Goal: Task Accomplishment & Management: Use online tool/utility

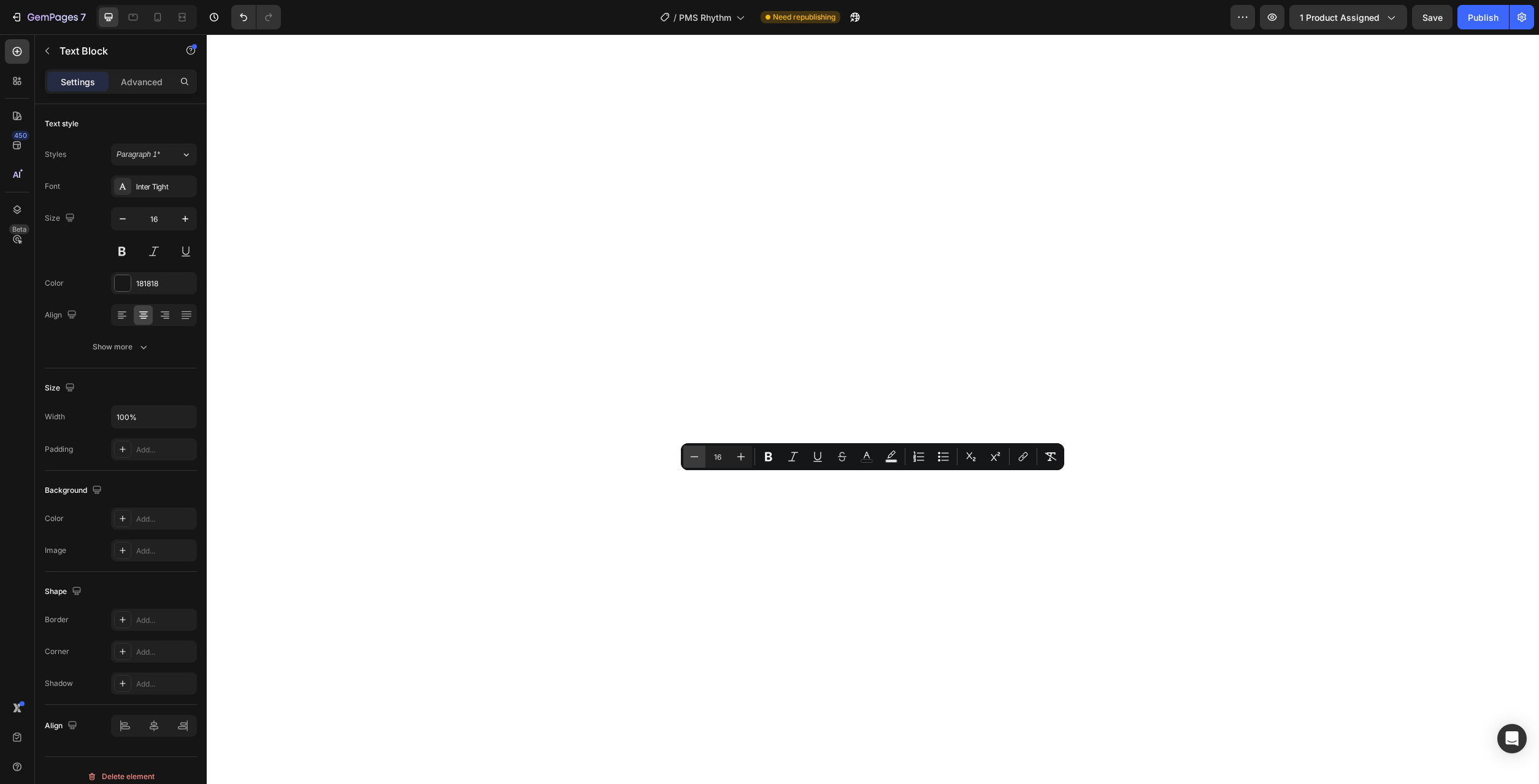
click at [690, 455] on icon "Editor contextual toolbar" at bounding box center [694, 457] width 12 height 12
click at [738, 458] on icon "Editor contextual toolbar" at bounding box center [741, 457] width 12 height 12
type input "16"
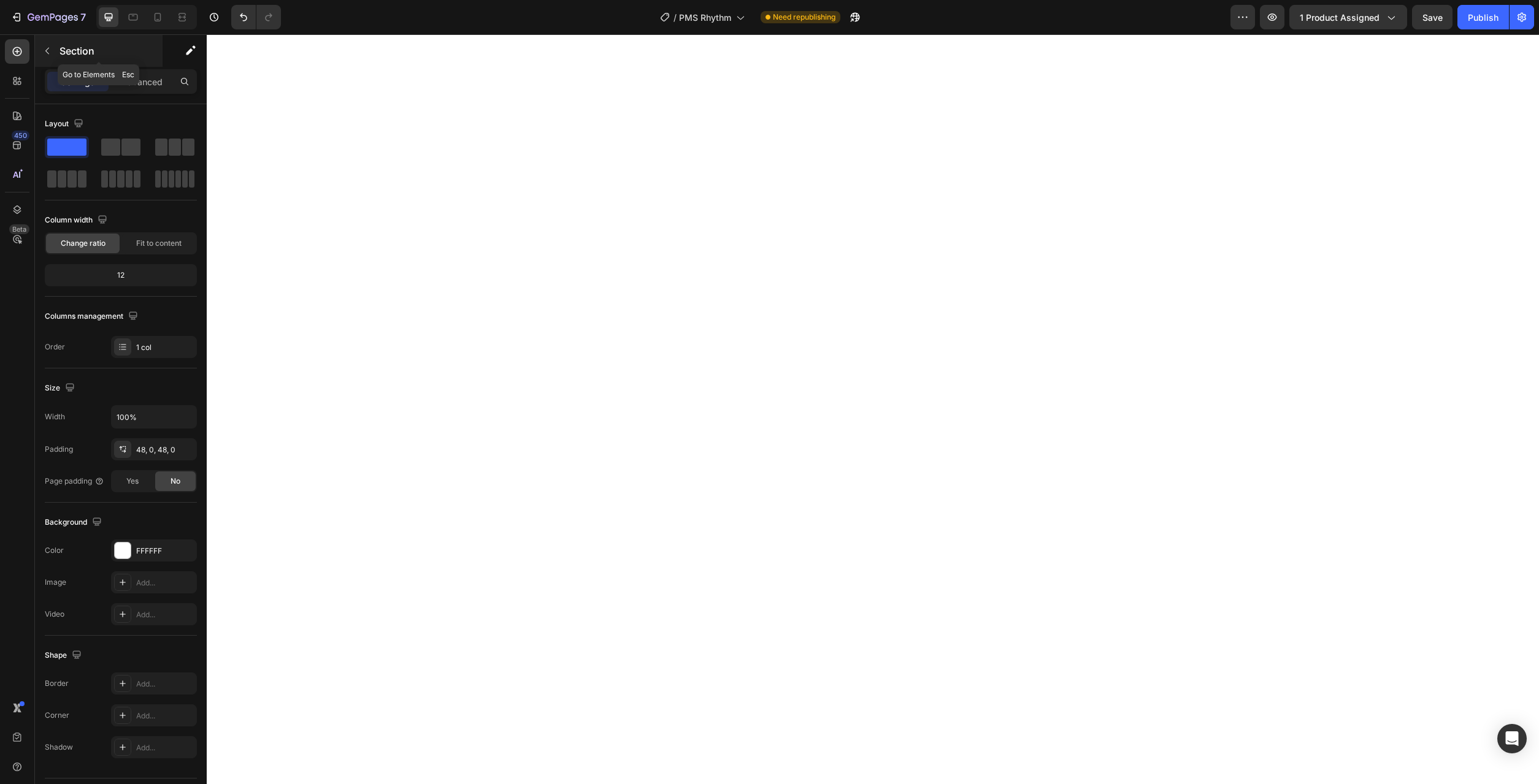
click at [52, 47] on button "button" at bounding box center [47, 51] width 20 height 20
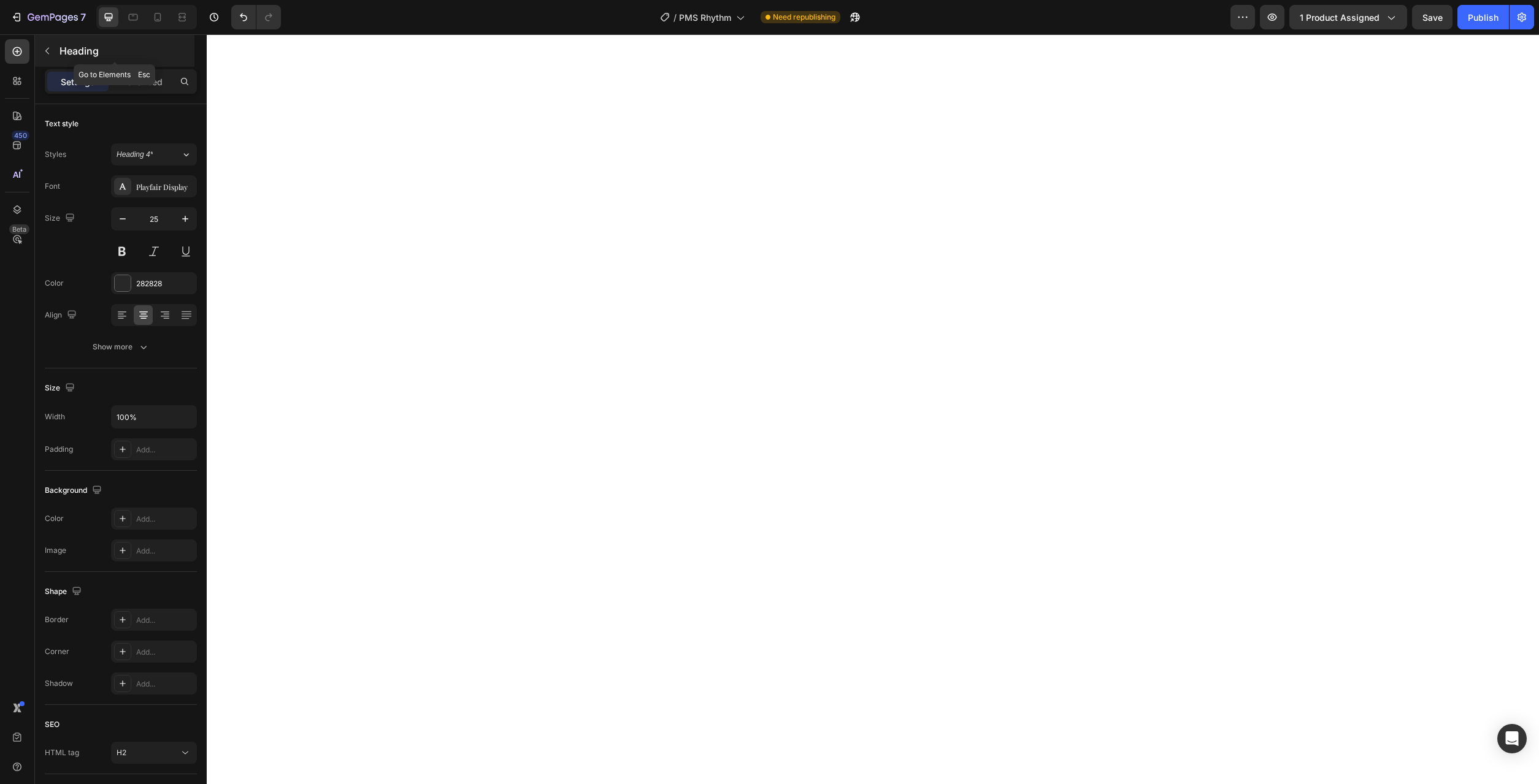
click at [44, 48] on icon "button" at bounding box center [47, 51] width 10 height 10
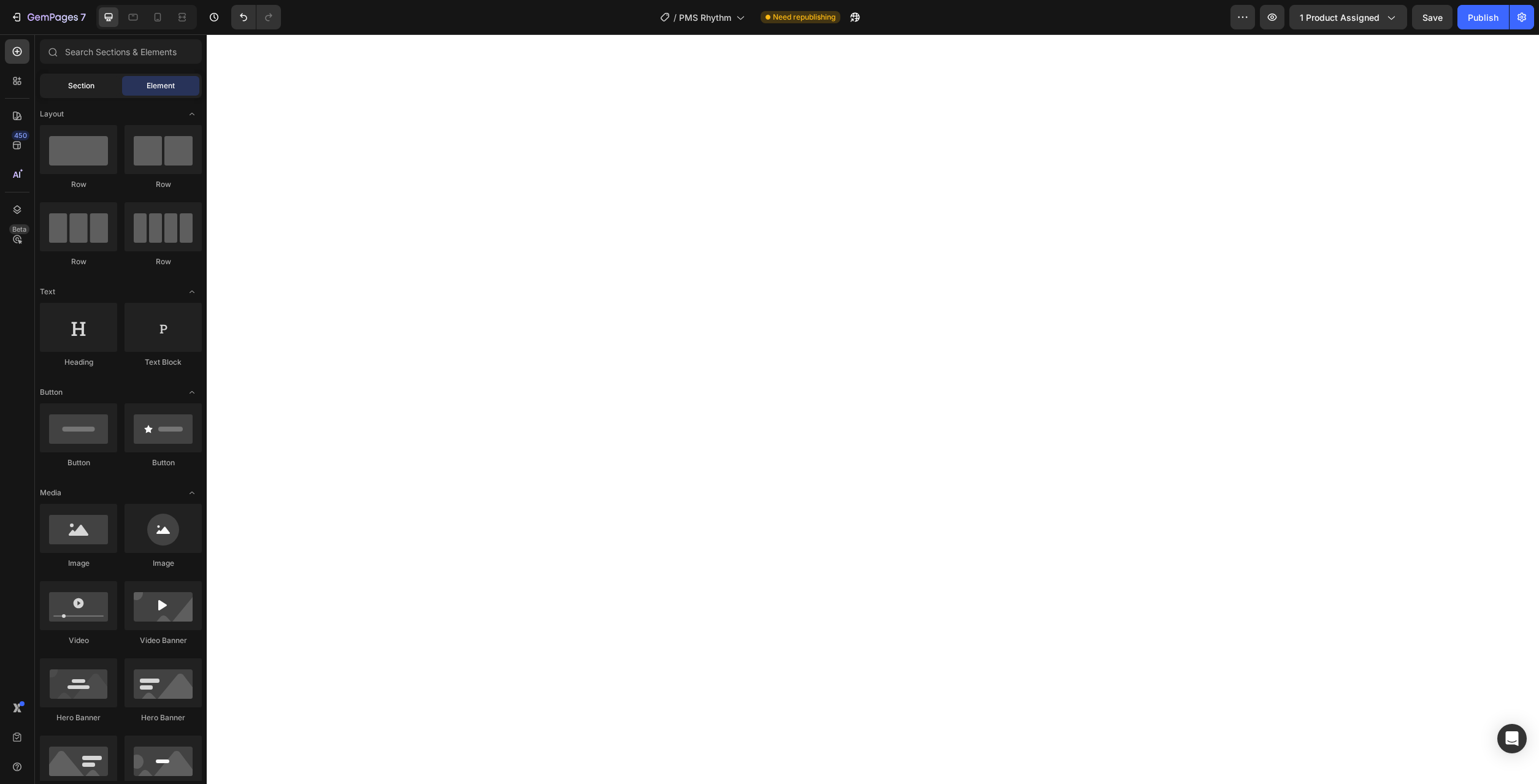
click at [65, 84] on div "Section" at bounding box center [81, 86] width 77 height 20
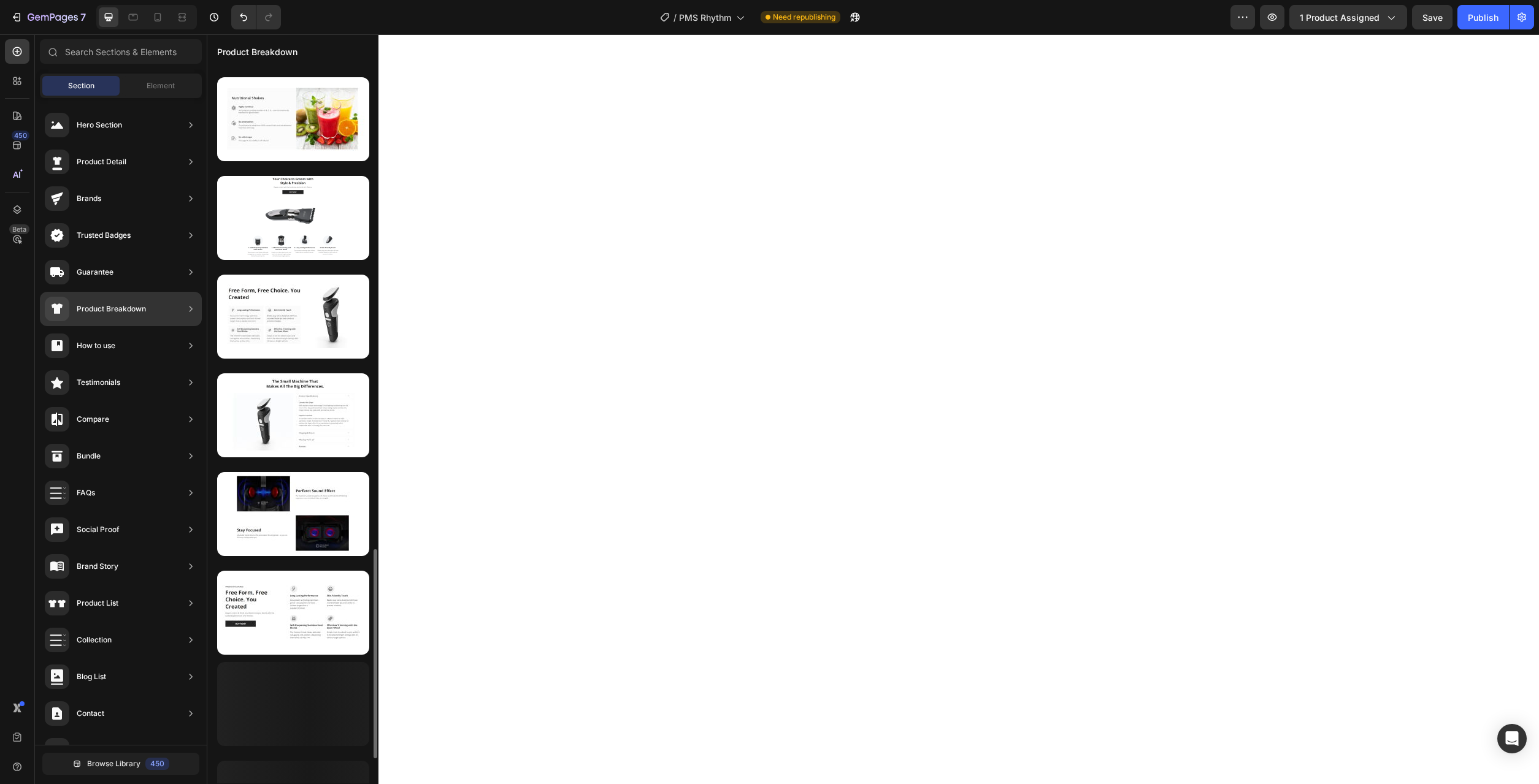
scroll to position [1438, 0]
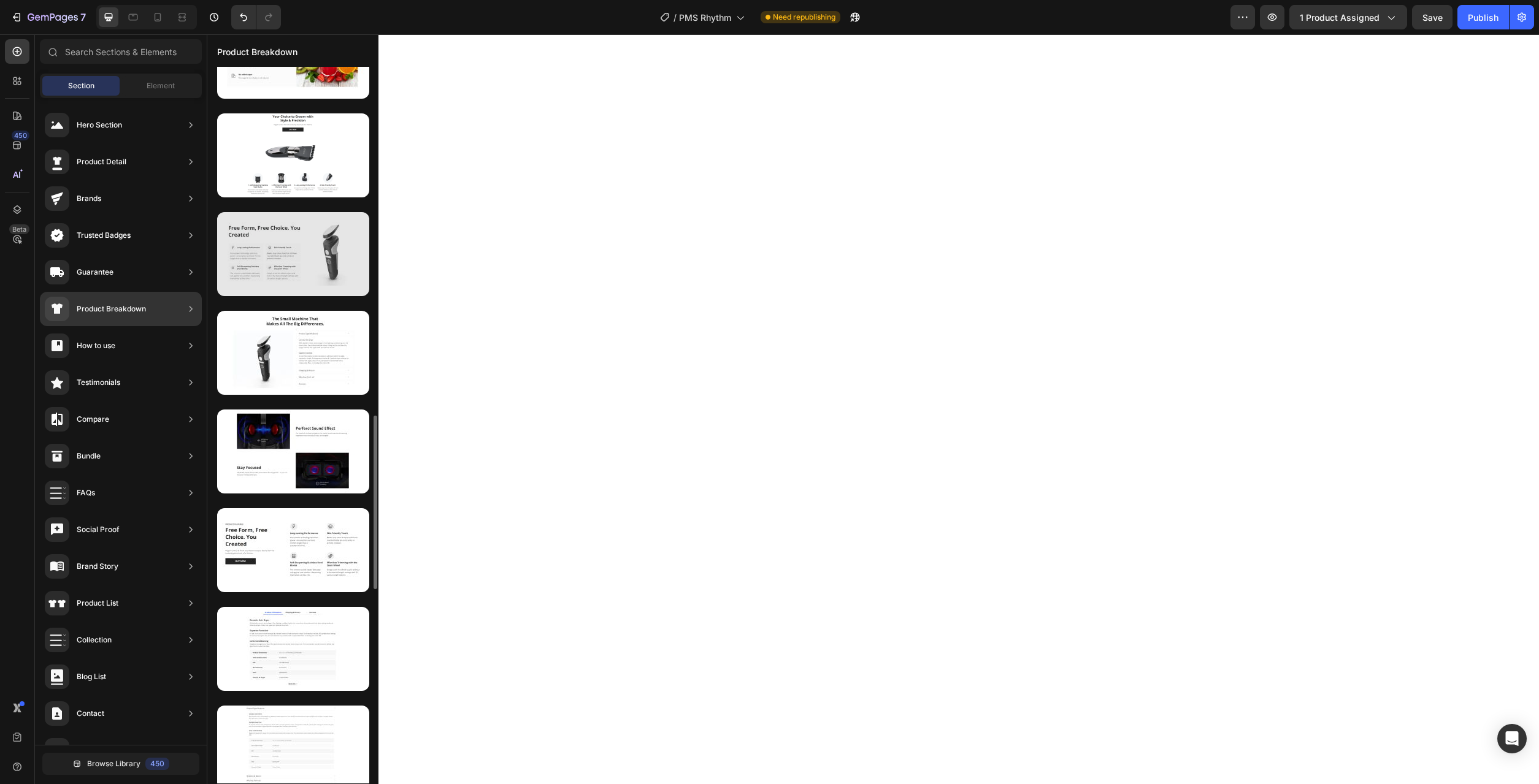
click at [332, 251] on div at bounding box center [293, 254] width 152 height 84
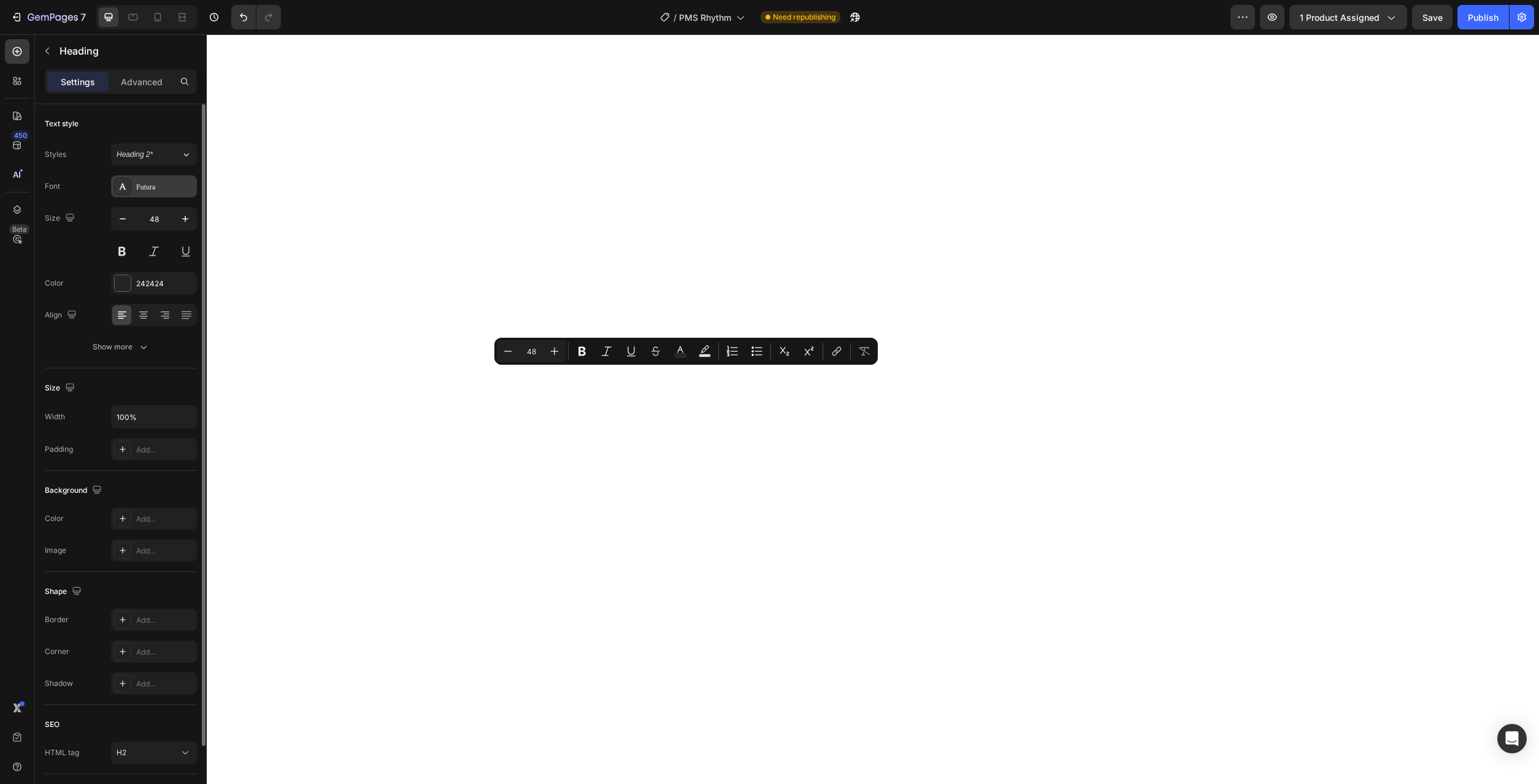
click at [153, 187] on div "Futura" at bounding box center [165, 187] width 58 height 11
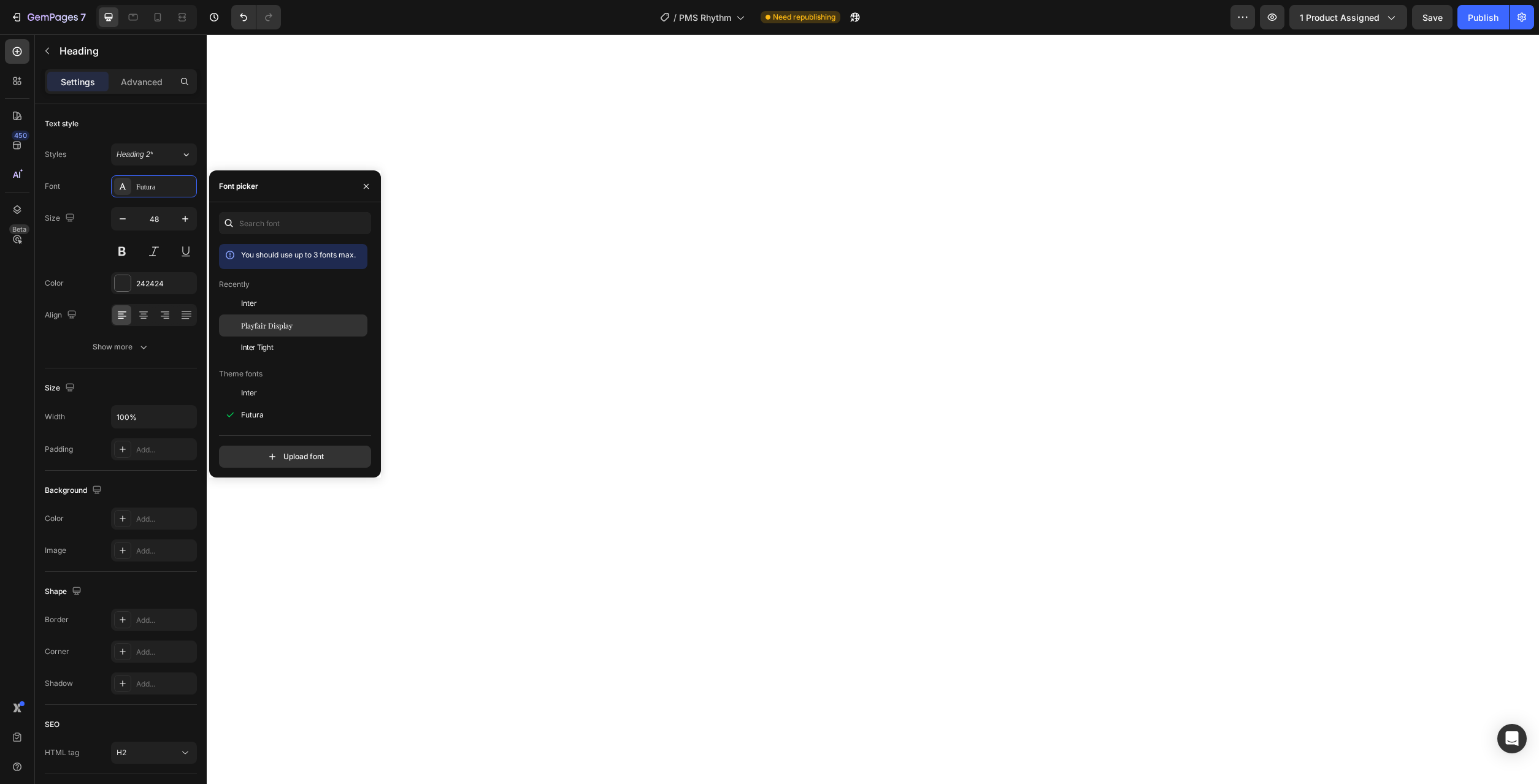
click at [294, 328] on div "Playfair Display" at bounding box center [303, 325] width 124 height 11
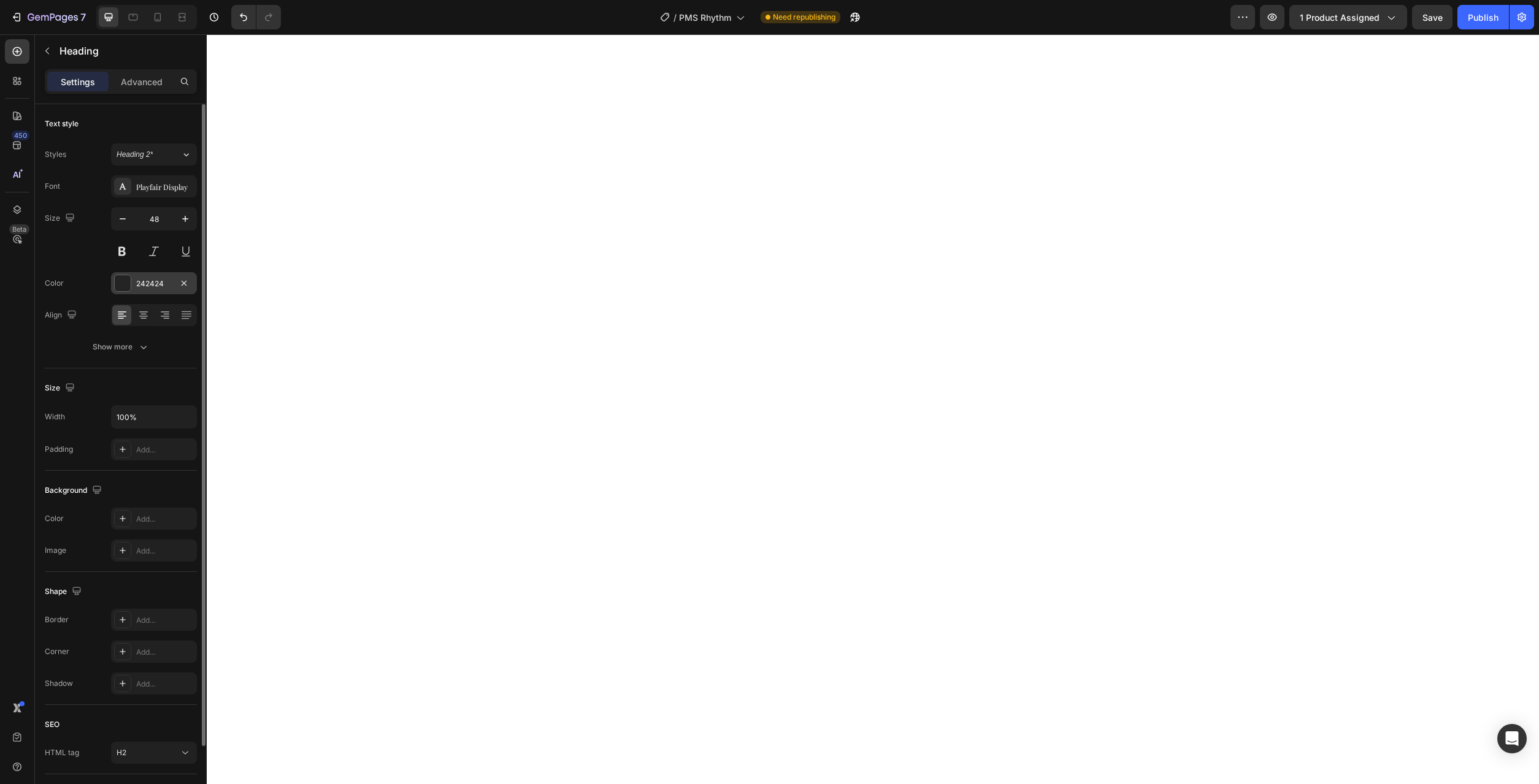
click at [153, 276] on div "242424" at bounding box center [153, 283] width 86 height 22
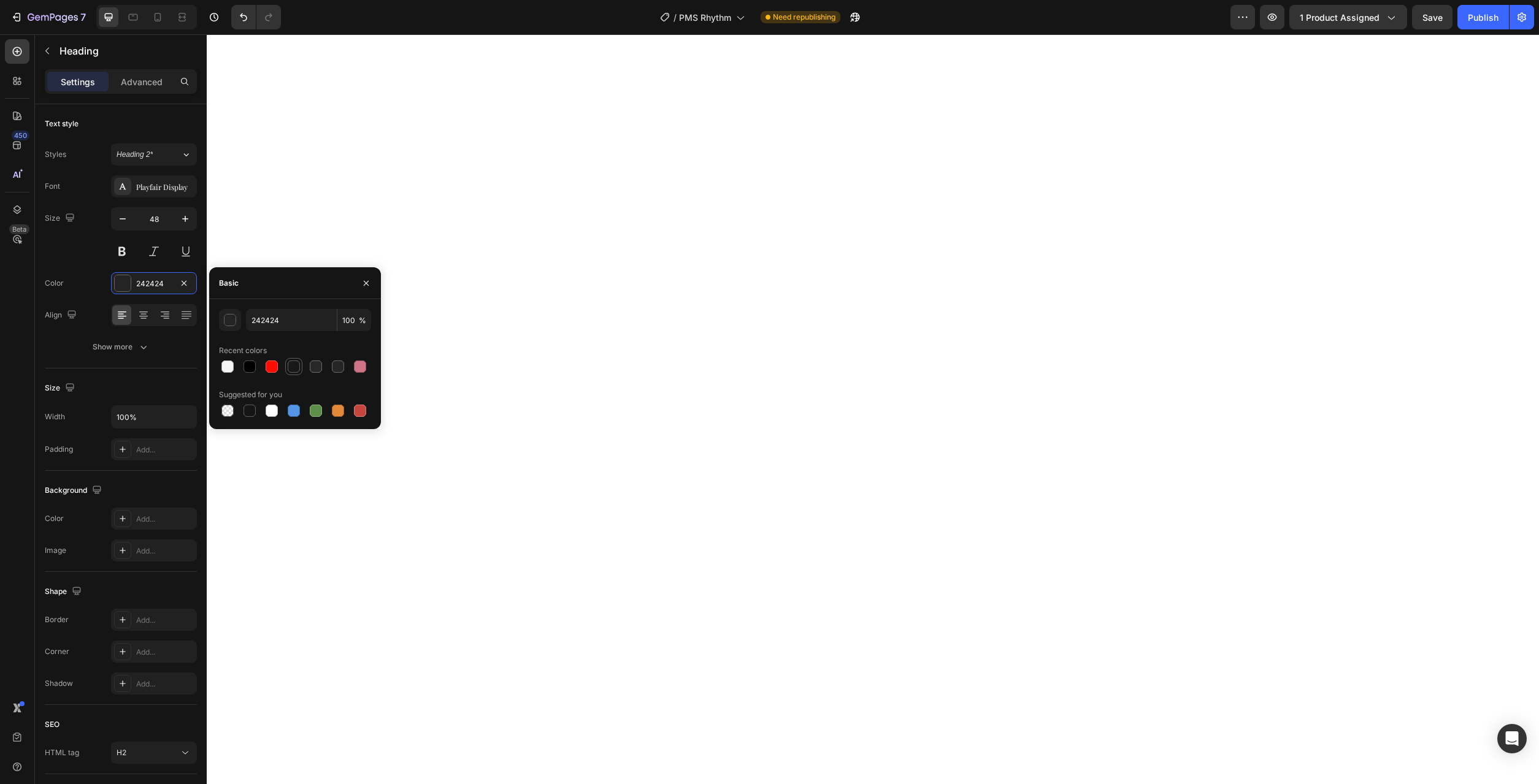
click at [297, 366] on div at bounding box center [294, 367] width 12 height 12
click at [314, 369] on div at bounding box center [316, 367] width 12 height 12
type input "282828"
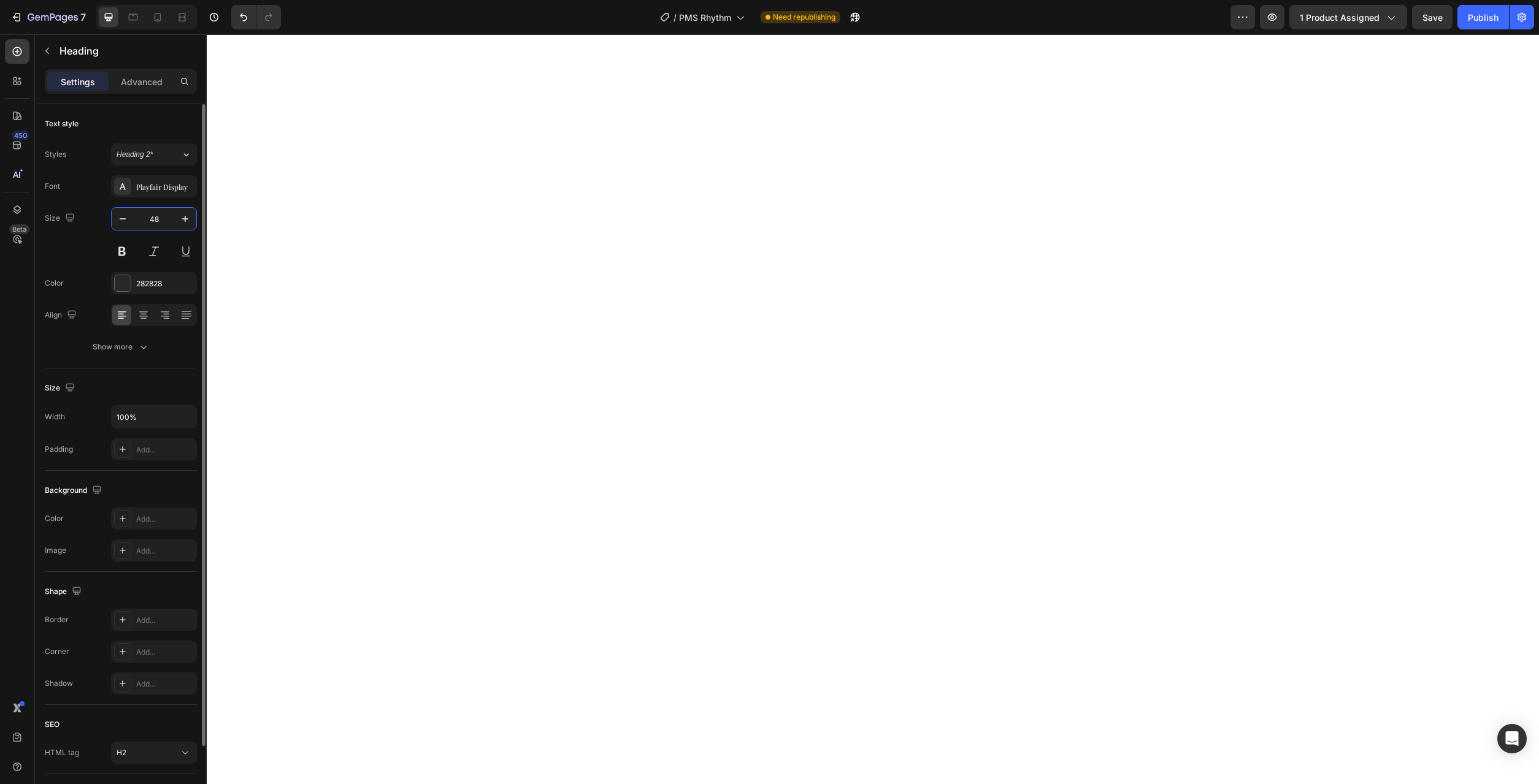
click at [161, 222] on input "48" at bounding box center [153, 219] width 41 height 22
type input "24"
click at [158, 220] on input "40" at bounding box center [153, 219] width 41 height 22
type input "13"
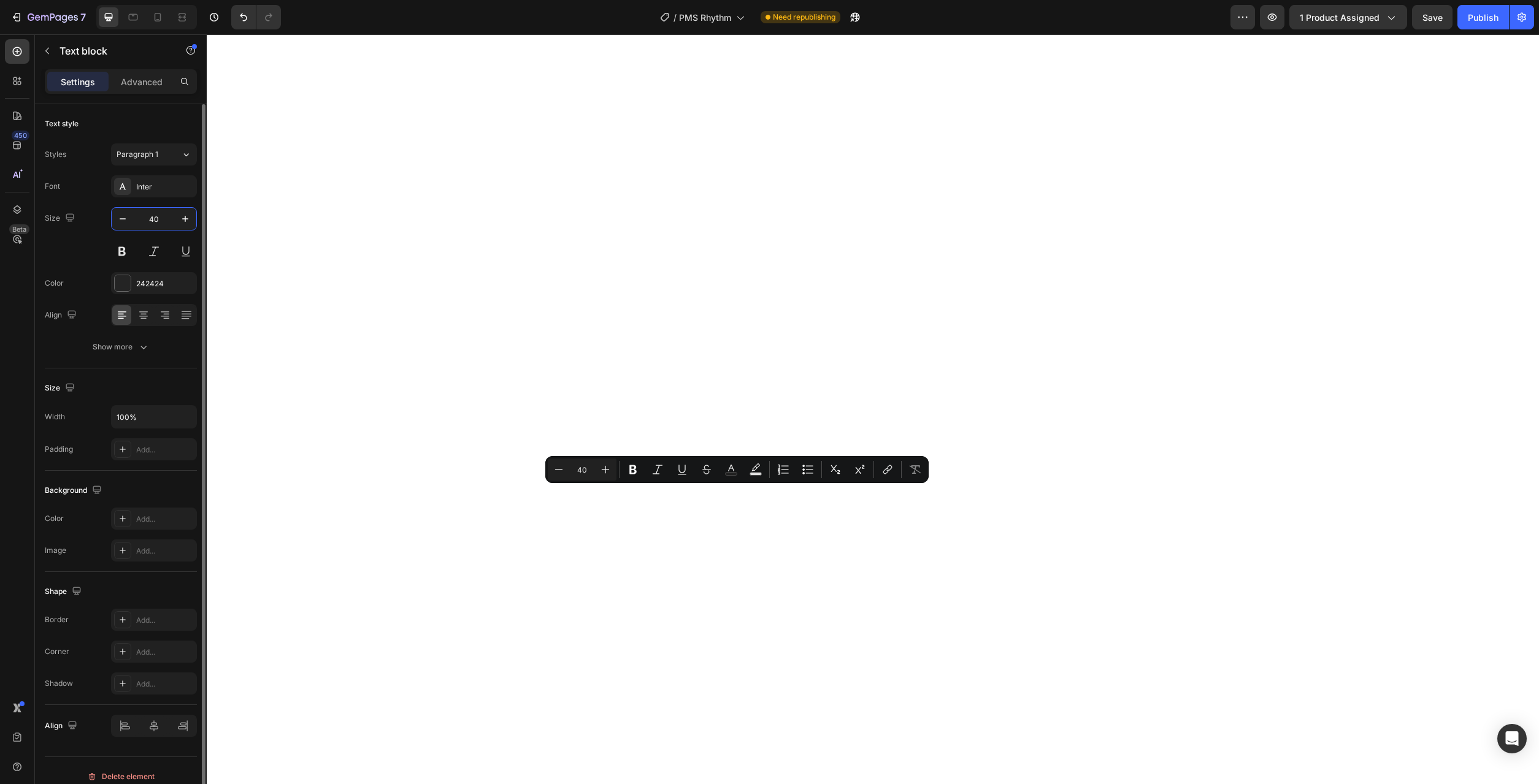
click at [160, 219] on input "40" at bounding box center [153, 219] width 41 height 22
type input "13"
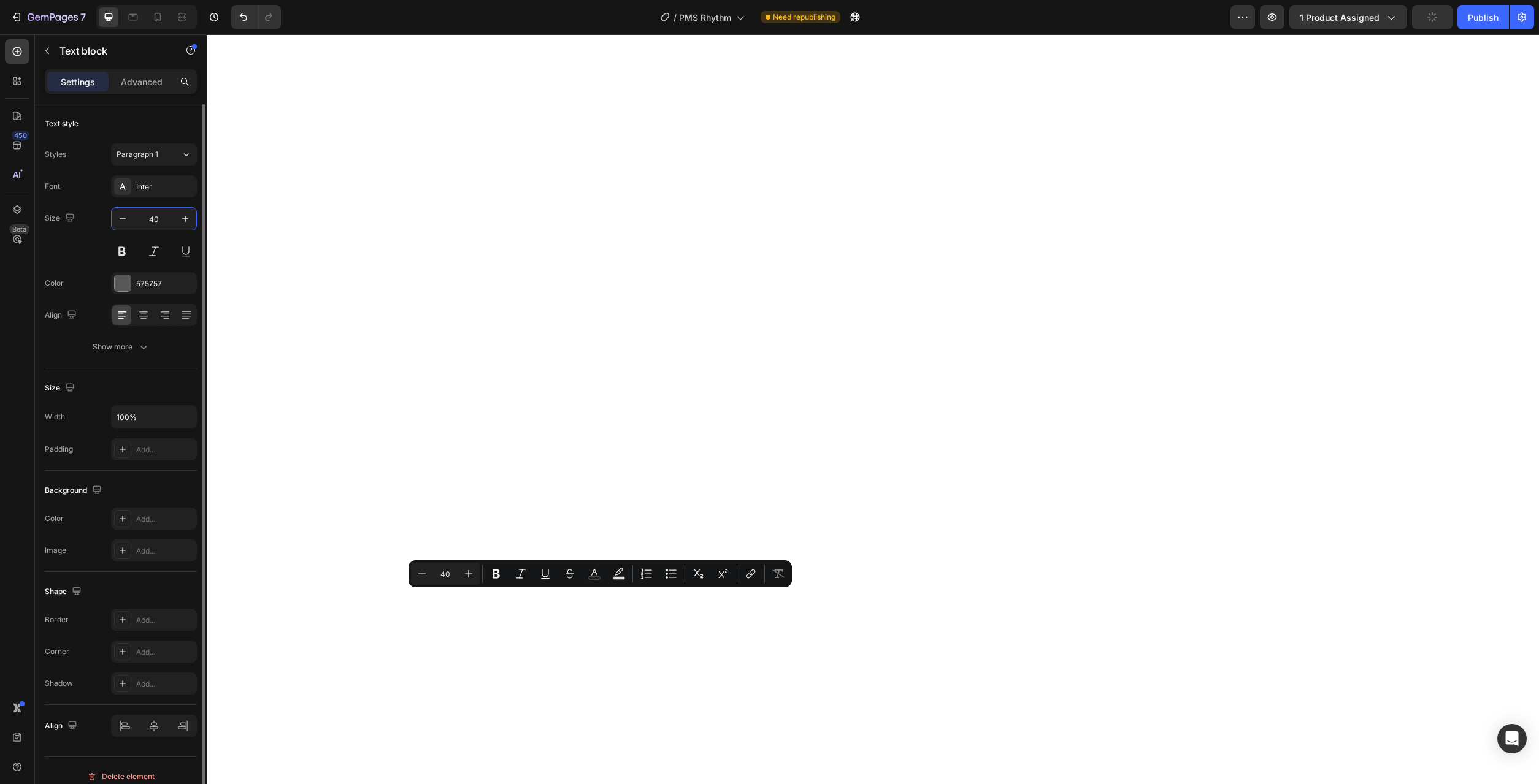
click at [166, 220] on input "40" at bounding box center [153, 219] width 41 height 22
type input "13"
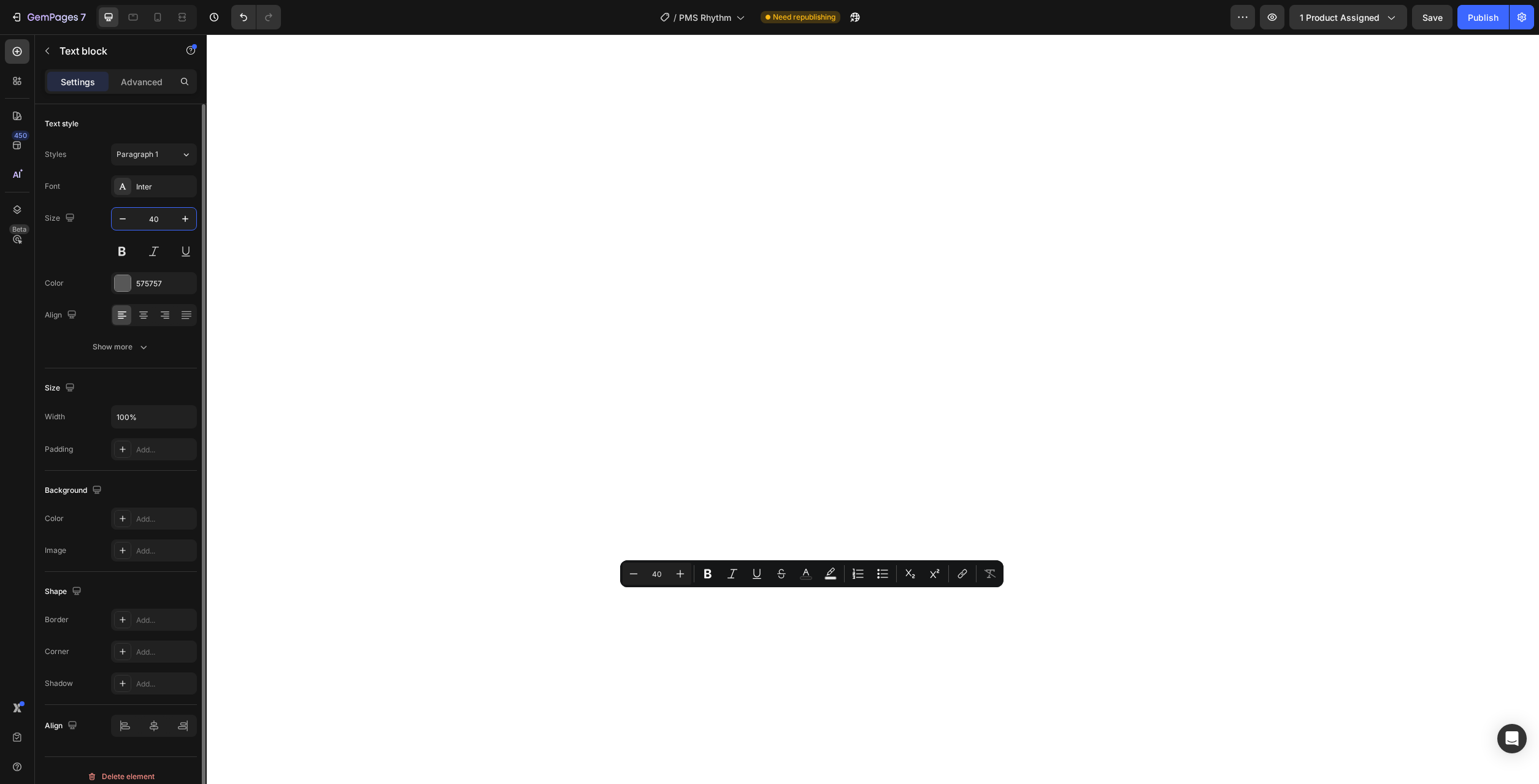
click at [158, 218] on input "40" at bounding box center [153, 219] width 41 height 22
type input "13"
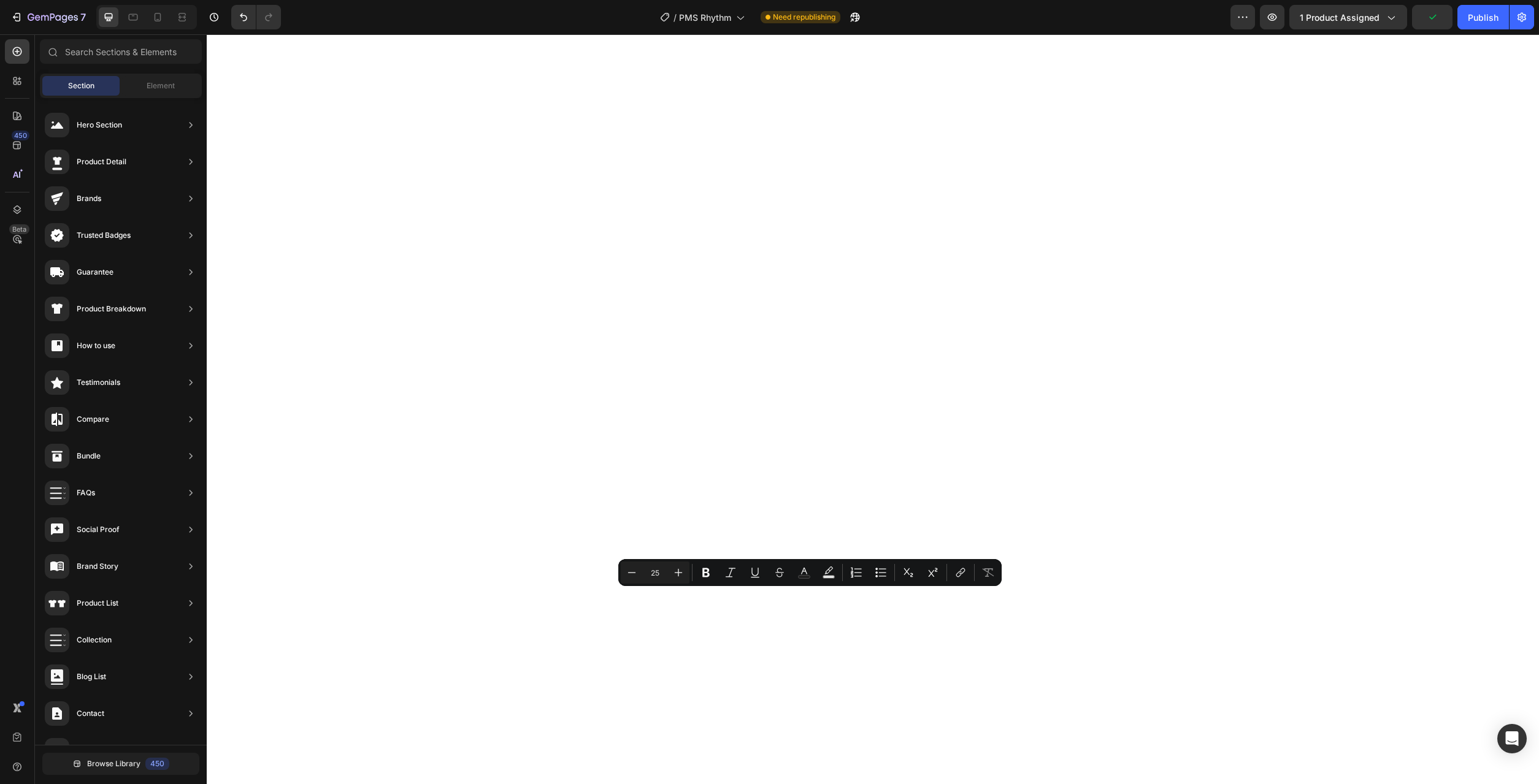
scroll to position [263, 0]
click at [156, 85] on span "Element" at bounding box center [160, 86] width 28 height 11
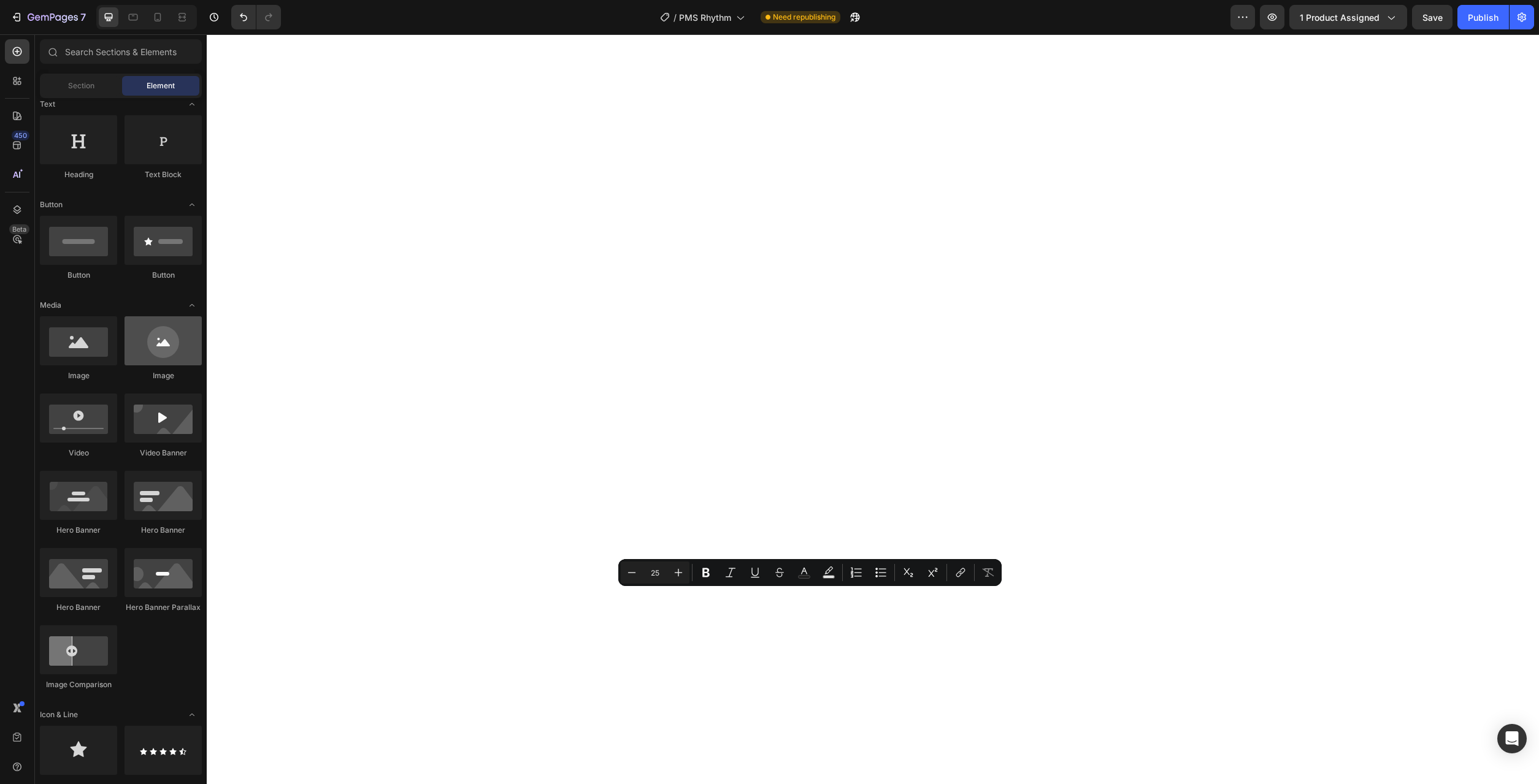
scroll to position [250, 0]
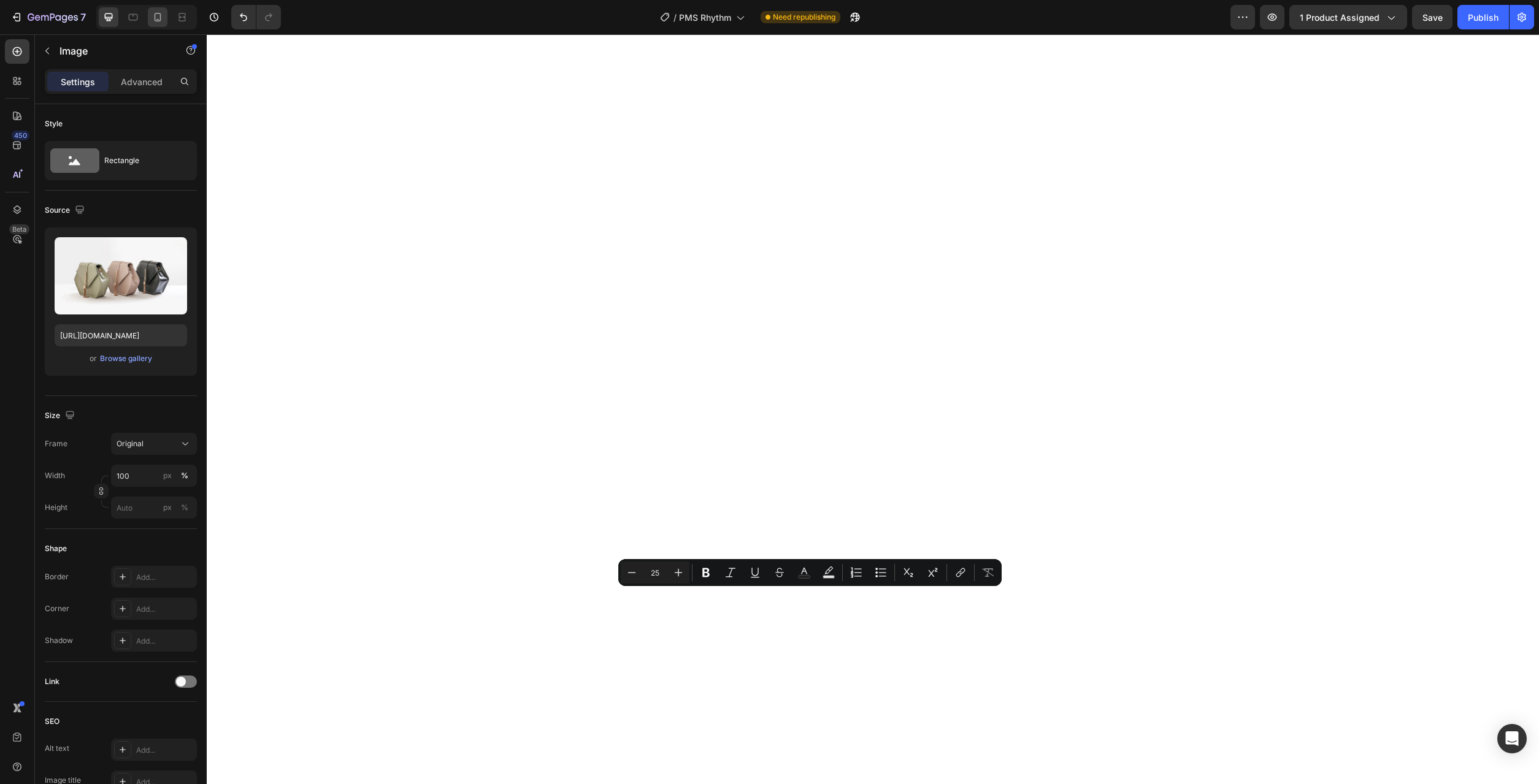
click at [163, 16] on icon at bounding box center [158, 17] width 12 height 12
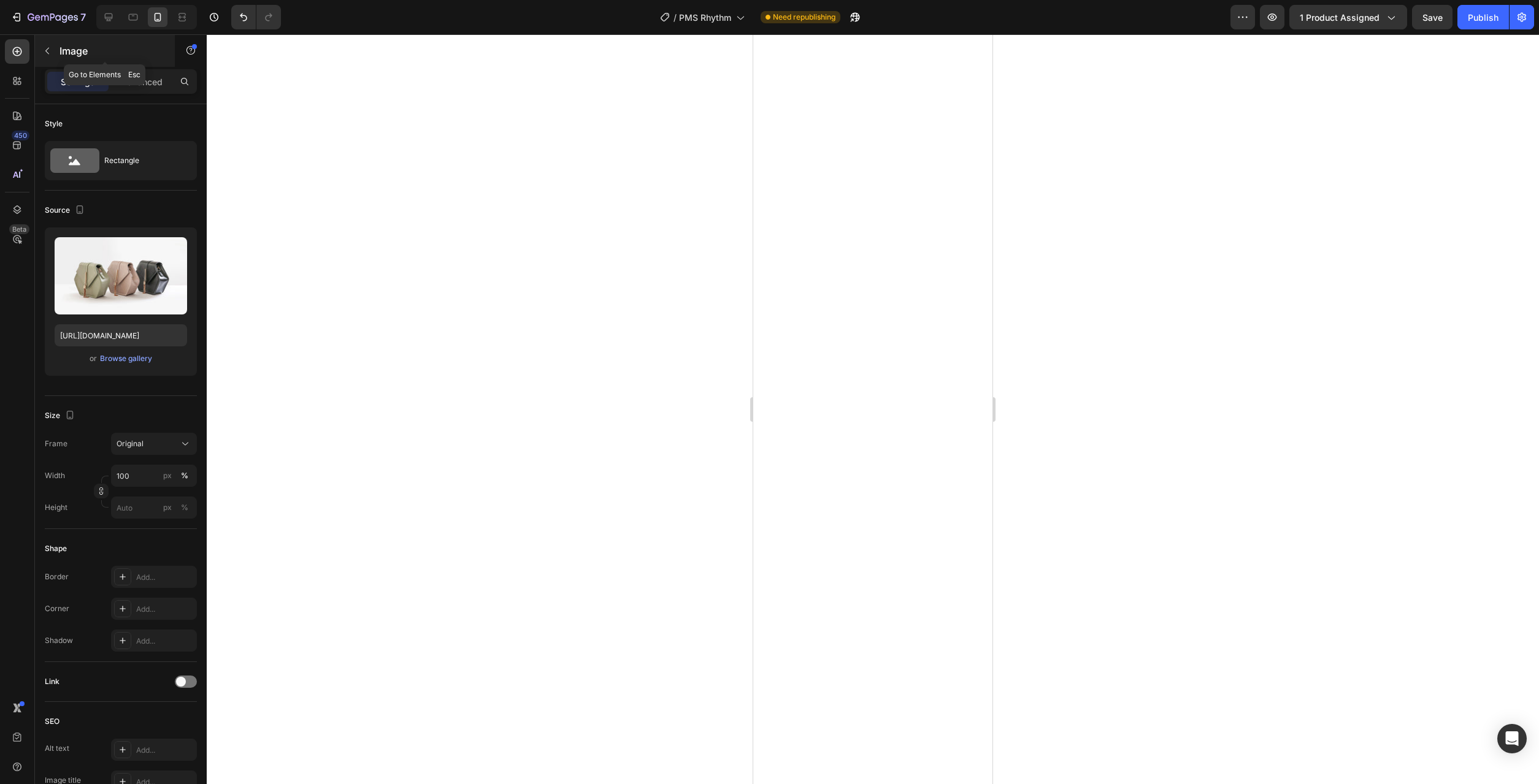
click at [47, 50] on icon "button" at bounding box center [47, 51] width 10 height 10
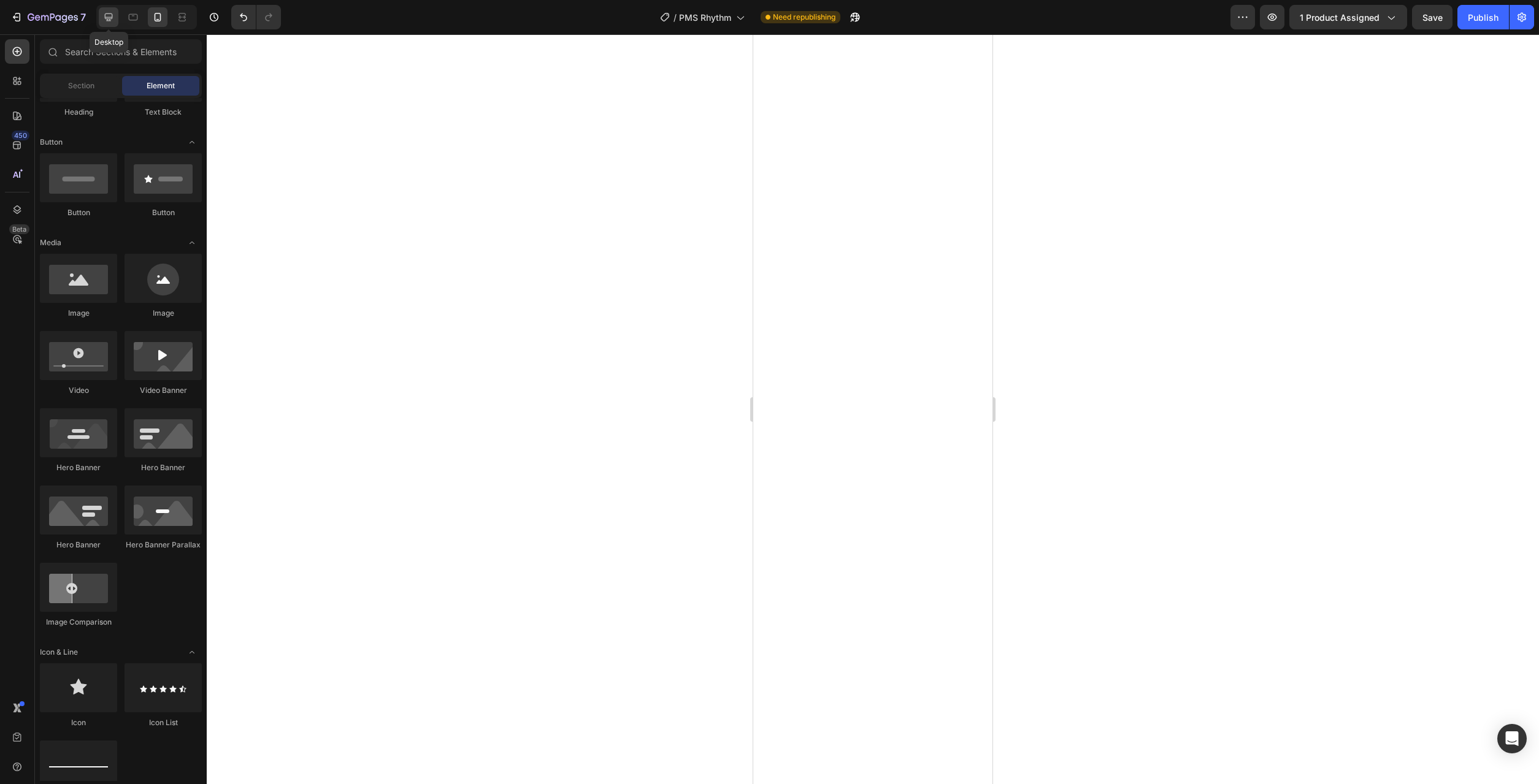
click at [113, 20] on icon at bounding box center [109, 17] width 12 height 12
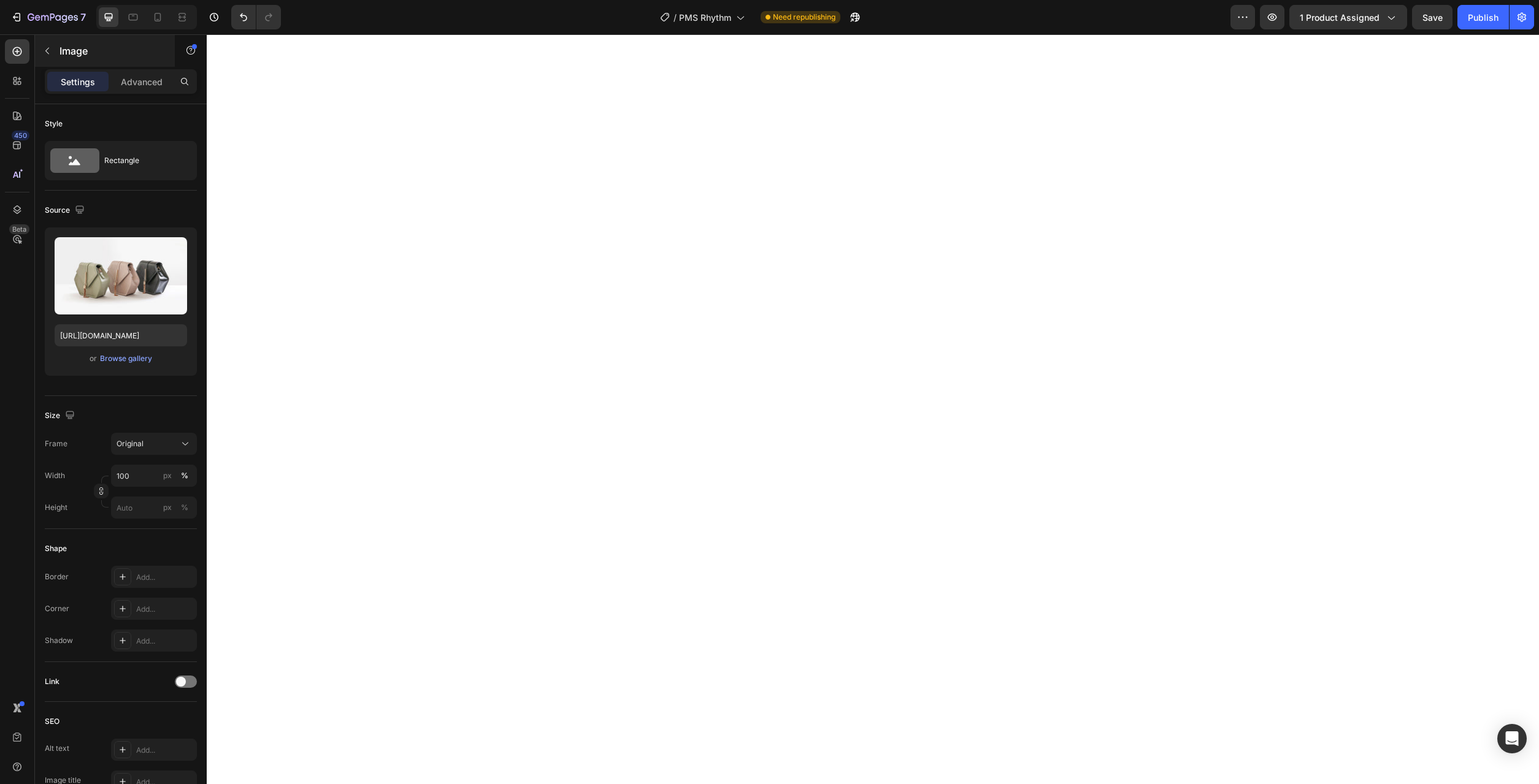
click at [53, 58] on button "button" at bounding box center [47, 51] width 20 height 20
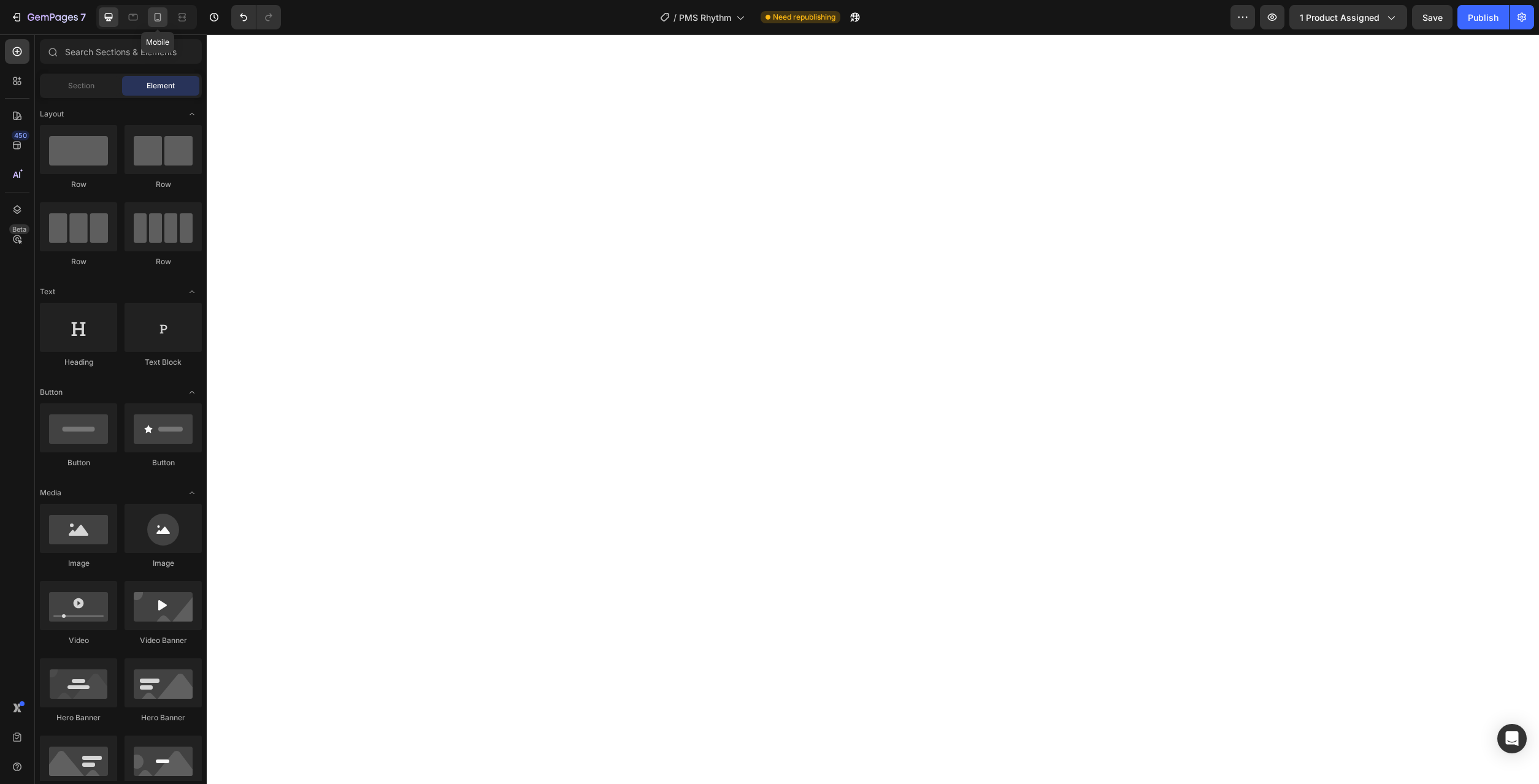
click at [163, 19] on icon at bounding box center [158, 17] width 12 height 12
click at [110, 19] on icon at bounding box center [109, 18] width 8 height 8
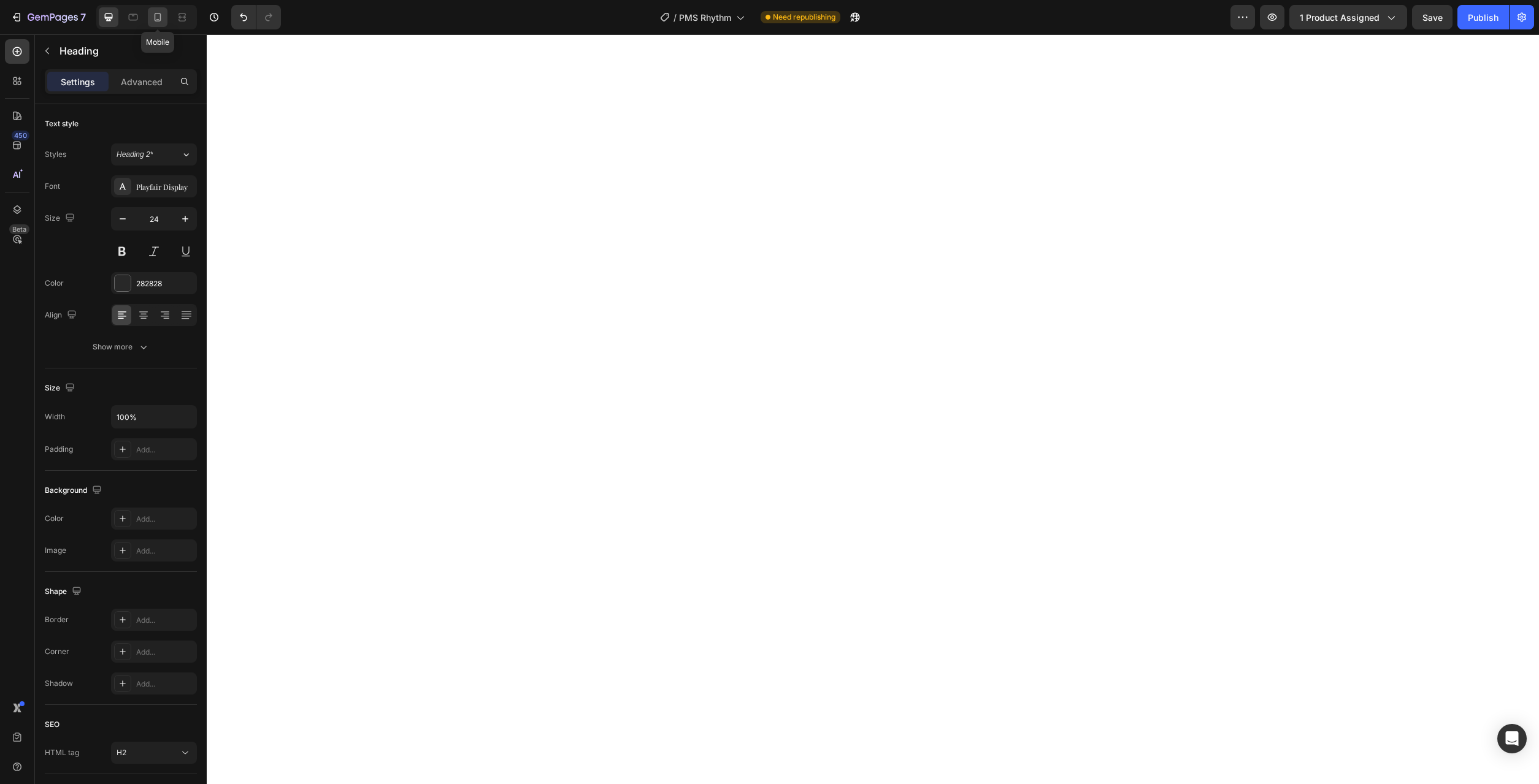
click at [160, 21] on icon at bounding box center [158, 17] width 12 height 12
click at [111, 20] on icon at bounding box center [109, 17] width 12 height 12
click at [133, 19] on icon at bounding box center [133, 17] width 12 height 12
click at [150, 19] on div at bounding box center [158, 17] width 20 height 20
click at [107, 17] on icon at bounding box center [109, 17] width 12 height 12
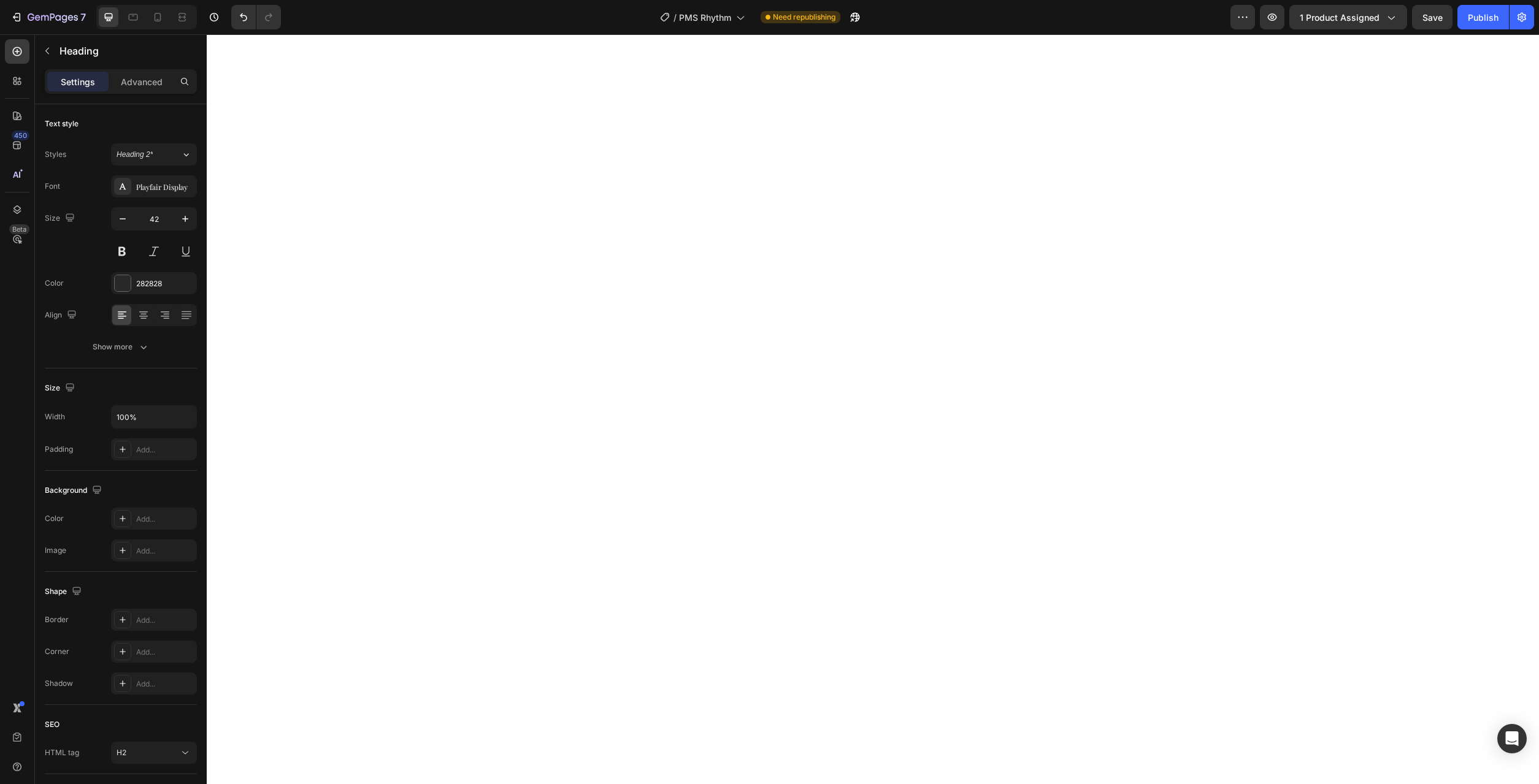
type input "24"
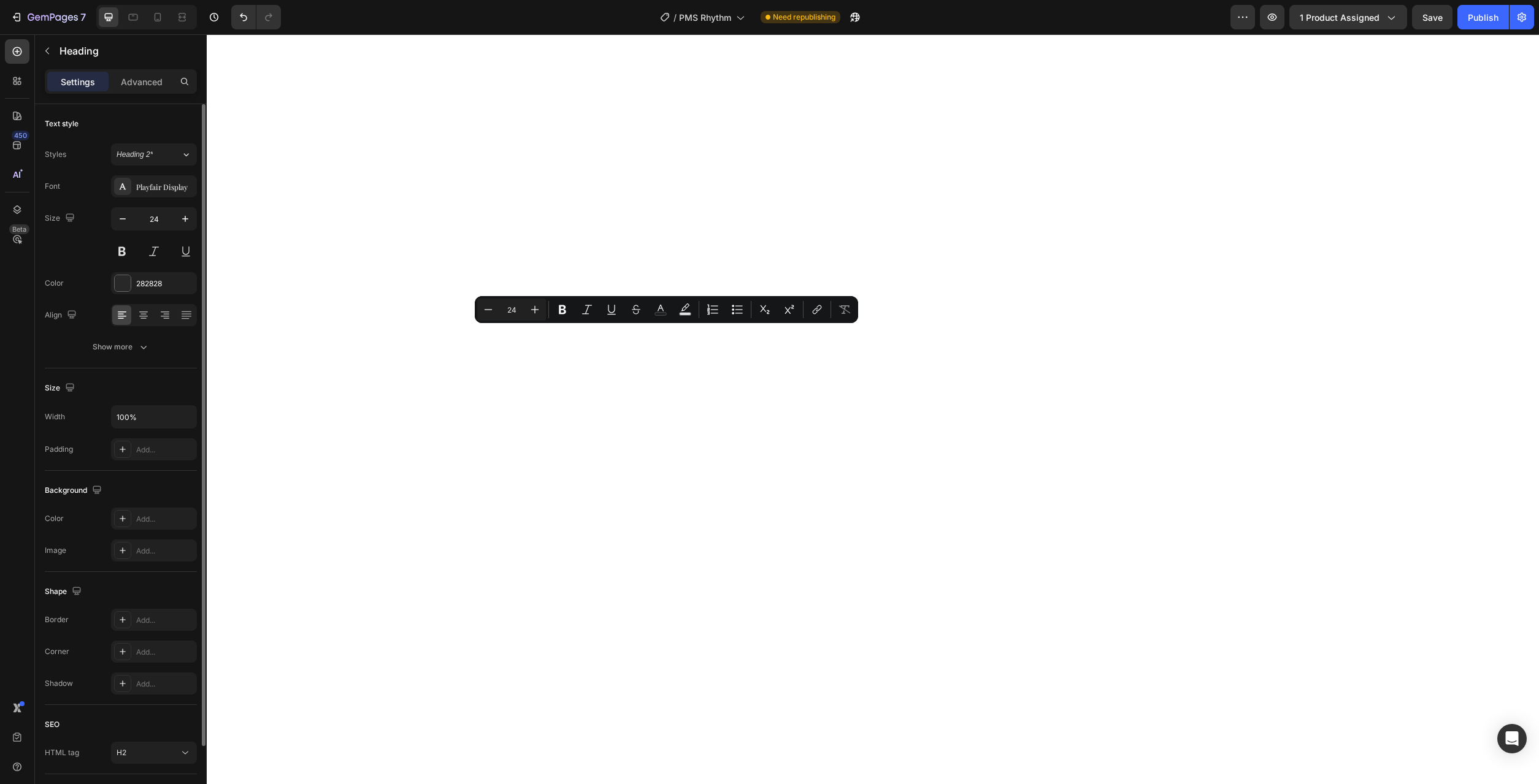
click at [133, 471] on div "Text style Styles Heading 2* Font Playfair Display Size 24 Color 282828 Align S…" at bounding box center [120, 521] width 152 height 101
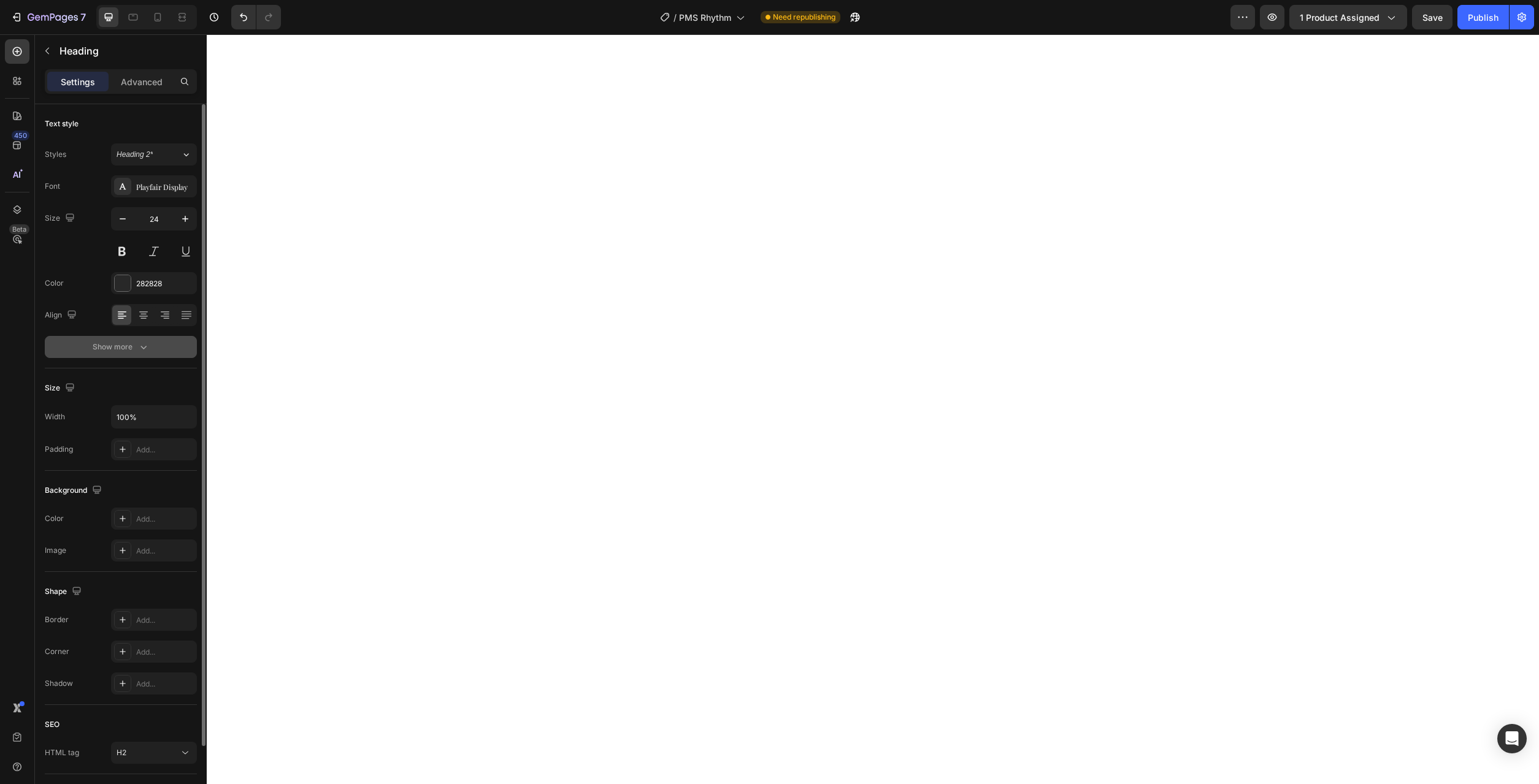
click at [132, 352] on div "Show more" at bounding box center [121, 347] width 57 height 12
click at [191, 345] on button "Bold" at bounding box center [153, 347] width 86 height 22
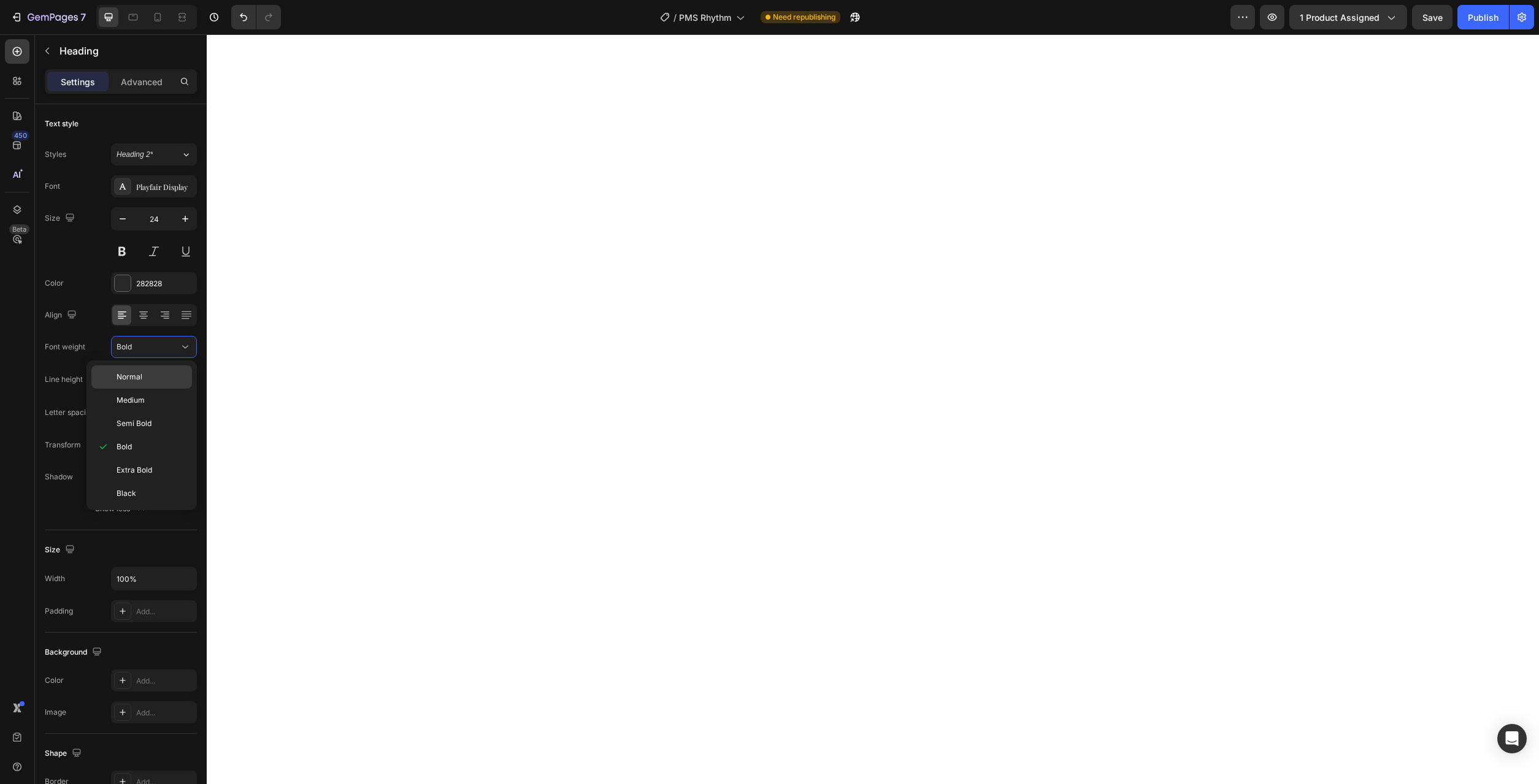
click at [156, 373] on p "Normal" at bounding box center [151, 377] width 70 height 11
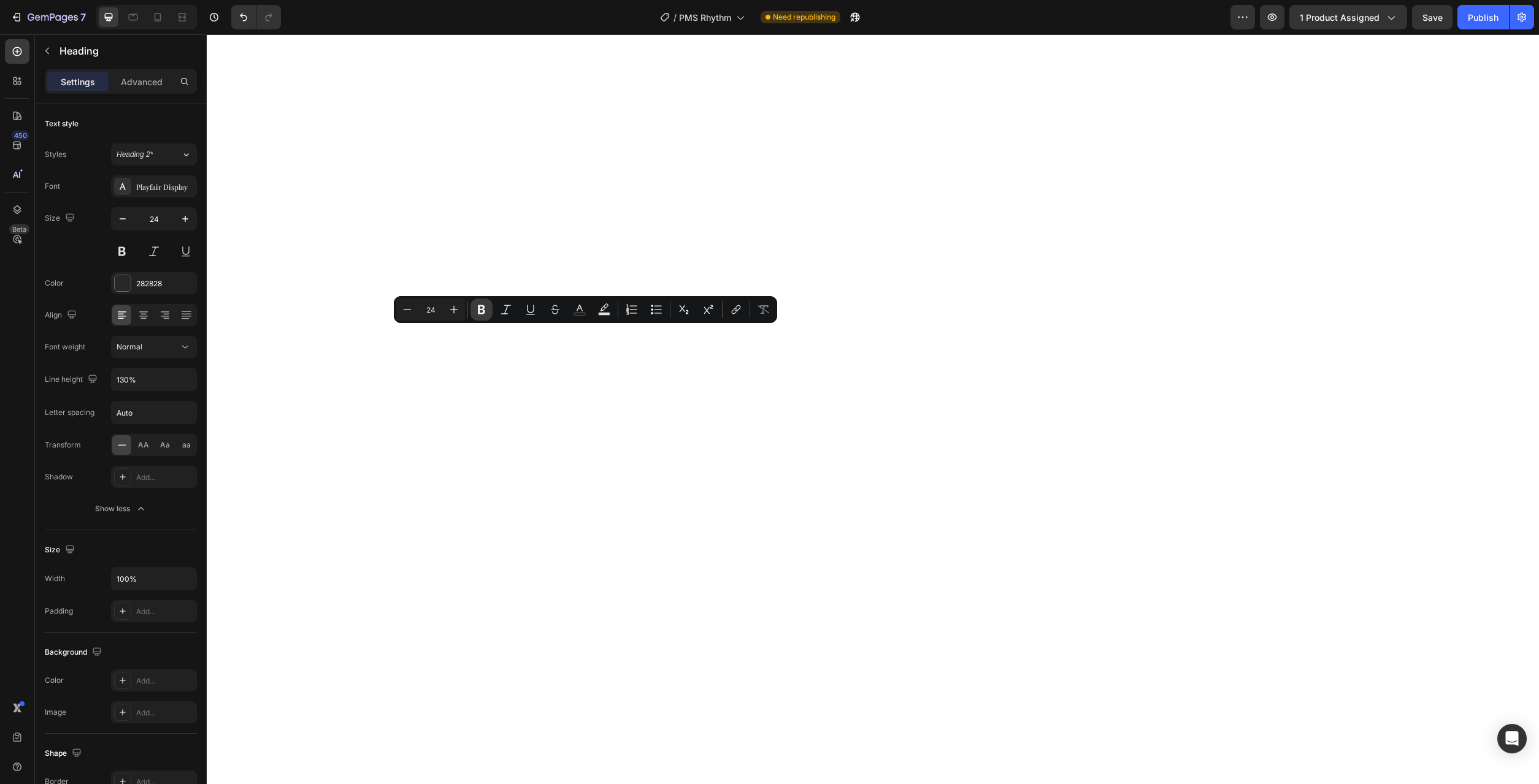
click at [483, 308] on icon "Editor contextual toolbar" at bounding box center [482, 309] width 8 height 9
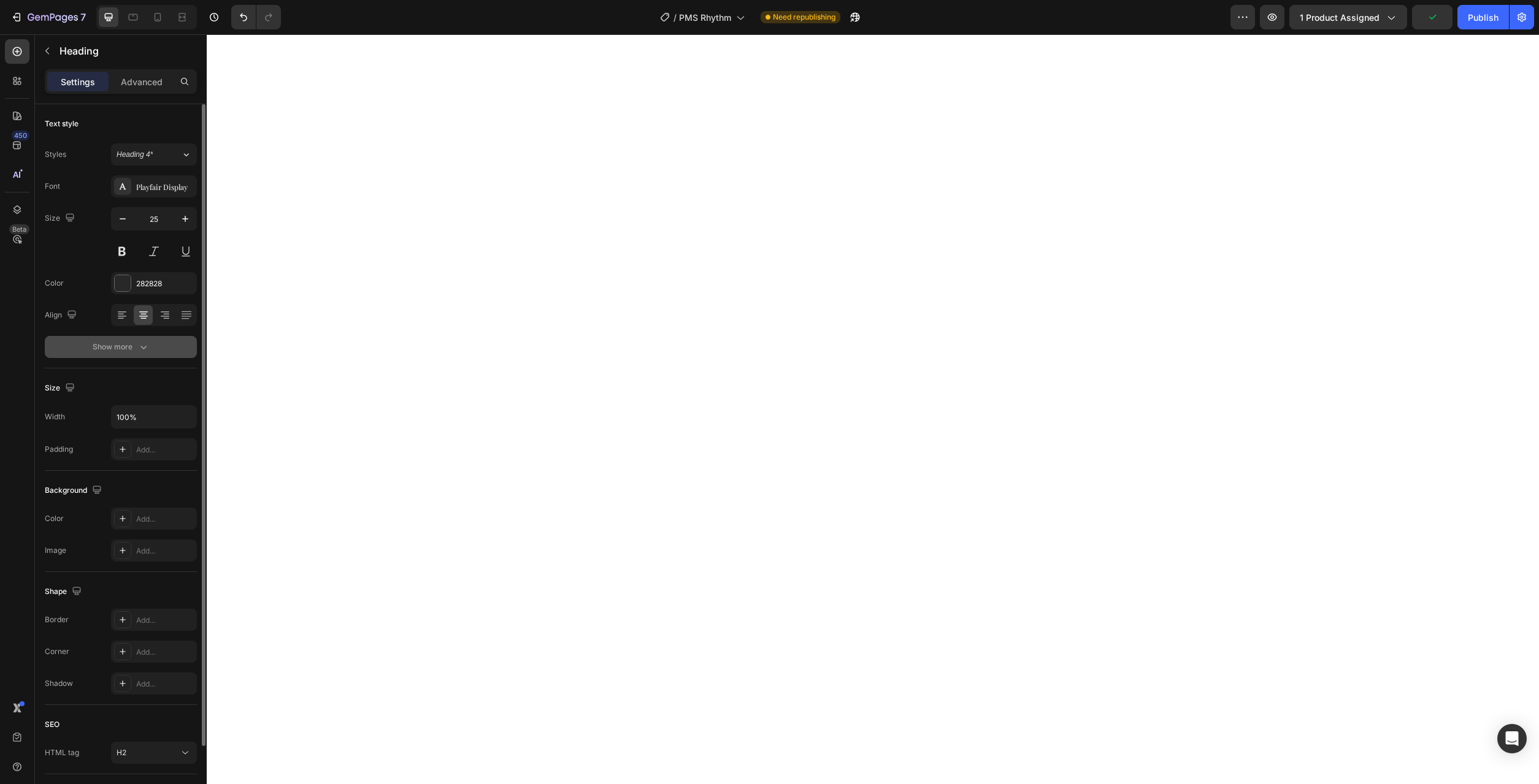
click at [153, 344] on button "Show more" at bounding box center [120, 347] width 152 height 22
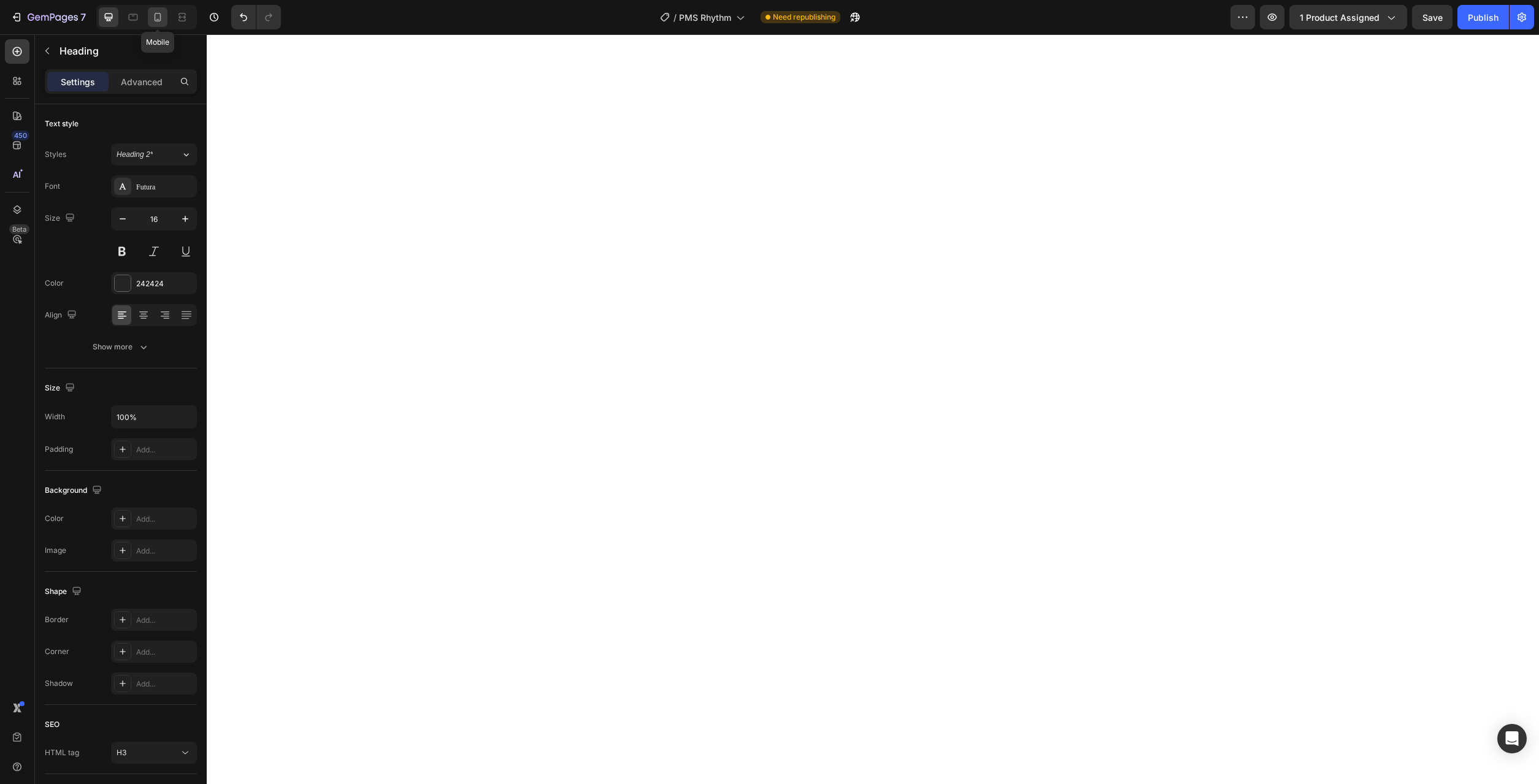
click at [155, 14] on icon at bounding box center [158, 17] width 12 height 12
type input "14"
click at [158, 215] on input "30" at bounding box center [153, 219] width 41 height 22
type input "13"
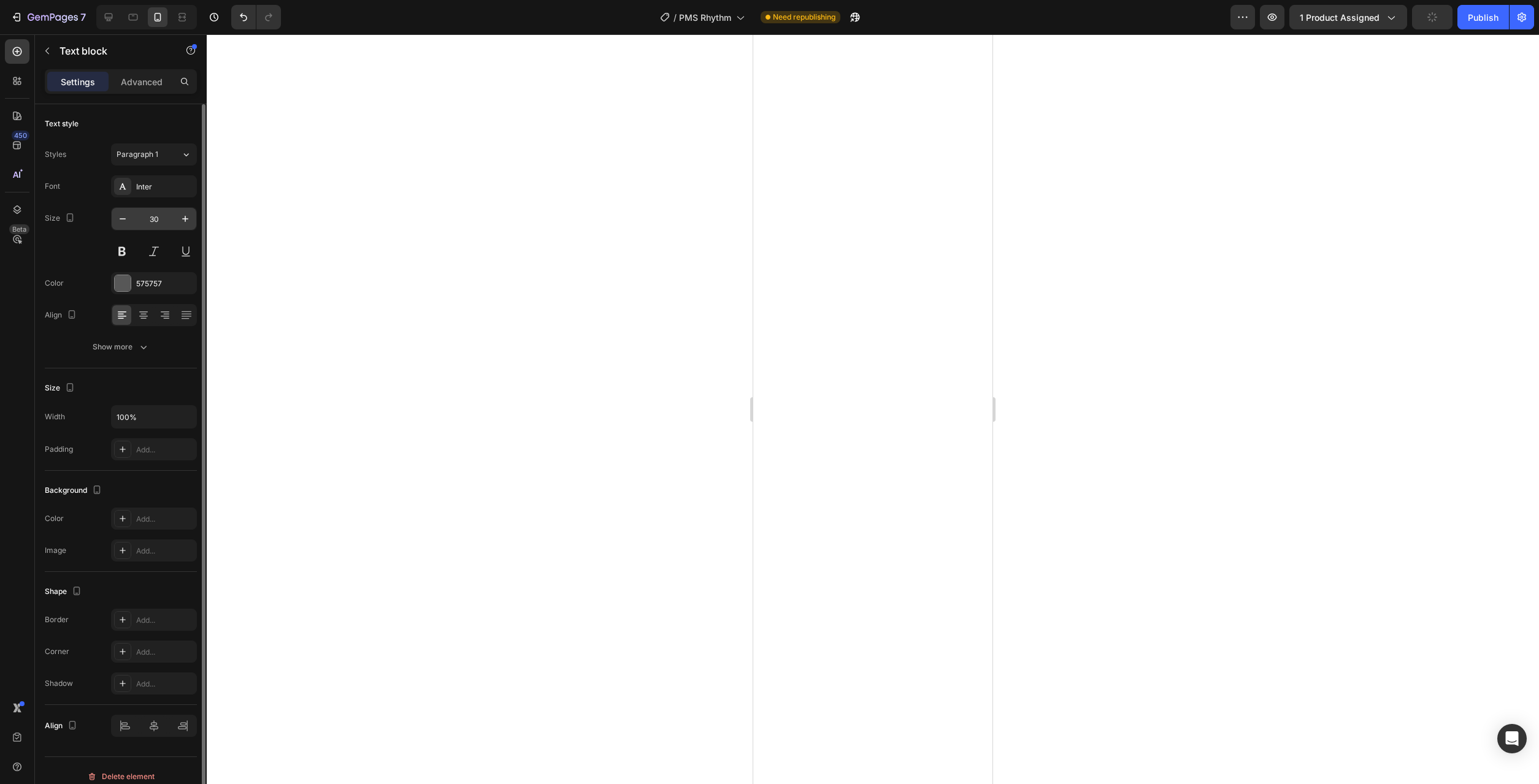
click at [162, 222] on input "30" at bounding box center [153, 219] width 41 height 22
type input "13"
click at [161, 224] on input "30" at bounding box center [153, 219] width 41 height 22
type input "13"
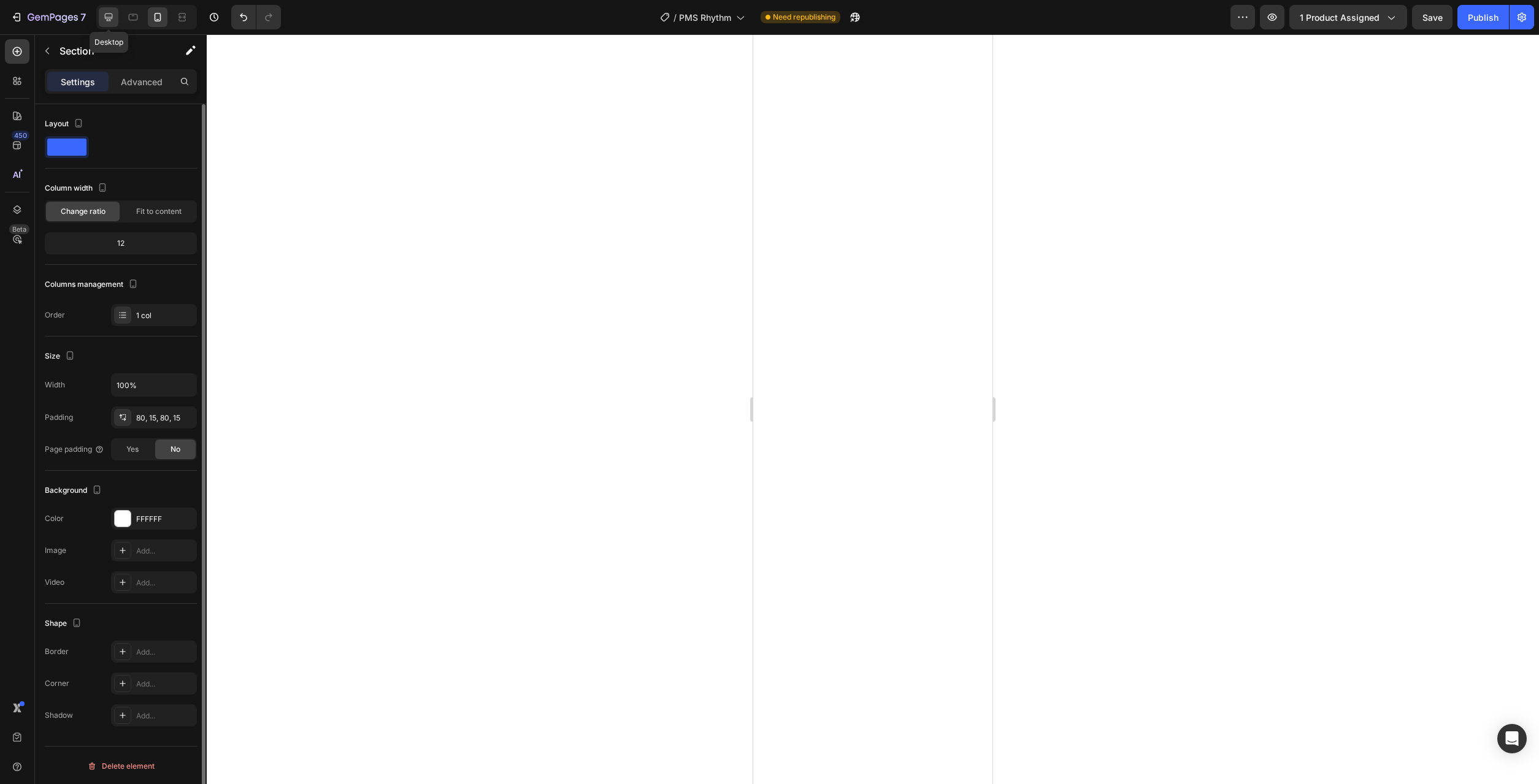
click at [111, 17] on icon at bounding box center [109, 17] width 12 height 12
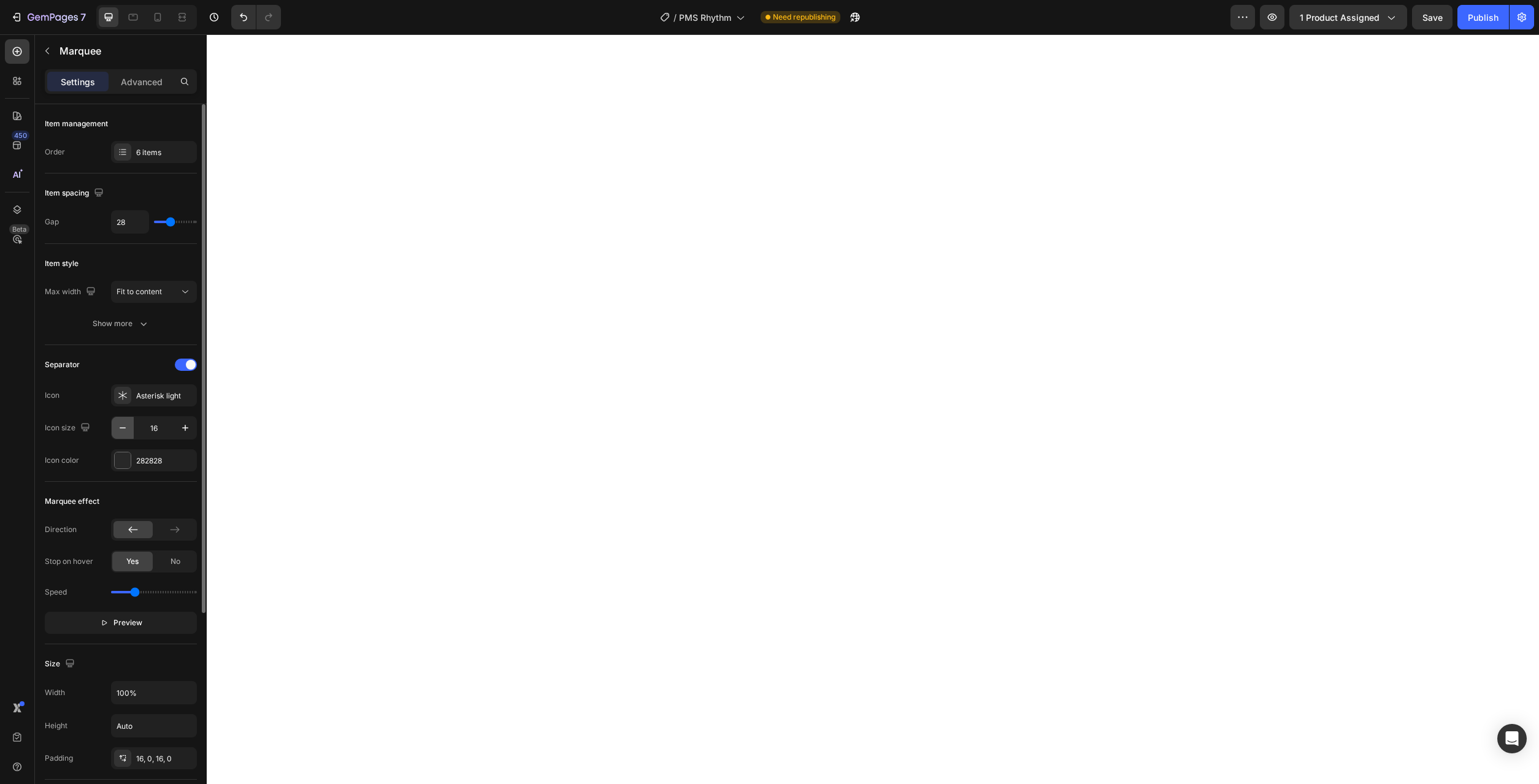
click at [122, 424] on icon "button" at bounding box center [122, 428] width 12 height 12
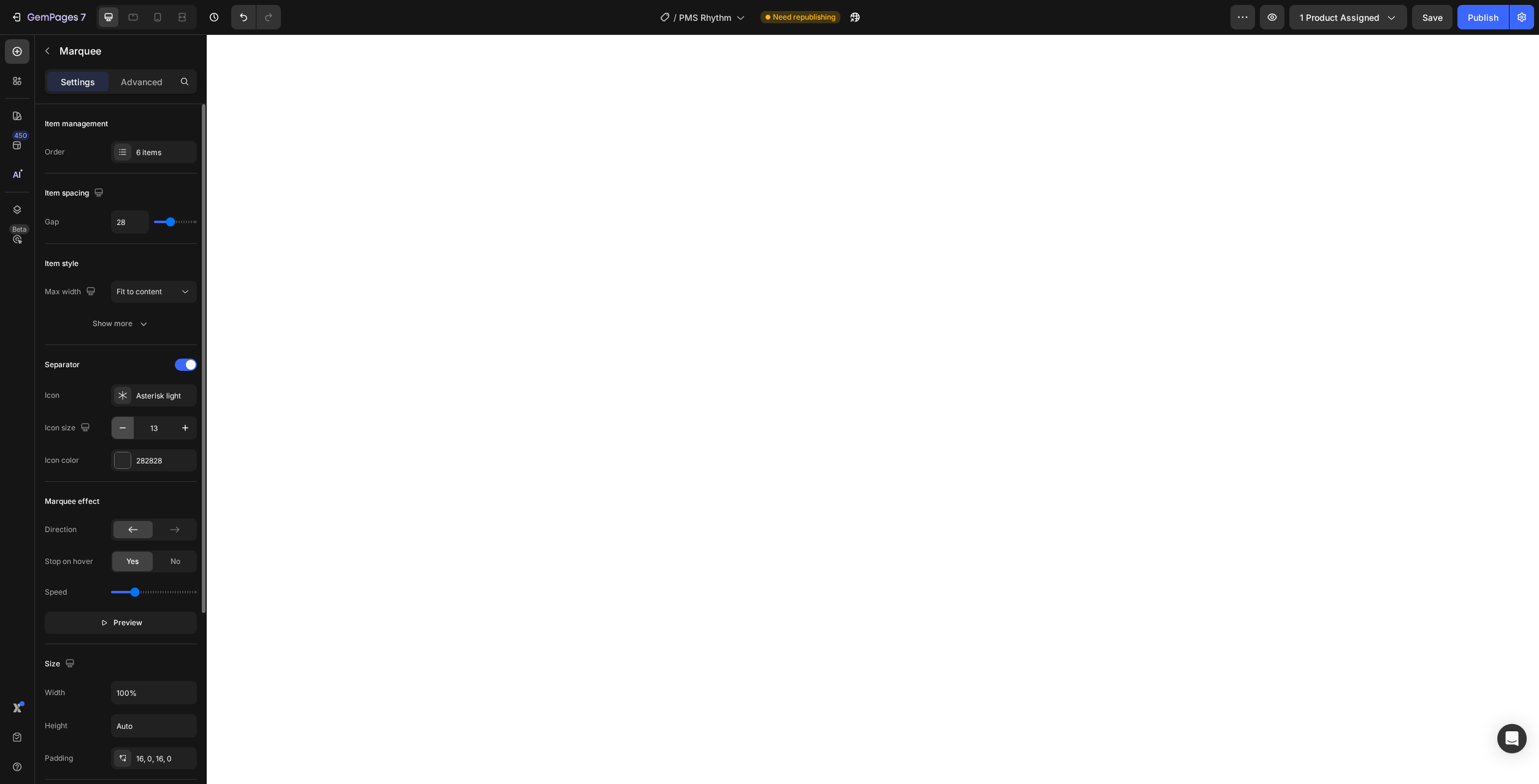
click at [122, 424] on icon "button" at bounding box center [122, 428] width 12 height 12
click at [122, 424] on icon "button" at bounding box center [122, 428] width 12 height 12
click at [186, 432] on icon "button" at bounding box center [185, 428] width 12 height 12
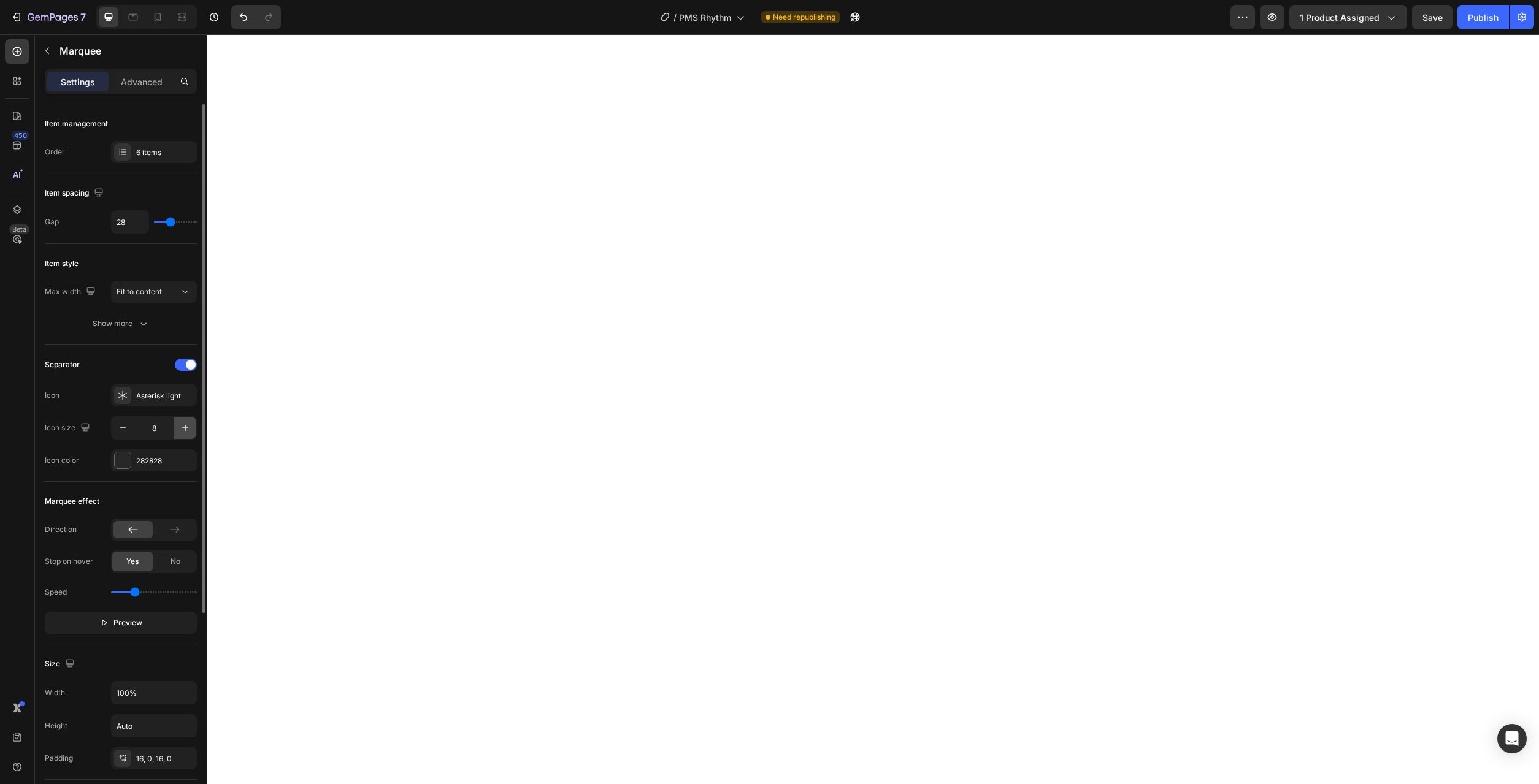
click at [186, 432] on icon "button" at bounding box center [185, 428] width 12 height 12
type input "12"
click at [150, 11] on div at bounding box center [158, 17] width 20 height 20
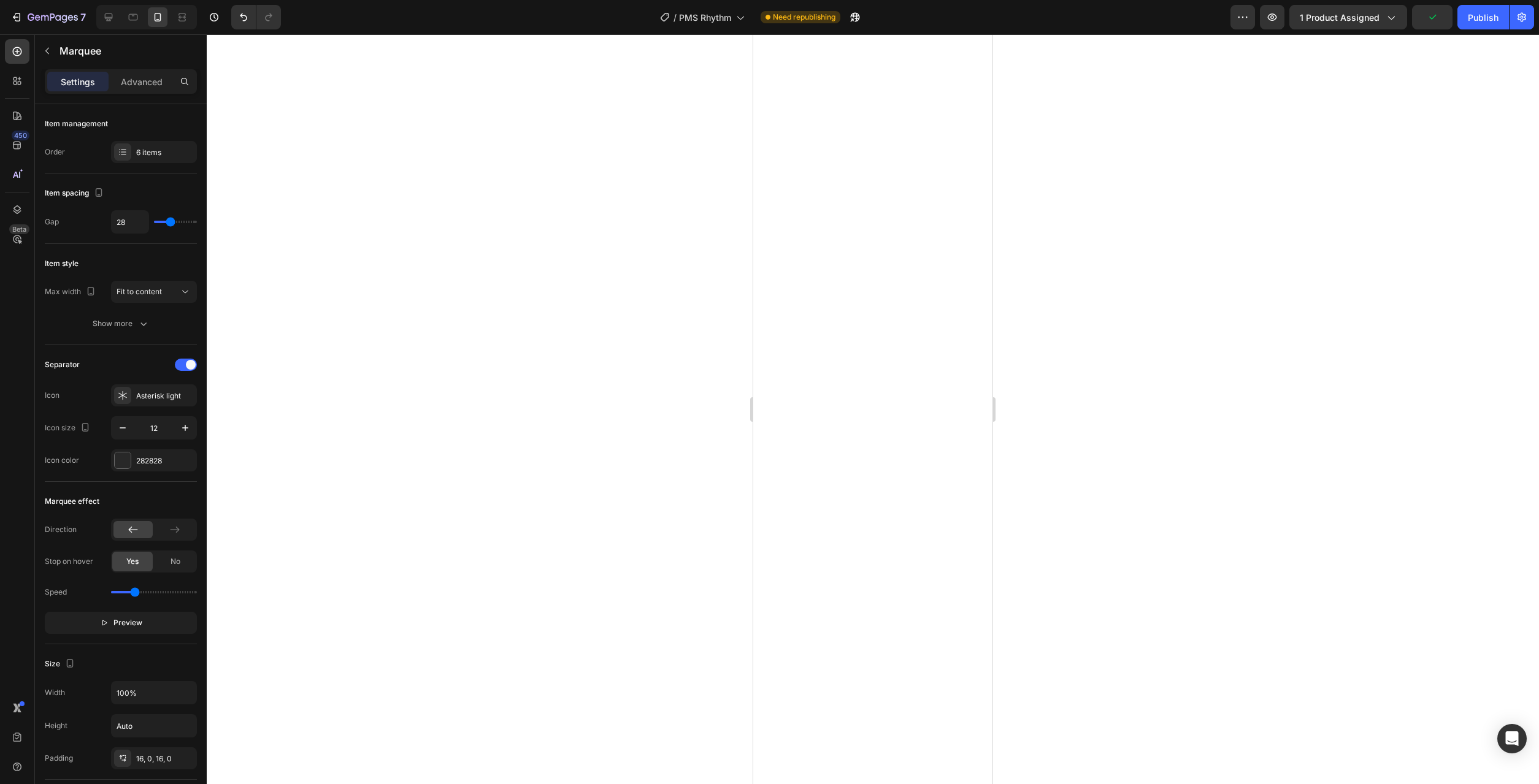
type input "18"
click at [141, 401] on div "Asterisk light" at bounding box center [165, 396] width 58 height 11
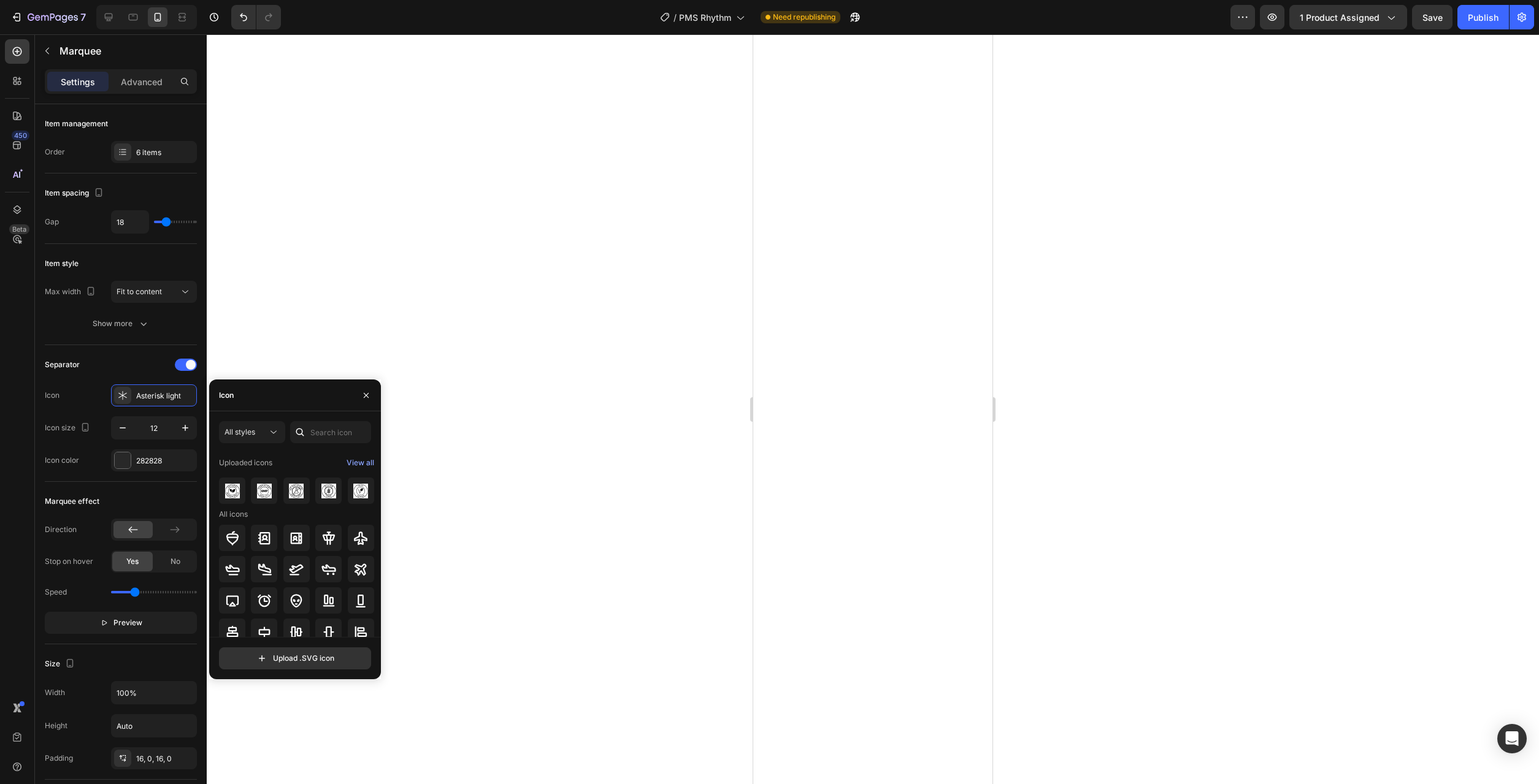
click at [328, 444] on div "All styles Uploaded icons View all All icons" at bounding box center [294, 530] width 152 height 216
click at [330, 436] on input "text" at bounding box center [331, 433] width 81 height 22
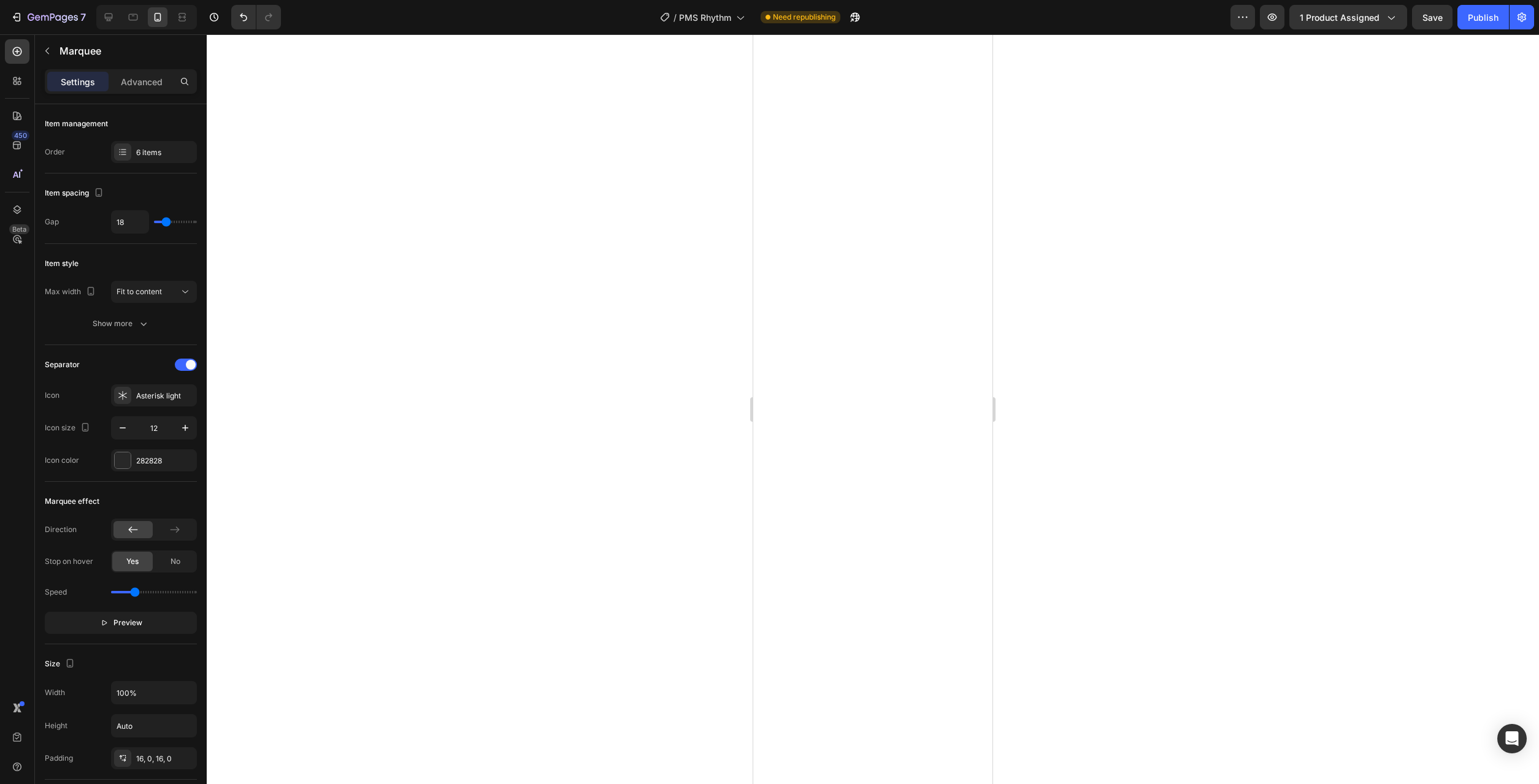
click at [491, 534] on div at bounding box center [872, 409] width 1333 height 750
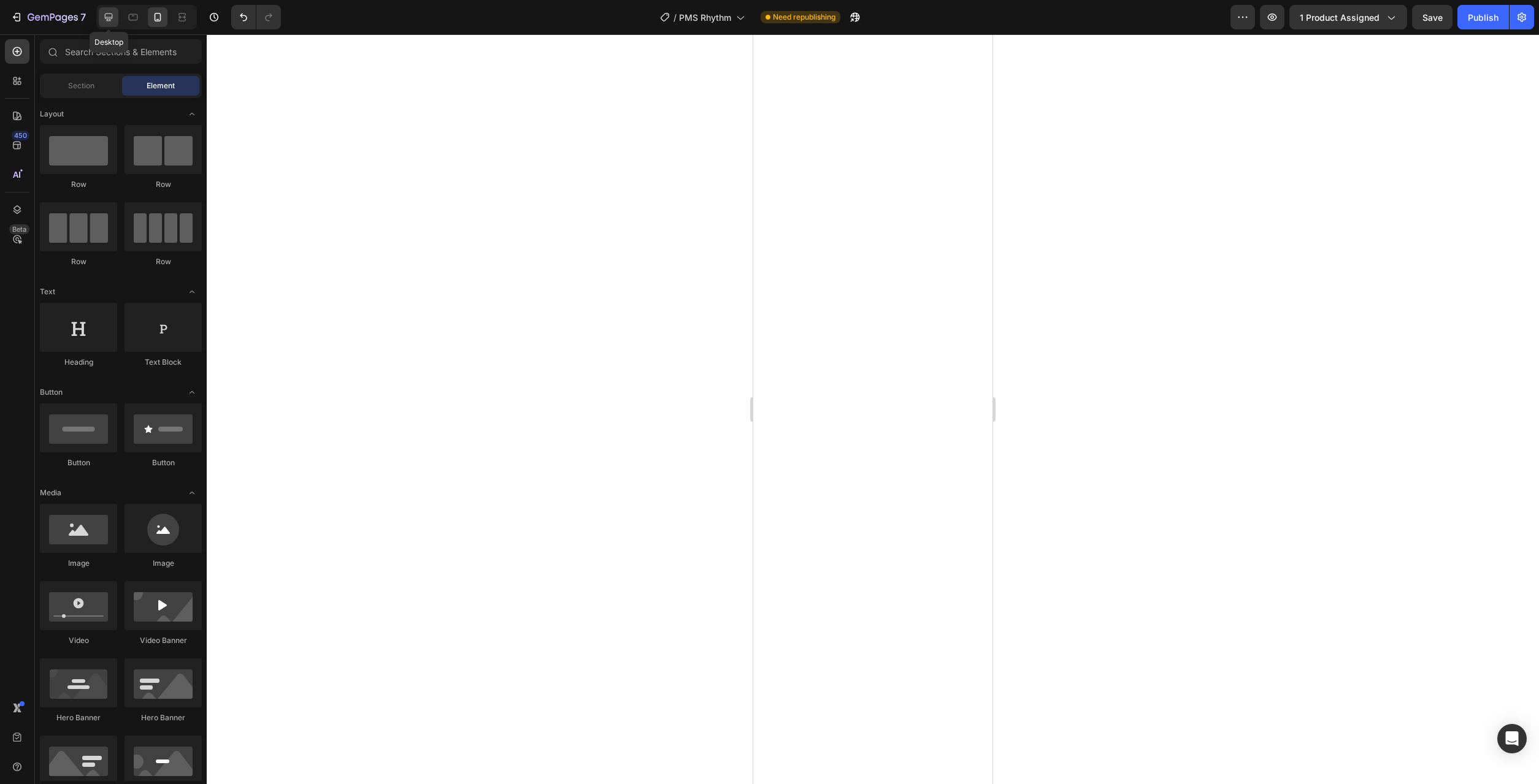
click at [110, 23] on div at bounding box center [109, 17] width 20 height 20
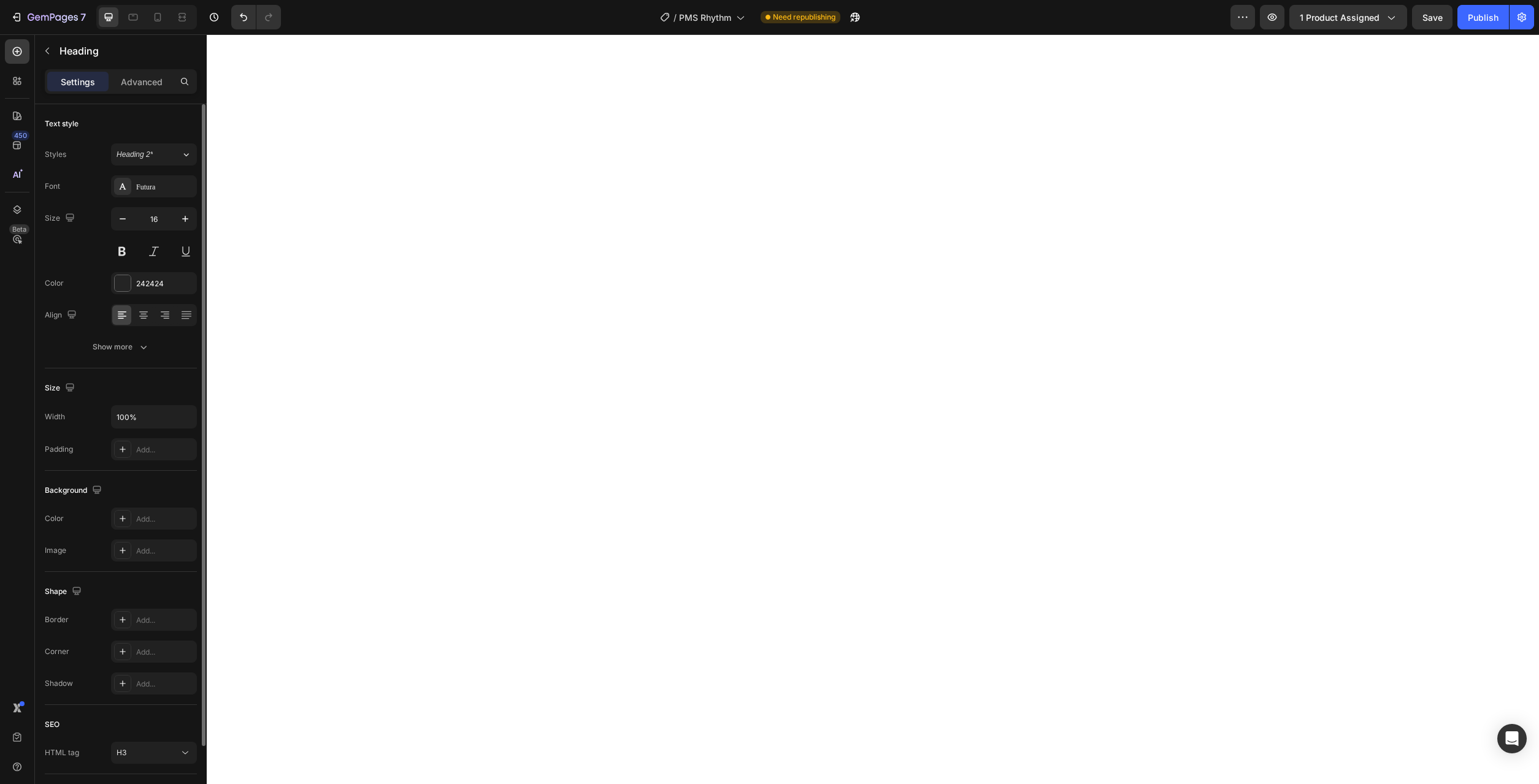
click at [110, 184] on div "Font Futura" at bounding box center [120, 186] width 152 height 22
click at [116, 186] on div "Futura" at bounding box center [153, 186] width 86 height 22
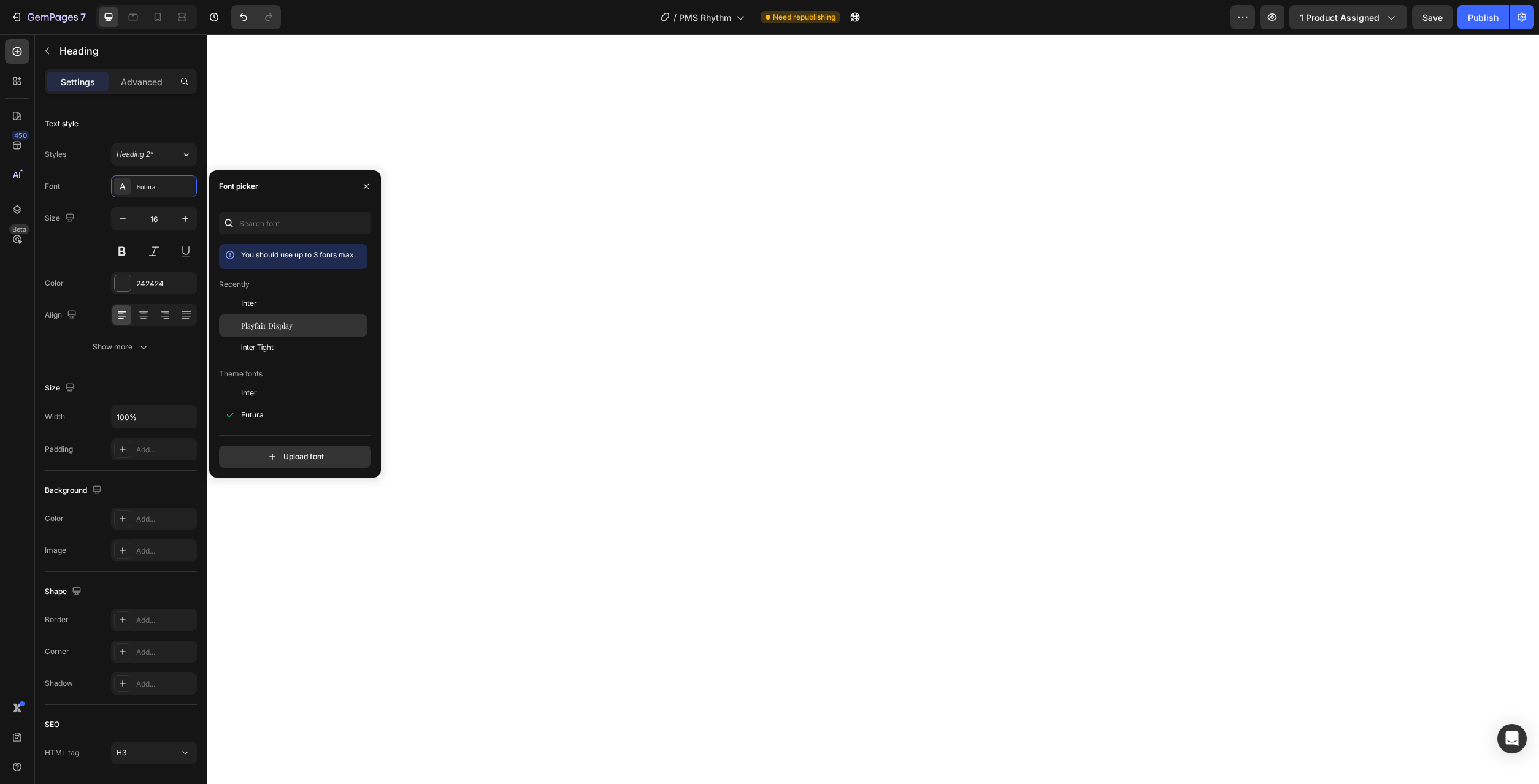
click at [276, 453] on div "Playfair Display" at bounding box center [293, 464] width 149 height 22
click at [259, 519] on div "Inter Tight" at bounding box center [293, 530] width 149 height 22
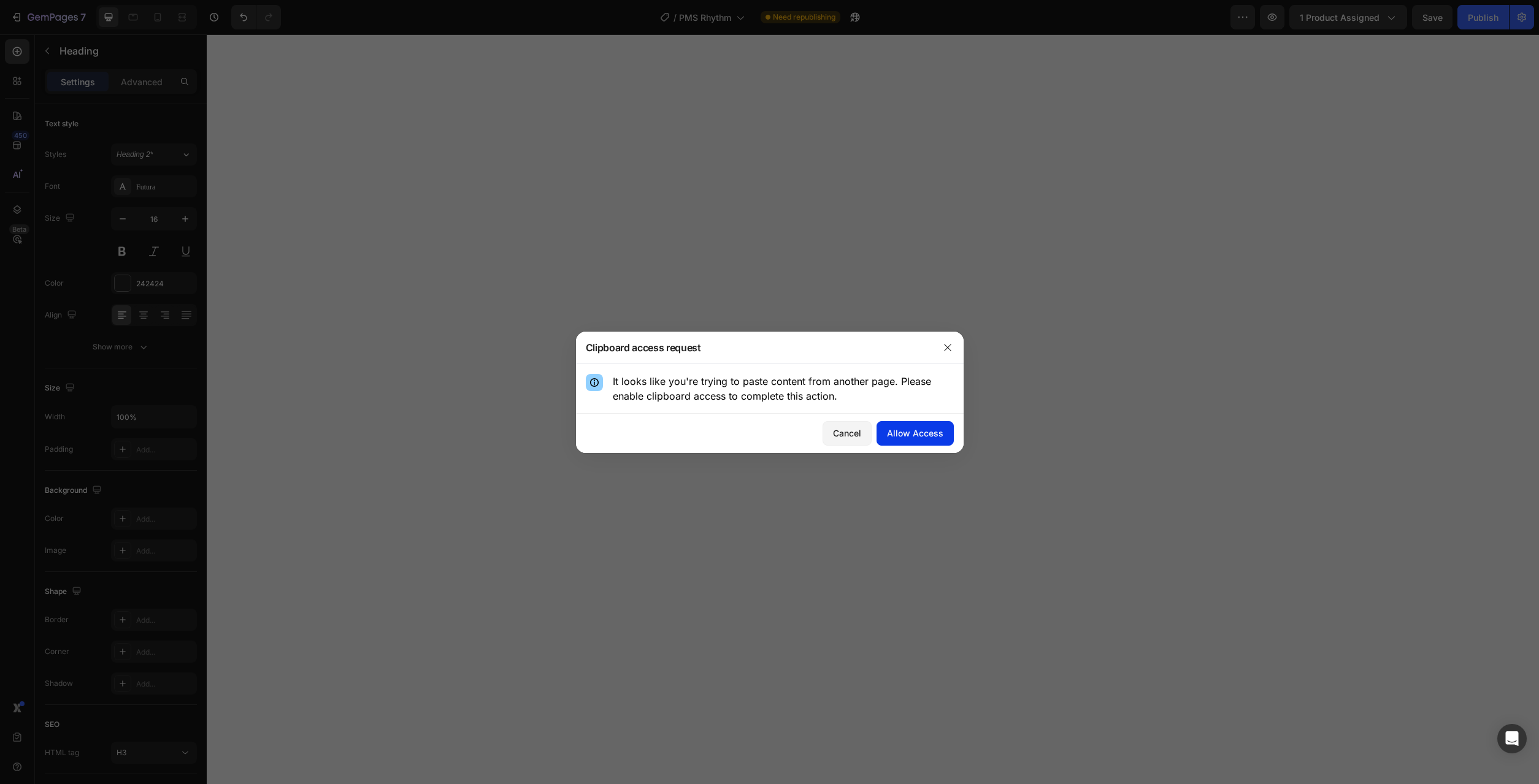
click at [921, 434] on div "Allow Access" at bounding box center [915, 433] width 56 height 13
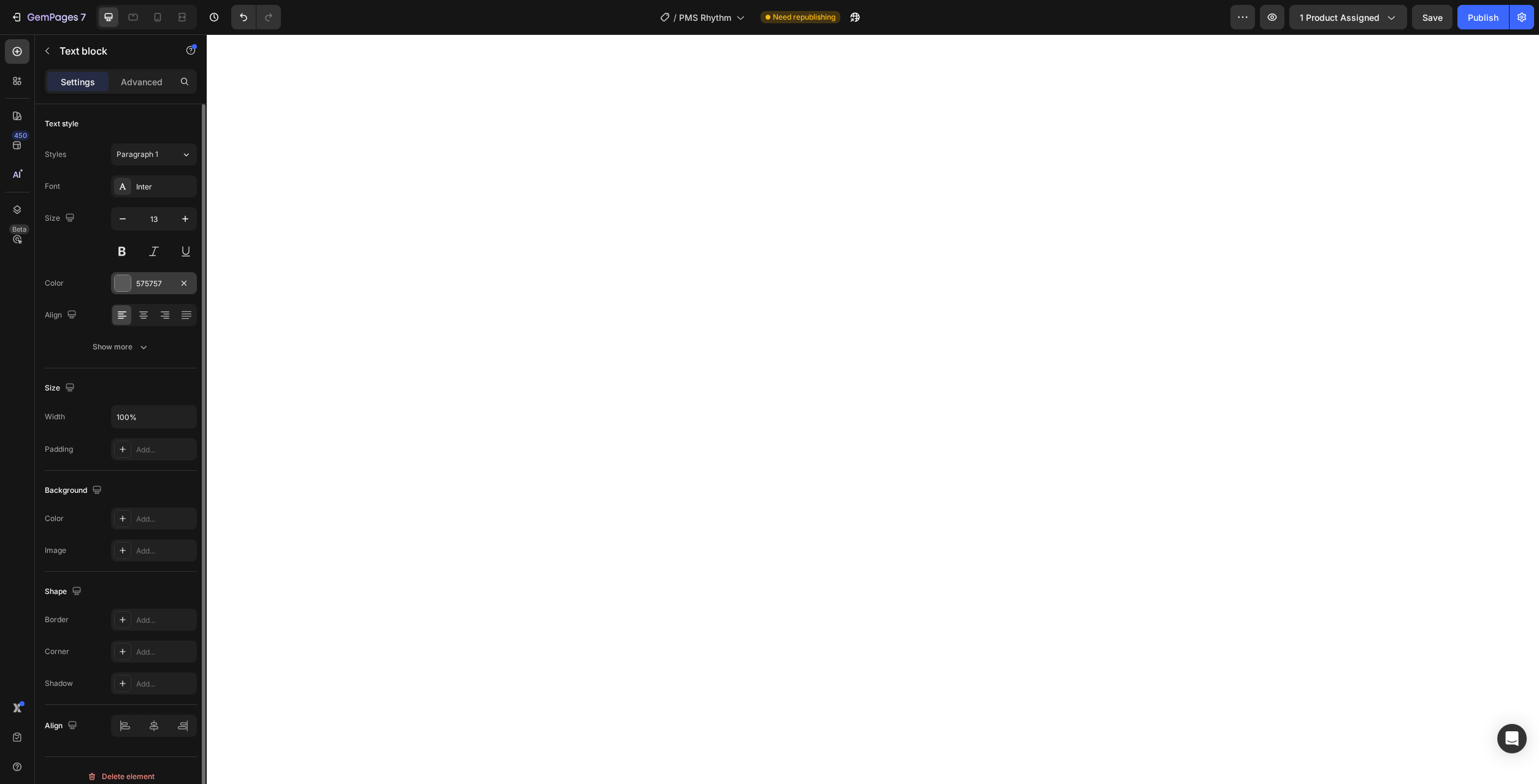
click at [136, 277] on div "575757" at bounding box center [153, 283] width 86 height 22
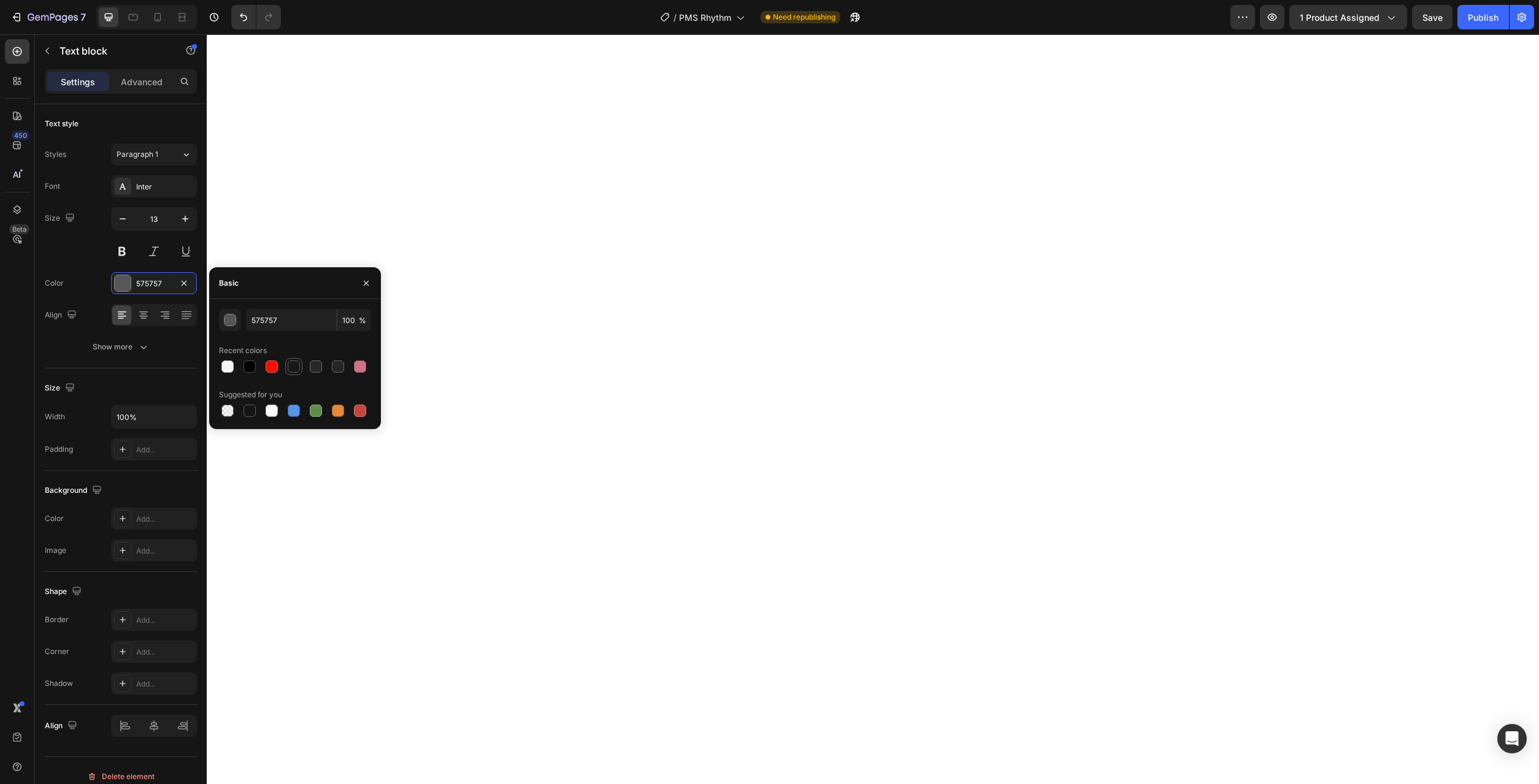
click at [299, 366] on div at bounding box center [294, 367] width 12 height 12
type input "181818"
click at [169, 184] on div "Inter" at bounding box center [165, 187] width 58 height 11
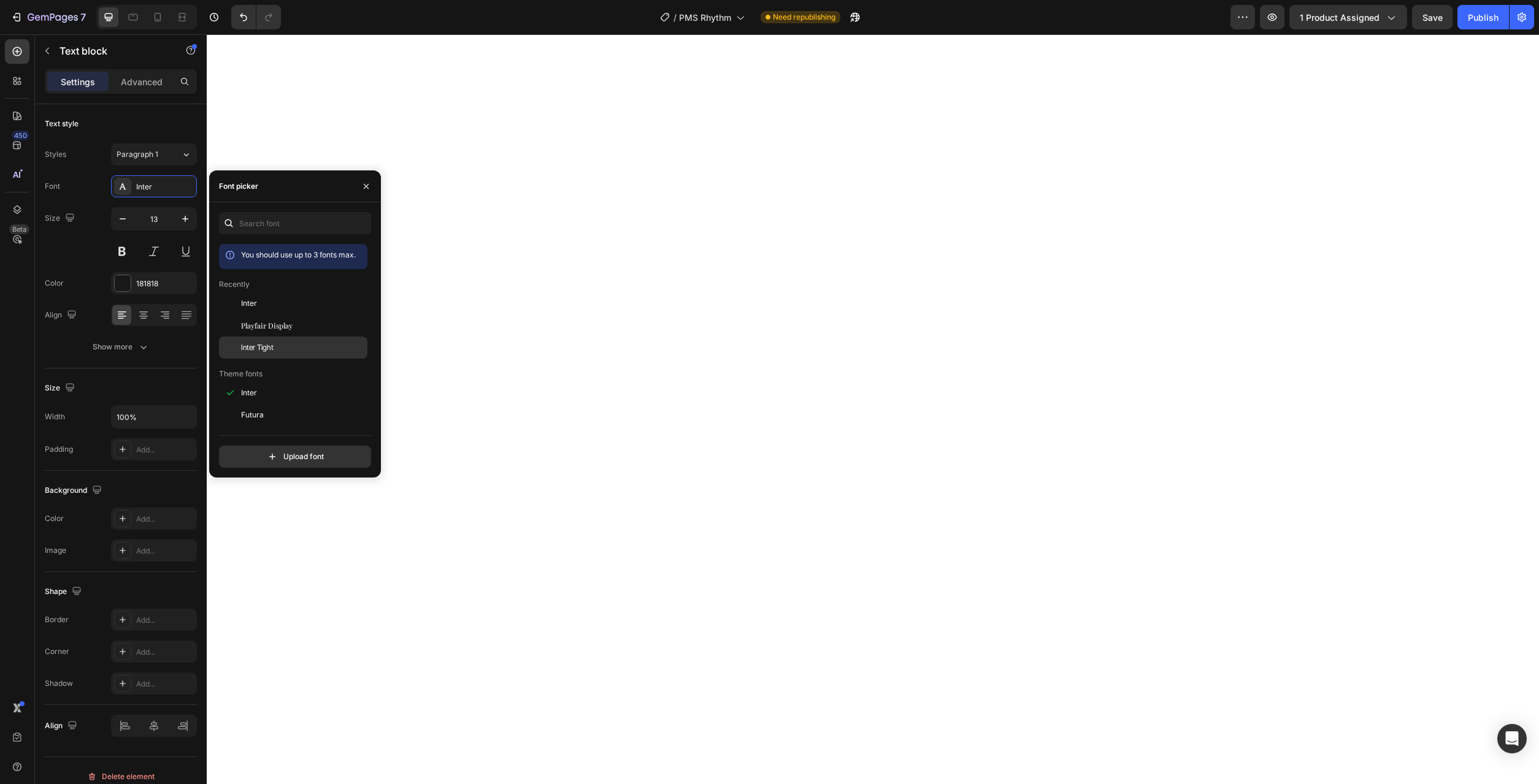
click at [276, 347] on div "Inter Tight" at bounding box center [303, 348] width 124 height 11
click at [183, 218] on icon "button" at bounding box center [185, 219] width 12 height 12
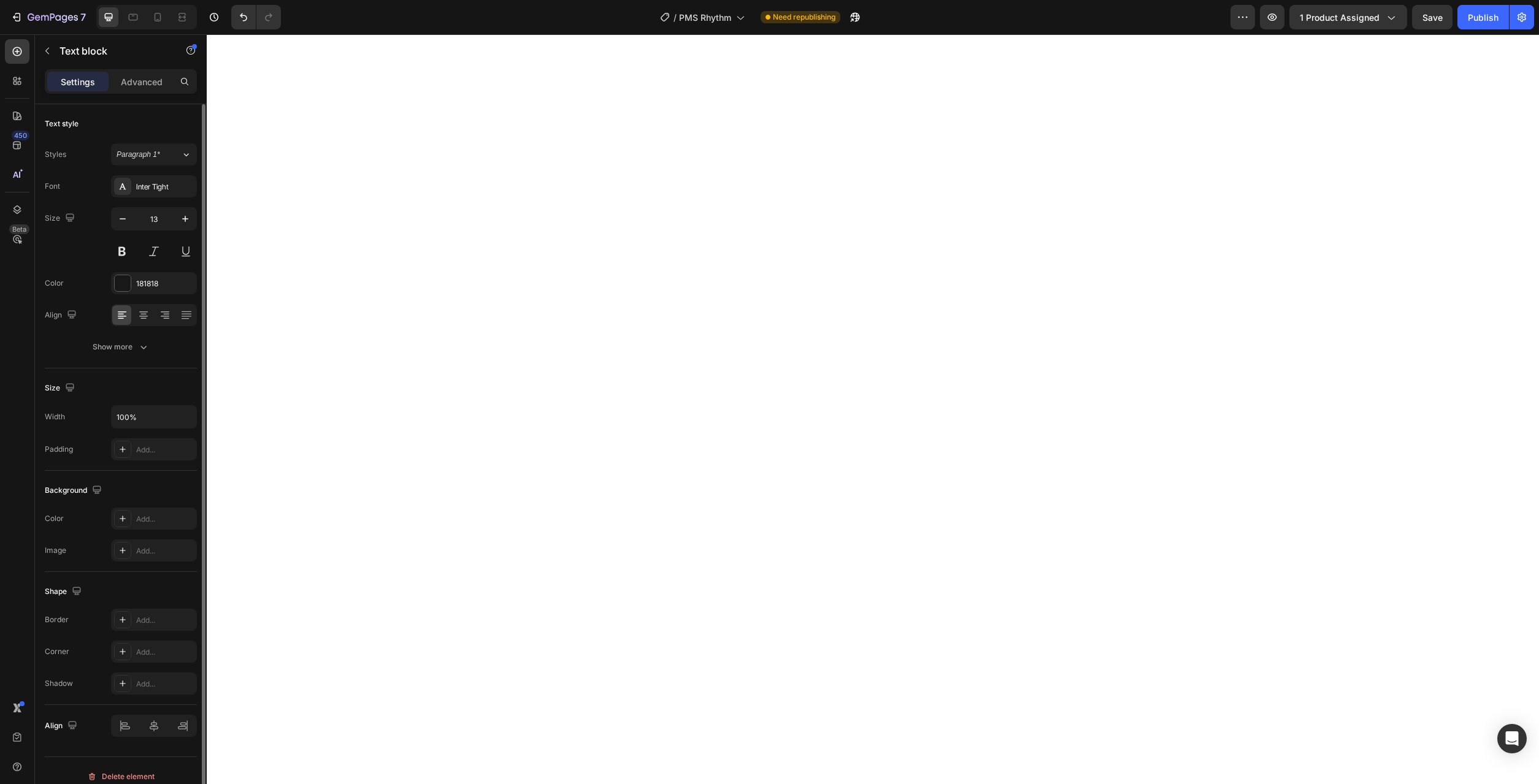
type input "14"
click at [129, 353] on button "Show more" at bounding box center [120, 347] width 152 height 22
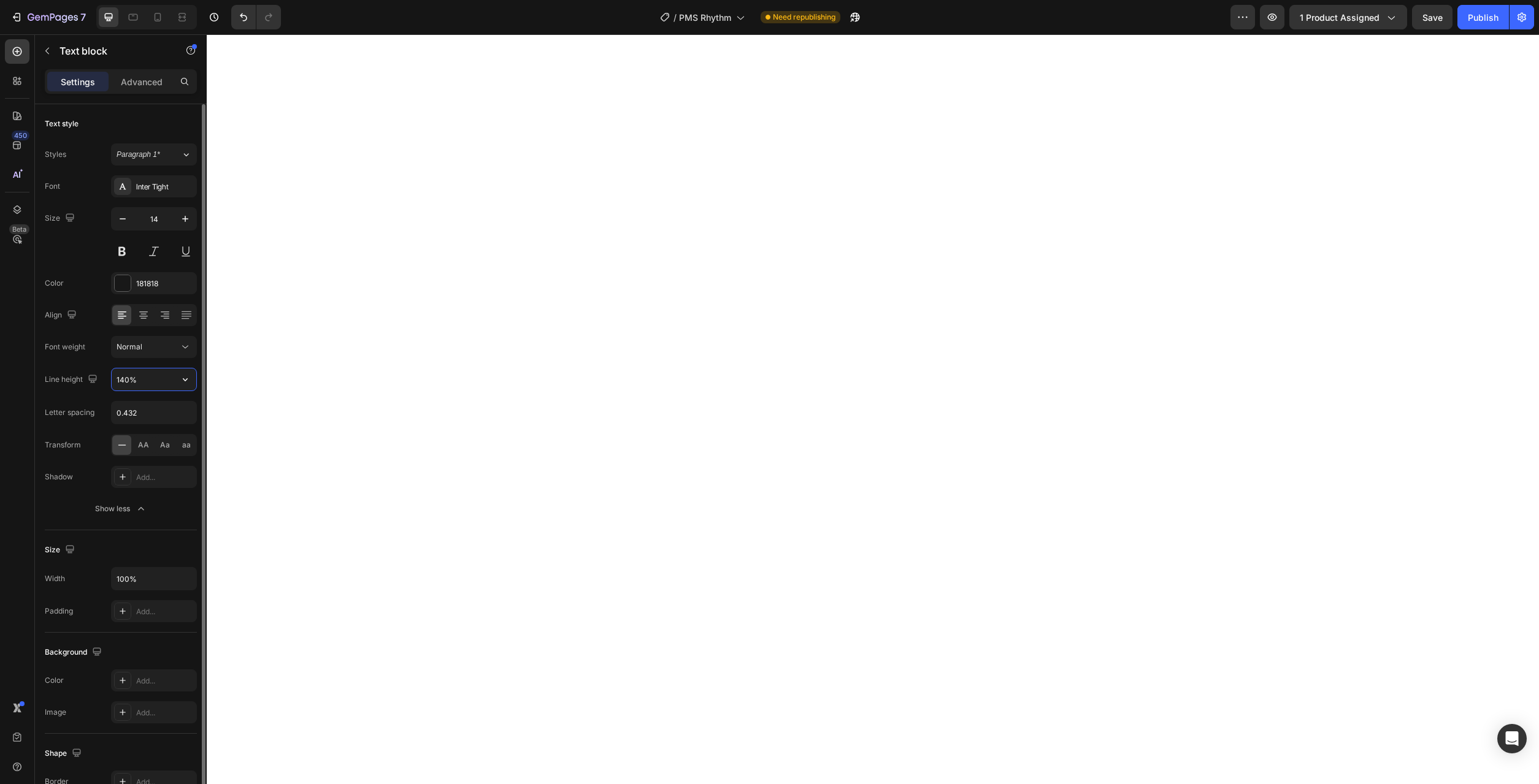
click at [165, 384] on input "140%" at bounding box center [153, 380] width 85 height 22
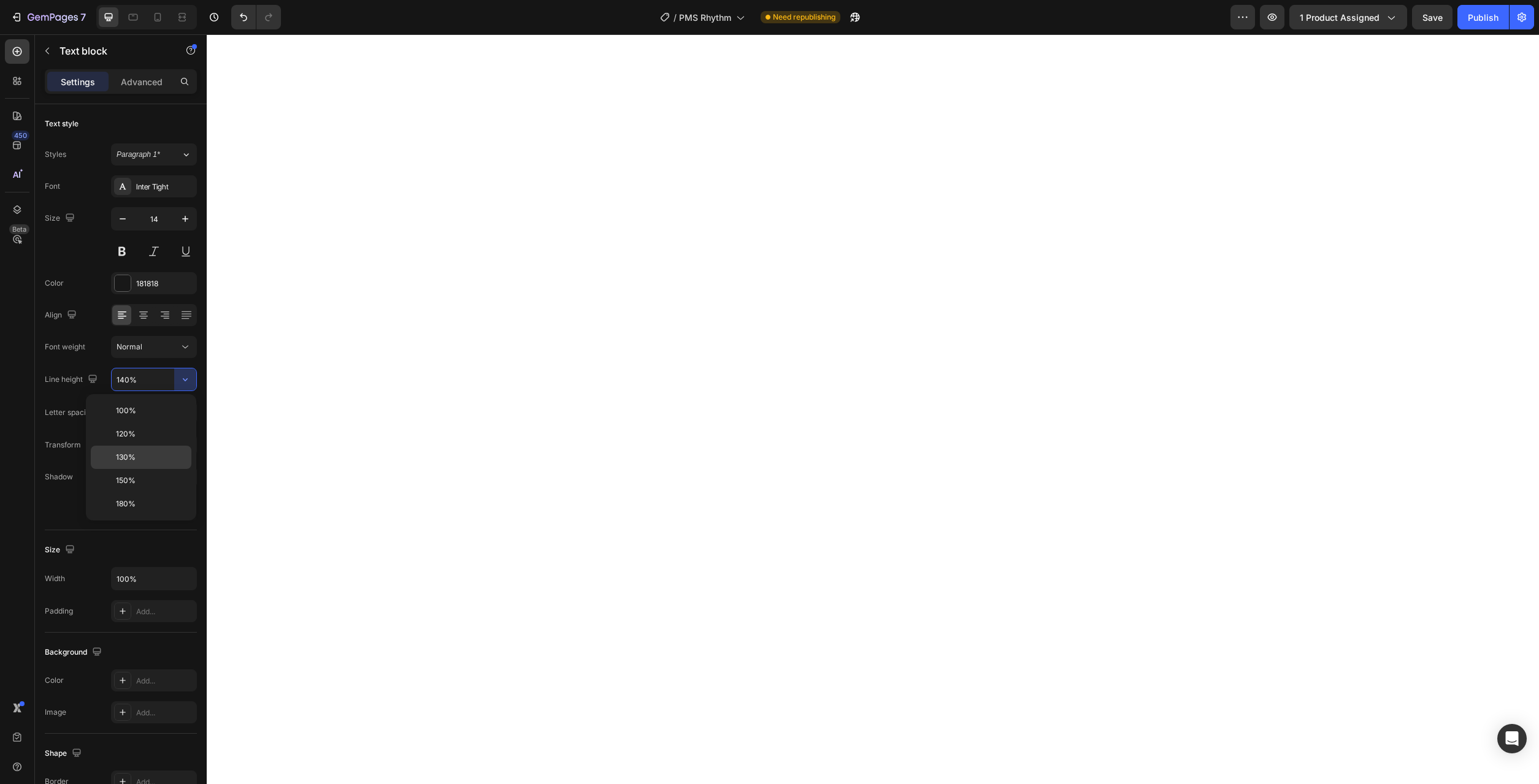
click at [158, 469] on div "130%" at bounding box center [141, 481] width 100 height 23
type input "130%"
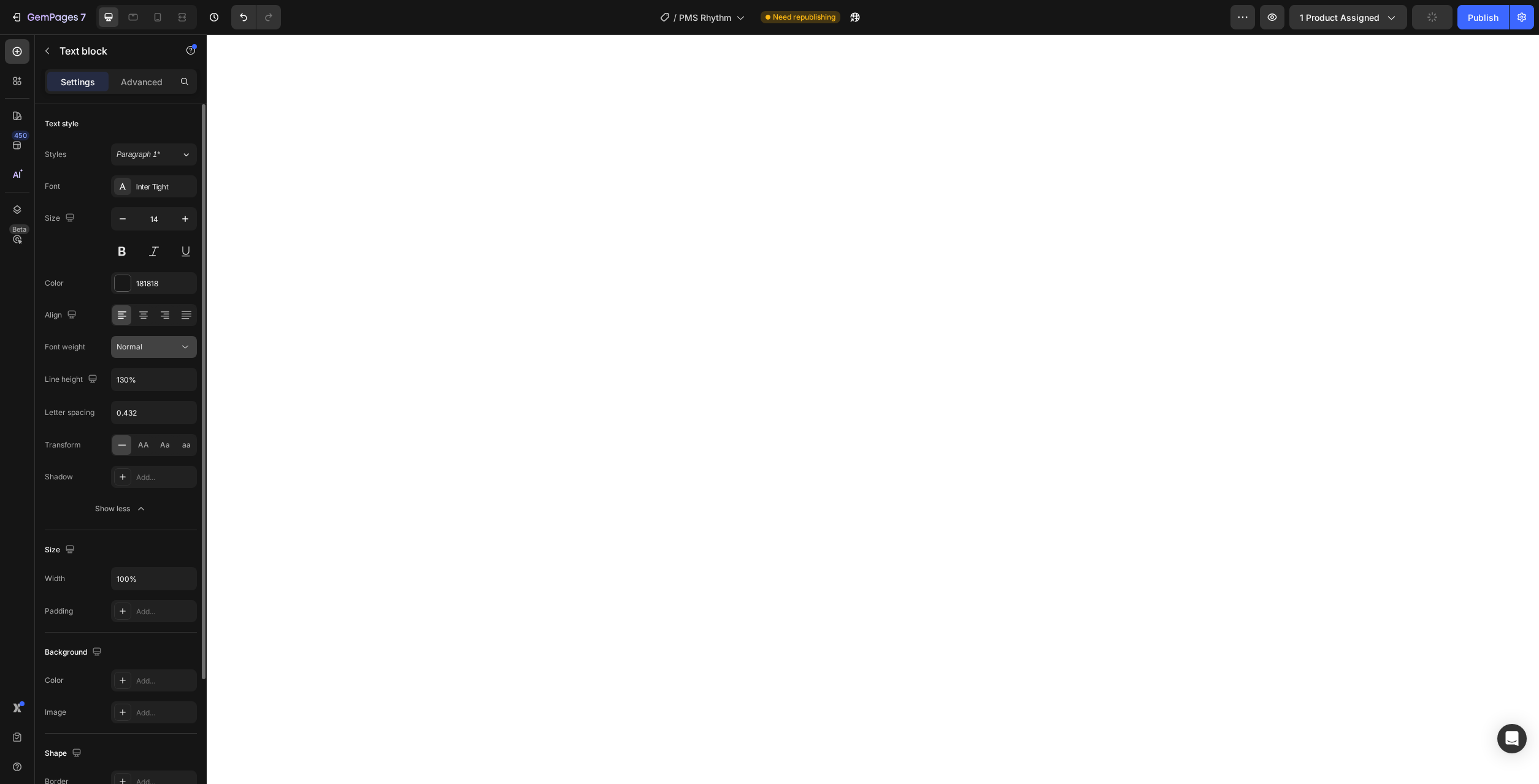
click at [188, 353] on icon at bounding box center [185, 347] width 12 height 12
click at [165, 426] on p "Light" at bounding box center [149, 424] width 65 height 11
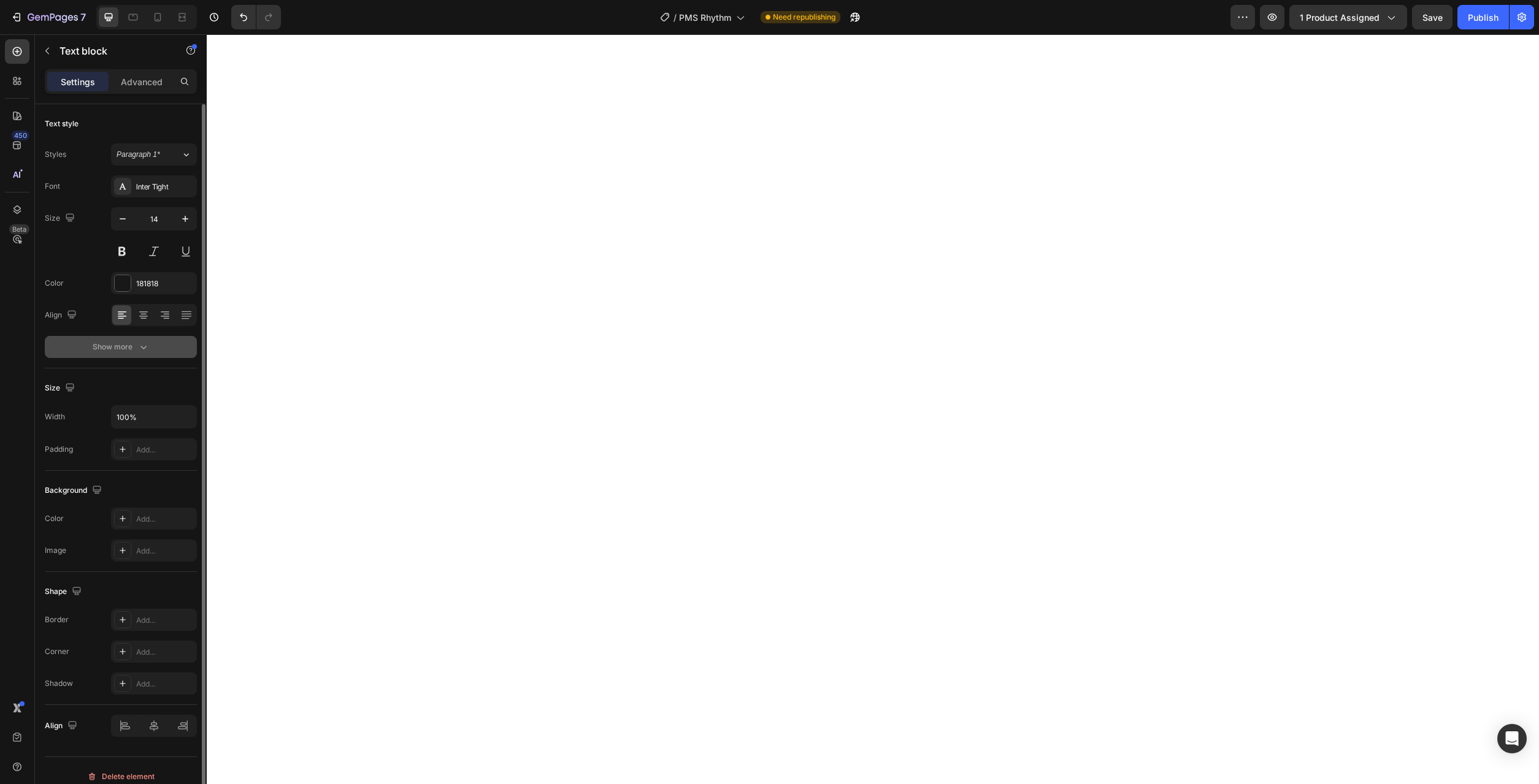
click at [145, 340] on button "Show more" at bounding box center [120, 347] width 152 height 22
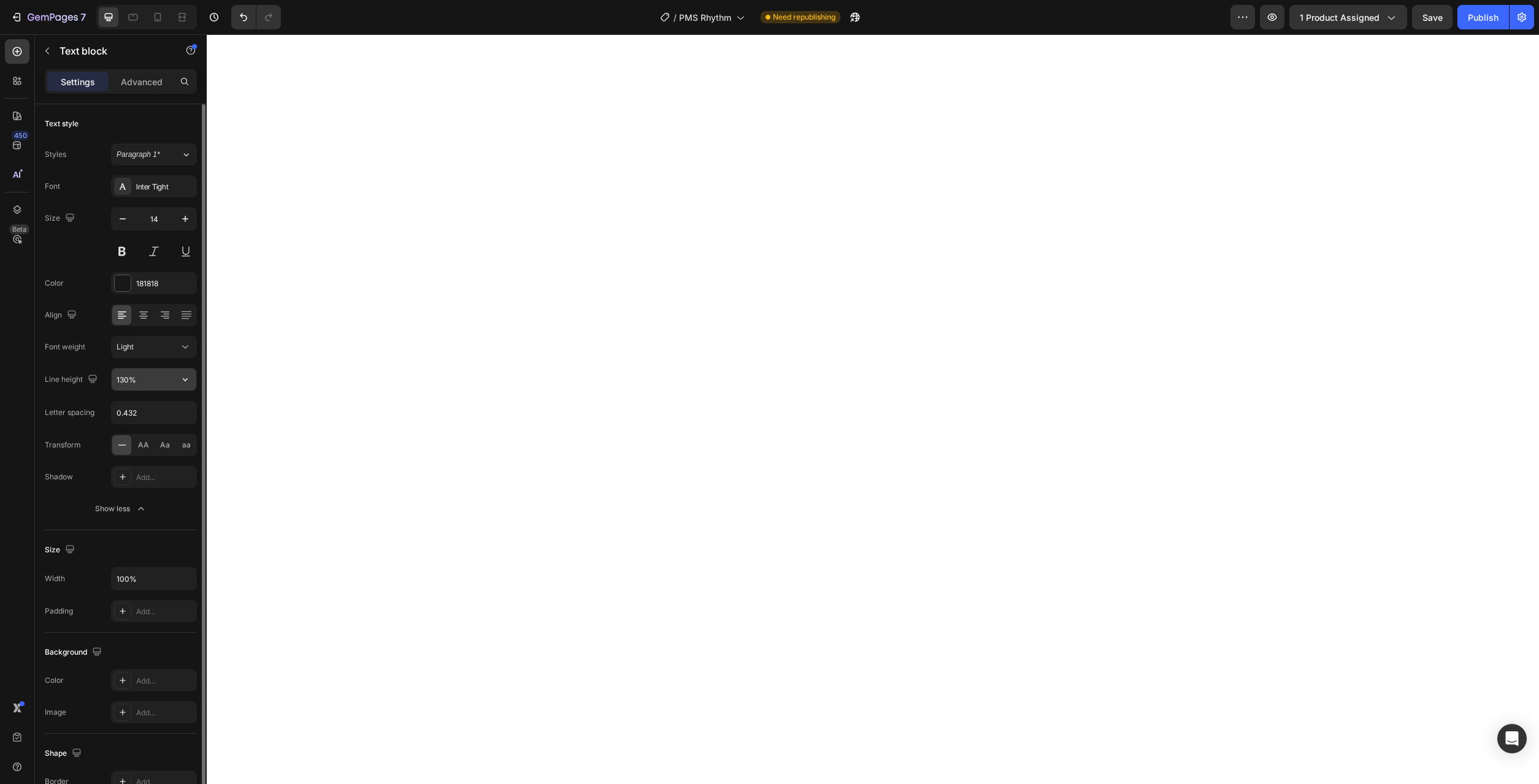
click at [190, 376] on icon "button" at bounding box center [185, 380] width 12 height 12
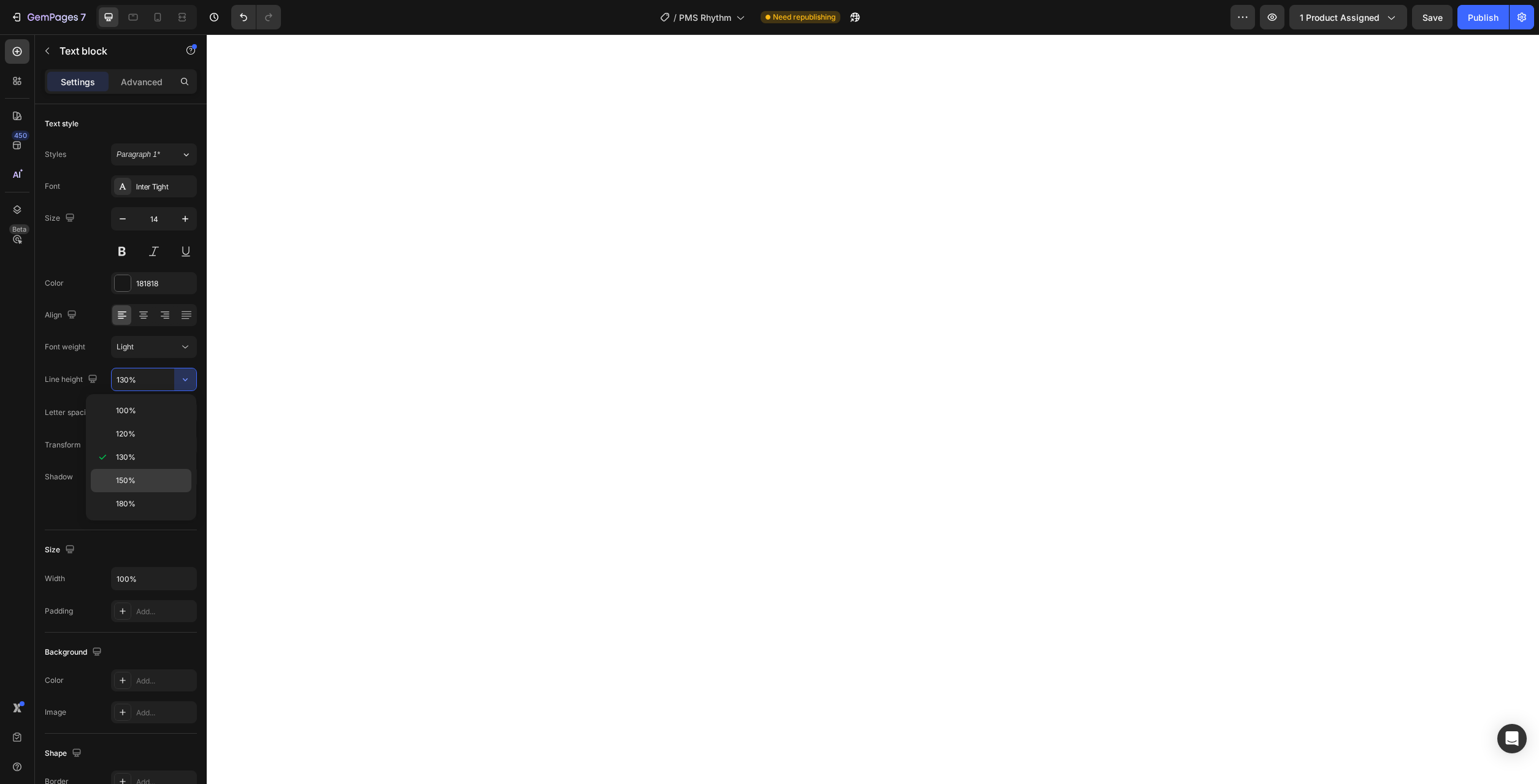
click at [160, 481] on p "150%" at bounding box center [151, 481] width 70 height 11
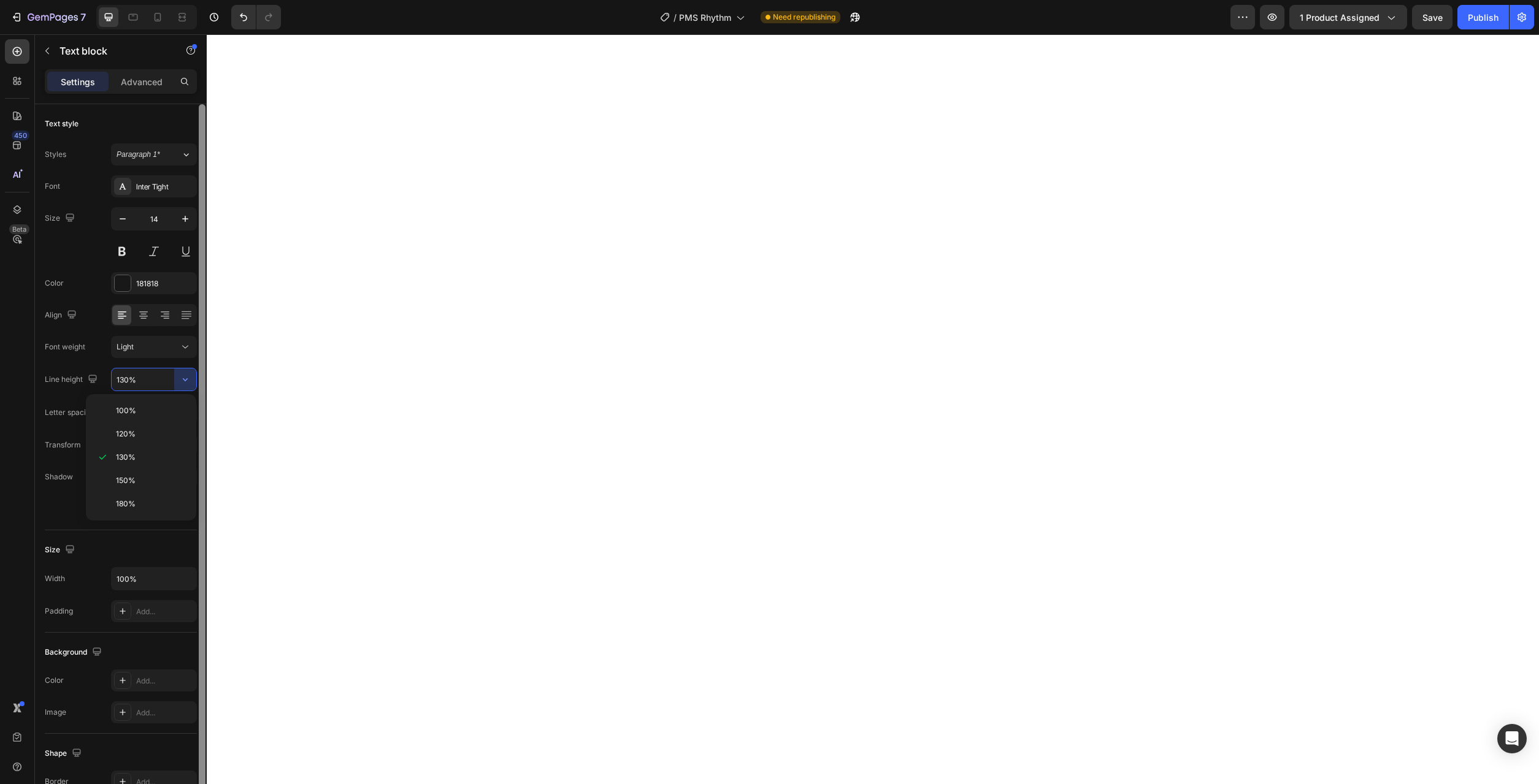
type input "150%"
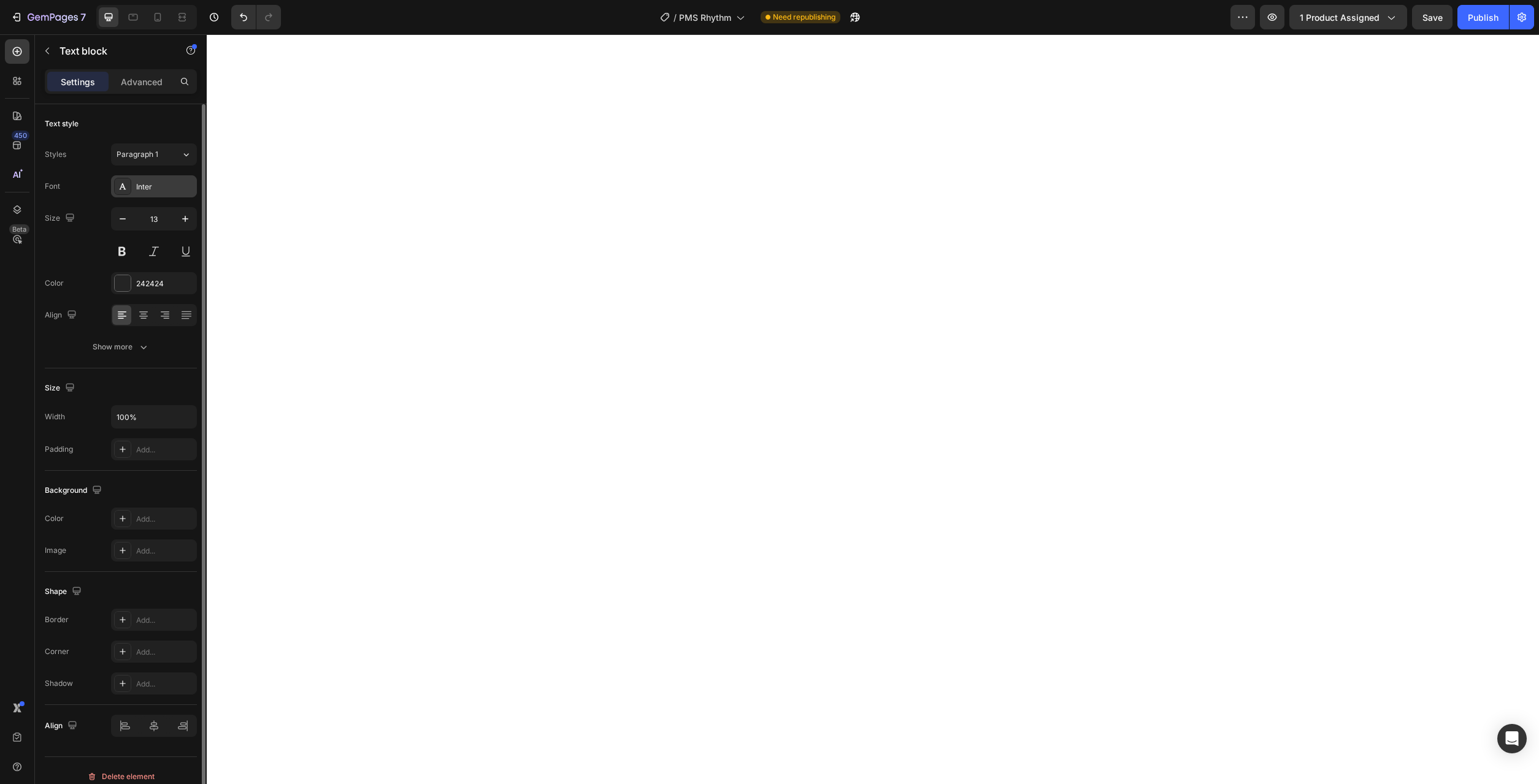
click at [159, 184] on div "Inter" at bounding box center [165, 187] width 58 height 11
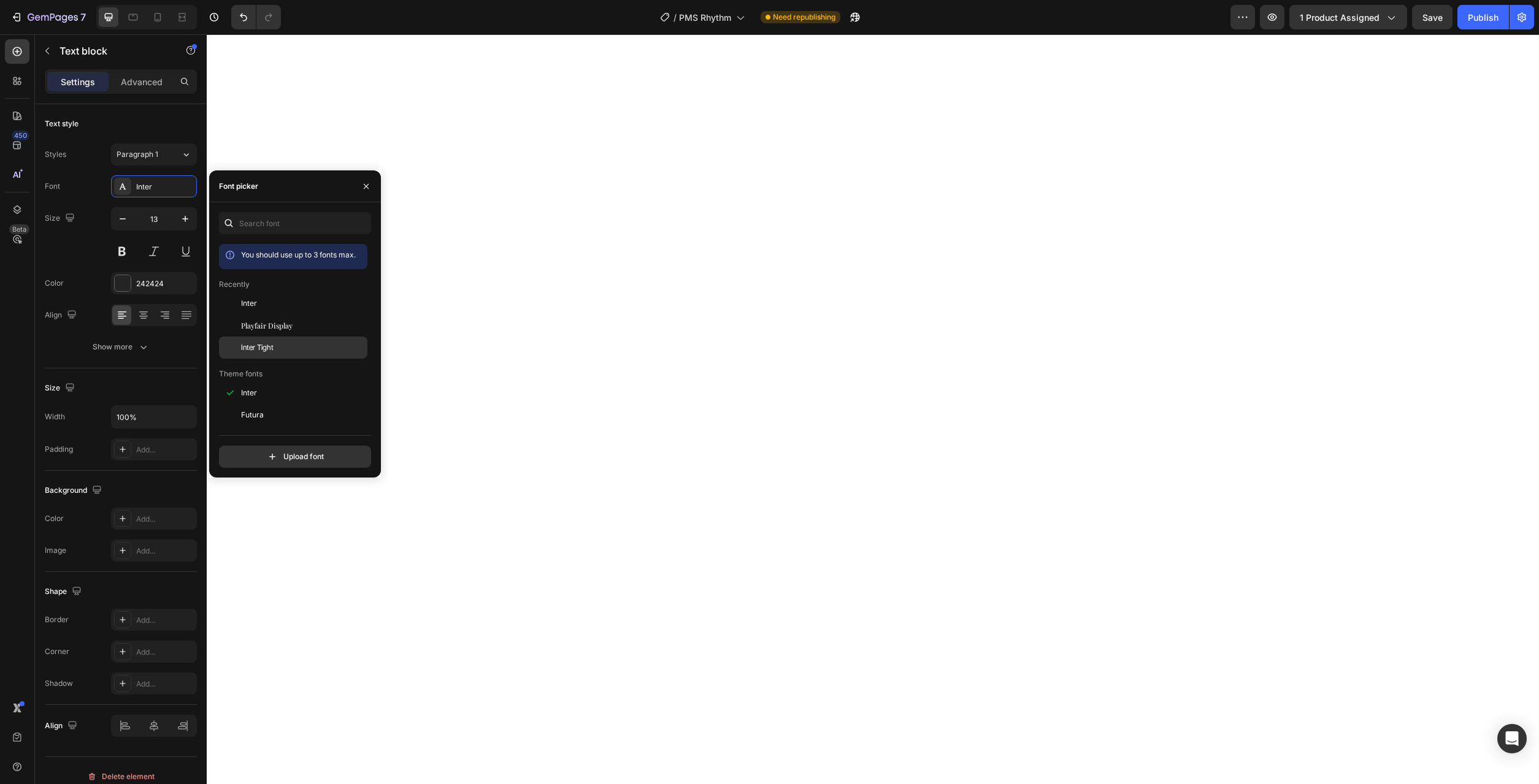
click at [259, 342] on span "Inter Tight" at bounding box center [257, 348] width 32 height 11
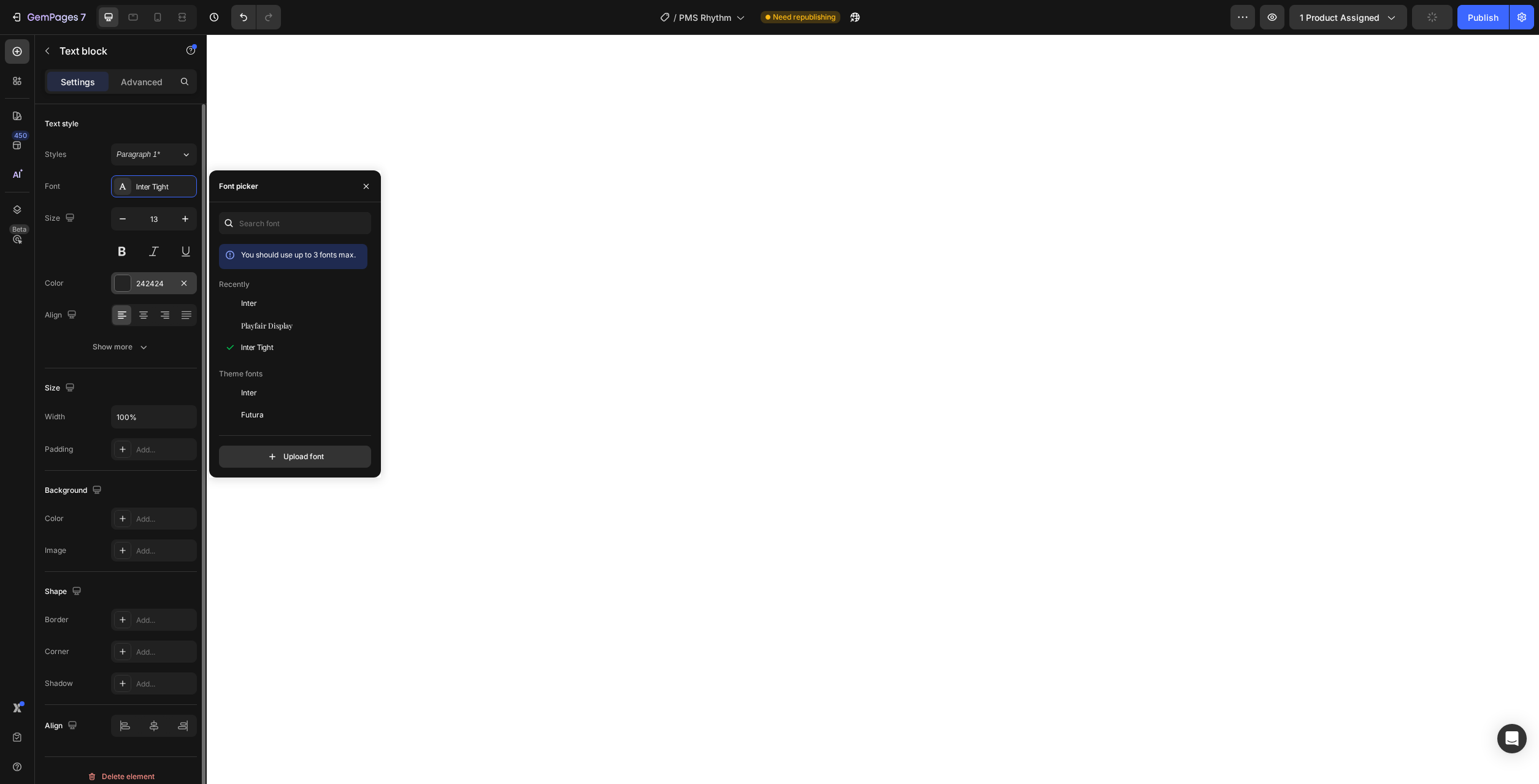
click at [155, 290] on div "242424" at bounding box center [153, 283] width 86 height 22
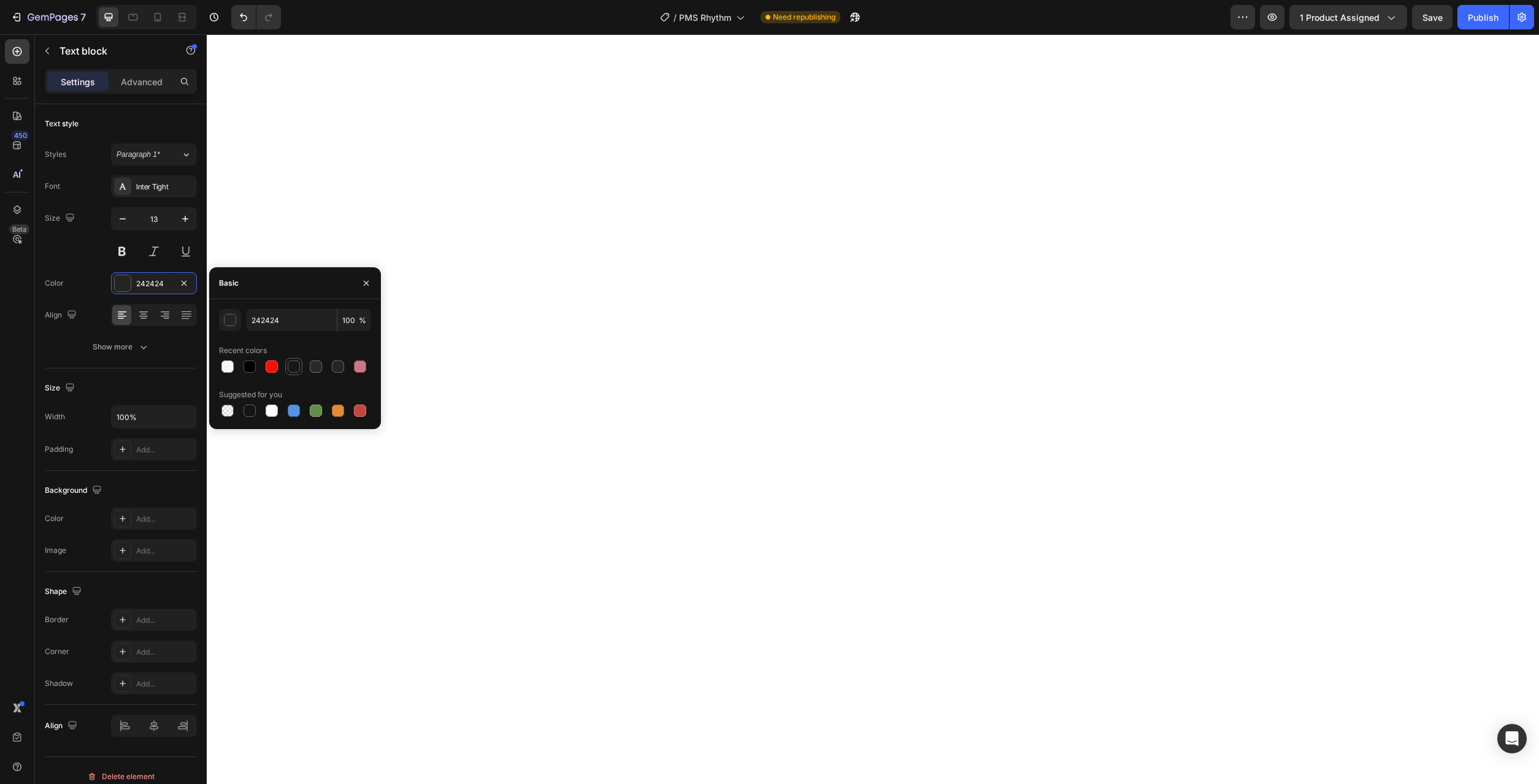
click at [290, 374] on div at bounding box center [294, 367] width 17 height 17
type input "181818"
click at [139, 348] on icon "button" at bounding box center [144, 347] width 12 height 12
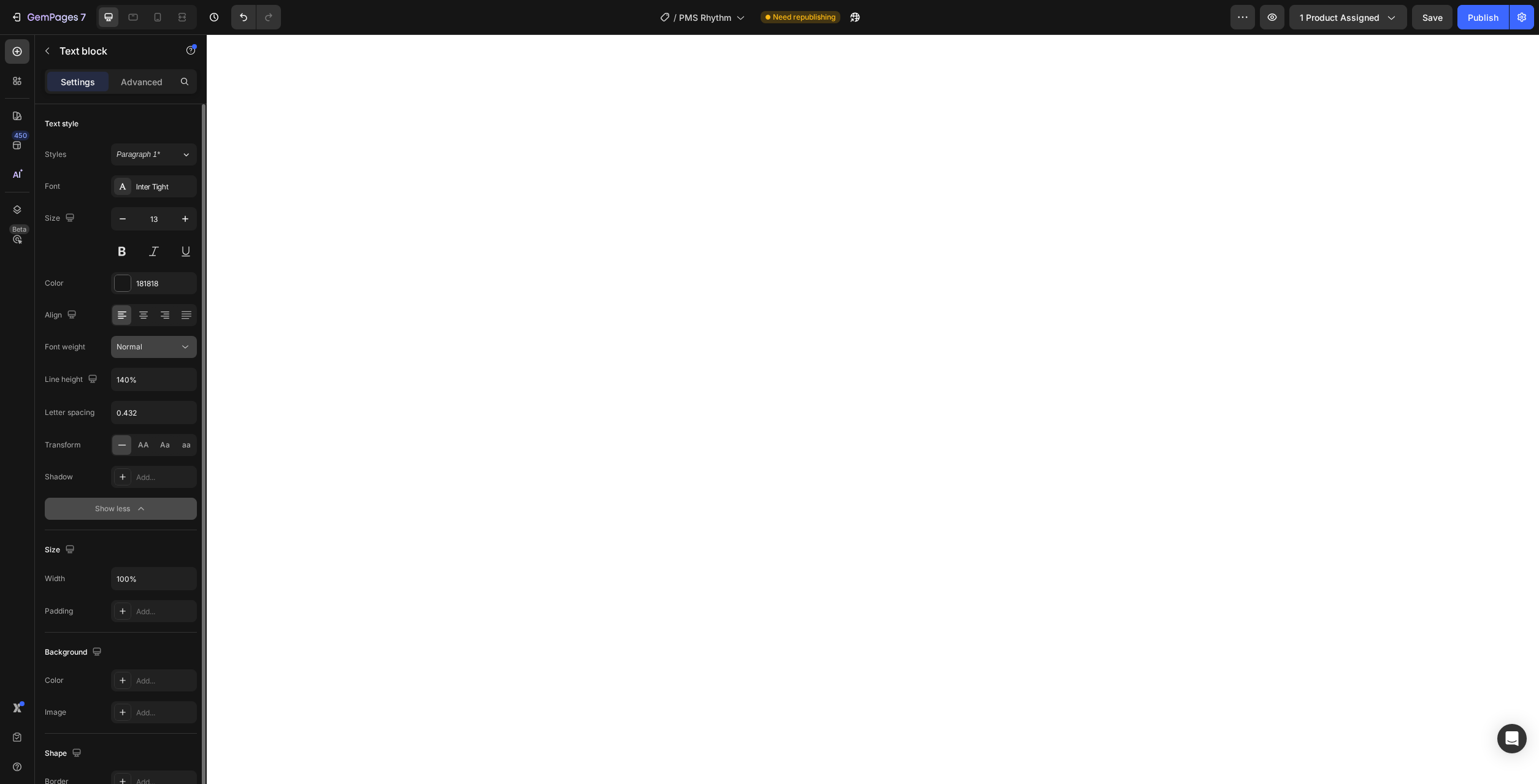
click at [191, 353] on button "Normal" at bounding box center [153, 347] width 86 height 22
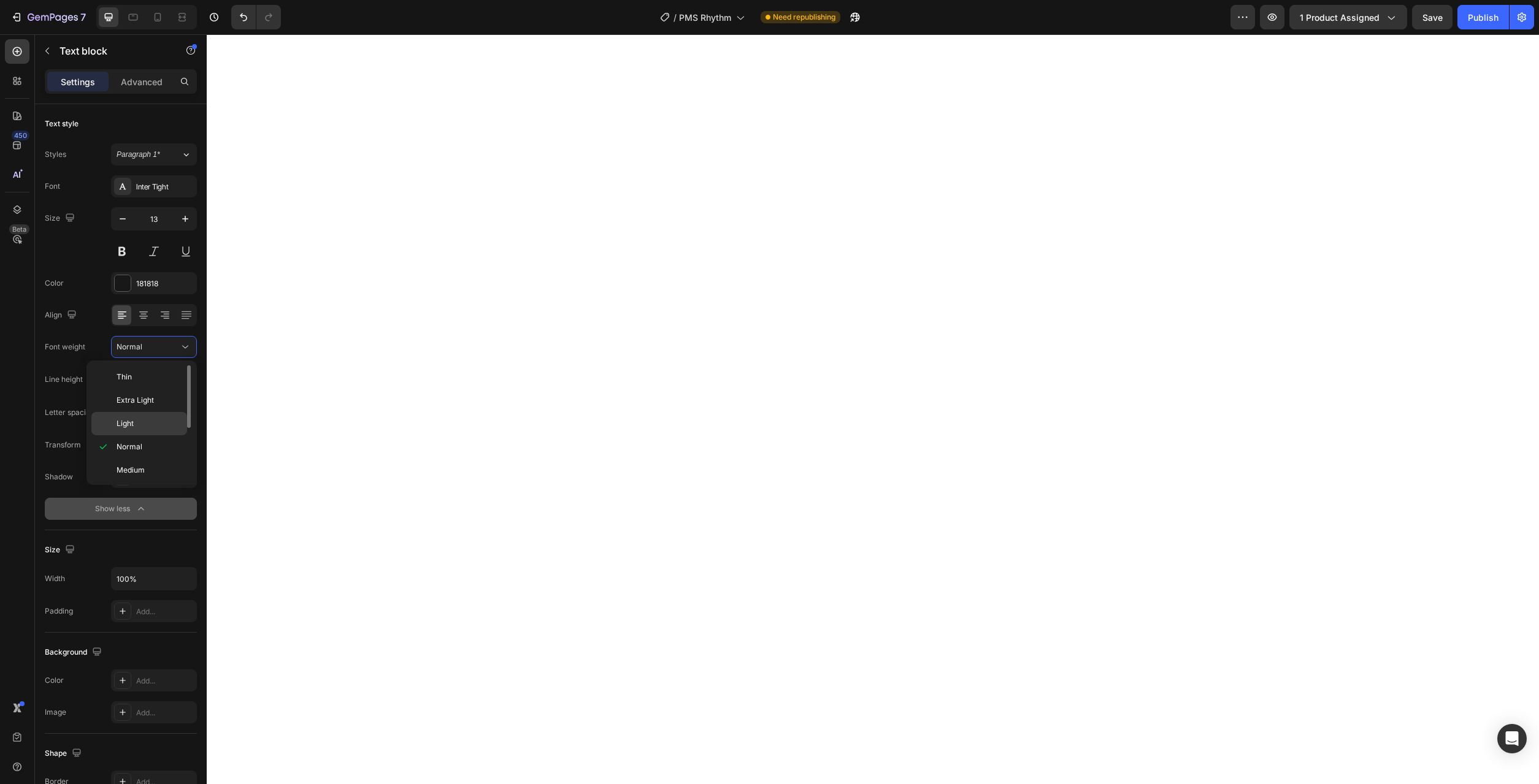
click at [165, 424] on p "Light" at bounding box center [149, 424] width 65 height 11
click at [167, 382] on input "140%" at bounding box center [153, 380] width 85 height 22
click at [181, 381] on button "button" at bounding box center [185, 380] width 22 height 22
click at [159, 469] on div "130%" at bounding box center [141, 481] width 100 height 23
type input "130%"
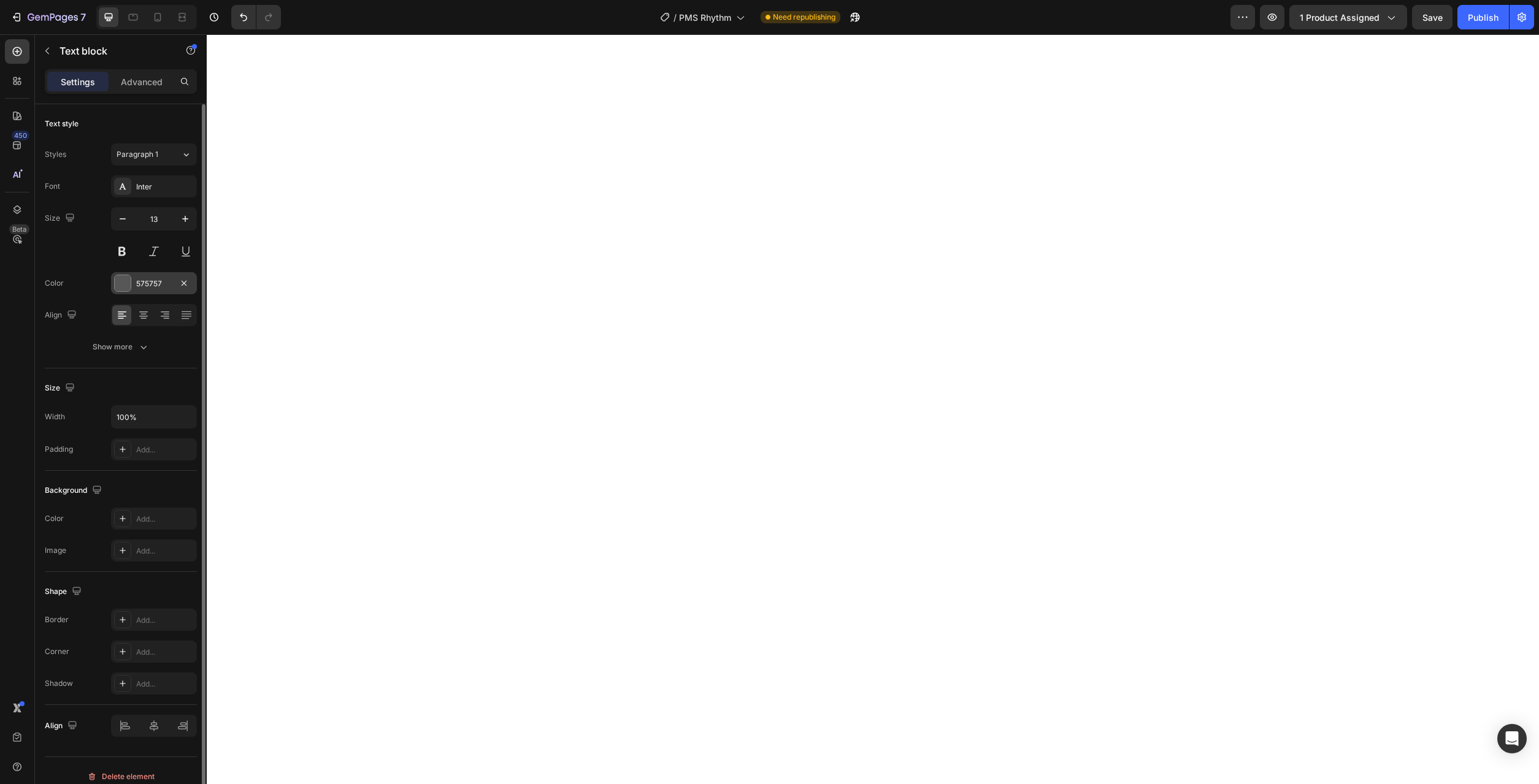
click at [152, 290] on div "575757" at bounding box center [153, 283] width 86 height 22
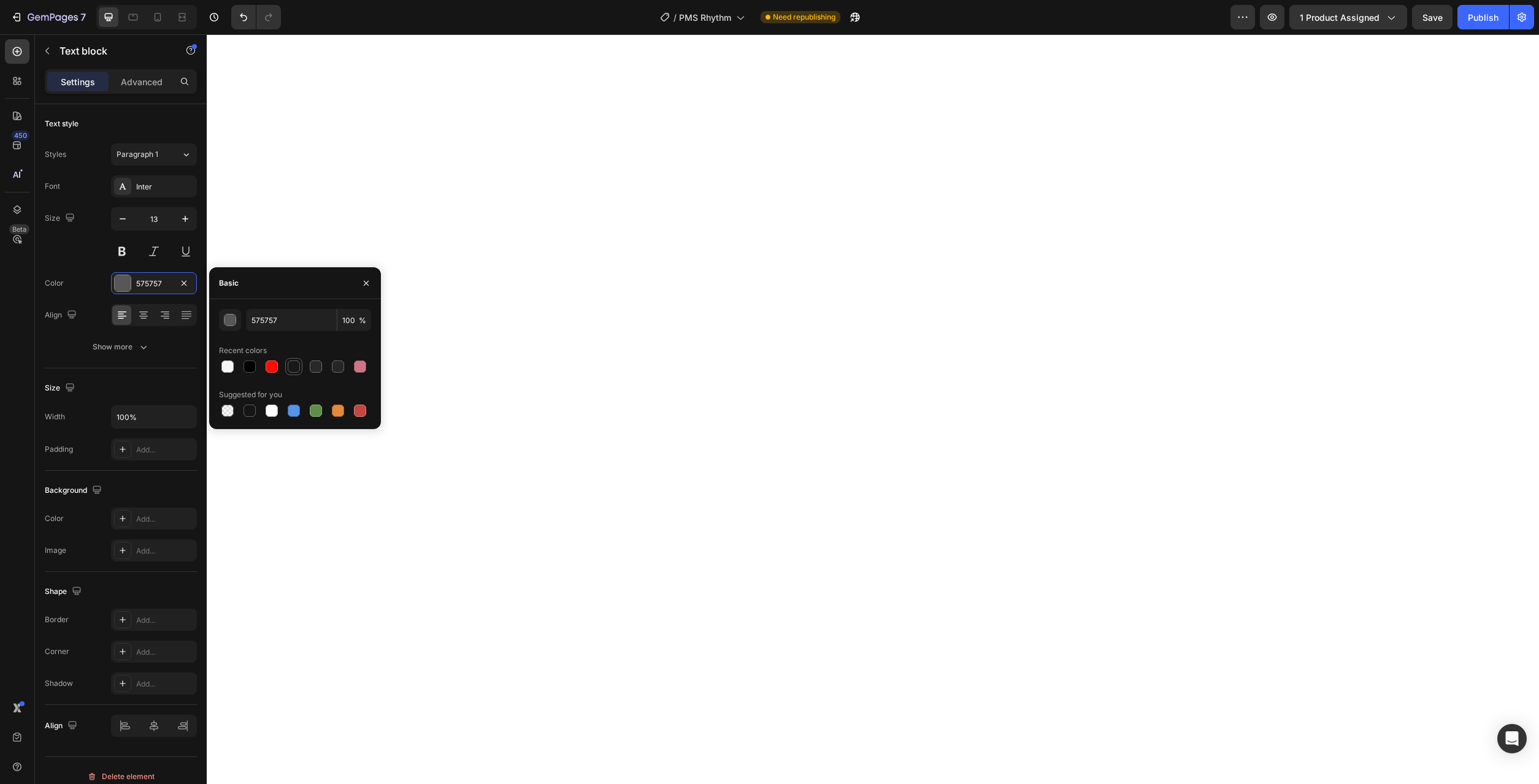
click at [300, 373] on div at bounding box center [293, 366] width 14 height 14
type input "181818"
click at [157, 219] on input "13" at bounding box center [153, 219] width 41 height 22
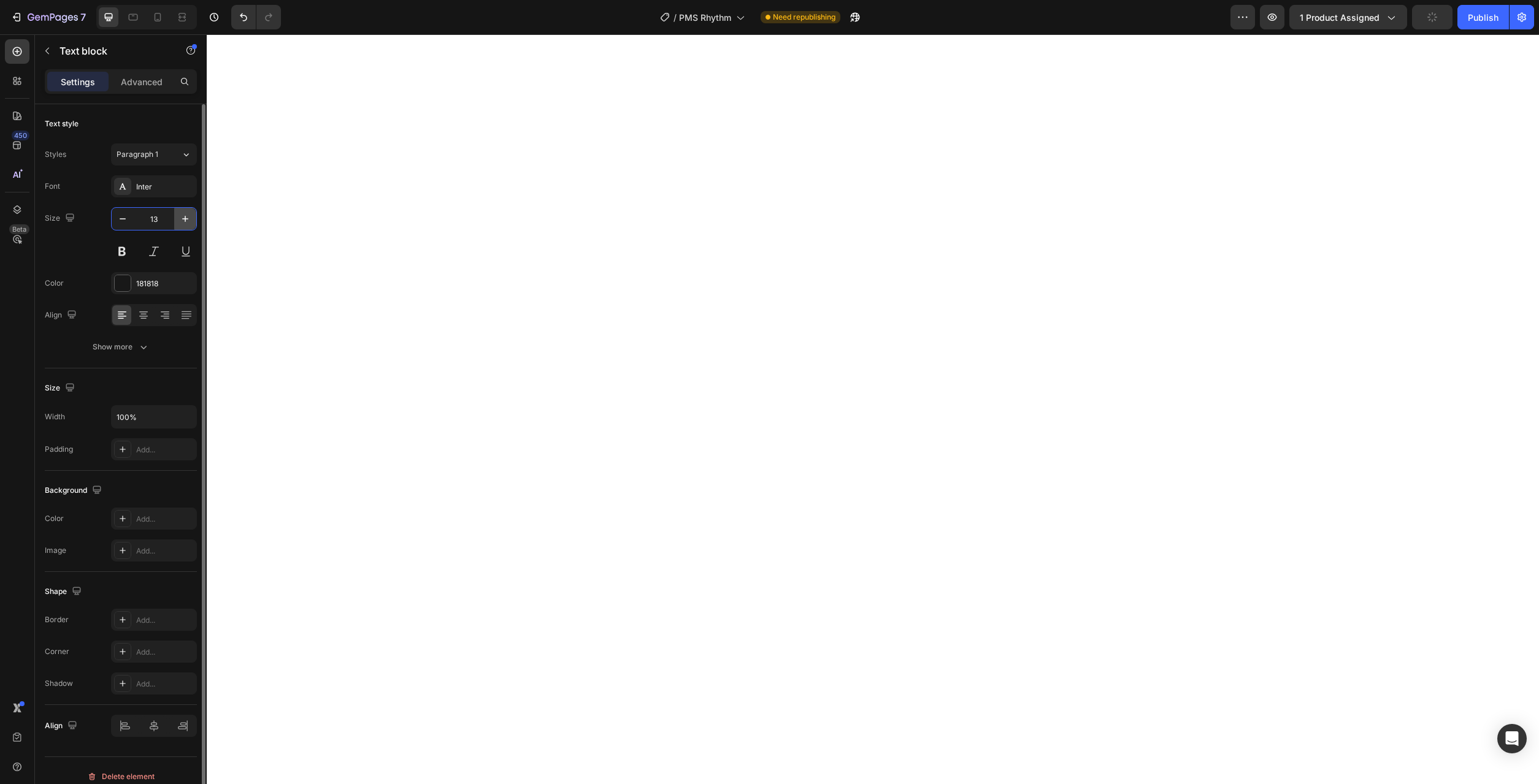
click at [182, 221] on icon "button" at bounding box center [185, 219] width 12 height 12
type input "14"
click at [193, 218] on button "button" at bounding box center [185, 219] width 22 height 22
type input "14"
click at [136, 349] on div "Show more" at bounding box center [121, 347] width 57 height 12
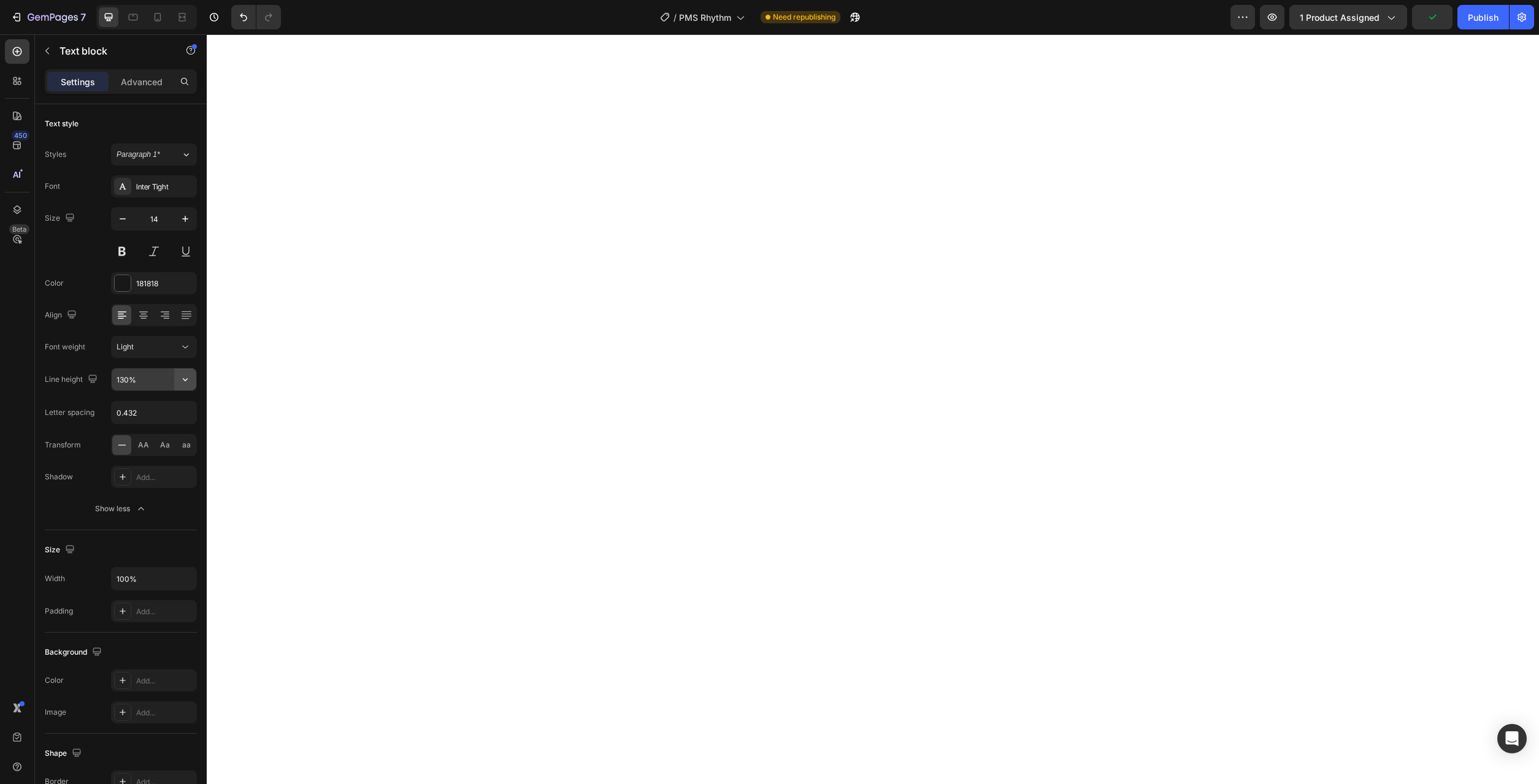
click at [186, 380] on icon "button" at bounding box center [185, 380] width 5 height 3
click at [157, 478] on p "150%" at bounding box center [151, 481] width 70 height 11
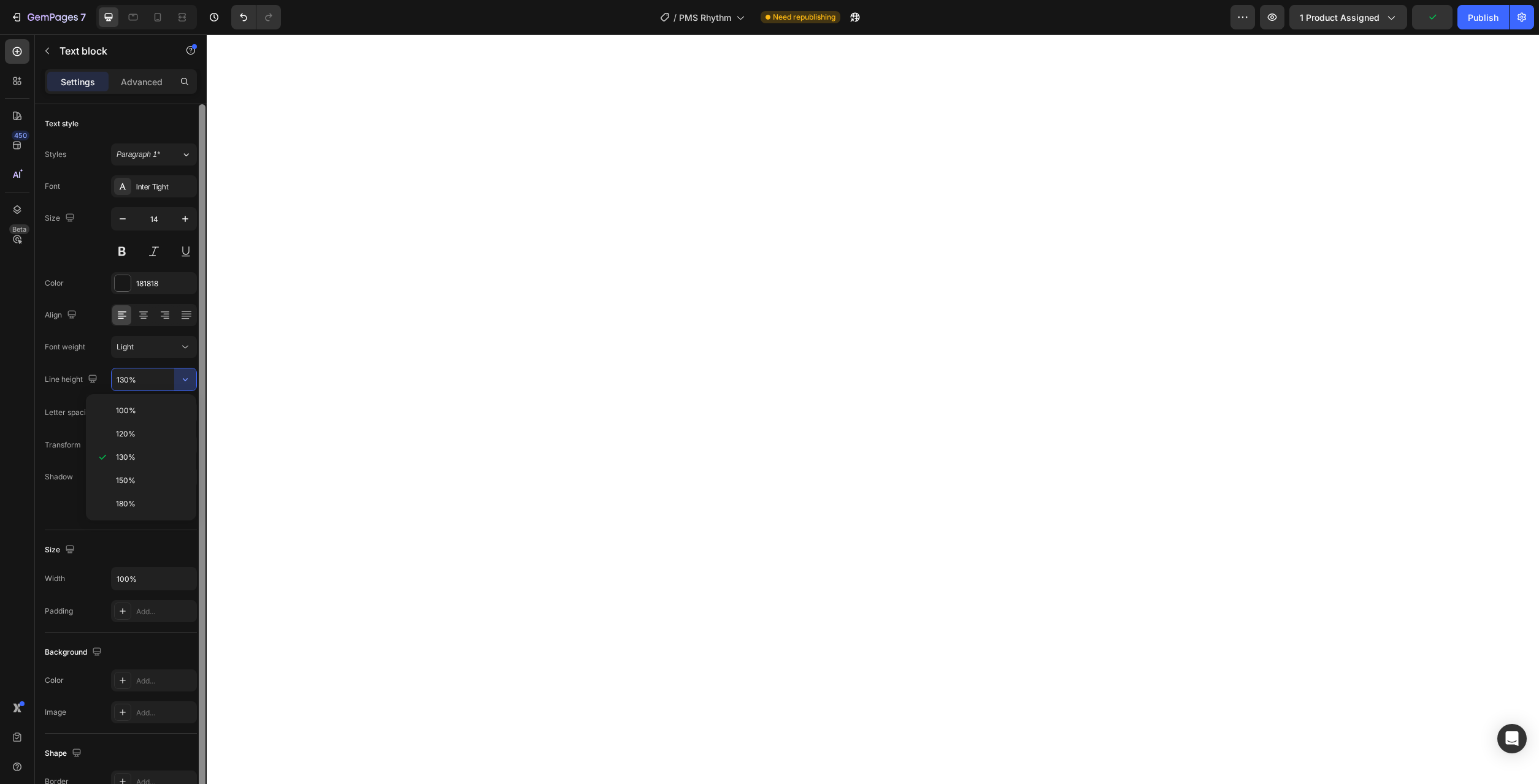
type input "150%"
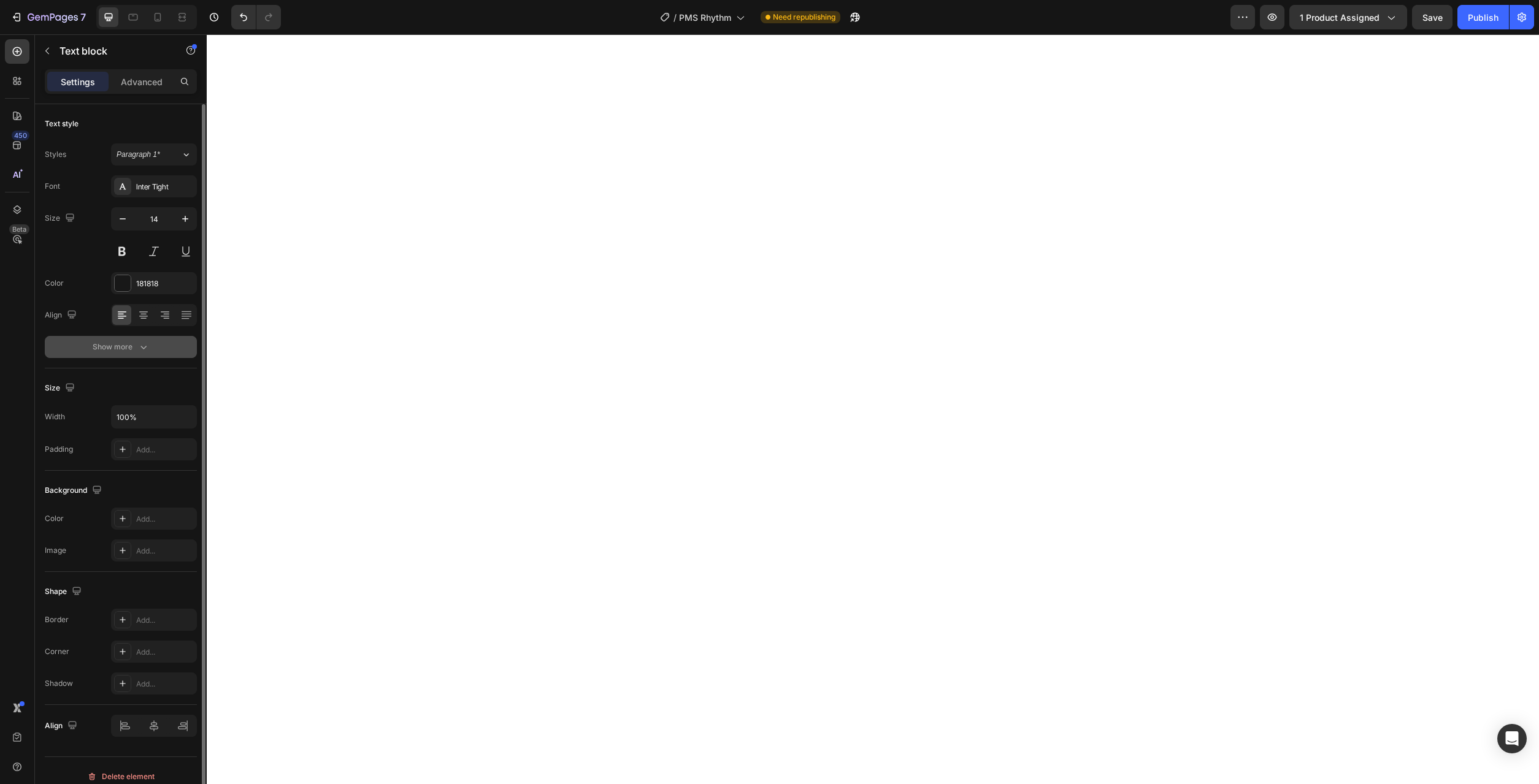
click at [171, 342] on button "Show more" at bounding box center [120, 347] width 152 height 22
click at [124, 471] on div "Text style Styles Paragraph 1* Font Inter Tight Size 14 Color 181818 Align Show…" at bounding box center [120, 521] width 152 height 101
click at [120, 349] on div "Show more" at bounding box center [121, 347] width 57 height 12
click at [151, 190] on div "Inter" at bounding box center [165, 187] width 58 height 11
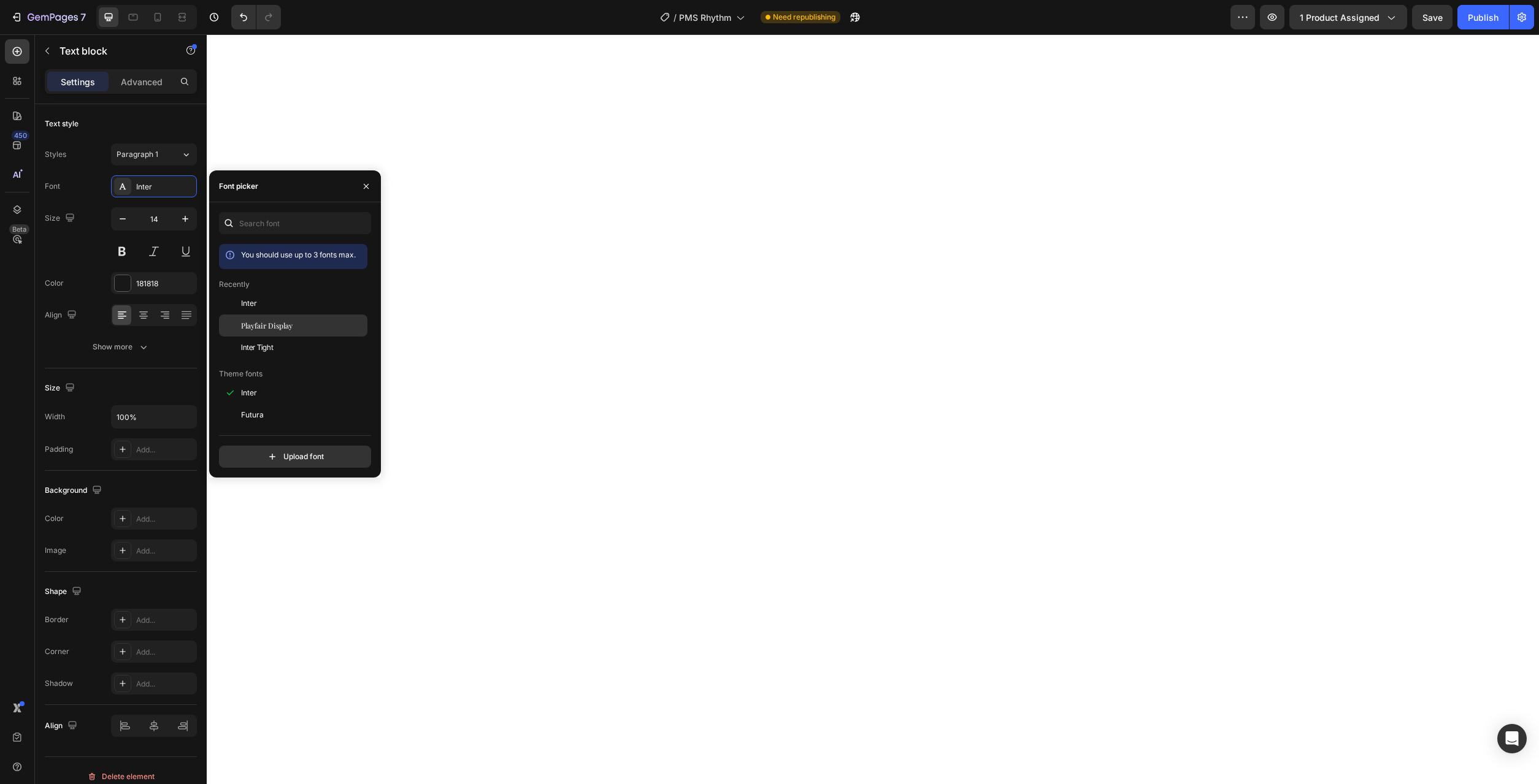
click at [250, 453] on div "Playfair Display" at bounding box center [293, 464] width 149 height 22
click at [254, 346] on span "Inter Tight" at bounding box center [257, 348] width 32 height 11
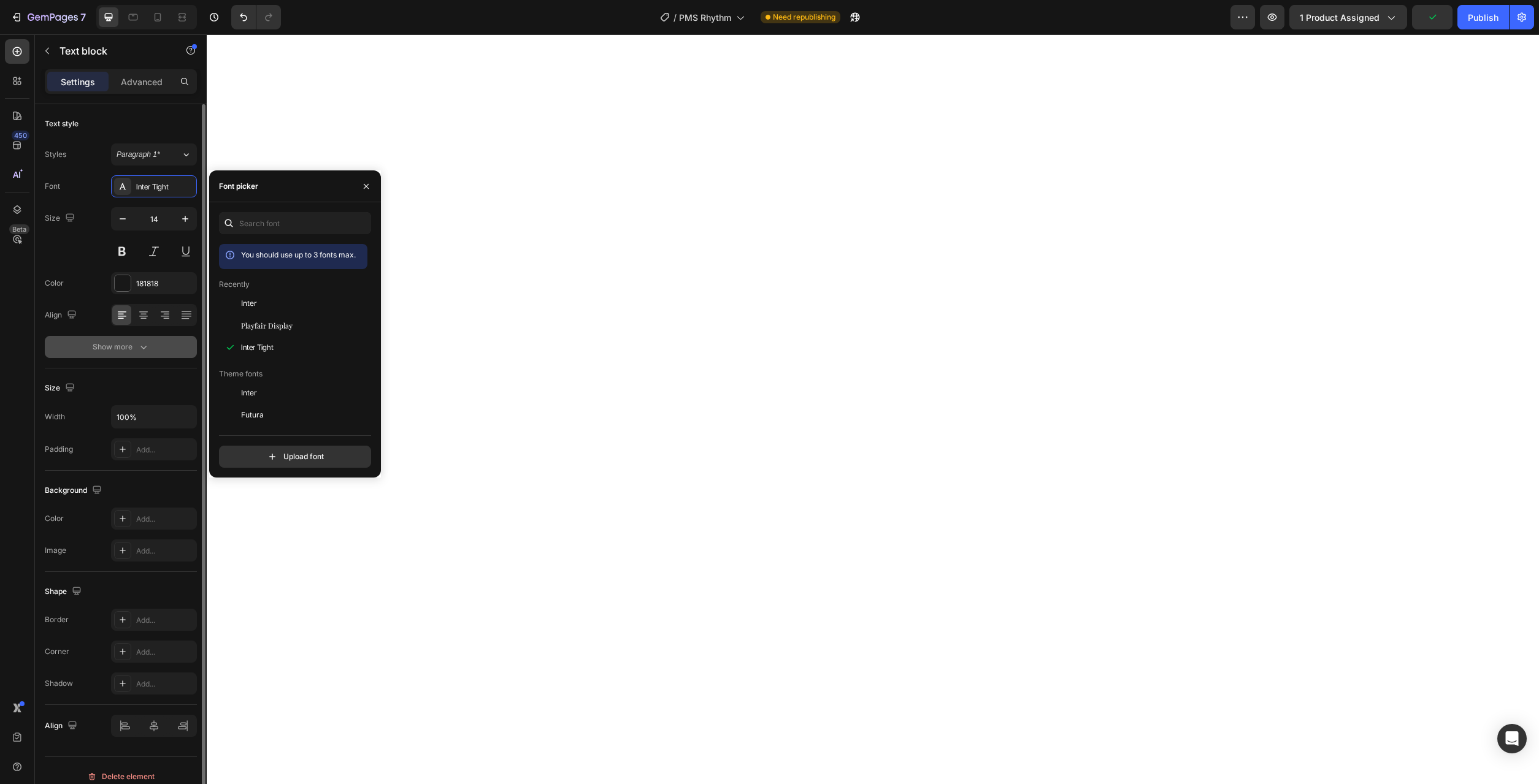
click at [138, 342] on icon "button" at bounding box center [144, 347] width 12 height 12
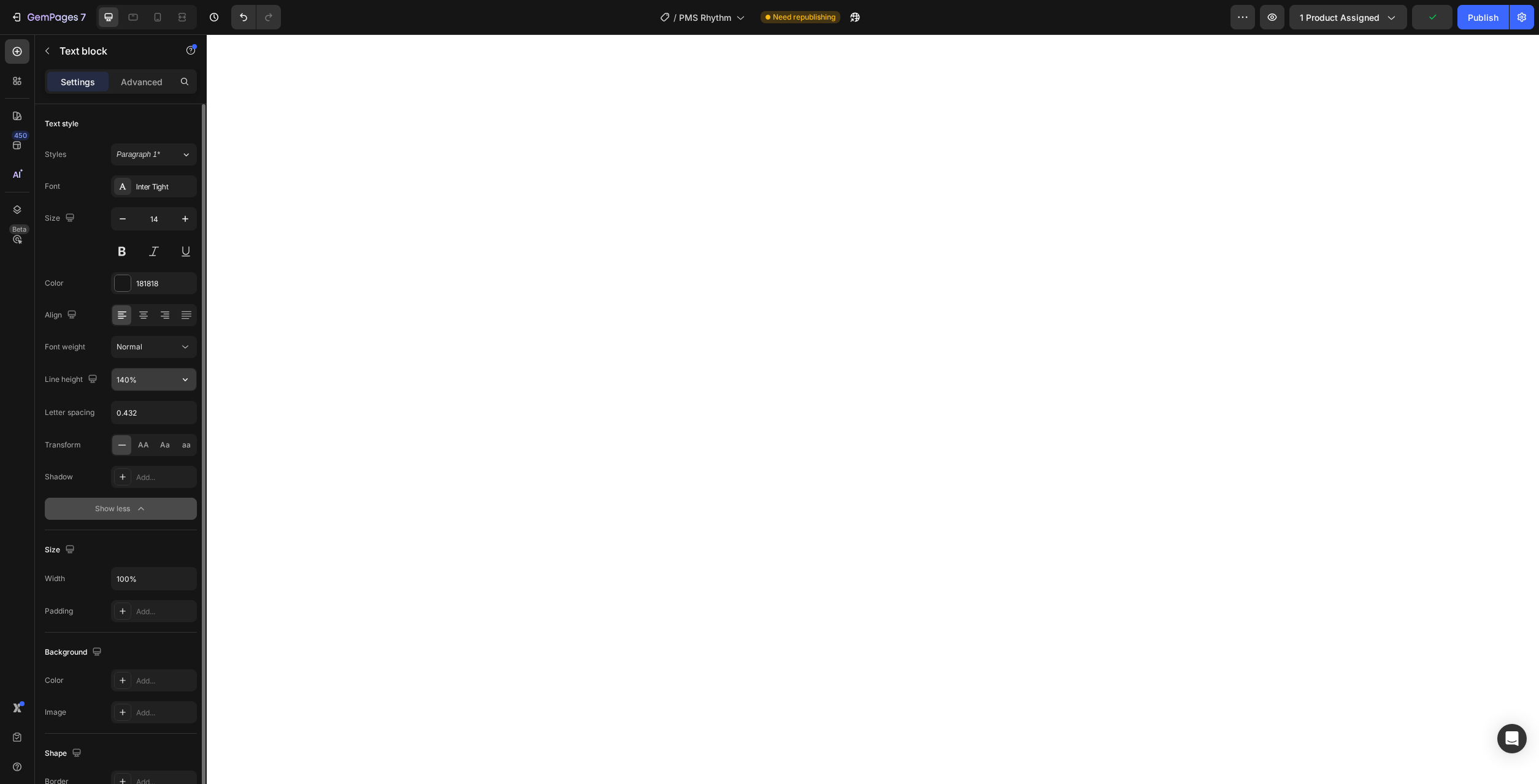
click at [161, 386] on input "140%" at bounding box center [153, 380] width 85 height 22
click at [185, 386] on button "button" at bounding box center [185, 380] width 22 height 22
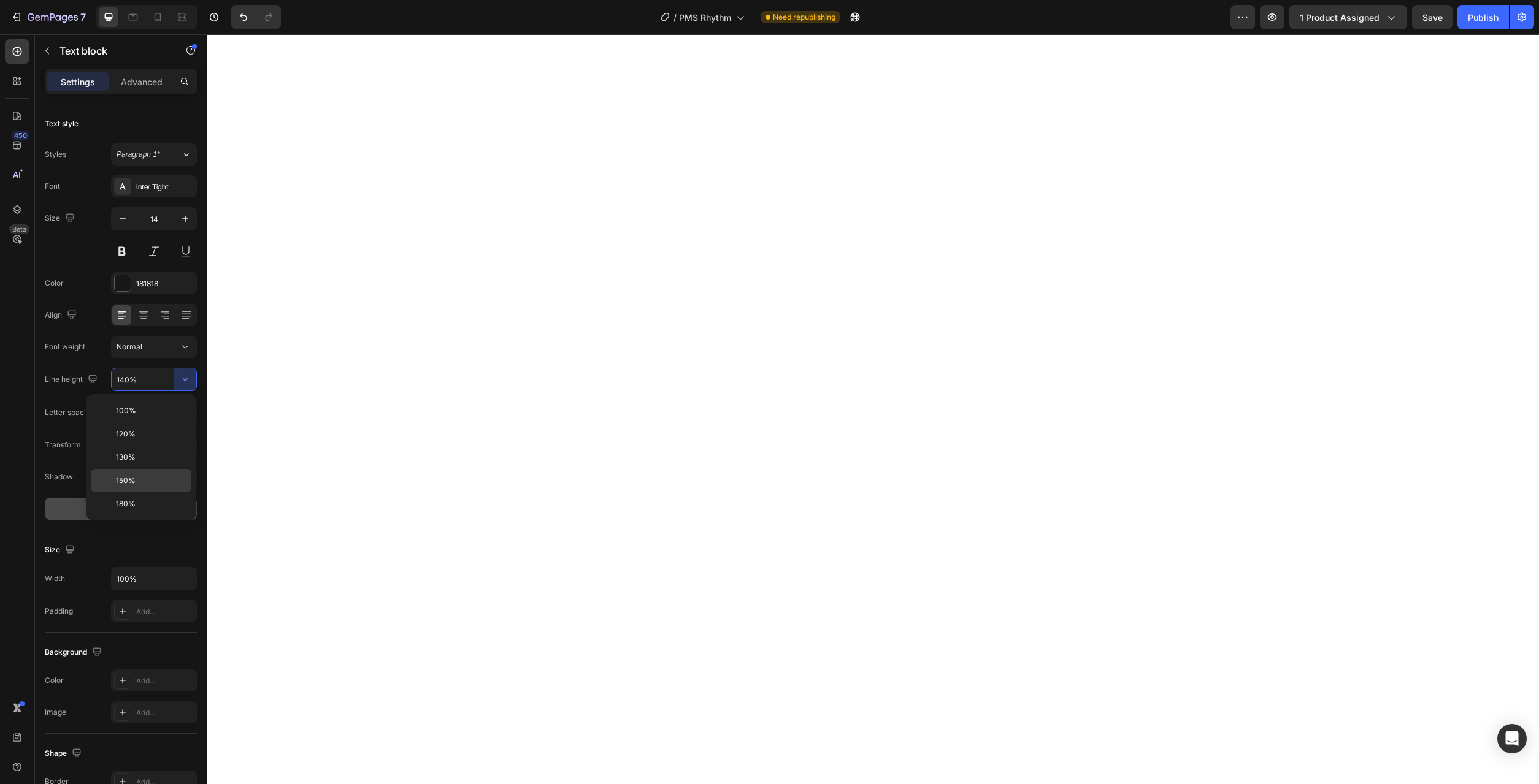
click at [164, 478] on p "150%" at bounding box center [151, 481] width 70 height 11
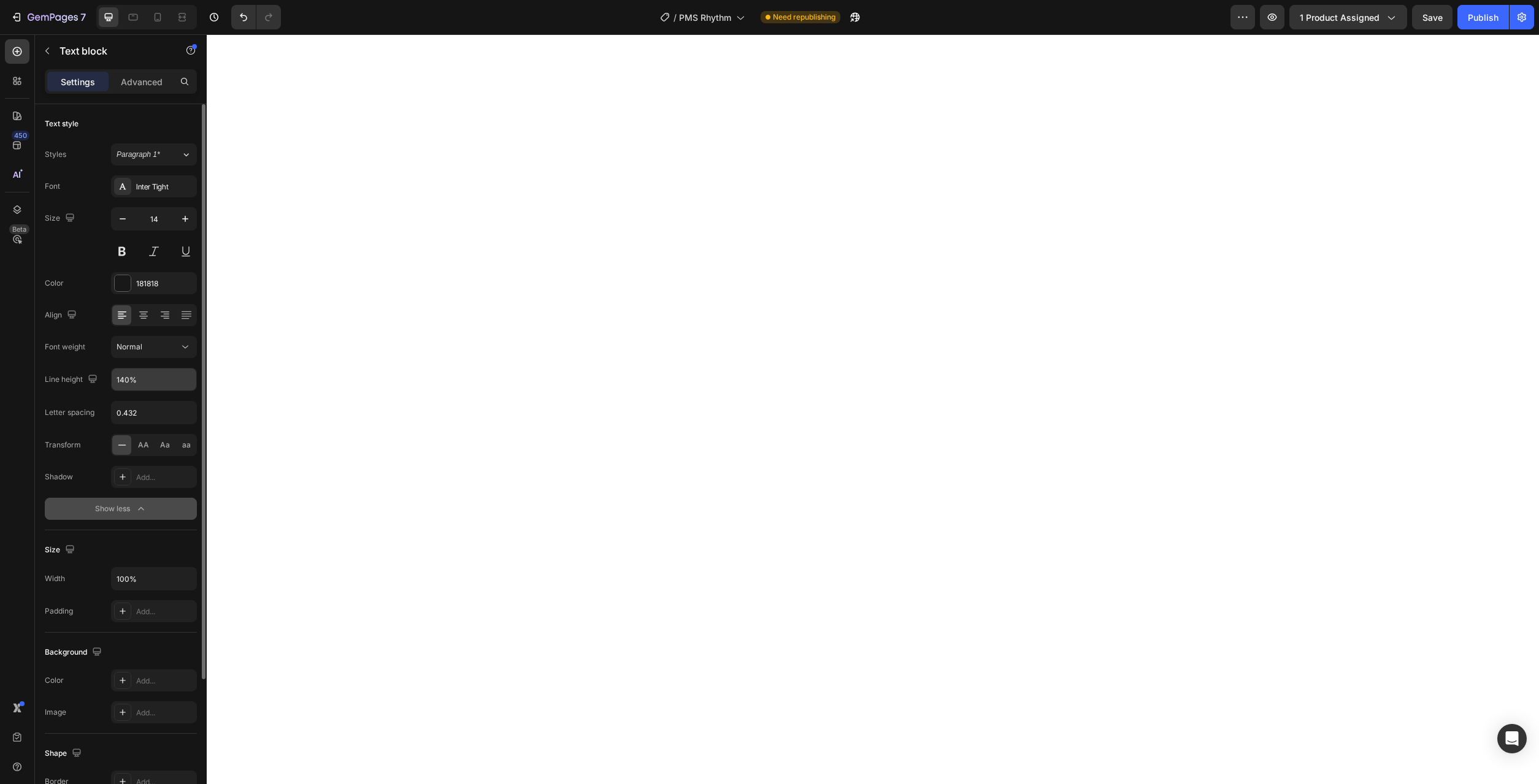
type input "150%"
click at [189, 346] on icon at bounding box center [185, 347] width 12 height 12
click at [164, 433] on div "Light" at bounding box center [139, 424] width 96 height 23
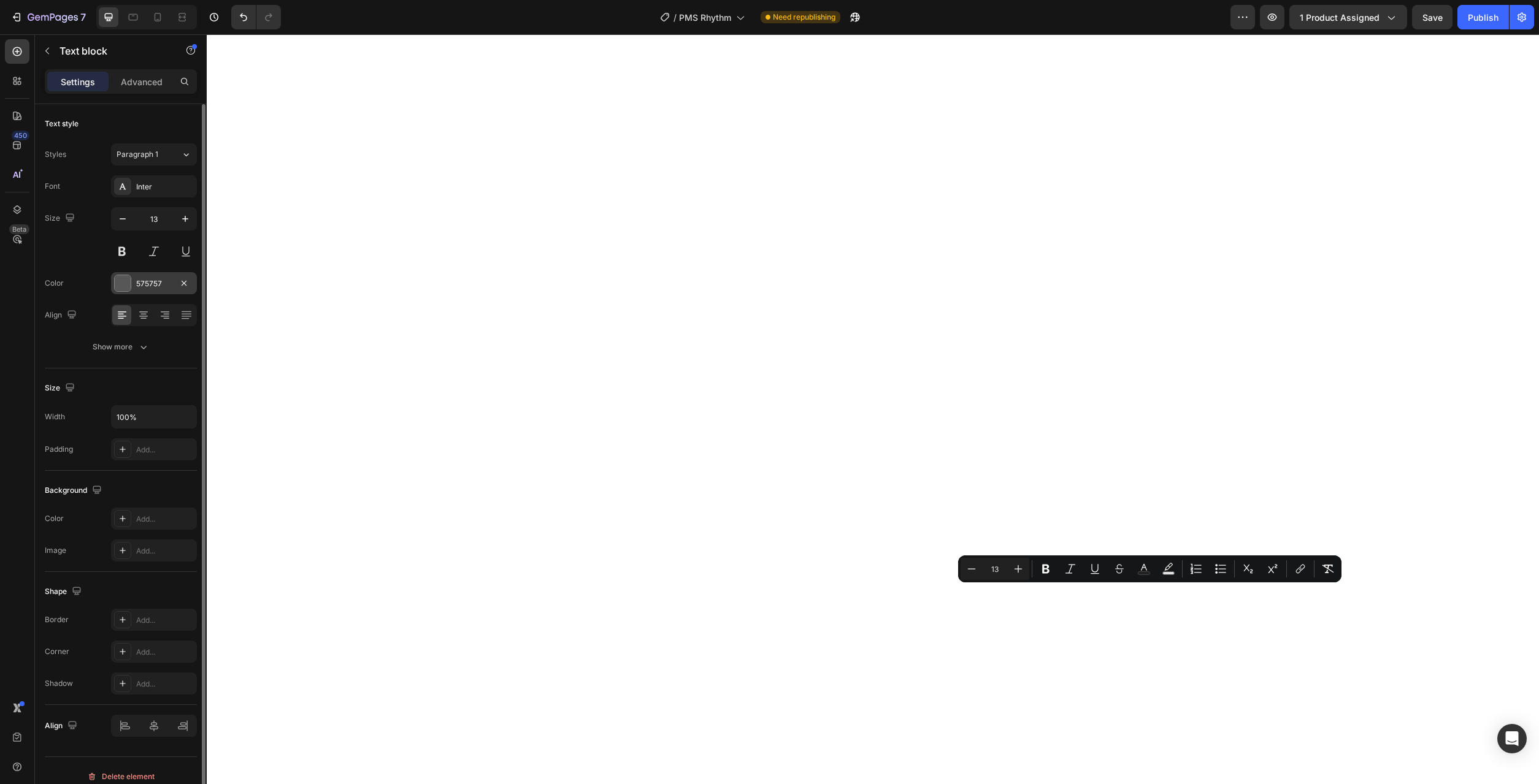
click at [149, 284] on div "575757" at bounding box center [154, 284] width 36 height 11
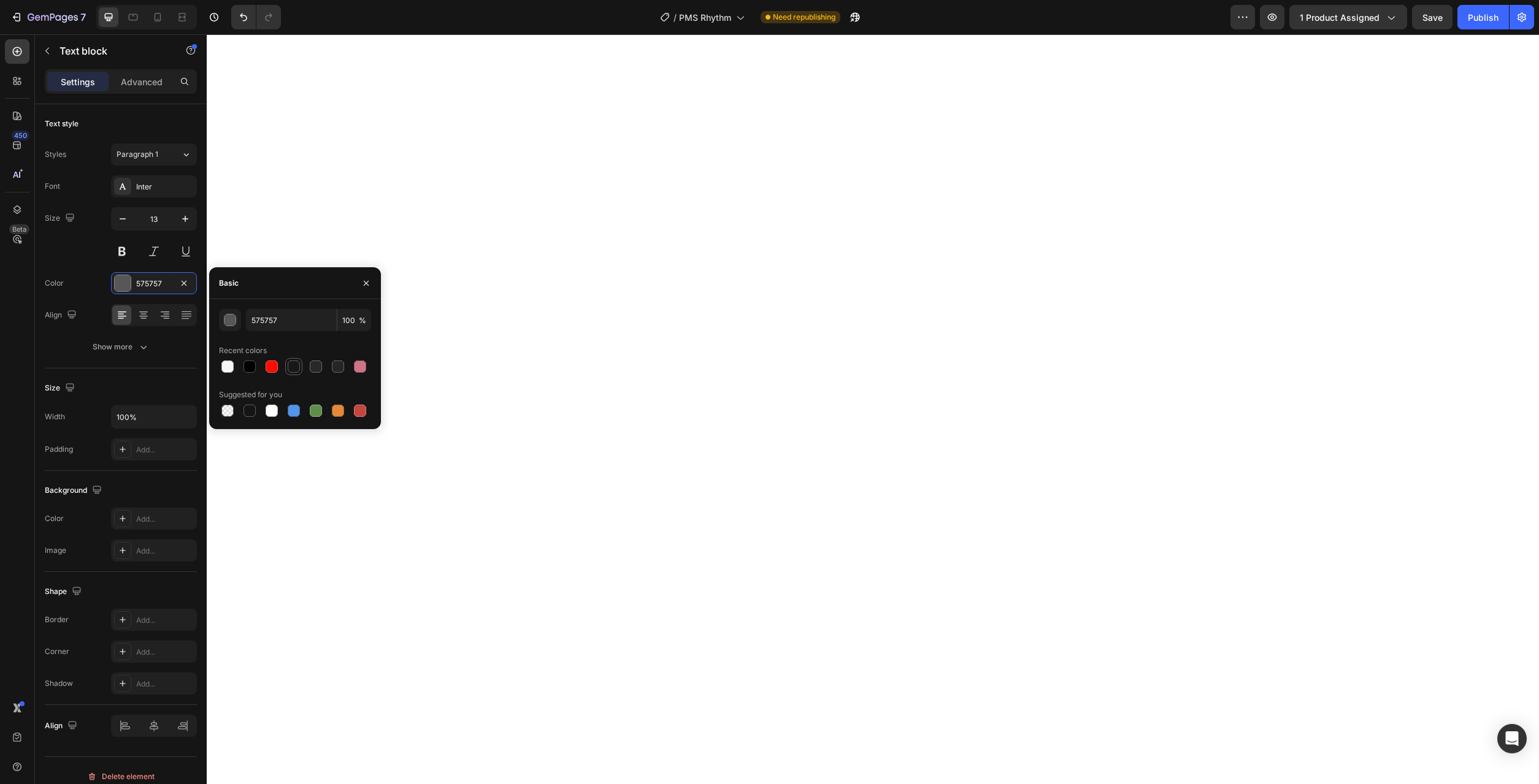
click at [288, 368] on div at bounding box center [294, 367] width 12 height 12
type input "181818"
click at [175, 223] on button "button" at bounding box center [185, 219] width 22 height 22
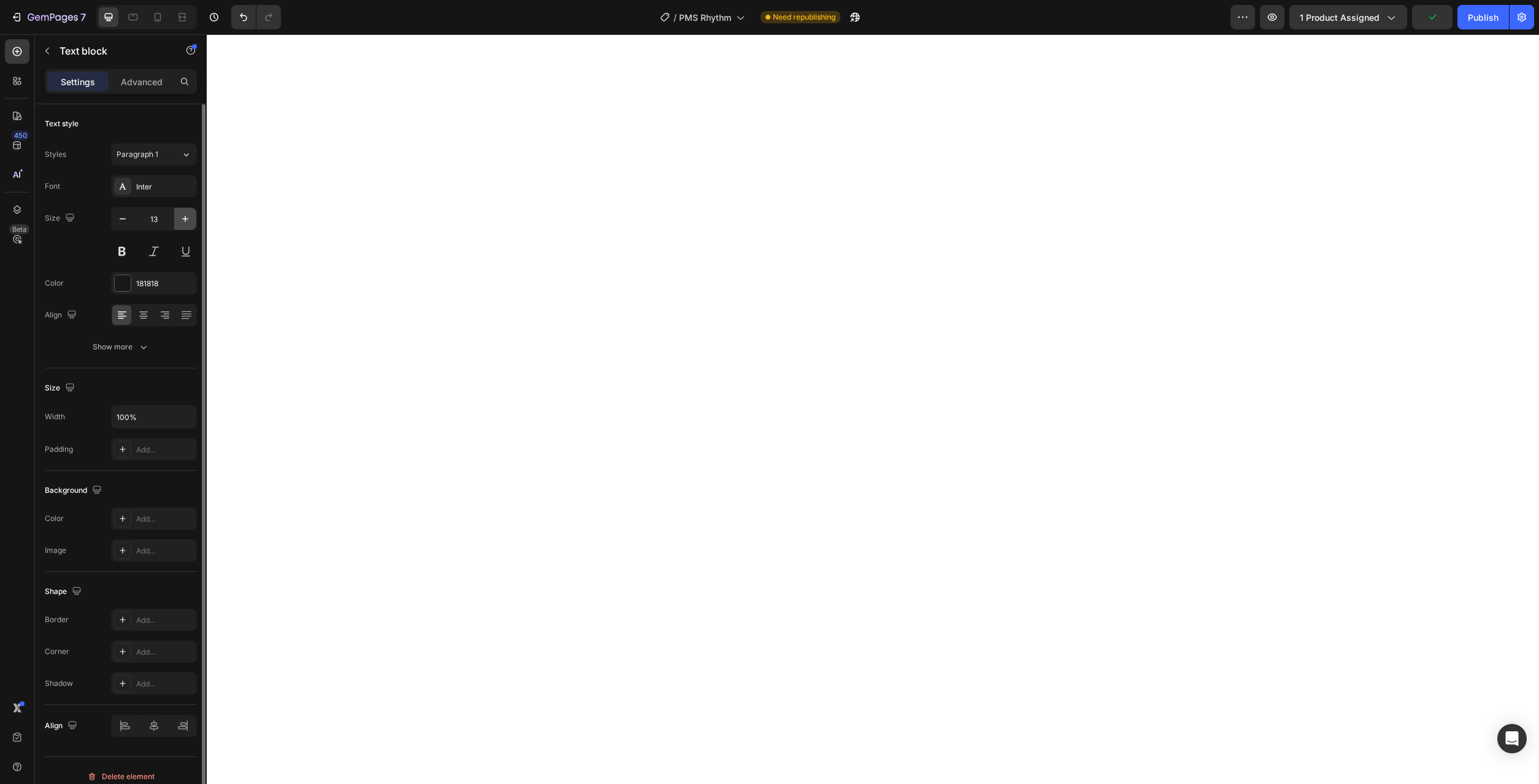
type input "14"
click at [180, 195] on div "Inter" at bounding box center [153, 186] width 86 height 22
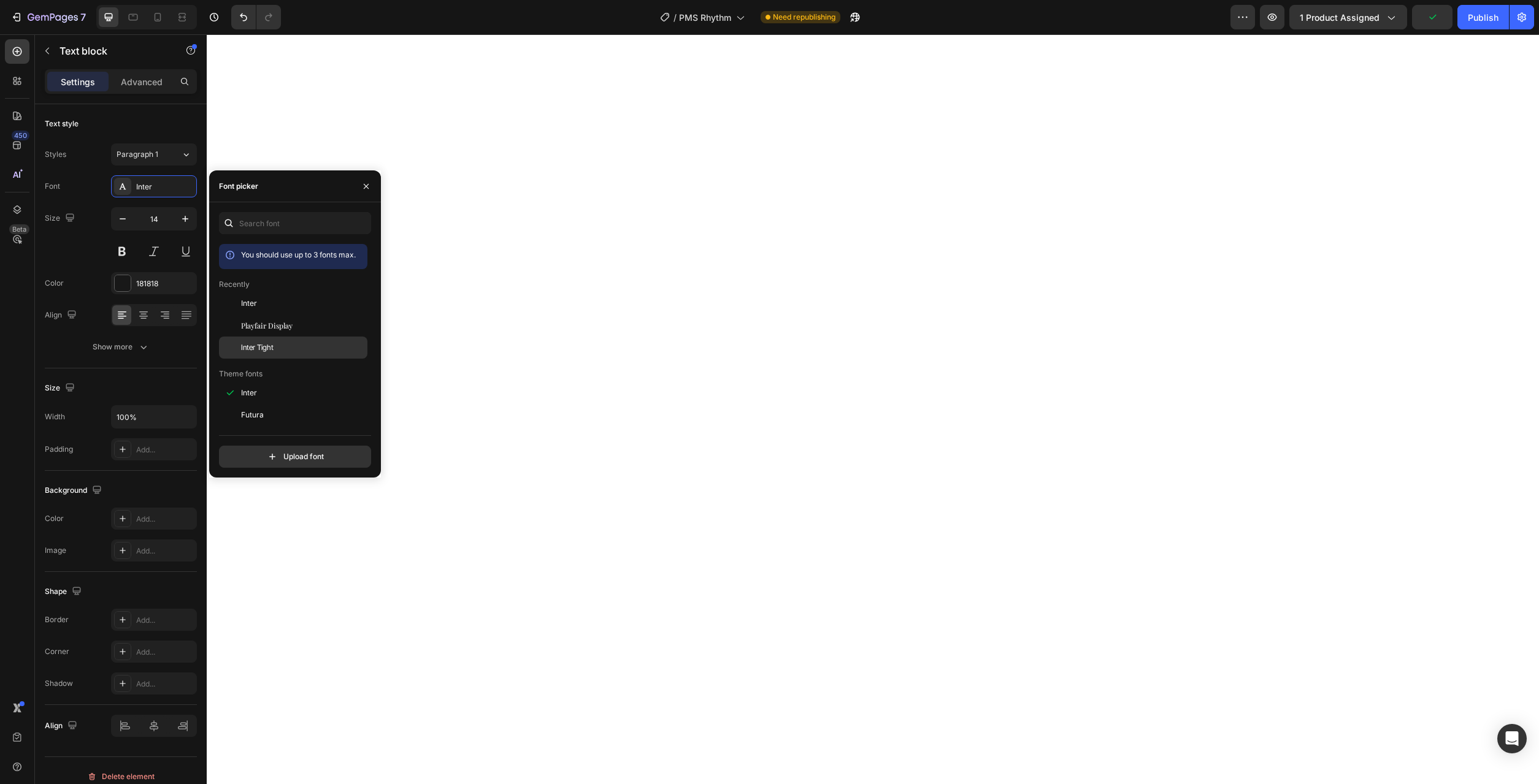
click at [268, 519] on div "Inter Tight" at bounding box center [293, 530] width 149 height 22
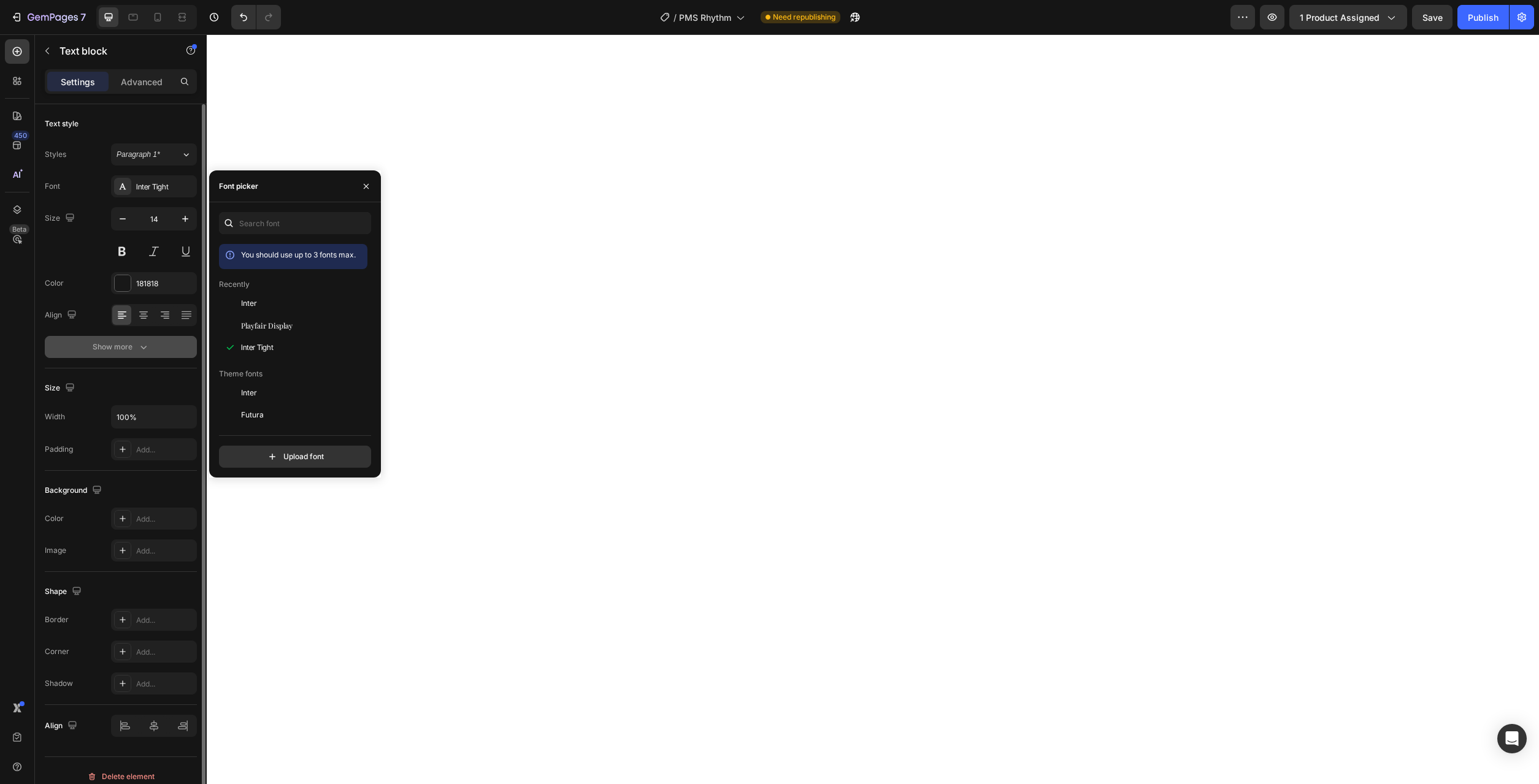
click at [139, 353] on icon "button" at bounding box center [144, 347] width 12 height 12
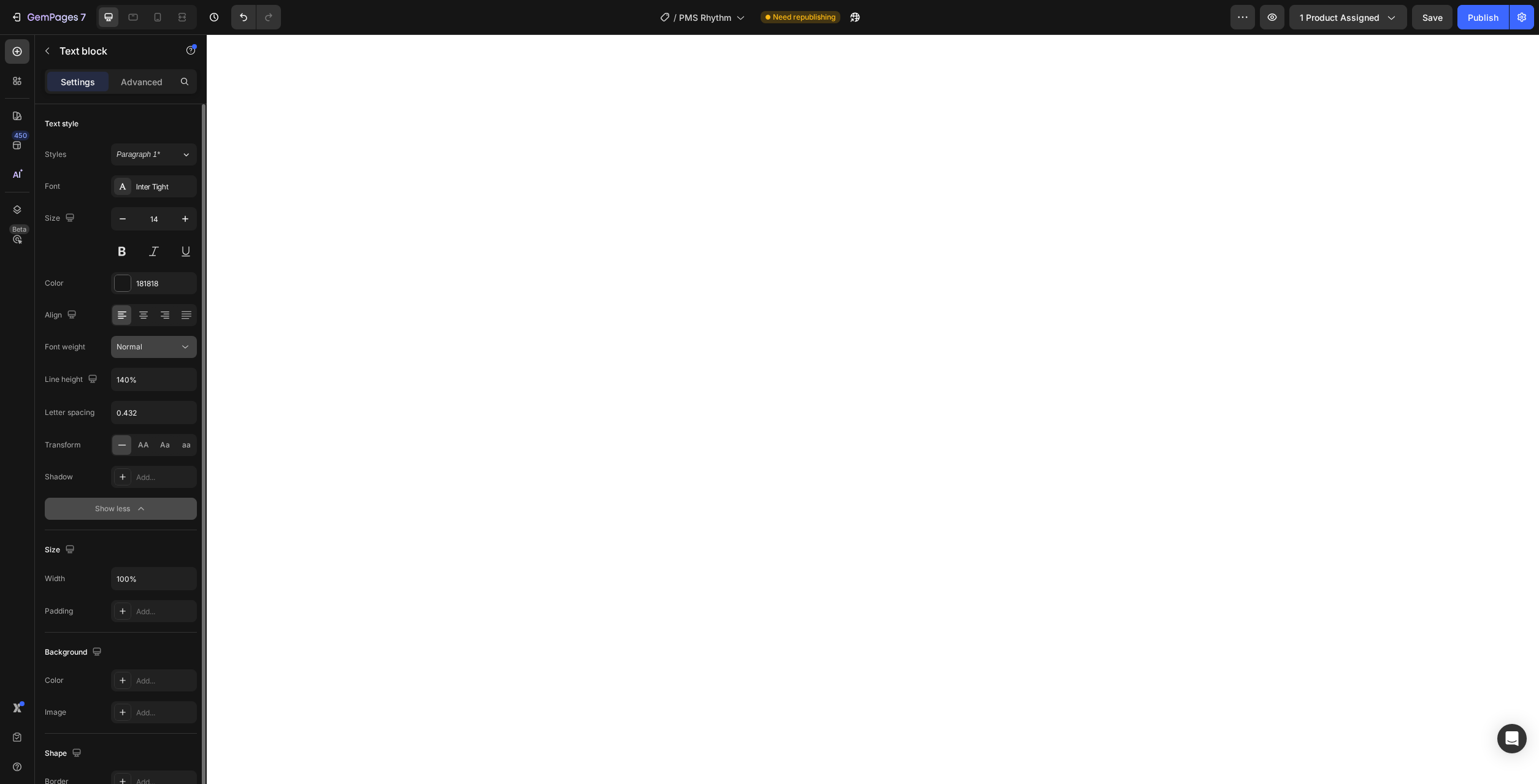
drag, startPoint x: 191, startPoint y: 344, endPoint x: 195, endPoint y: 360, distance: 16.5
click at [192, 344] on button "Normal" at bounding box center [153, 347] width 86 height 22
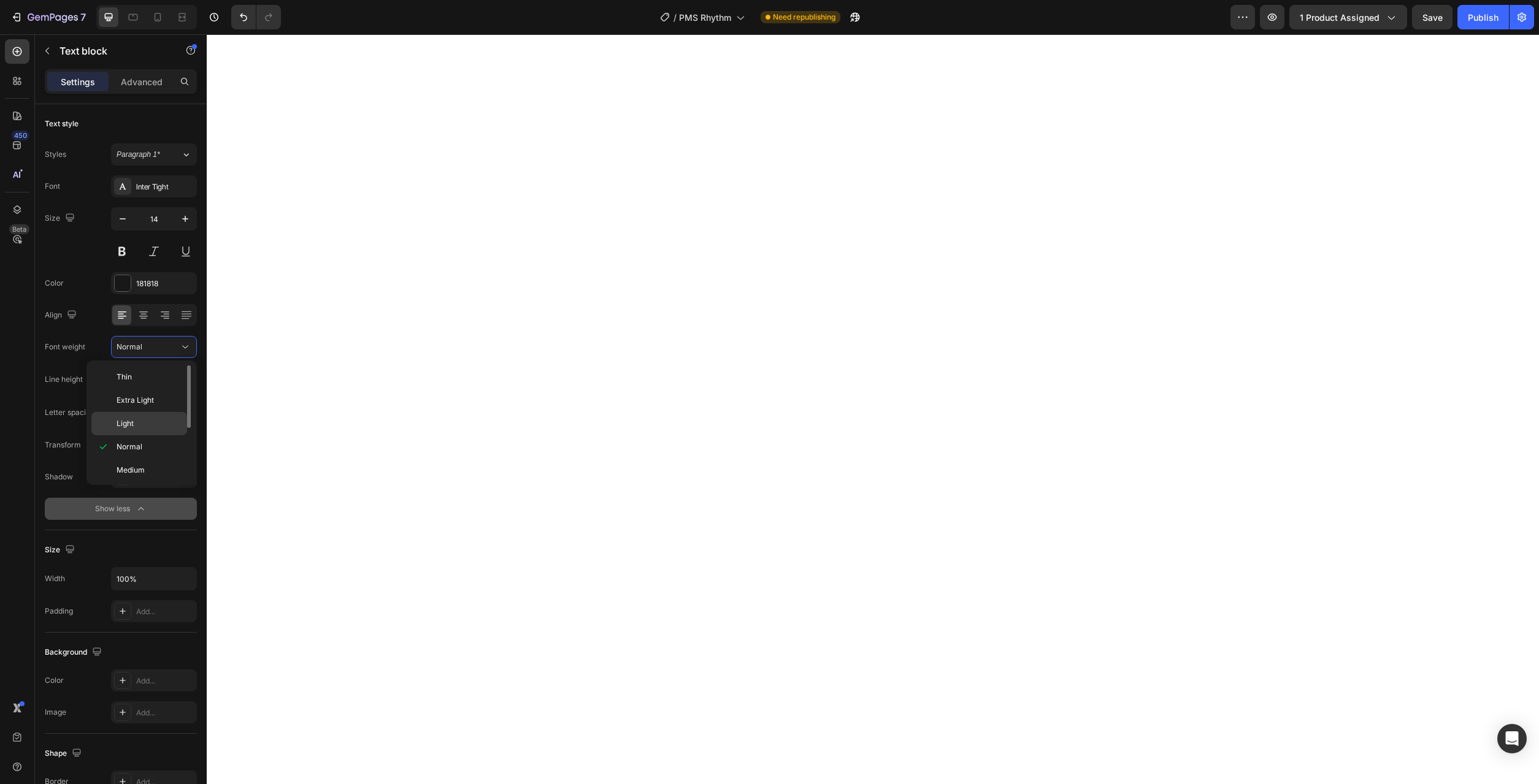
click at [167, 425] on p "Light" at bounding box center [149, 424] width 65 height 11
click at [169, 492] on div "150%" at bounding box center [141, 504] width 100 height 23
type input "150%"
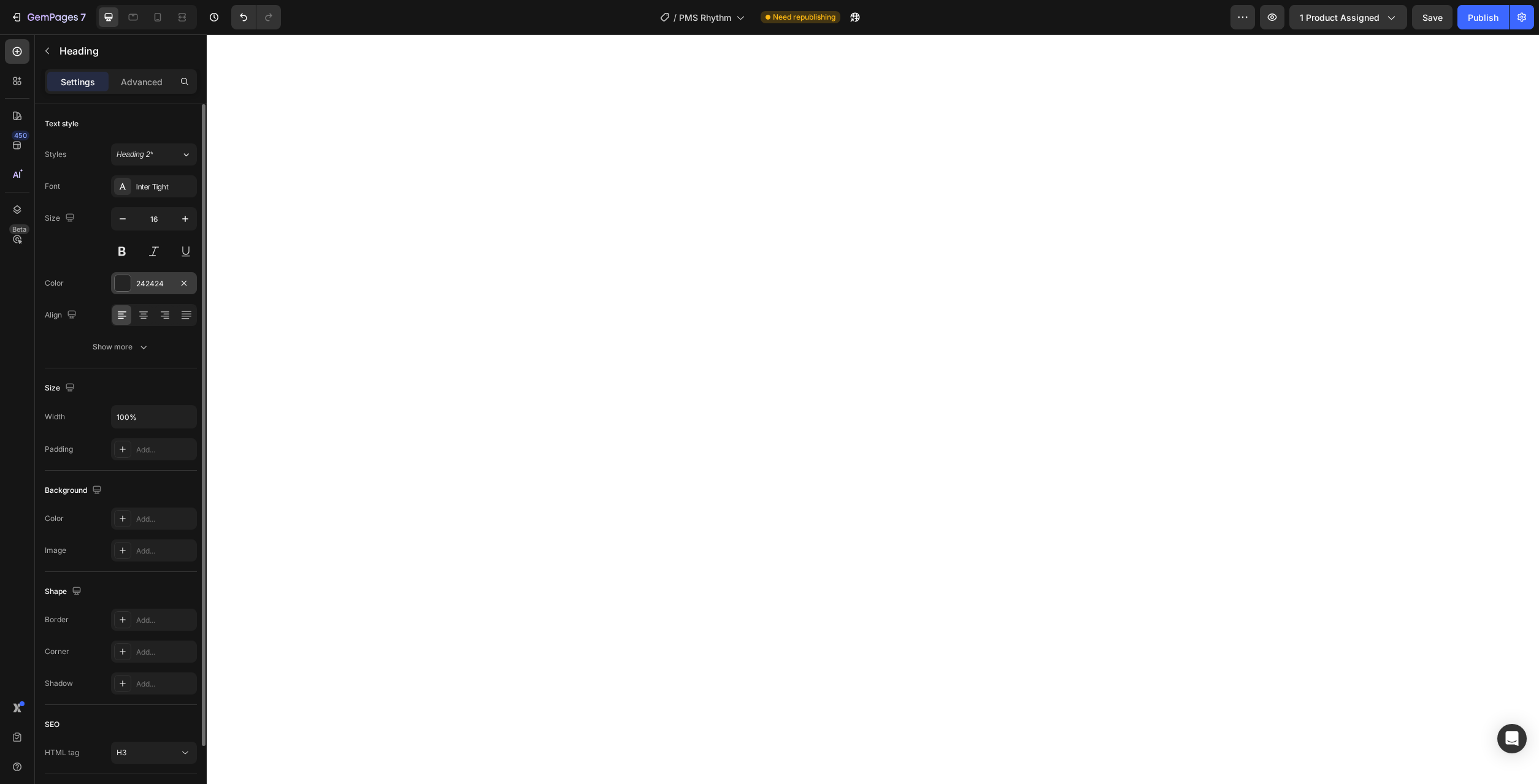
click at [145, 287] on div "242424" at bounding box center [154, 284] width 36 height 11
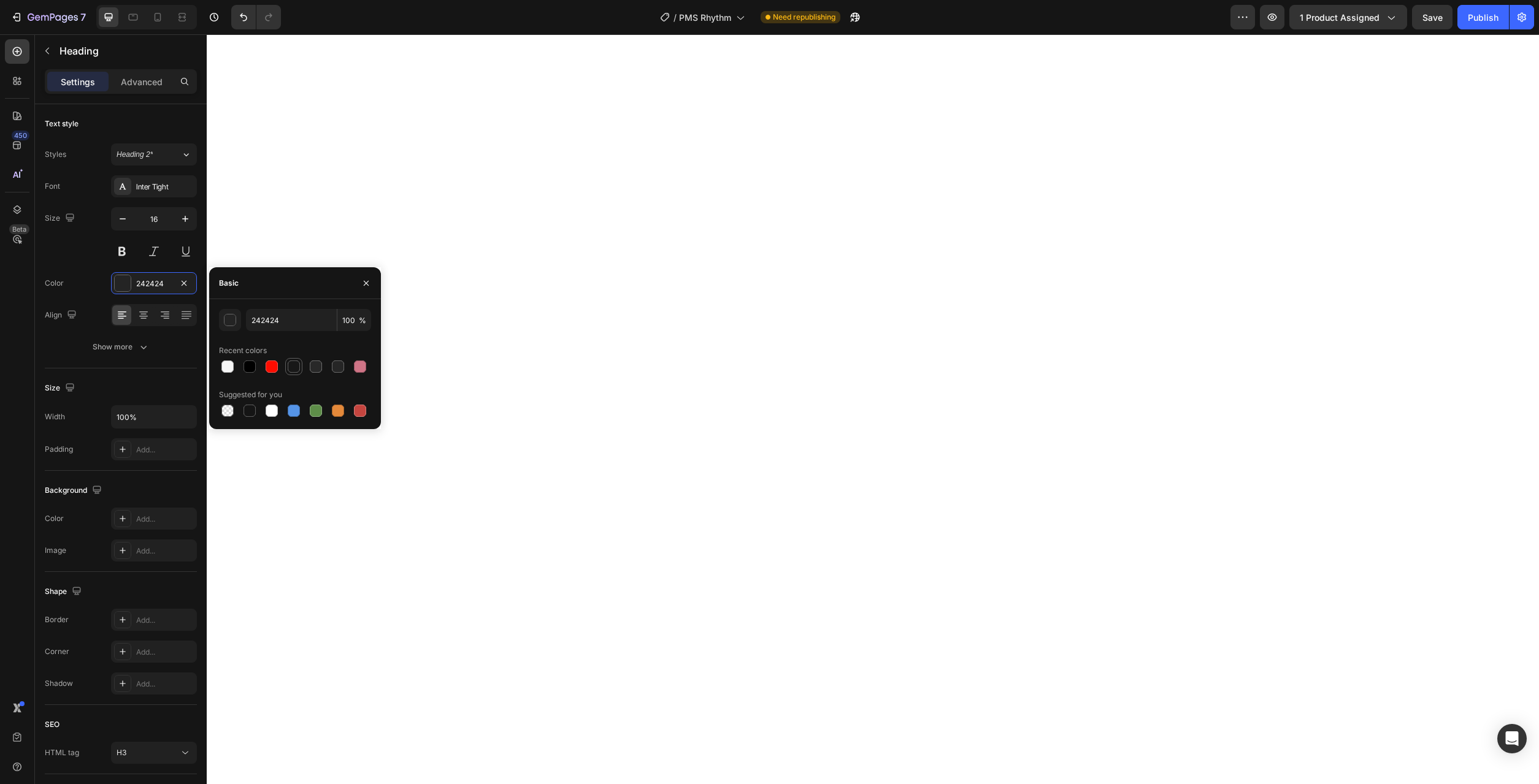
click at [298, 369] on div at bounding box center [294, 367] width 12 height 12
click at [314, 369] on div at bounding box center [316, 367] width 12 height 12
type input "282828"
click at [127, 220] on icon "button" at bounding box center [122, 219] width 12 height 12
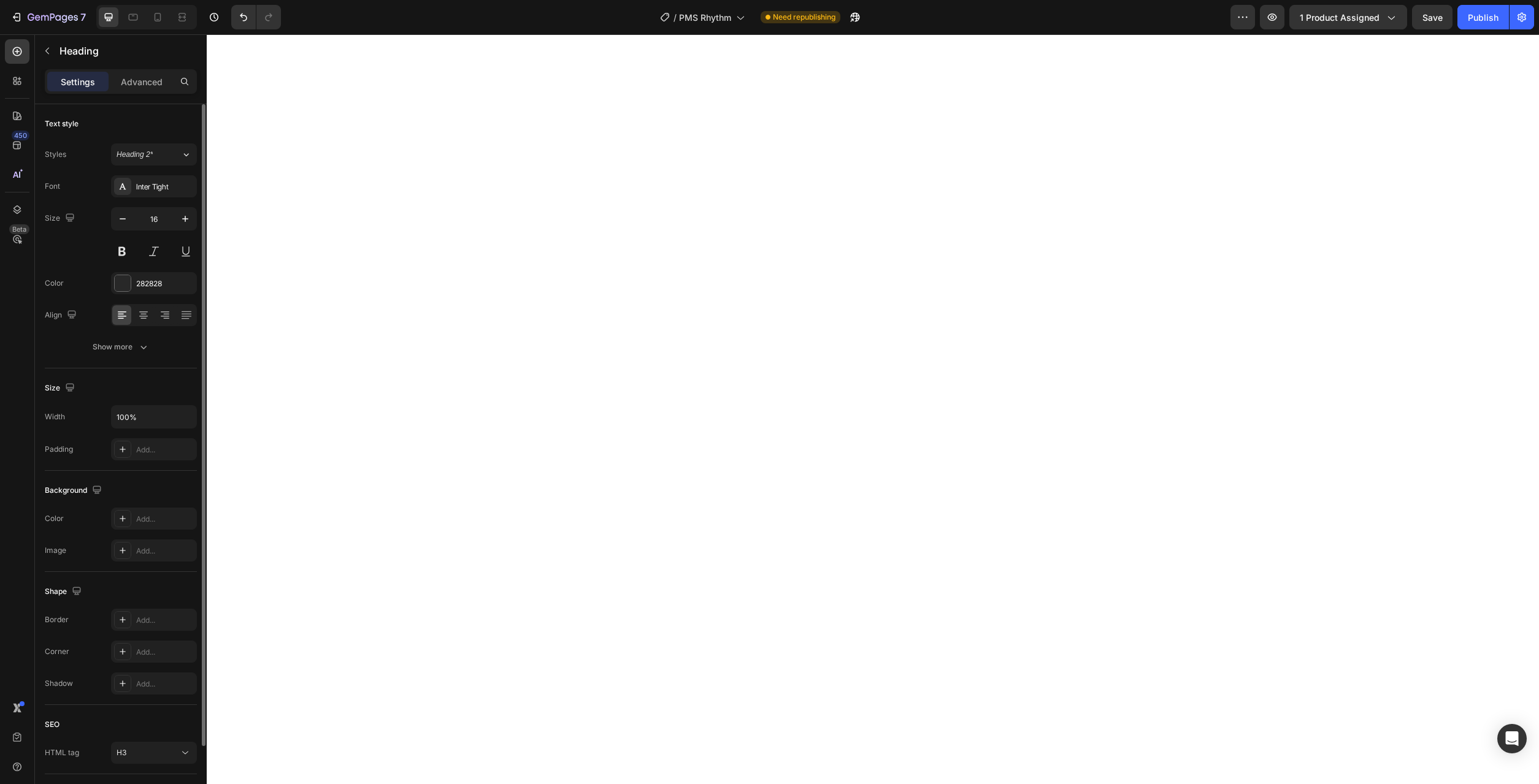
type input "15"
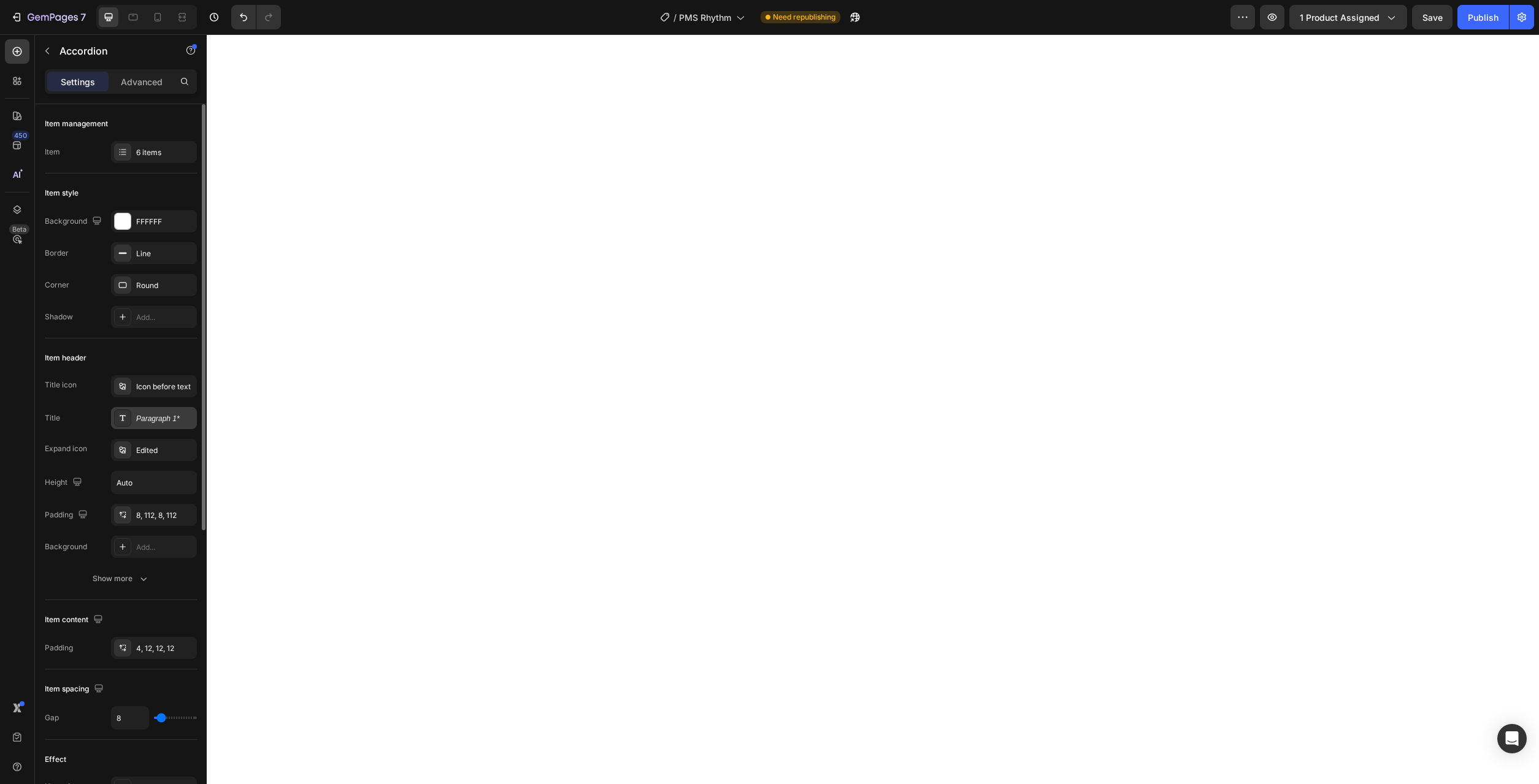
click at [151, 415] on div "Paragraph 1*" at bounding box center [165, 419] width 58 height 11
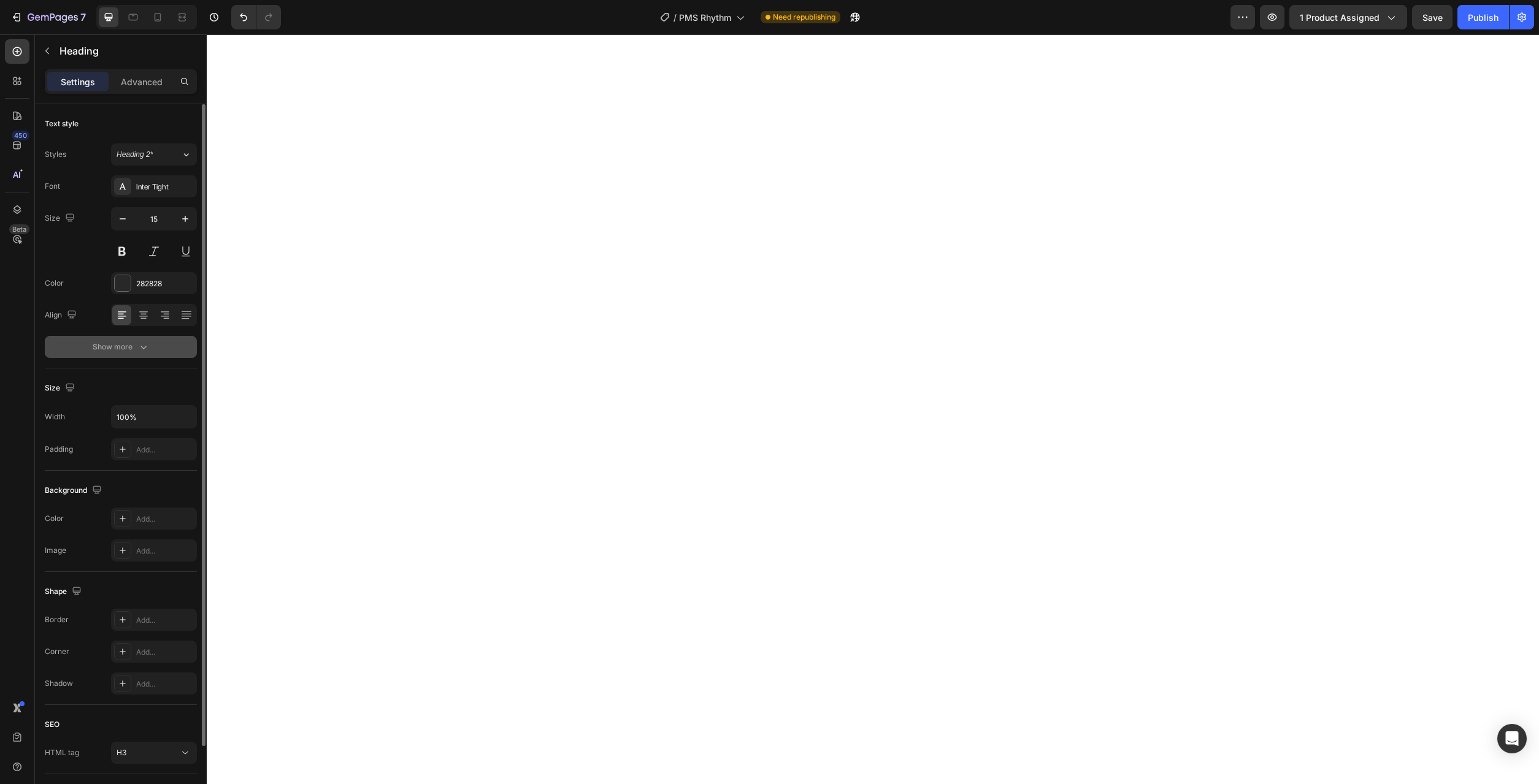
click at [135, 347] on div "Show more" at bounding box center [121, 347] width 57 height 12
click at [189, 349] on icon at bounding box center [185, 347] width 12 height 12
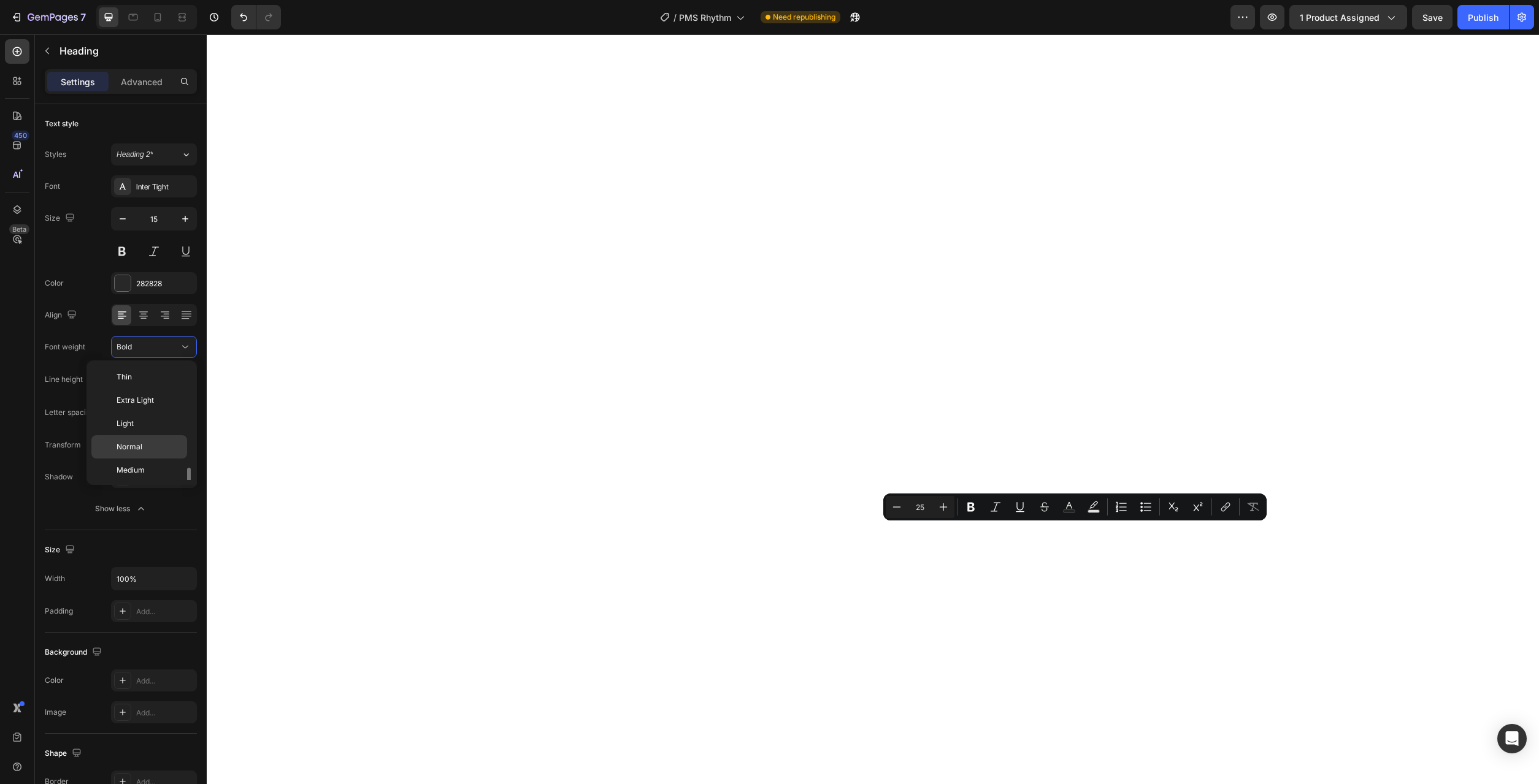
scroll to position [66, 0]
click at [158, 426] on p "Semi Bold" at bounding box center [149, 427] width 65 height 11
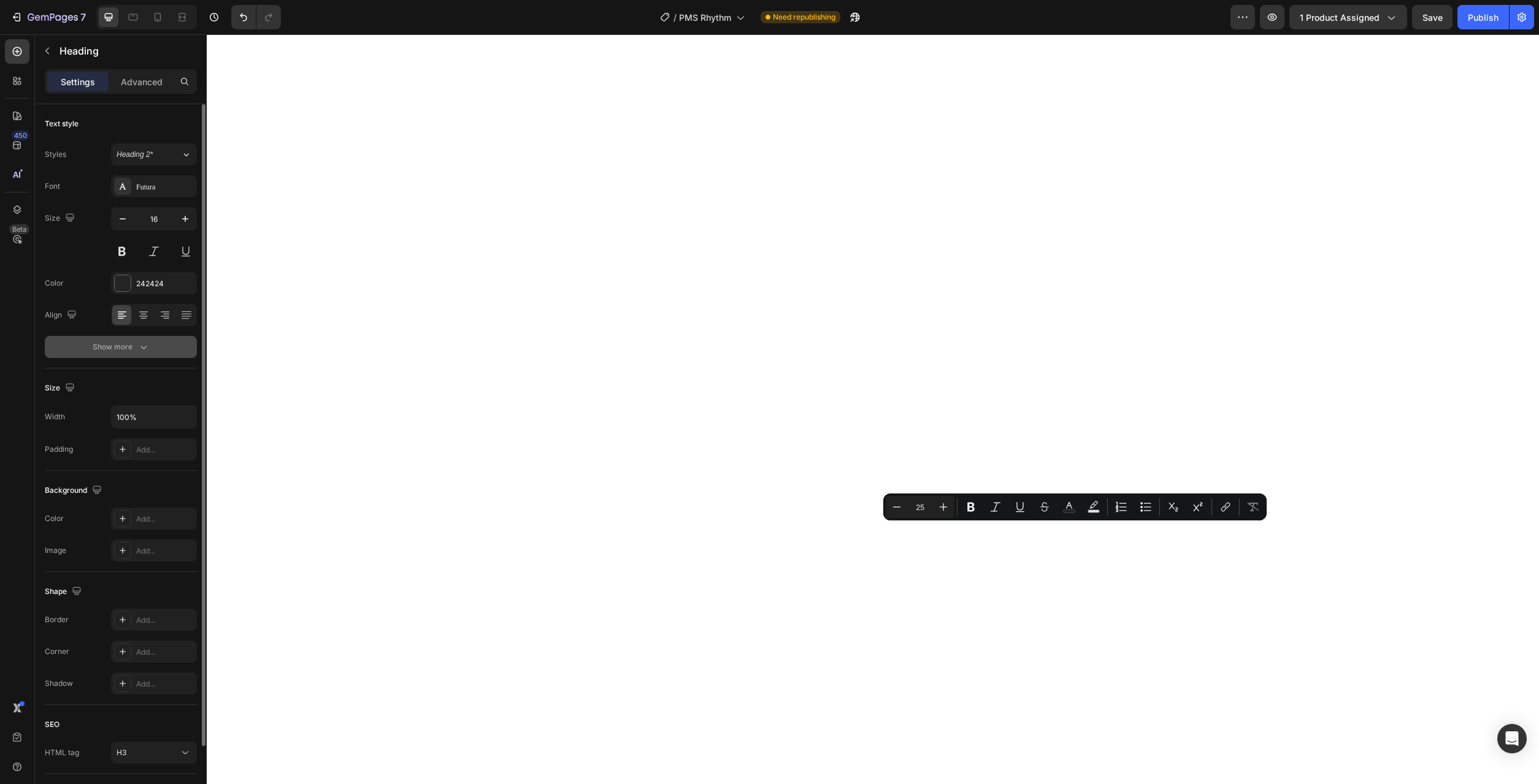
click at [138, 345] on icon "button" at bounding box center [144, 347] width 12 height 12
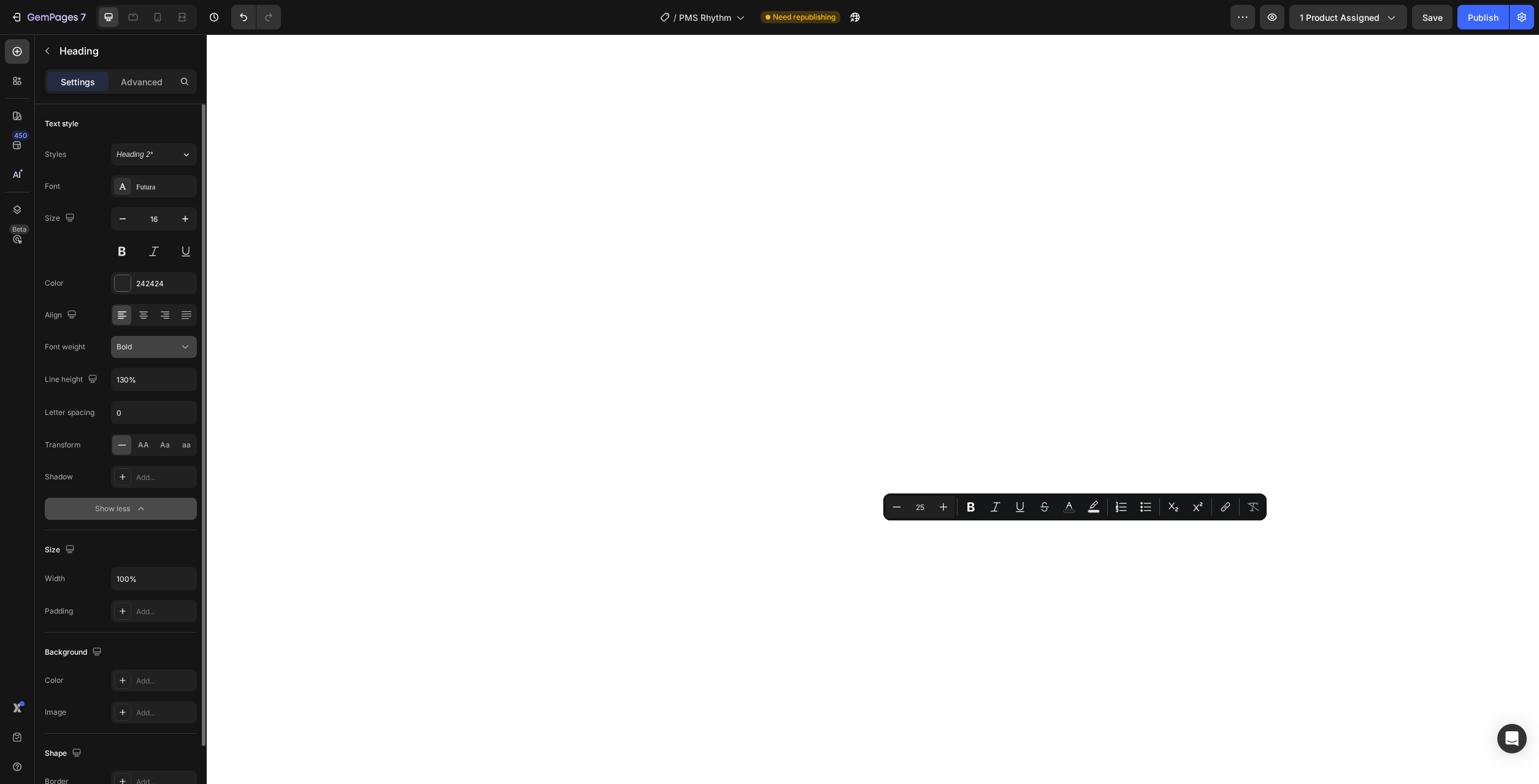
click at [189, 353] on icon at bounding box center [185, 347] width 12 height 12
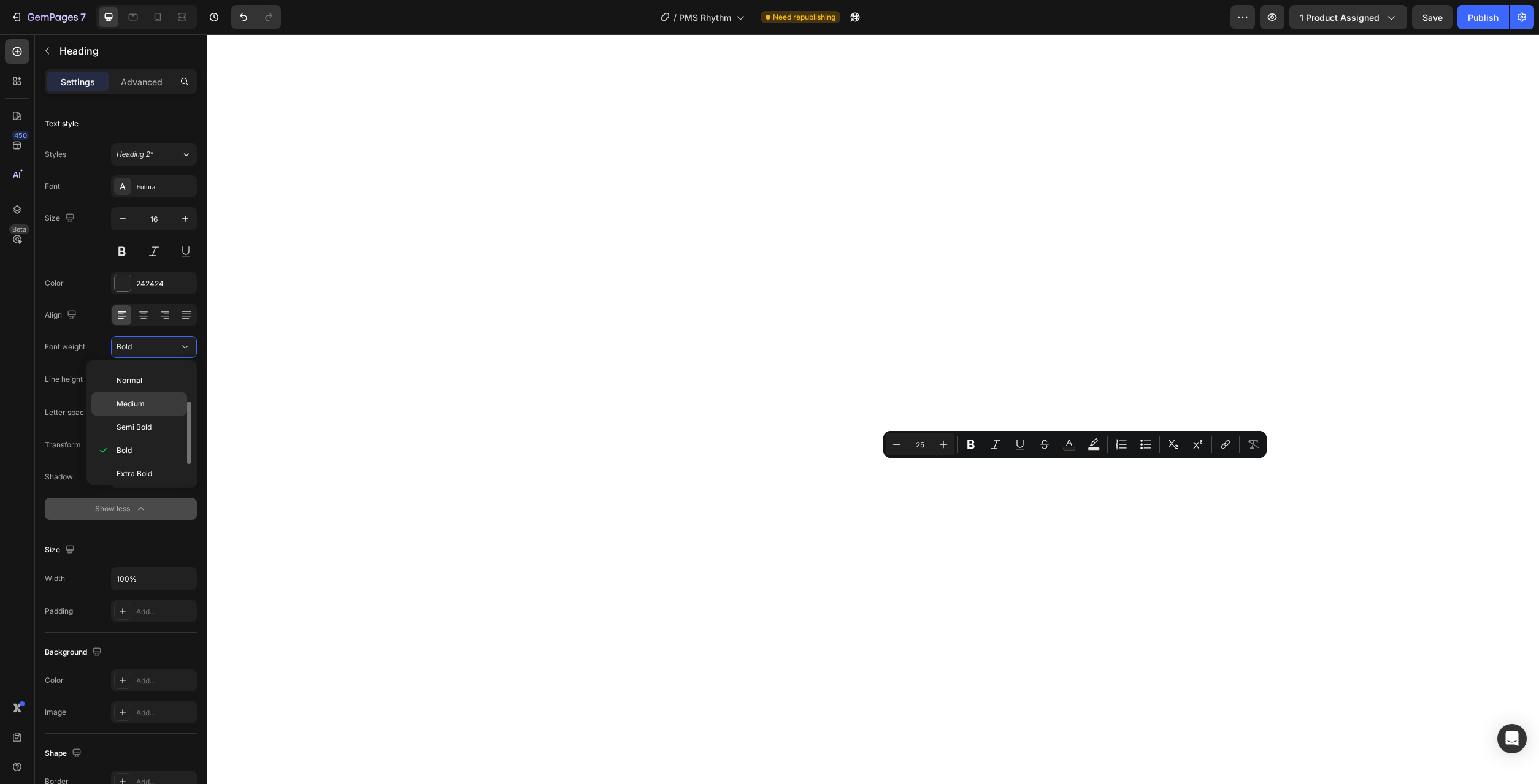
click at [153, 404] on p "Medium" at bounding box center [149, 404] width 65 height 11
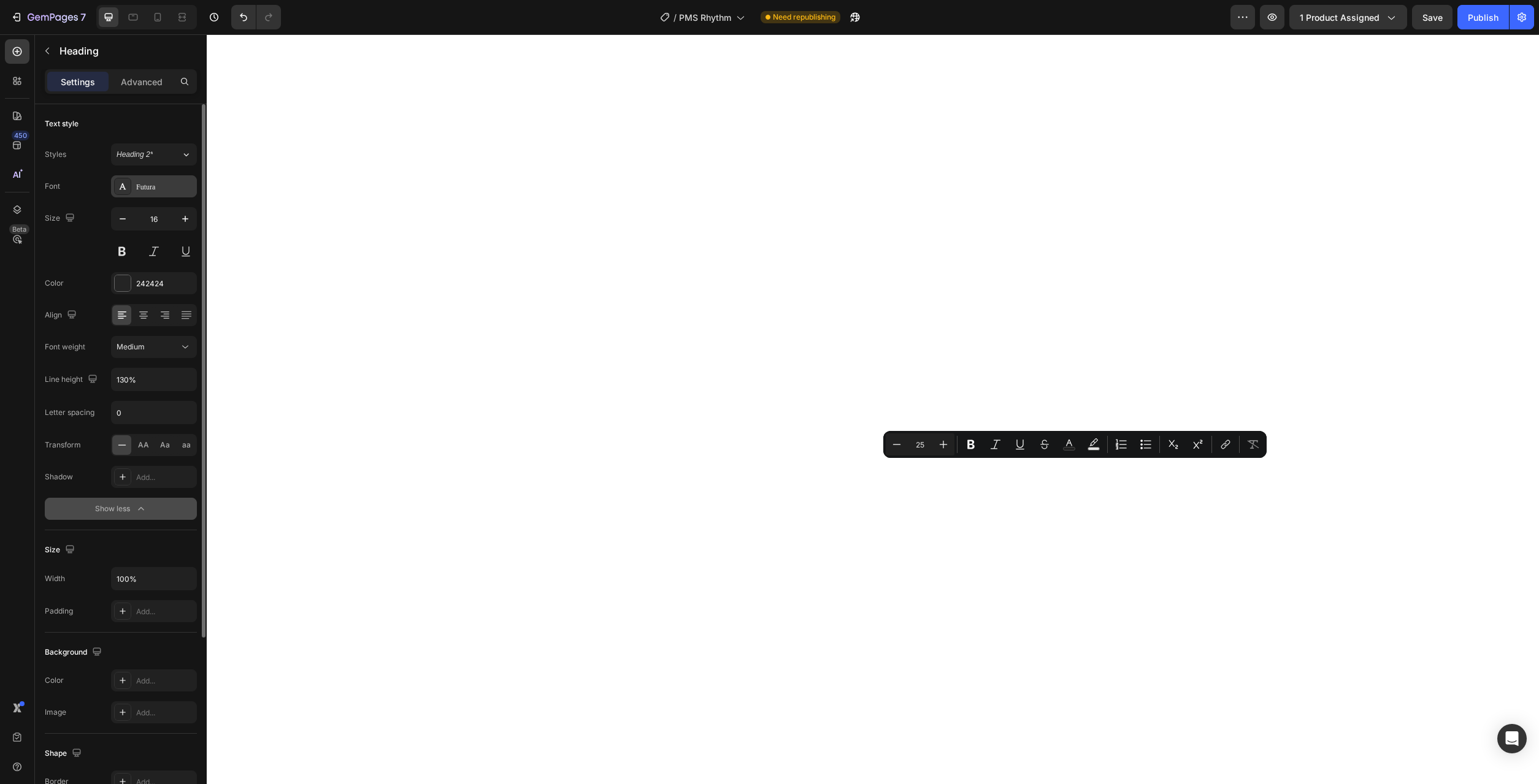
click at [177, 188] on div "Futura" at bounding box center [165, 187] width 58 height 11
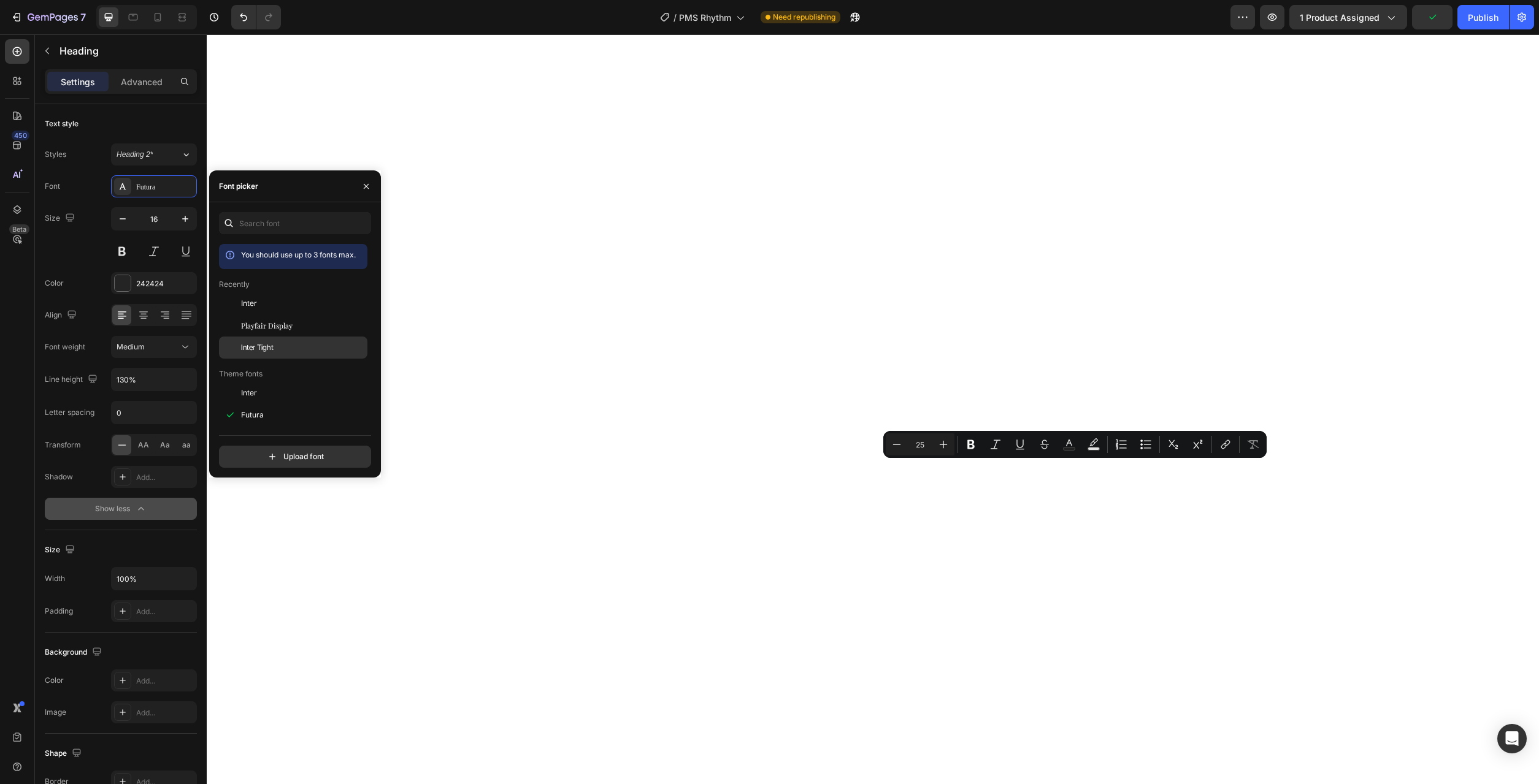
click at [261, 343] on span "Inter Tight" at bounding box center [257, 348] width 32 height 11
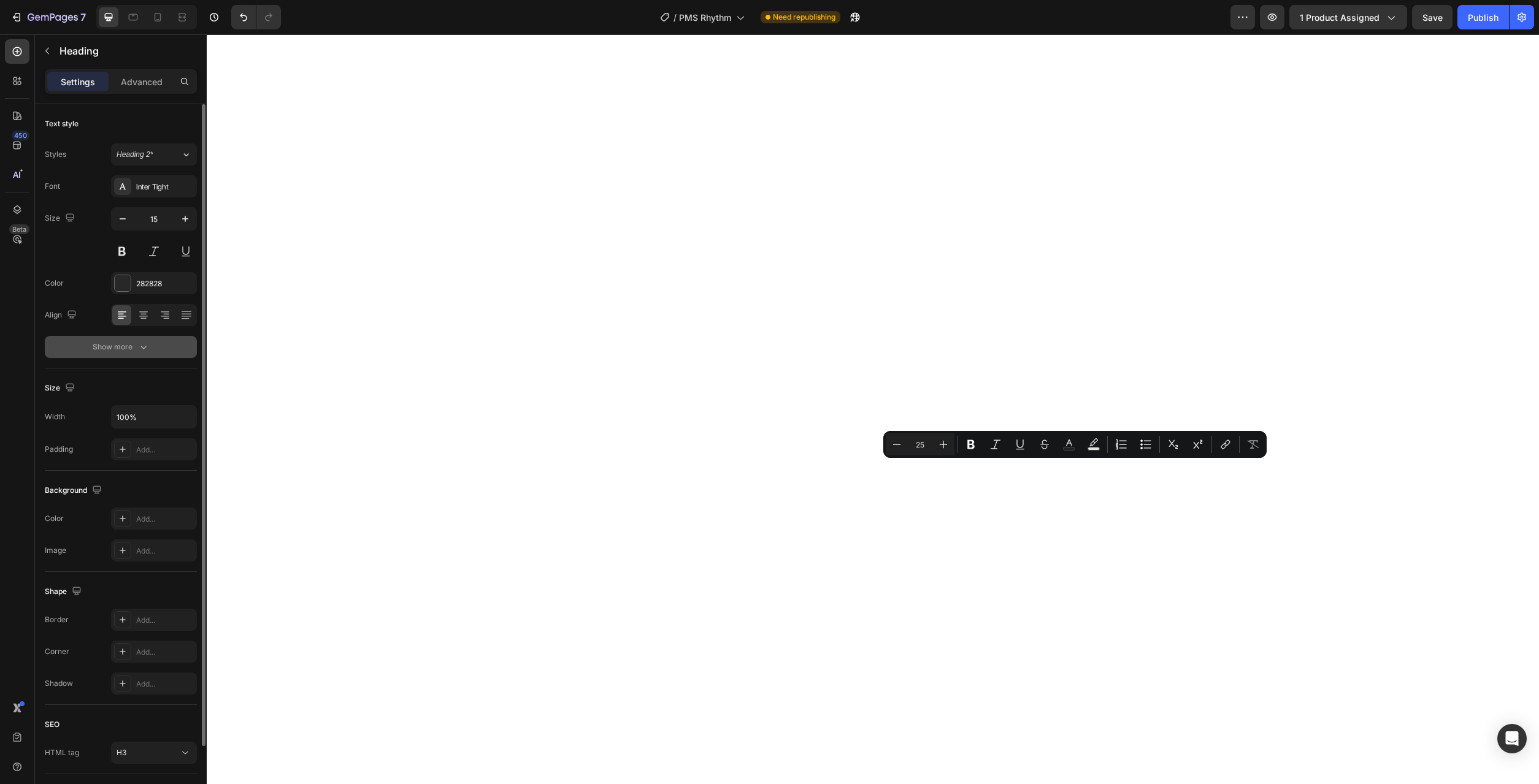
click at [133, 345] on div "Show more" at bounding box center [121, 347] width 57 height 12
click at [120, 347] on div "Show more" at bounding box center [121, 347] width 57 height 12
click at [145, 343] on icon "button" at bounding box center [144, 347] width 12 height 12
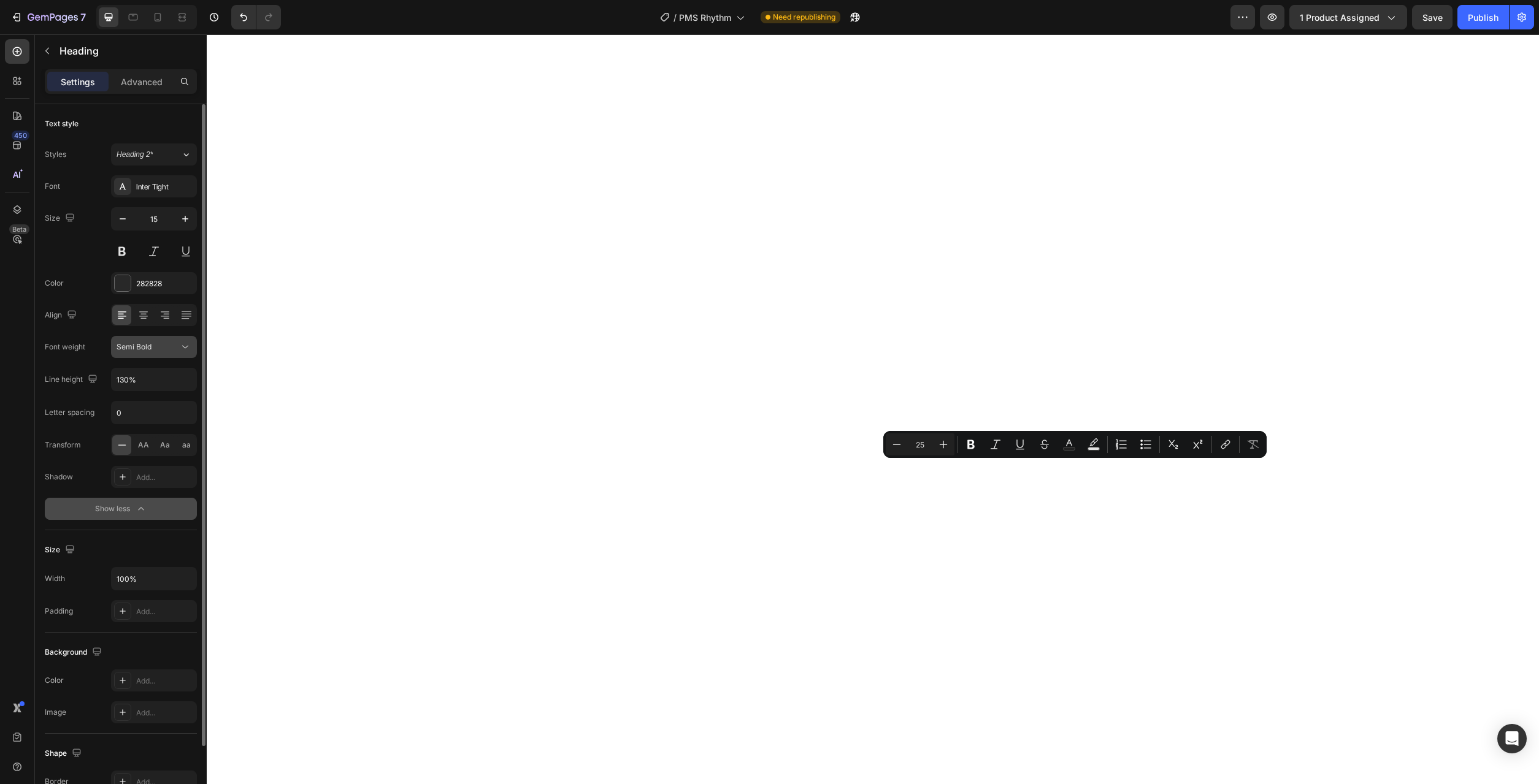
click at [188, 354] on button "Semi Bold" at bounding box center [153, 347] width 86 height 22
click at [164, 423] on p "Medium" at bounding box center [149, 426] width 65 height 11
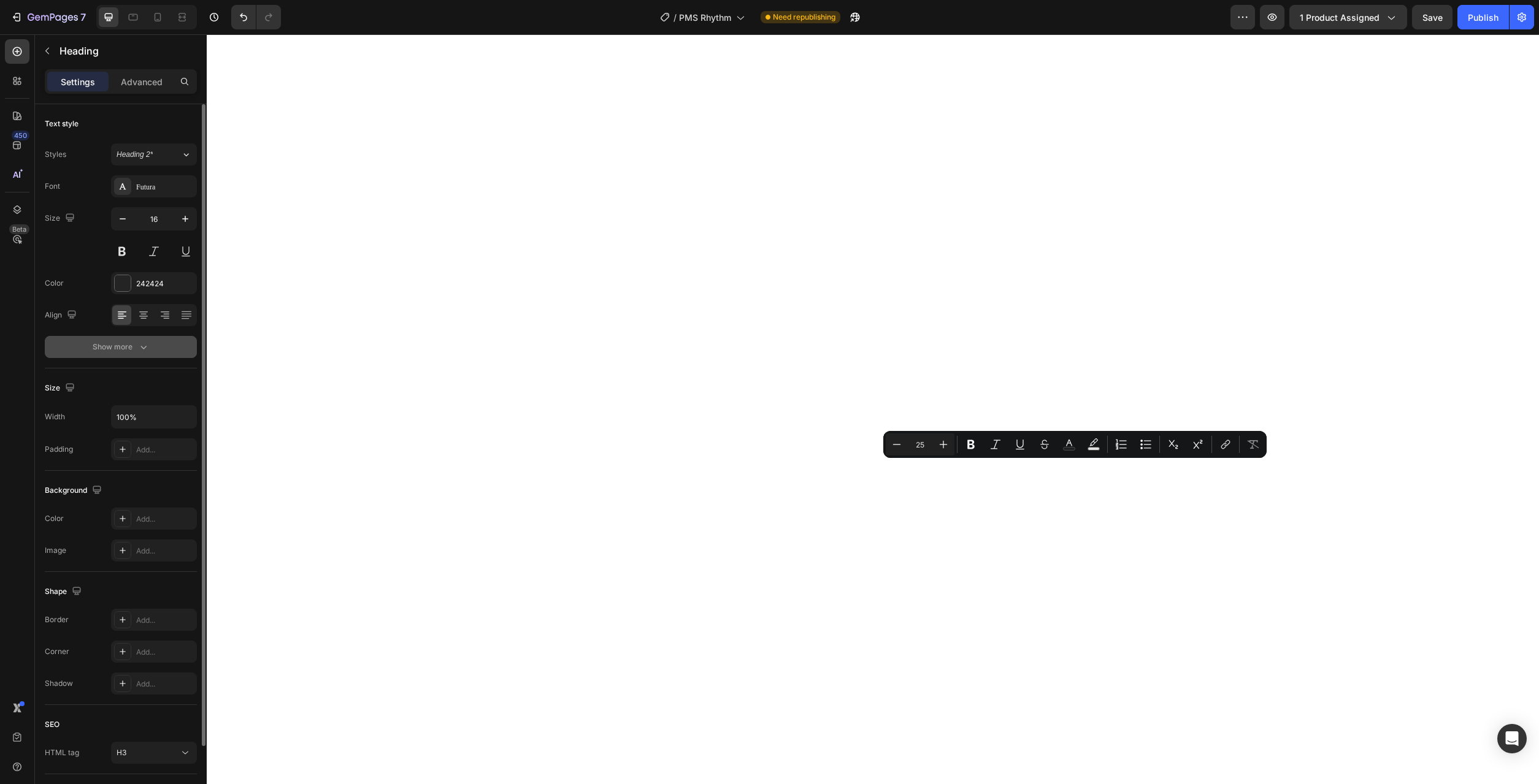
click at [150, 342] on button "Show more" at bounding box center [120, 347] width 152 height 22
click at [189, 346] on icon at bounding box center [185, 347] width 12 height 12
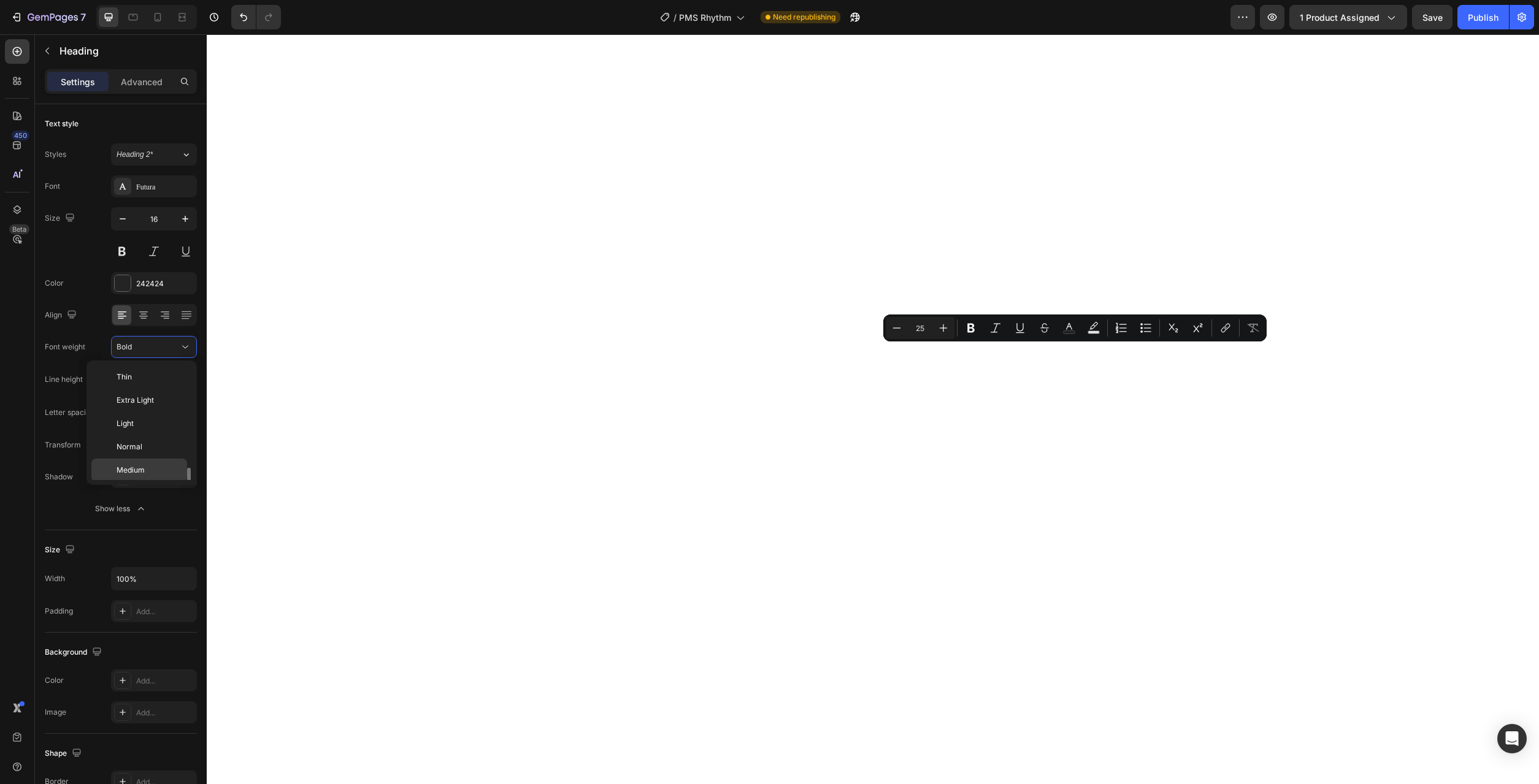
scroll to position [66, 0]
click at [145, 416] on div "Medium" at bounding box center [139, 428] width 96 height 23
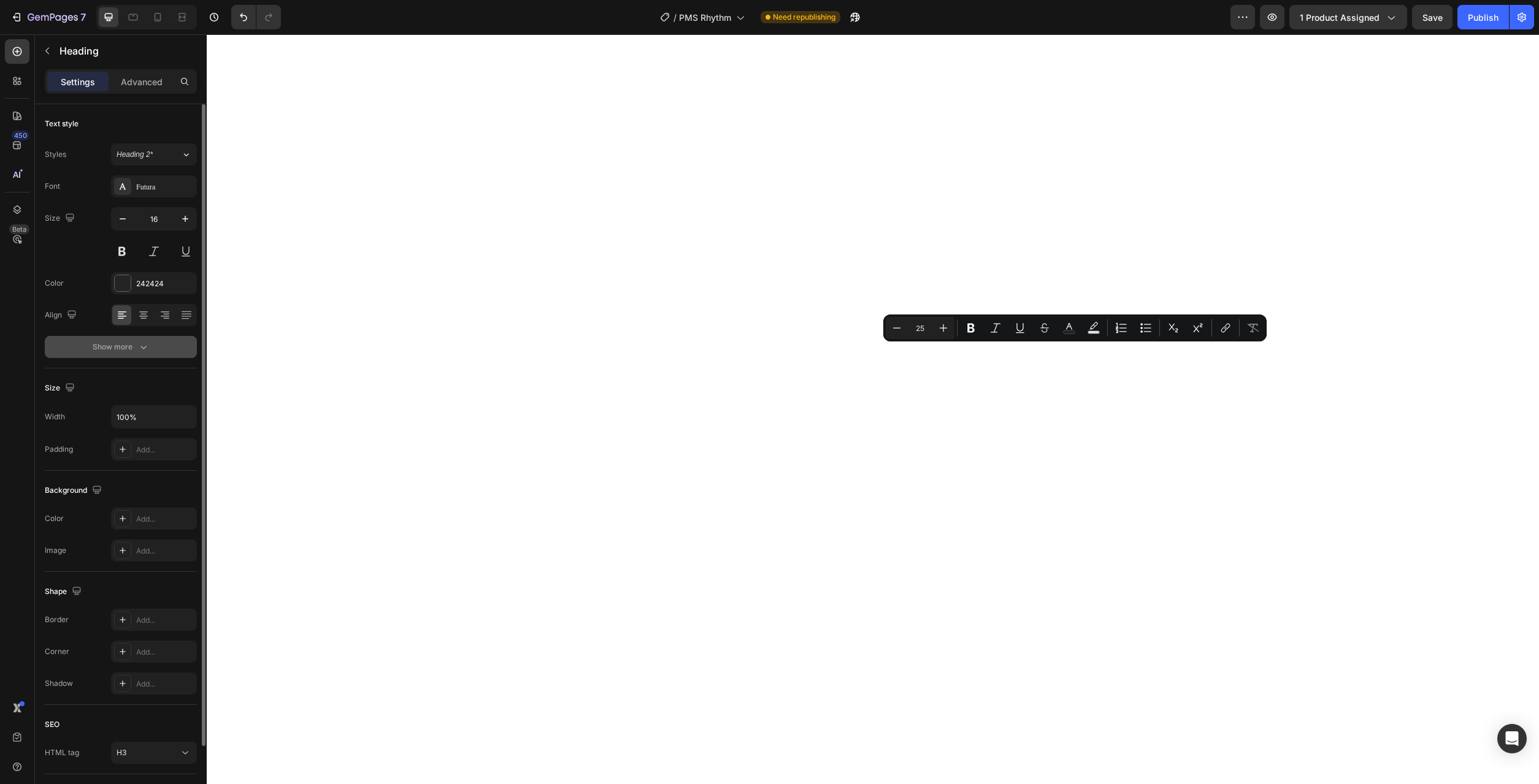
click at [157, 346] on button "Show more" at bounding box center [120, 347] width 152 height 22
click at [185, 347] on icon at bounding box center [185, 347] width 12 height 12
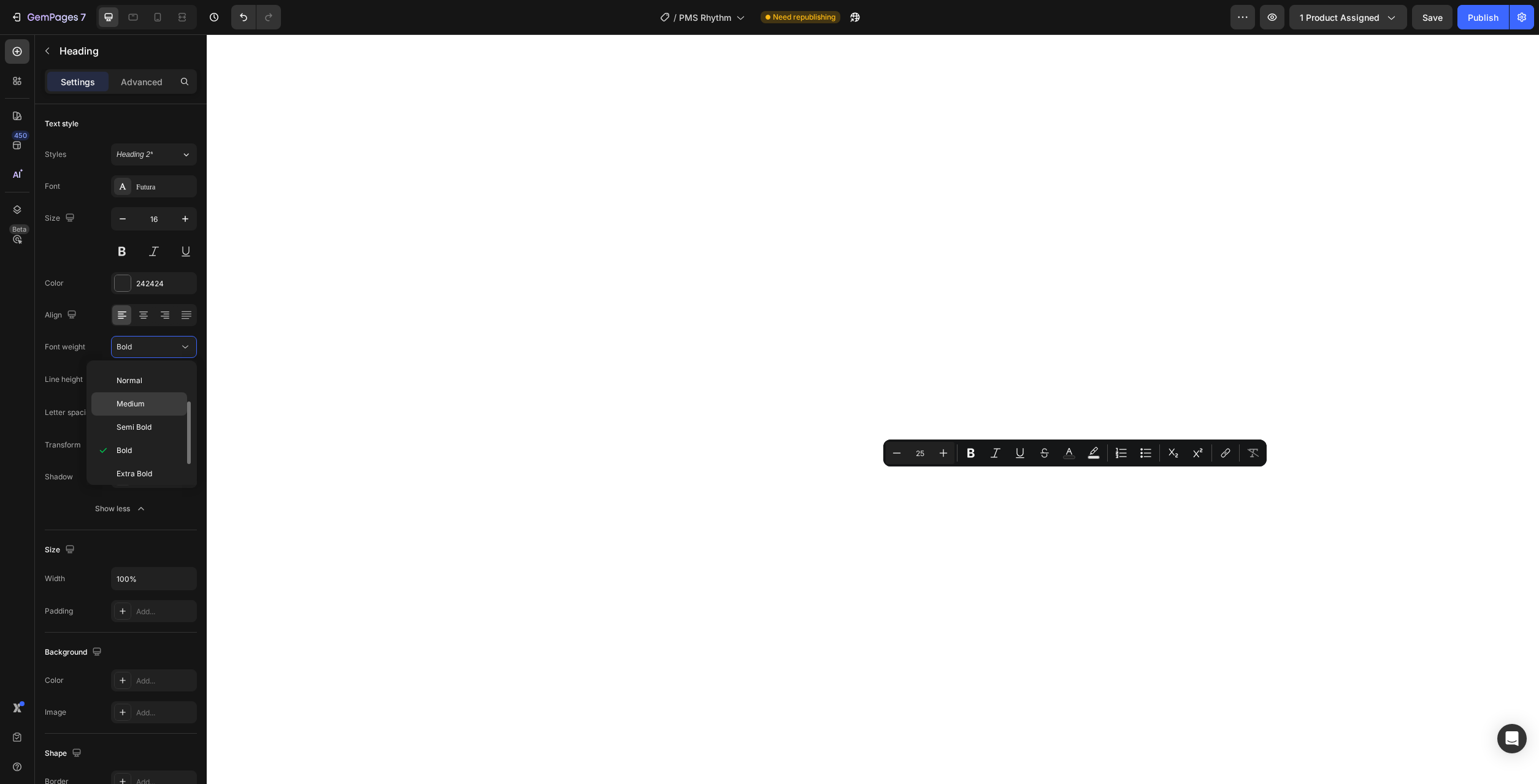
click at [155, 402] on p "Medium" at bounding box center [149, 404] width 65 height 11
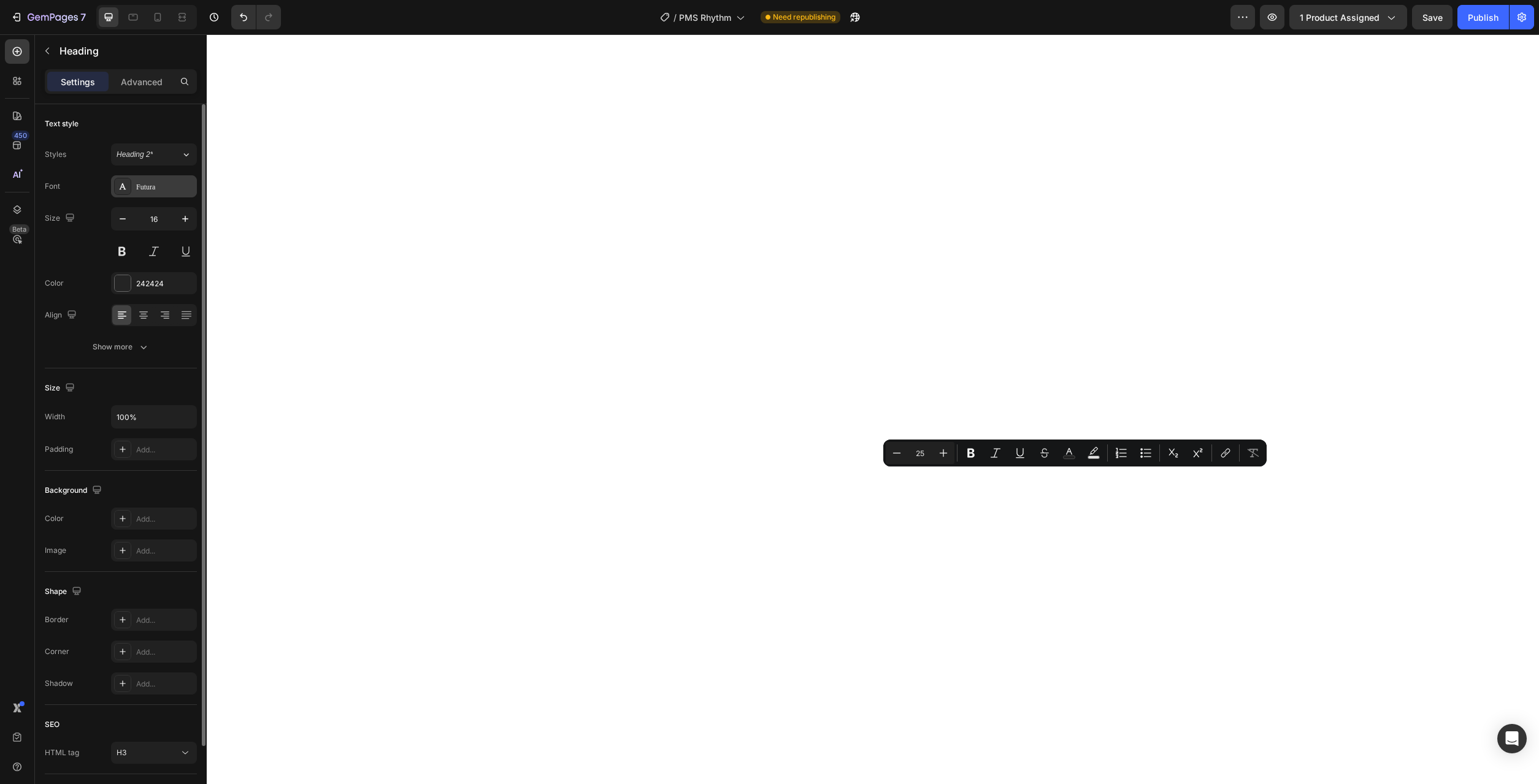
click at [179, 190] on div "Futura" at bounding box center [165, 187] width 58 height 11
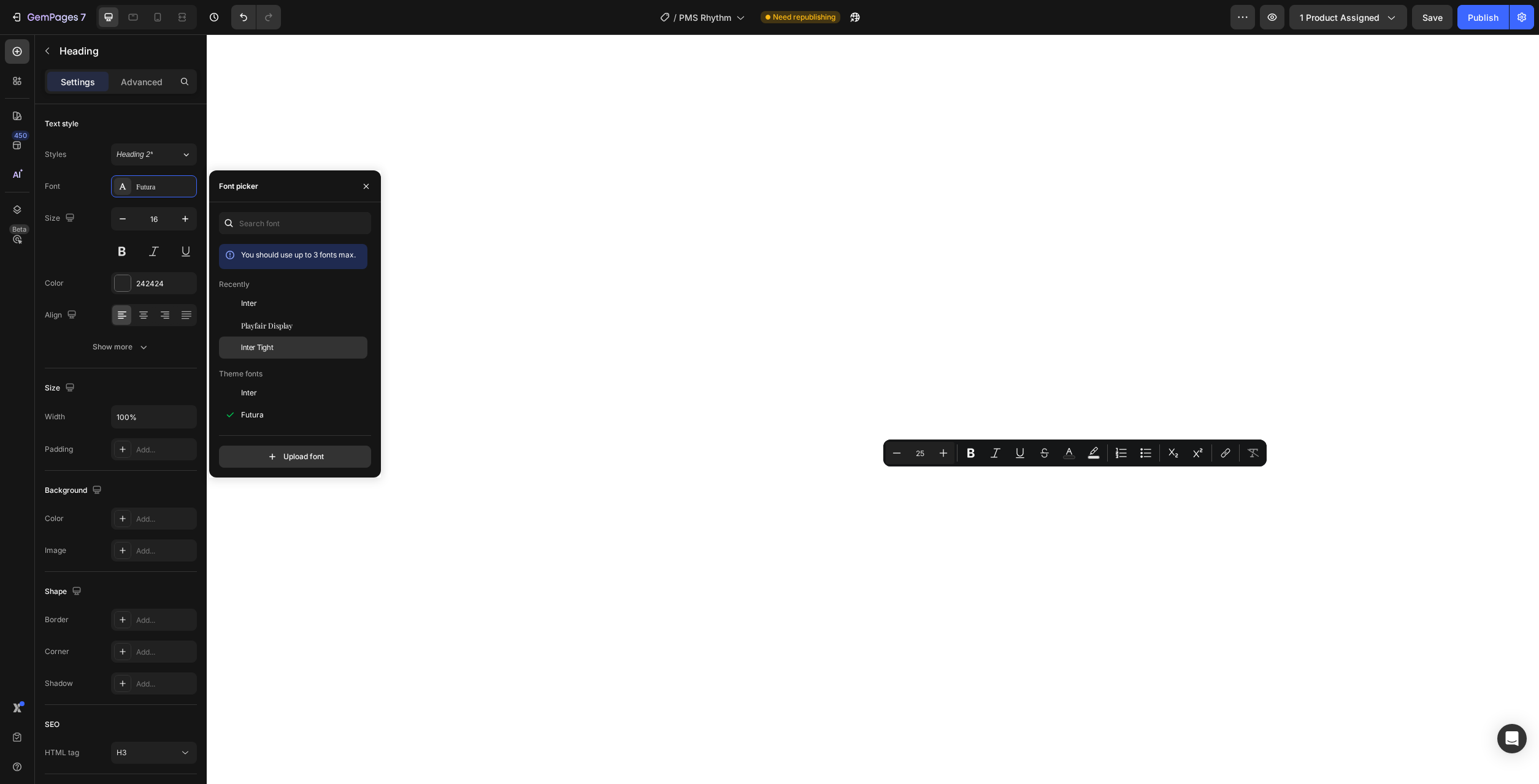
click at [303, 342] on div "Inter Tight" at bounding box center [303, 348] width 124 height 11
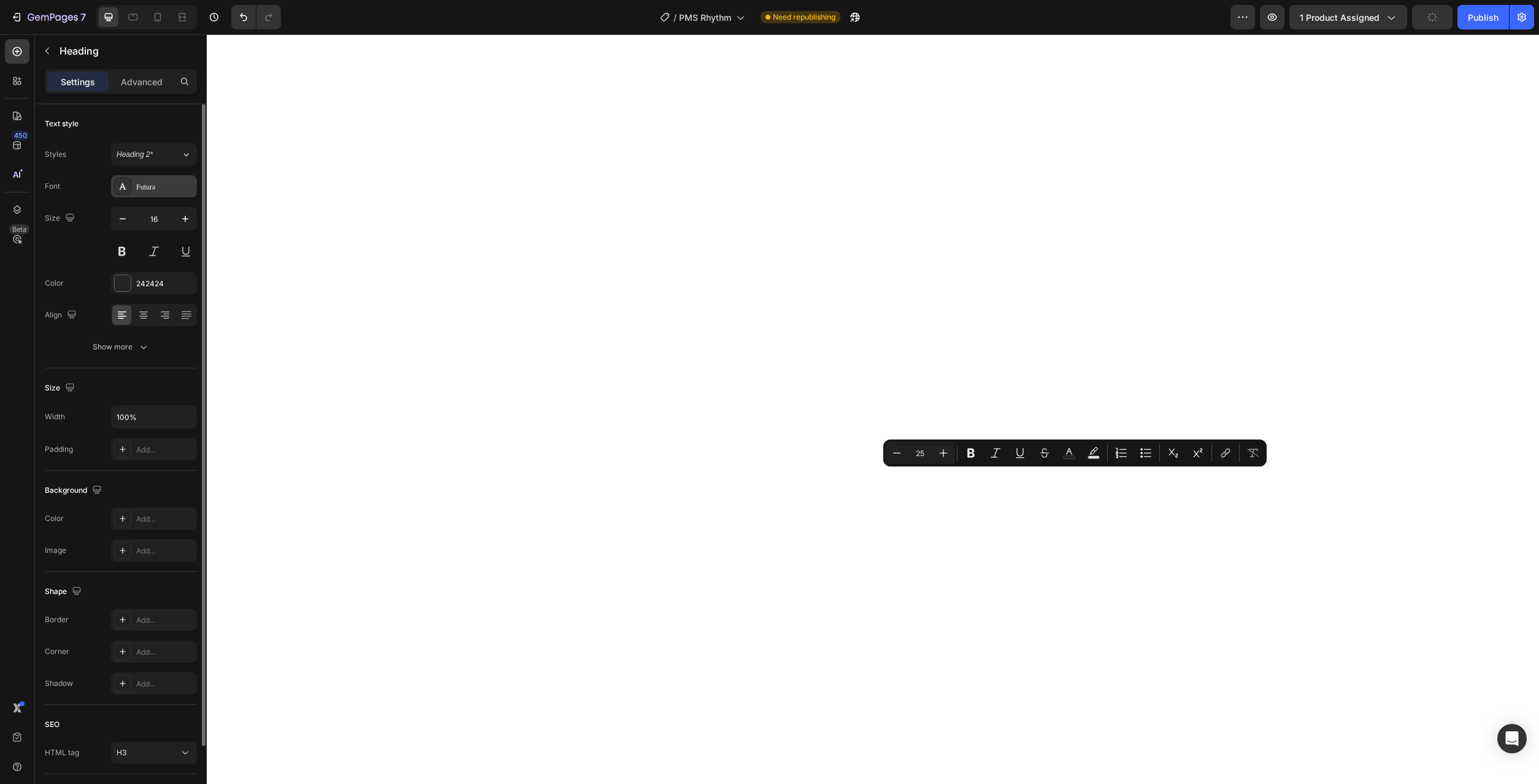
click at [176, 191] on div "Futura" at bounding box center [165, 187] width 58 height 11
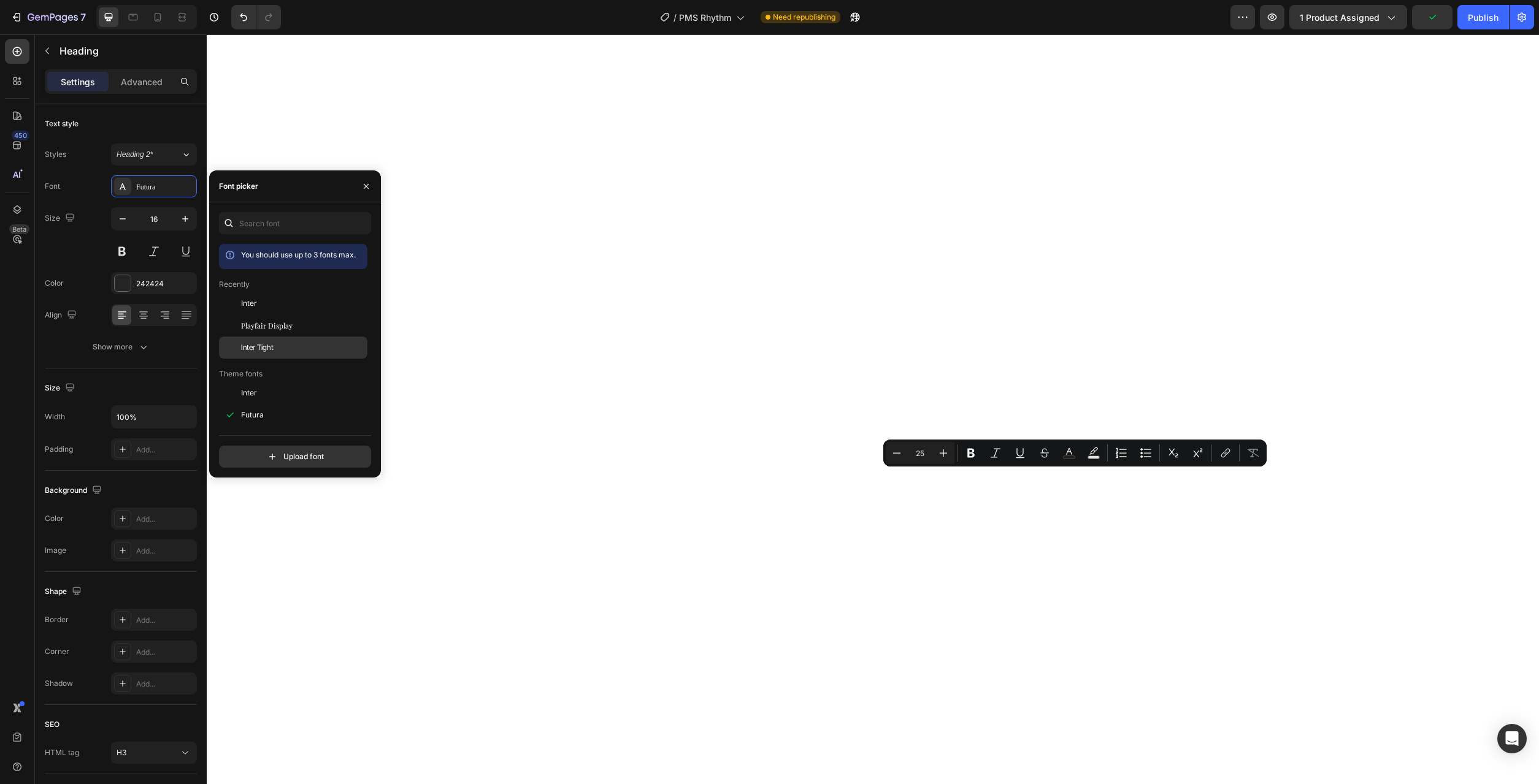
click at [265, 343] on span "Inter Tight" at bounding box center [257, 348] width 32 height 11
click at [128, 221] on icon "button" at bounding box center [122, 219] width 12 height 12
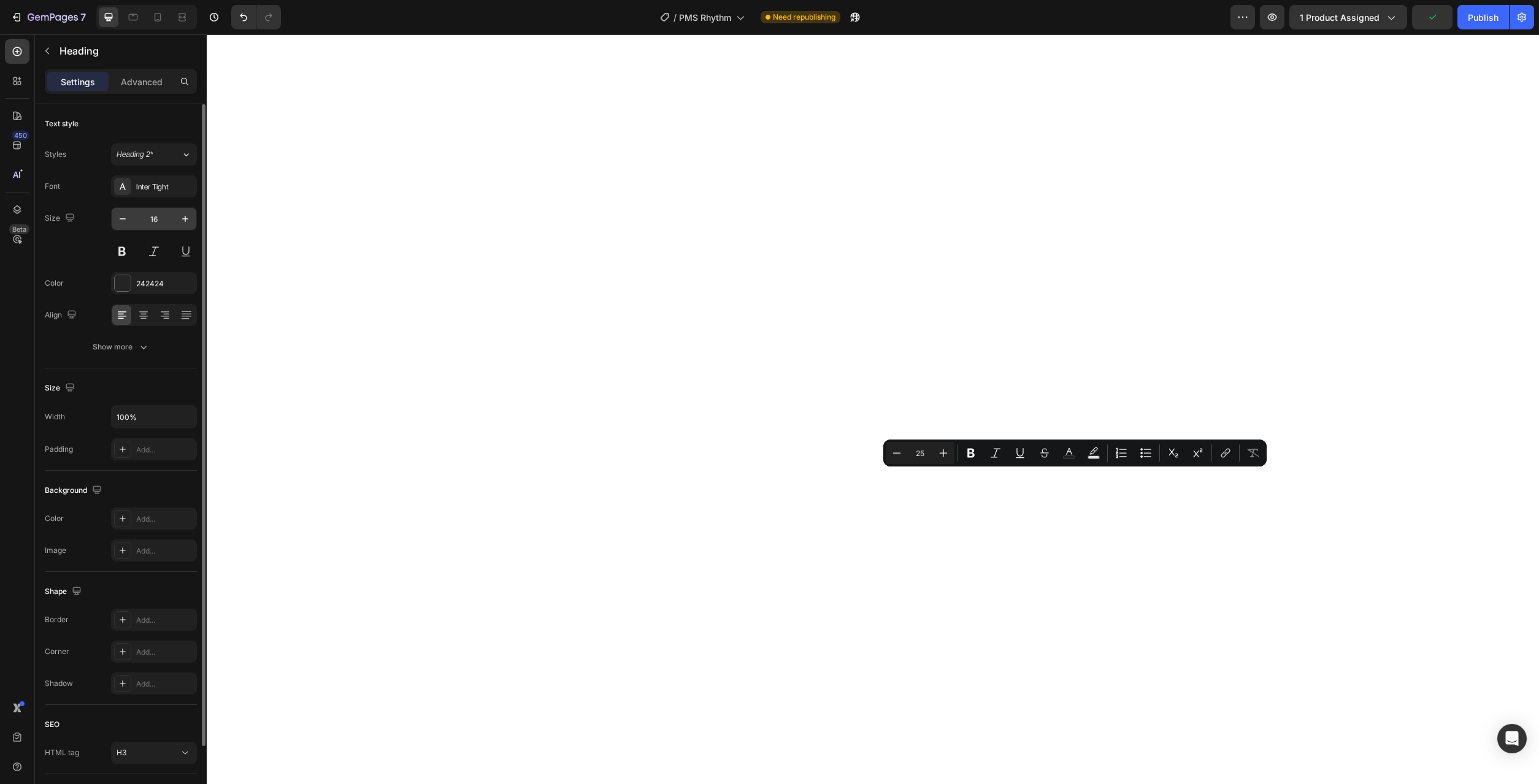
type input "15"
drag, startPoint x: 131, startPoint y: 217, endPoint x: 139, endPoint y: 218, distance: 8.1
click at [131, 218] on button "button" at bounding box center [122, 219] width 22 height 22
type input "15"
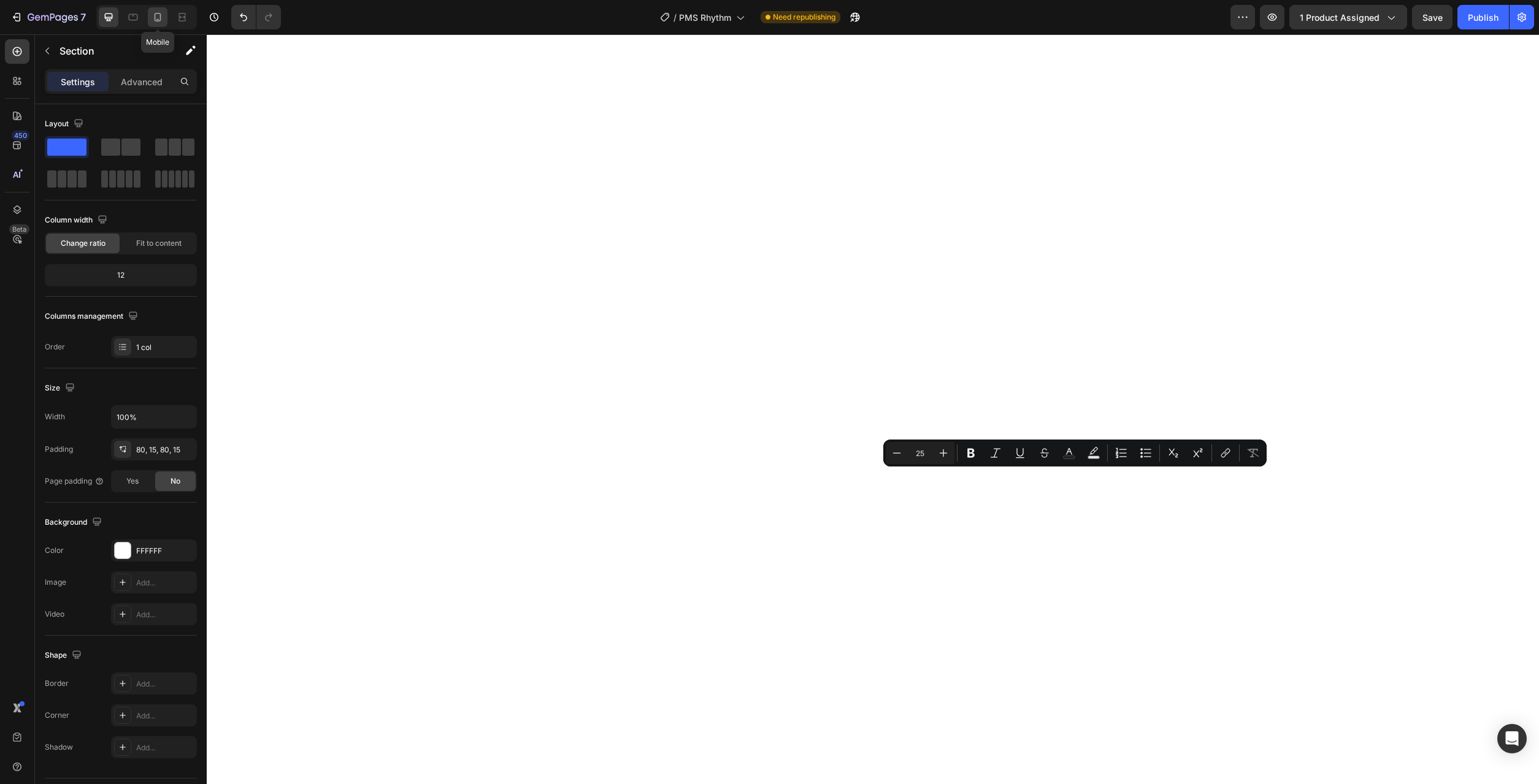
click at [157, 19] on icon at bounding box center [158, 17] width 12 height 12
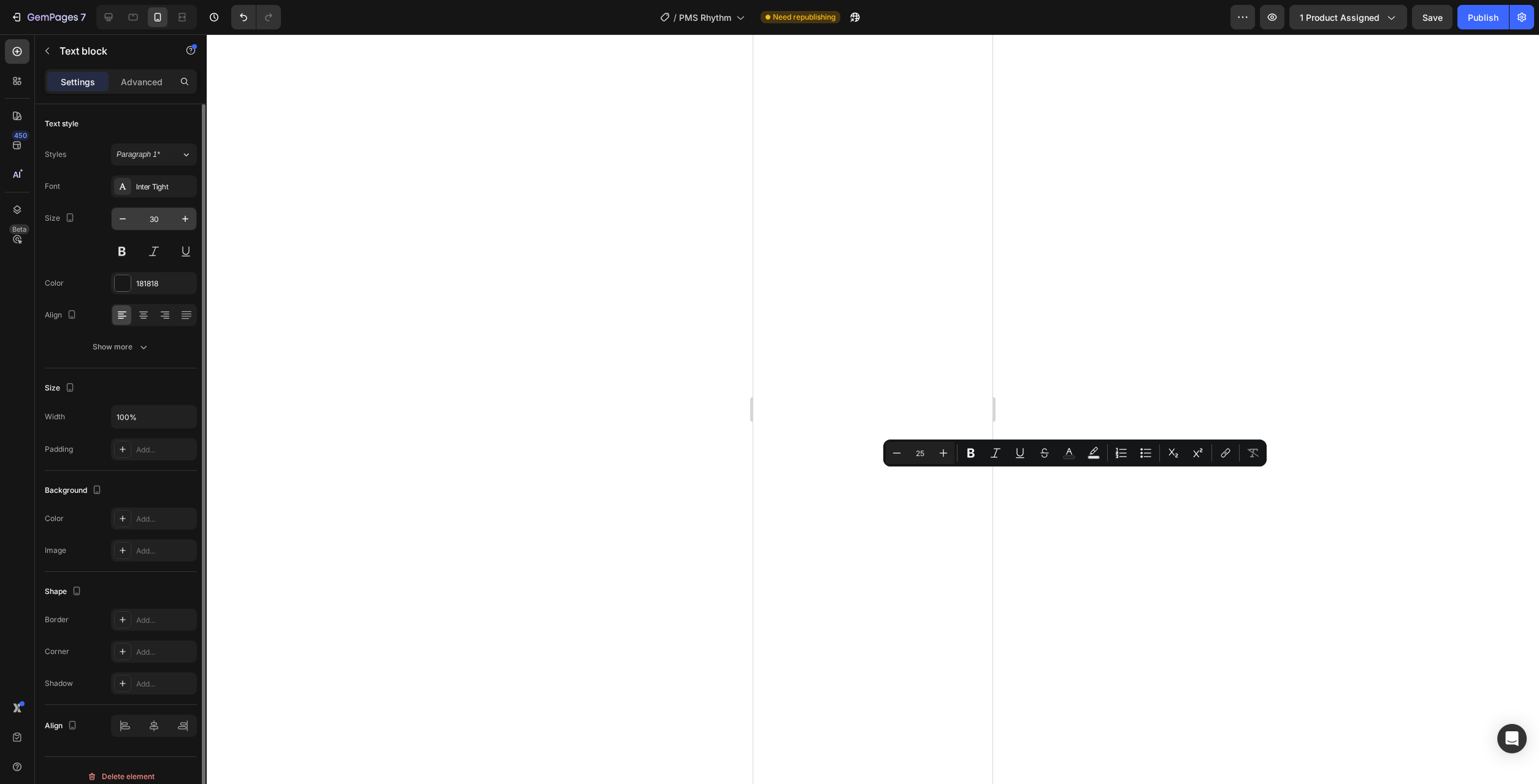
click at [167, 227] on input "30" at bounding box center [153, 219] width 41 height 22
type input "13"
click at [1145, 728] on div at bounding box center [872, 409] width 1333 height 750
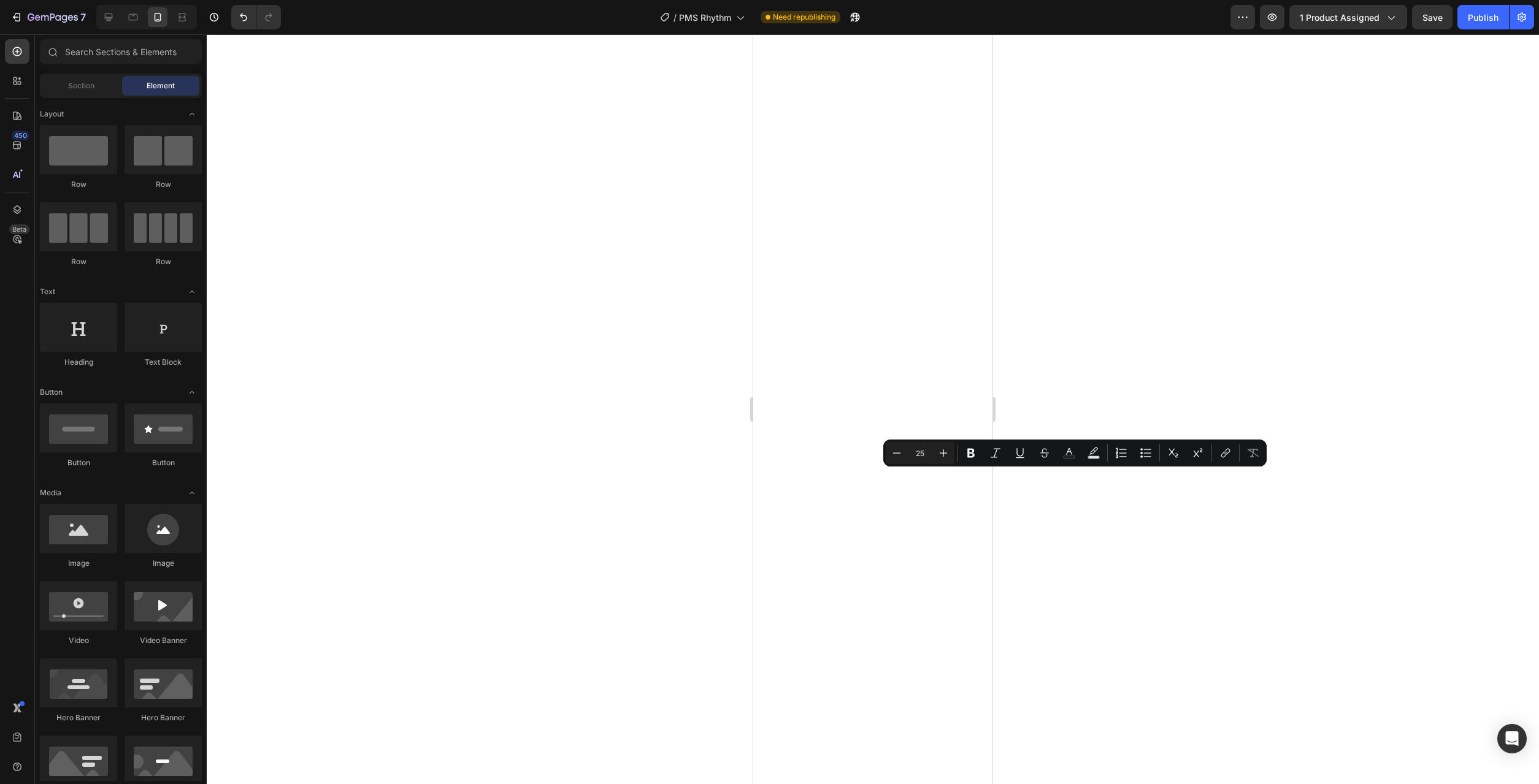
click at [1151, 728] on div at bounding box center [872, 409] width 1333 height 750
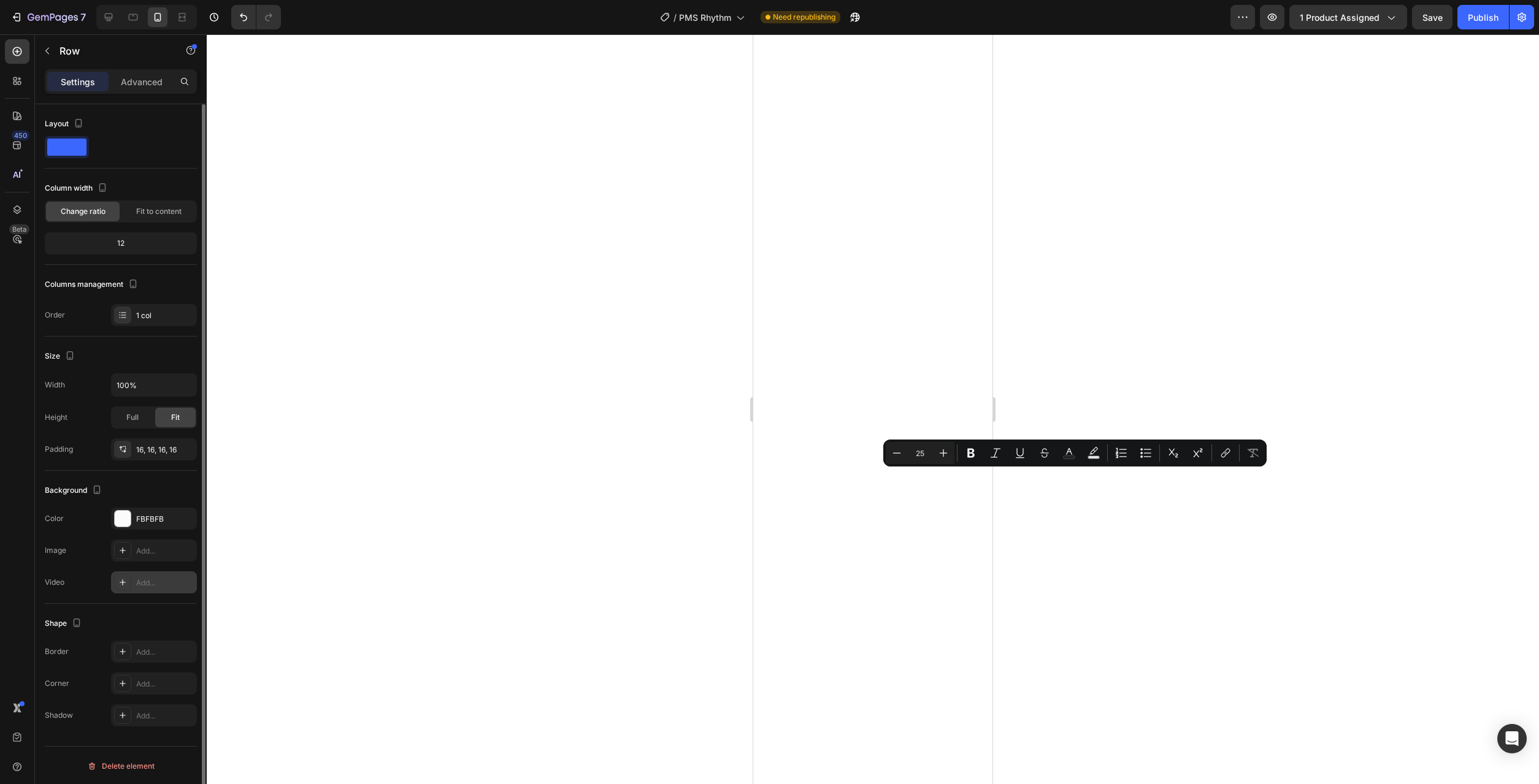
scroll to position [1, 0]
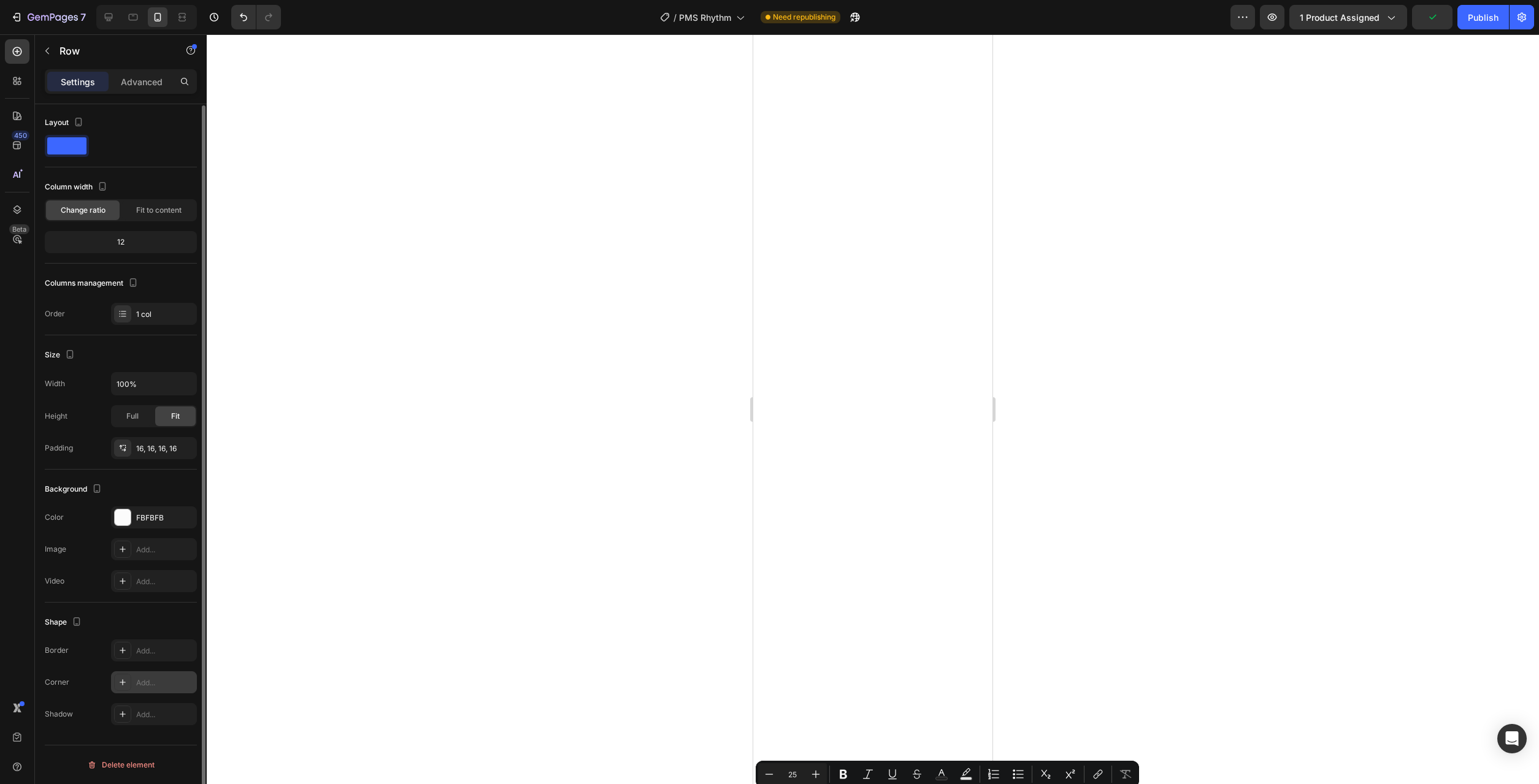
click at [147, 687] on div "Add..." at bounding box center [165, 683] width 58 height 11
click at [438, 552] on div at bounding box center [872, 409] width 1333 height 750
click at [149, 686] on div "Add..." at bounding box center [165, 684] width 58 height 11
click at [549, 627] on div at bounding box center [872, 409] width 1333 height 750
click at [145, 687] on div "Add..." at bounding box center [165, 684] width 58 height 11
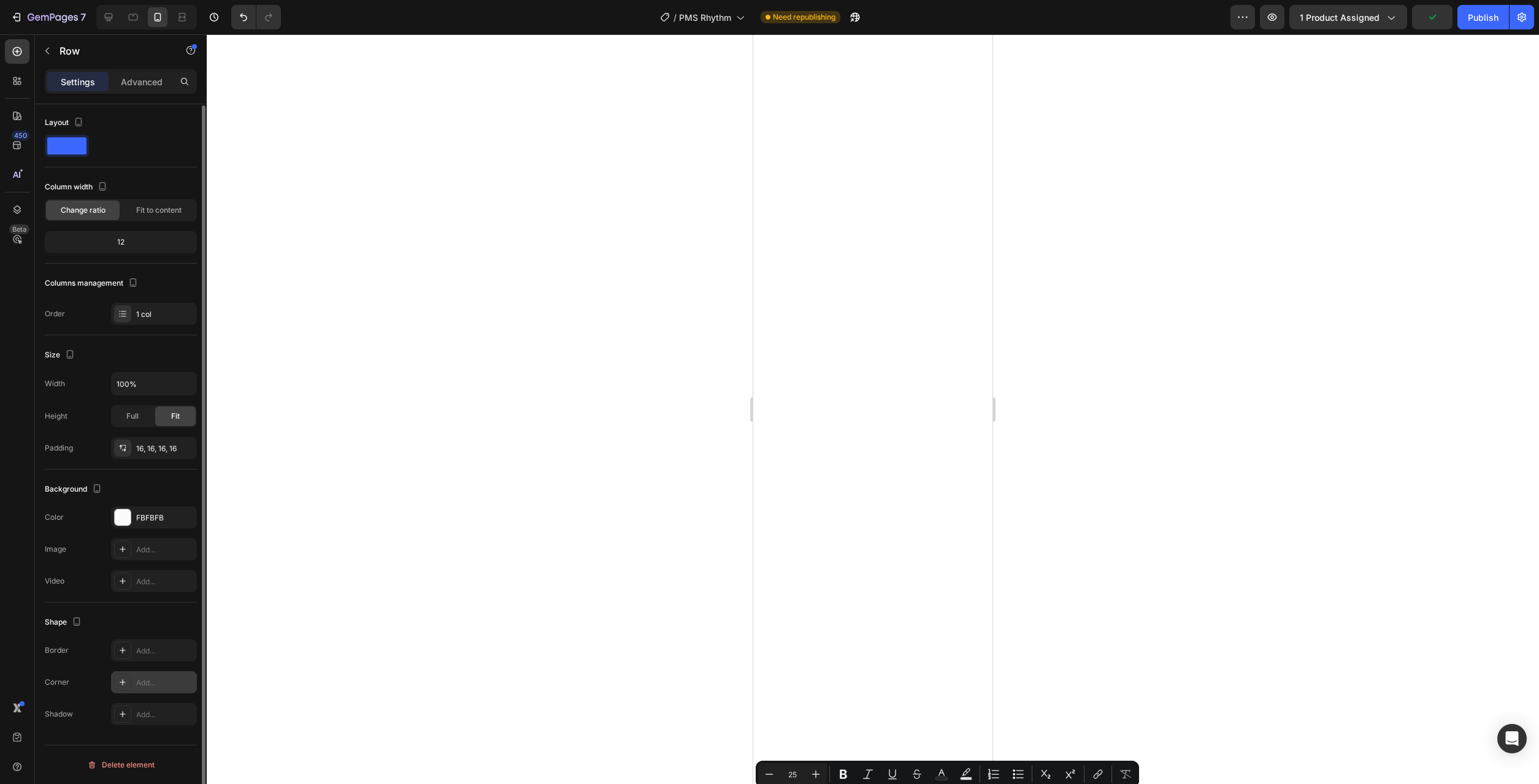
click at [144, 686] on div "Add..." at bounding box center [165, 683] width 58 height 11
click at [505, 641] on div at bounding box center [872, 409] width 1333 height 750
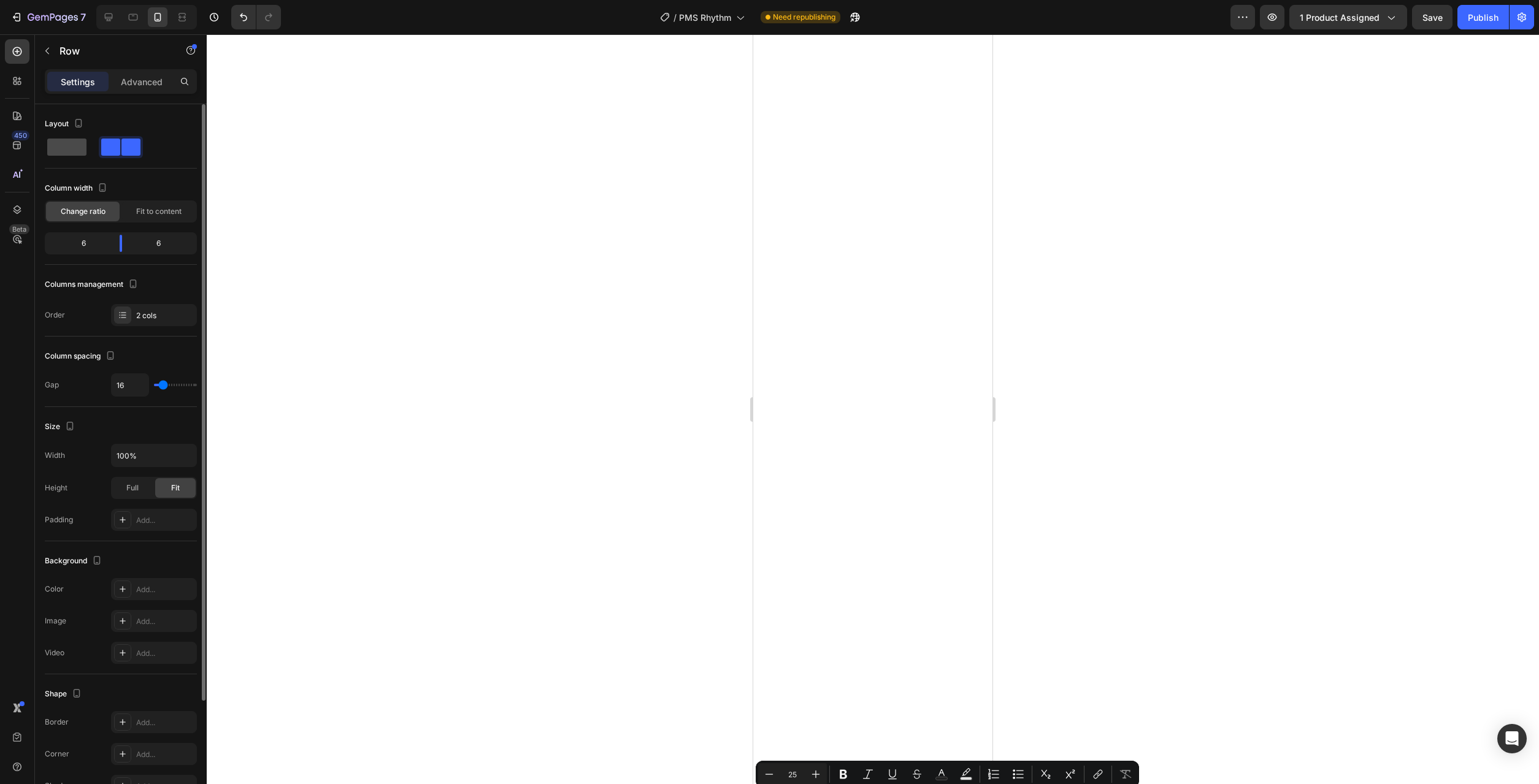
click at [75, 153] on span at bounding box center [67, 147] width 39 height 17
type input "0"
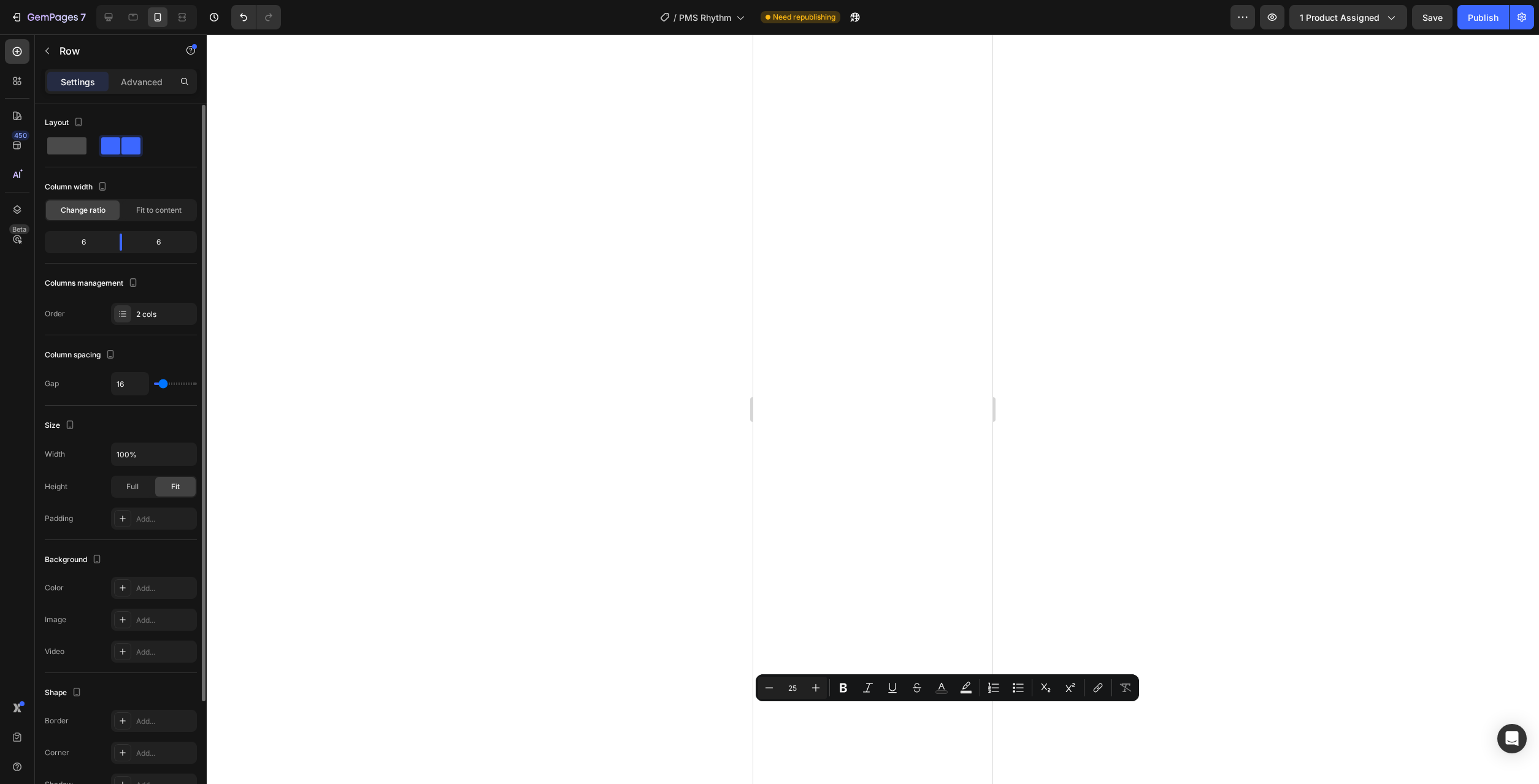
click at [70, 149] on span at bounding box center [67, 146] width 39 height 17
type input "0"
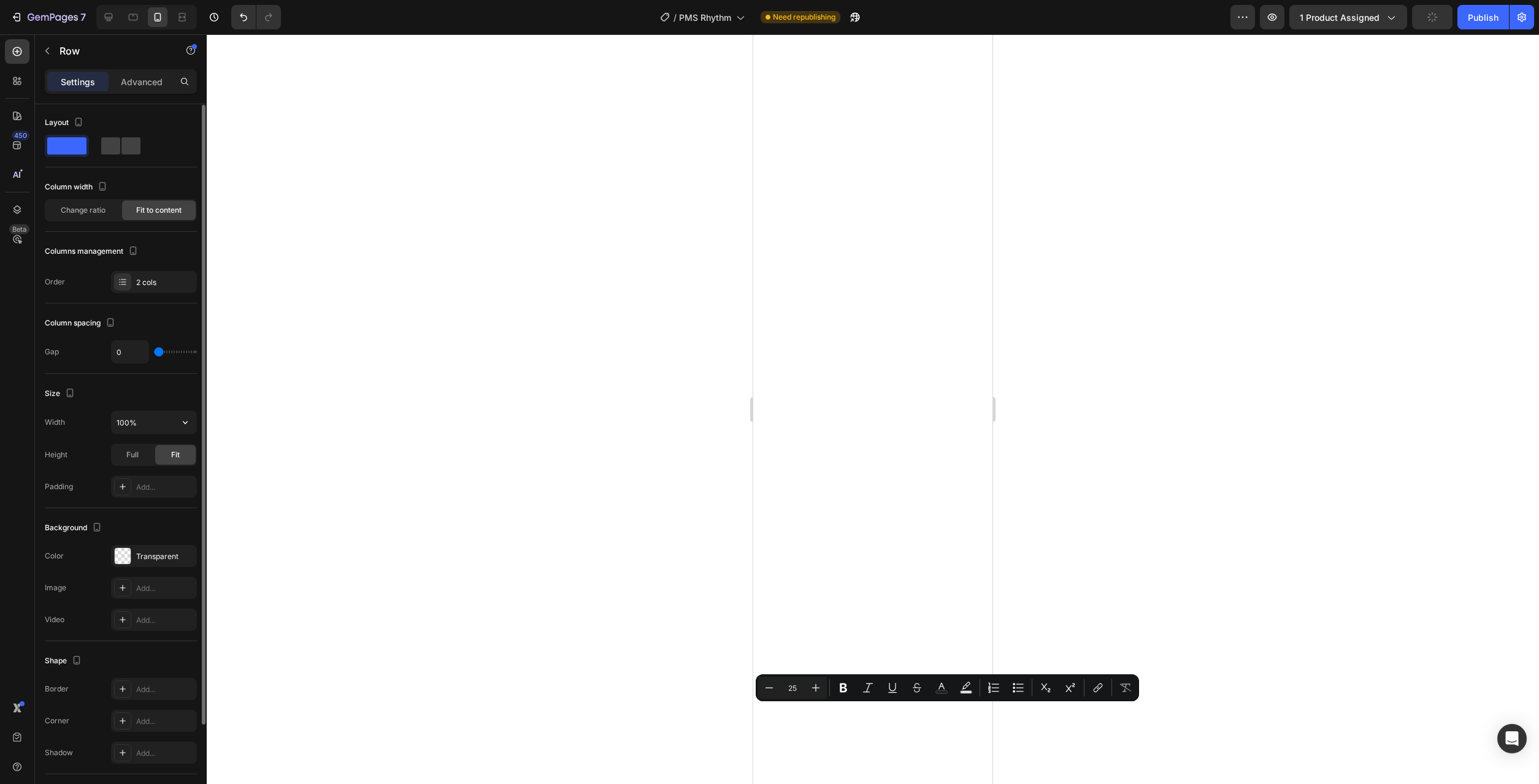
scroll to position [109, 0]
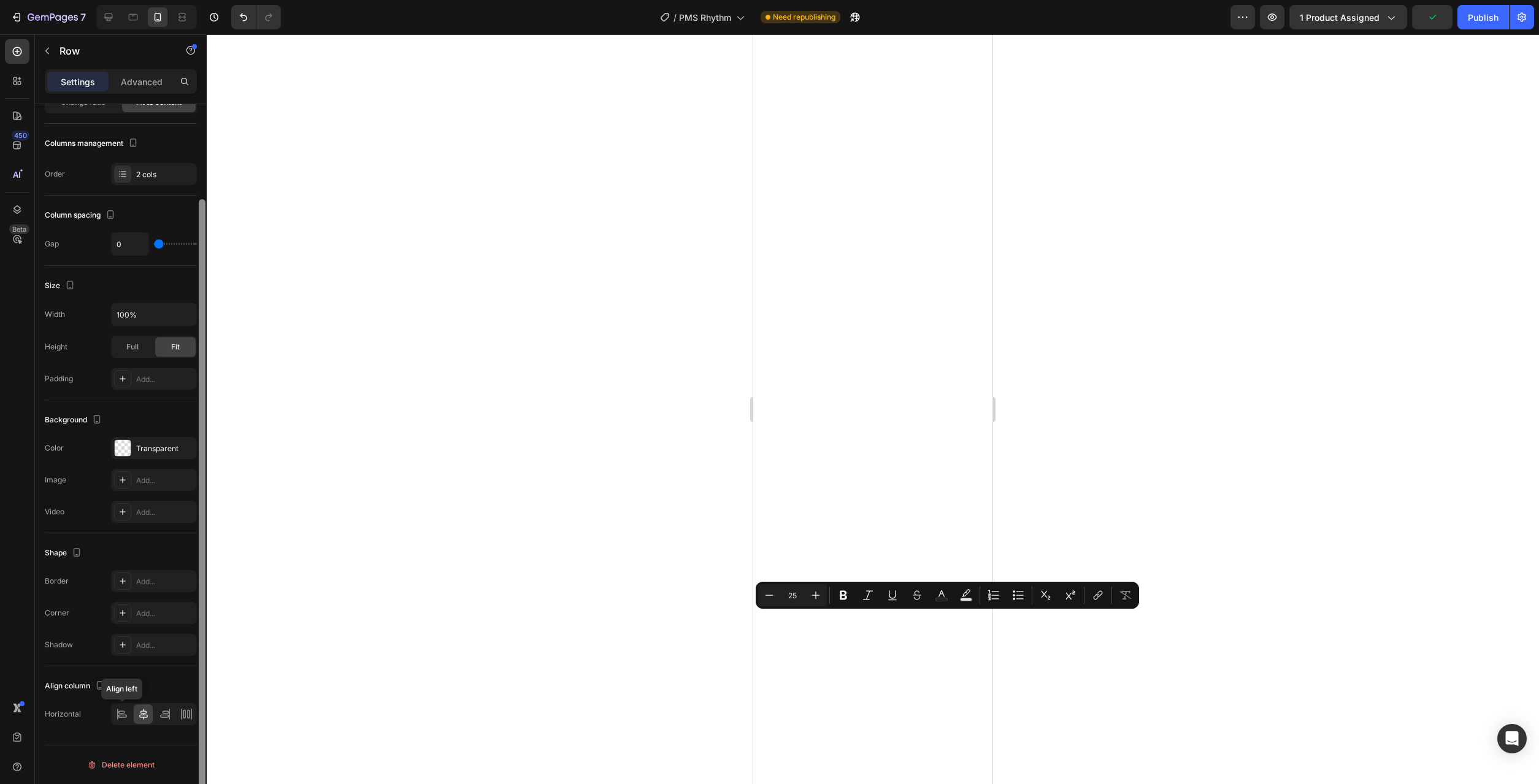
click at [120, 713] on icon at bounding box center [122, 715] width 12 height 12
click at [122, 706] on div at bounding box center [122, 714] width 19 height 20
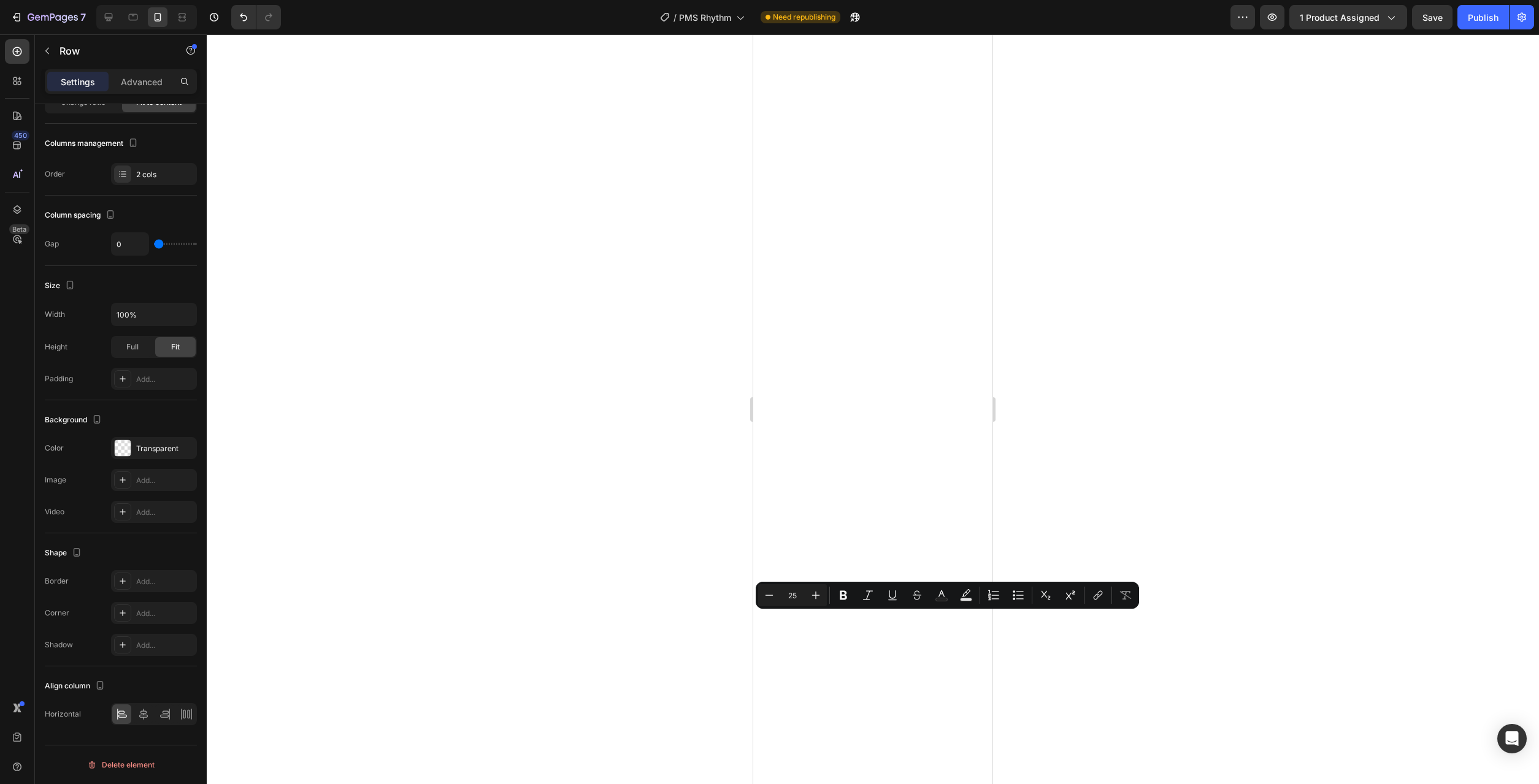
click at [504, 679] on div at bounding box center [872, 409] width 1333 height 750
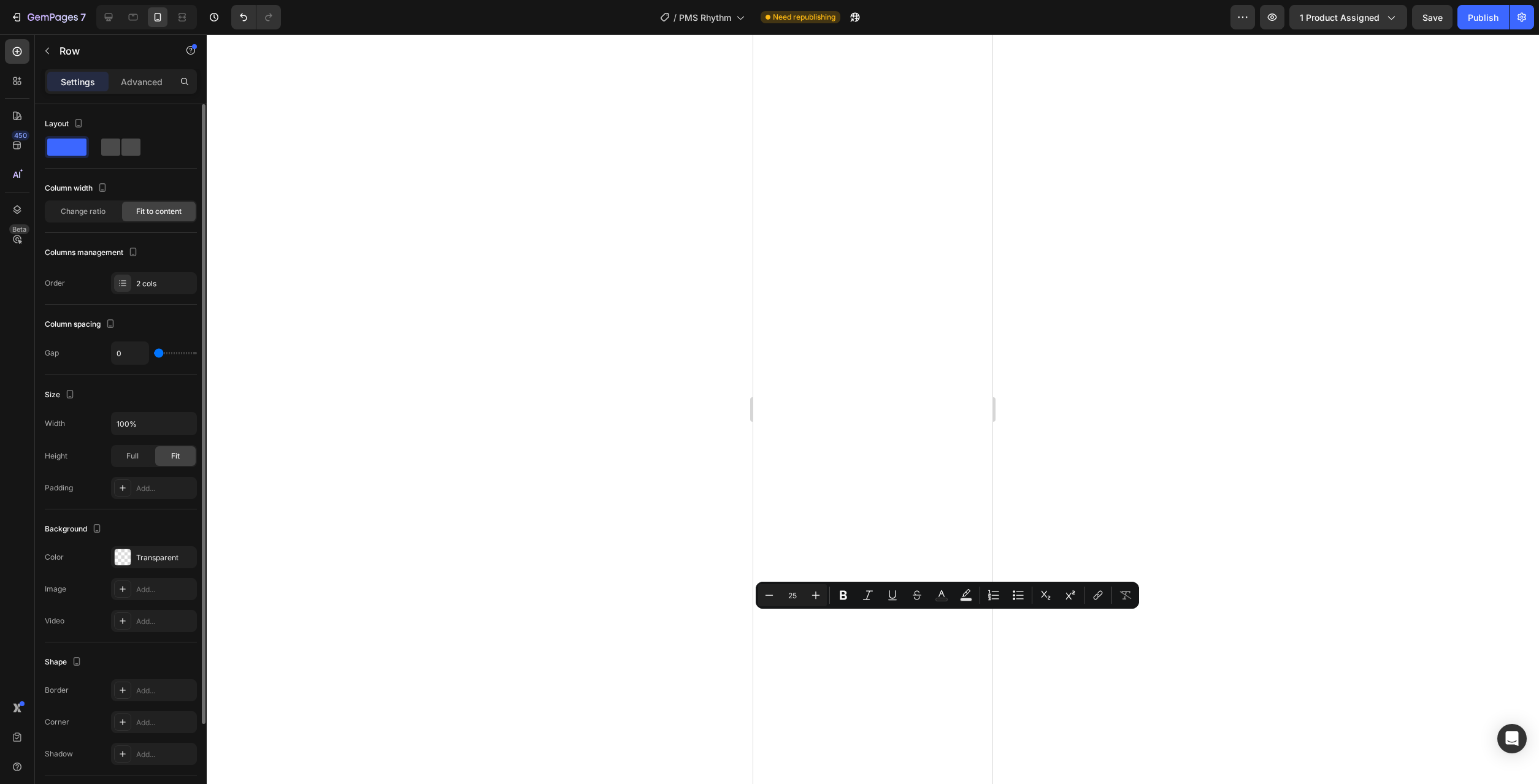
click at [122, 151] on span at bounding box center [131, 147] width 19 height 17
type input "16"
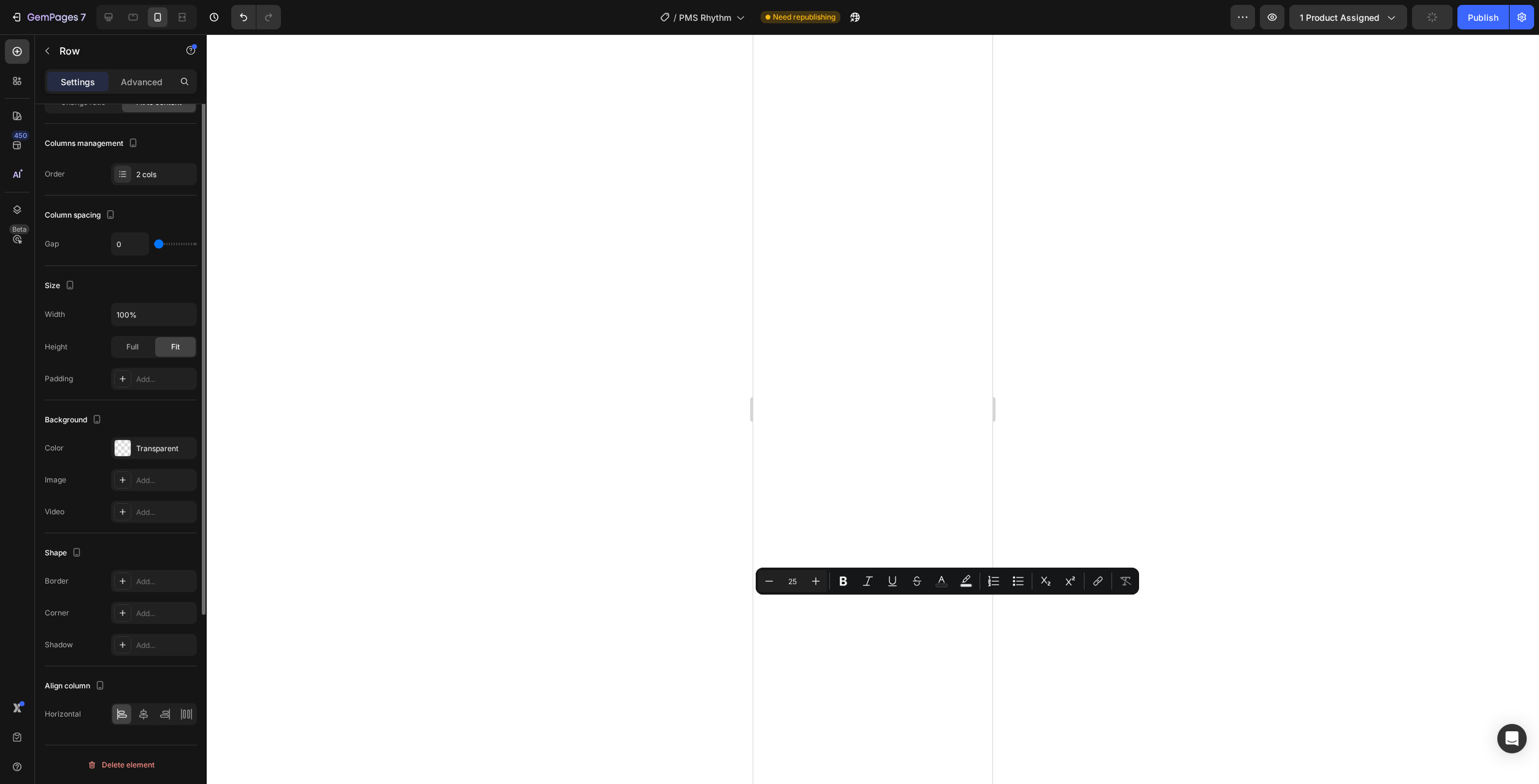
scroll to position [0, 0]
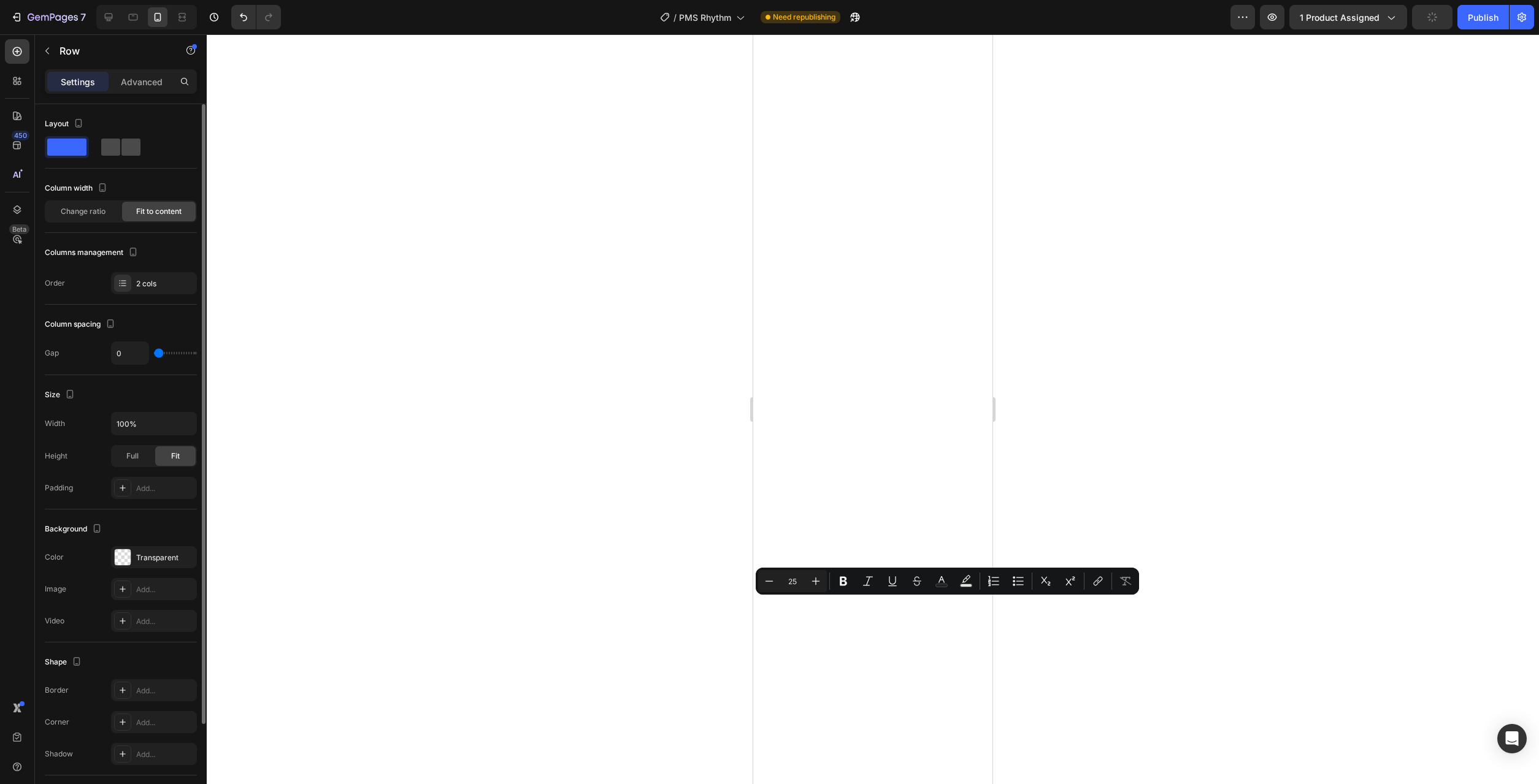
click at [121, 155] on div at bounding box center [120, 147] width 39 height 17
type input "16"
click at [122, 144] on span at bounding box center [131, 147] width 19 height 17
type input "16"
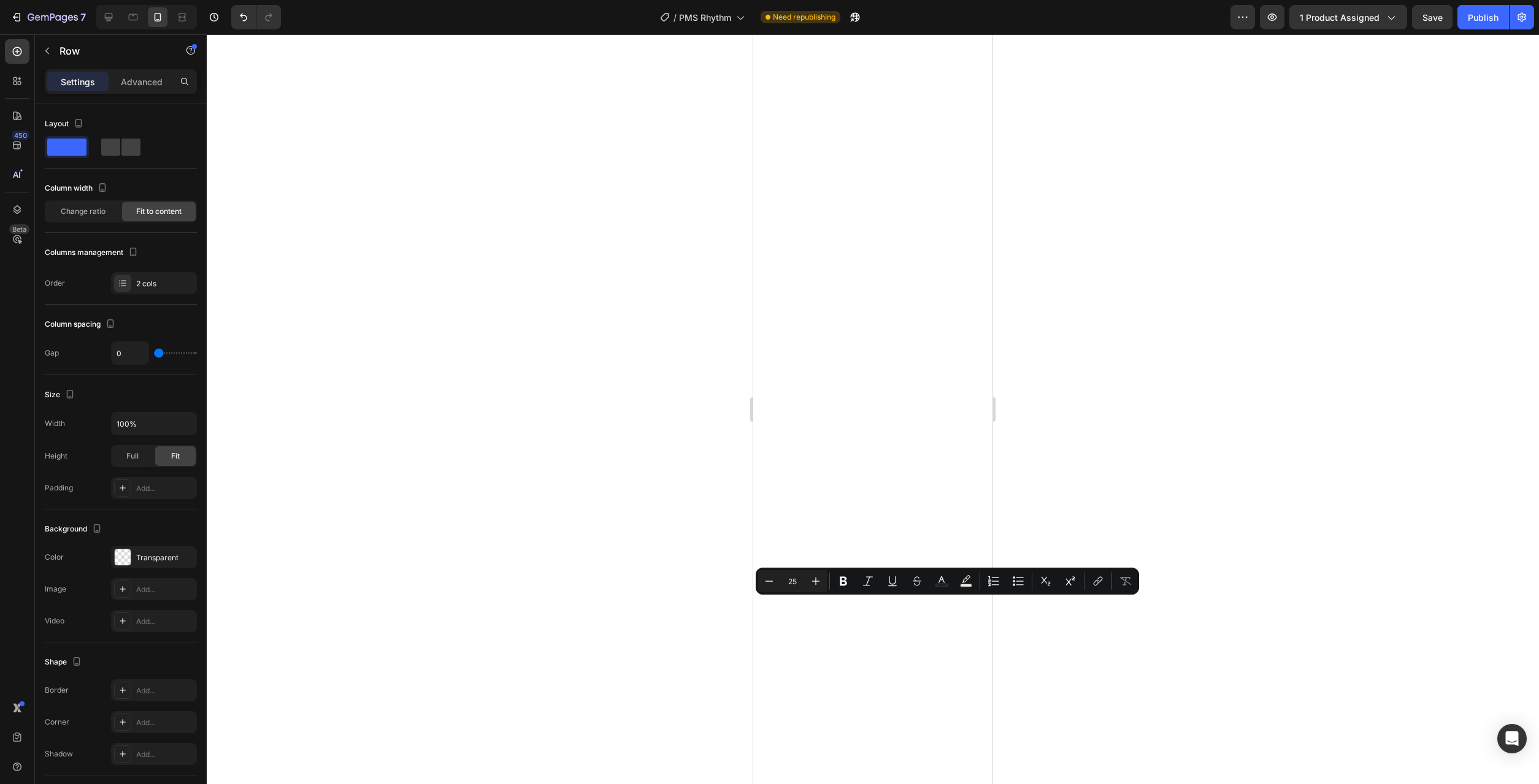
type input "16"
click at [122, 152] on span at bounding box center [131, 147] width 19 height 17
type input "16"
click at [133, 22] on icon at bounding box center [133, 17] width 12 height 12
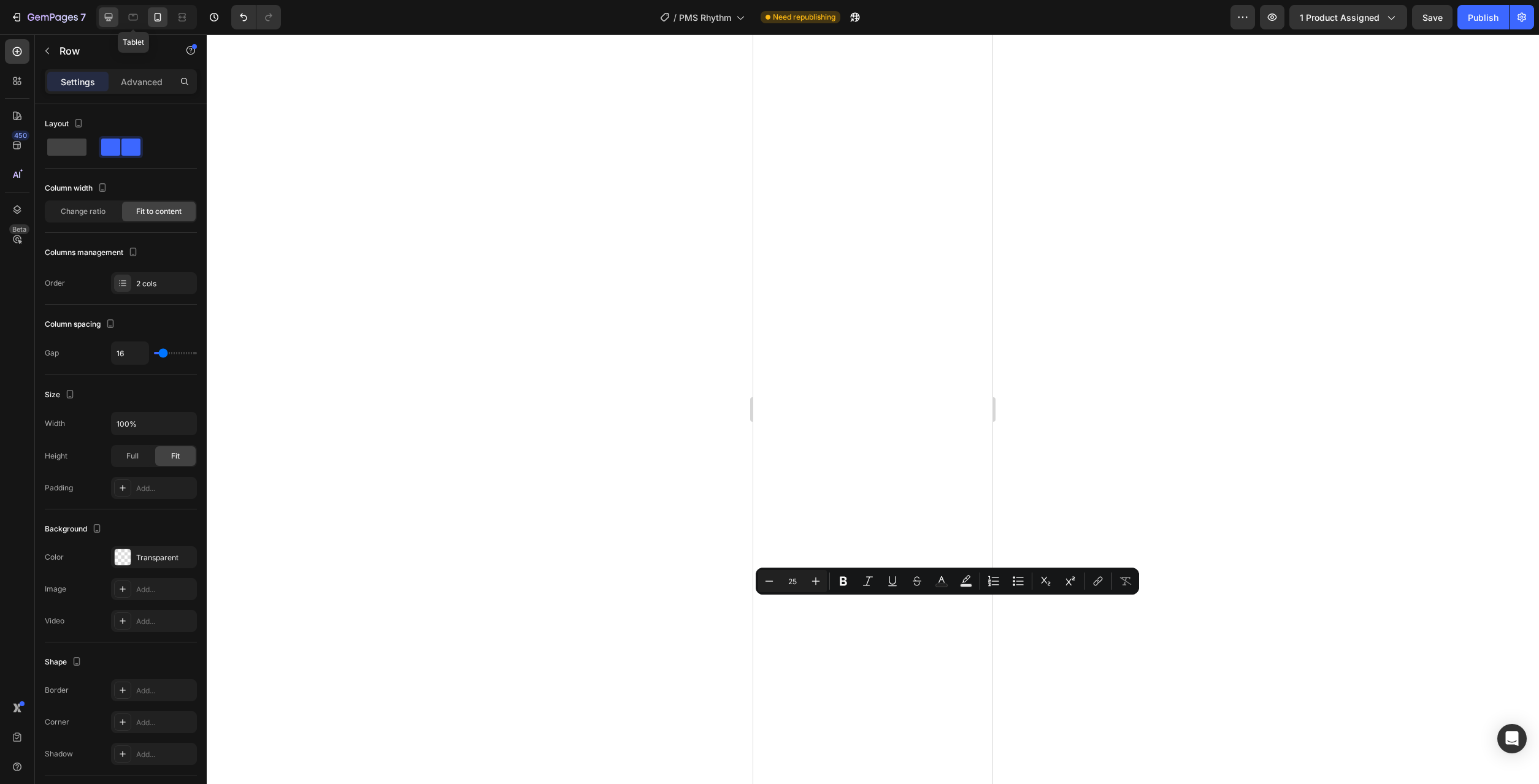
click at [108, 21] on icon at bounding box center [109, 18] width 8 height 8
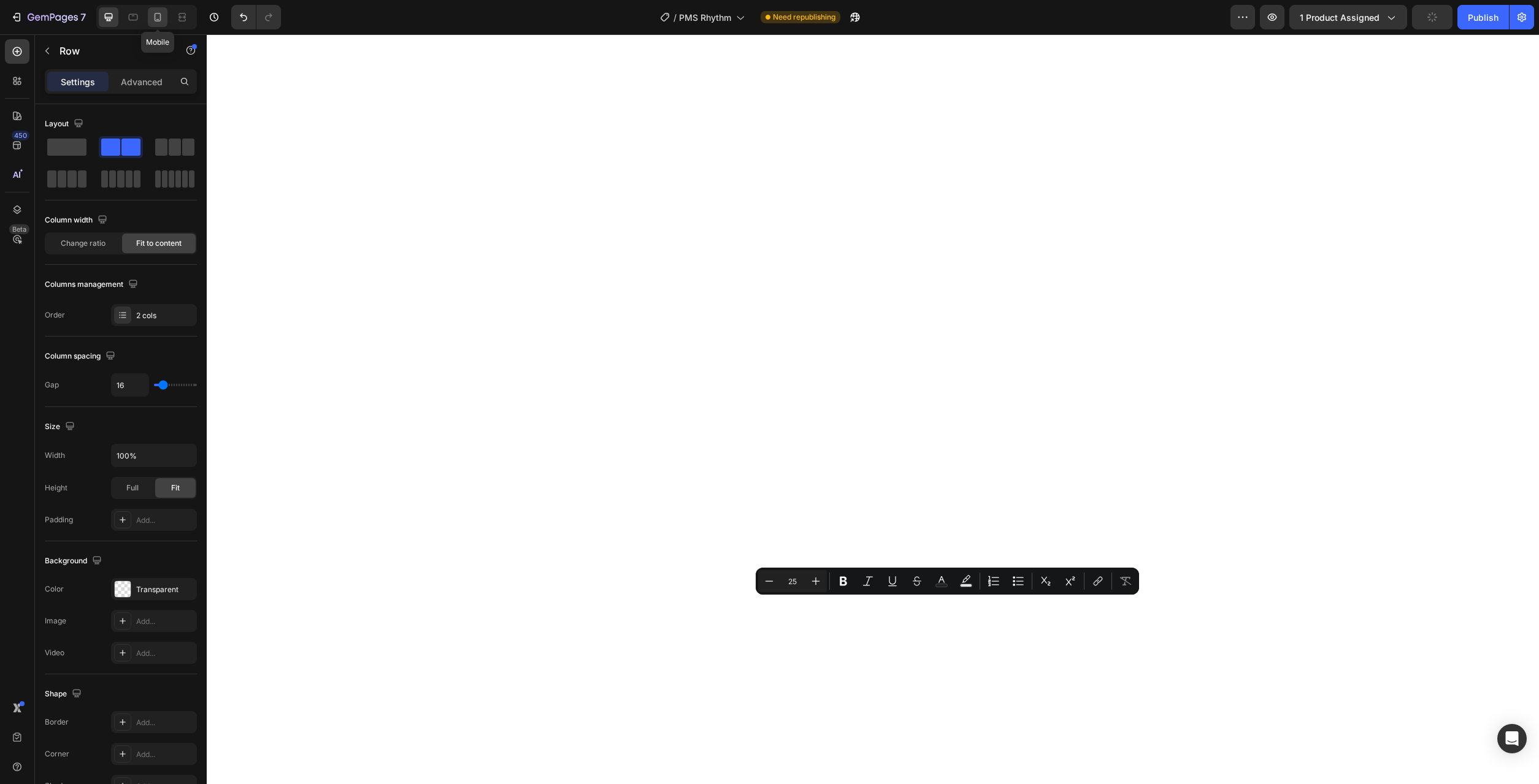
click at [155, 14] on icon at bounding box center [158, 17] width 12 height 12
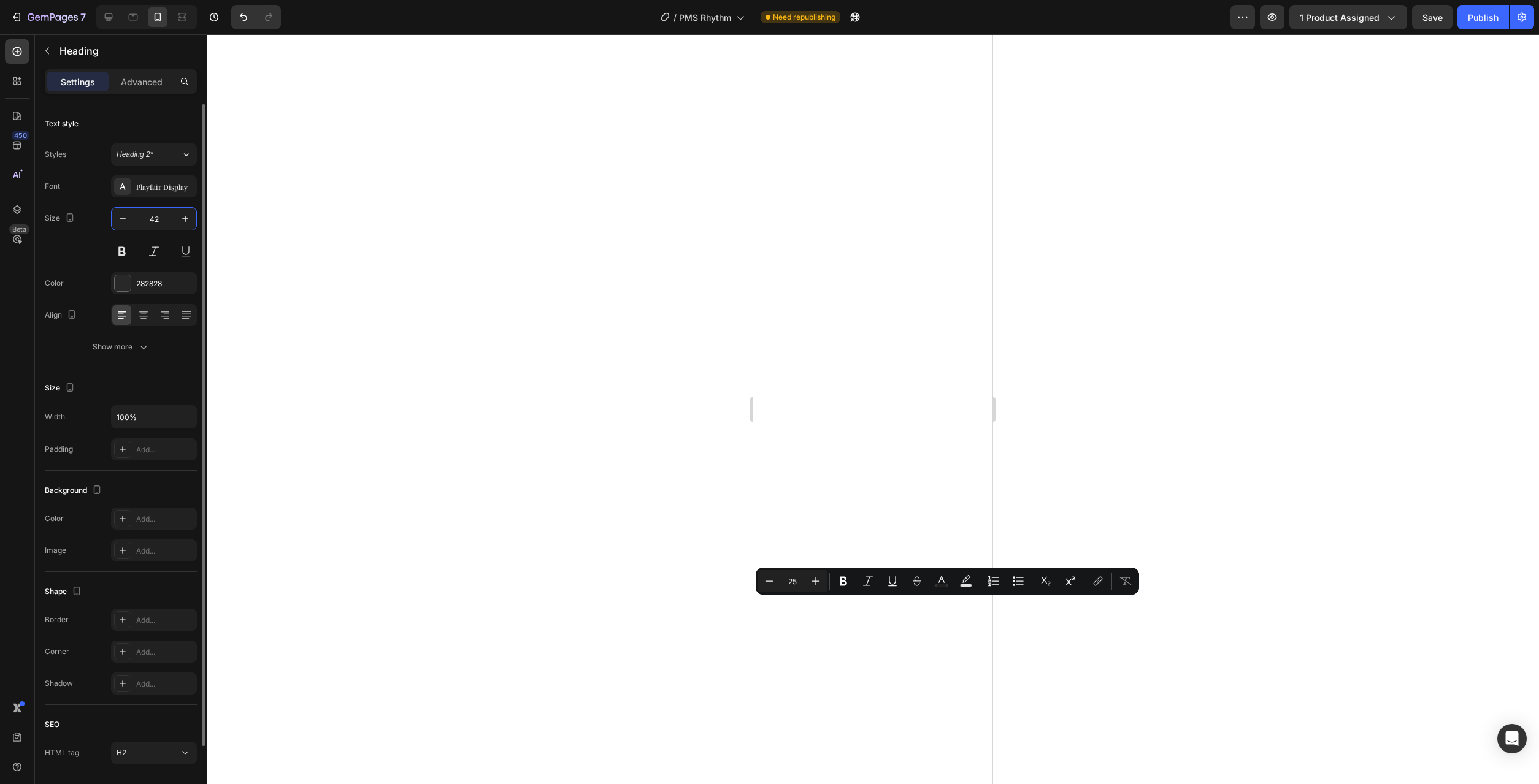
click at [166, 224] on input "42" at bounding box center [153, 219] width 41 height 22
type input "24"
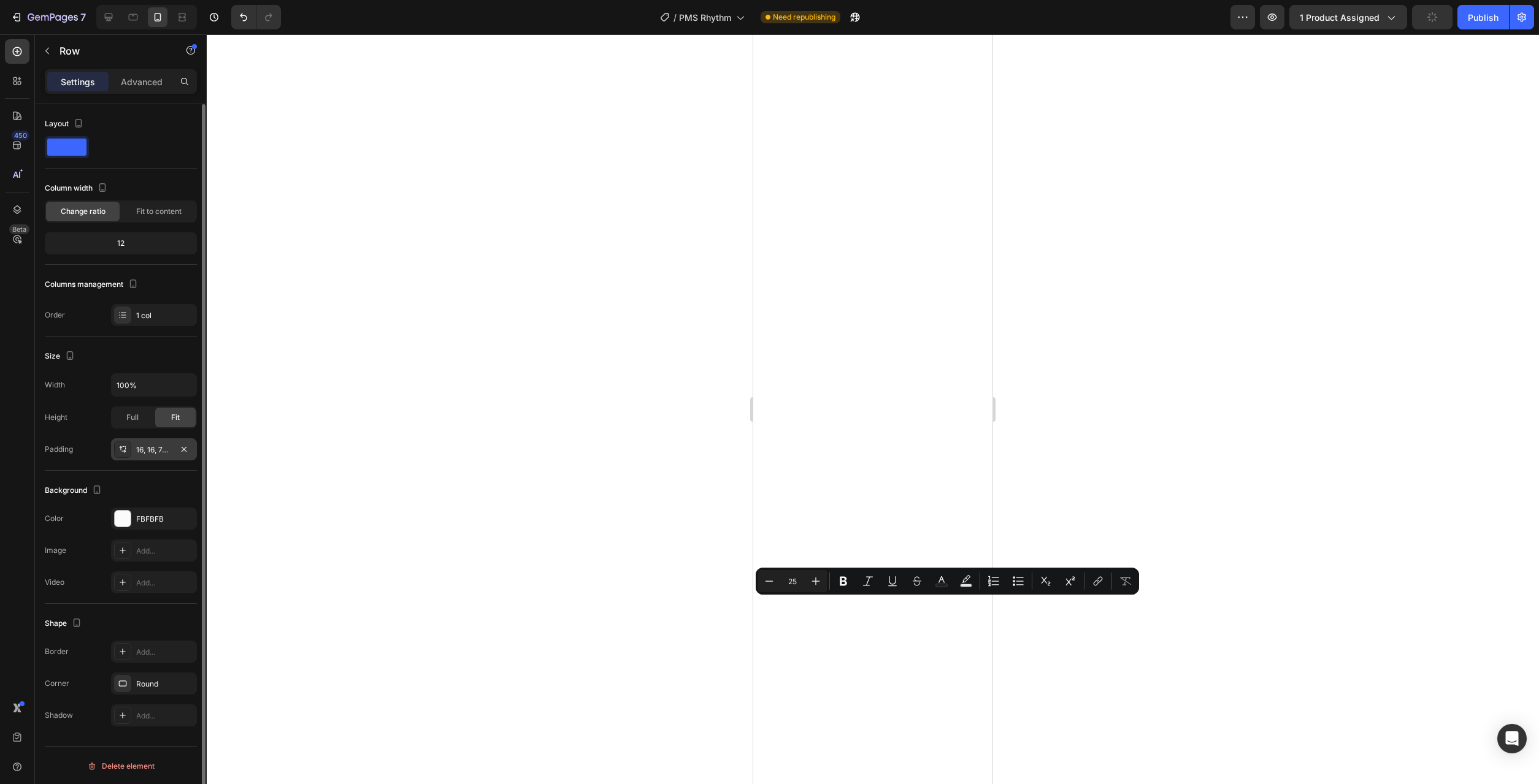
click at [161, 455] on div "16, 16, 74, 16" at bounding box center [154, 450] width 36 height 11
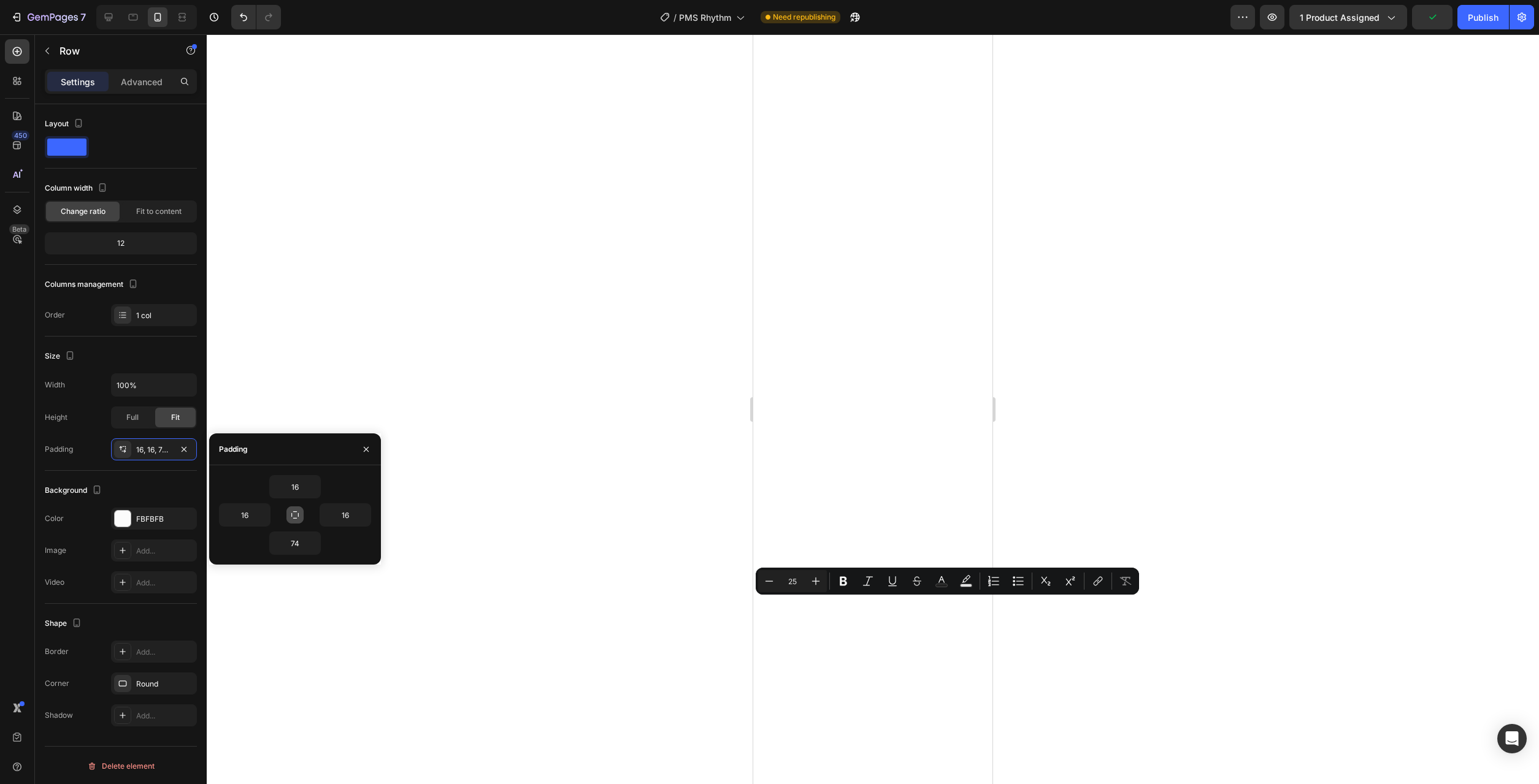
click at [292, 513] on icon "button" at bounding box center [295, 515] width 8 height 8
type input "16"
click at [298, 517] on icon "button" at bounding box center [295, 515] width 7 height 7
click at [296, 517] on icon "button" at bounding box center [295, 515] width 10 height 10
click at [299, 517] on icon "button" at bounding box center [295, 515] width 10 height 10
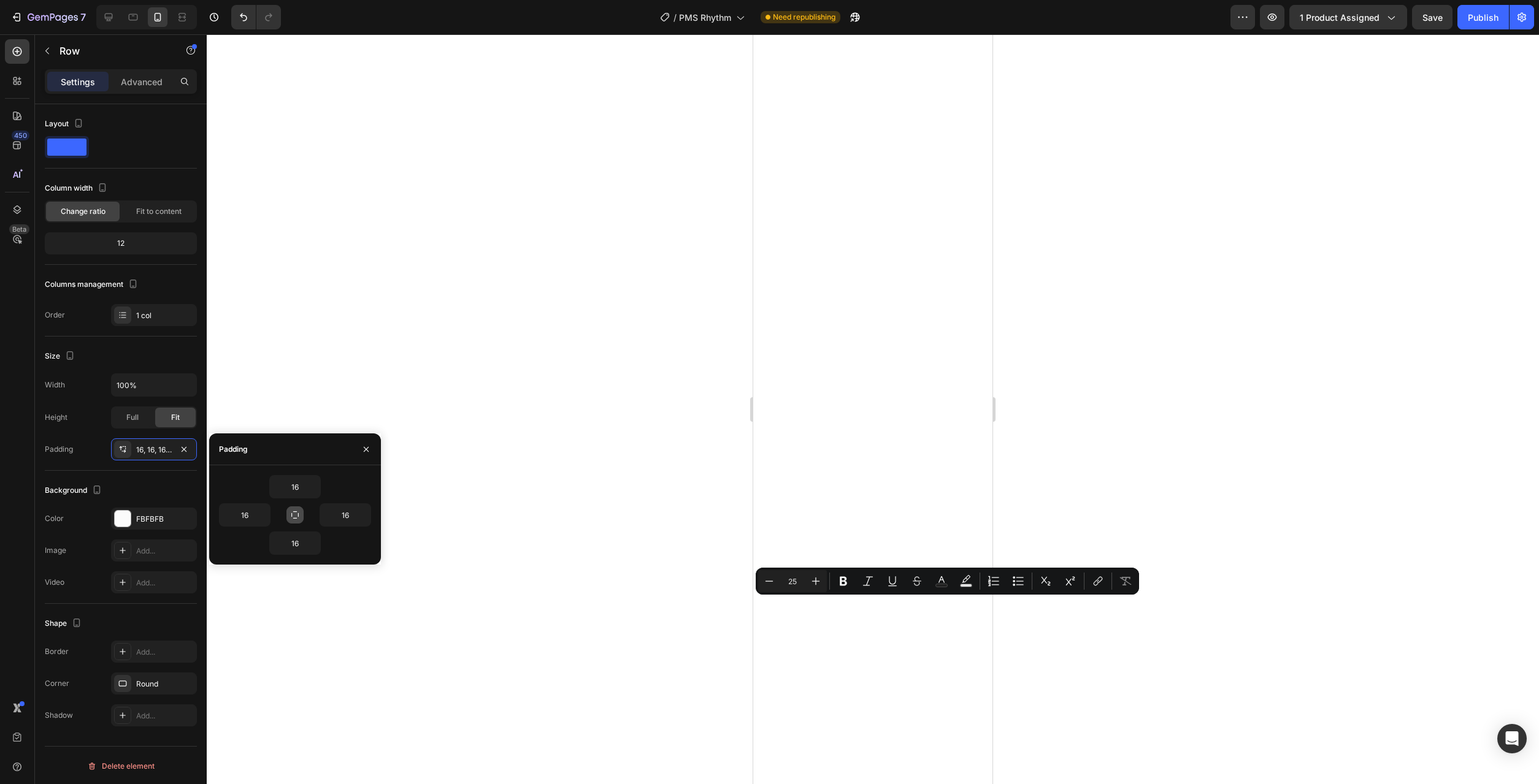
click at [567, 525] on div at bounding box center [872, 409] width 1333 height 750
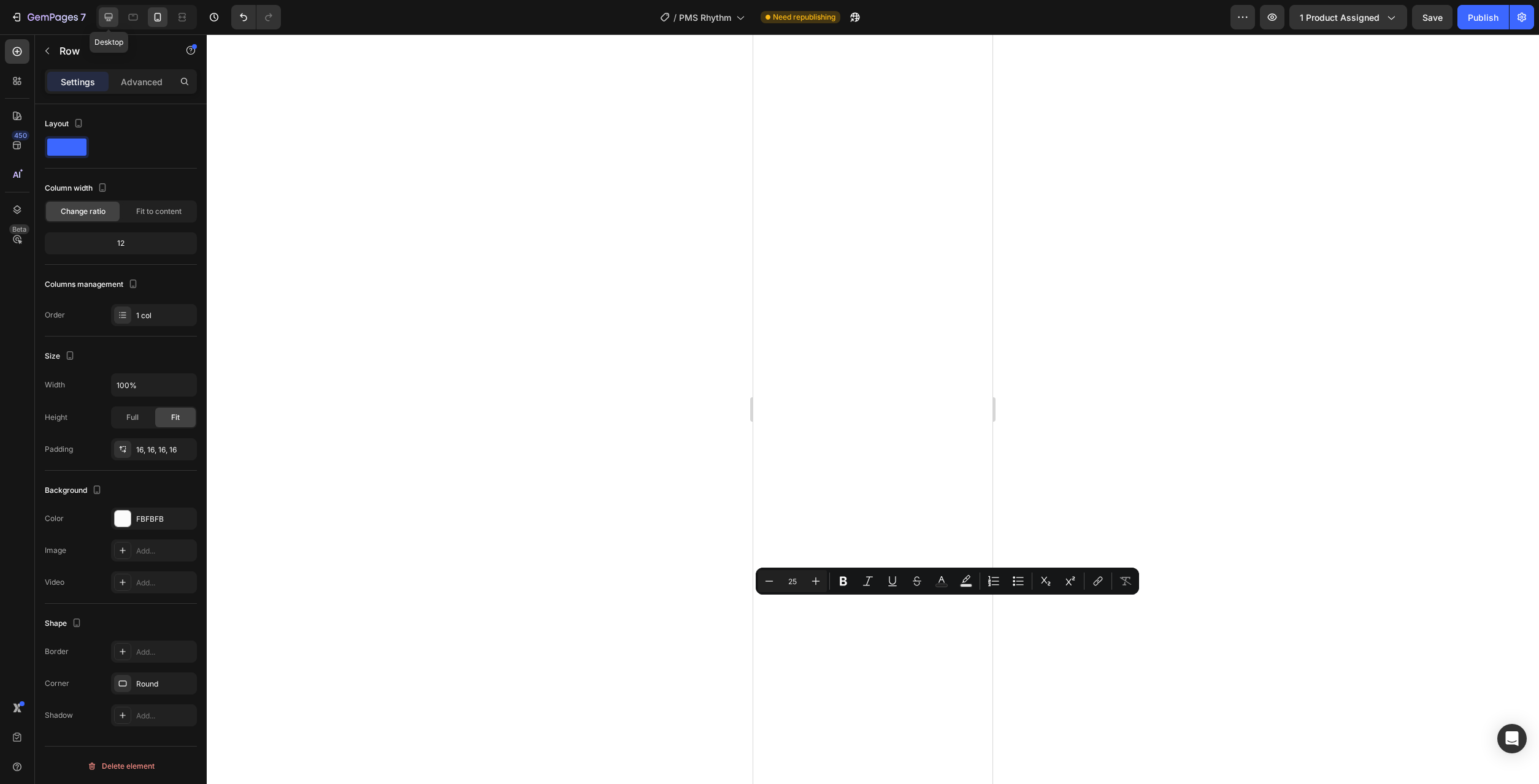
click at [104, 14] on icon at bounding box center [109, 17] width 12 height 12
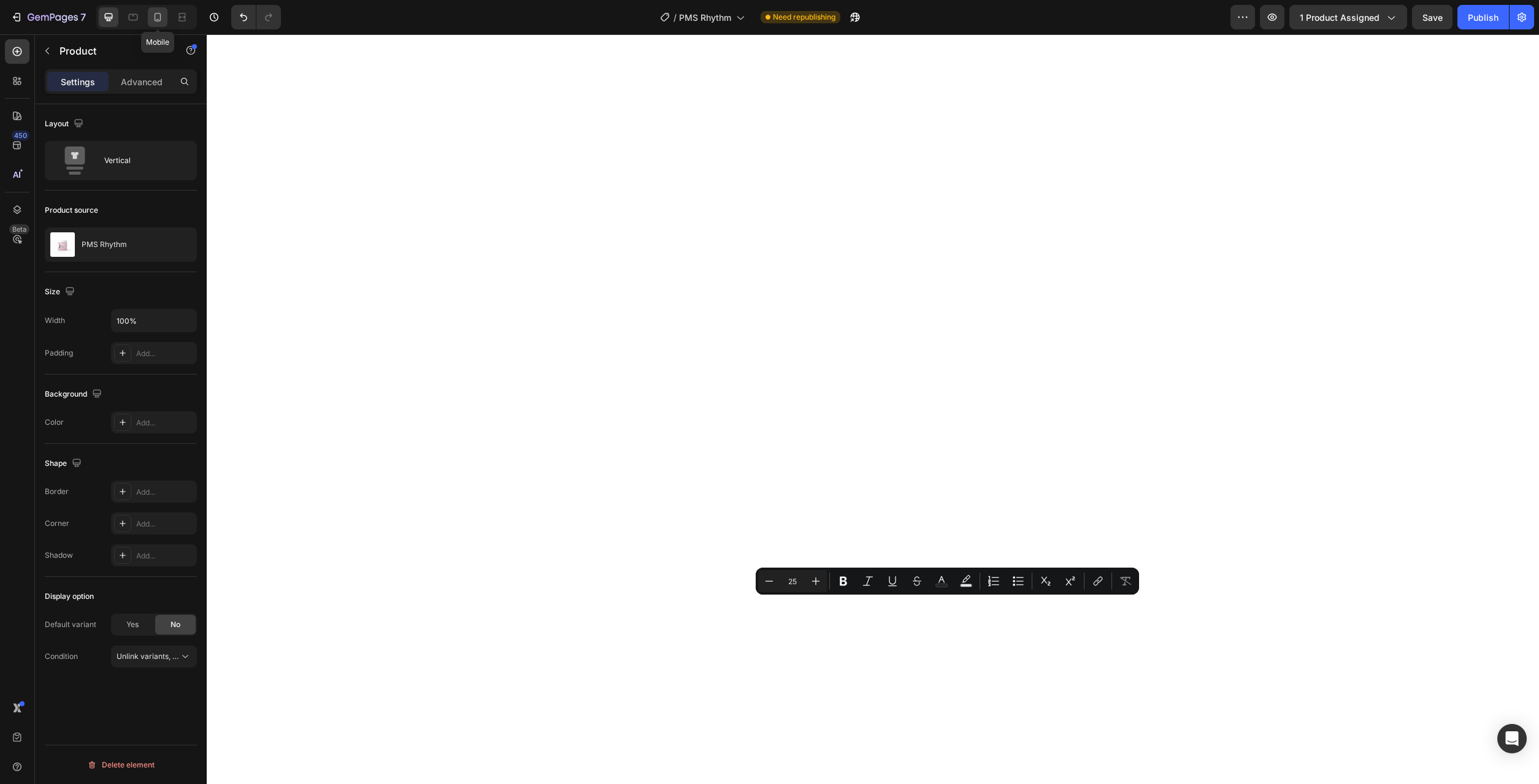
click at [161, 14] on icon at bounding box center [158, 17] width 12 height 12
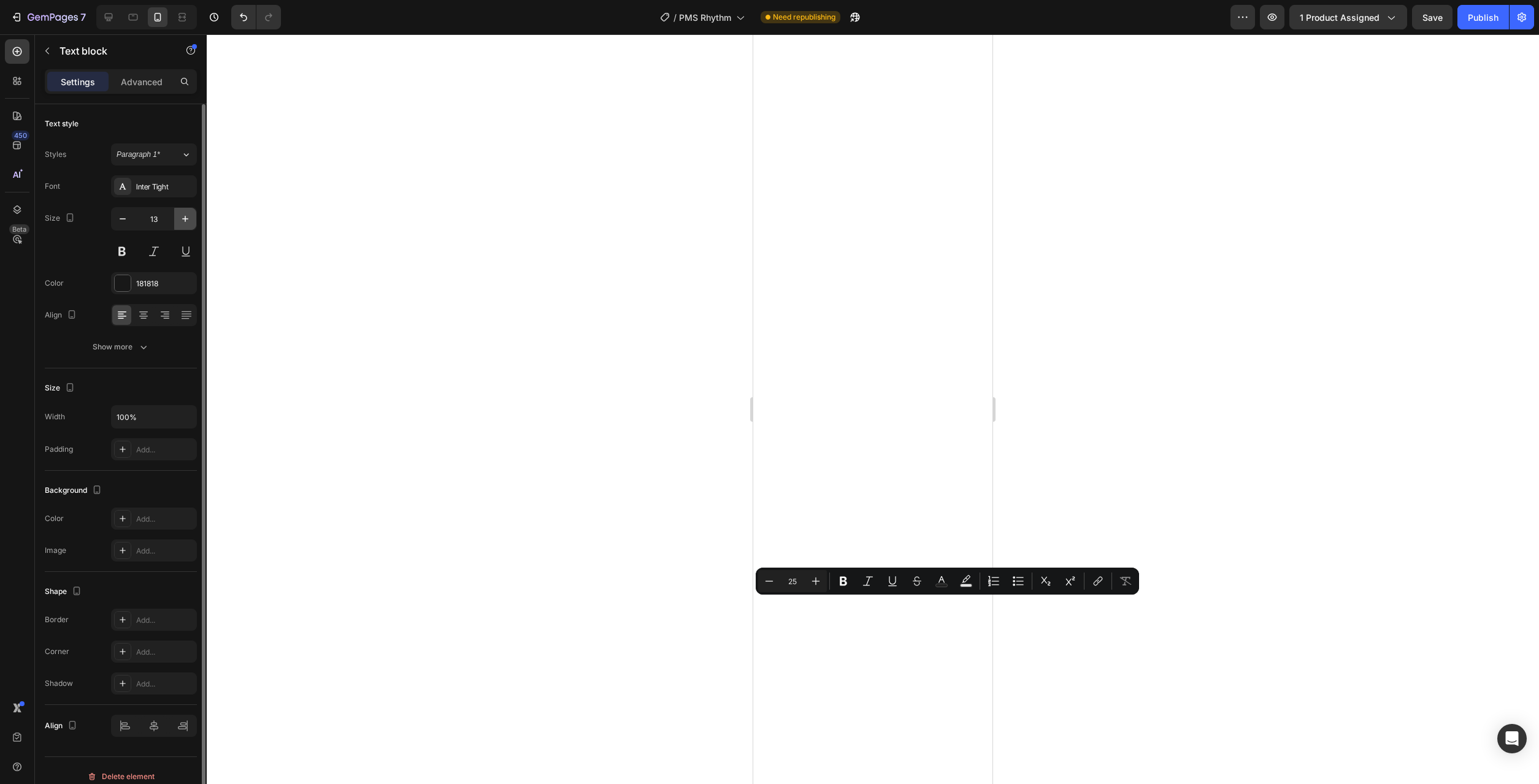
click at [184, 220] on icon "button" at bounding box center [185, 219] width 12 height 12
type input "14"
click at [184, 222] on icon "button" at bounding box center [185, 219] width 12 height 12
type input "14"
click at [187, 220] on icon "button" at bounding box center [185, 219] width 12 height 12
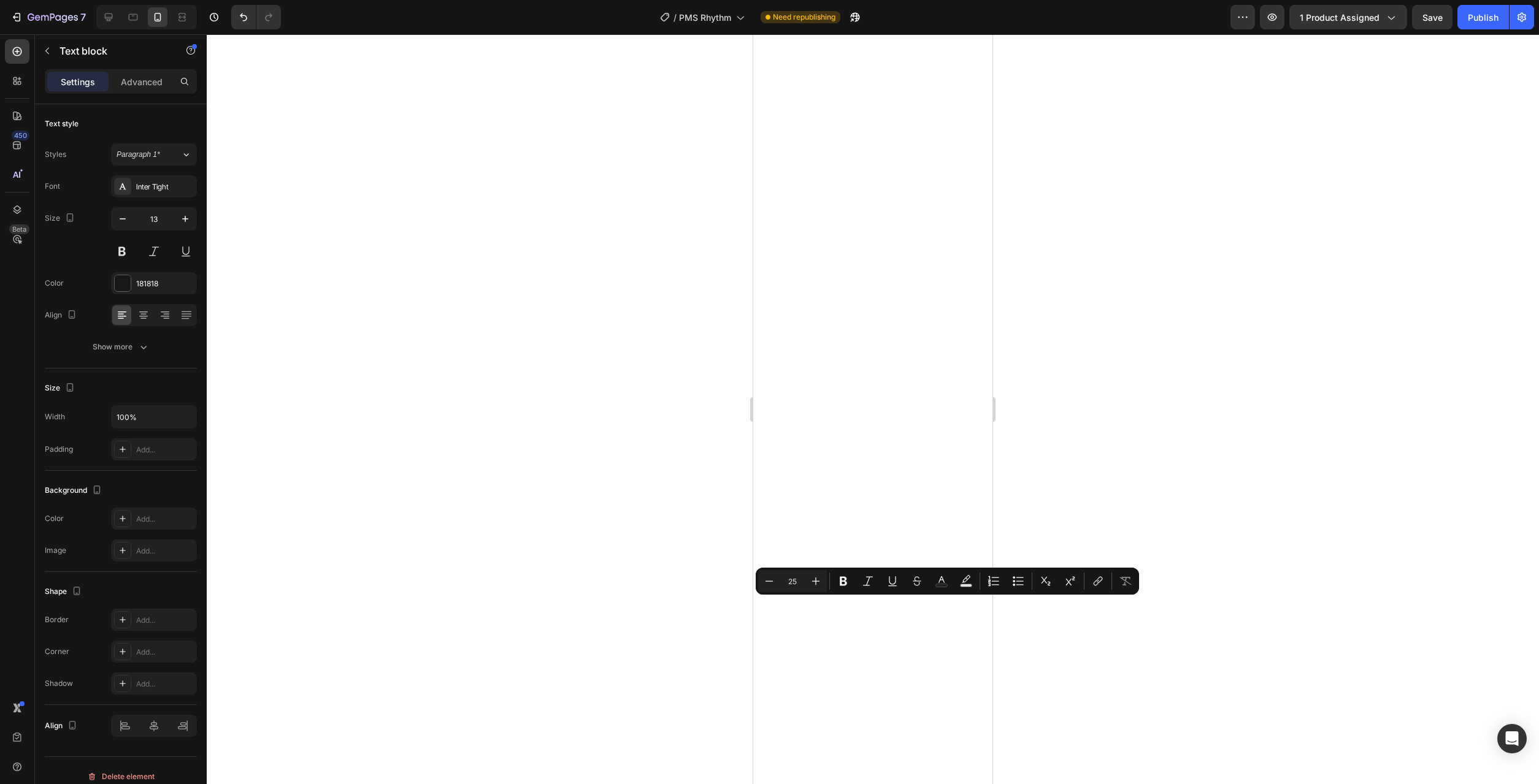
type input "14"
click at [187, 221] on icon "button" at bounding box center [185, 219] width 12 height 12
type input "14"
click at [1203, 444] on div at bounding box center [872, 409] width 1333 height 750
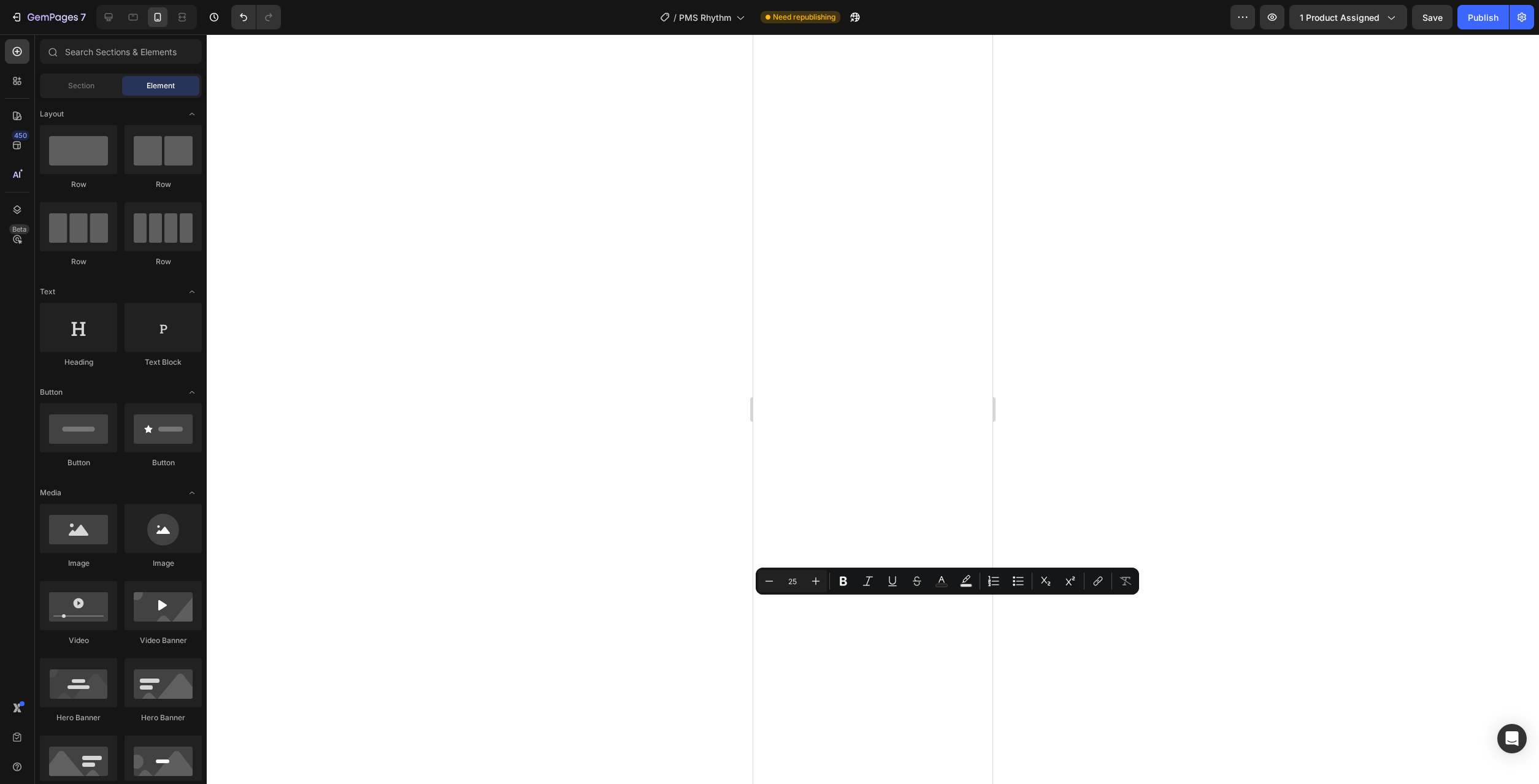
click at [1231, 442] on div at bounding box center [872, 409] width 1333 height 750
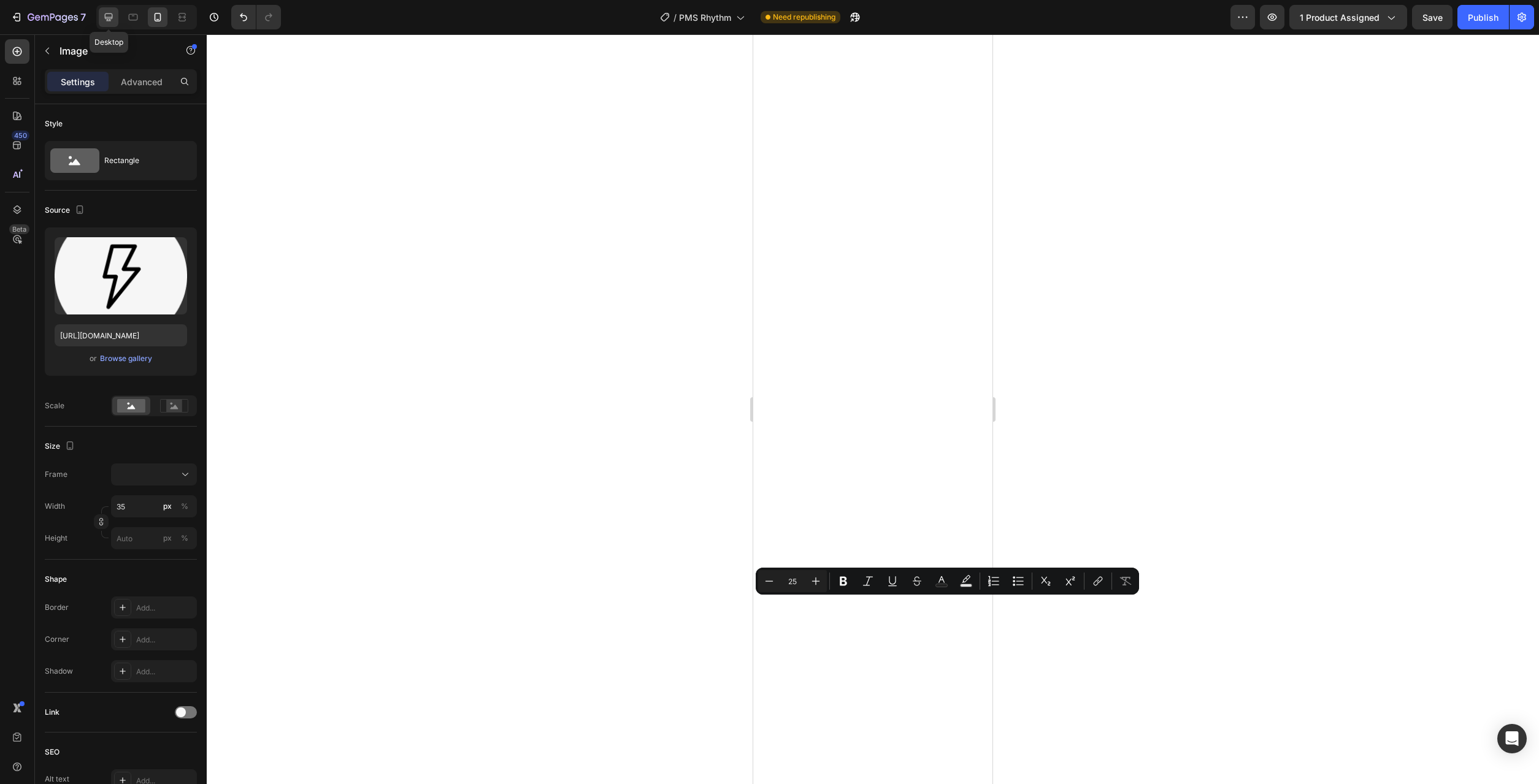
click at [108, 14] on icon at bounding box center [109, 18] width 8 height 8
type input "48"
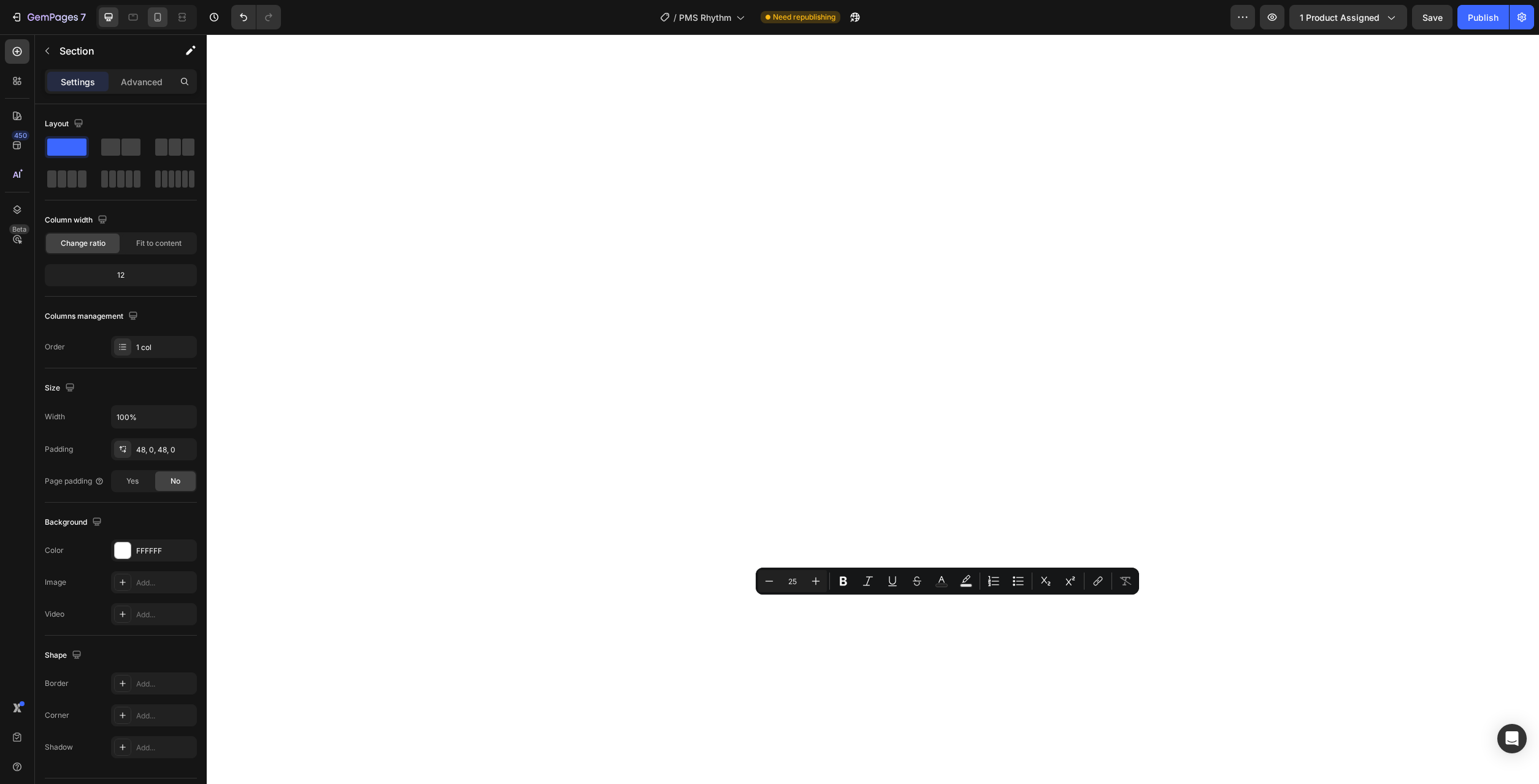
click at [154, 17] on icon at bounding box center [158, 17] width 12 height 12
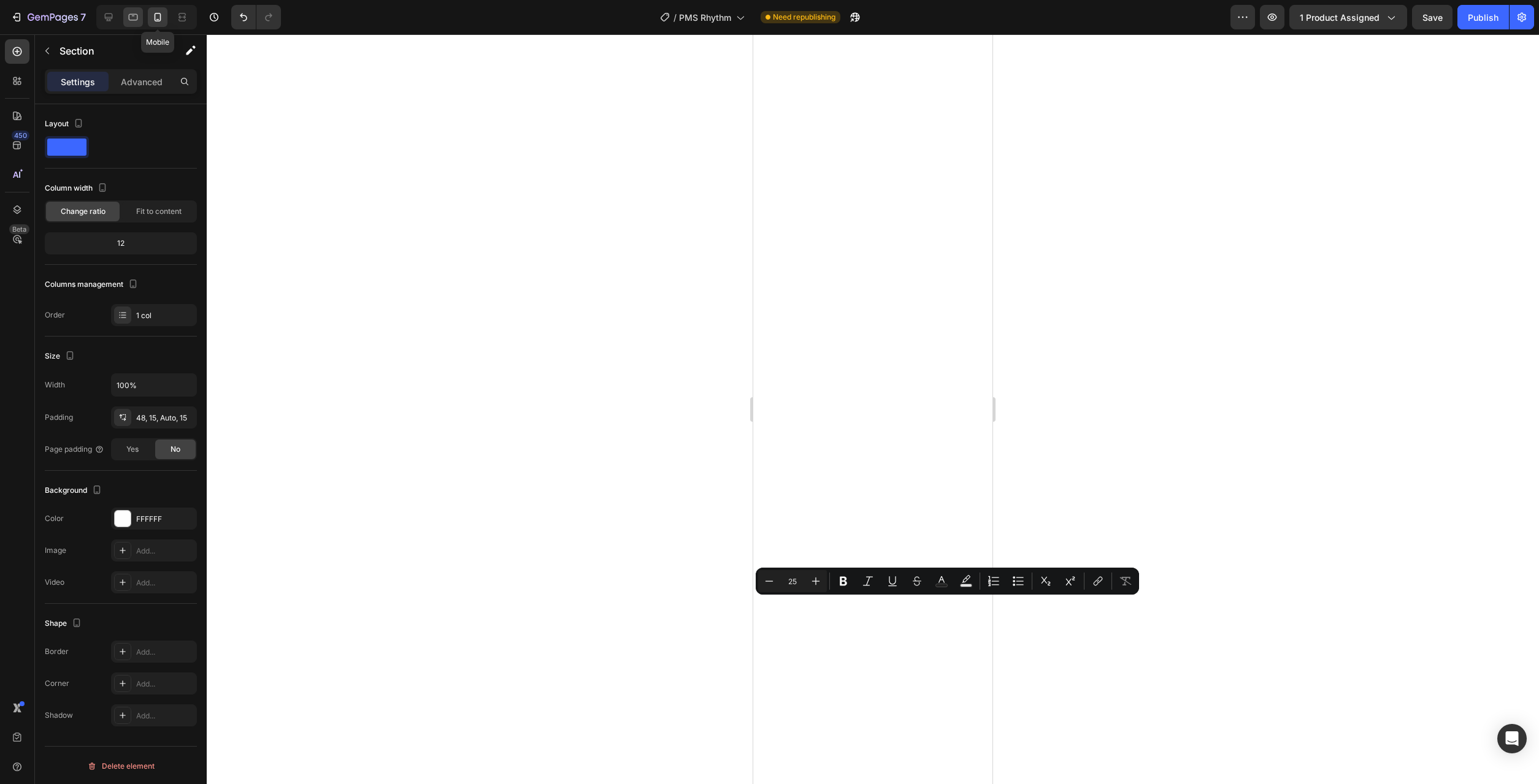
click at [129, 21] on icon at bounding box center [133, 17] width 12 height 12
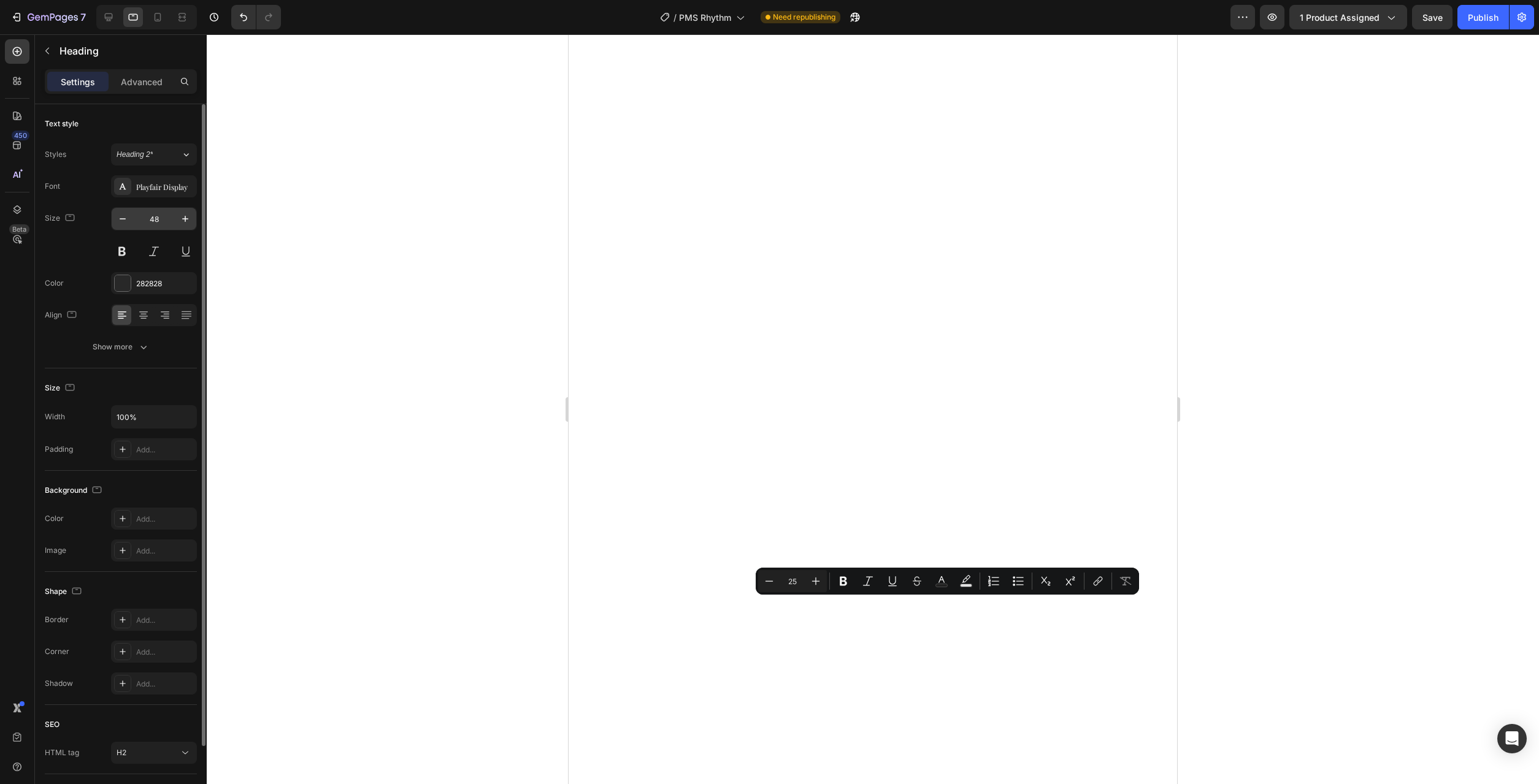
click at [164, 224] on input "48" at bounding box center [153, 219] width 41 height 22
type input "25"
click at [123, 219] on icon "button" at bounding box center [122, 219] width 6 height 1
type input "15"
click at [127, 219] on icon "button" at bounding box center [122, 219] width 12 height 12
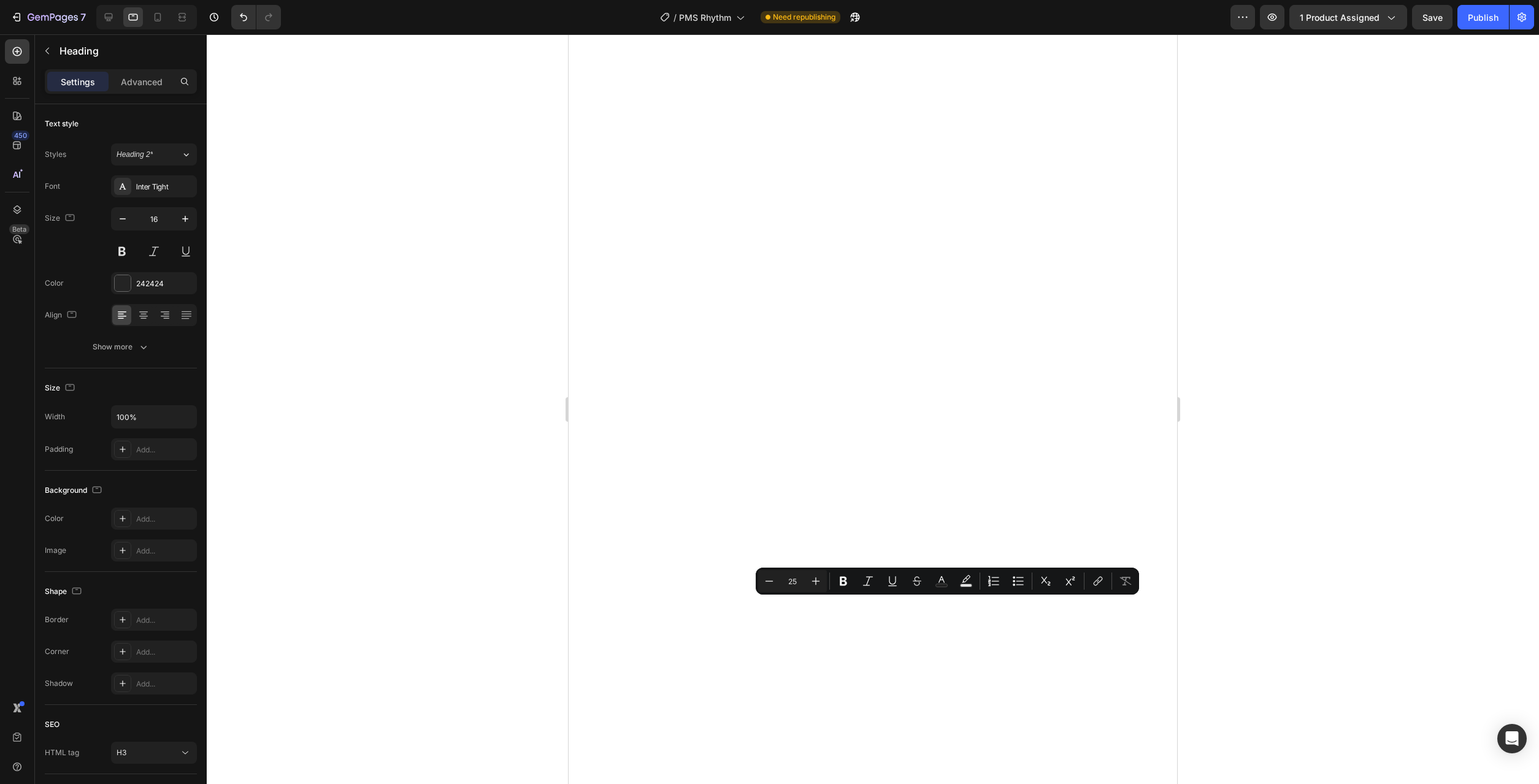
type input "15"
click at [125, 224] on icon "button" at bounding box center [122, 219] width 12 height 12
type input "15"
click at [122, 221] on icon "button" at bounding box center [122, 219] width 12 height 12
type input "15"
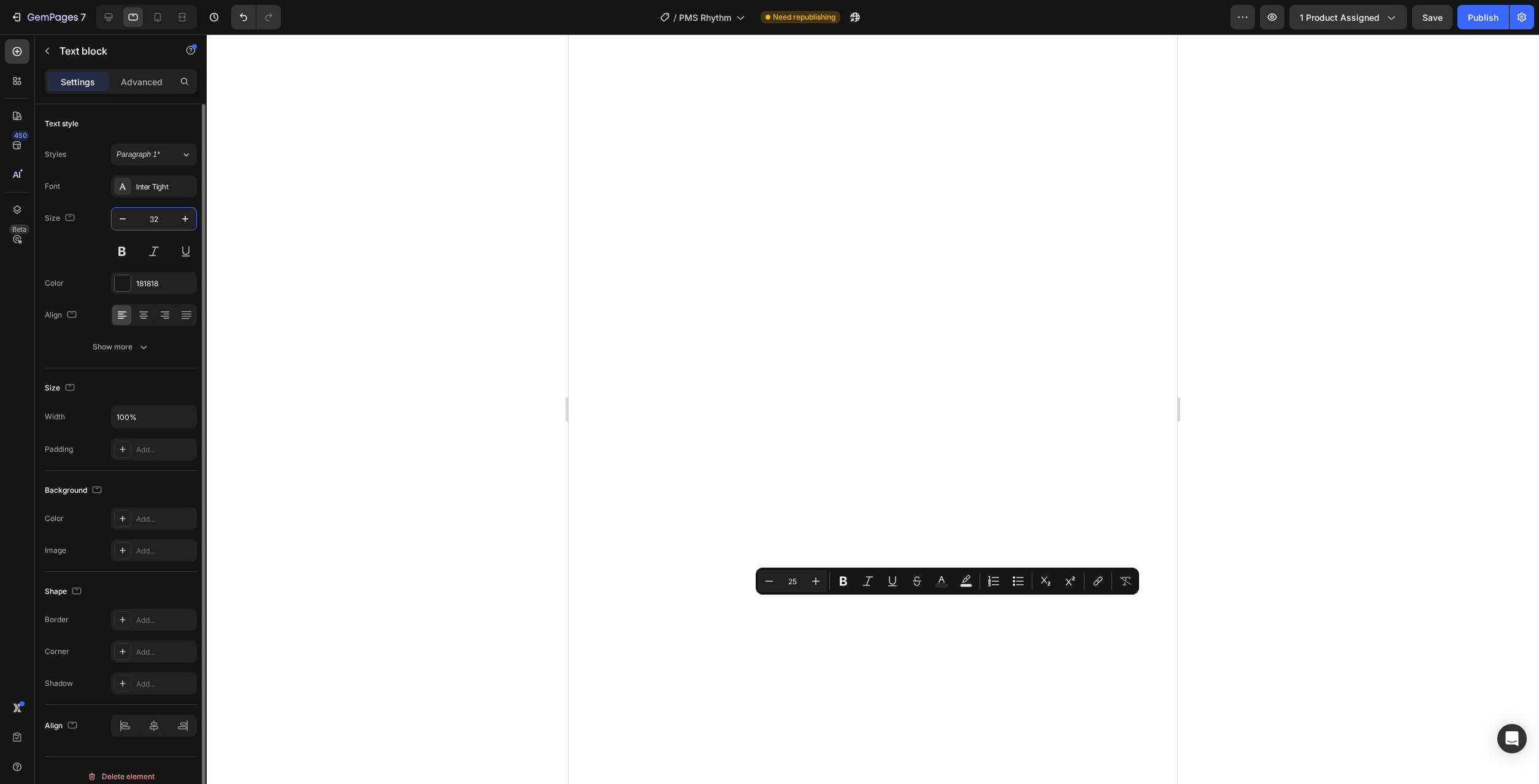
click at [161, 225] on input "32" at bounding box center [153, 219] width 41 height 22
type input "15"
click at [163, 224] on input "32" at bounding box center [153, 219] width 41 height 22
type input "15"
click at [161, 213] on input "32" at bounding box center [153, 219] width 41 height 22
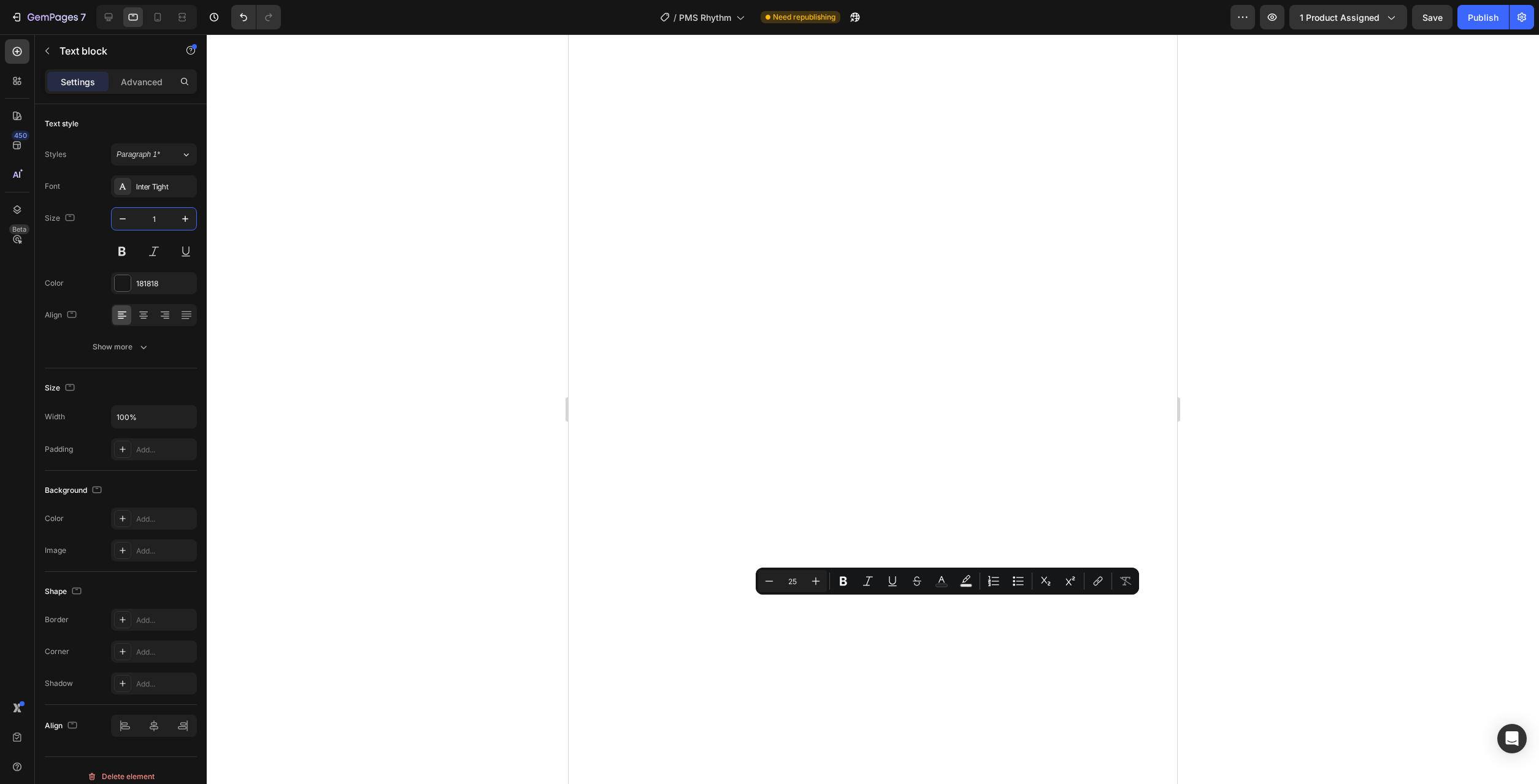
type input "15"
click at [155, 221] on input "32" at bounding box center [153, 219] width 41 height 22
type input "15"
click at [1417, 409] on div at bounding box center [872, 409] width 1333 height 750
click at [183, 221] on icon "button" at bounding box center [185, 219] width 12 height 12
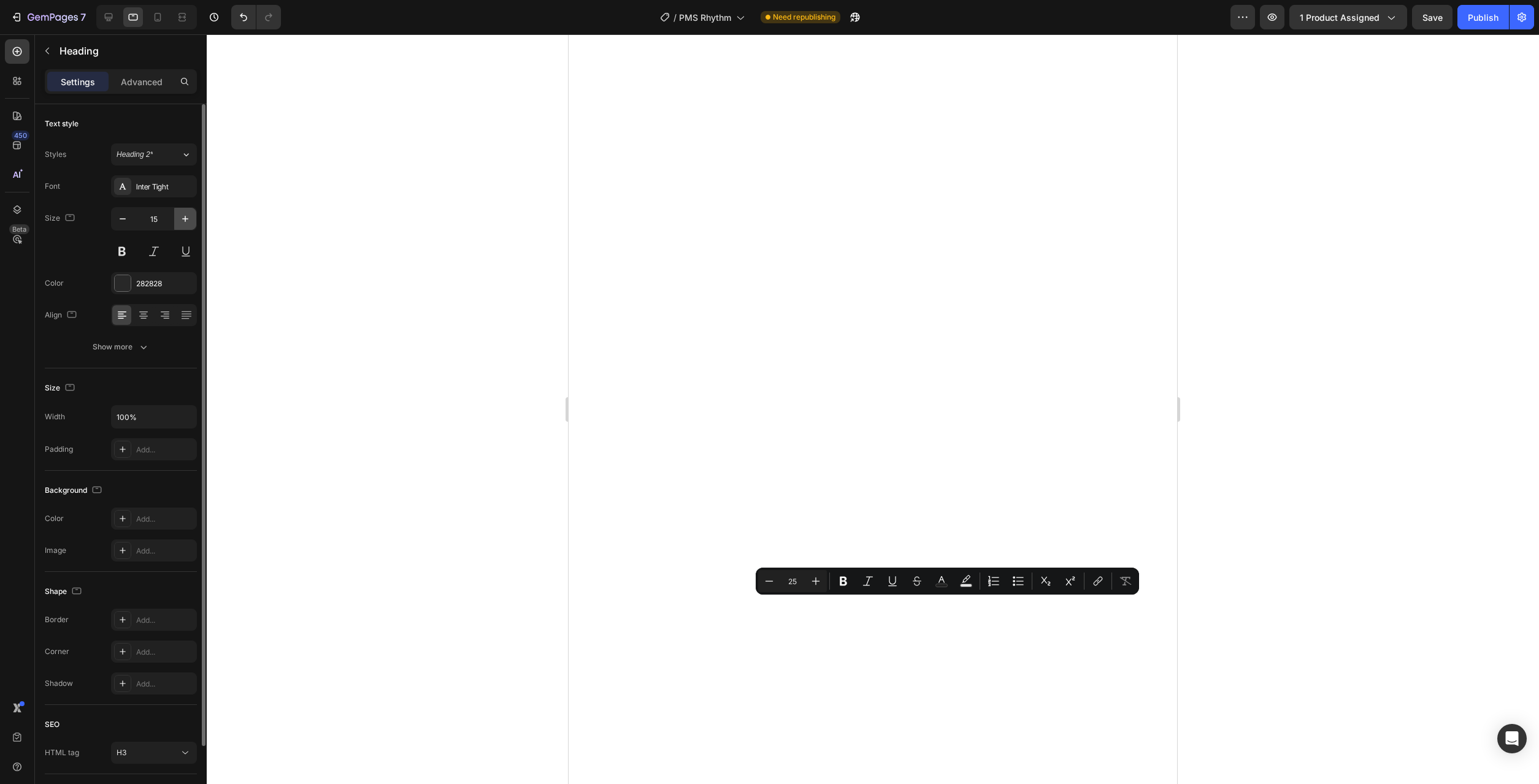
type input "16"
click at [181, 220] on icon "button" at bounding box center [185, 219] width 12 height 12
type input "16"
click at [179, 219] on icon "button" at bounding box center [185, 219] width 12 height 12
type input "16"
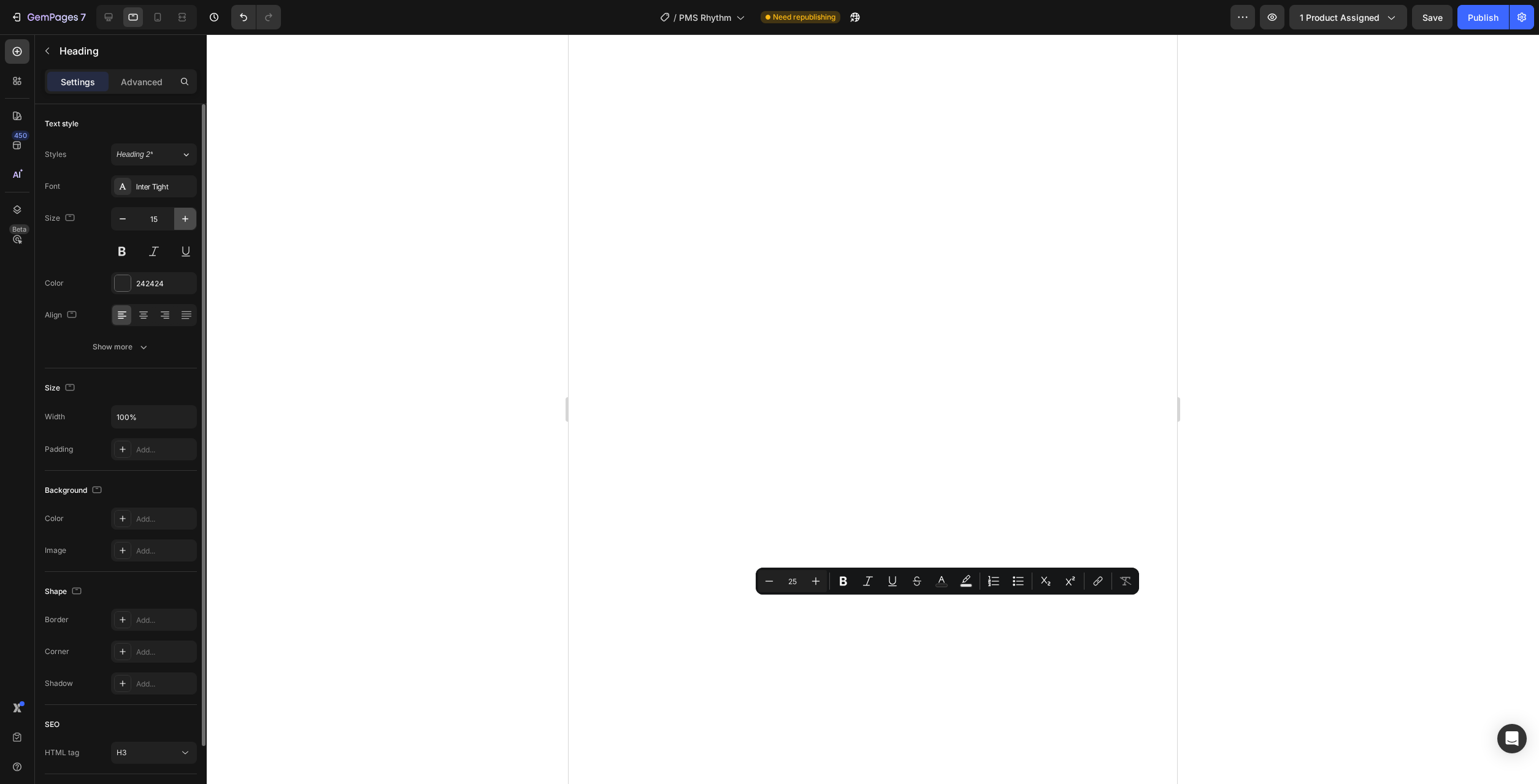
click at [184, 223] on icon "button" at bounding box center [185, 219] width 12 height 12
type input "16"
click at [125, 223] on icon "button" at bounding box center [122, 219] width 12 height 12
type input "24"
click at [1318, 479] on div at bounding box center [872, 409] width 1333 height 750
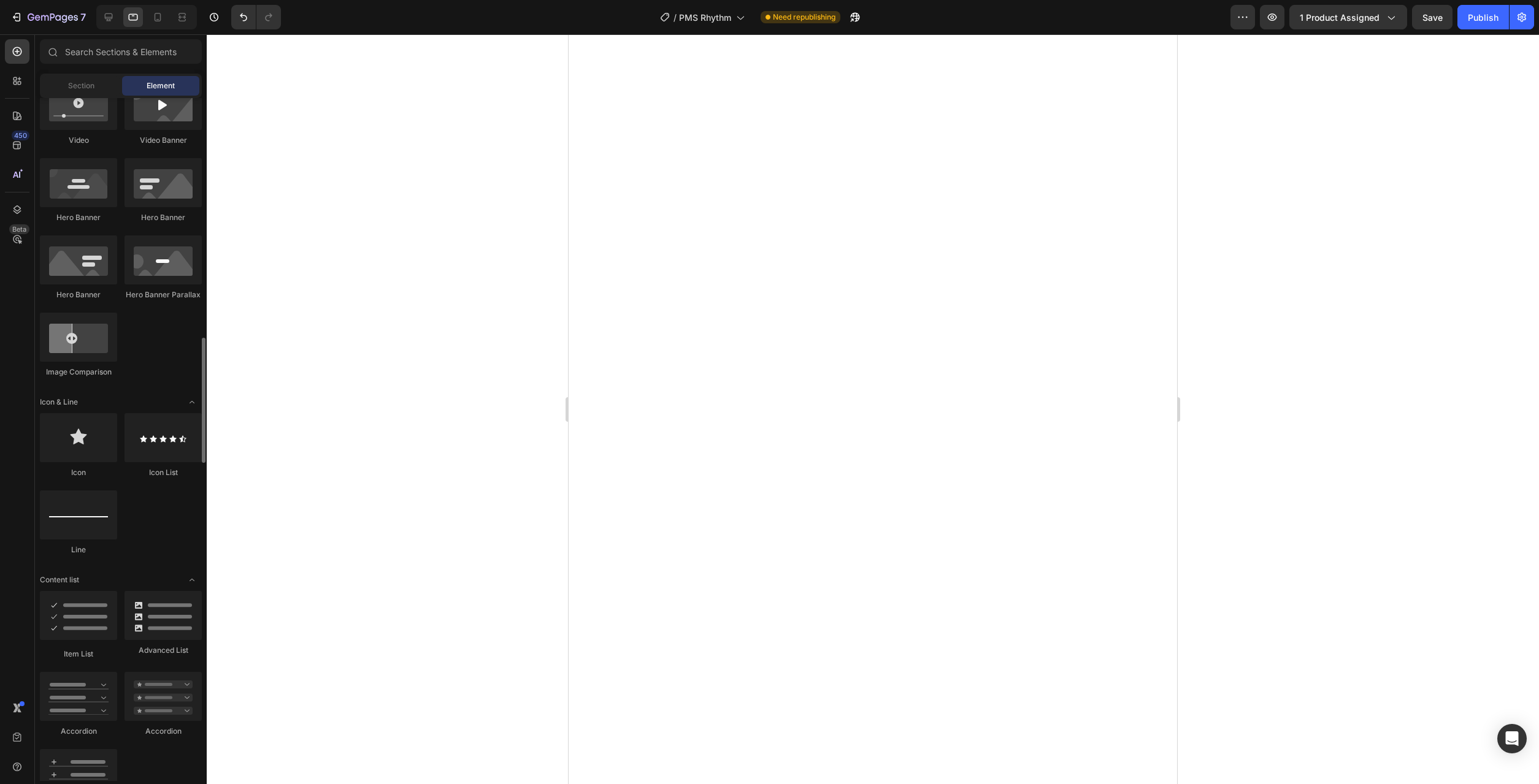
scroll to position [625, 0]
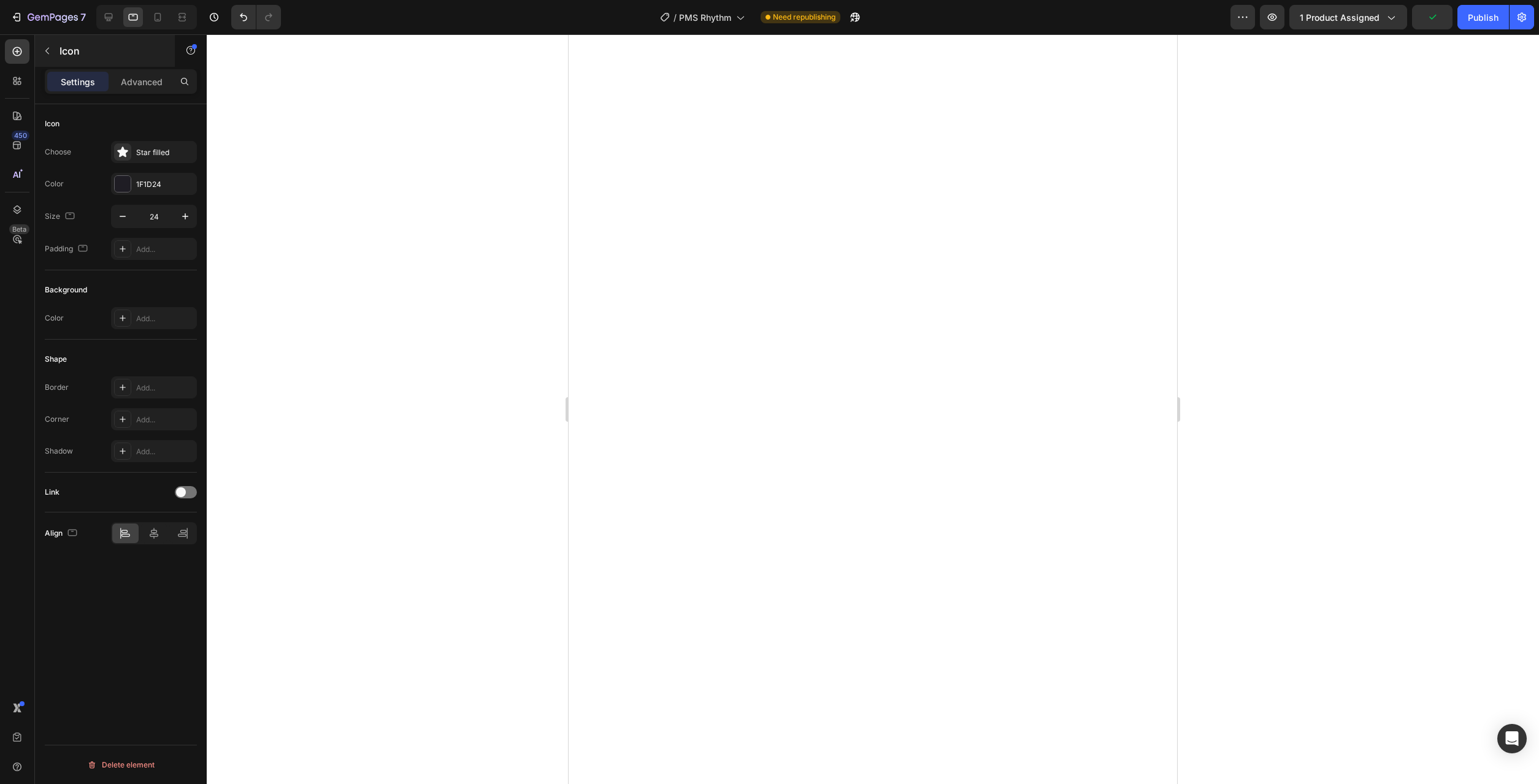
click at [54, 52] on button "button" at bounding box center [47, 51] width 20 height 20
click at [50, 50] on icon "button" at bounding box center [47, 51] width 10 height 10
click at [56, 50] on button "button" at bounding box center [47, 51] width 20 height 20
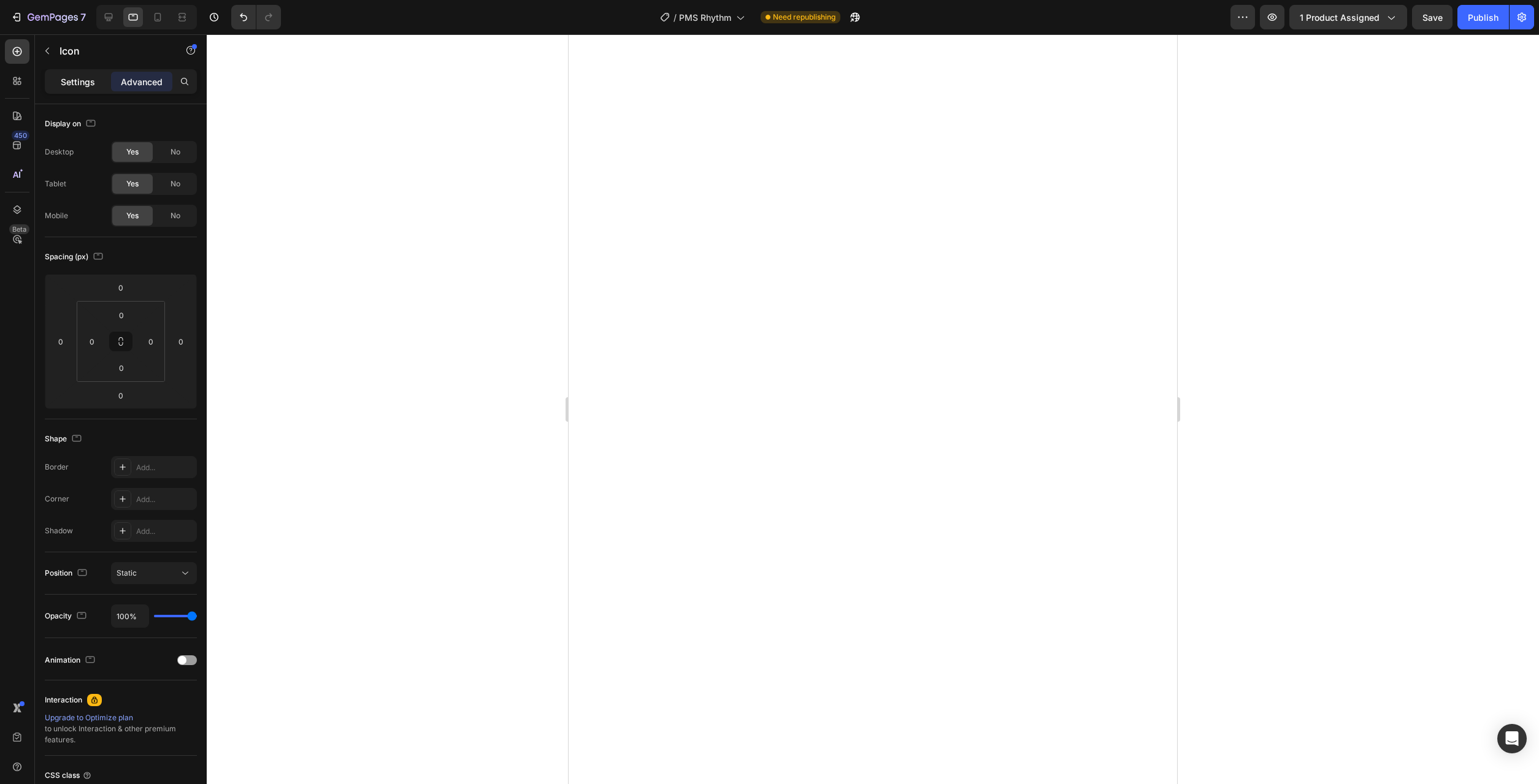
click at [79, 78] on p "Settings" at bounding box center [78, 82] width 34 height 13
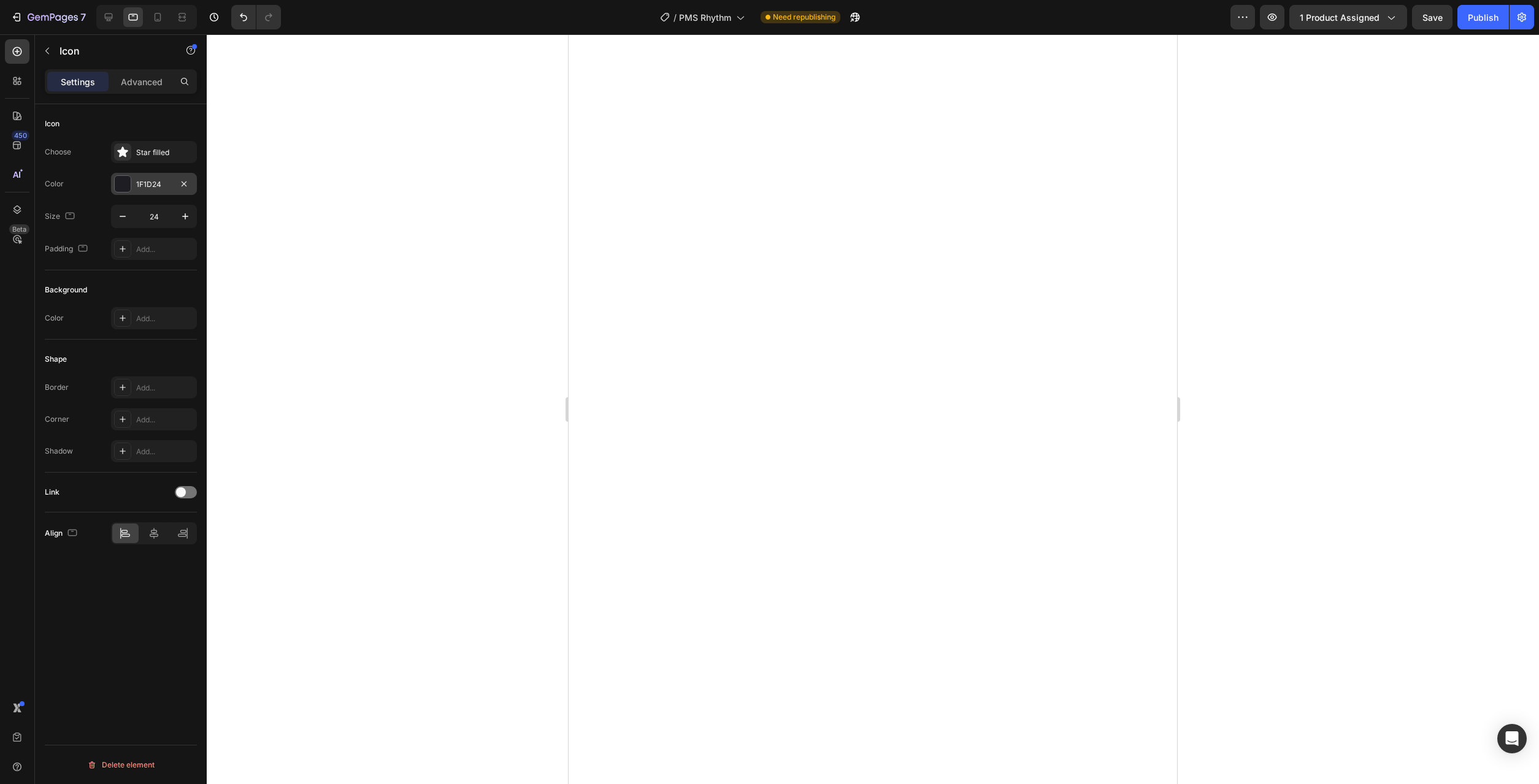
click at [129, 182] on div at bounding box center [122, 184] width 16 height 16
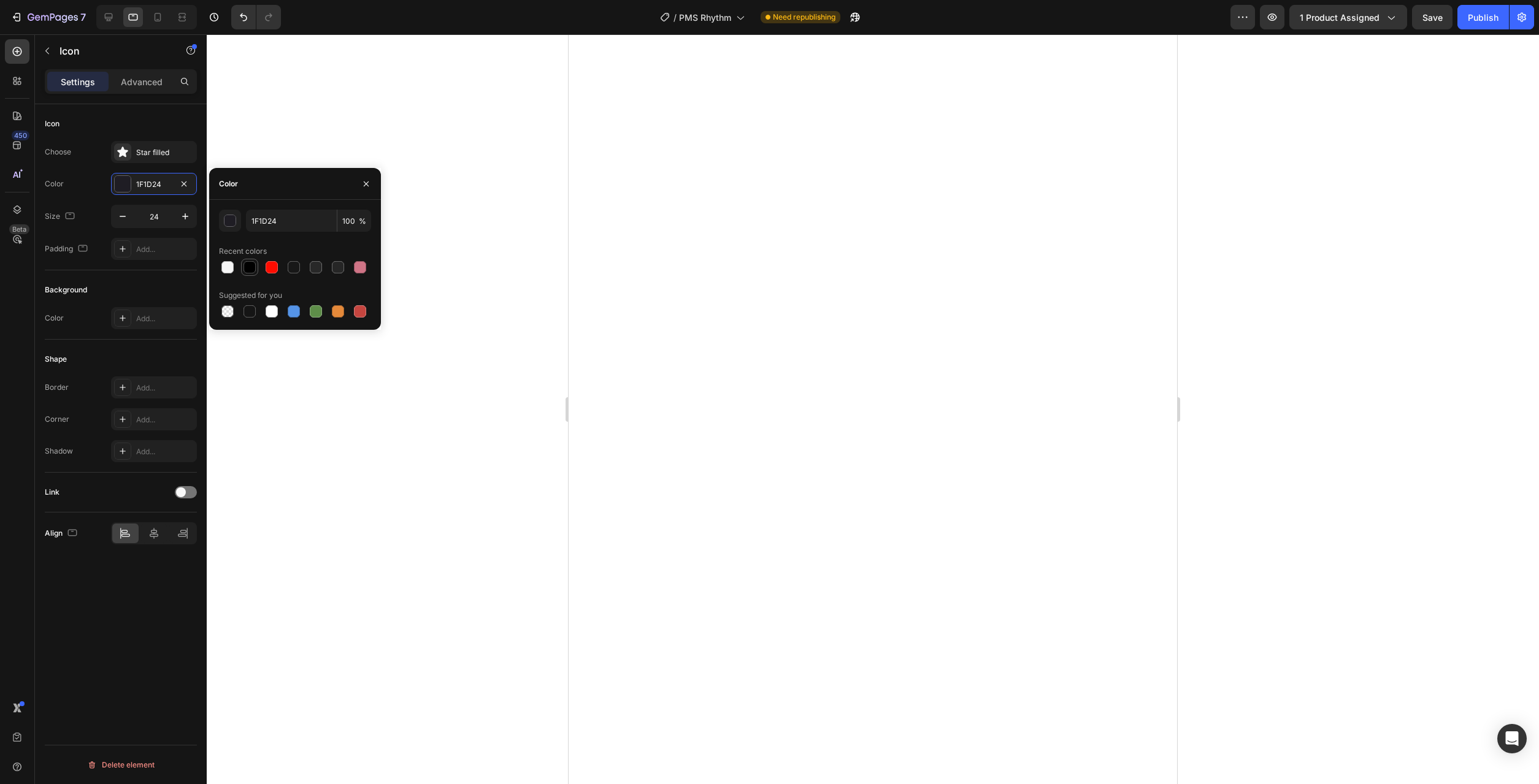
click at [253, 269] on div at bounding box center [250, 268] width 12 height 12
type input "000000"
click at [138, 160] on div "Star filled" at bounding box center [153, 152] width 86 height 22
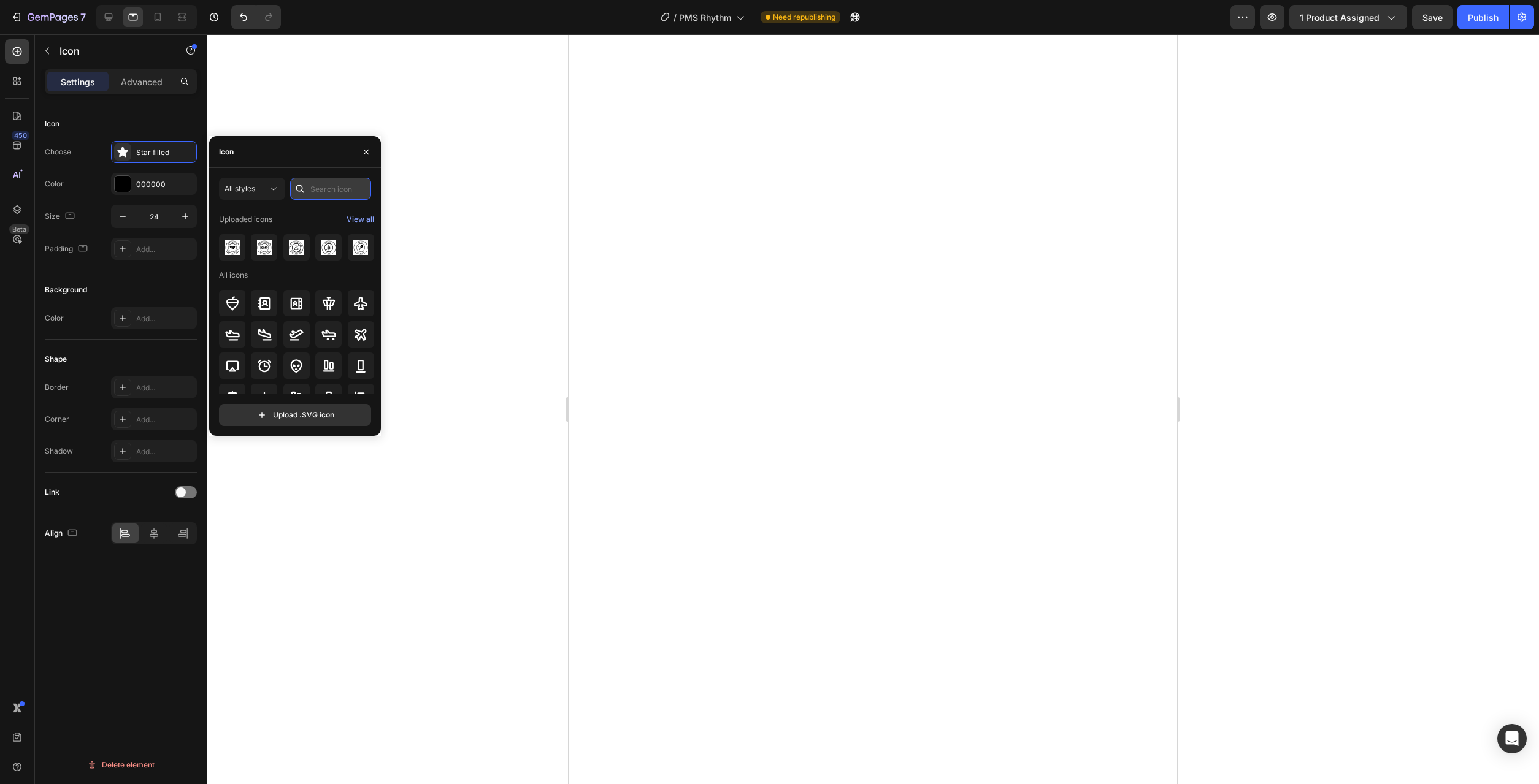
click at [328, 186] on input "text" at bounding box center [331, 189] width 81 height 22
click at [332, 188] on input "cycle" at bounding box center [331, 189] width 81 height 22
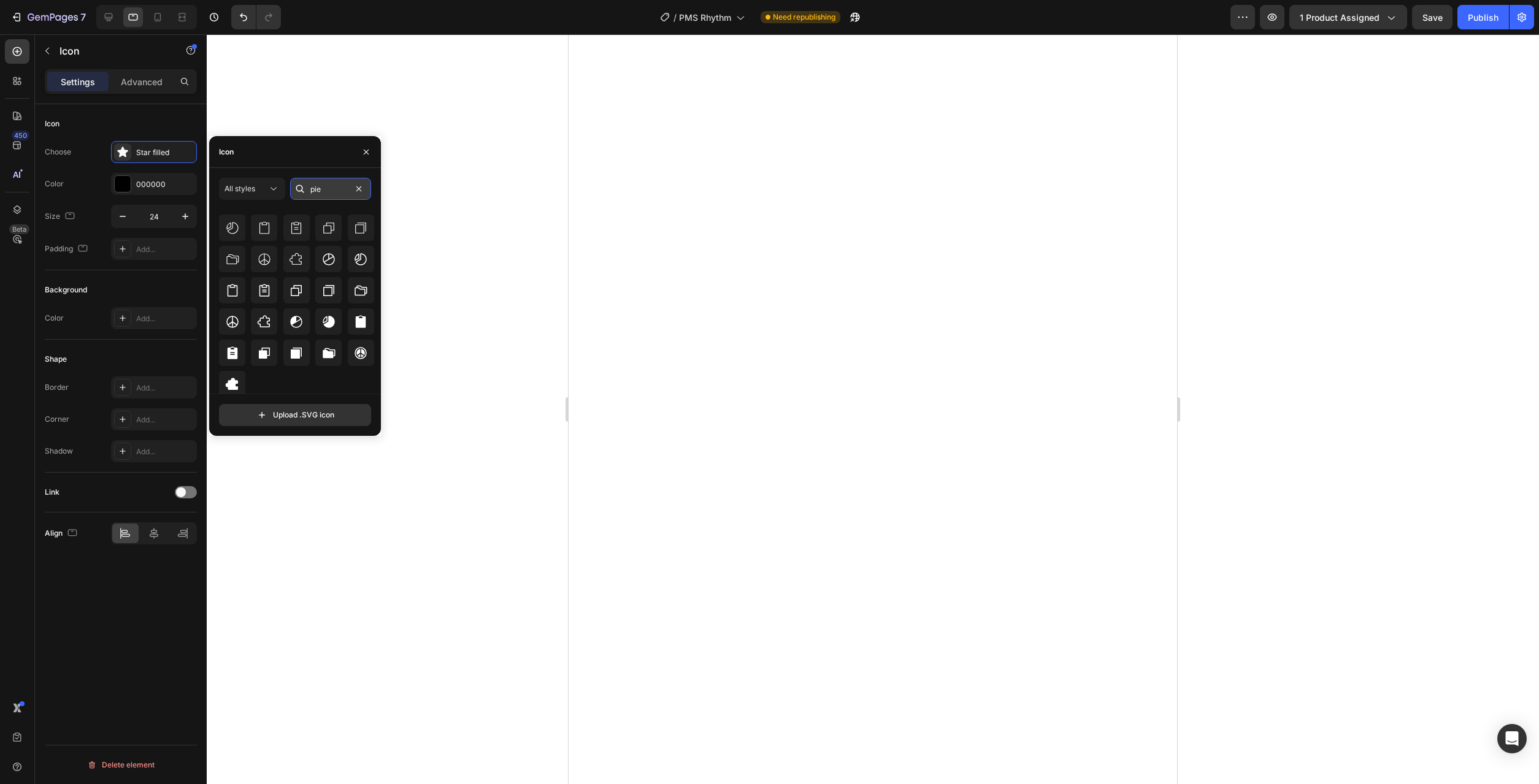
click at [317, 190] on input "pie" at bounding box center [331, 189] width 81 height 22
click at [320, 190] on input "pie" at bounding box center [331, 189] width 81 height 22
click at [353, 198] on input "spectrum" at bounding box center [331, 189] width 81 height 22
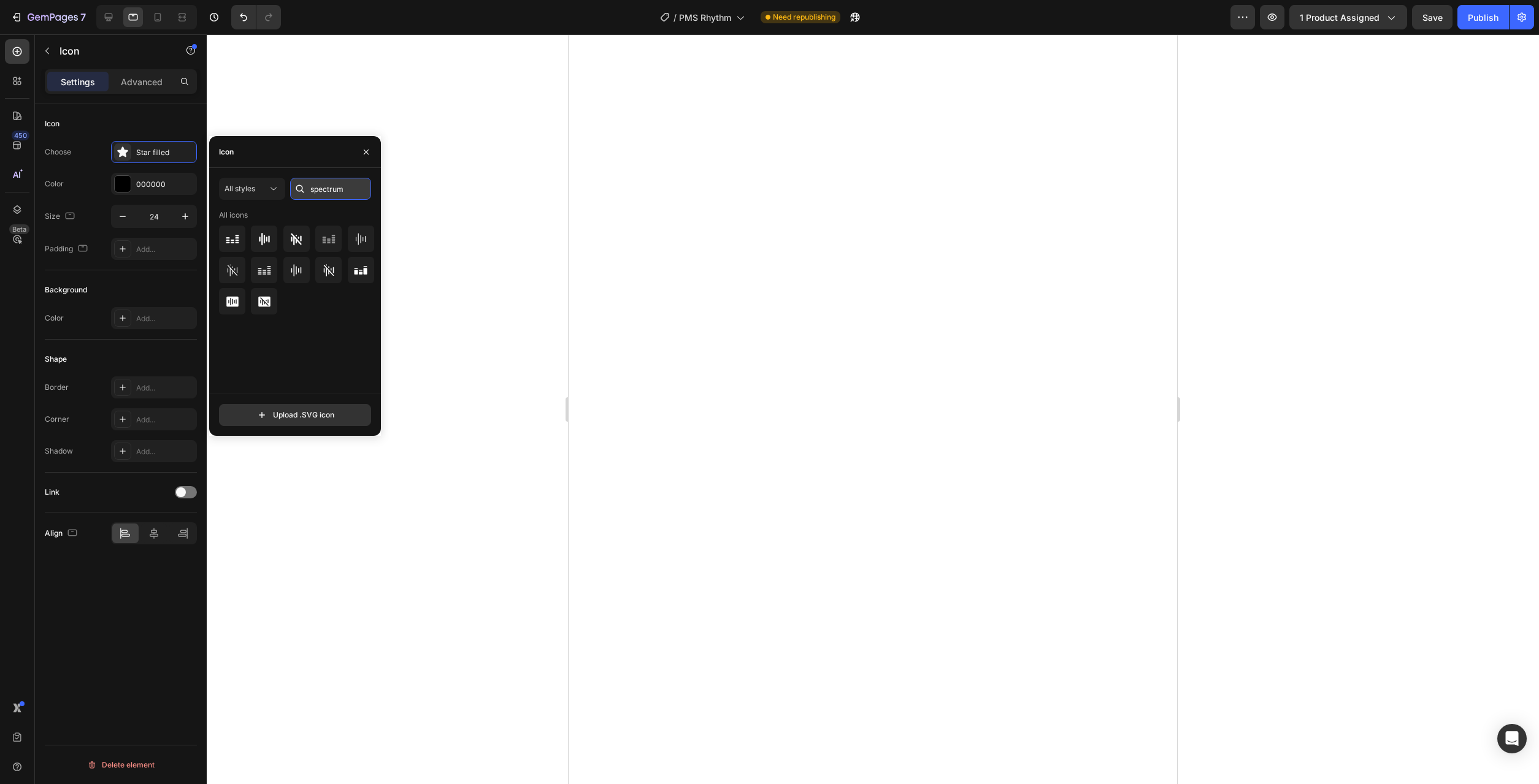
click at [353, 198] on input "spectrum" at bounding box center [331, 189] width 81 height 22
click at [346, 190] on input "spectrum" at bounding box center [331, 189] width 81 height 22
click at [317, 190] on input "spectrum" at bounding box center [331, 189] width 81 height 22
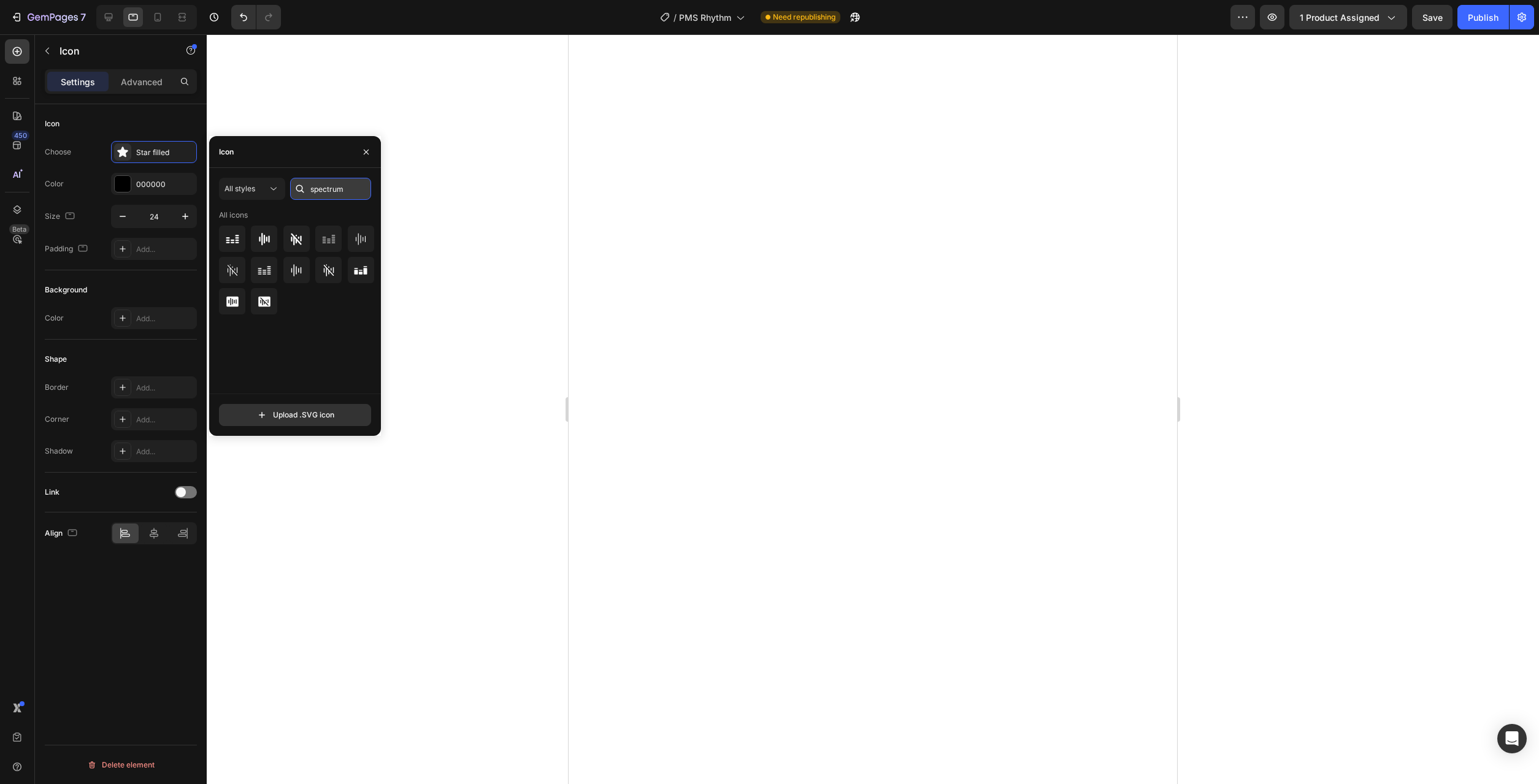
click at [317, 190] on input "spectrum" at bounding box center [331, 189] width 81 height 22
type input "flower"
click at [360, 278] on div at bounding box center [361, 270] width 26 height 26
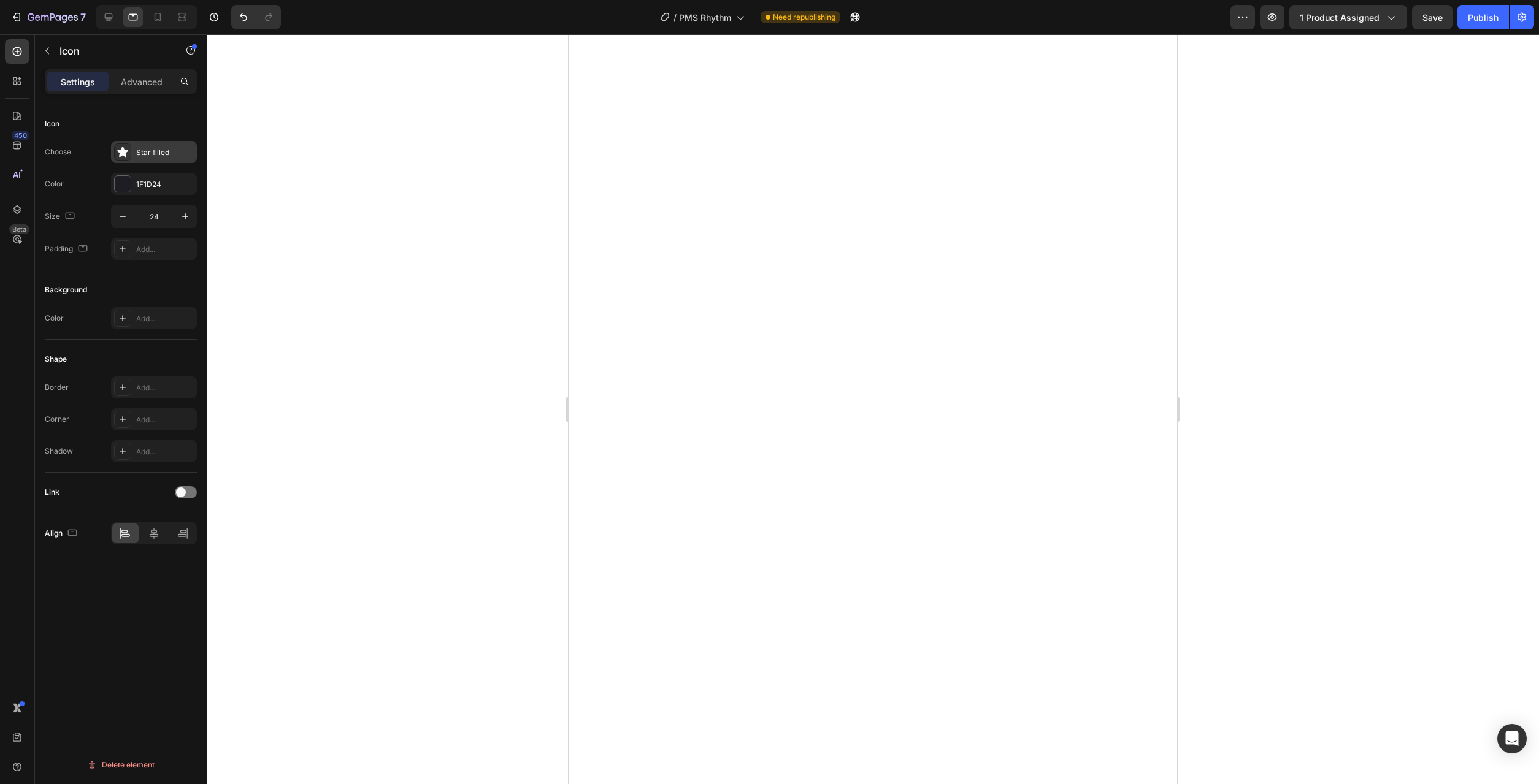
click at [147, 155] on div "Star filled" at bounding box center [165, 153] width 58 height 11
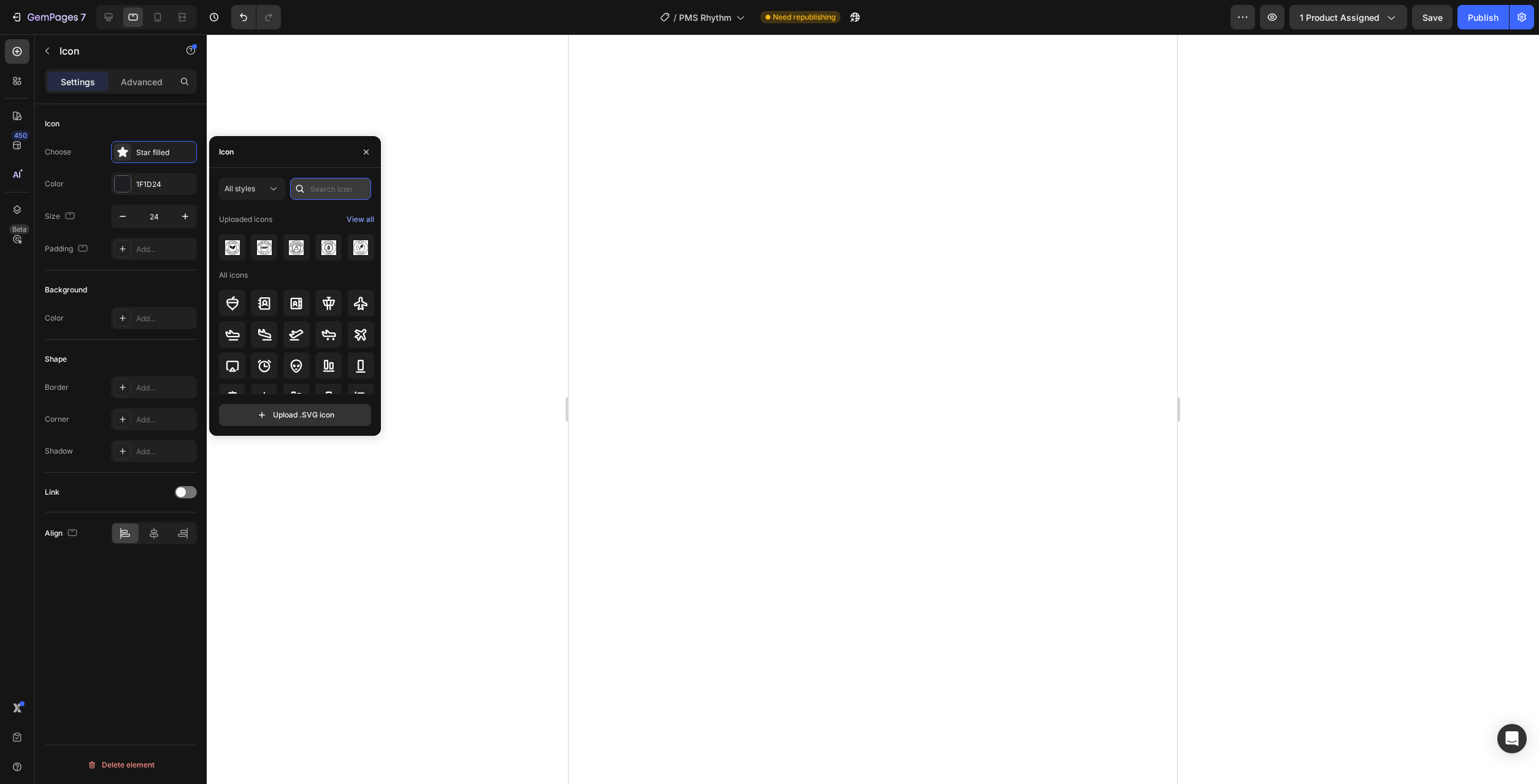
click at [319, 186] on input "text" at bounding box center [331, 189] width 81 height 22
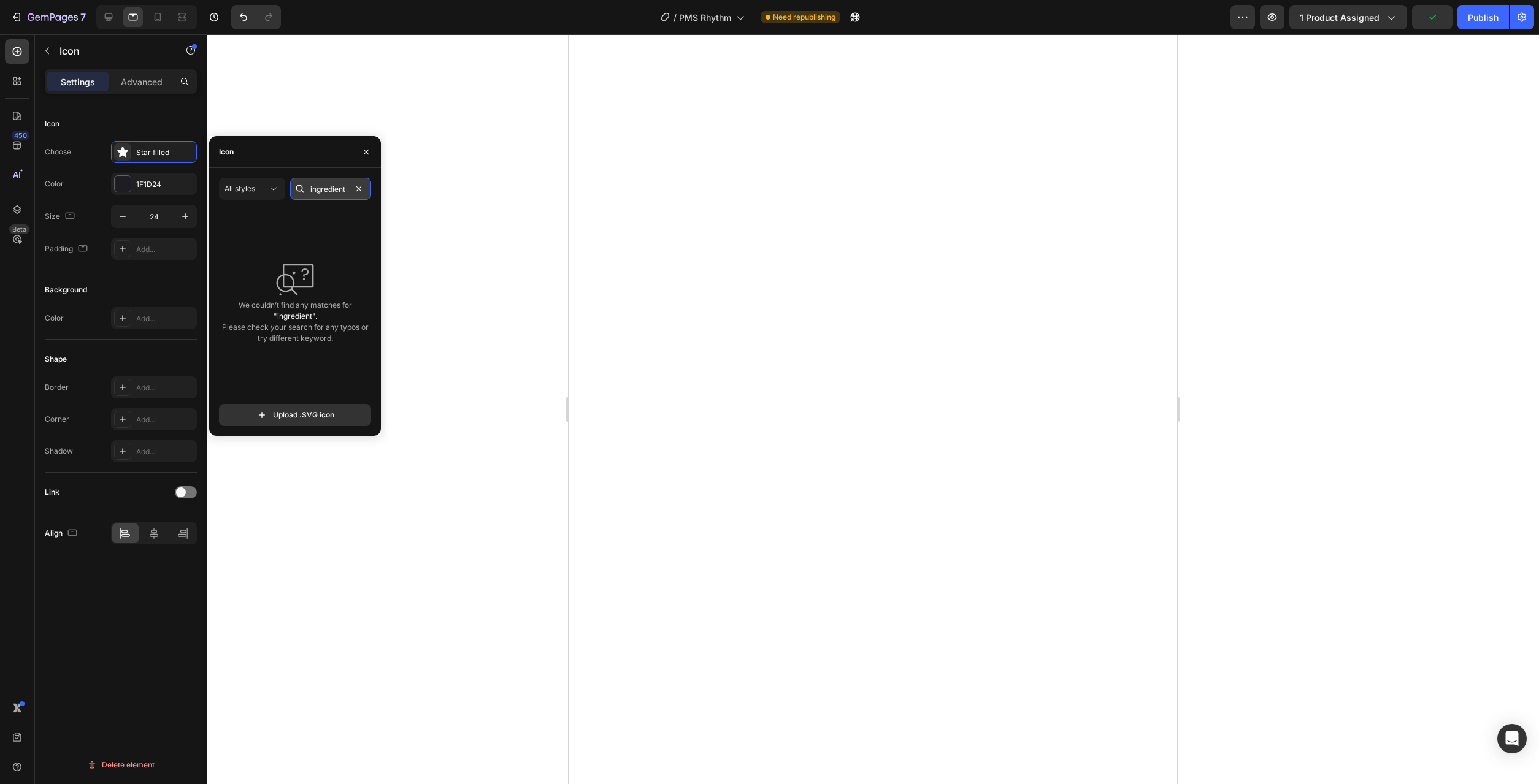
click at [334, 189] on input "ingredient" at bounding box center [331, 189] width 81 height 22
click at [331, 186] on input "saffron" at bounding box center [331, 189] width 81 height 22
type input "leave"
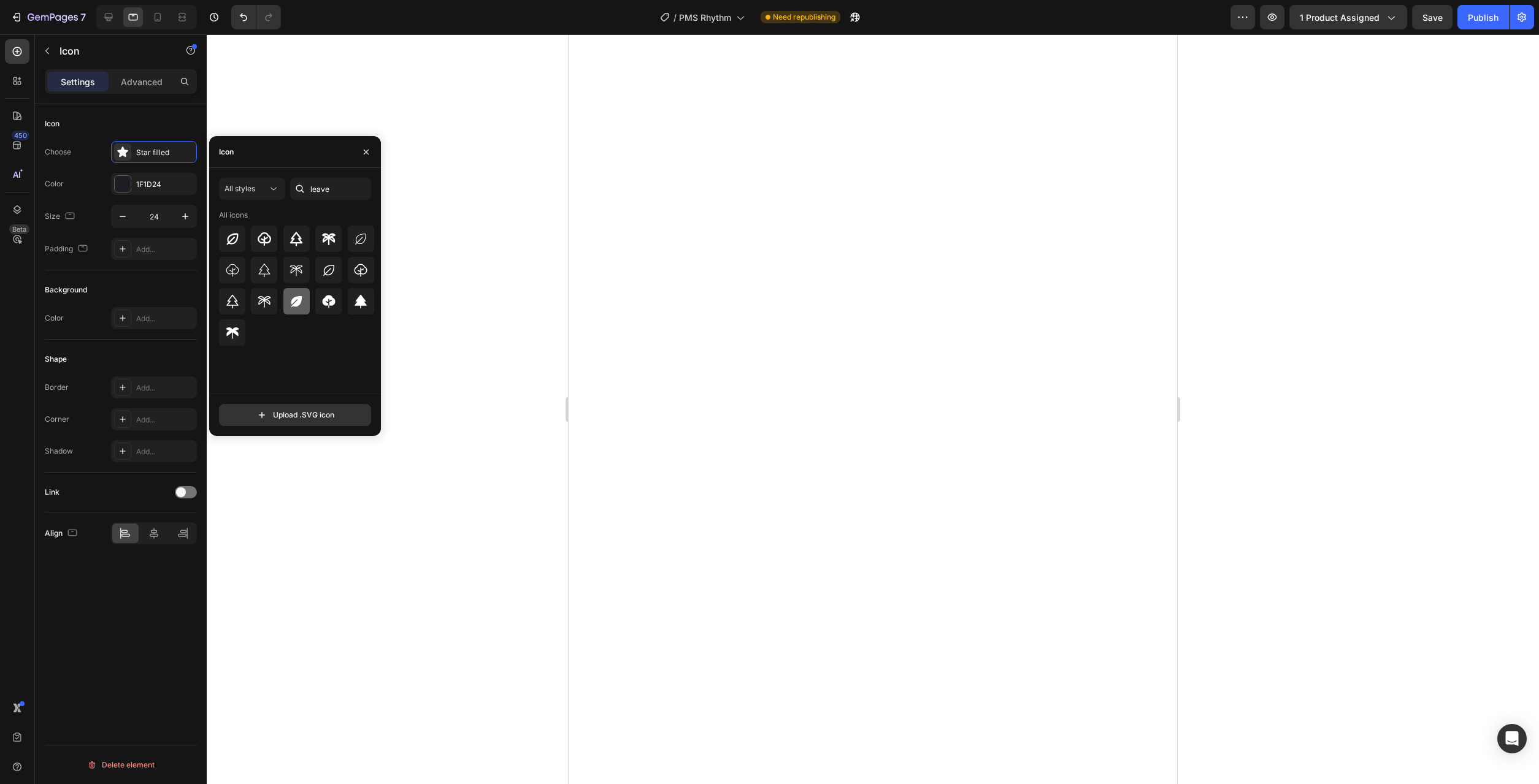
click at [292, 302] on icon at bounding box center [297, 301] width 10 height 11
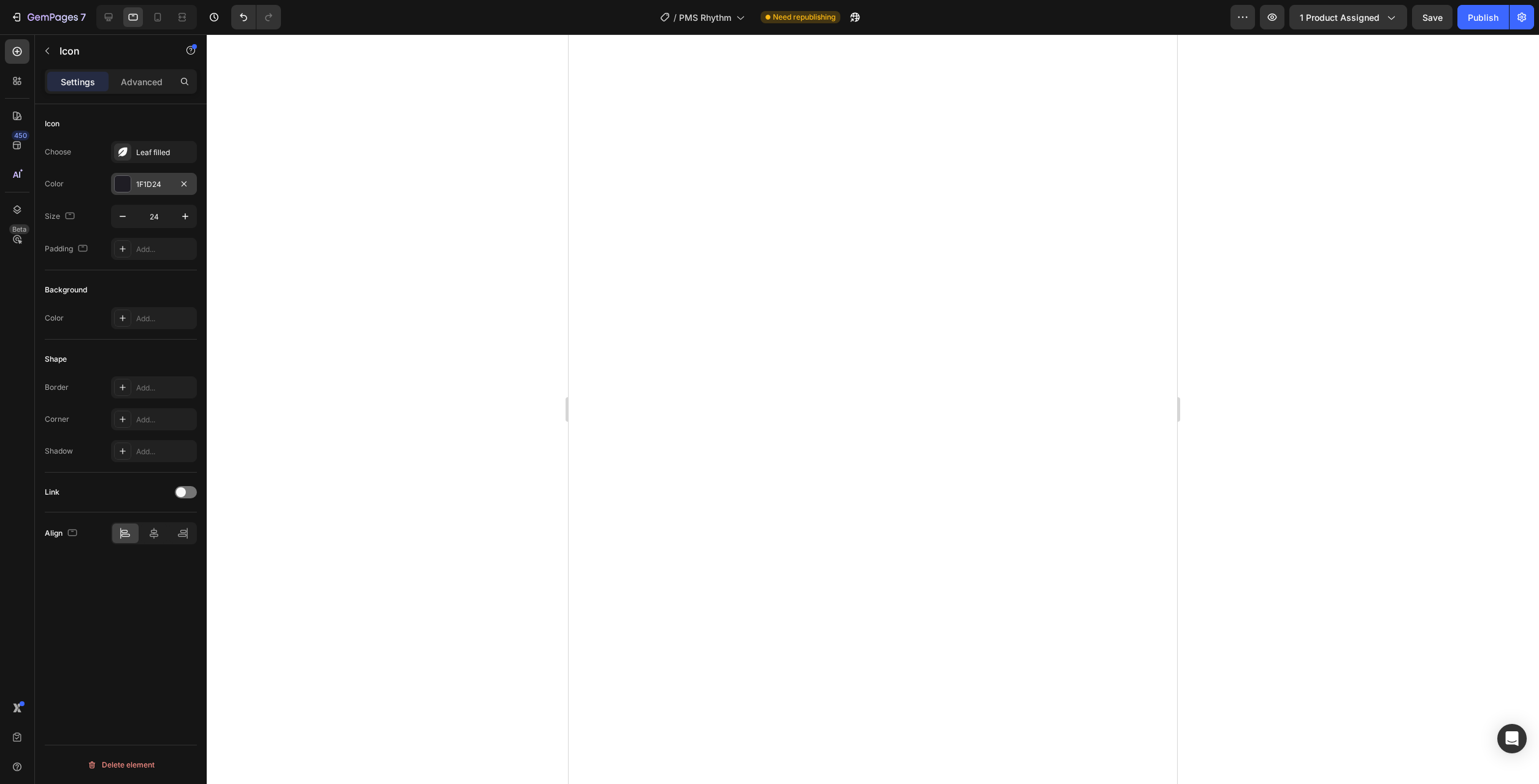
click at [118, 184] on div at bounding box center [122, 184] width 16 height 16
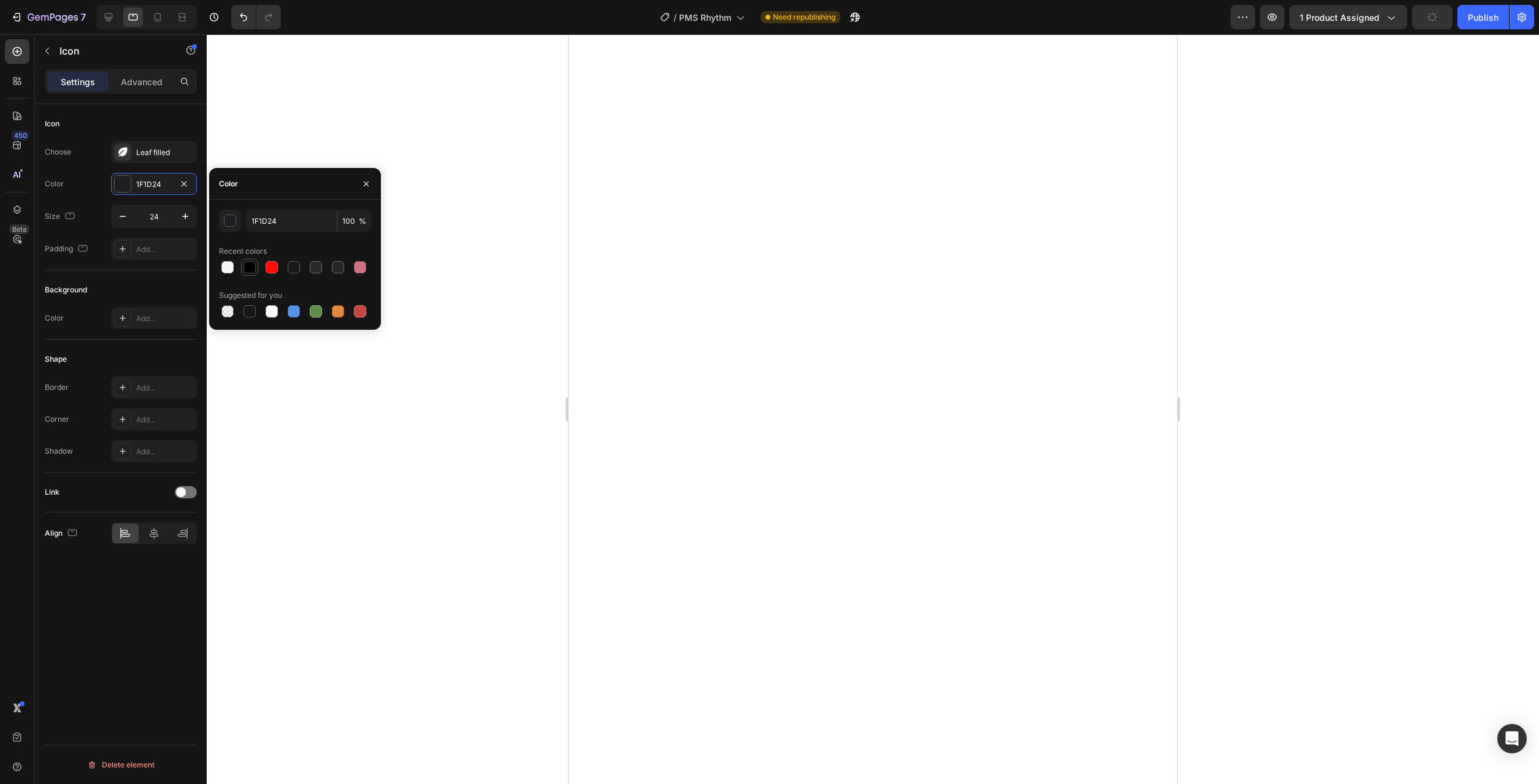
click at [252, 270] on div at bounding box center [250, 268] width 12 height 12
type input "000000"
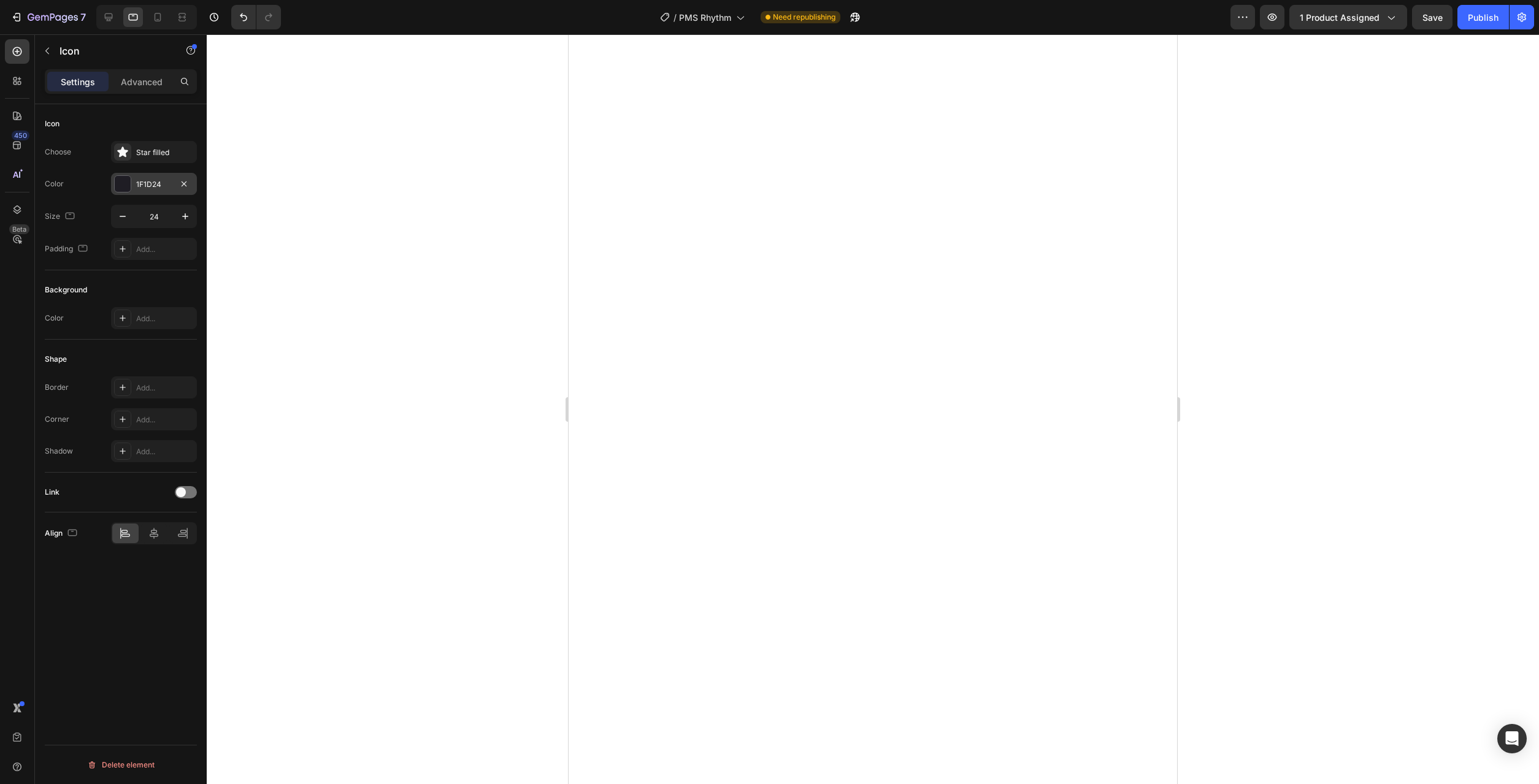
click at [123, 180] on div at bounding box center [122, 184] width 16 height 16
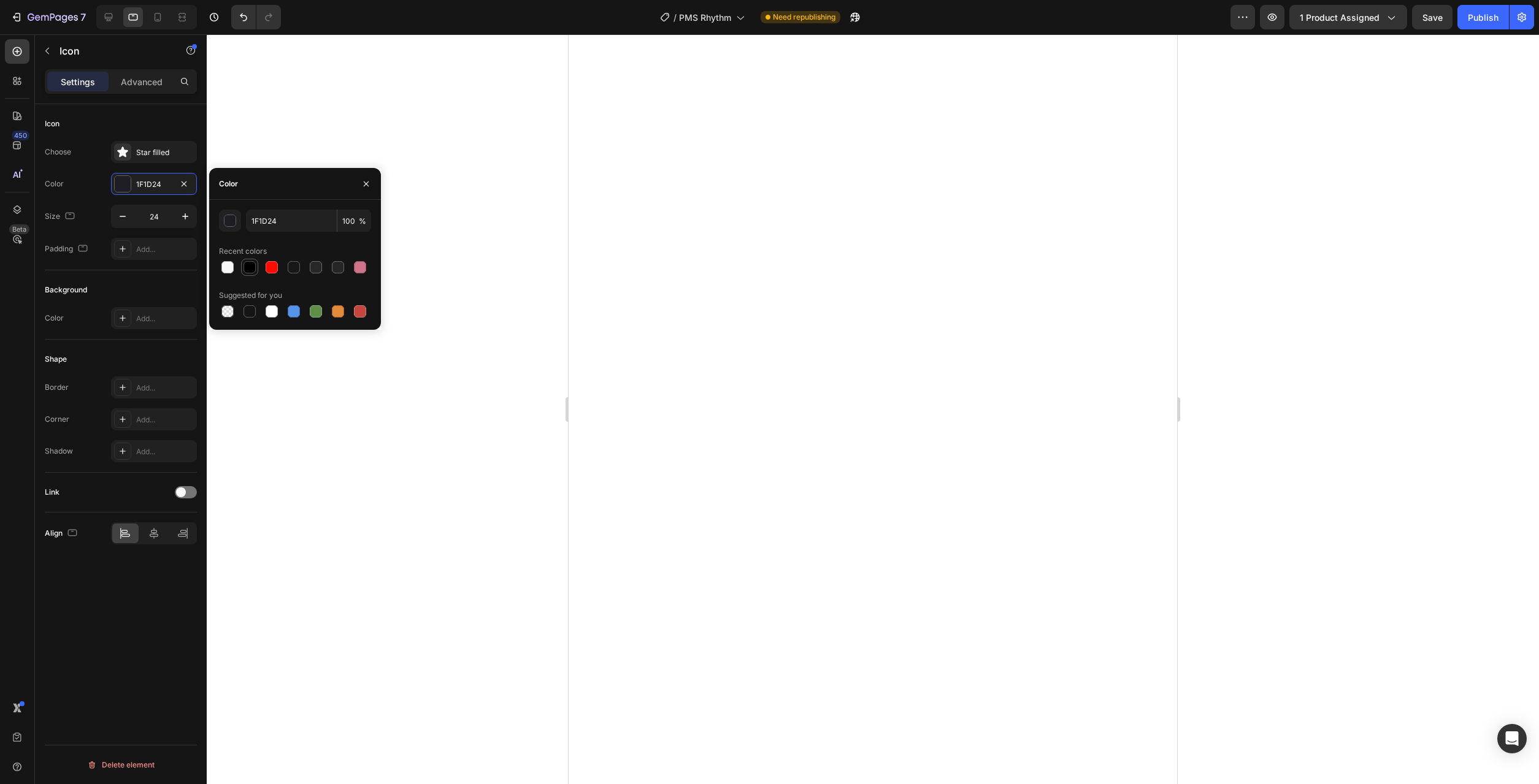
click at [248, 265] on div at bounding box center [250, 268] width 12 height 12
type input "000000"
click at [149, 157] on div "Star filled" at bounding box center [165, 153] width 58 height 11
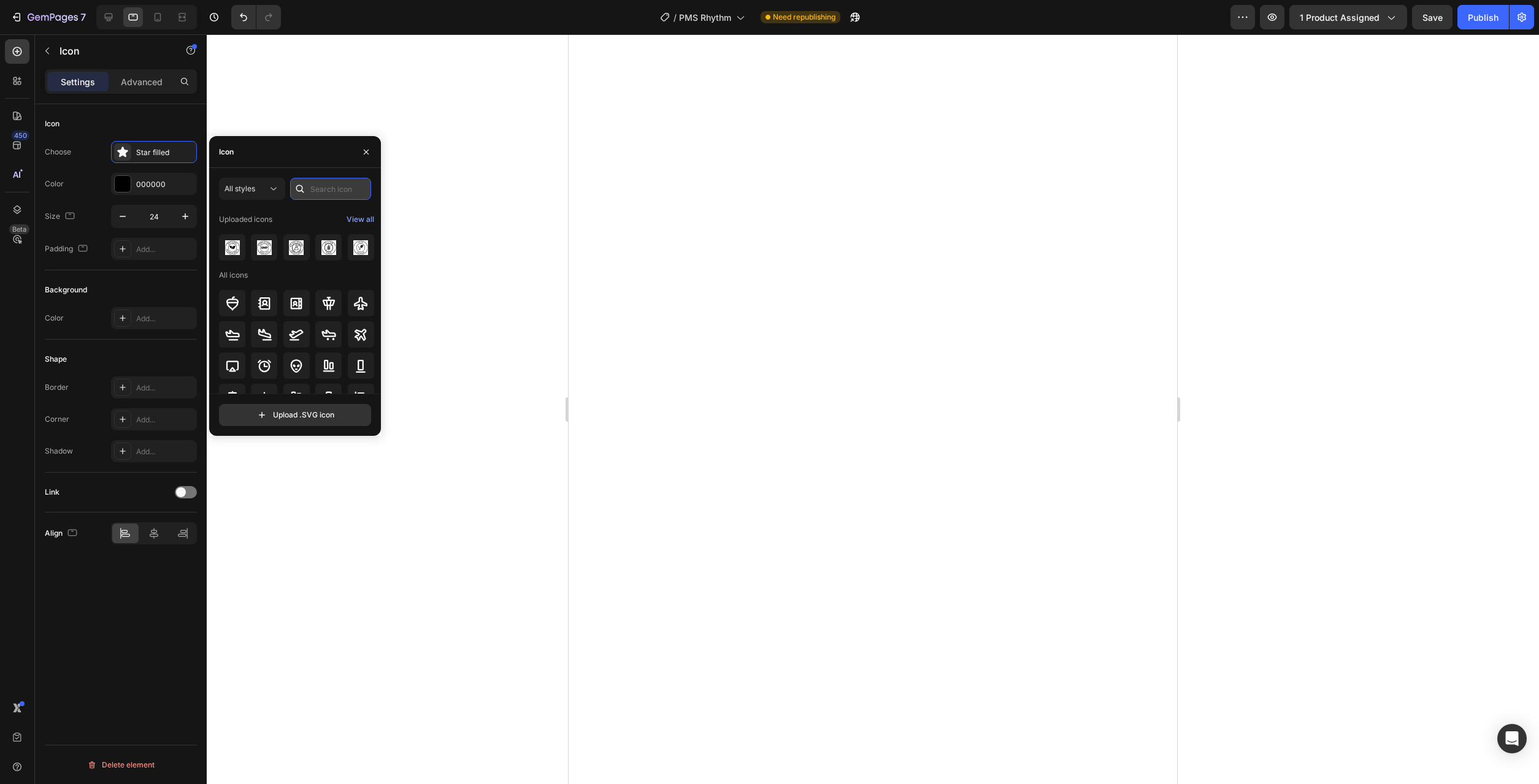
click at [339, 190] on input "text" at bounding box center [331, 189] width 81 height 22
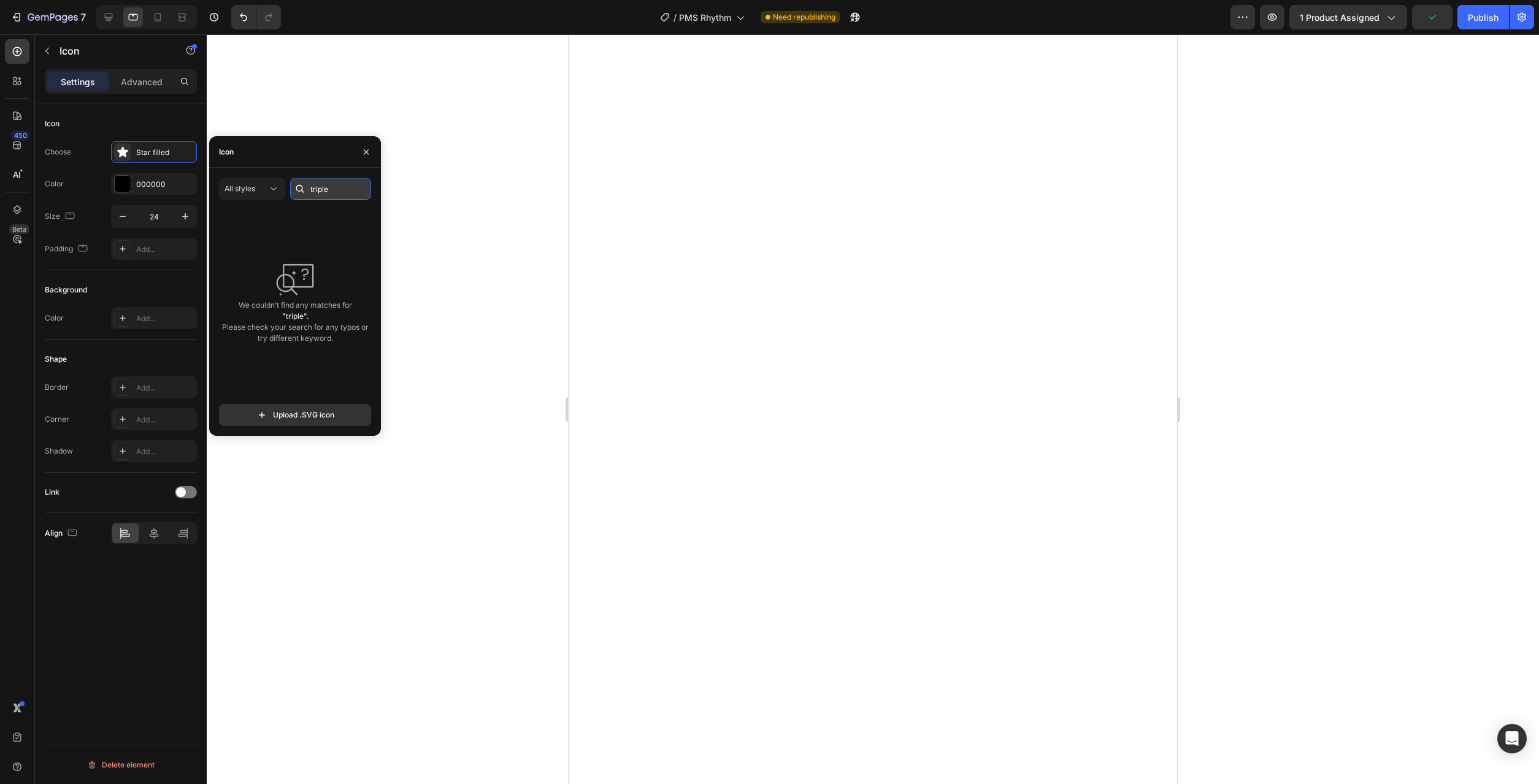
drag, startPoint x: 326, startPoint y: 190, endPoint x: 280, endPoint y: 182, distance: 46.7
click at [290, 182] on input "triple" at bounding box center [331, 189] width 81 height 22
type input "3"
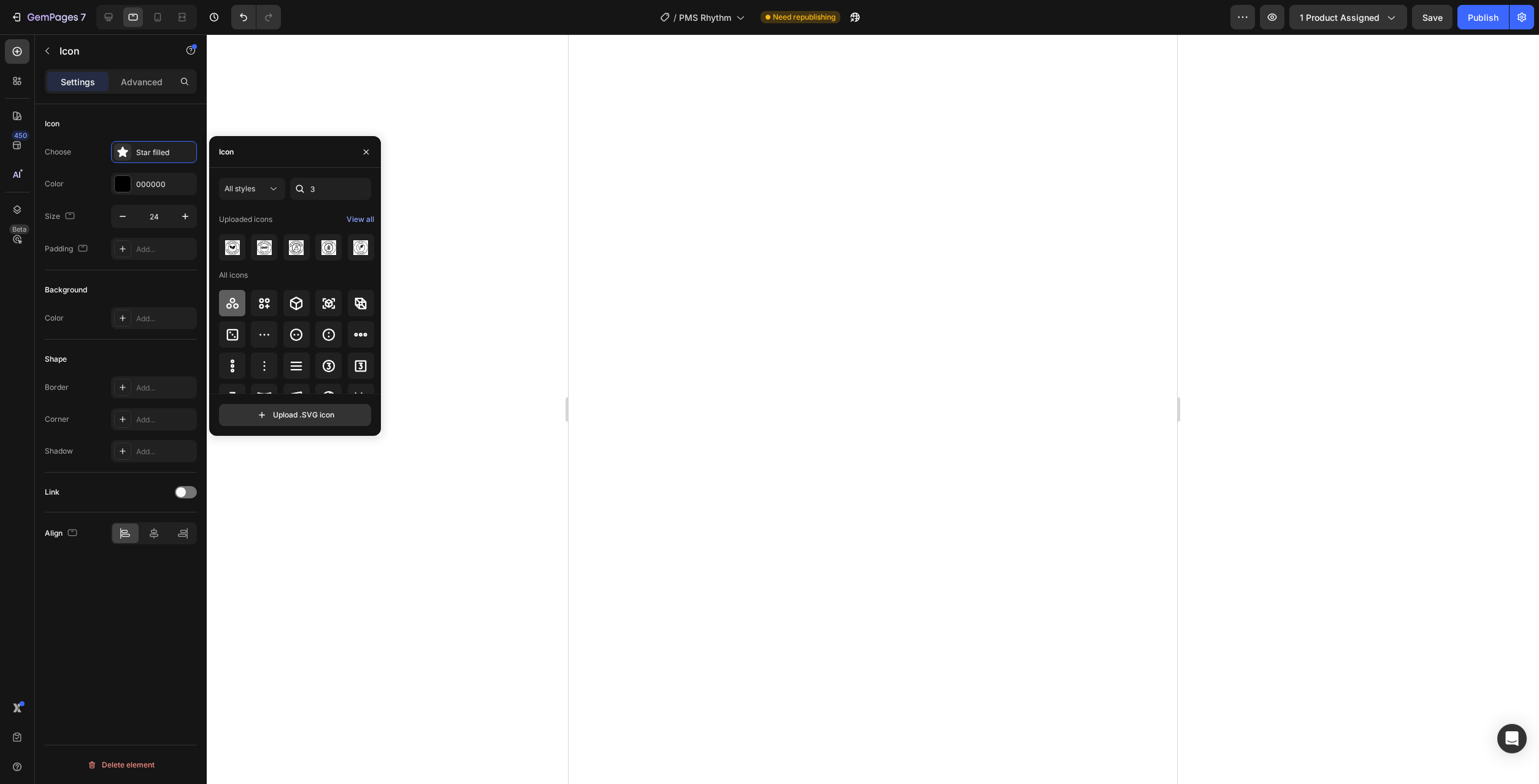
click at [226, 308] on icon at bounding box center [232, 303] width 14 height 14
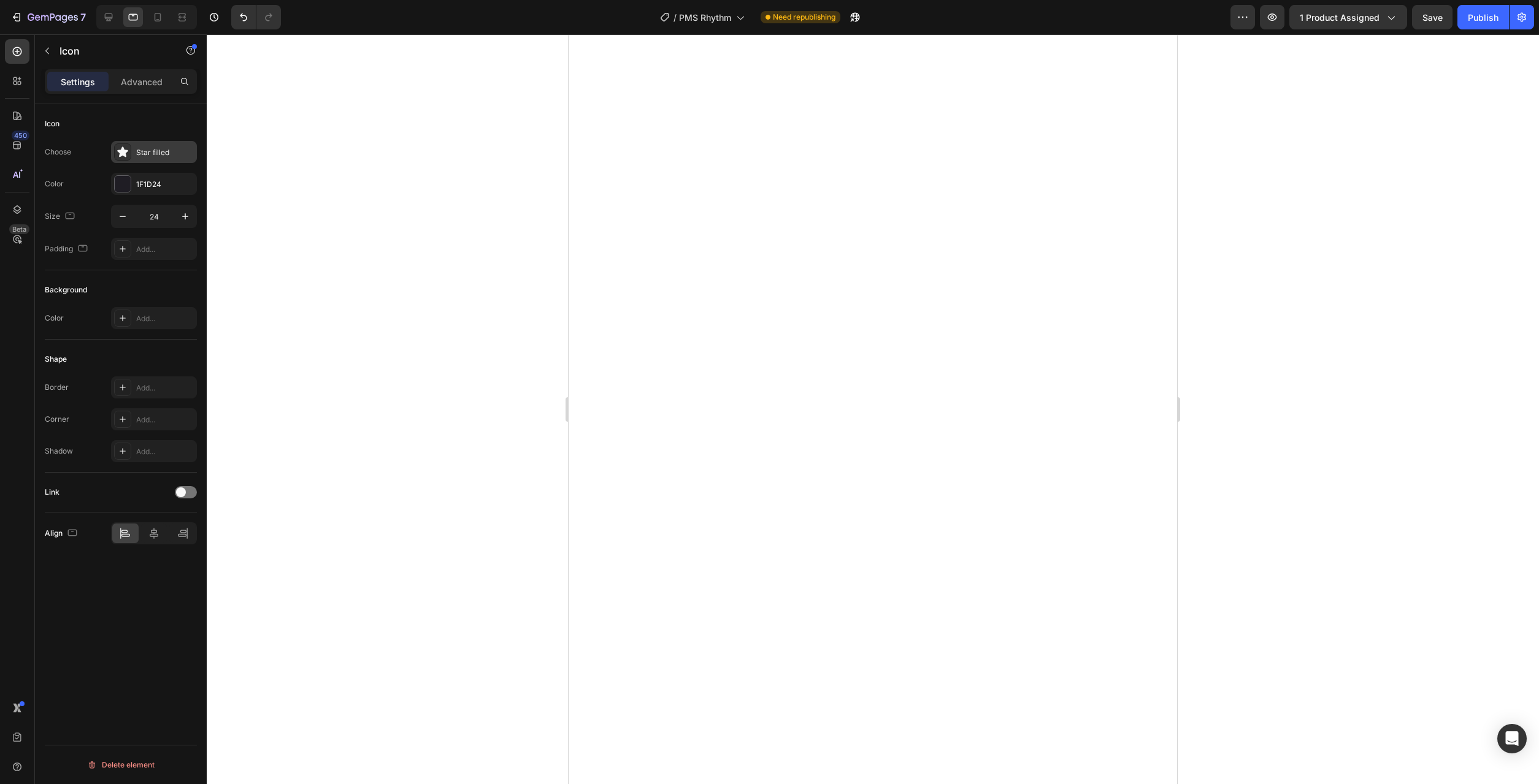
click at [159, 152] on div "Star filled" at bounding box center [165, 153] width 58 height 11
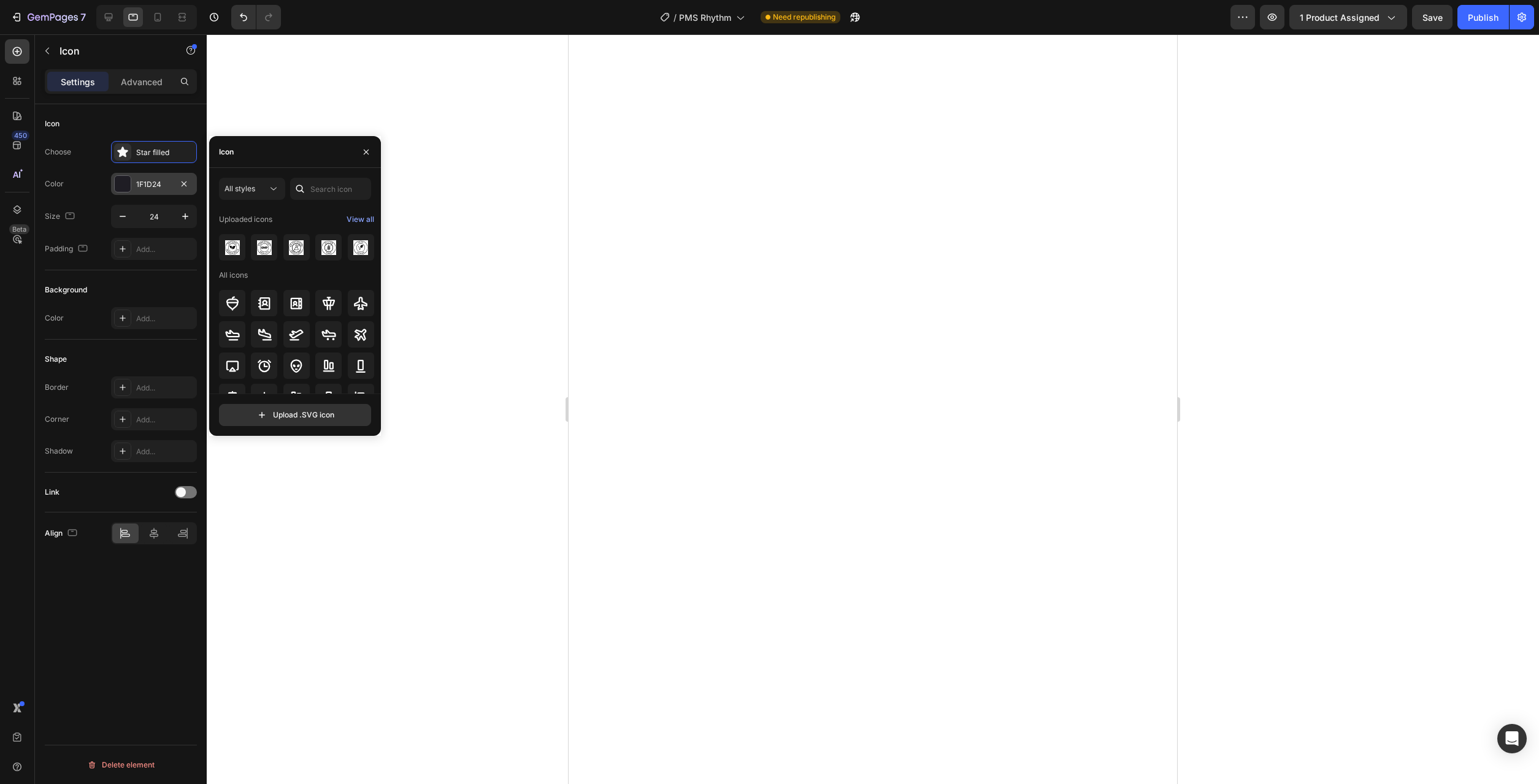
click at [114, 187] on div at bounding box center [122, 184] width 17 height 17
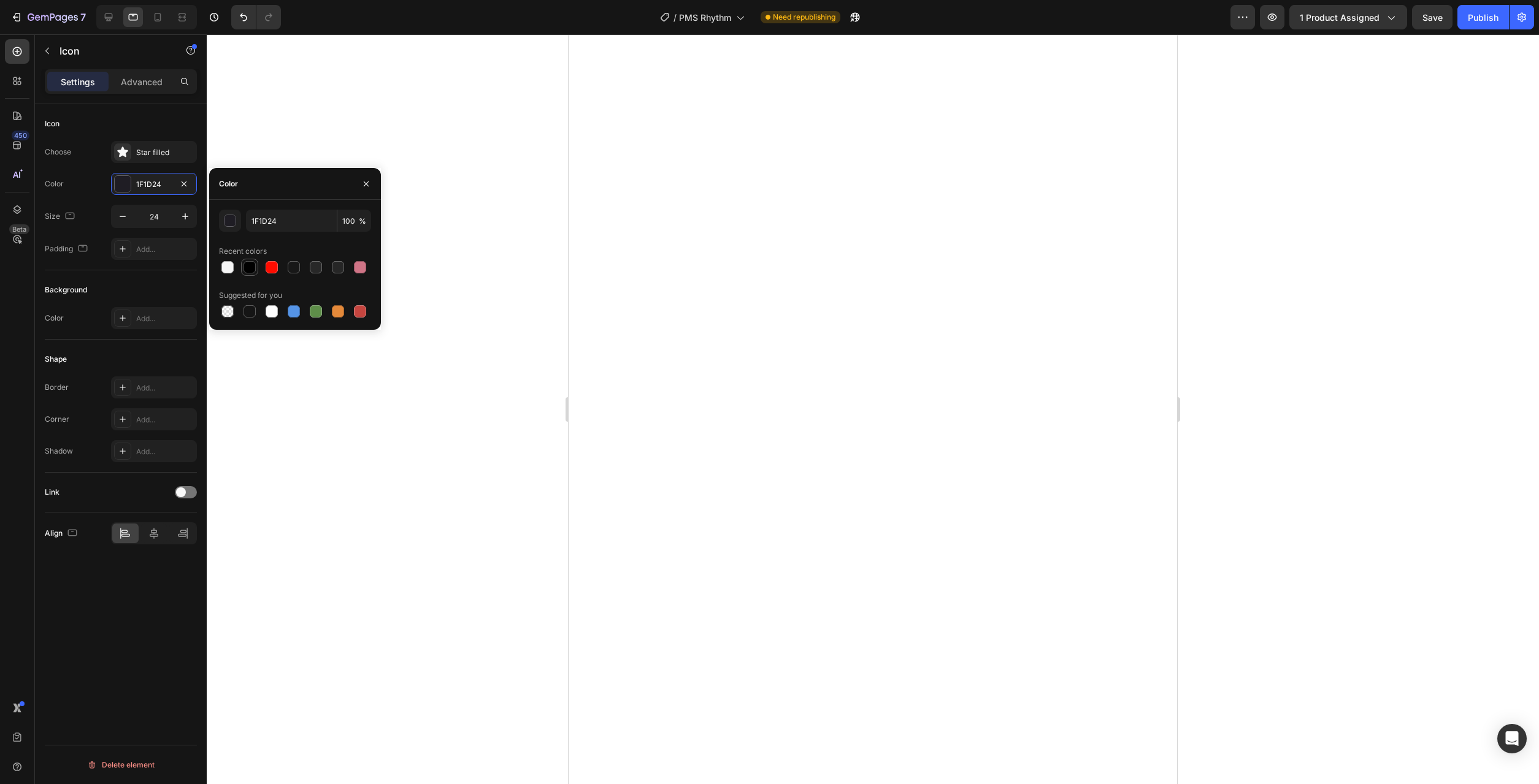
click at [255, 269] on div at bounding box center [250, 268] width 12 height 12
type input "000000"
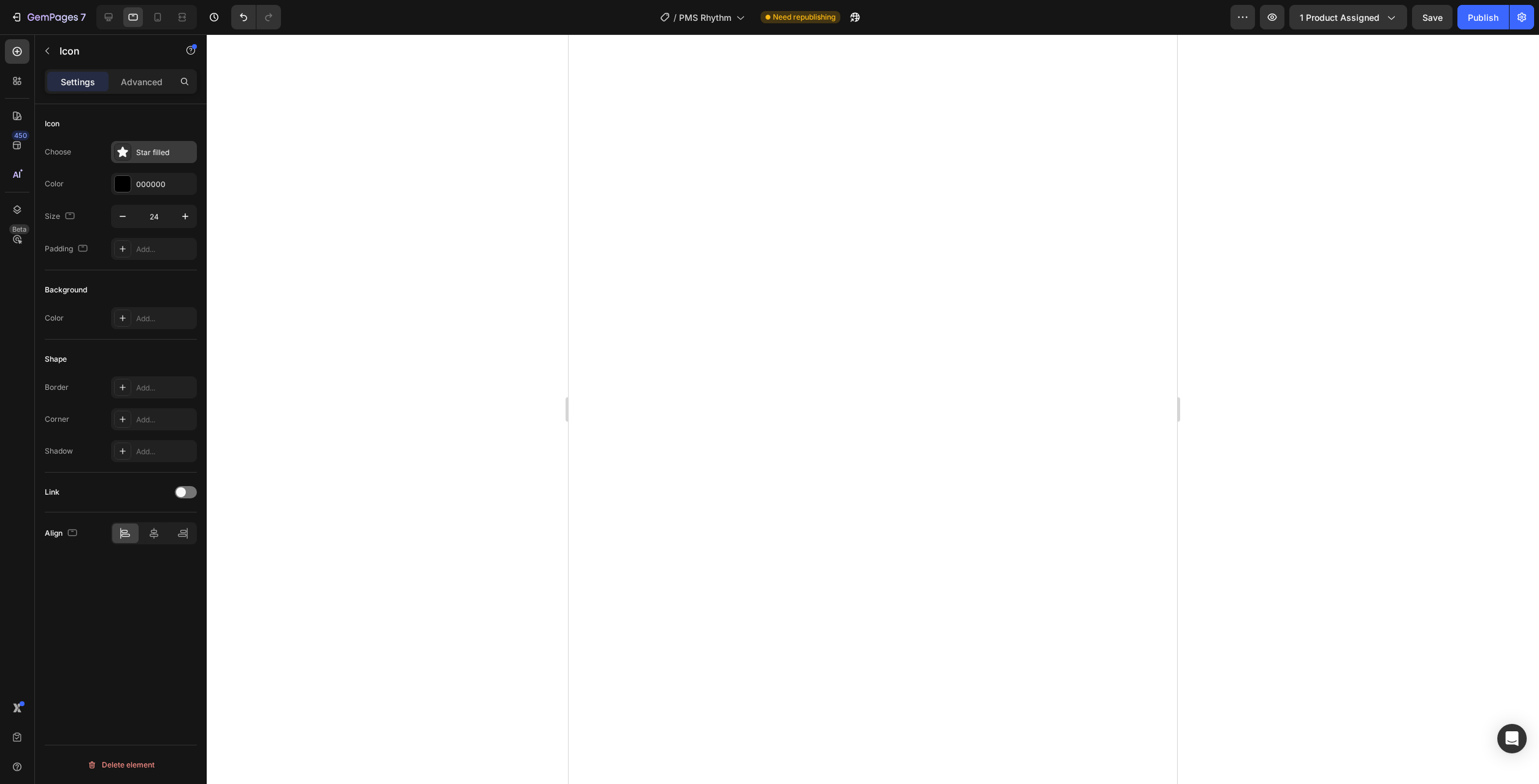
click at [157, 151] on div "Star filled" at bounding box center [165, 153] width 58 height 11
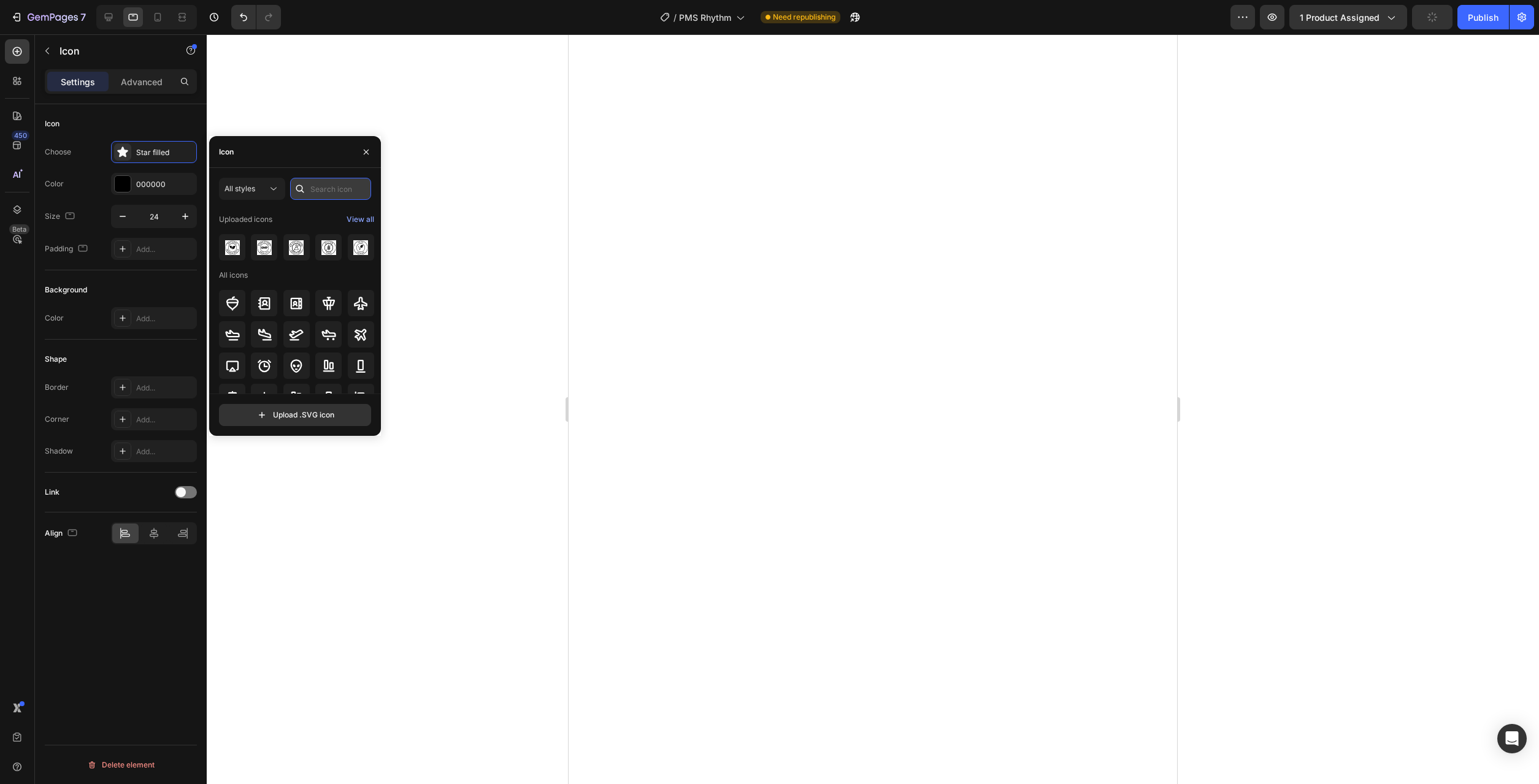
click at [325, 192] on input "text" at bounding box center [331, 189] width 81 height 22
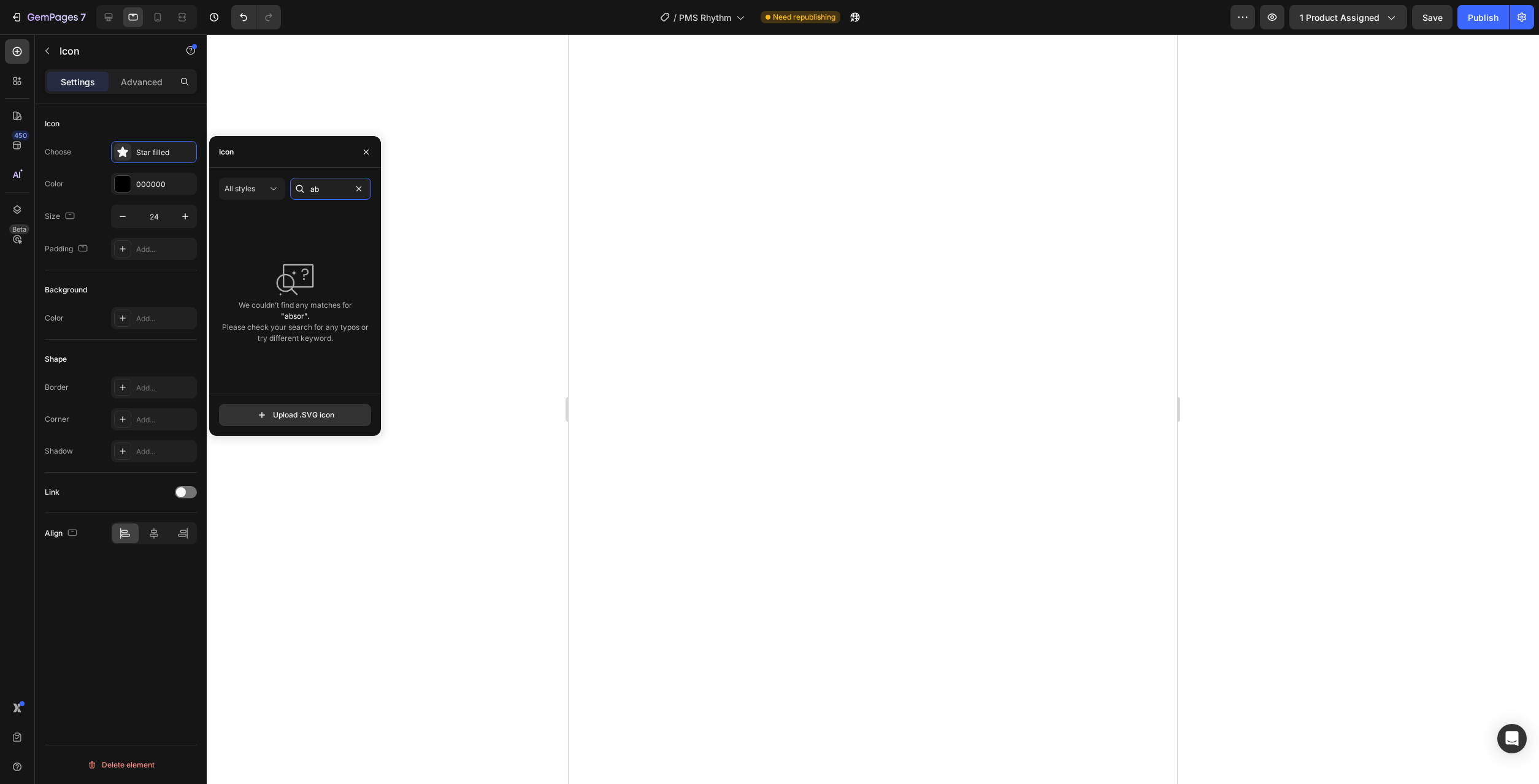
type input "a"
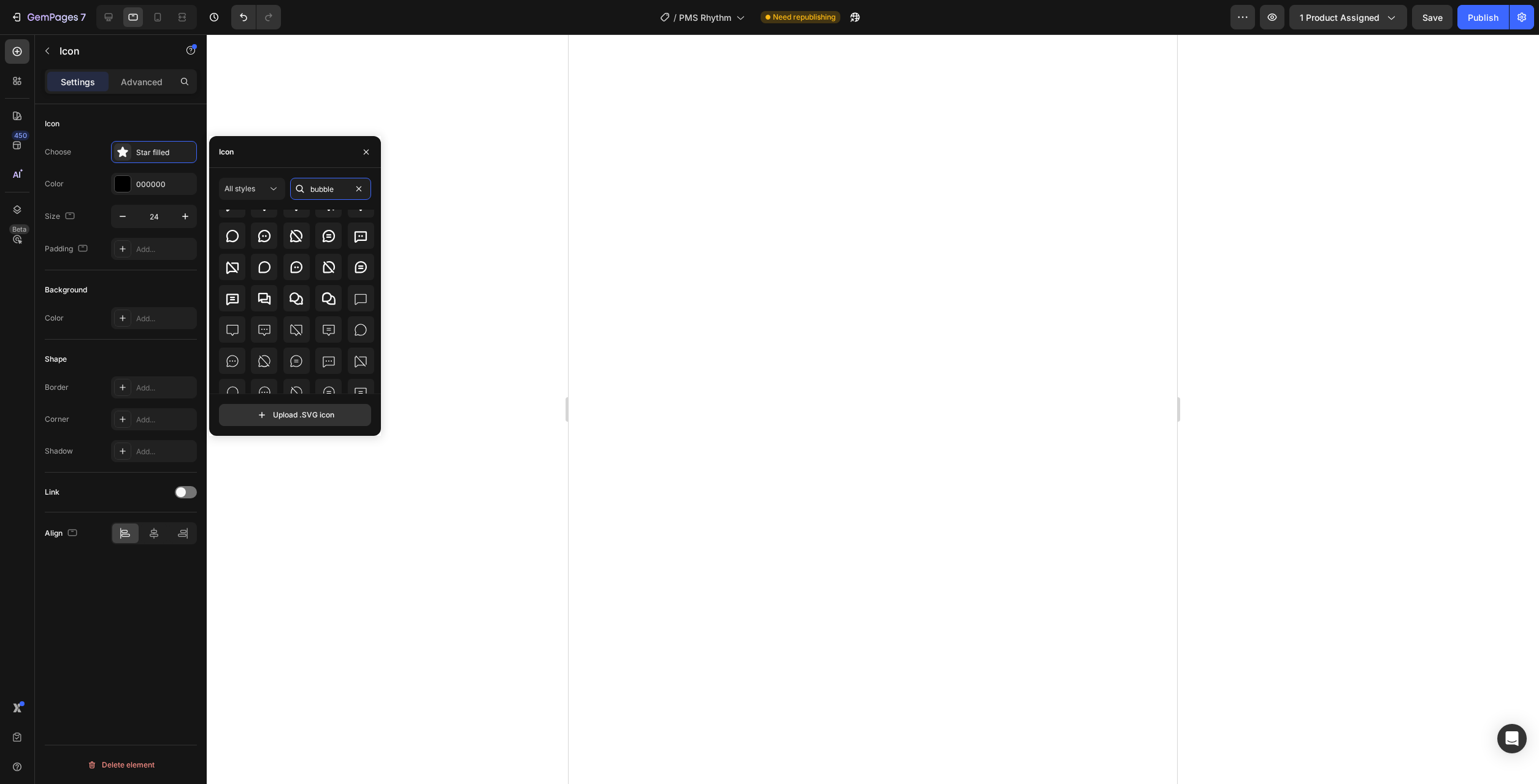
scroll to position [74, 0]
click at [331, 190] on input "bubble" at bounding box center [331, 189] width 81 height 22
type input "insert"
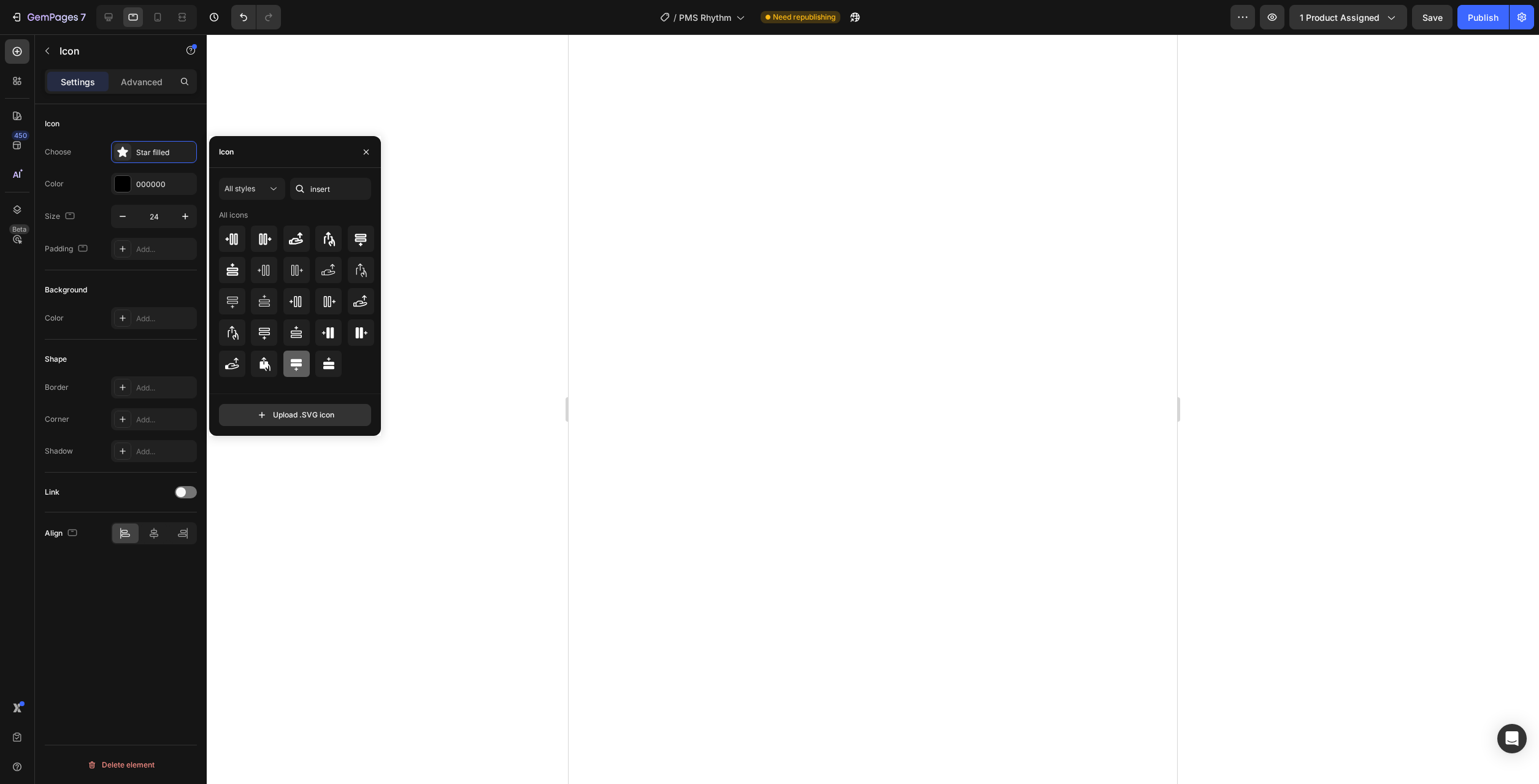
click at [303, 359] on icon at bounding box center [296, 364] width 14 height 14
click at [268, 353] on div at bounding box center [264, 364] width 26 height 26
click at [297, 369] on icon at bounding box center [296, 364] width 14 height 14
click at [435, 392] on div at bounding box center [872, 409] width 1333 height 750
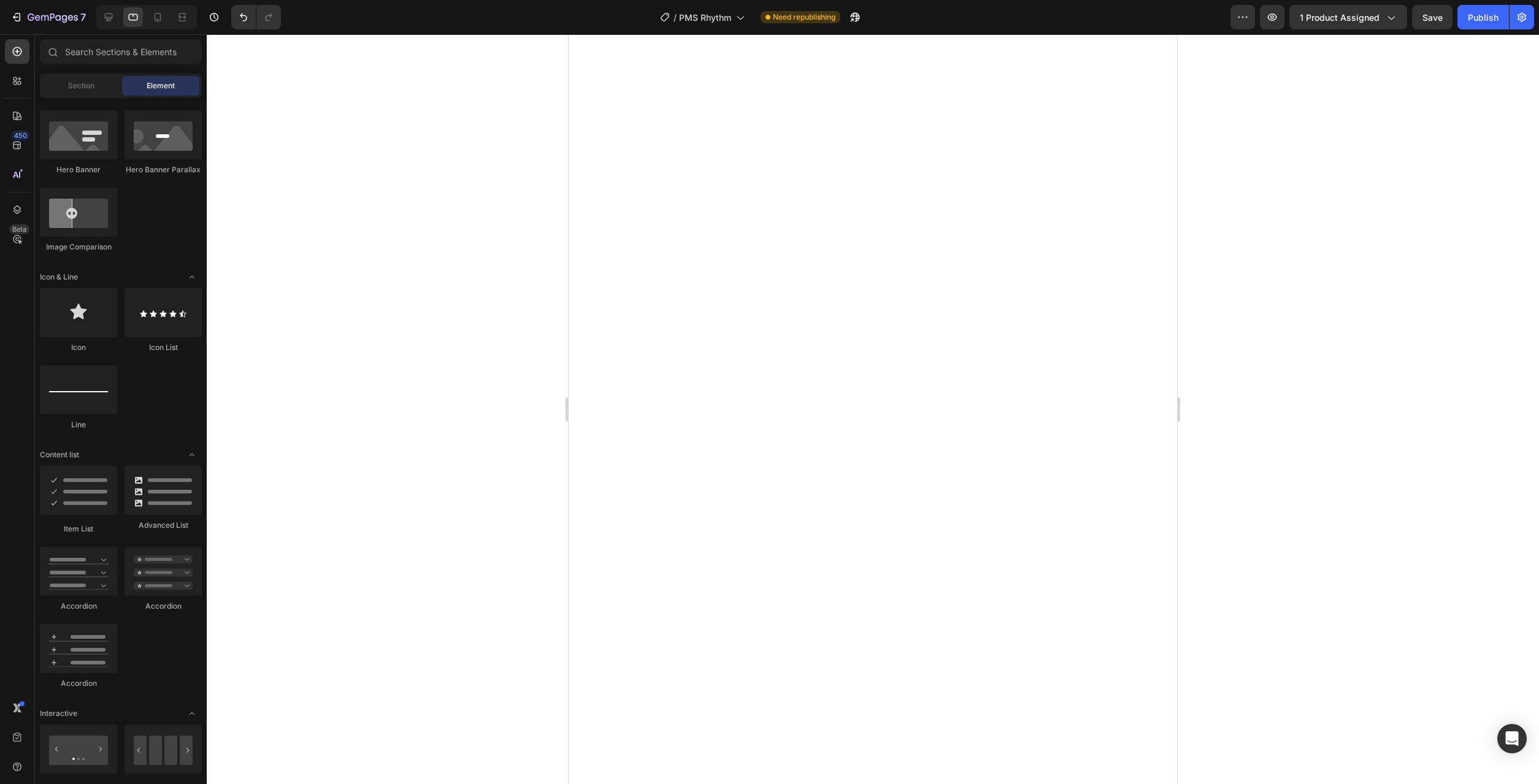
scroll to position [625, 0]
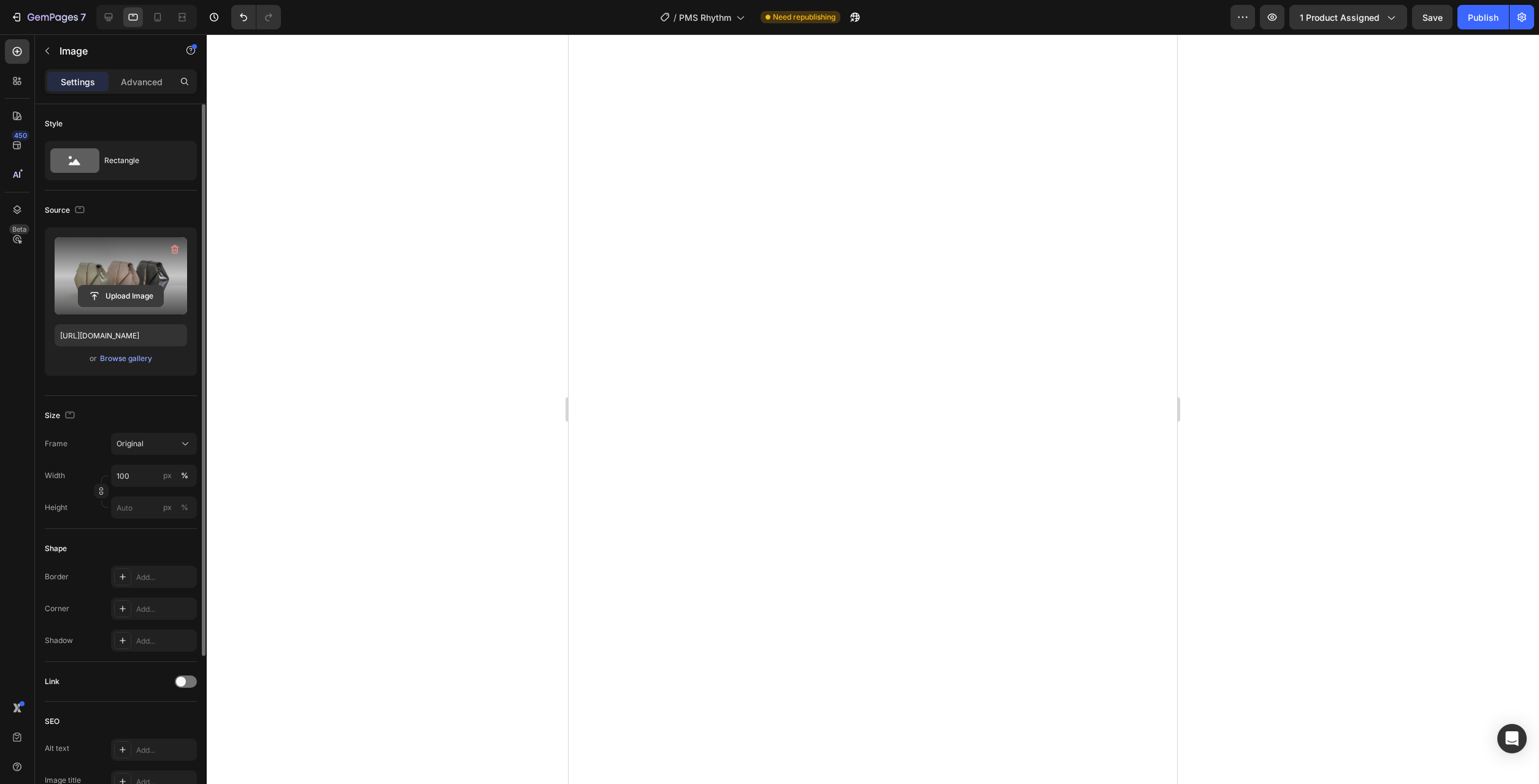
click at [123, 301] on input "file" at bounding box center [120, 296] width 85 height 21
type input "https://cdn.shopify.com/s/files/1/0777/2736/7387/files/gempages_577083542056469…"
click at [145, 508] on input "px %" at bounding box center [153, 508] width 86 height 22
click at [187, 508] on div "%" at bounding box center [184, 508] width 8 height 11
click at [168, 541] on div "px" at bounding box center [167, 538] width 8 height 11
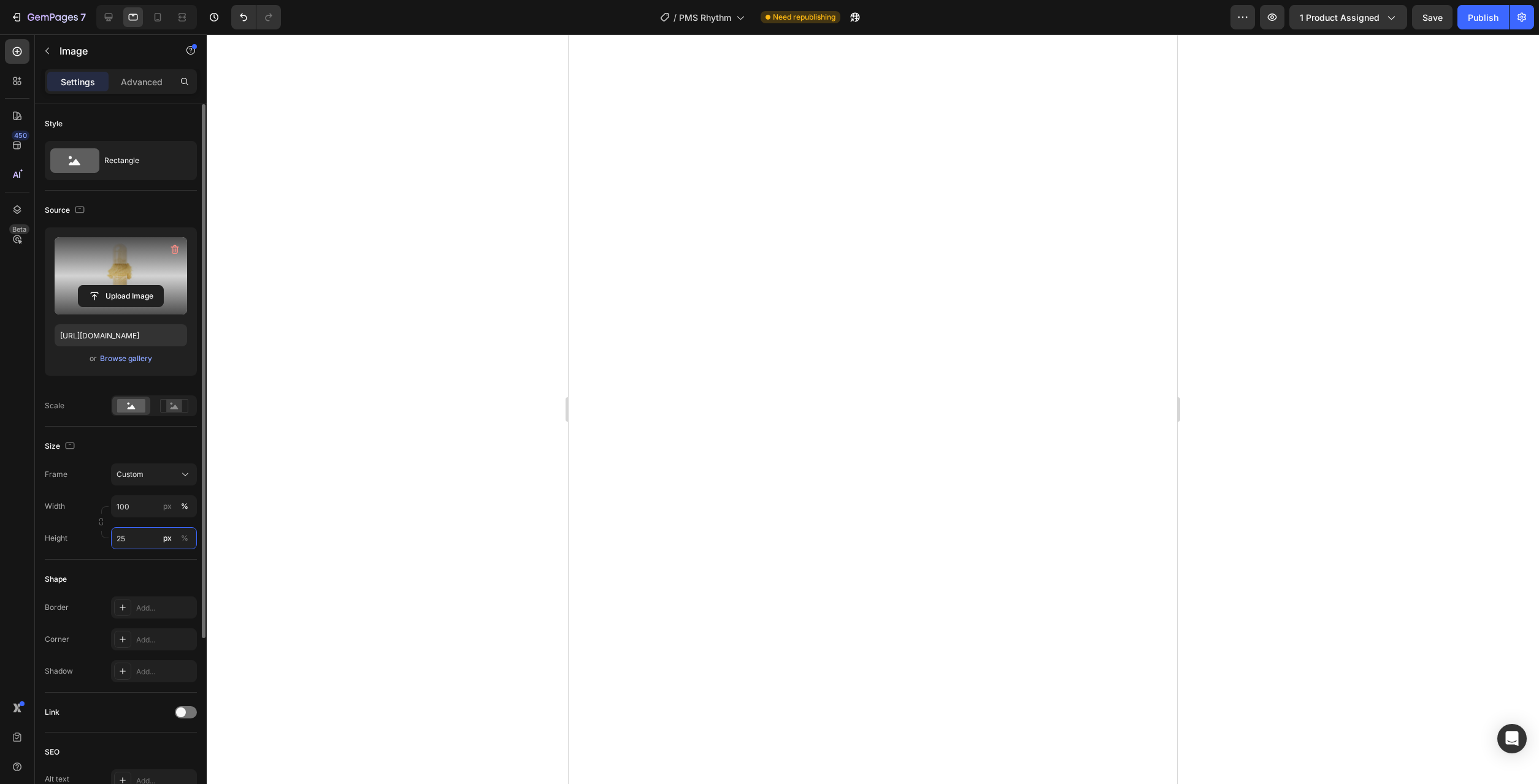
type input "250"
click at [409, 519] on div at bounding box center [872, 409] width 1333 height 750
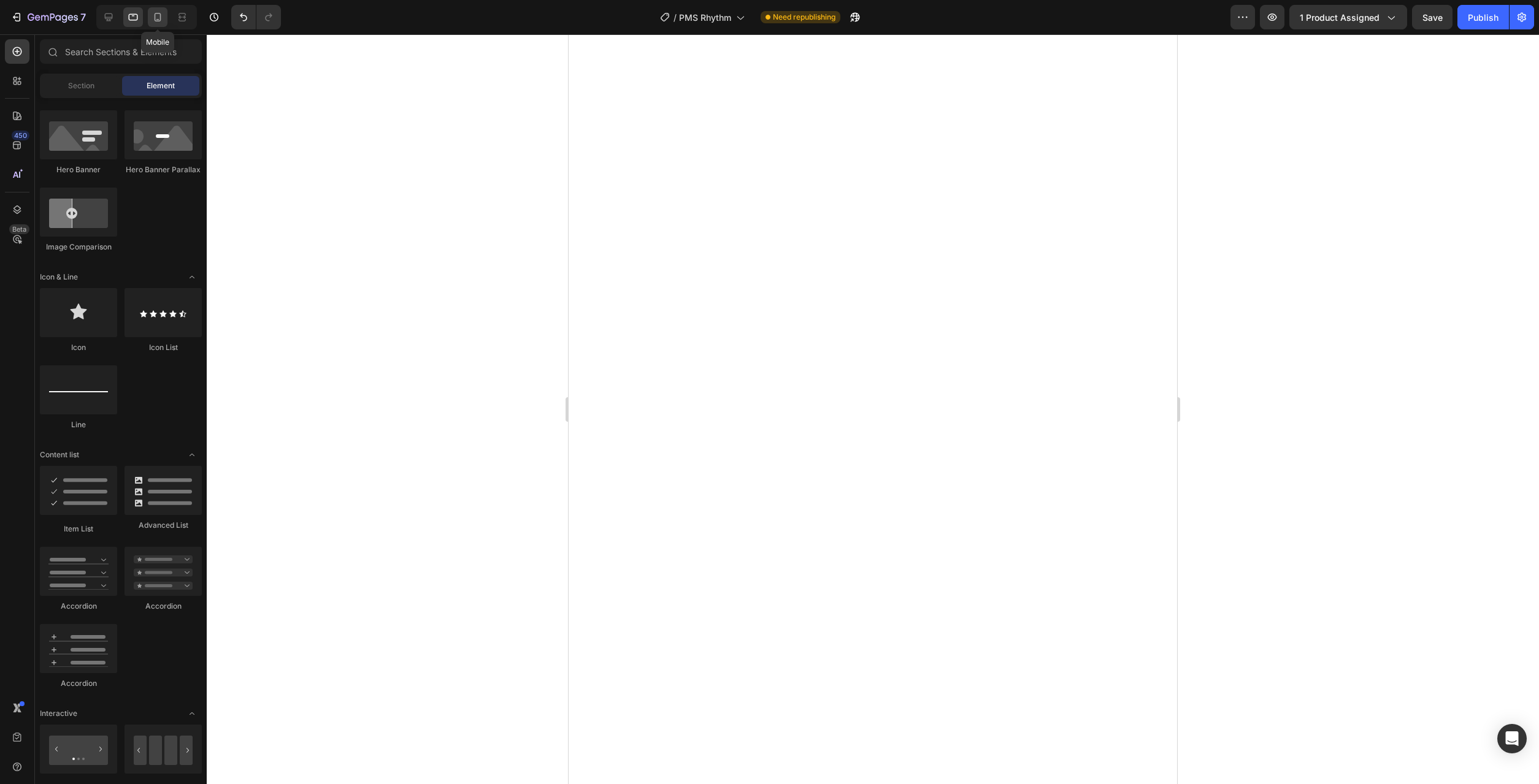
click at [161, 19] on icon at bounding box center [158, 17] width 7 height 8
click at [104, 14] on icon at bounding box center [109, 17] width 12 height 12
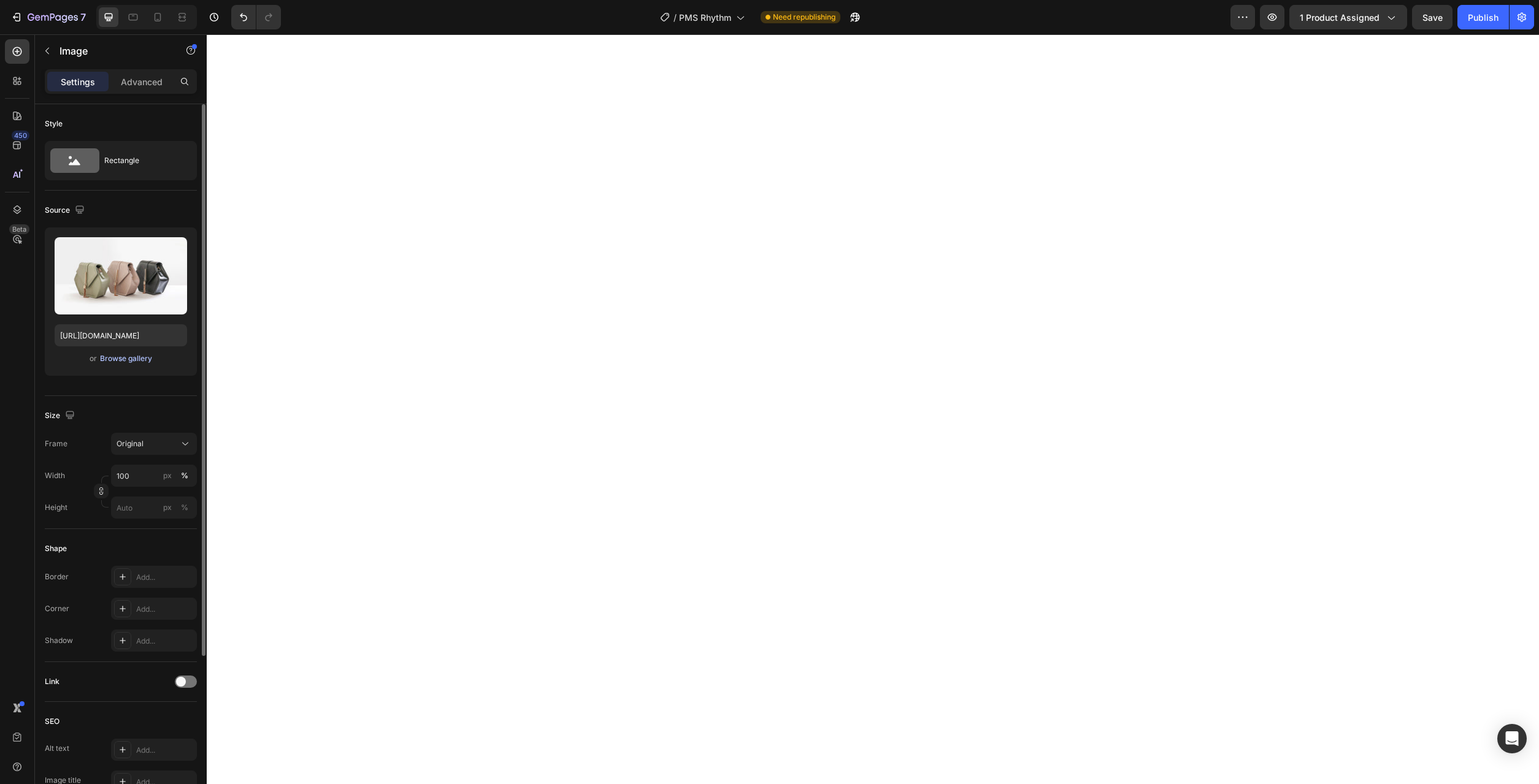
click at [122, 359] on div "Browse gallery" at bounding box center [126, 359] width 52 height 11
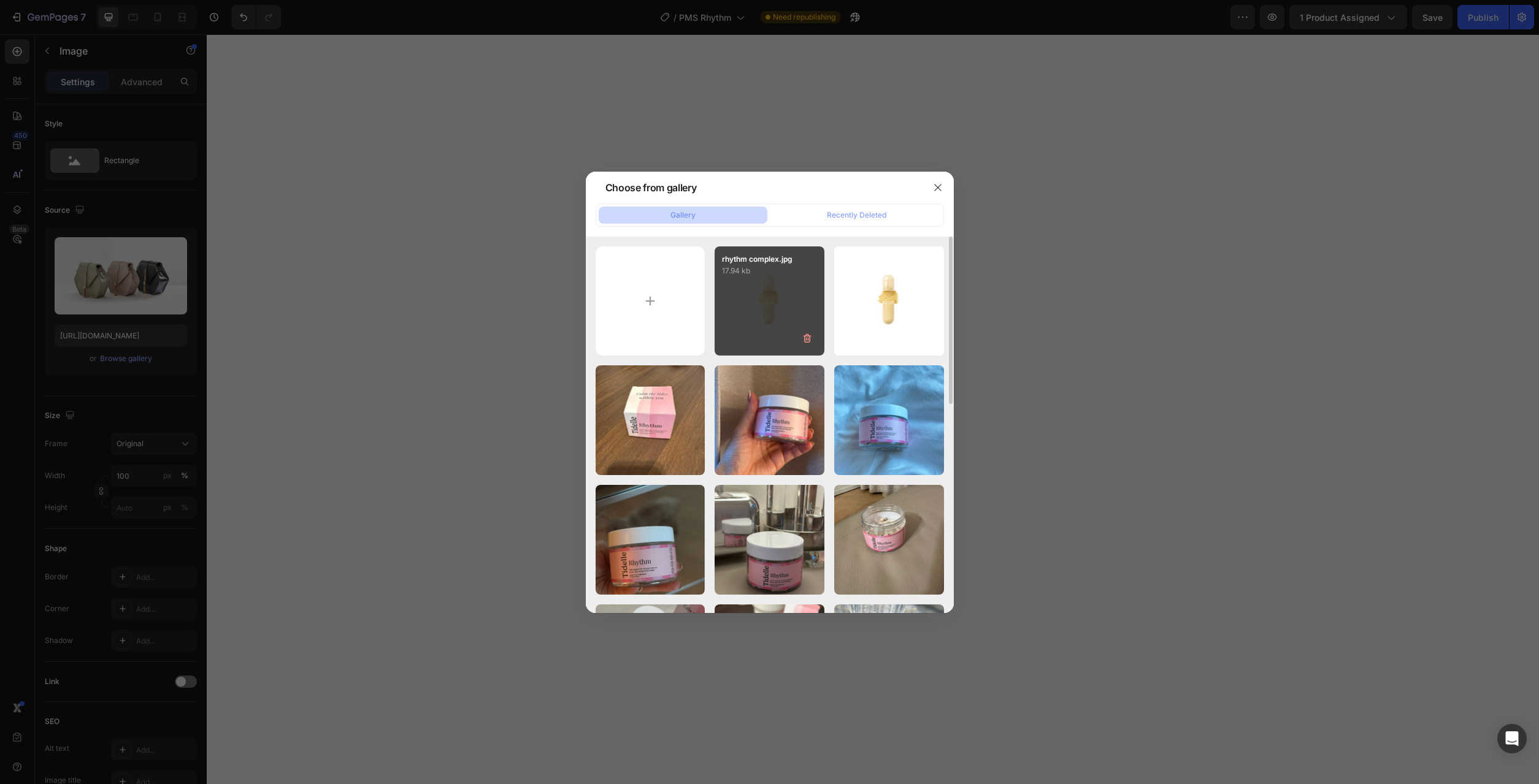
click at [763, 297] on div "rhythm complex.jpg 17.94 kb" at bounding box center [770, 301] width 110 height 110
type input "https://cdn.shopify.com/s/files/1/0777/2736/7387/files/gempages_577083542056469…"
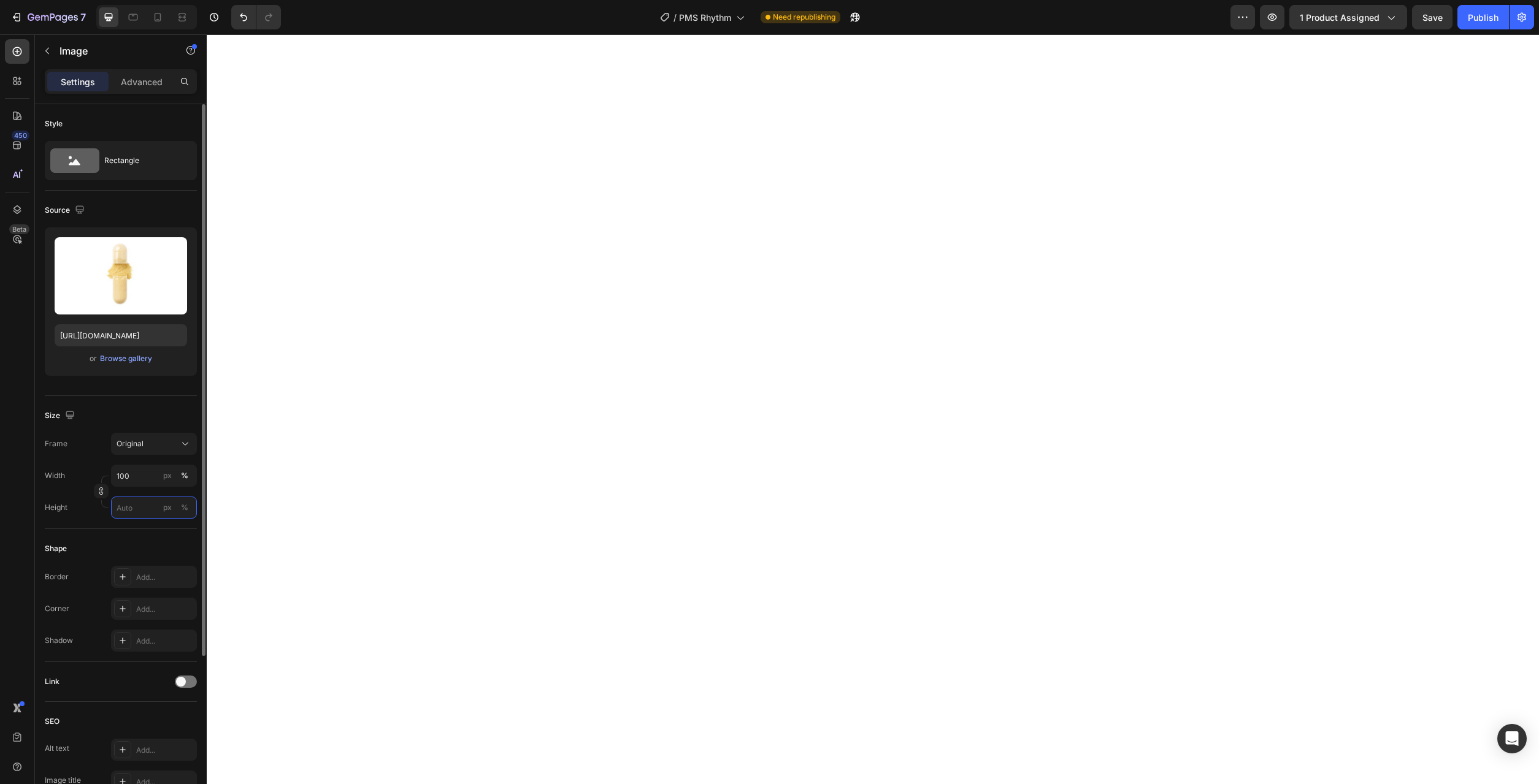
click at [150, 506] on input "px %" at bounding box center [153, 508] width 86 height 22
click at [164, 510] on div "px" at bounding box center [167, 508] width 8 height 11
click at [148, 510] on input "px %" at bounding box center [153, 508] width 86 height 22
drag, startPoint x: 137, startPoint y: 510, endPoint x: 103, endPoint y: 508, distance: 34.1
click at [111, 508] on input "500" at bounding box center [153, 508] width 86 height 22
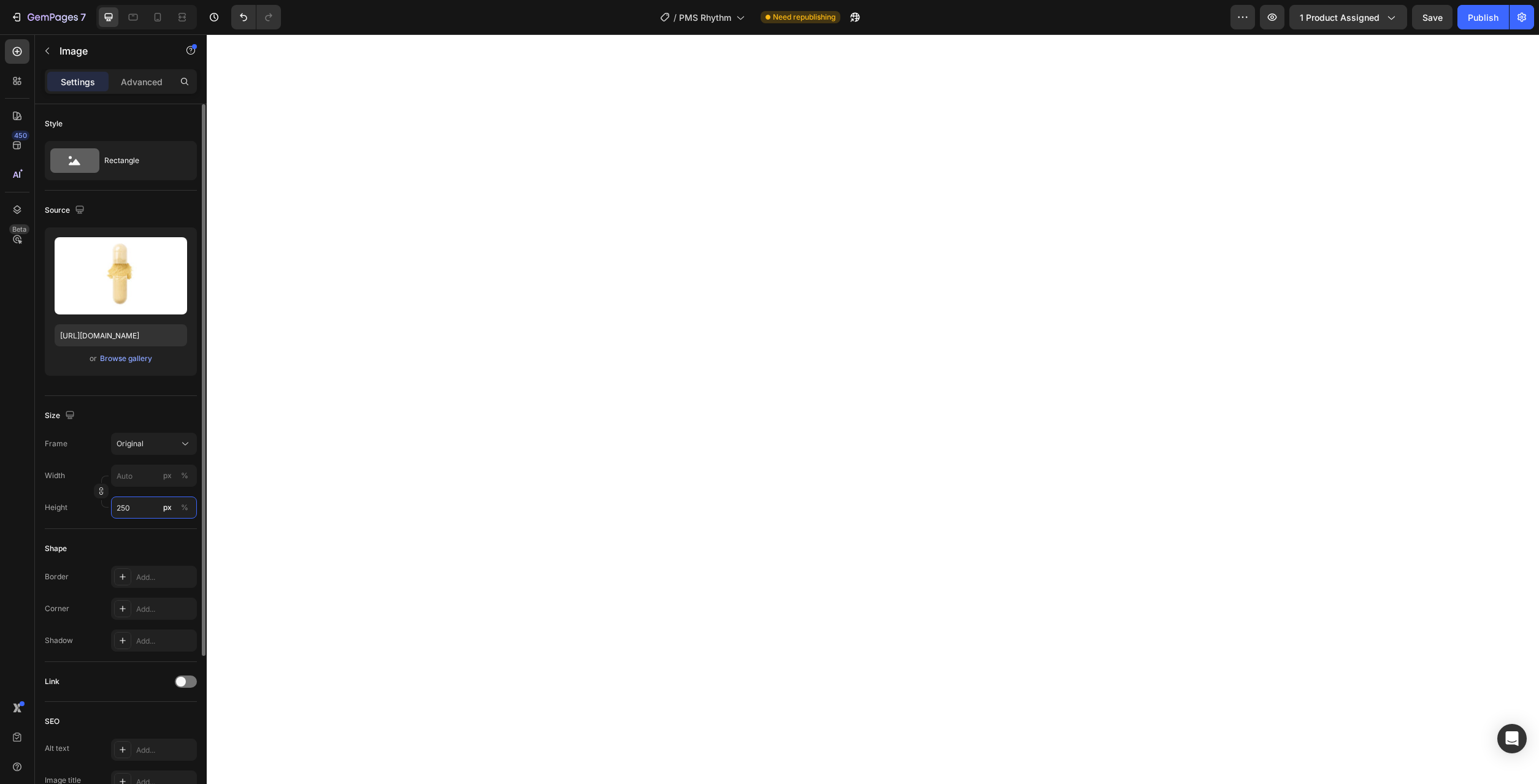
drag, startPoint x: 129, startPoint y: 511, endPoint x: 103, endPoint y: 510, distance: 26.0
click at [111, 510] on input "250" at bounding box center [153, 508] width 86 height 22
type input "380"
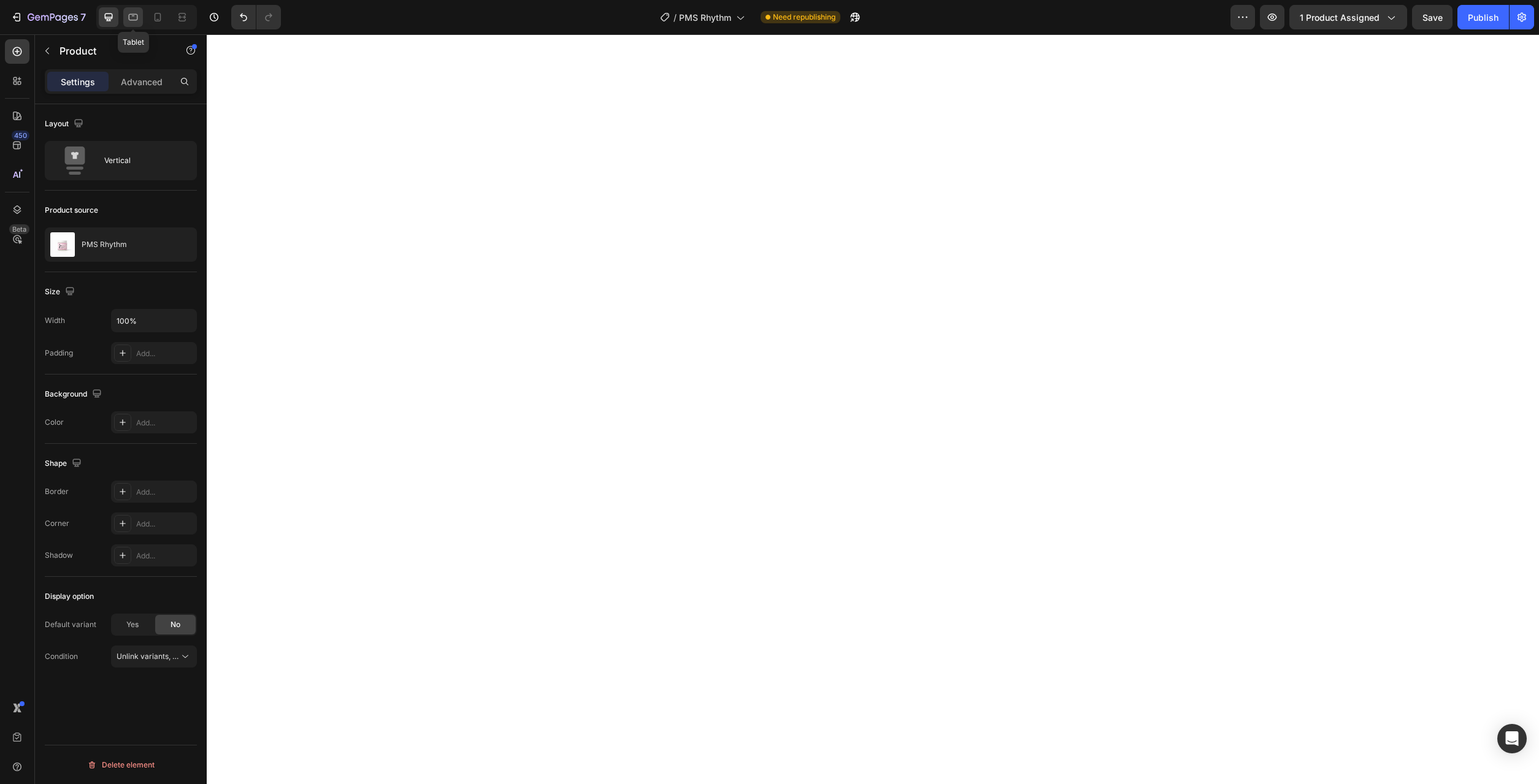
click at [131, 17] on icon at bounding box center [133, 17] width 12 height 12
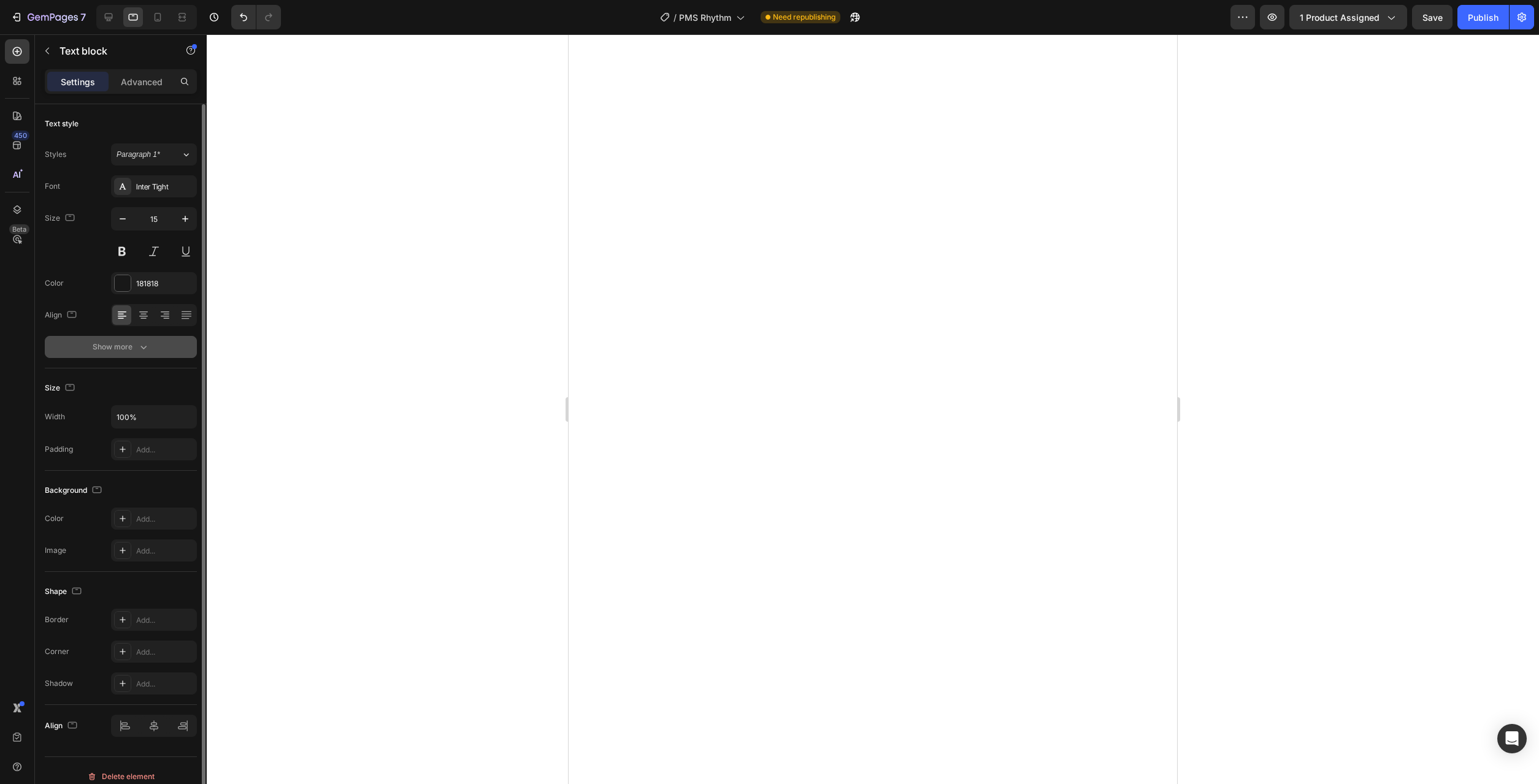
click at [160, 341] on button "Show more" at bounding box center [120, 347] width 152 height 22
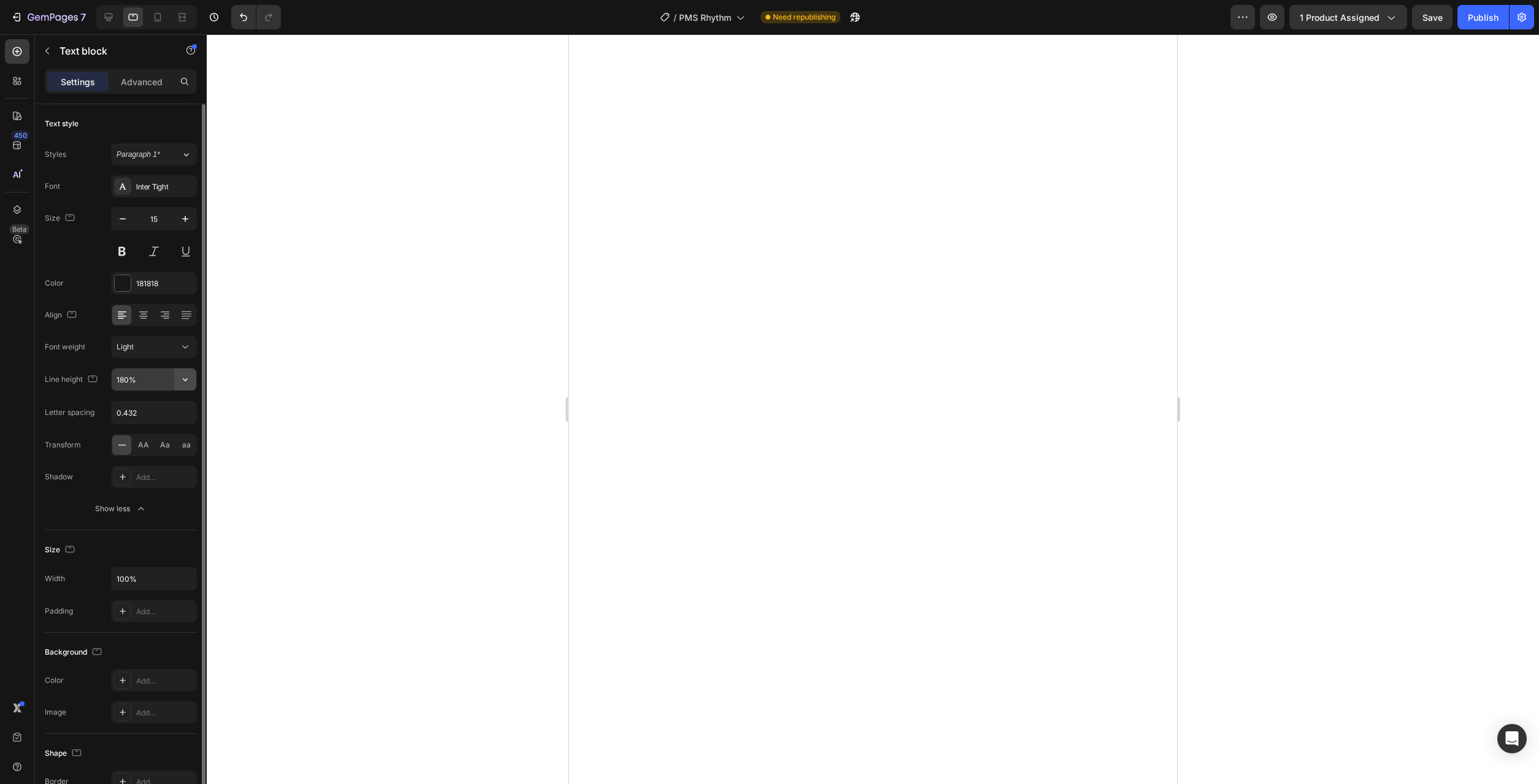
click at [189, 382] on icon "button" at bounding box center [185, 380] width 12 height 12
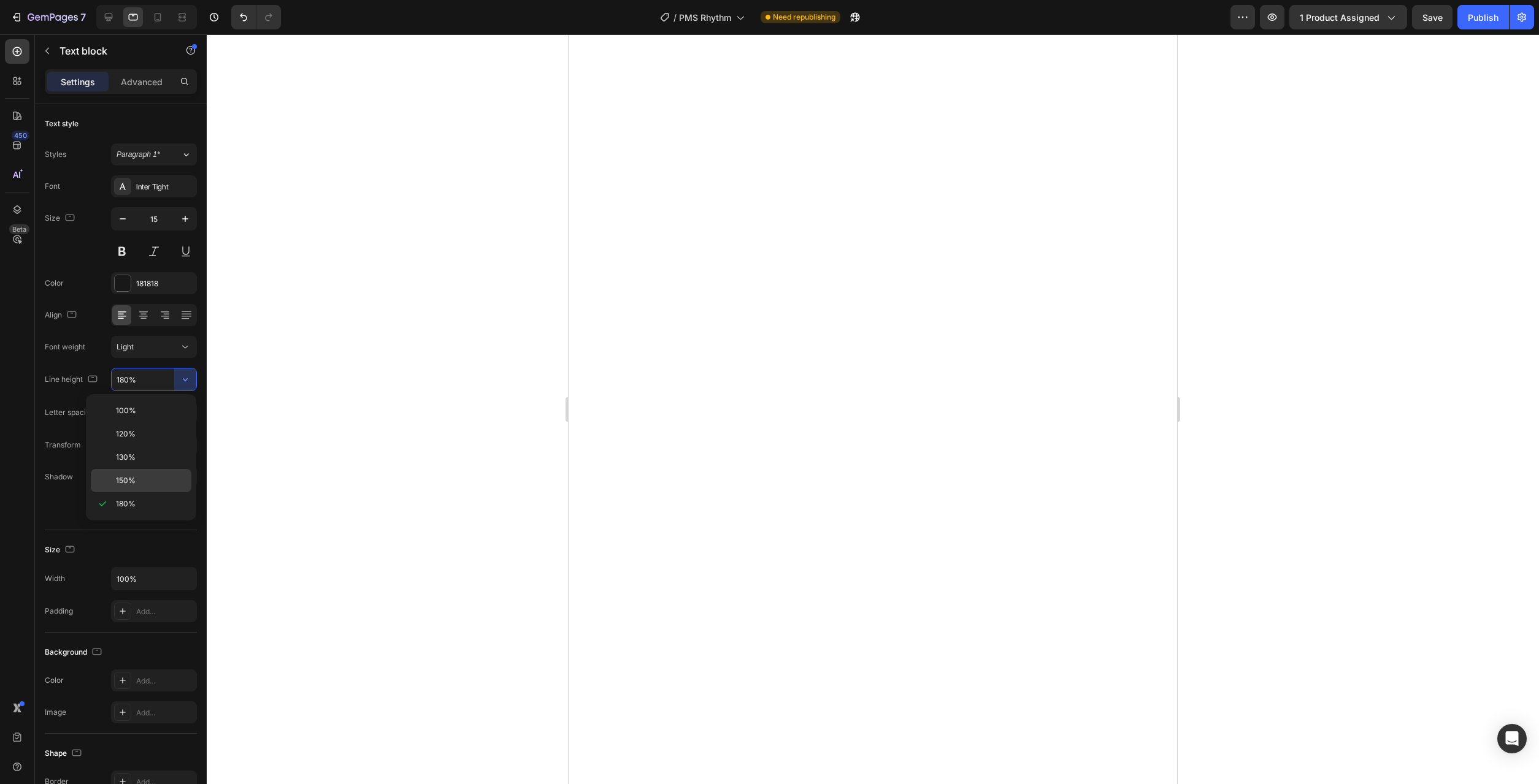
click at [160, 477] on p "150%" at bounding box center [151, 481] width 70 height 11
type input "150%"
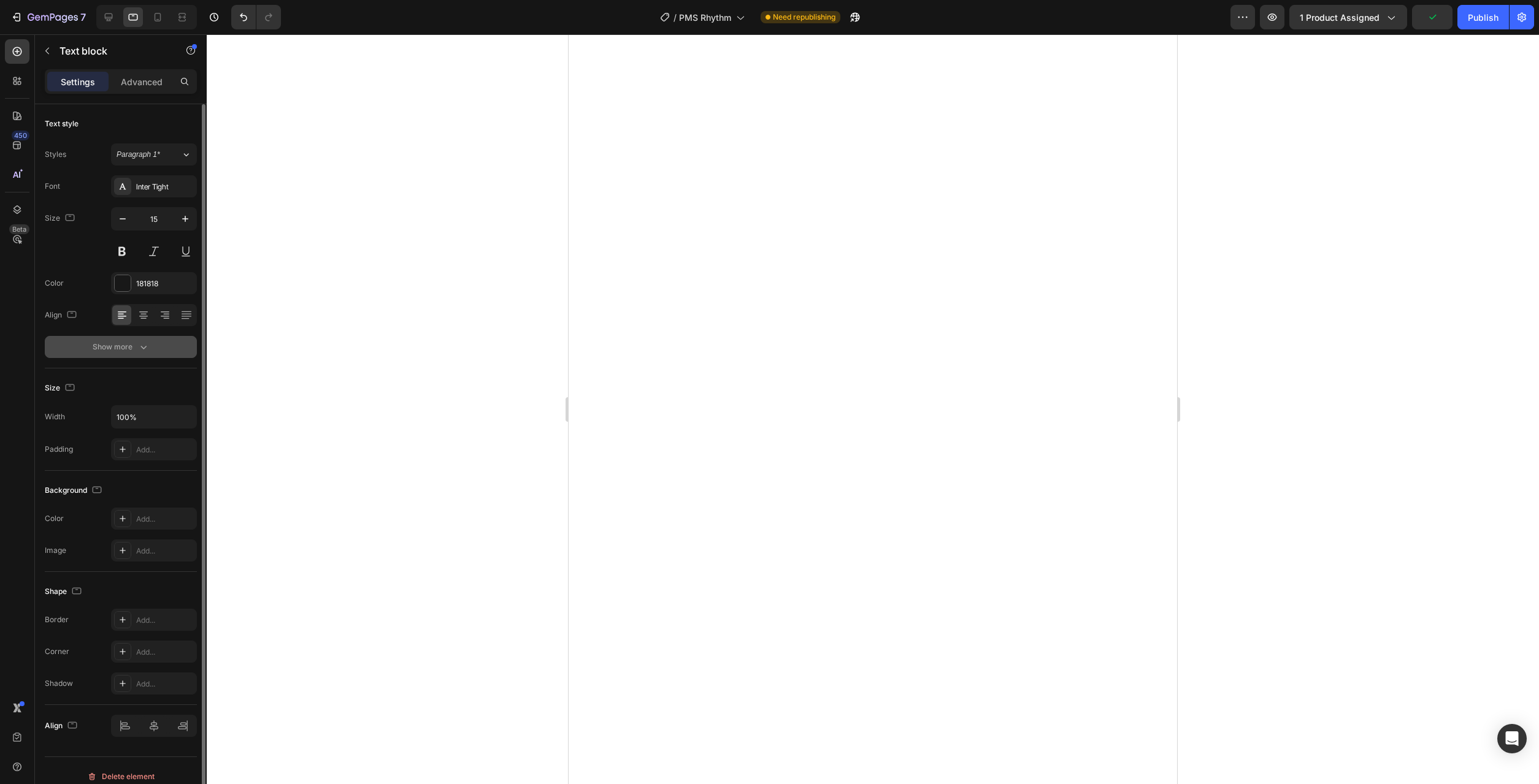
click at [133, 351] on div "Show more" at bounding box center [121, 347] width 57 height 12
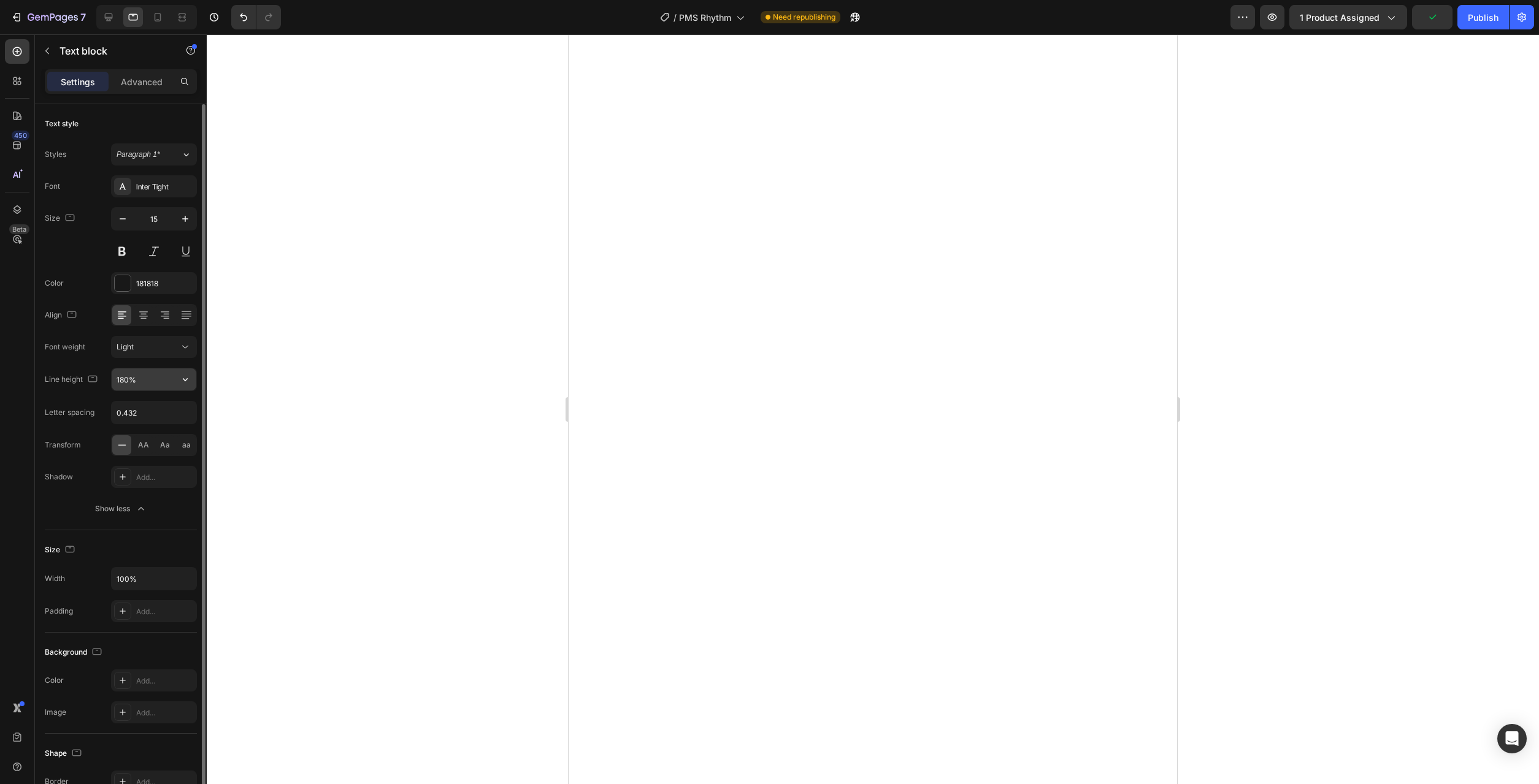
click at [187, 373] on icon "button" at bounding box center [185, 380] width 12 height 12
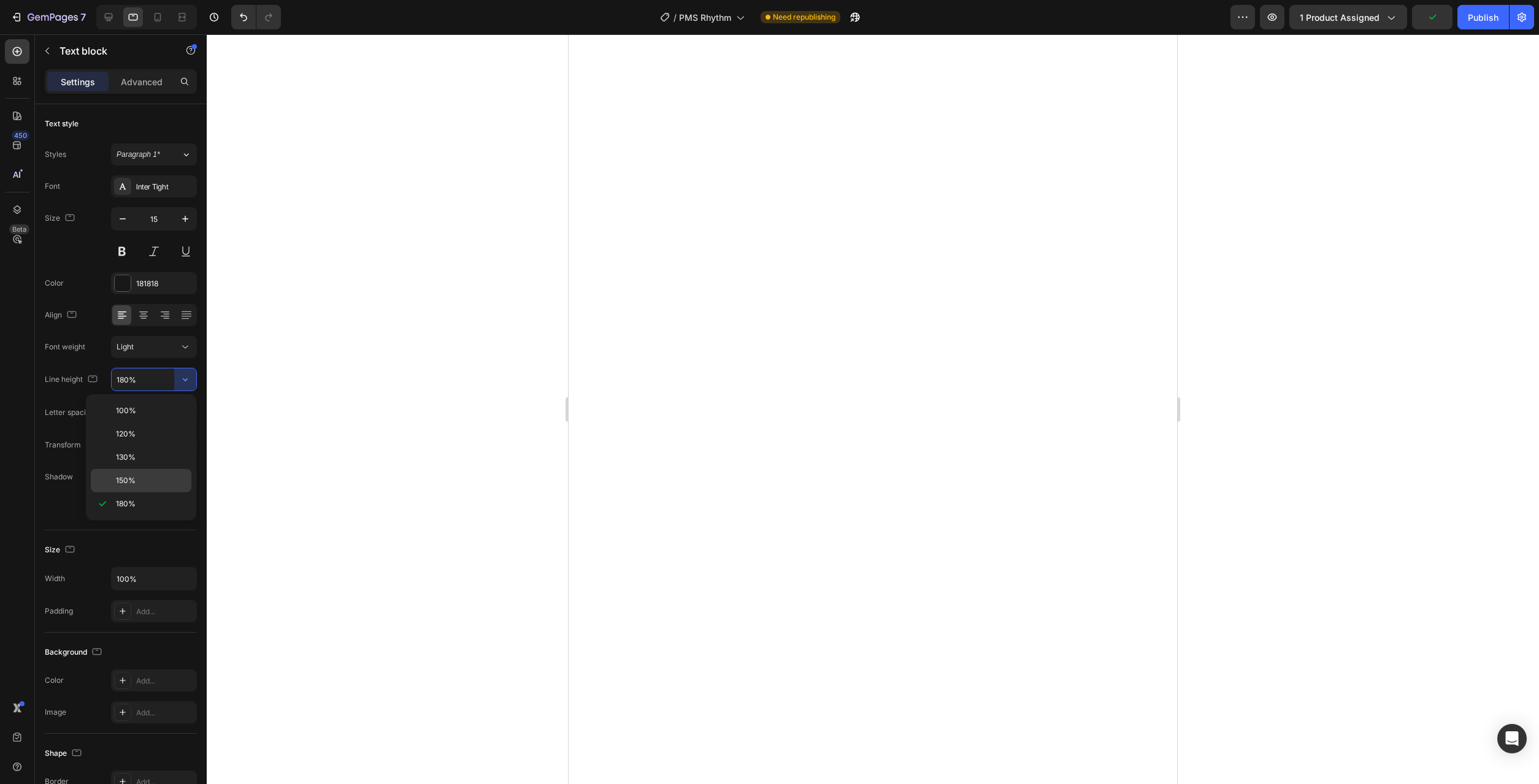
click at [149, 475] on div "150%" at bounding box center [141, 481] width 100 height 23
type input "150%"
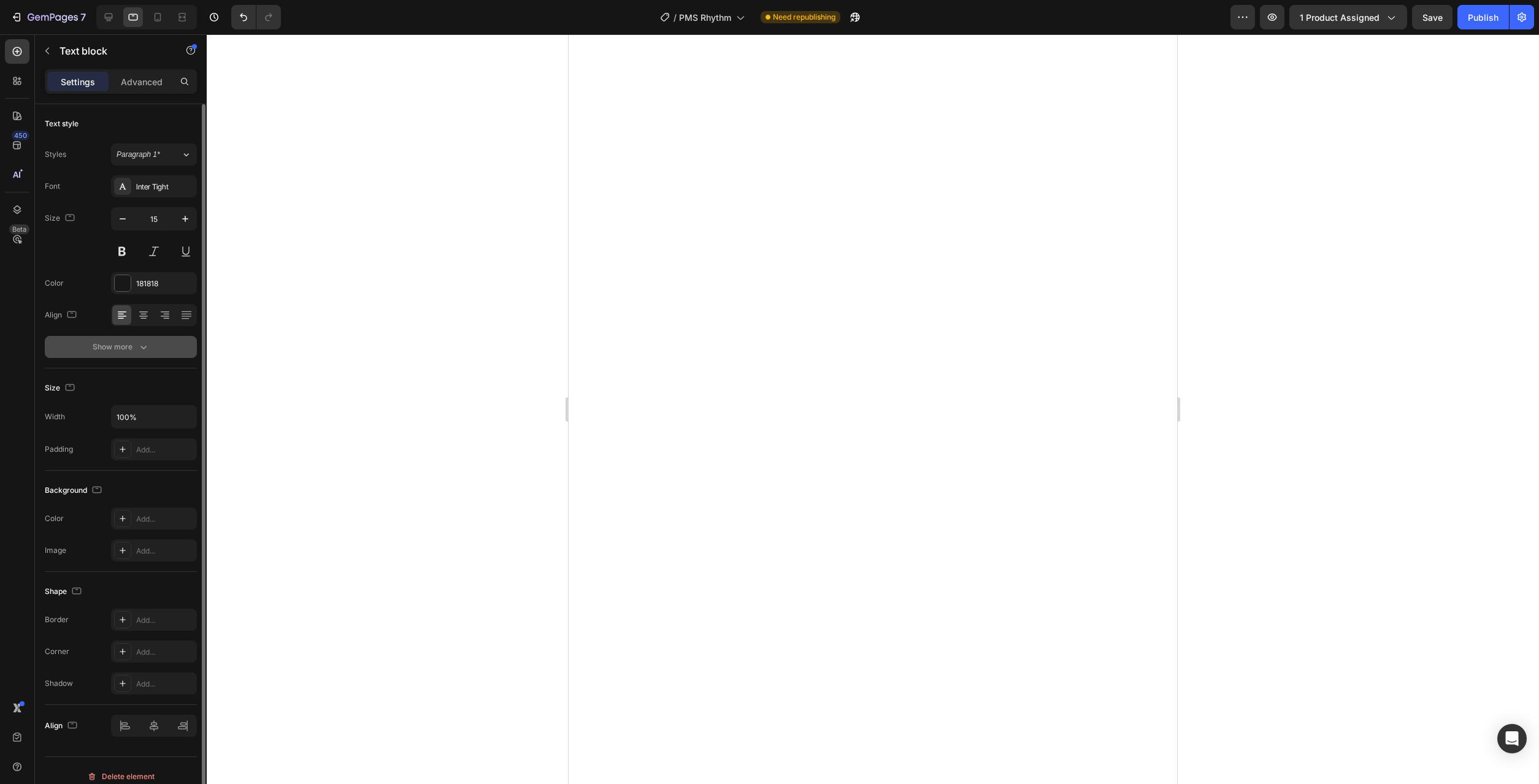
click at [151, 352] on button "Show more" at bounding box center [120, 347] width 152 height 22
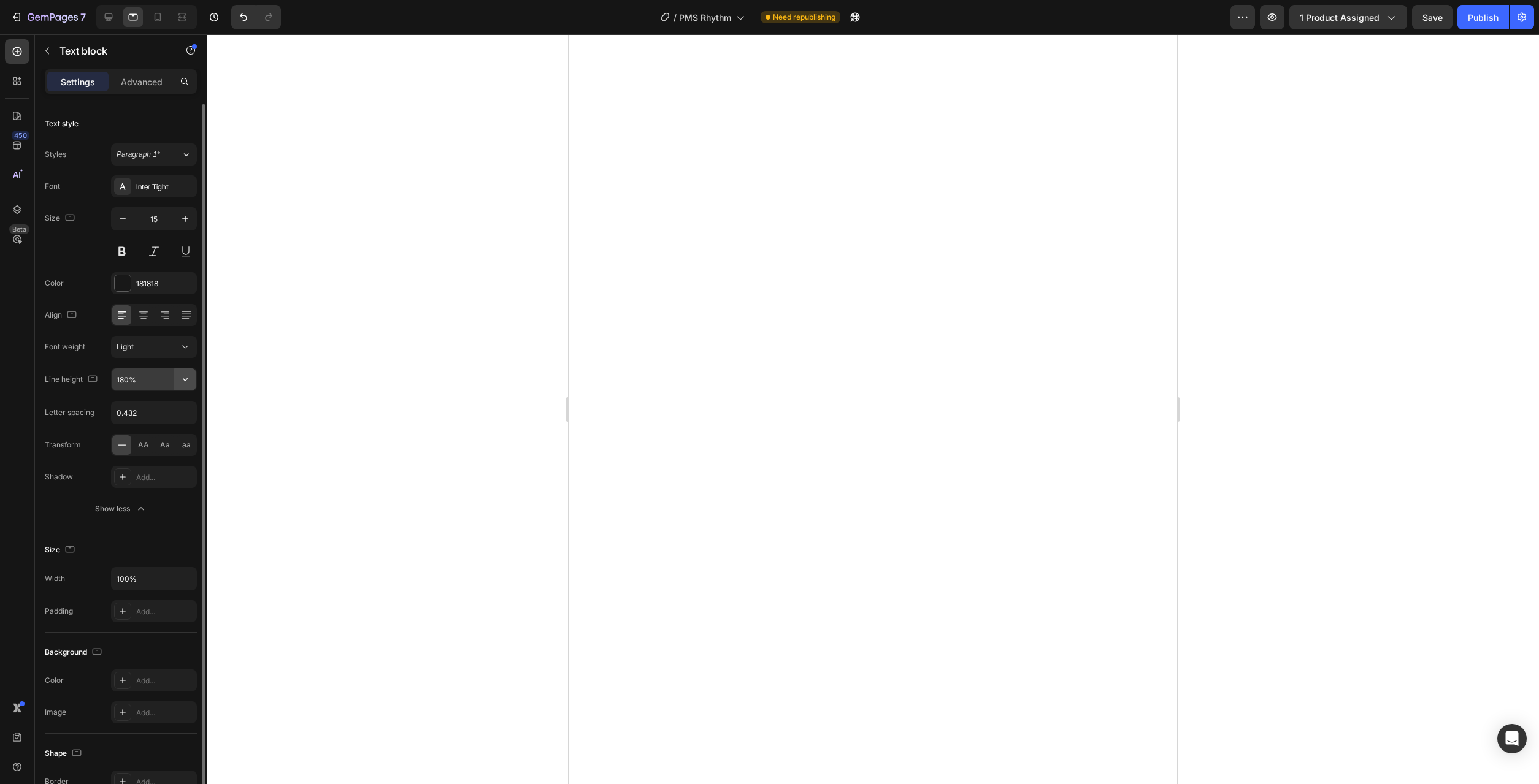
click at [187, 381] on icon "button" at bounding box center [185, 380] width 12 height 12
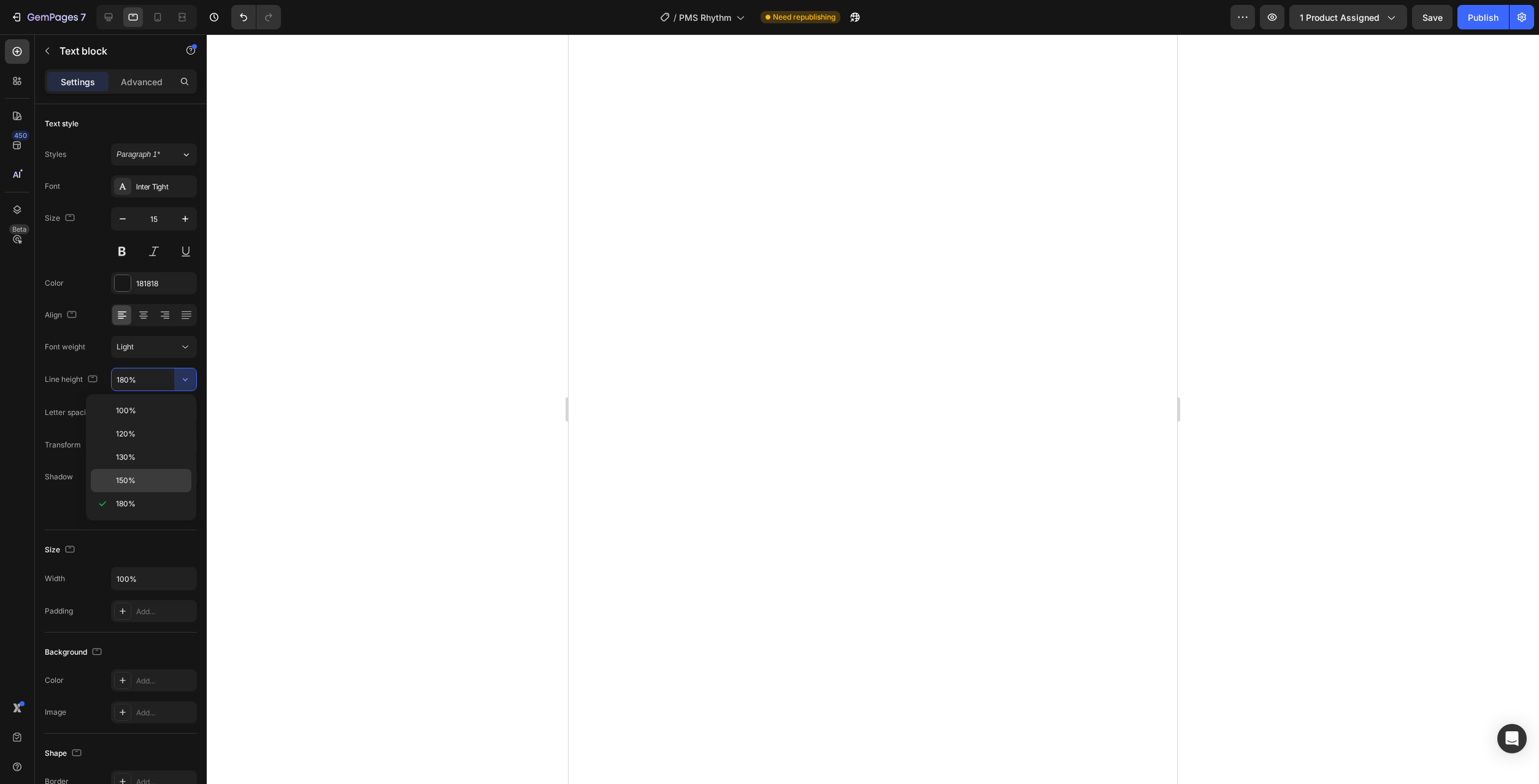
click at [153, 472] on div "150%" at bounding box center [141, 481] width 100 height 23
type input "150%"
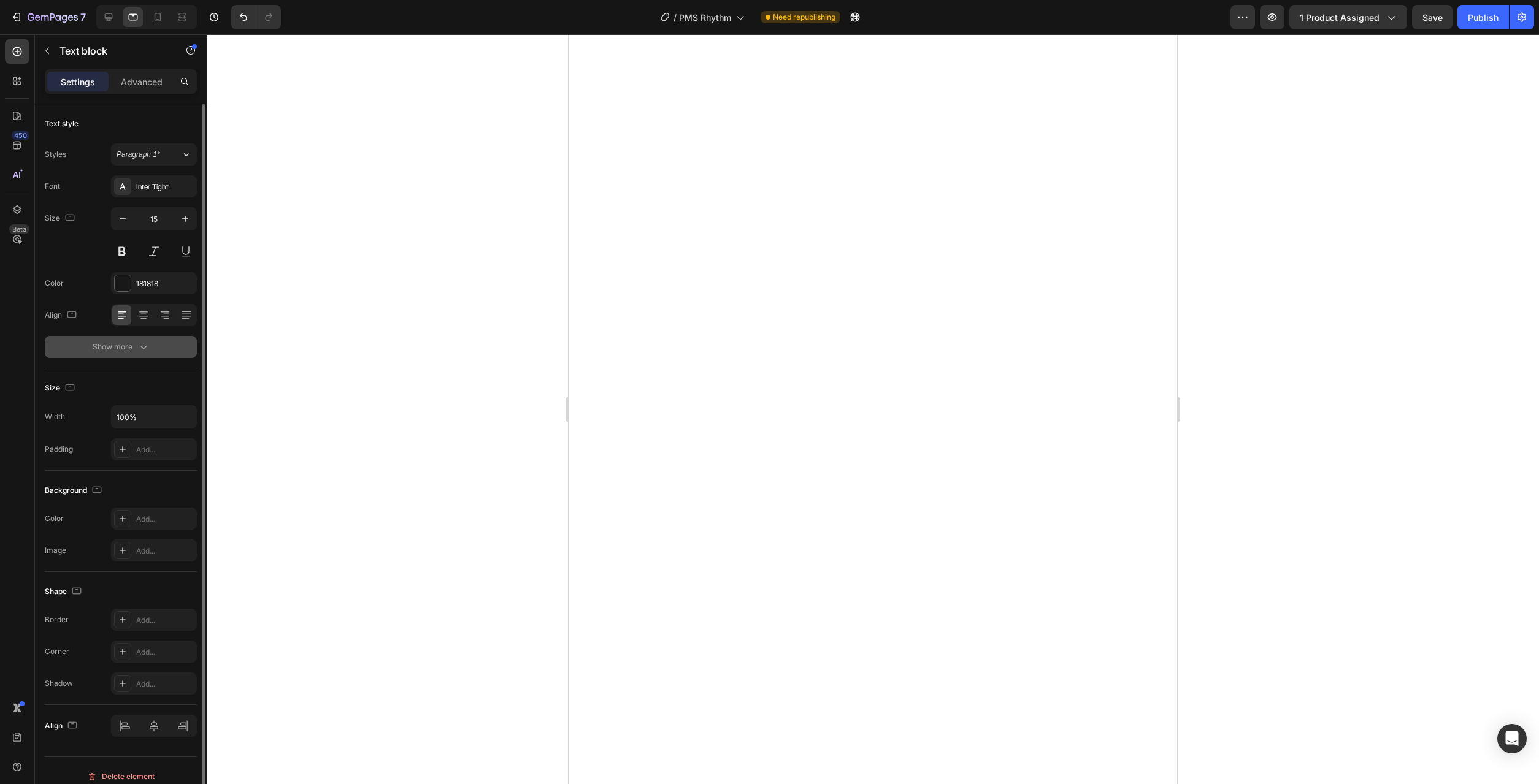
click at [143, 354] on button "Show more" at bounding box center [120, 347] width 152 height 22
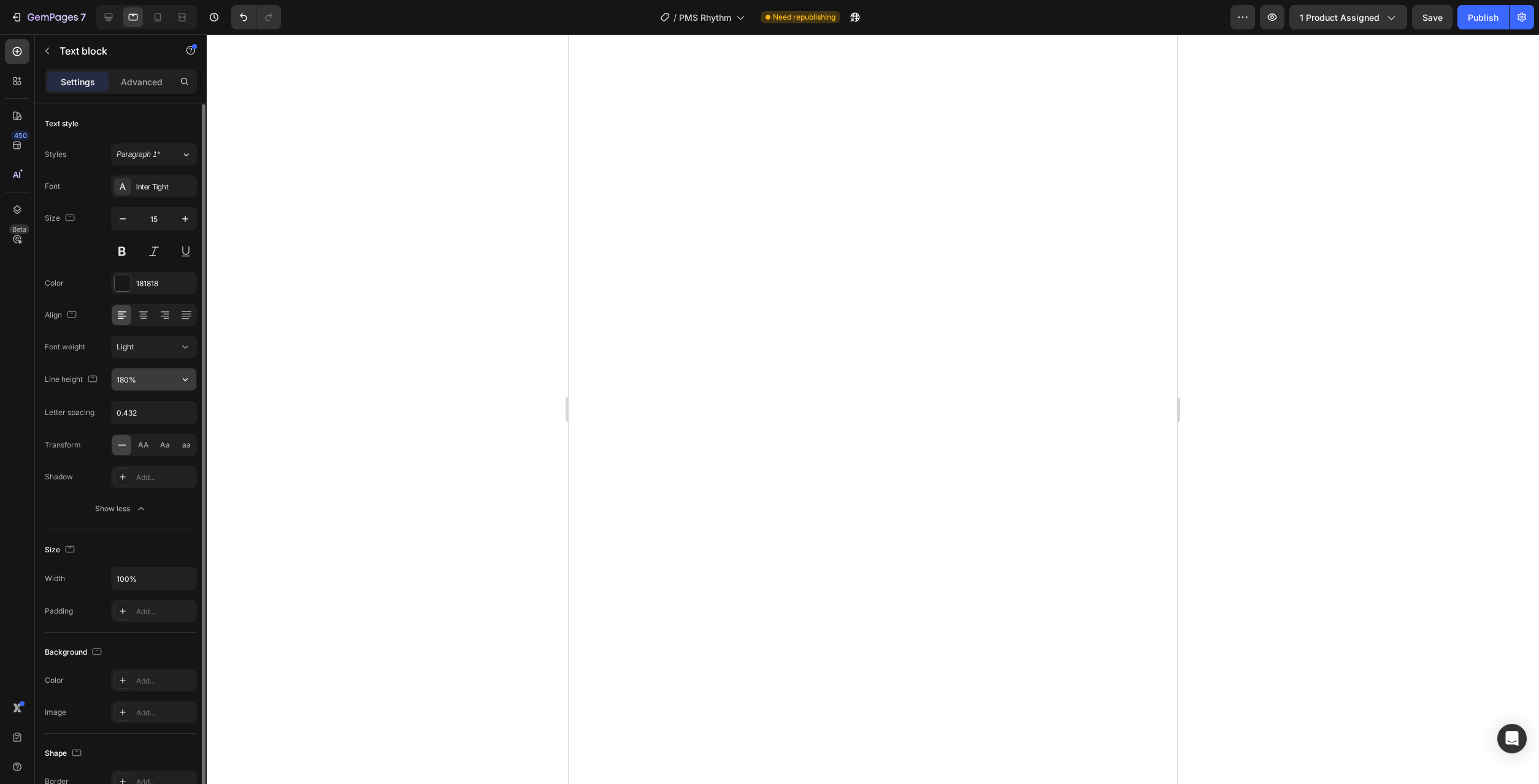
click at [194, 382] on button "button" at bounding box center [185, 380] width 22 height 22
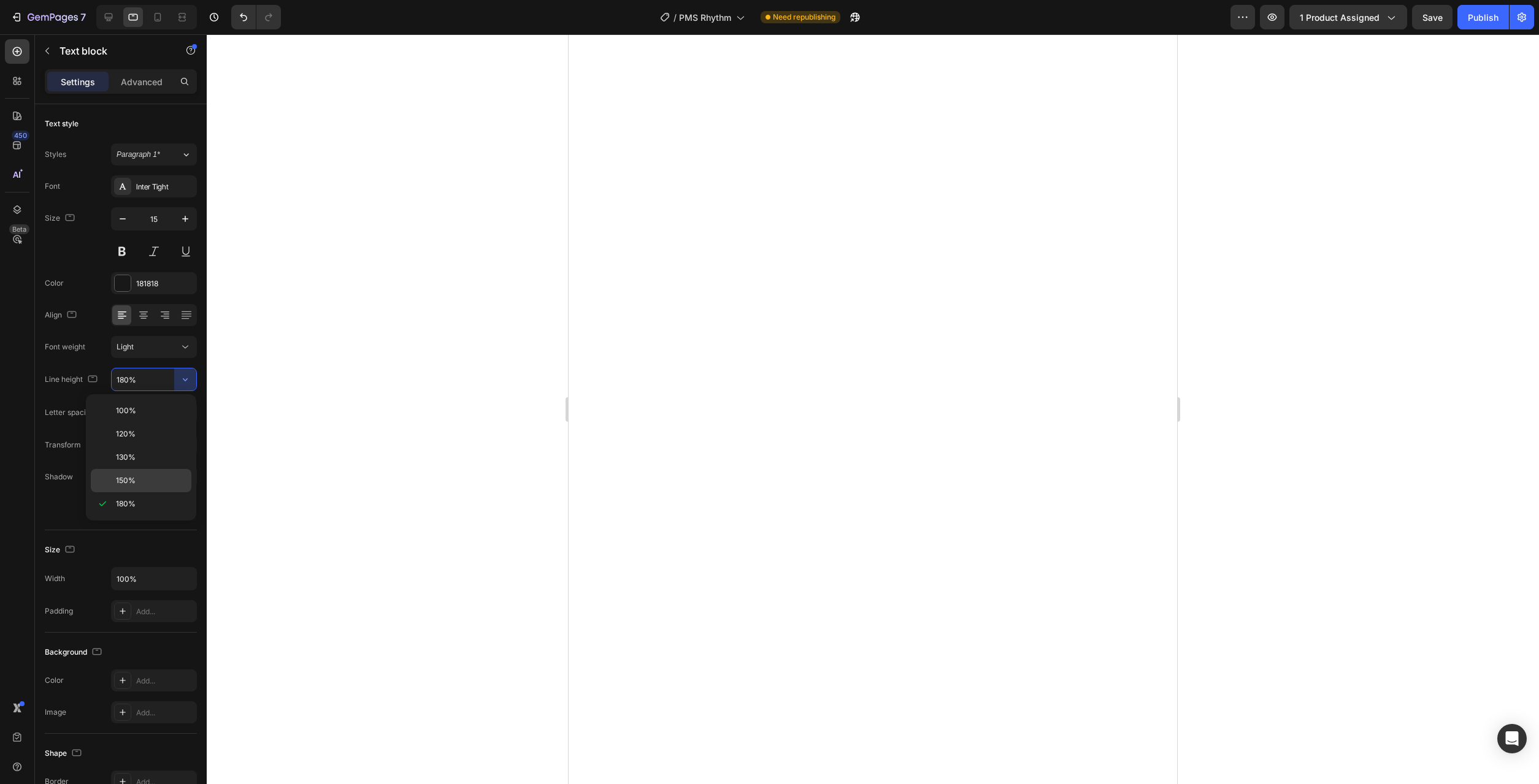
click at [153, 473] on div "150%" at bounding box center [141, 481] width 100 height 23
type input "150%"
click at [435, 444] on div at bounding box center [872, 409] width 1333 height 750
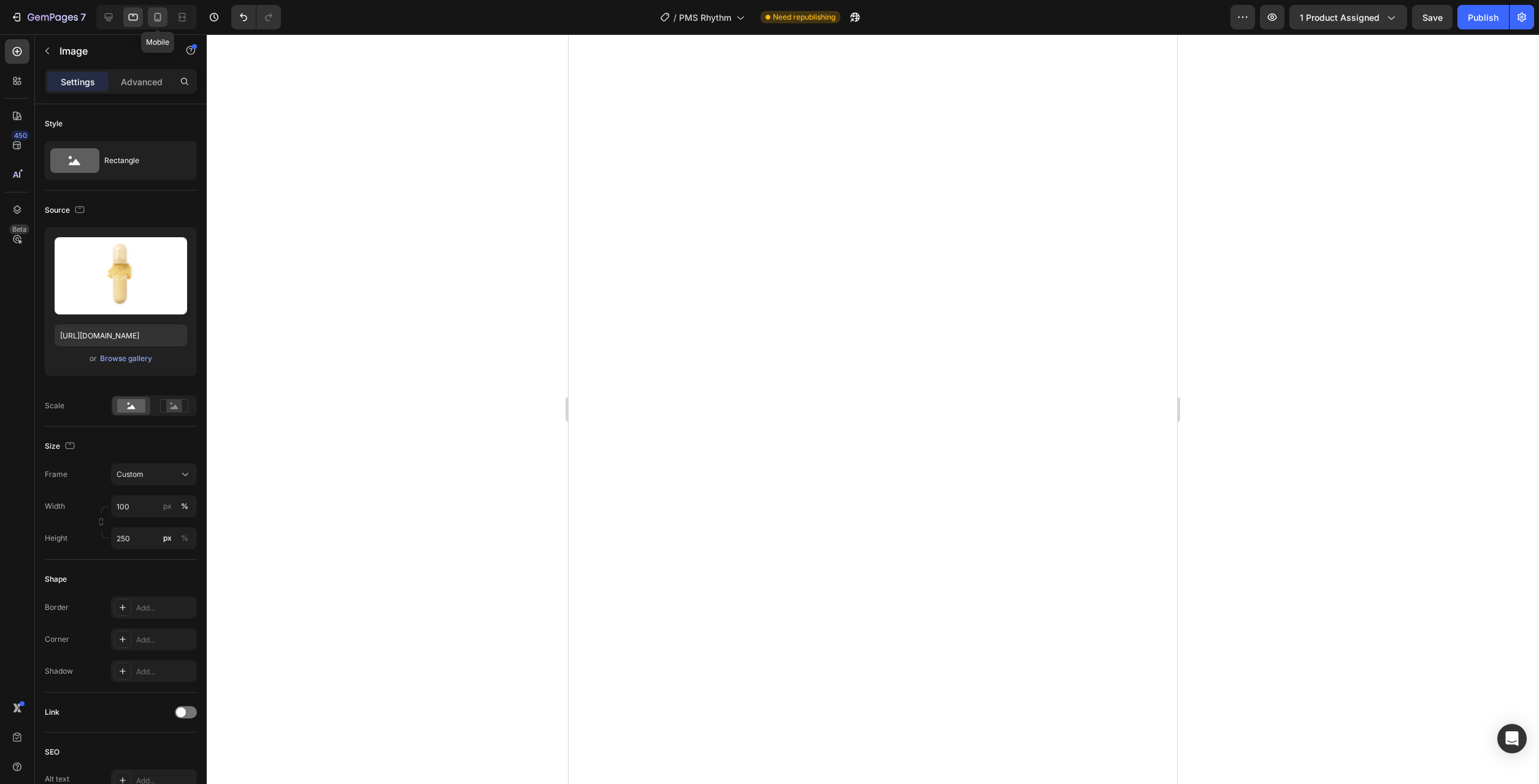
click at [155, 25] on div at bounding box center [158, 17] width 20 height 20
click at [1173, 512] on div at bounding box center [872, 409] width 1333 height 750
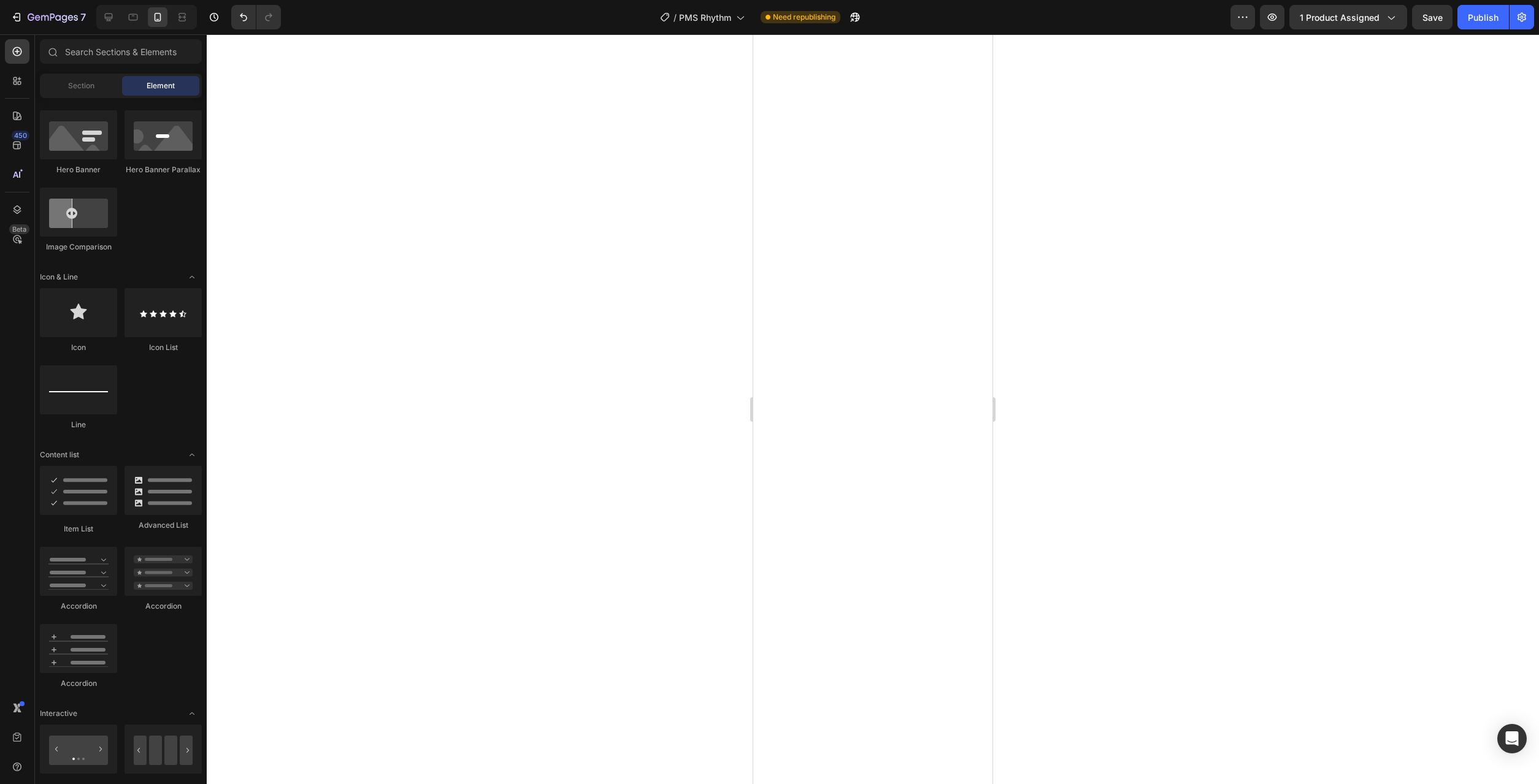
scroll to position [625, 0]
click at [109, 8] on div at bounding box center [109, 17] width 20 height 20
click at [138, 14] on icon at bounding box center [133, 18] width 9 height 7
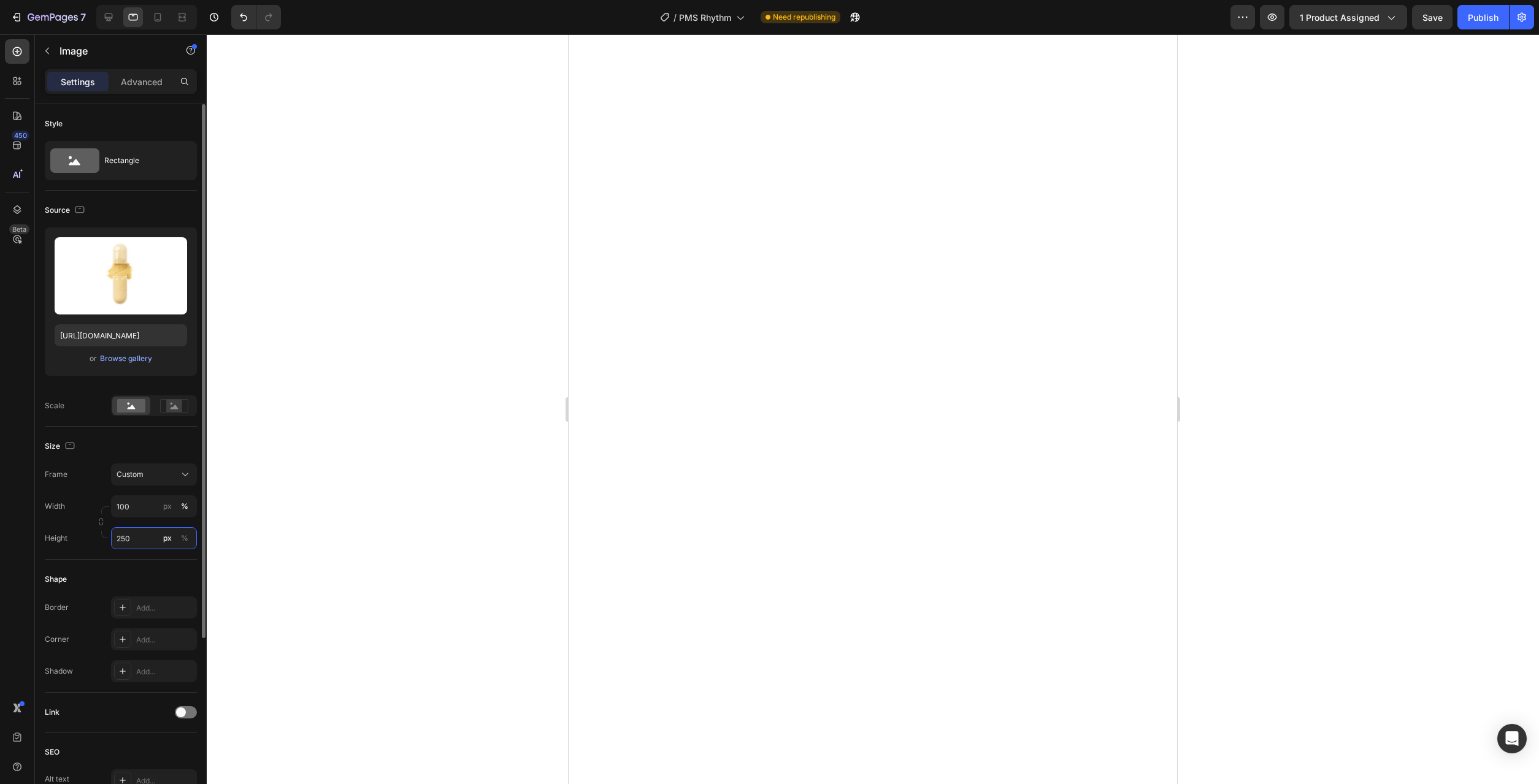
drag, startPoint x: 122, startPoint y: 538, endPoint x: 154, endPoint y: 541, distance: 32.1
click at [152, 541] on input "250" at bounding box center [153, 538] width 86 height 22
type input "380"
click at [1276, 519] on div at bounding box center [872, 409] width 1333 height 750
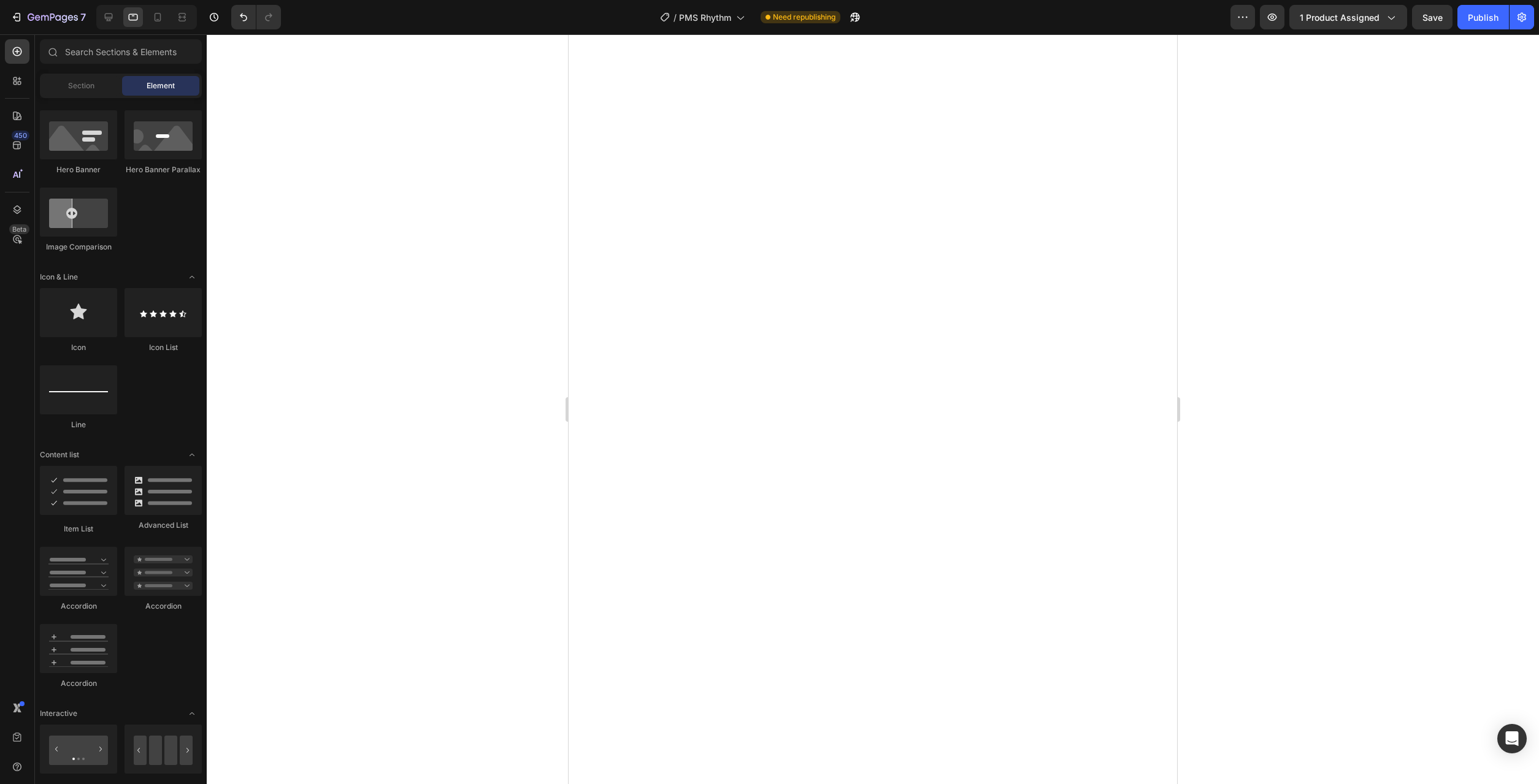
scroll to position [625, 0]
click at [154, 23] on icon at bounding box center [158, 17] width 12 height 12
click at [109, 18] on icon at bounding box center [109, 18] width 8 height 8
click at [154, 19] on icon at bounding box center [158, 17] width 12 height 12
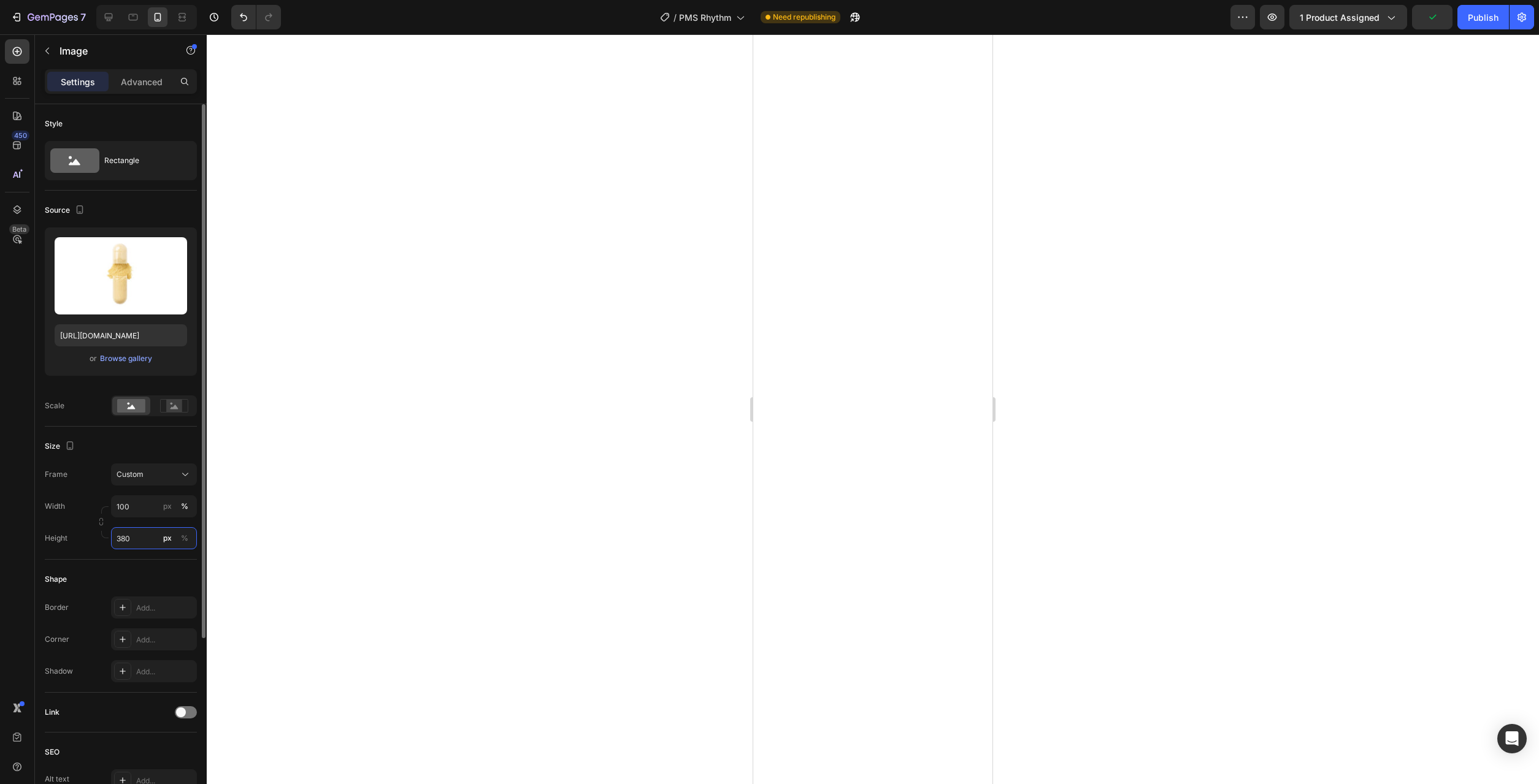
drag, startPoint x: 136, startPoint y: 541, endPoint x: 99, endPoint y: 538, distance: 37.1
click at [111, 538] on input "380" at bounding box center [153, 538] width 86 height 22
click at [120, 541] on input "380" at bounding box center [153, 538] width 86 height 22
type input "280"
click at [468, 574] on div at bounding box center [872, 409] width 1333 height 750
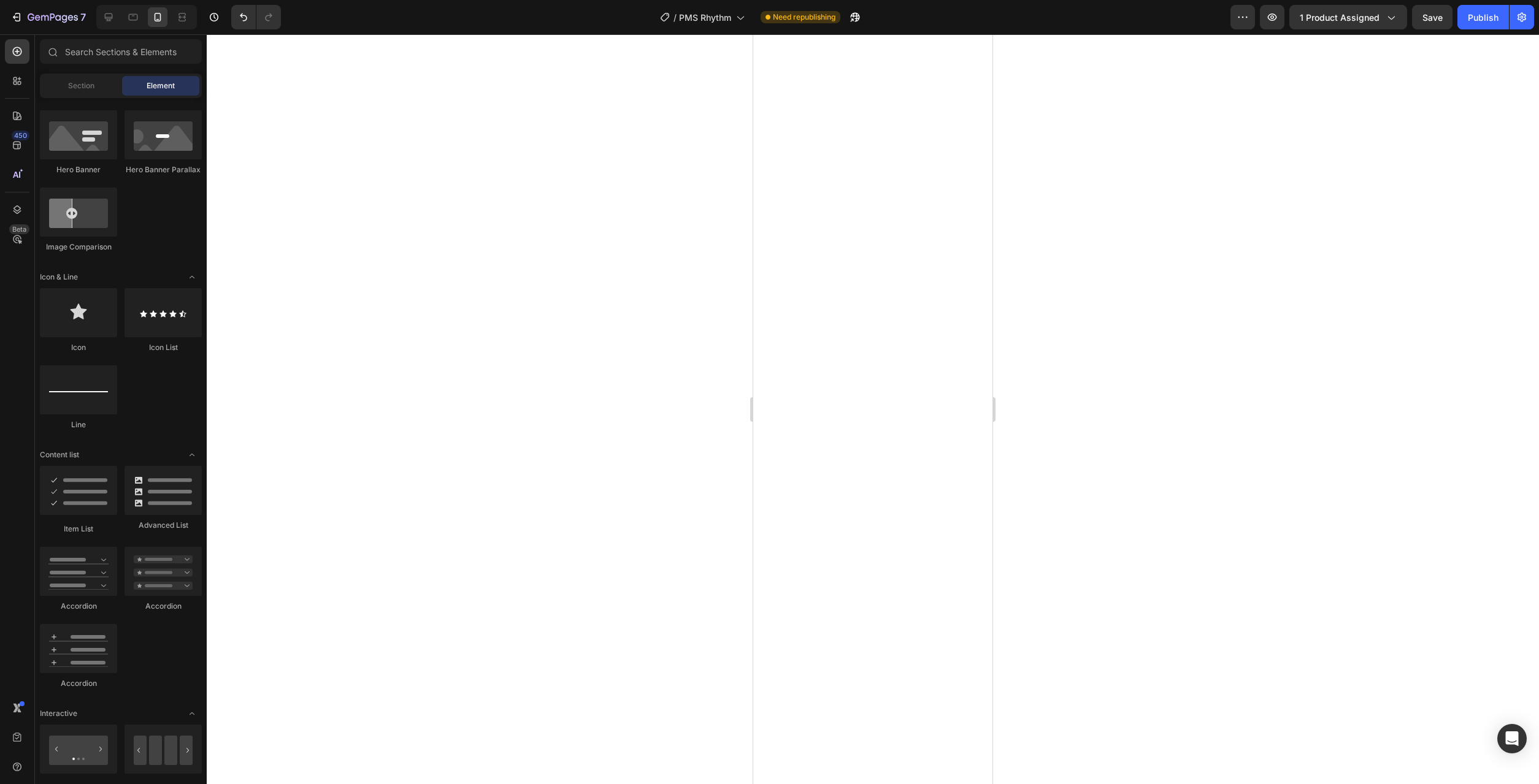
scroll to position [625, 0]
click at [1440, 30] on div "7 Version history / PMS Rhythm Need republishing Preview 1 product assigned Sav…" at bounding box center [769, 17] width 1539 height 35
click at [1440, 27] on button "Save" at bounding box center [1432, 17] width 41 height 25
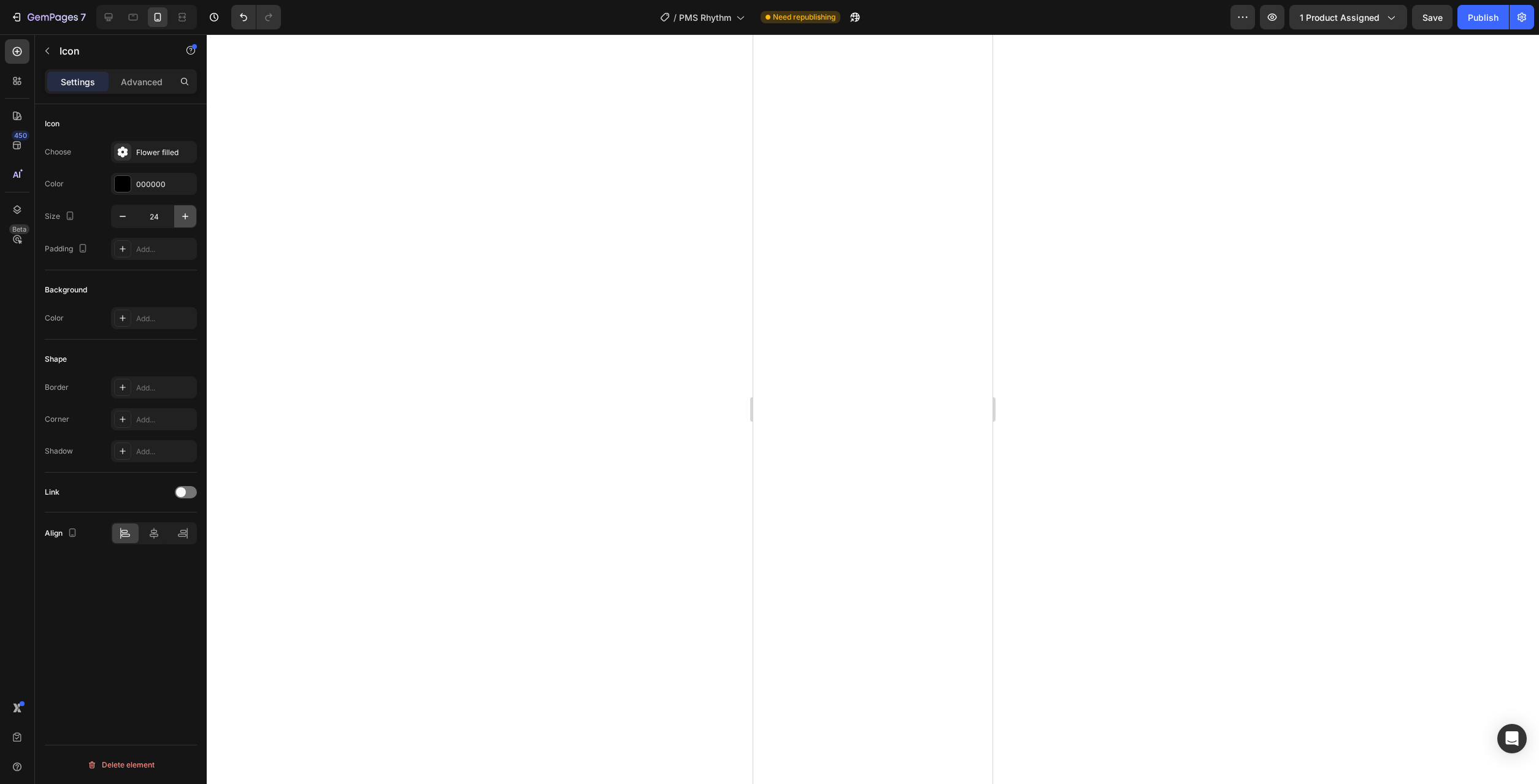
click at [182, 220] on icon "button" at bounding box center [185, 217] width 12 height 12
type input "28"
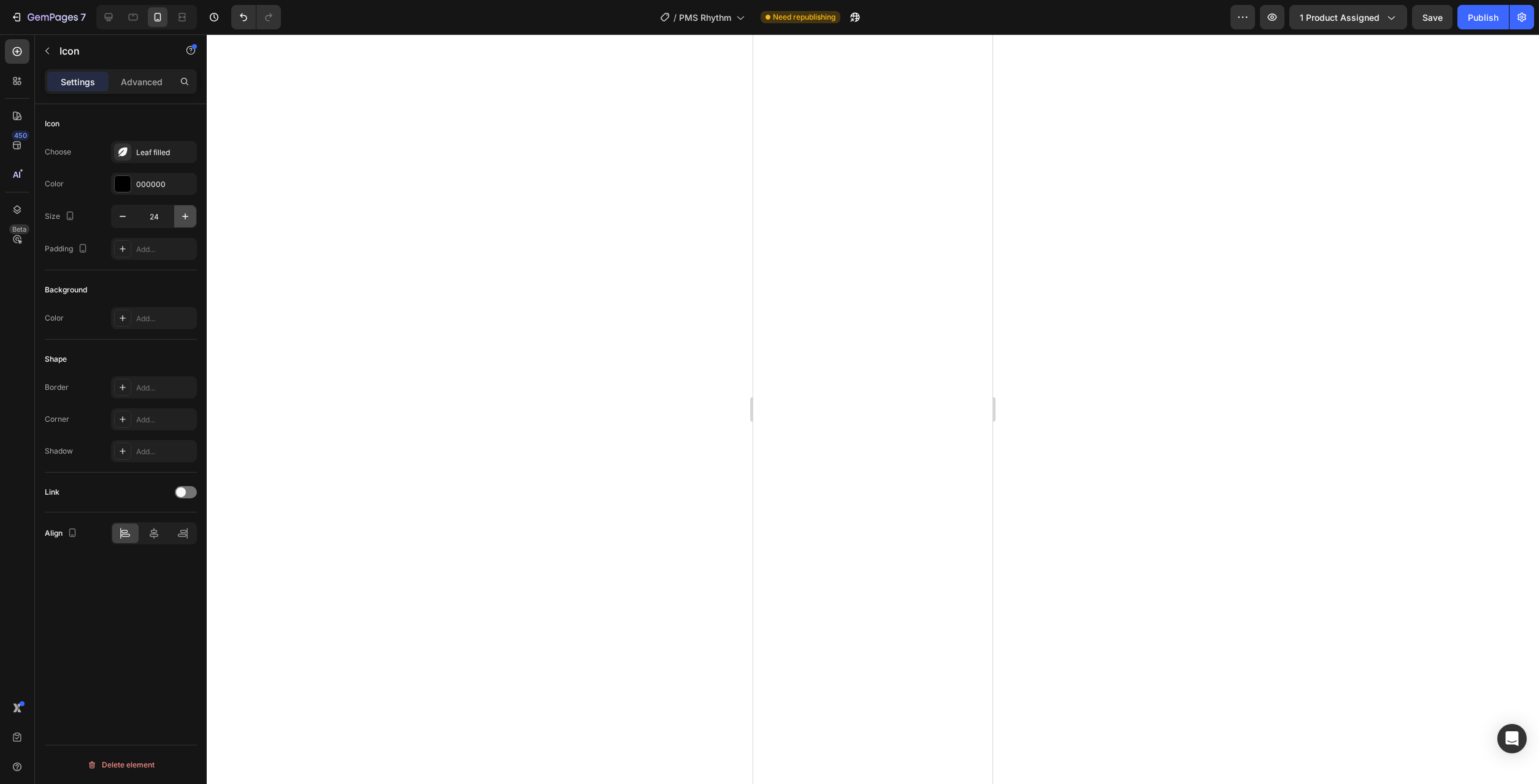
click at [190, 217] on icon "button" at bounding box center [185, 217] width 12 height 12
click at [182, 215] on icon "button" at bounding box center [185, 217] width 12 height 12
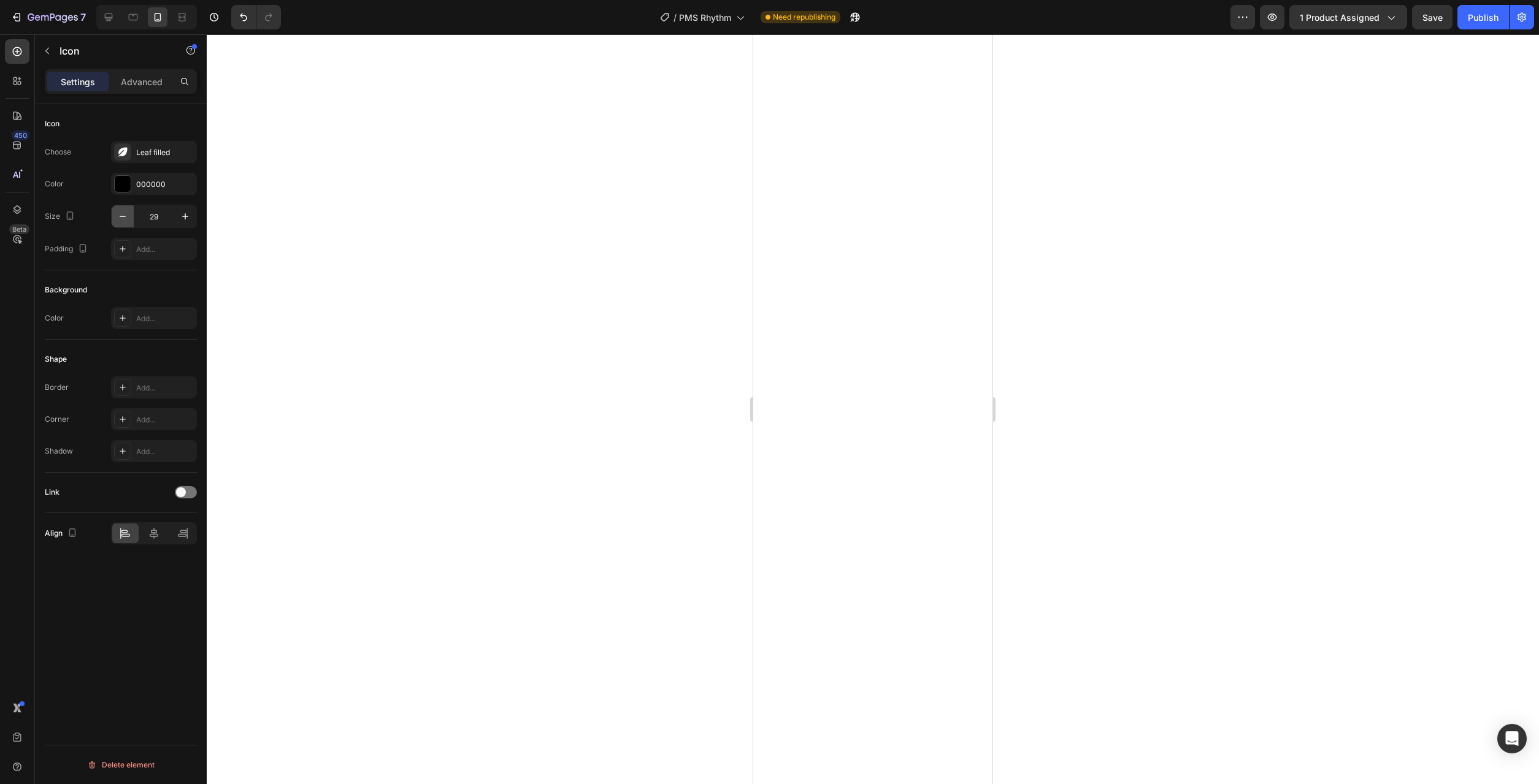
click at [116, 215] on icon "button" at bounding box center [122, 217] width 12 height 12
type input "28"
click at [184, 218] on icon "button" at bounding box center [185, 217] width 12 height 12
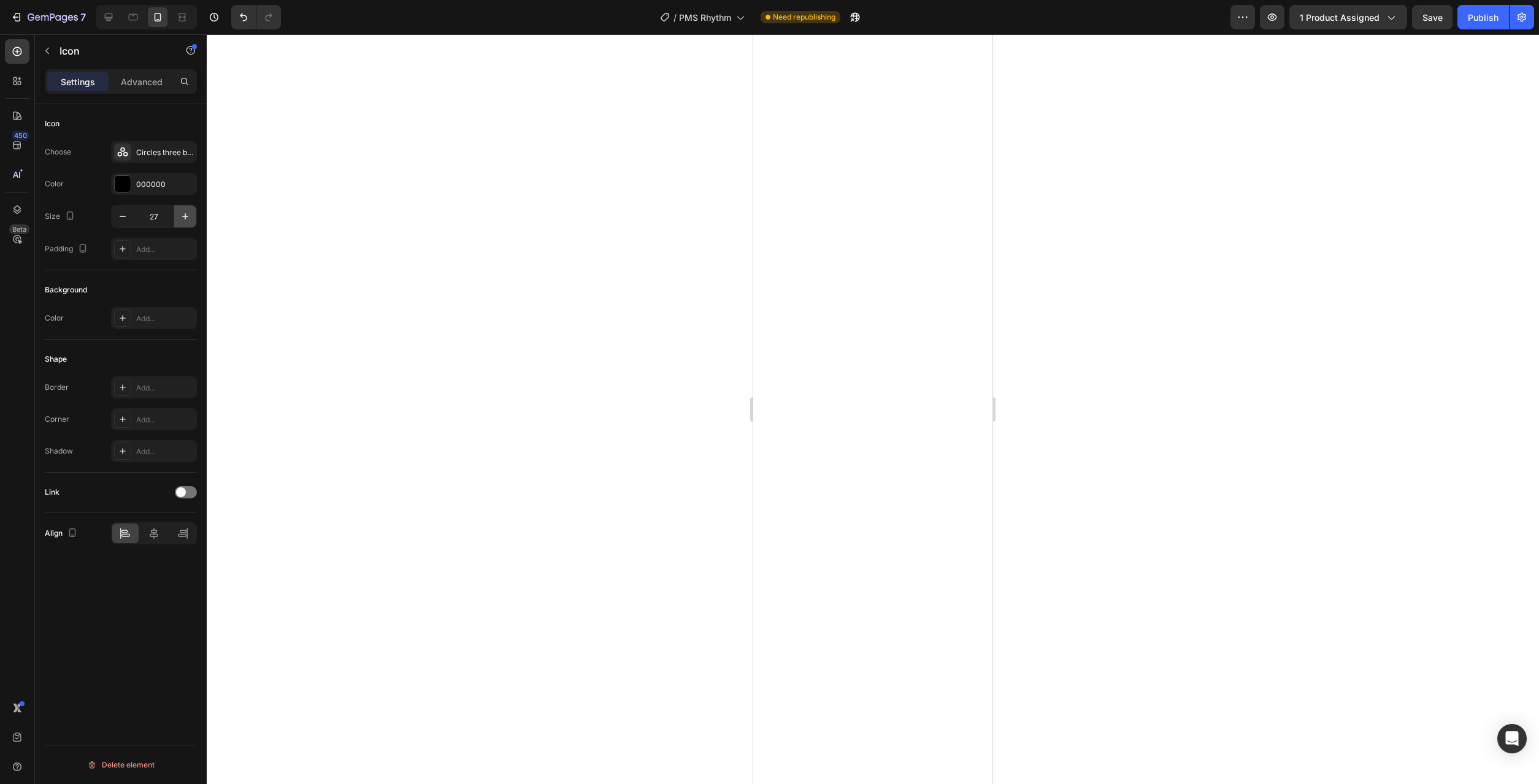
click at [184, 218] on icon "button" at bounding box center [185, 217] width 12 height 12
click at [122, 216] on icon "button" at bounding box center [122, 217] width 12 height 12
type input "28"
click at [186, 215] on icon "button" at bounding box center [185, 217] width 12 height 12
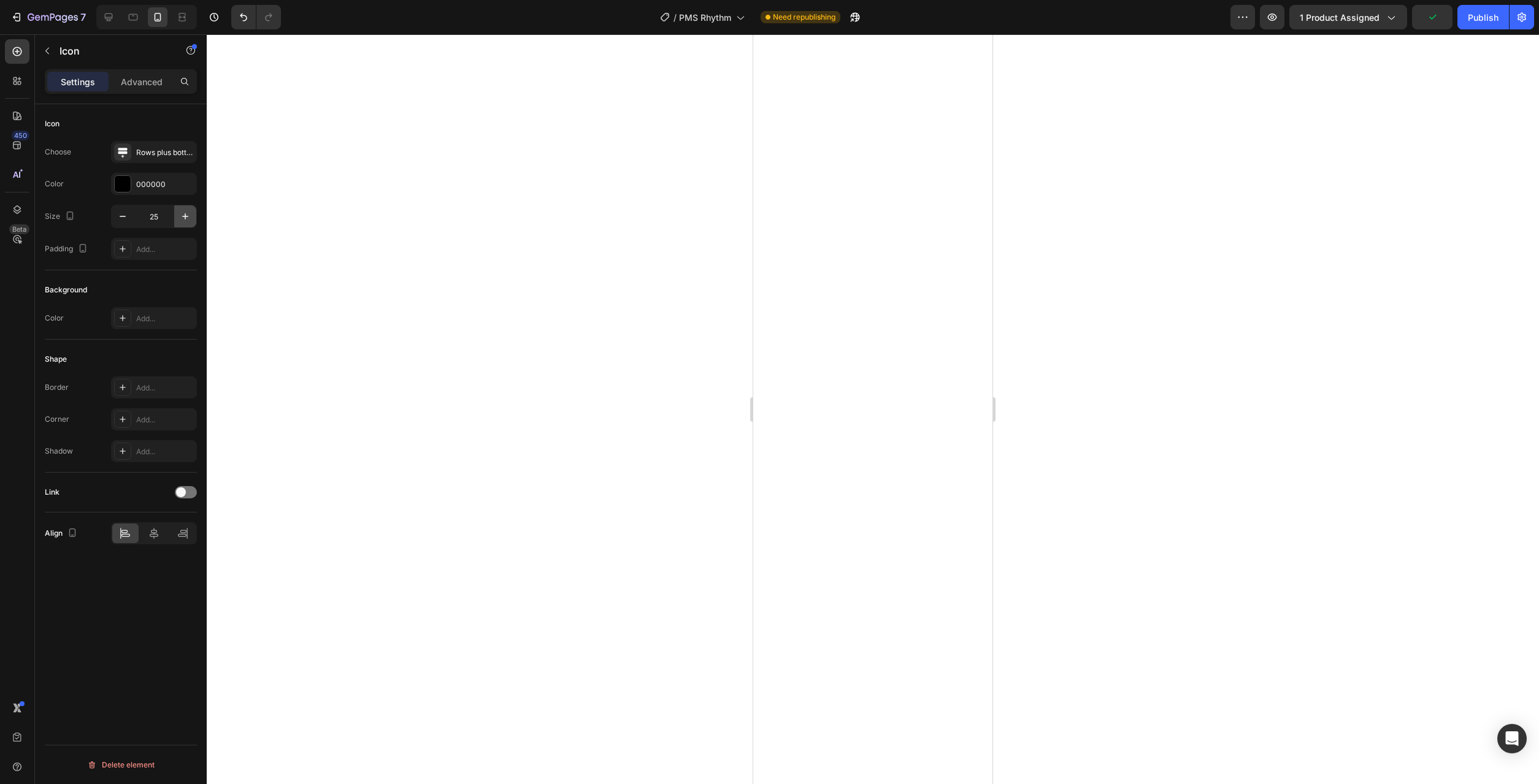
click at [186, 215] on icon "button" at bounding box center [185, 217] width 12 height 12
type input "28"
click at [1169, 518] on div at bounding box center [872, 409] width 1333 height 750
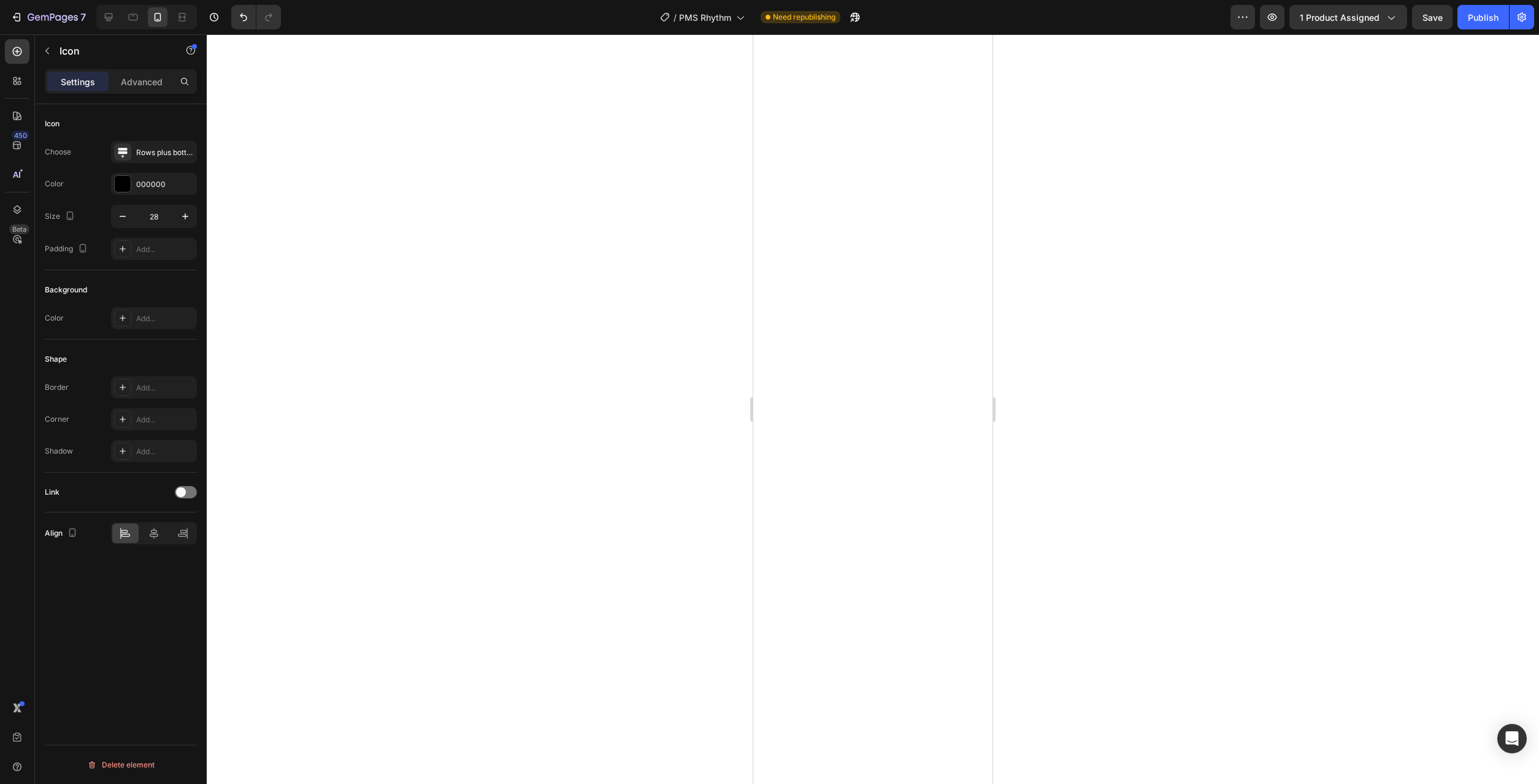
click at [1170, 467] on div at bounding box center [872, 409] width 1333 height 750
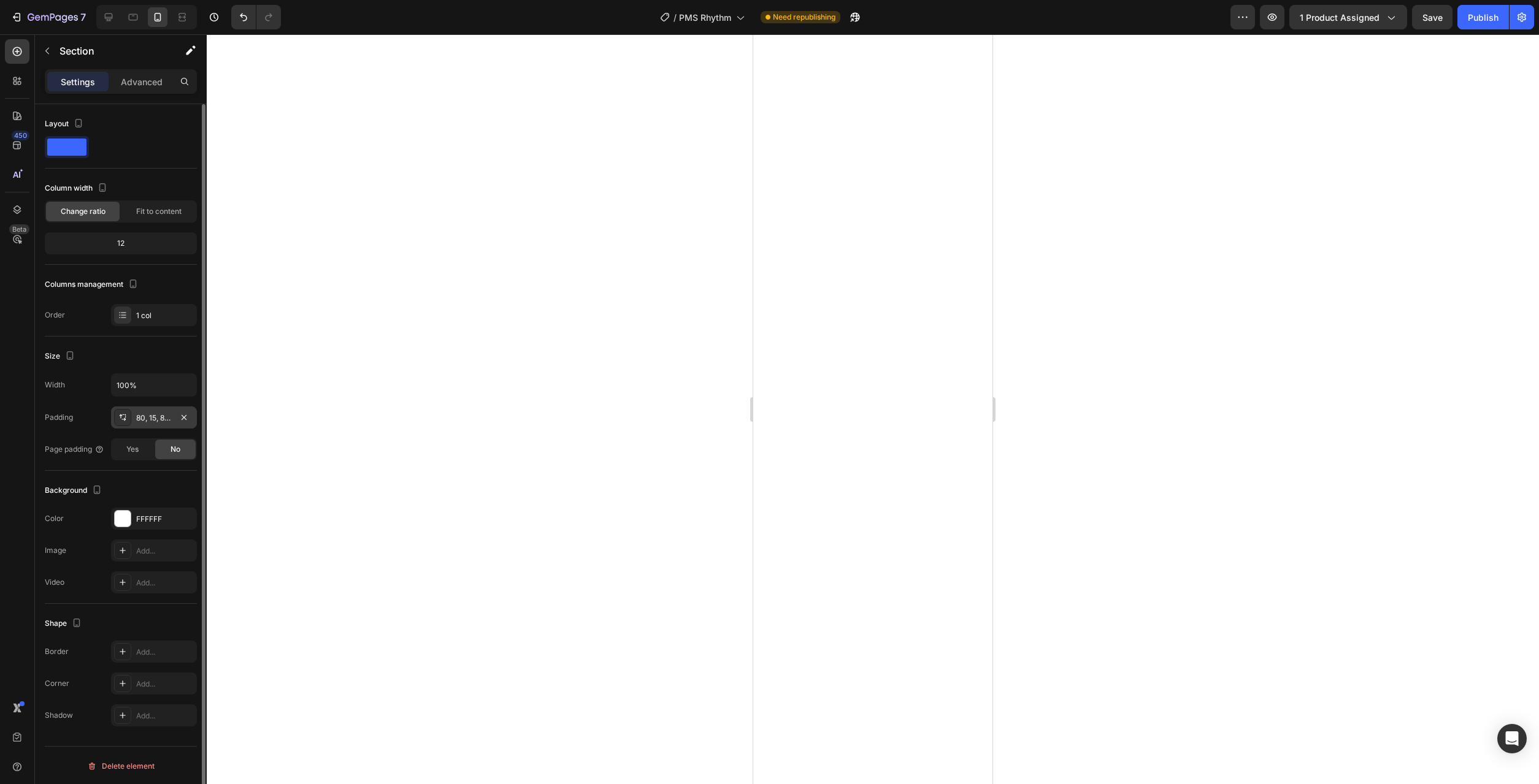
click at [158, 413] on div "80, 15, 80, 15" at bounding box center [154, 418] width 36 height 11
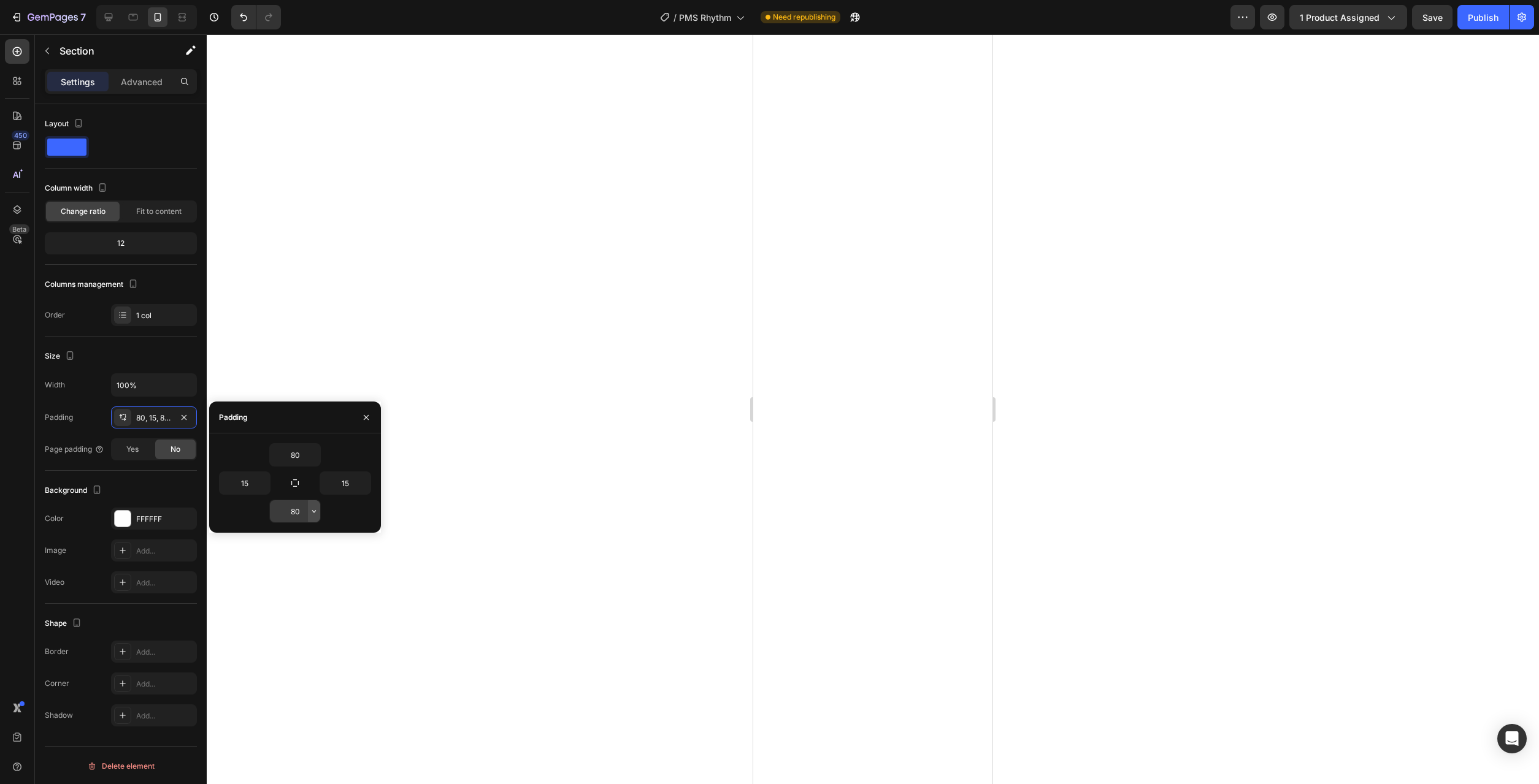
click at [312, 511] on icon "button" at bounding box center [314, 511] width 10 height 10
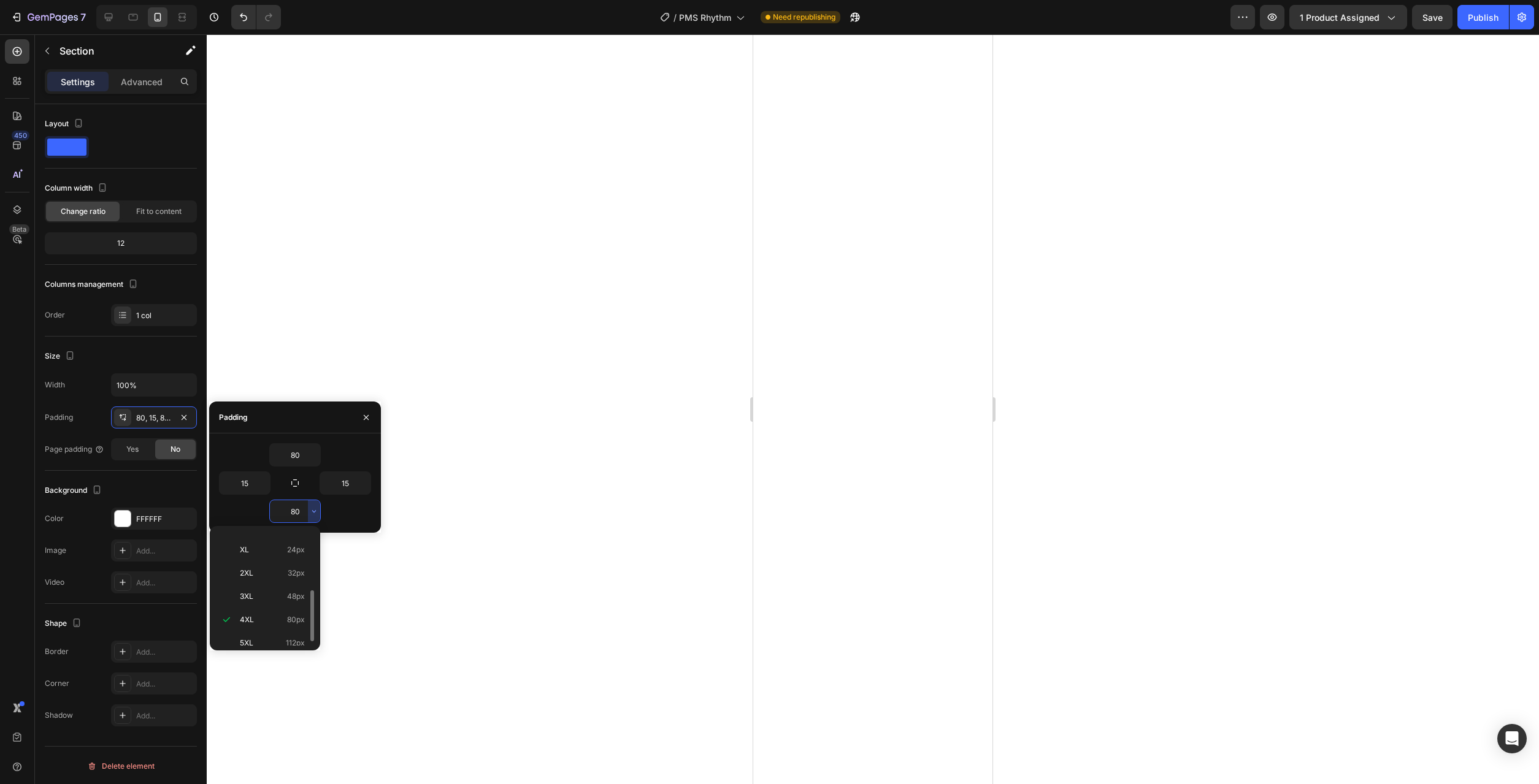
scroll to position [0, 0]
click at [282, 545] on p "Auto Auto" at bounding box center [272, 543] width 65 height 11
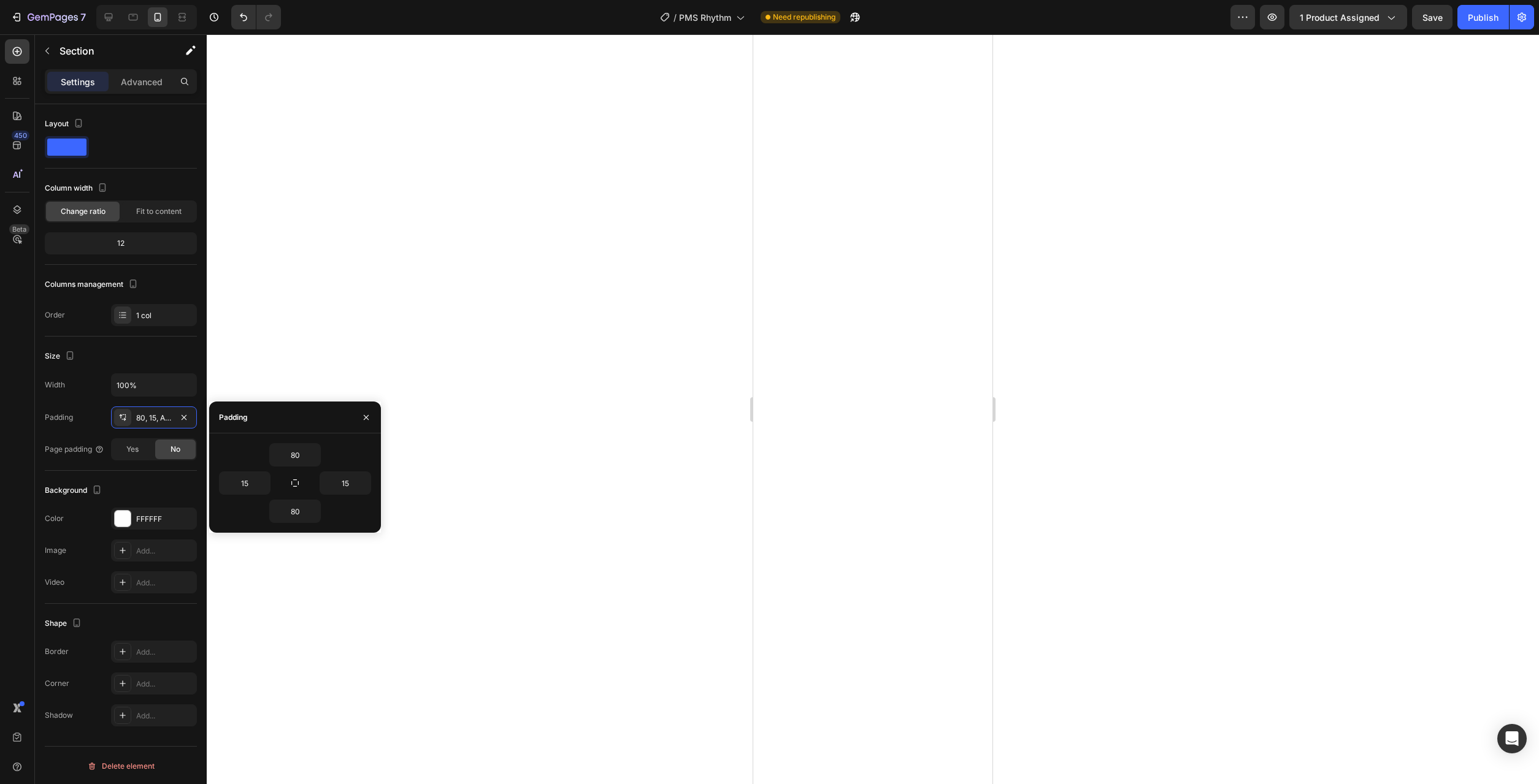
type input "Auto"
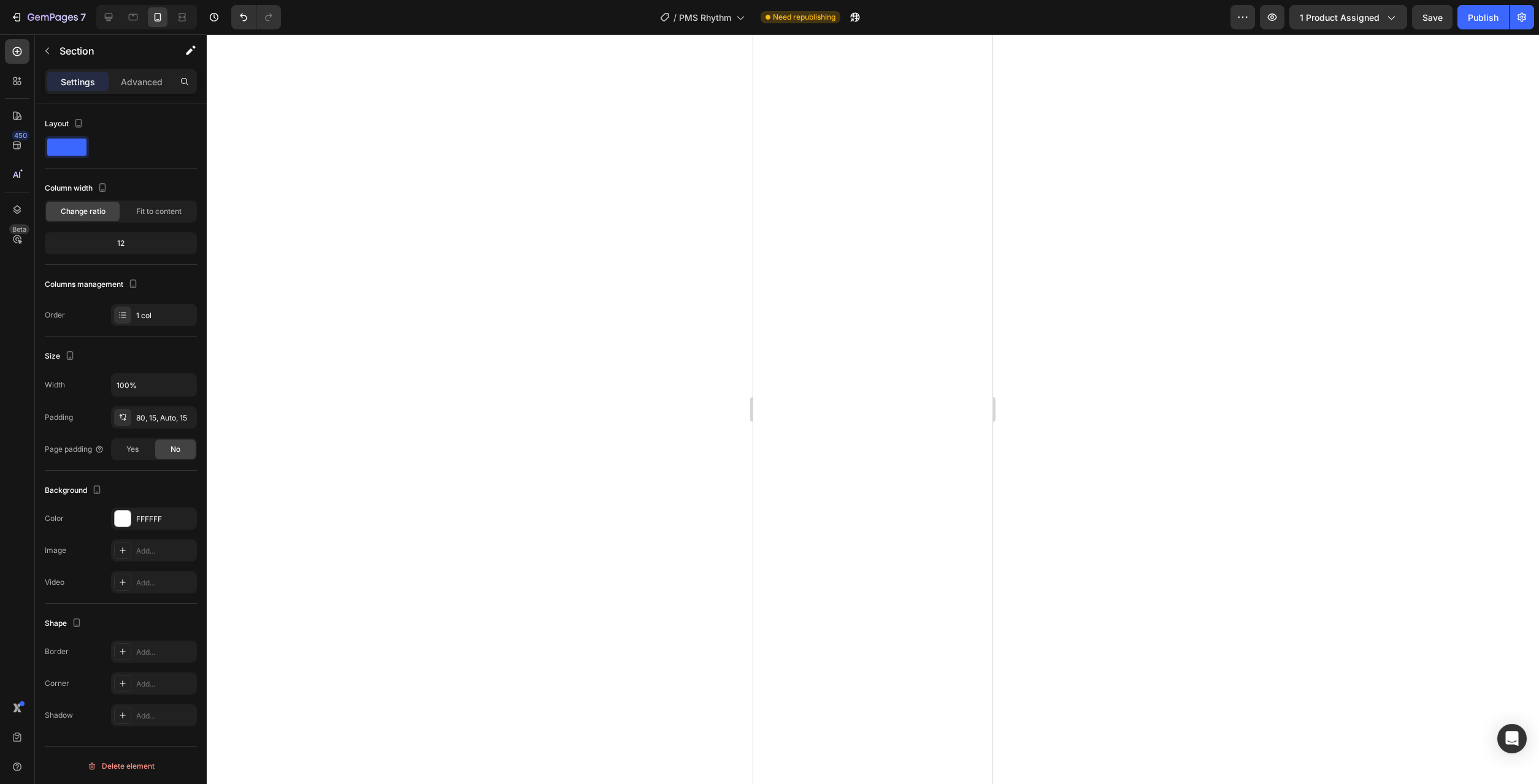
click at [650, 534] on div at bounding box center [872, 409] width 1333 height 750
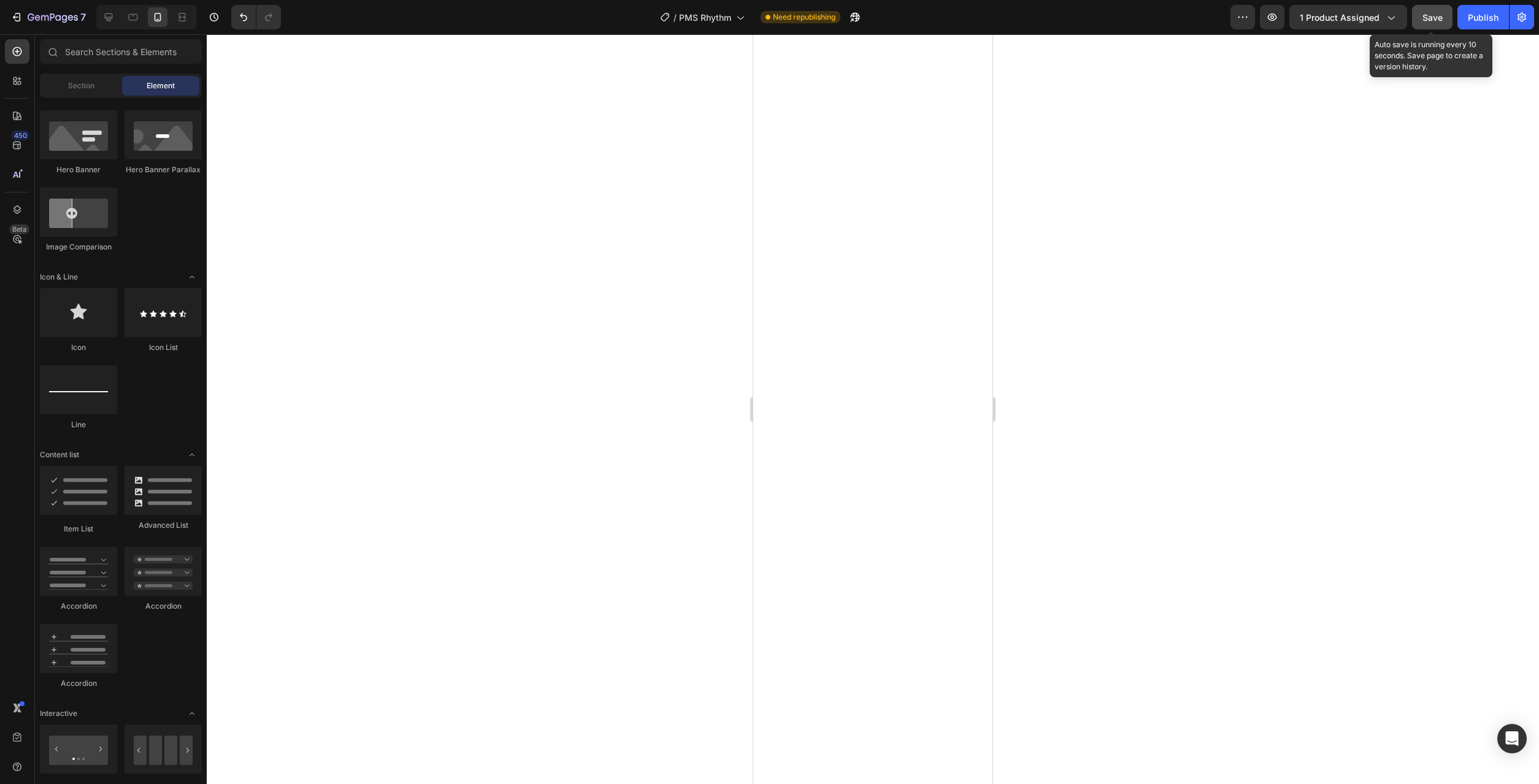
click at [1443, 19] on span "Save" at bounding box center [1432, 17] width 20 height 10
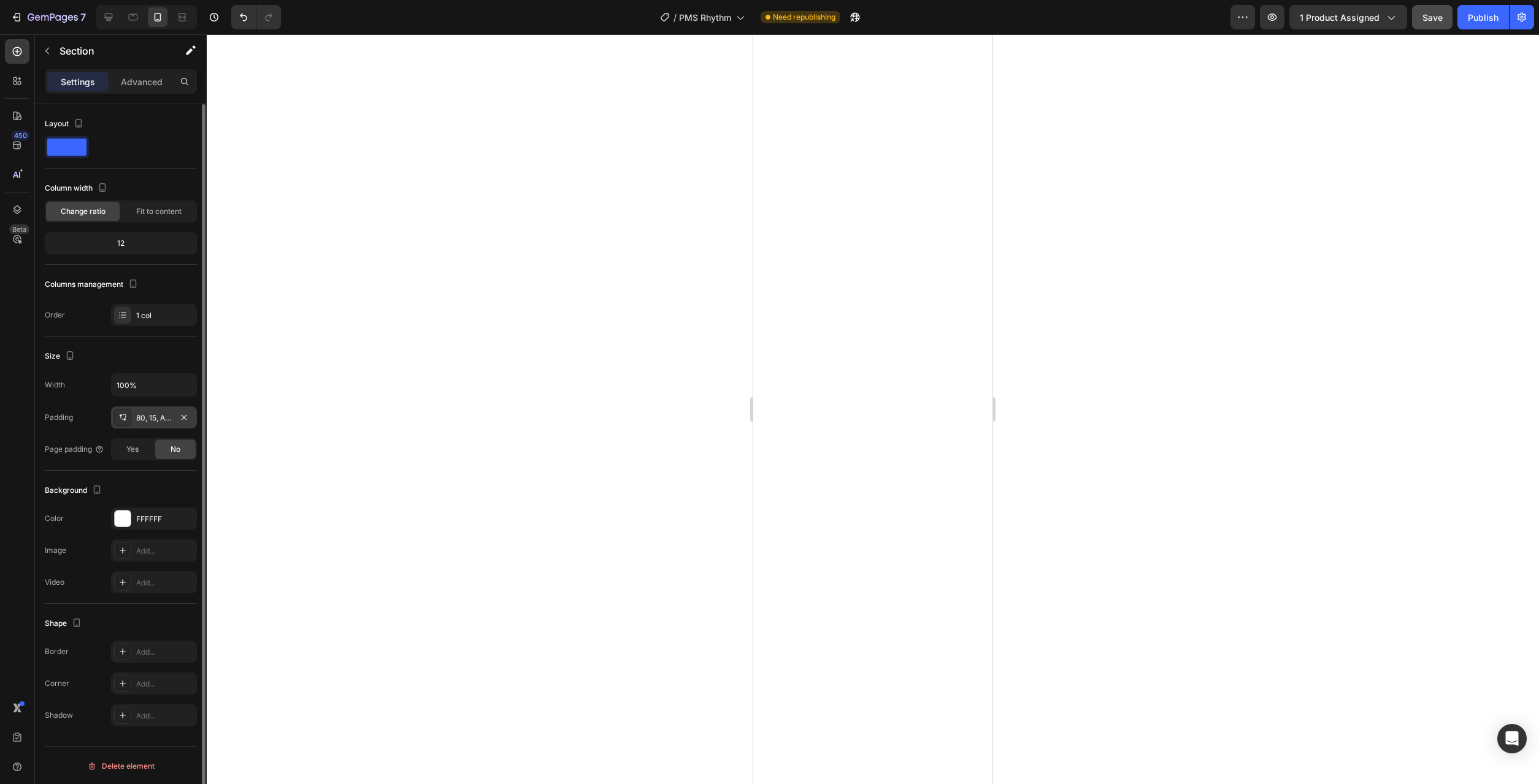
click at [161, 417] on div "80, 15, Auto, 15" at bounding box center [154, 418] width 36 height 11
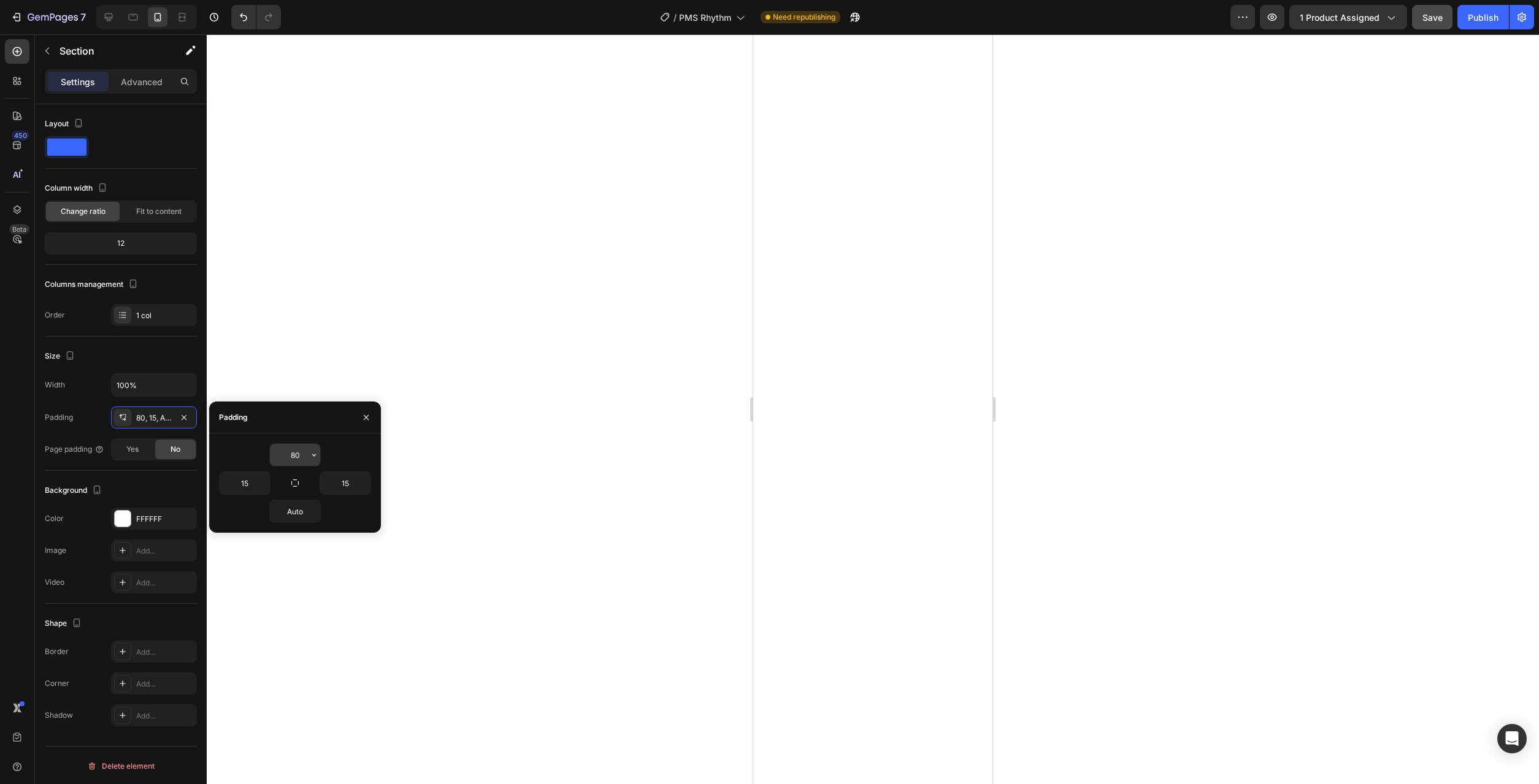
click at [316, 455] on icon "button" at bounding box center [314, 455] width 3 height 3
click at [282, 490] on p "Auto Auto" at bounding box center [272, 486] width 65 height 11
click at [317, 461] on button "button" at bounding box center [314, 455] width 12 height 22
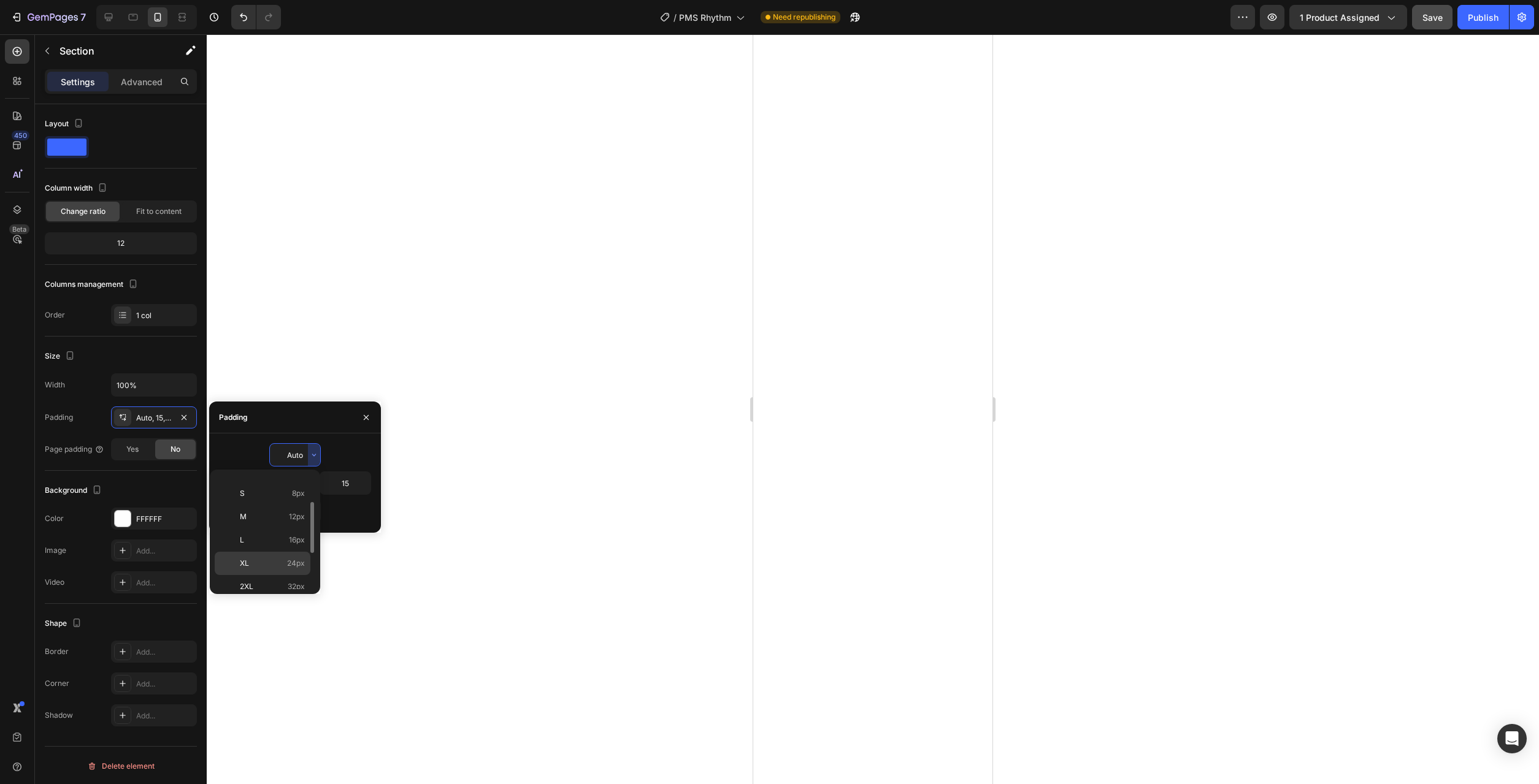
click at [287, 575] on div "XL 24px" at bounding box center [262, 587] width 96 height 23
type input "24"
click at [582, 598] on div at bounding box center [872, 409] width 1333 height 750
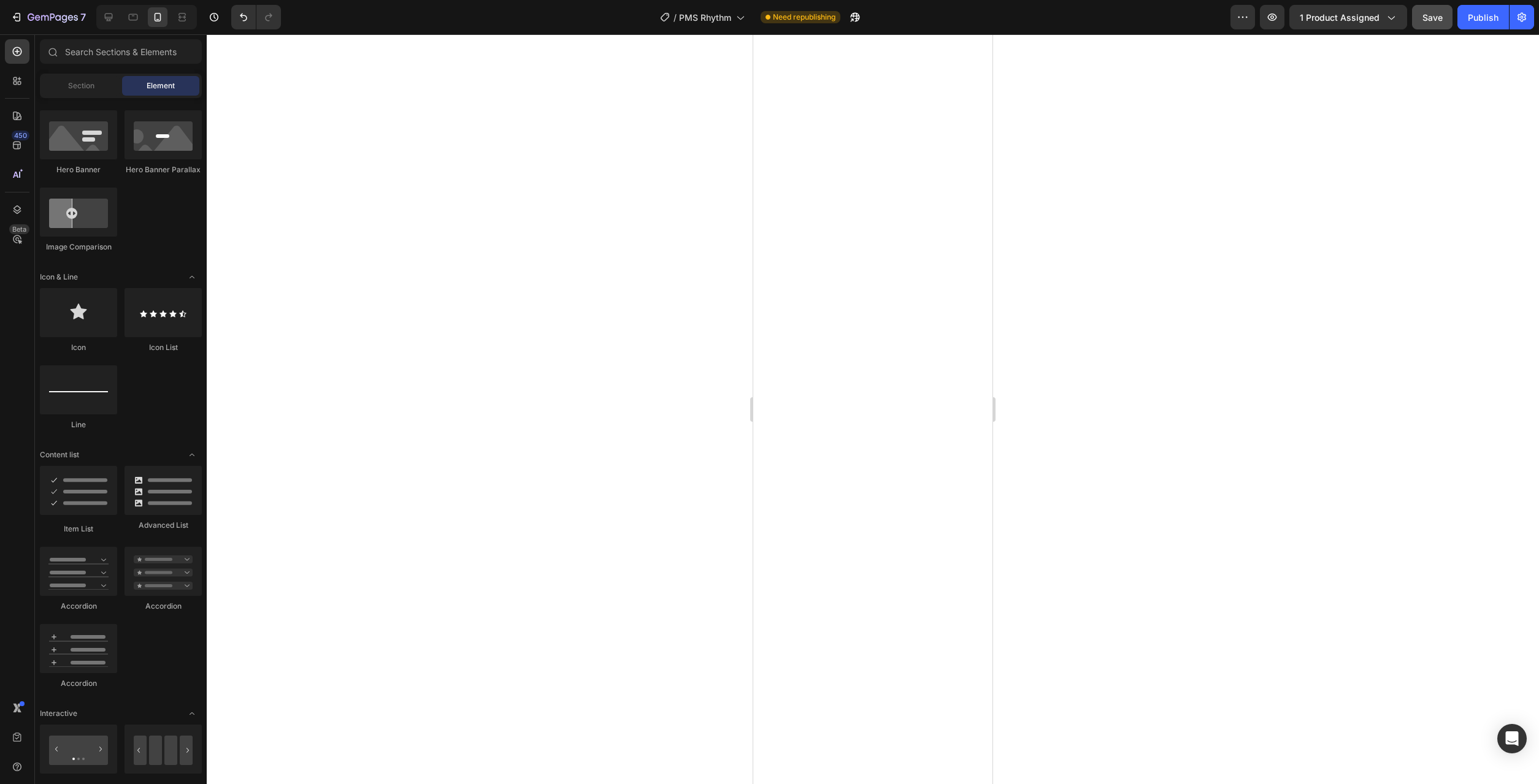
click at [1419, 24] on button "Save" at bounding box center [1432, 17] width 41 height 25
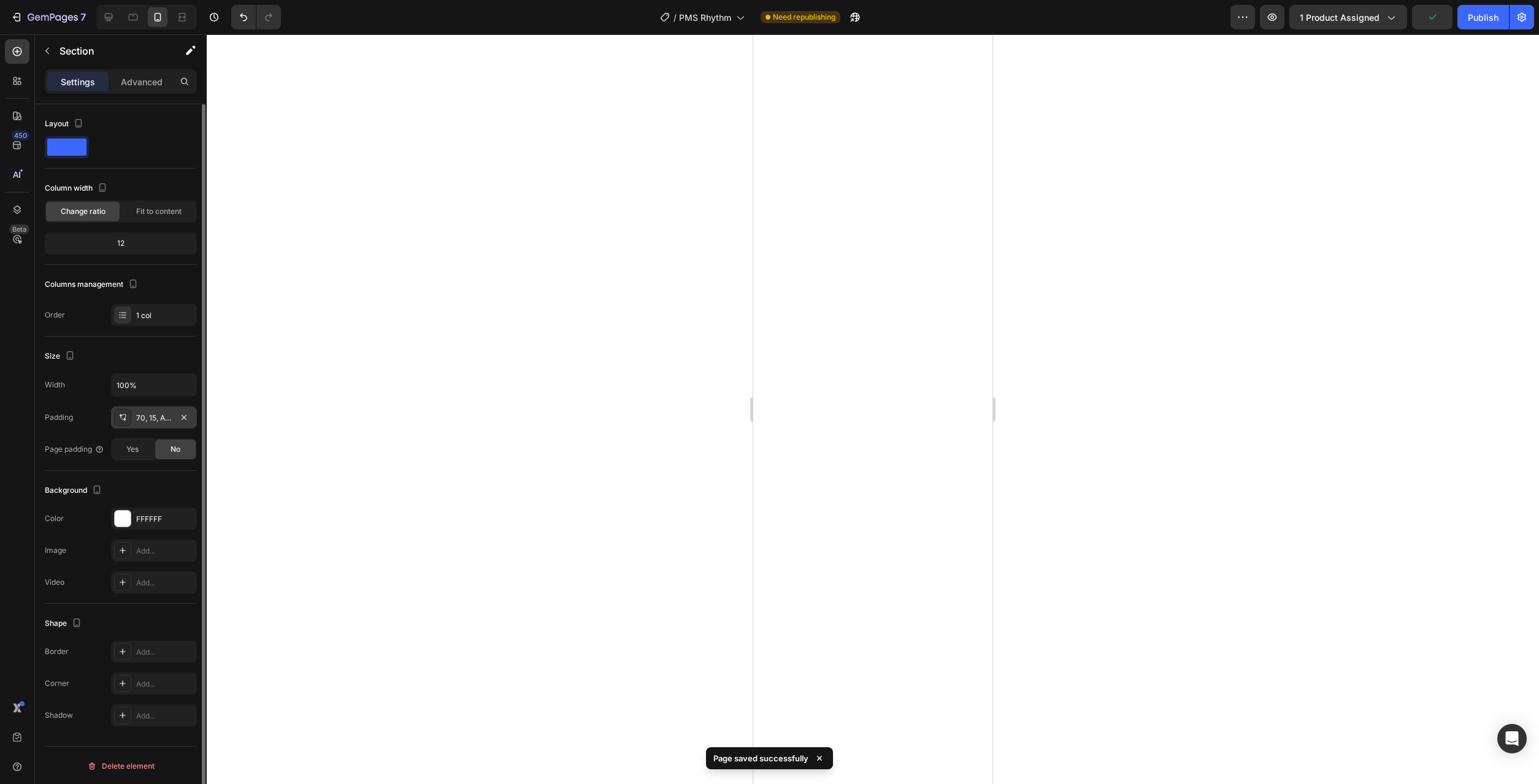
click at [155, 425] on div "70, 15, Auto, 15" at bounding box center [153, 417] width 86 height 22
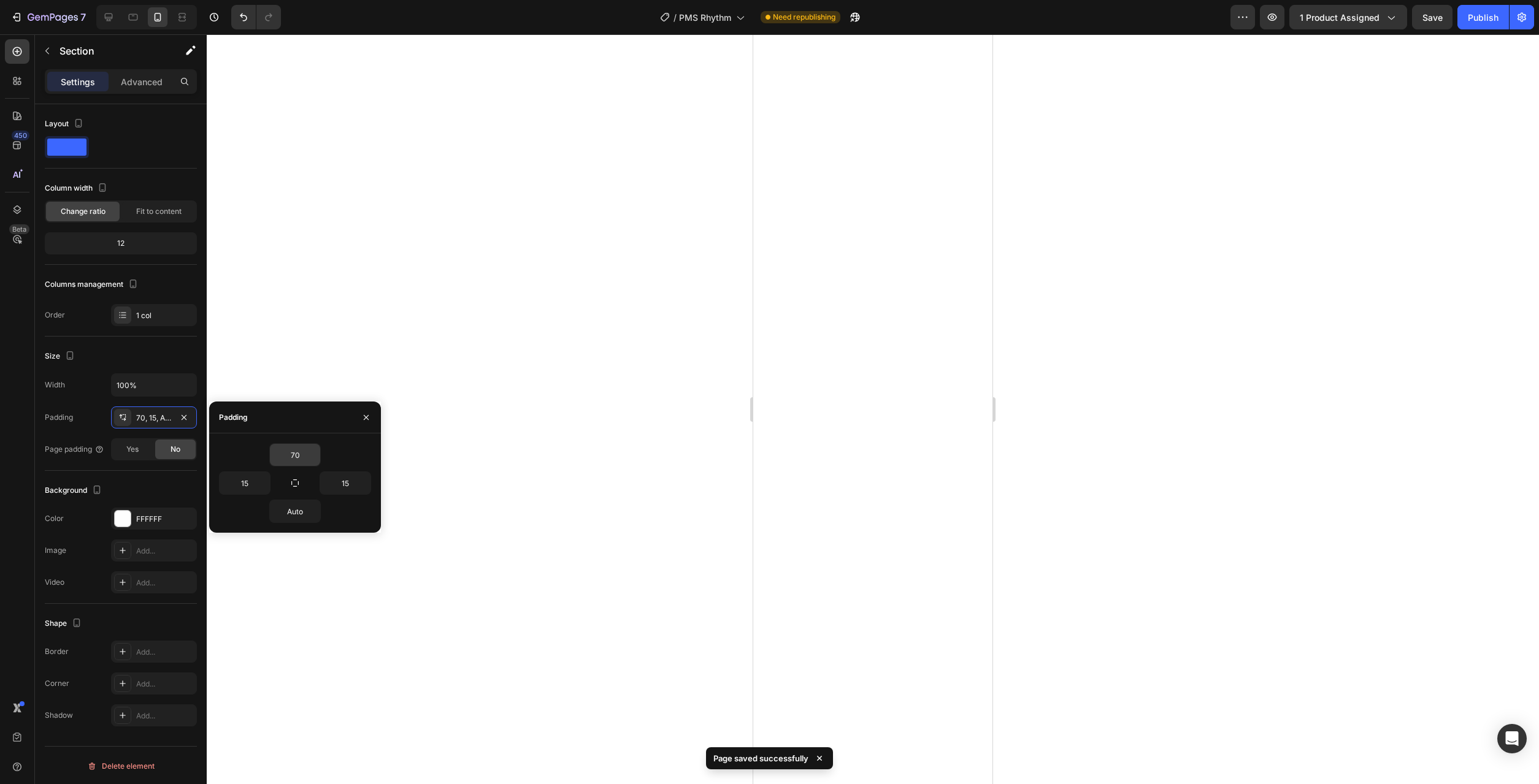
click at [320, 455] on div "70" at bounding box center [294, 455] width 52 height 23
click at [317, 457] on icon "button" at bounding box center [314, 455] width 10 height 10
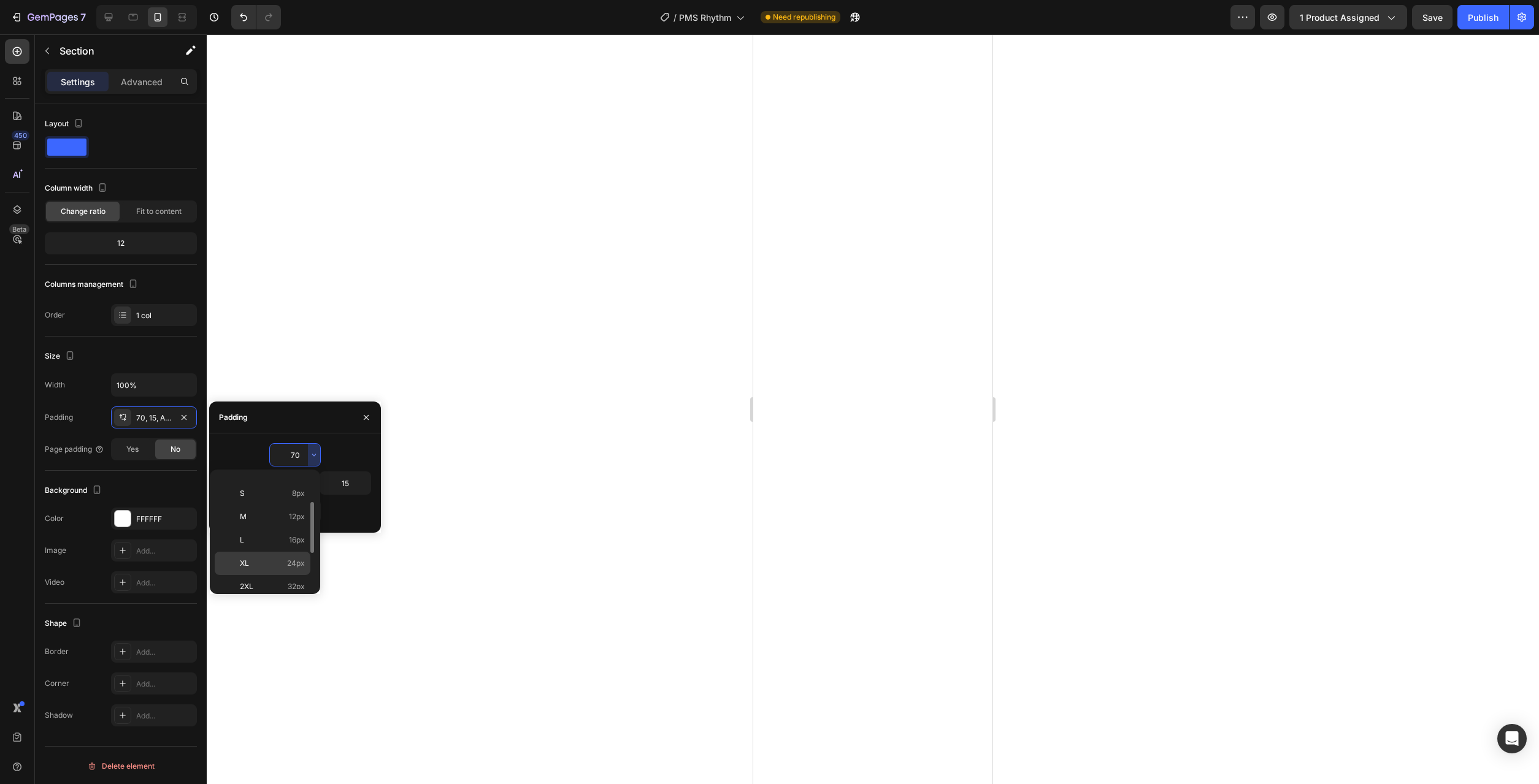
click at [270, 566] on p "XL 24px" at bounding box center [272, 563] width 65 height 11
type input "24"
click at [629, 547] on div at bounding box center [872, 409] width 1333 height 750
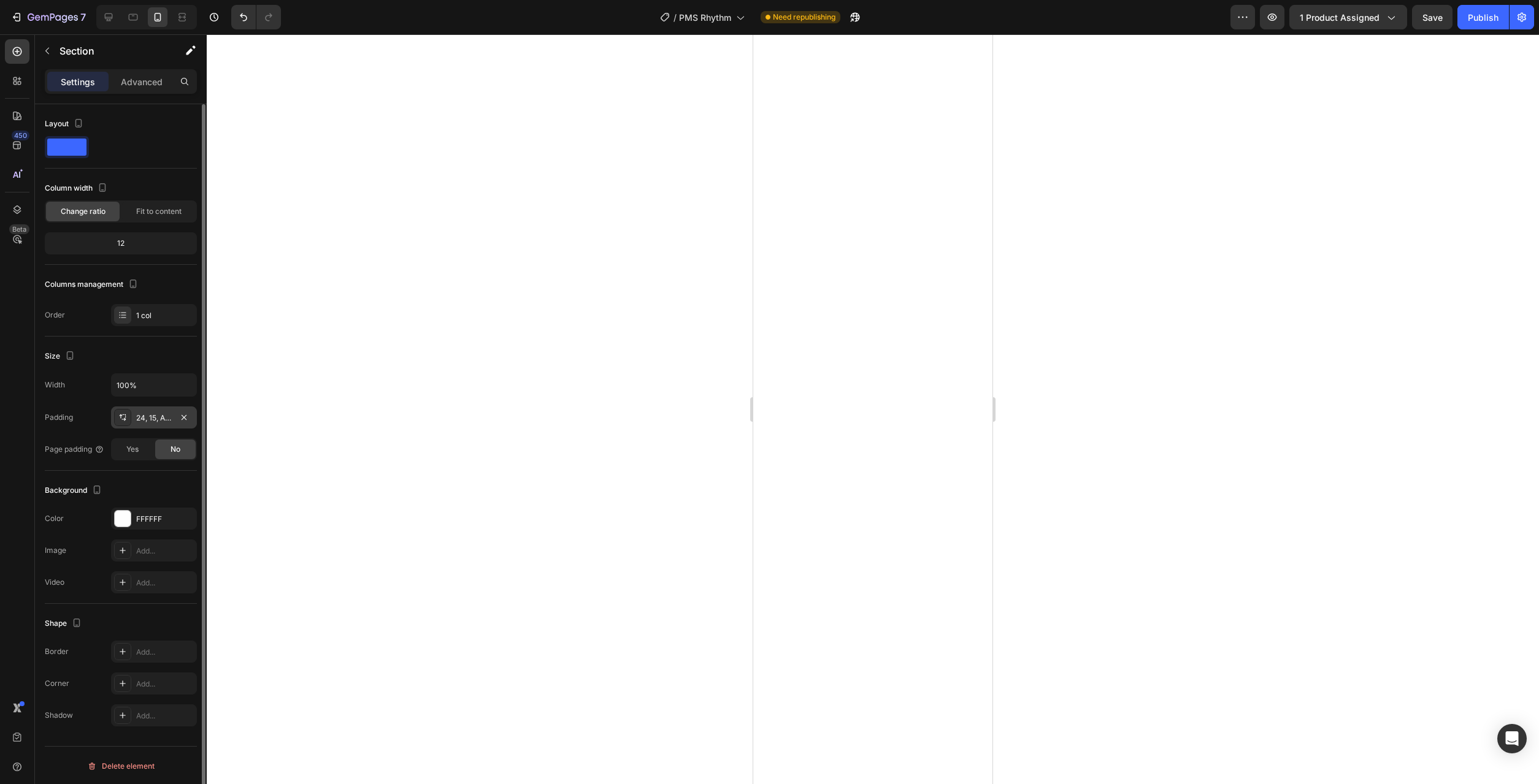
click at [161, 422] on div "24, 15, Auto, 15" at bounding box center [154, 418] width 36 height 11
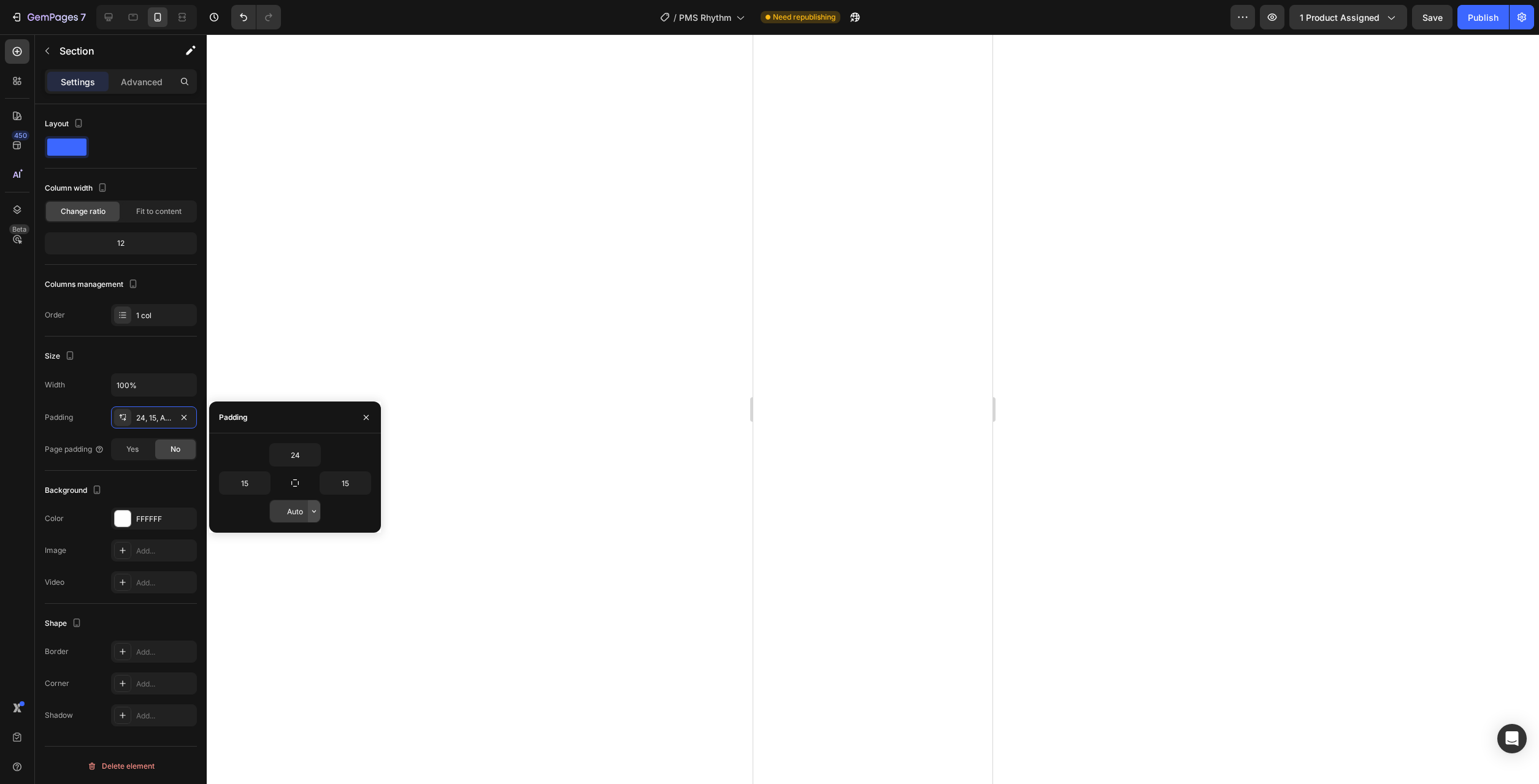
click at [311, 506] on button "button" at bounding box center [314, 512] width 12 height 22
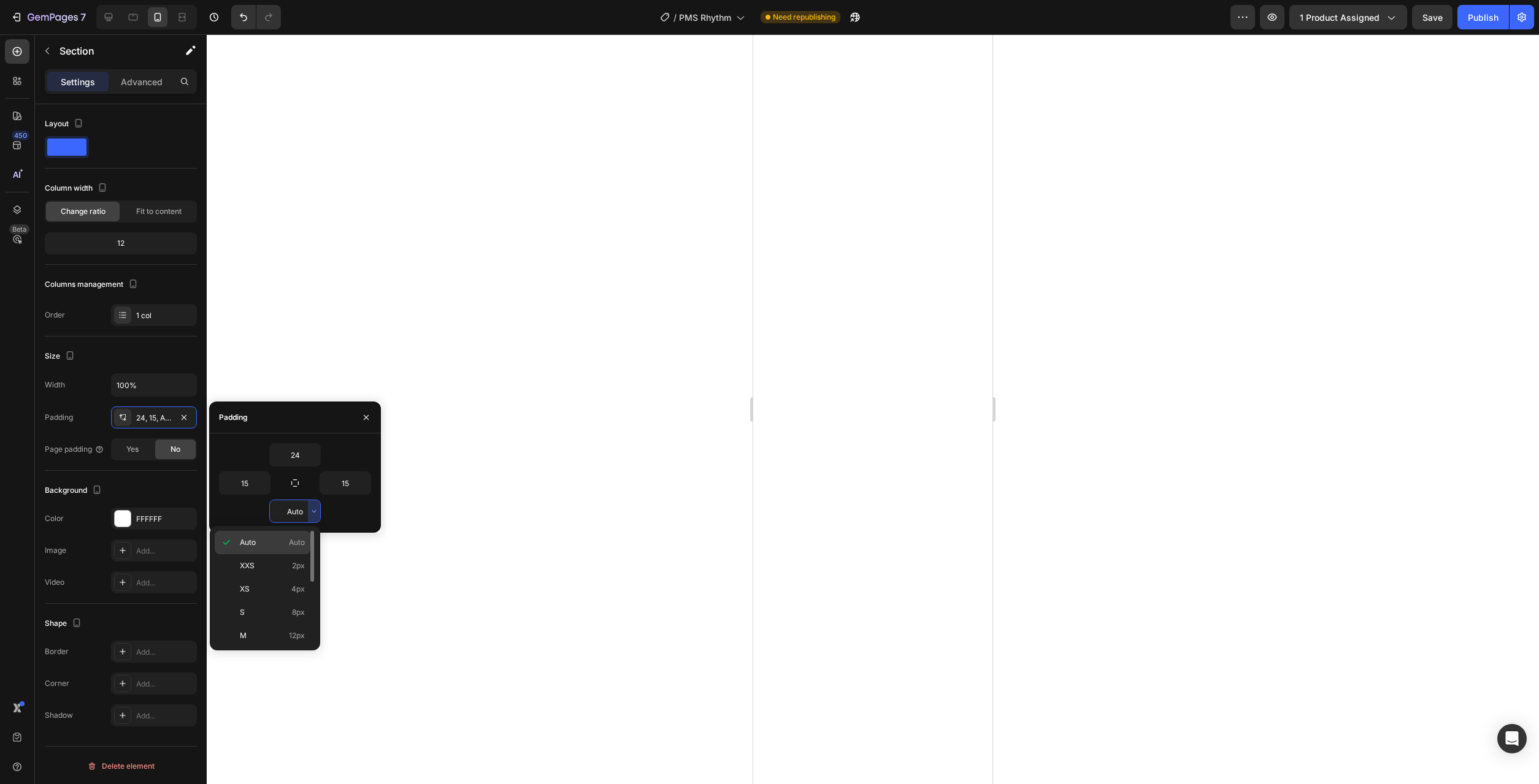
click at [269, 554] on div "Auto Auto" at bounding box center [262, 566] width 96 height 23
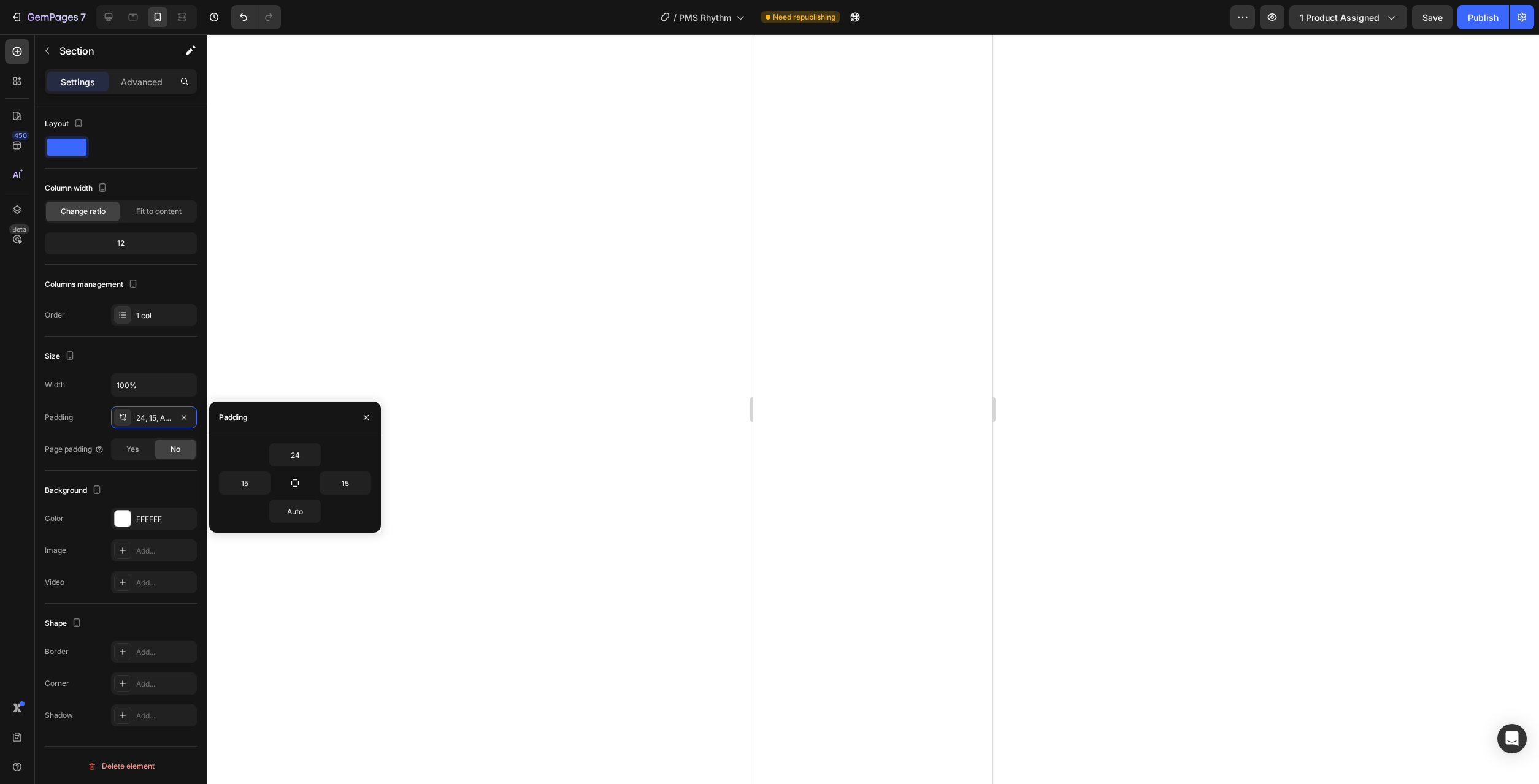
click at [548, 556] on div at bounding box center [872, 409] width 1333 height 750
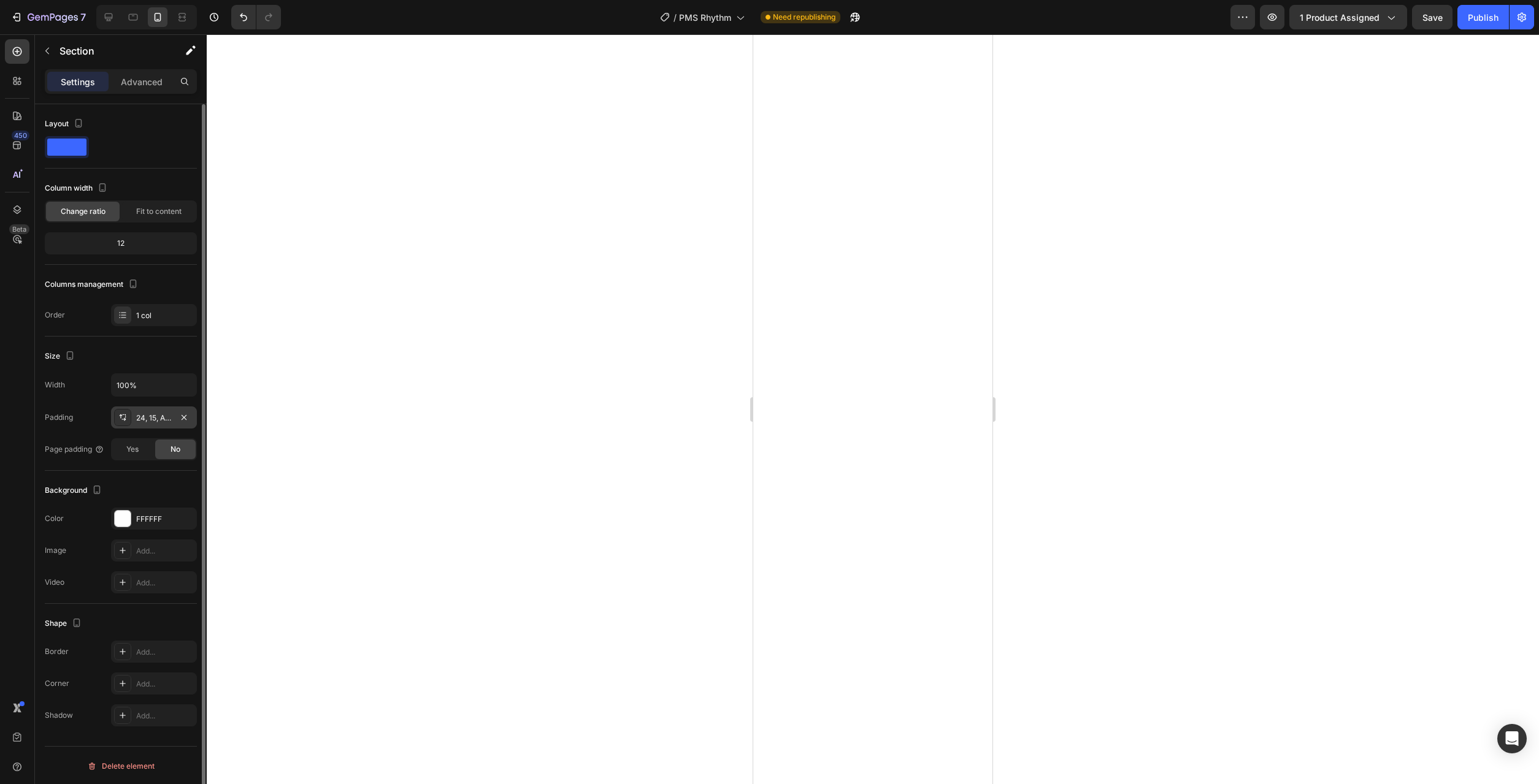
click at [166, 417] on div "24, 15, Auto, 15" at bounding box center [154, 418] width 36 height 11
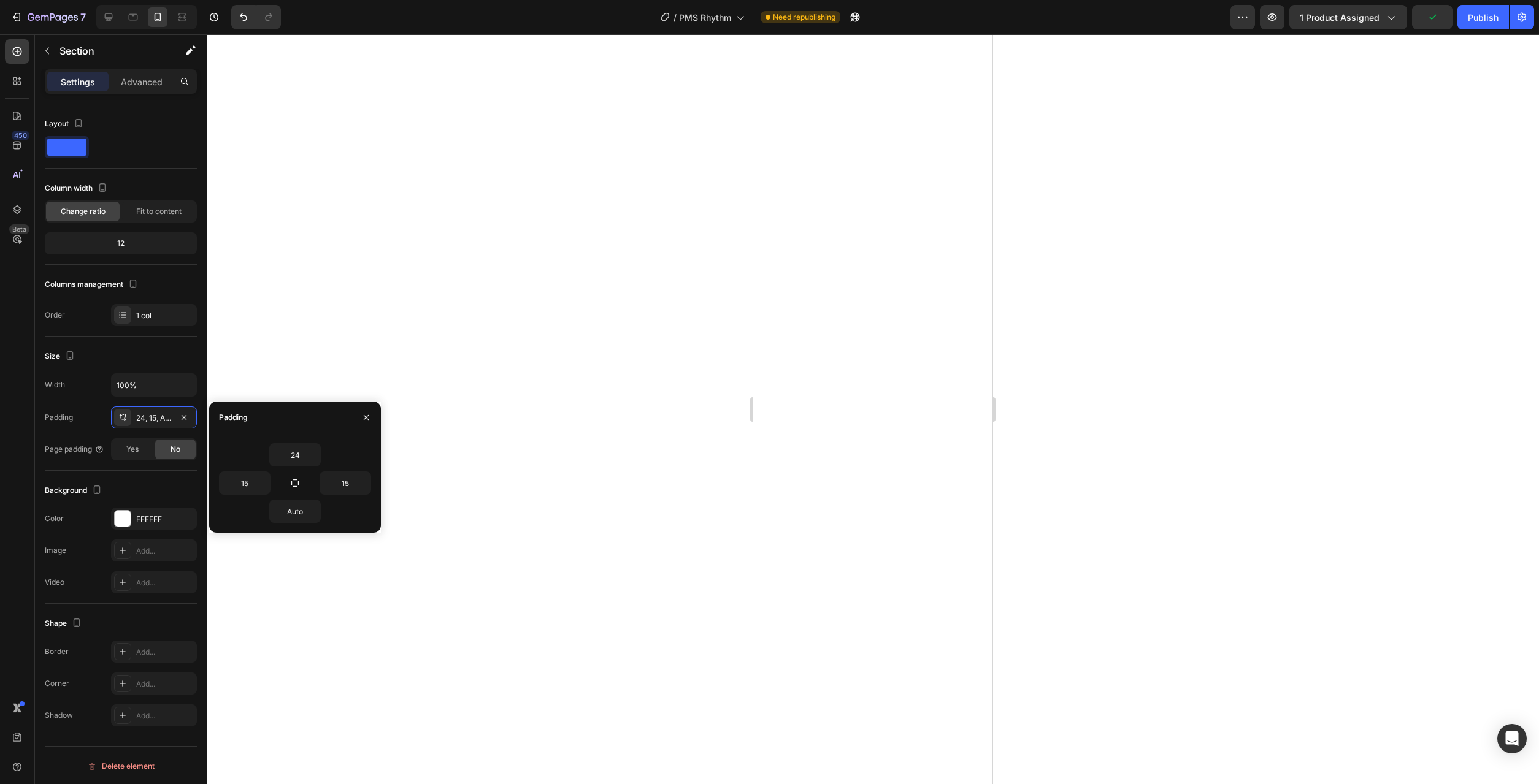
click at [536, 476] on div at bounding box center [872, 409] width 1333 height 750
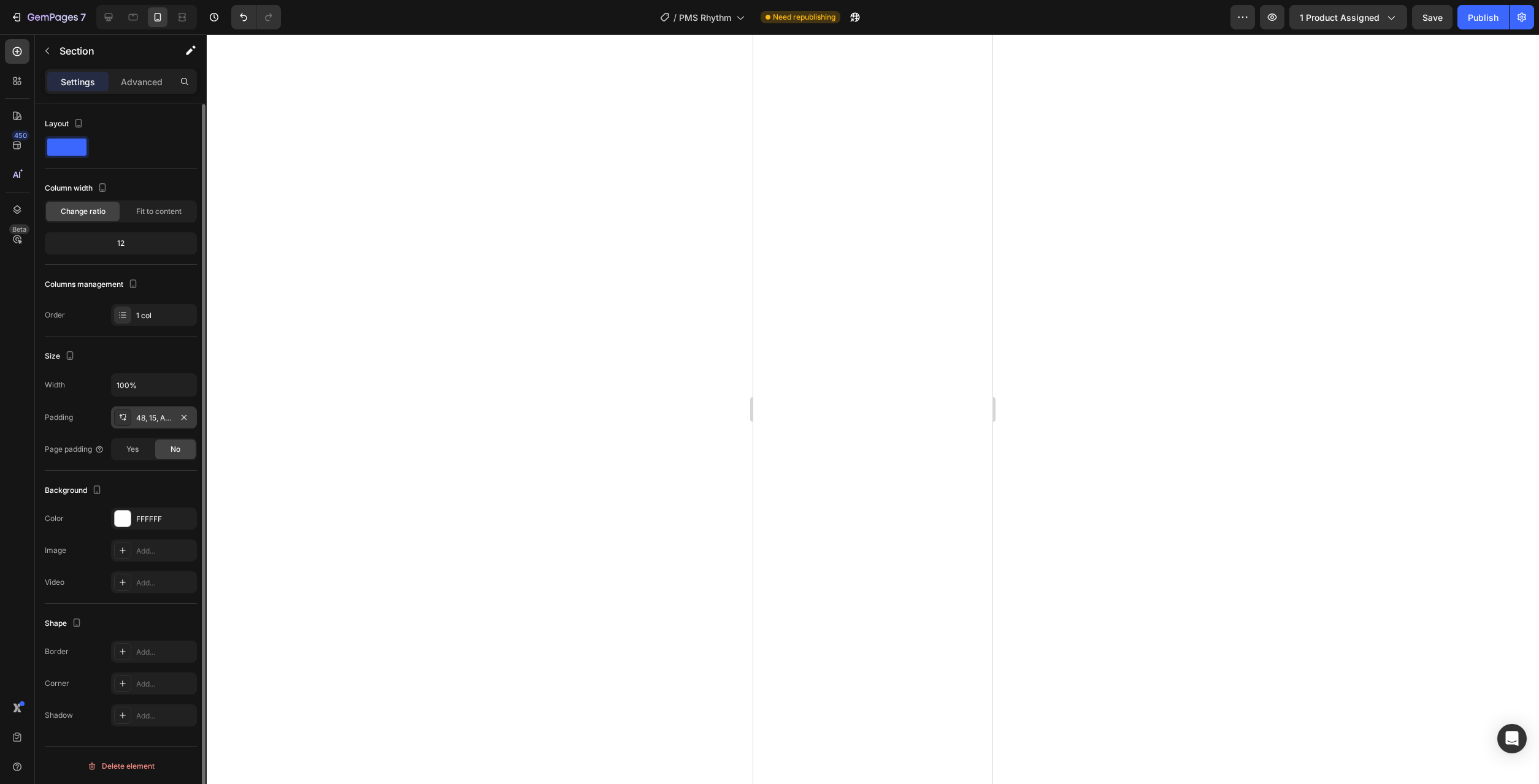
click at [155, 422] on div "48, 15, Auto, 15" at bounding box center [154, 418] width 36 height 11
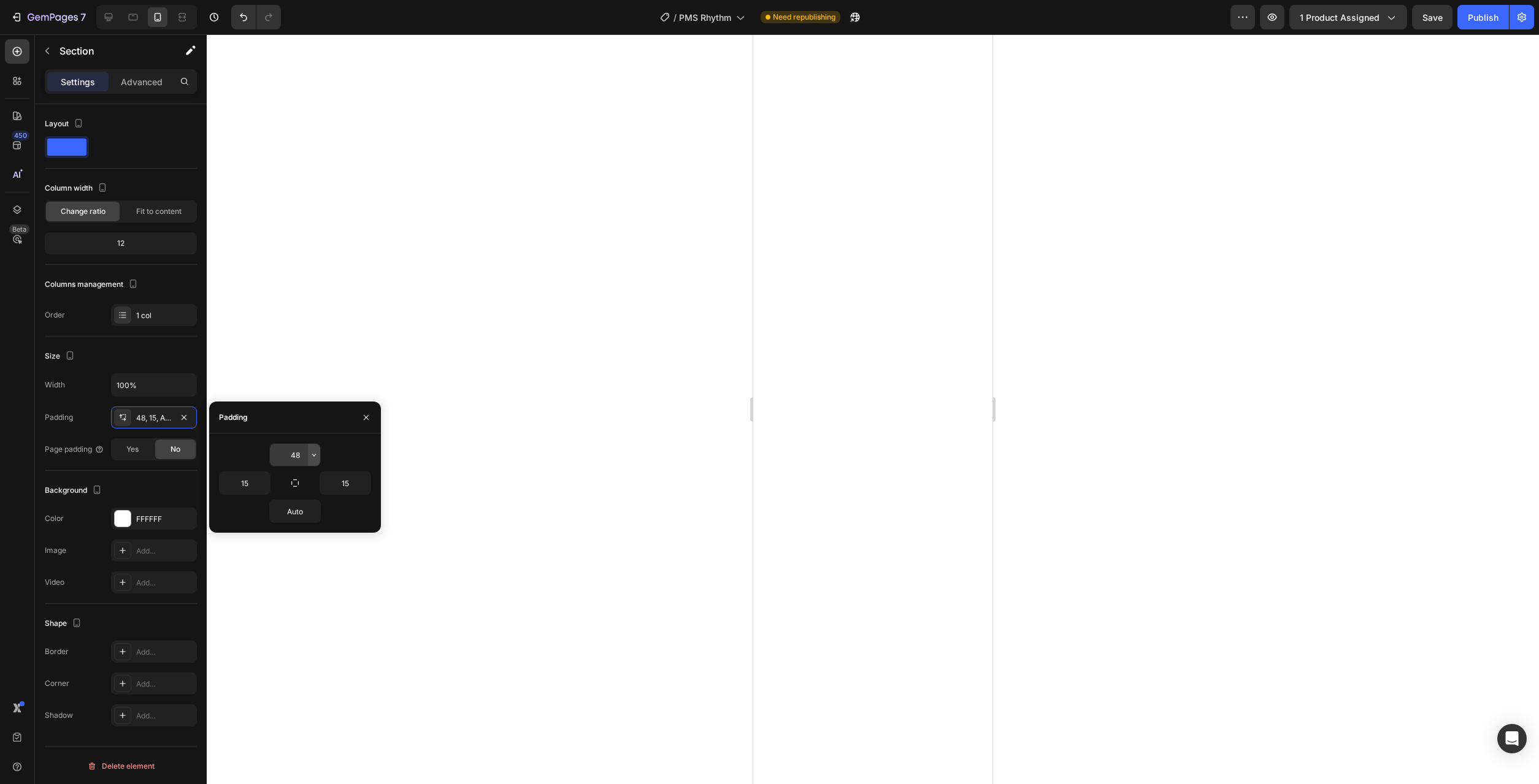
click at [316, 460] on button "button" at bounding box center [314, 455] width 12 height 22
click at [269, 488] on p "XL 24px" at bounding box center [272, 484] width 65 height 11
type input "24"
click at [310, 516] on icon "button" at bounding box center [314, 511] width 10 height 10
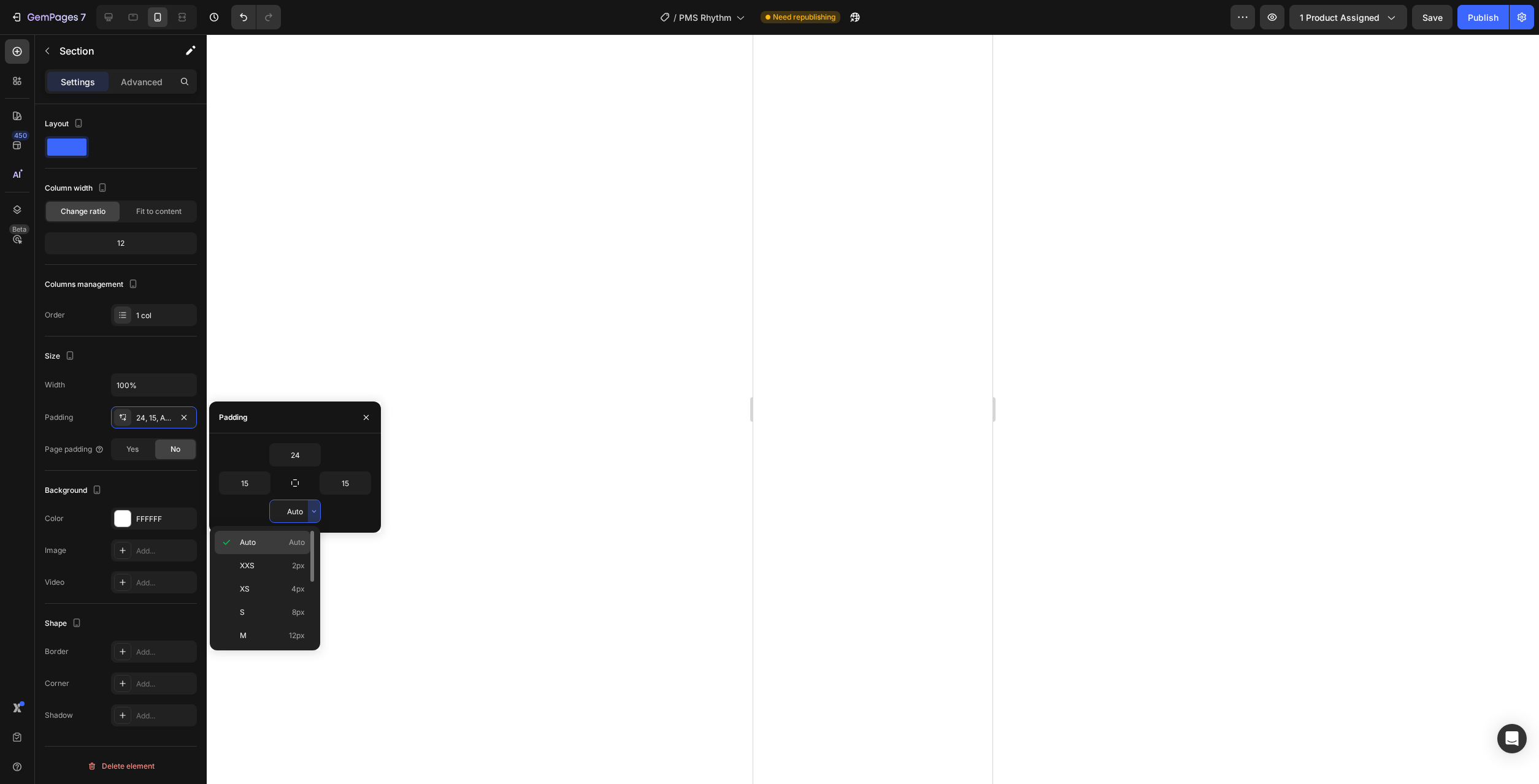
click at [297, 540] on span "Auto" at bounding box center [297, 543] width 16 height 11
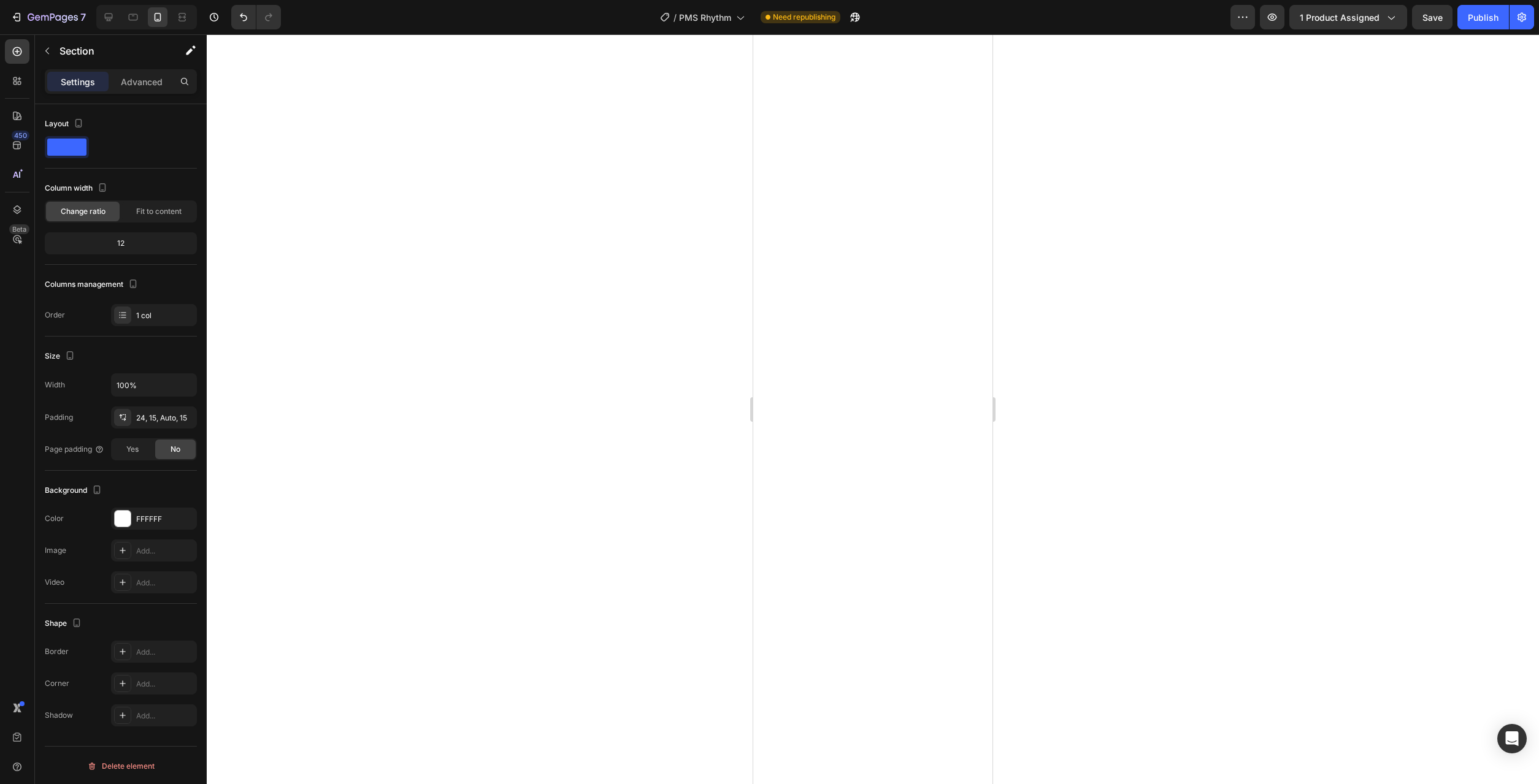
click at [592, 546] on div at bounding box center [872, 409] width 1333 height 750
click at [144, 419] on div "32, 0, Auto, 0" at bounding box center [154, 418] width 36 height 11
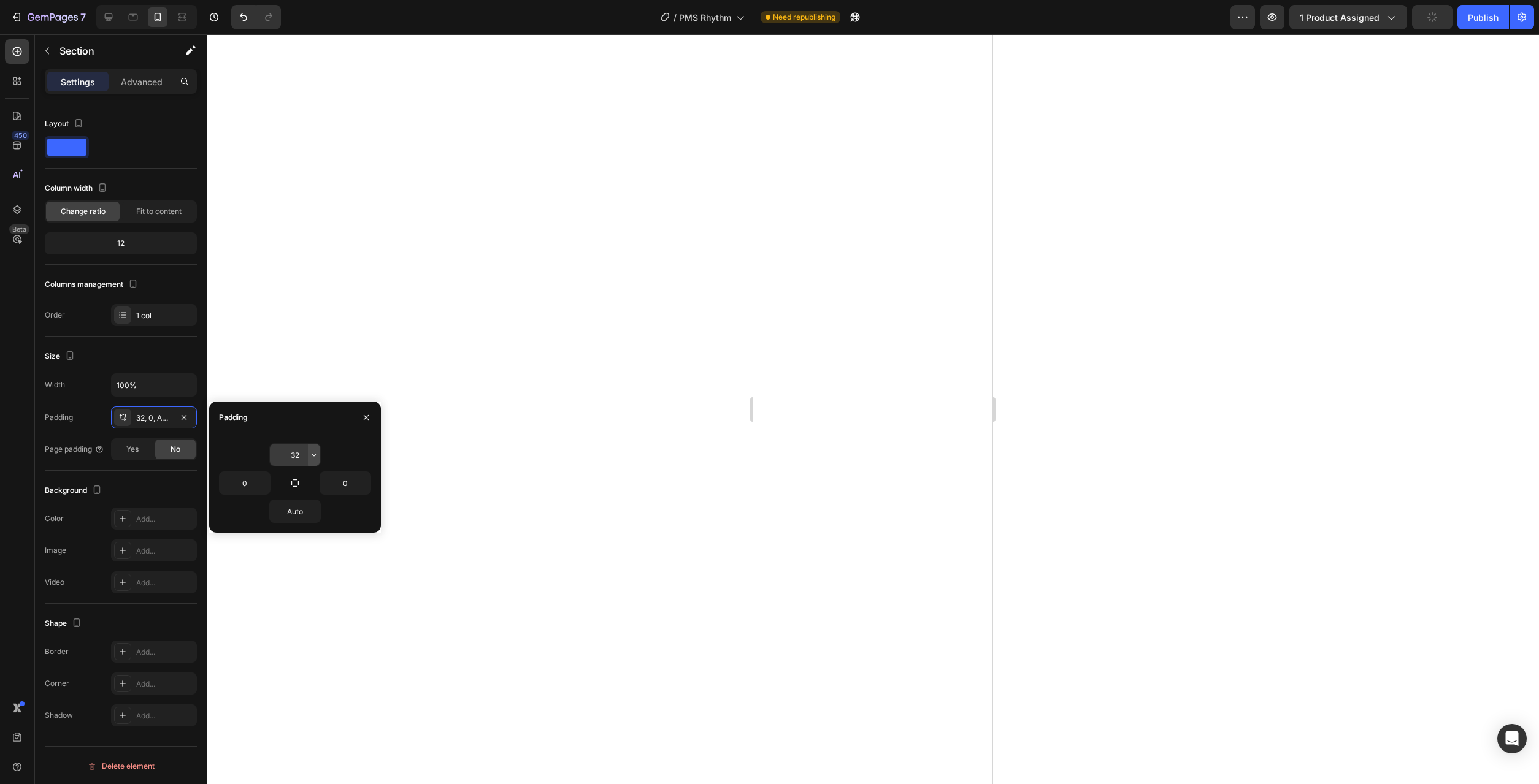
click at [314, 455] on icon "button" at bounding box center [314, 455] width 10 height 10
click at [272, 541] on p "XL 24px" at bounding box center [272, 538] width 65 height 11
type input "24"
click at [309, 515] on button "button" at bounding box center [314, 512] width 12 height 22
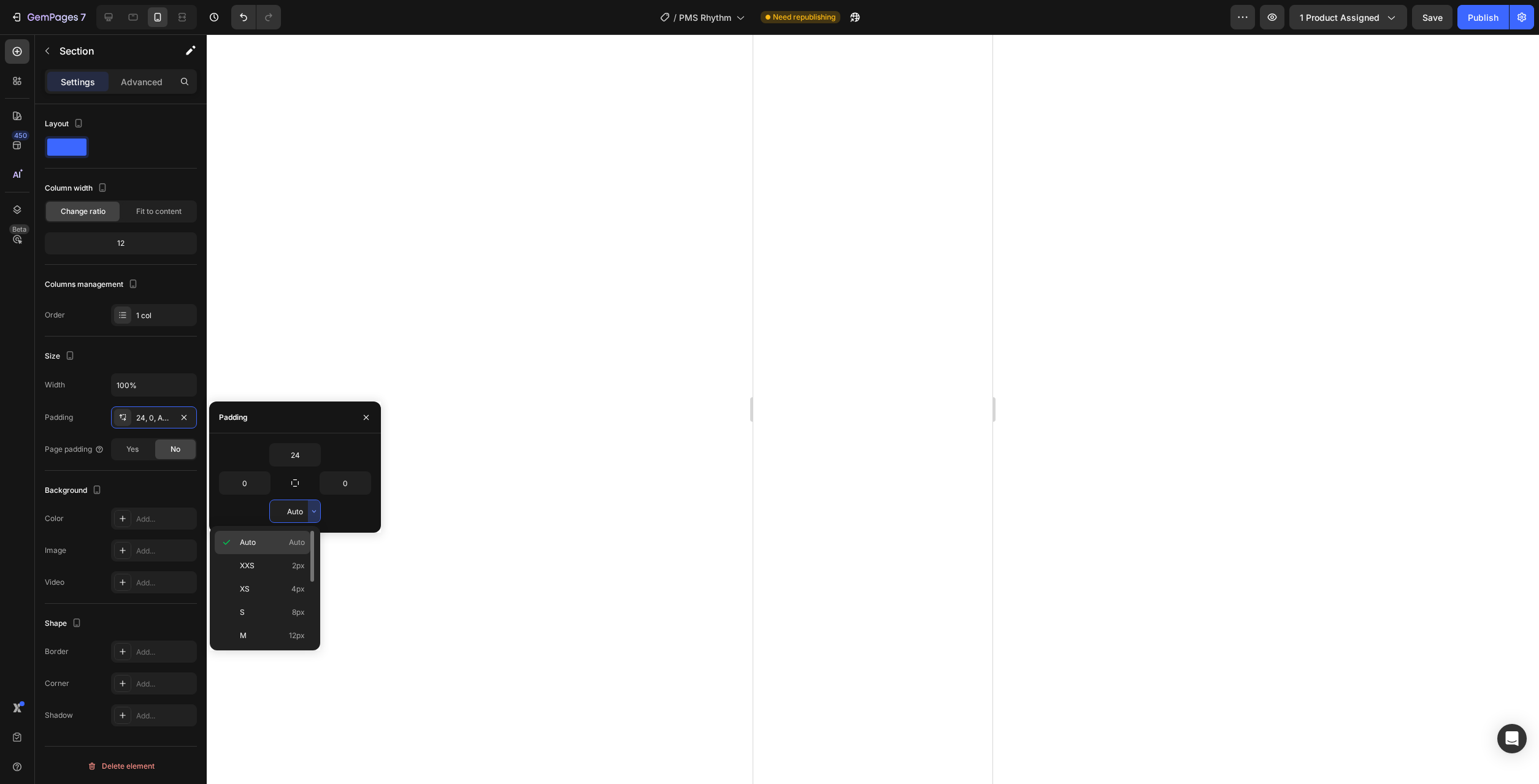
click at [283, 545] on p "Auto Auto" at bounding box center [272, 543] width 65 height 11
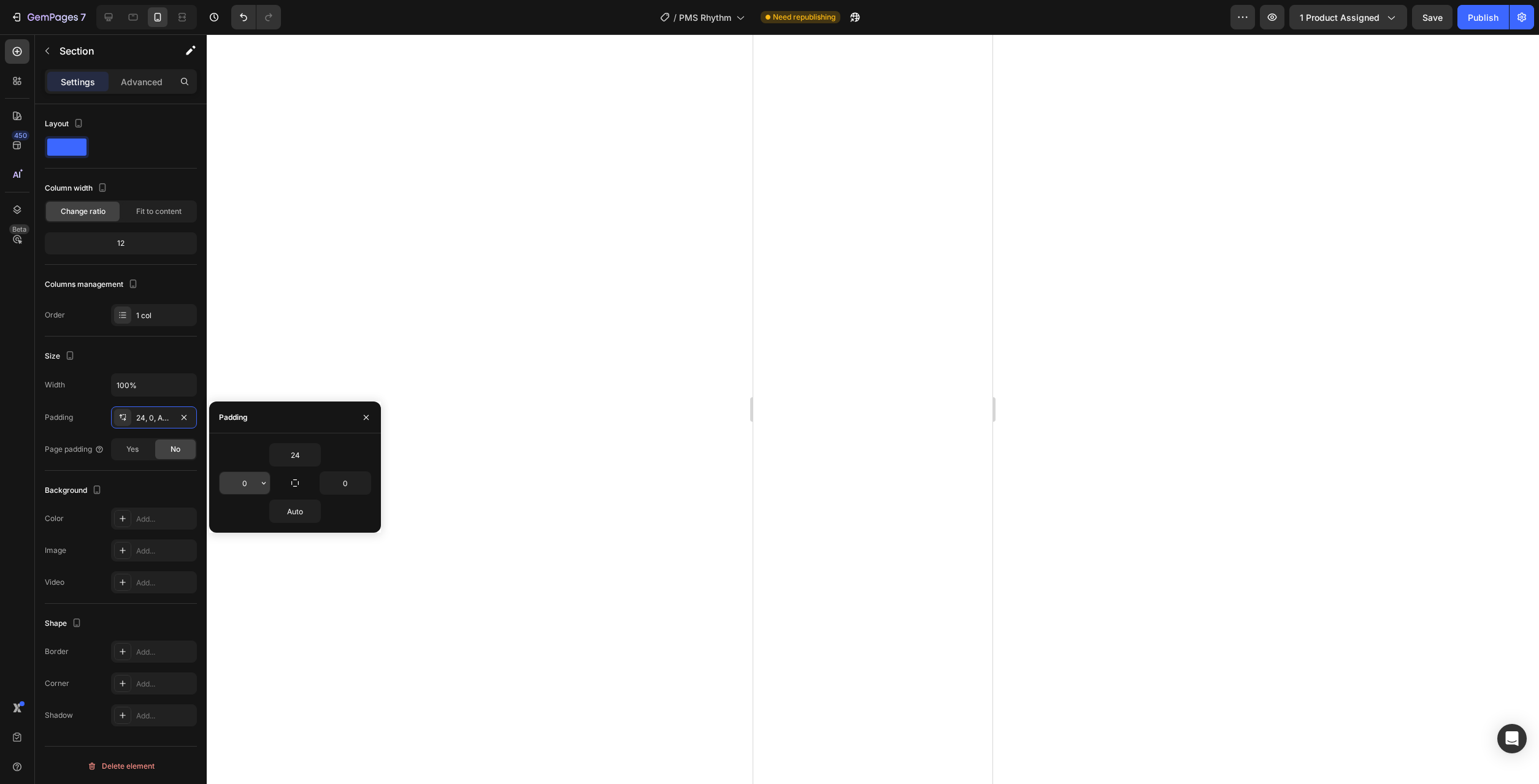
click at [262, 483] on icon "button" at bounding box center [263, 483] width 10 height 10
click at [237, 607] on p "M 12px" at bounding box center [222, 608] width 65 height 11
type input "12"
click at [366, 490] on button "button" at bounding box center [365, 483] width 12 height 22
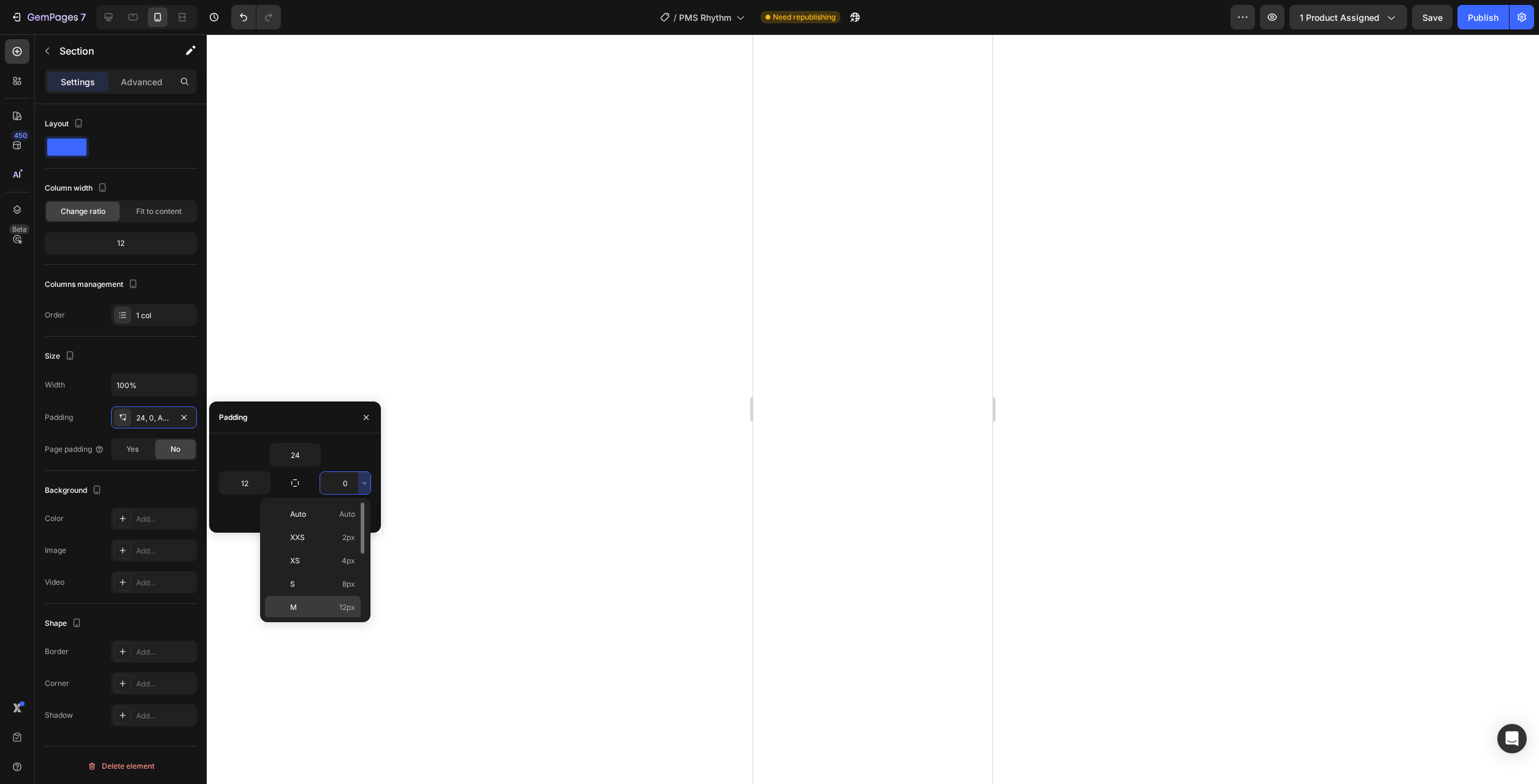
click at [345, 605] on span "12px" at bounding box center [347, 608] width 16 height 11
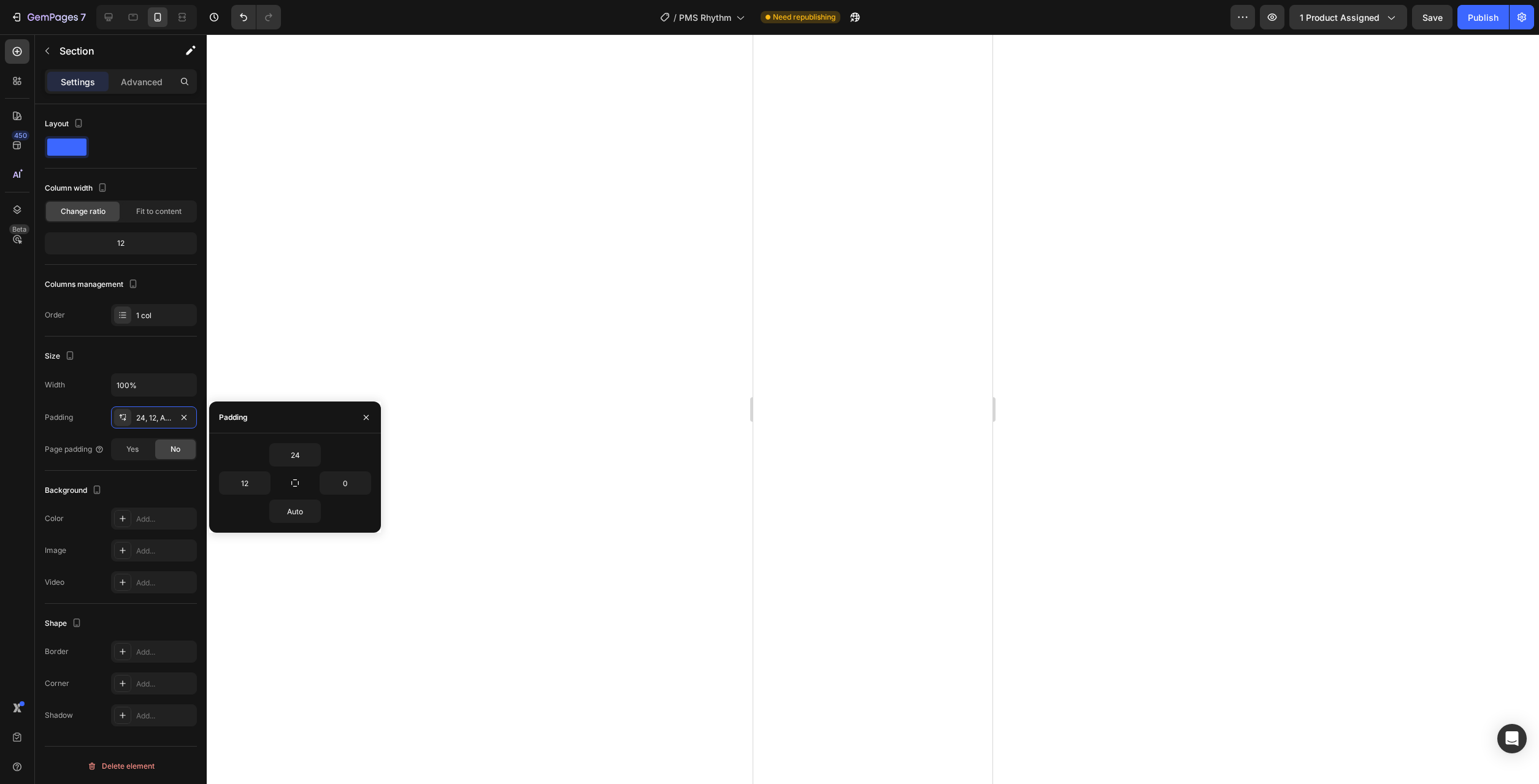
type input "12"
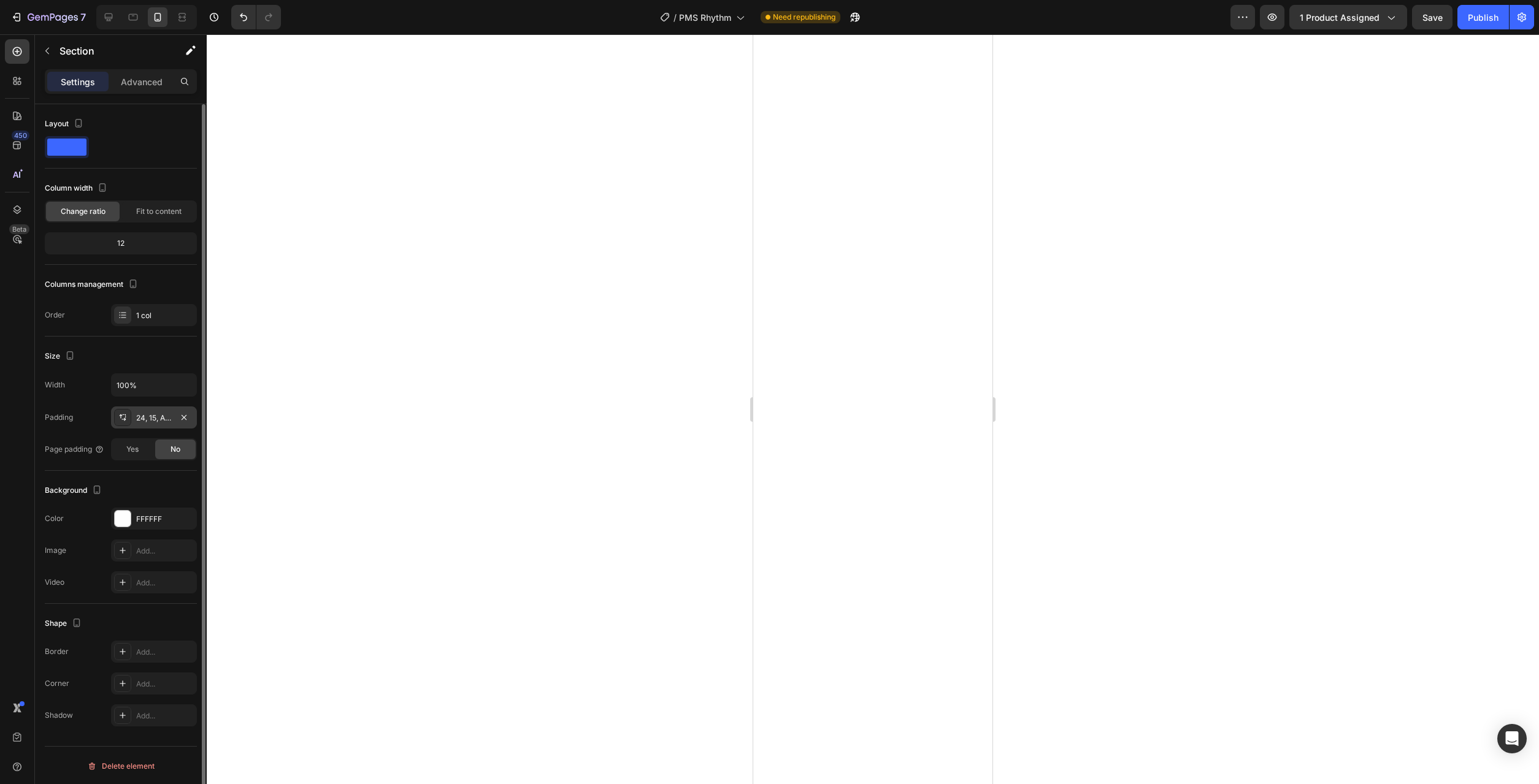
click at [156, 422] on div "24, 15, Auto, 15" at bounding box center [154, 418] width 36 height 11
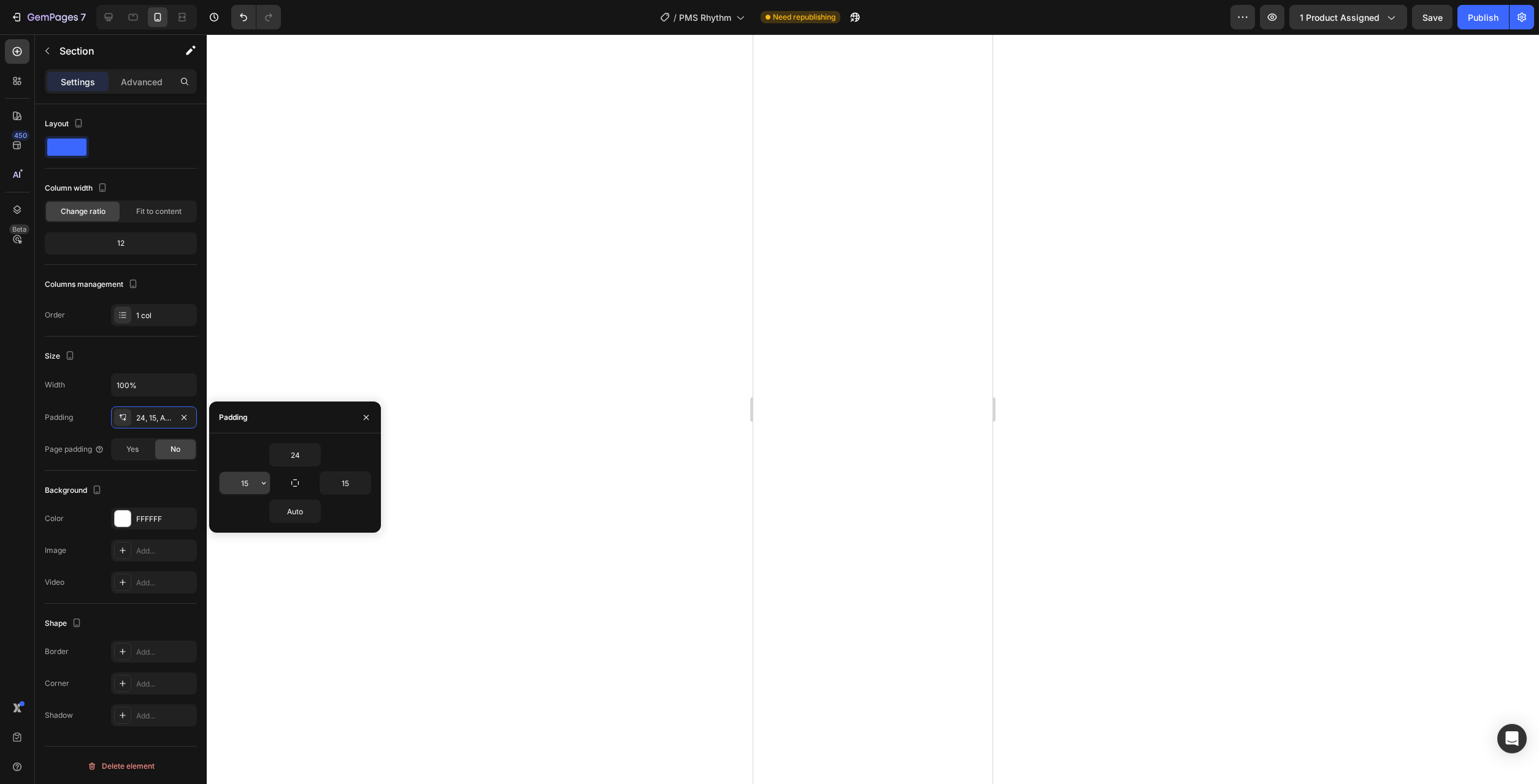
click at [261, 483] on icon "button" at bounding box center [263, 483] width 10 height 10
click at [235, 620] on div "M 12px" at bounding box center [212, 631] width 96 height 23
type input "12"
click at [365, 490] on button "button" at bounding box center [365, 483] width 12 height 22
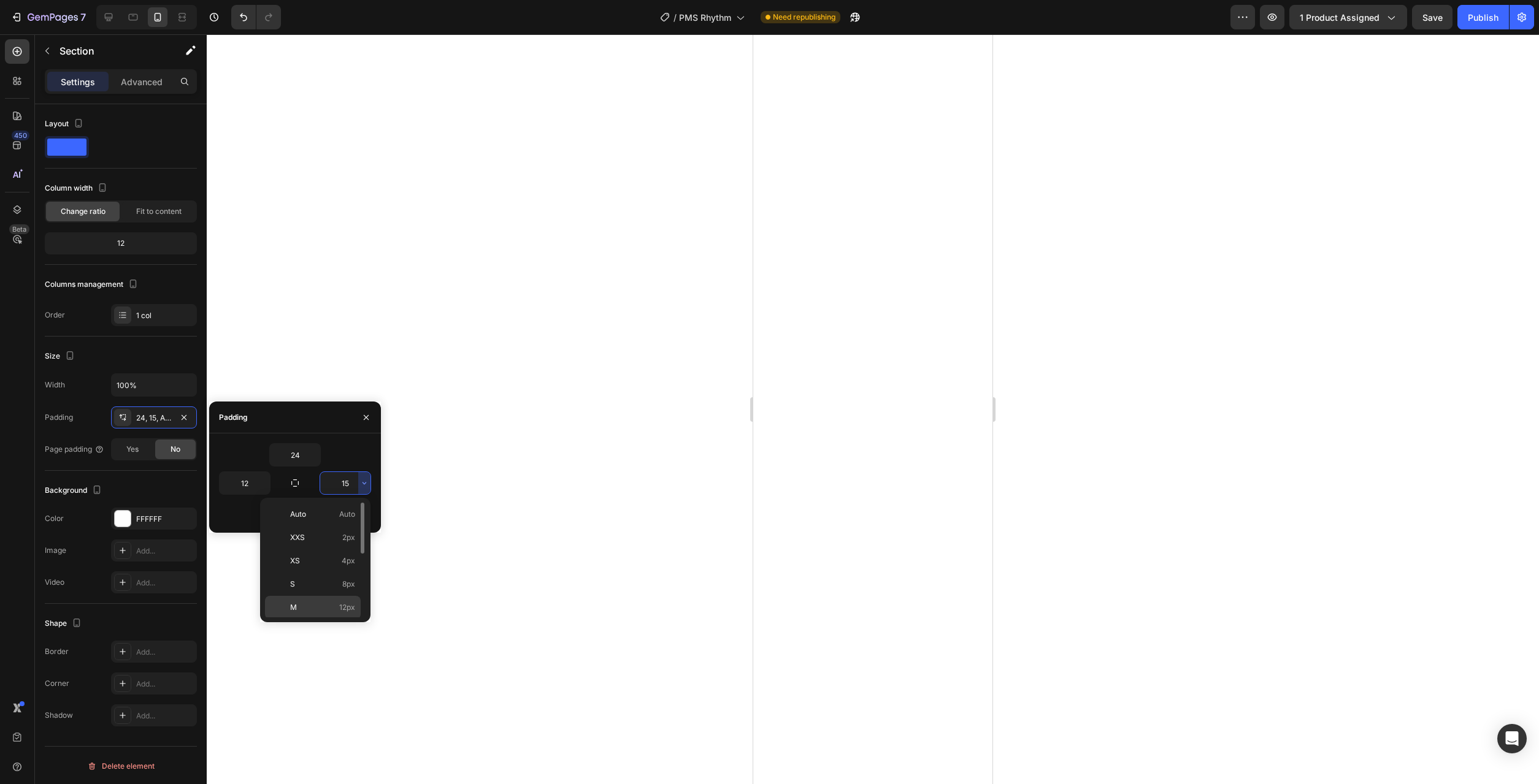
click at [324, 611] on p "M 12px" at bounding box center [323, 608] width 65 height 11
type input "12"
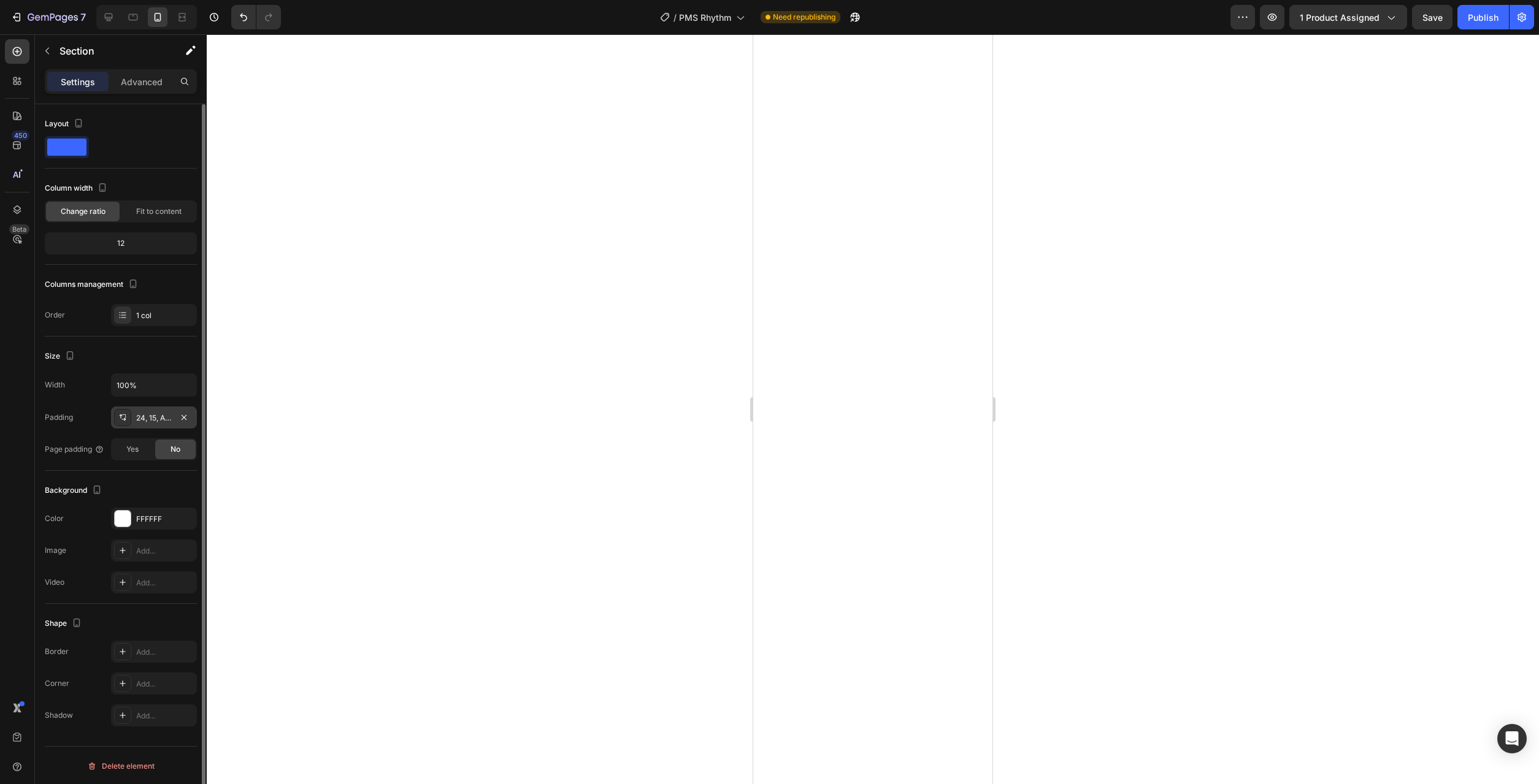
click at [148, 420] on div "24, 15, Auto, 15" at bounding box center [154, 418] width 36 height 11
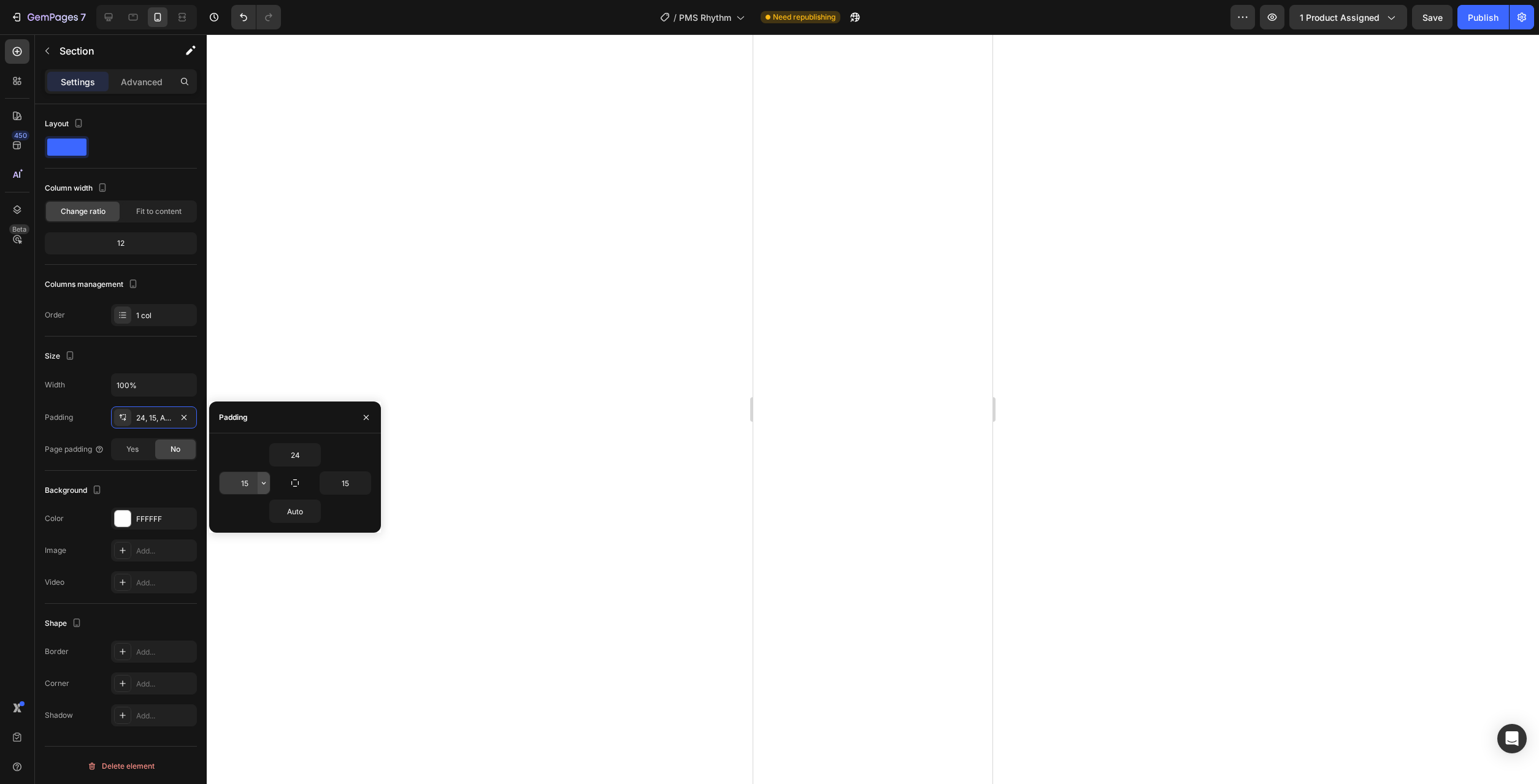
click at [261, 482] on icon "button" at bounding box center [263, 483] width 10 height 10
click at [229, 605] on p "M 12px" at bounding box center [222, 608] width 65 height 11
type input "12"
click at [367, 490] on button "button" at bounding box center [365, 483] width 12 height 22
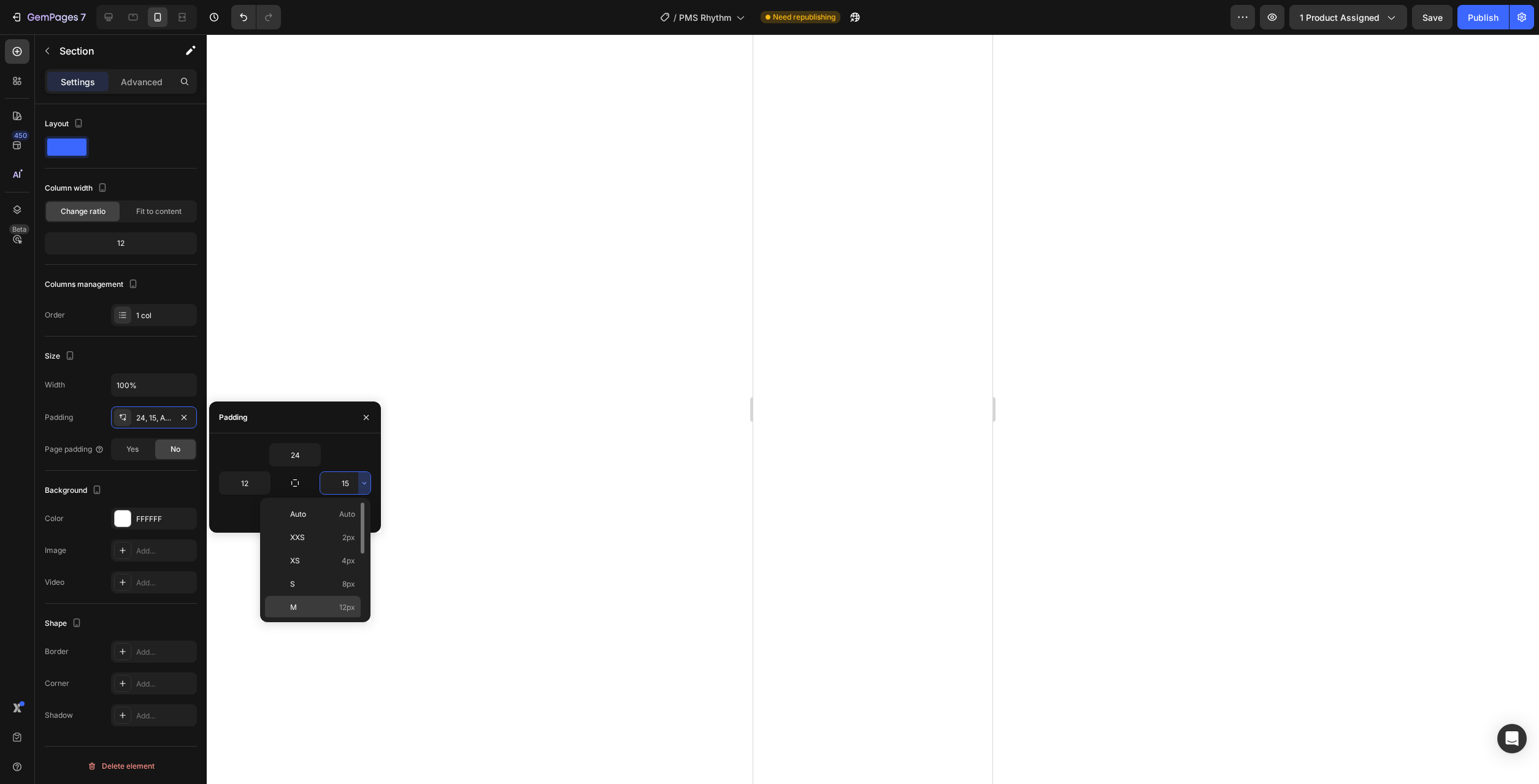
click at [310, 607] on p "M 12px" at bounding box center [323, 608] width 65 height 11
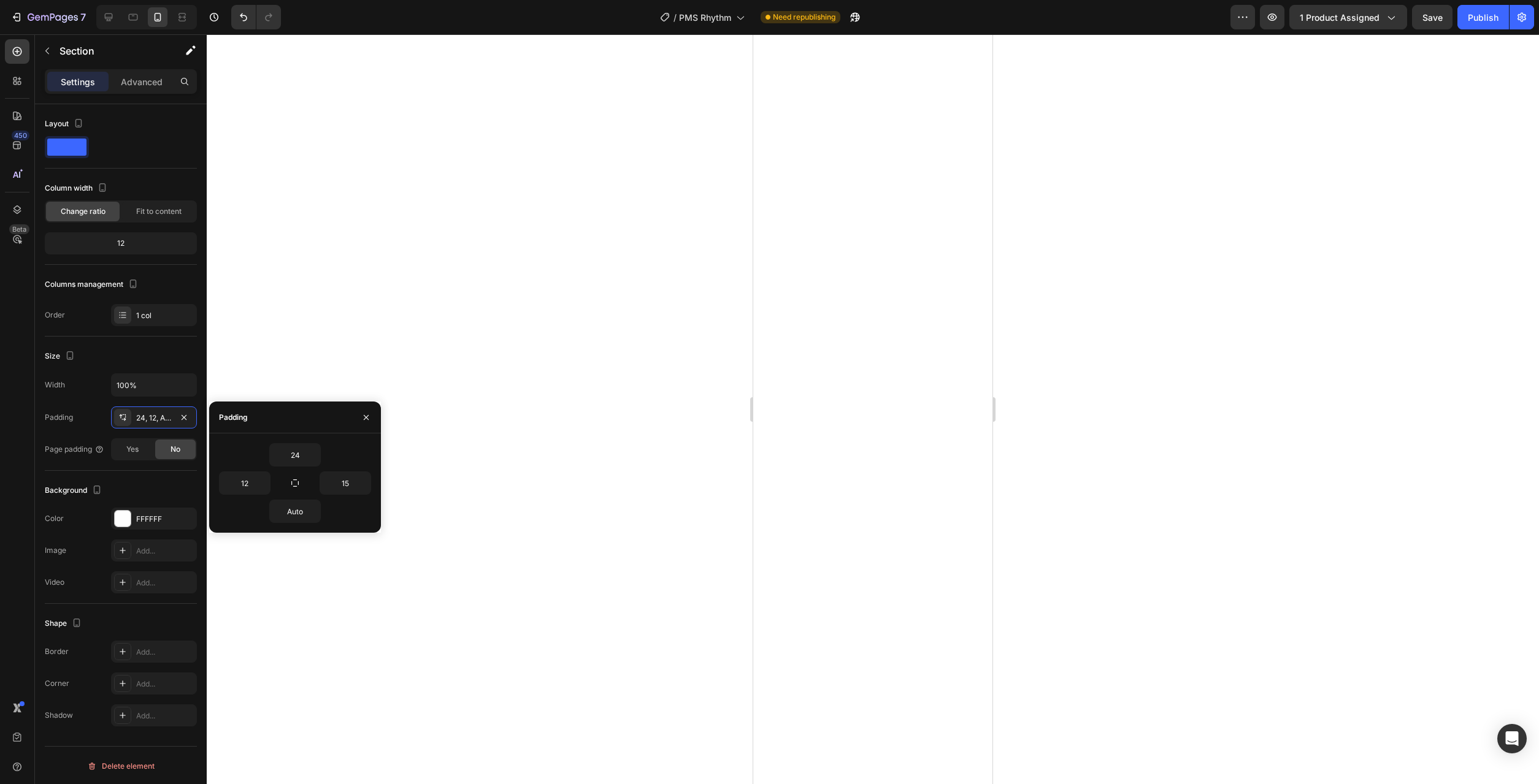
type input "12"
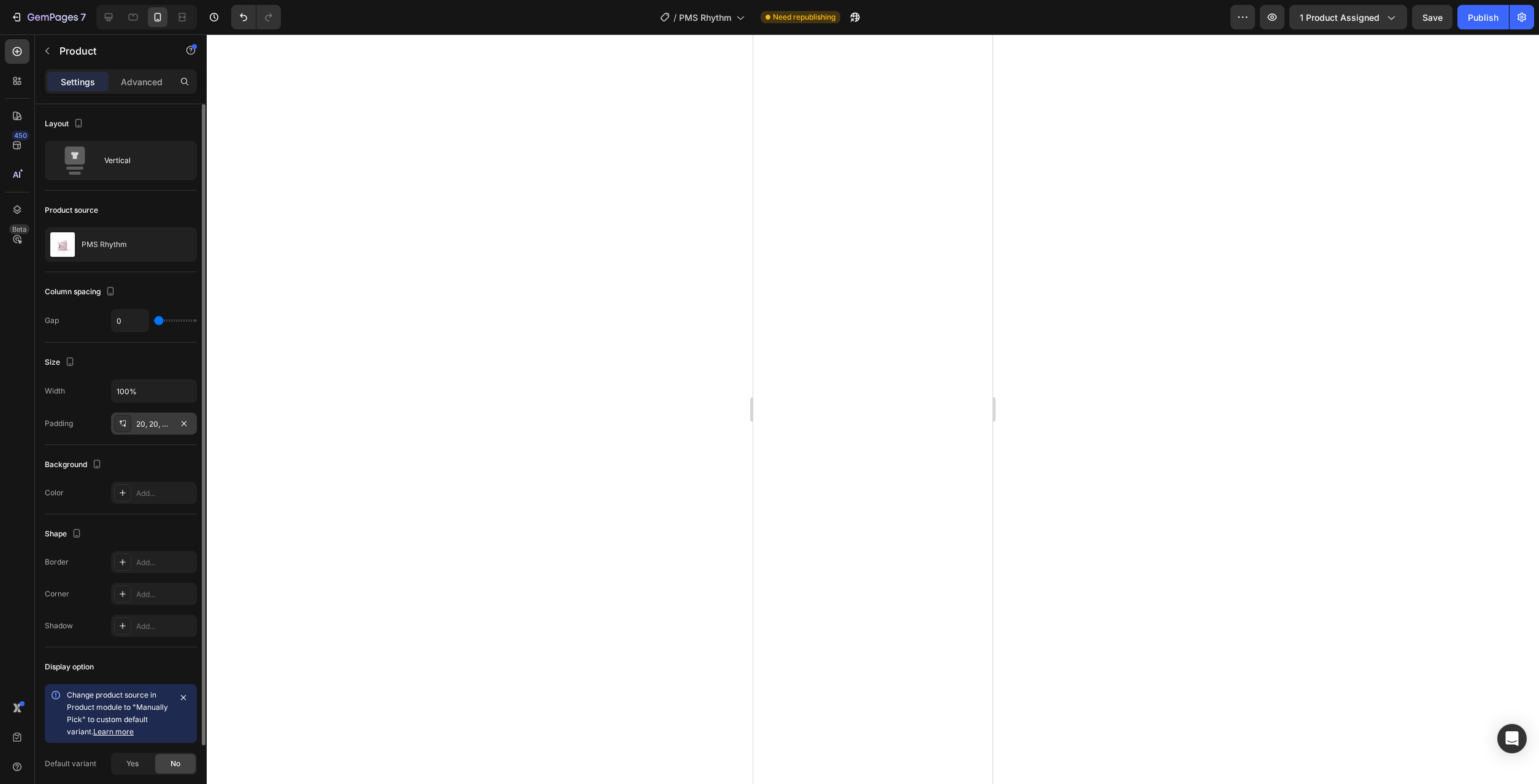
click at [160, 427] on div "20, 20, 0, 20" at bounding box center [154, 424] width 36 height 11
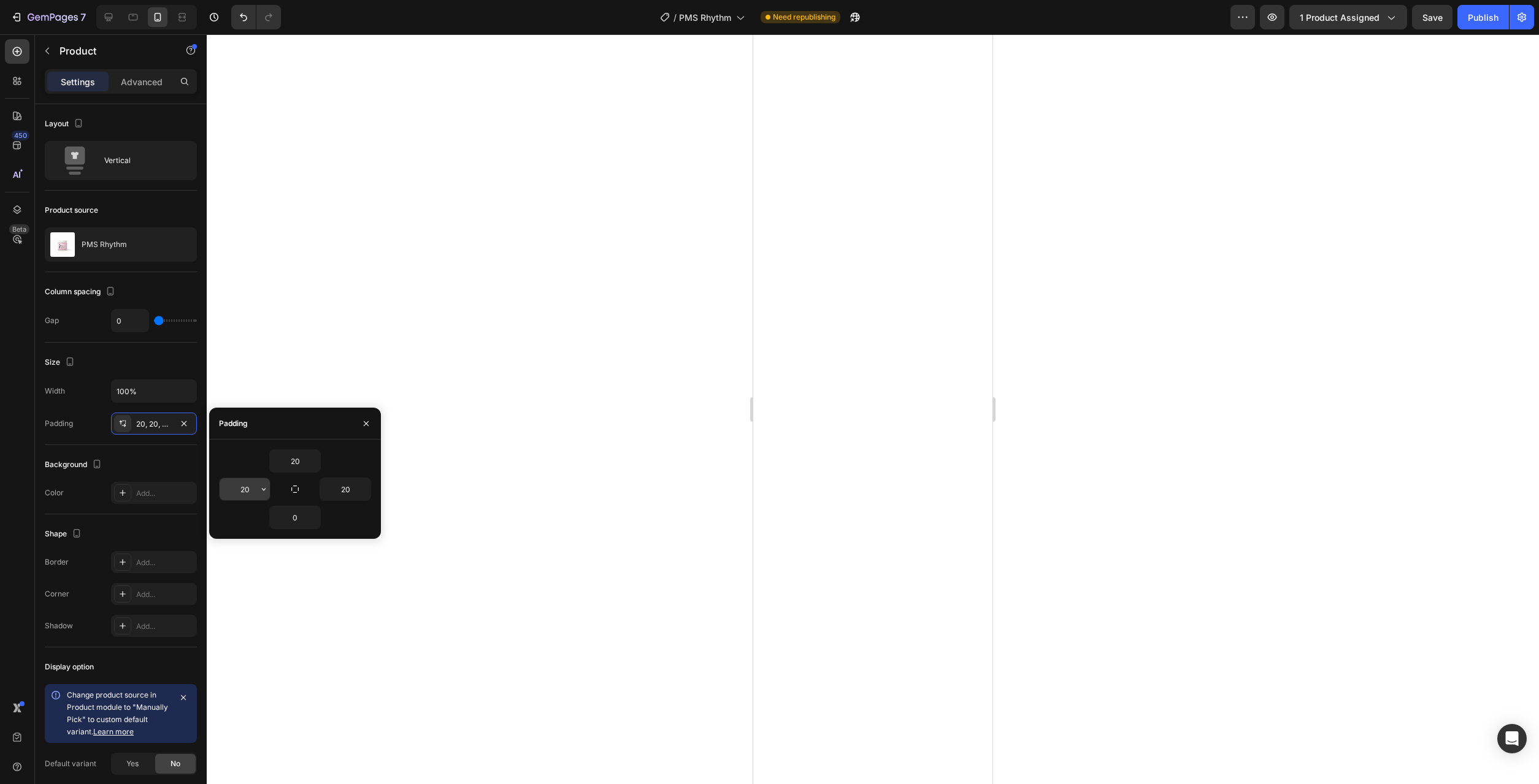
click at [266, 492] on icon "button" at bounding box center [263, 489] width 10 height 10
drag, startPoint x: 243, startPoint y: 618, endPoint x: 365, endPoint y: 532, distance: 149.3
click at [243, 617] on span "12px" at bounding box center [246, 613] width 16 height 11
type input "12"
click at [369, 490] on button "button" at bounding box center [365, 489] width 12 height 22
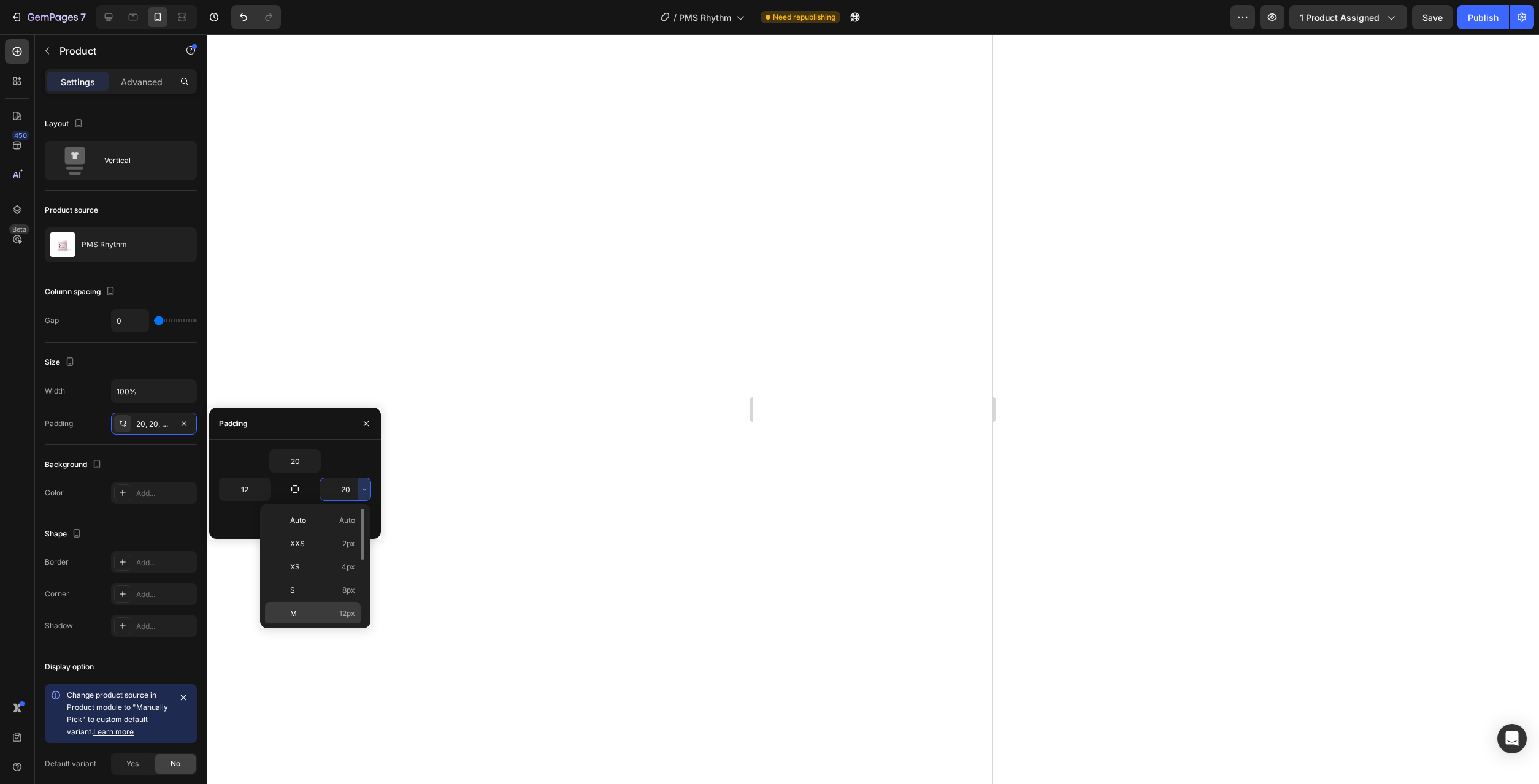
click at [337, 616] on p "M 12px" at bounding box center [323, 613] width 65 height 11
type input "12"
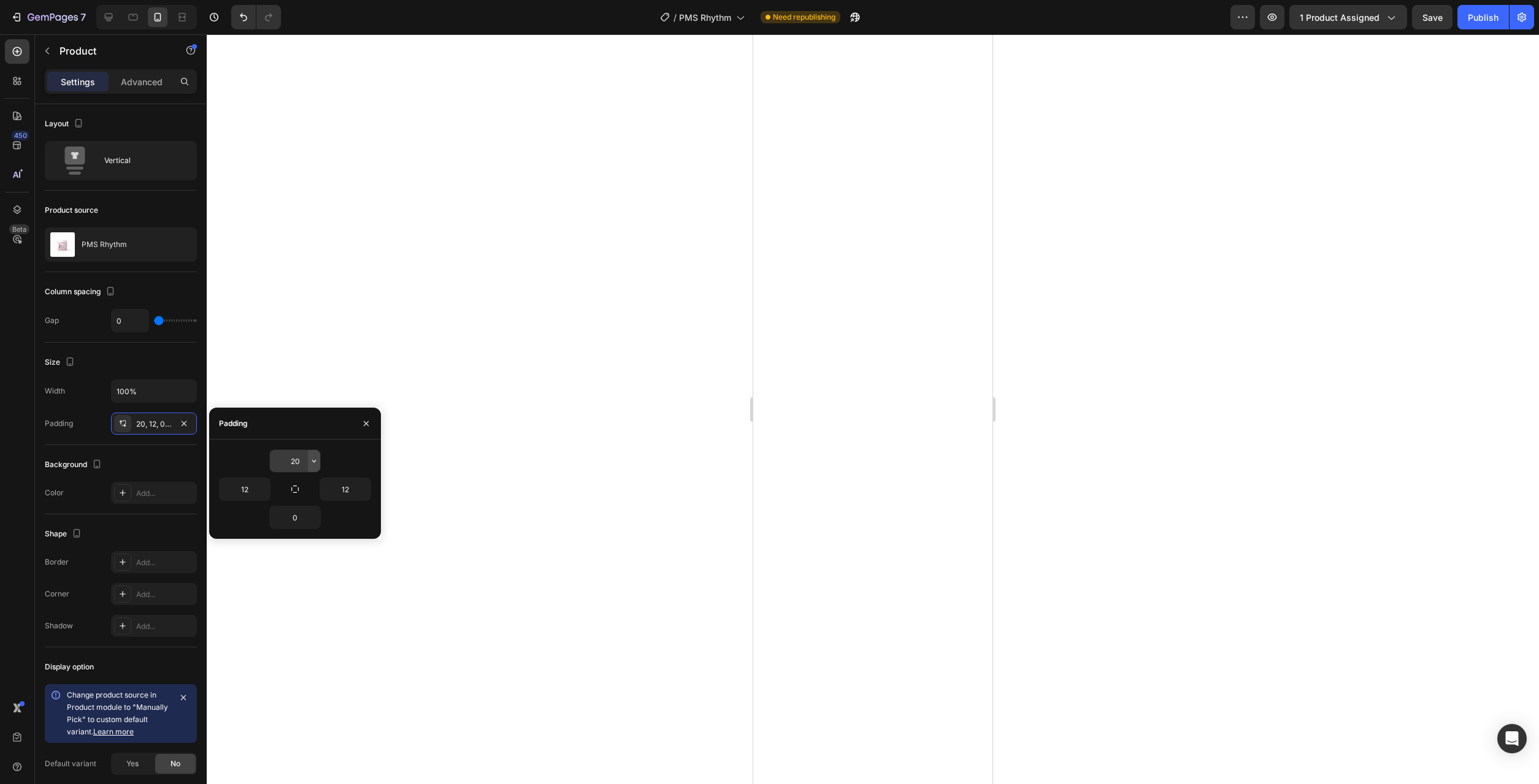
click at [312, 457] on icon "button" at bounding box center [314, 461] width 10 height 10
click at [280, 569] on p "XL 24px" at bounding box center [272, 569] width 65 height 11
click at [309, 467] on button "button" at bounding box center [314, 461] width 12 height 22
click at [289, 491] on span "Auto" at bounding box center [297, 492] width 16 height 11
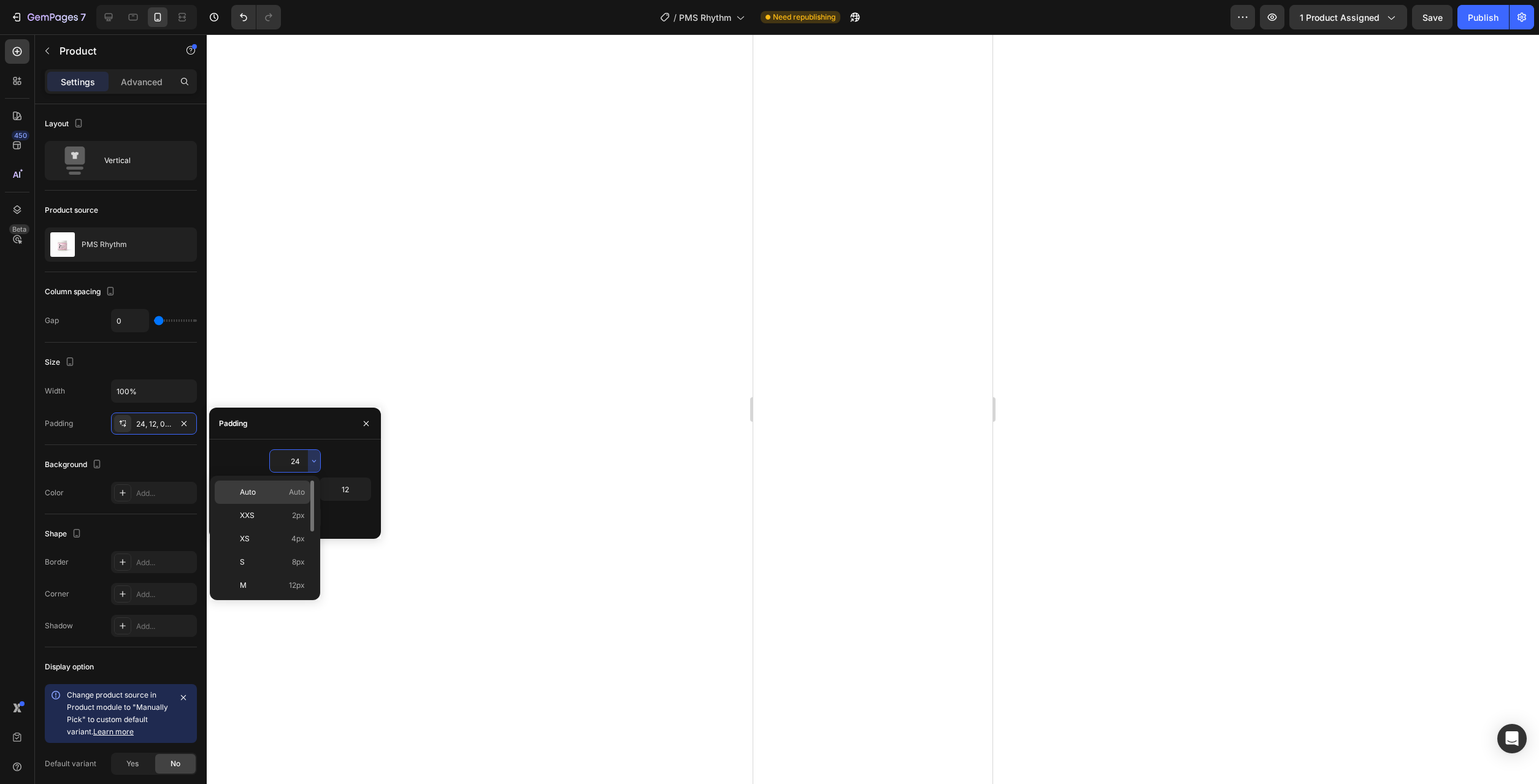
type input "Auto"
click at [541, 511] on div at bounding box center [872, 409] width 1333 height 750
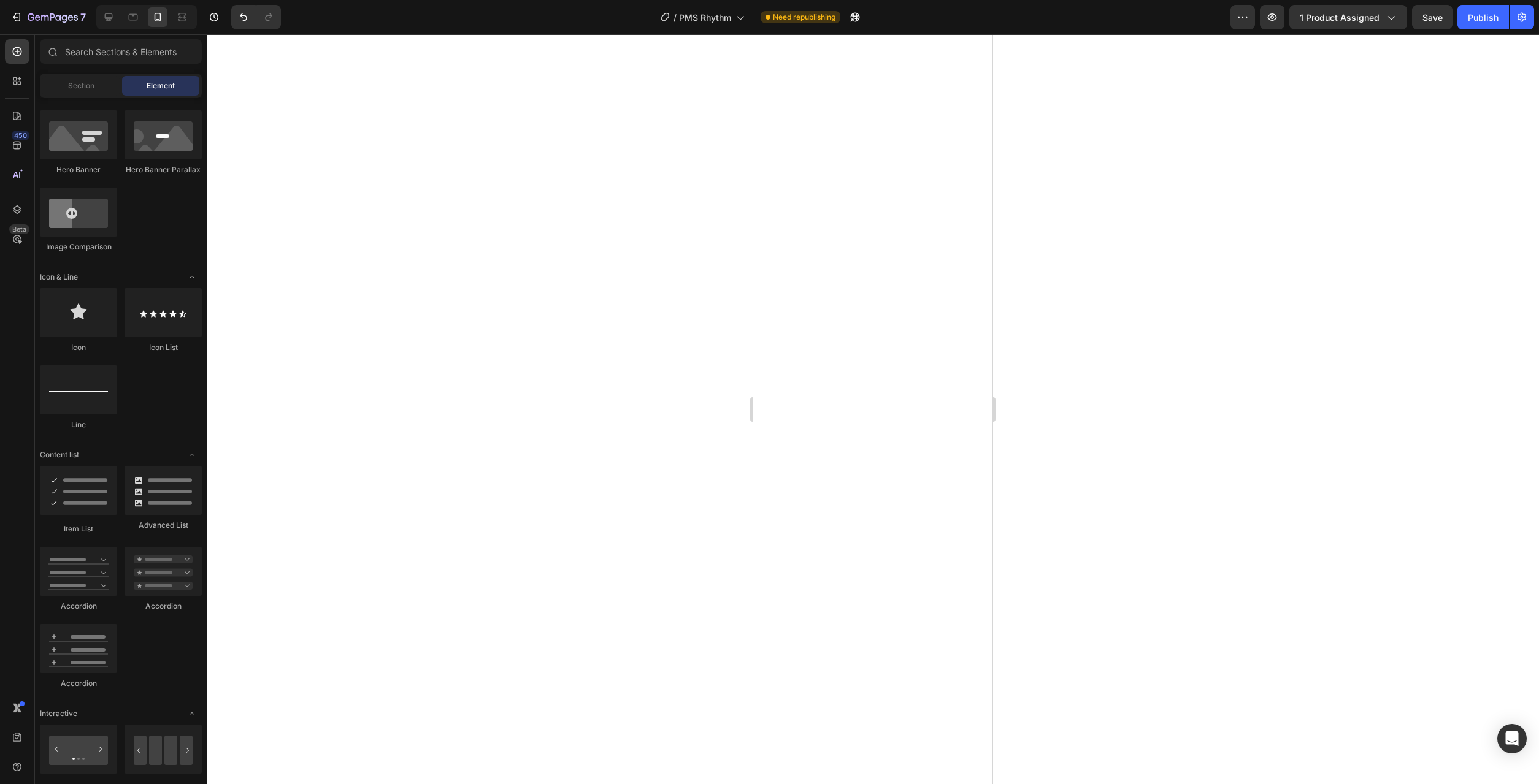
scroll to position [625, 0]
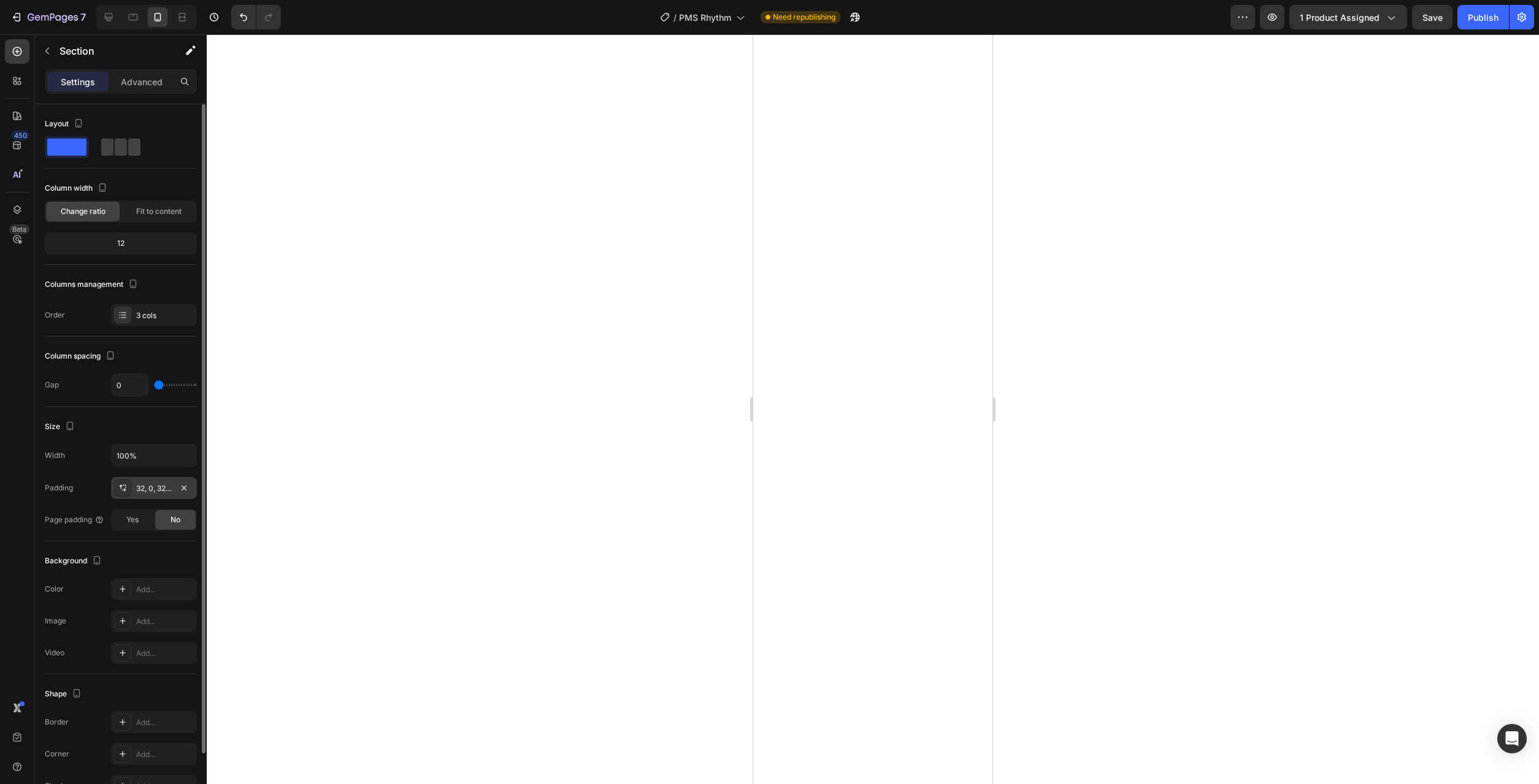
click at [161, 494] on div "32, 0, 32, 0" at bounding box center [153, 488] width 86 height 22
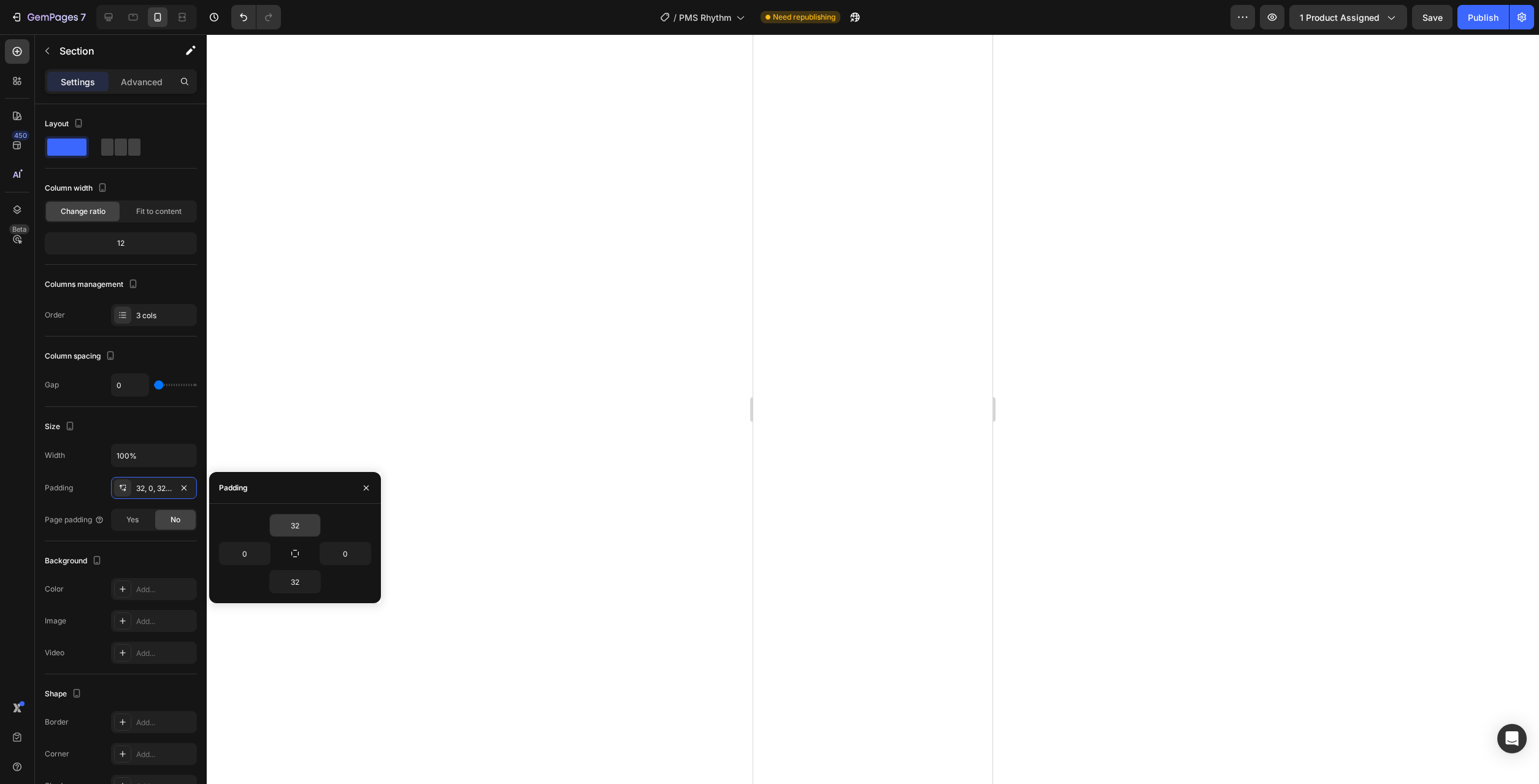
click at [305, 523] on input "32" at bounding box center [294, 525] width 50 height 22
click at [316, 525] on icon "button" at bounding box center [314, 525] width 10 height 10
click at [265, 602] on p "XL 24px" at bounding box center [272, 608] width 65 height 11
type input "24"
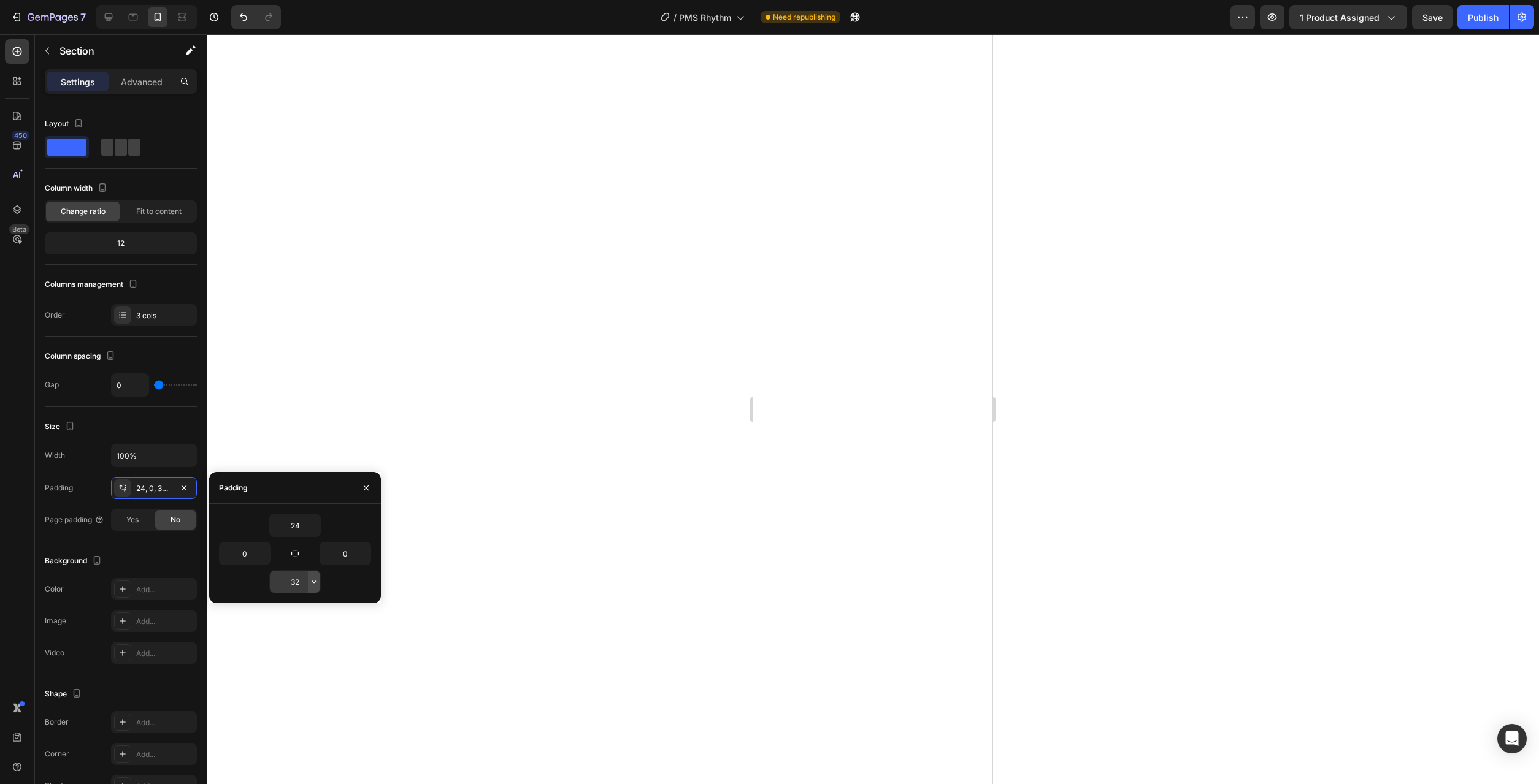
click at [314, 582] on icon "button" at bounding box center [314, 582] width 3 height 3
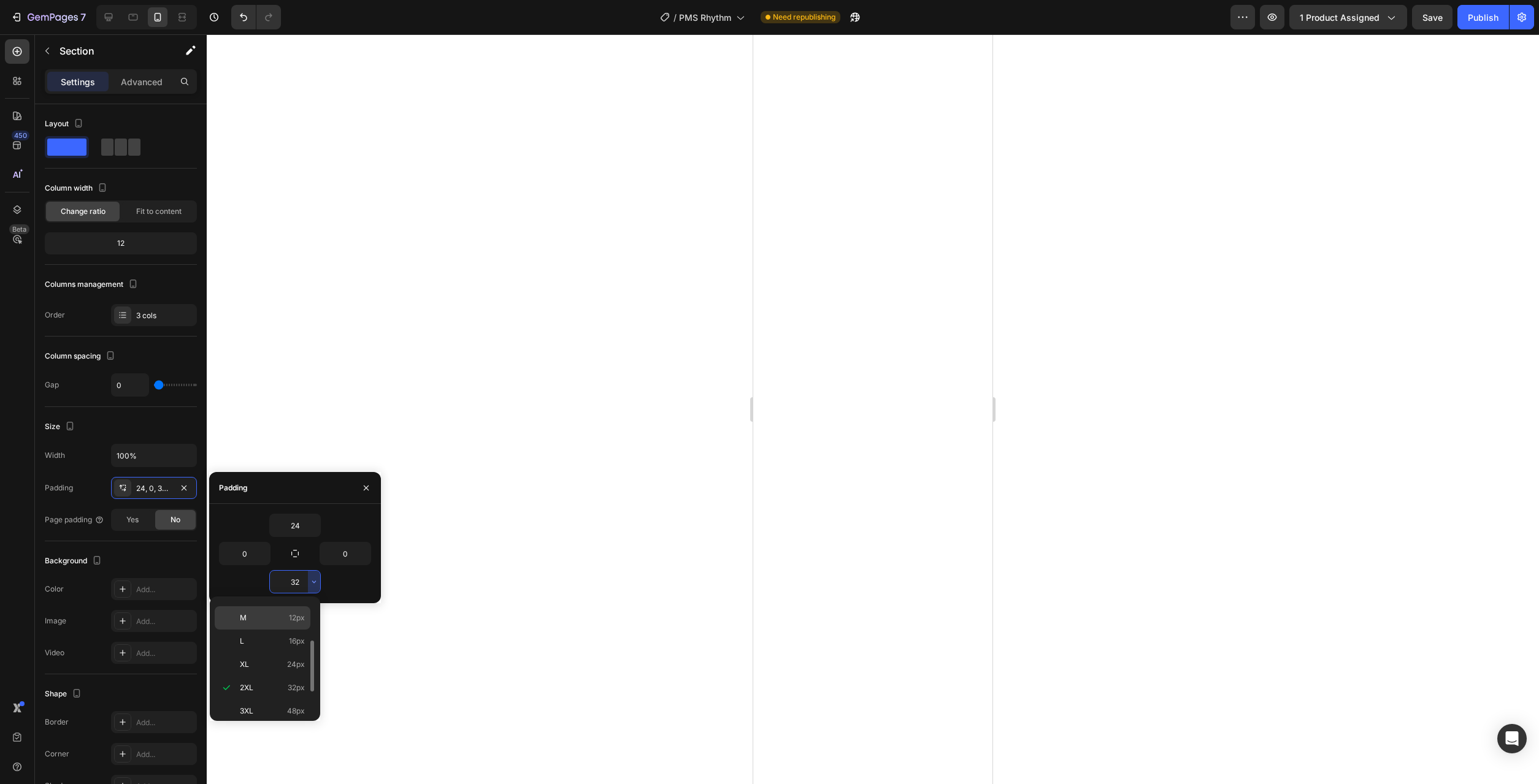
click at [283, 630] on div "M 12px" at bounding box center [262, 642] width 96 height 23
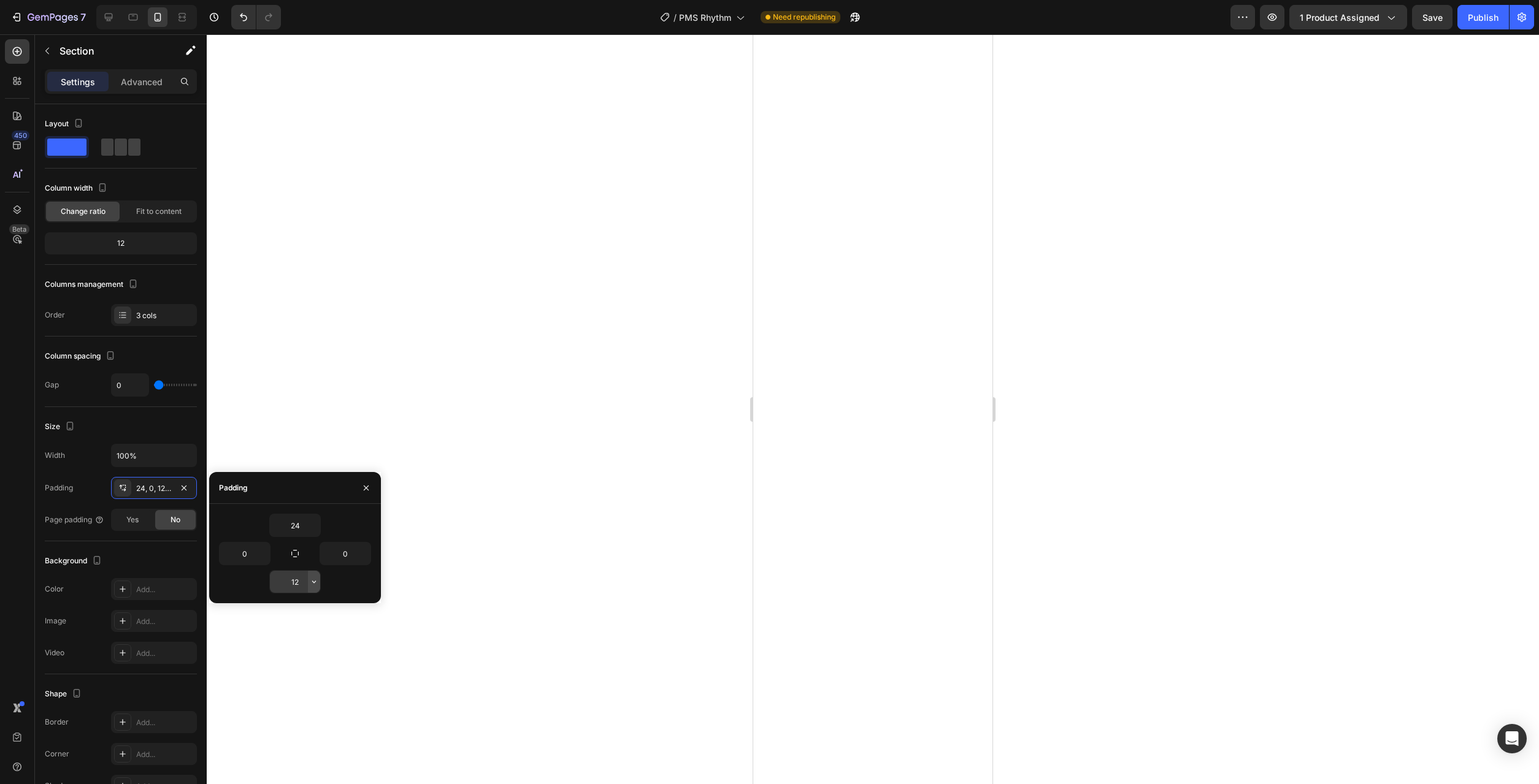
drag, startPoint x: 320, startPoint y: 591, endPoint x: 313, endPoint y: 582, distance: 11.4
click at [313, 581] on icon "button" at bounding box center [314, 582] width 10 height 10
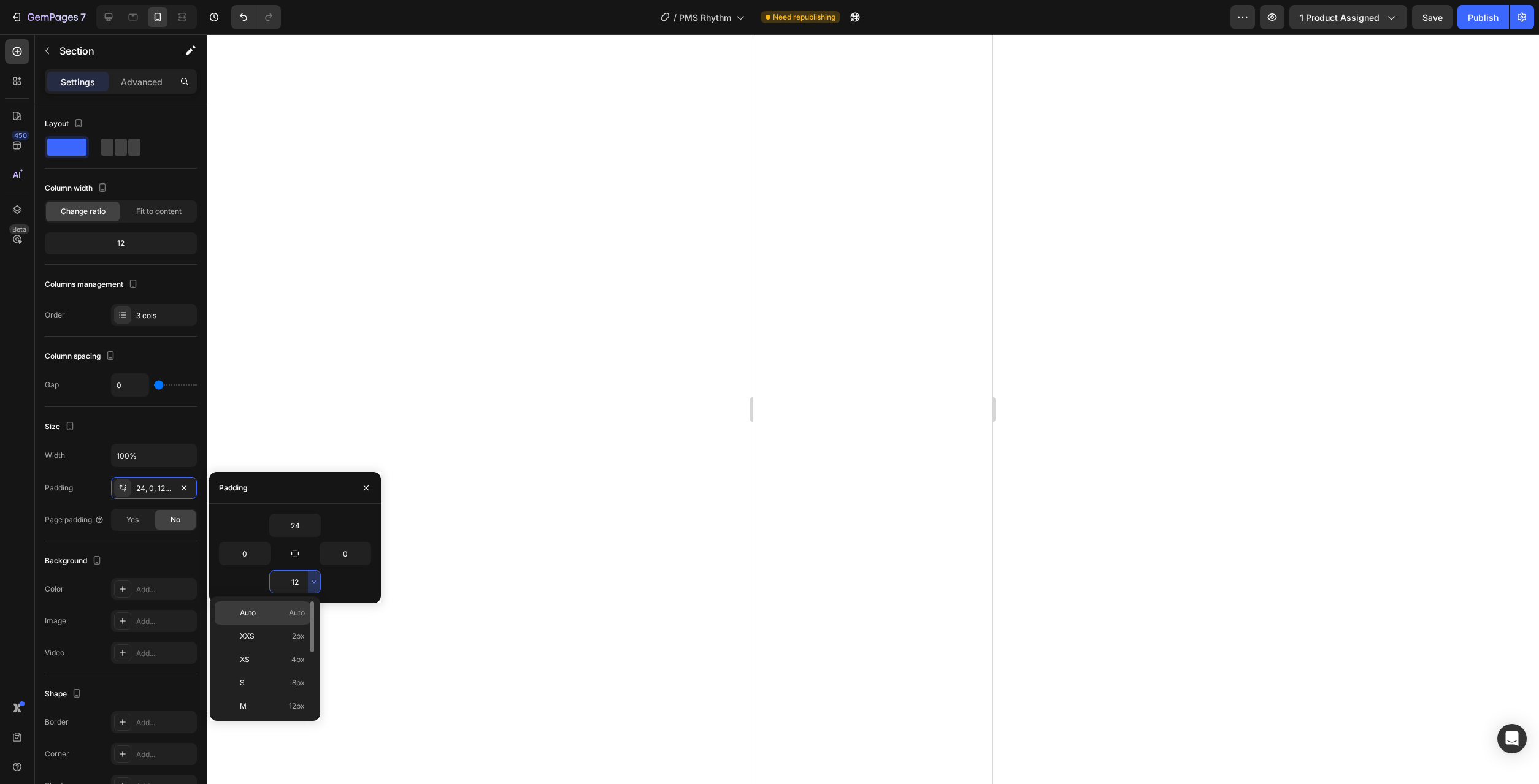
click at [272, 618] on p "Auto Auto" at bounding box center [272, 613] width 65 height 11
type input "Auto"
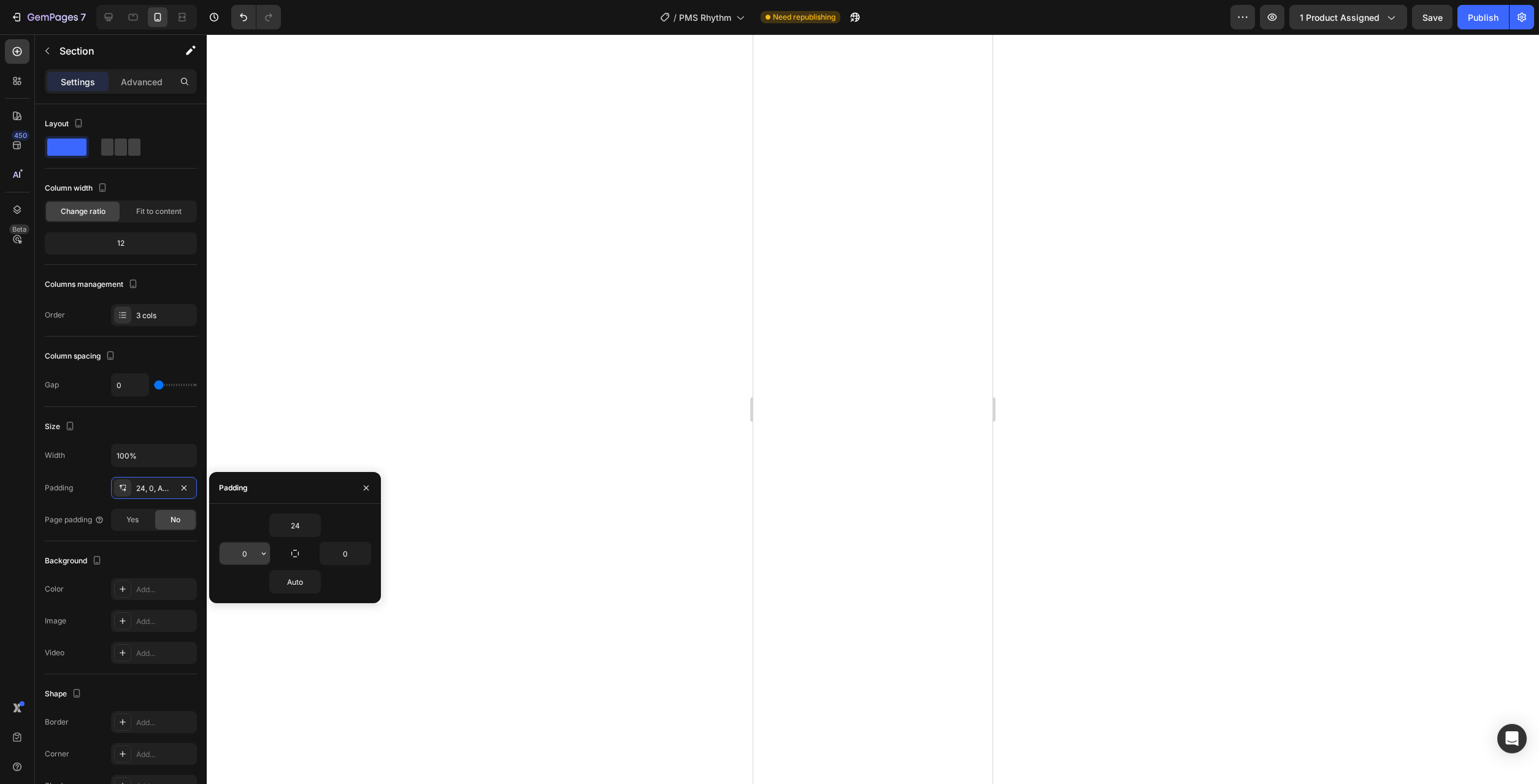
click at [263, 562] on button "button" at bounding box center [263, 554] width 12 height 22
click at [236, 678] on p "M 12px" at bounding box center [222, 678] width 65 height 11
type input "12"
click at [364, 565] on div "24 12 0 Auto" at bounding box center [294, 554] width 152 height 80
click at [365, 558] on button "button" at bounding box center [365, 554] width 12 height 22
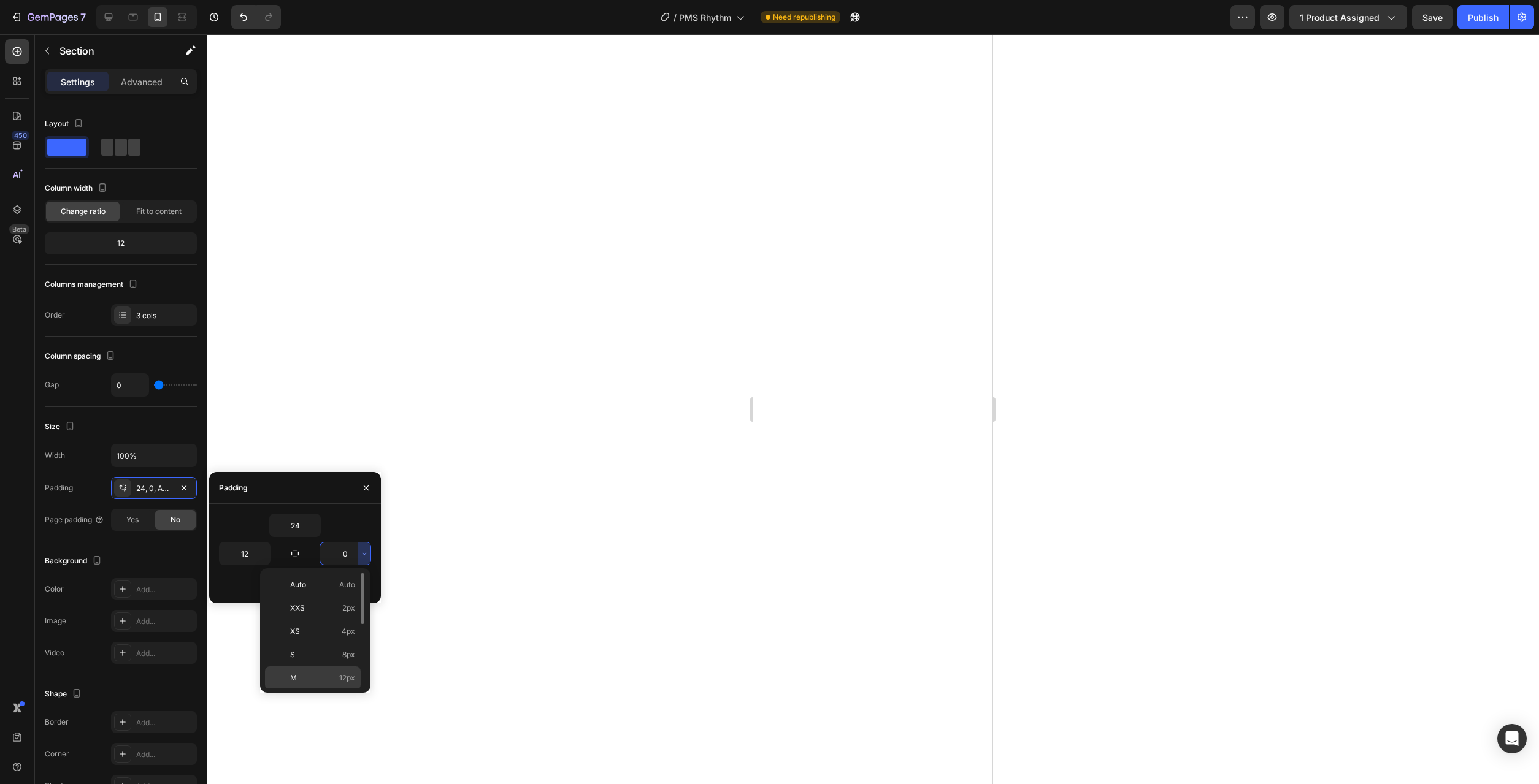
click at [330, 676] on p "M 12px" at bounding box center [323, 678] width 65 height 11
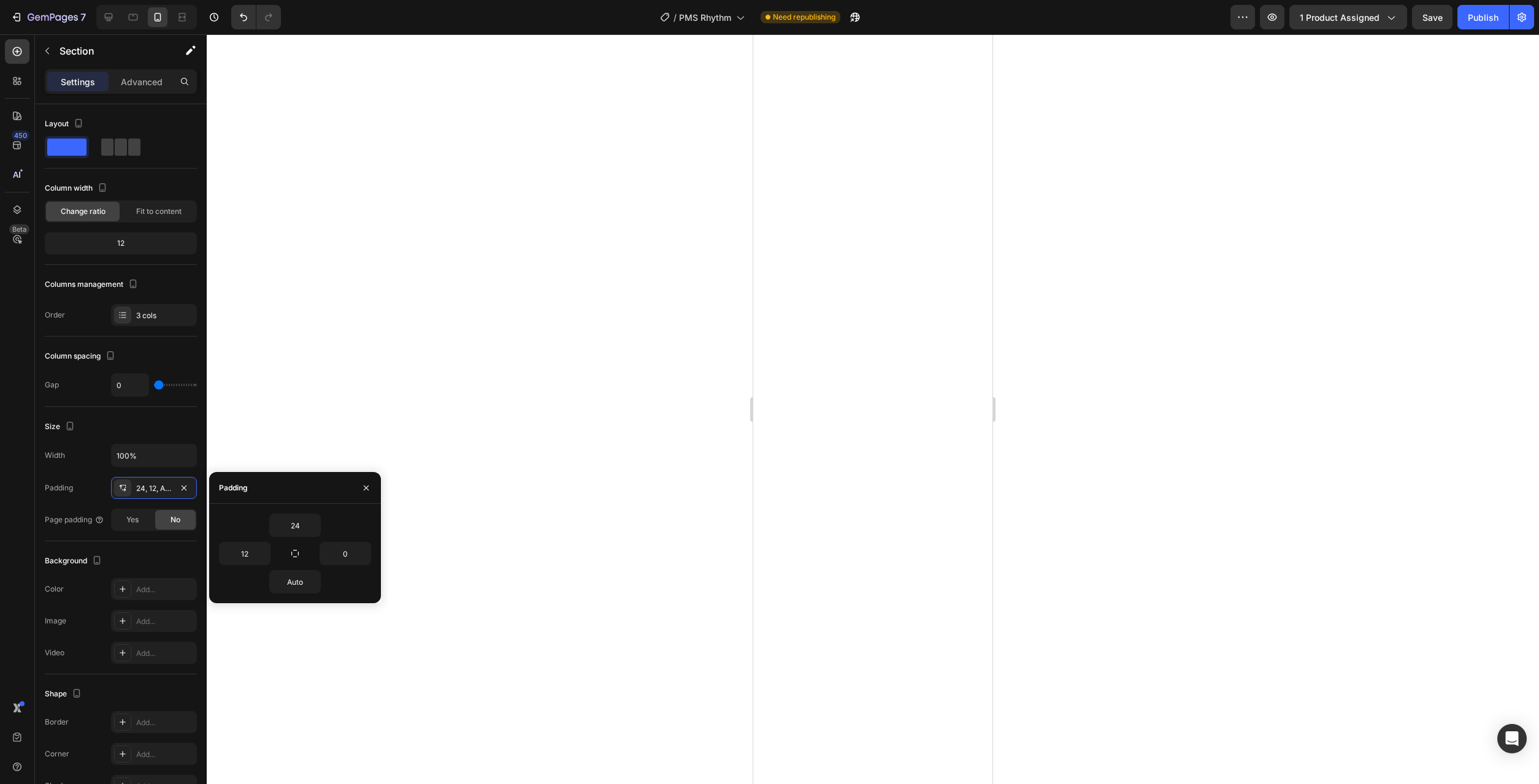
type input "12"
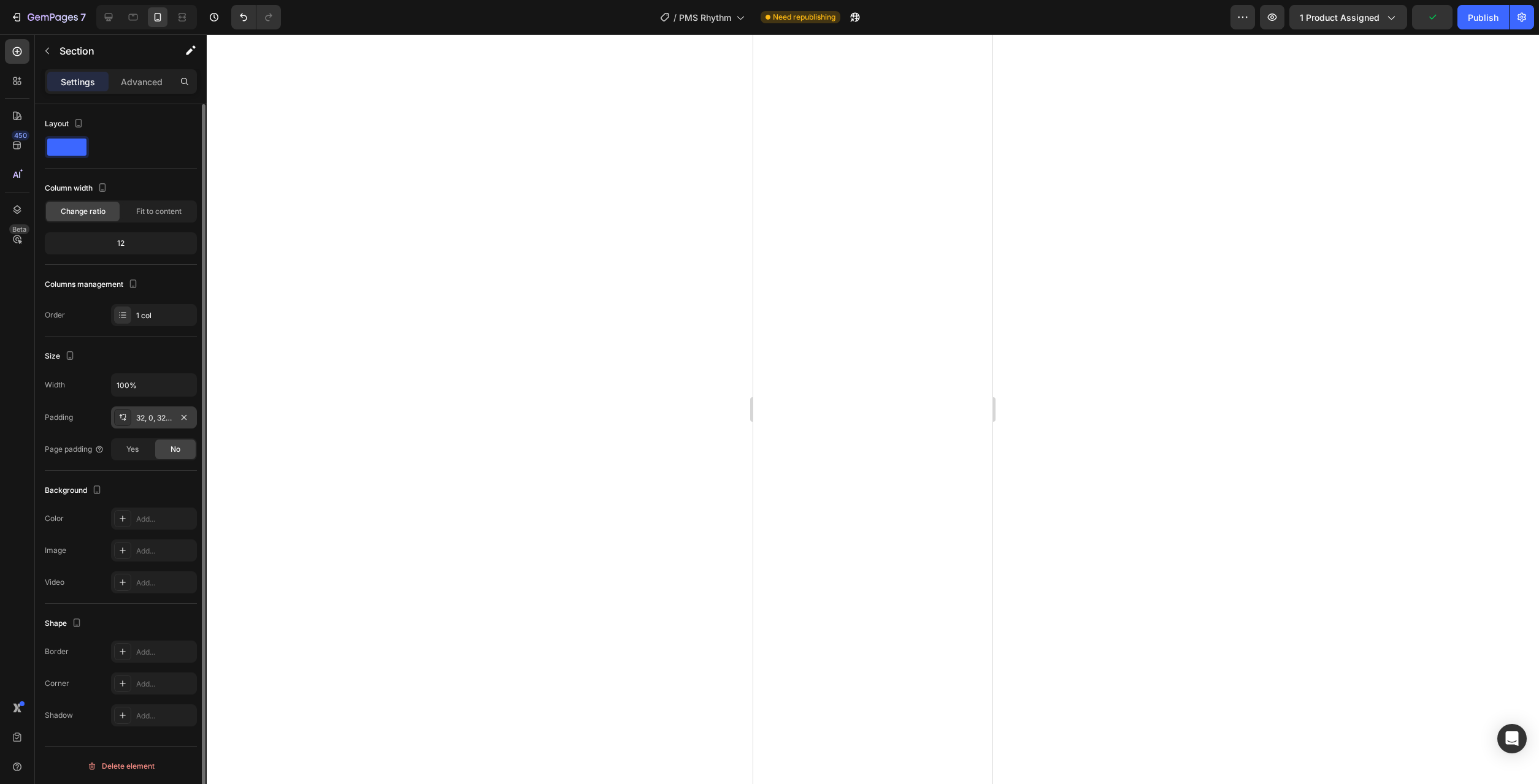
click at [159, 418] on div "32, 0, 32, 0" at bounding box center [154, 418] width 36 height 11
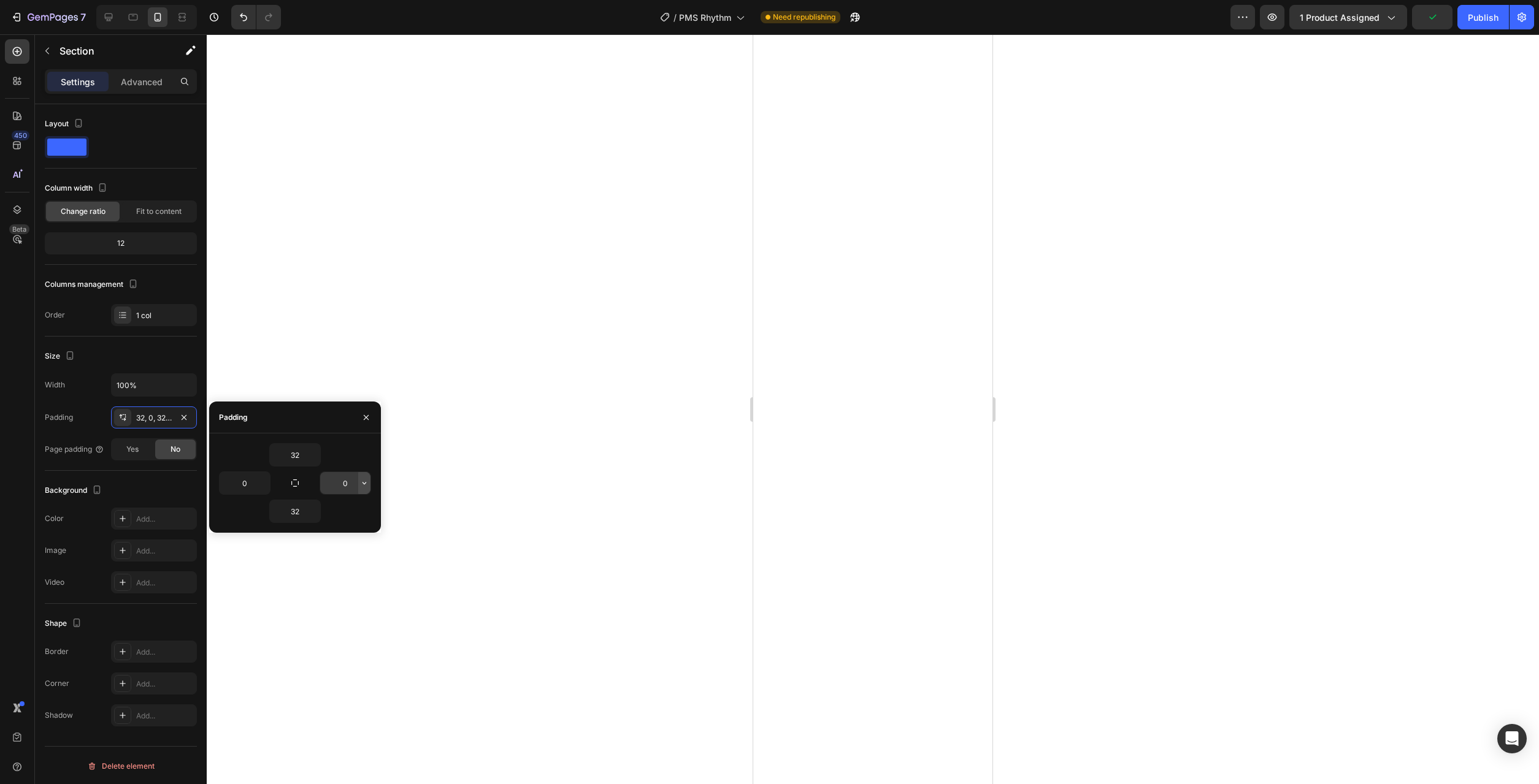
click at [368, 486] on icon "button" at bounding box center [364, 483] width 10 height 10
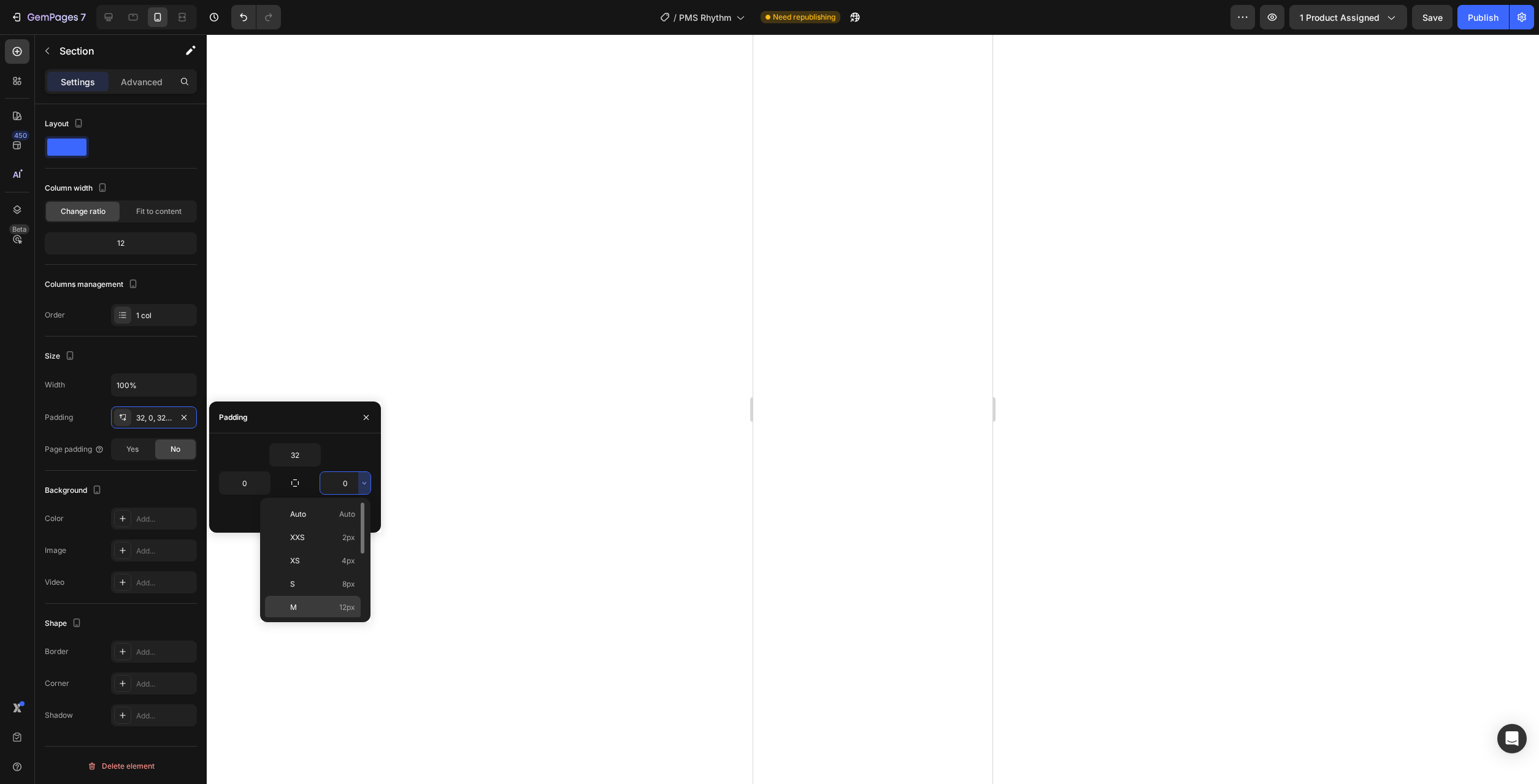
click at [343, 606] on span "12px" at bounding box center [347, 608] width 16 height 11
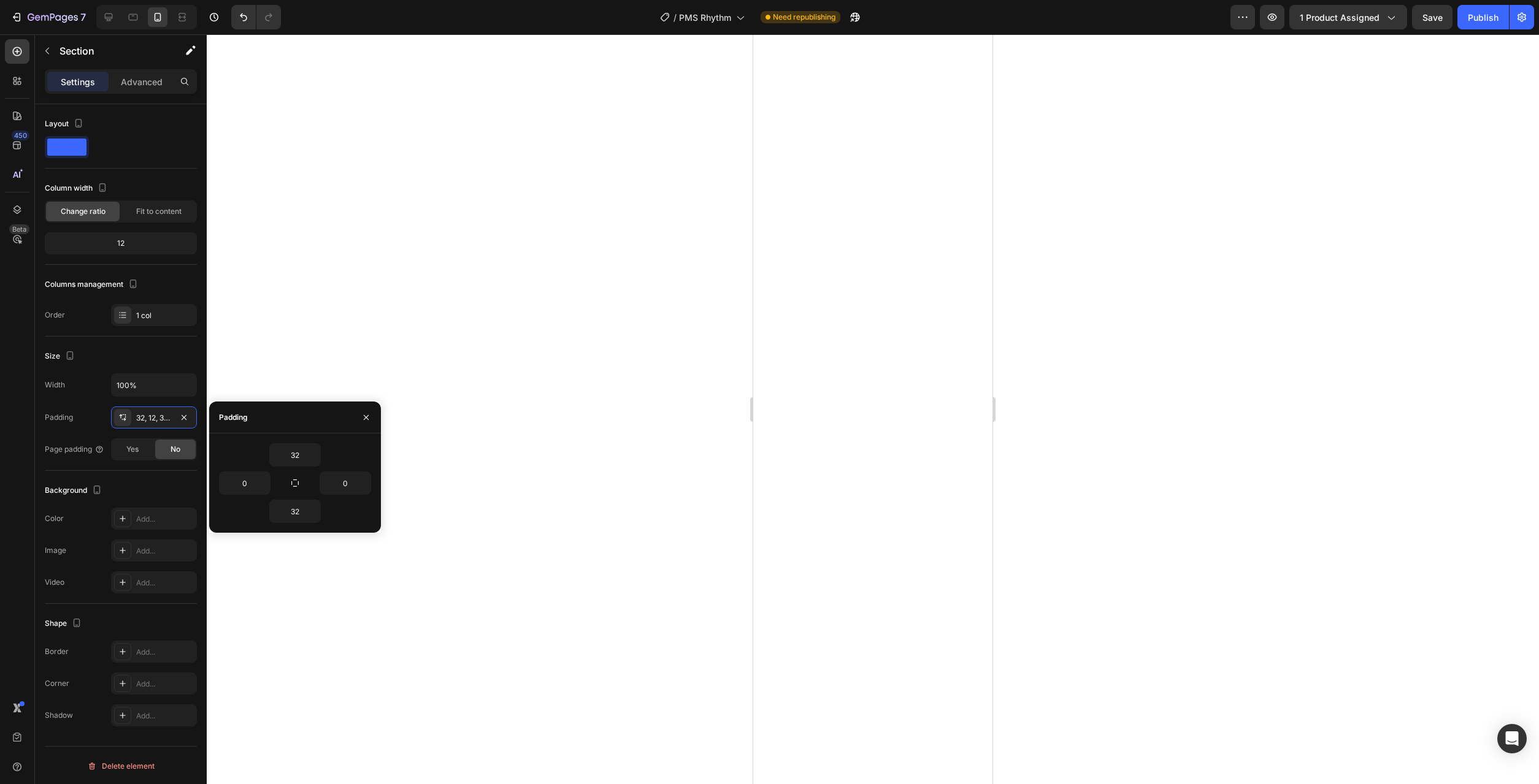
type input "12"
click at [259, 484] on icon "button" at bounding box center [263, 483] width 10 height 10
click at [252, 605] on span "12px" at bounding box center [246, 608] width 16 height 11
type input "12"
click at [314, 457] on icon "button" at bounding box center [314, 455] width 10 height 10
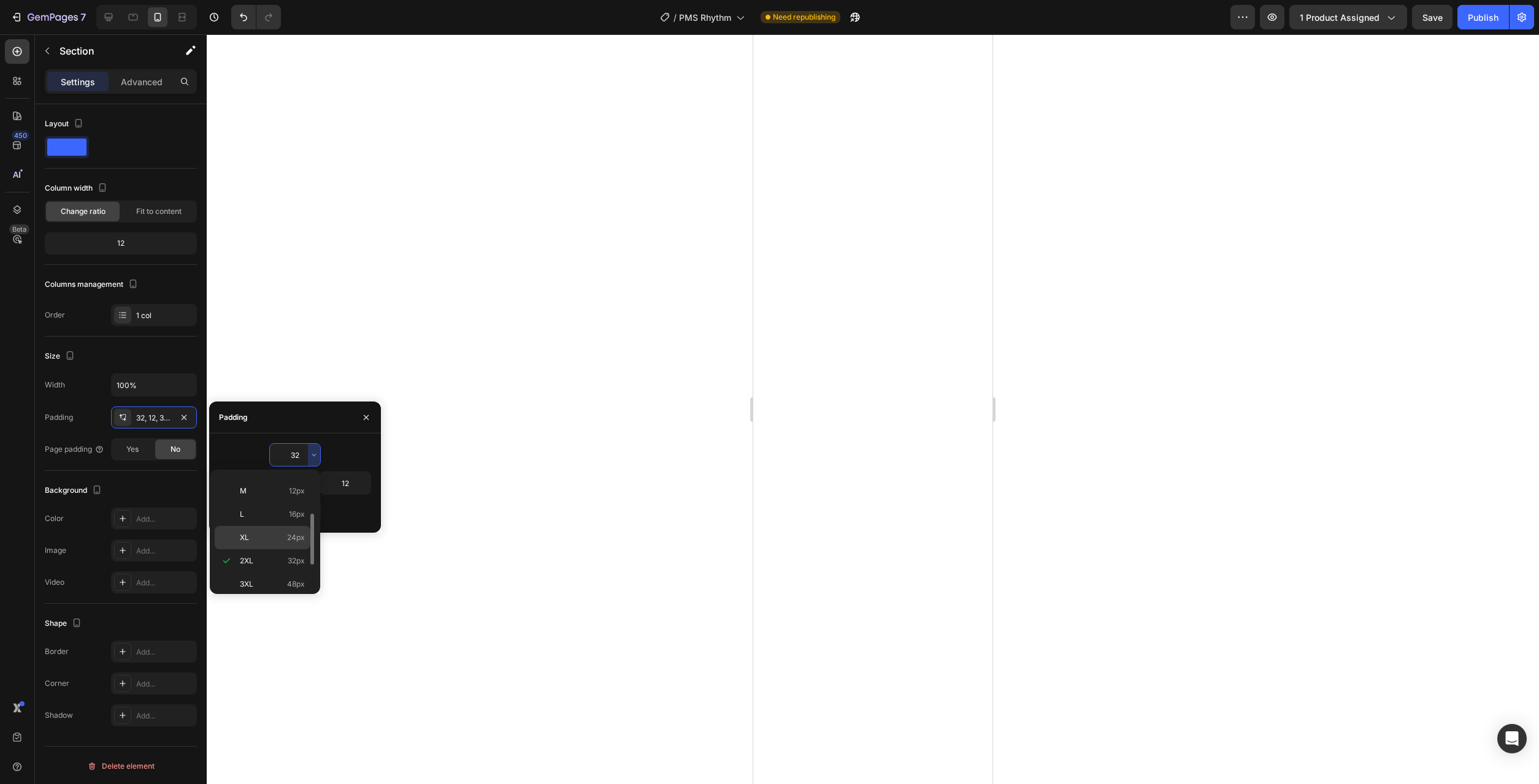
click at [277, 534] on p "XL 24px" at bounding box center [272, 538] width 65 height 11
type input "24"
click at [311, 515] on icon "button" at bounding box center [314, 511] width 10 height 10
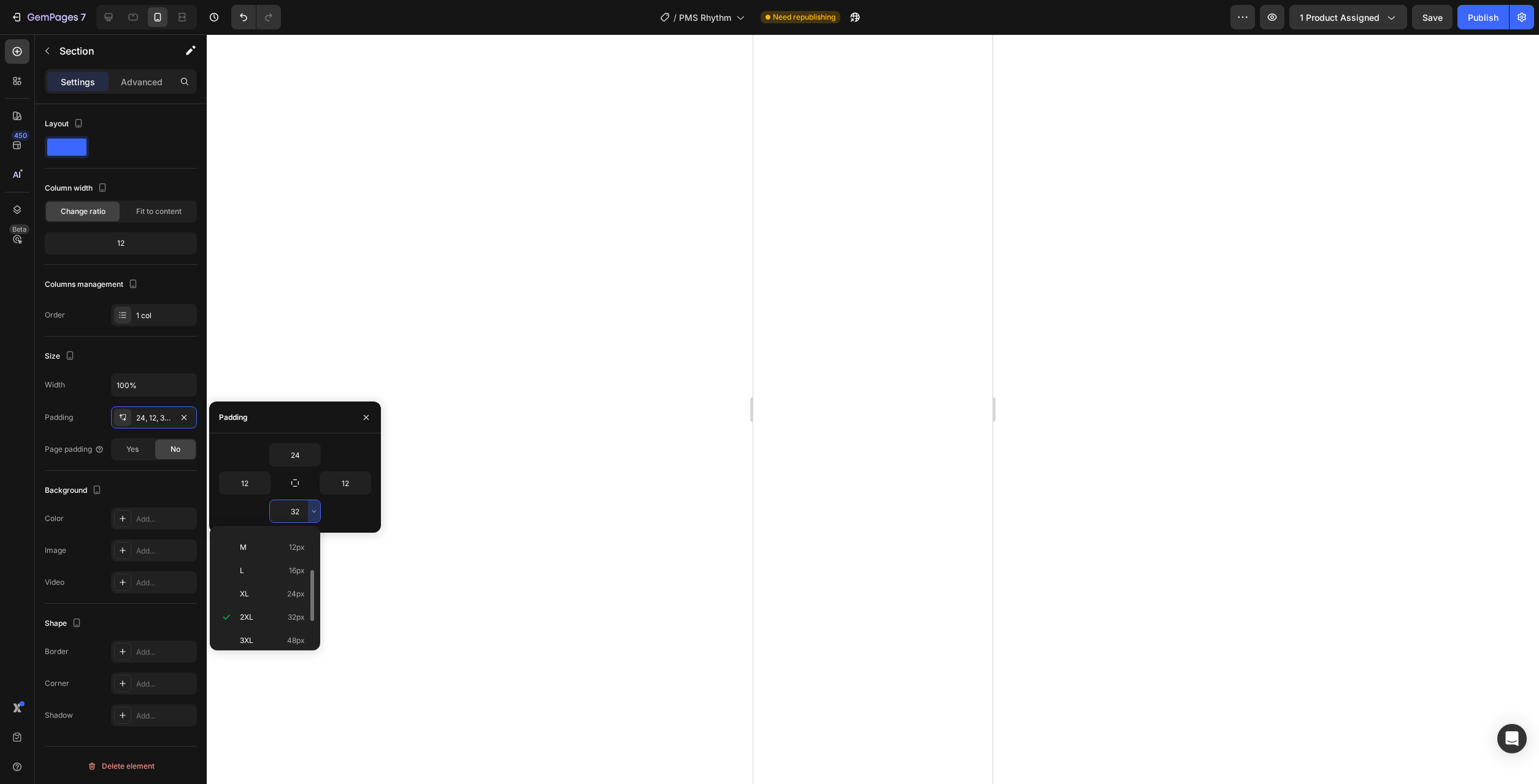
scroll to position [0, 0]
click at [277, 543] on p "Auto Auto" at bounding box center [272, 543] width 65 height 11
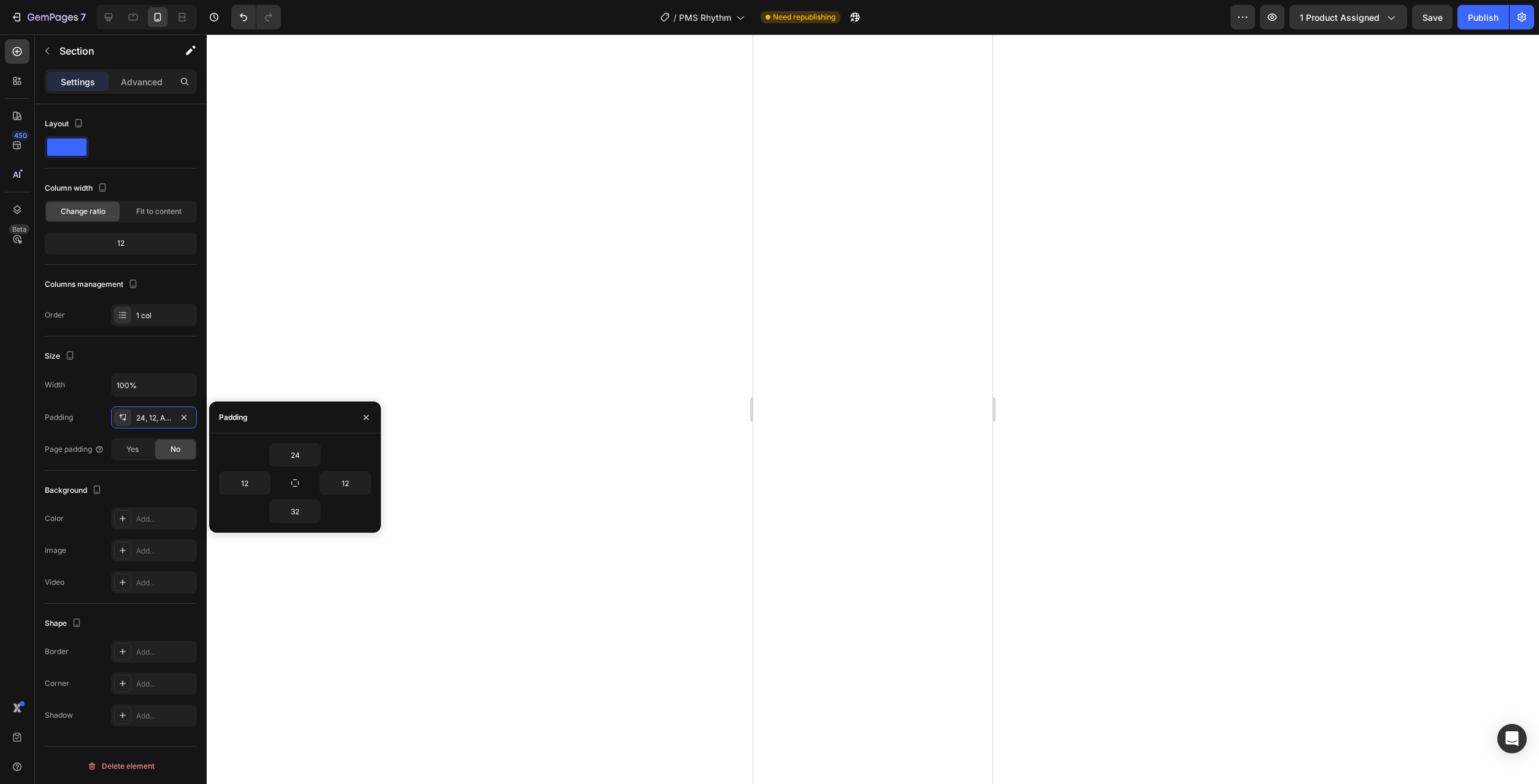
type input "Auto"
click at [550, 569] on div at bounding box center [872, 409] width 1333 height 750
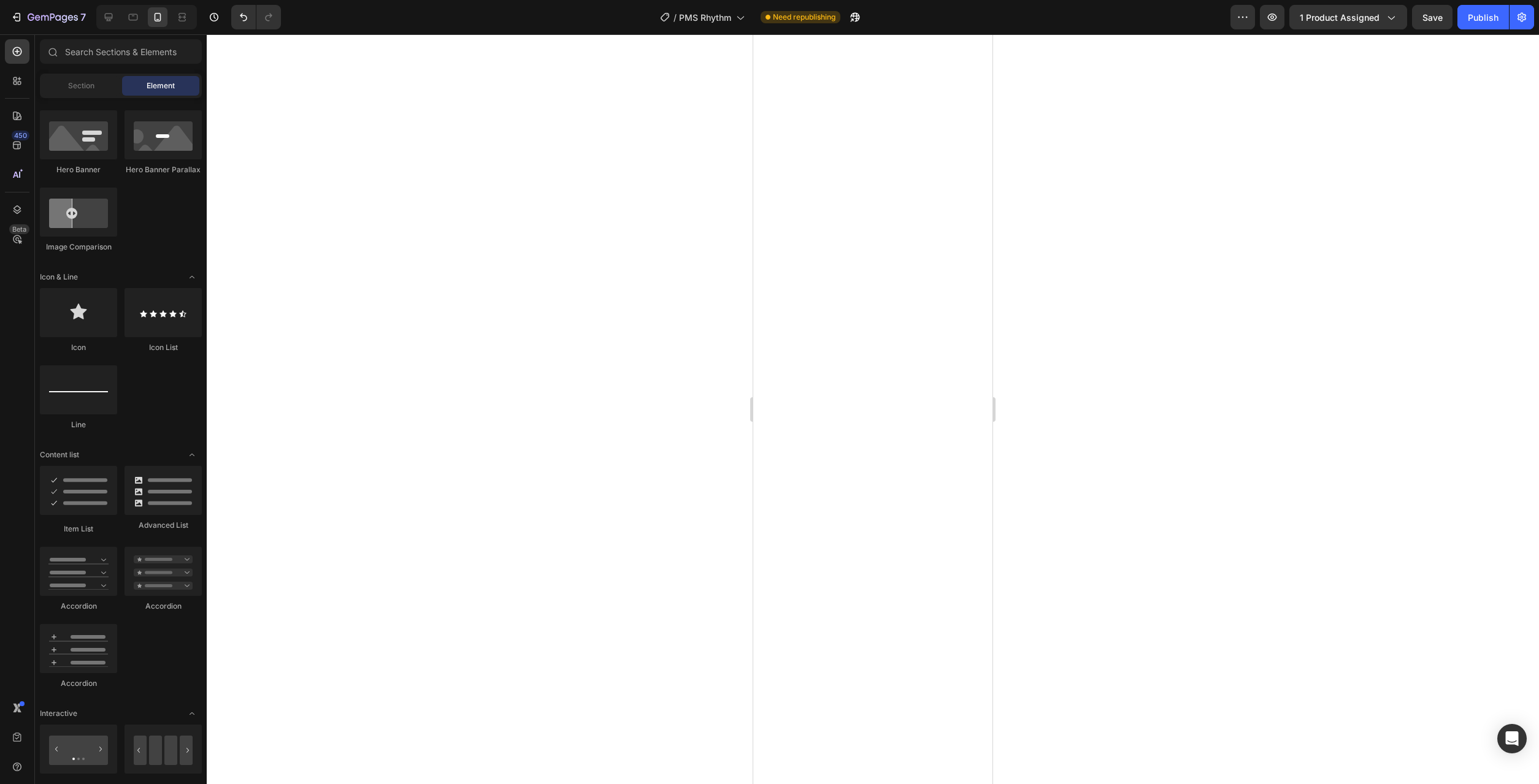
scroll to position [625, 0]
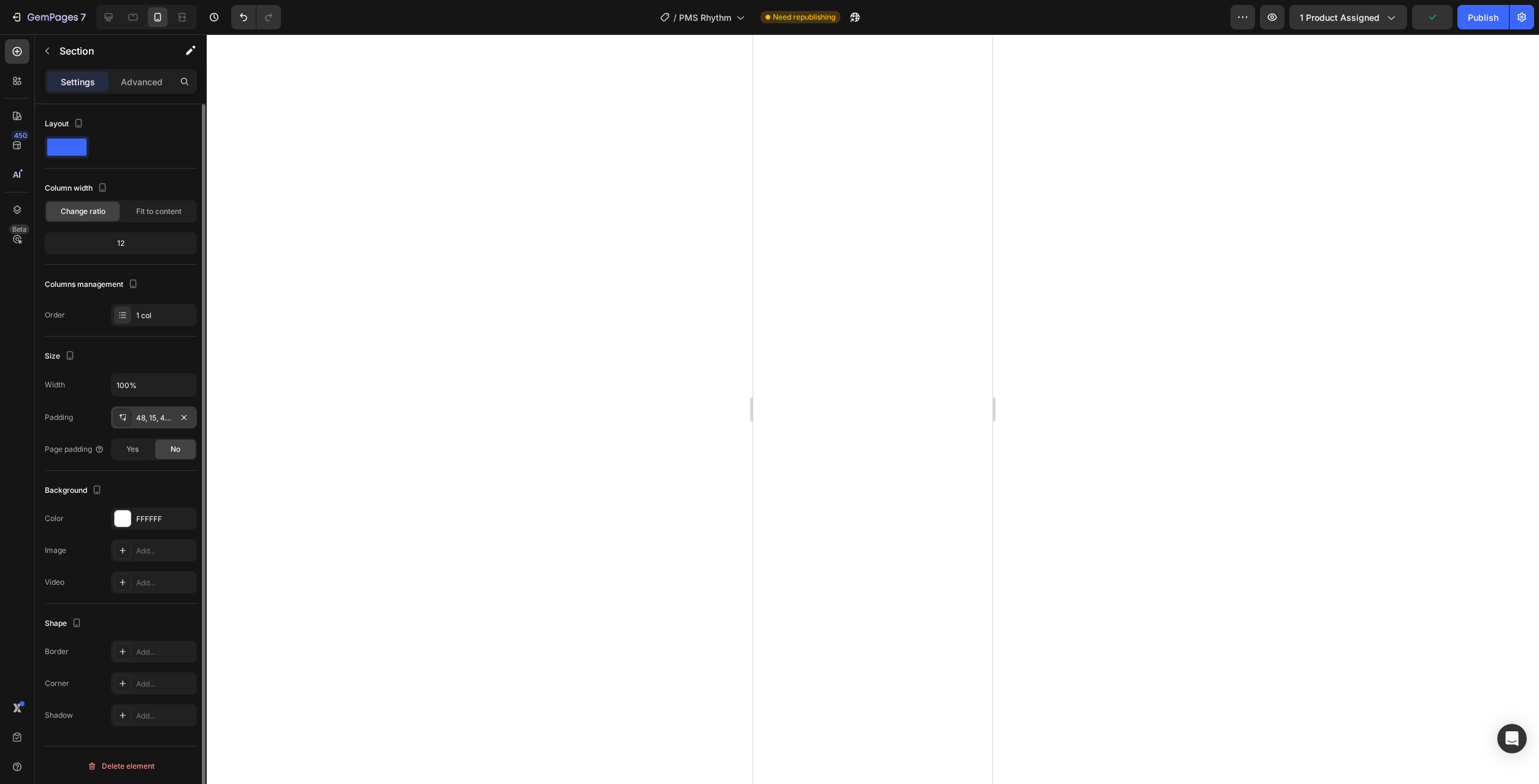
click at [160, 424] on div "48, 15, 48, 15" at bounding box center [153, 417] width 86 height 22
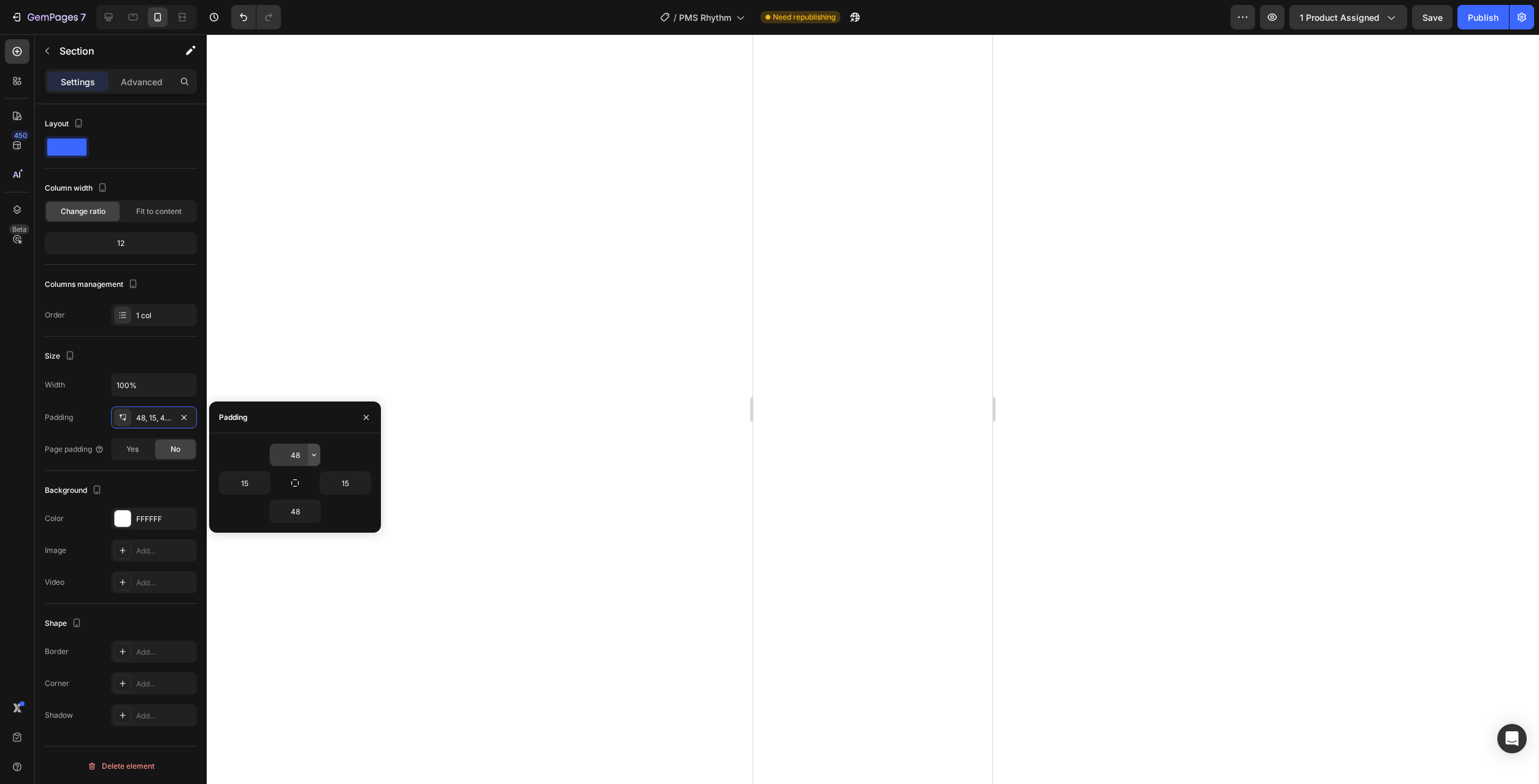
click at [316, 455] on icon "button" at bounding box center [314, 455] width 10 height 10
click at [275, 575] on div "XL 24px" at bounding box center [262, 587] width 96 height 23
type input "24"
click at [314, 517] on button "button" at bounding box center [314, 512] width 12 height 22
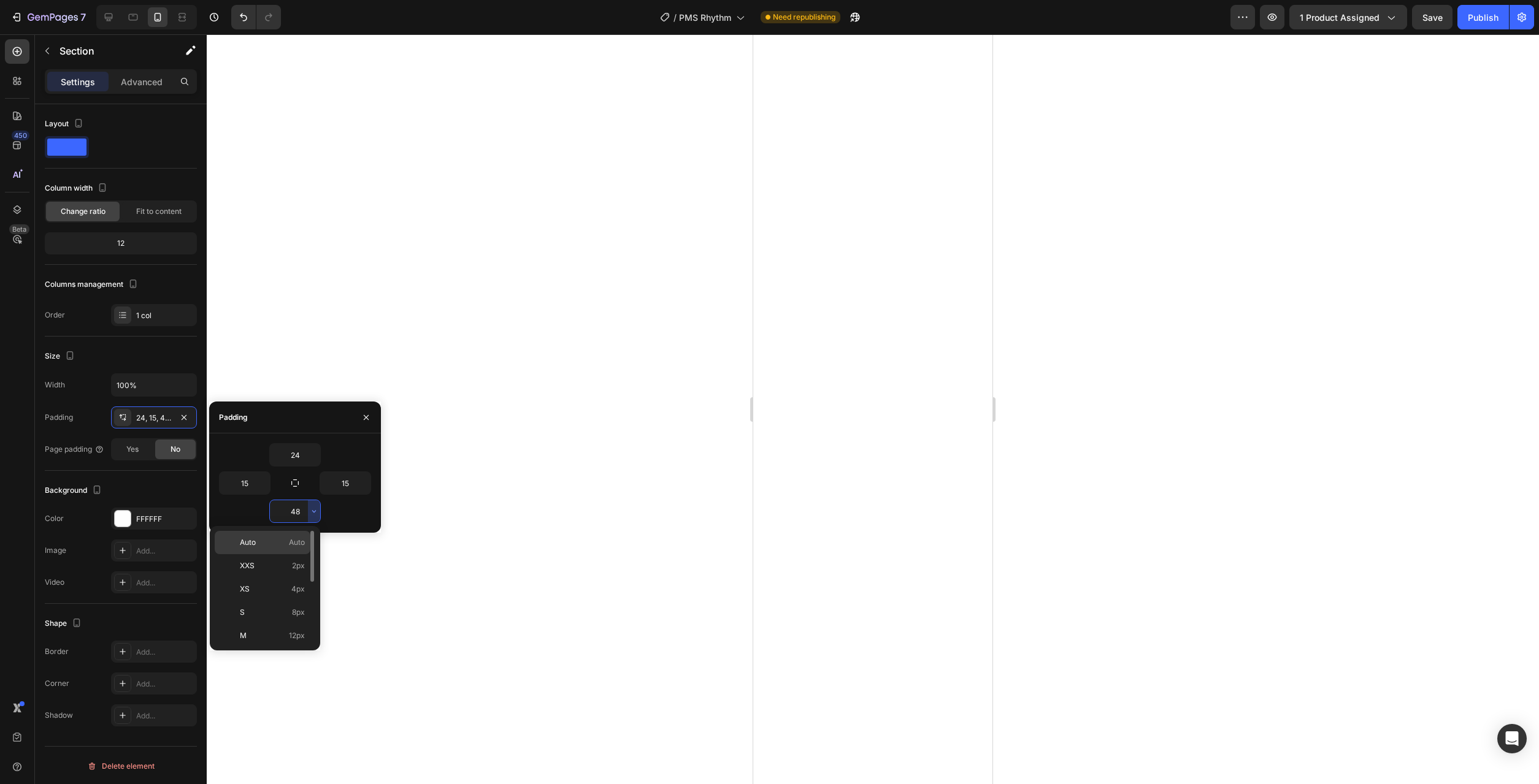
click at [303, 542] on span "Auto" at bounding box center [297, 543] width 16 height 11
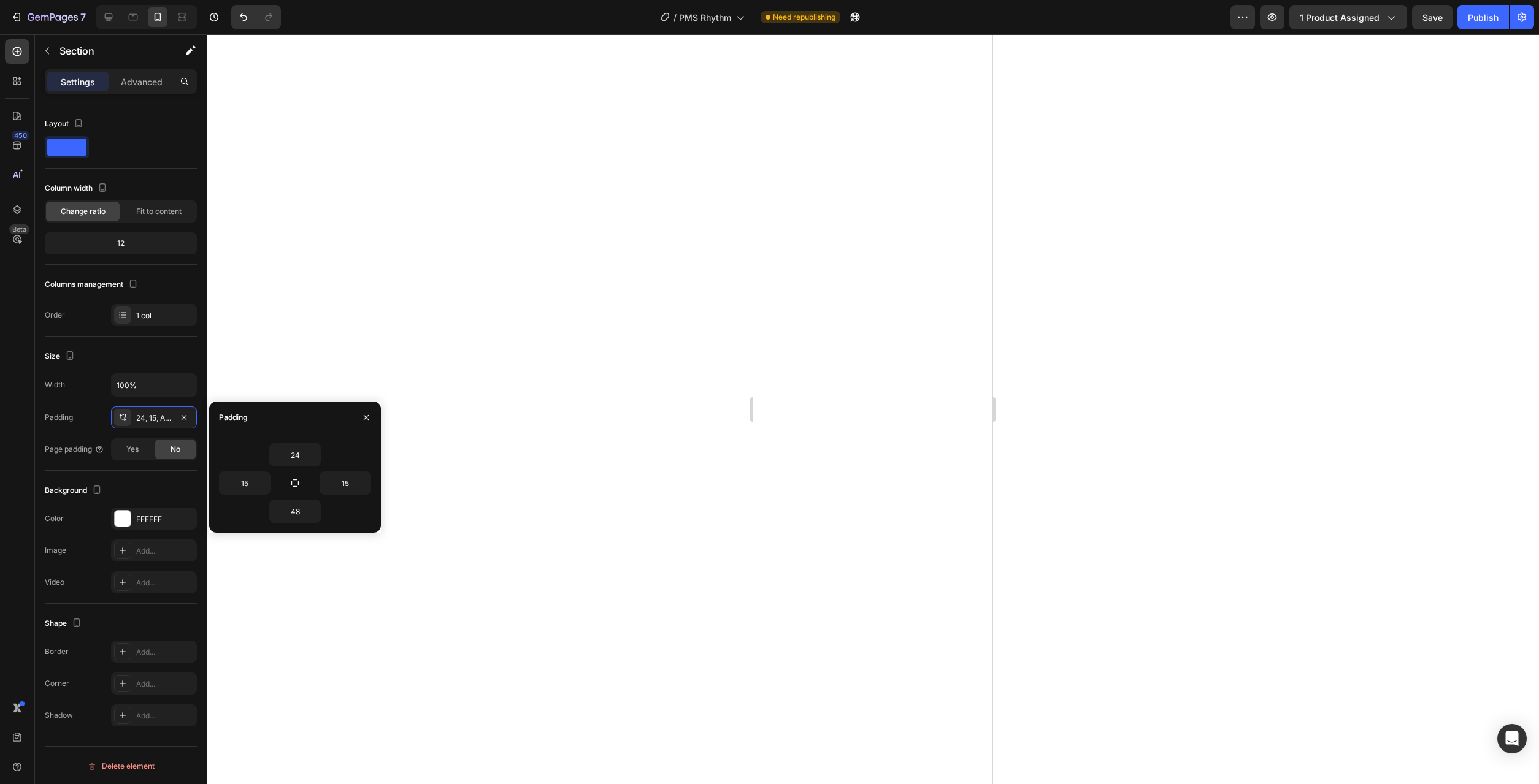
type input "Auto"
click at [599, 549] on div at bounding box center [872, 409] width 1333 height 750
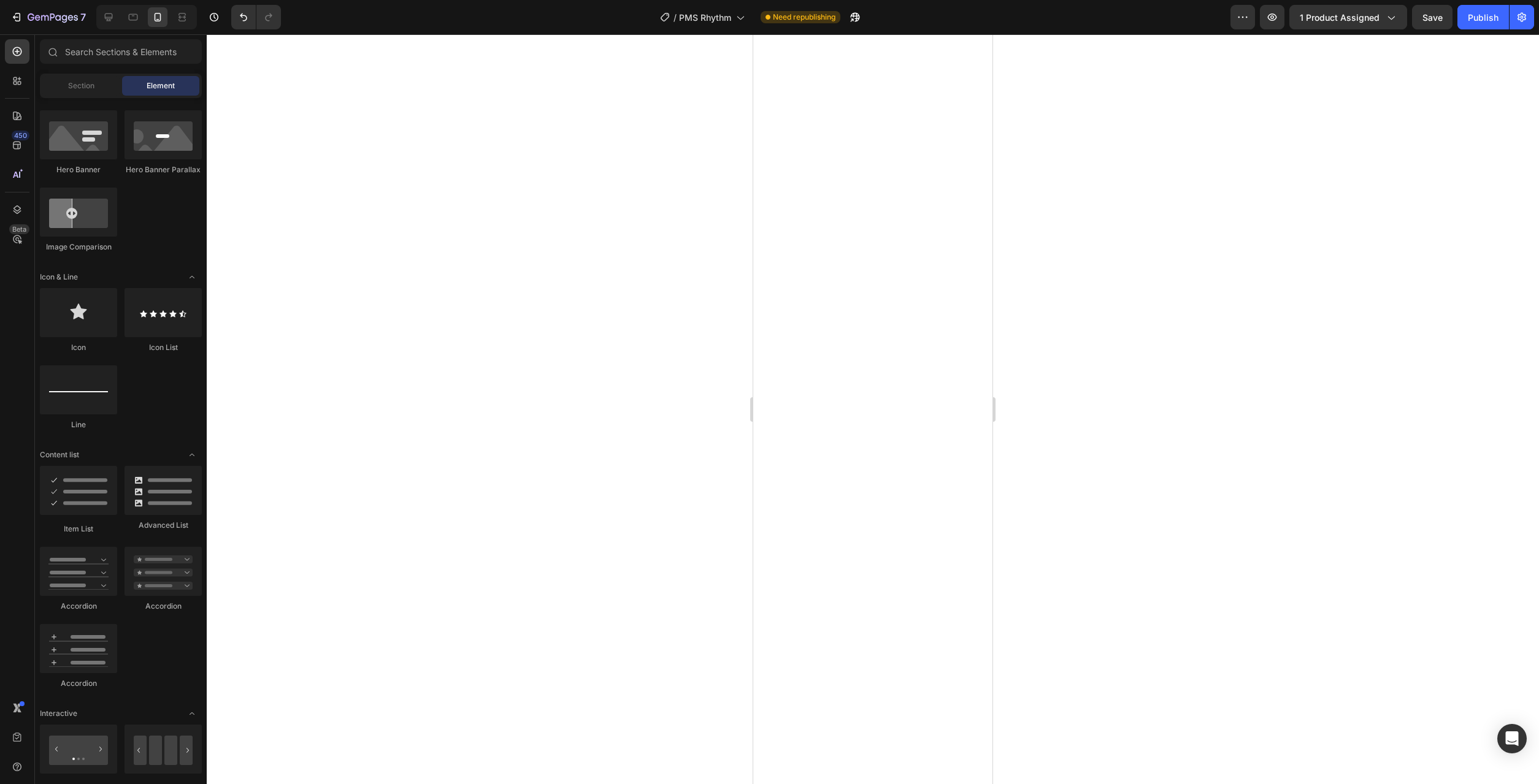
scroll to position [625, 0]
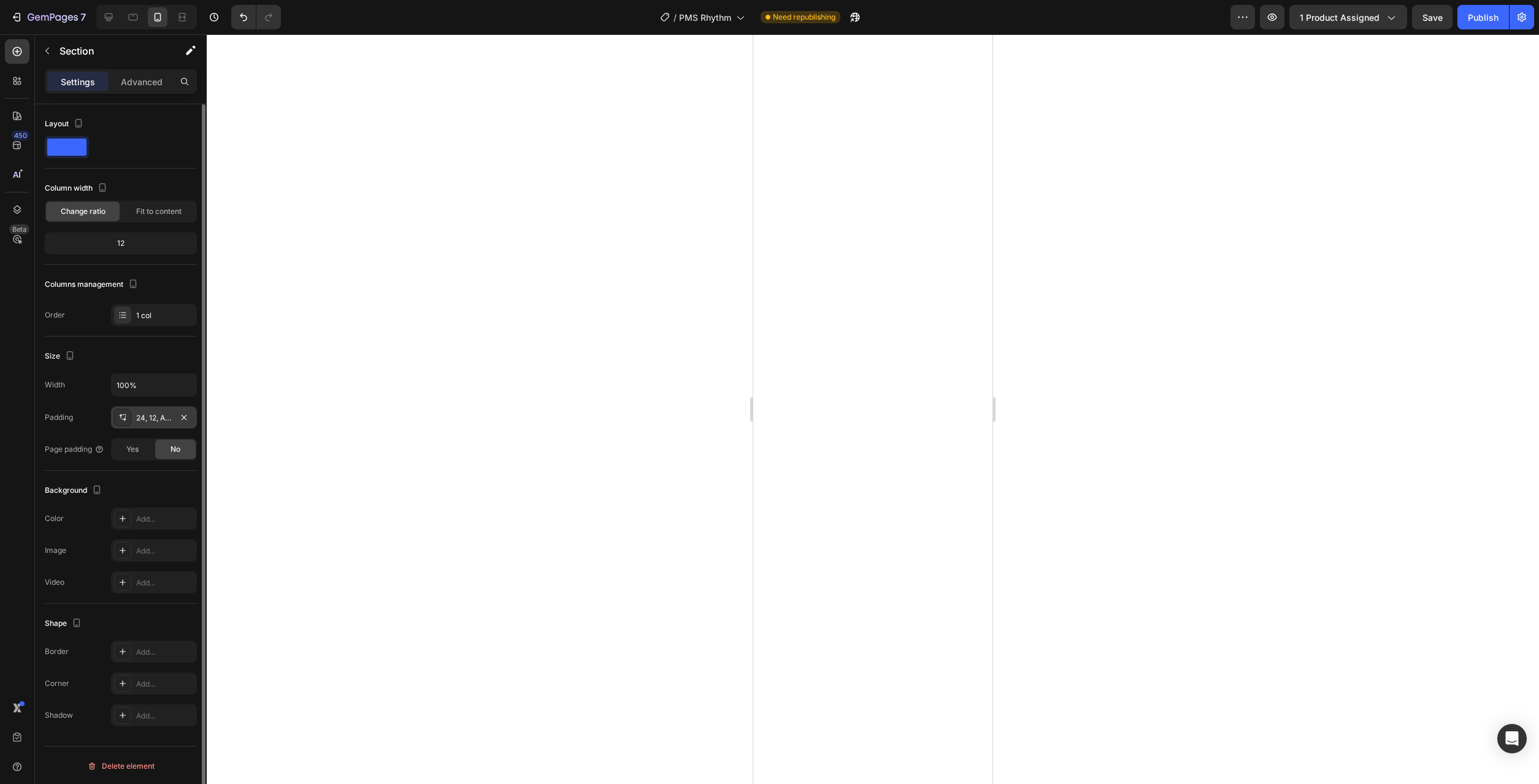
click at [164, 420] on div "24, 12, Auto, 12" at bounding box center [154, 418] width 36 height 11
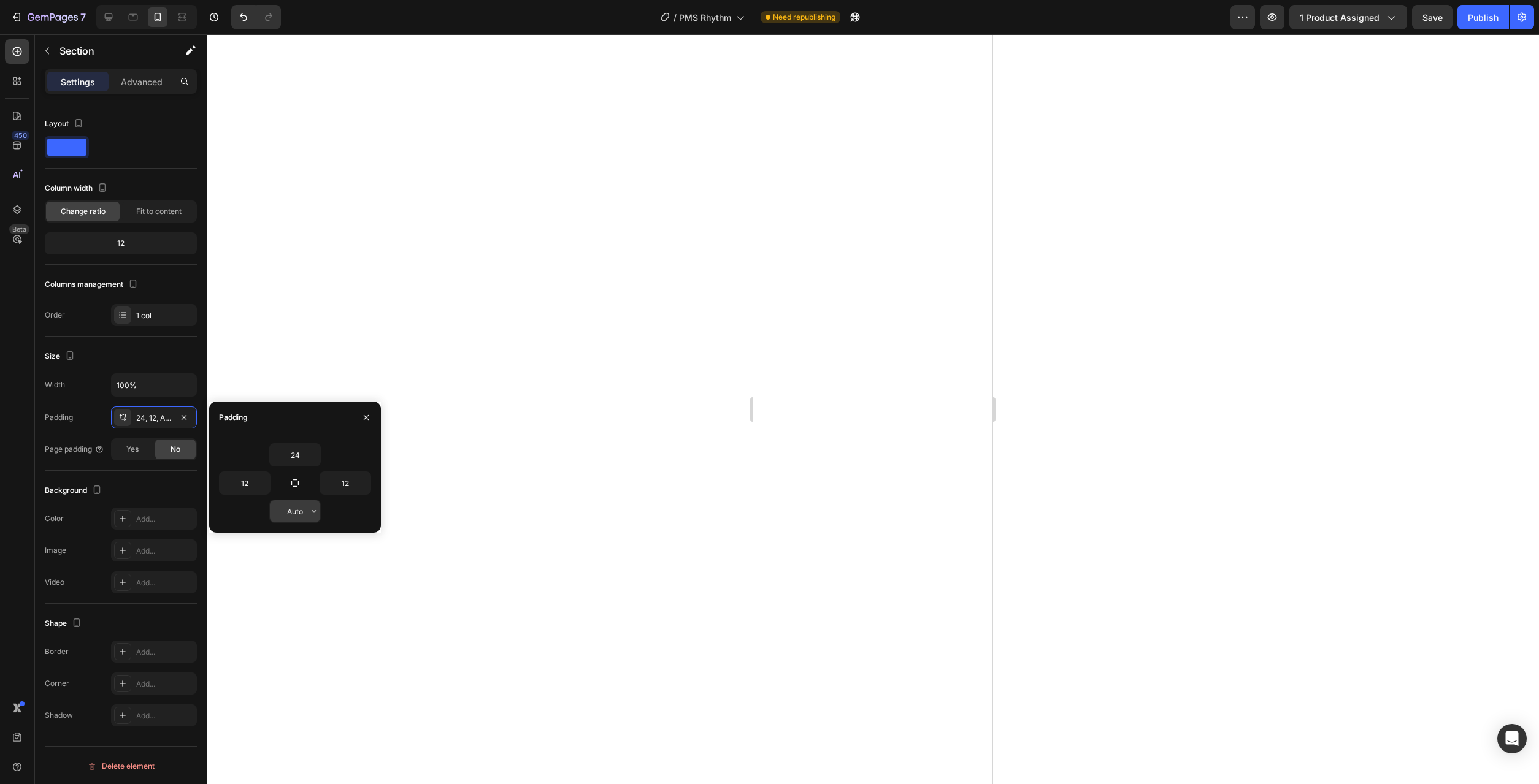
click at [312, 512] on icon "button" at bounding box center [314, 511] width 10 height 10
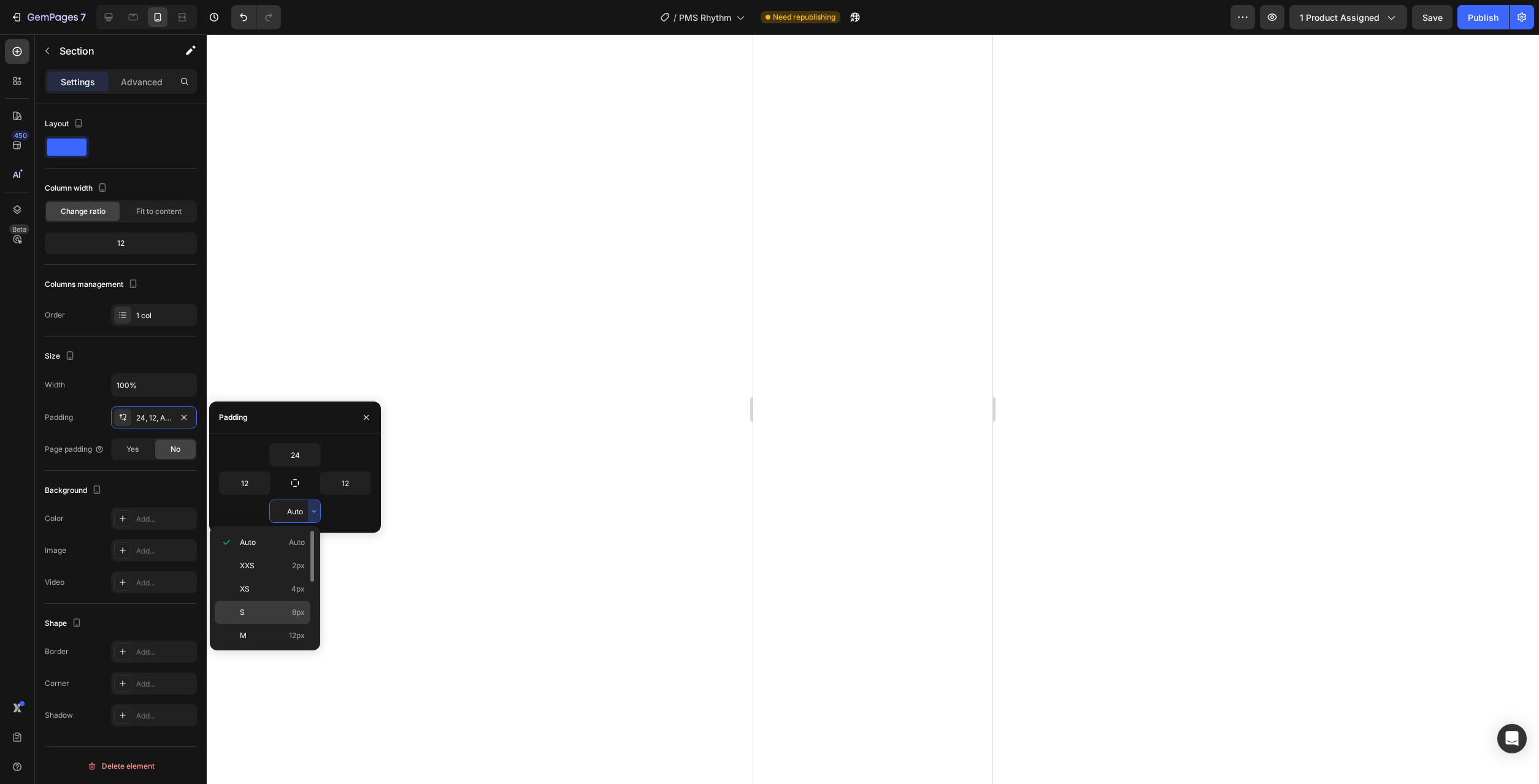
click at [290, 624] on div "S 8px" at bounding box center [262, 636] width 96 height 23
type input "8"
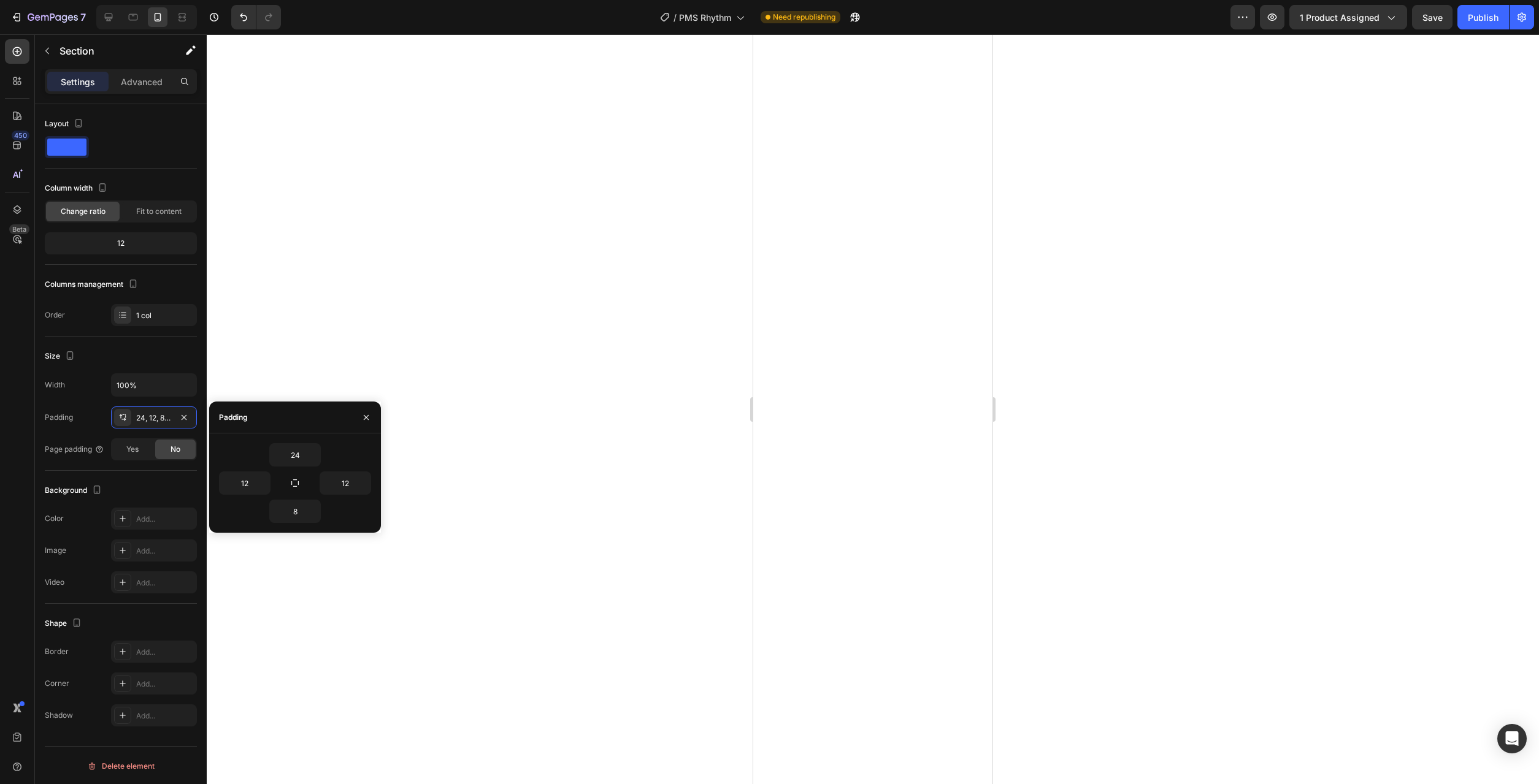
click at [535, 609] on div at bounding box center [872, 409] width 1333 height 750
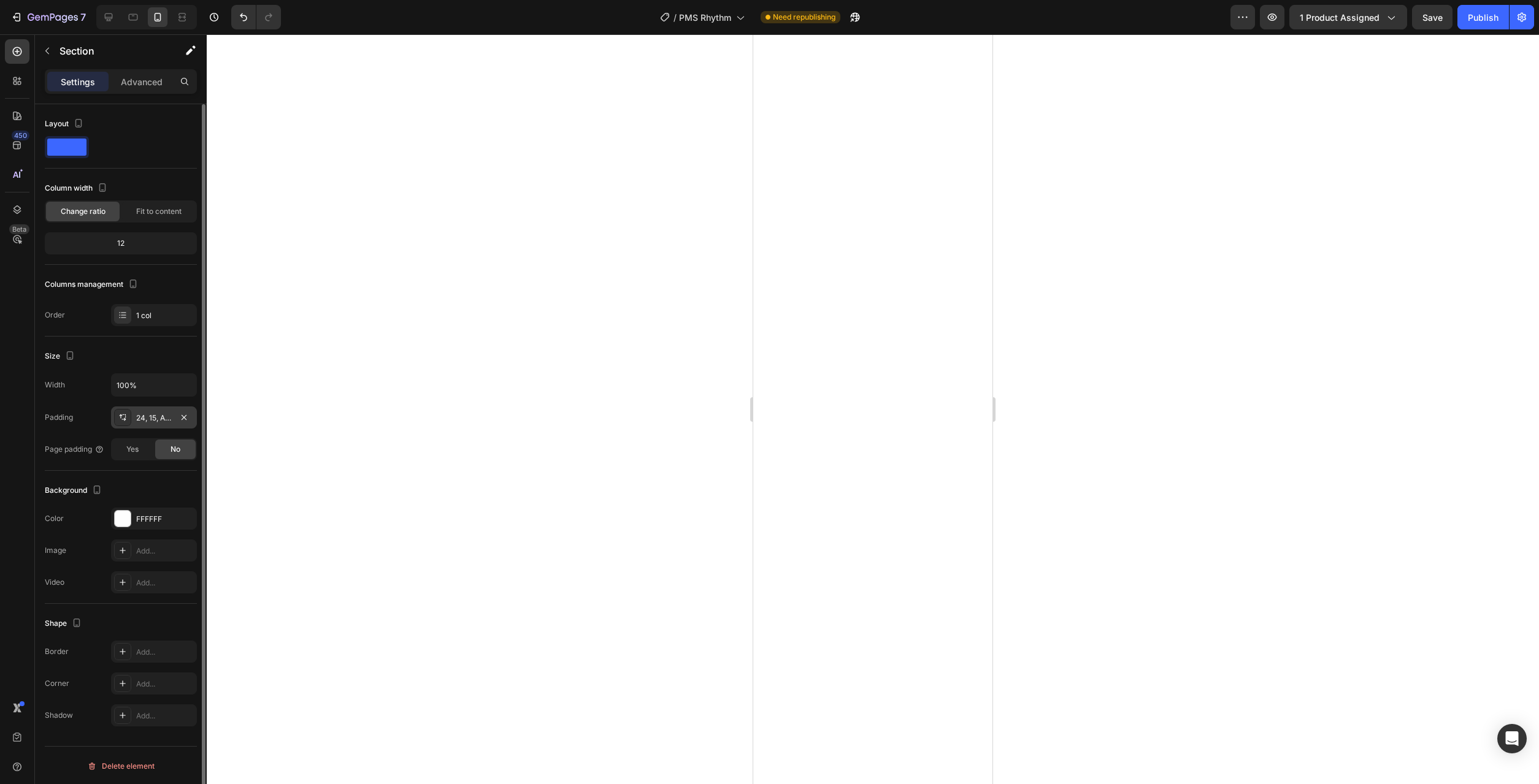
click at [166, 428] on div "24, 15, Auto, 15" at bounding box center [153, 417] width 86 height 22
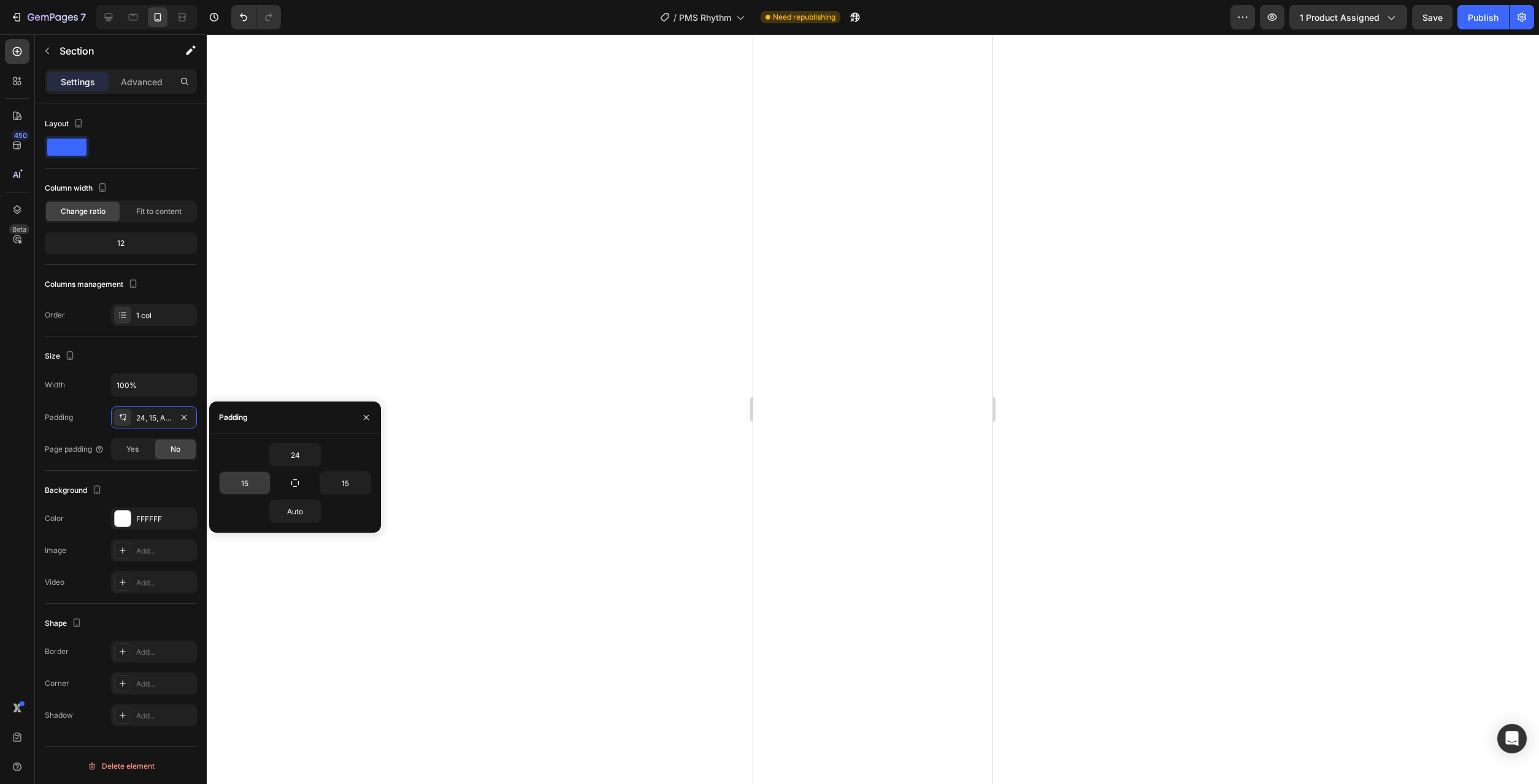
click at [275, 485] on div "15" at bounding box center [257, 483] width 76 height 23
click at [262, 481] on icon "button" at bounding box center [263, 483] width 10 height 10
click at [222, 620] on div "M 12px" at bounding box center [212, 631] width 96 height 23
type input "12"
drag, startPoint x: 371, startPoint y: 486, endPoint x: 363, endPoint y: 497, distance: 13.6
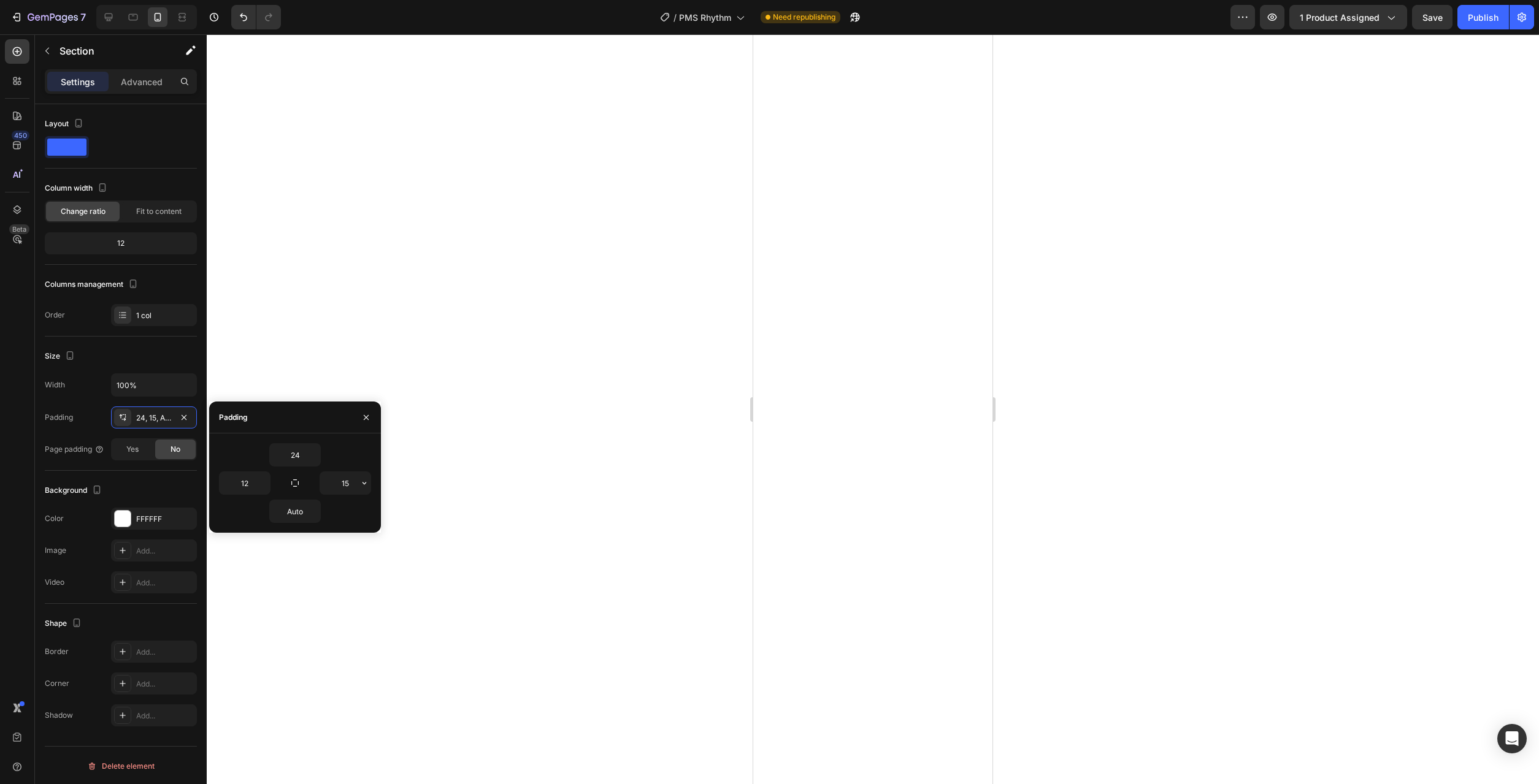
click at [366, 483] on icon "button" at bounding box center [364, 483] width 10 height 10
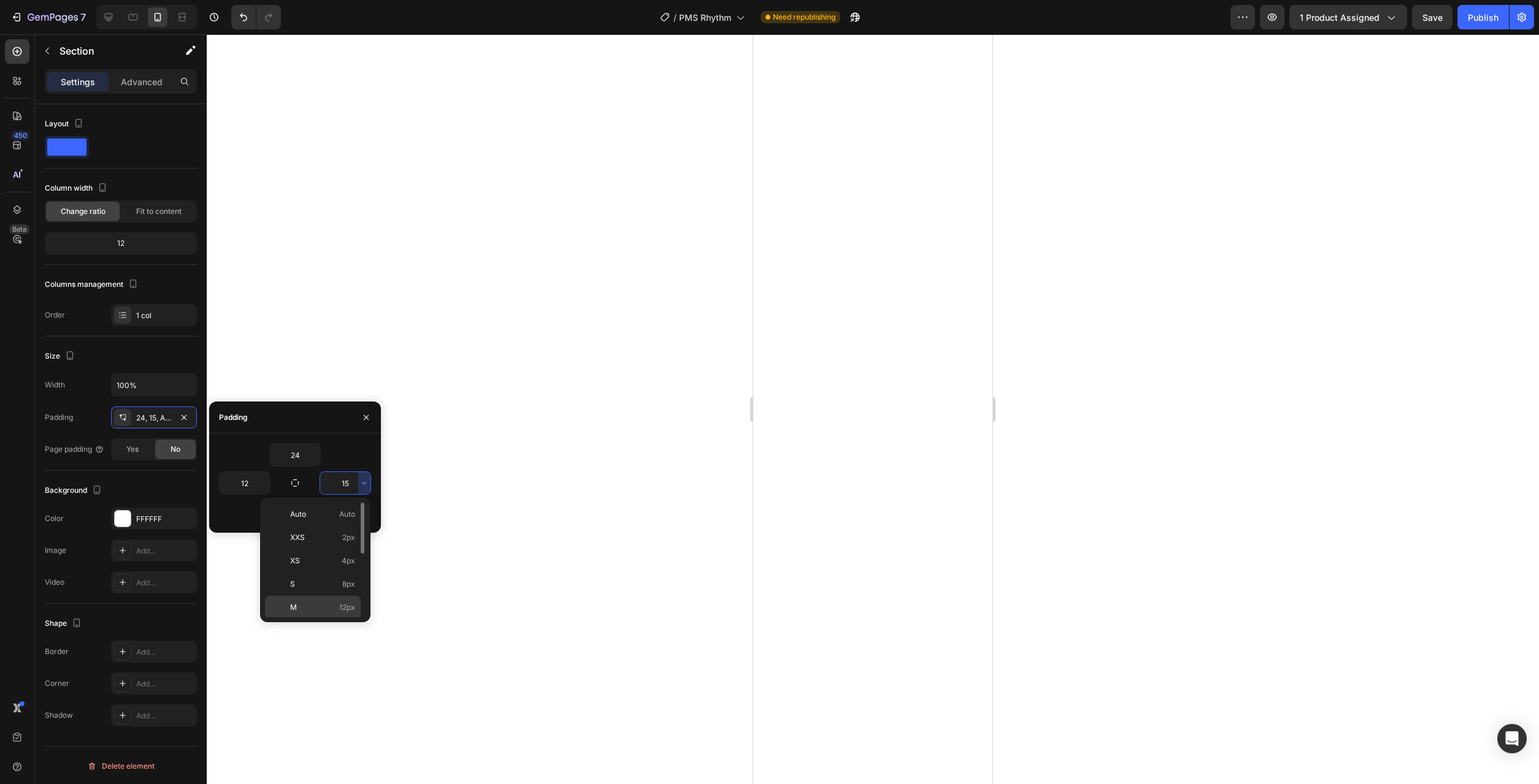
click at [327, 607] on p "M 12px" at bounding box center [323, 608] width 65 height 11
type input "12"
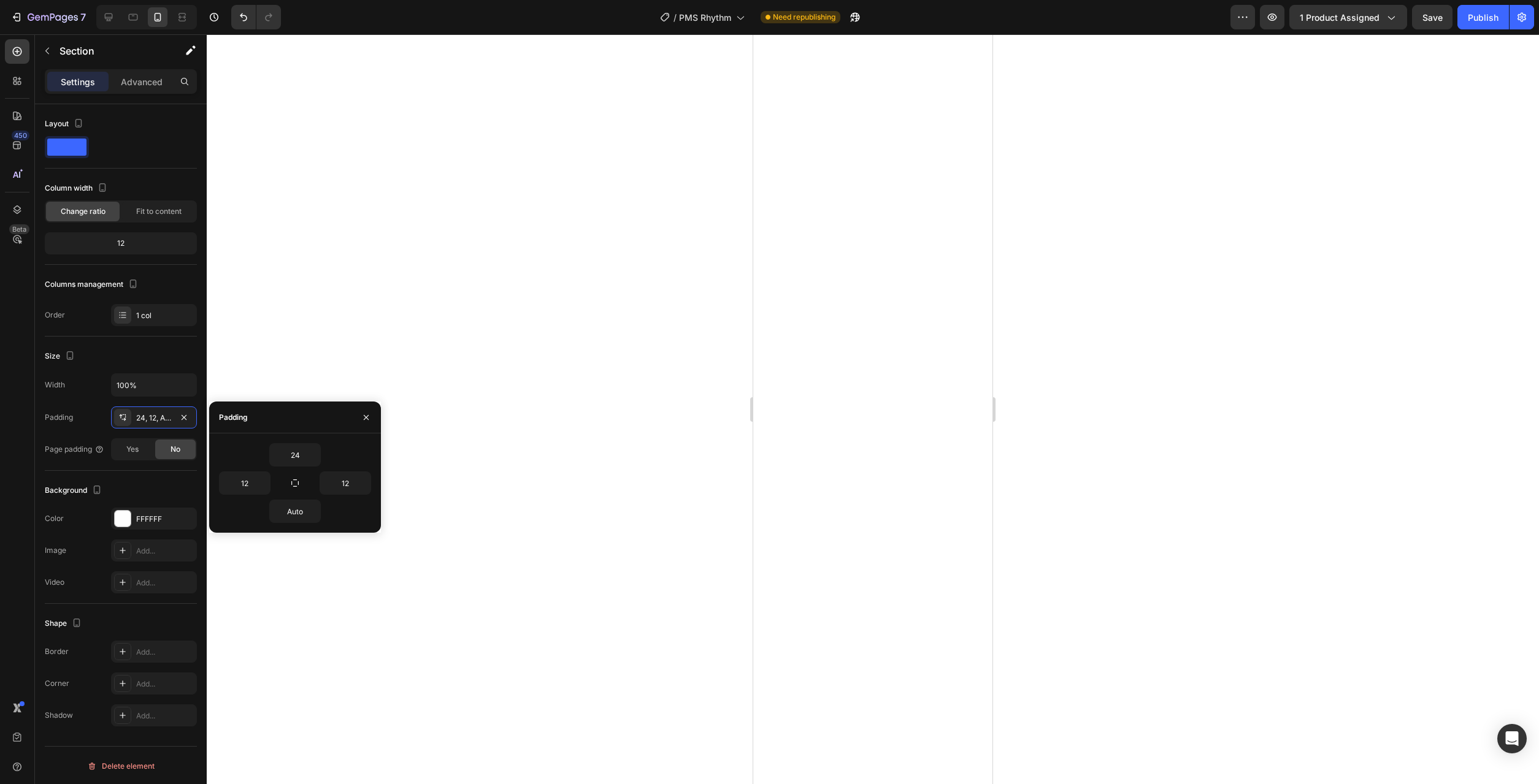
click at [506, 599] on div at bounding box center [872, 409] width 1333 height 750
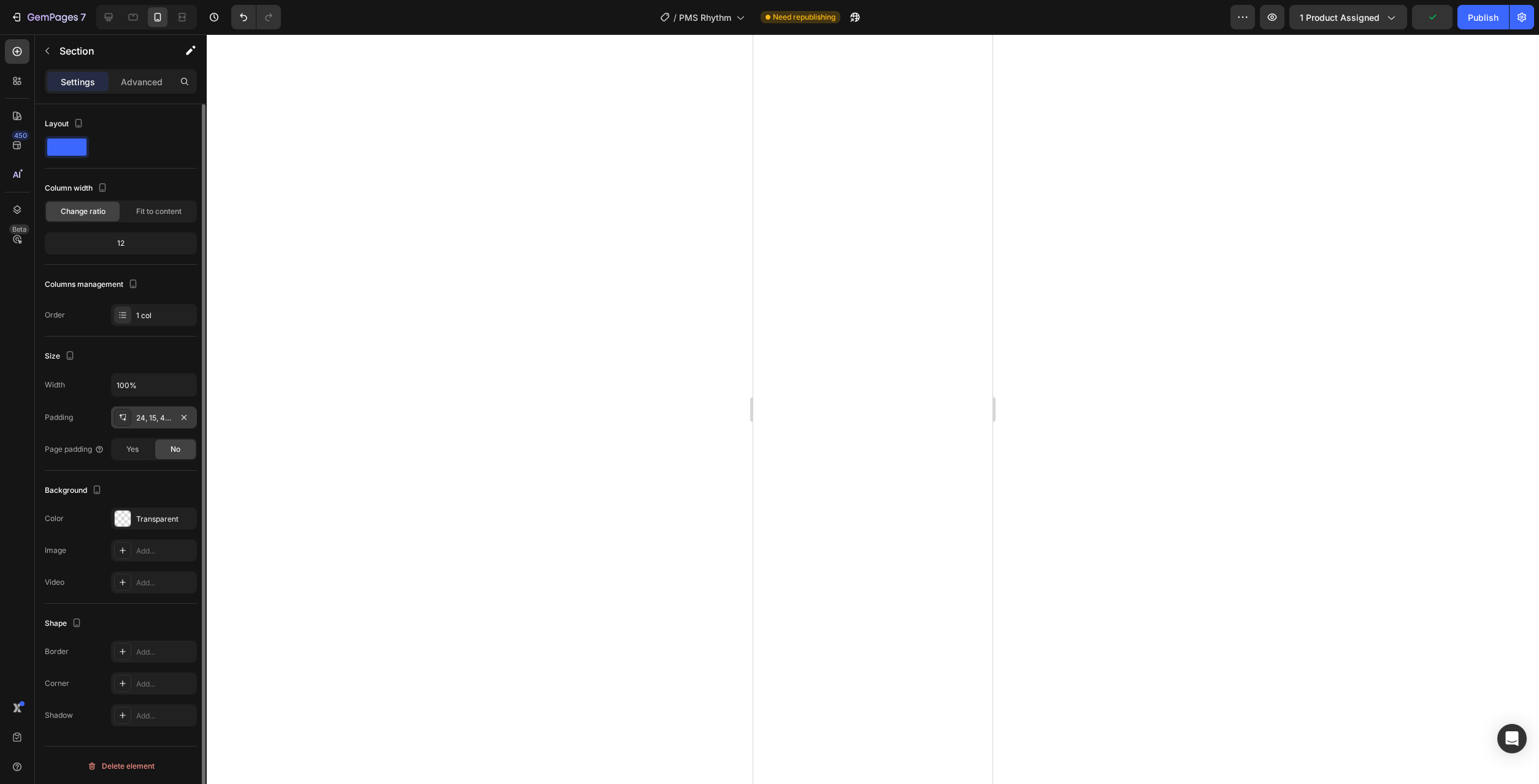
click at [153, 422] on div "24, 15, 48, 15" at bounding box center [154, 418] width 36 height 11
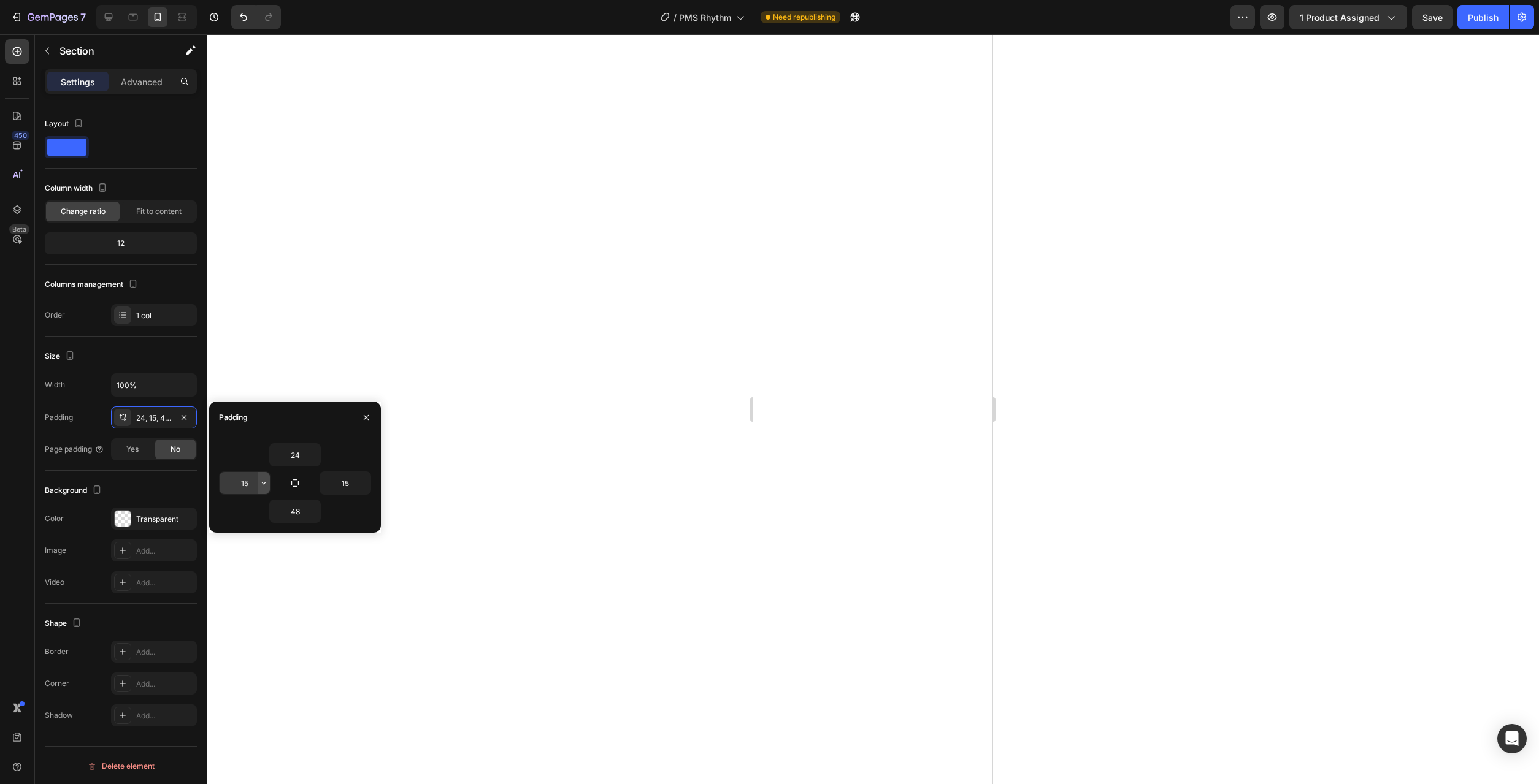
click at [266, 488] on icon "button" at bounding box center [263, 483] width 10 height 10
click at [229, 612] on p "M 12px" at bounding box center [222, 608] width 65 height 11
type input "12"
click at [366, 483] on icon "button" at bounding box center [364, 483] width 10 height 10
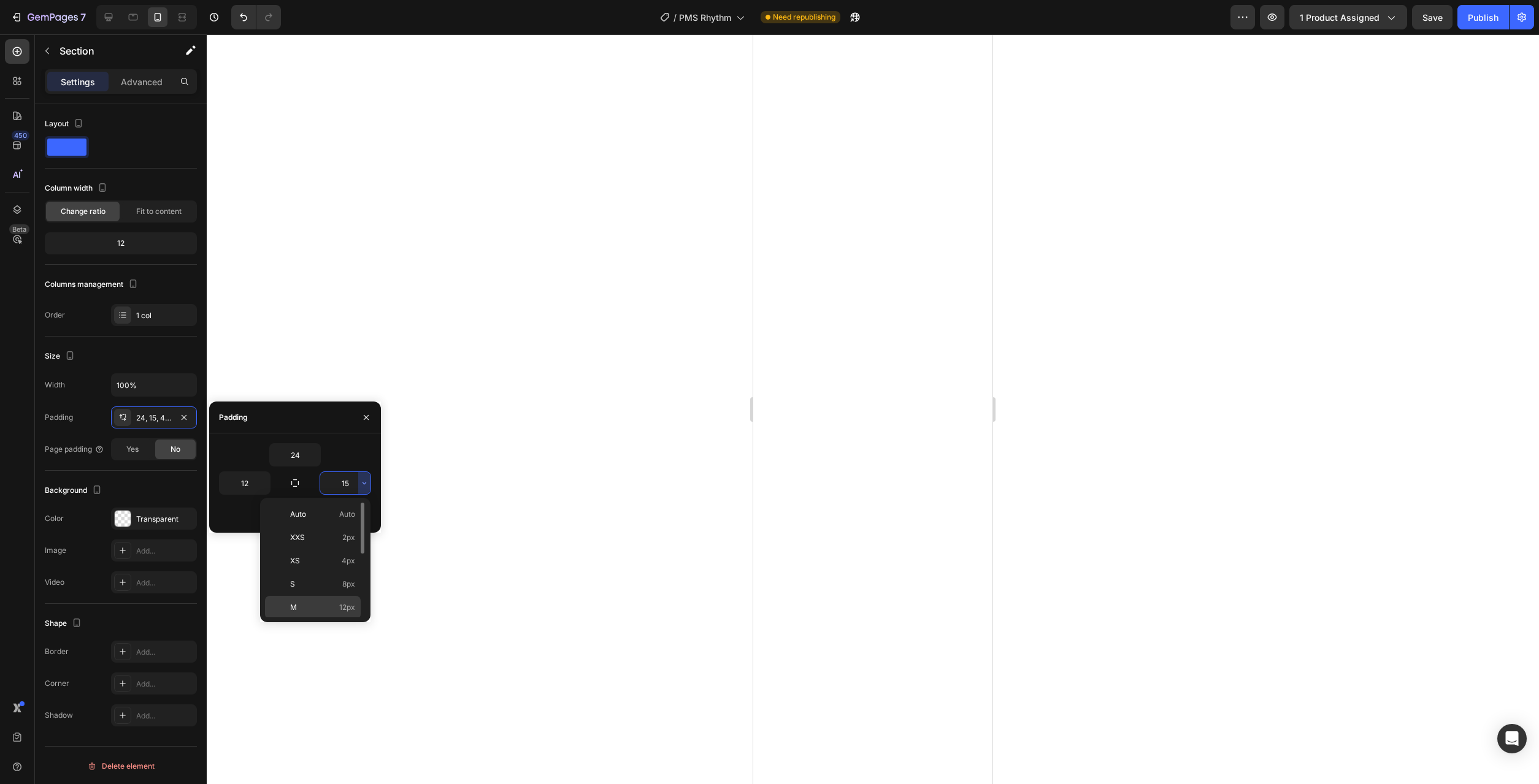
click at [347, 604] on span "12px" at bounding box center [347, 608] width 16 height 11
type input "12"
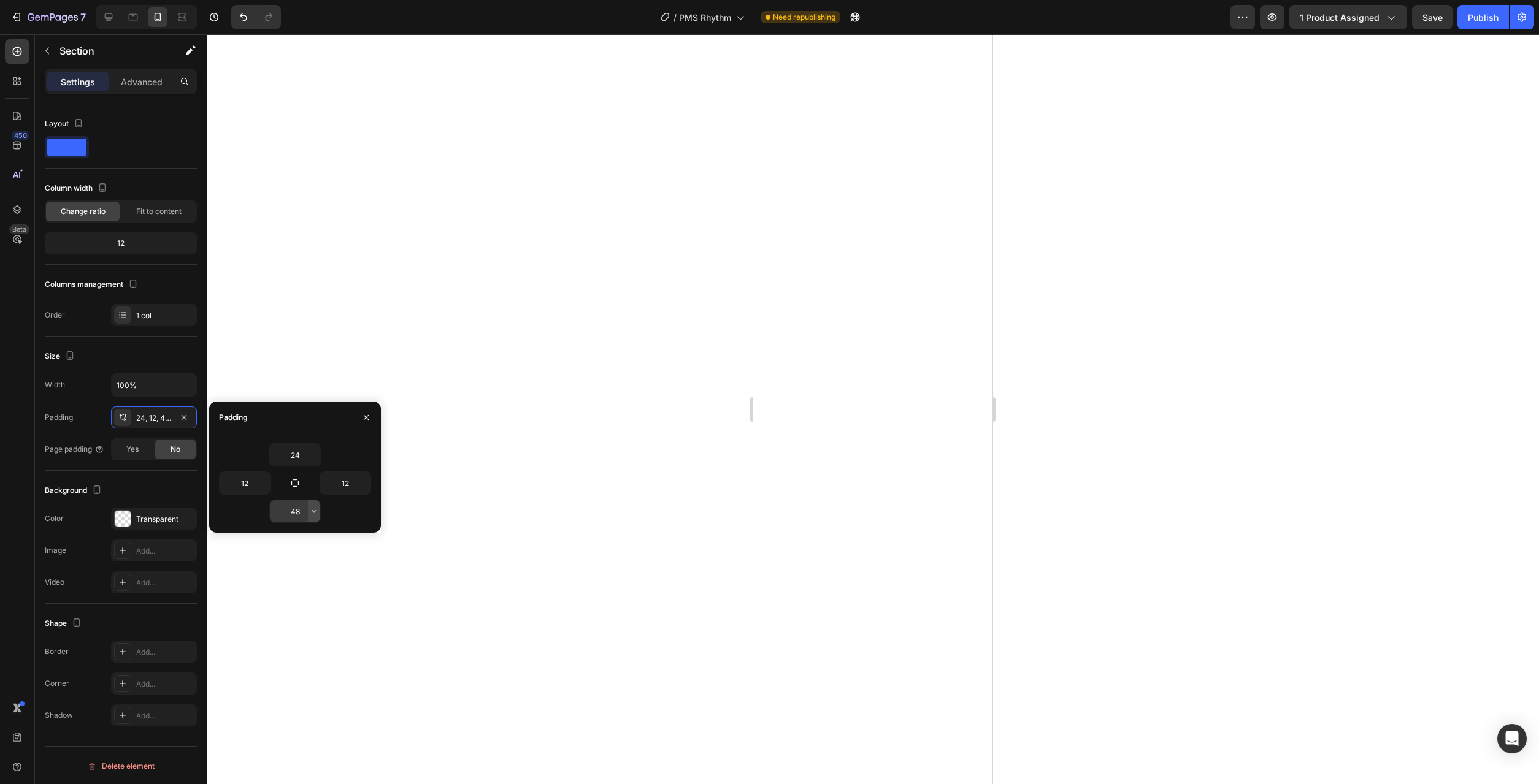
click at [310, 508] on icon "button" at bounding box center [314, 511] width 10 height 10
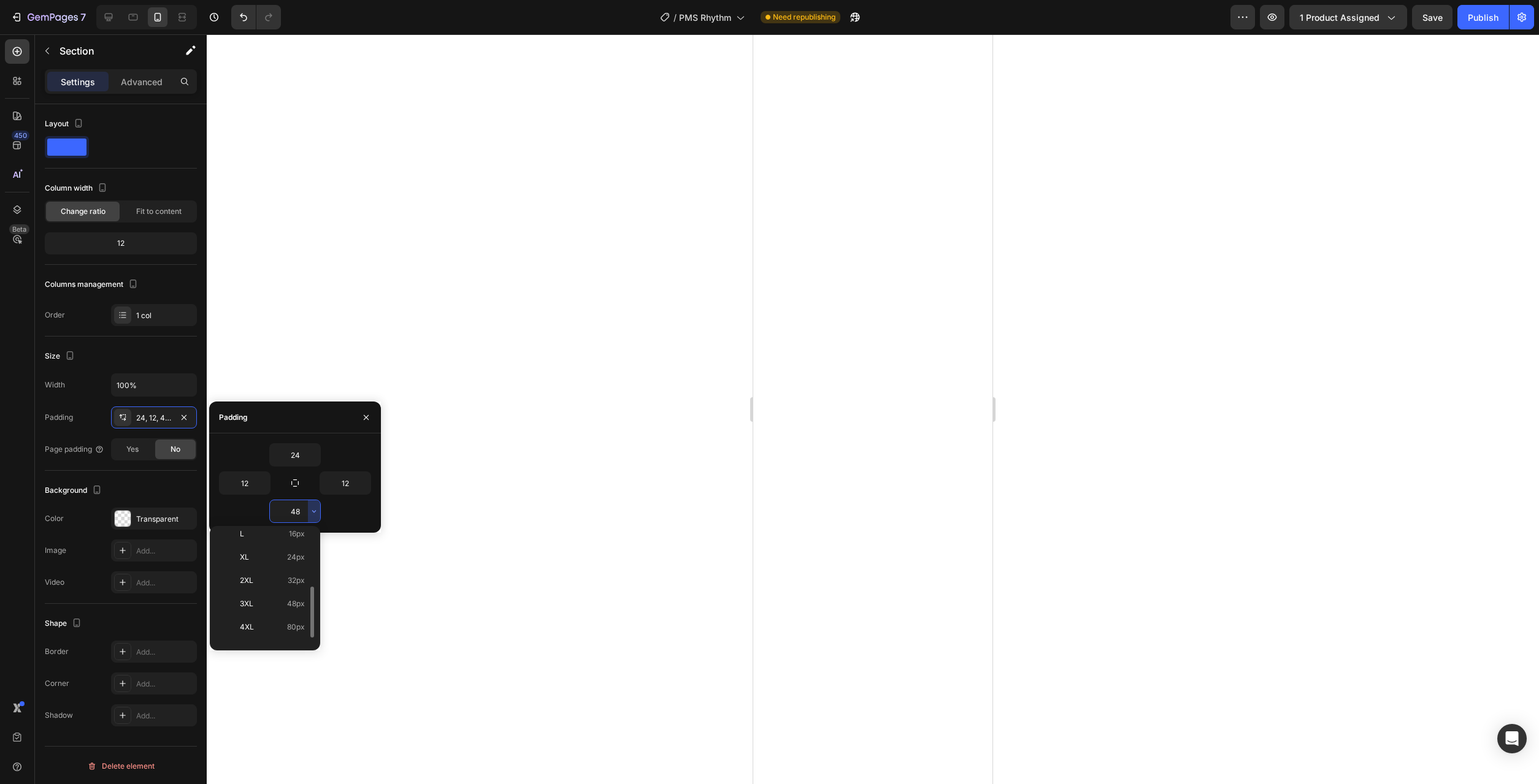
scroll to position [0, 0]
click at [272, 546] on p "Auto Auto" at bounding box center [272, 543] width 65 height 11
type input "Auto"
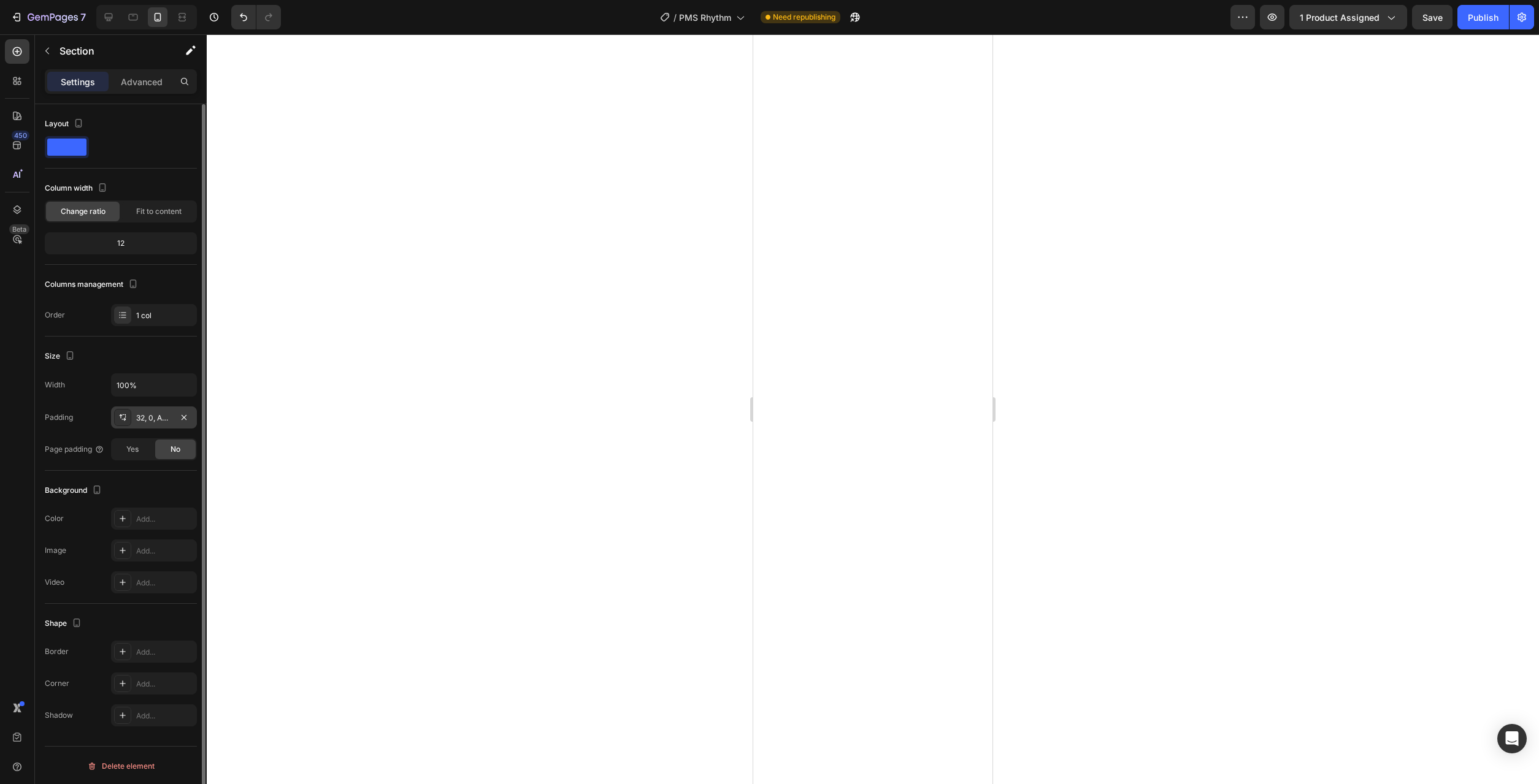
click at [149, 428] on div "32, 0, Auto, 0" at bounding box center [153, 417] width 86 height 22
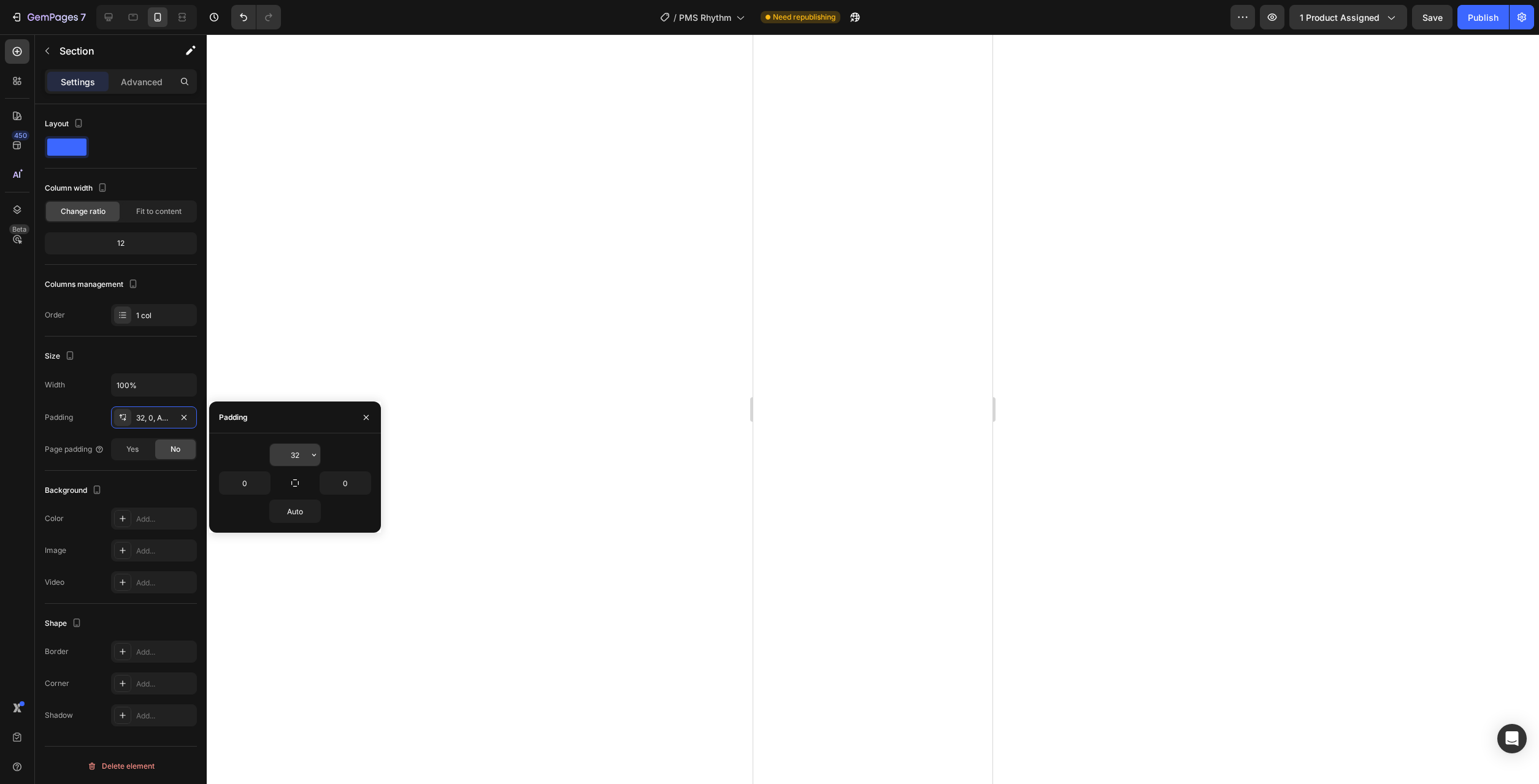
click at [316, 453] on icon "button" at bounding box center [314, 455] width 10 height 10
click at [261, 487] on p "XL 24px" at bounding box center [272, 484] width 65 height 11
type input "24"
click at [259, 486] on icon "button" at bounding box center [263, 483] width 10 height 10
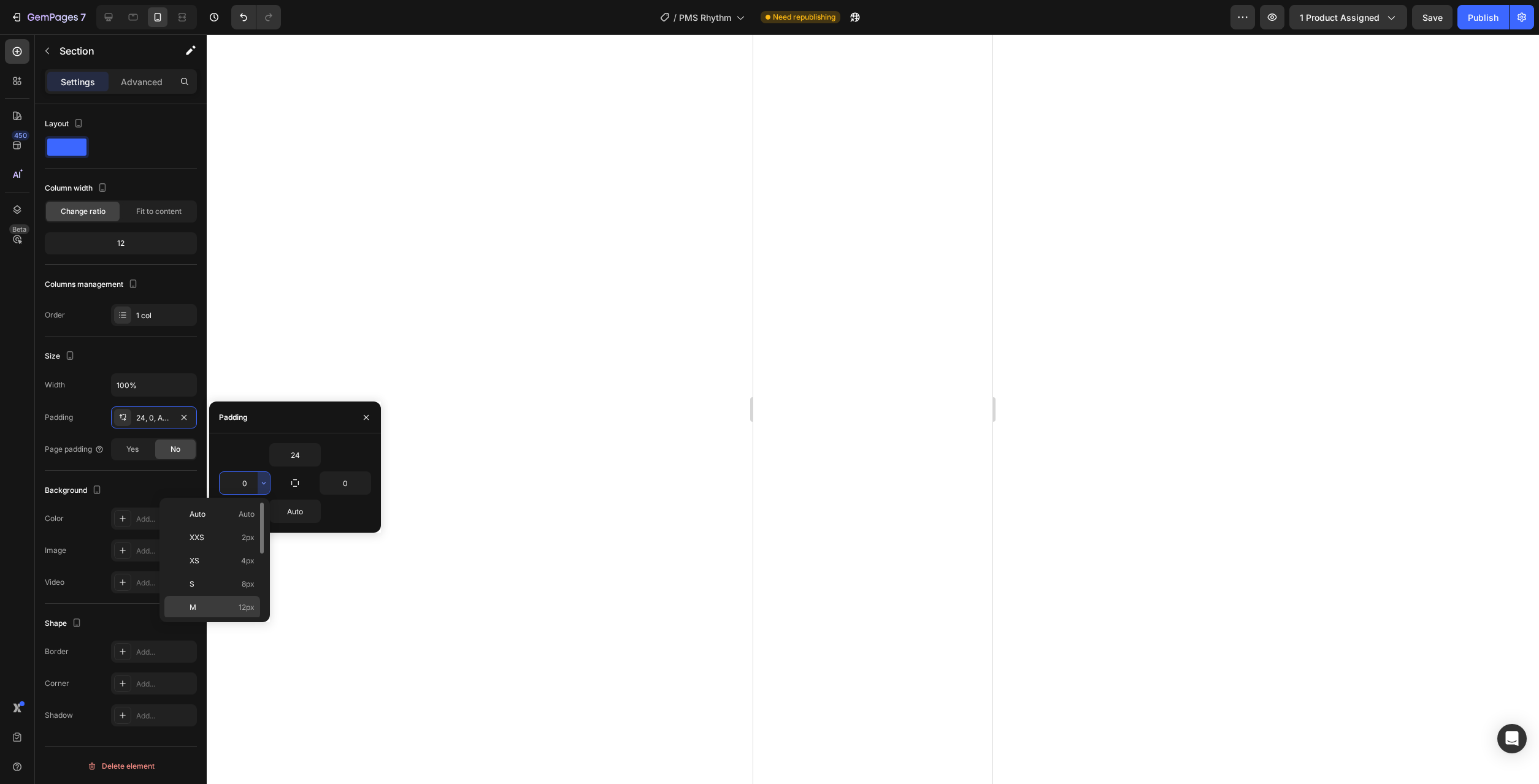
click at [230, 606] on p "M 12px" at bounding box center [222, 608] width 65 height 11
type input "12"
click at [366, 492] on button "button" at bounding box center [365, 483] width 12 height 22
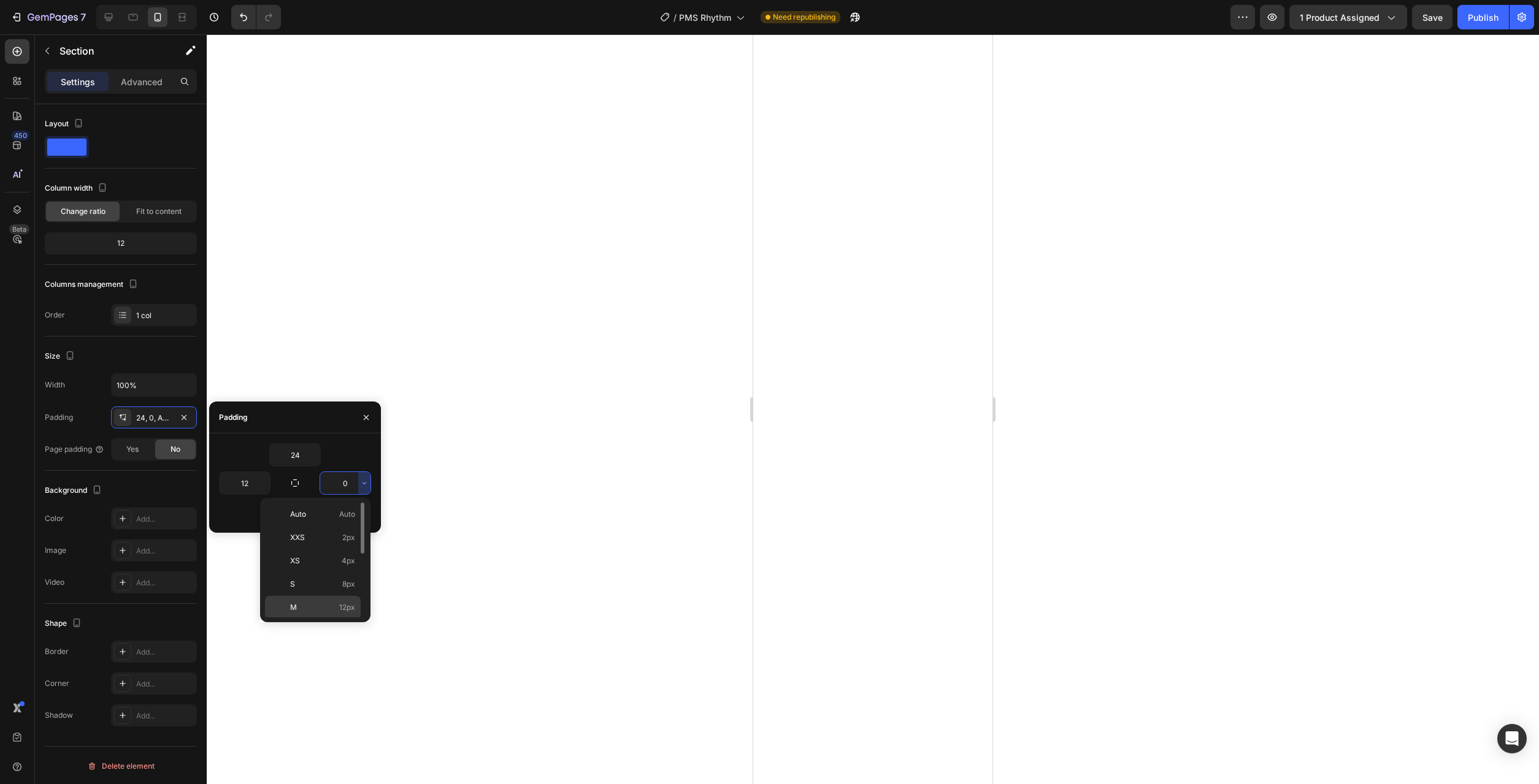
click at [333, 613] on p "M 12px" at bounding box center [323, 608] width 65 height 11
type input "12"
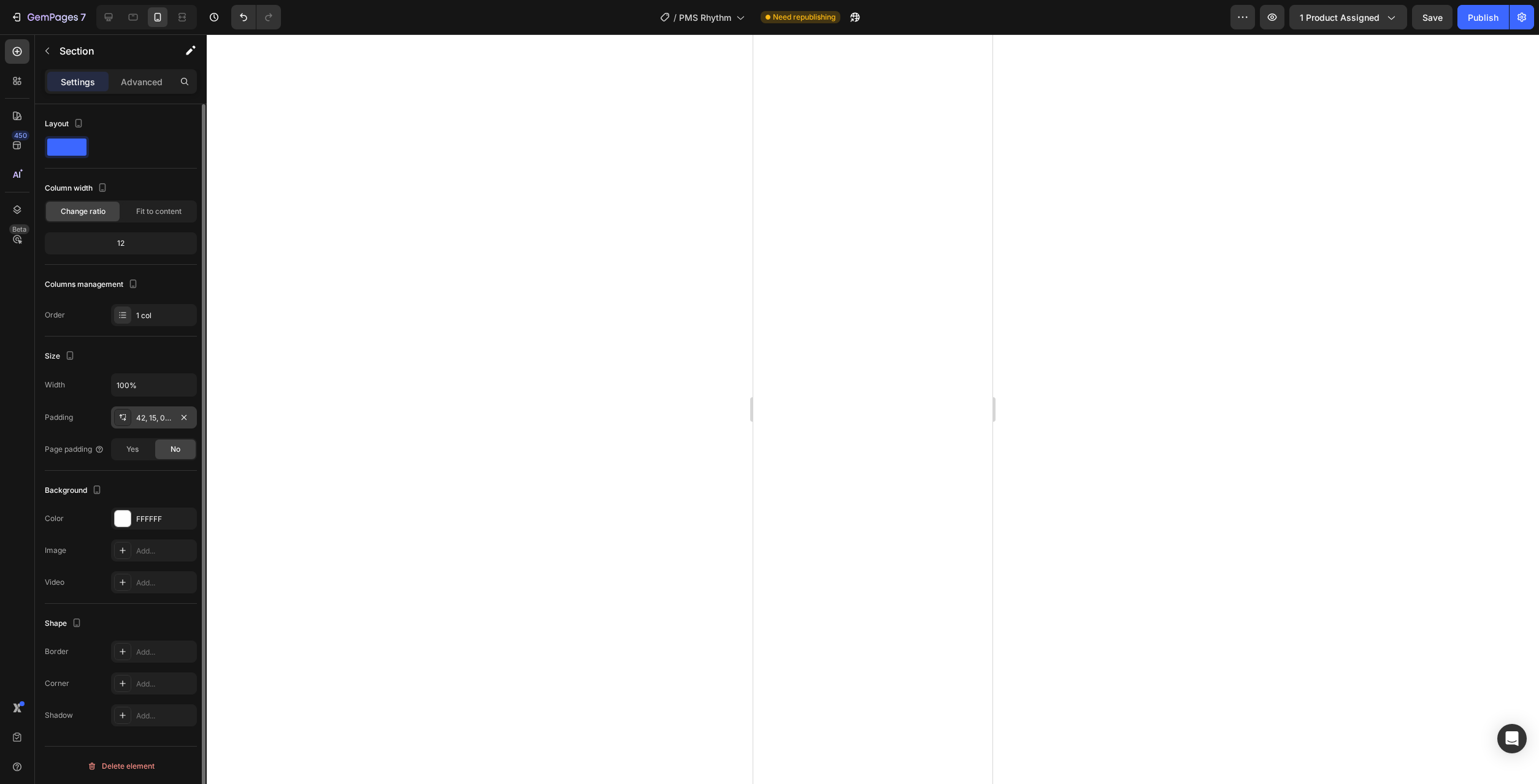
click at [153, 416] on div "42, 15, 0, 15" at bounding box center [154, 418] width 36 height 11
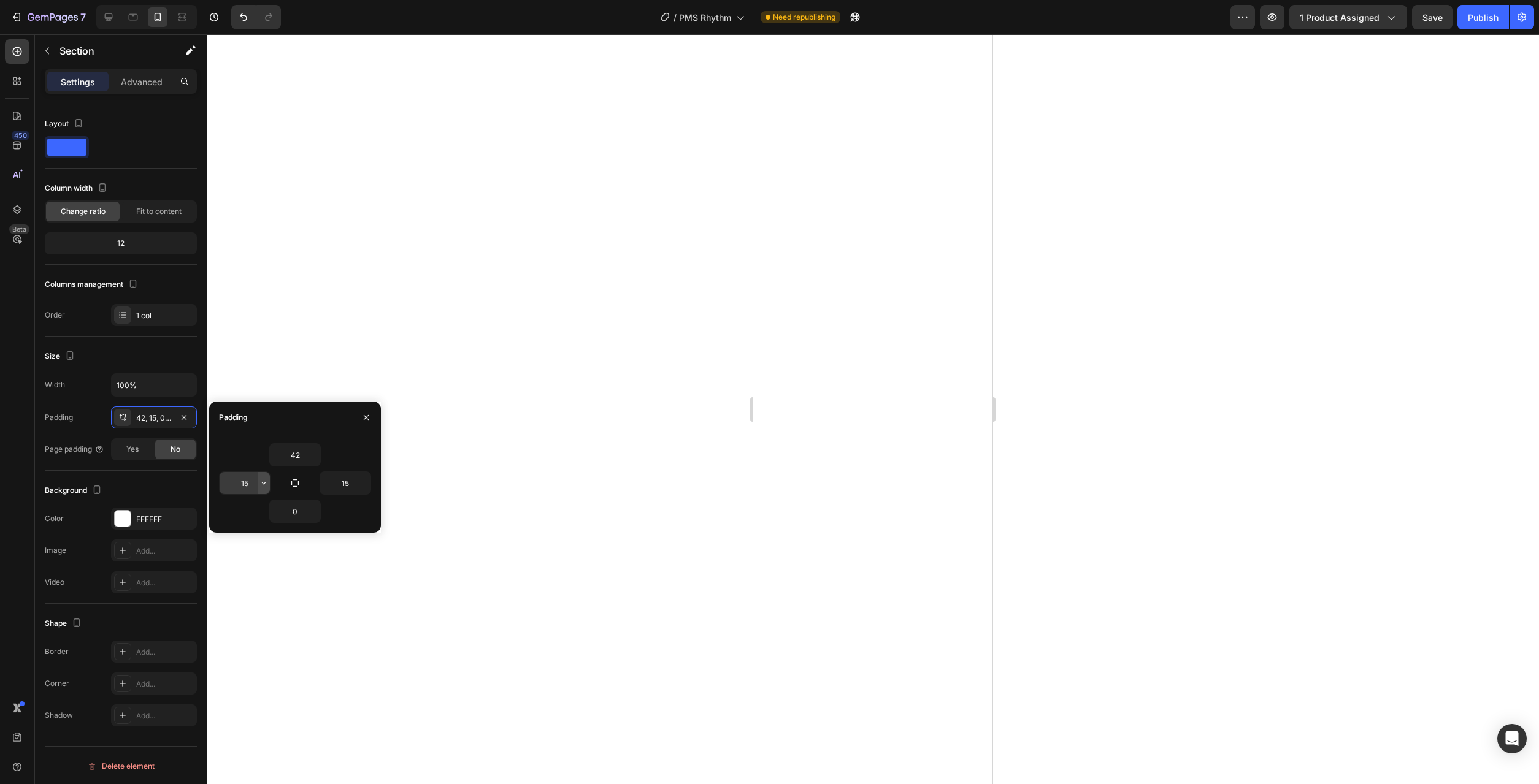
click at [266, 486] on icon "button" at bounding box center [263, 483] width 10 height 10
click at [246, 620] on div "M 12px" at bounding box center [212, 631] width 96 height 23
type input "12"
click at [366, 481] on icon "button" at bounding box center [364, 483] width 10 height 10
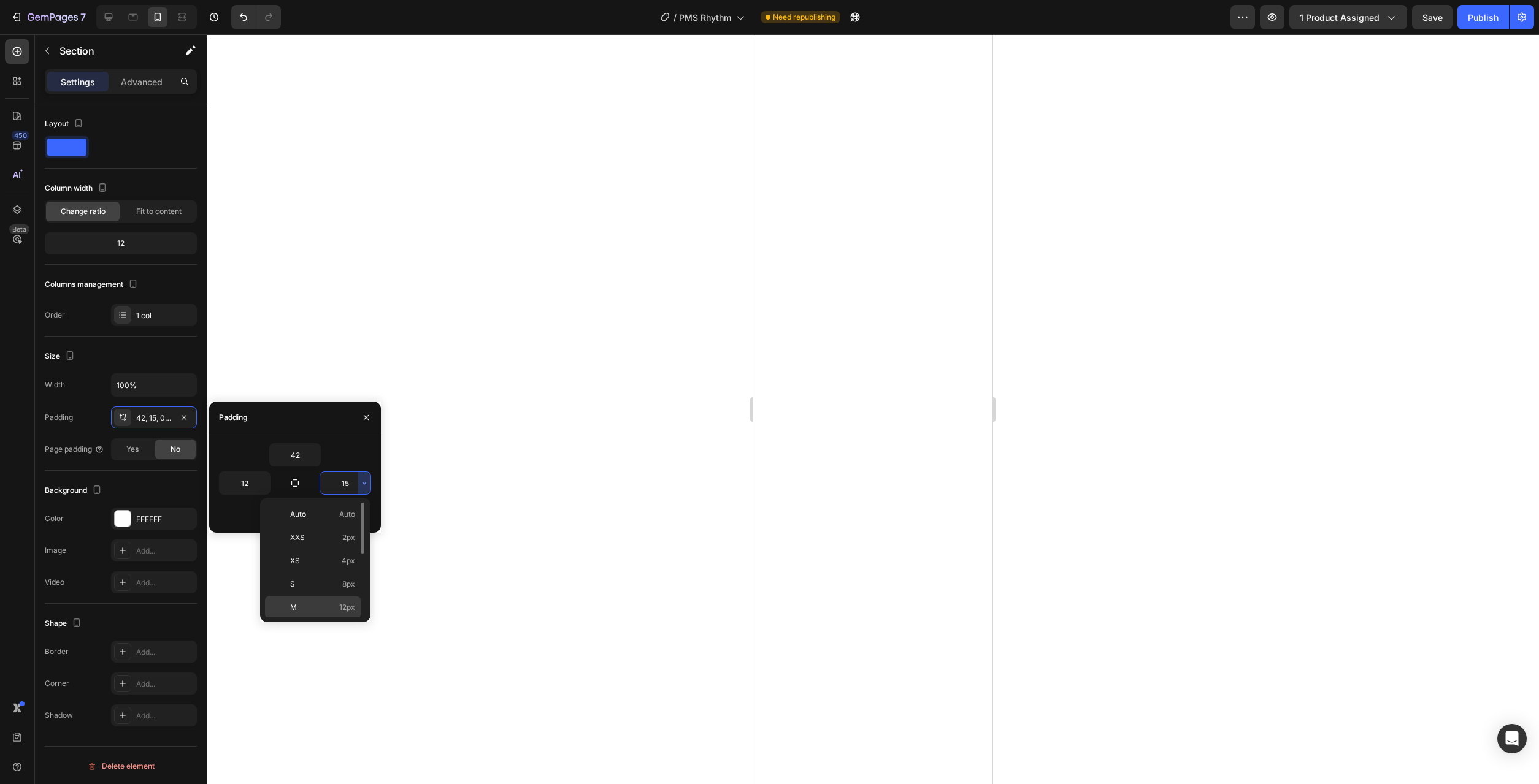
click at [337, 613] on p "M 12px" at bounding box center [323, 608] width 65 height 11
type input "12"
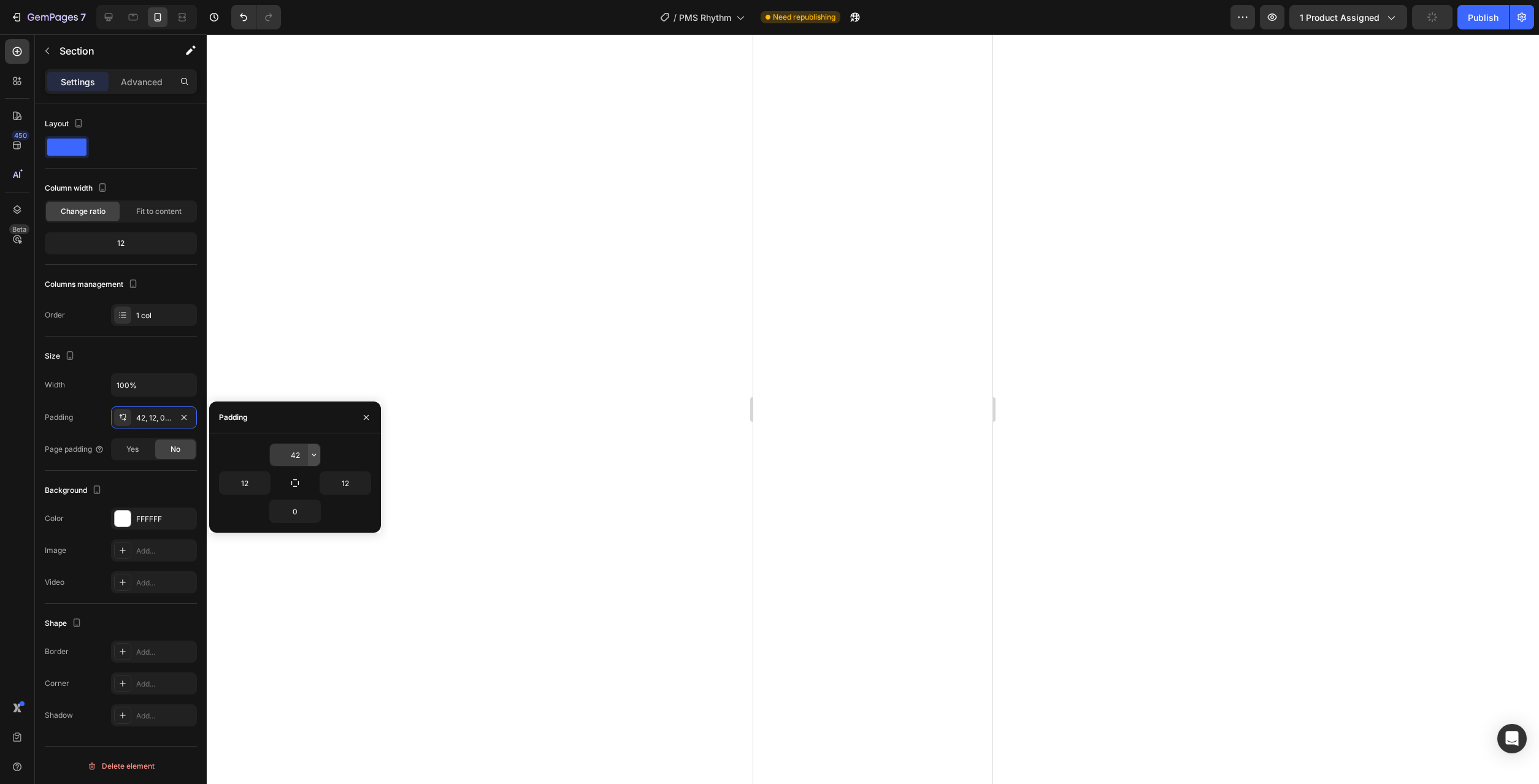
click at [310, 455] on icon "button" at bounding box center [314, 455] width 10 height 10
click at [283, 498] on div "Auto Auto" at bounding box center [262, 510] width 96 height 23
click at [314, 455] on icon "button" at bounding box center [314, 455] width 3 height 3
click at [282, 564] on p "XL 24px" at bounding box center [272, 563] width 65 height 11
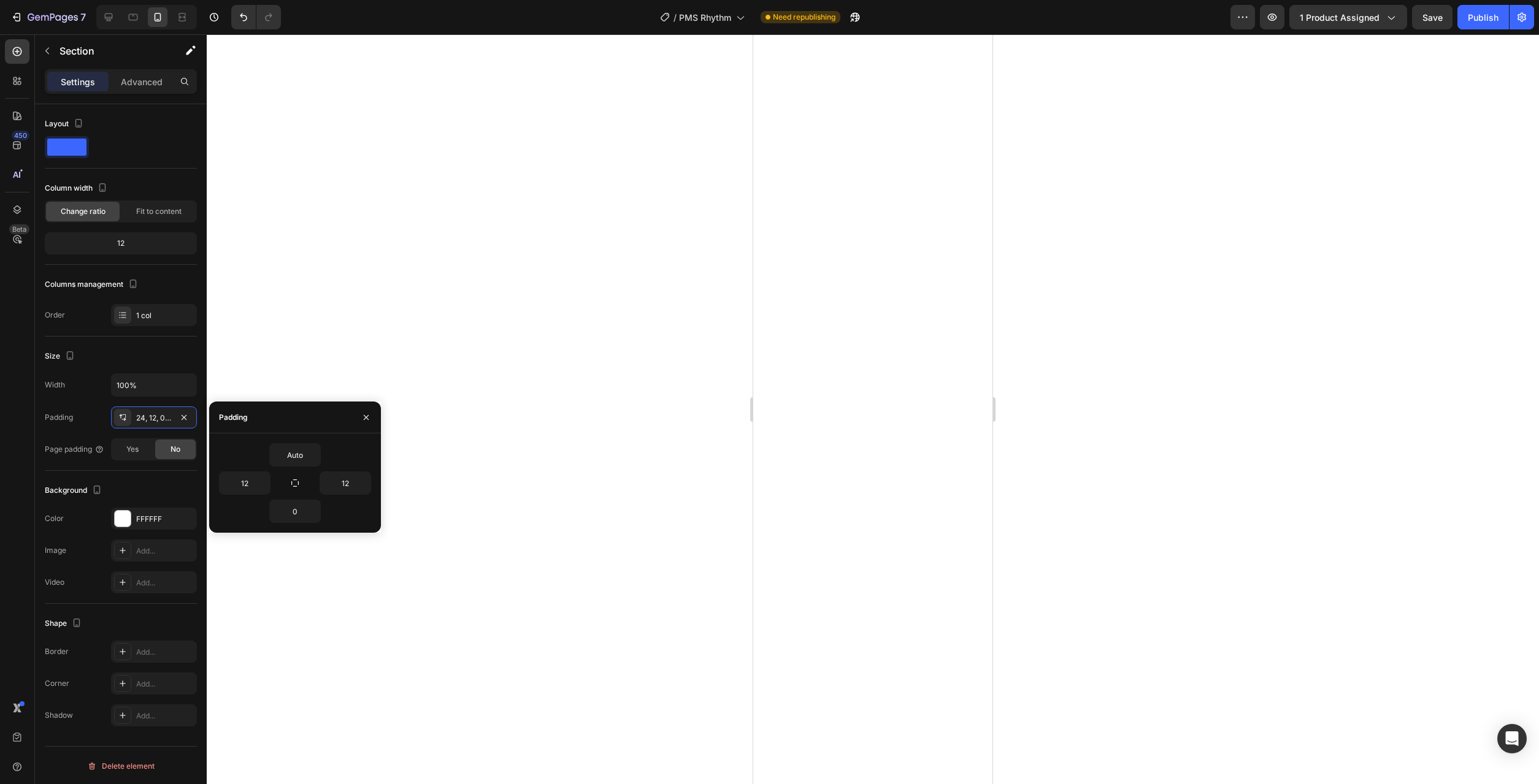
type input "24"
click at [316, 513] on icon "button" at bounding box center [314, 511] width 10 height 10
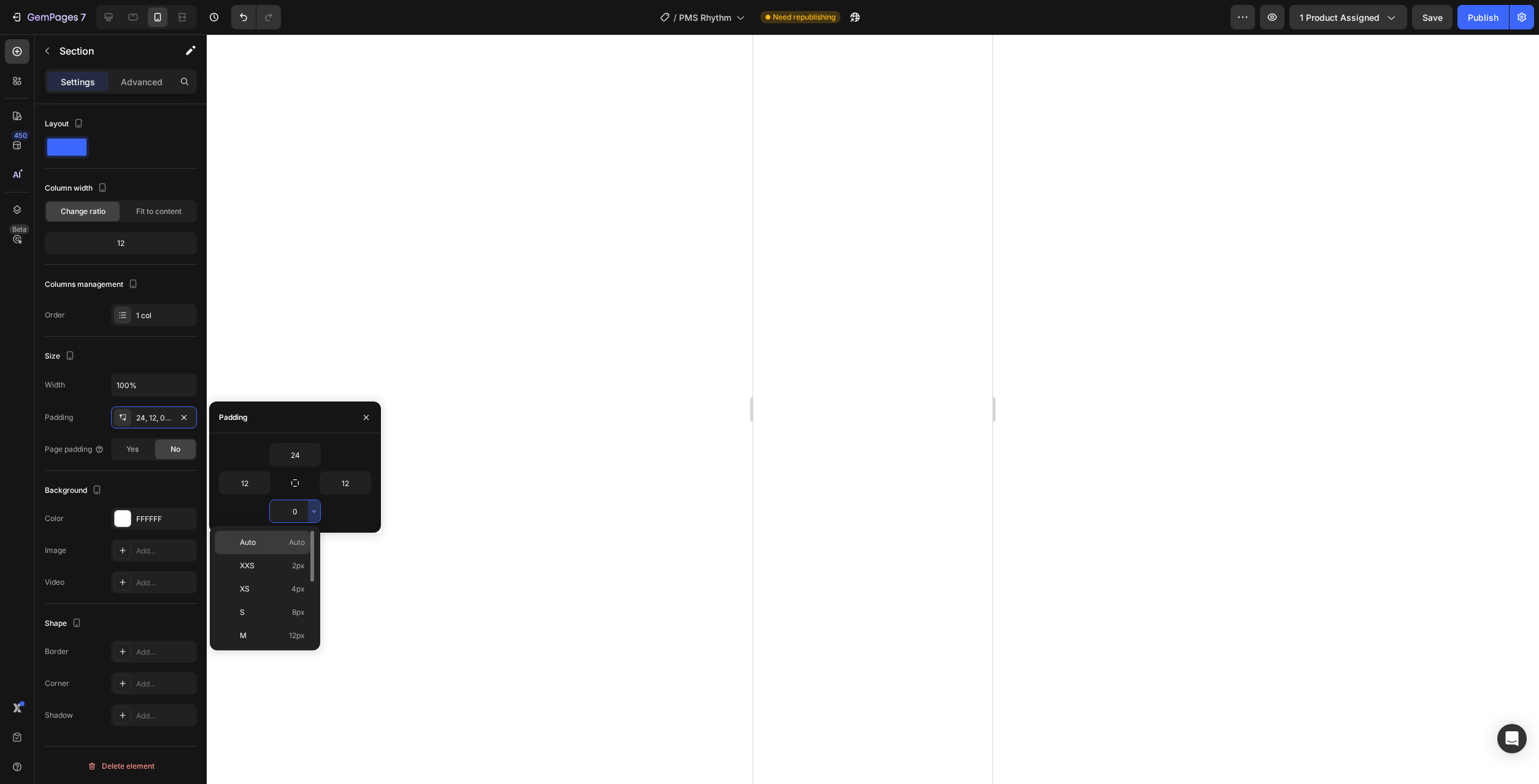
click at [303, 547] on span "Auto" at bounding box center [297, 543] width 16 height 11
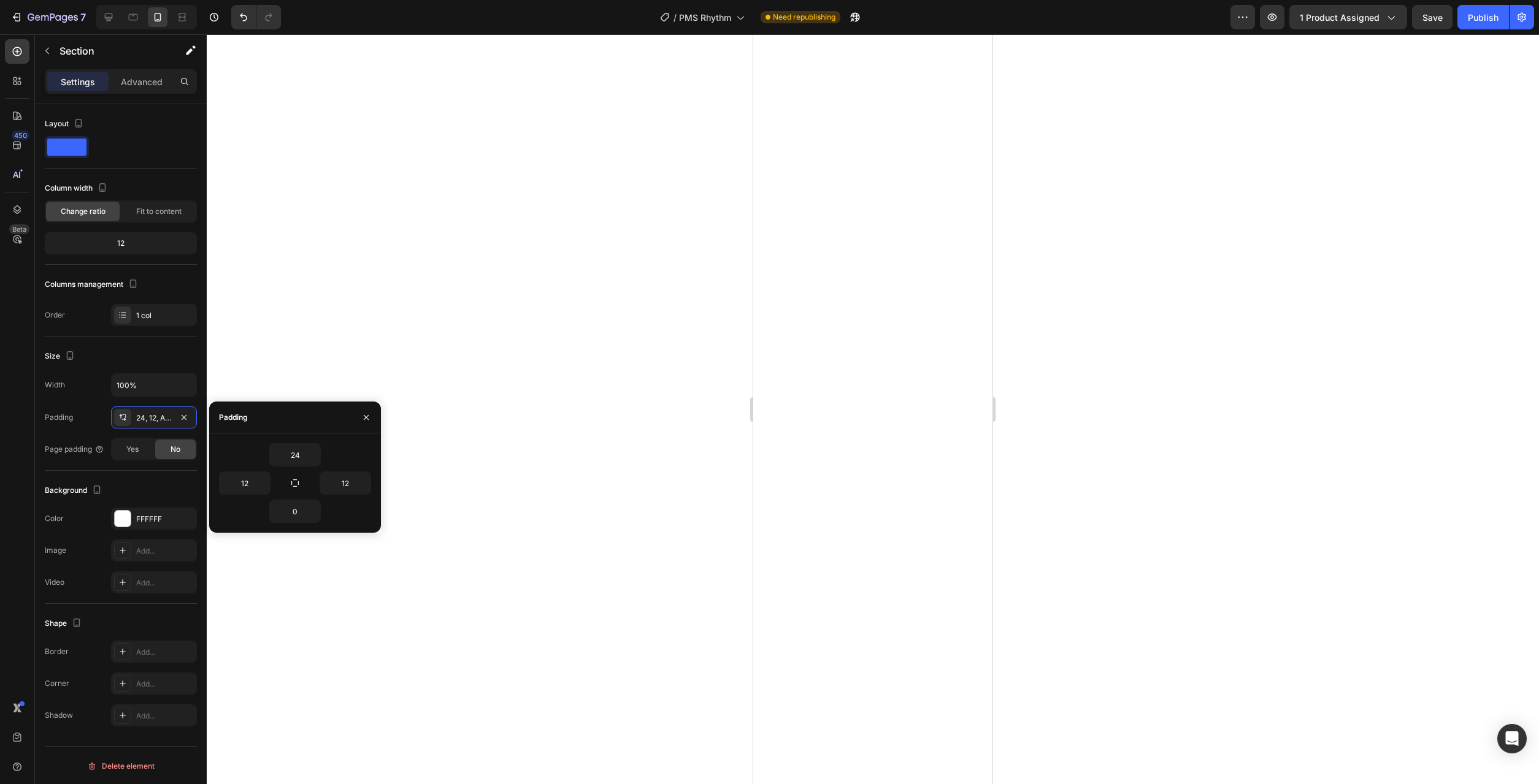
type input "Auto"
click at [613, 551] on div at bounding box center [872, 409] width 1333 height 750
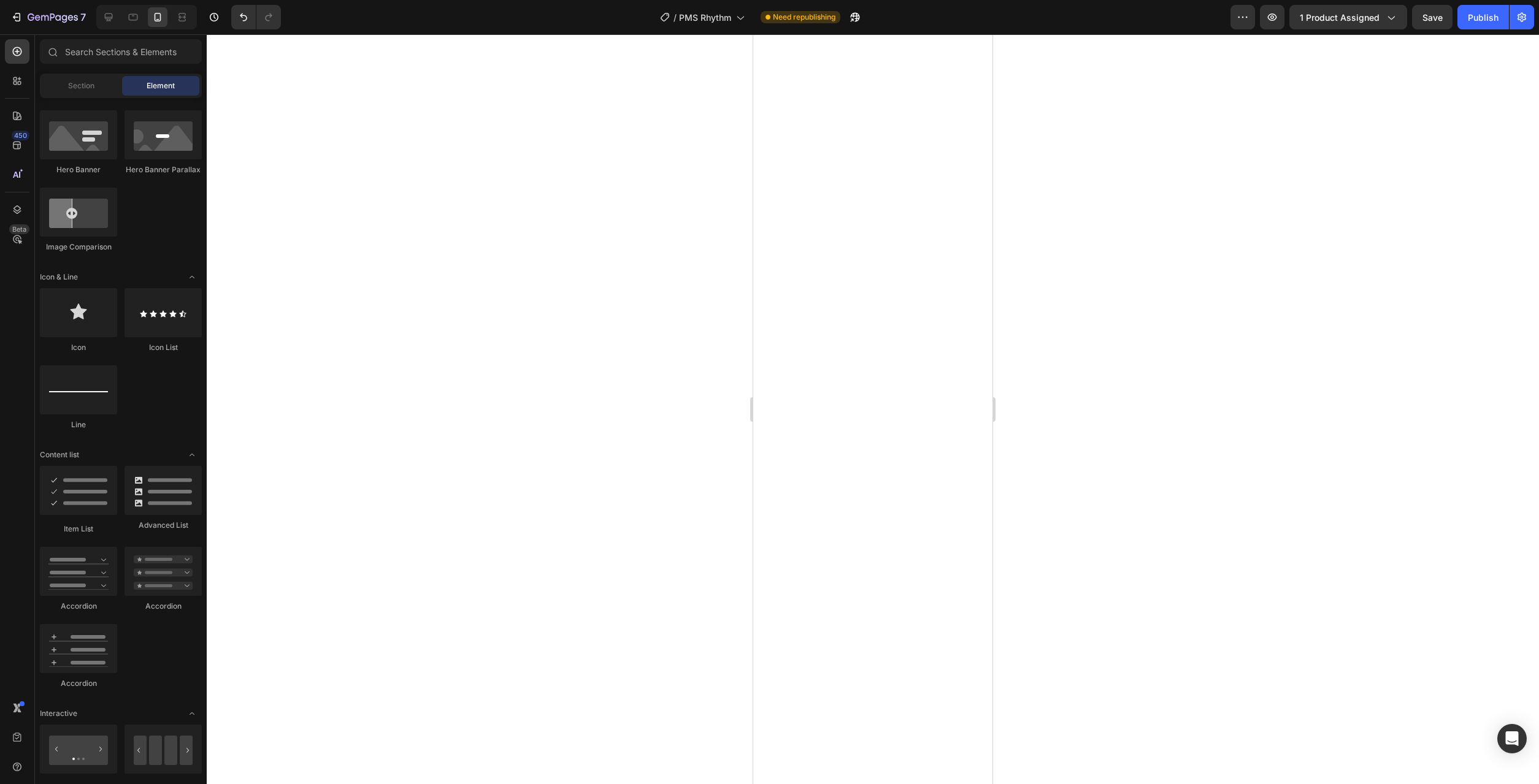
scroll to position [625, 0]
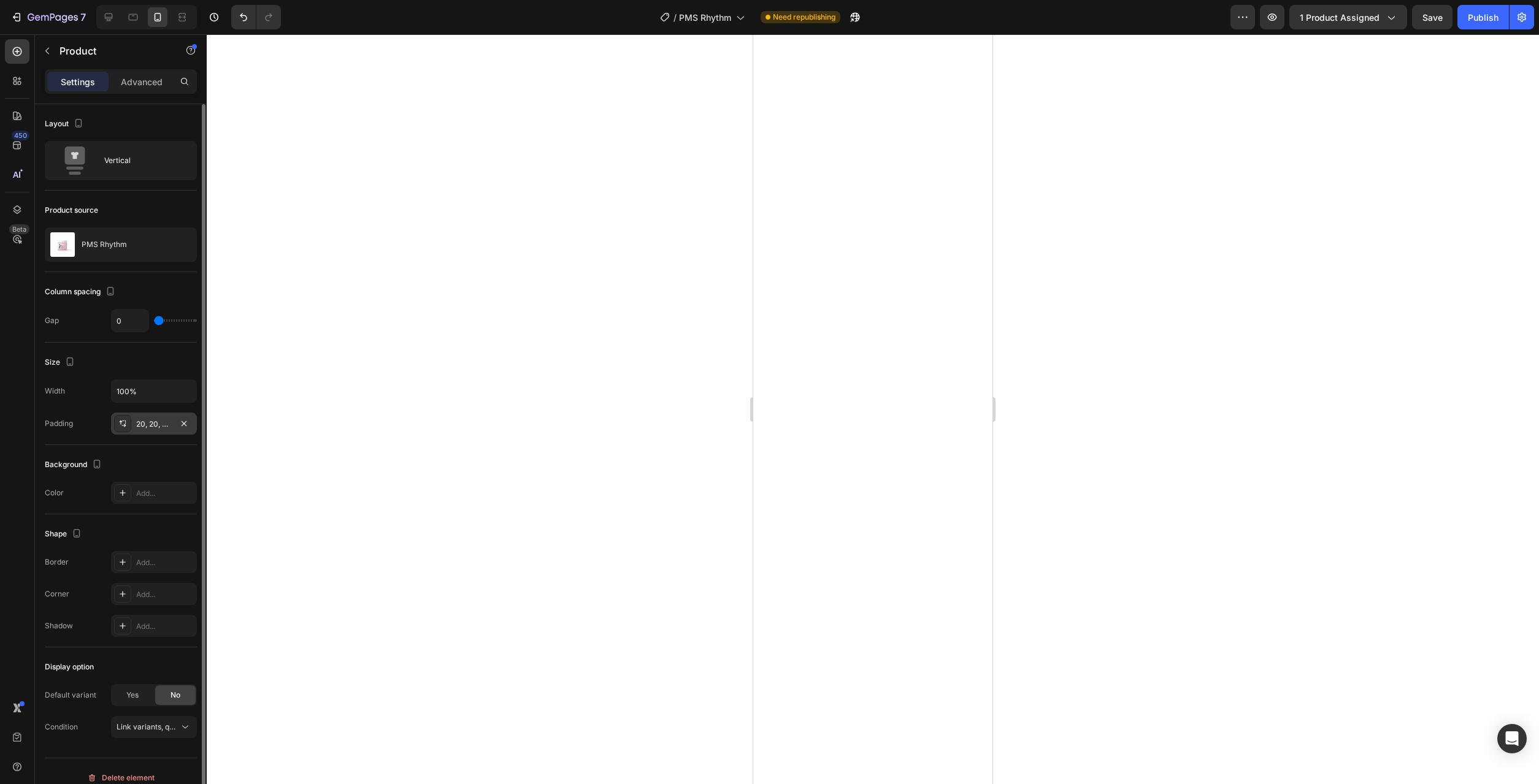
click at [161, 417] on div "20, 20, 0, 20" at bounding box center [153, 424] width 86 height 22
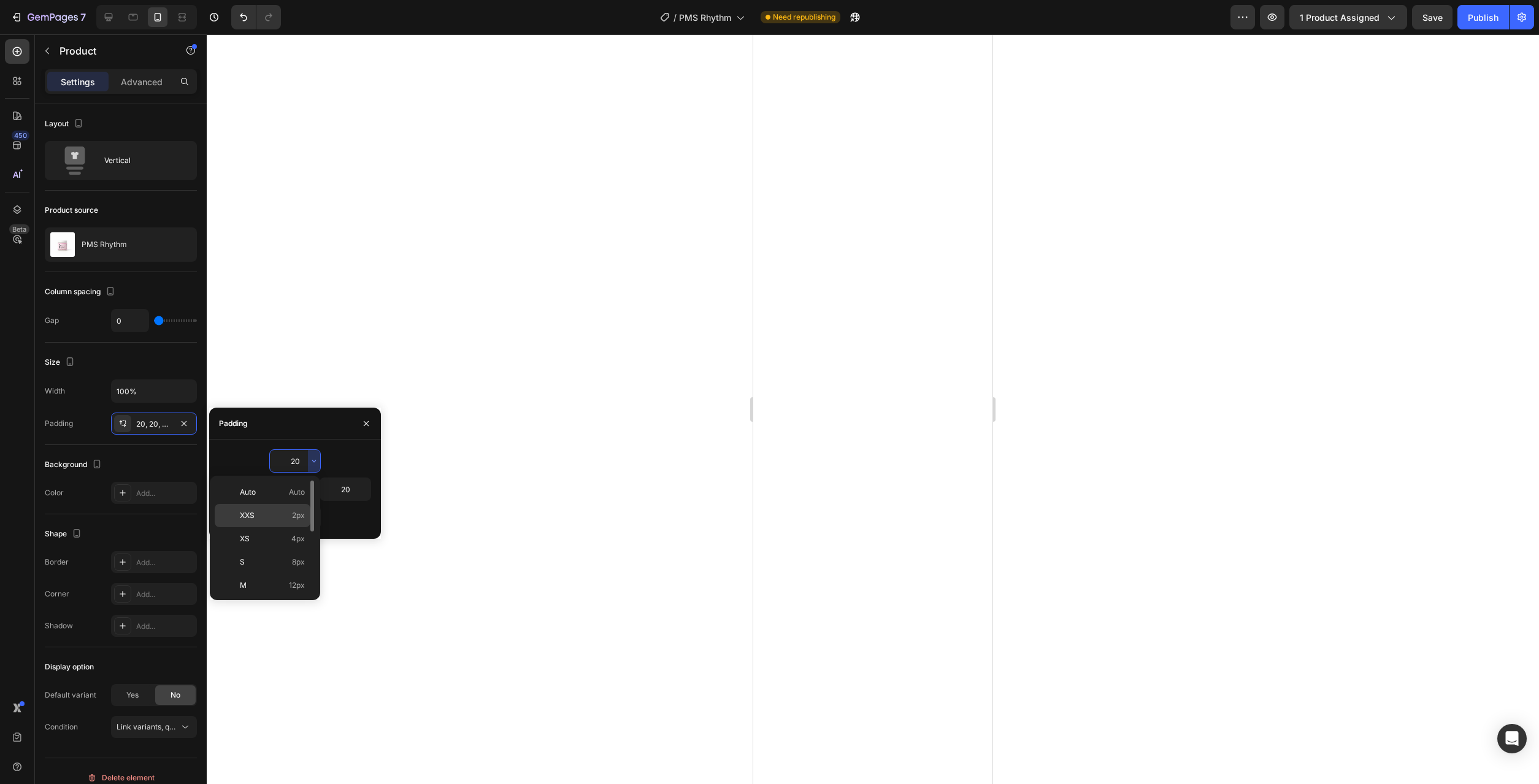
scroll to position [63, 0]
click at [270, 581] on div "XL 24px" at bounding box center [262, 593] width 96 height 23
type input "24"
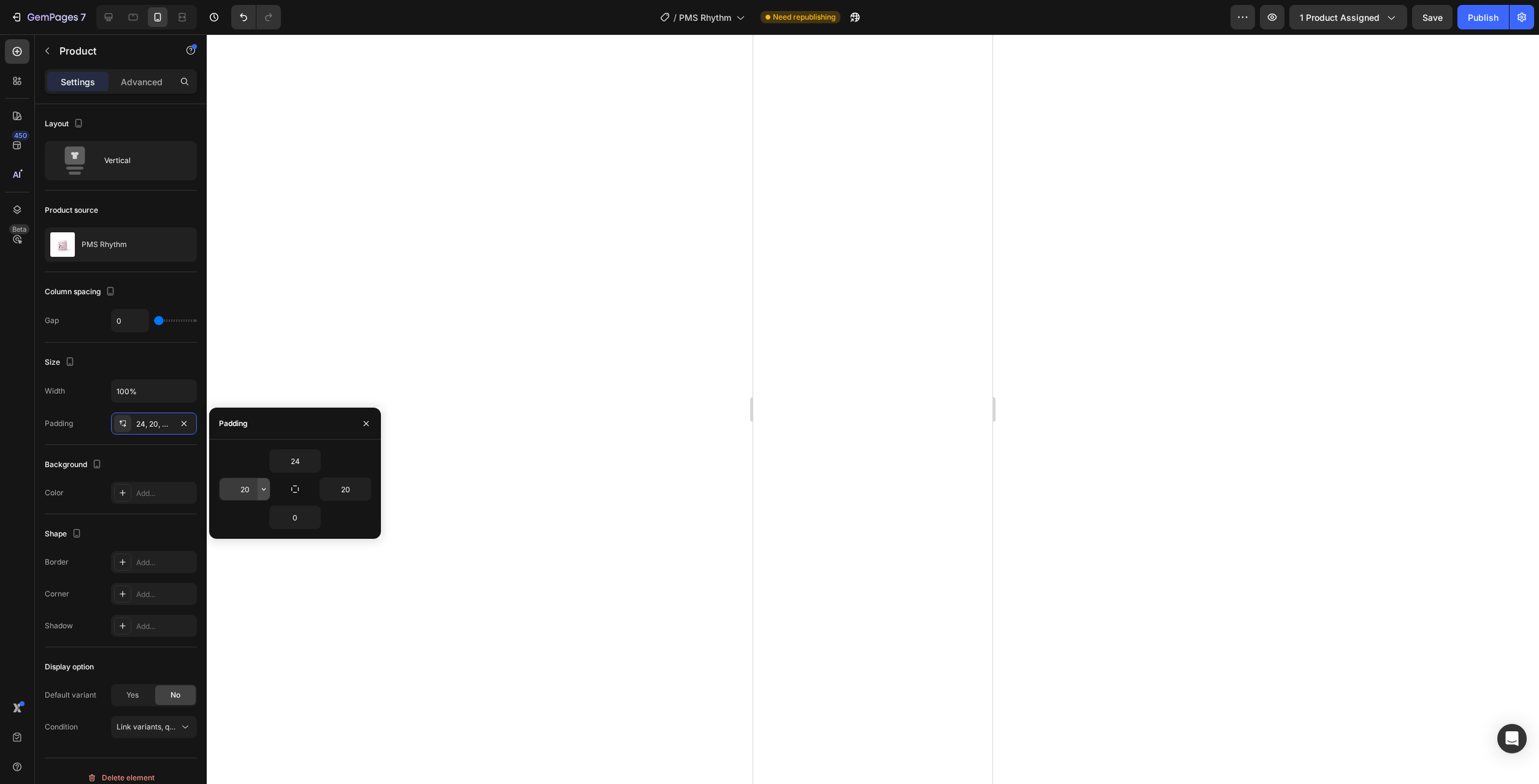
click at [263, 494] on button "button" at bounding box center [263, 489] width 12 height 22
click at [244, 615] on span "12px" at bounding box center [246, 613] width 16 height 11
type input "12"
click at [361, 496] on button "button" at bounding box center [365, 489] width 12 height 22
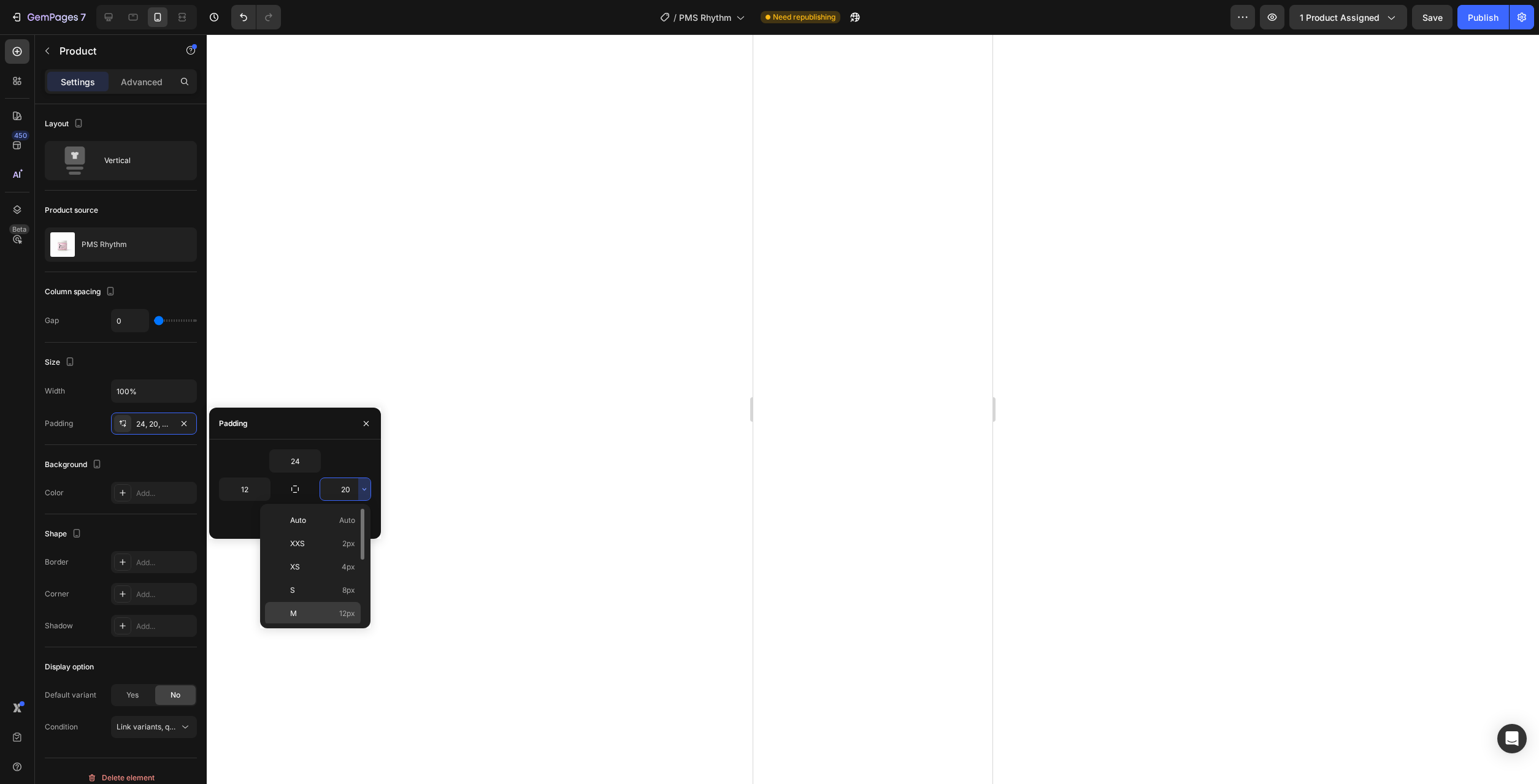
click at [325, 614] on p "M 12px" at bounding box center [323, 613] width 65 height 11
type input "12"
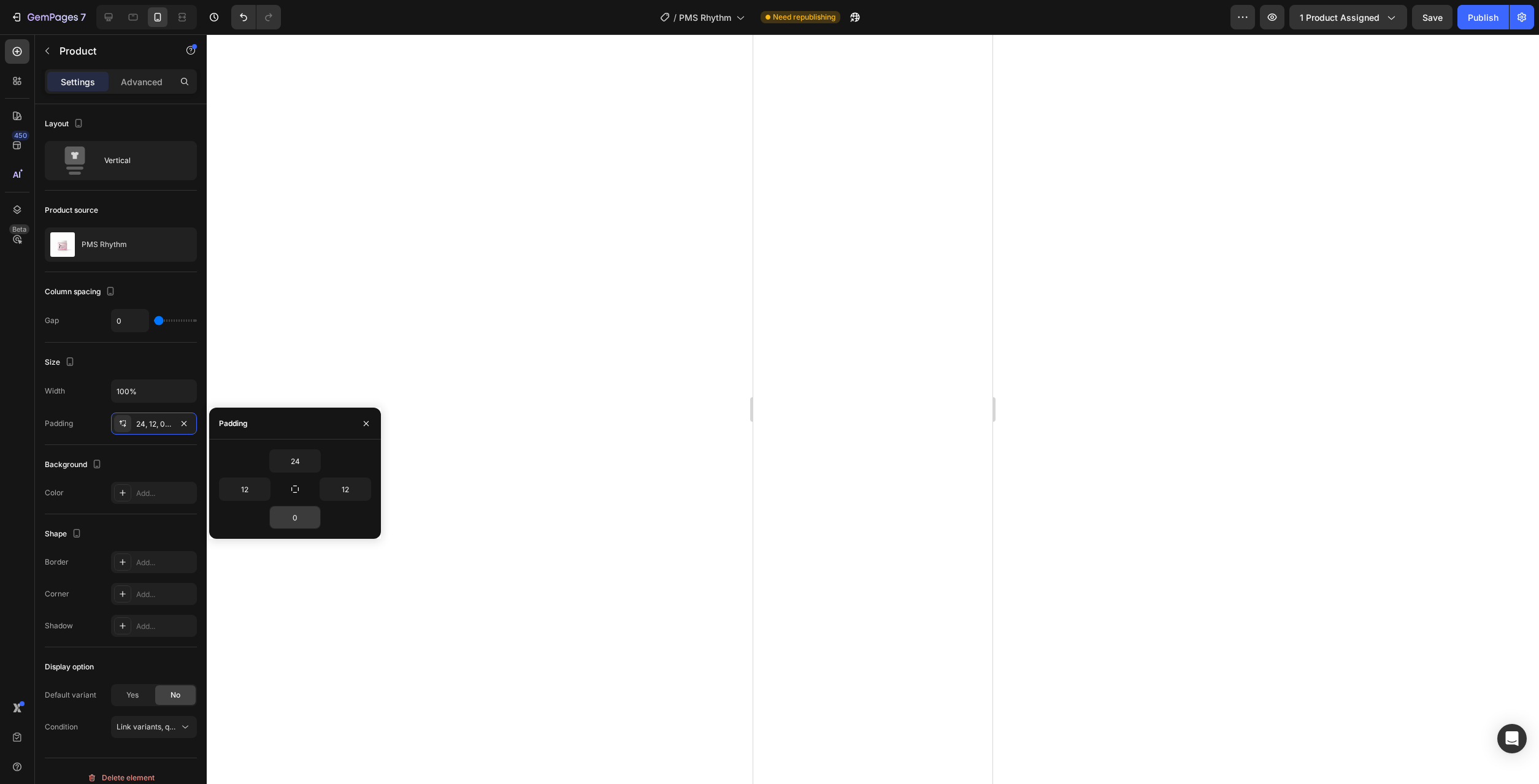
click at [305, 519] on input "0" at bounding box center [294, 517] width 50 height 22
click at [310, 521] on icon "button" at bounding box center [314, 517] width 10 height 10
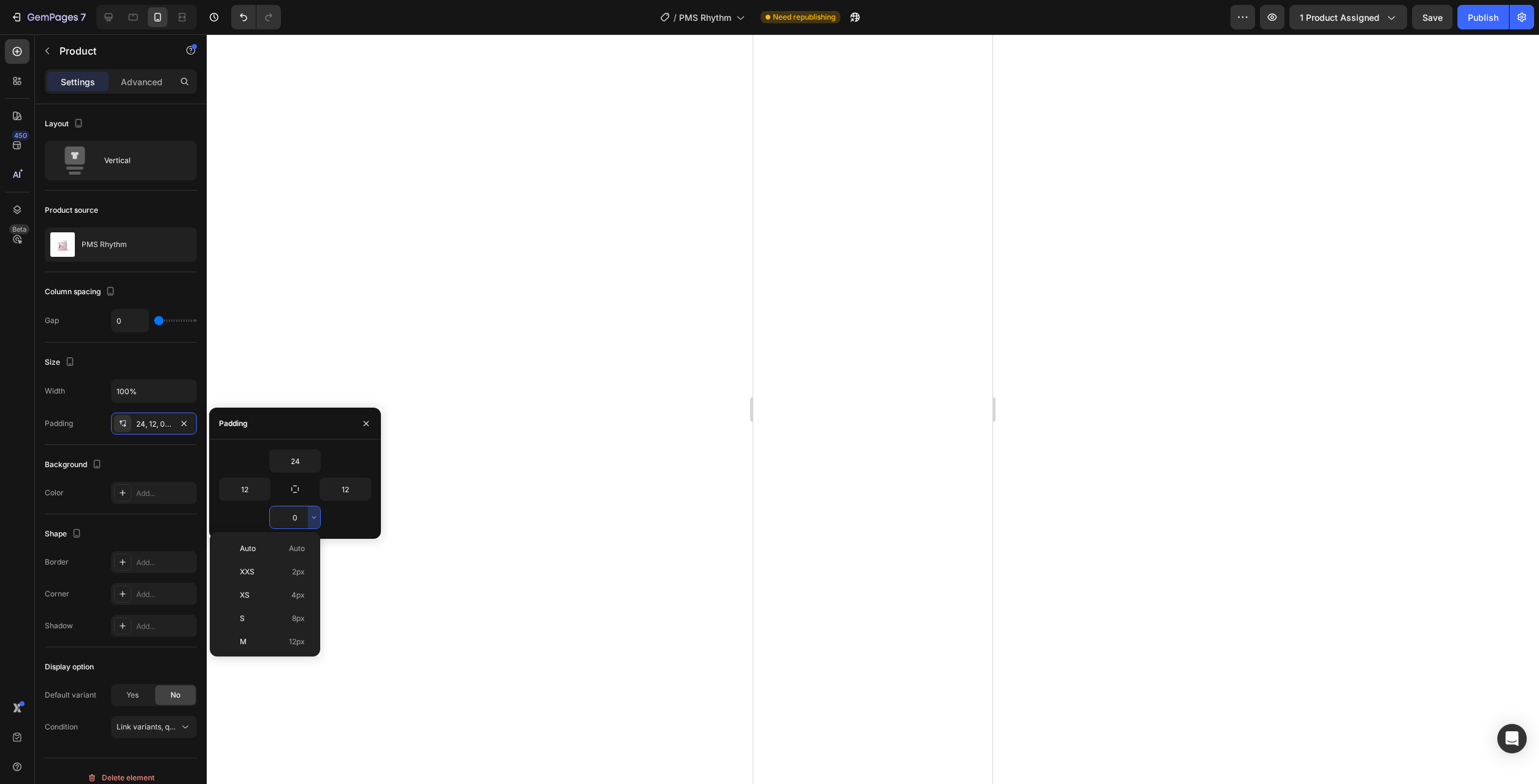
click at [302, 560] on div "Auto Auto" at bounding box center [262, 572] width 96 height 23
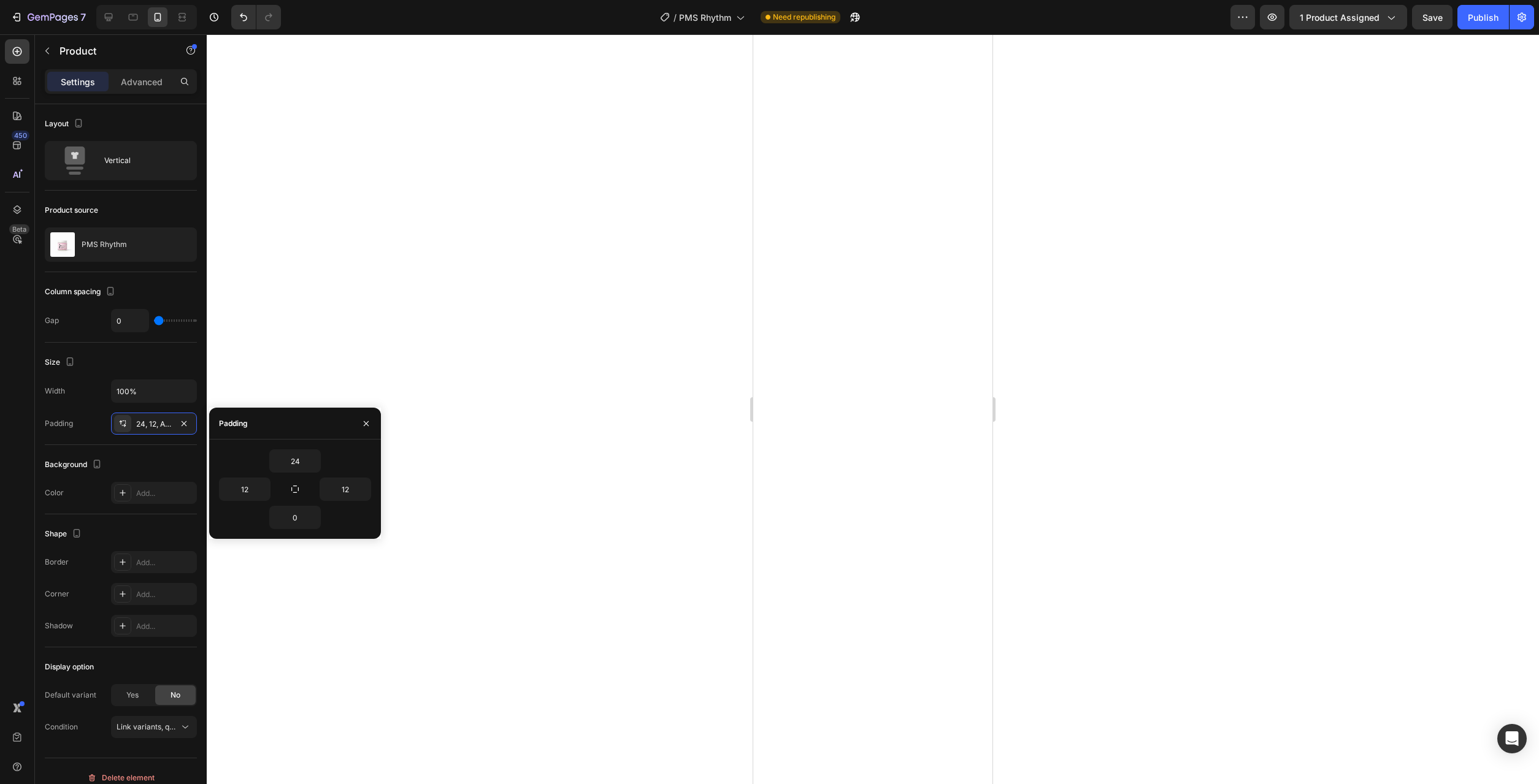
type input "Auto"
click at [572, 566] on div at bounding box center [872, 409] width 1333 height 750
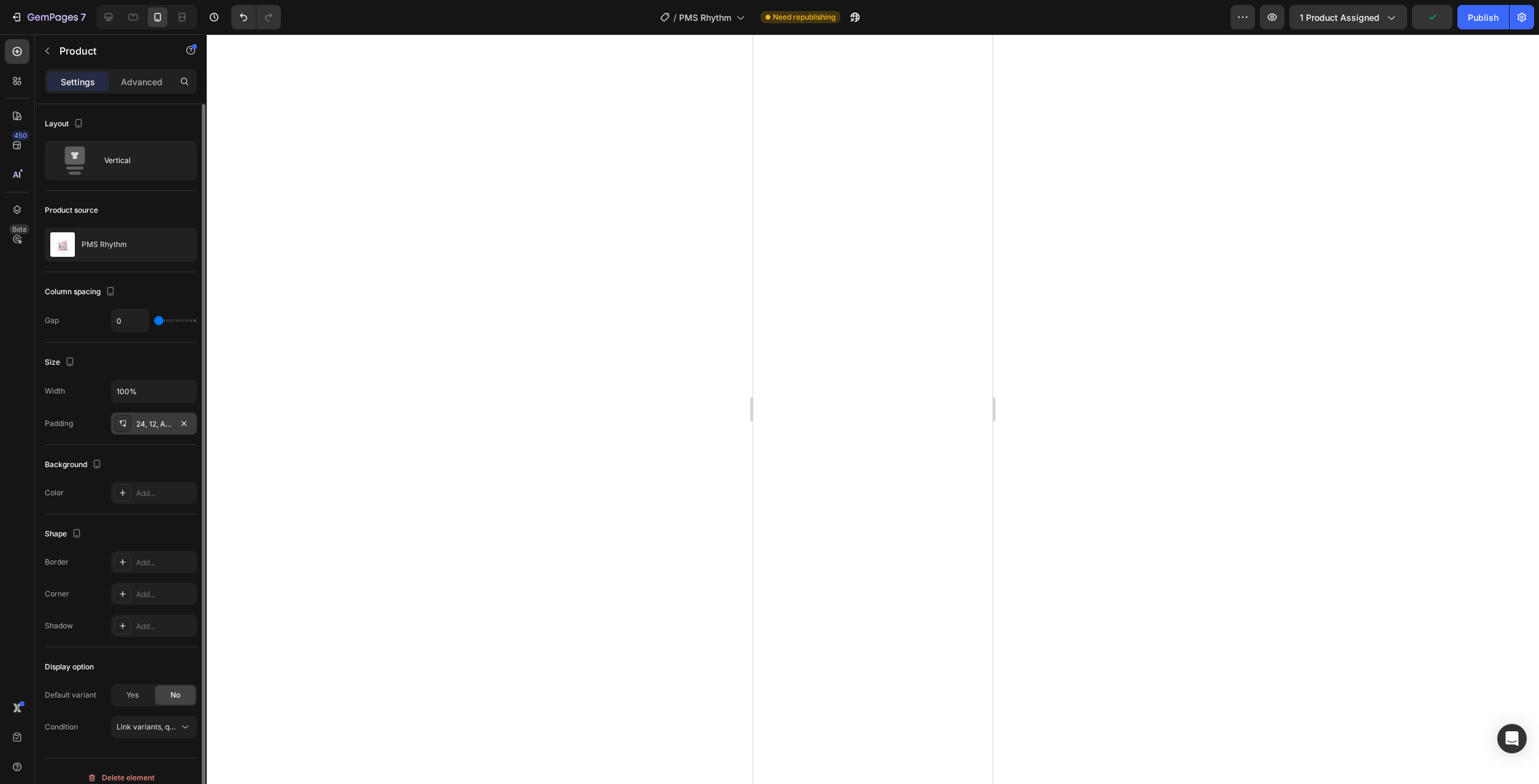
click at [155, 427] on div "24, 12, Auto, 12" at bounding box center [154, 424] width 36 height 11
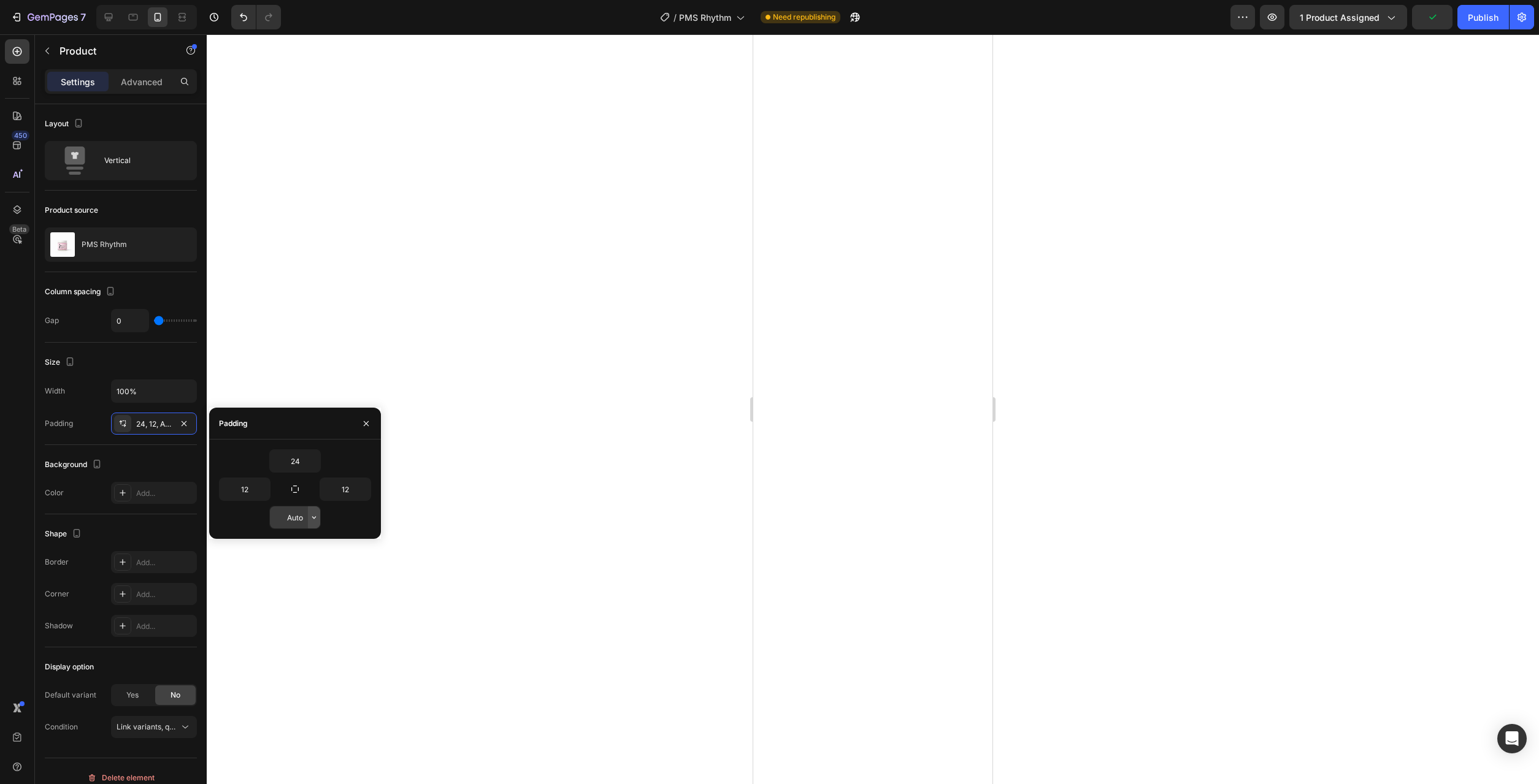
click at [314, 516] on icon "button" at bounding box center [314, 517] width 10 height 10
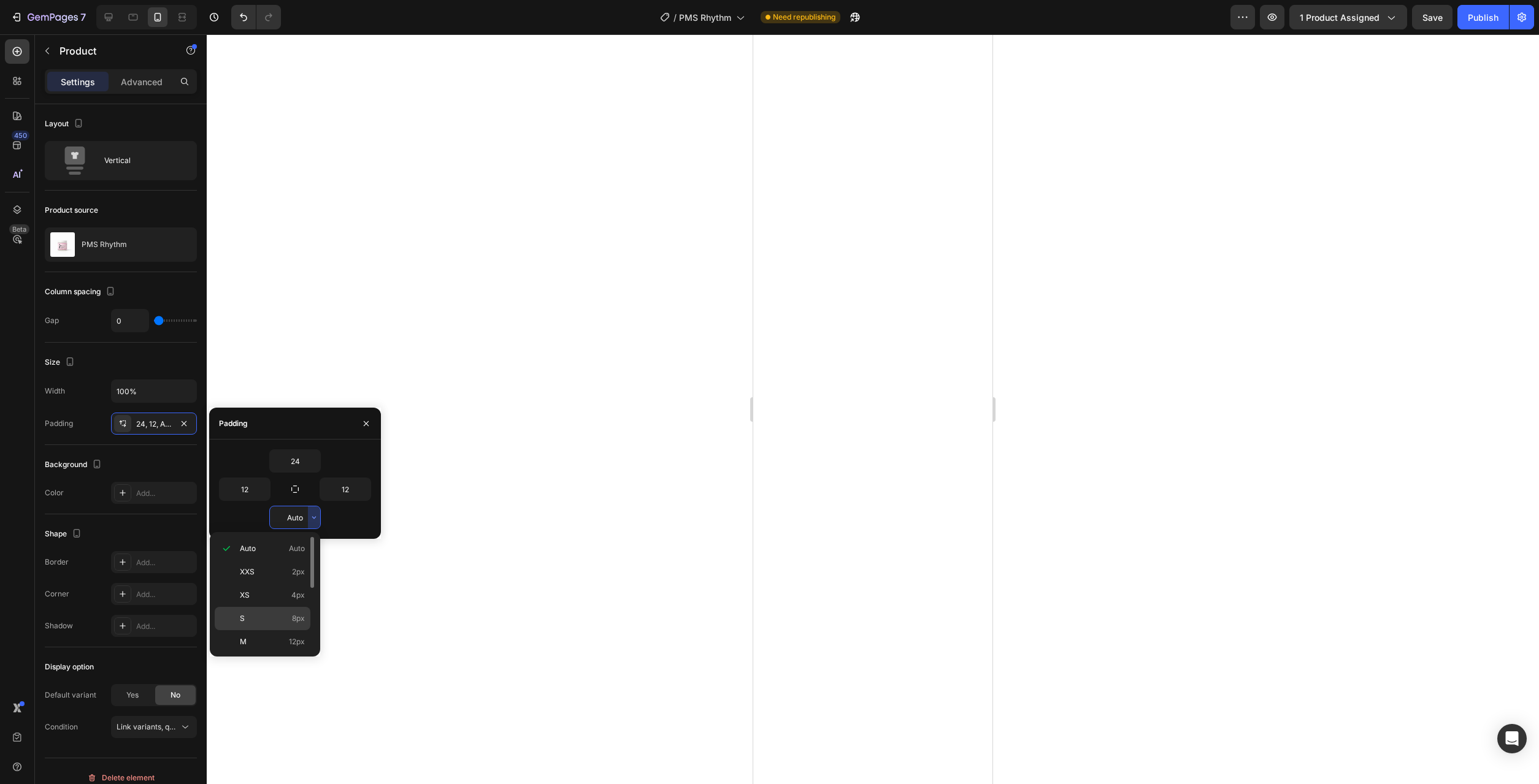
click at [294, 631] on div "S 8px" at bounding box center [262, 642] width 96 height 23
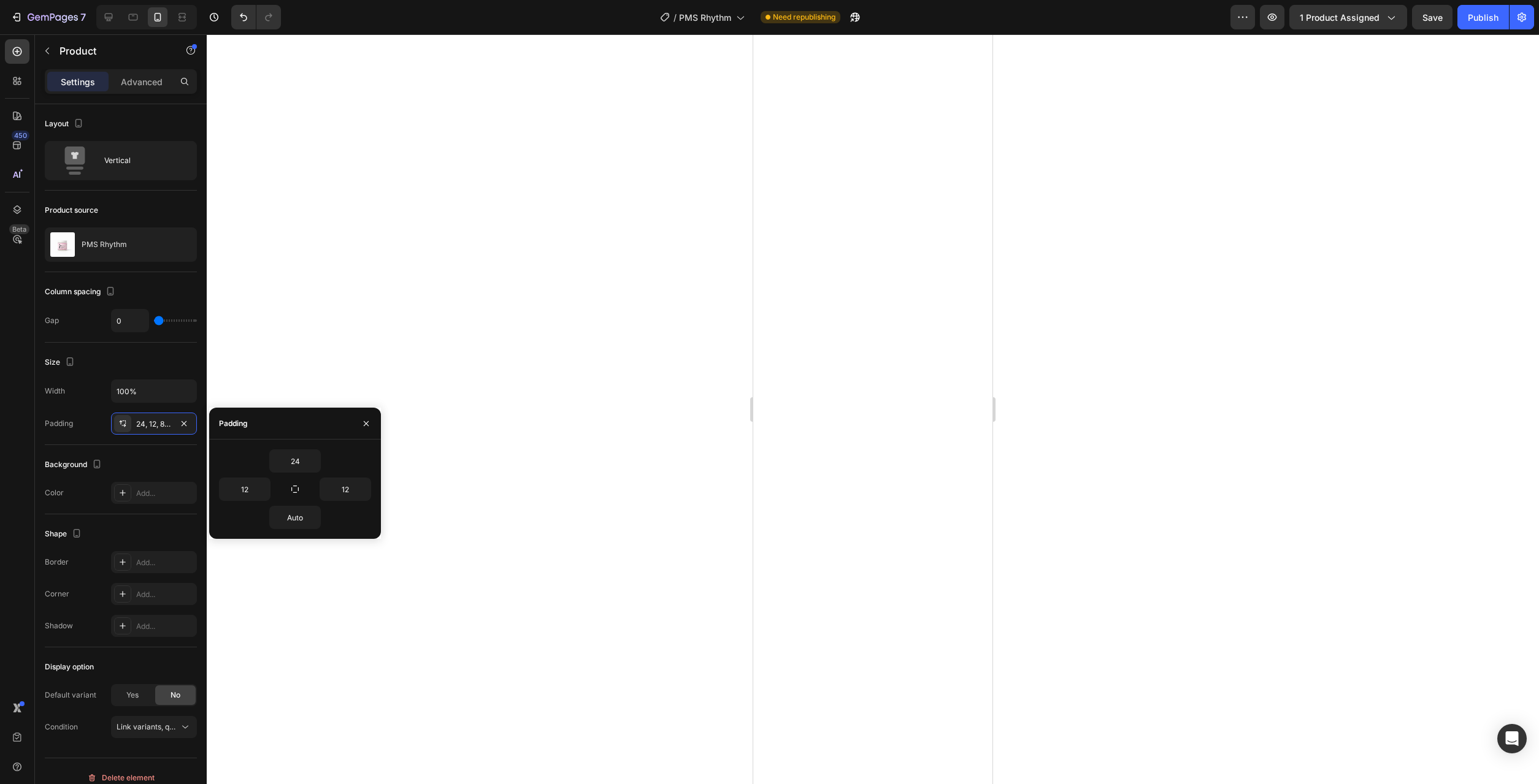
type input "8"
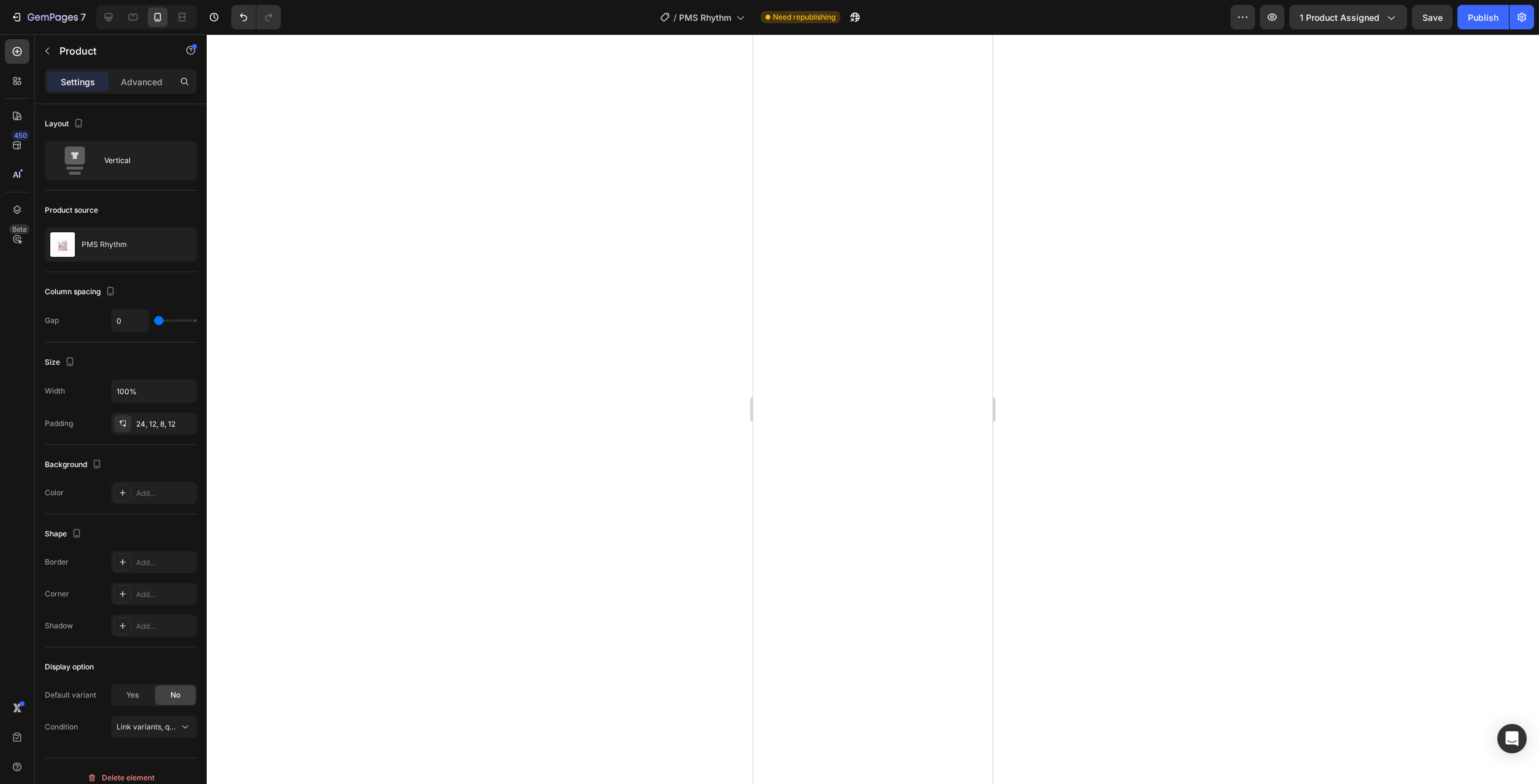
click at [635, 631] on div at bounding box center [872, 409] width 1333 height 750
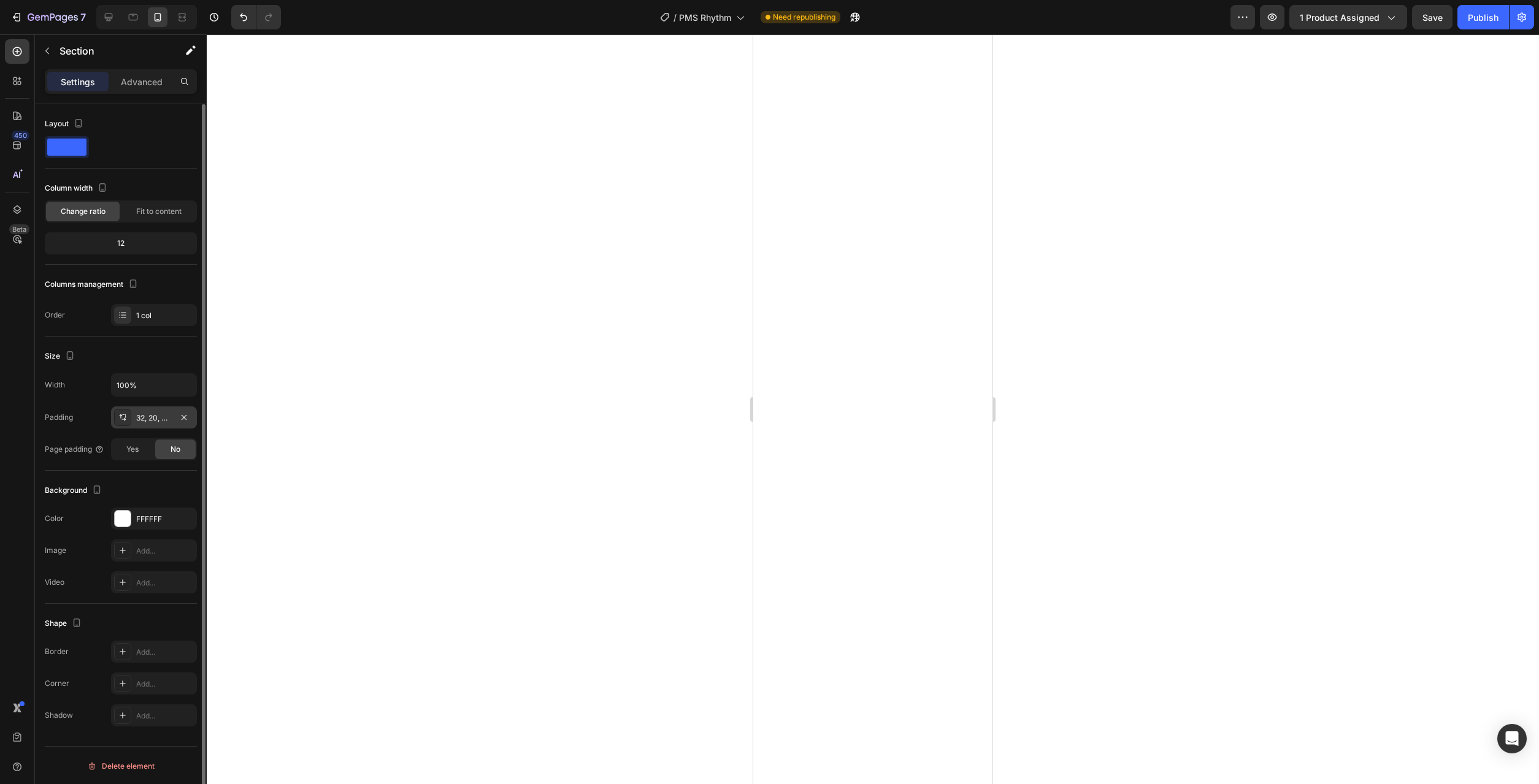
click at [167, 424] on div "32, 20, Auto, 20" at bounding box center [153, 417] width 86 height 22
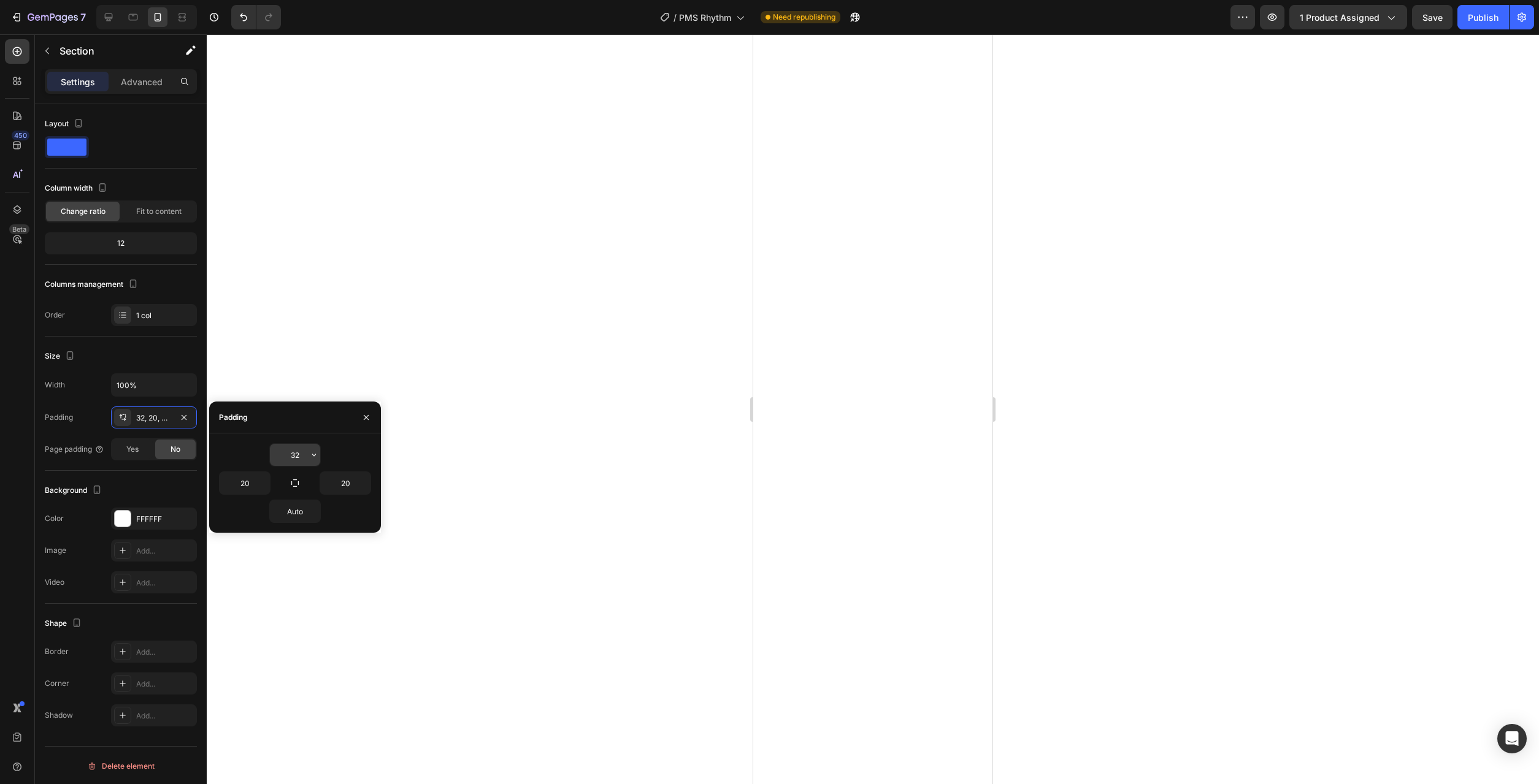
click at [308, 455] on button "button" at bounding box center [314, 455] width 12 height 22
click at [288, 575] on div "XL 24px" at bounding box center [262, 587] width 96 height 23
type input "24"
click at [237, 591] on span "24px" at bounding box center [246, 591] width 18 height 11
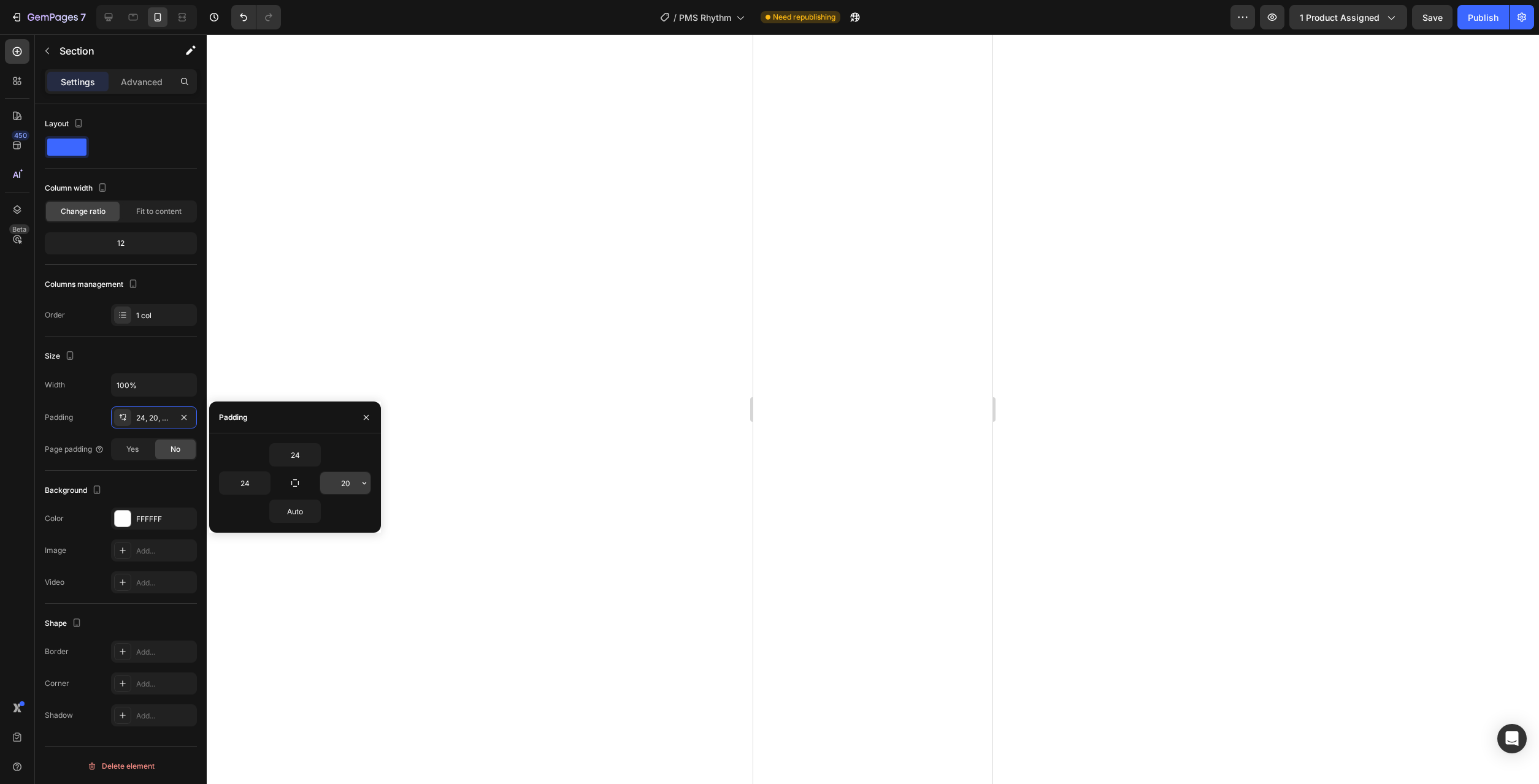
click at [366, 490] on button "button" at bounding box center [365, 483] width 12 height 22
click at [262, 487] on icon "button" at bounding box center [263, 483] width 10 height 10
click at [238, 608] on p "M 12px" at bounding box center [222, 608] width 65 height 11
type input "12"
click at [363, 479] on icon "button" at bounding box center [364, 483] width 10 height 10
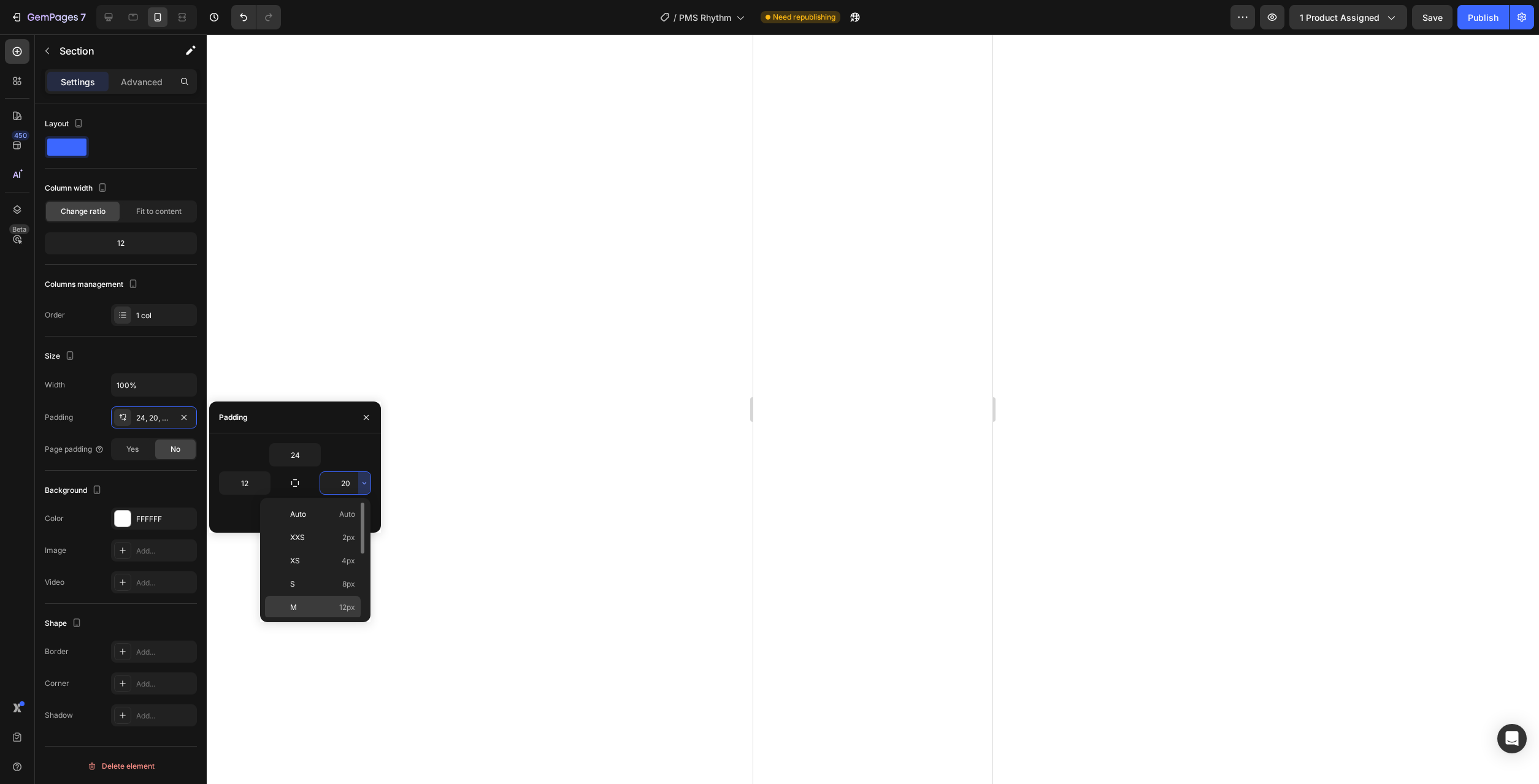
click at [326, 620] on div "M 12px" at bounding box center [312, 631] width 96 height 23
type input "12"
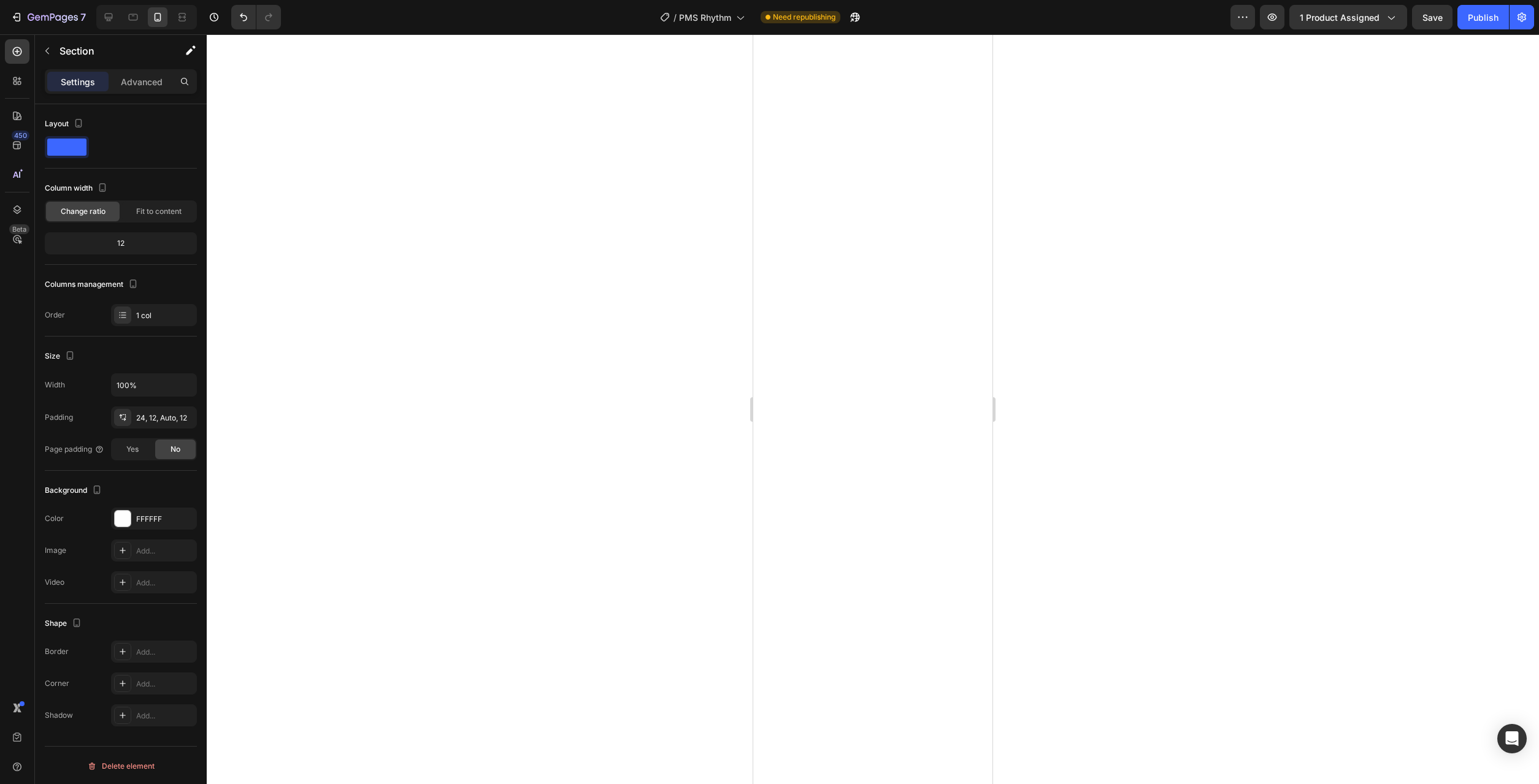
click at [583, 606] on div at bounding box center [872, 409] width 1333 height 750
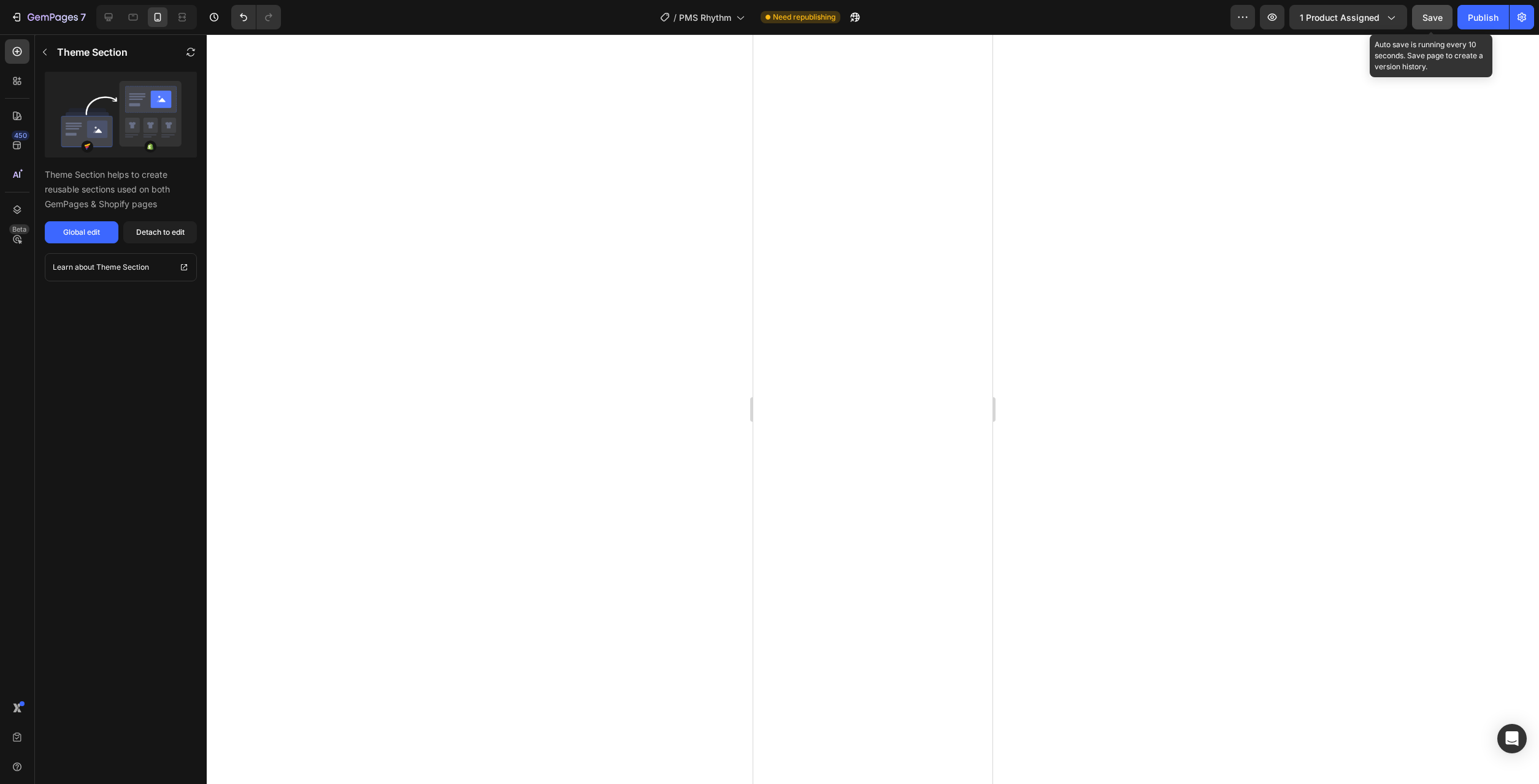
click at [1435, 28] on button "Save" at bounding box center [1432, 17] width 41 height 25
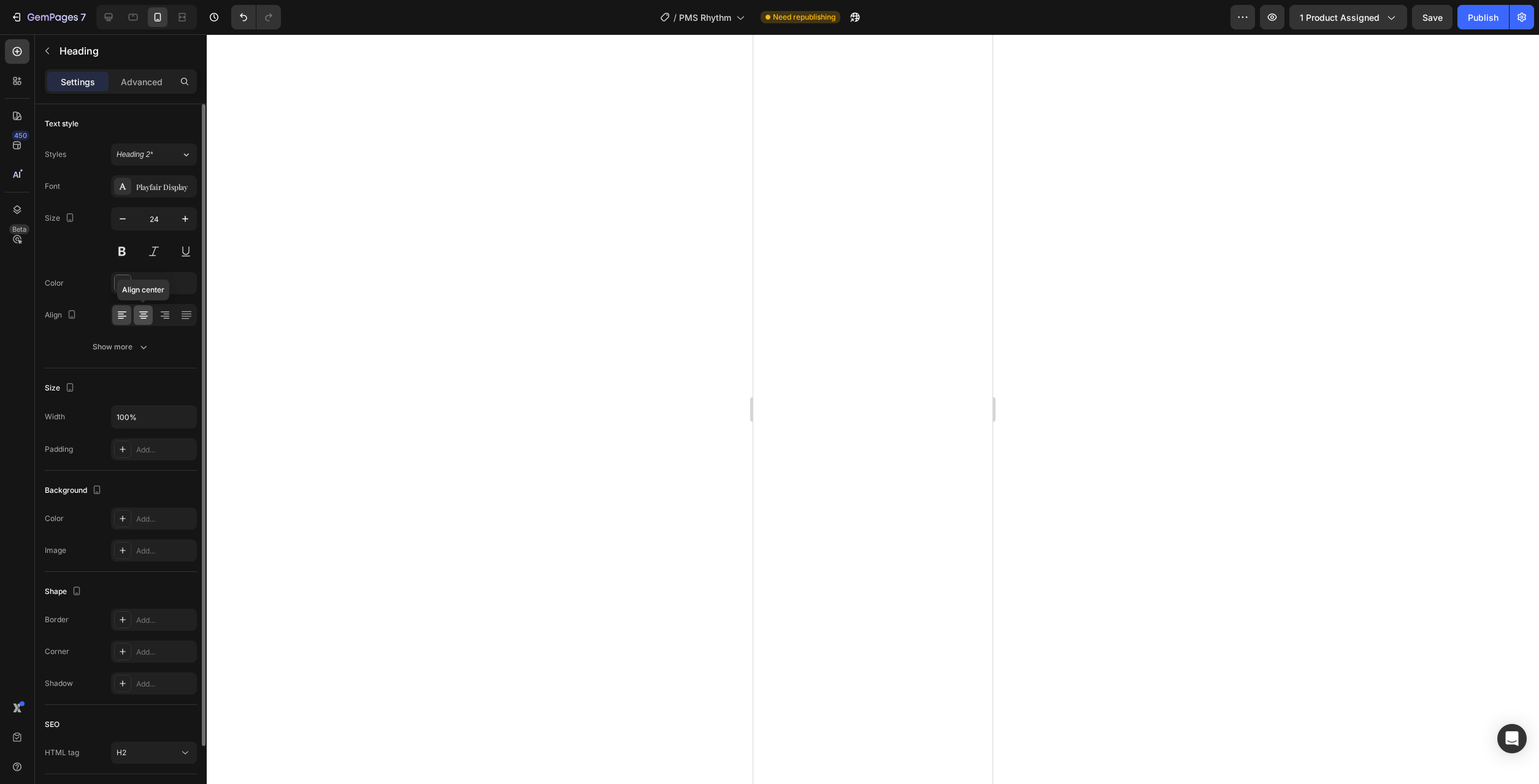
click at [147, 315] on icon at bounding box center [144, 315] width 12 height 12
click at [1430, 17] on span "Save" at bounding box center [1432, 17] width 20 height 10
click at [186, 221] on icon "button" at bounding box center [185, 219] width 12 height 12
type input "16"
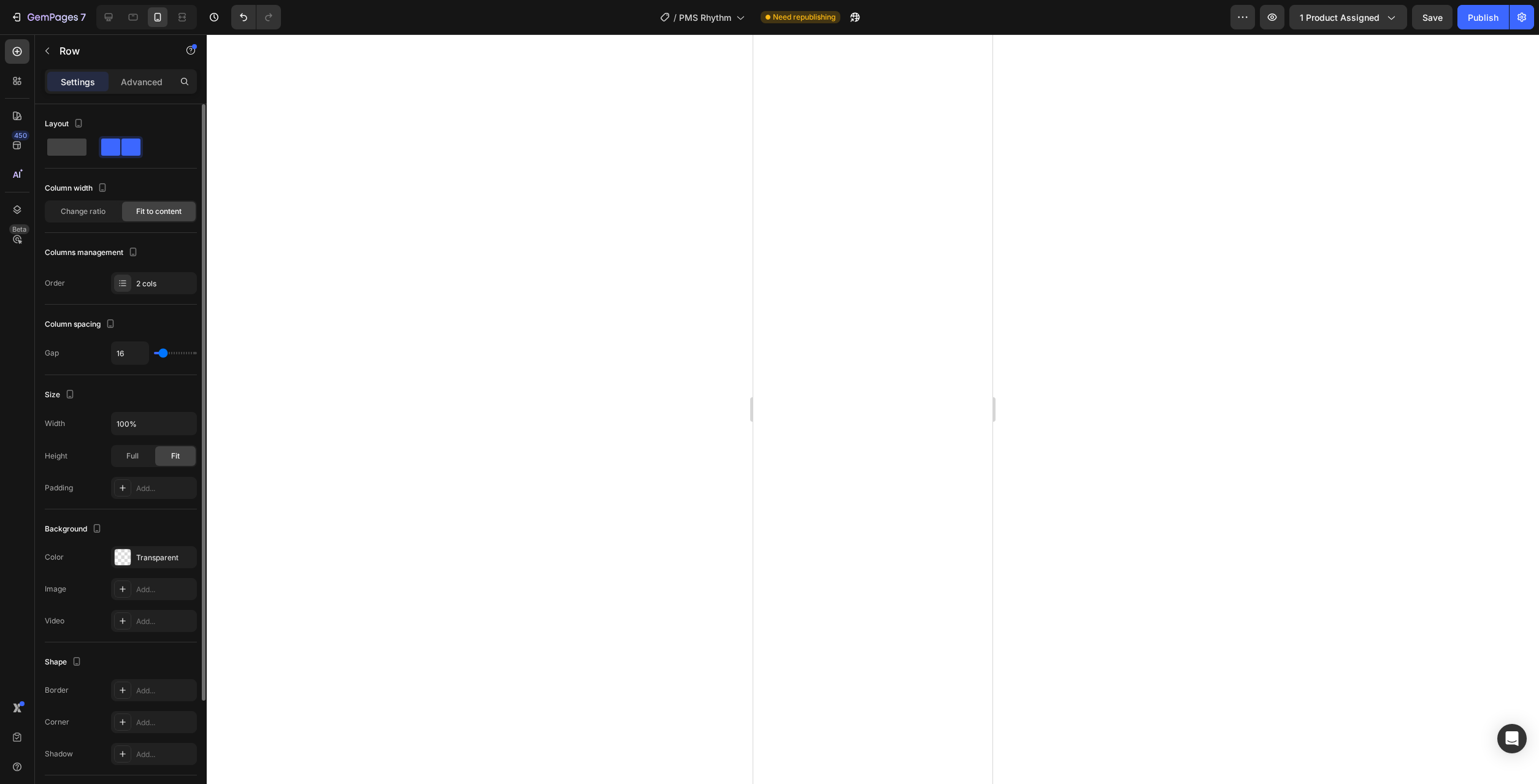
scroll to position [141, 0]
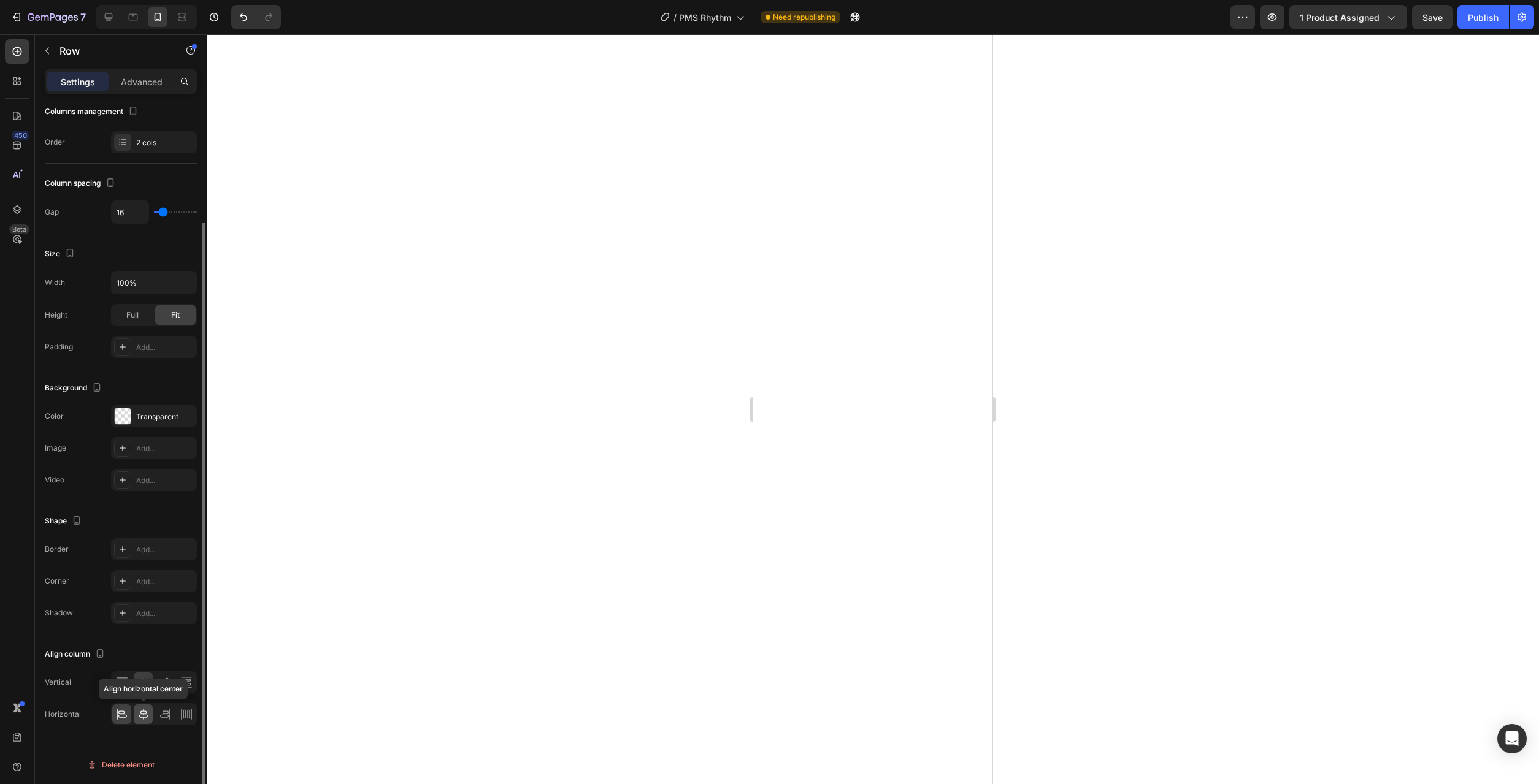
click at [147, 714] on icon at bounding box center [144, 715] width 12 height 12
click at [147, 719] on icon at bounding box center [144, 715] width 12 height 12
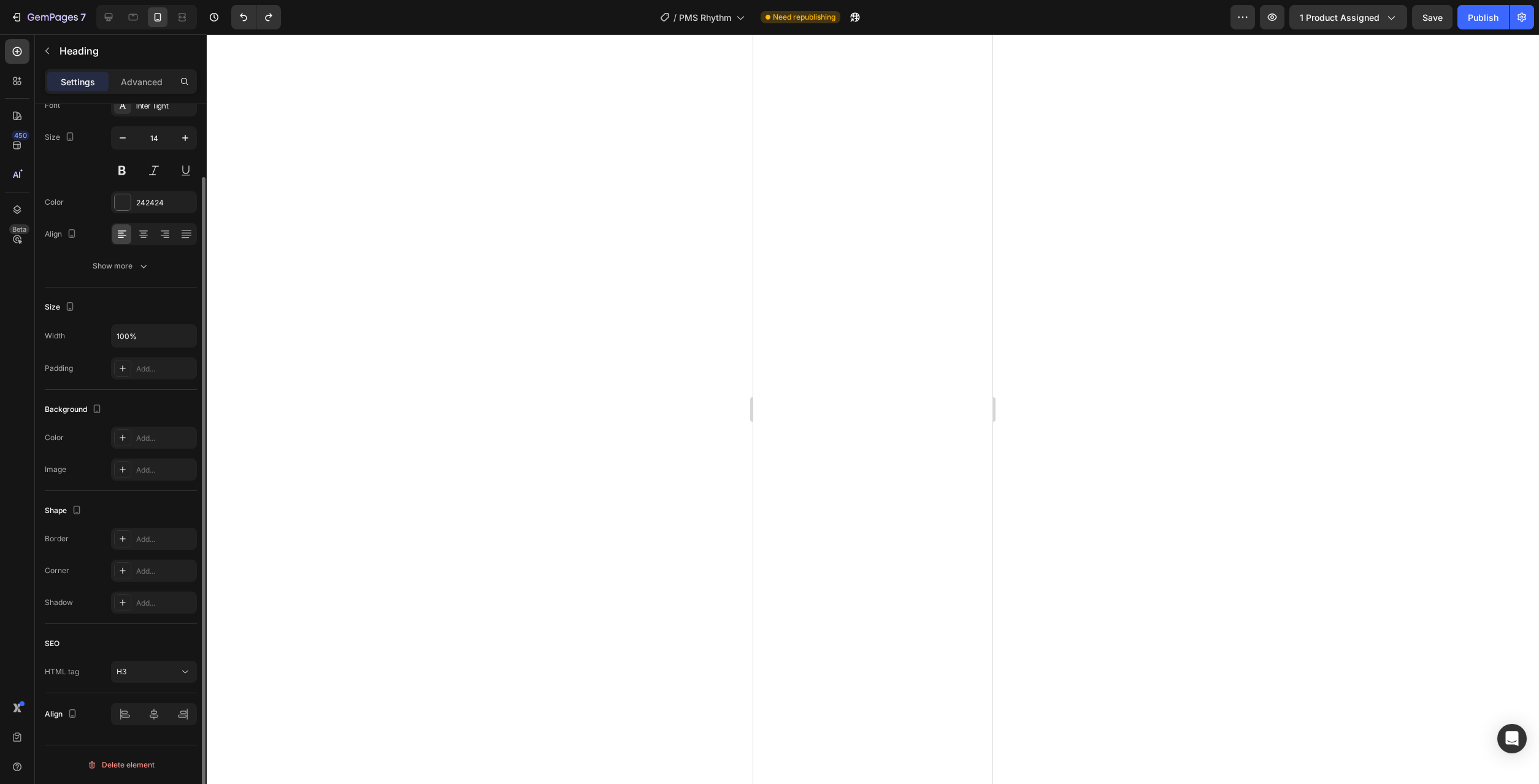
scroll to position [0, 0]
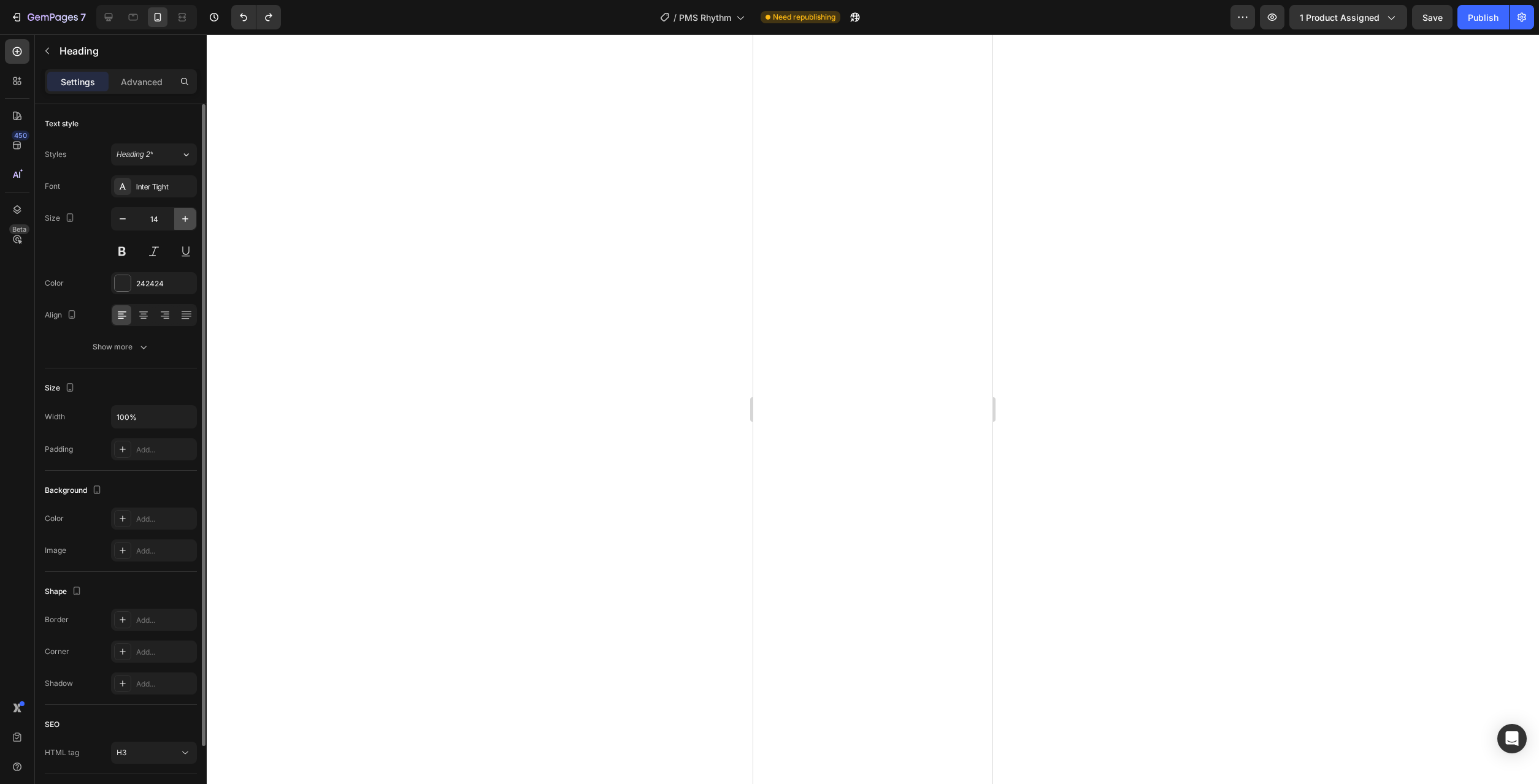
click at [191, 221] on icon "button" at bounding box center [185, 219] width 12 height 12
type input "16"
click at [195, 221] on button "button" at bounding box center [185, 219] width 22 height 22
click at [195, 222] on button "button" at bounding box center [185, 219] width 22 height 22
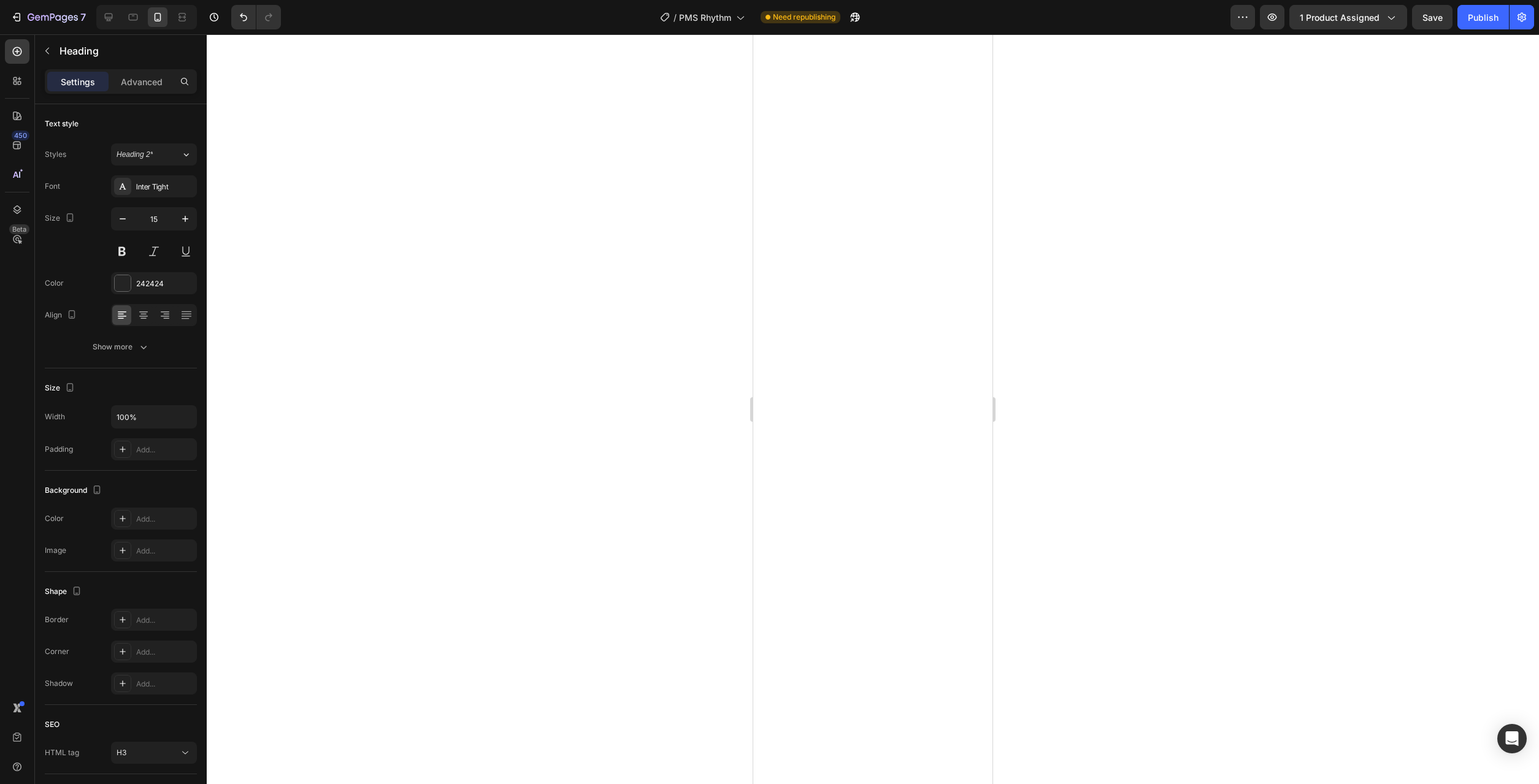
type input "16"
click at [186, 218] on icon "button" at bounding box center [185, 219] width 12 height 12
type input "16"
click at [150, 279] on div "242424" at bounding box center [154, 284] width 36 height 11
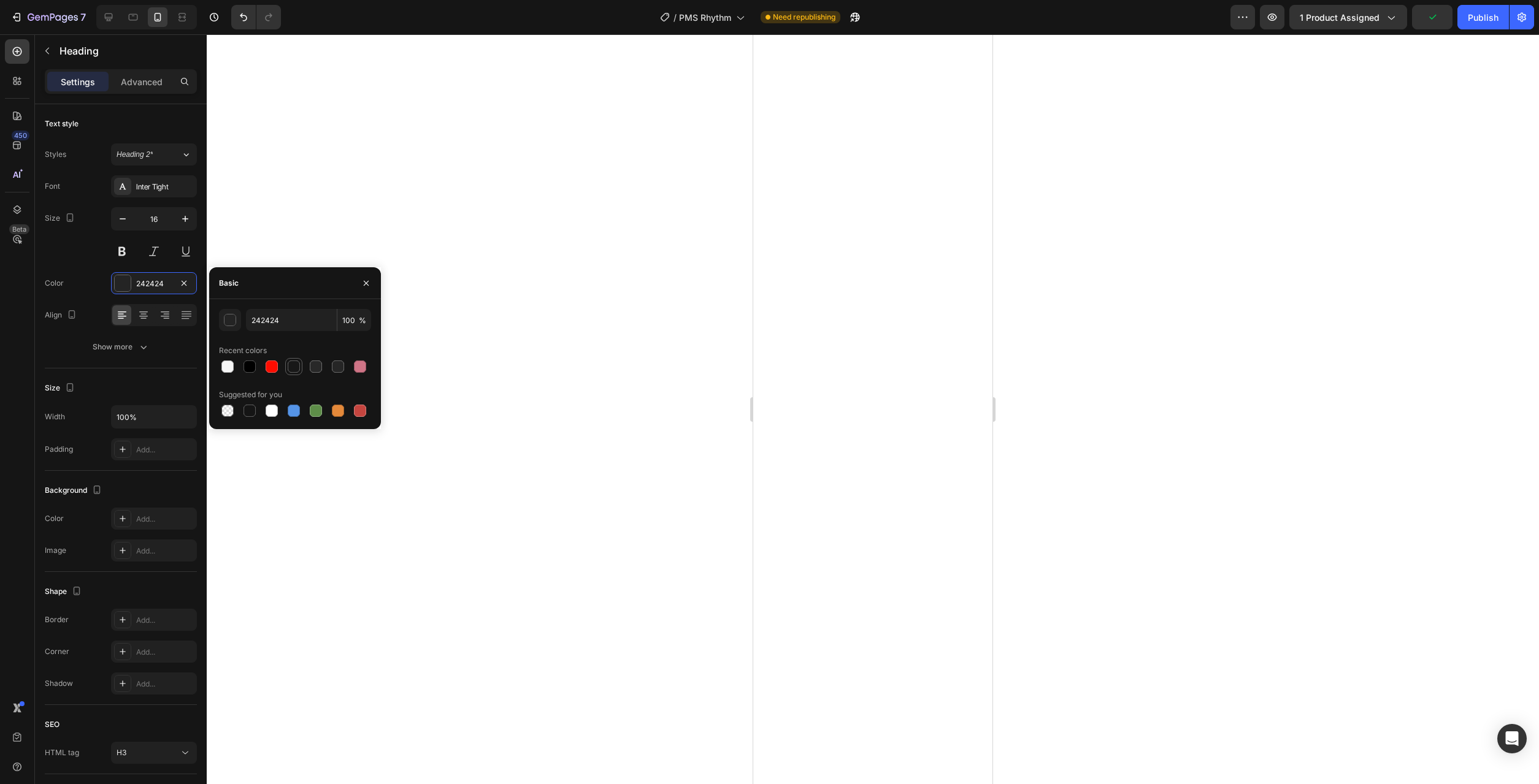
click at [292, 361] on div at bounding box center [294, 367] width 12 height 12
click at [309, 368] on div at bounding box center [315, 366] width 14 height 14
type input "282828"
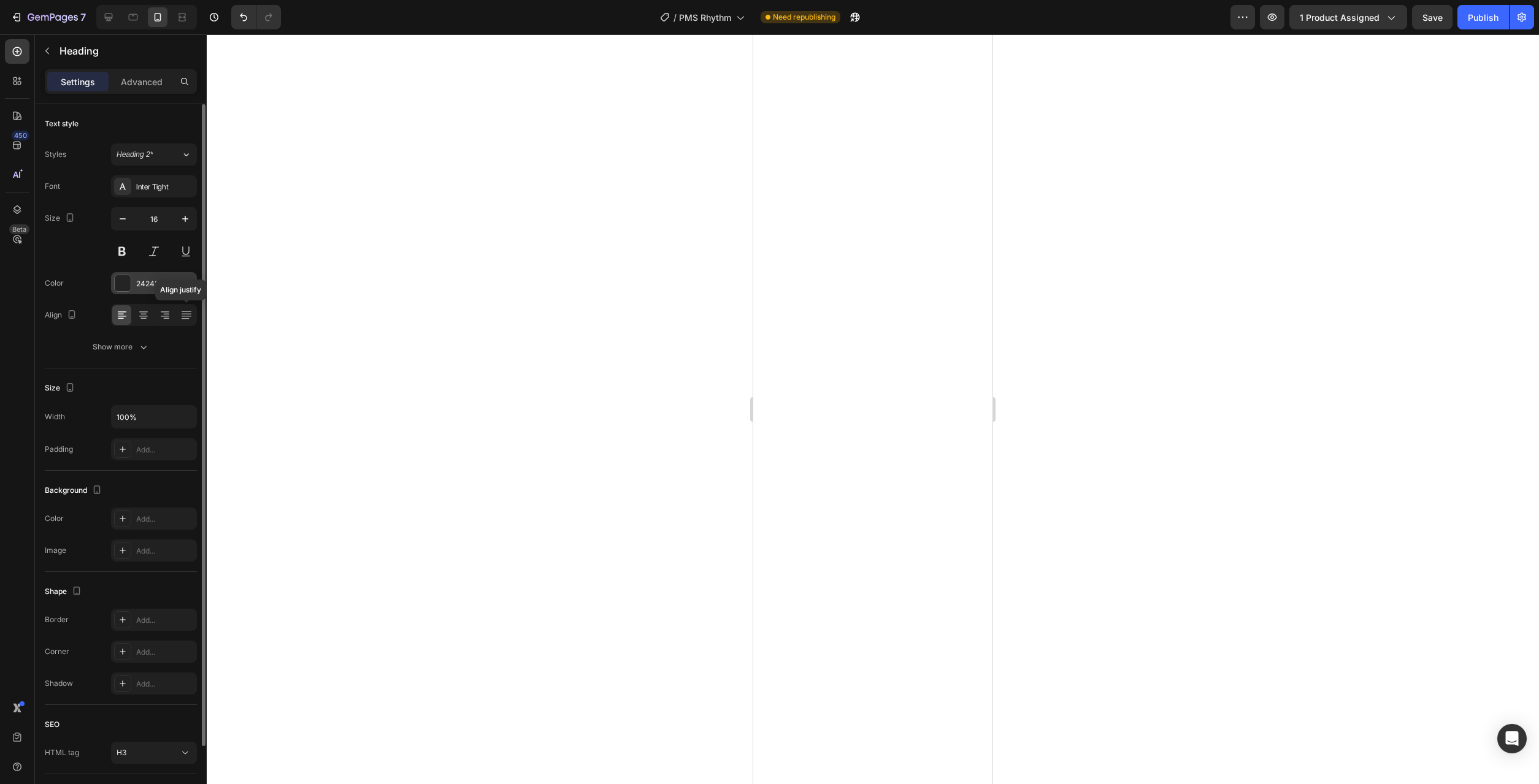
click at [170, 285] on div "242424" at bounding box center [154, 284] width 36 height 11
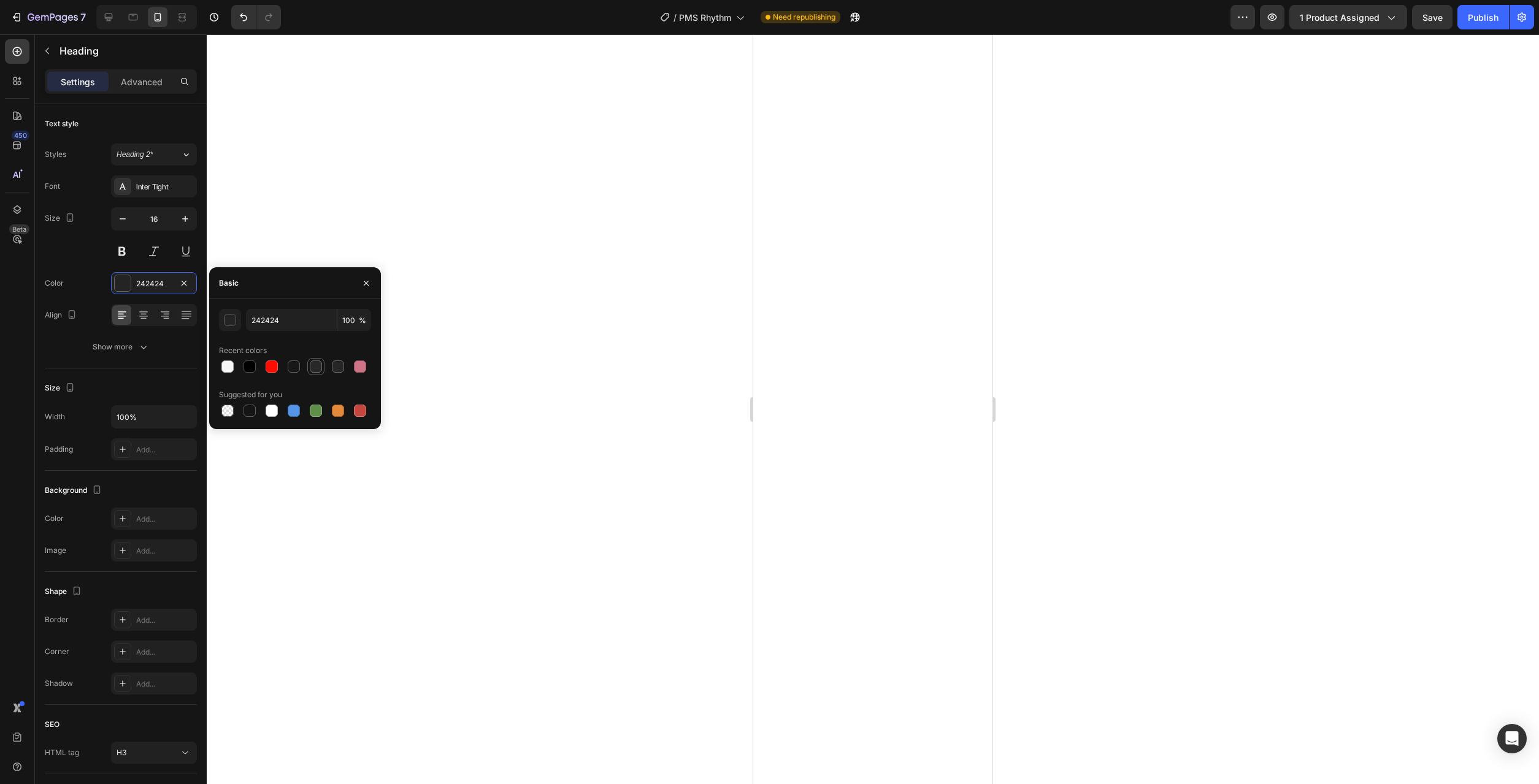
click at [313, 371] on div at bounding box center [316, 367] width 12 height 12
type input "282828"
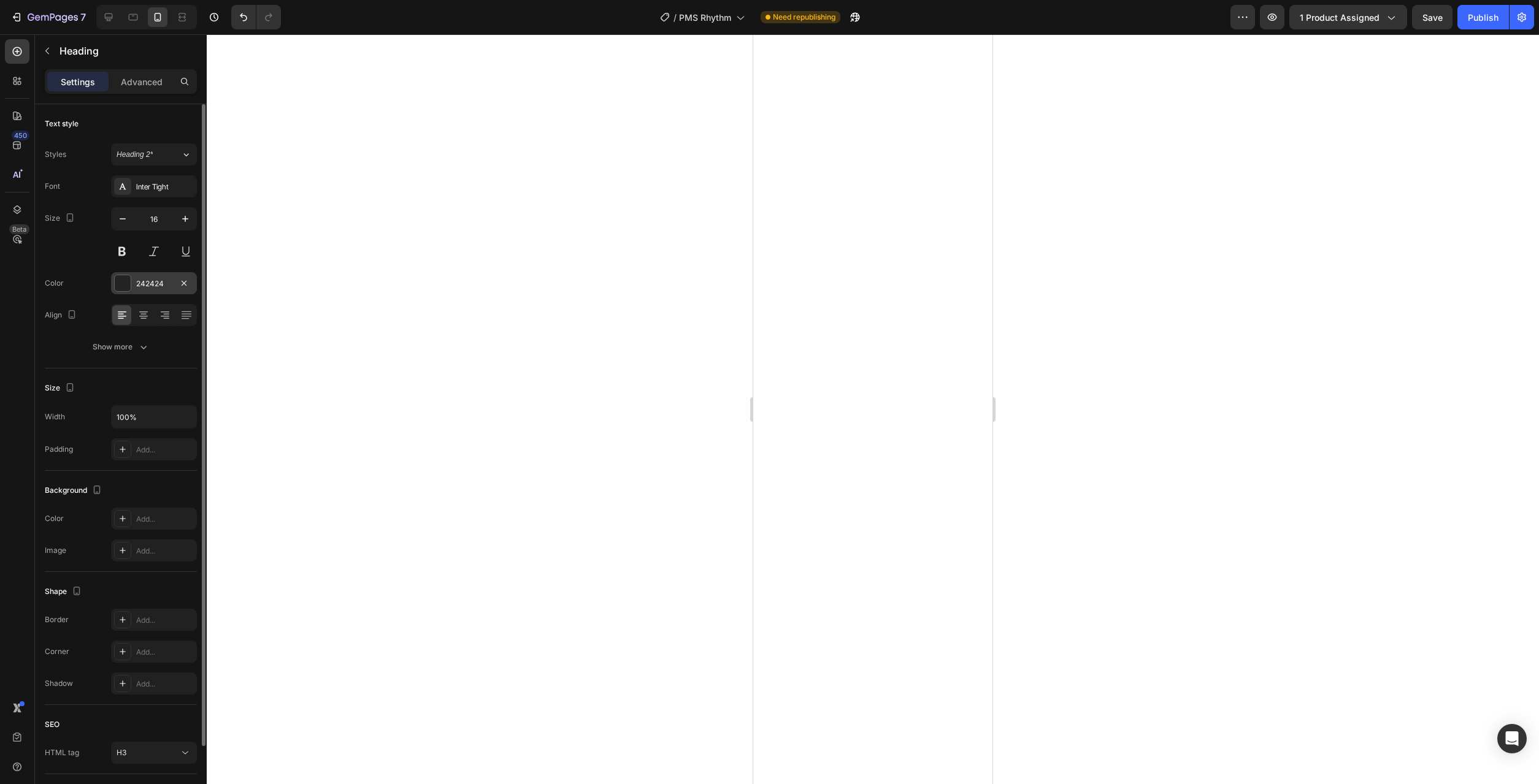
click at [155, 279] on div "242424" at bounding box center [154, 284] width 36 height 11
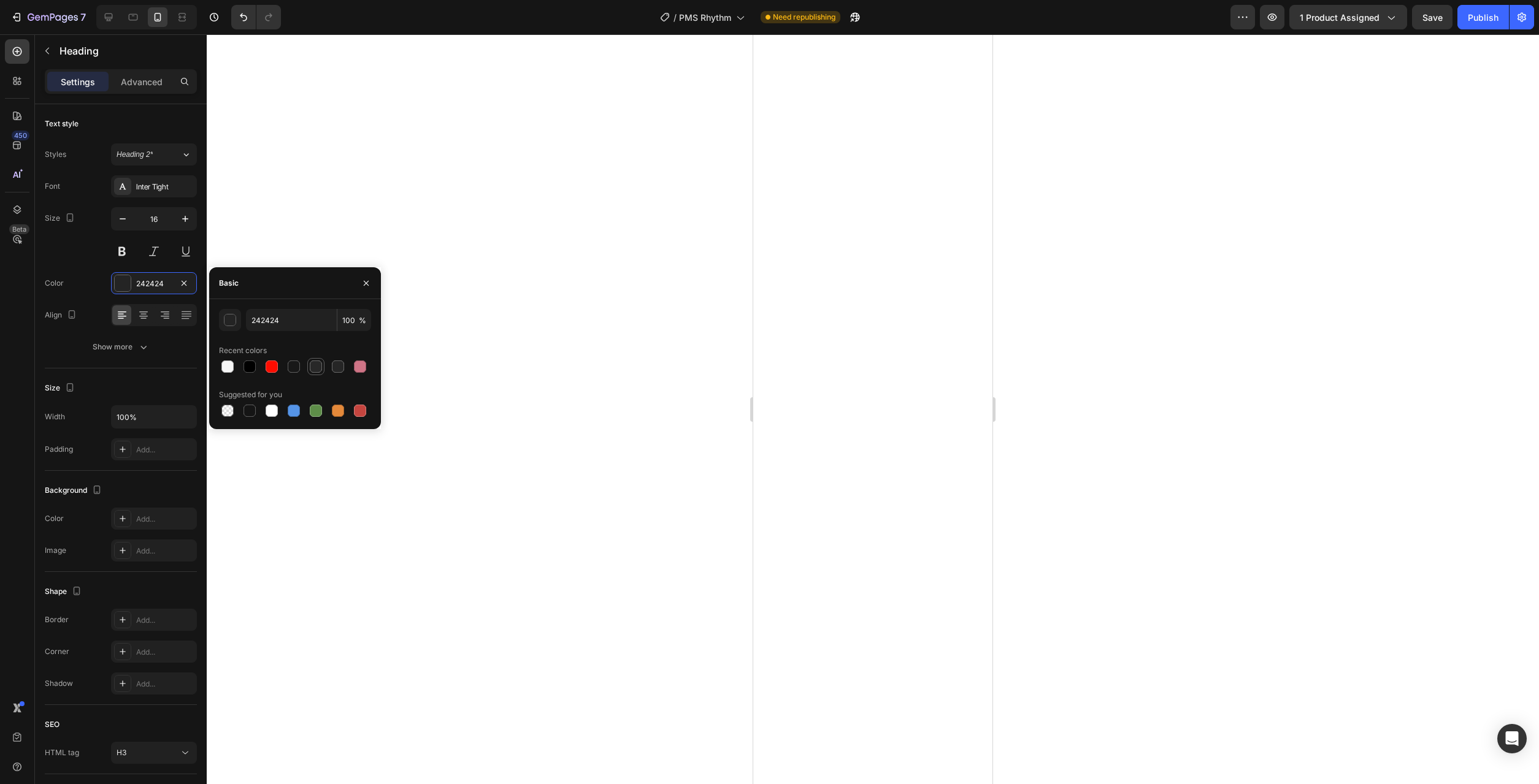
click at [315, 363] on div at bounding box center [316, 367] width 12 height 12
type input "282828"
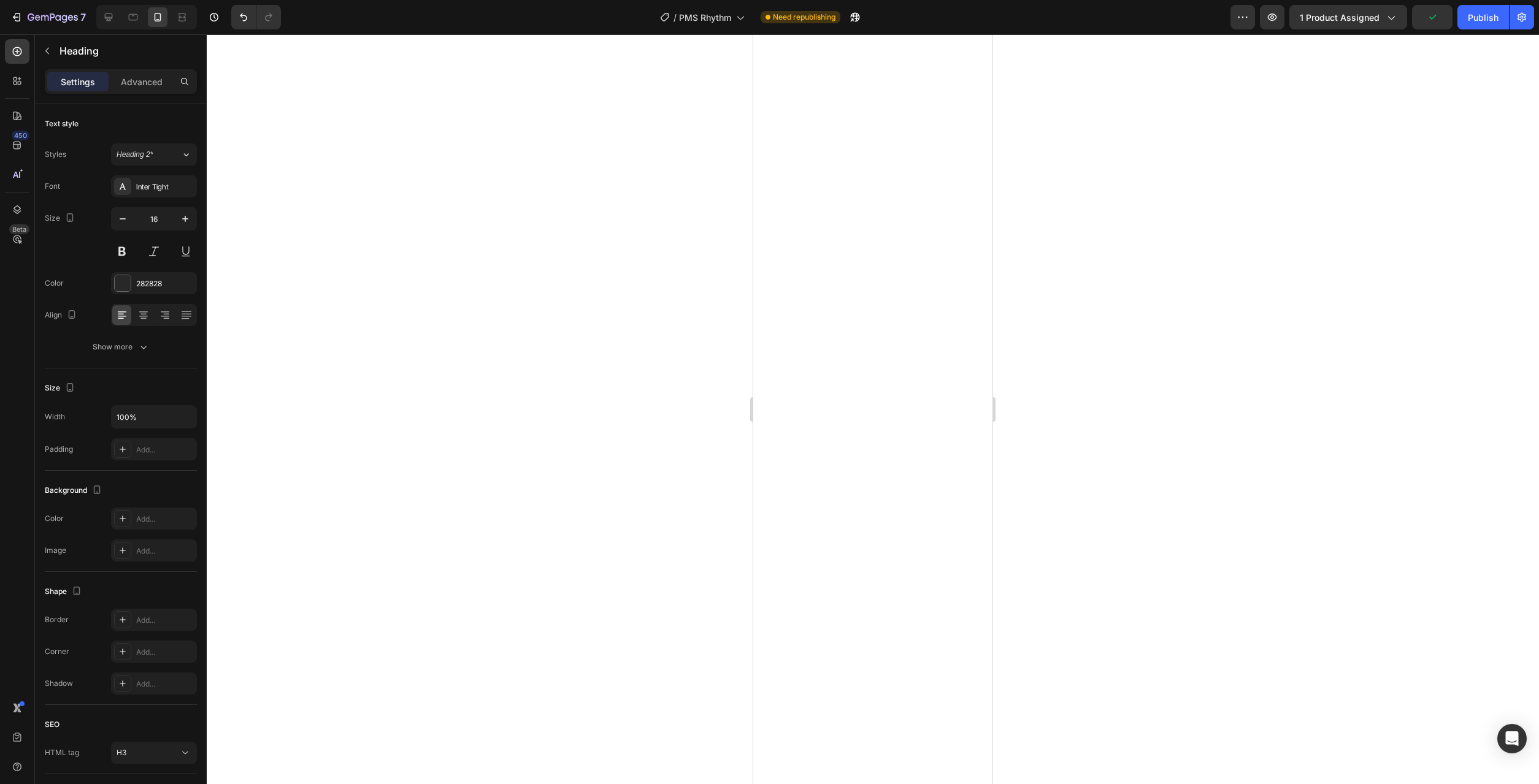
click at [566, 408] on div at bounding box center [872, 409] width 1333 height 750
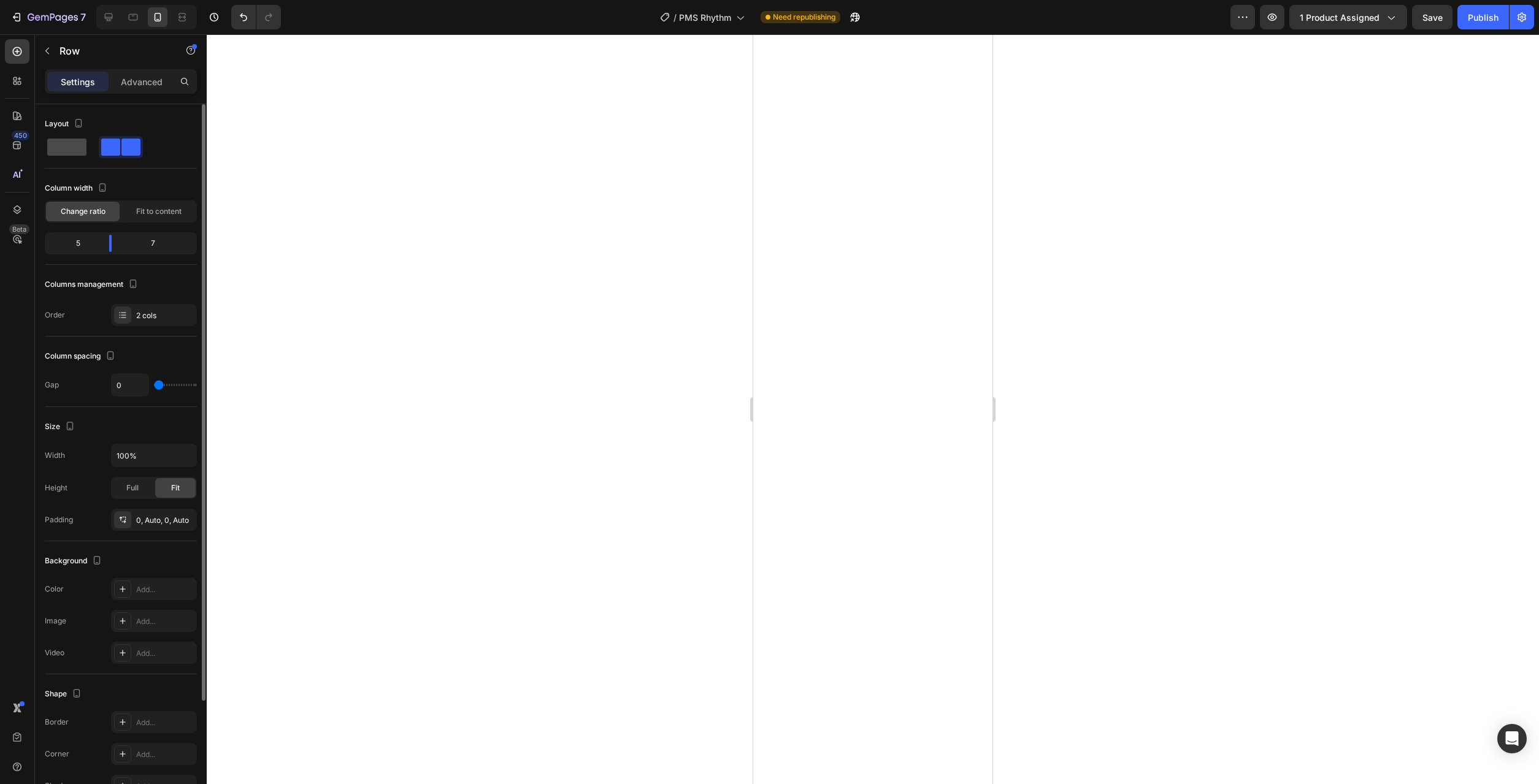
click at [81, 153] on span at bounding box center [67, 147] width 39 height 17
type input "16"
click at [133, 20] on icon at bounding box center [133, 18] width 9 height 7
type input "0"
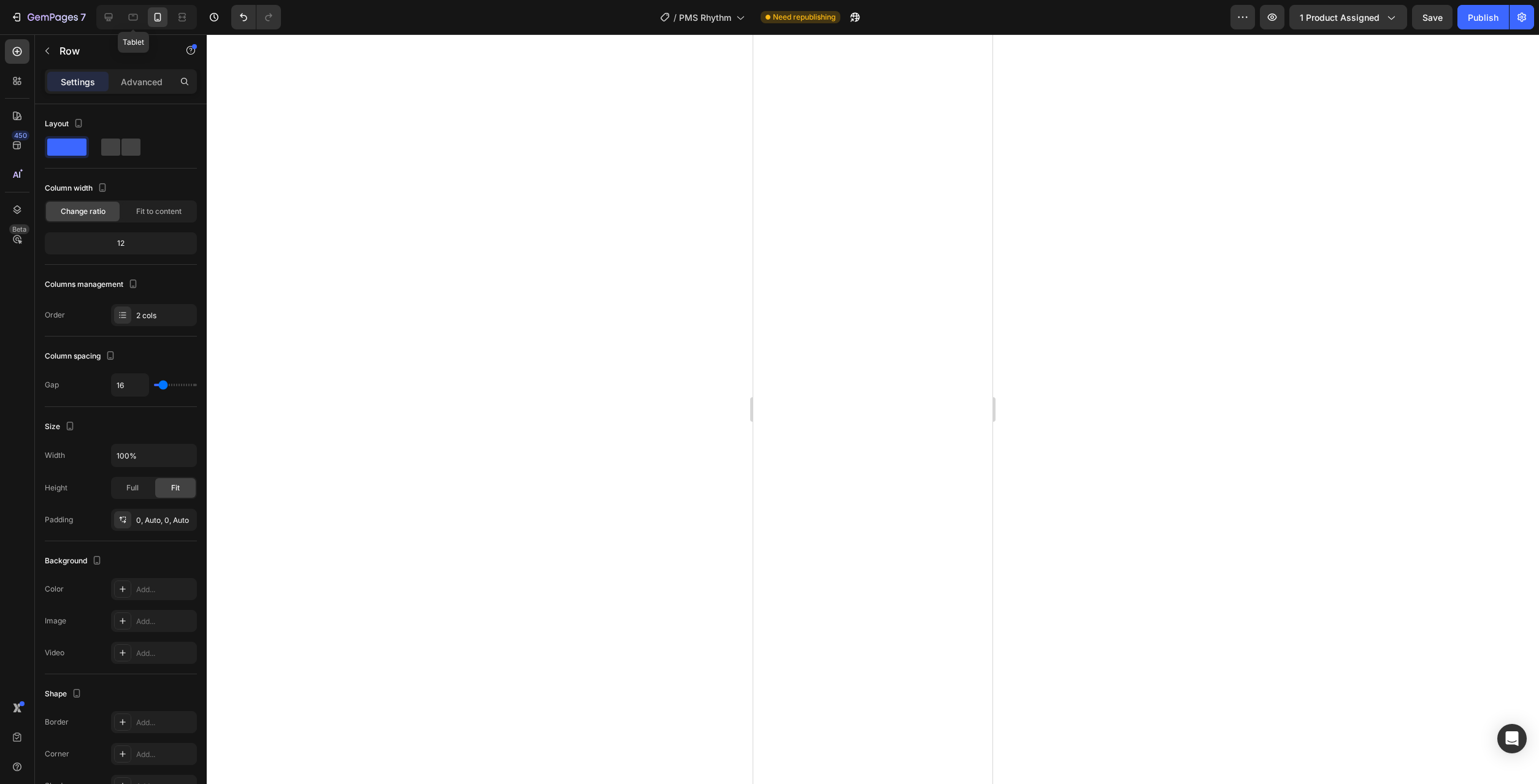
type input "0"
click at [112, 18] on icon at bounding box center [109, 18] width 8 height 8
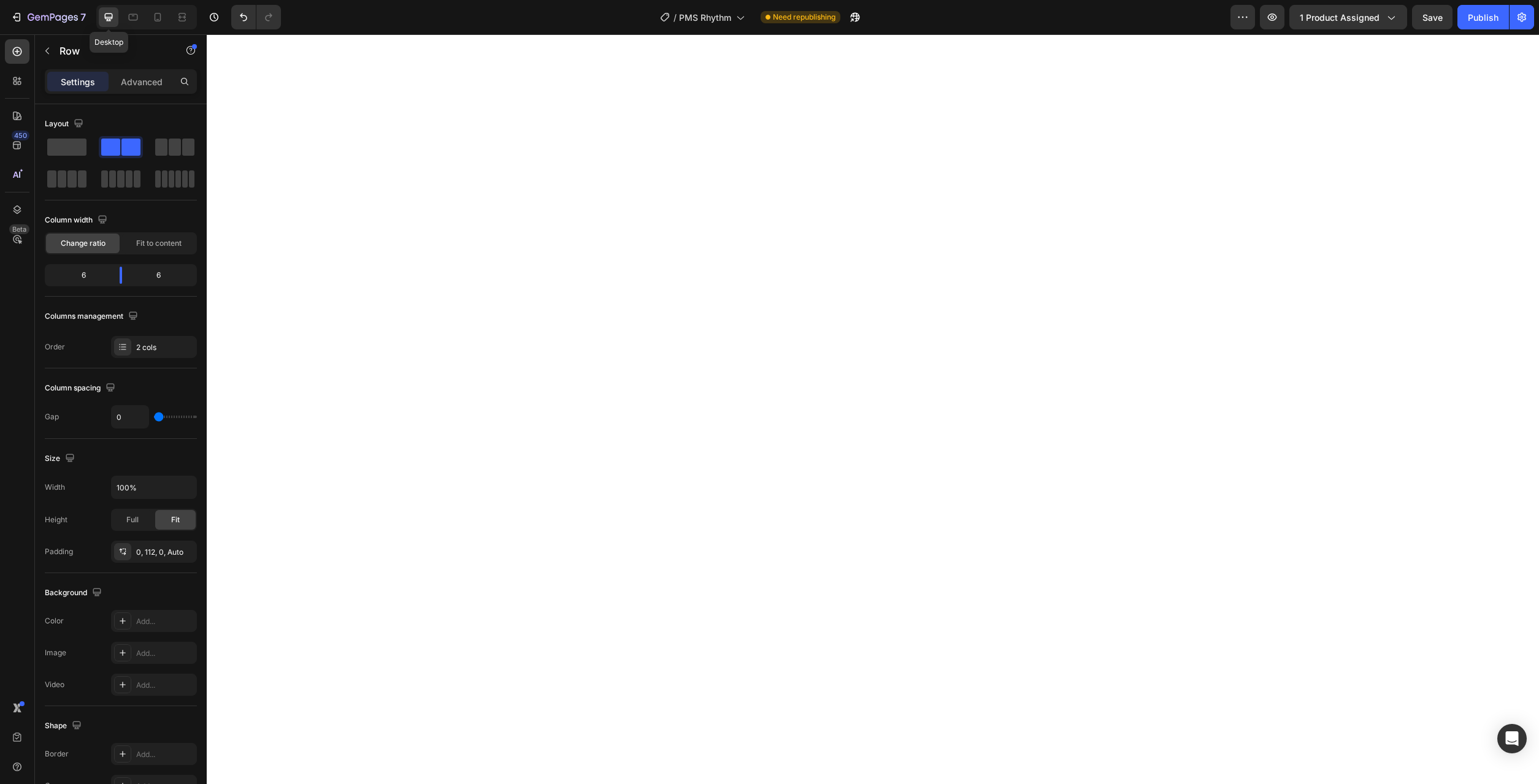
type input "1200"
click at [158, 21] on icon at bounding box center [158, 17] width 7 height 8
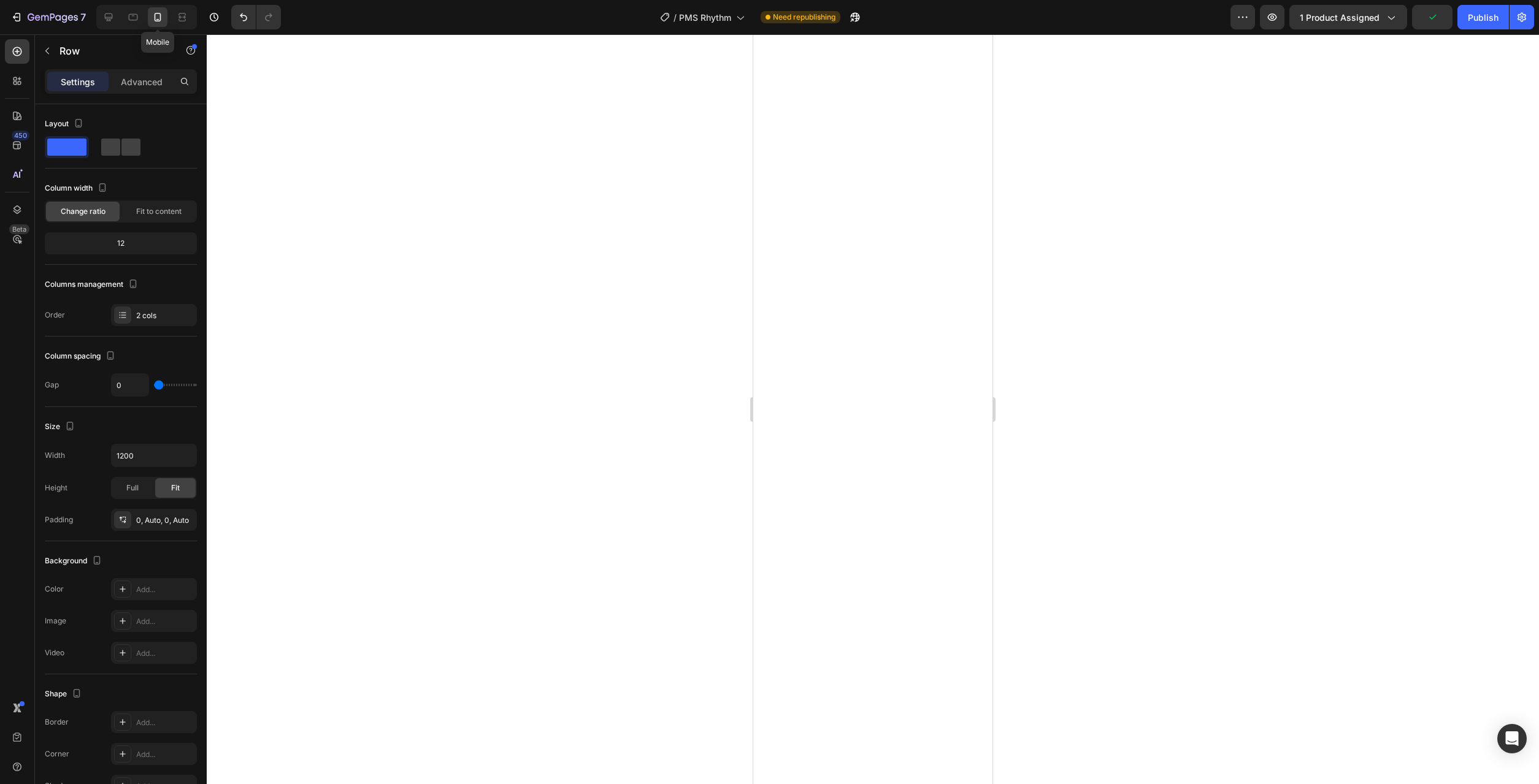
type input "16"
type input "100%"
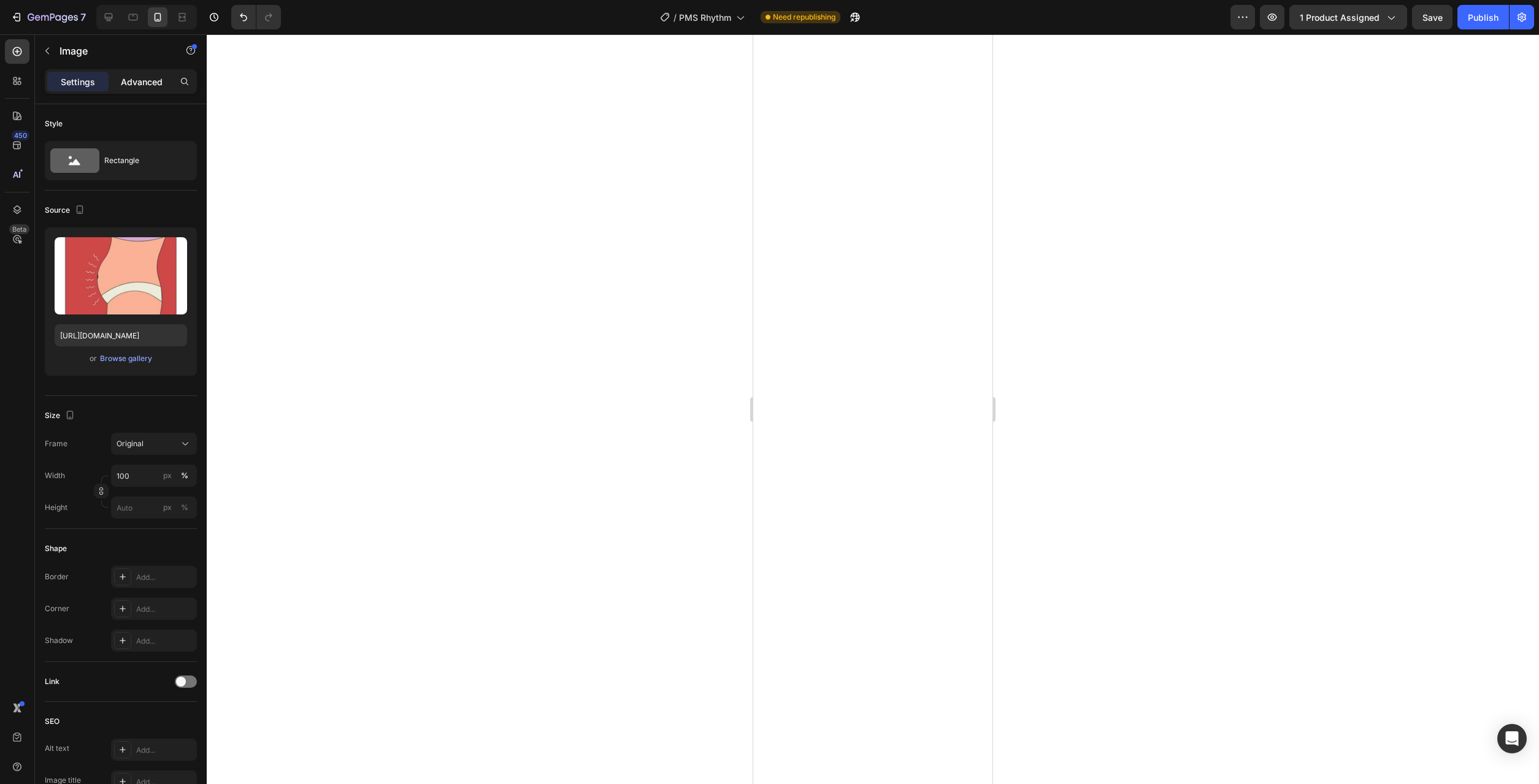
click at [140, 83] on p "Advanced" at bounding box center [142, 82] width 42 height 13
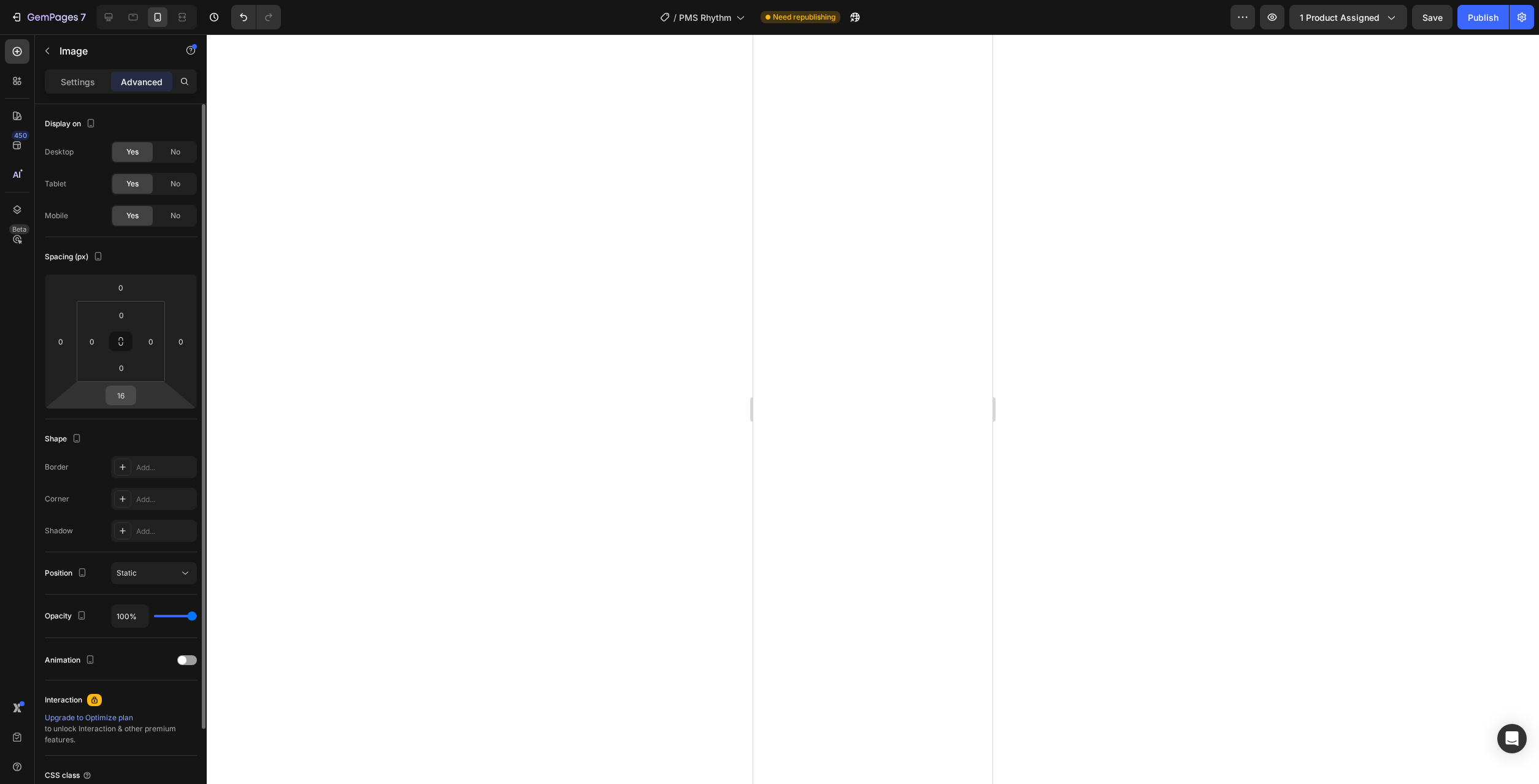
click at [129, 397] on input "16" at bounding box center [121, 395] width 25 height 19
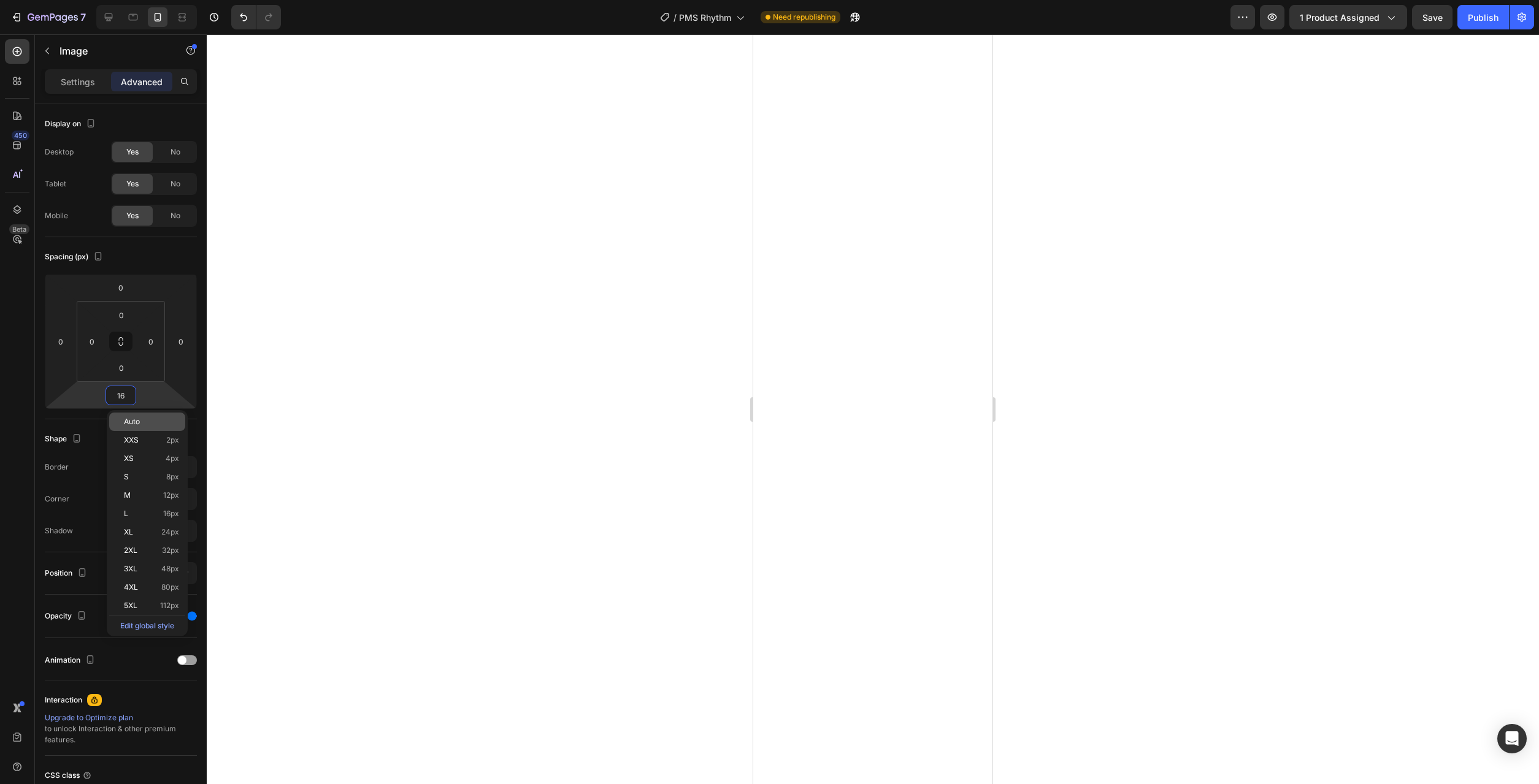
click at [140, 420] on span "Auto" at bounding box center [131, 422] width 16 height 8
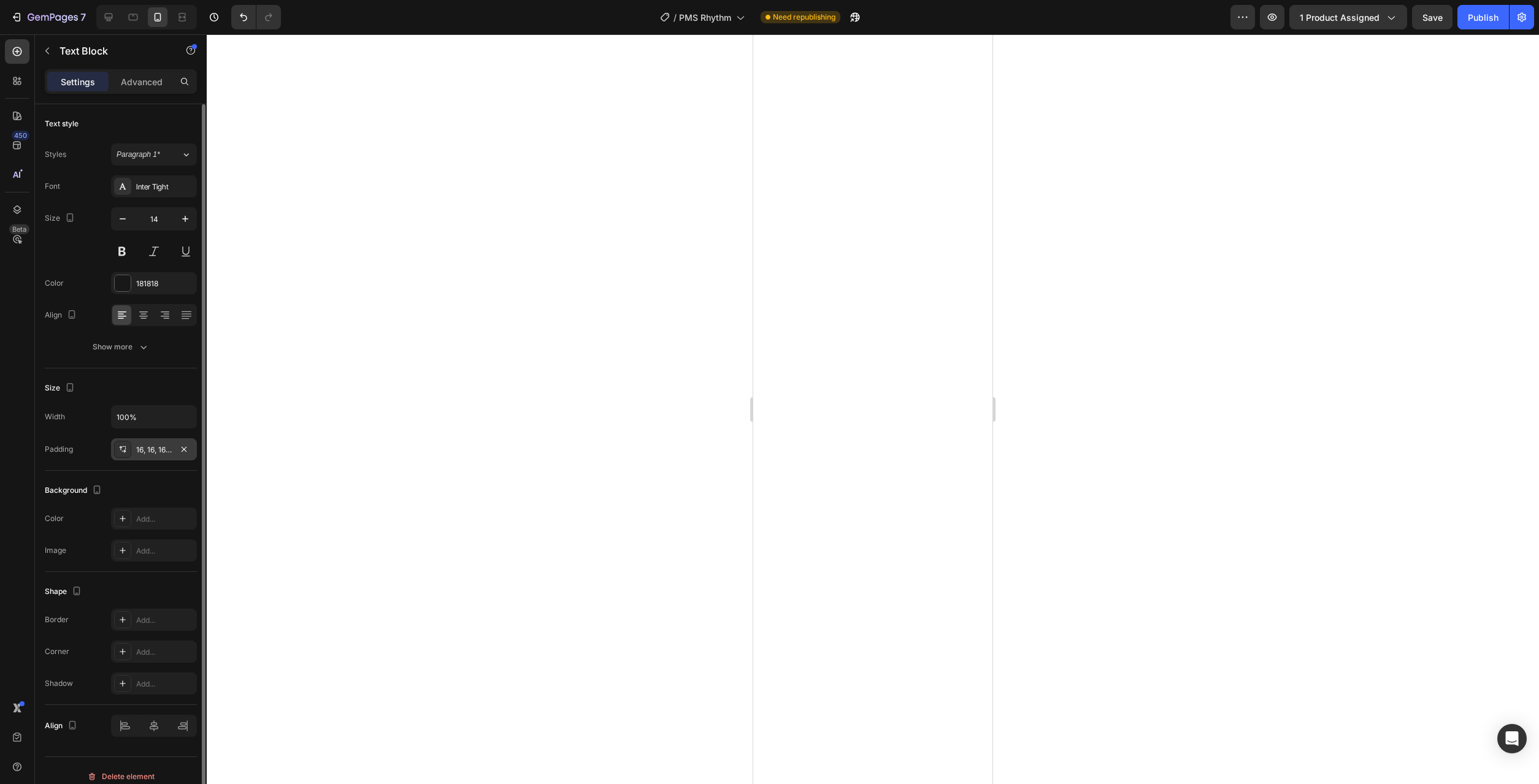
click at [159, 449] on div "16, 16, 16, 16" at bounding box center [154, 450] width 36 height 11
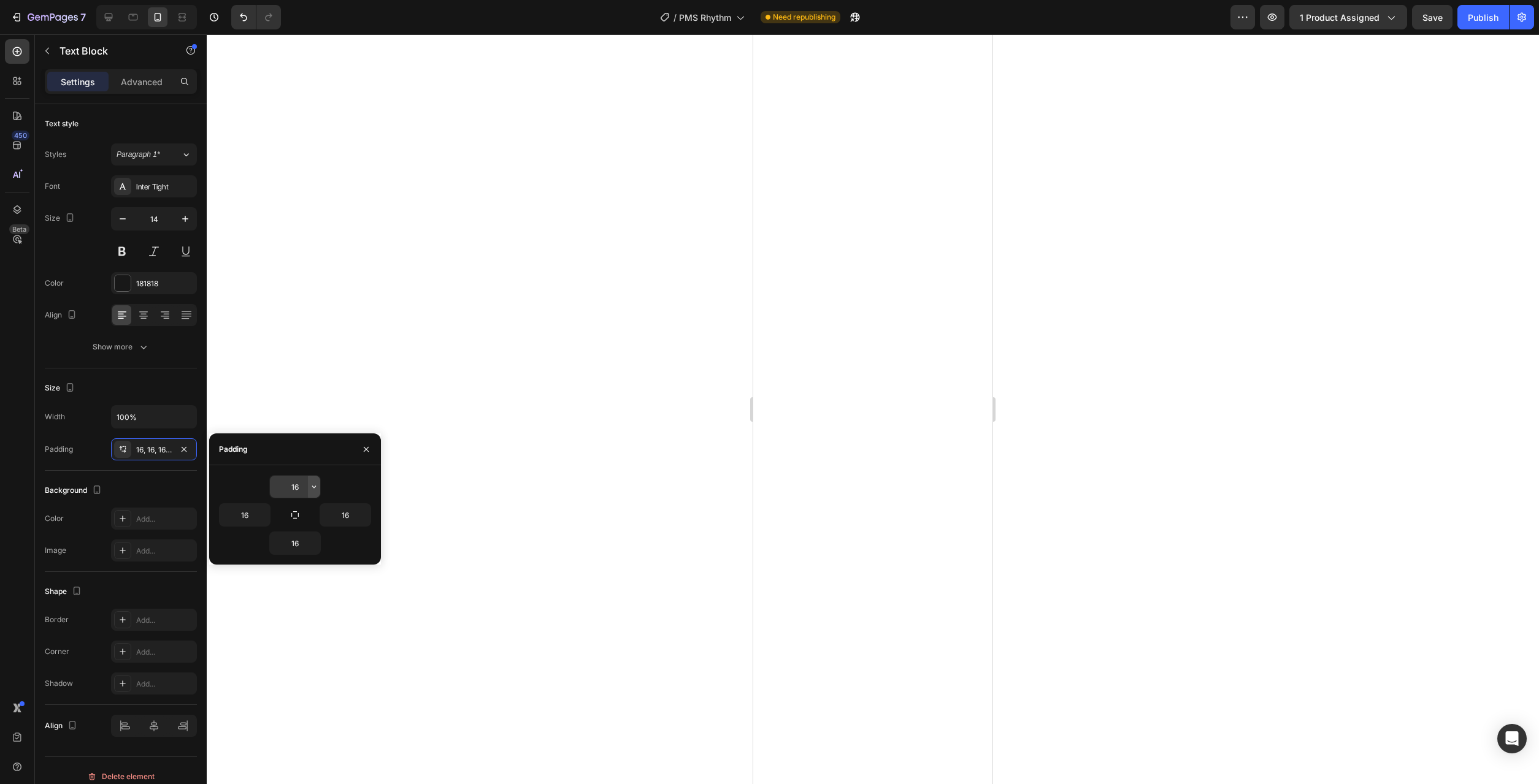
click at [308, 486] on button "button" at bounding box center [314, 487] width 12 height 22
click at [302, 530] on div "Auto Auto" at bounding box center [262, 541] width 96 height 23
type input "Auto"
click at [316, 545] on icon "button" at bounding box center [314, 543] width 10 height 10
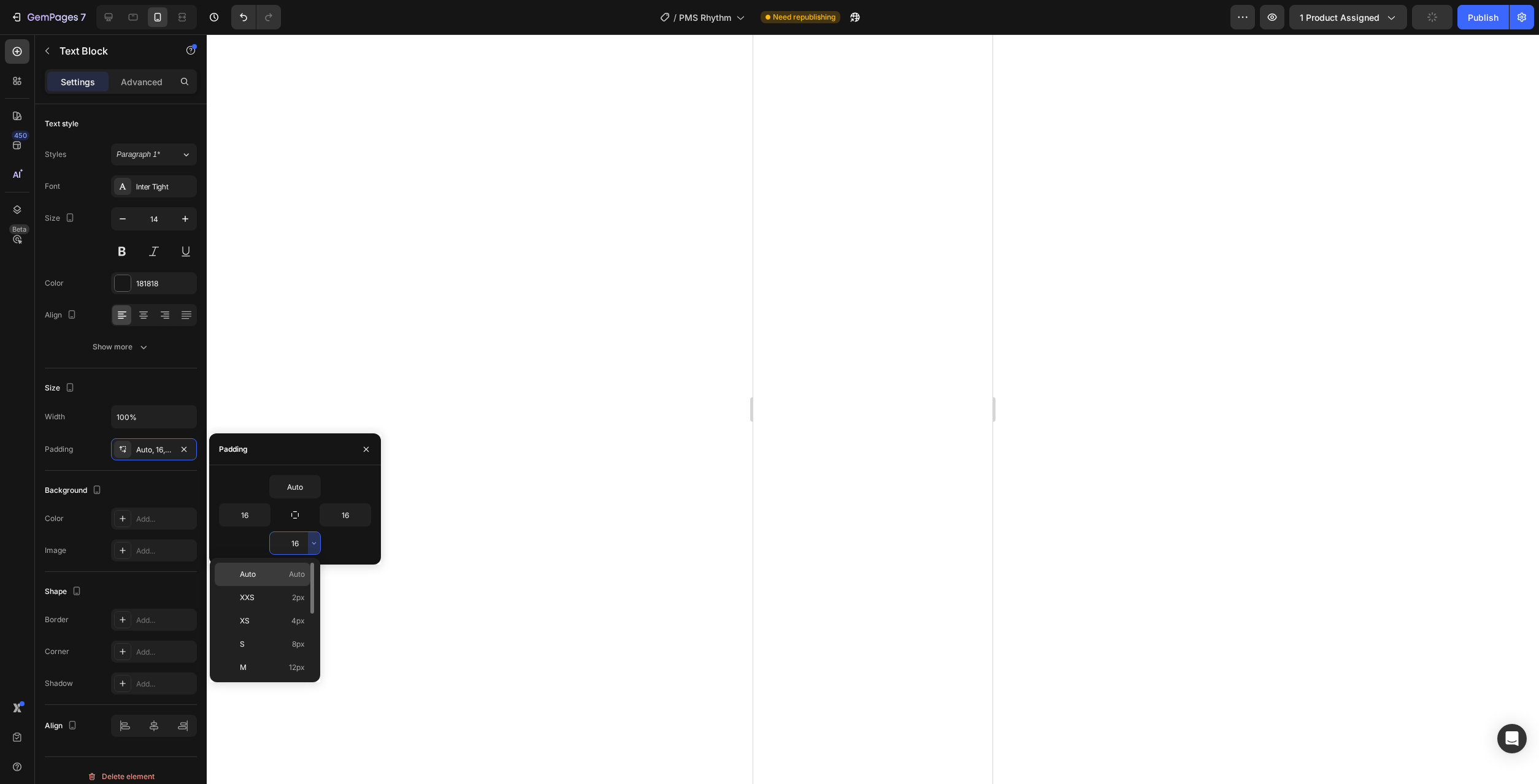
click at [294, 574] on span "Auto" at bounding box center [297, 574] width 16 height 11
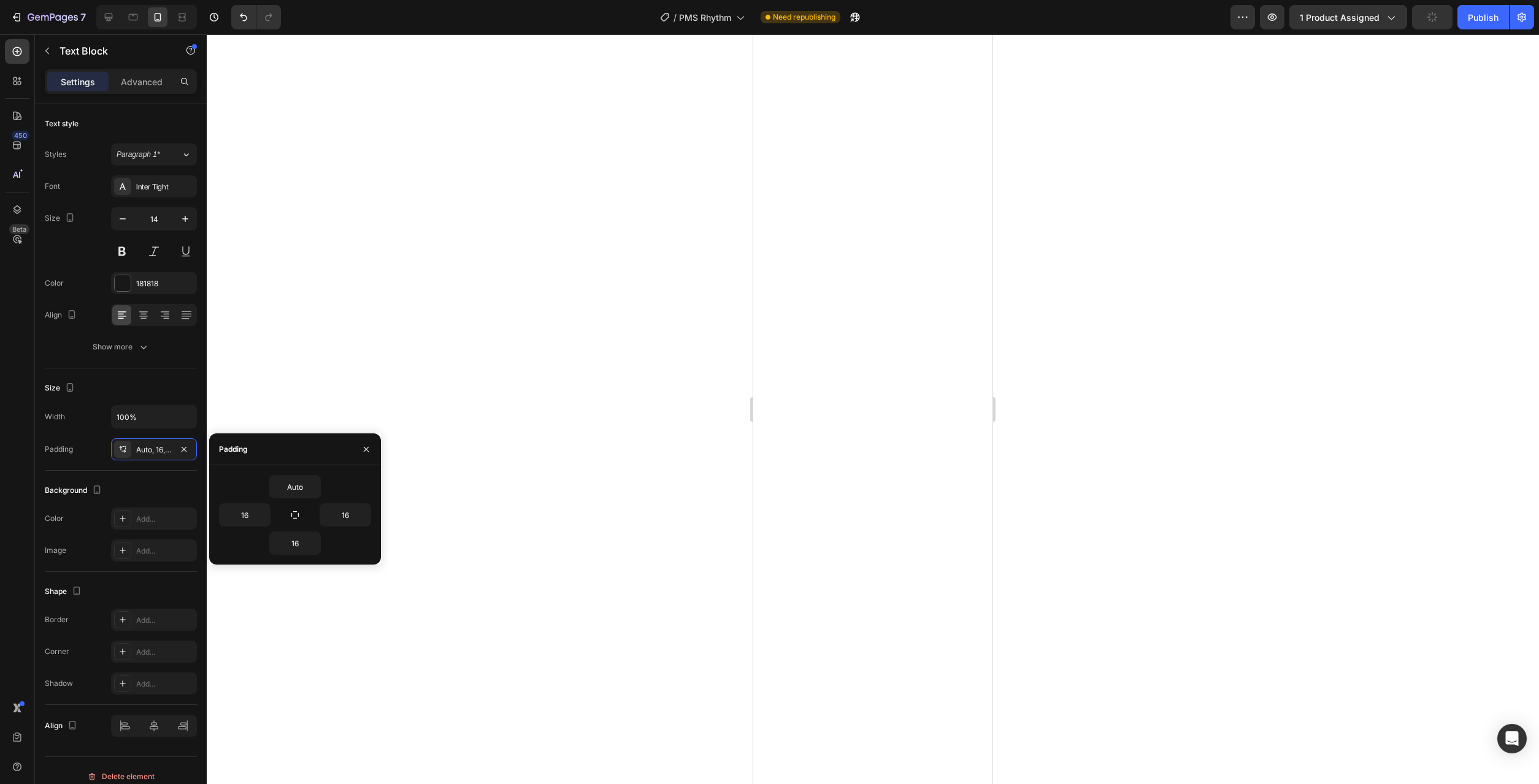
type input "Auto"
click at [263, 517] on icon "button" at bounding box center [263, 515] width 10 height 10
click at [244, 643] on span "12px" at bounding box center [246, 640] width 16 height 11
type input "12"
click at [365, 512] on icon "button" at bounding box center [364, 515] width 10 height 10
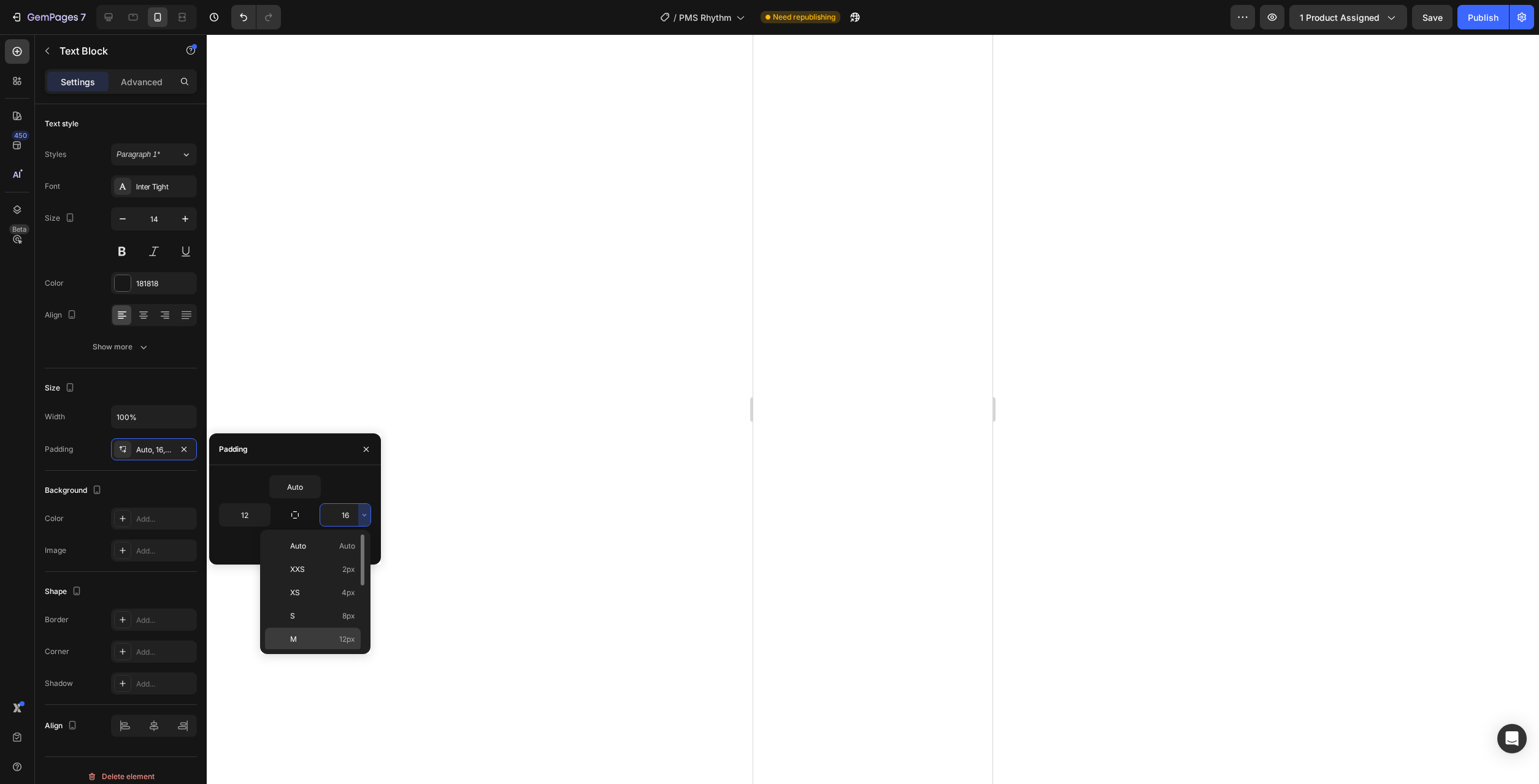
click at [343, 651] on div "M 12px" at bounding box center [312, 663] width 96 height 23
type input "12"
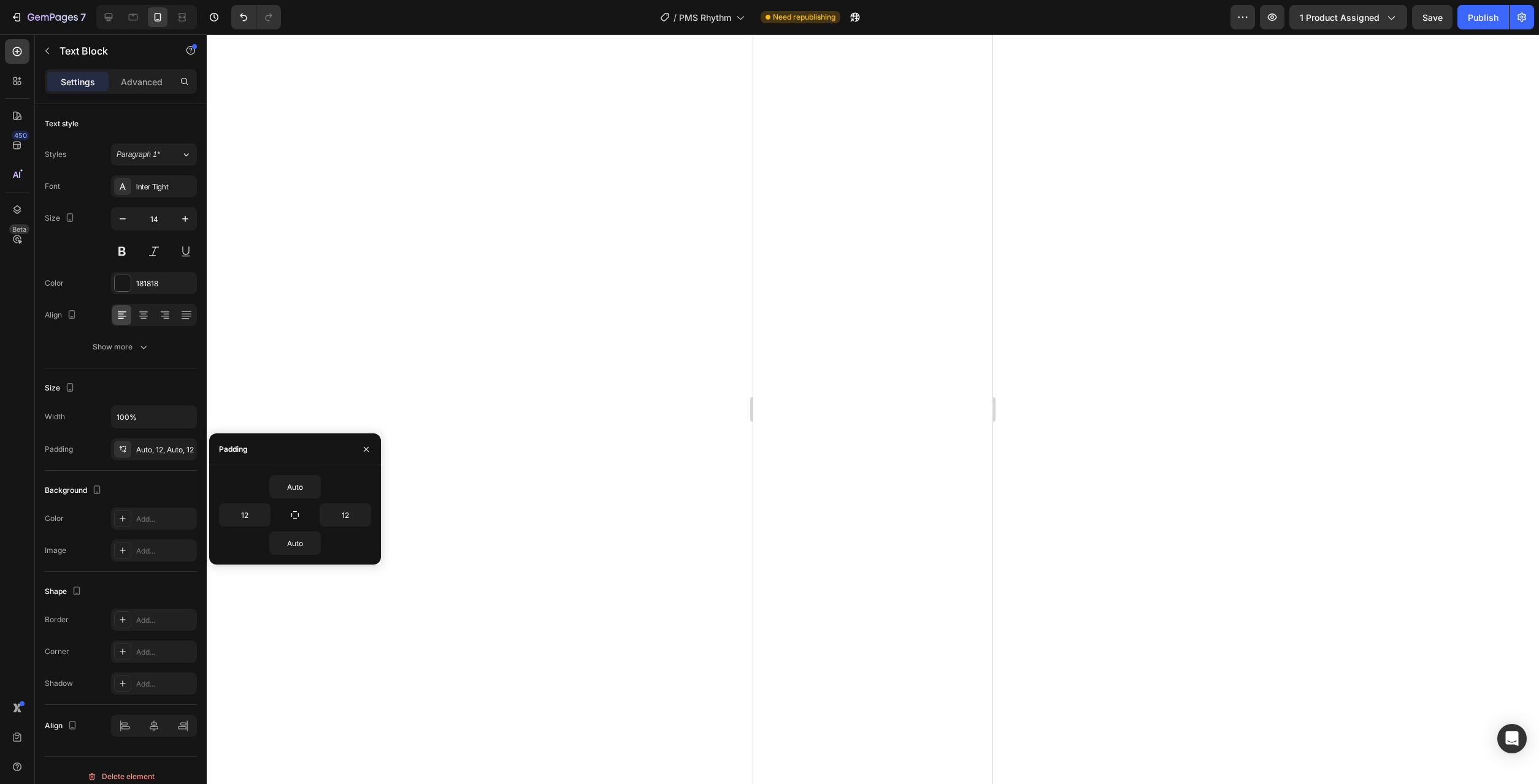
click at [587, 575] on div at bounding box center [872, 409] width 1333 height 750
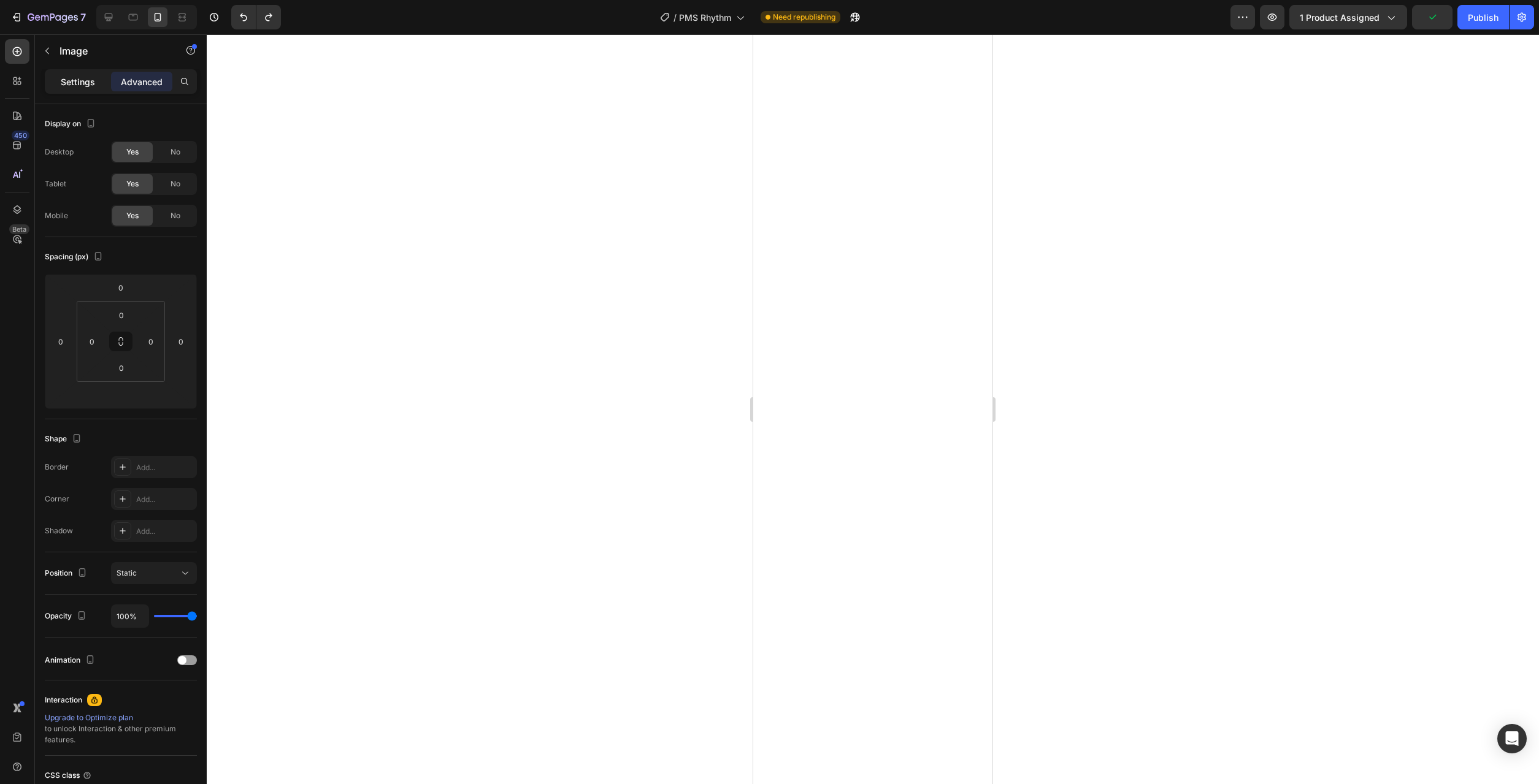
click at [91, 80] on p "Settings" at bounding box center [78, 82] width 34 height 13
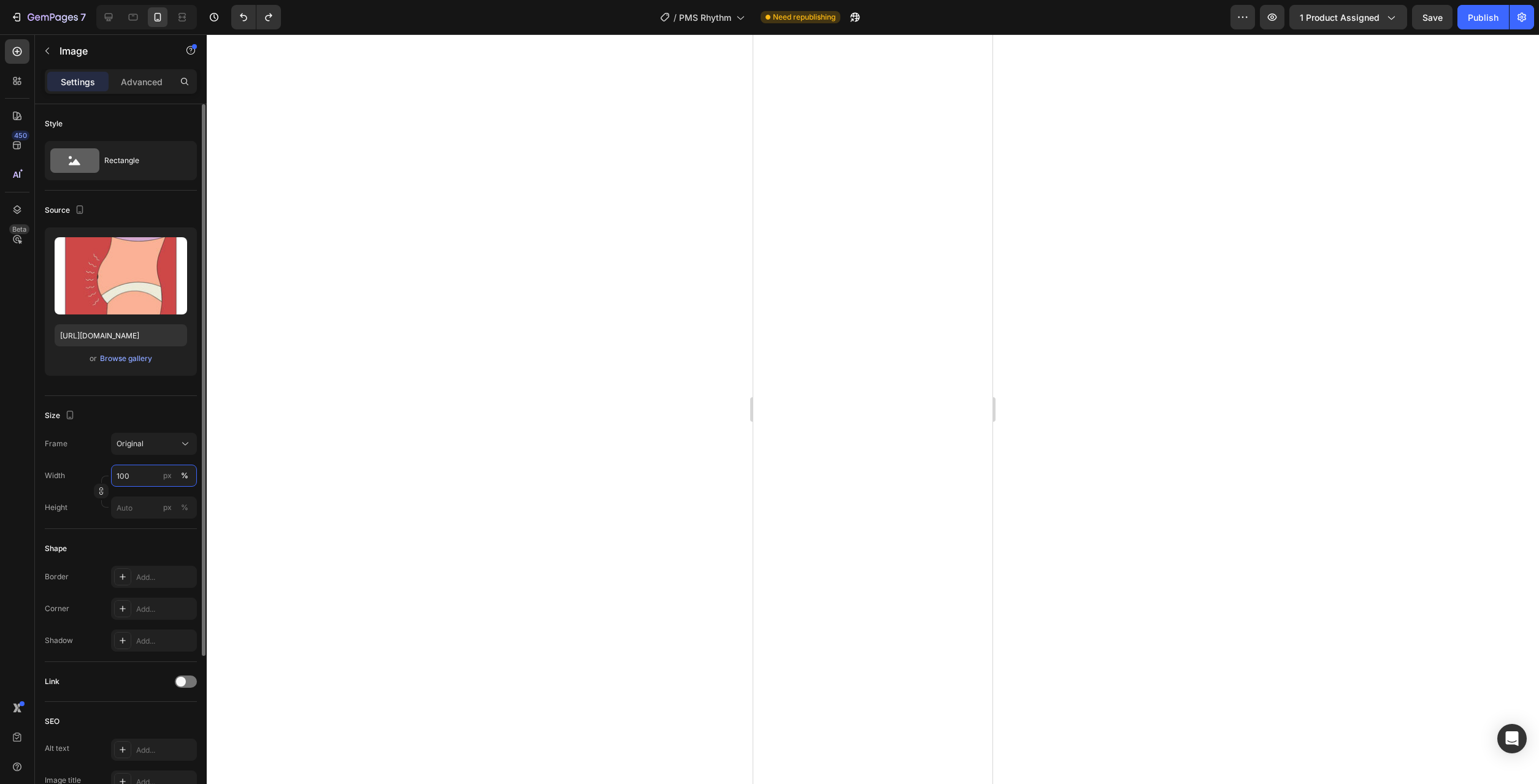
click at [141, 479] on input "100" at bounding box center [153, 476] width 86 height 22
drag, startPoint x: 136, startPoint y: 472, endPoint x: 111, endPoint y: 477, distance: 25.5
click at [112, 476] on input "80" at bounding box center [153, 476] width 86 height 22
type input "85"
click at [414, 456] on div at bounding box center [872, 409] width 1333 height 750
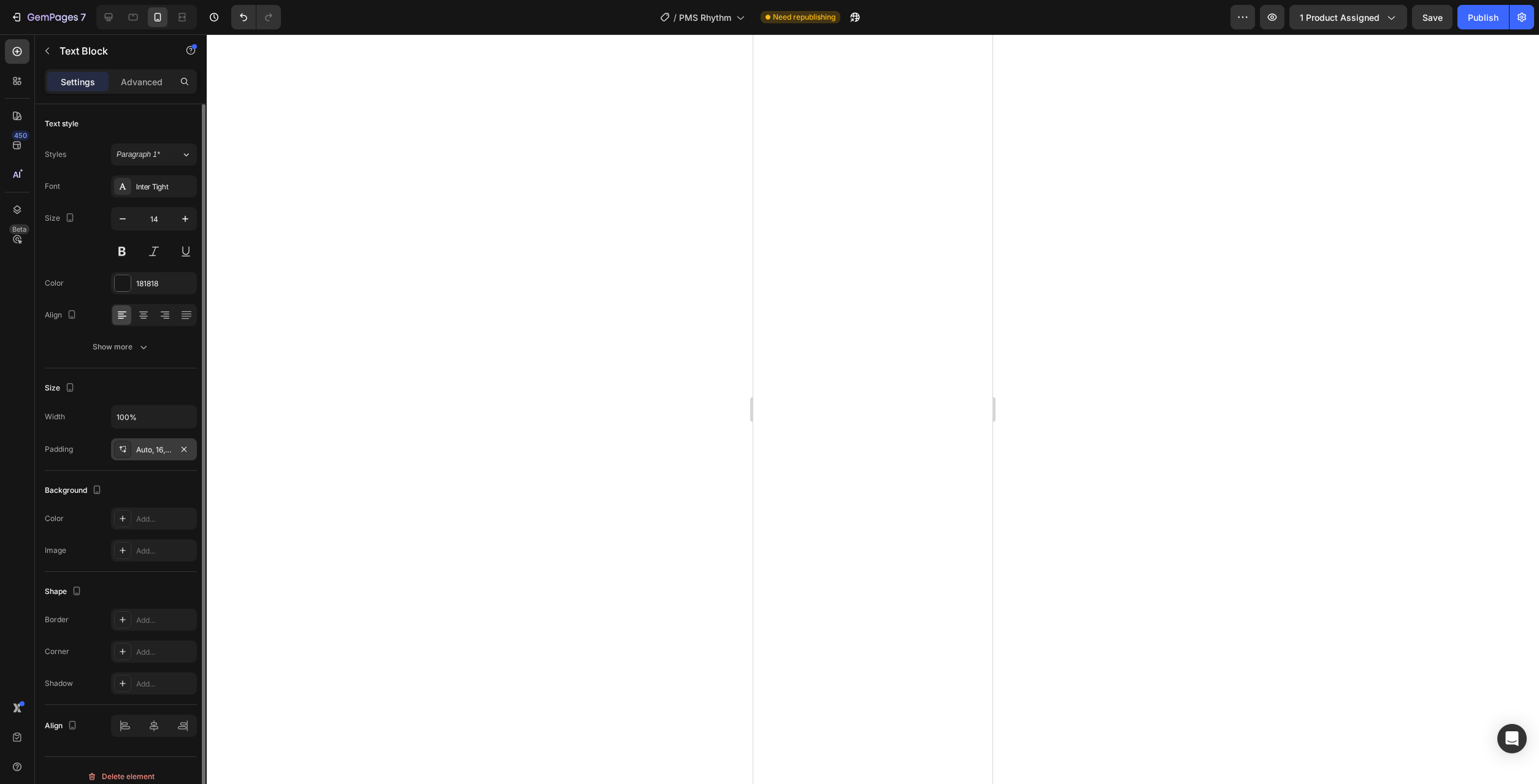
click at [155, 456] on div "Auto, 16, Auto, 16" at bounding box center [153, 450] width 86 height 22
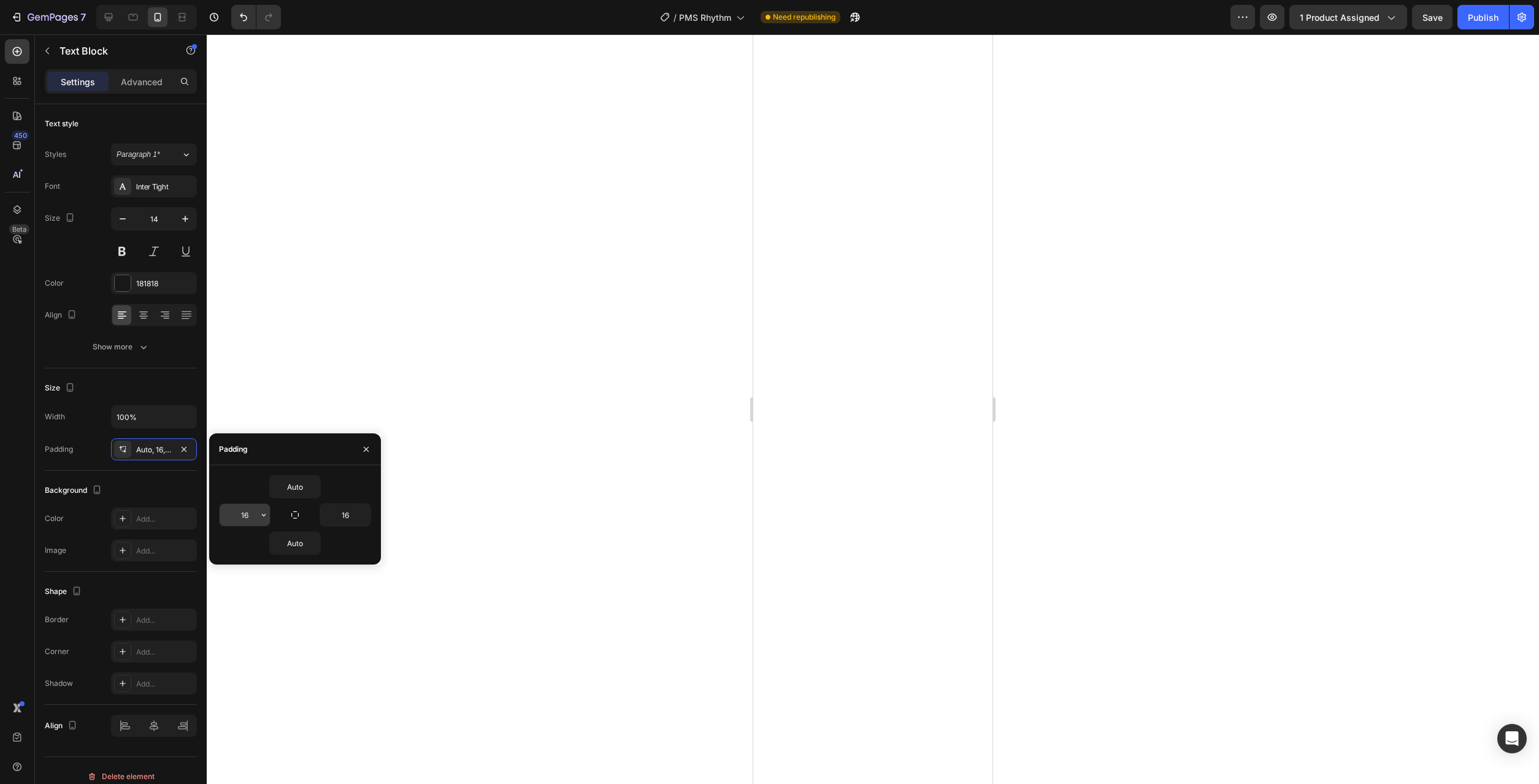
click at [264, 513] on icon "button" at bounding box center [263, 515] width 10 height 10
click at [247, 642] on span "12px" at bounding box center [246, 640] width 16 height 11
type input "12"
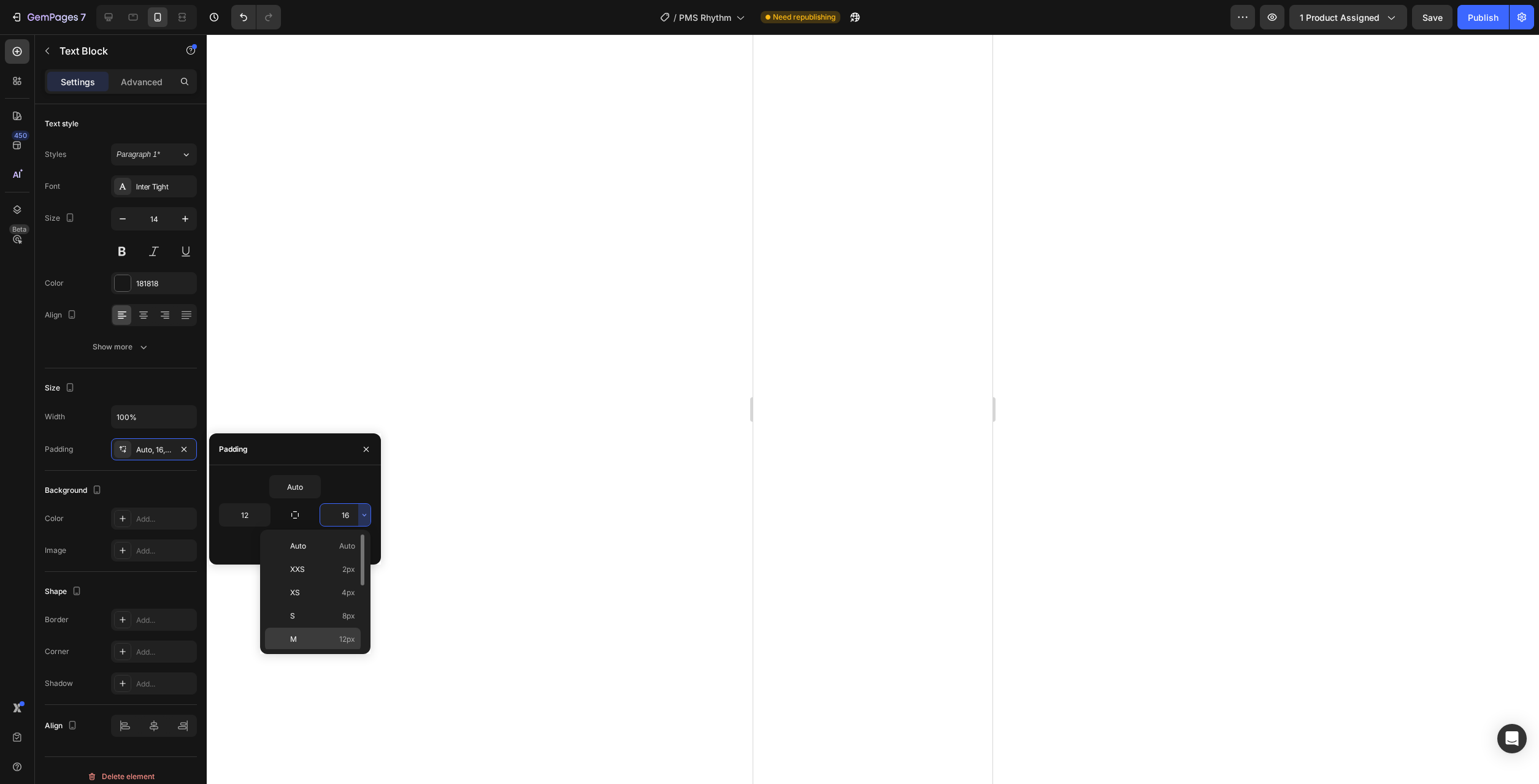
click at [343, 638] on span "12px" at bounding box center [347, 640] width 16 height 11
type input "12"
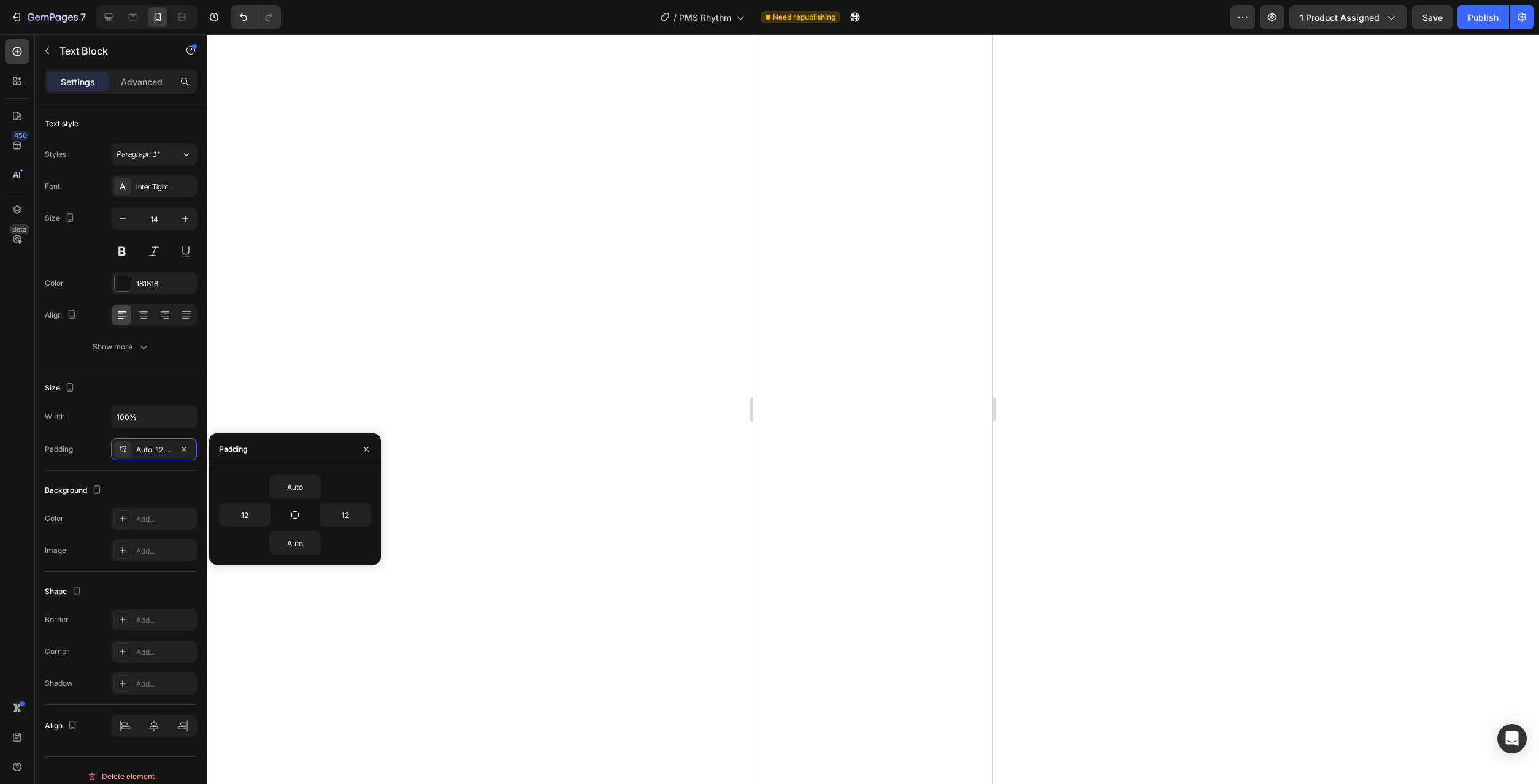
click at [546, 605] on div at bounding box center [872, 409] width 1333 height 750
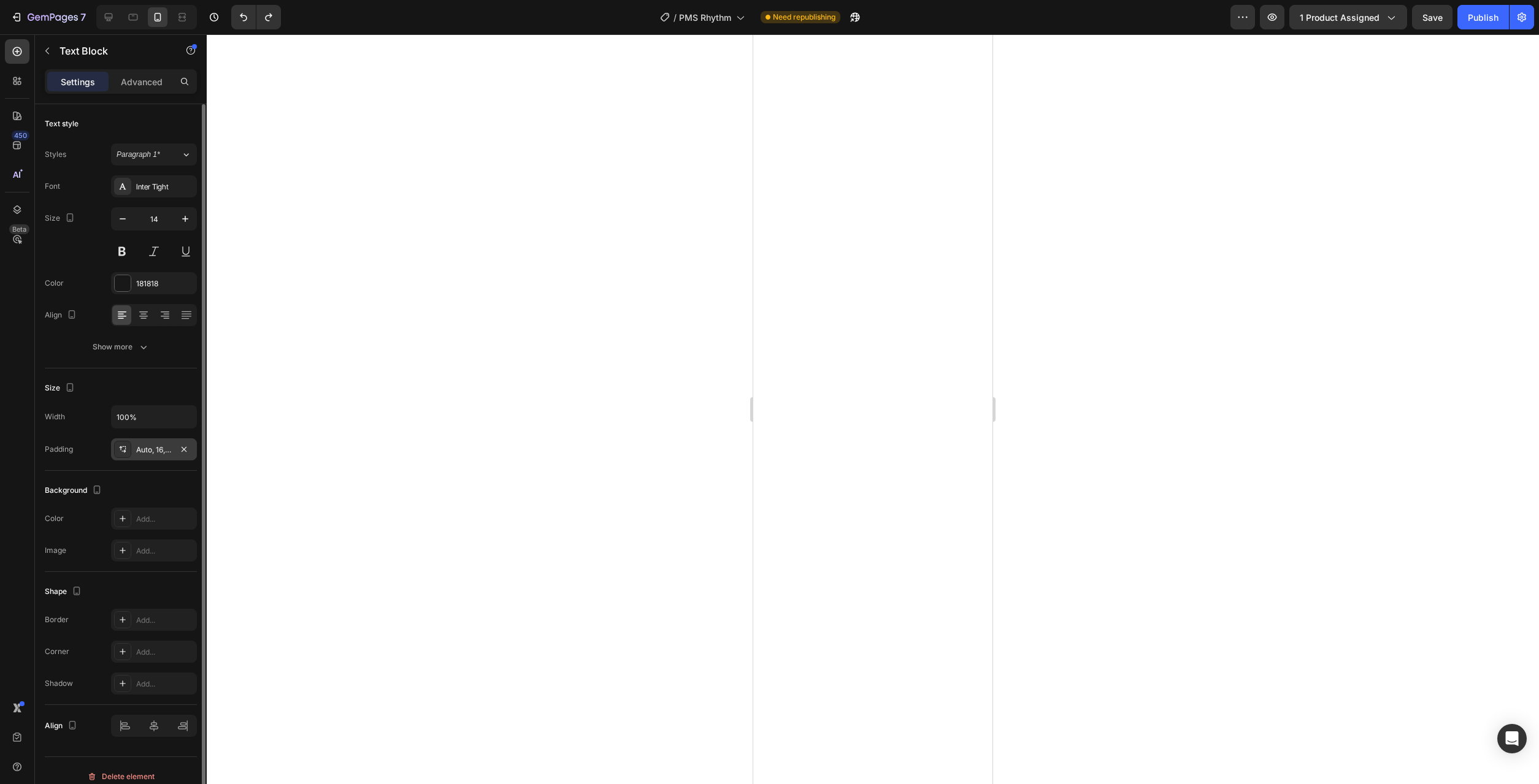
click at [166, 459] on div "Auto, 16, Auto, 16" at bounding box center [153, 450] width 86 height 22
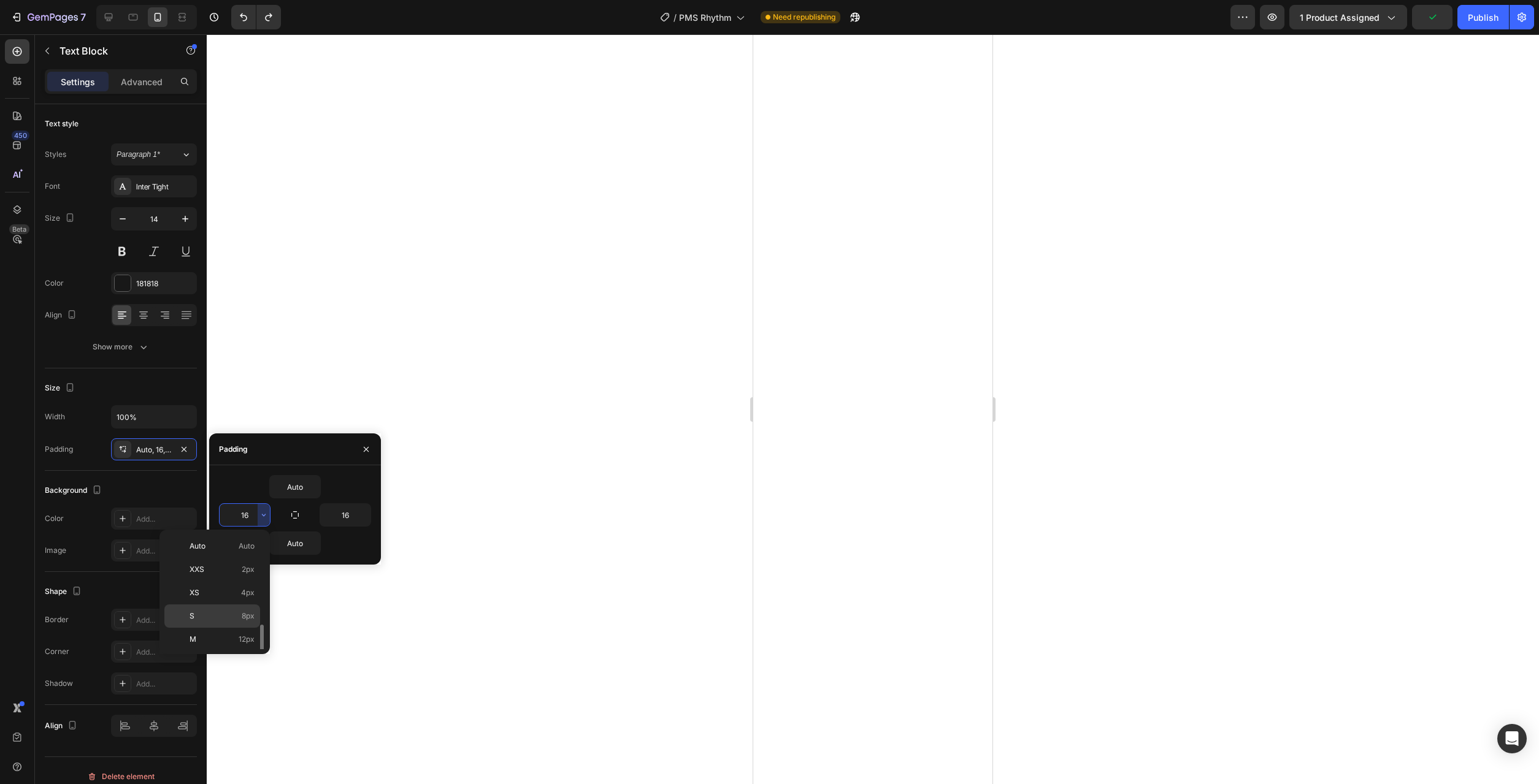
scroll to position [63, 0]
click at [248, 625] on span "24px" at bounding box center [246, 624] width 18 height 11
type input "24"
click at [365, 523] on button "button" at bounding box center [365, 515] width 12 height 22
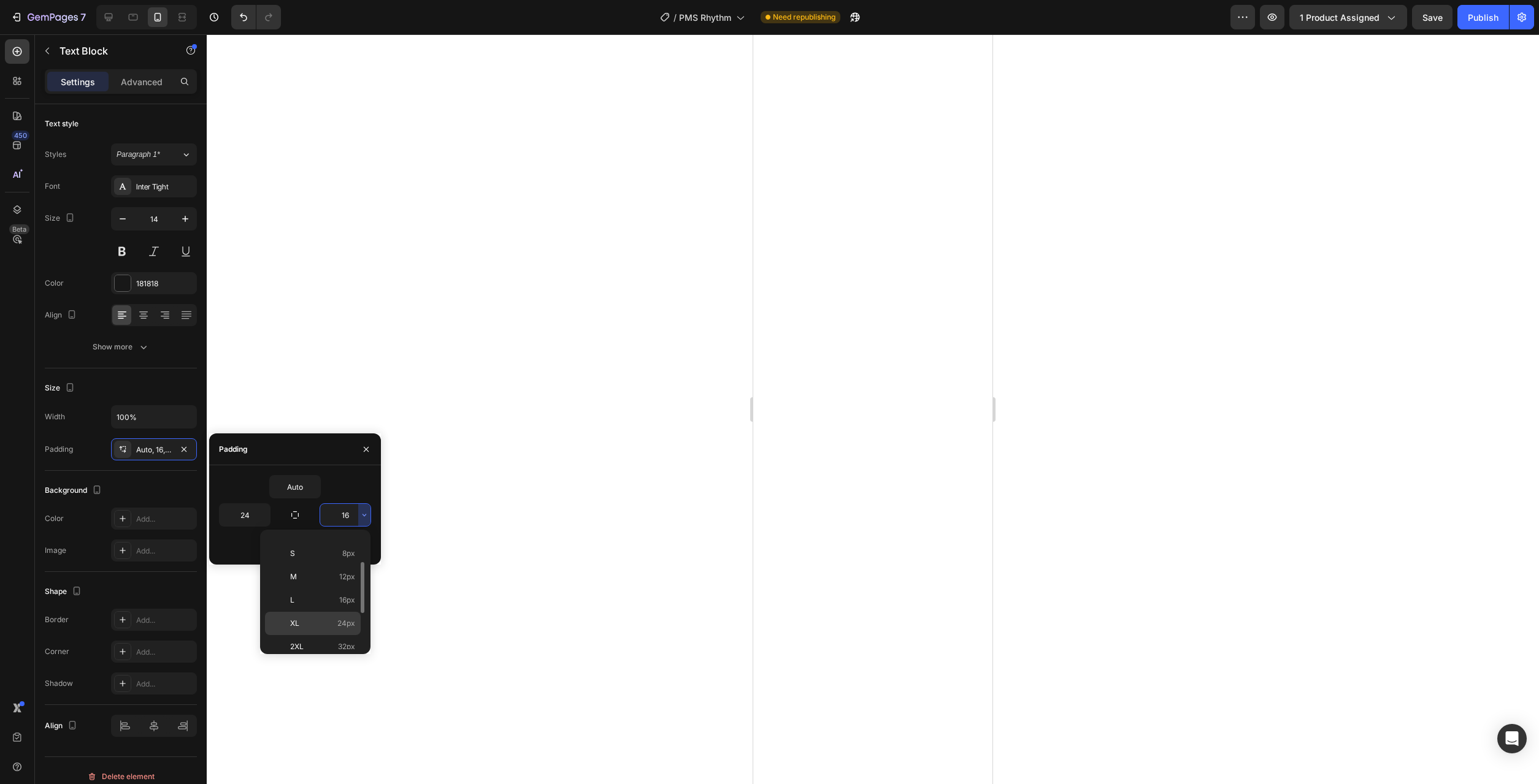
click at [344, 625] on span "24px" at bounding box center [346, 624] width 18 height 11
type input "24"
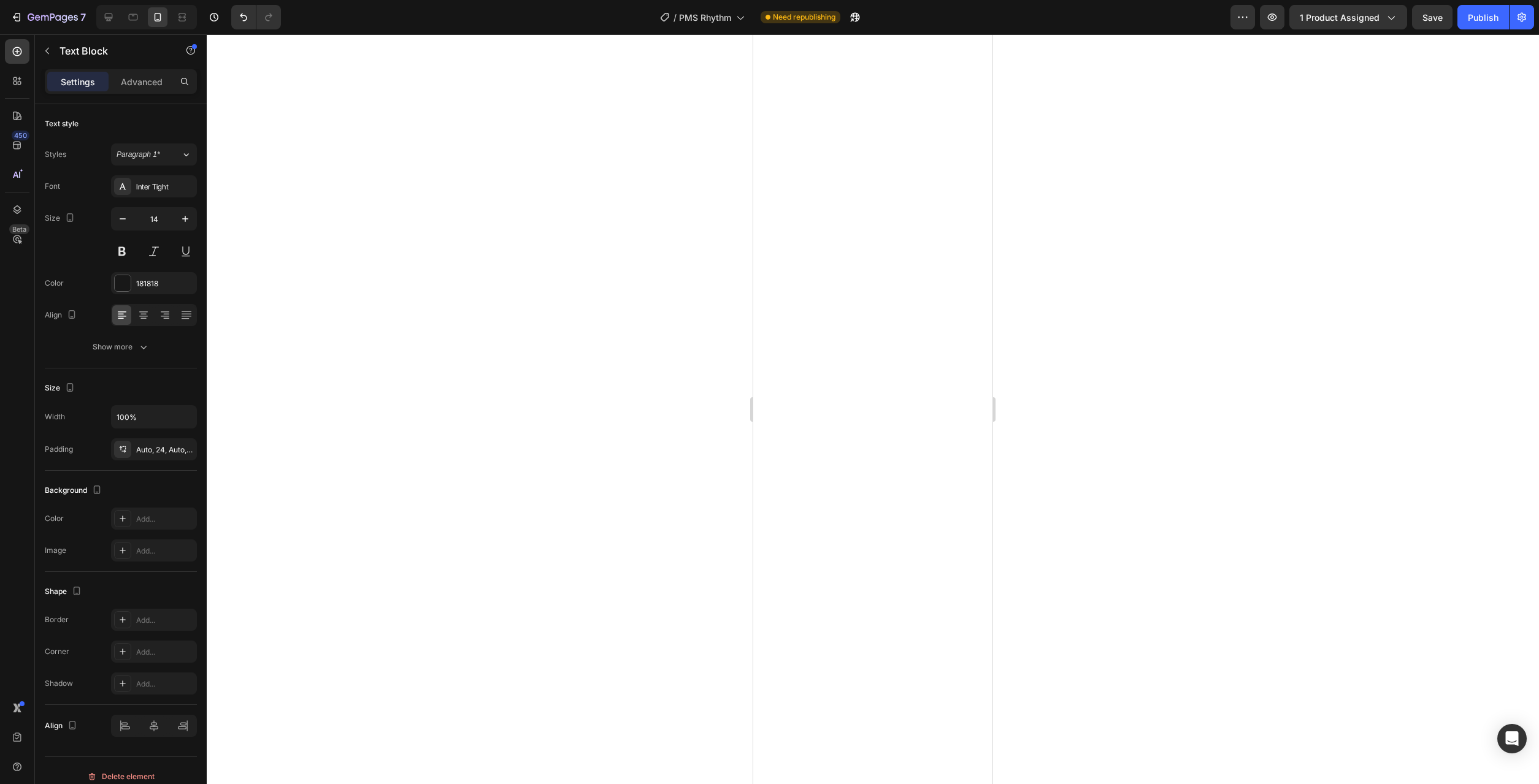
click at [594, 630] on div at bounding box center [872, 409] width 1333 height 750
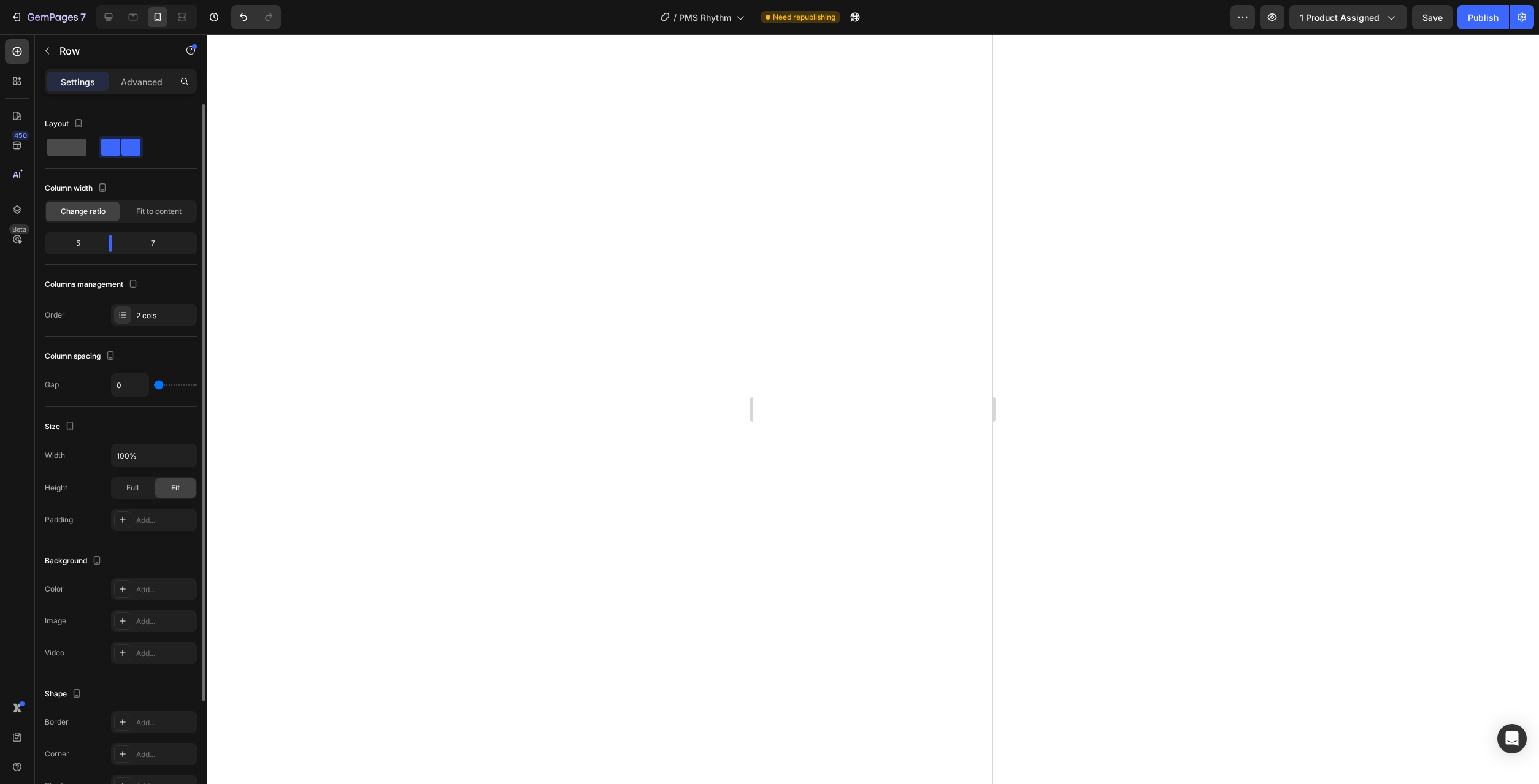
click at [65, 140] on span at bounding box center [67, 147] width 39 height 17
type input "16"
type input "0"
drag, startPoint x: 164, startPoint y: 386, endPoint x: 147, endPoint y: 388, distance: 17.1
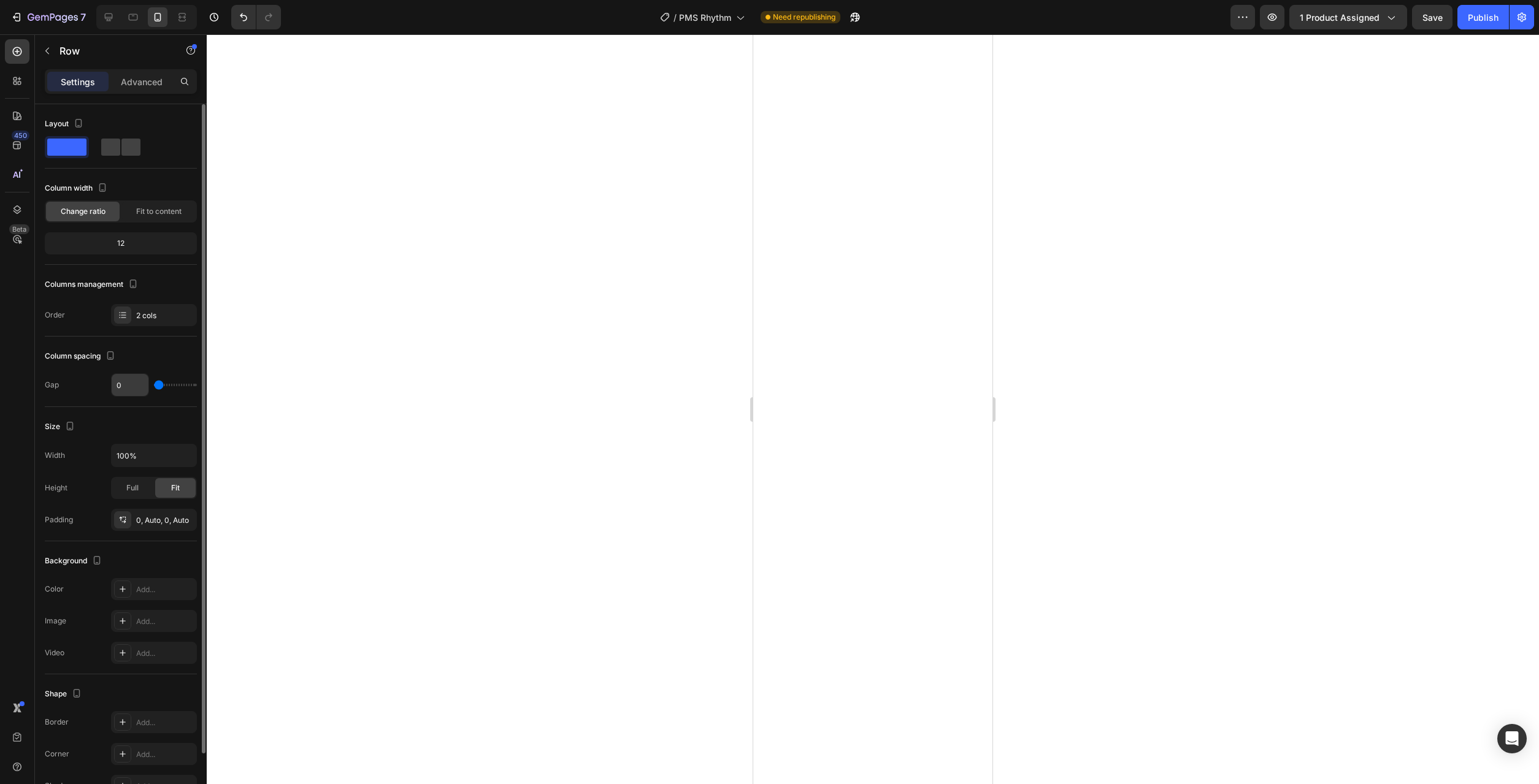
type input "0"
click at [154, 386] on input "range" at bounding box center [175, 385] width 43 height 3
type input "2"
type input "0"
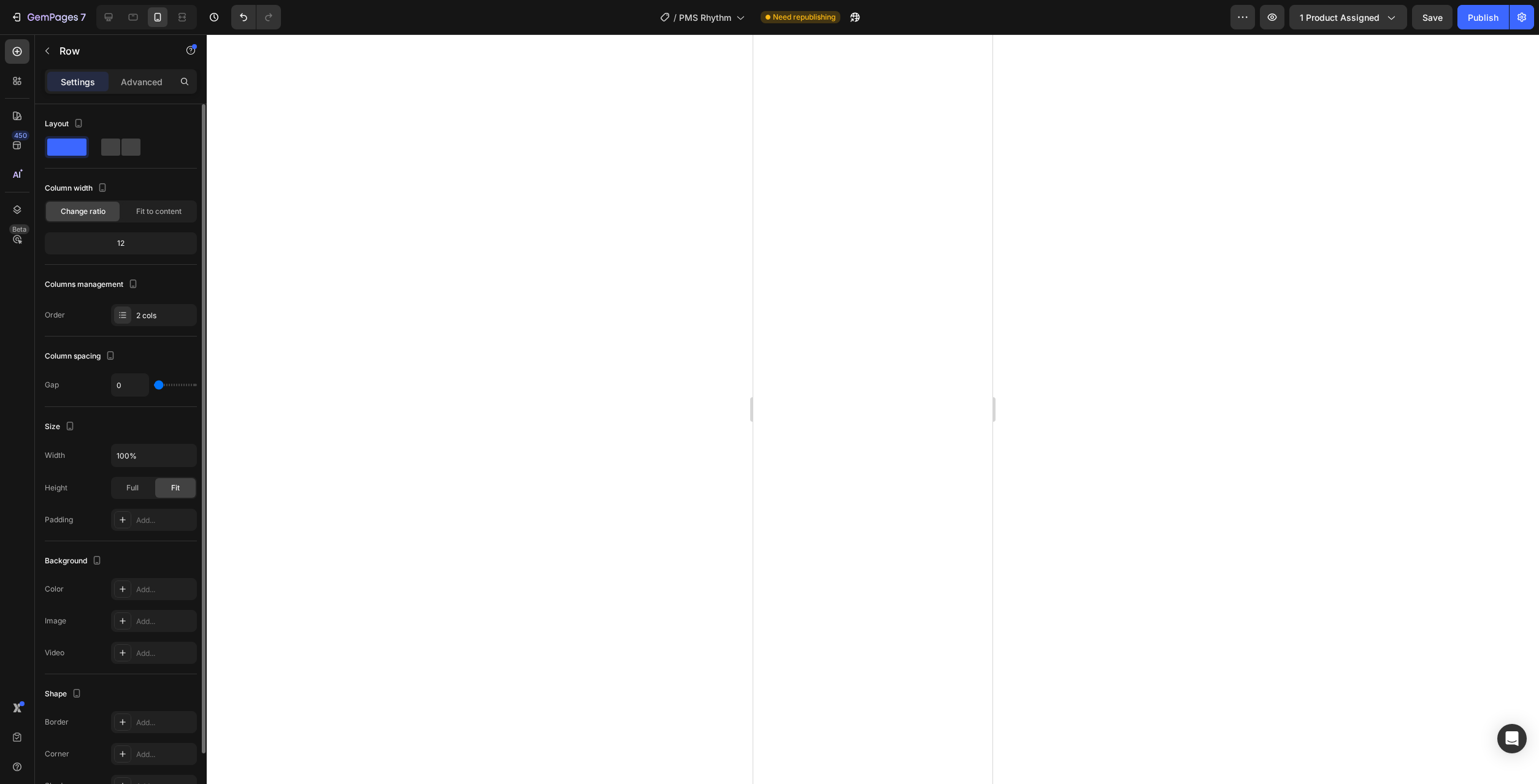
drag, startPoint x: 164, startPoint y: 383, endPoint x: 121, endPoint y: 382, distance: 43.0
type input "0"
click at [154, 384] on input "range" at bounding box center [175, 385] width 43 height 3
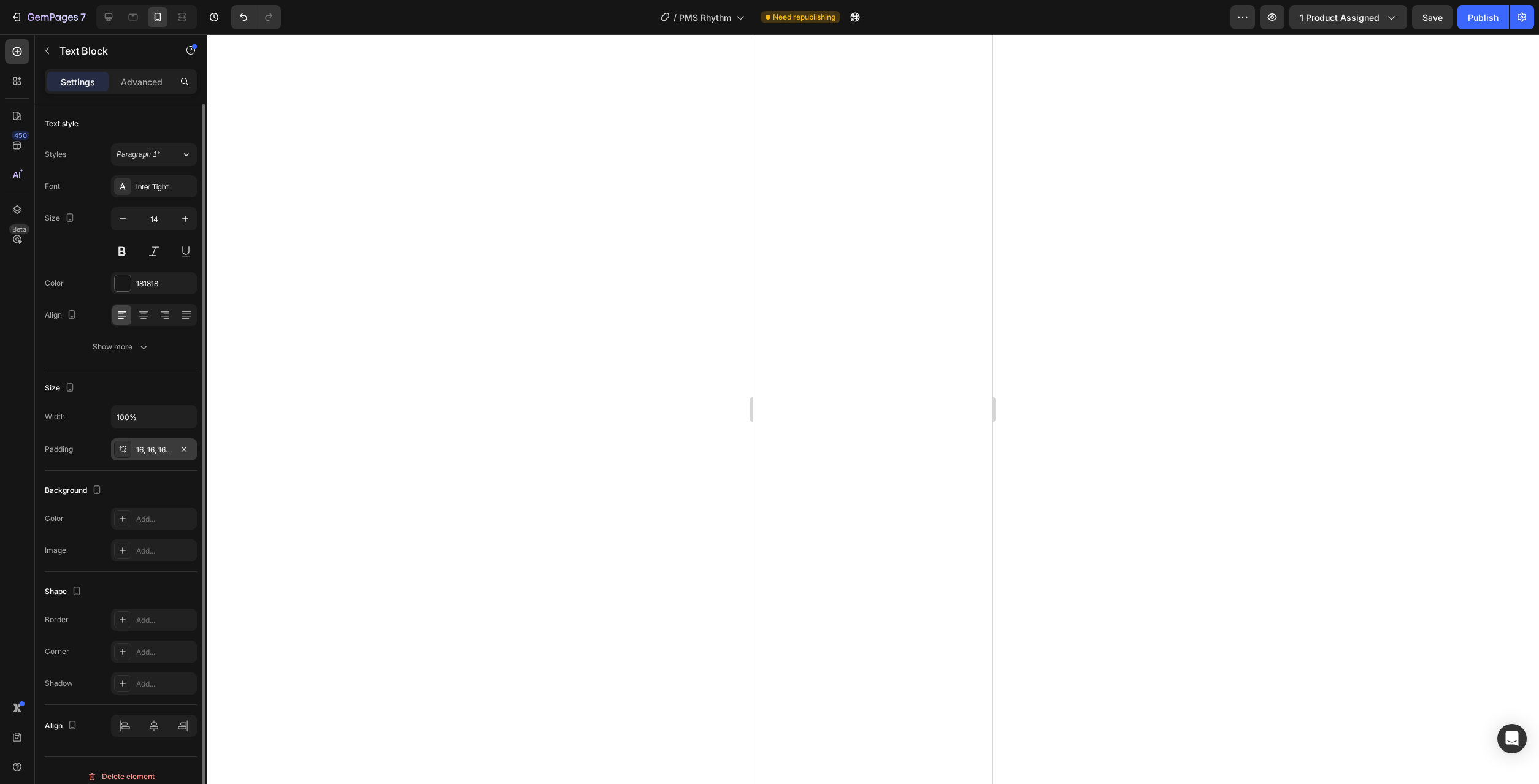
click at [161, 450] on div "16, 16, 16, 16" at bounding box center [154, 450] width 36 height 11
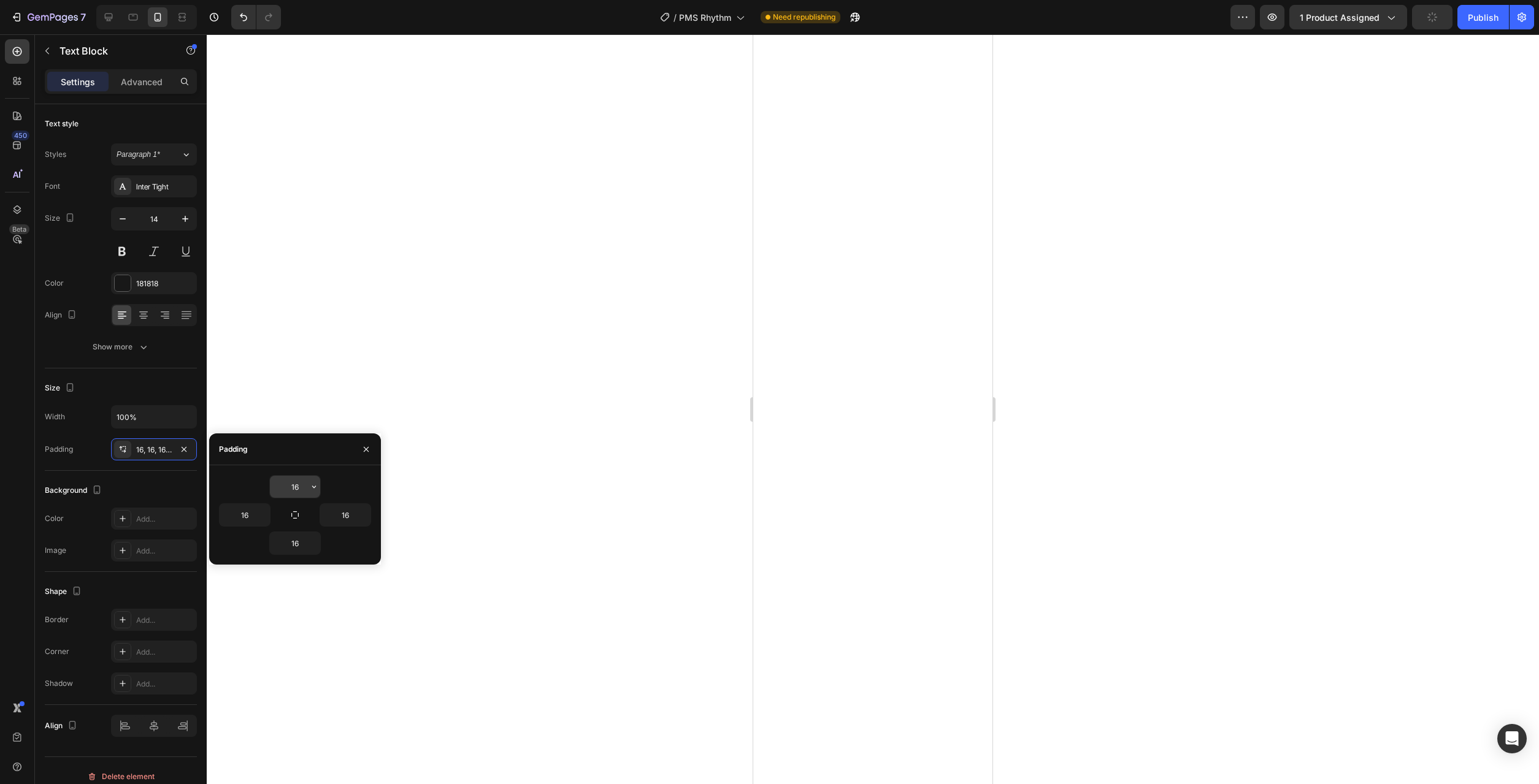
click at [312, 490] on icon "button" at bounding box center [314, 487] width 10 height 10
click at [303, 518] on span "Auto" at bounding box center [297, 518] width 16 height 11
type input "Auto"
click at [319, 538] on button "button" at bounding box center [314, 543] width 12 height 22
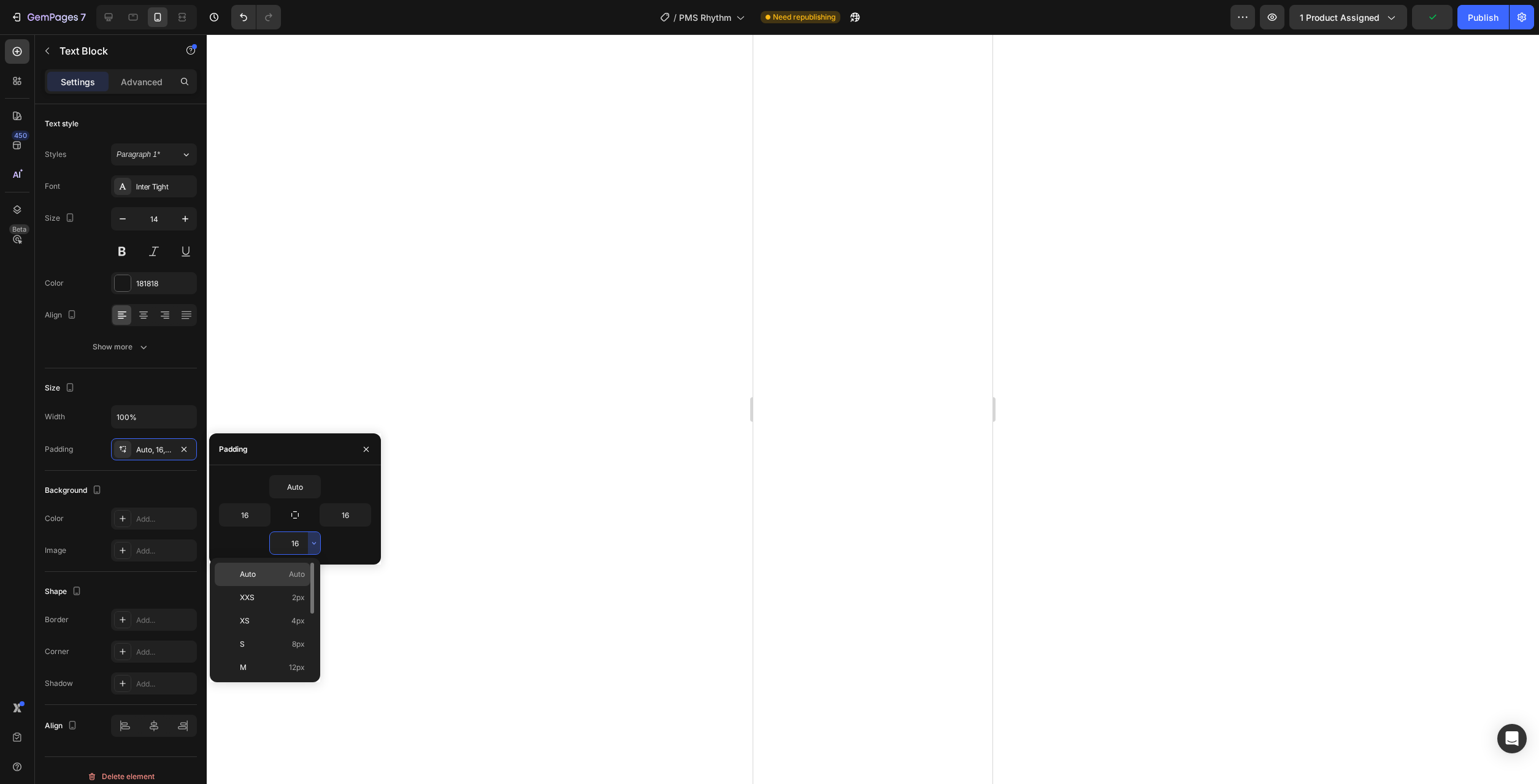
click at [294, 576] on span "Auto" at bounding box center [297, 574] width 16 height 11
type input "Auto"
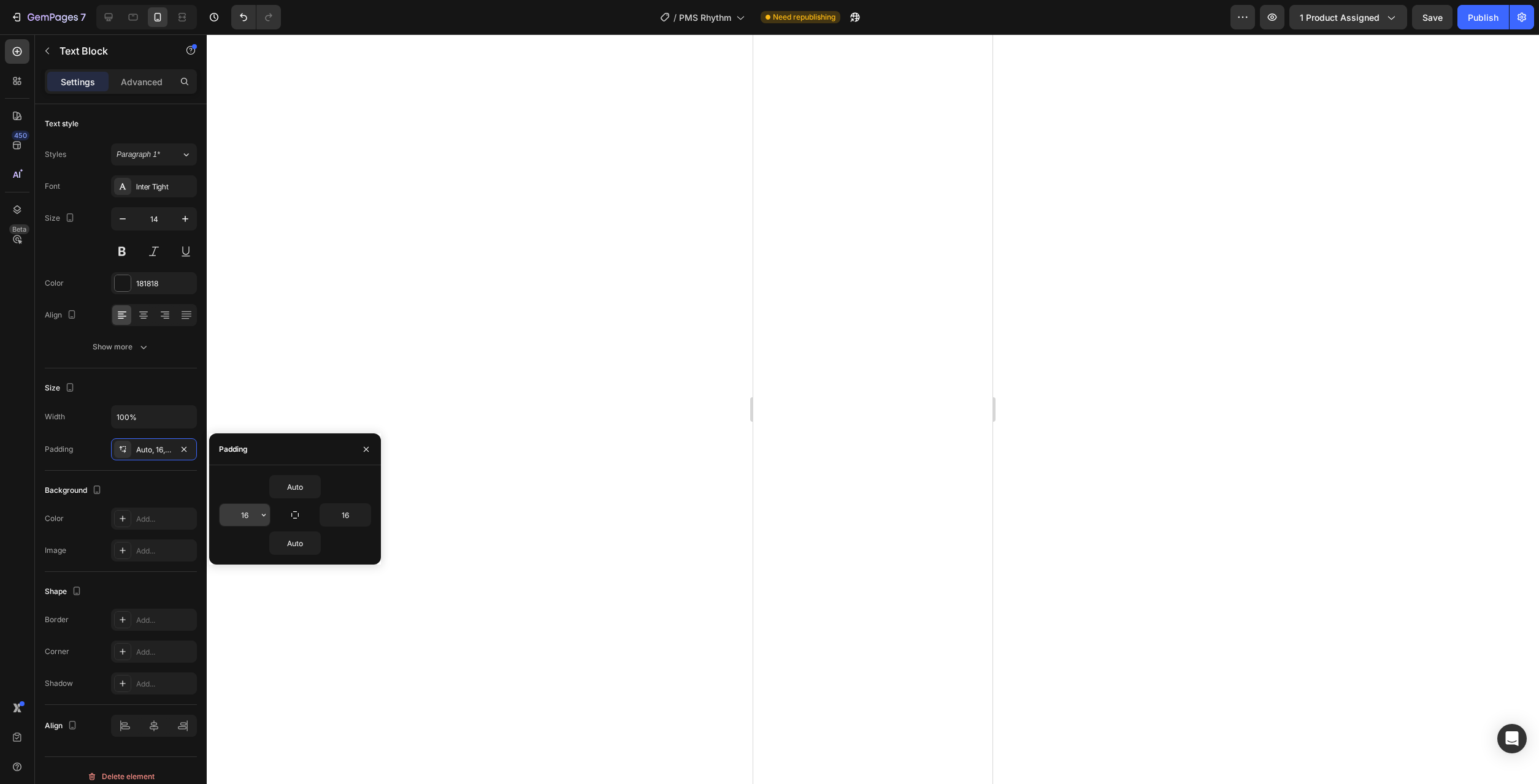
click at [263, 515] on icon "button" at bounding box center [263, 515] width 3 height 3
click at [237, 628] on p "XL 24px" at bounding box center [222, 624] width 65 height 11
type input "24"
click at [368, 518] on icon "button" at bounding box center [364, 515] width 10 height 10
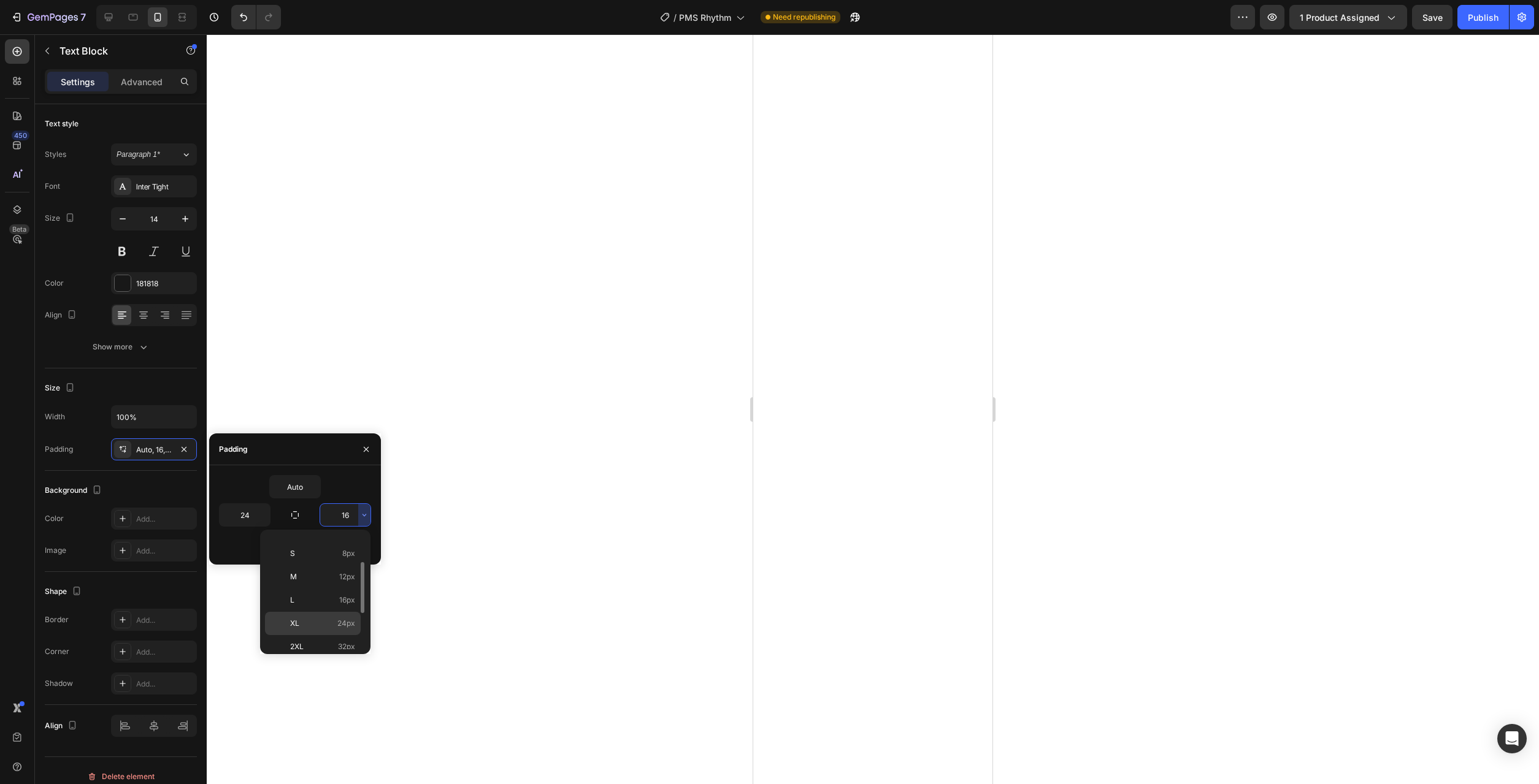
click at [337, 625] on p "XL 24px" at bounding box center [323, 624] width 65 height 11
type input "24"
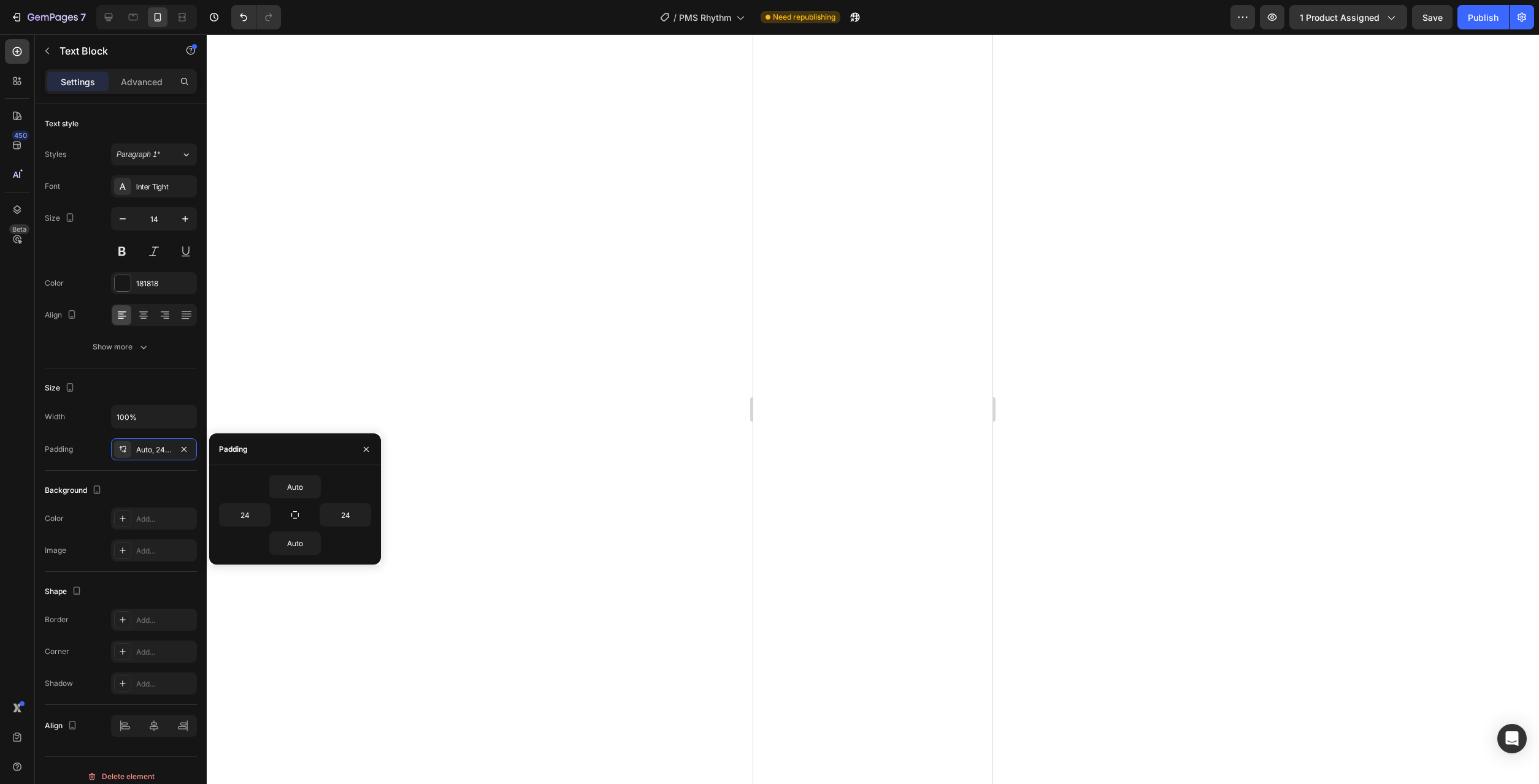
click at [590, 620] on div at bounding box center [872, 409] width 1333 height 750
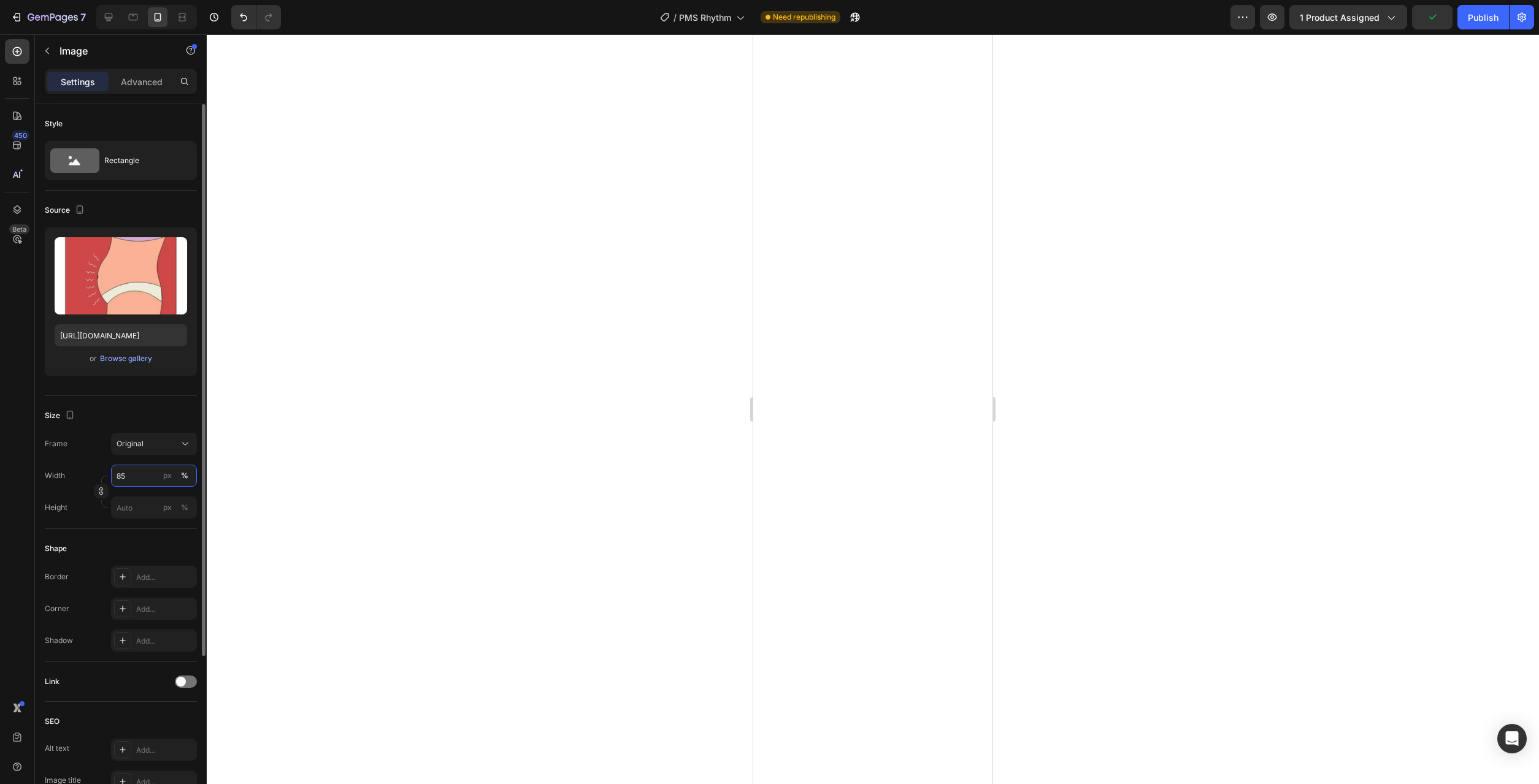
click at [134, 472] on input "85" at bounding box center [153, 476] width 86 height 22
type input "100"
click at [562, 486] on div at bounding box center [872, 409] width 1333 height 750
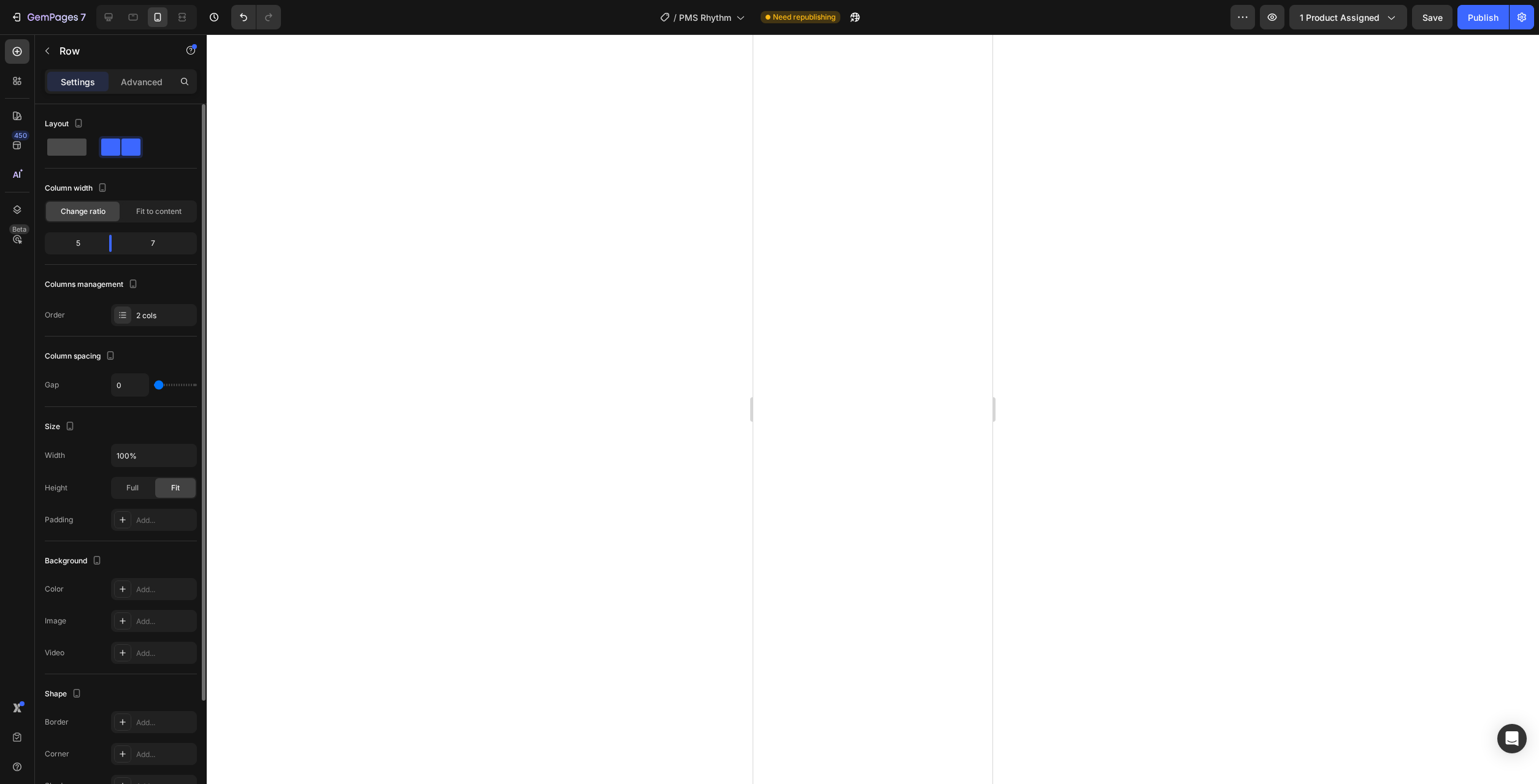
click at [51, 153] on span at bounding box center [67, 147] width 39 height 17
type input "16"
type input "23"
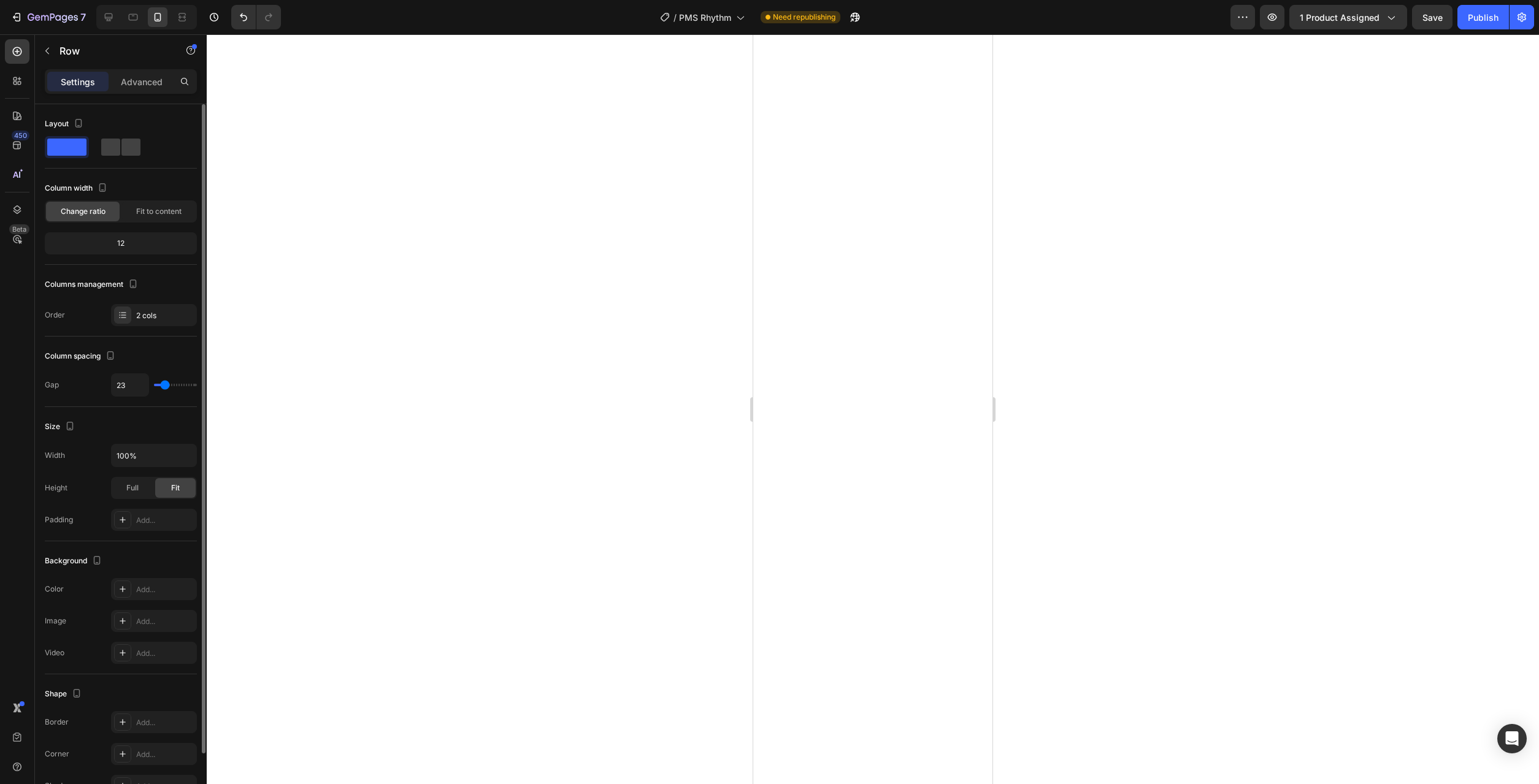
type input "21"
type input "0"
drag, startPoint x: 166, startPoint y: 381, endPoint x: 116, endPoint y: 382, distance: 50.0
type input "0"
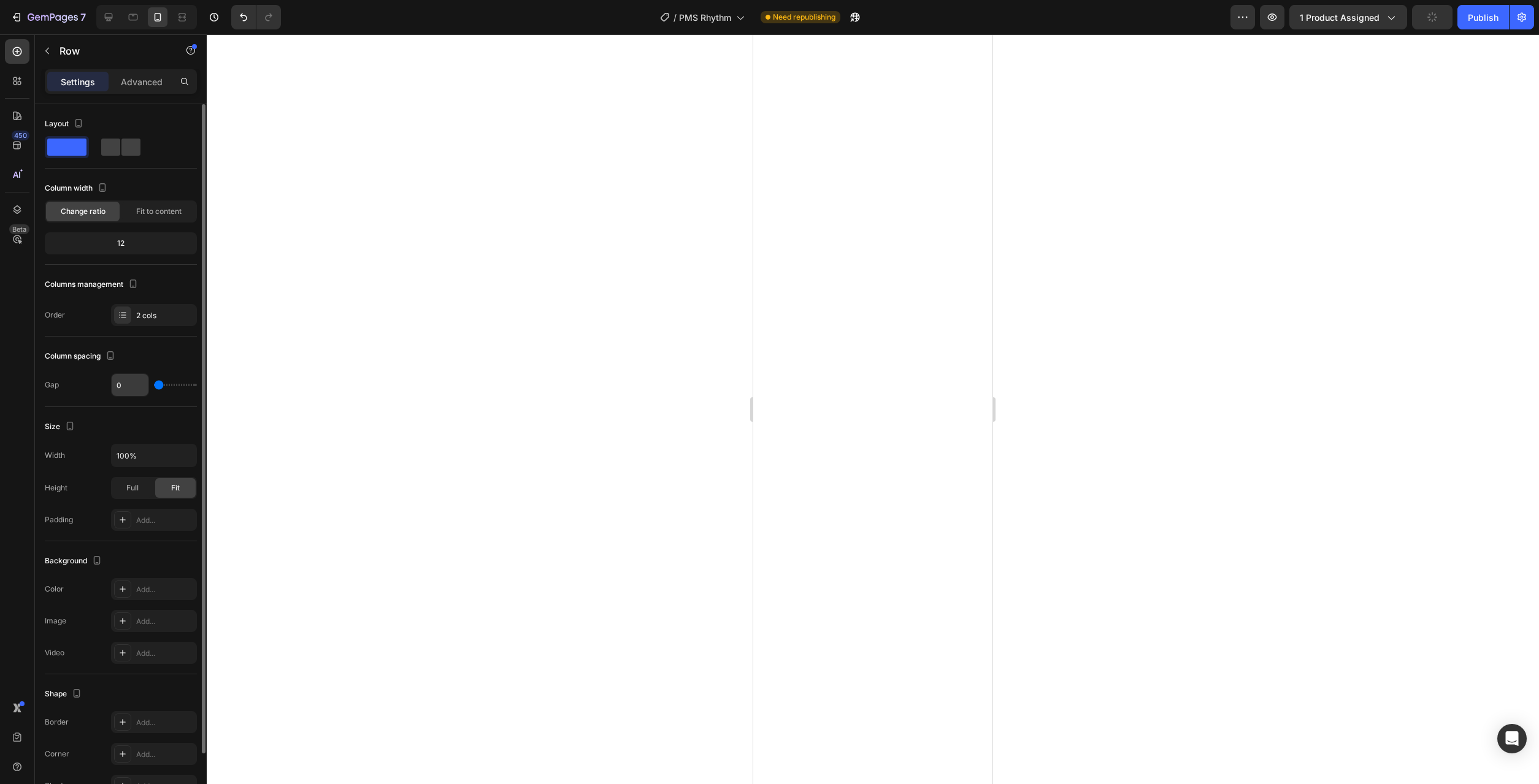
click at [154, 384] on input "range" at bounding box center [175, 385] width 43 height 3
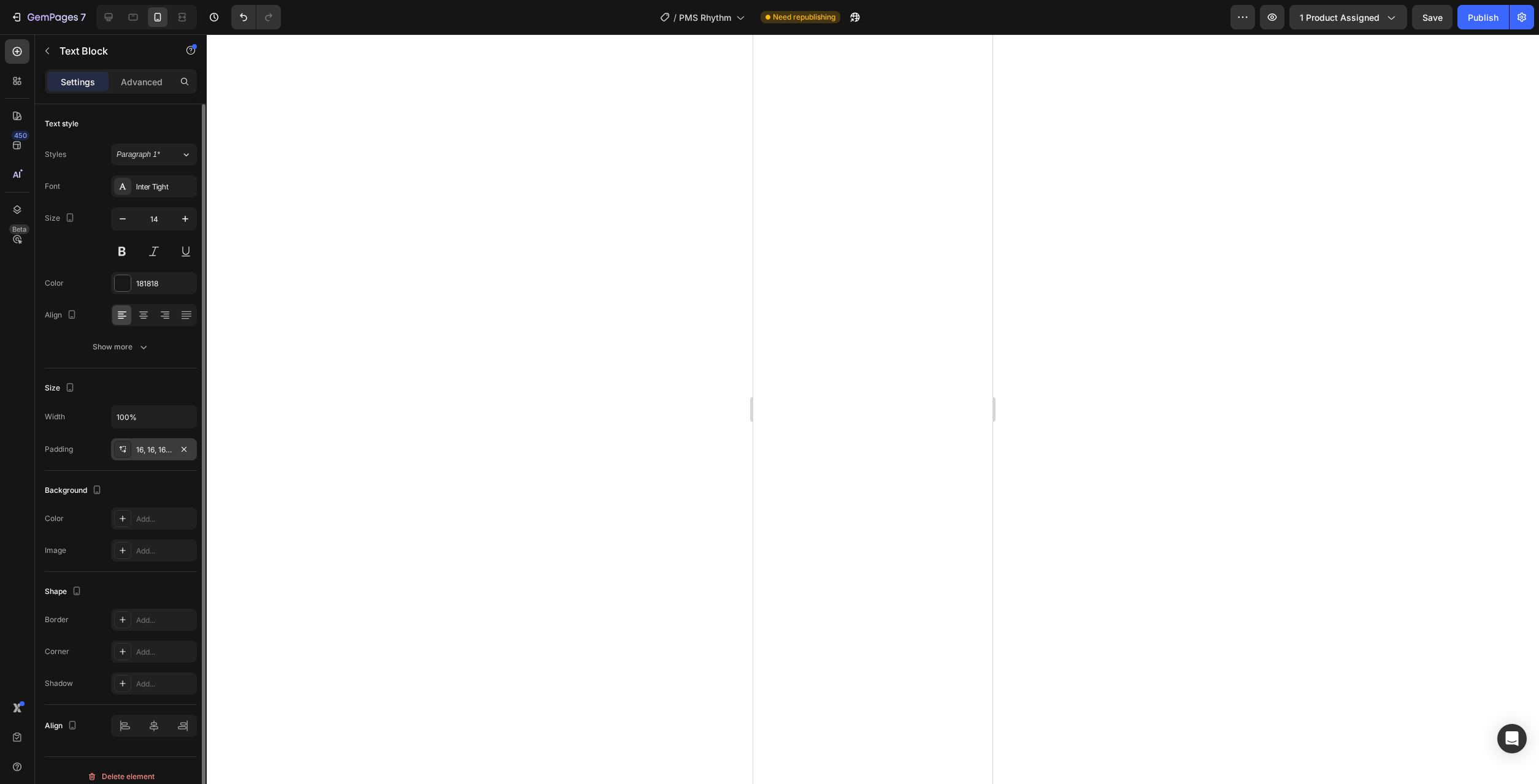
click at [144, 451] on div "16, 16, 16, 16" at bounding box center [154, 450] width 36 height 11
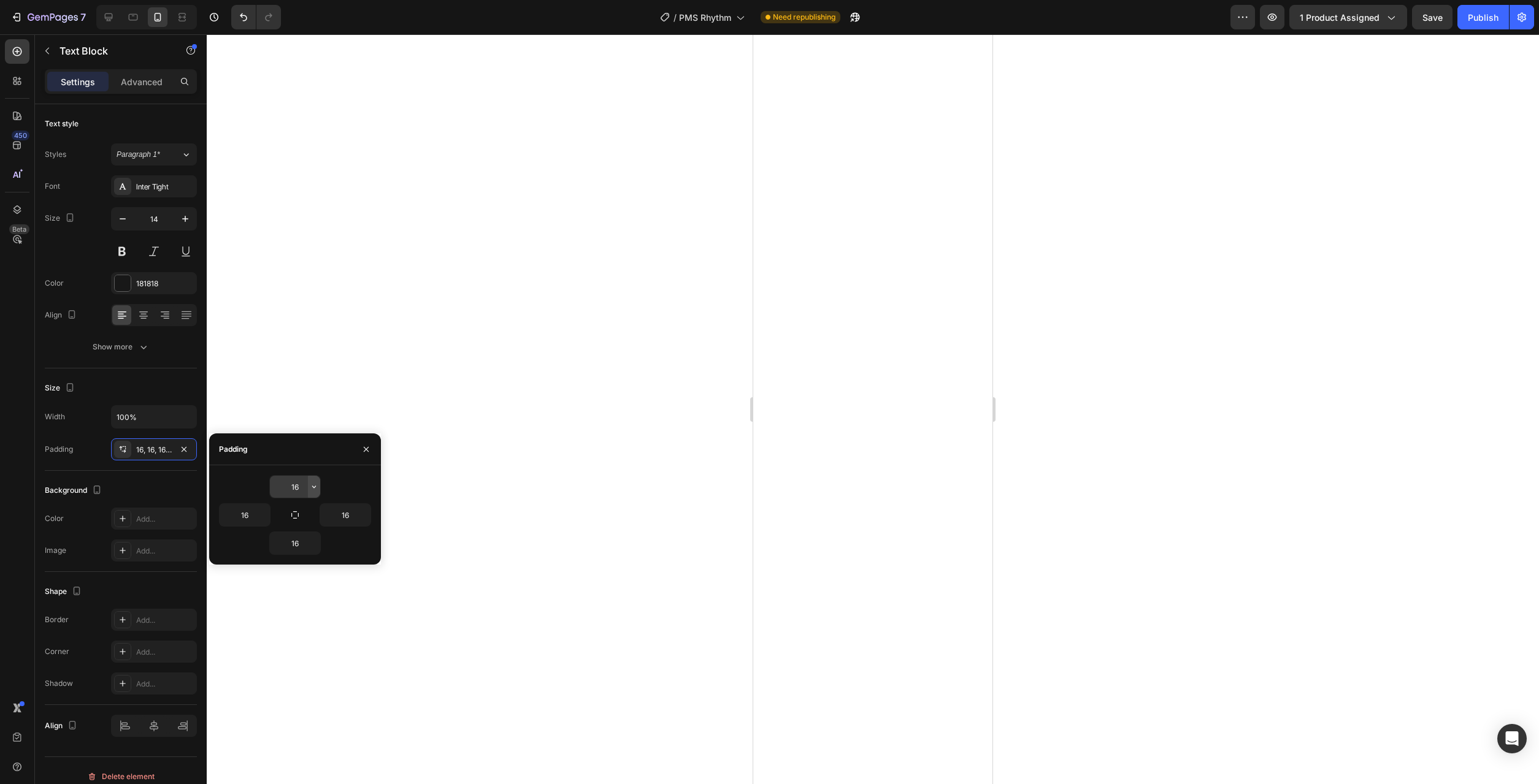
click at [314, 488] on icon "button" at bounding box center [314, 487] width 3 height 3
click at [299, 530] on div "Auto Auto" at bounding box center [262, 541] width 96 height 23
type input "Auto"
click at [315, 541] on icon "button" at bounding box center [314, 543] width 10 height 10
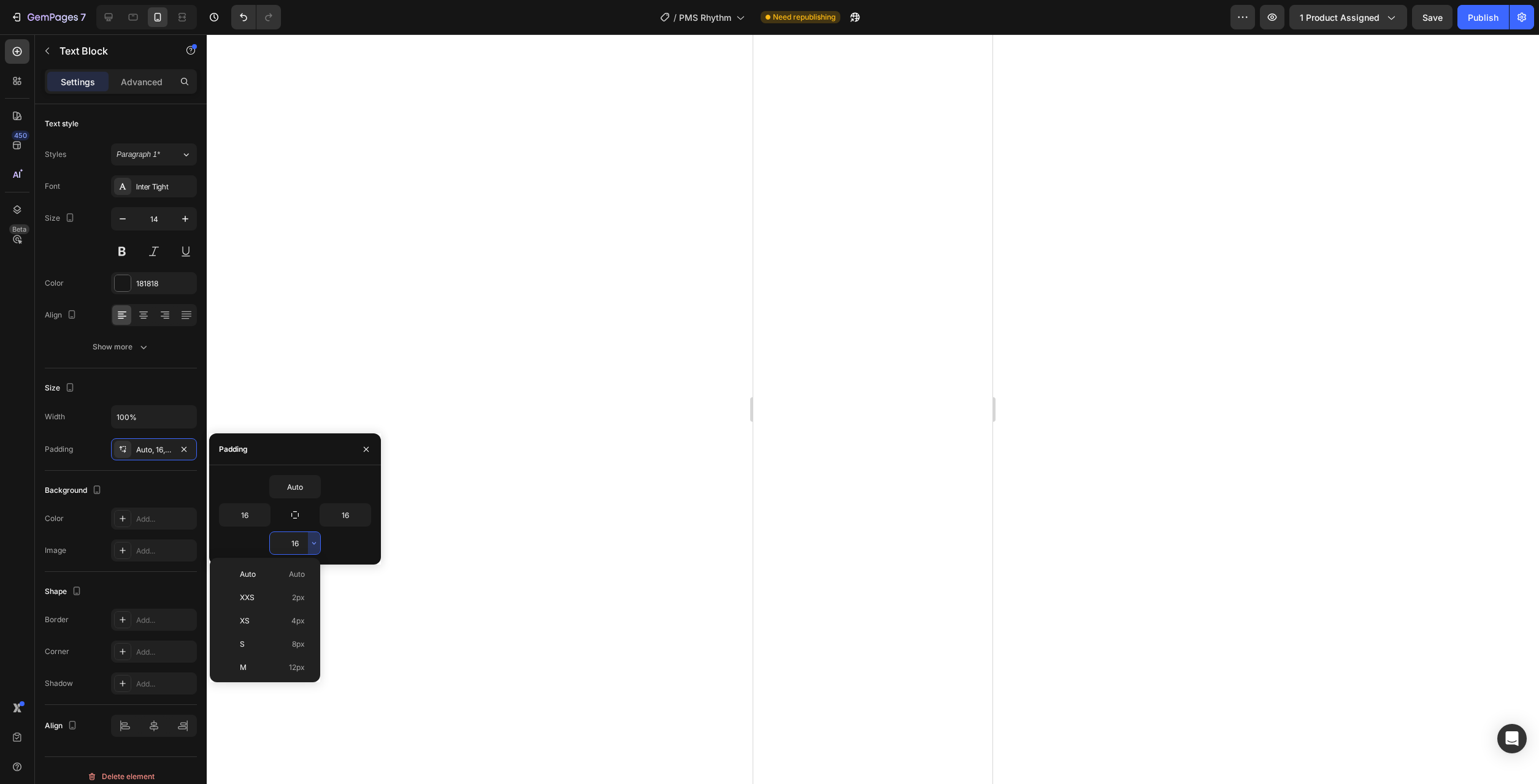
click at [293, 586] on div "Auto Auto" at bounding box center [262, 598] width 96 height 23
type input "Auto"
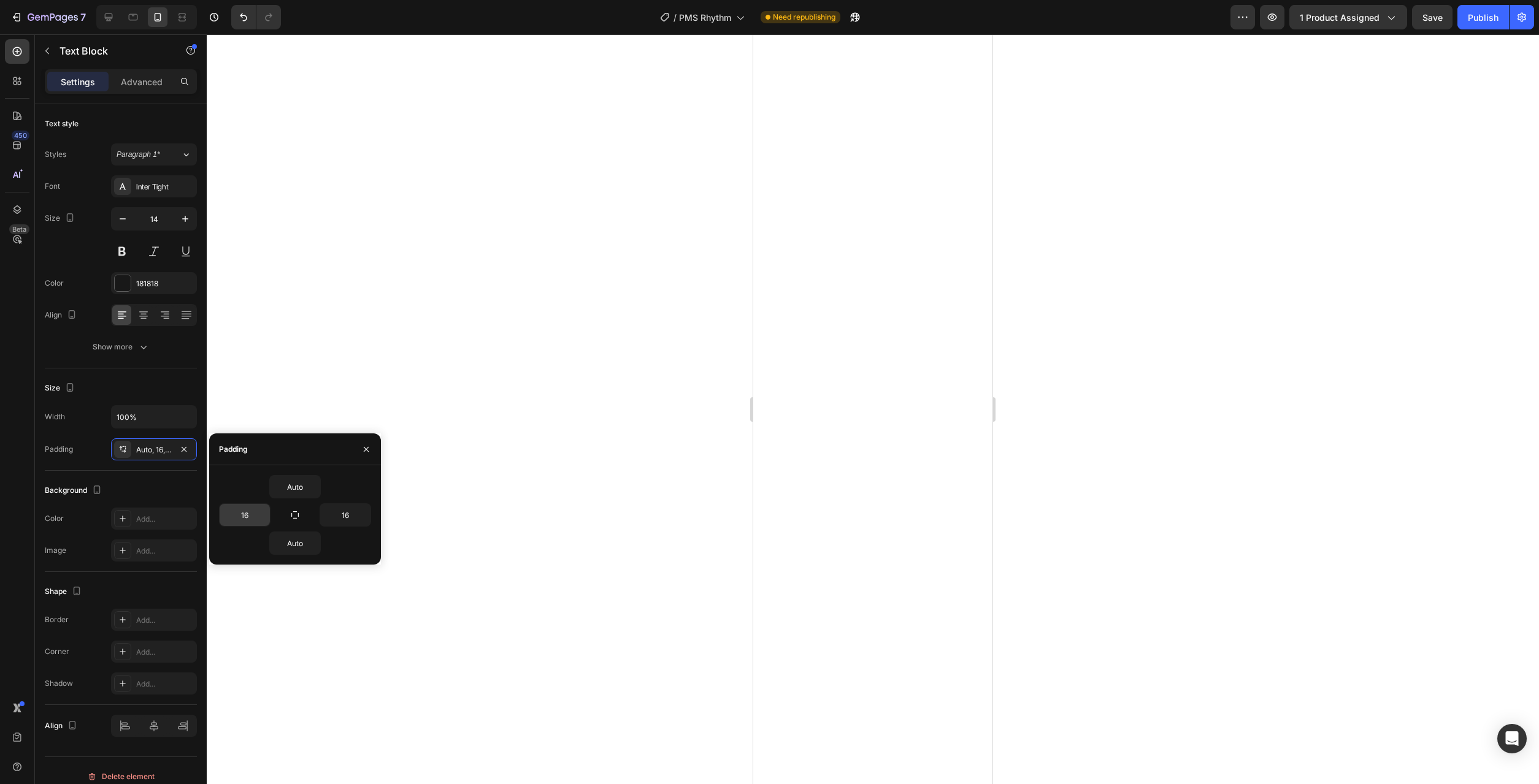
click at [252, 523] on input "16" at bounding box center [244, 515] width 50 height 22
click at [265, 521] on button "button" at bounding box center [263, 515] width 12 height 22
click at [243, 618] on span "24px" at bounding box center [246, 624] width 18 height 11
type input "24"
click at [359, 519] on button "button" at bounding box center [365, 515] width 12 height 22
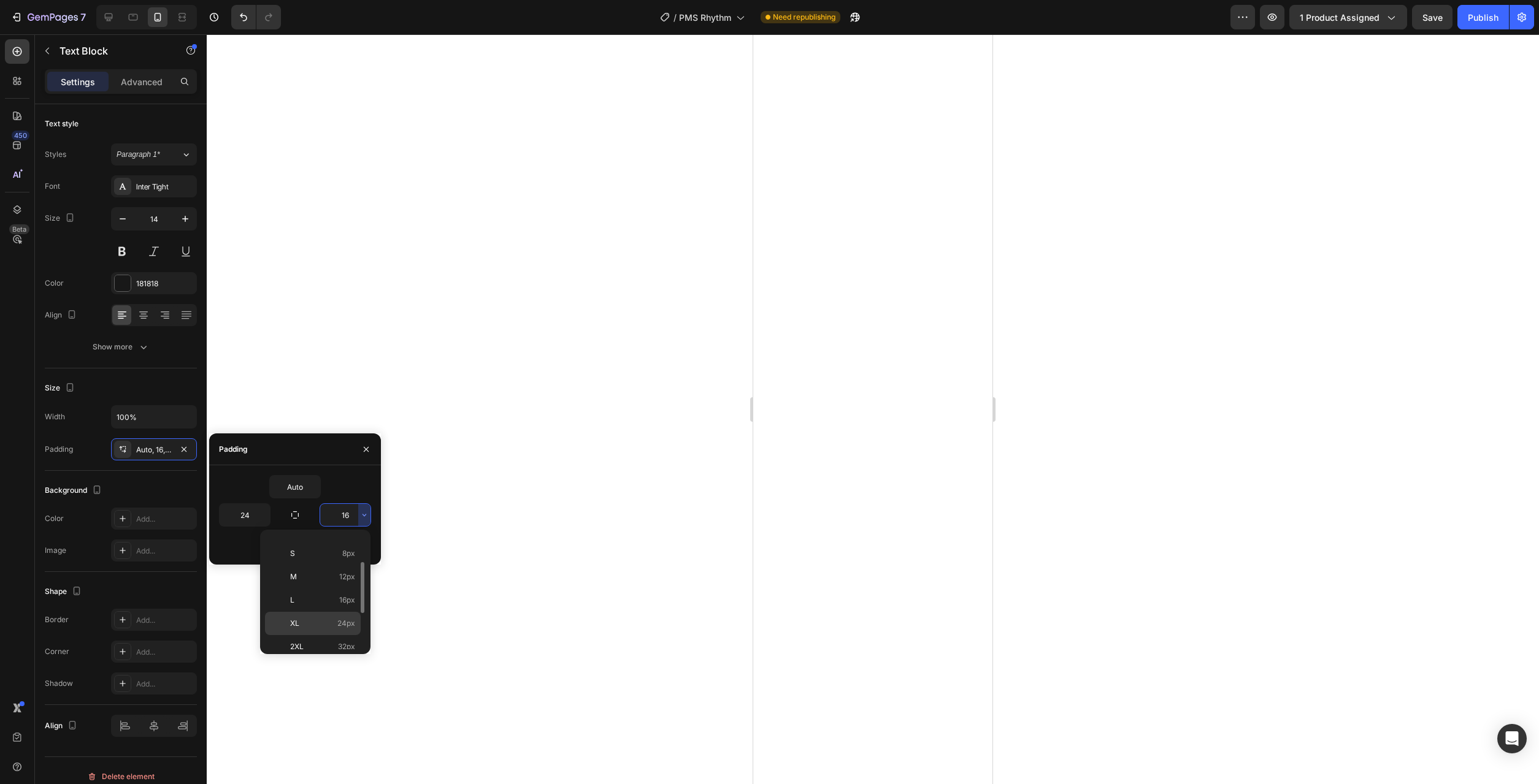
click at [329, 635] on div "XL 24px" at bounding box center [312, 647] width 96 height 23
type input "24"
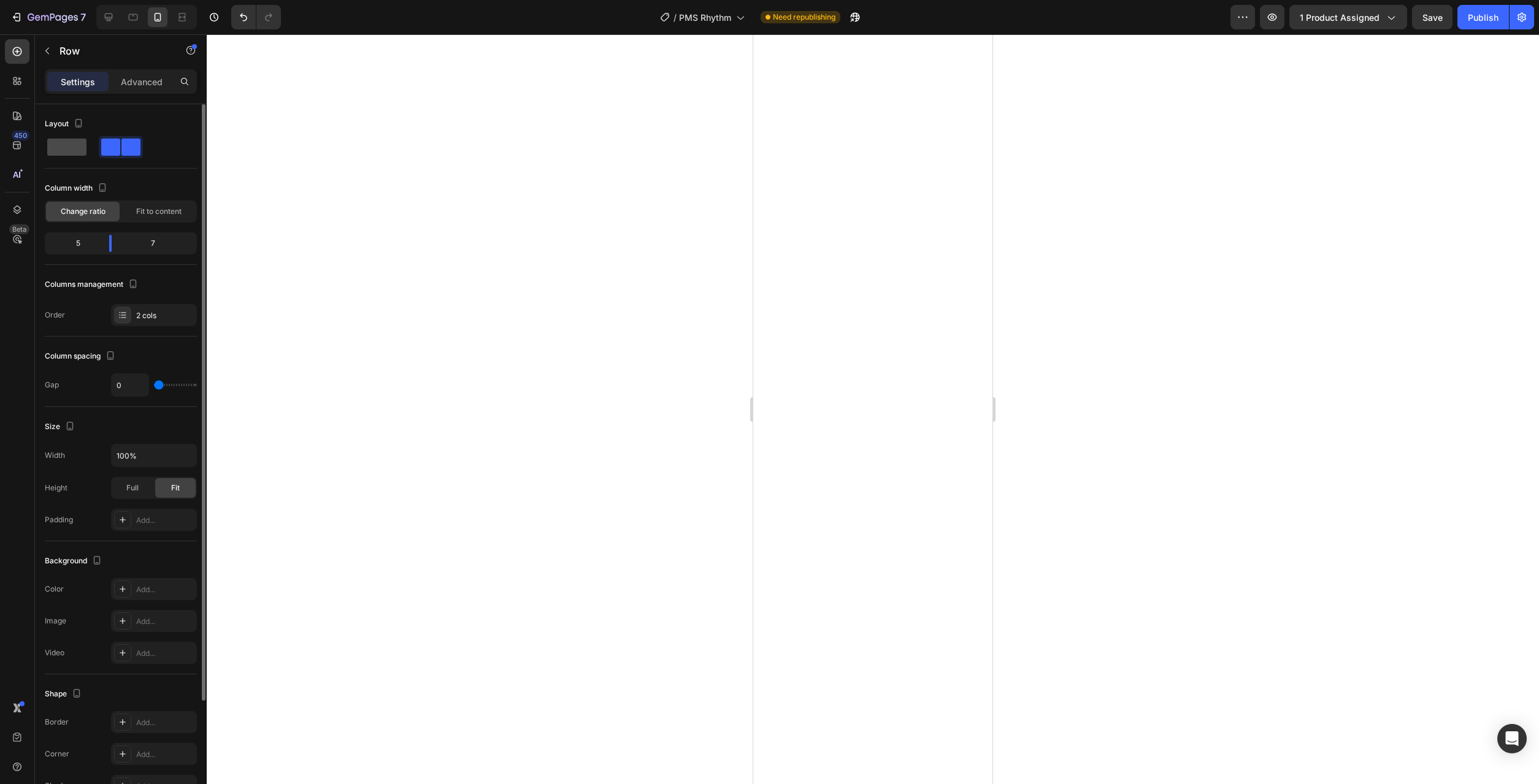
click at [82, 149] on span at bounding box center [67, 147] width 39 height 17
type input "16"
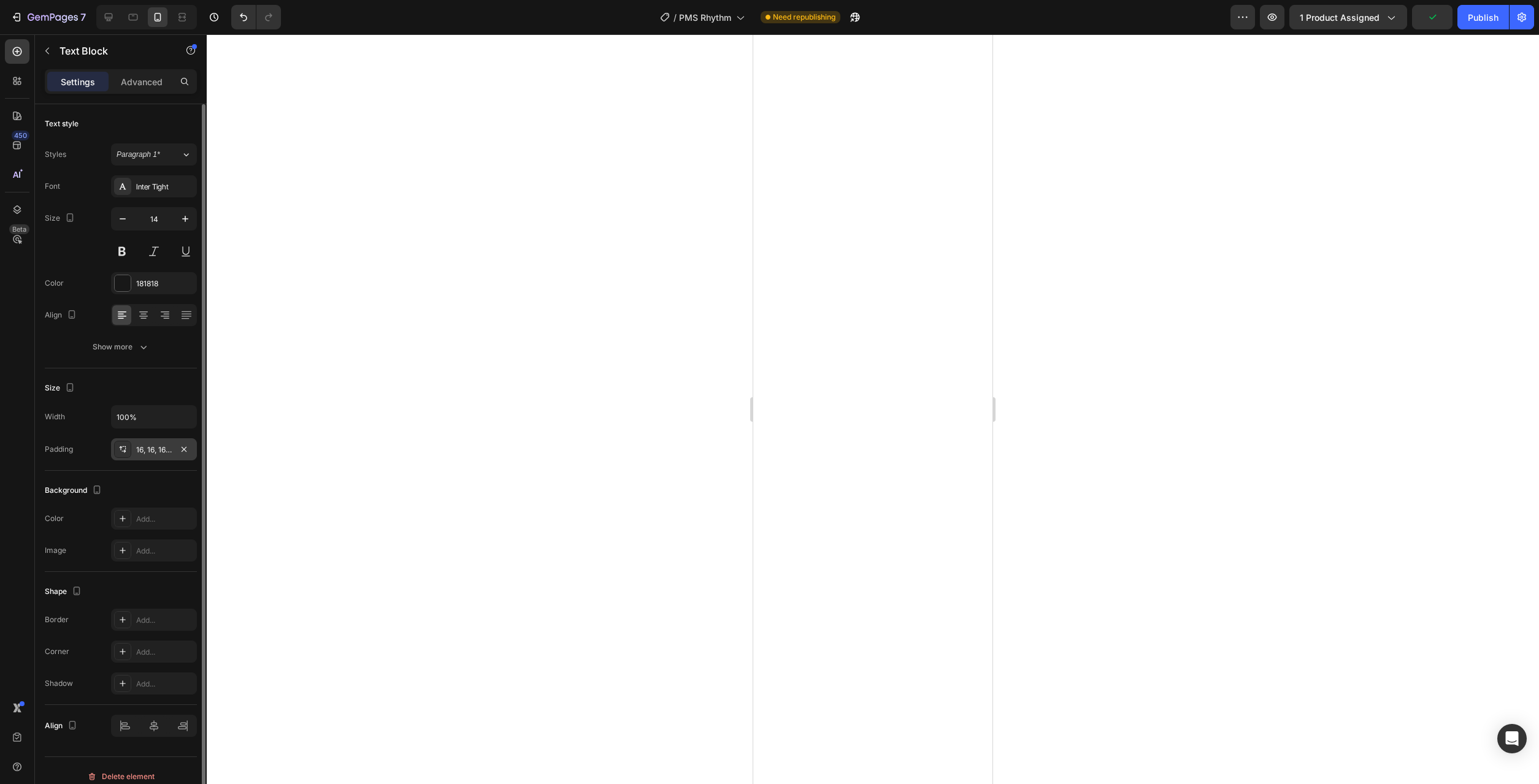
click at [122, 452] on icon at bounding box center [122, 449] width 10 height 10
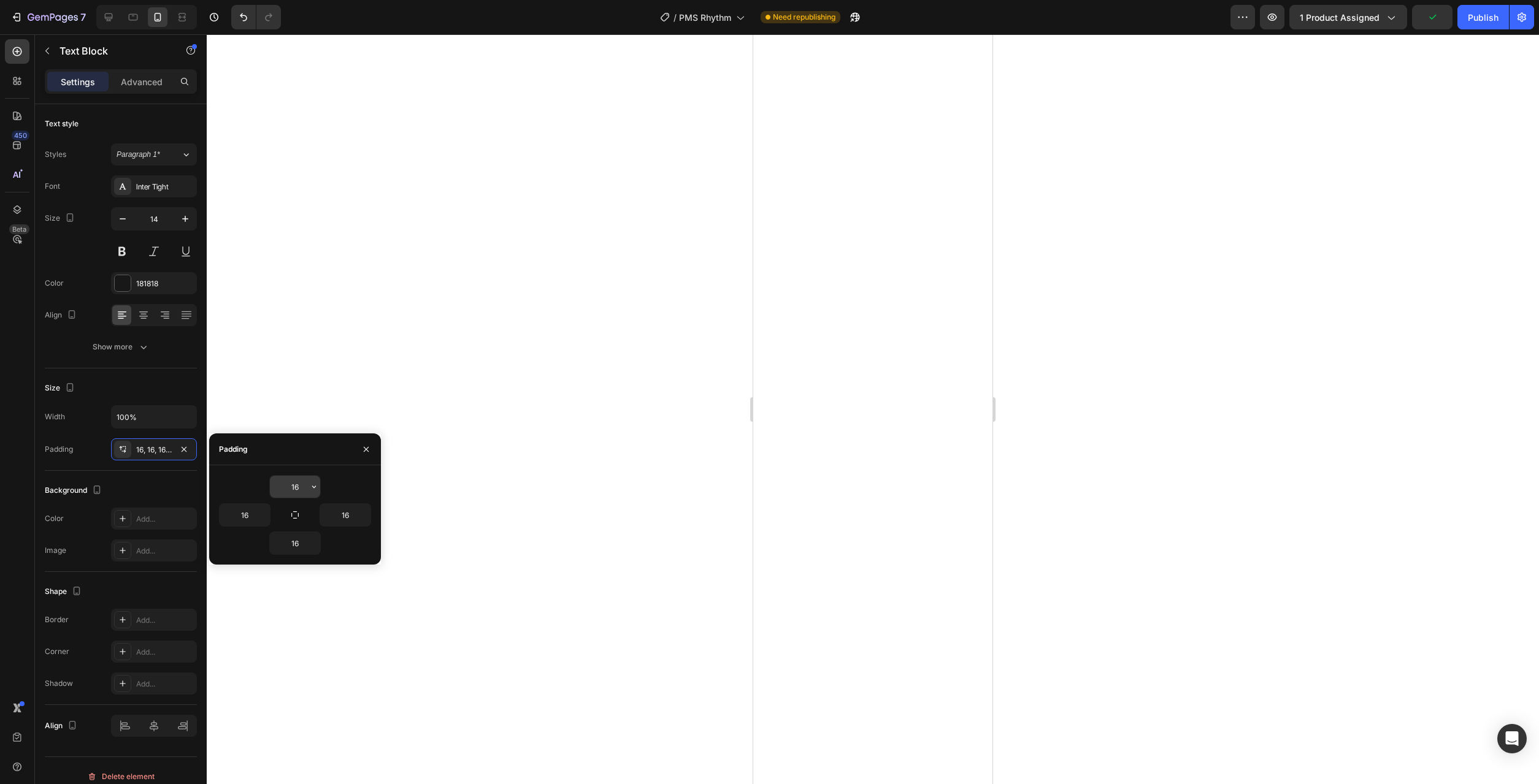
click at [311, 492] on button "button" at bounding box center [314, 487] width 12 height 22
click at [303, 530] on div "Auto Auto" at bounding box center [262, 541] width 96 height 23
type input "Auto"
click at [320, 546] on div "16" at bounding box center [294, 543] width 52 height 23
drag, startPoint x: 316, startPoint y: 546, endPoint x: 310, endPoint y: 552, distance: 8.5
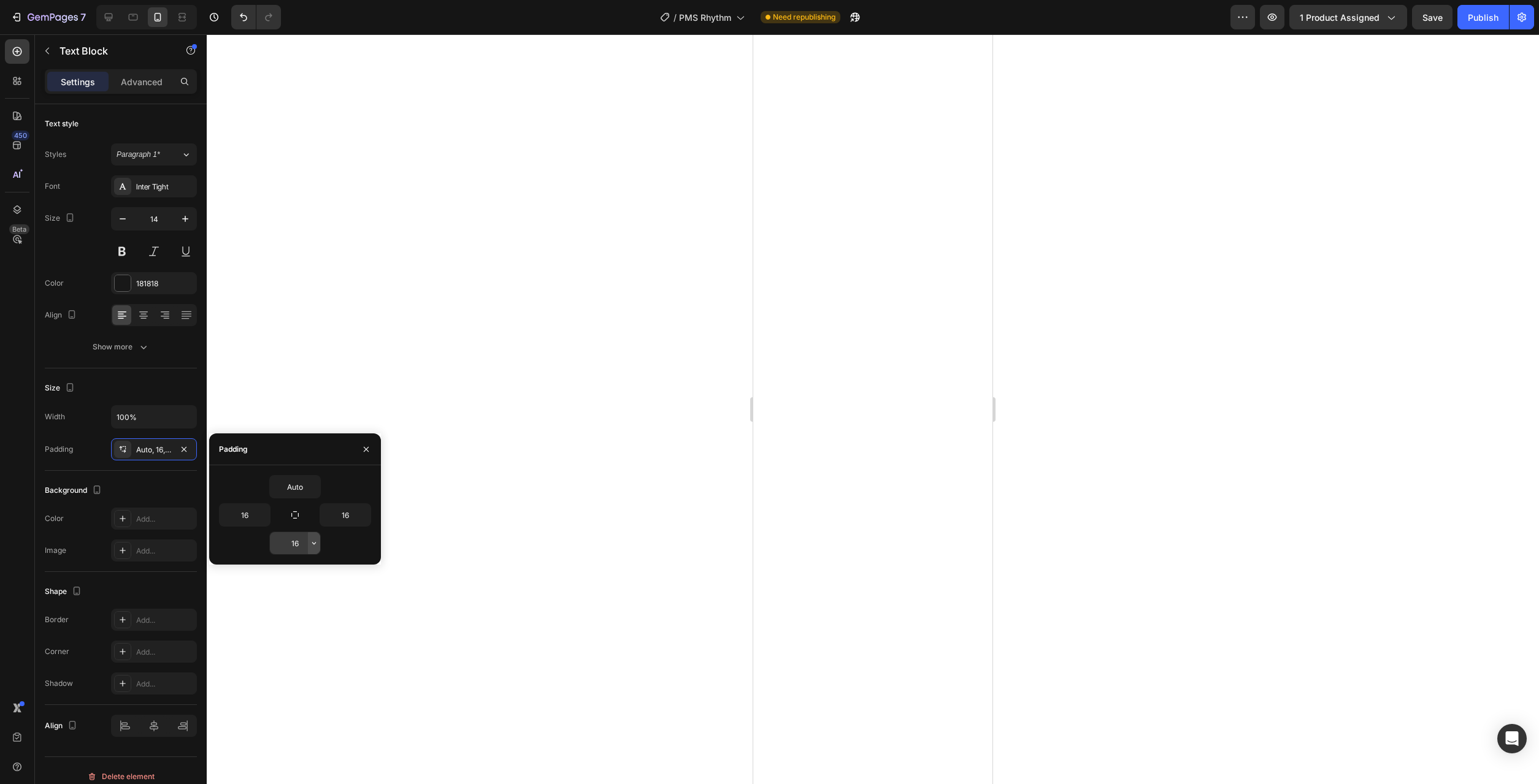
click at [315, 546] on icon "button" at bounding box center [314, 543] width 10 height 10
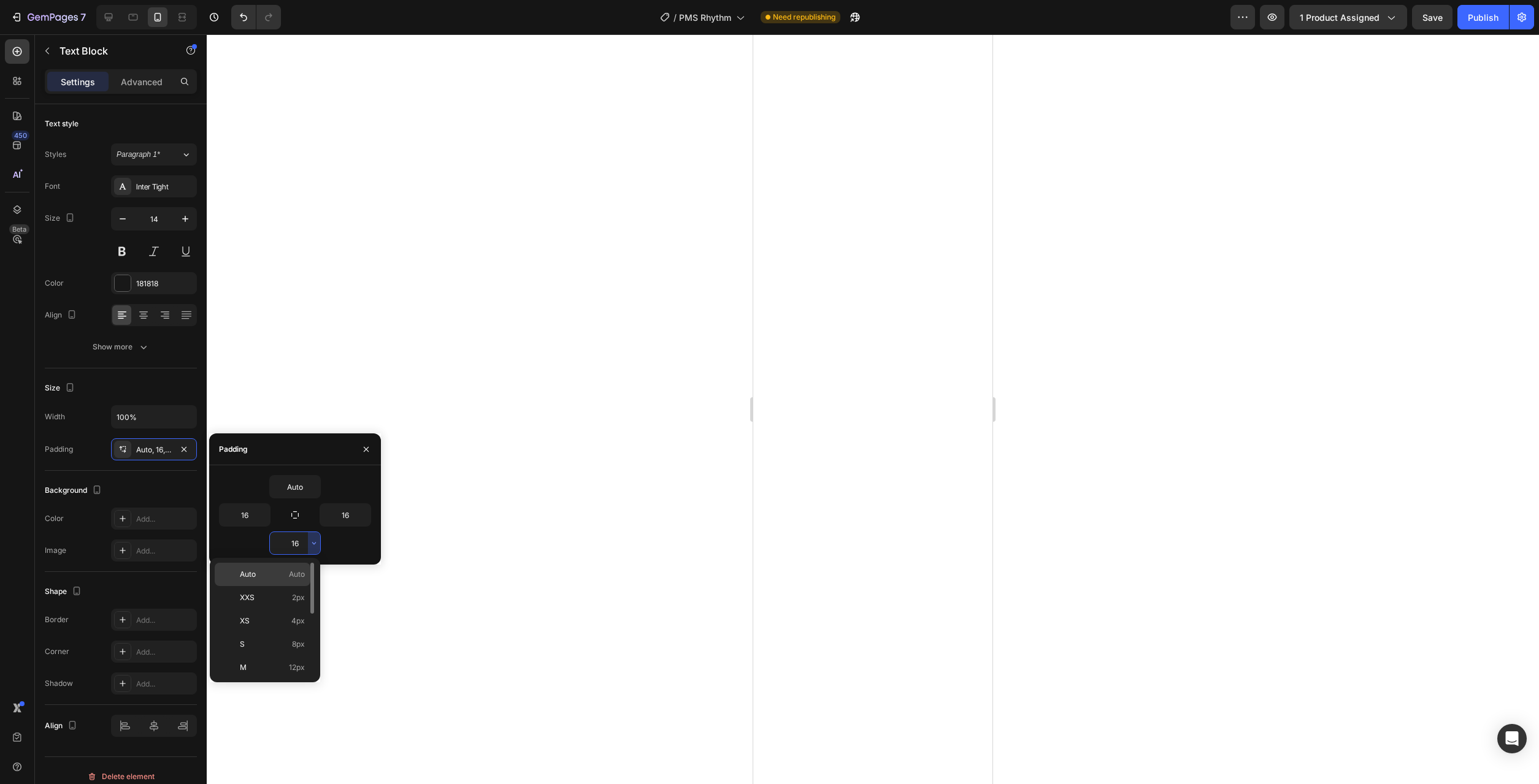
click at [302, 586] on div "Auto Auto" at bounding box center [262, 598] width 96 height 23
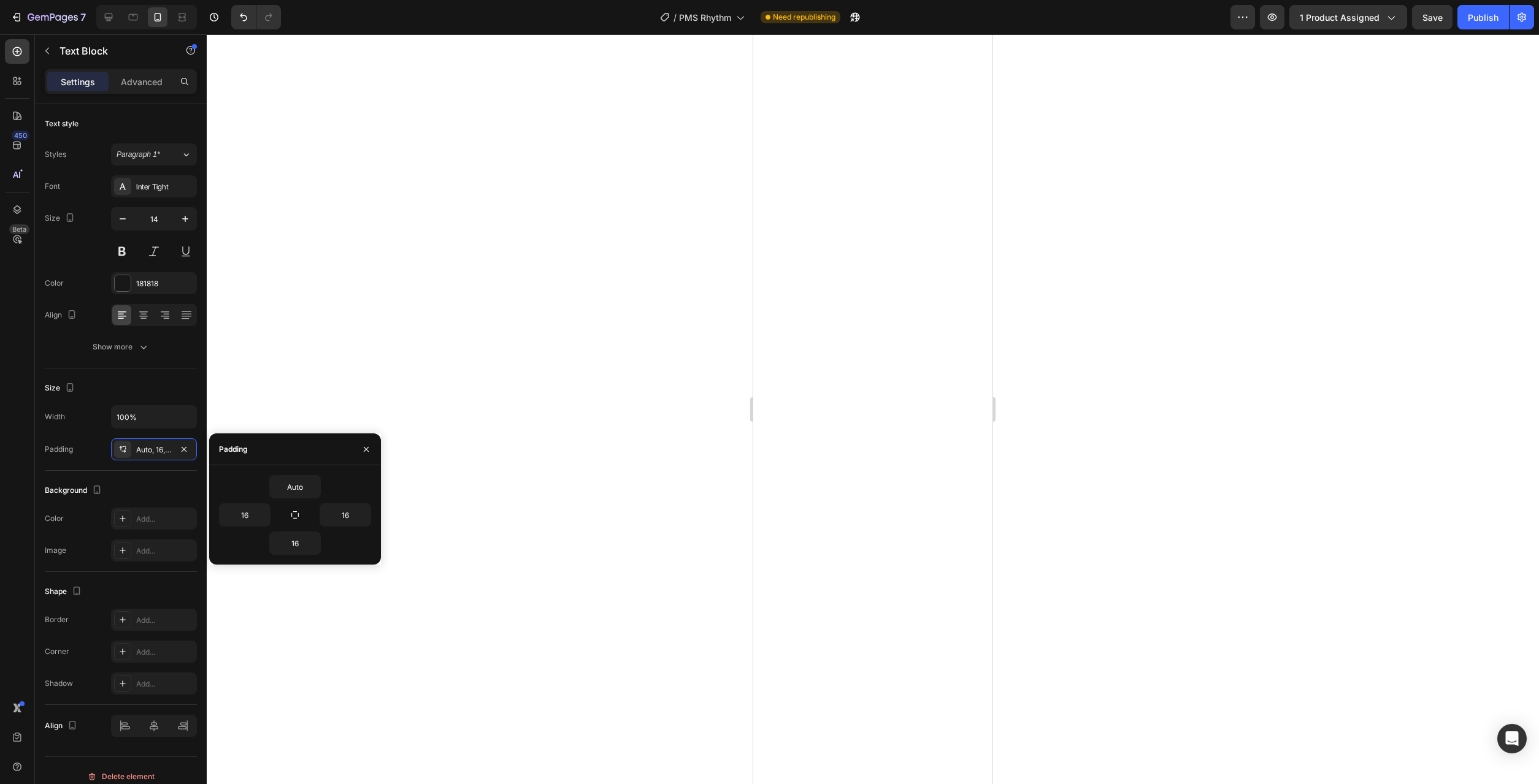
type input "Auto"
click at [261, 521] on button "button" at bounding box center [263, 515] width 12 height 22
click at [239, 635] on div "XL 24px" at bounding box center [212, 647] width 96 height 23
type input "24"
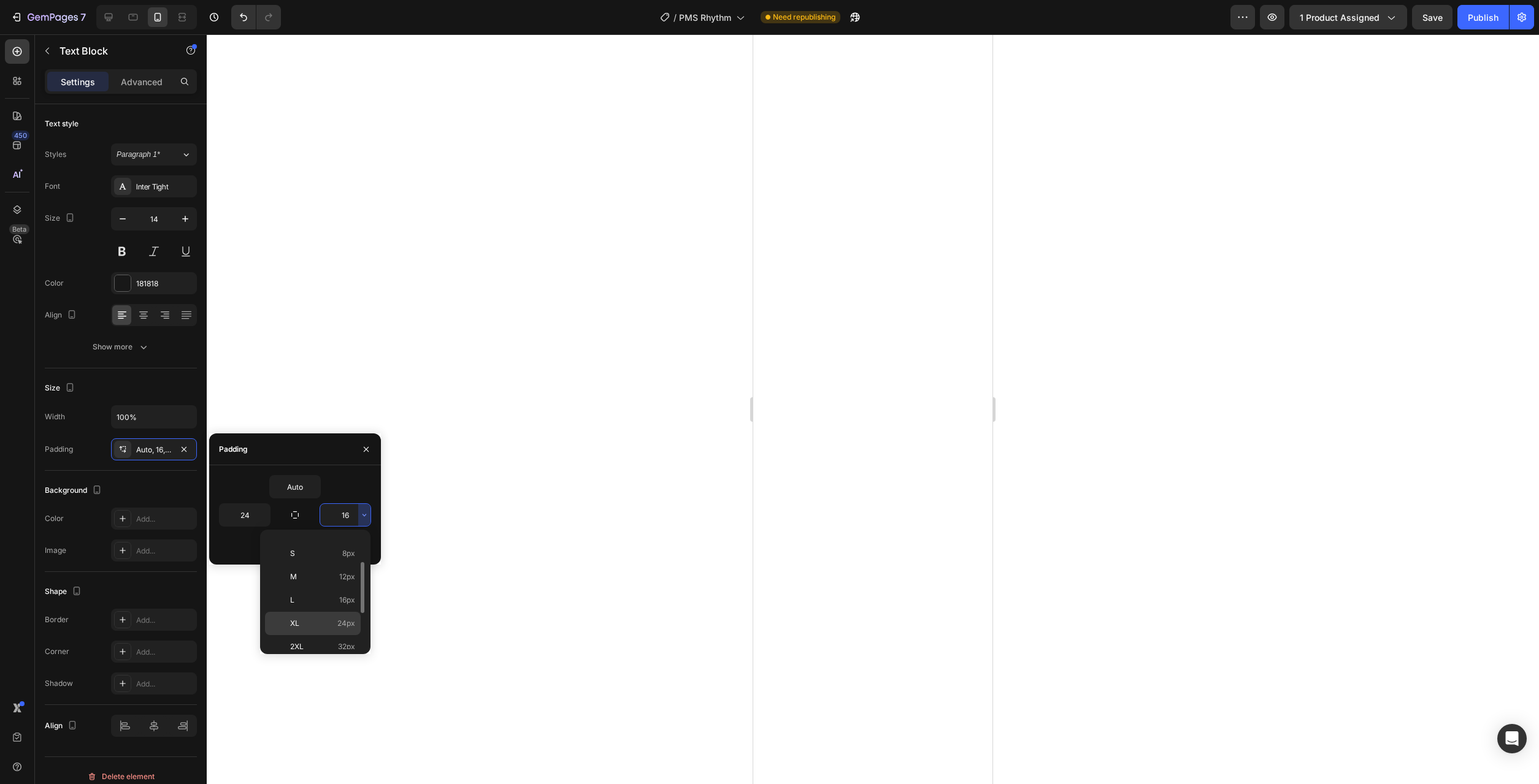
click at [328, 620] on p "XL 24px" at bounding box center [323, 624] width 65 height 11
type input "24"
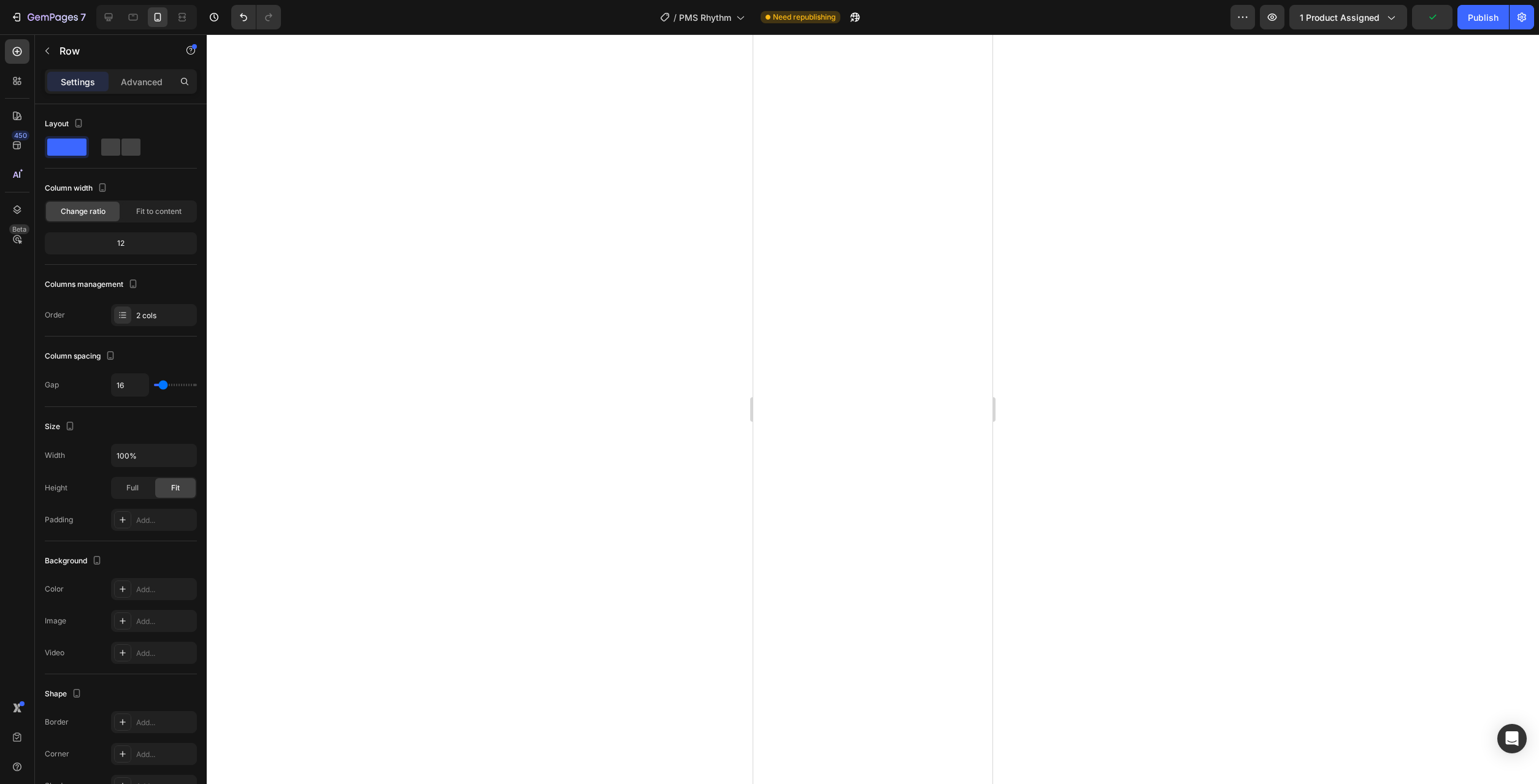
type input "21"
type input "0"
drag, startPoint x: 165, startPoint y: 385, endPoint x: 111, endPoint y: 384, distance: 54.0
type input "0"
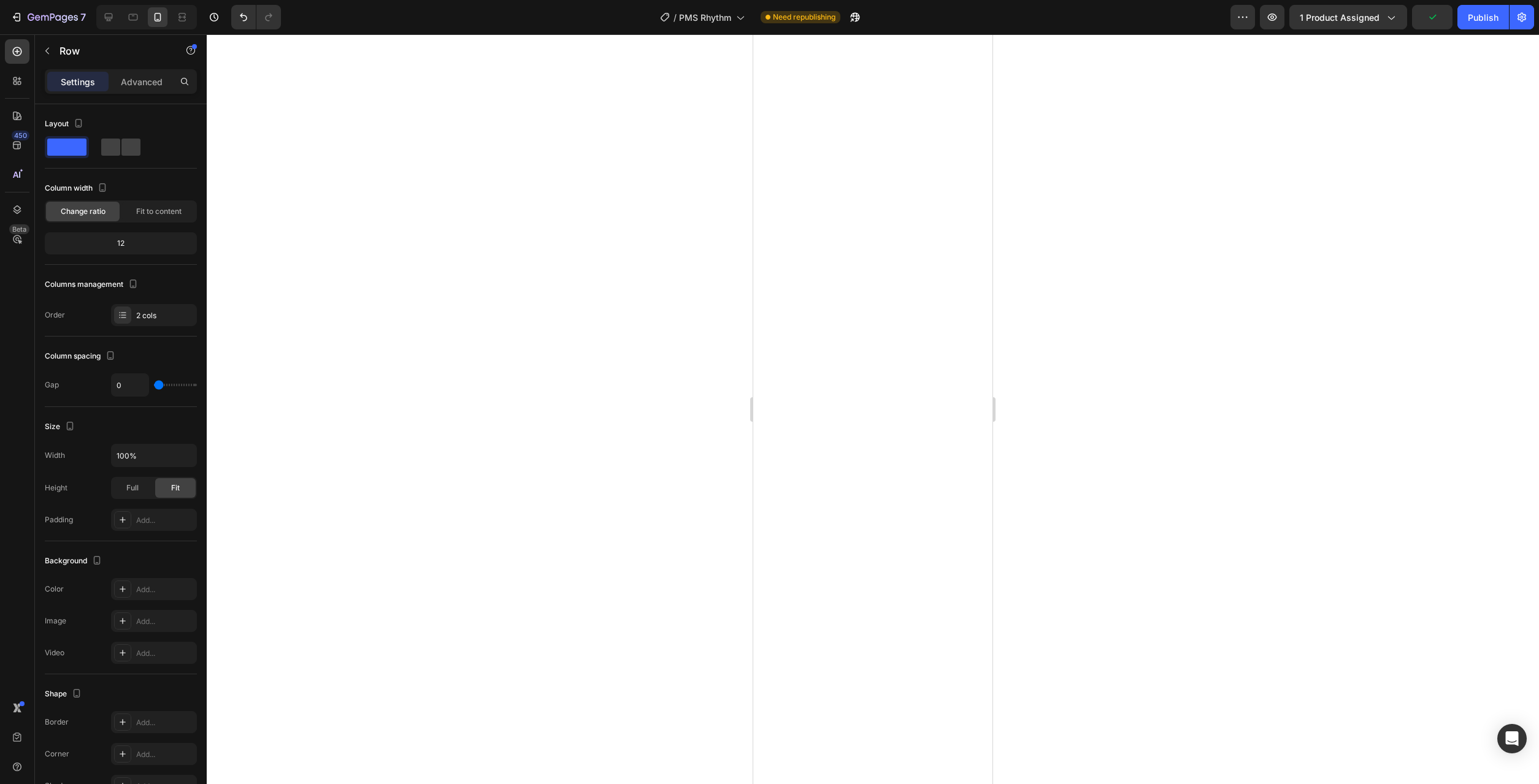
click at [154, 384] on input "range" at bounding box center [175, 385] width 43 height 3
click at [74, 139] on span at bounding box center [67, 147] width 39 height 17
type input "16"
type input "9"
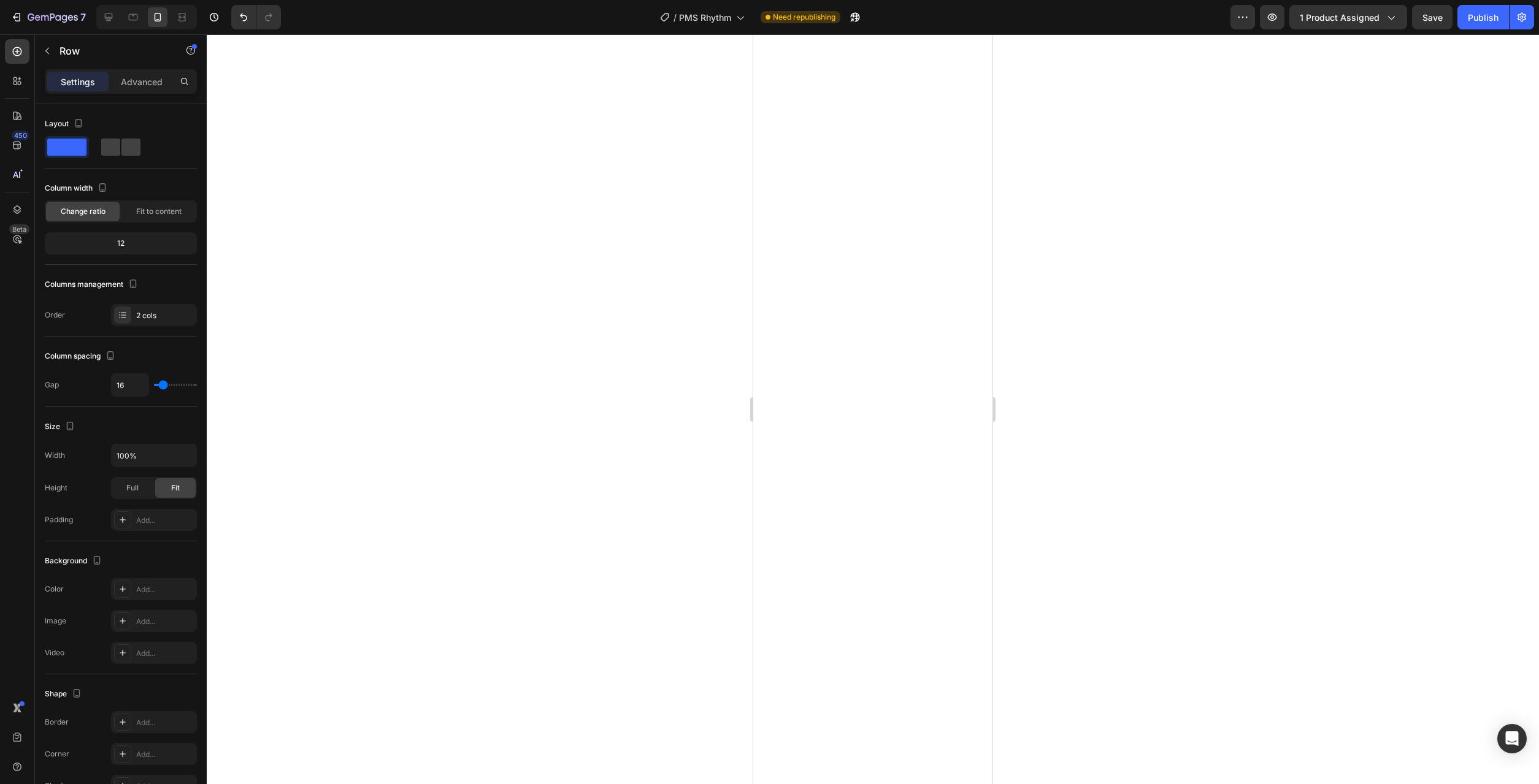
type input "9"
type input "0"
drag, startPoint x: 154, startPoint y: 384, endPoint x: 133, endPoint y: 384, distance: 21.0
type input "0"
click at [154, 384] on input "range" at bounding box center [175, 385] width 43 height 3
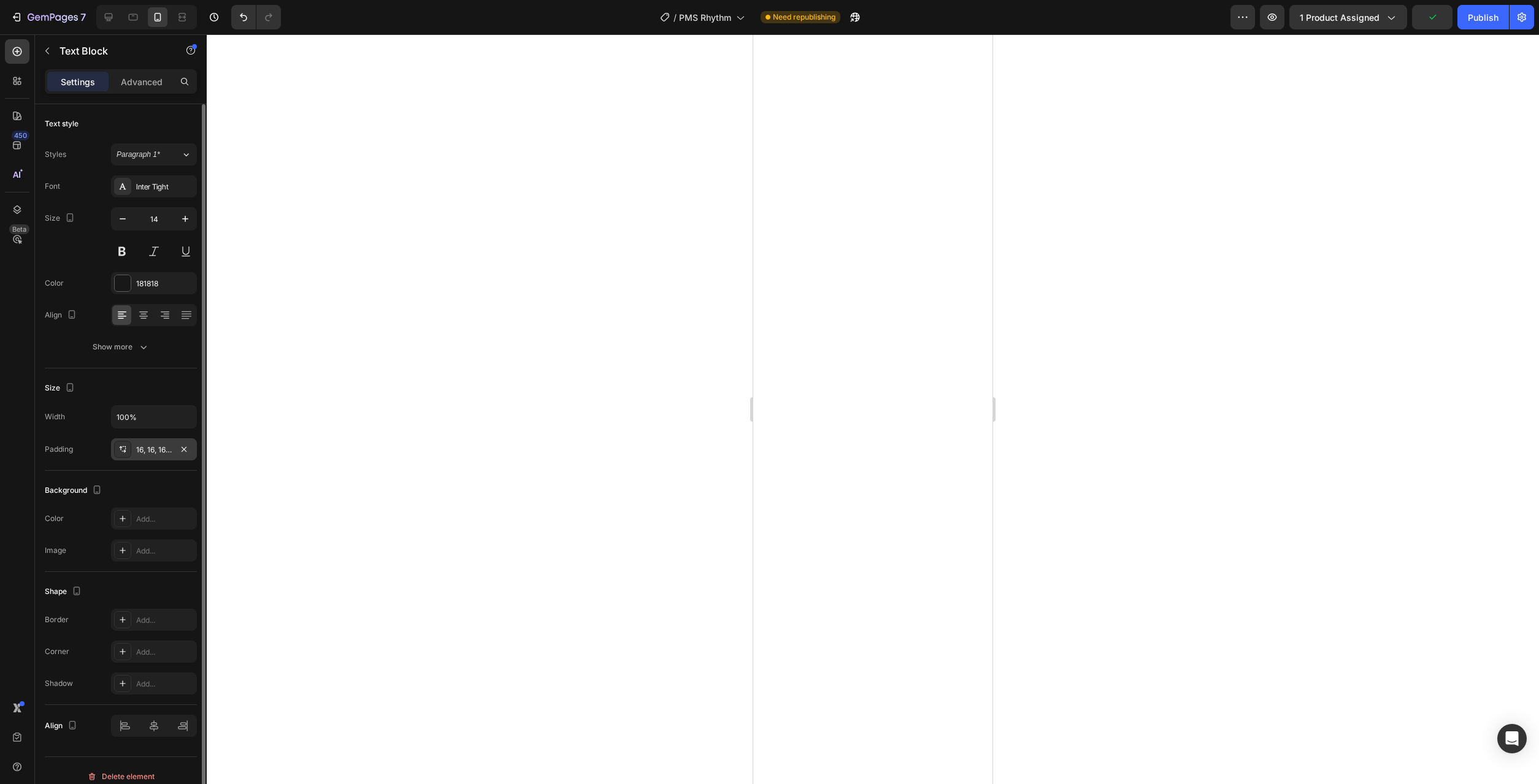
click at [158, 448] on div "16, 16, 16, 16" at bounding box center [154, 450] width 36 height 11
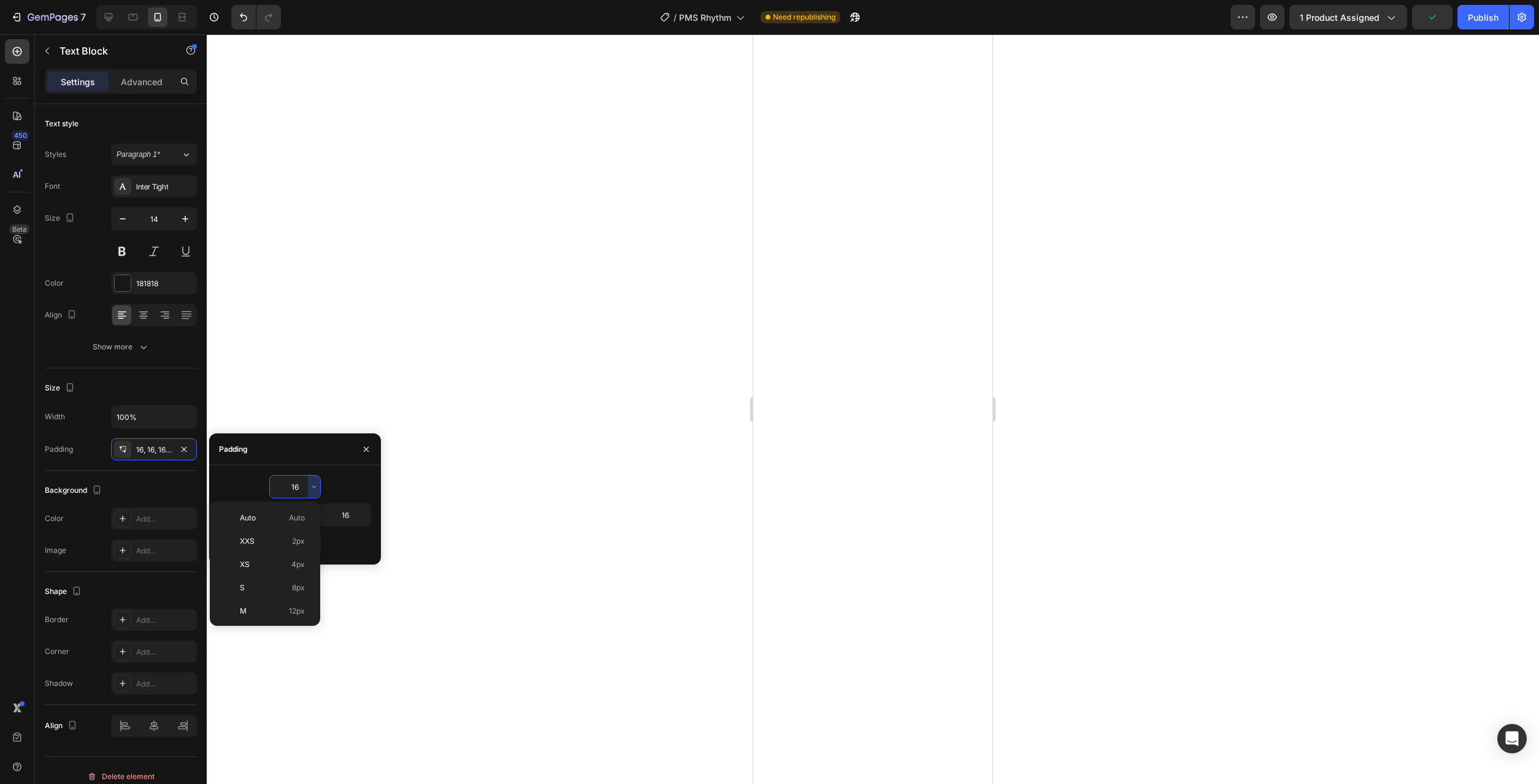
click at [308, 621] on div at bounding box center [310, 678] width 9 height 115
click at [263, 521] on p "Auto Auto" at bounding box center [272, 518] width 65 height 11
type input "Auto"
click at [320, 549] on button "button" at bounding box center [314, 543] width 12 height 22
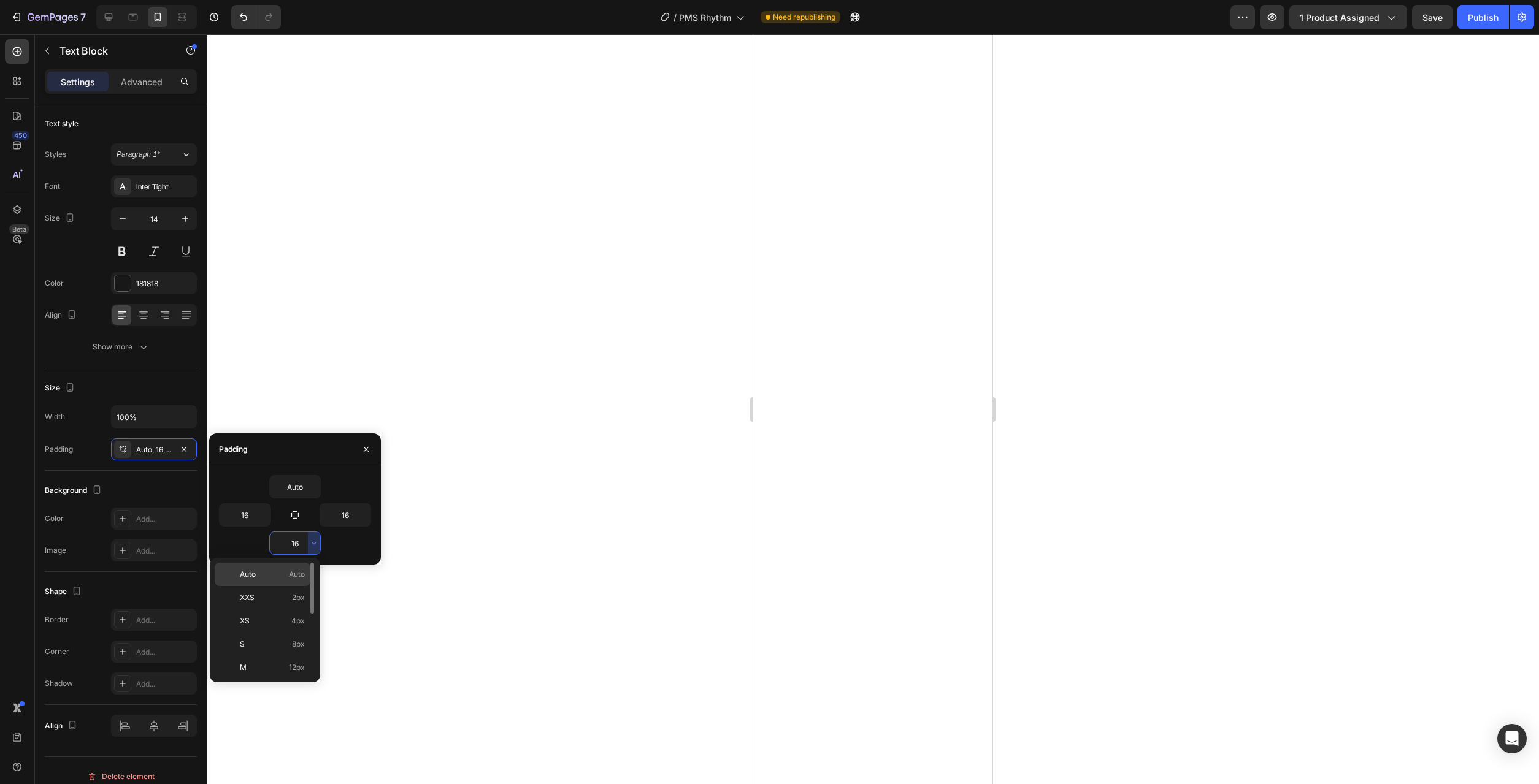
click at [304, 586] on div "Auto Auto" at bounding box center [262, 598] width 96 height 23
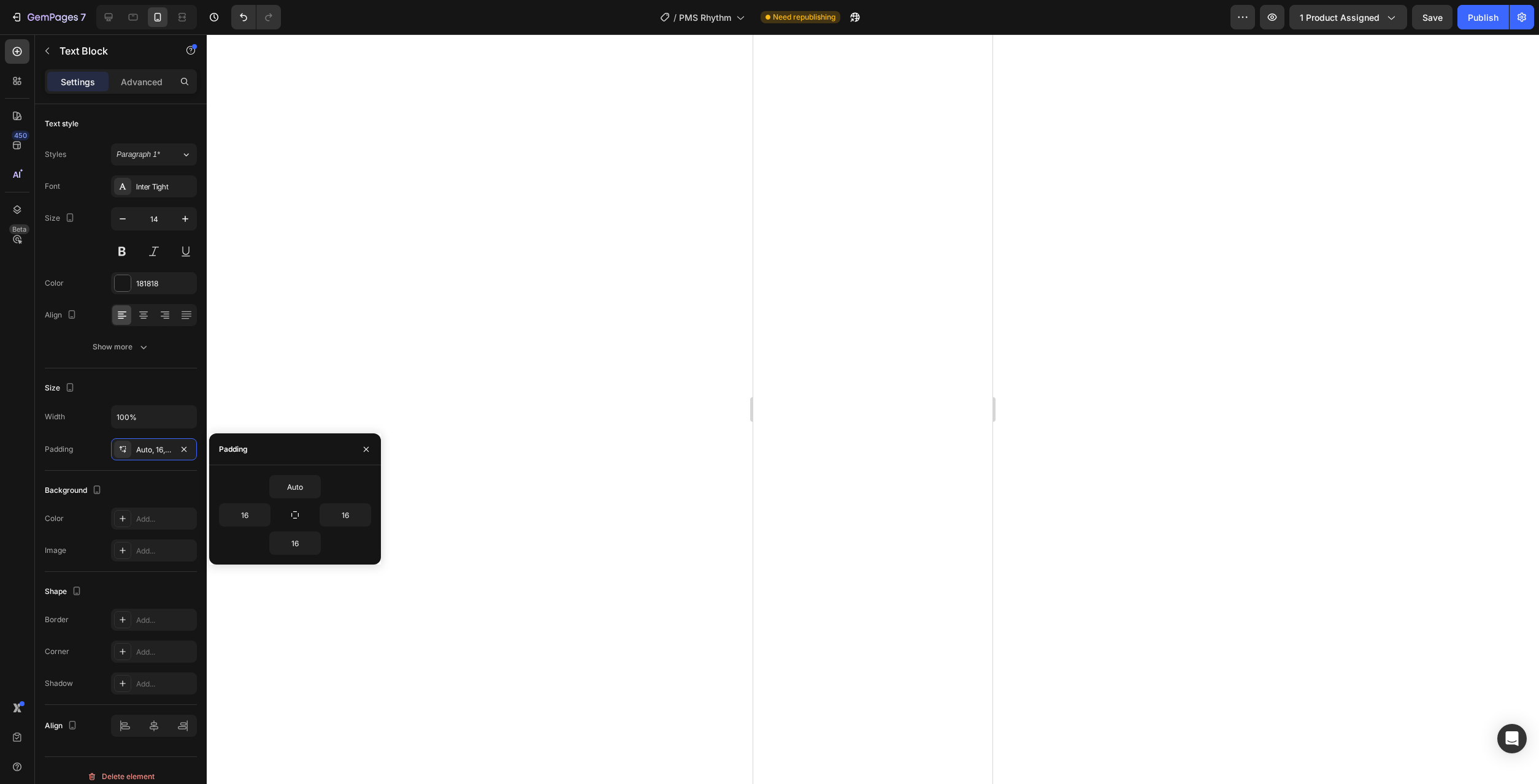
type input "Auto"
click at [268, 519] on icon "button" at bounding box center [263, 515] width 10 height 10
click at [237, 620] on p "XL 24px" at bounding box center [222, 624] width 65 height 11
type input "24"
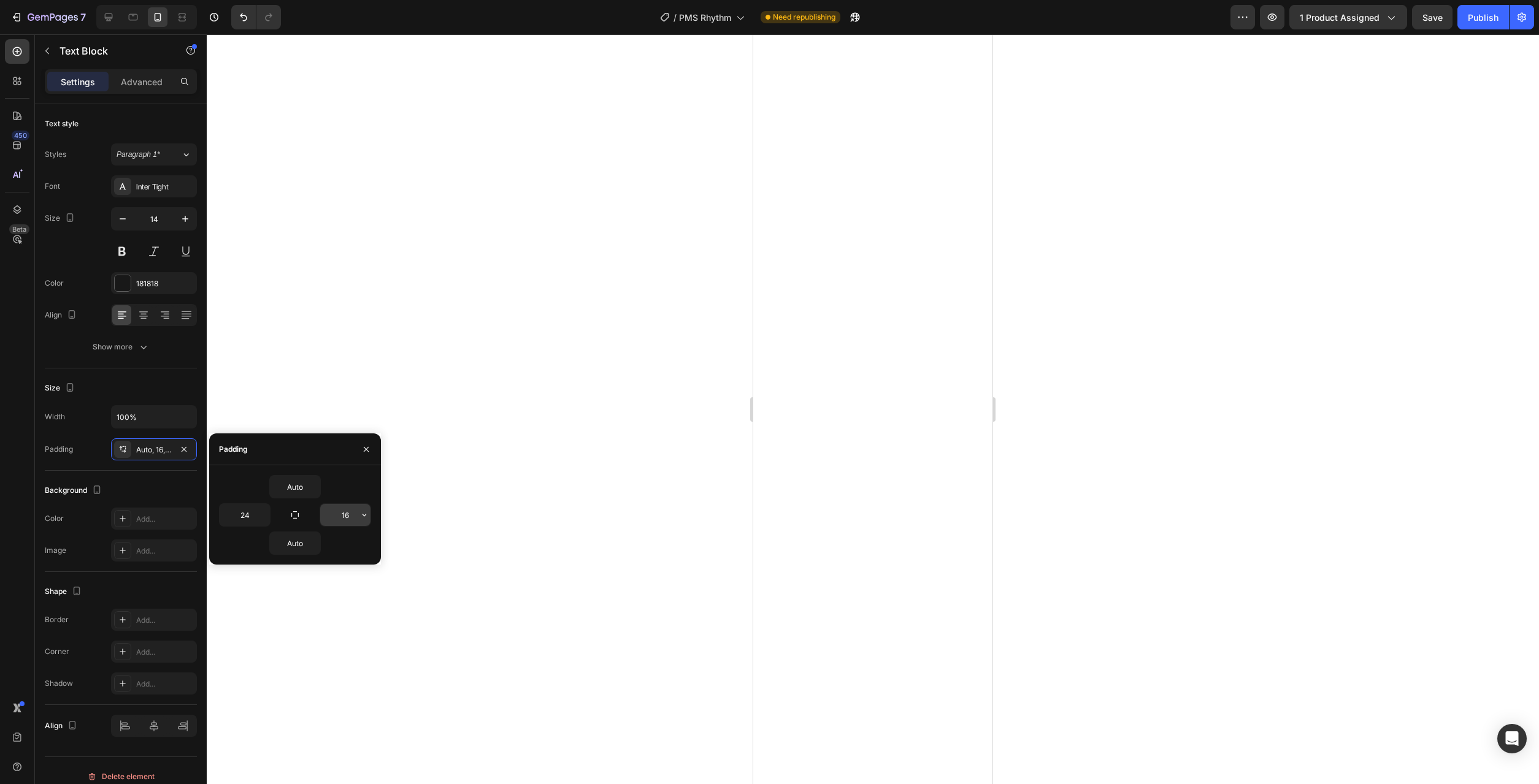
click at [363, 523] on button "button" at bounding box center [365, 515] width 12 height 22
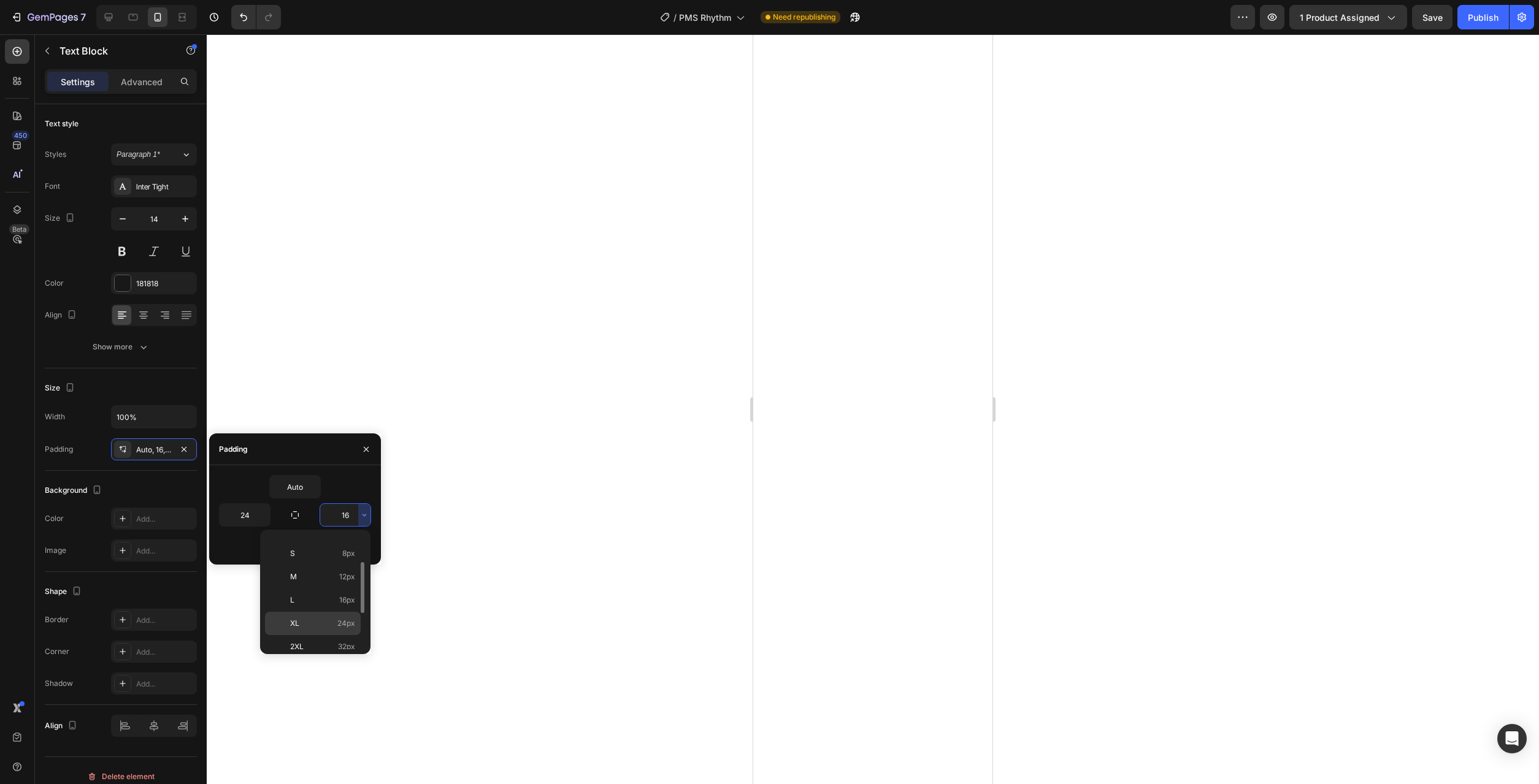
click at [327, 626] on p "XL 24px" at bounding box center [323, 624] width 65 height 11
type input "24"
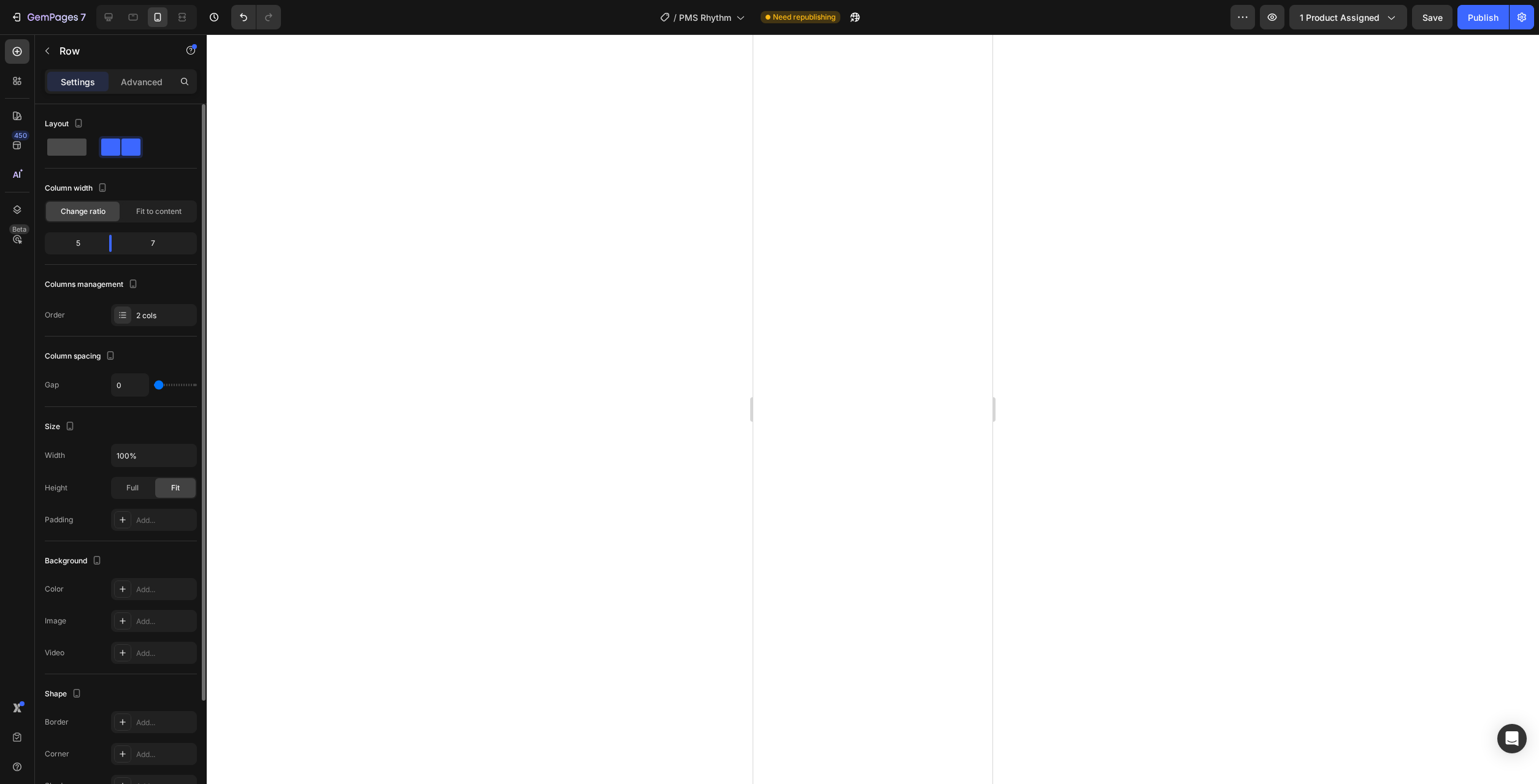
click at [72, 139] on span at bounding box center [67, 147] width 39 height 17
type input "16"
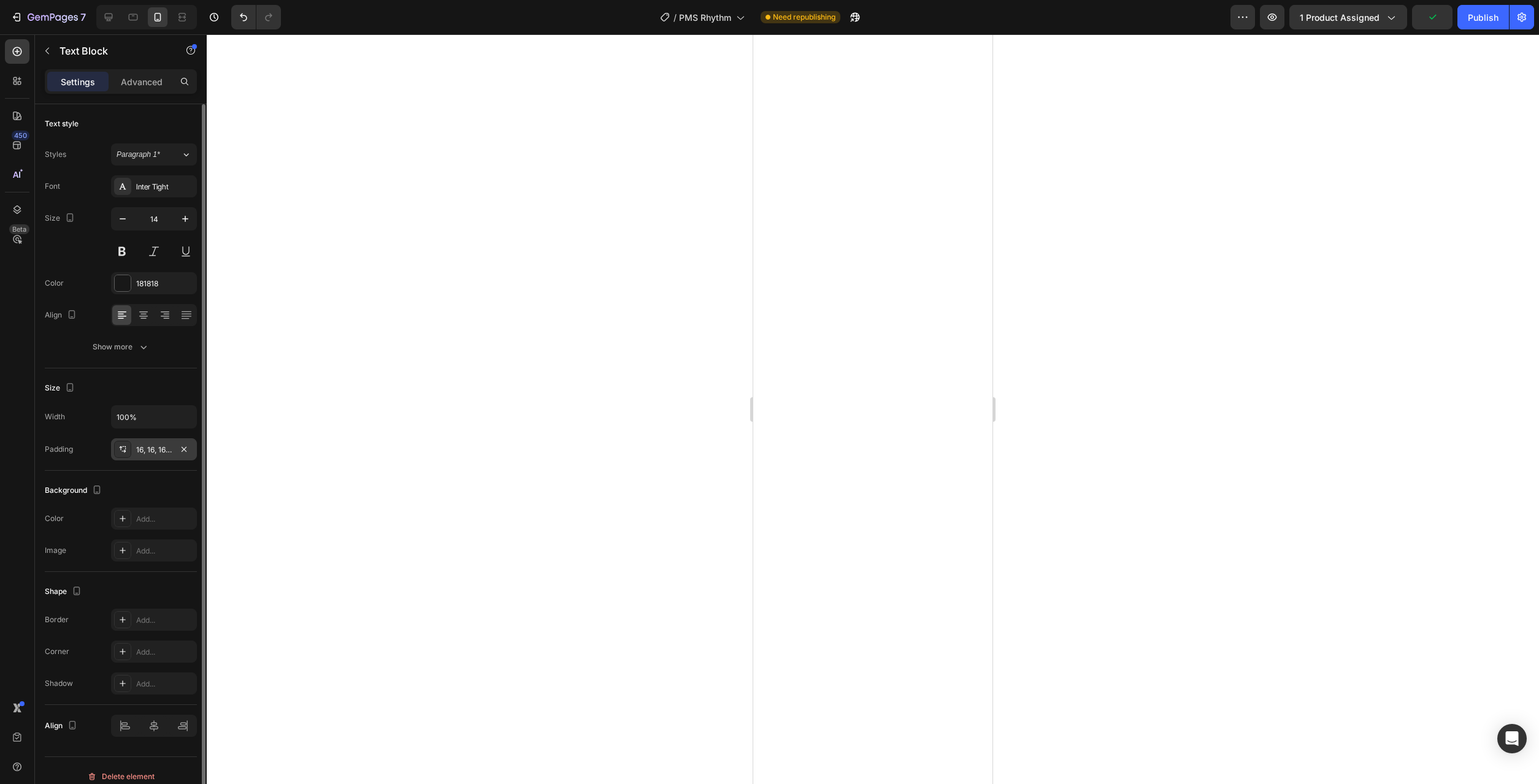
click at [155, 453] on div "16, 16, 16, 16" at bounding box center [154, 450] width 36 height 11
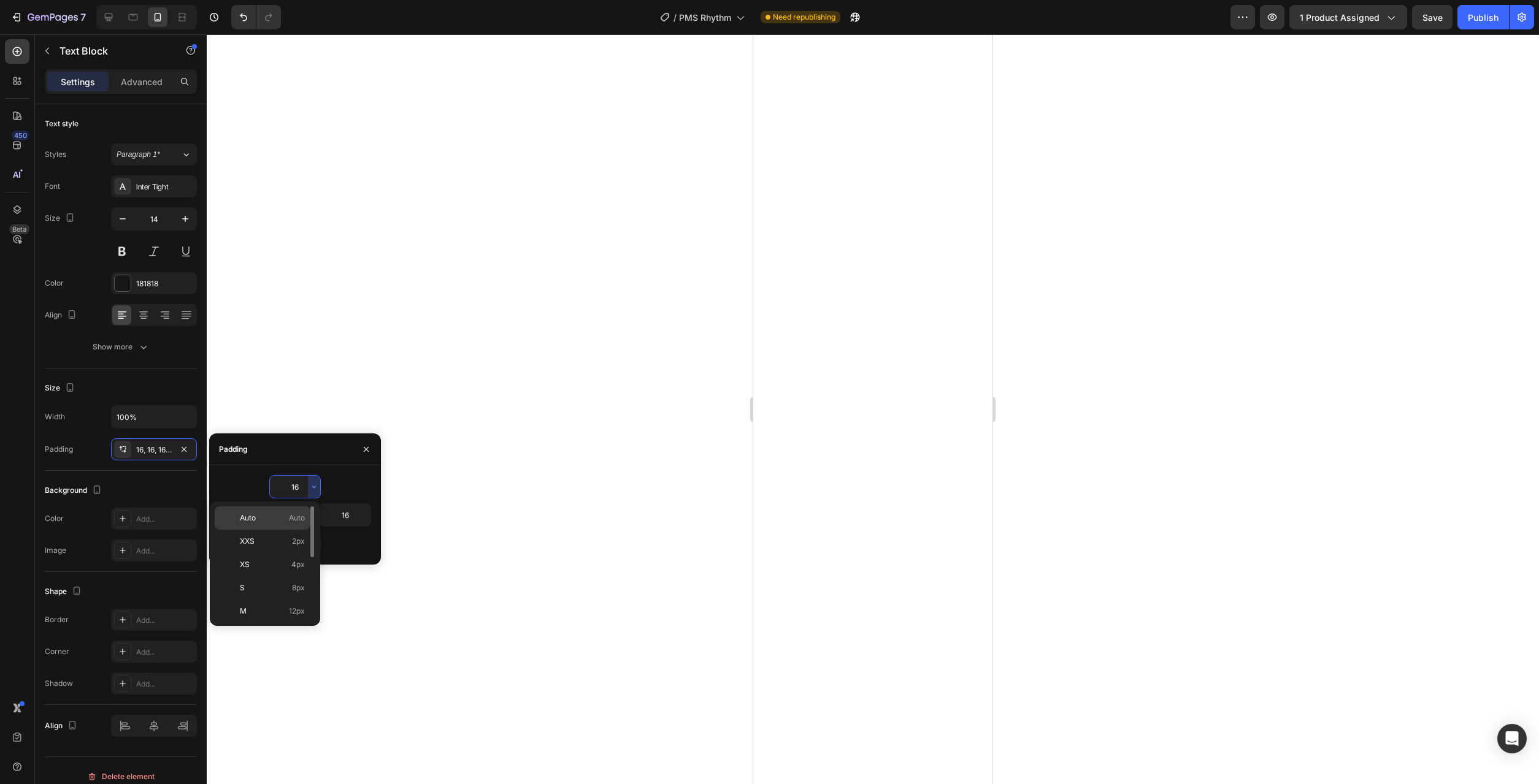
click at [289, 514] on span "Auto" at bounding box center [297, 518] width 16 height 11
type input "Auto"
click at [314, 541] on icon "button" at bounding box center [314, 543] width 10 height 10
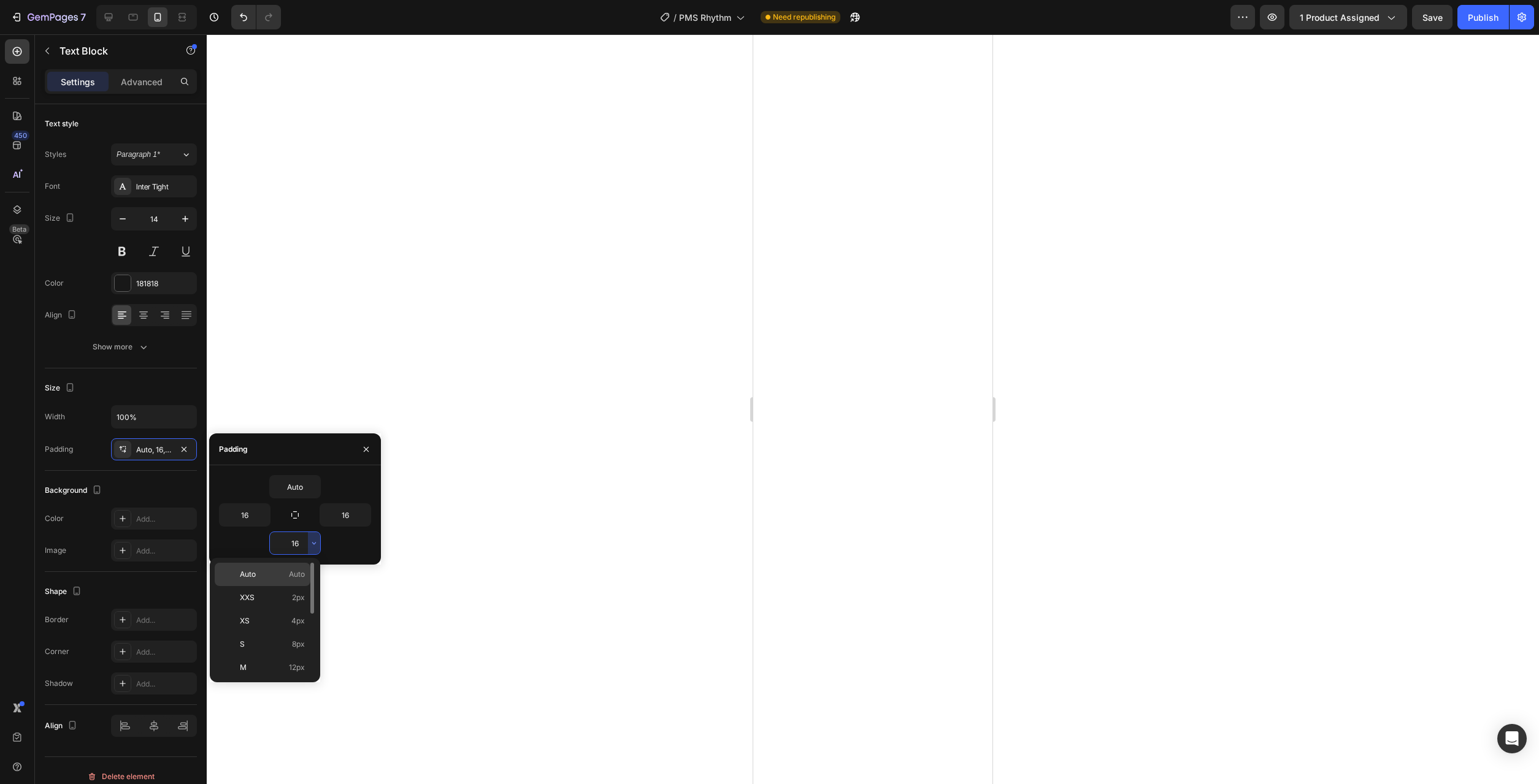
click at [298, 575] on span "Auto" at bounding box center [297, 574] width 16 height 11
type input "Auto"
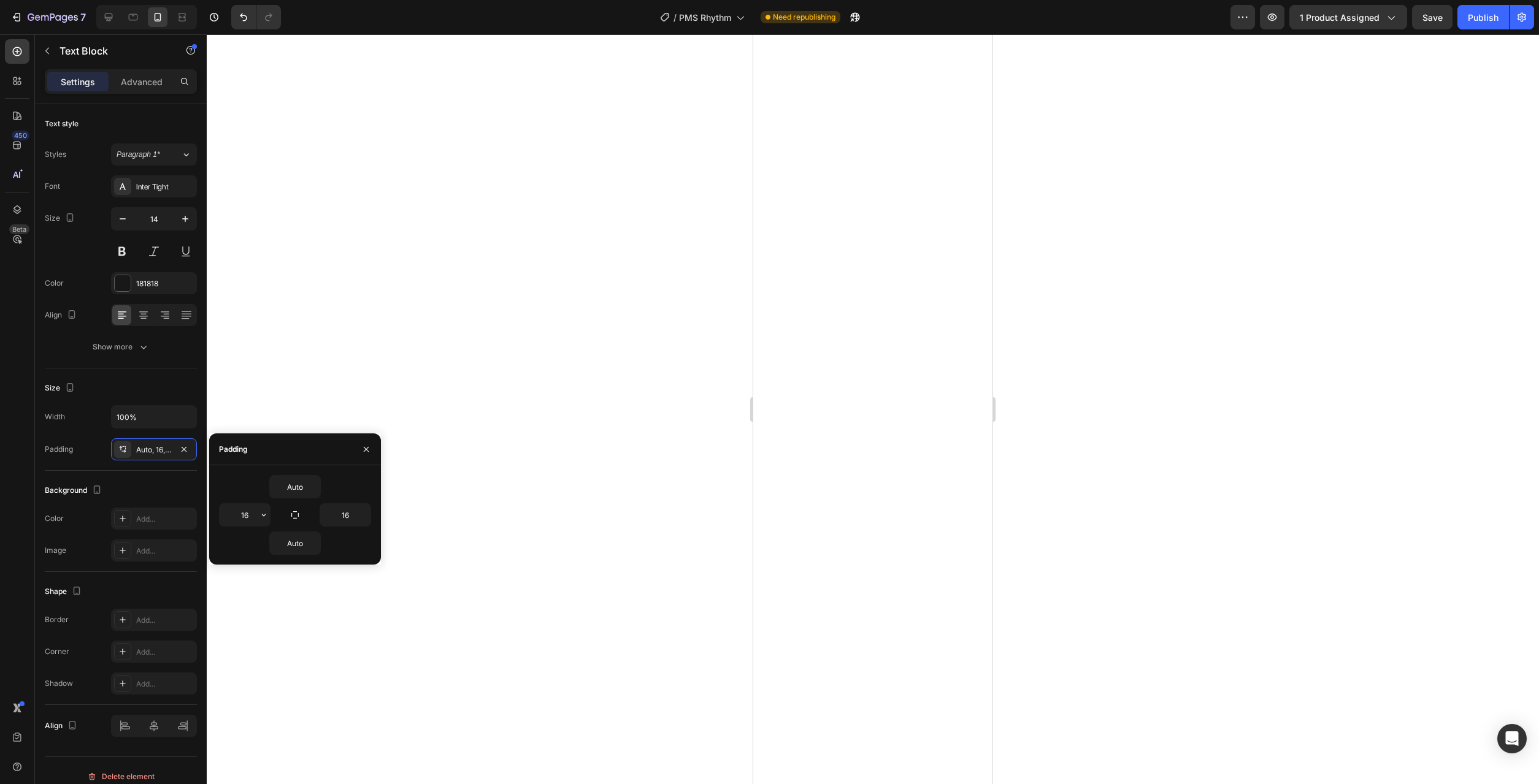
click at [263, 523] on button "button" at bounding box center [263, 515] width 12 height 22
click at [237, 635] on div "XL 24px" at bounding box center [212, 647] width 96 height 23
type input "24"
click at [363, 525] on button "button" at bounding box center [365, 515] width 12 height 22
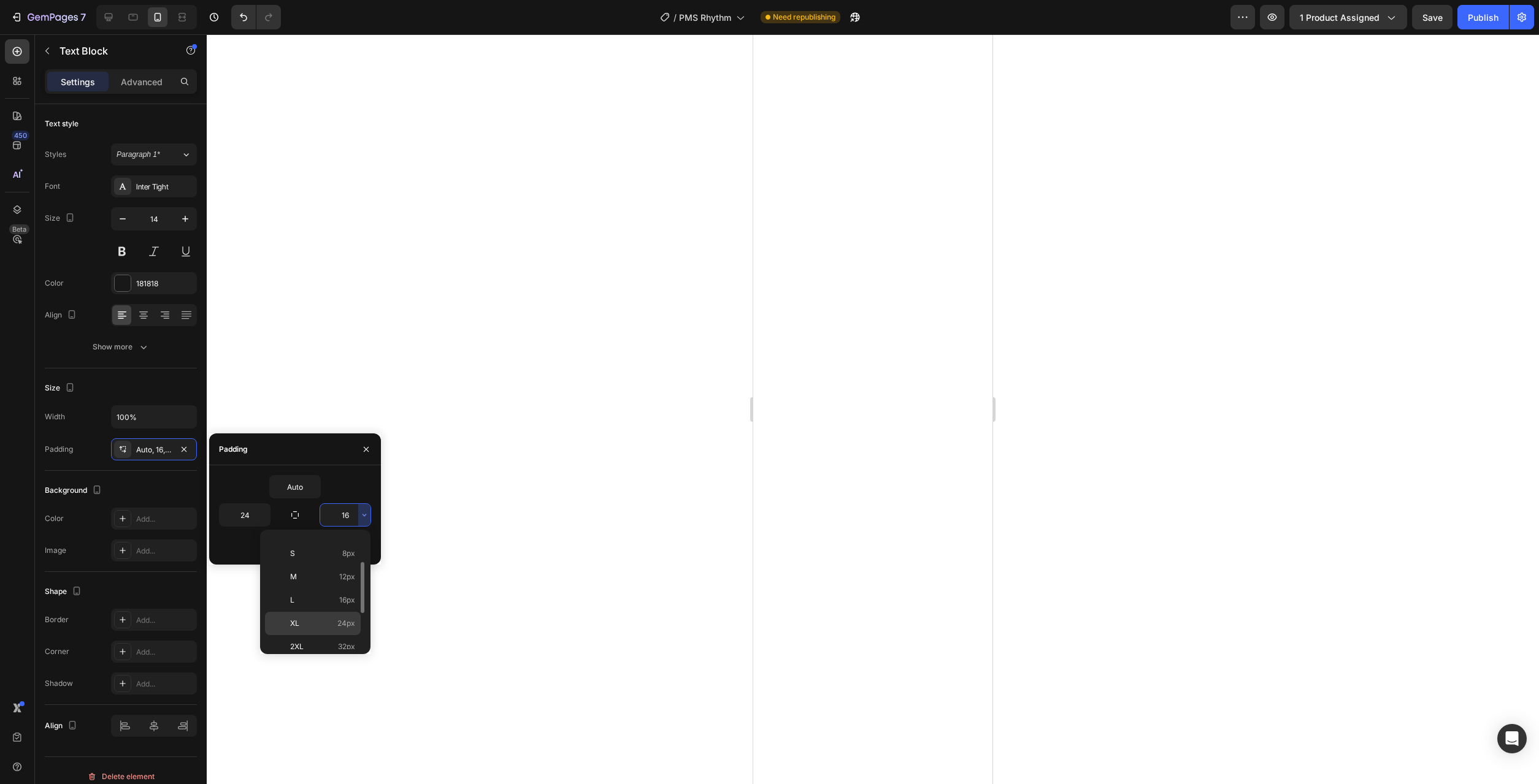
click at [320, 622] on p "XL 24px" at bounding box center [323, 624] width 65 height 11
type input "24"
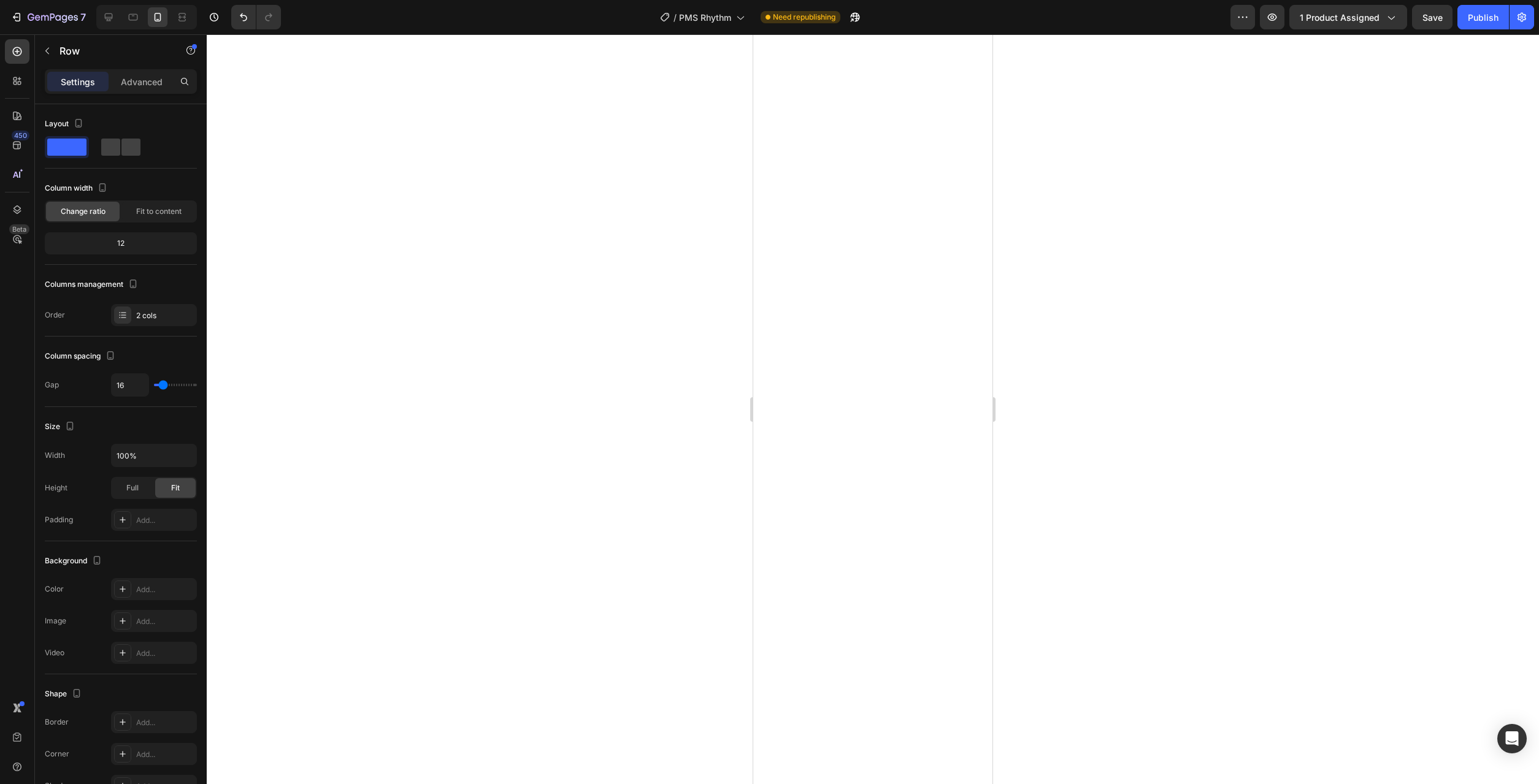
type input "0"
drag, startPoint x: 160, startPoint y: 382, endPoint x: 129, endPoint y: 383, distance: 31.0
type input "0"
click at [154, 384] on input "range" at bounding box center [175, 385] width 43 height 3
click at [431, 404] on div at bounding box center [872, 409] width 1333 height 750
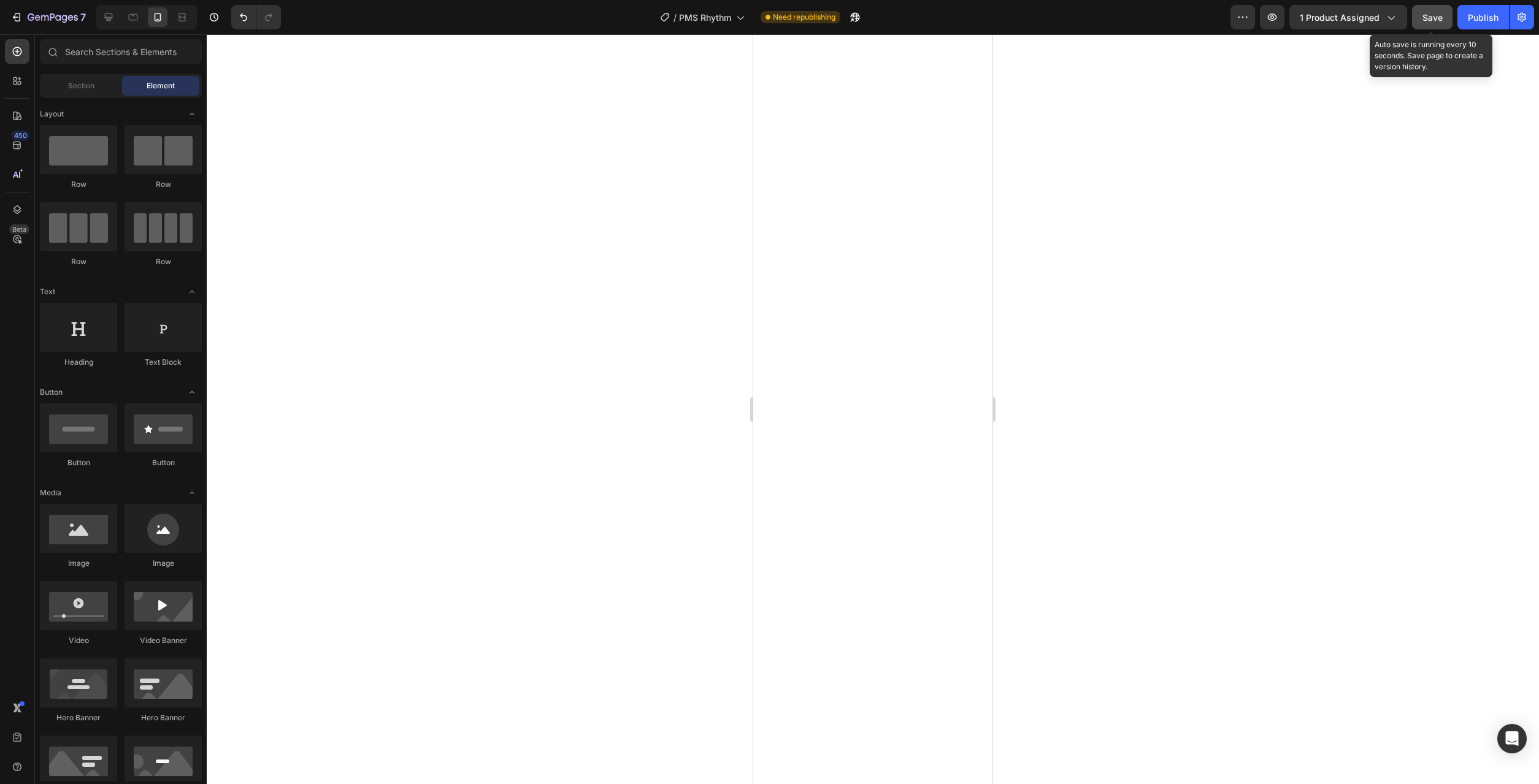
click at [1436, 21] on span "Save" at bounding box center [1432, 17] width 20 height 10
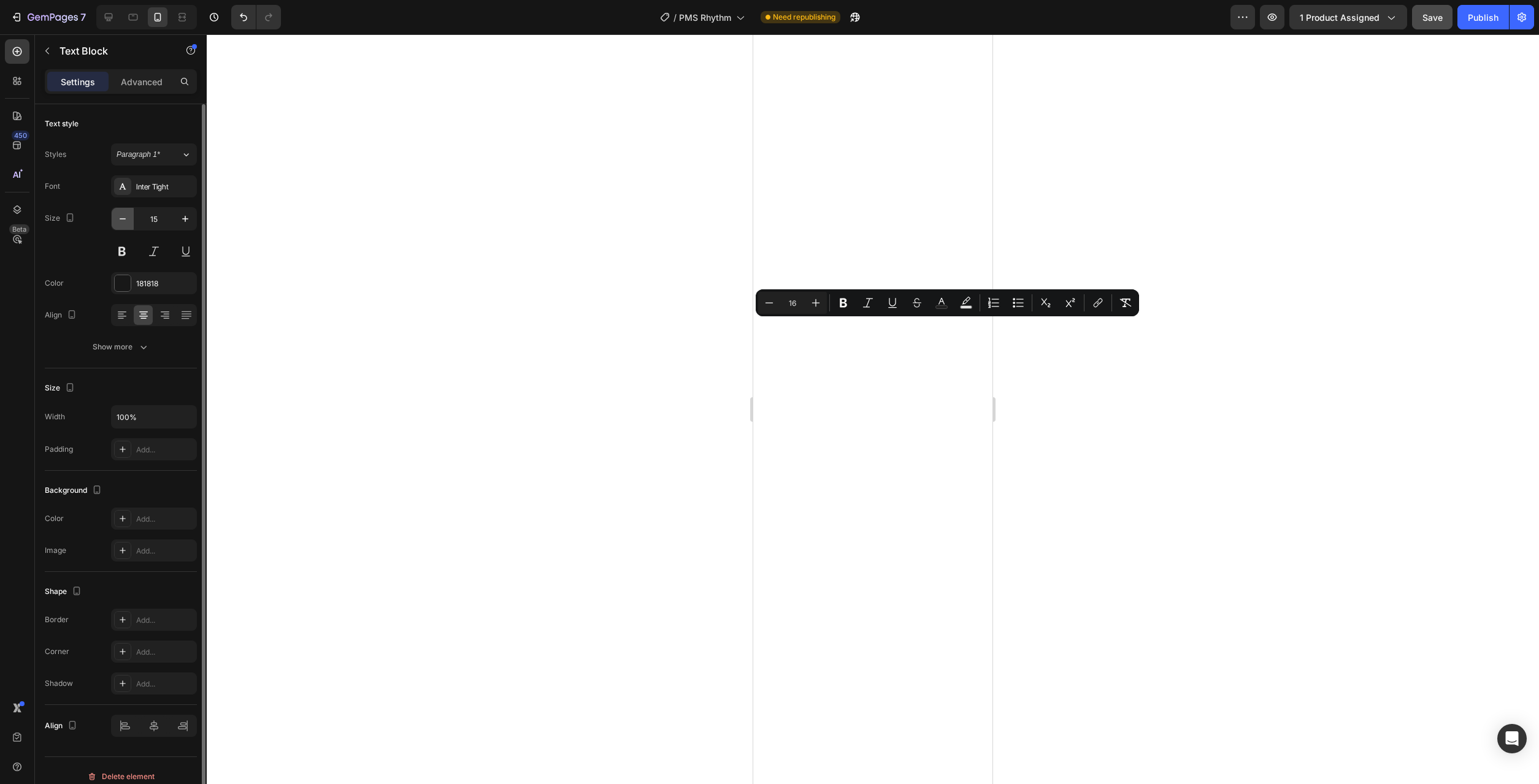
click at [123, 224] on icon "button" at bounding box center [122, 219] width 12 height 12
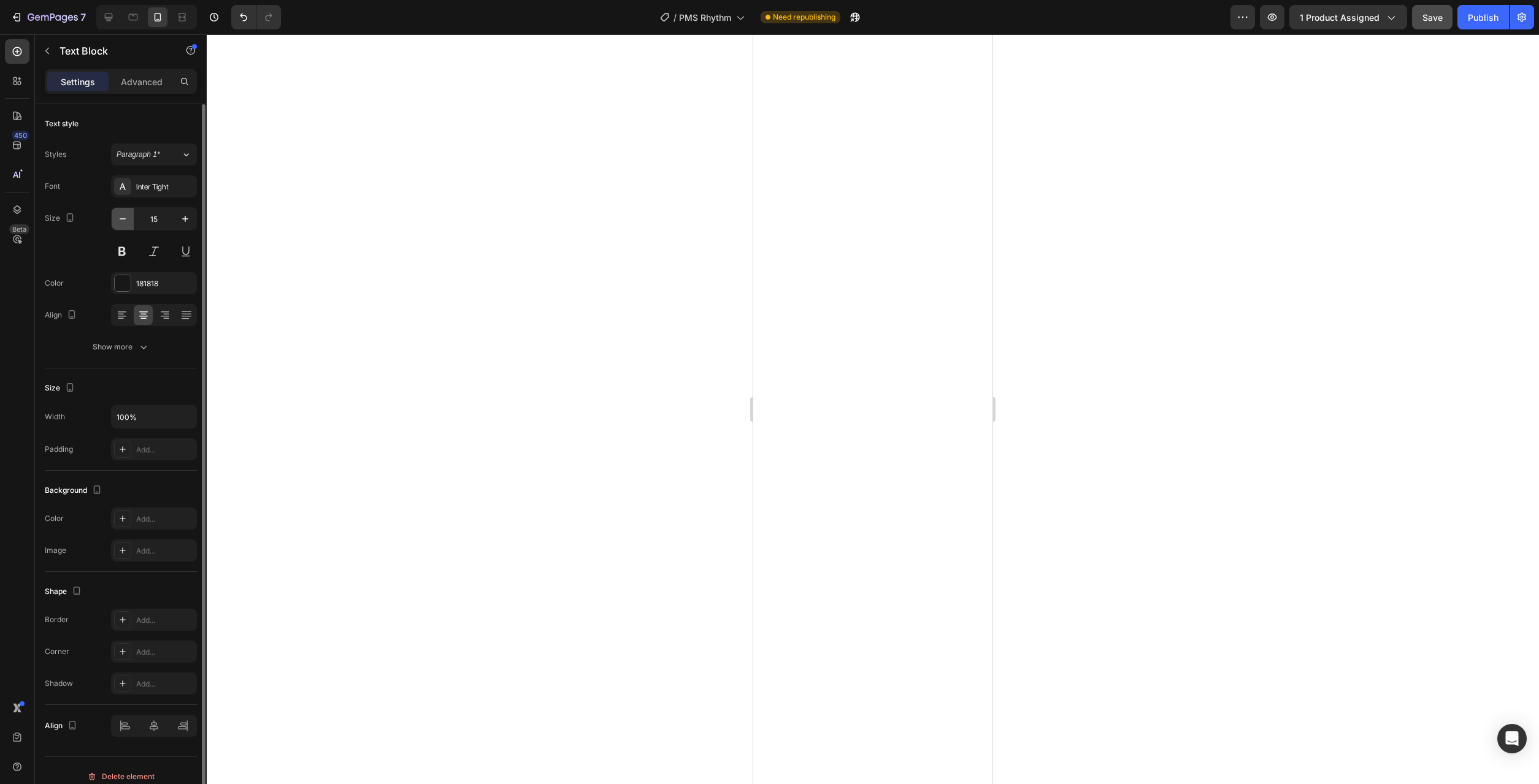
type input "14"
click at [678, 389] on div at bounding box center [872, 409] width 1333 height 750
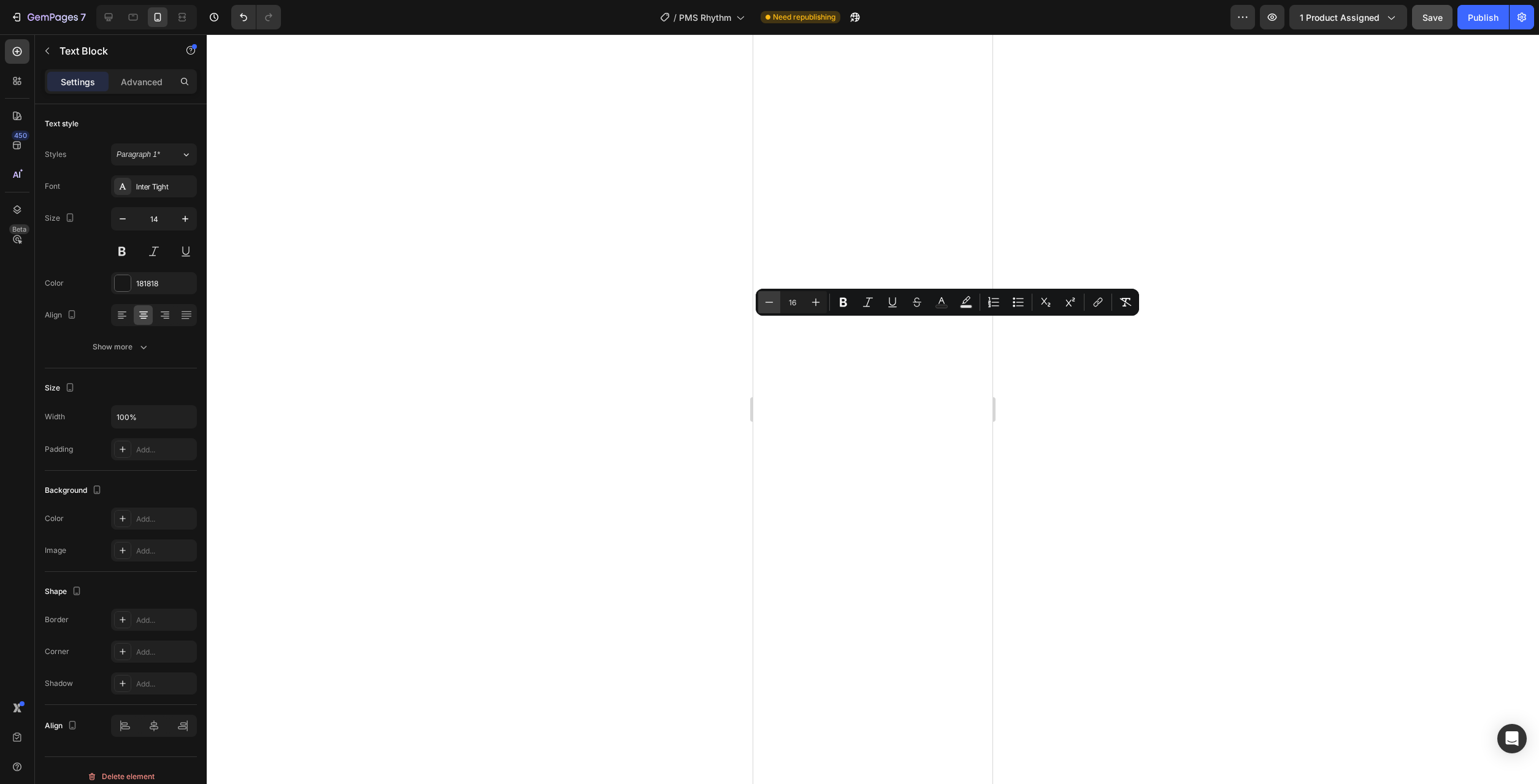
click at [764, 307] on icon "Editor contextual toolbar" at bounding box center [769, 303] width 12 height 12
type input "14"
click at [676, 377] on div at bounding box center [872, 409] width 1333 height 750
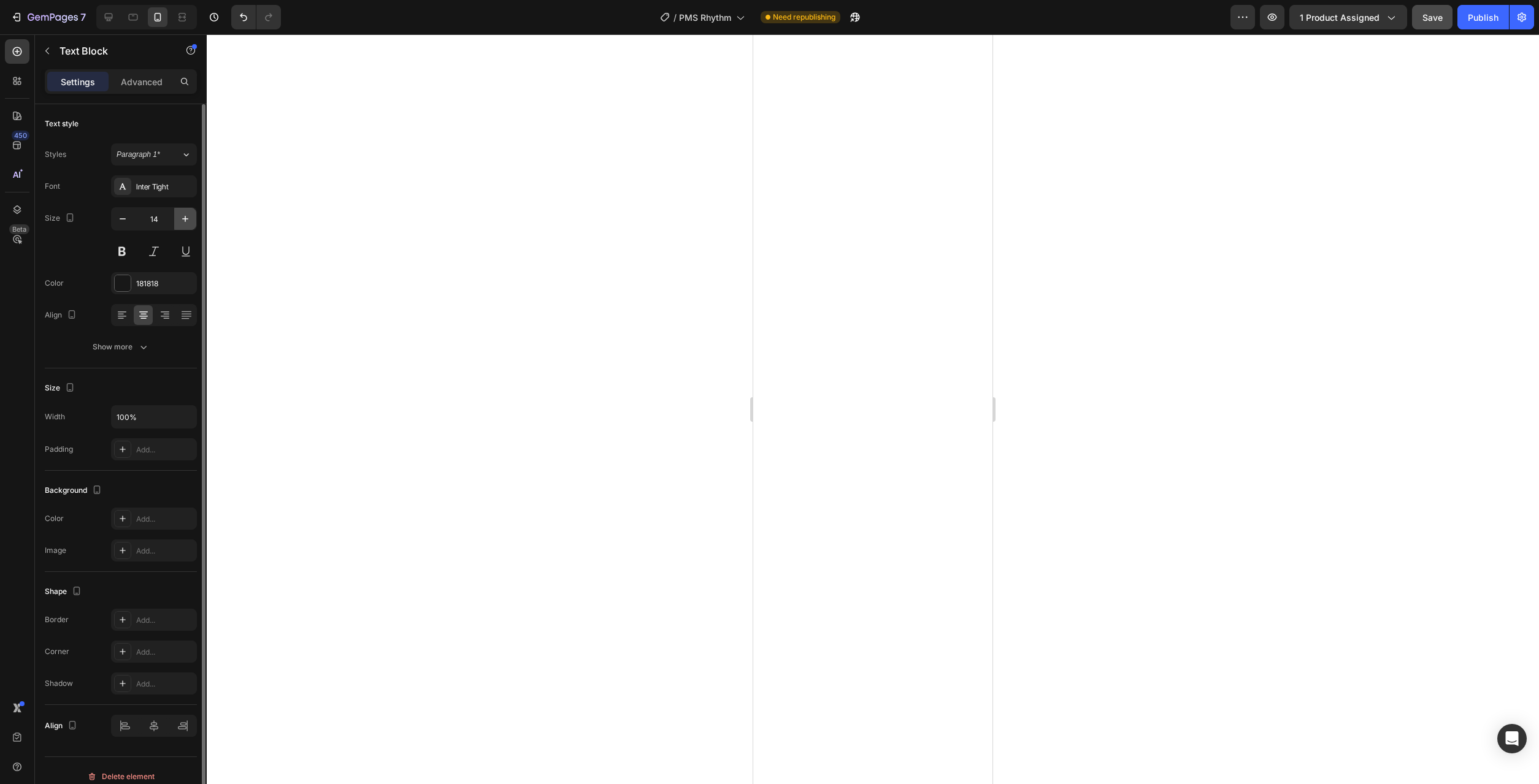
click at [187, 219] on icon "button" at bounding box center [185, 219] width 12 height 12
type input "15"
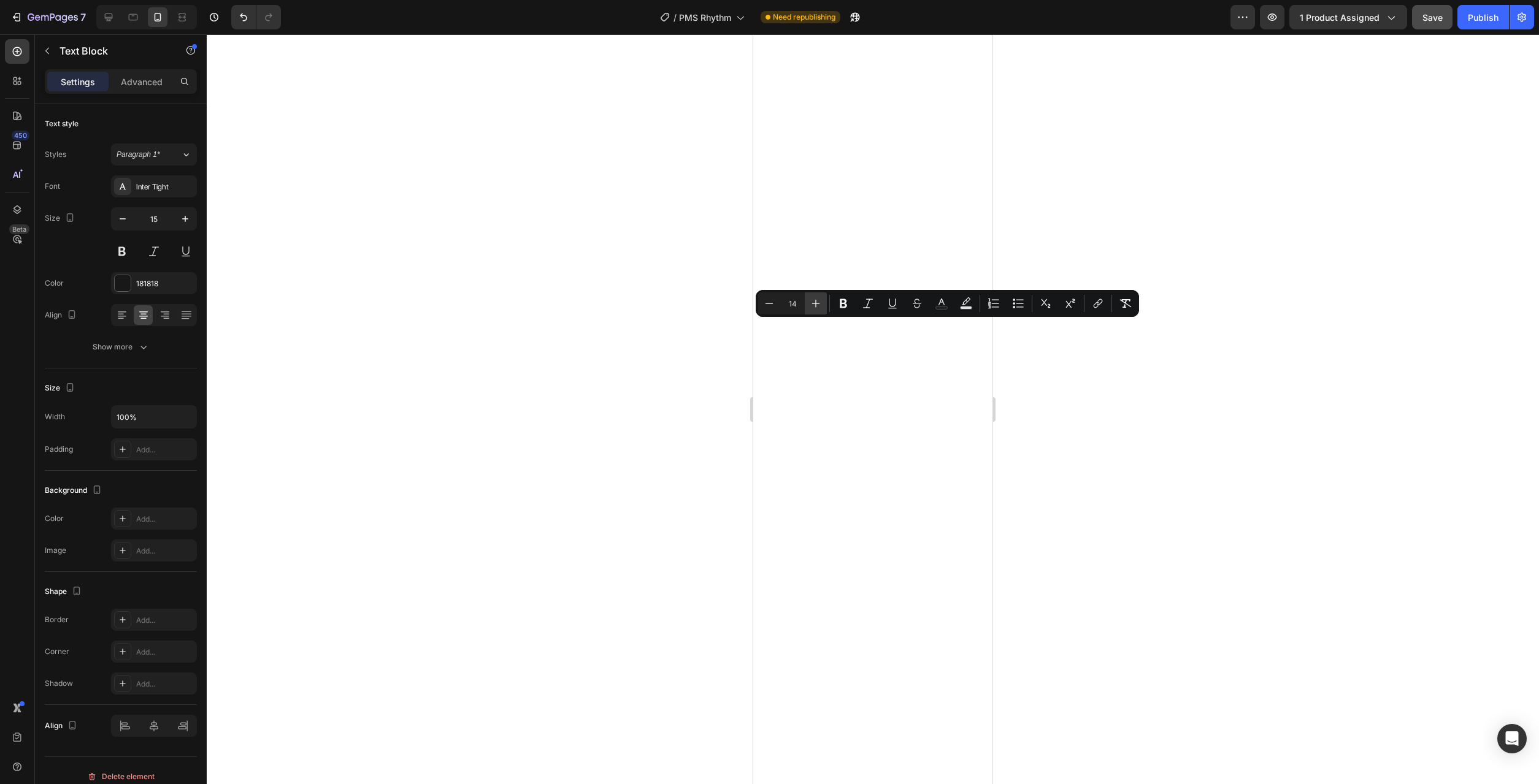
click at [812, 308] on icon "Editor contextual toolbar" at bounding box center [816, 303] width 12 height 12
type input "15"
click at [634, 318] on div at bounding box center [872, 409] width 1333 height 750
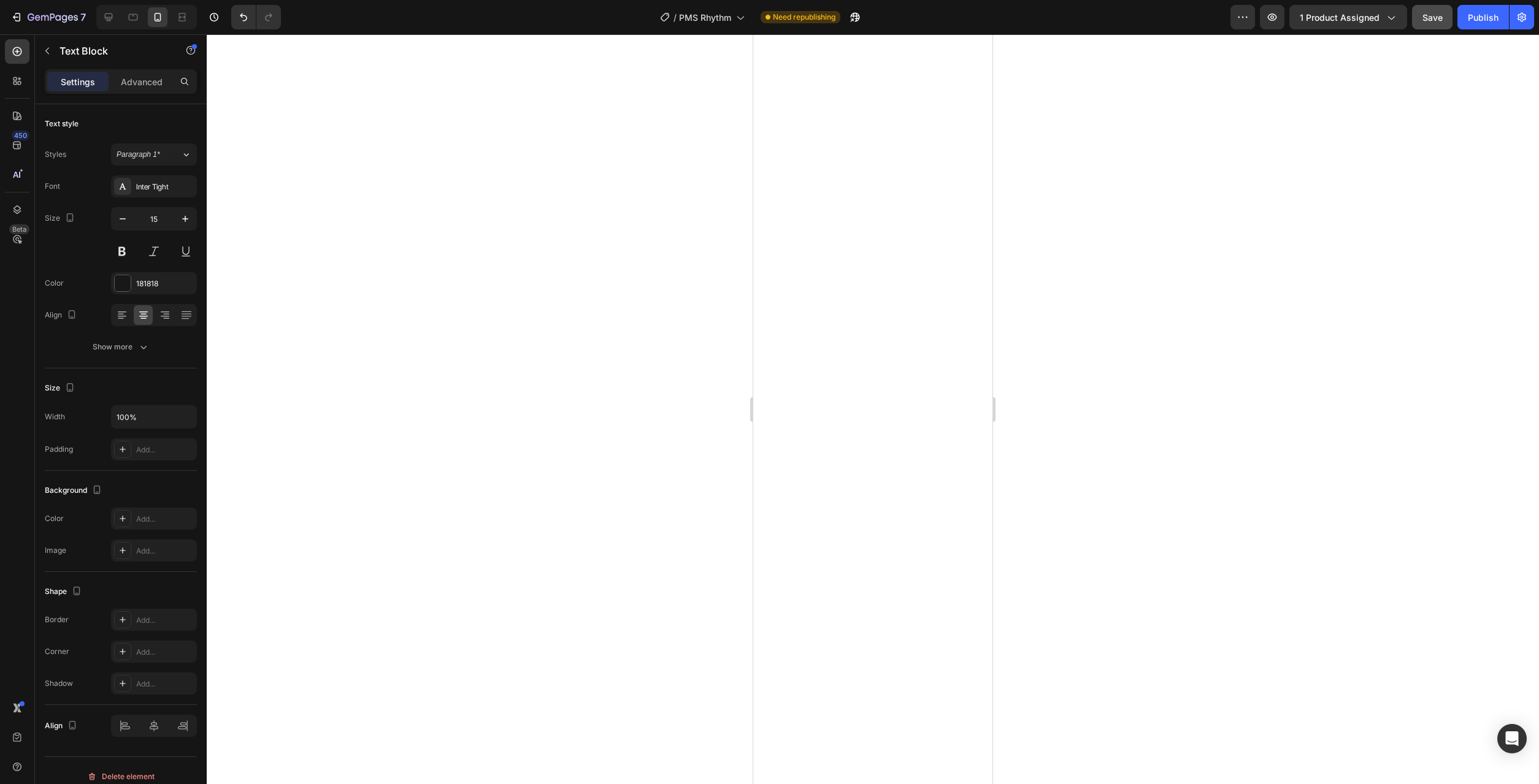
click at [667, 371] on div at bounding box center [872, 409] width 1333 height 750
click at [158, 471] on div "Text style Styles Paragraph 1* Font Inter Tight Size 14 Color 181818 Align Show…" at bounding box center [120, 521] width 152 height 101
click at [153, 351] on button "Show more" at bounding box center [120, 347] width 152 height 22
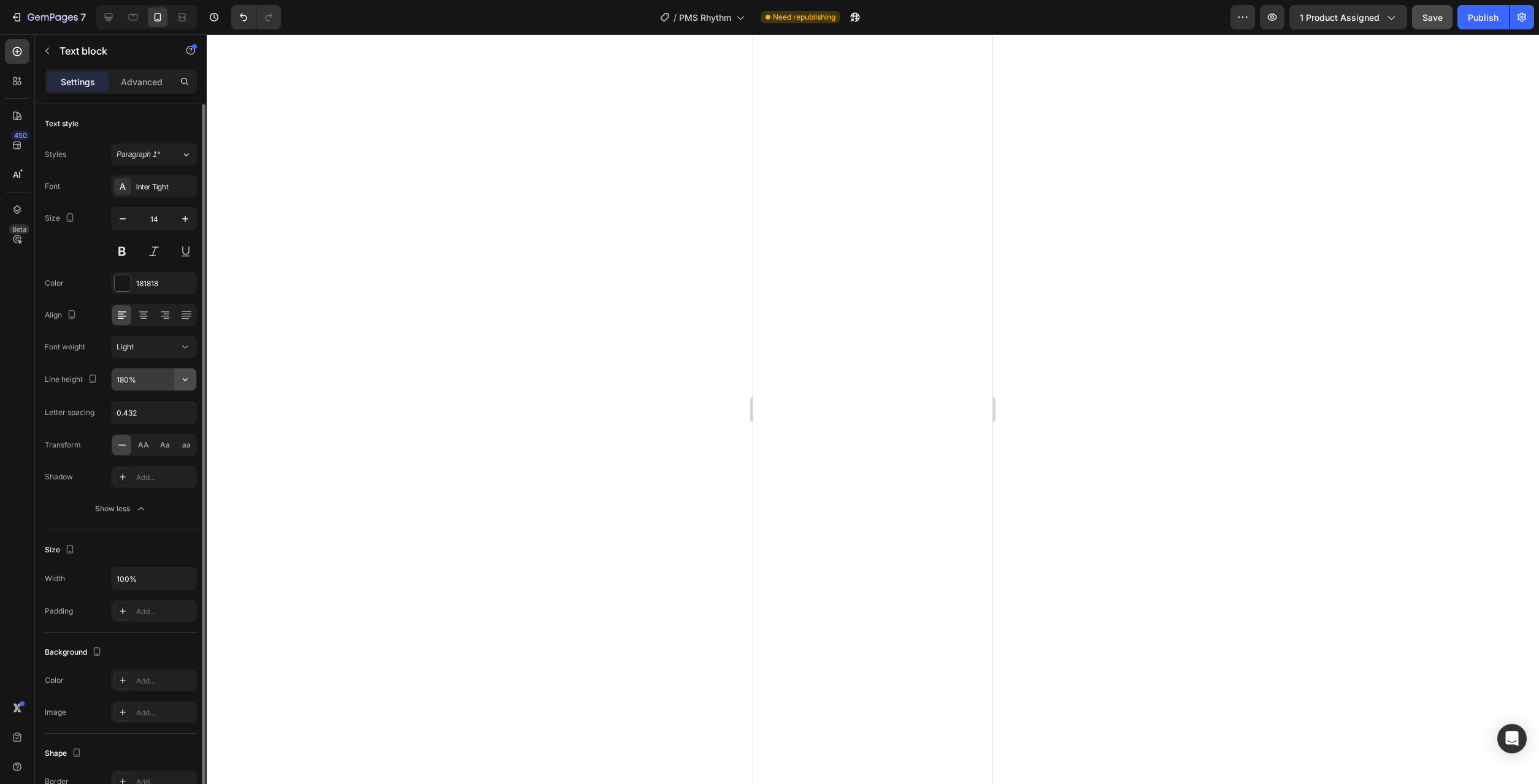
click at [187, 375] on icon "button" at bounding box center [185, 380] width 12 height 12
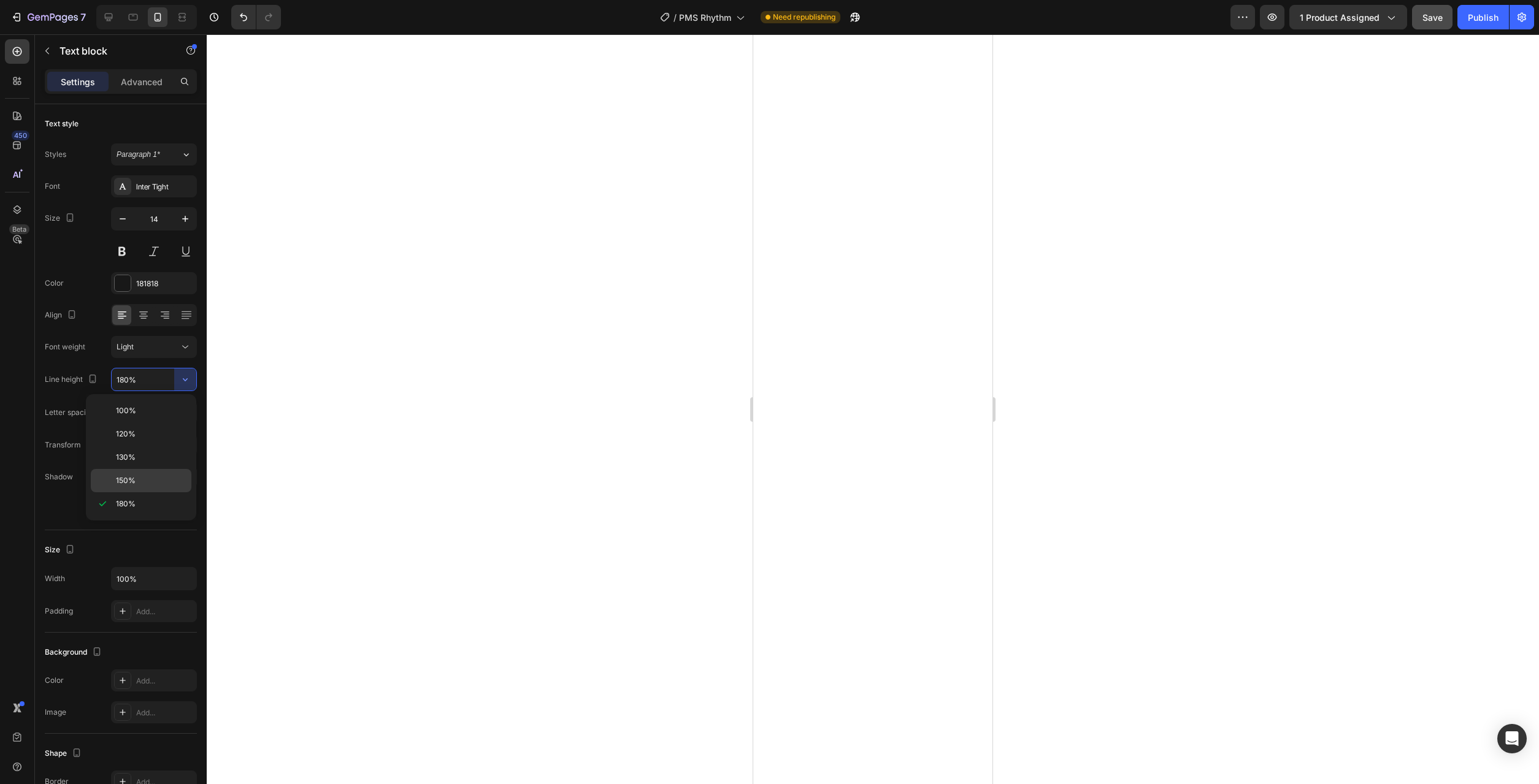
click at [152, 479] on p "150%" at bounding box center [151, 481] width 70 height 11
type input "150%"
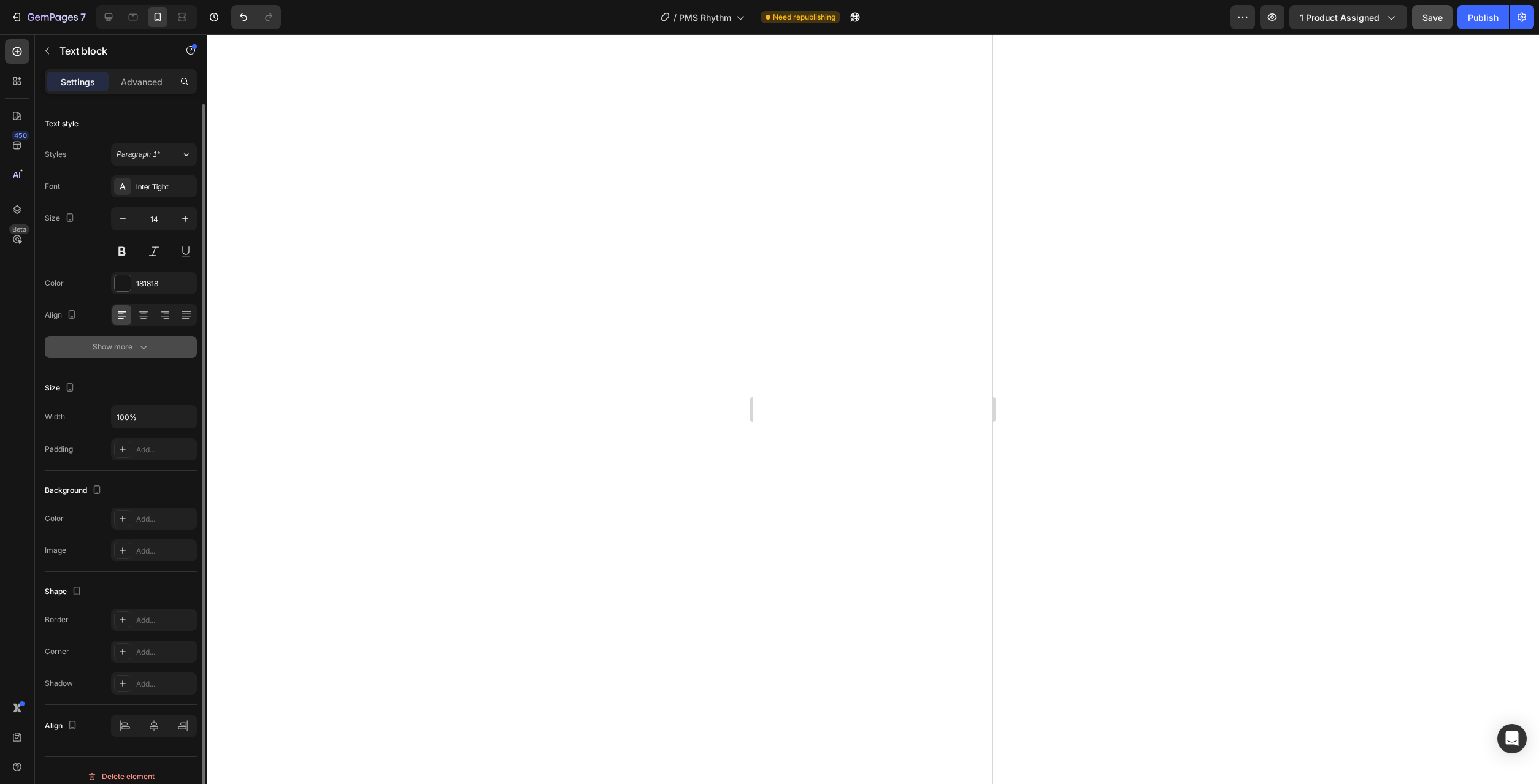
click at [150, 351] on button "Show more" at bounding box center [120, 347] width 152 height 22
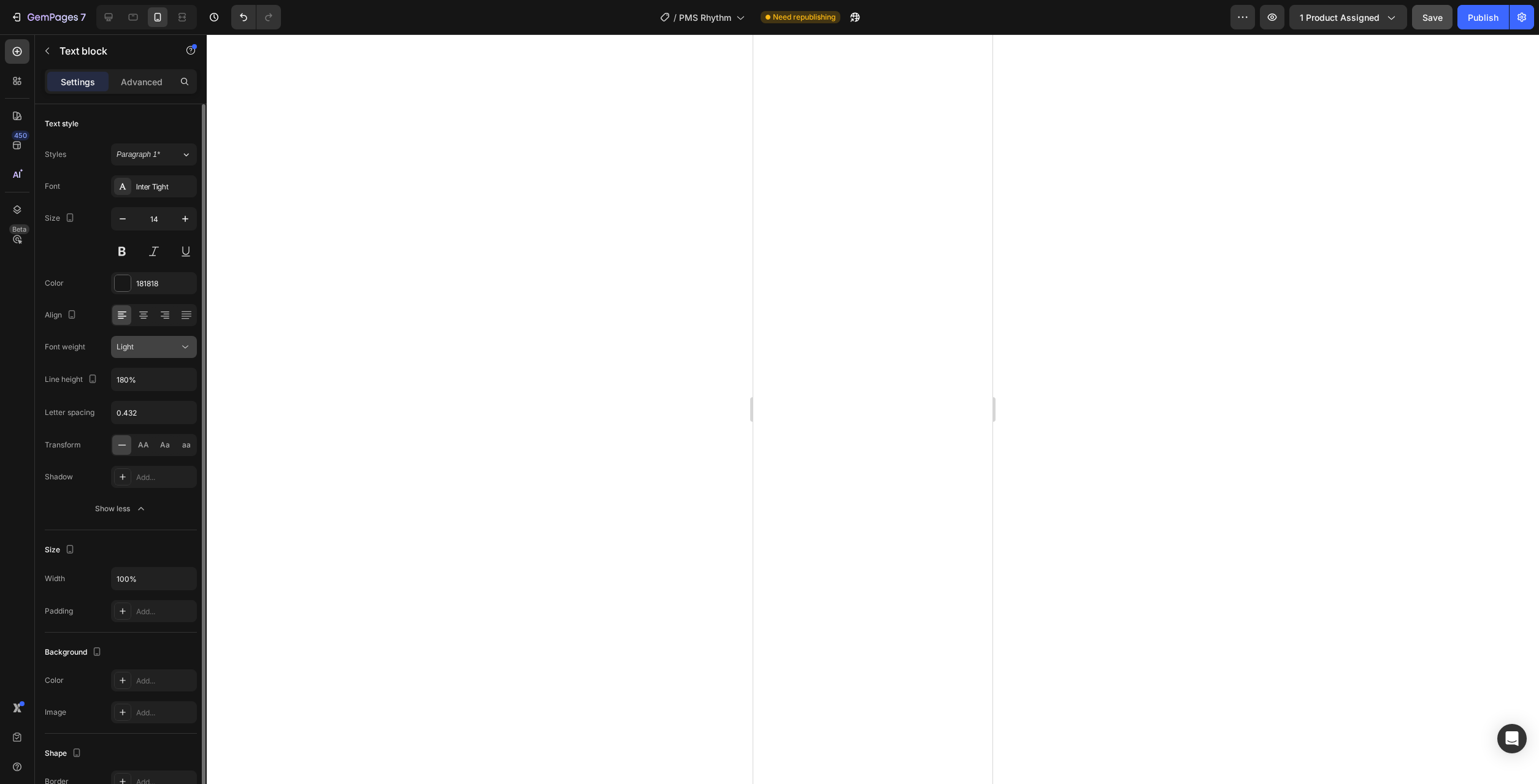
click at [182, 351] on icon at bounding box center [185, 347] width 12 height 12
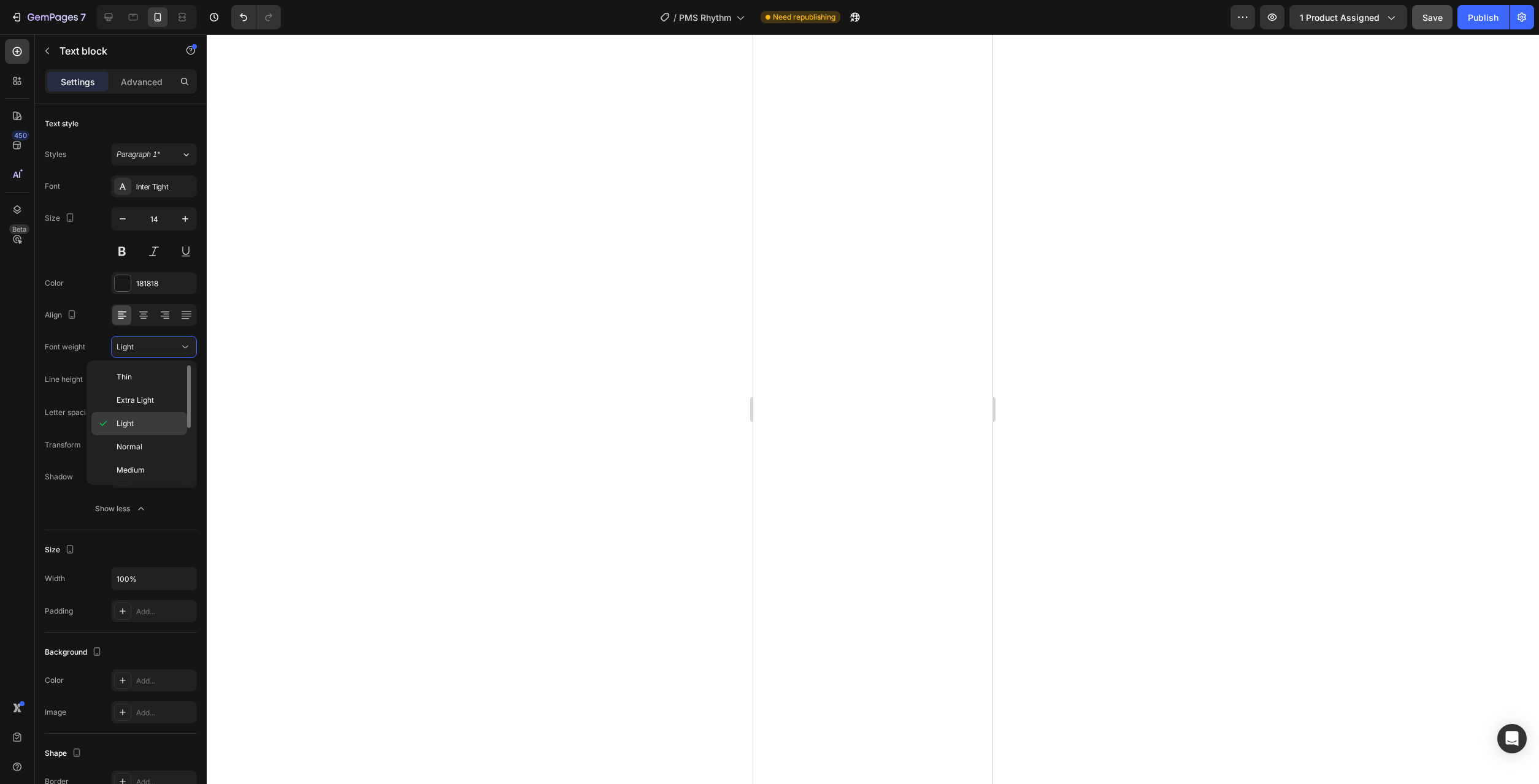
click at [144, 418] on p "Light" at bounding box center [149, 424] width 65 height 11
click at [183, 385] on icon "button" at bounding box center [185, 380] width 12 height 12
click at [158, 482] on p "150%" at bounding box center [151, 481] width 70 height 11
type input "150%"
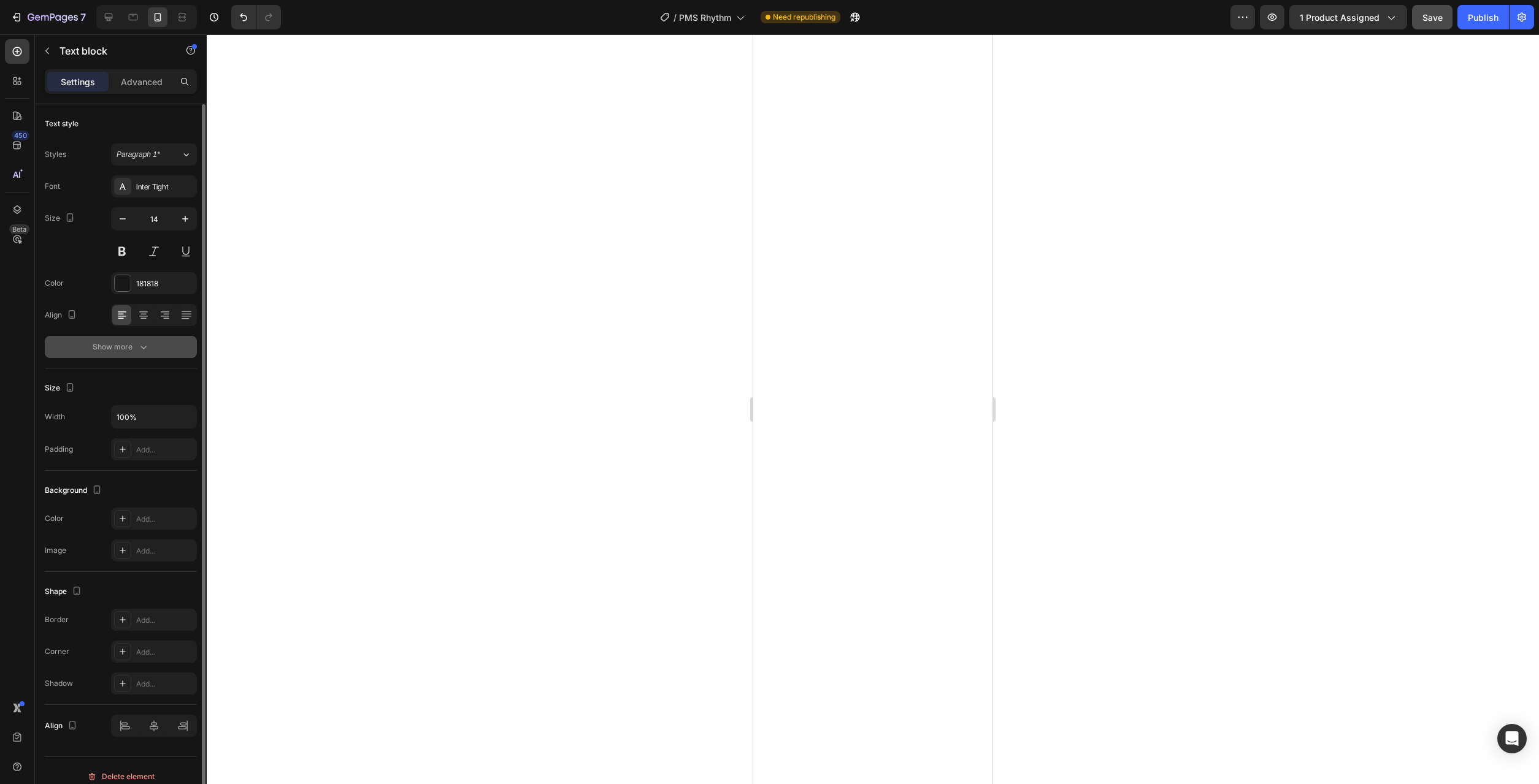
click at [145, 351] on icon "button" at bounding box center [144, 347] width 12 height 12
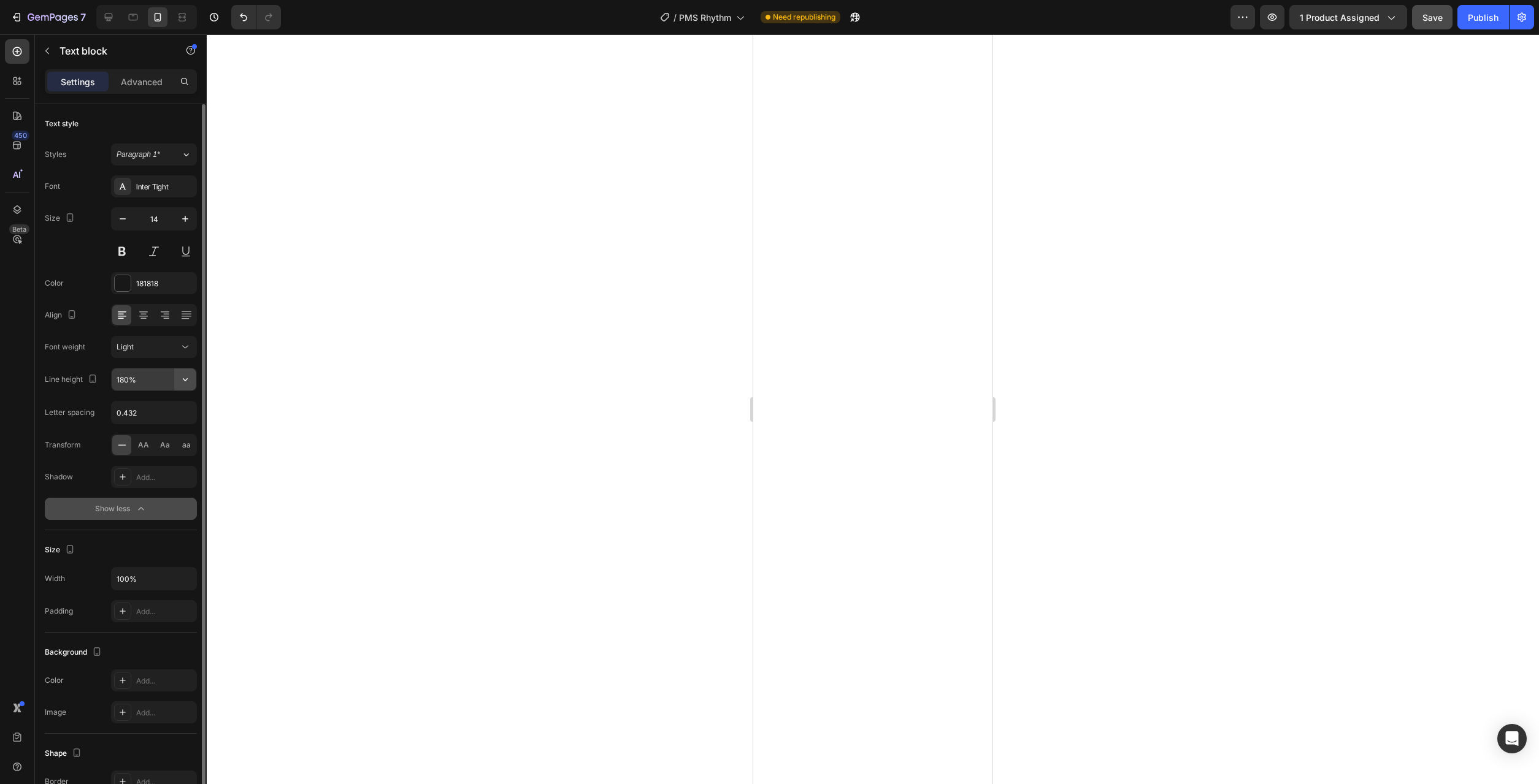
click at [191, 386] on button "button" at bounding box center [185, 380] width 22 height 22
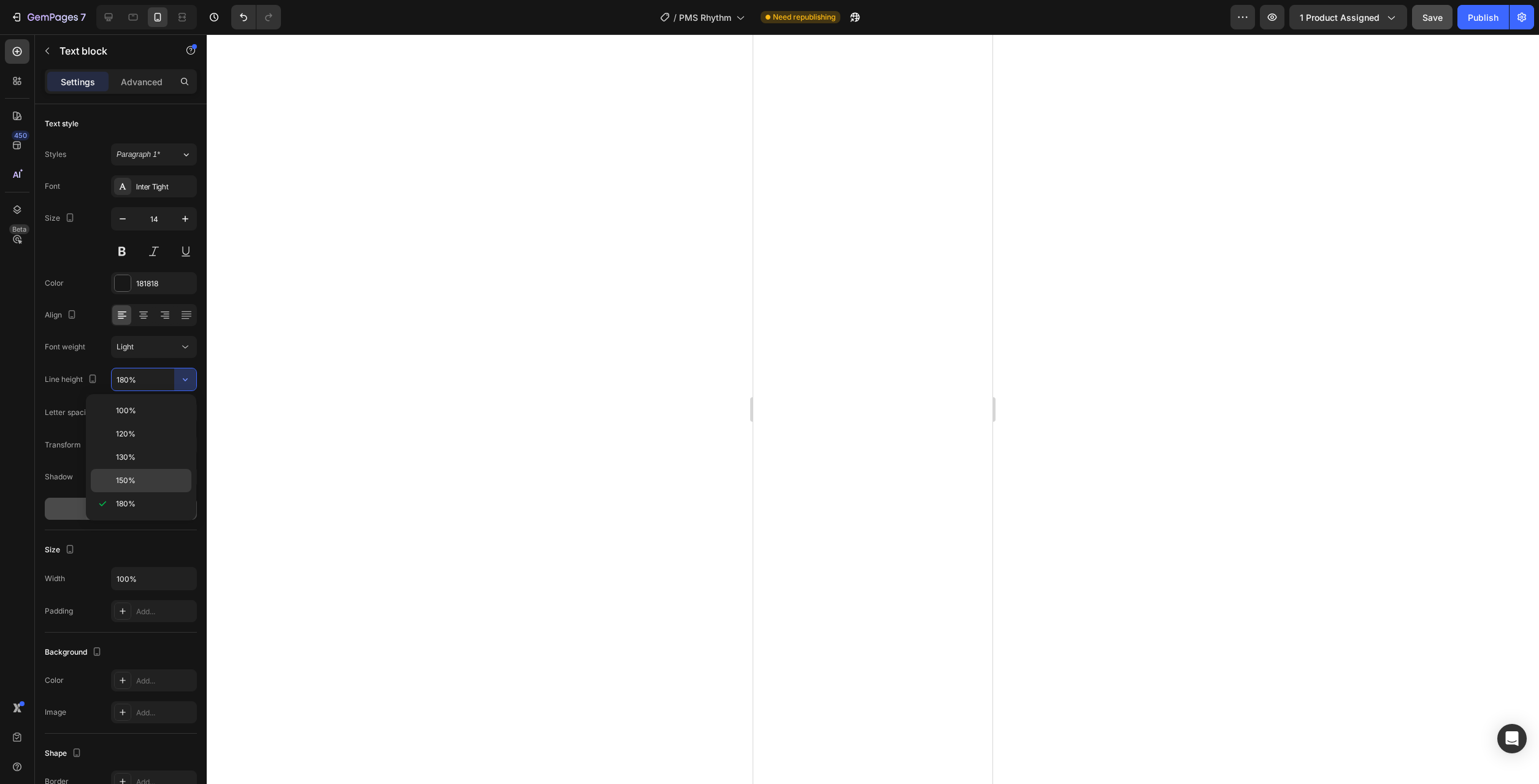
click at [158, 478] on p "150%" at bounding box center [151, 481] width 70 height 11
type input "150%"
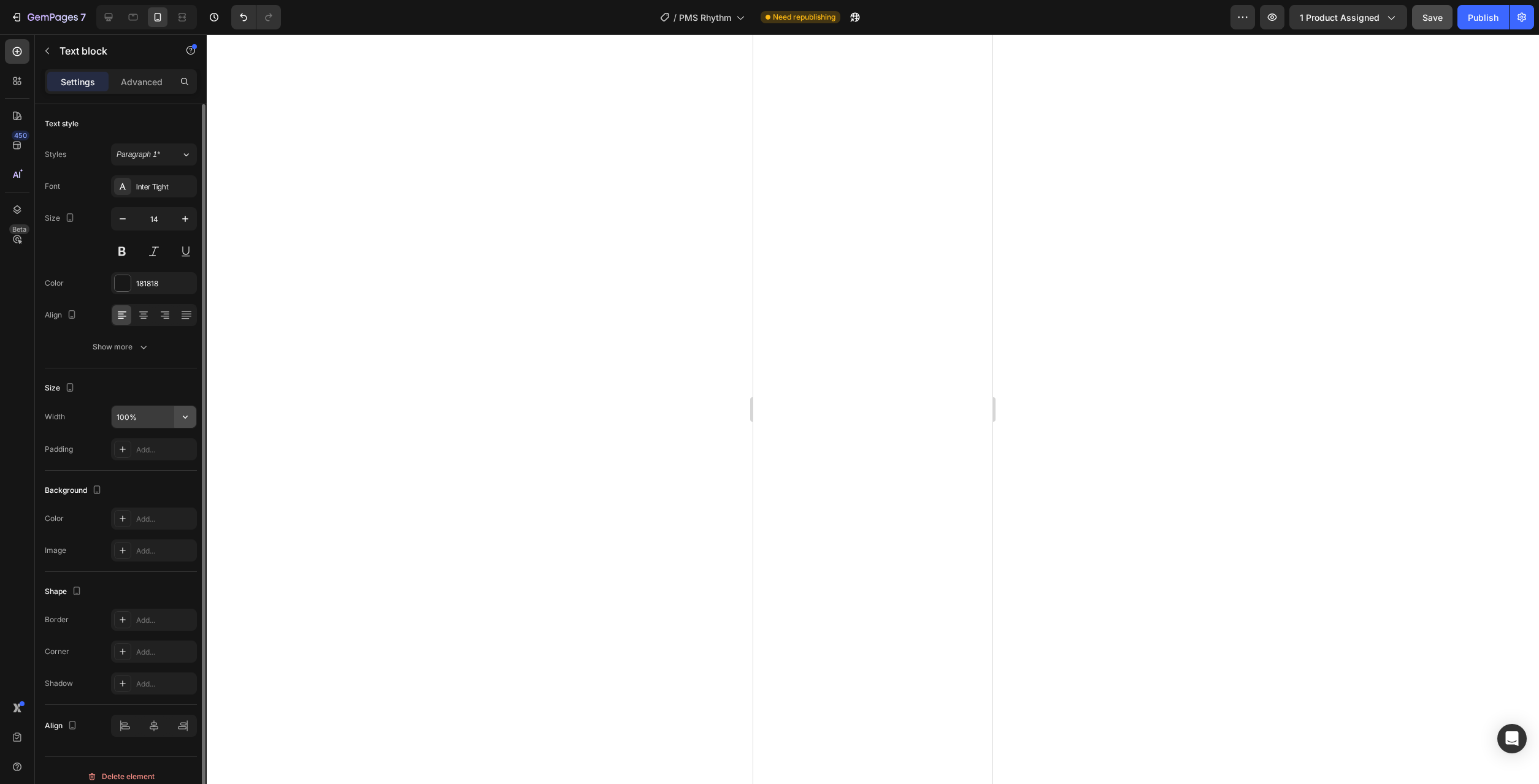
click at [188, 419] on icon "button" at bounding box center [185, 417] width 12 height 12
click at [155, 353] on button "Show more" at bounding box center [120, 347] width 152 height 22
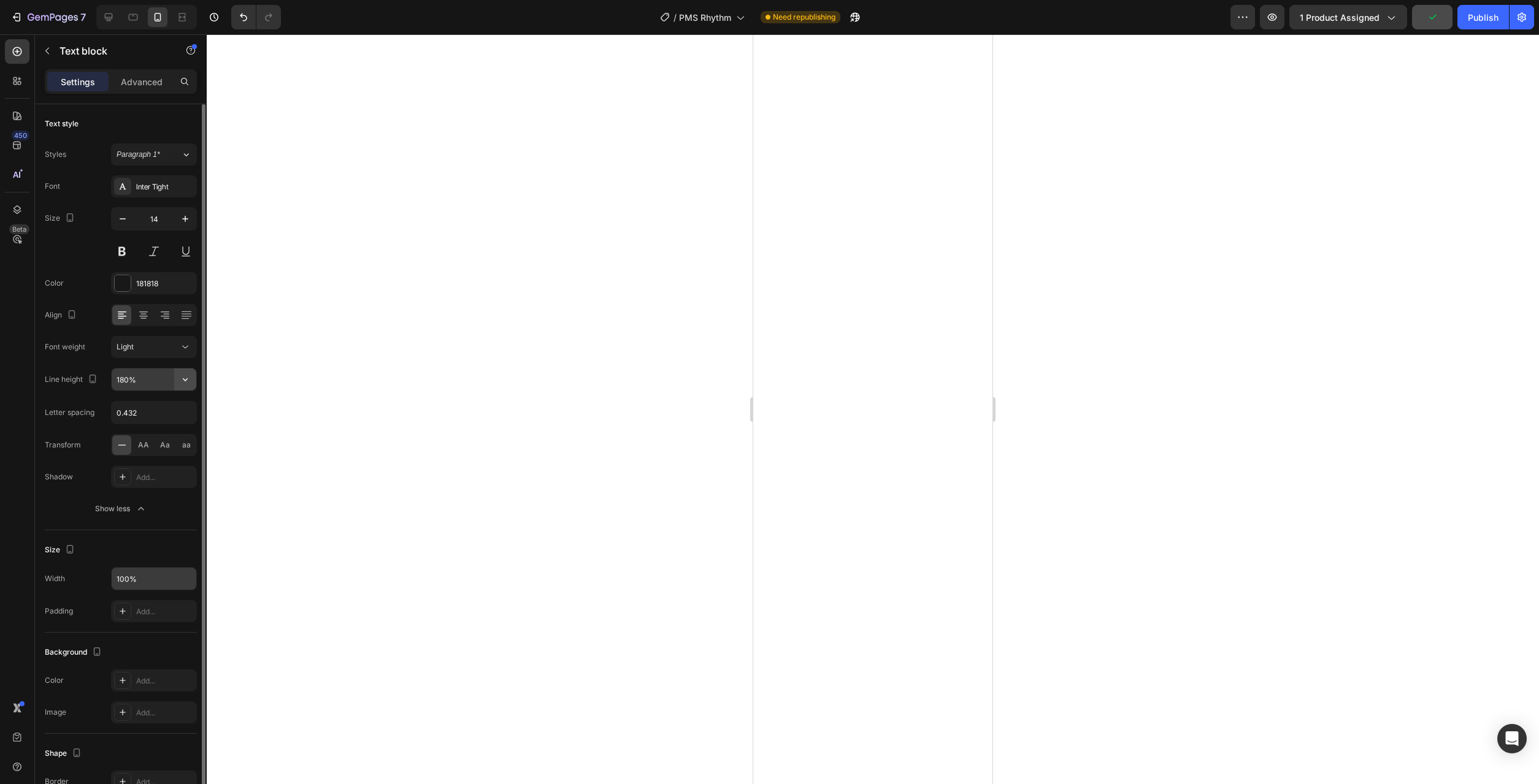
click at [189, 381] on icon "button" at bounding box center [185, 380] width 12 height 12
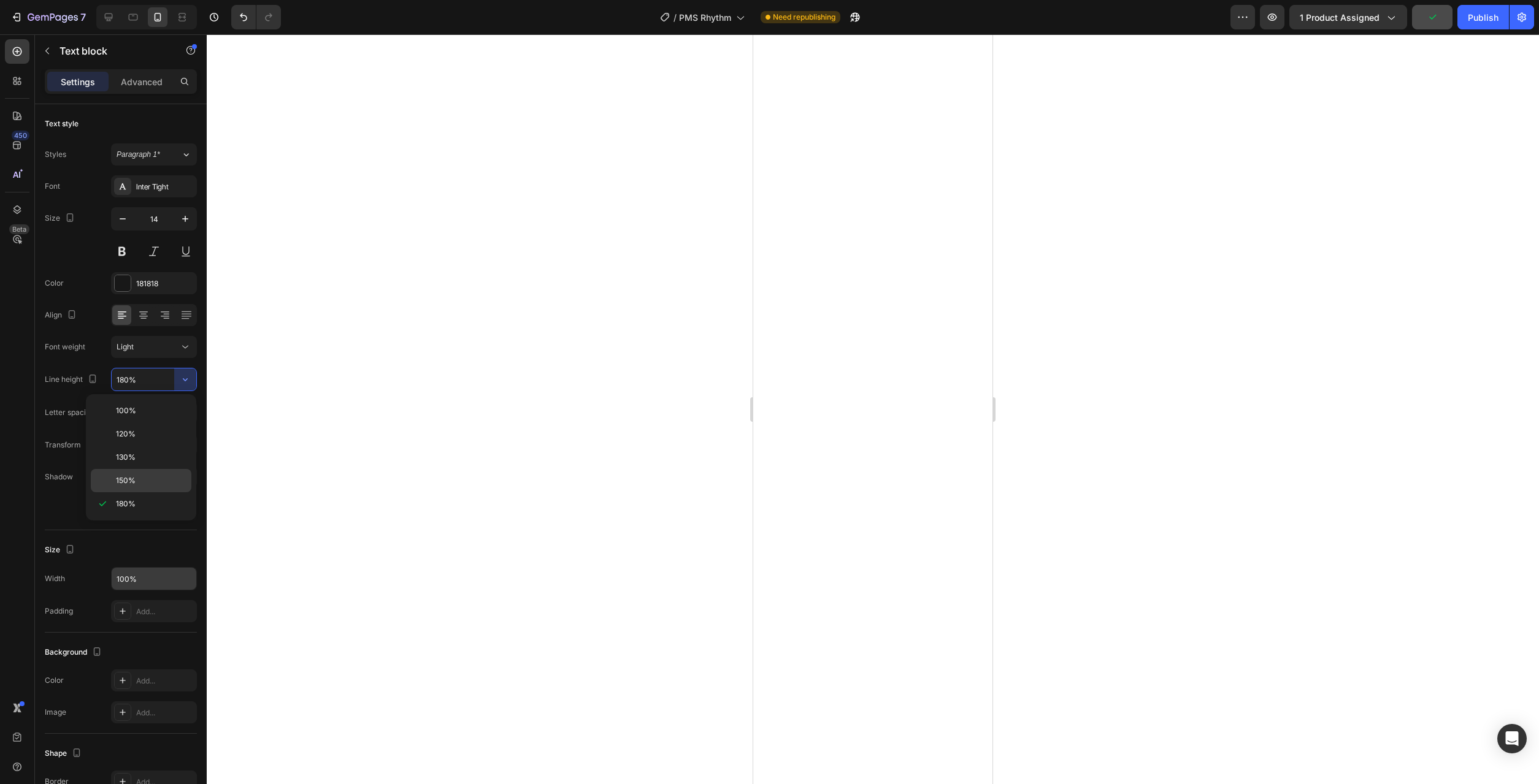
click at [166, 479] on p "150%" at bounding box center [151, 481] width 70 height 11
type input "150%"
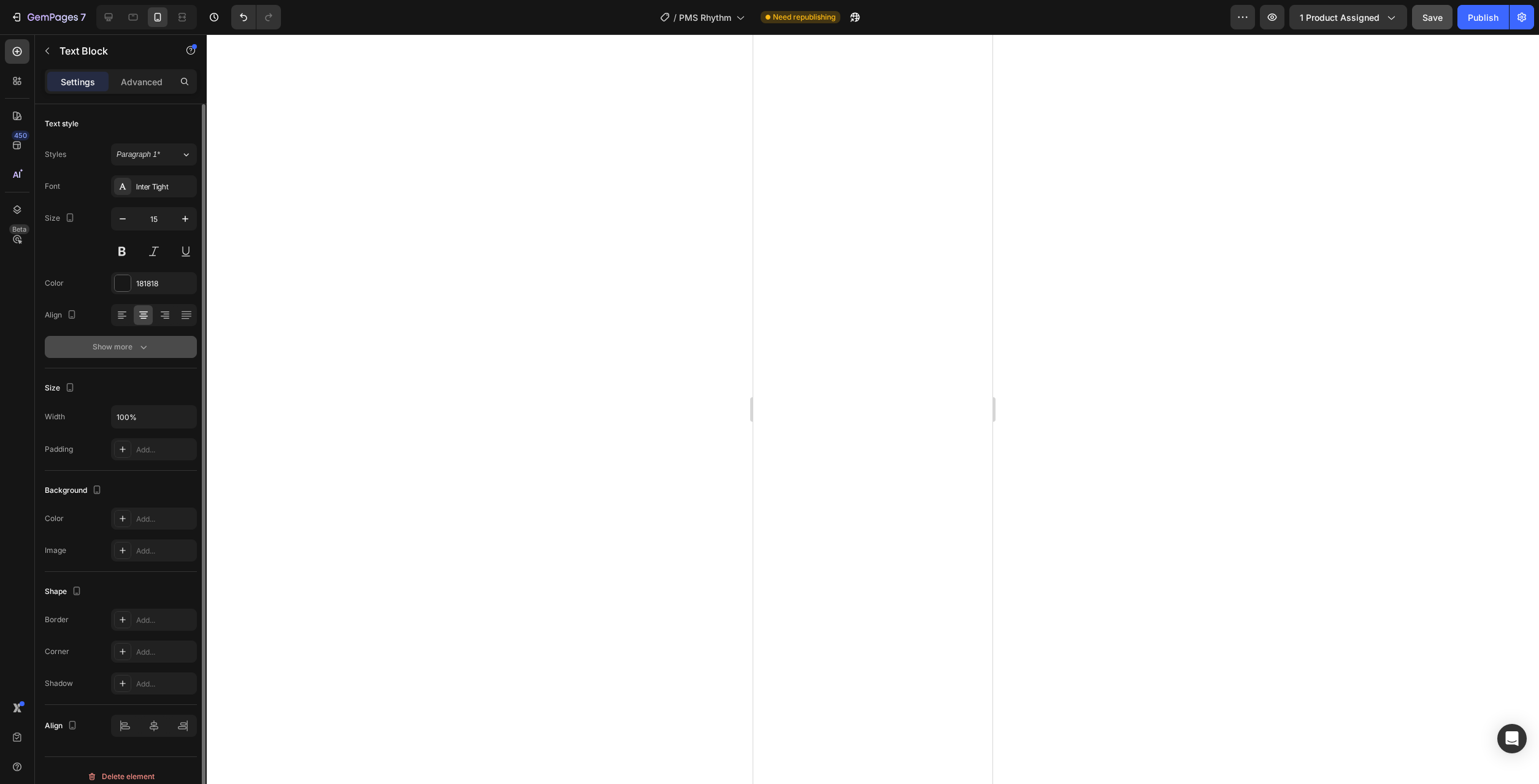
click at [144, 356] on button "Show more" at bounding box center [120, 347] width 152 height 22
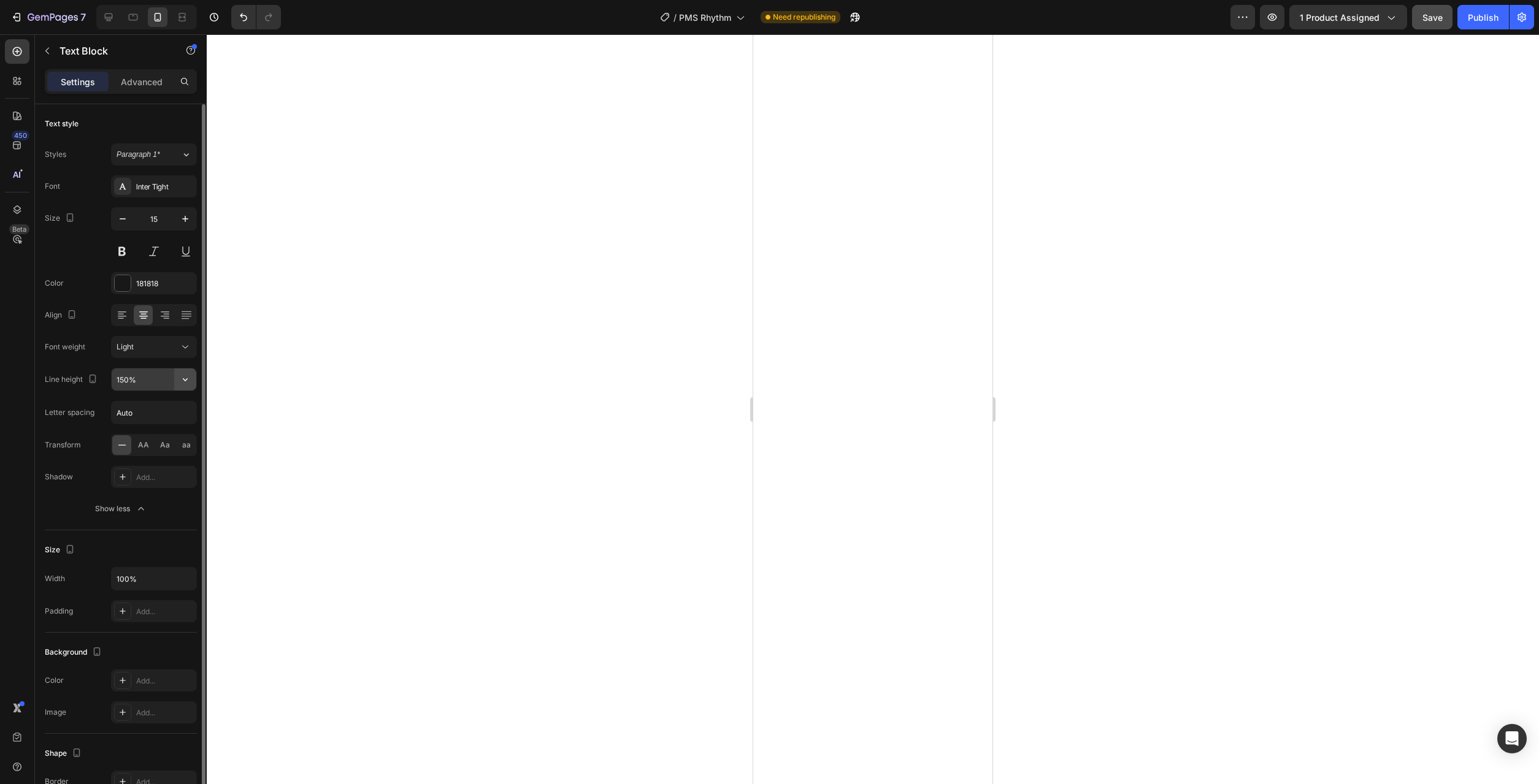
click at [191, 380] on icon "button" at bounding box center [185, 380] width 12 height 12
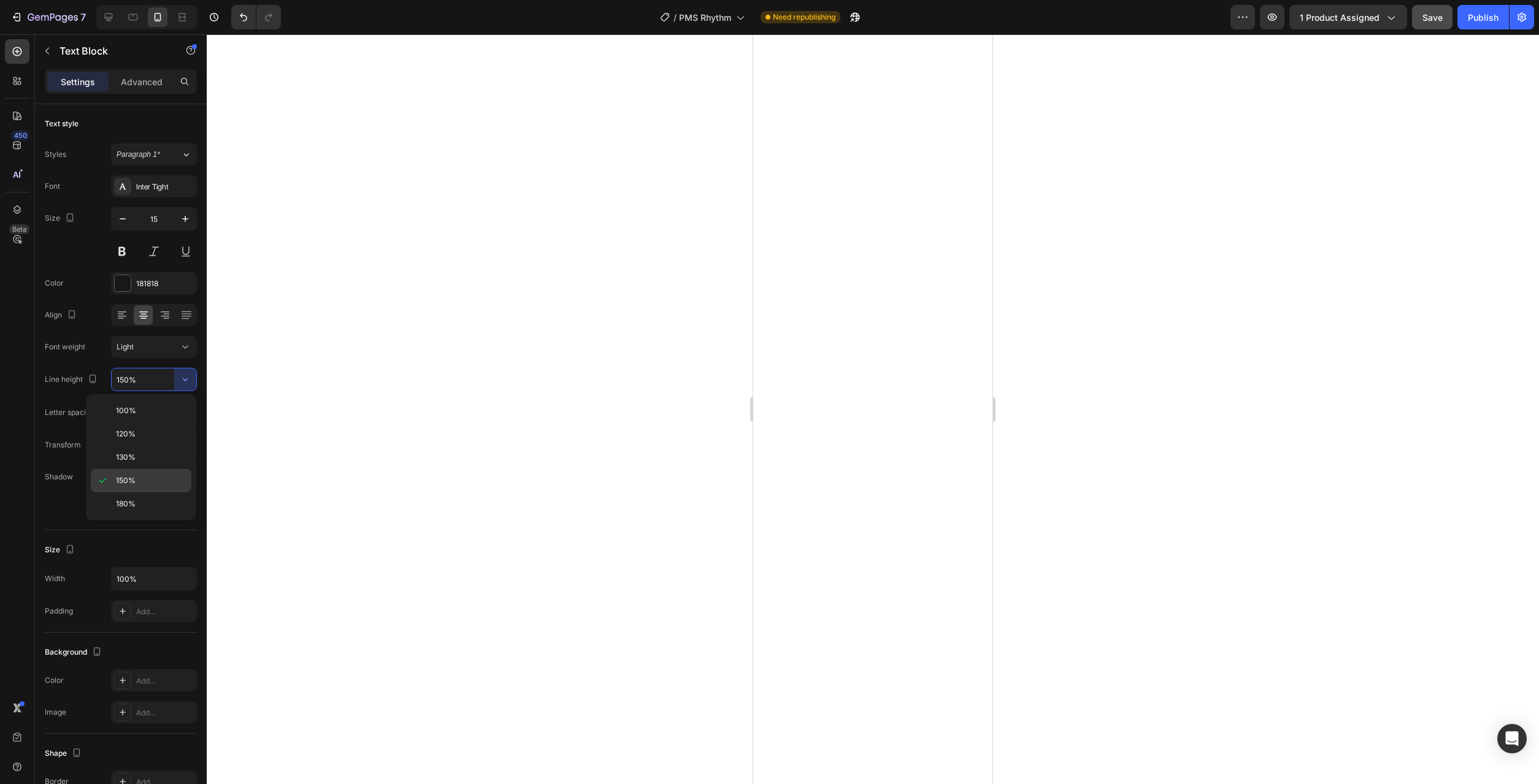
click at [164, 481] on p "150%" at bounding box center [151, 481] width 70 height 11
click at [562, 535] on div at bounding box center [872, 409] width 1333 height 750
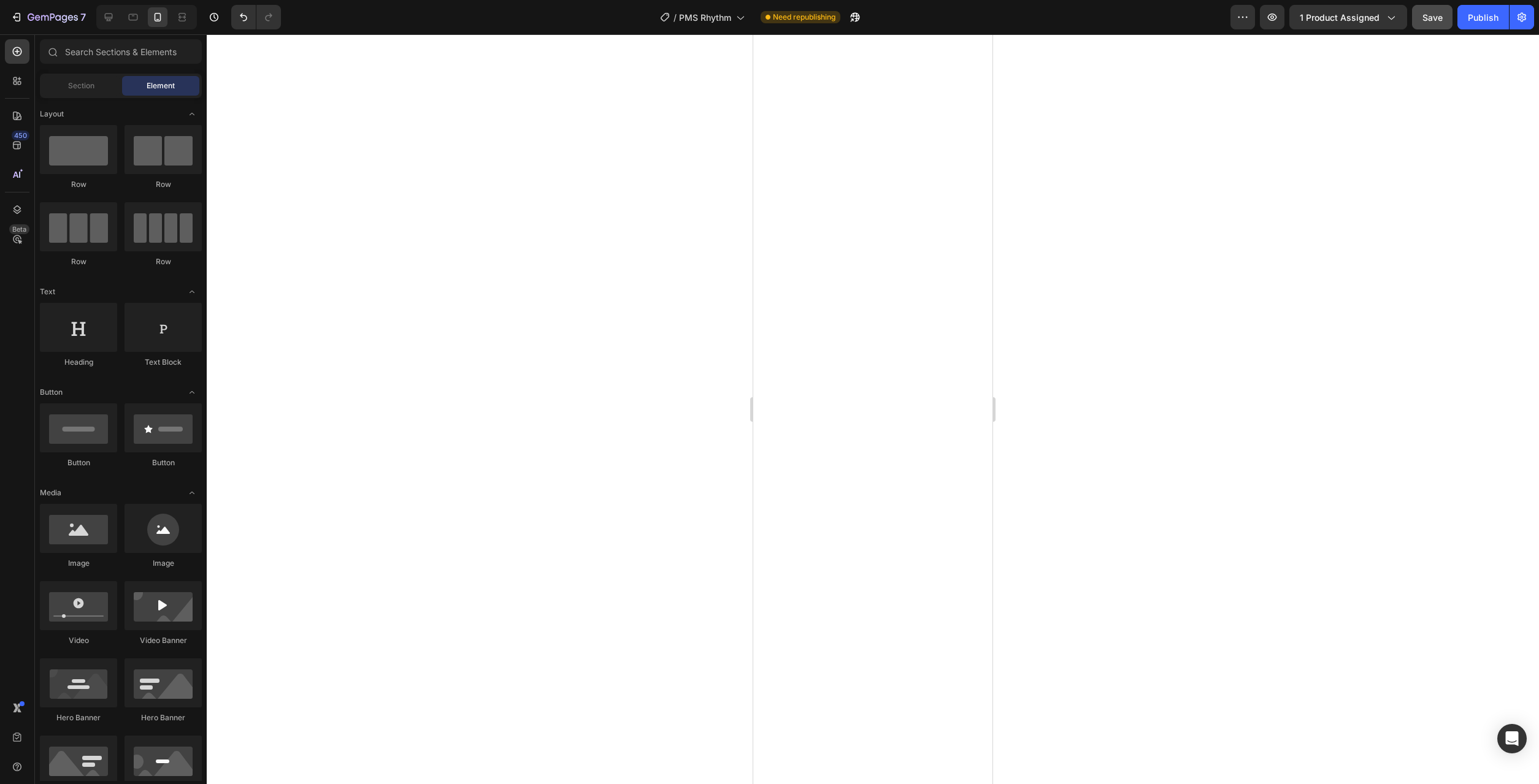
click at [1068, 622] on div at bounding box center [872, 409] width 1333 height 750
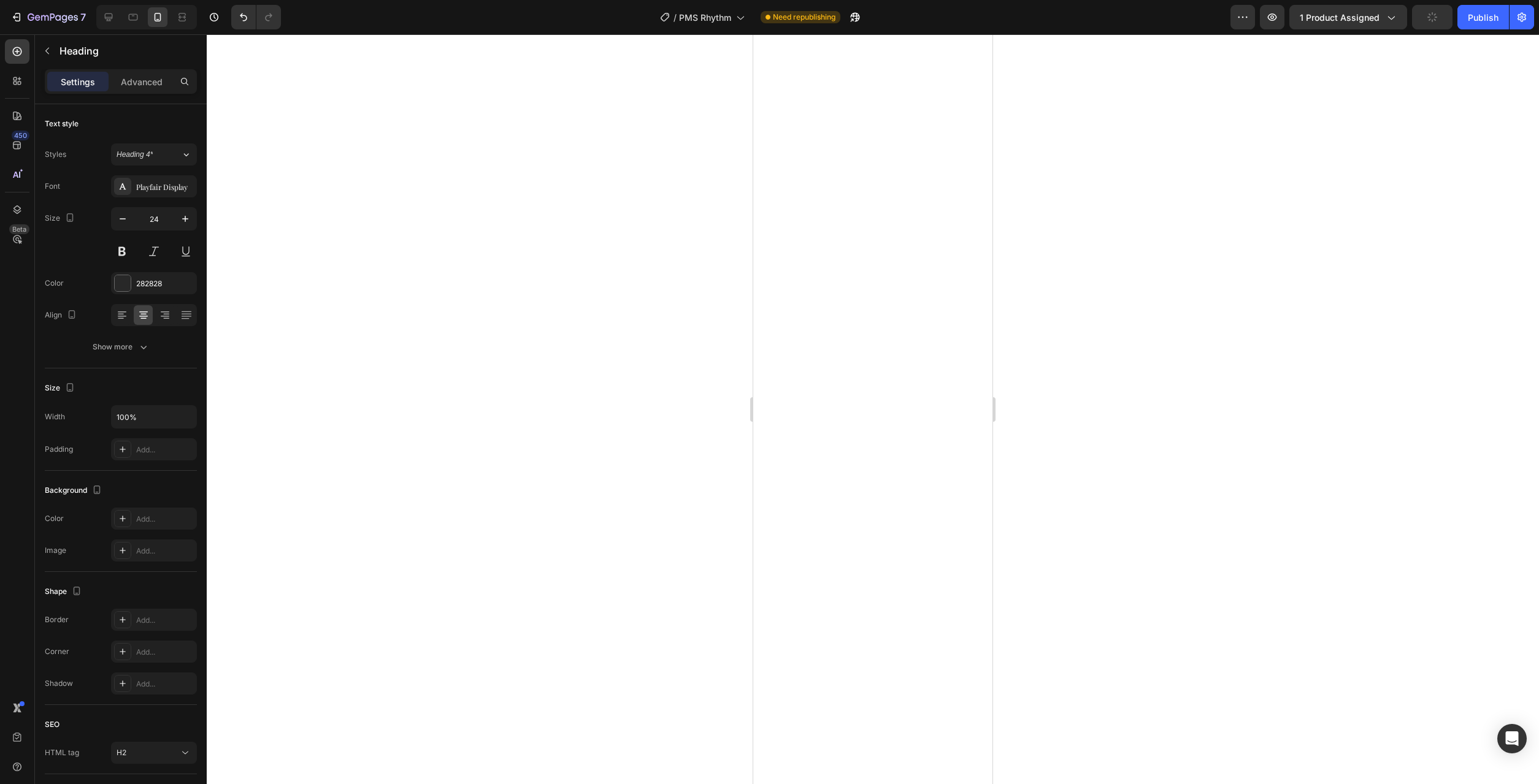
click at [1209, 512] on div at bounding box center [872, 409] width 1333 height 750
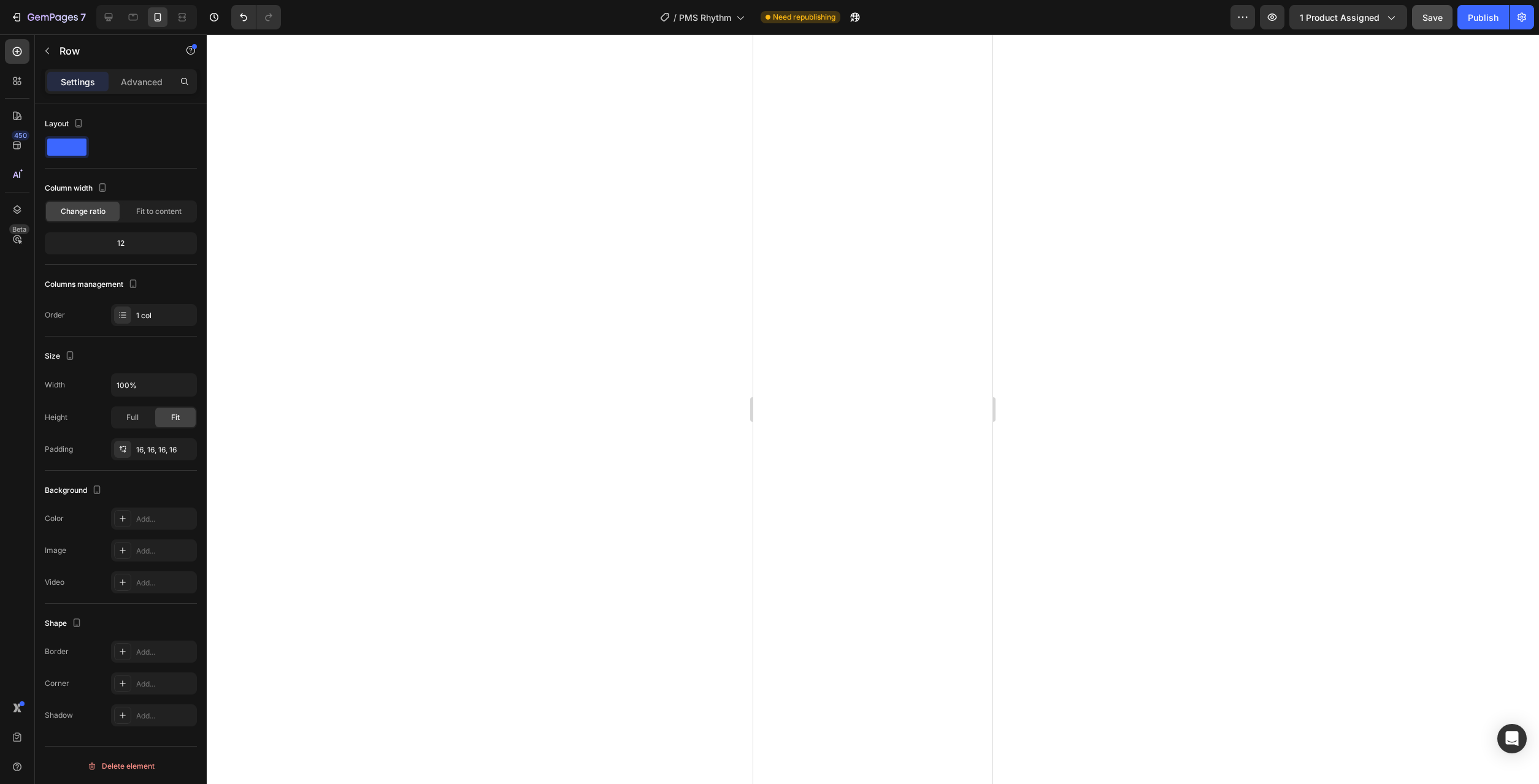
click at [1313, 612] on div at bounding box center [872, 409] width 1333 height 750
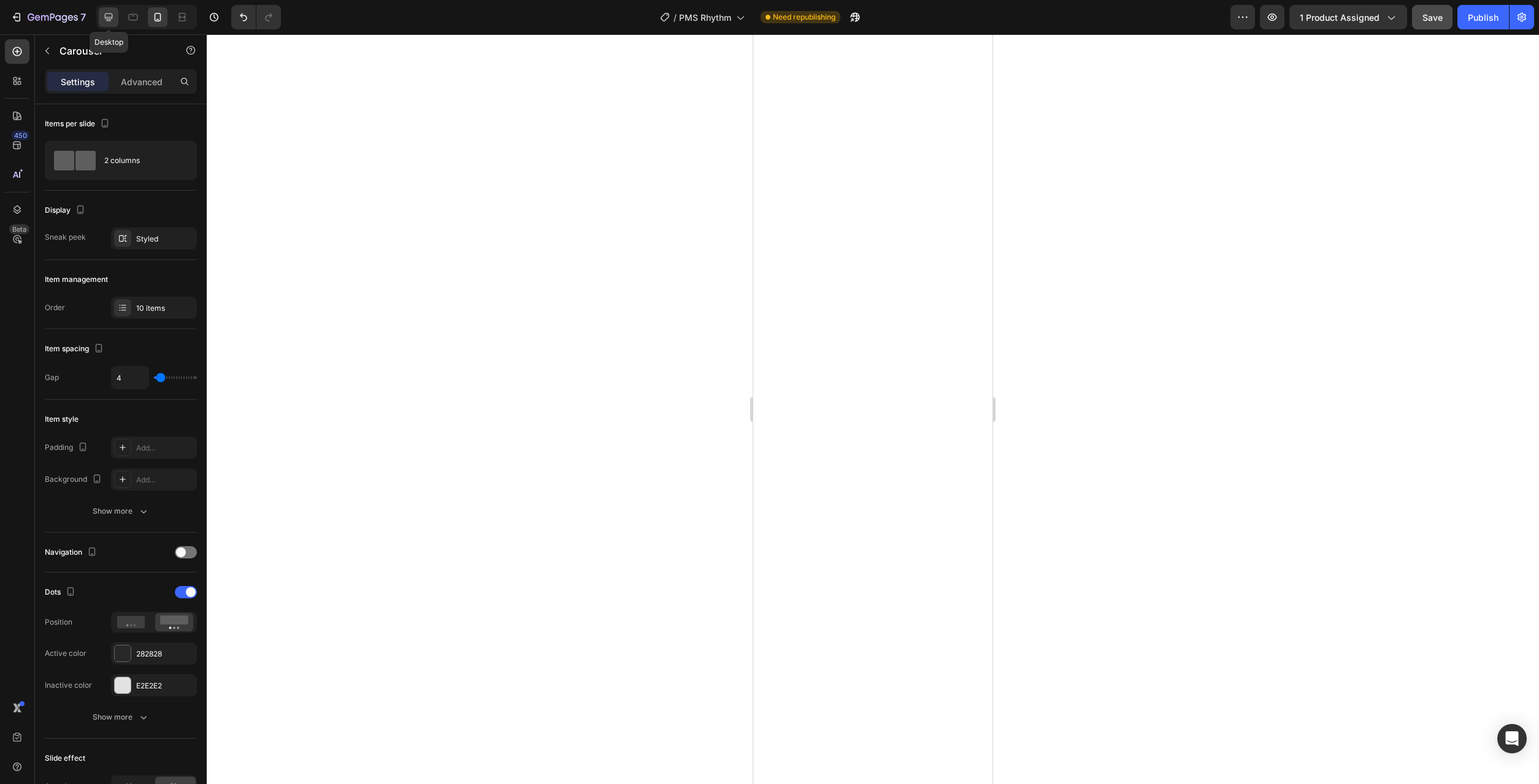
click at [111, 17] on icon at bounding box center [109, 18] width 8 height 8
click at [131, 160] on div "3 columns" at bounding box center [142, 160] width 75 height 28
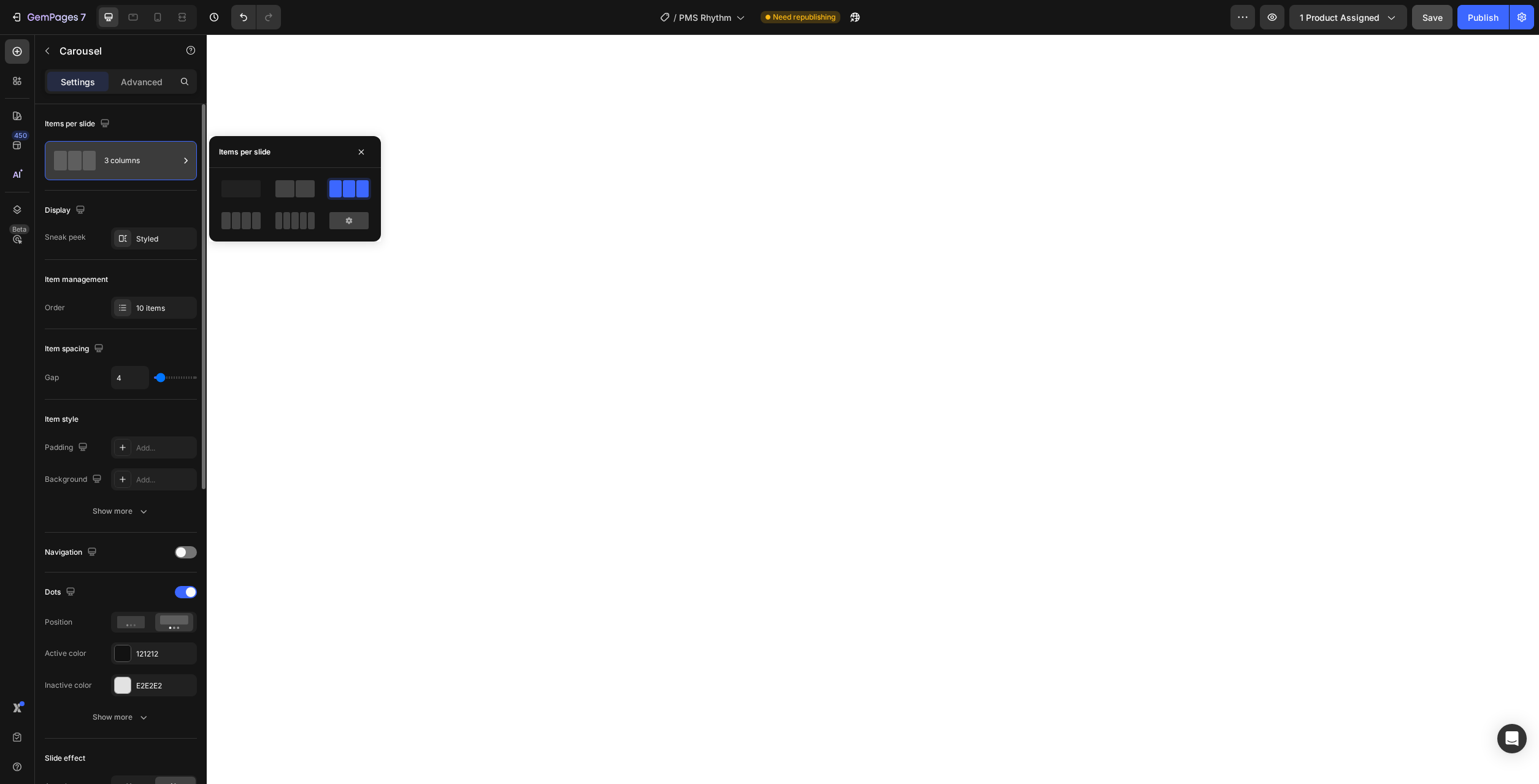
click at [235, 225] on span at bounding box center [236, 221] width 9 height 17
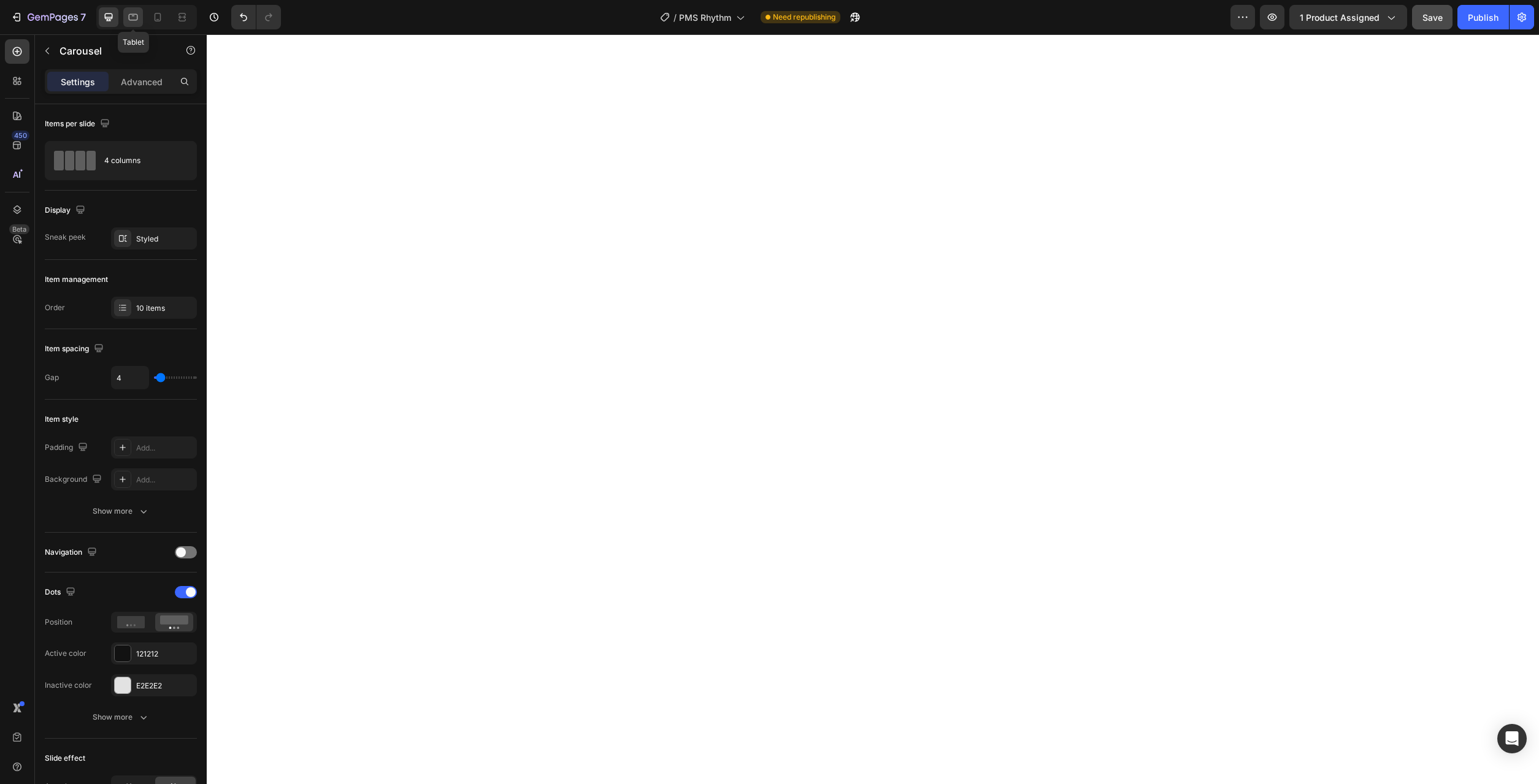
click at [133, 17] on icon at bounding box center [133, 17] width 12 height 12
type input "100%"
click at [133, 168] on div "3 columns" at bounding box center [142, 160] width 75 height 28
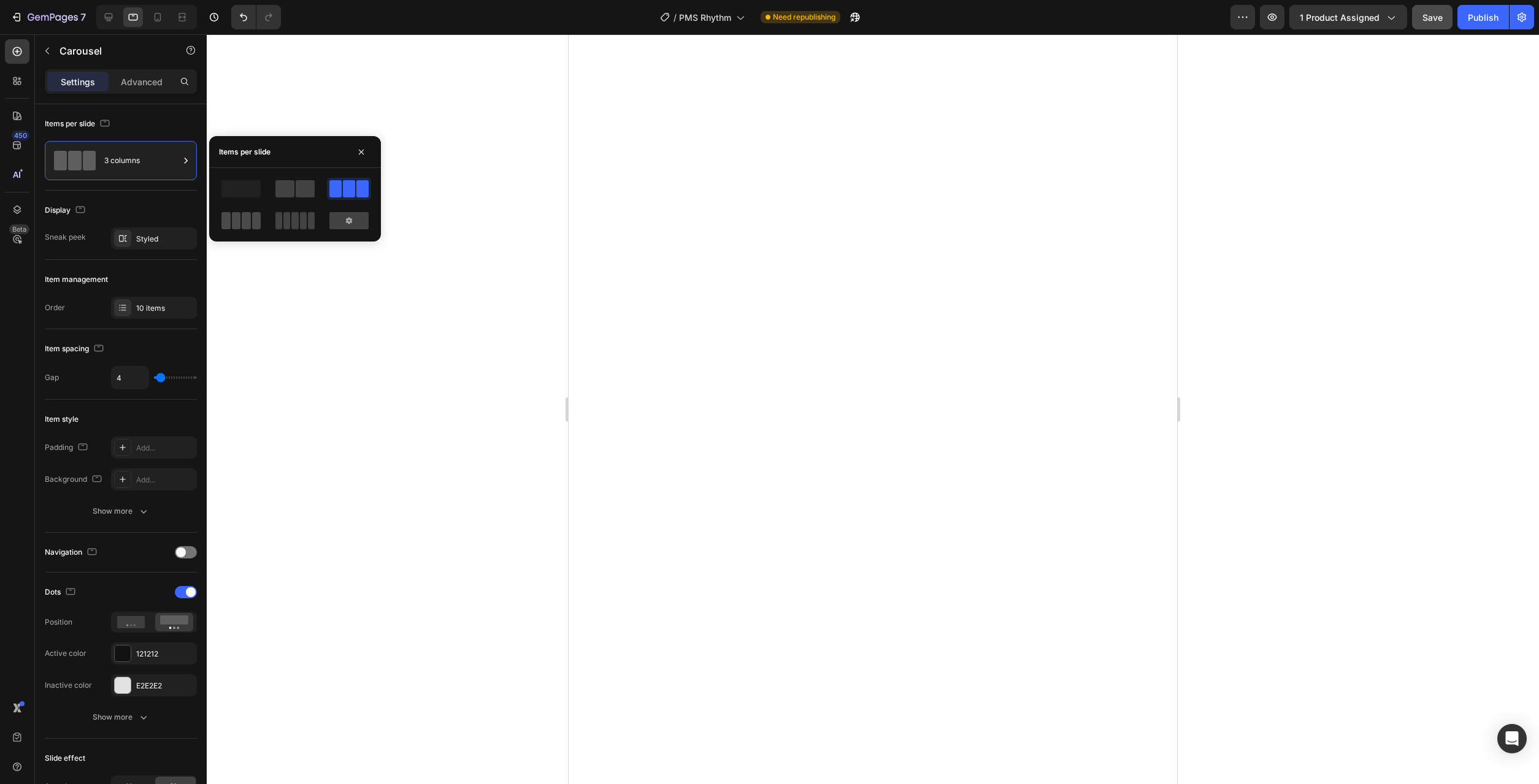
click at [235, 223] on span at bounding box center [236, 221] width 9 height 17
click at [159, 20] on icon at bounding box center [158, 17] width 12 height 12
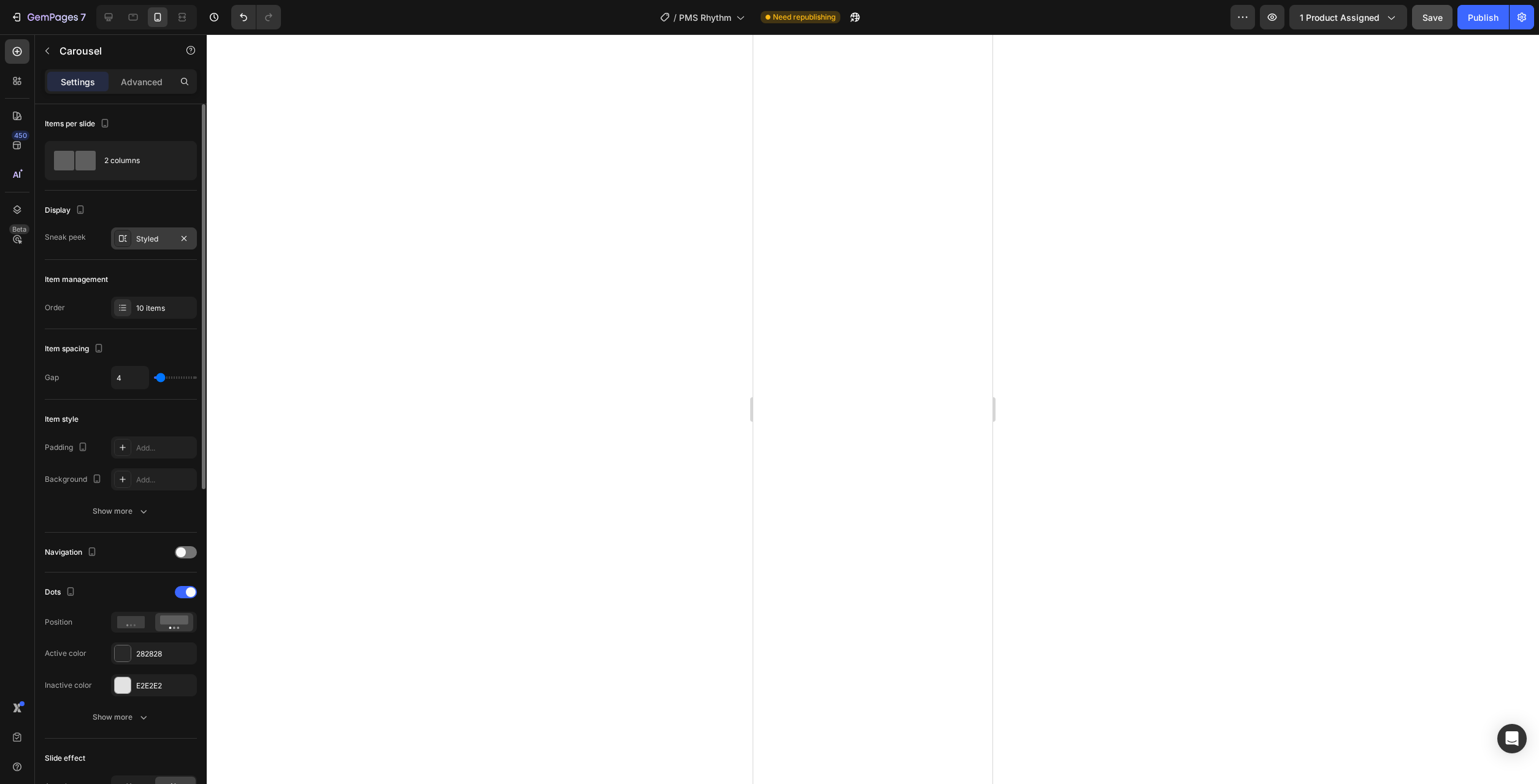
click at [143, 243] on div "Styled" at bounding box center [154, 239] width 36 height 11
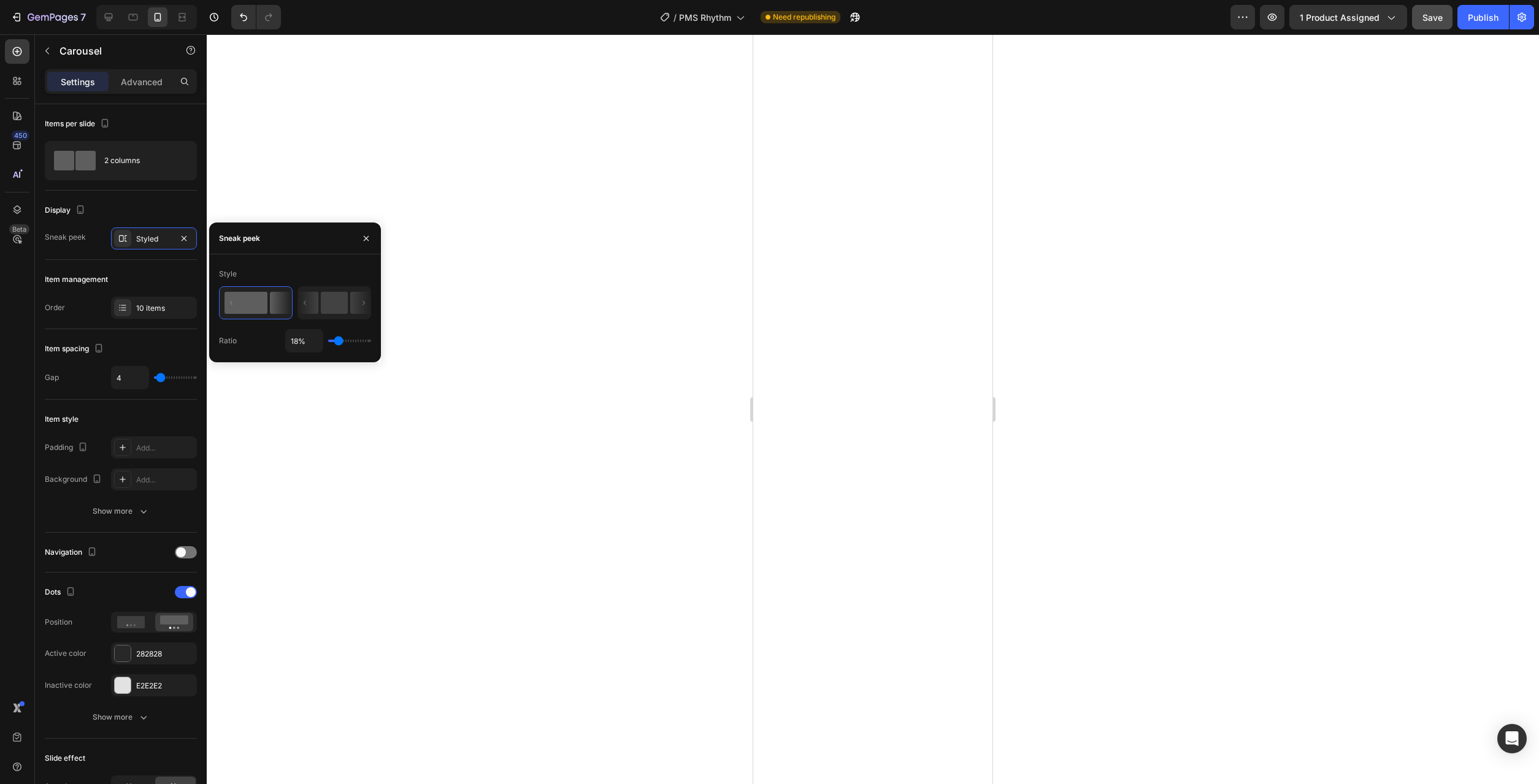
type input "1%"
drag, startPoint x: 334, startPoint y: 340, endPoint x: 297, endPoint y: 342, distance: 37.1
type input "1"
click at [328, 342] on input "range" at bounding box center [349, 341] width 43 height 3
type input "12%"
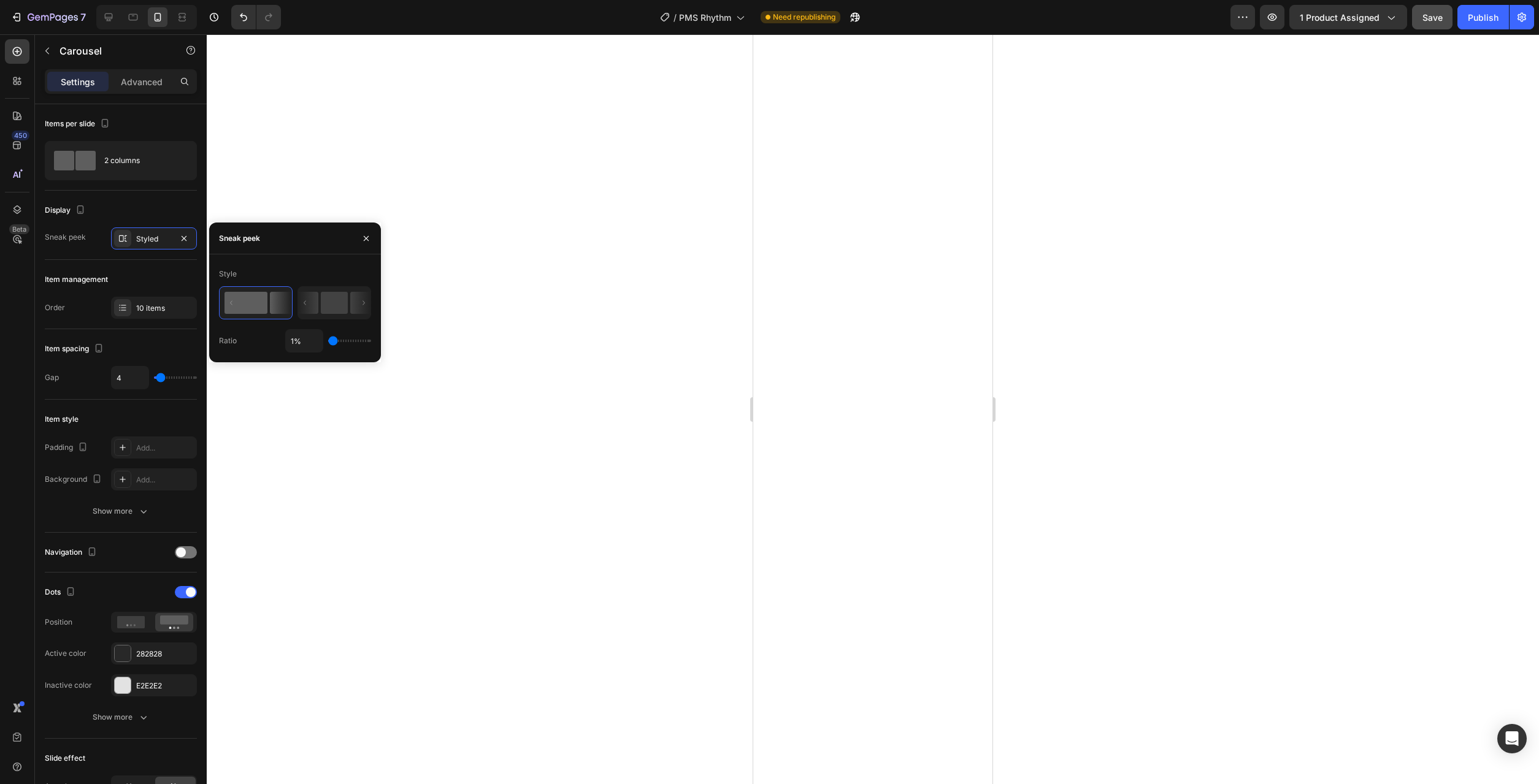
type input "12"
type input "30%"
type input "30"
type input "43%"
drag, startPoint x: 331, startPoint y: 342, endPoint x: 347, endPoint y: 344, distance: 16.1
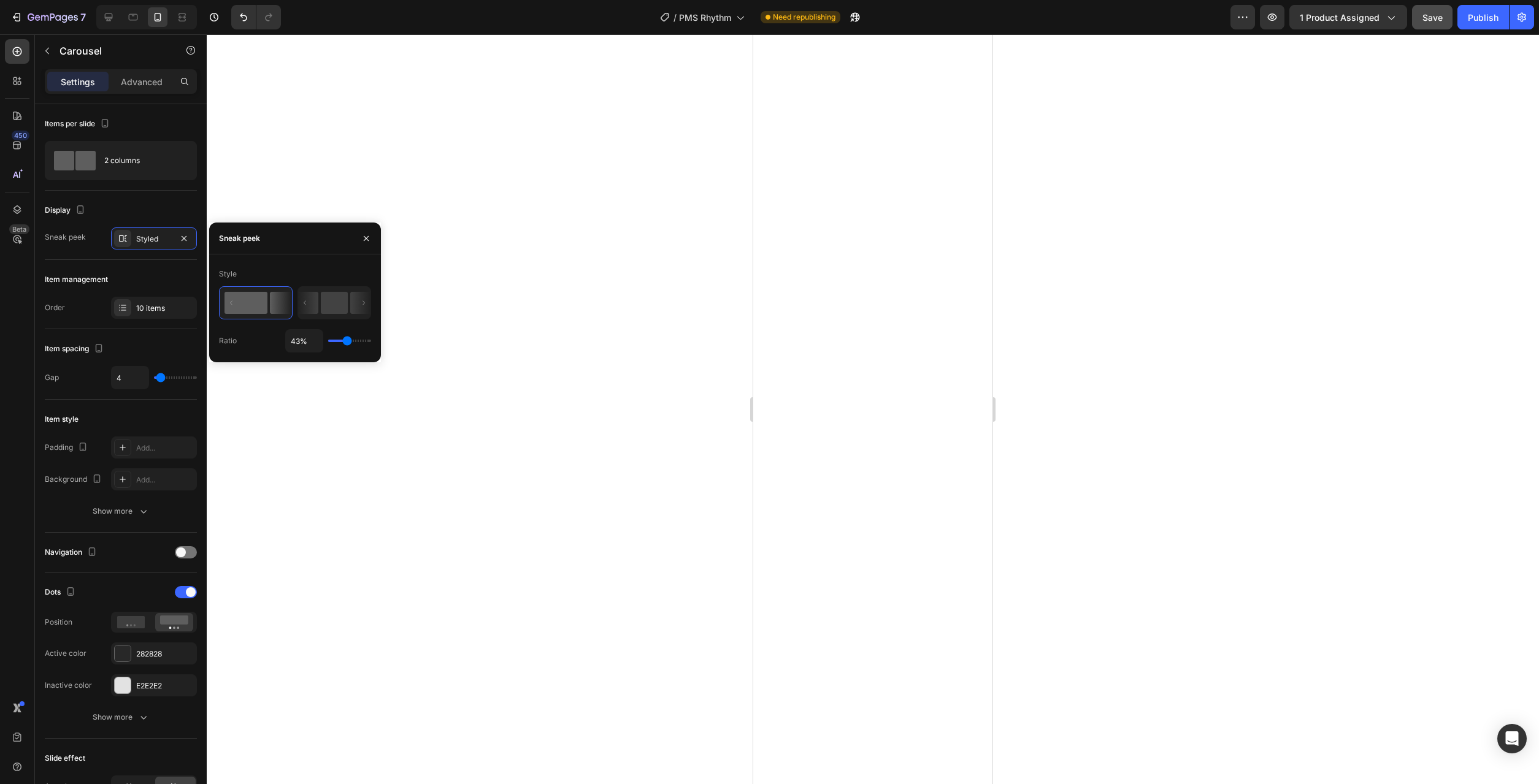
type input "43"
click at [347, 342] on input "range" at bounding box center [349, 341] width 43 height 3
click at [309, 340] on input "43%" at bounding box center [303, 341] width 36 height 22
type input "38%"
type input "38"
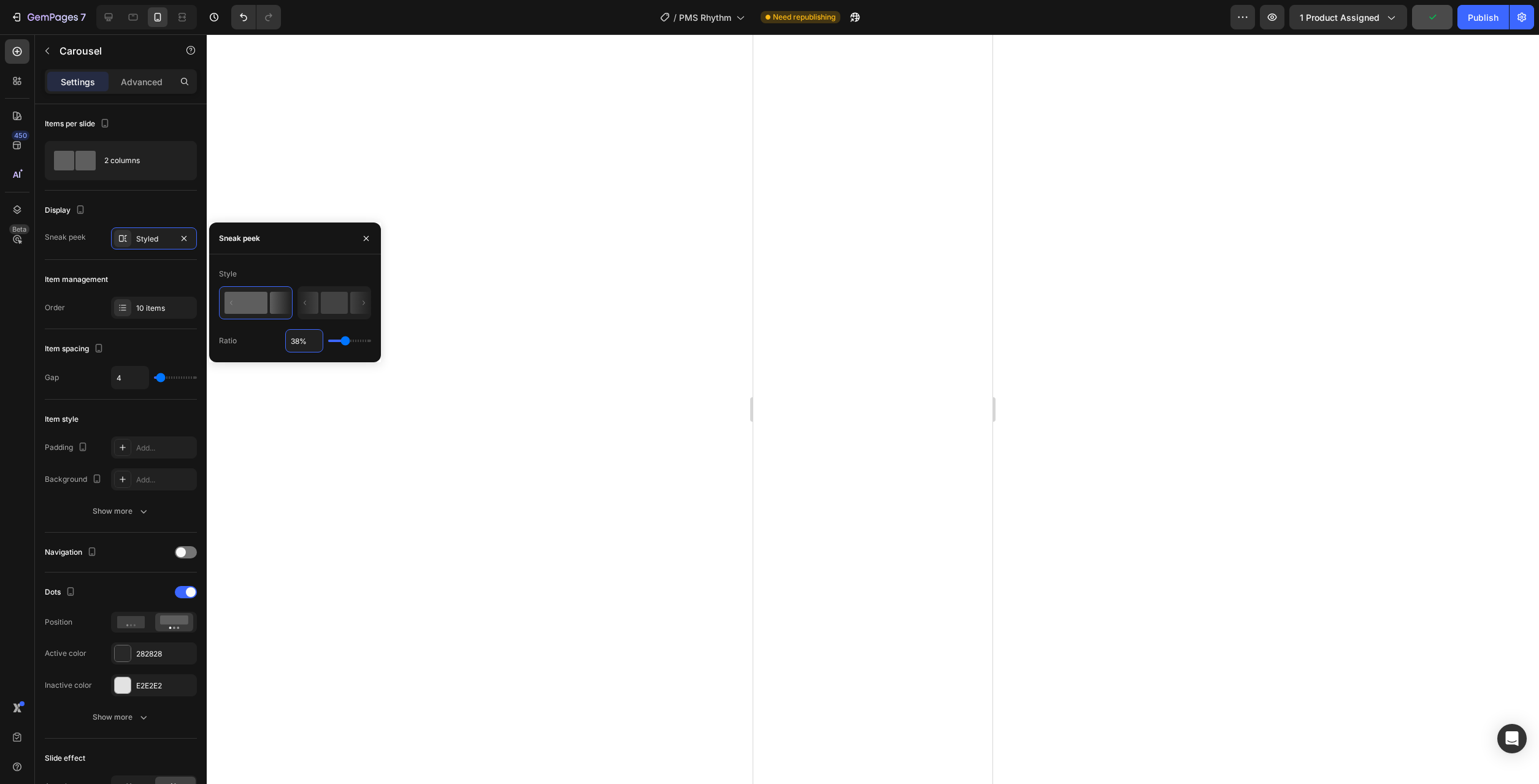
click at [316, 242] on div "Sneak peek" at bounding box center [295, 239] width 172 height 32
click at [369, 237] on icon "button" at bounding box center [366, 239] width 10 height 10
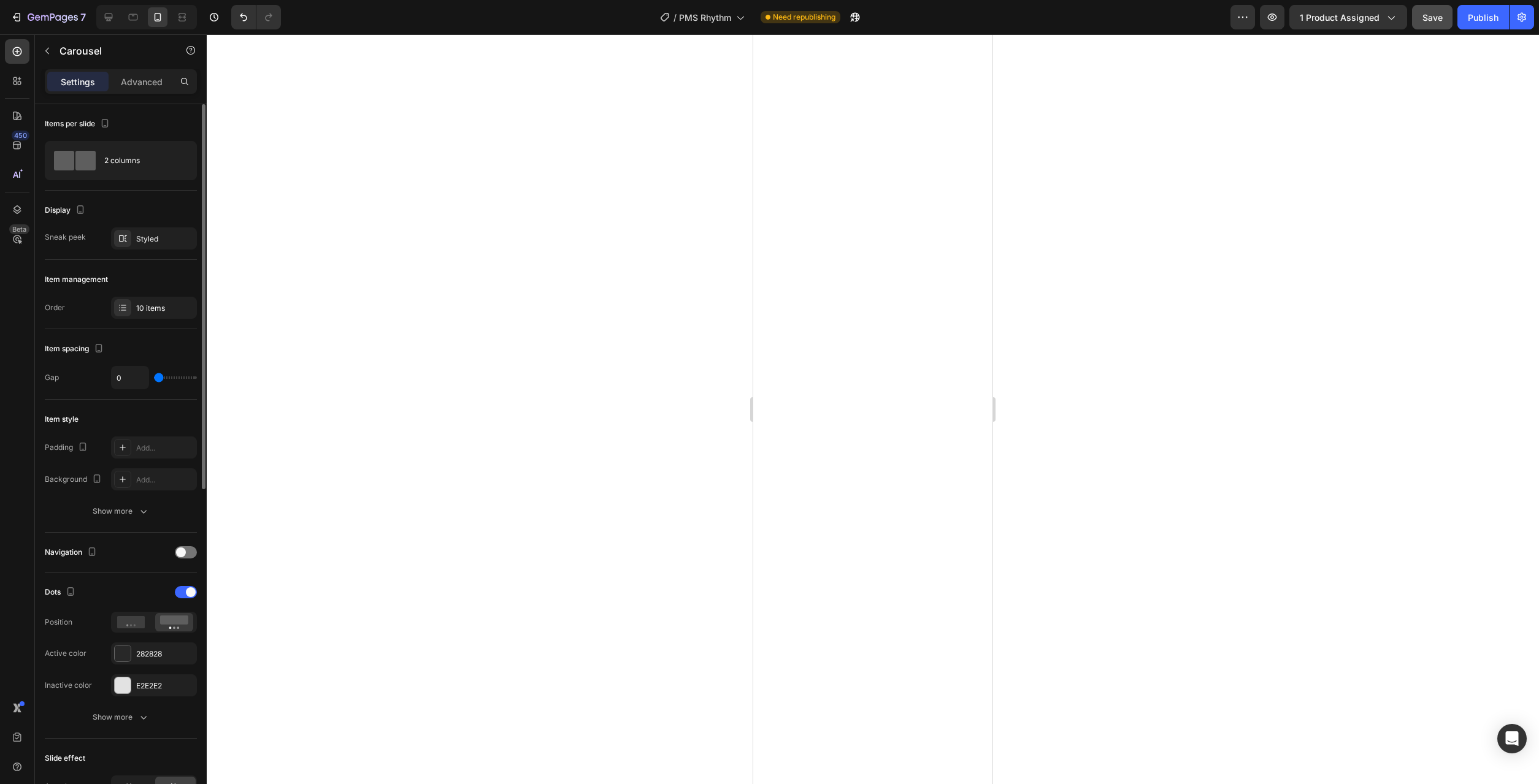
drag, startPoint x: 160, startPoint y: 380, endPoint x: 130, endPoint y: 382, distance: 30.1
click at [154, 379] on input "range" at bounding box center [175, 378] width 43 height 3
click at [122, 622] on icon at bounding box center [131, 622] width 28 height 12
click at [173, 623] on rect at bounding box center [174, 620] width 28 height 9
click at [128, 624] on icon at bounding box center [131, 622] width 28 height 12
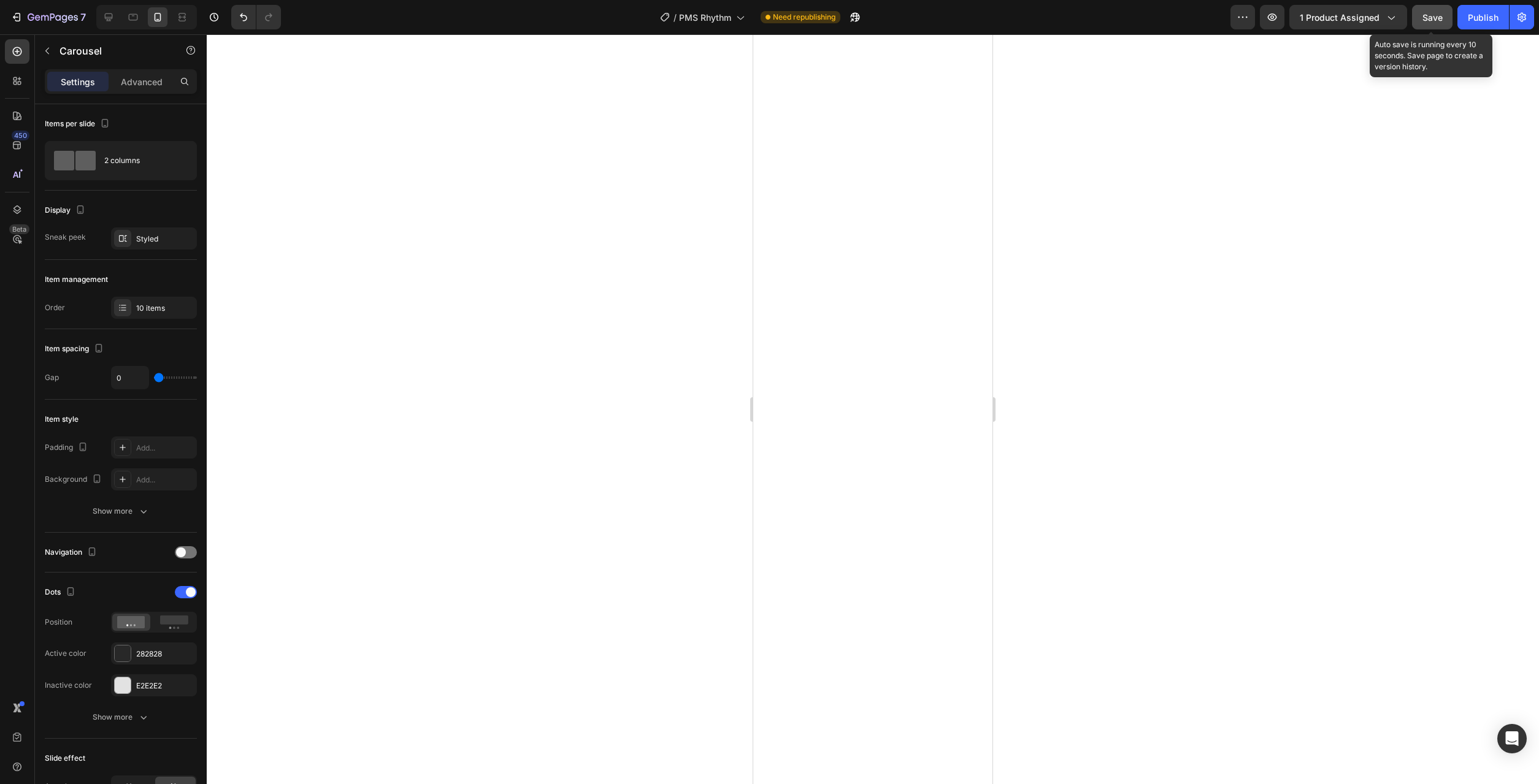
click at [1432, 23] on div "Save" at bounding box center [1432, 17] width 20 height 13
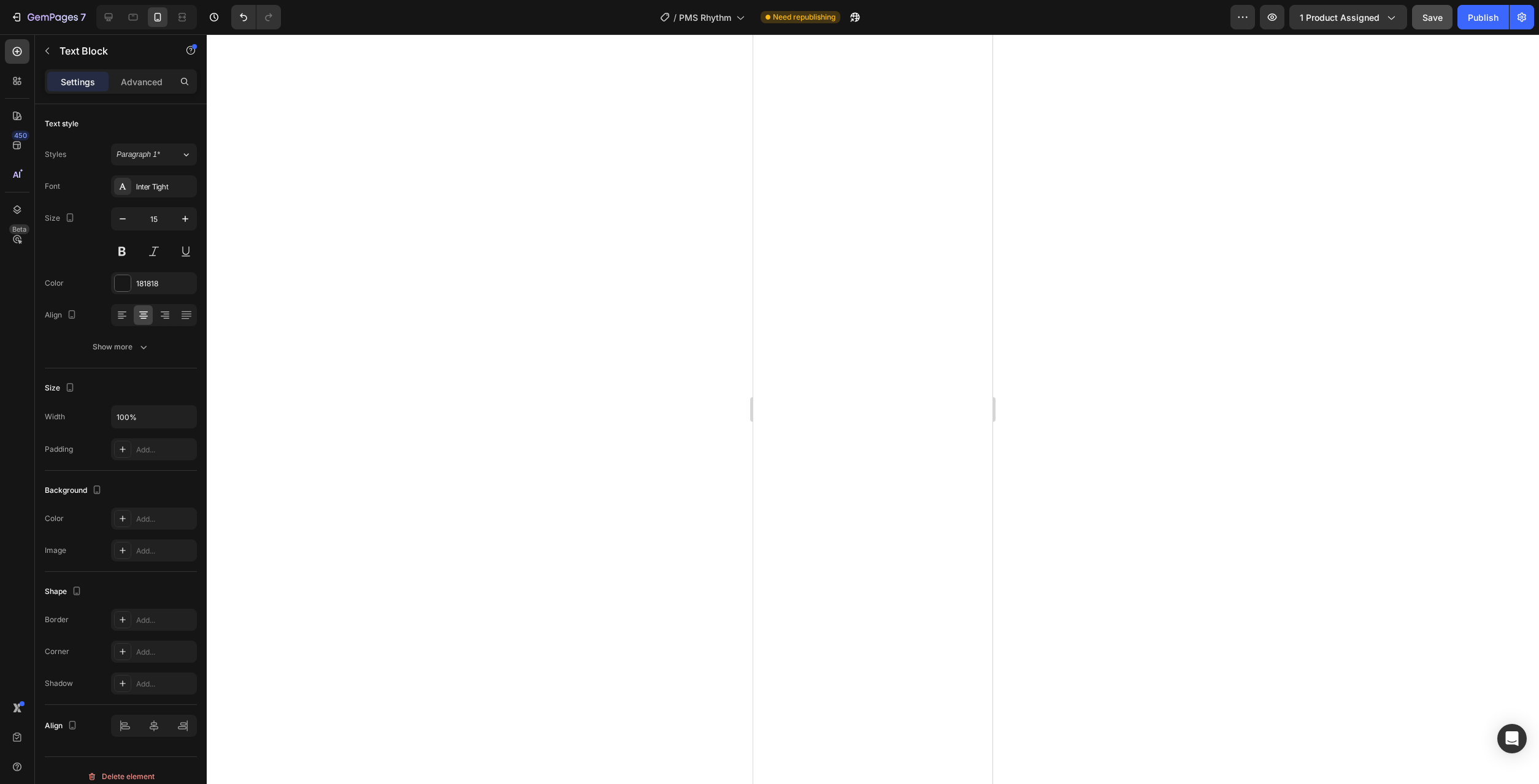
click at [1059, 602] on div at bounding box center [872, 409] width 1333 height 750
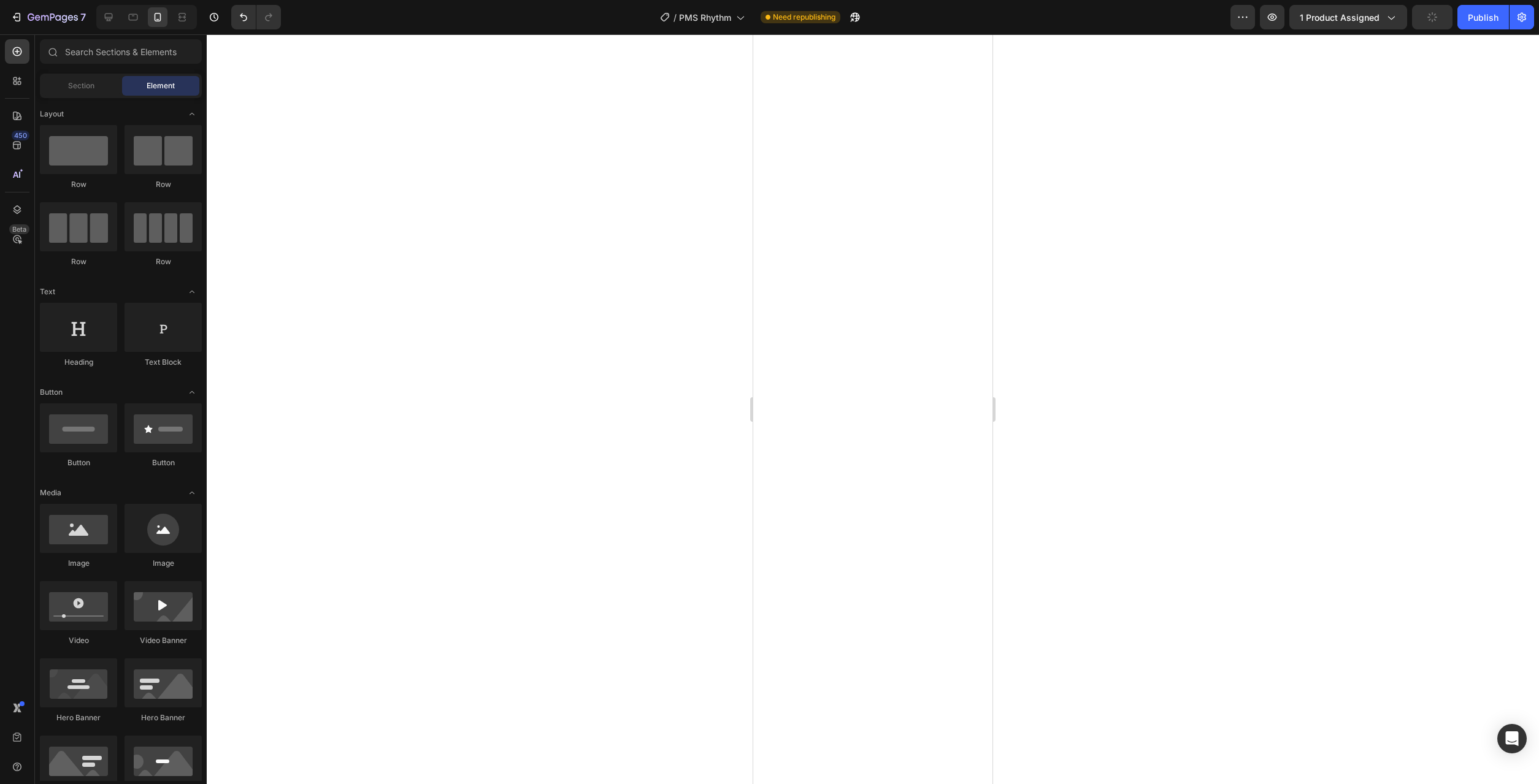
click at [1436, 21] on icon "button" at bounding box center [1432, 17] width 10 height 10
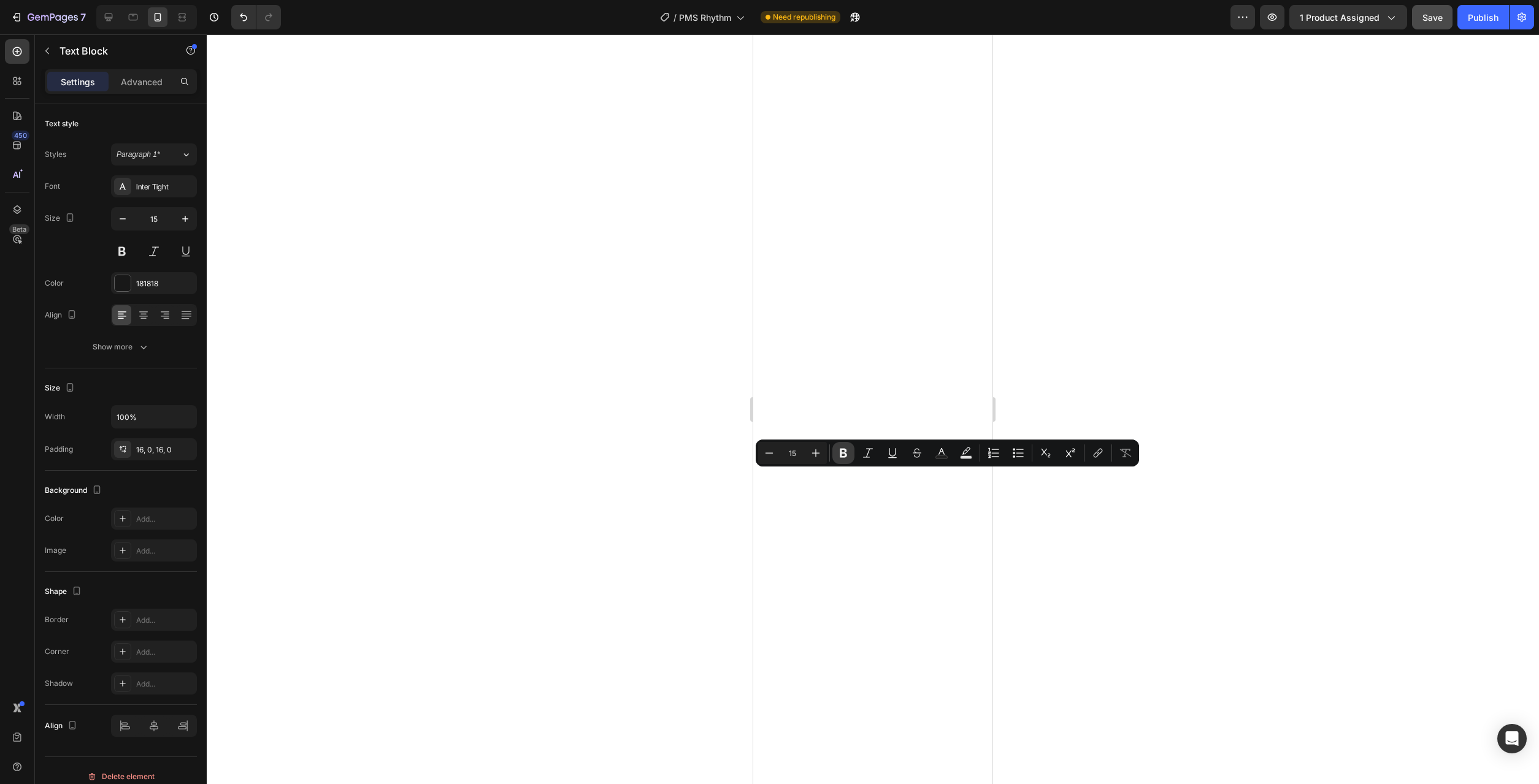
click at [848, 450] on icon "Editor contextual toolbar" at bounding box center [843, 453] width 12 height 12
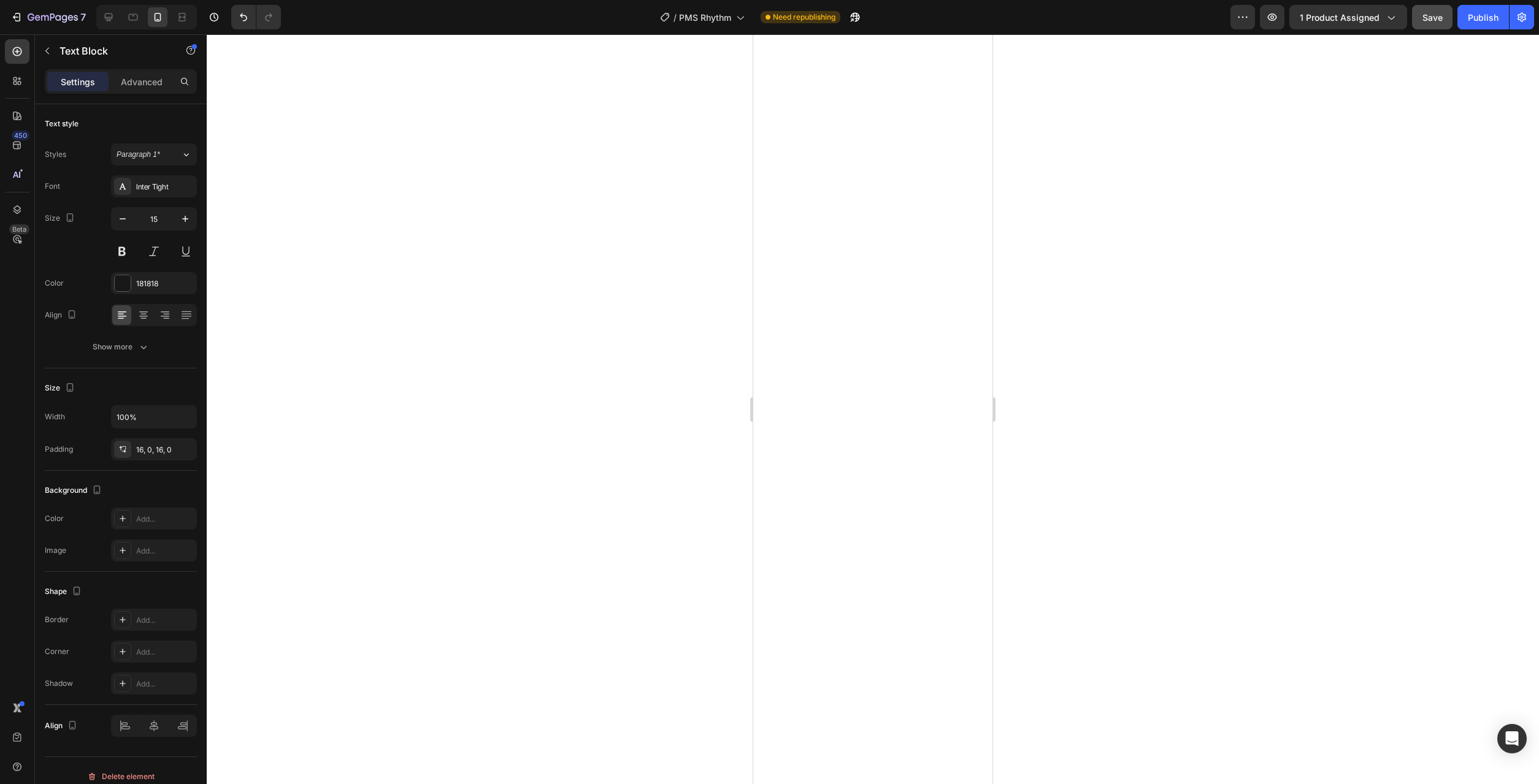
click at [1088, 506] on div at bounding box center [872, 409] width 1333 height 750
click at [1276, 16] on icon "button" at bounding box center [1272, 17] width 9 height 8
click at [107, 17] on icon at bounding box center [109, 17] width 12 height 12
click at [144, 21] on div "Desktop" at bounding box center [147, 17] width 100 height 25
click at [147, 18] on div at bounding box center [147, 17] width 100 height 25
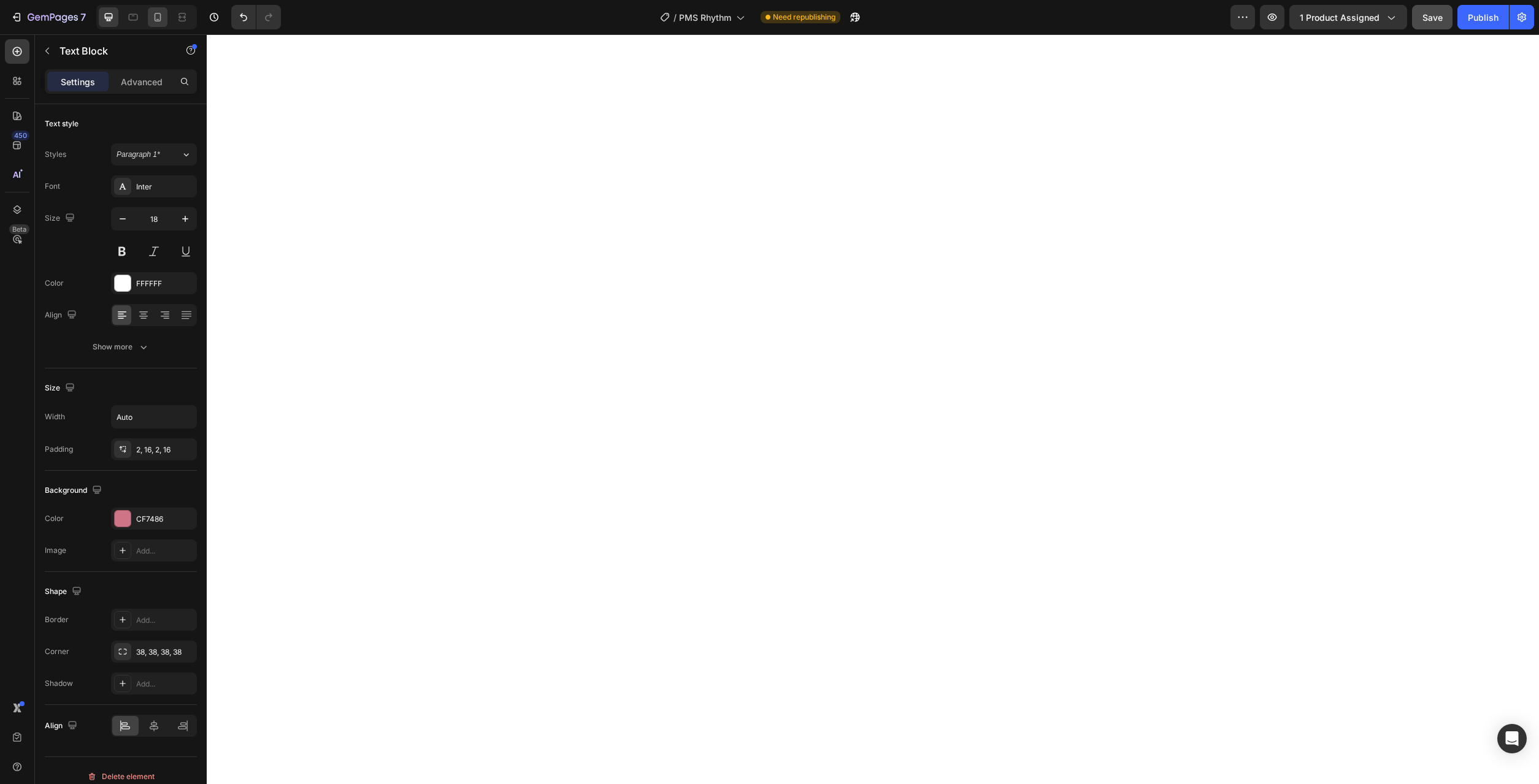
click at [153, 19] on icon at bounding box center [158, 17] width 12 height 12
click at [114, 17] on icon at bounding box center [109, 17] width 12 height 12
click at [159, 24] on div at bounding box center [158, 17] width 20 height 20
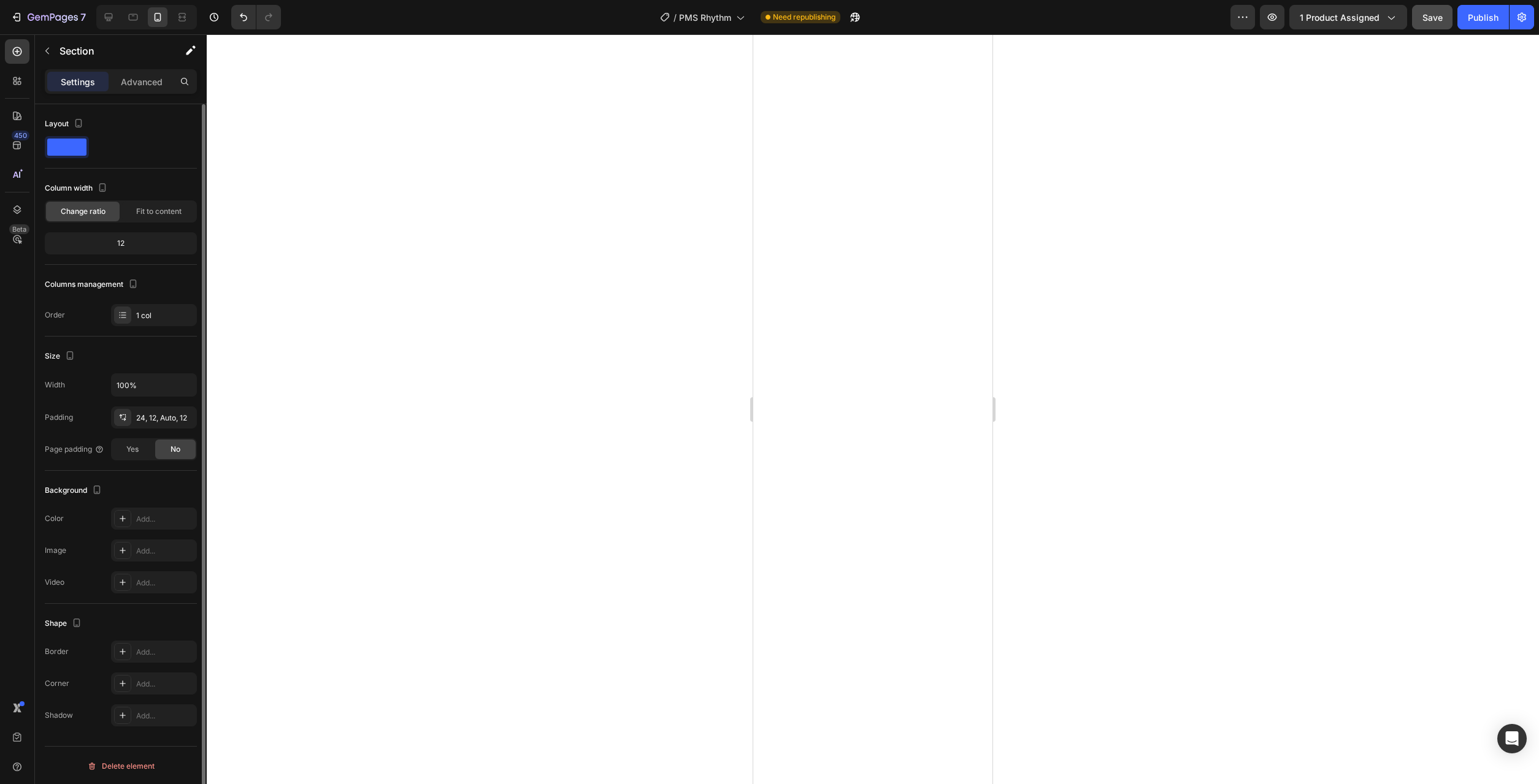
click at [94, 358] on div "Size" at bounding box center [120, 356] width 152 height 20
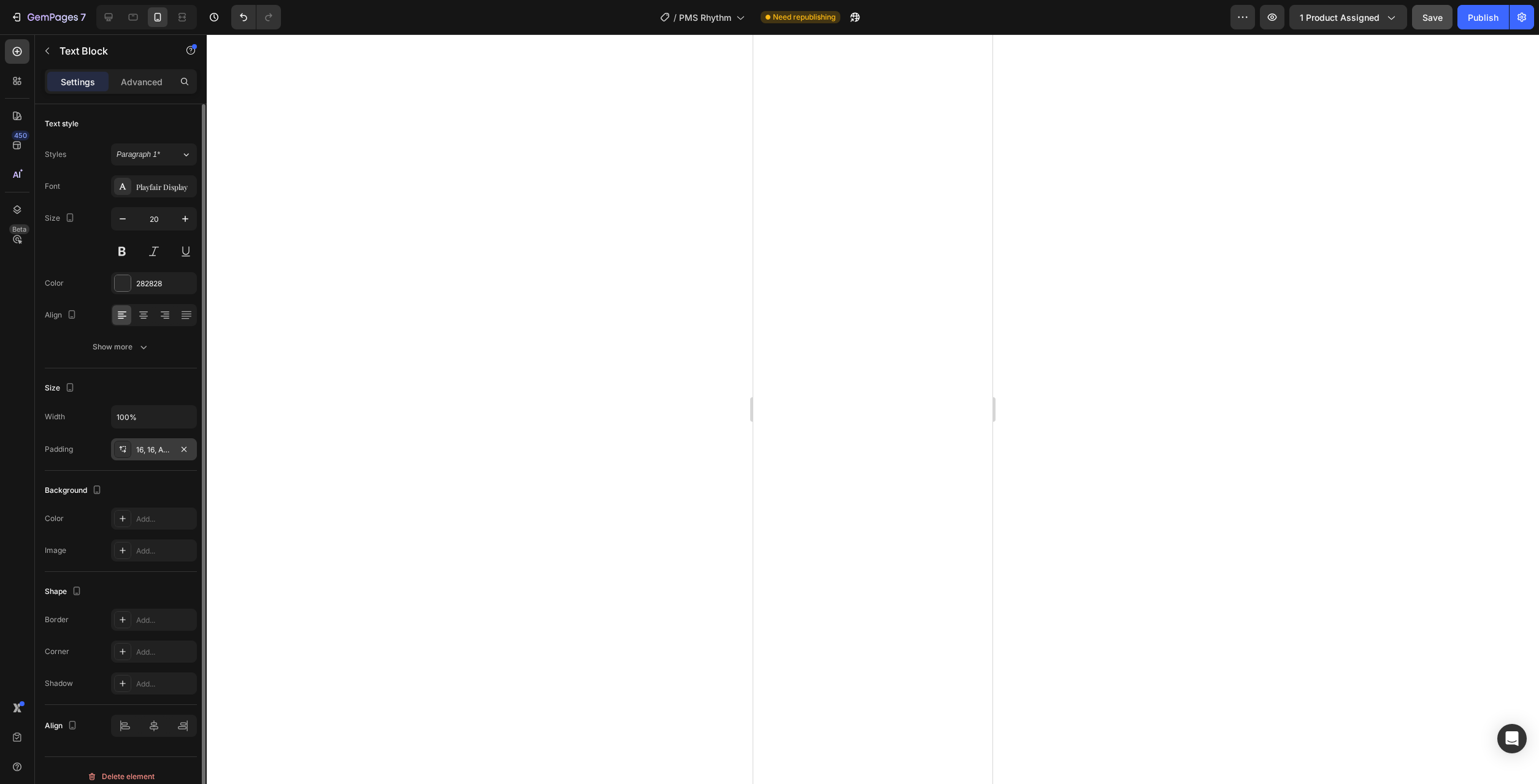
click at [144, 455] on div "16, 16, Auto, 16" at bounding box center [153, 450] width 86 height 22
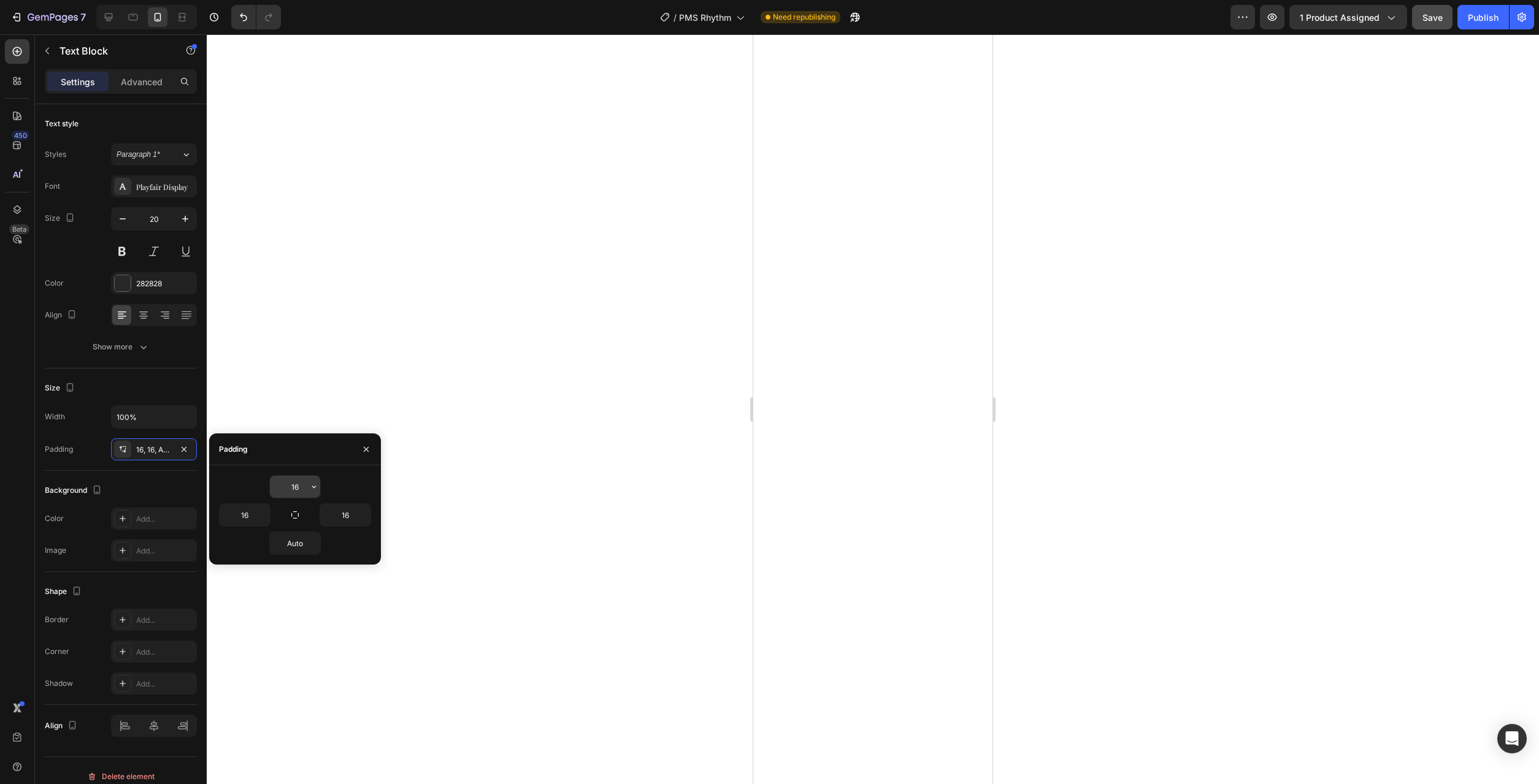
click at [311, 490] on icon "button" at bounding box center [314, 487] width 10 height 10
click at [290, 513] on span "Auto" at bounding box center [297, 518] width 16 height 11
click at [312, 492] on button "button" at bounding box center [314, 487] width 12 height 22
click at [294, 611] on span "12px" at bounding box center [297, 611] width 16 height 11
click at [263, 518] on icon "button" at bounding box center [263, 515] width 10 height 10
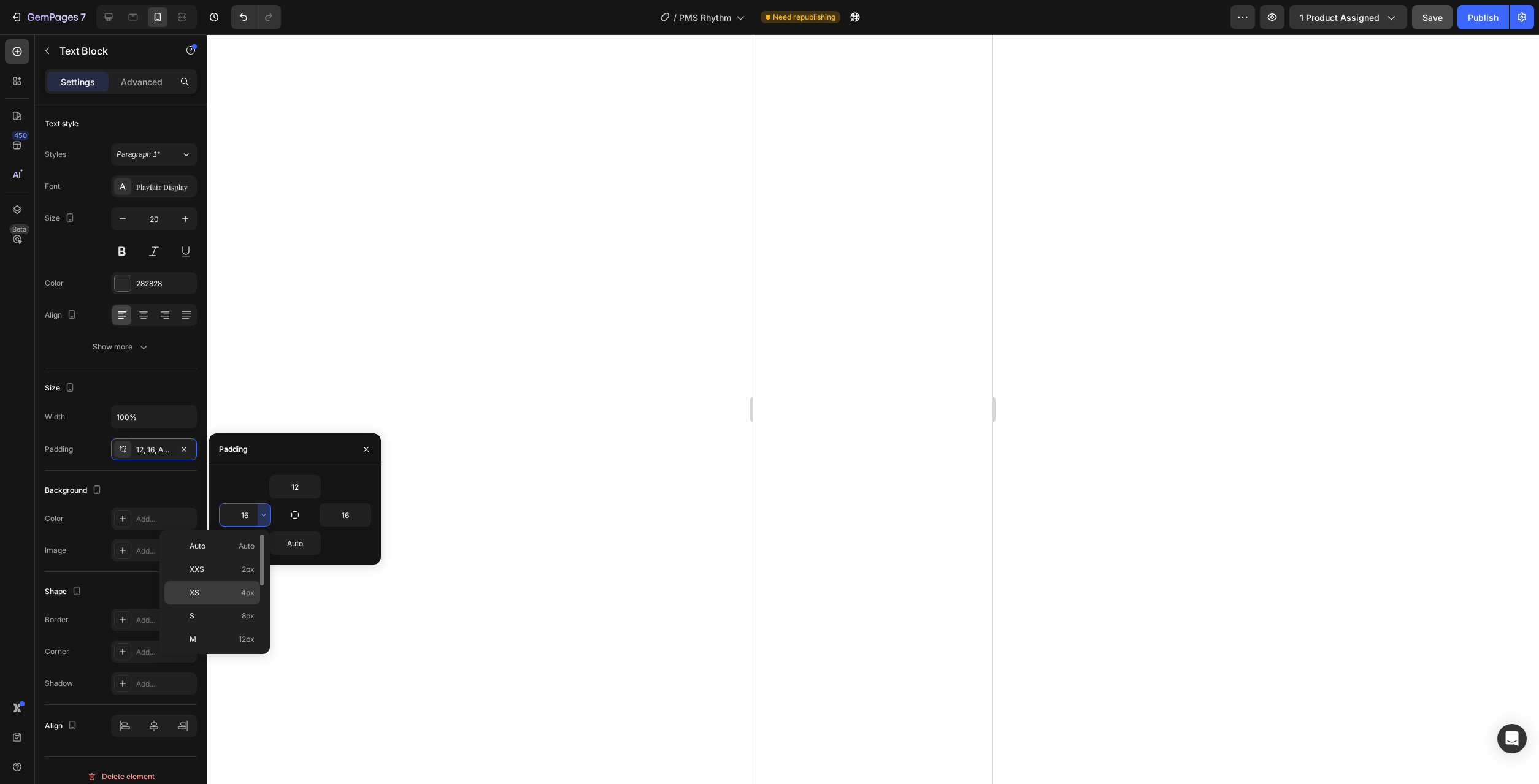
scroll to position [63, 0]
click at [239, 622] on span "24px" at bounding box center [246, 624] width 18 height 11
click at [363, 511] on icon "button" at bounding box center [364, 515] width 10 height 10
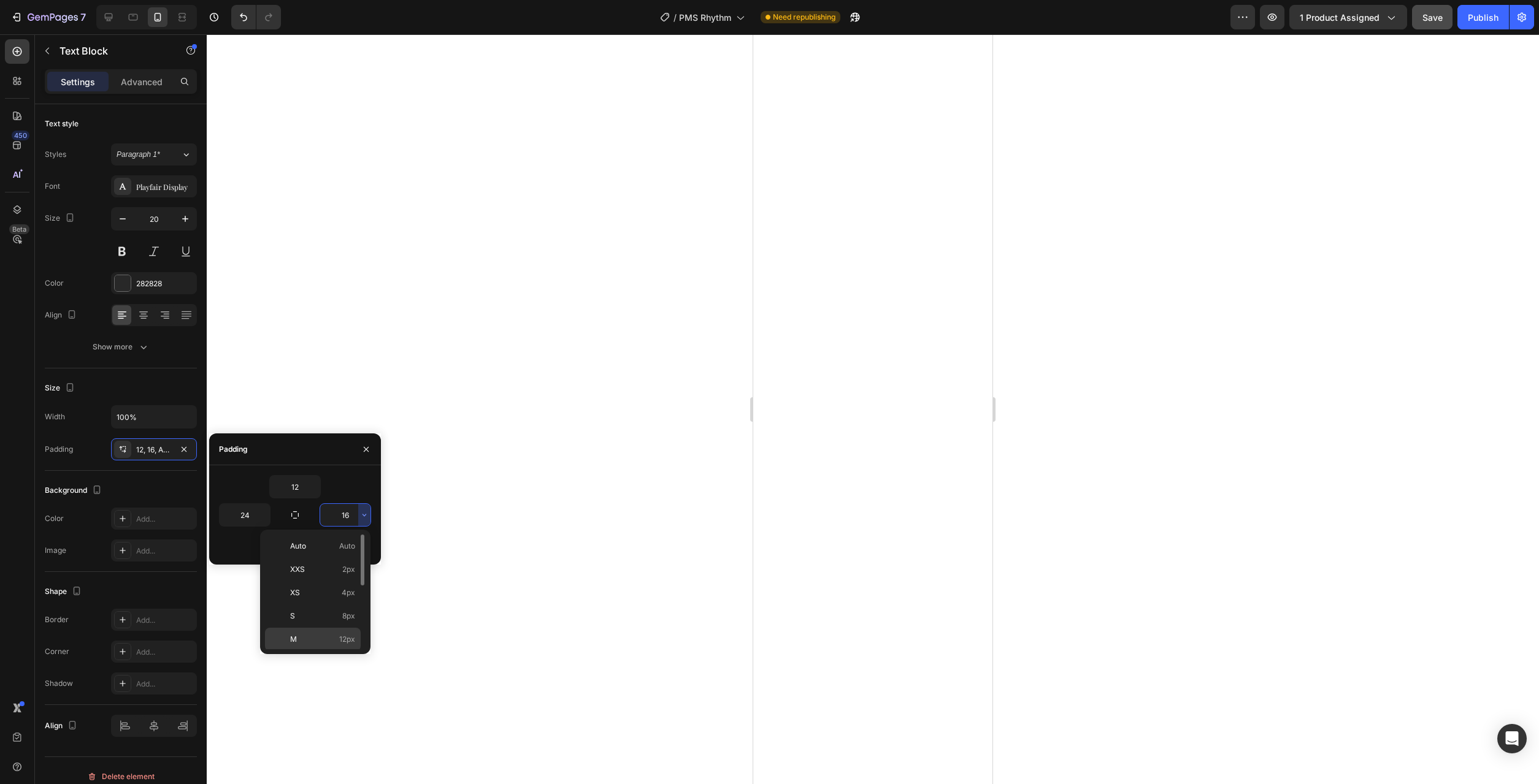
click at [323, 641] on p "M 12px" at bounding box center [323, 640] width 65 height 11
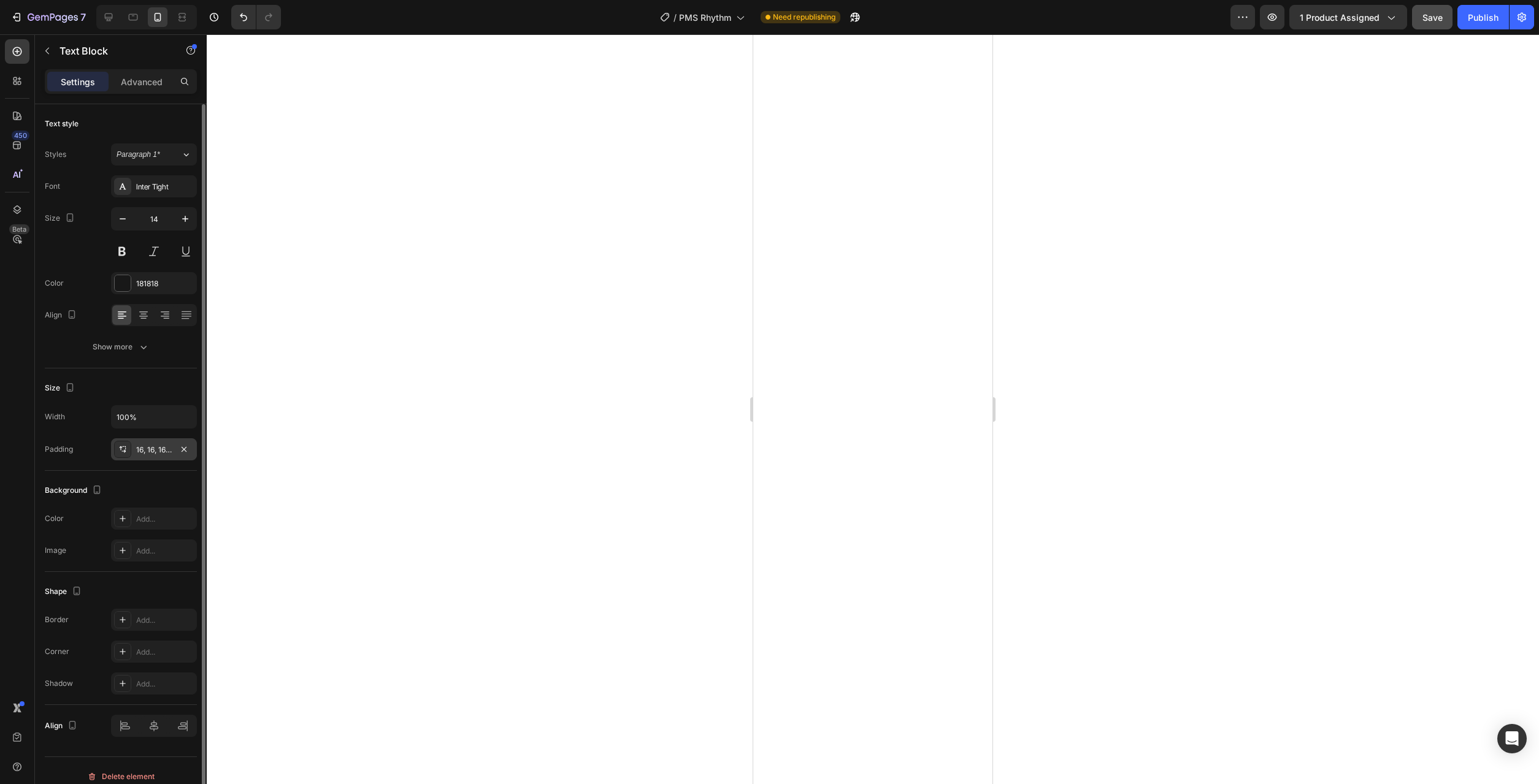
click at [165, 448] on div "16, 16, 16, 16" at bounding box center [154, 450] width 36 height 11
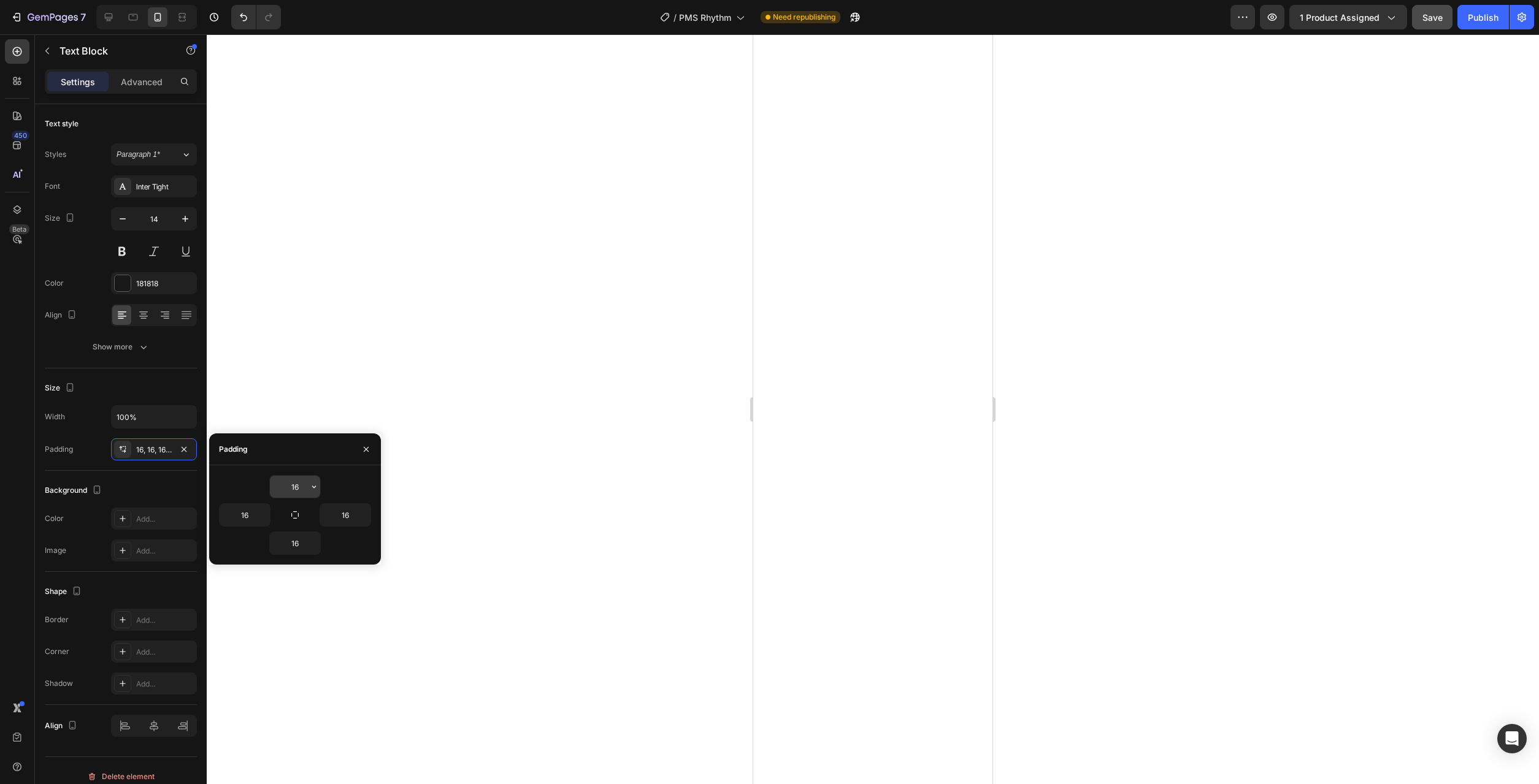
click at [316, 490] on icon "button" at bounding box center [314, 487] width 10 height 10
click at [283, 612] on p "M 12px" at bounding box center [272, 611] width 65 height 11
click at [314, 543] on icon "button" at bounding box center [314, 543] width 3 height 3
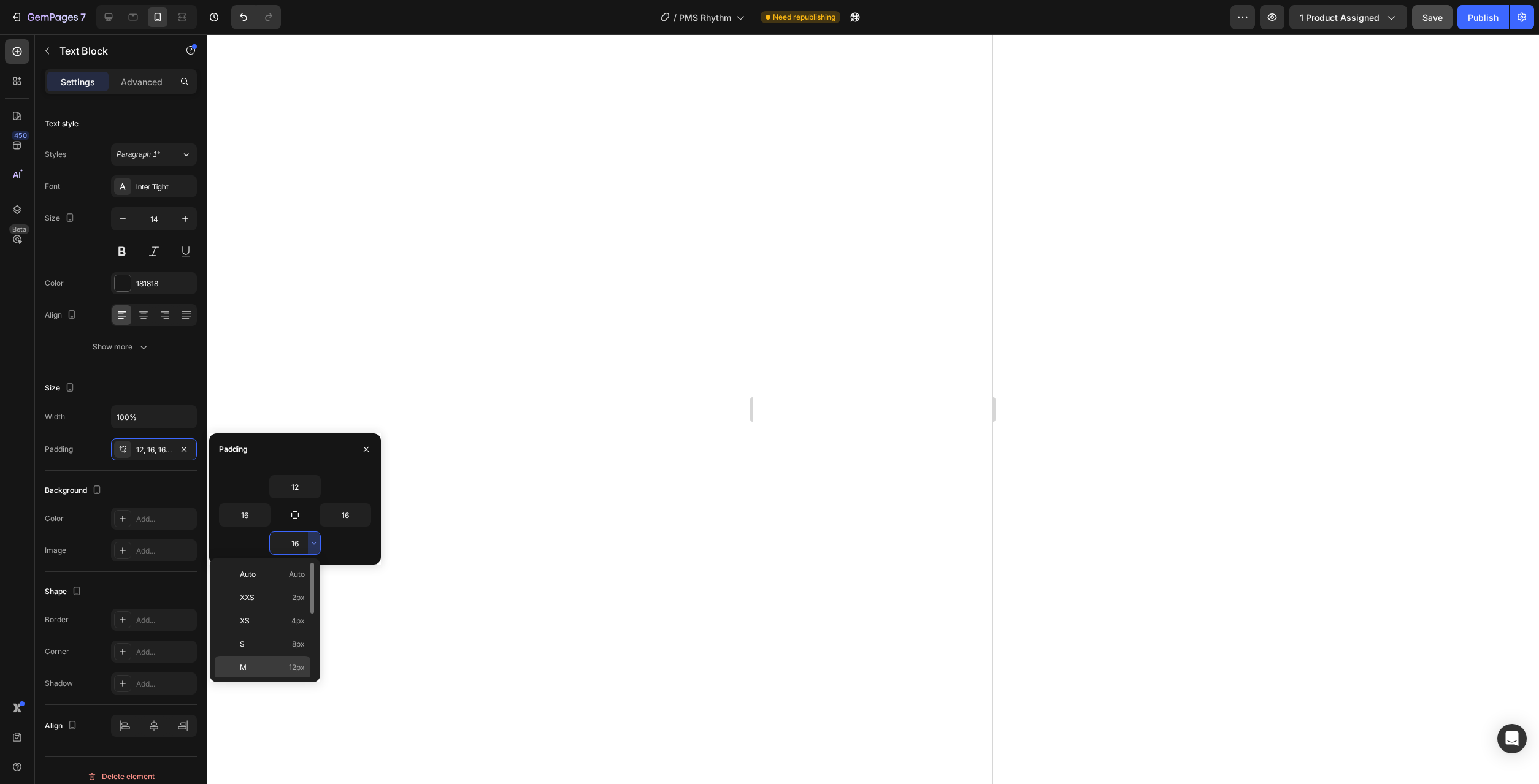
click at [282, 665] on p "M 12px" at bounding box center [272, 668] width 65 height 11
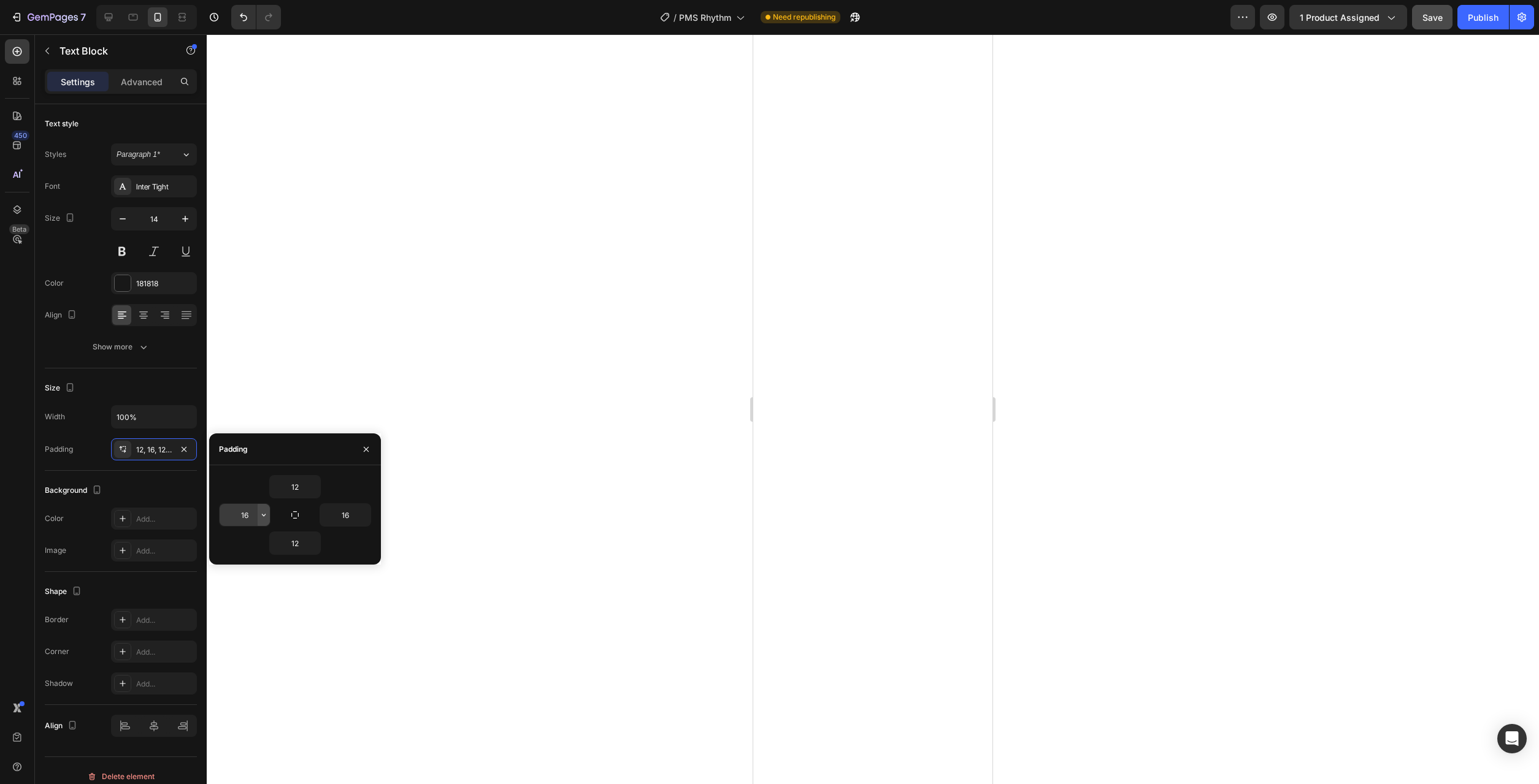
click at [264, 515] on icon "button" at bounding box center [263, 515] width 3 height 3
click at [246, 624] on span "24px" at bounding box center [246, 624] width 18 height 11
click at [368, 519] on icon "button" at bounding box center [364, 515] width 10 height 10
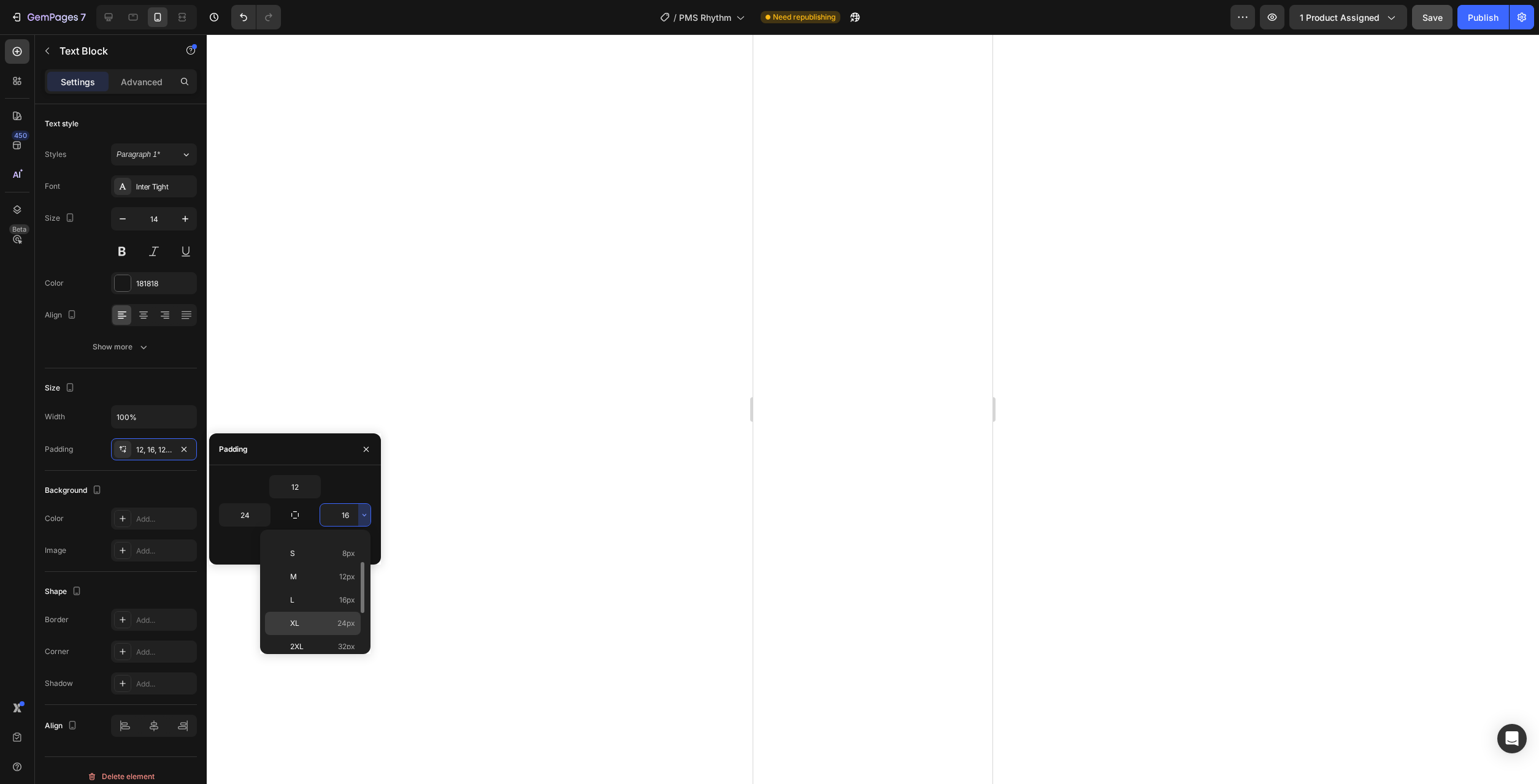
click at [331, 623] on p "XL 24px" at bounding box center [323, 624] width 65 height 11
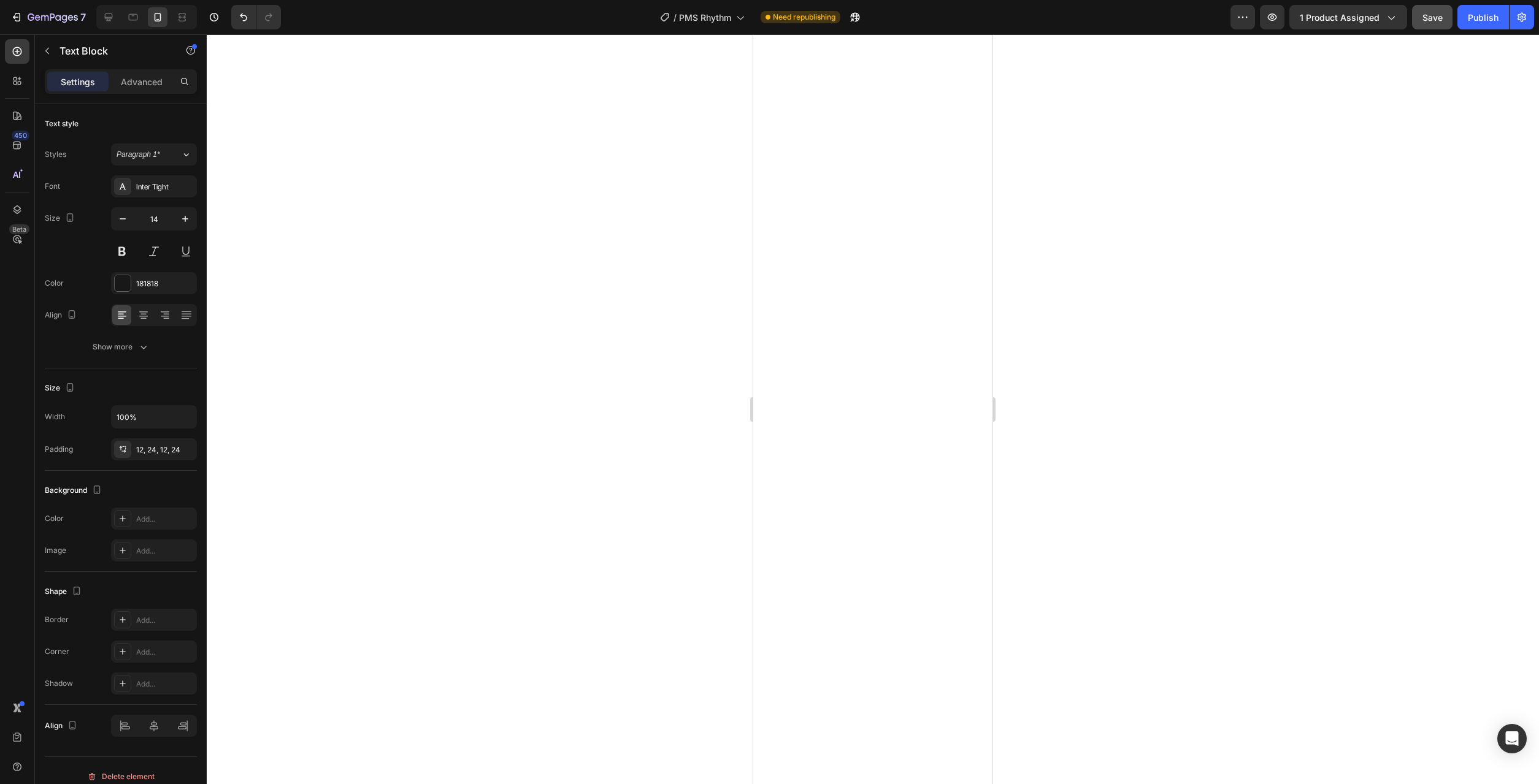
click at [449, 625] on div at bounding box center [872, 409] width 1333 height 750
click at [150, 448] on div "16, 16, Auto, 16" at bounding box center [154, 450] width 36 height 11
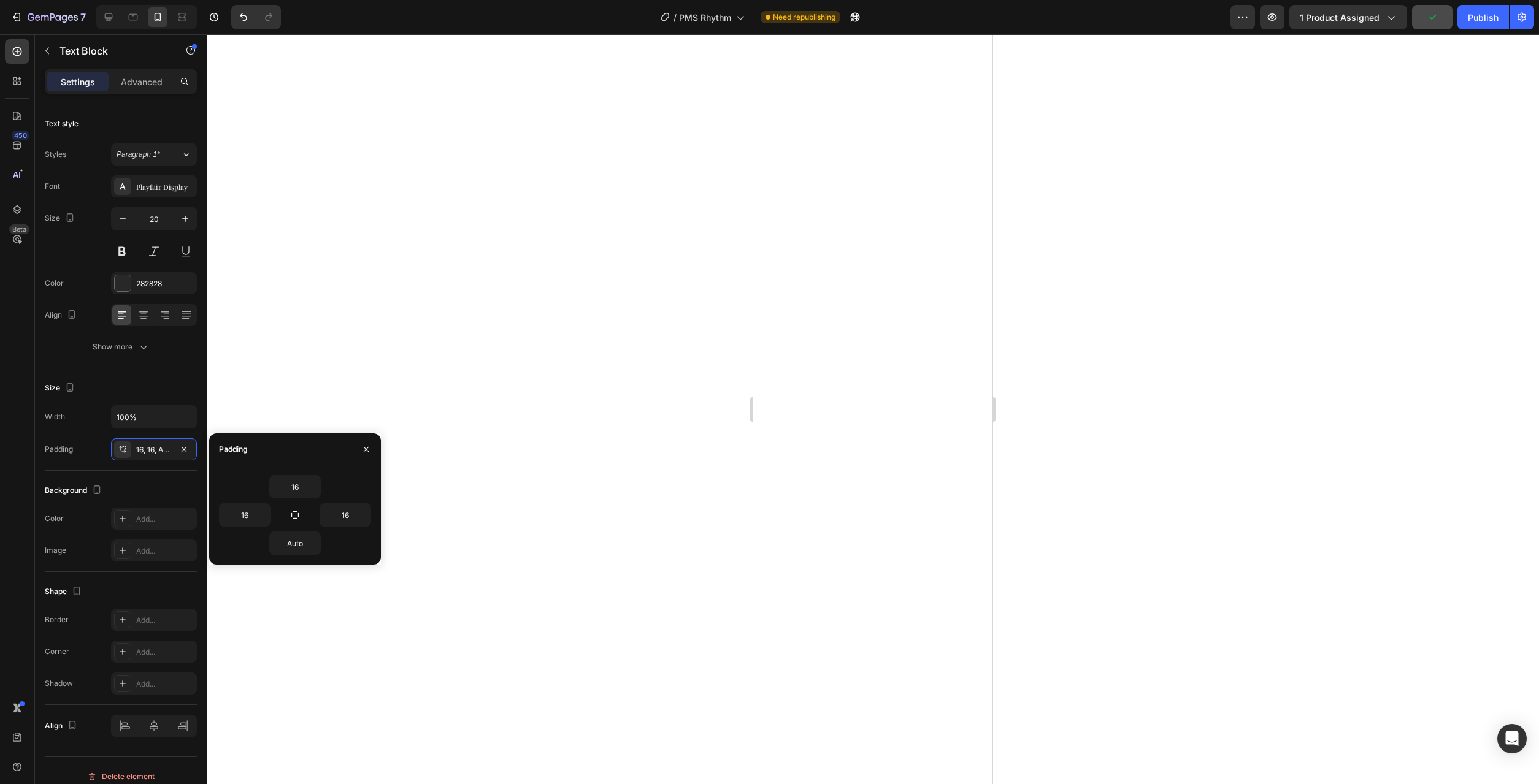
click at [322, 485] on div "16" at bounding box center [294, 487] width 152 height 23
click at [312, 484] on icon "button" at bounding box center [314, 487] width 10 height 10
click at [288, 616] on p "M 12px" at bounding box center [272, 611] width 65 height 11
click at [318, 541] on icon "button" at bounding box center [314, 543] width 10 height 10
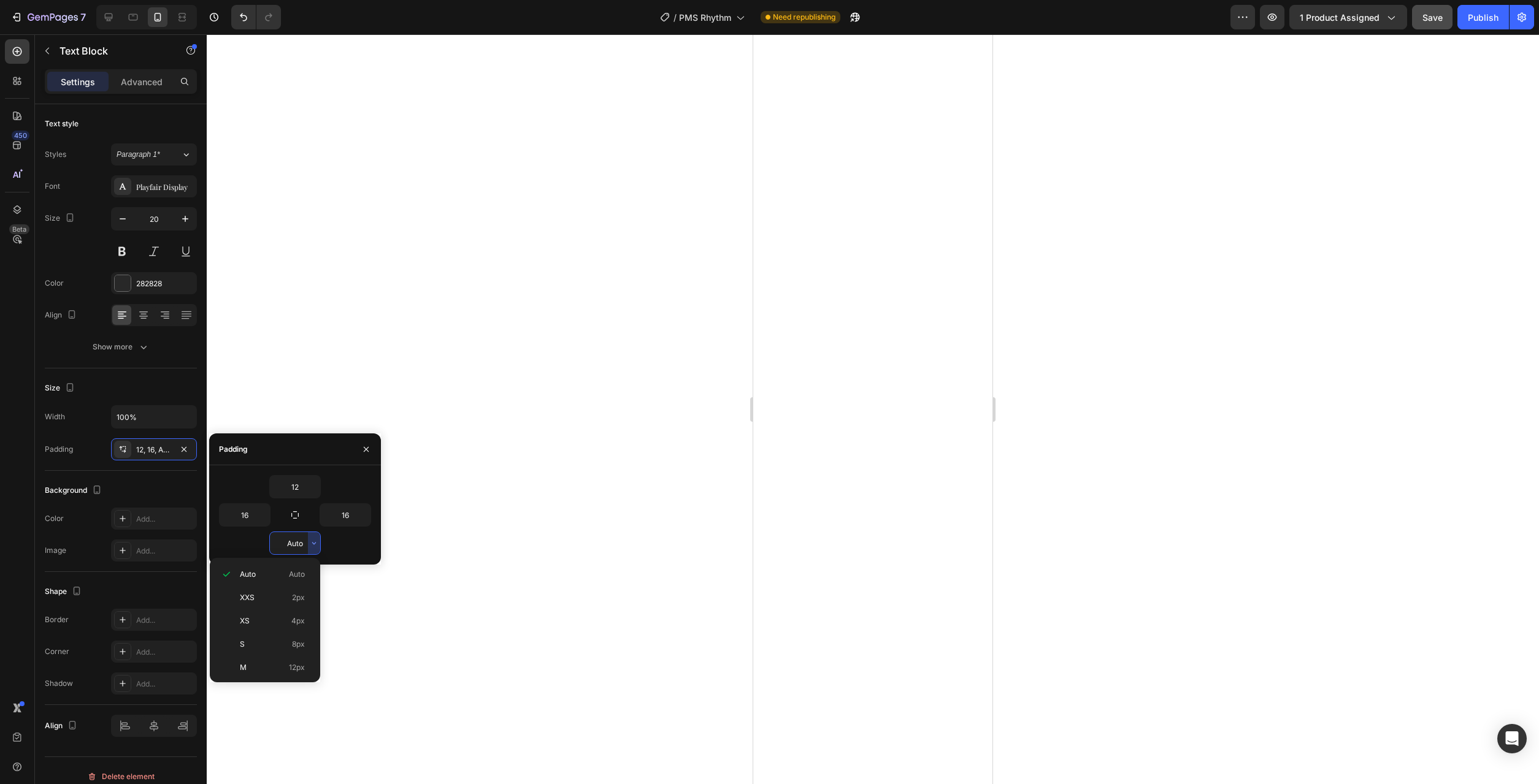
click at [297, 683] on div at bounding box center [872, 409] width 1333 height 750
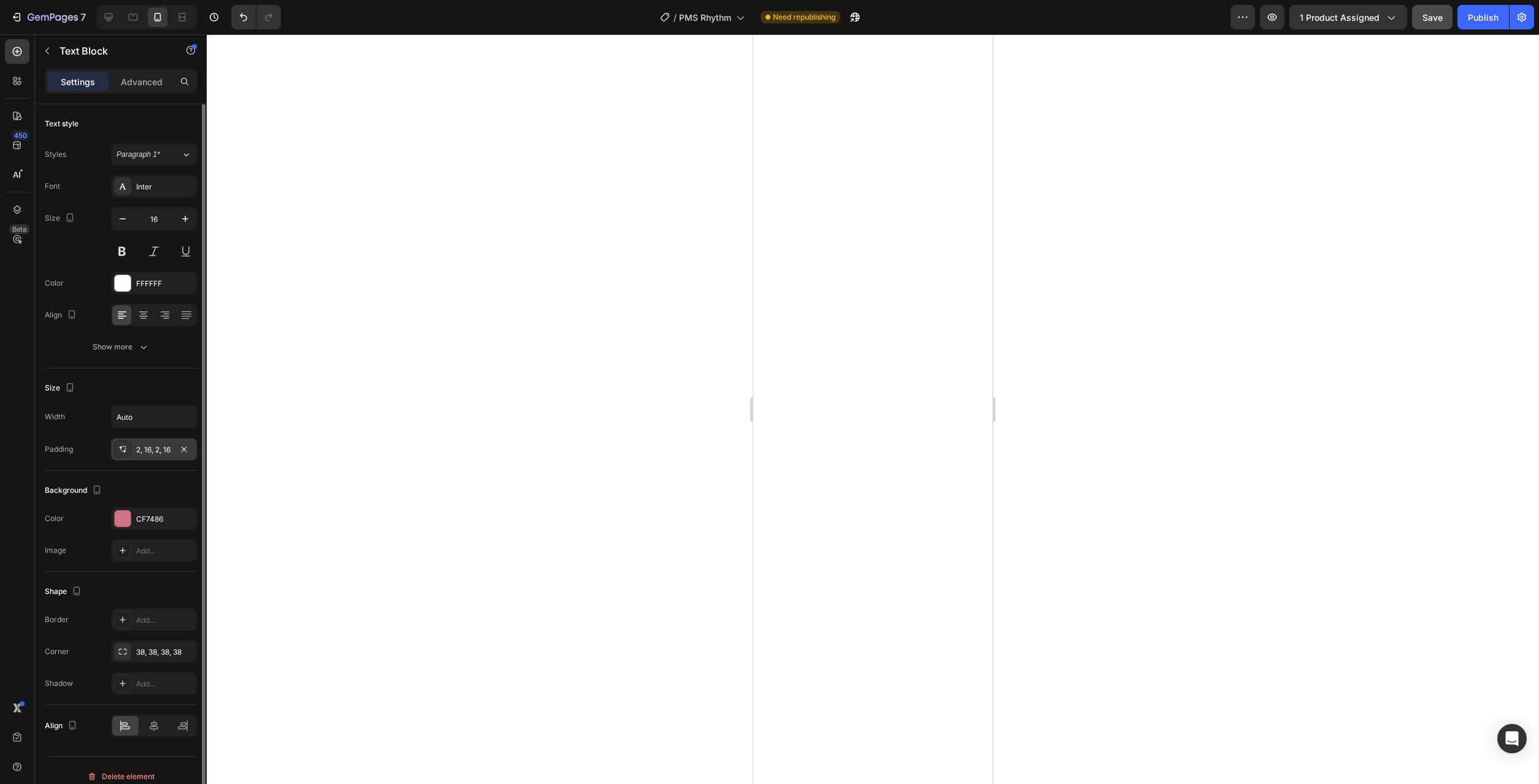
click at [155, 457] on div "2, 16, 2, 16" at bounding box center [153, 450] width 86 height 22
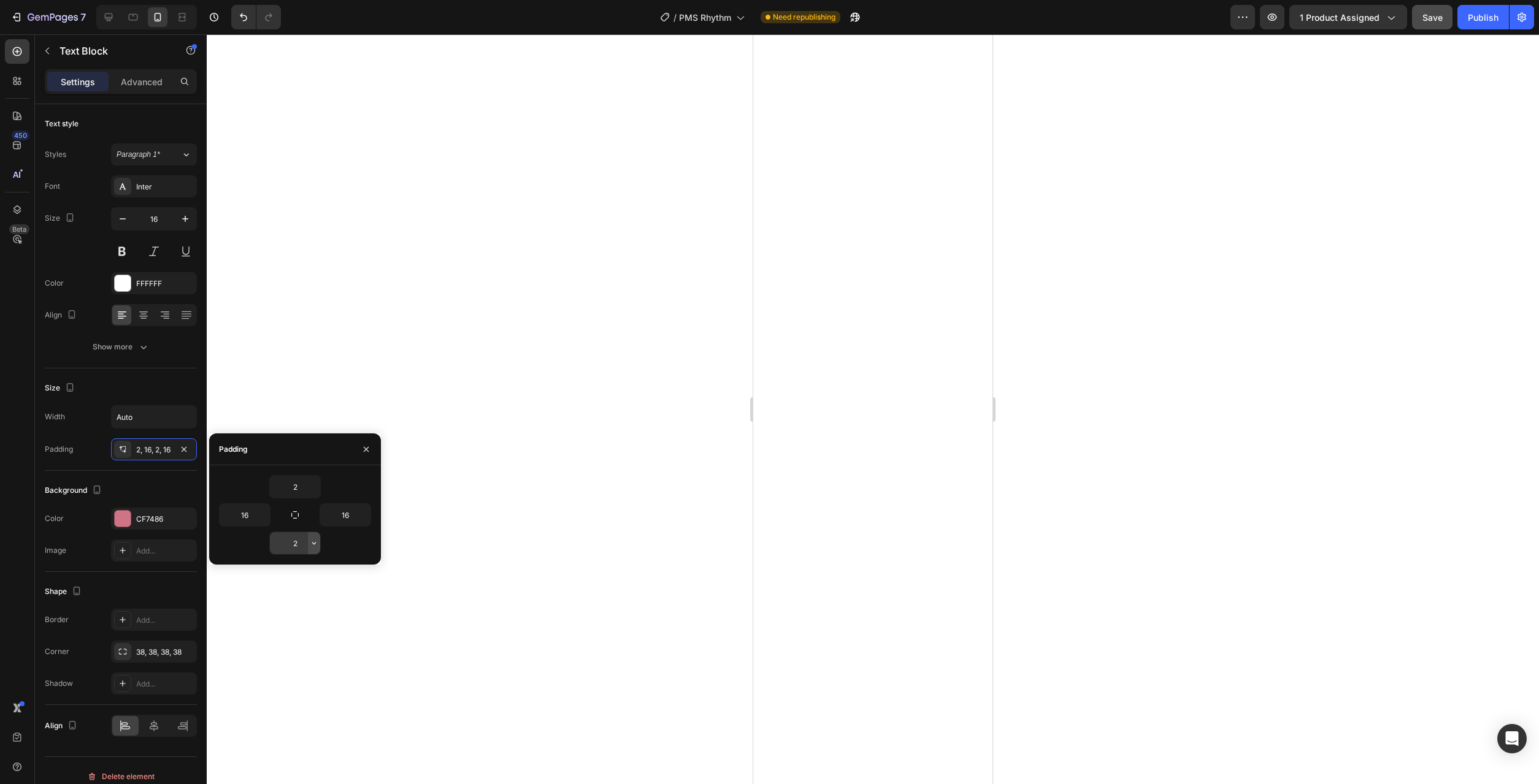
click at [312, 543] on icon "button" at bounding box center [314, 543] width 10 height 10
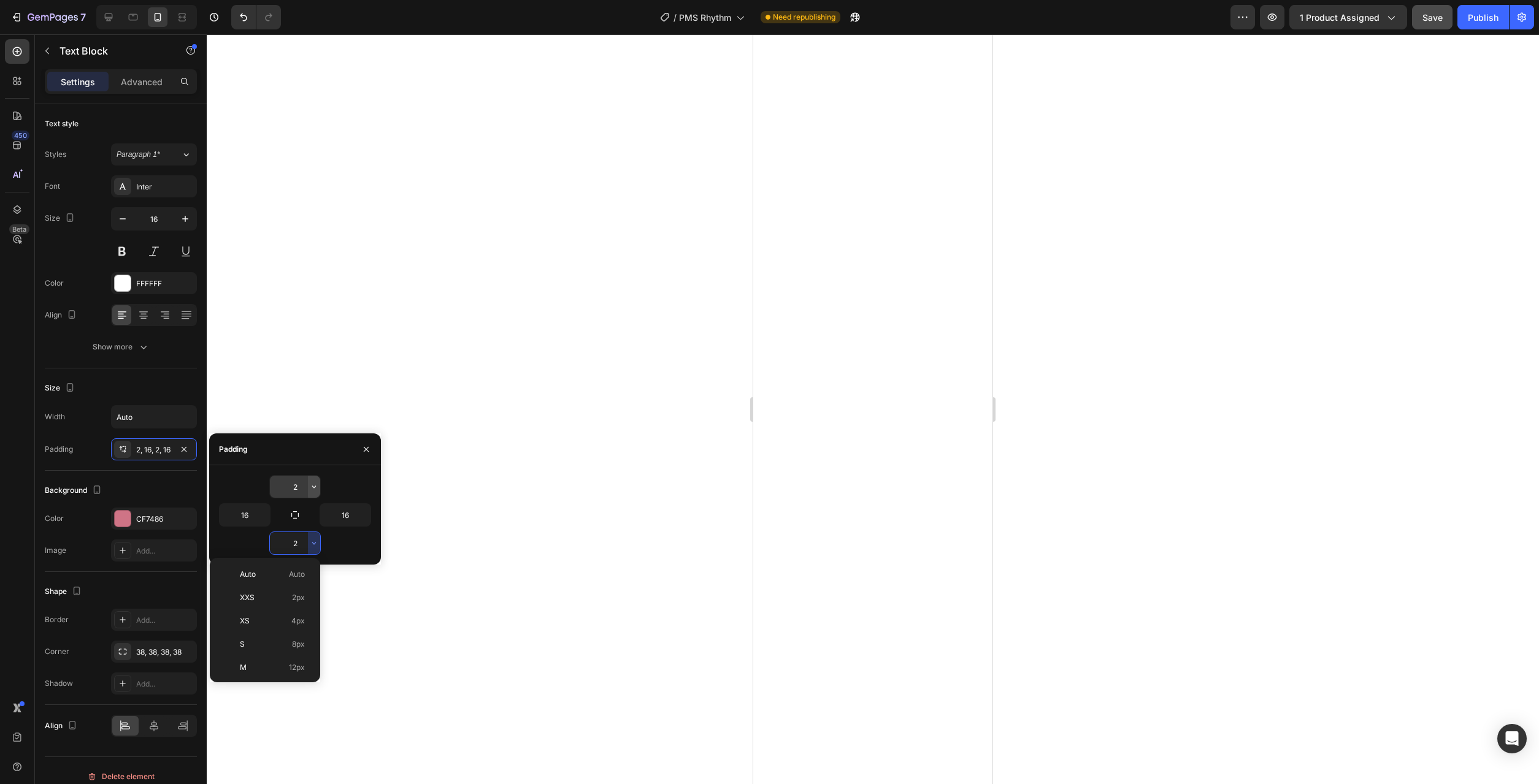
click at [309, 487] on icon "button" at bounding box center [314, 487] width 10 height 10
click at [297, 614] on span "12px" at bounding box center [297, 611] width 16 height 11
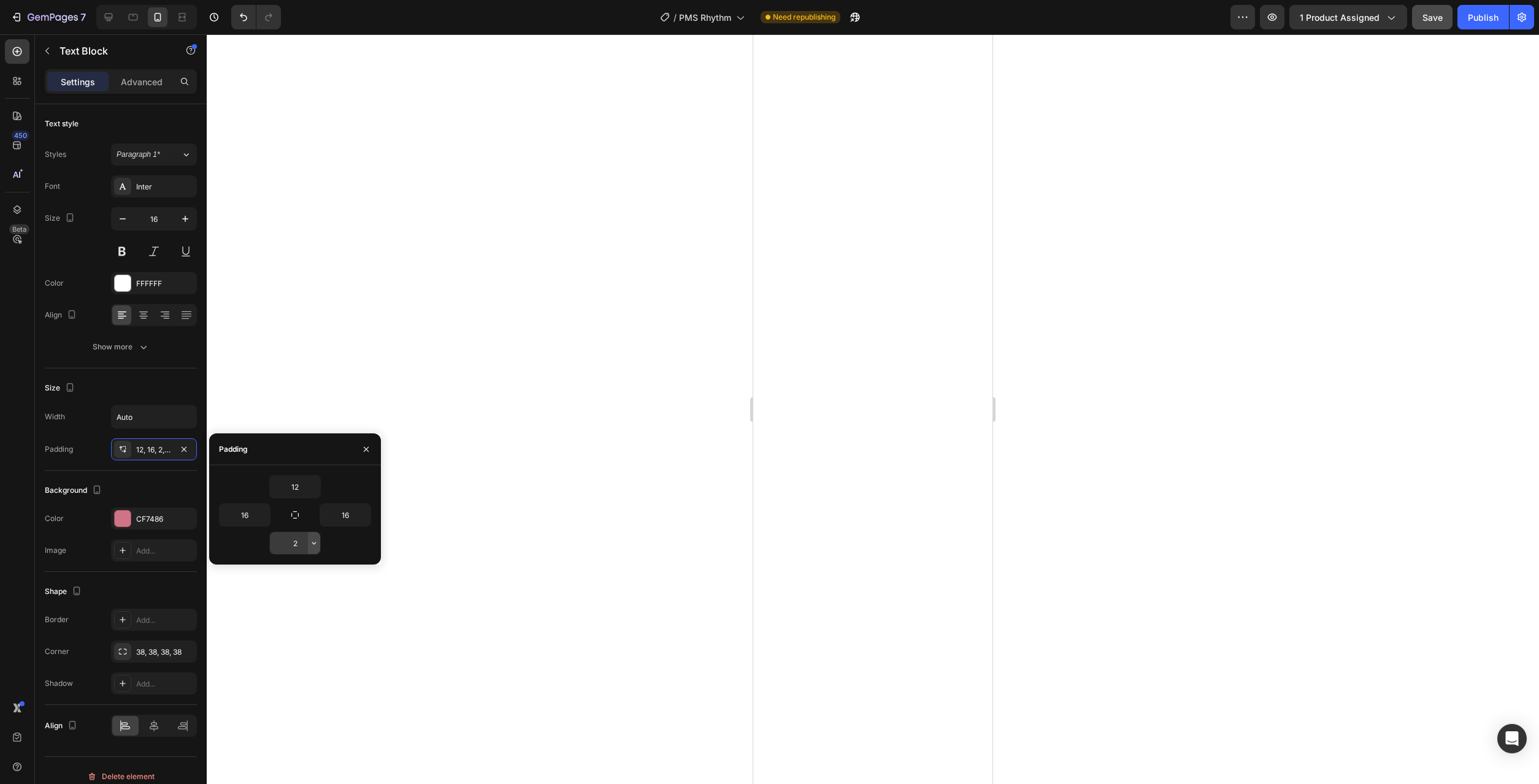
click at [314, 545] on icon "button" at bounding box center [314, 543] width 3 height 3
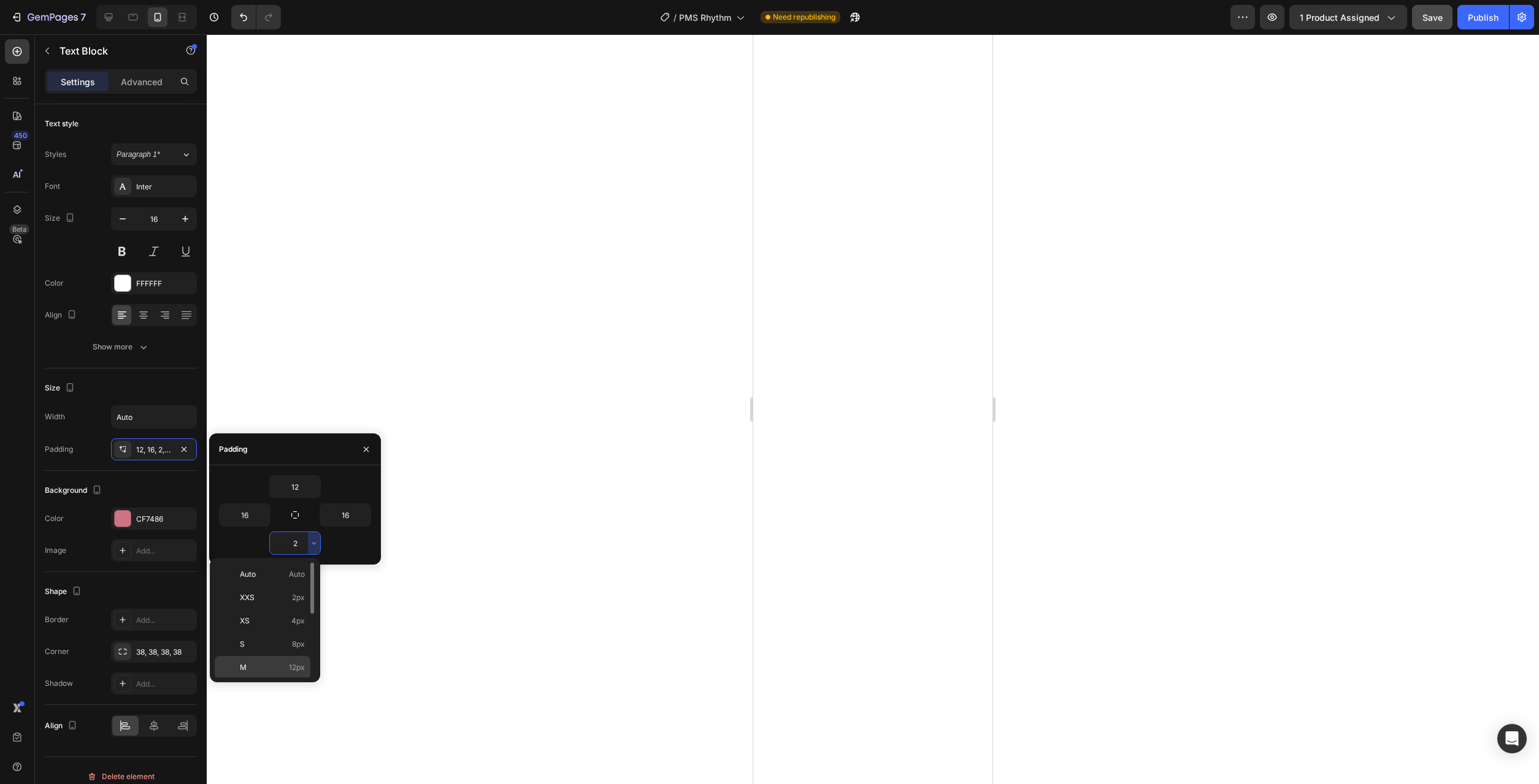
click at [297, 665] on span "12px" at bounding box center [297, 668] width 16 height 11
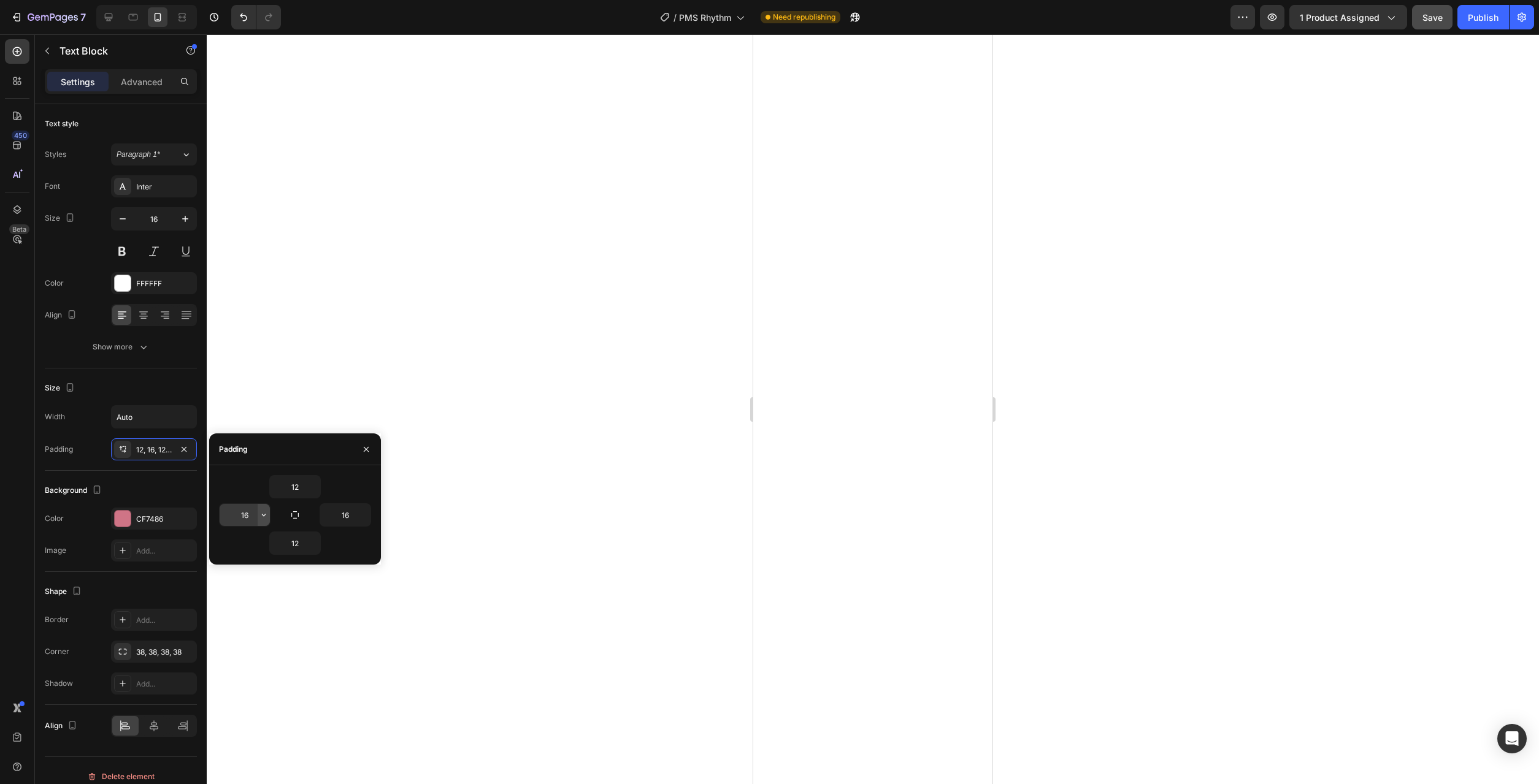
click at [263, 518] on icon "button" at bounding box center [263, 515] width 10 height 10
click at [244, 627] on span "24px" at bounding box center [246, 624] width 18 height 11
click at [367, 518] on icon "button" at bounding box center [364, 515] width 10 height 10
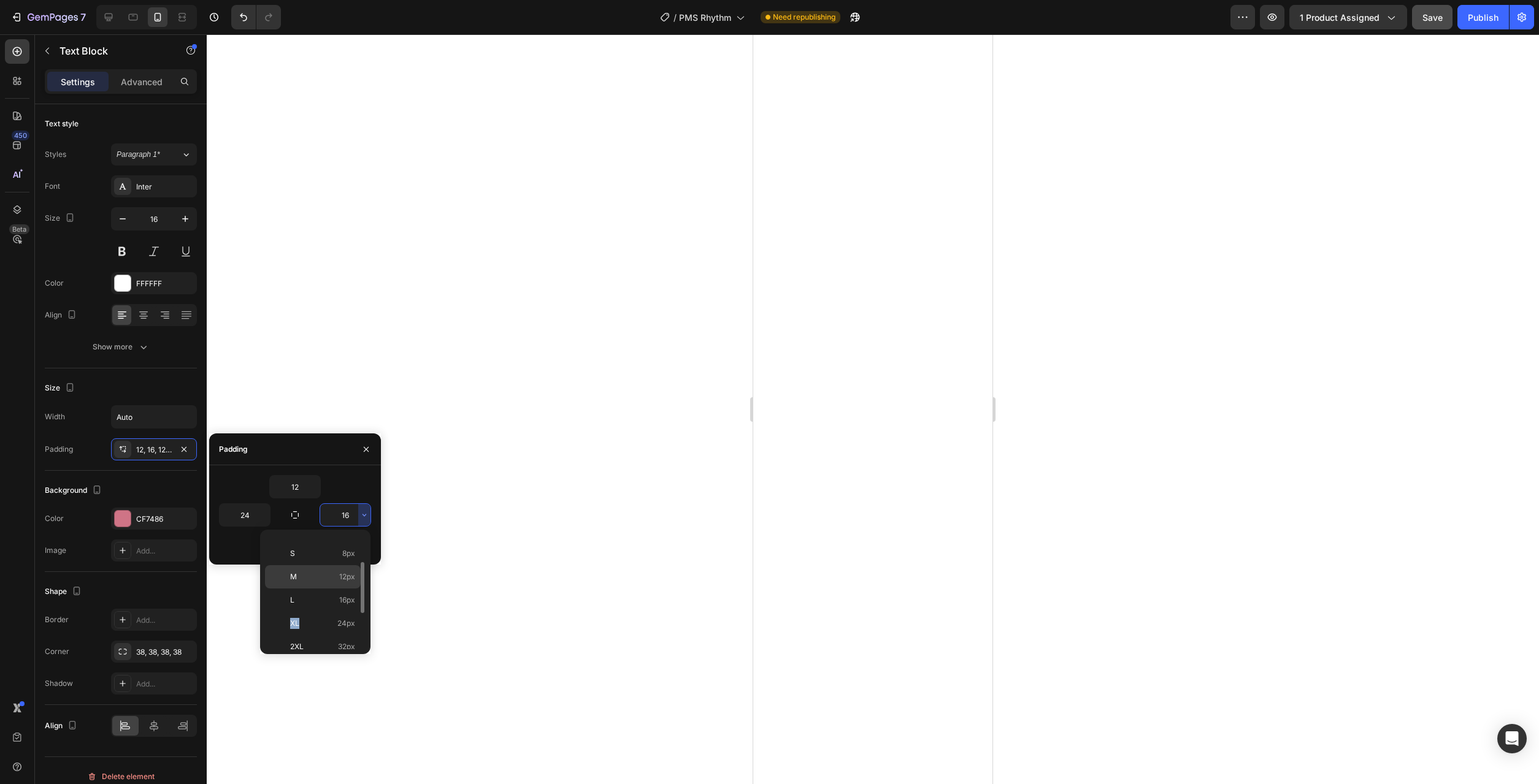
drag, startPoint x: 344, startPoint y: 634, endPoint x: 334, endPoint y: 624, distance: 14.1
click at [334, 582] on p "M 12px" at bounding box center [323, 577] width 65 height 11
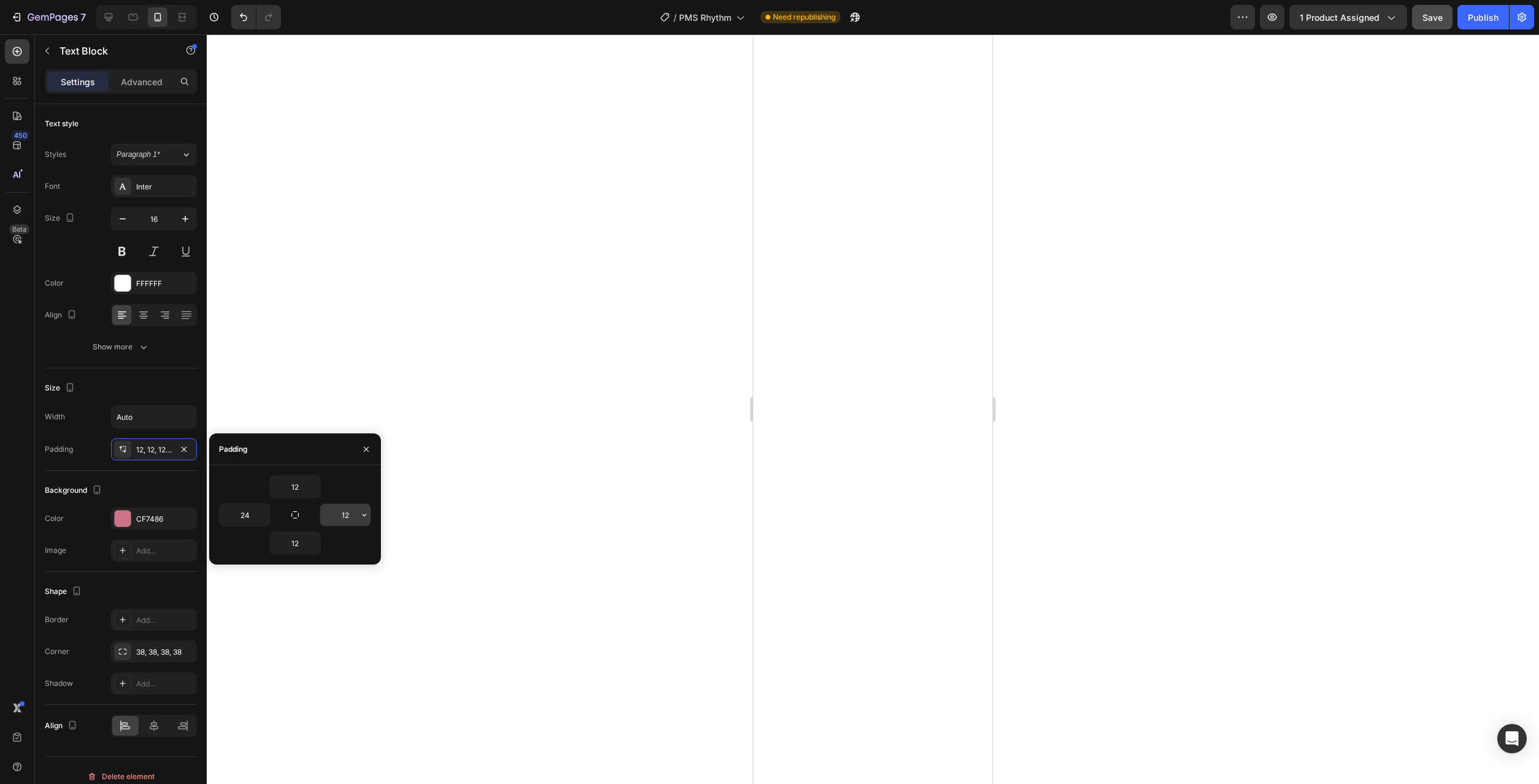
click at [360, 512] on icon "button" at bounding box center [364, 515] width 10 height 10
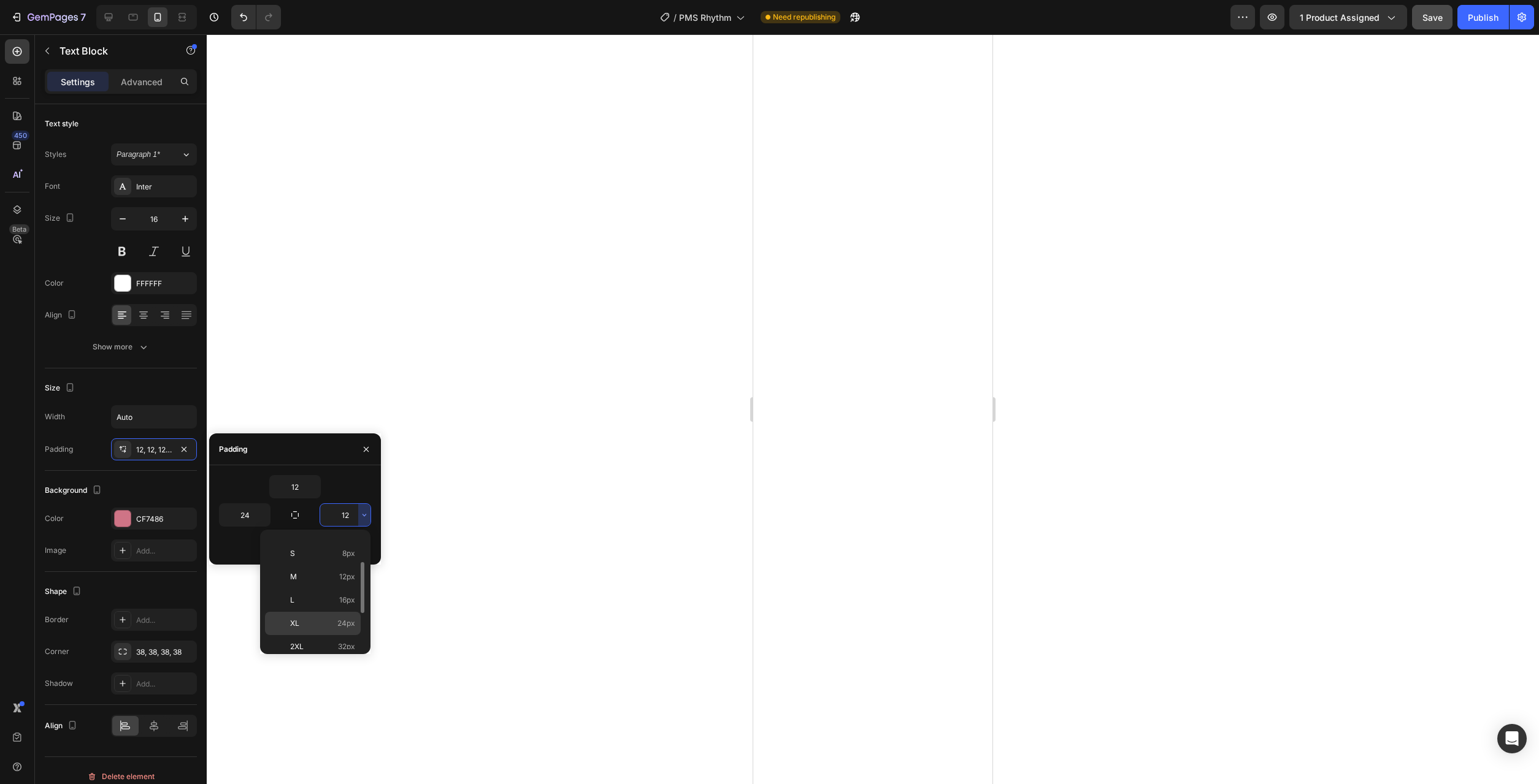
click at [336, 626] on p "XL 24px" at bounding box center [323, 624] width 65 height 11
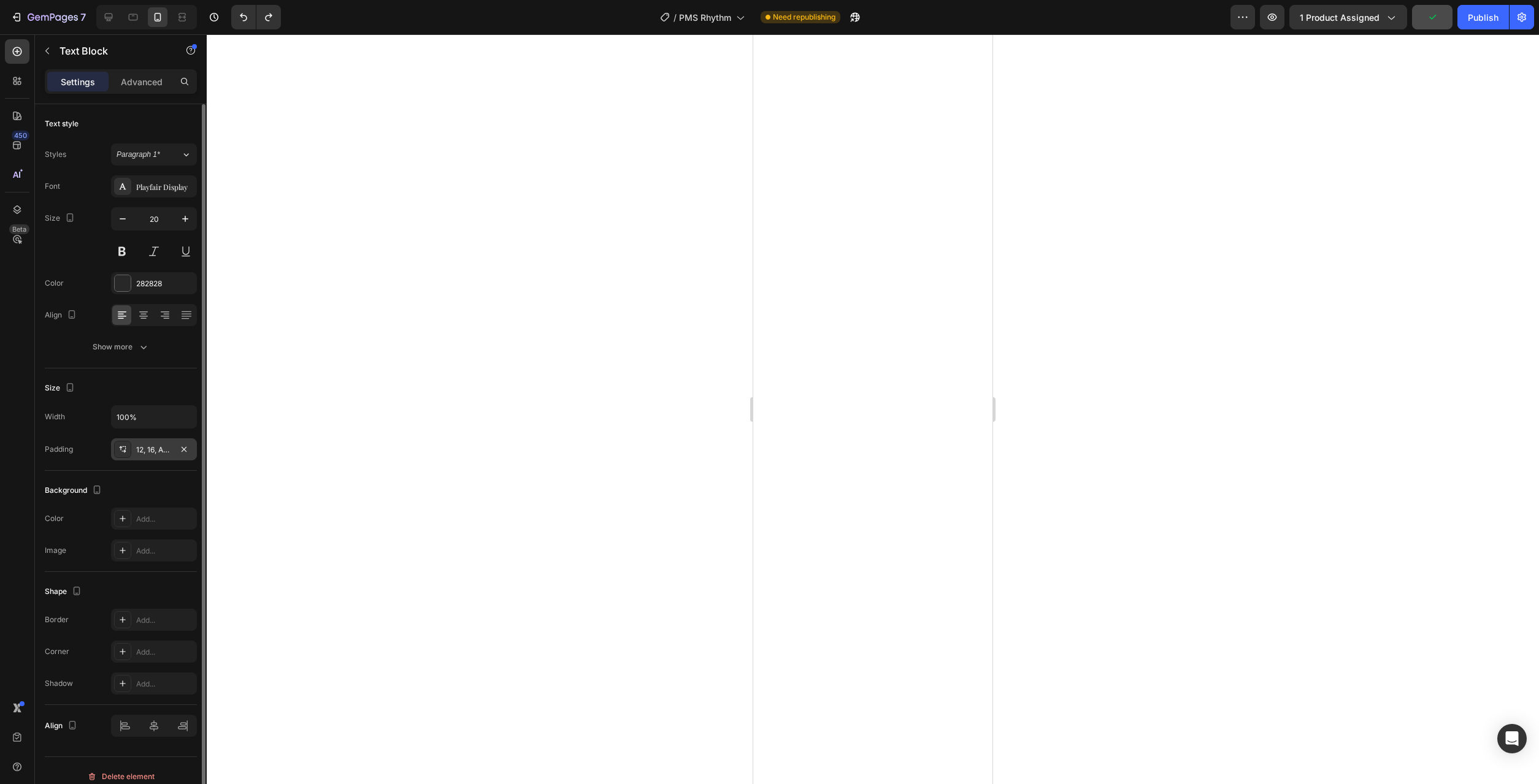
click at [155, 448] on div "12, 16, Auto, 16" at bounding box center [154, 450] width 36 height 11
click at [166, 455] on div "12, 12, Auto, 24" at bounding box center [154, 450] width 36 height 11
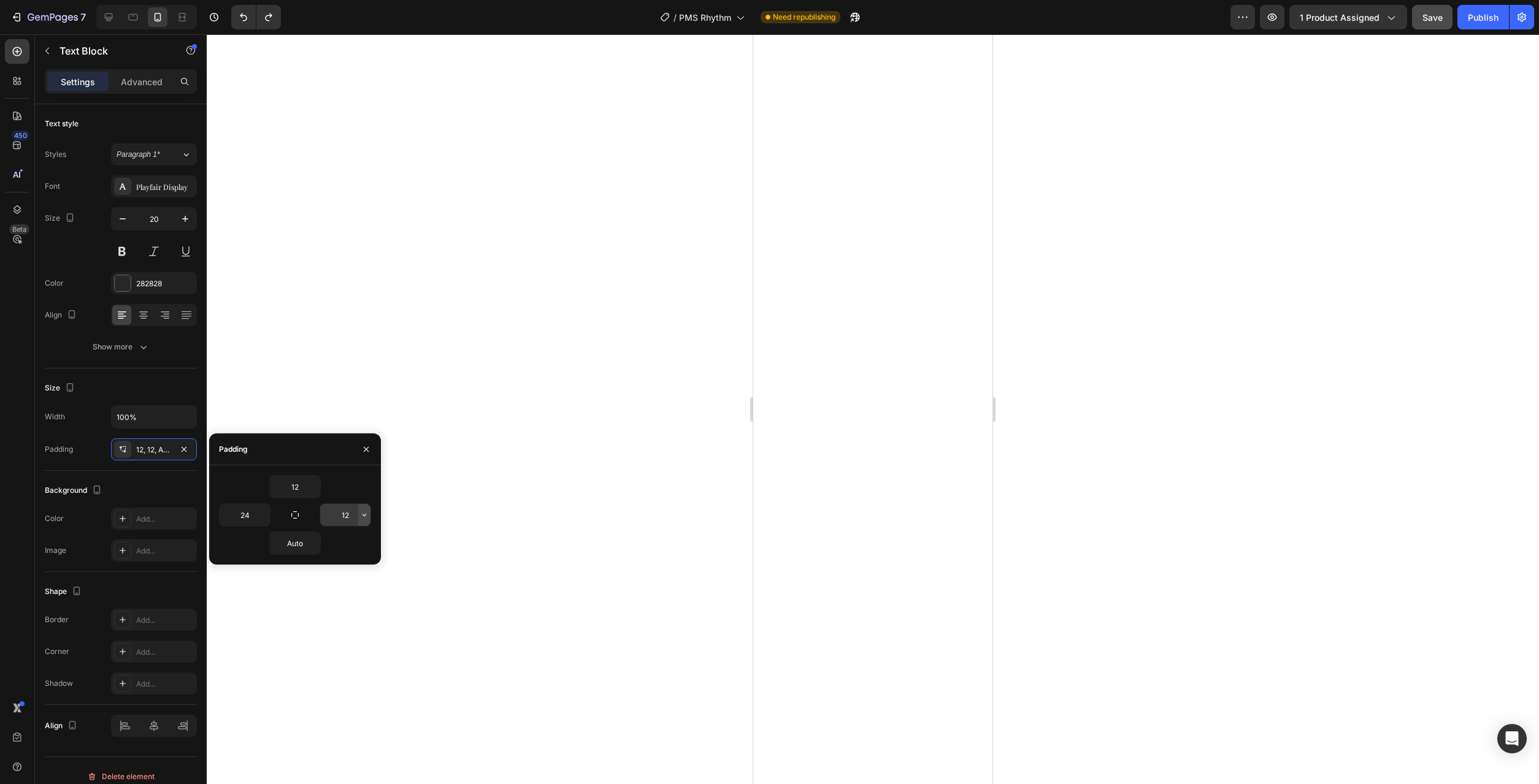
click at [367, 512] on icon "button" at bounding box center [364, 515] width 10 height 10
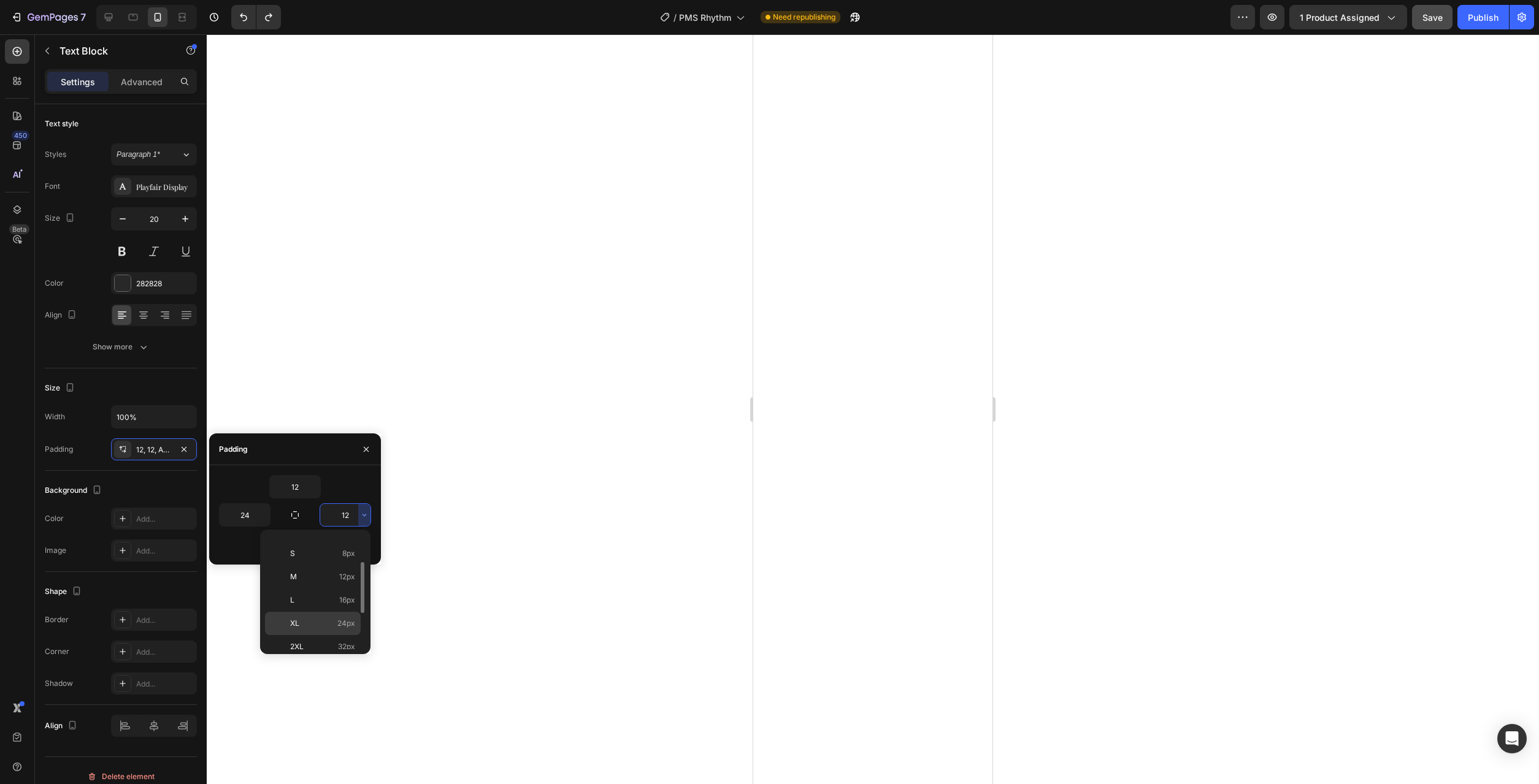
click at [336, 624] on p "XL 24px" at bounding box center [323, 624] width 65 height 11
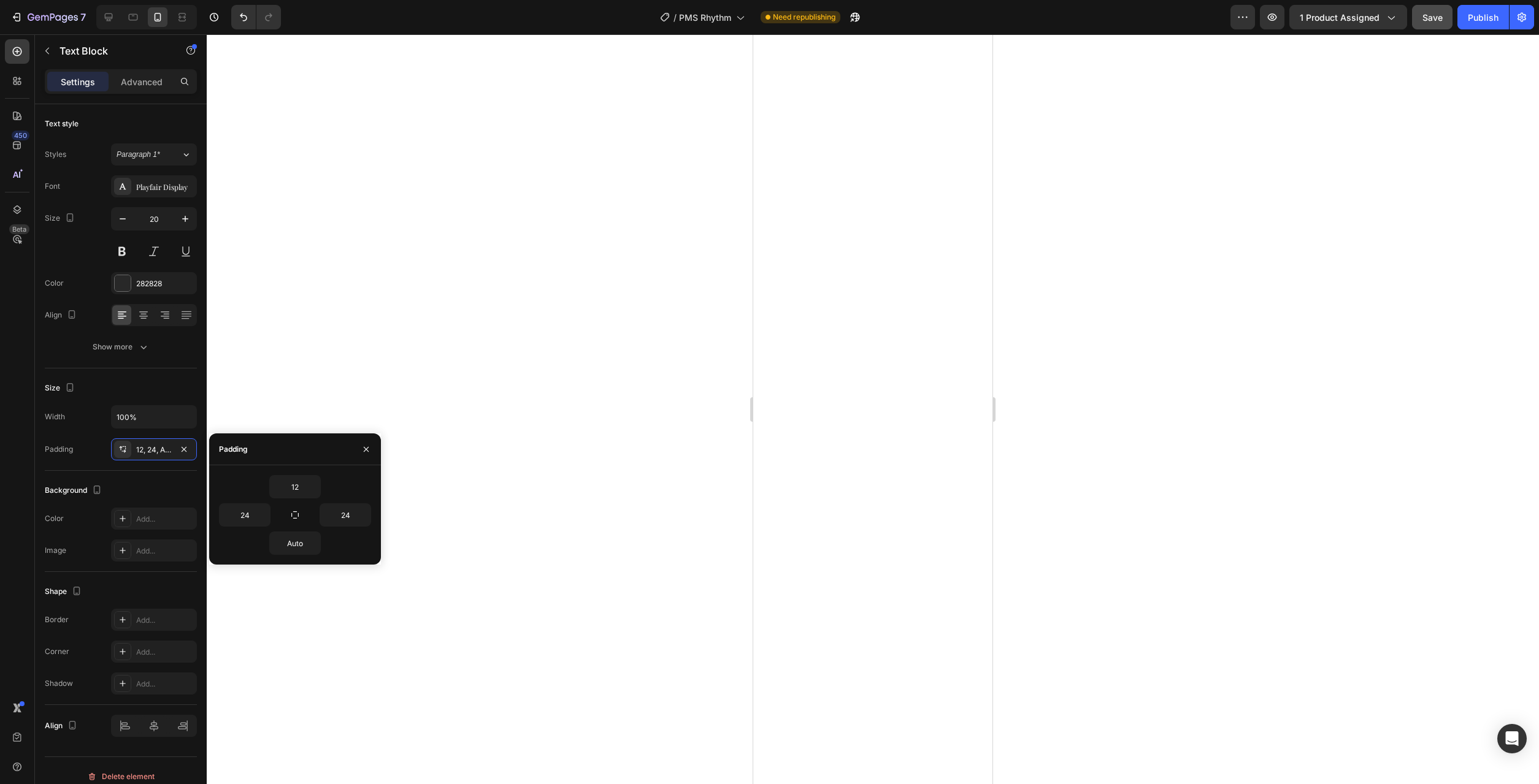
click at [555, 597] on div at bounding box center [872, 409] width 1333 height 750
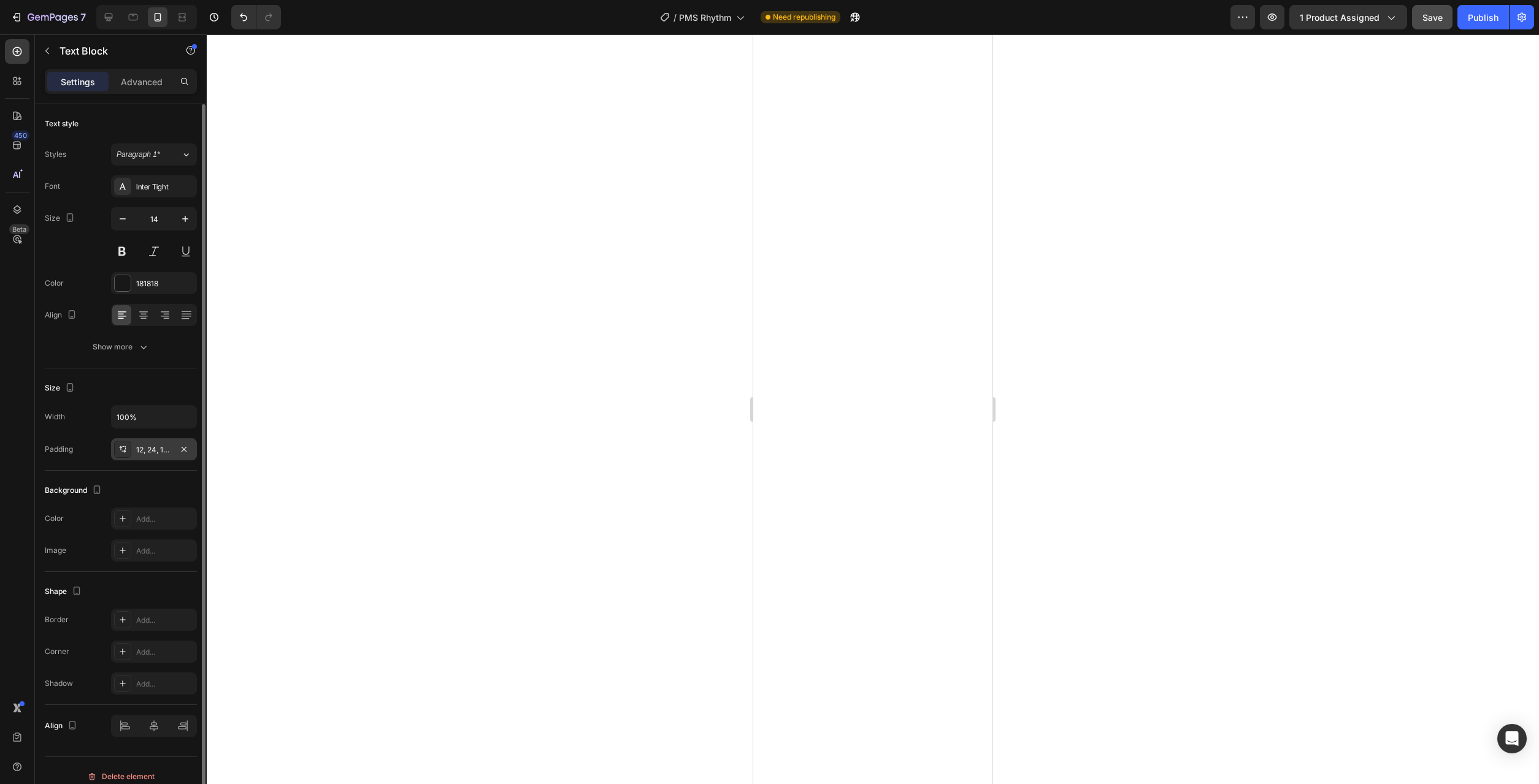
click at [157, 455] on div "12, 24, 12, 24" at bounding box center [154, 450] width 36 height 11
click at [155, 446] on div "12, 24, Auto, 24" at bounding box center [154, 450] width 36 height 11
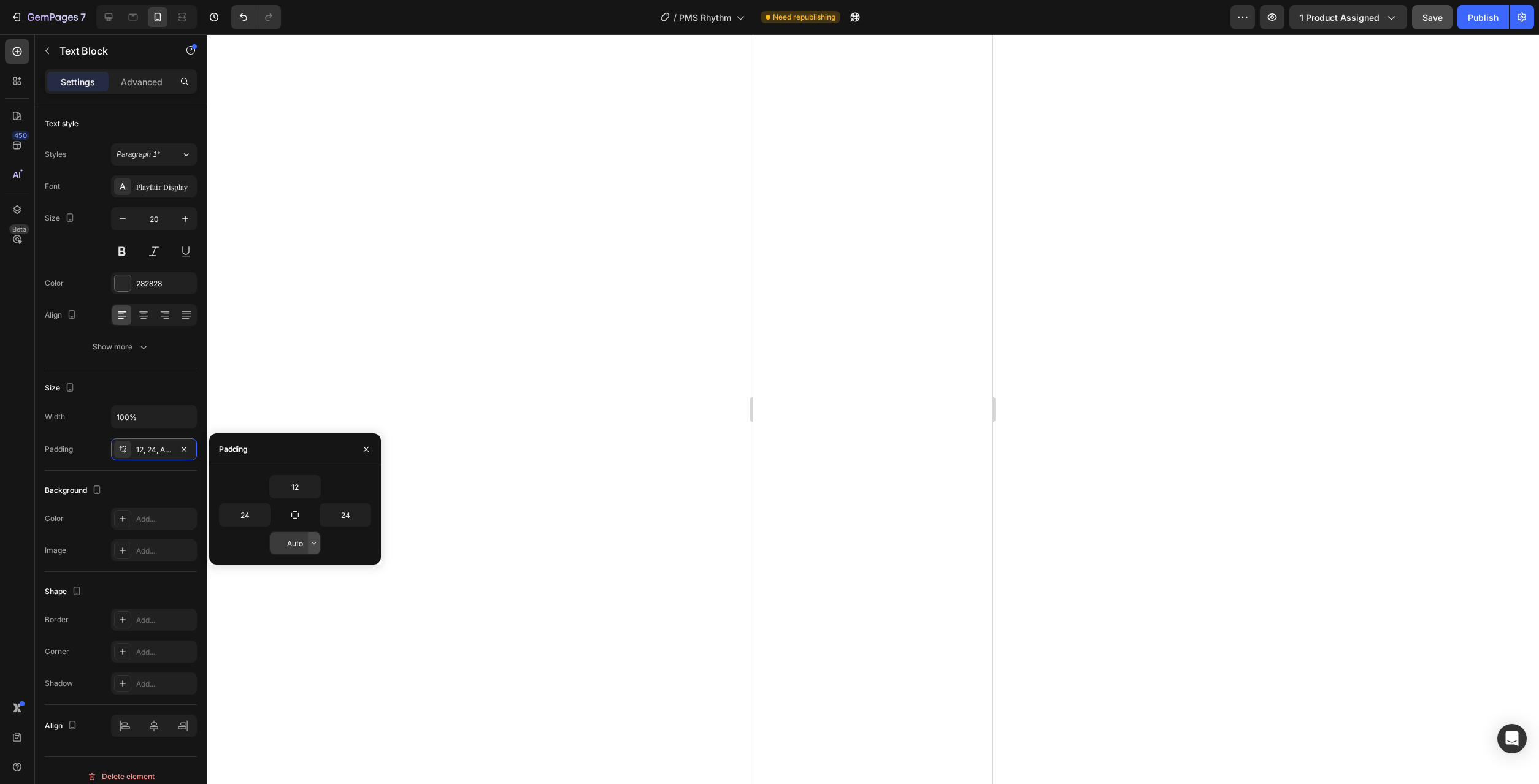
click at [318, 547] on icon "button" at bounding box center [314, 543] width 10 height 10
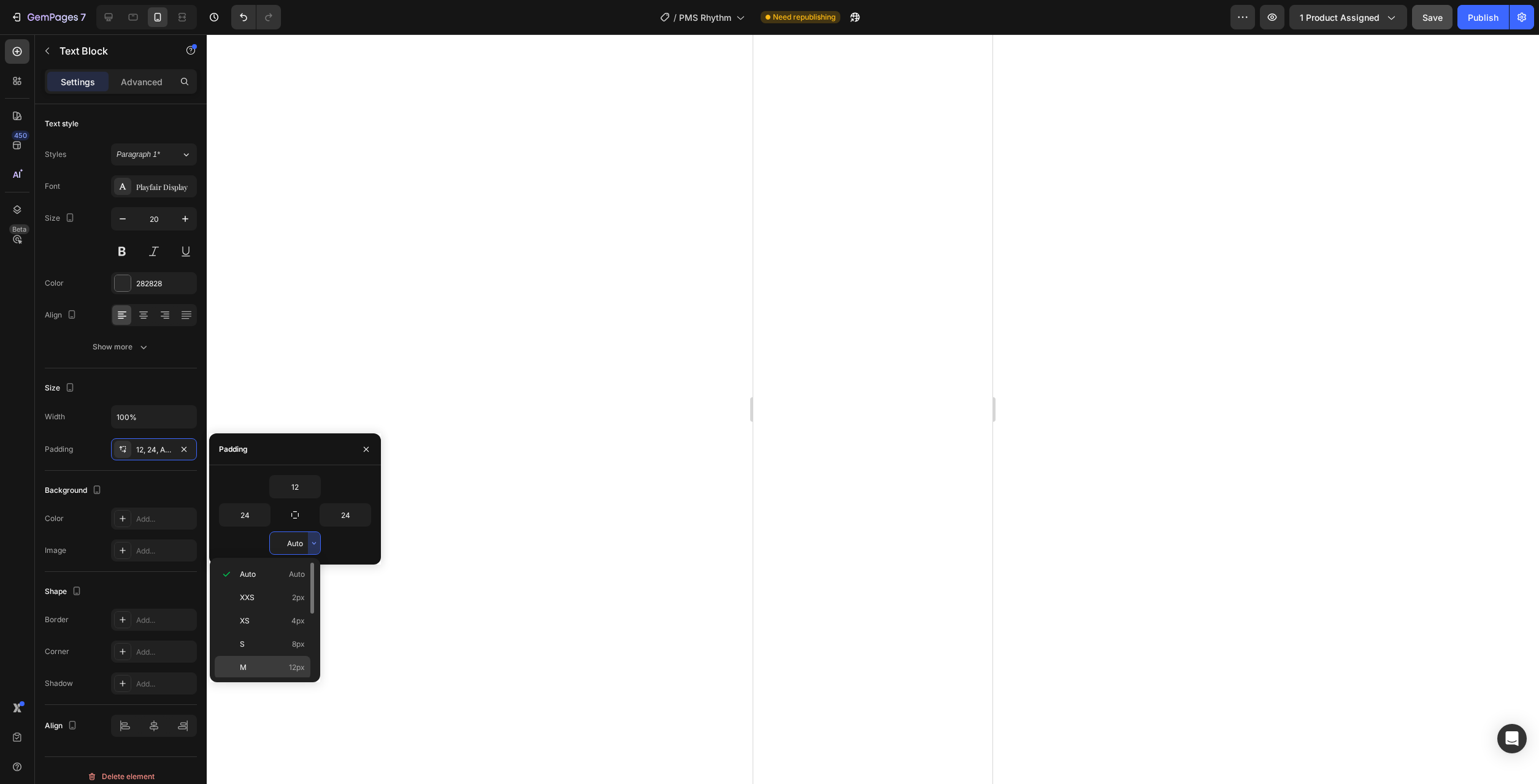
click at [283, 668] on p "M 12px" at bounding box center [272, 668] width 65 height 11
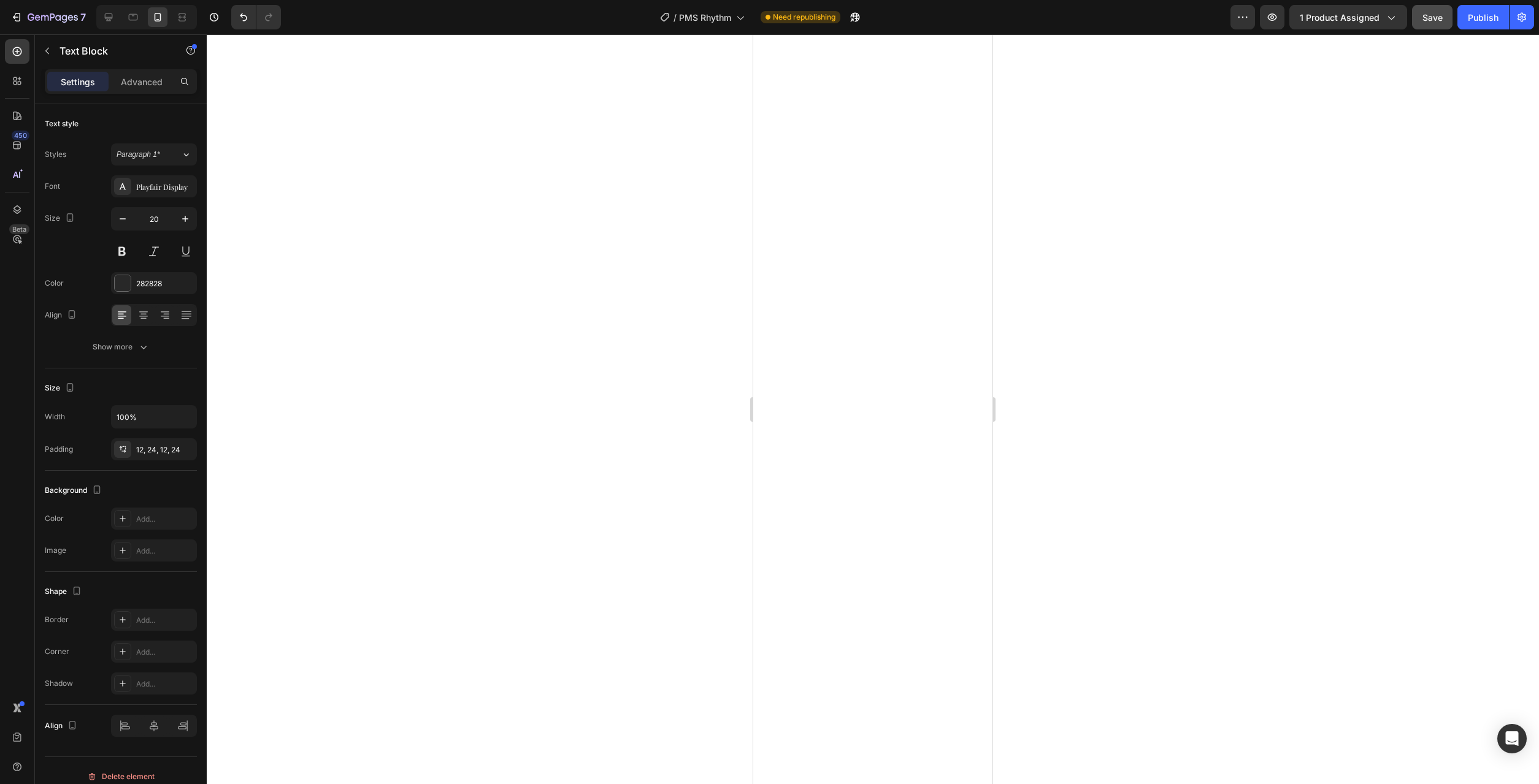
click at [551, 648] on div at bounding box center [872, 409] width 1333 height 750
click at [154, 452] on div "12, 24, 12, 24" at bounding box center [154, 450] width 36 height 11
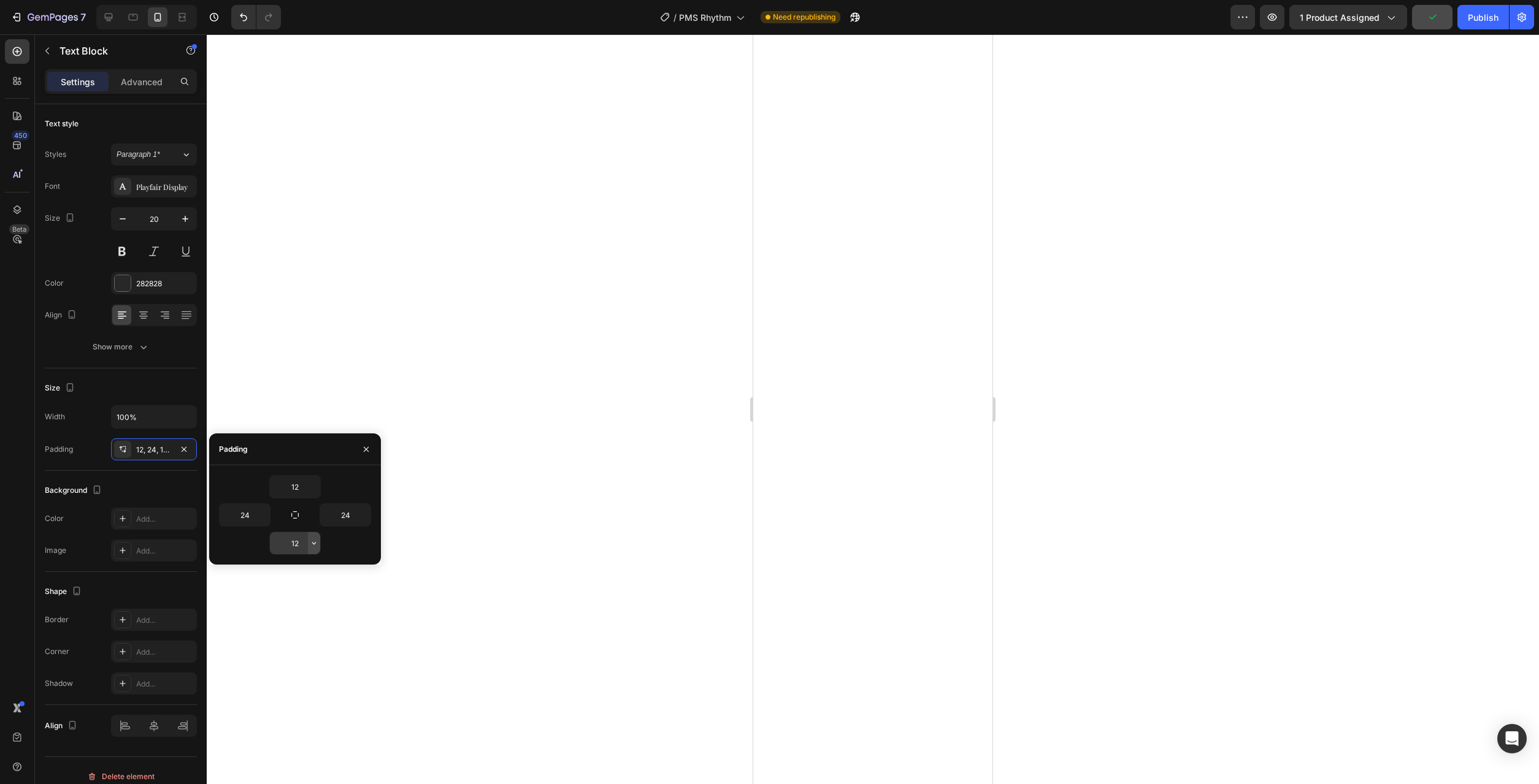
click at [310, 546] on icon "button" at bounding box center [314, 543] width 10 height 10
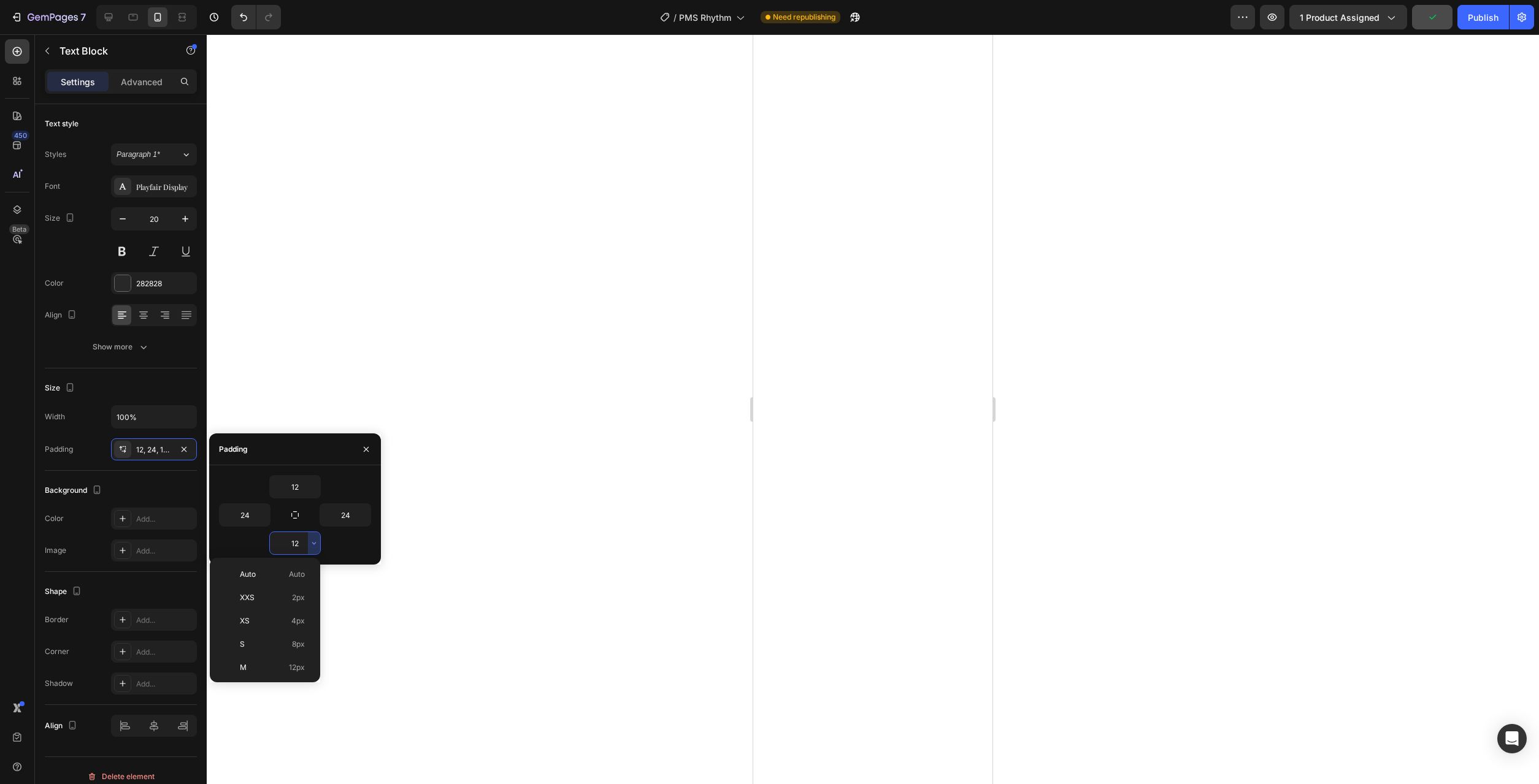
click at [296, 562] on div "Auto Auto XXS 2px XS 4px S 8px M 12px L 16px XL 24px 2XL 32px 3XL 48px 4XL 80px…" at bounding box center [265, 620] width 110 height 124
click at [297, 571] on span "Auto" at bounding box center [297, 574] width 16 height 11
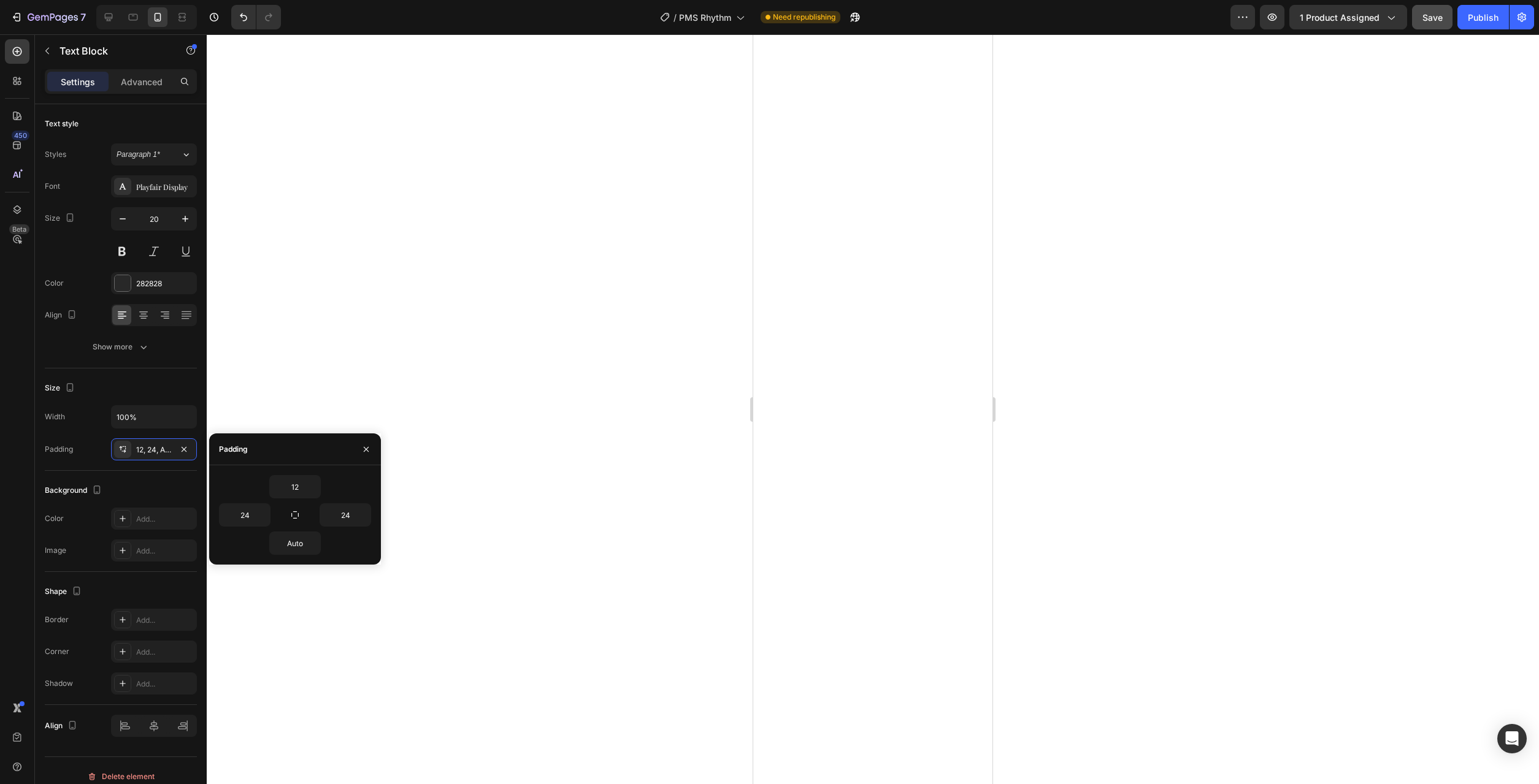
click at [580, 580] on div at bounding box center [872, 409] width 1333 height 750
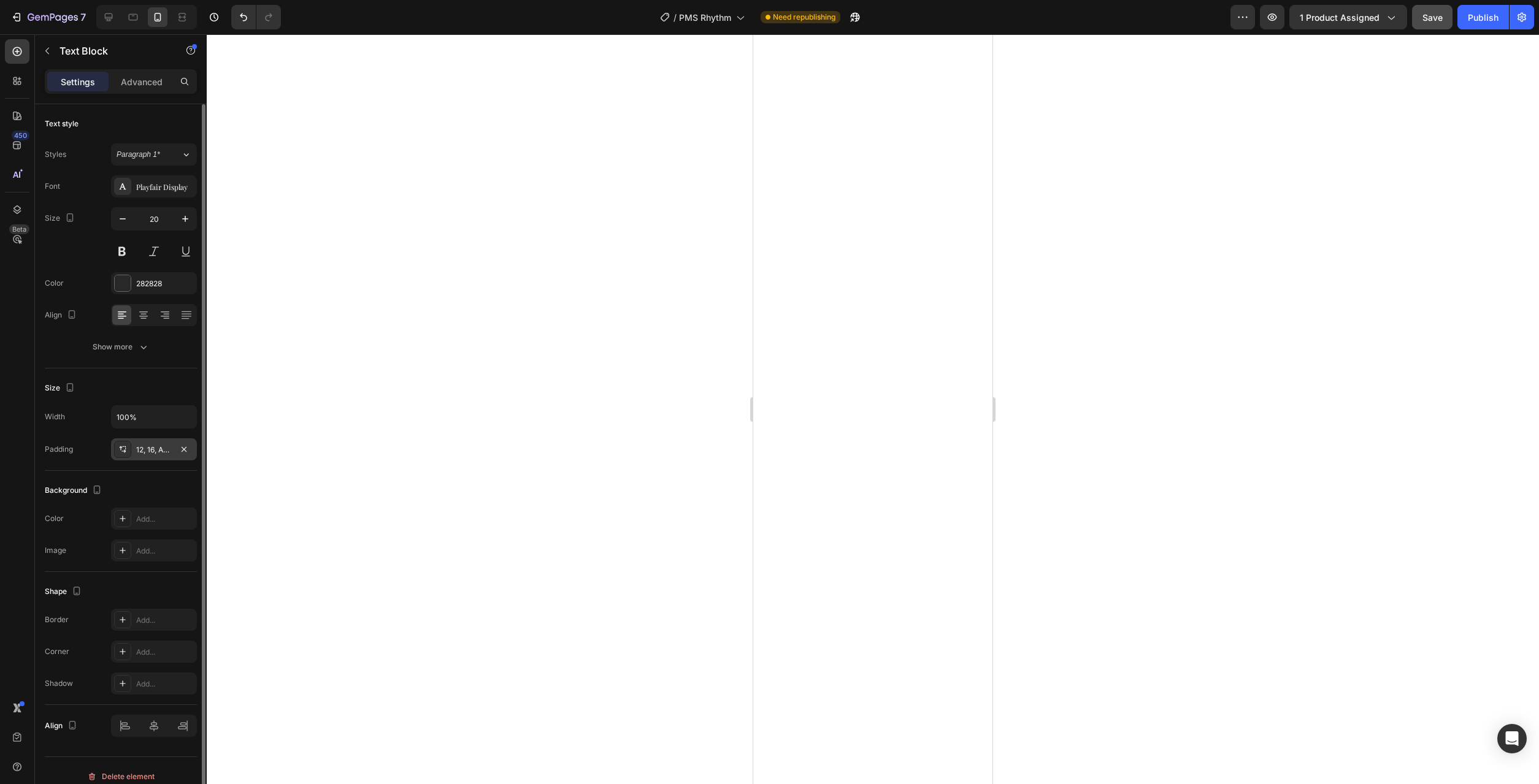
click at [150, 454] on div "12, 16, Auto, 16" at bounding box center [154, 450] width 36 height 11
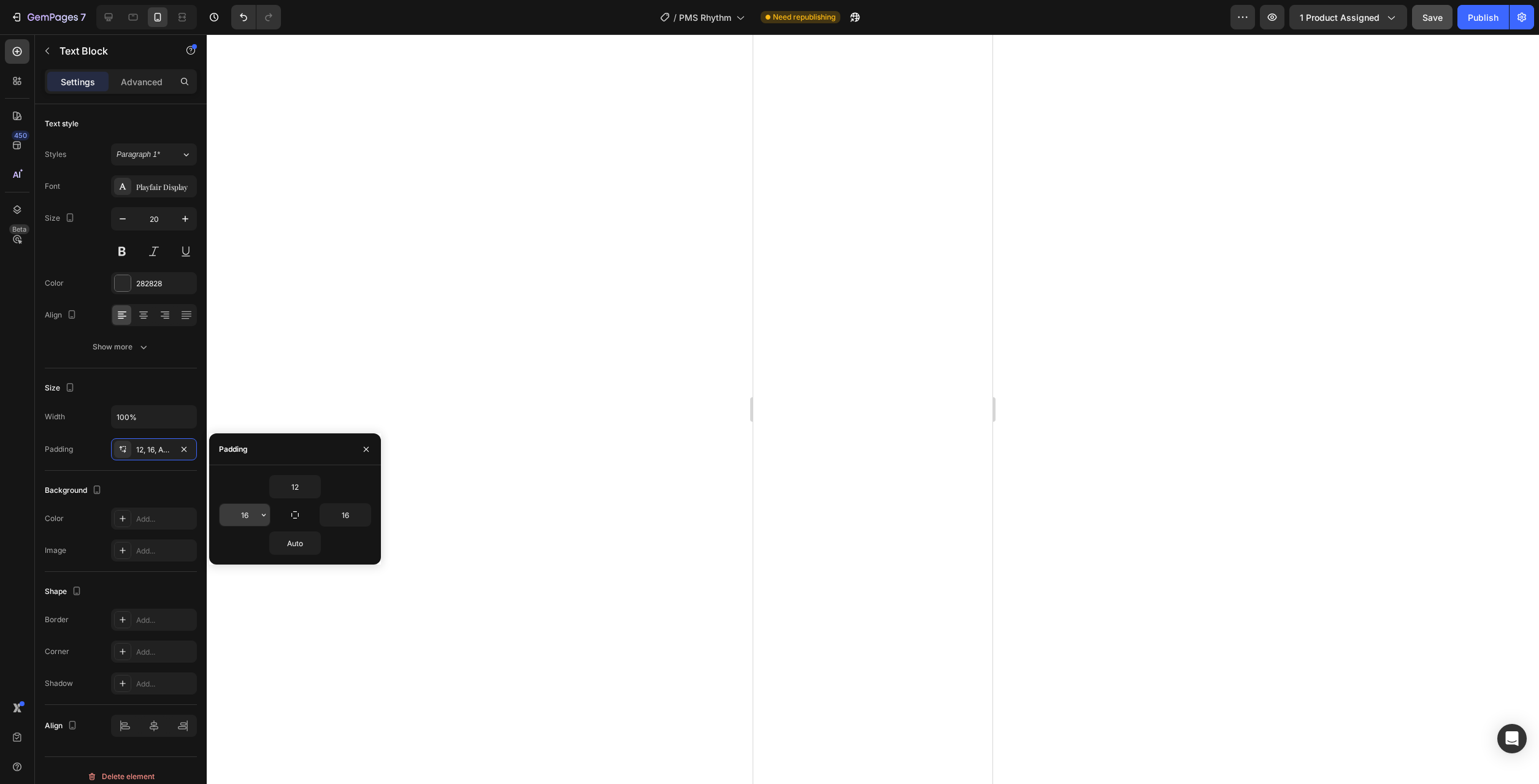
click at [263, 520] on button "button" at bounding box center [263, 515] width 12 height 22
click at [241, 625] on span "24px" at bounding box center [246, 624] width 18 height 11
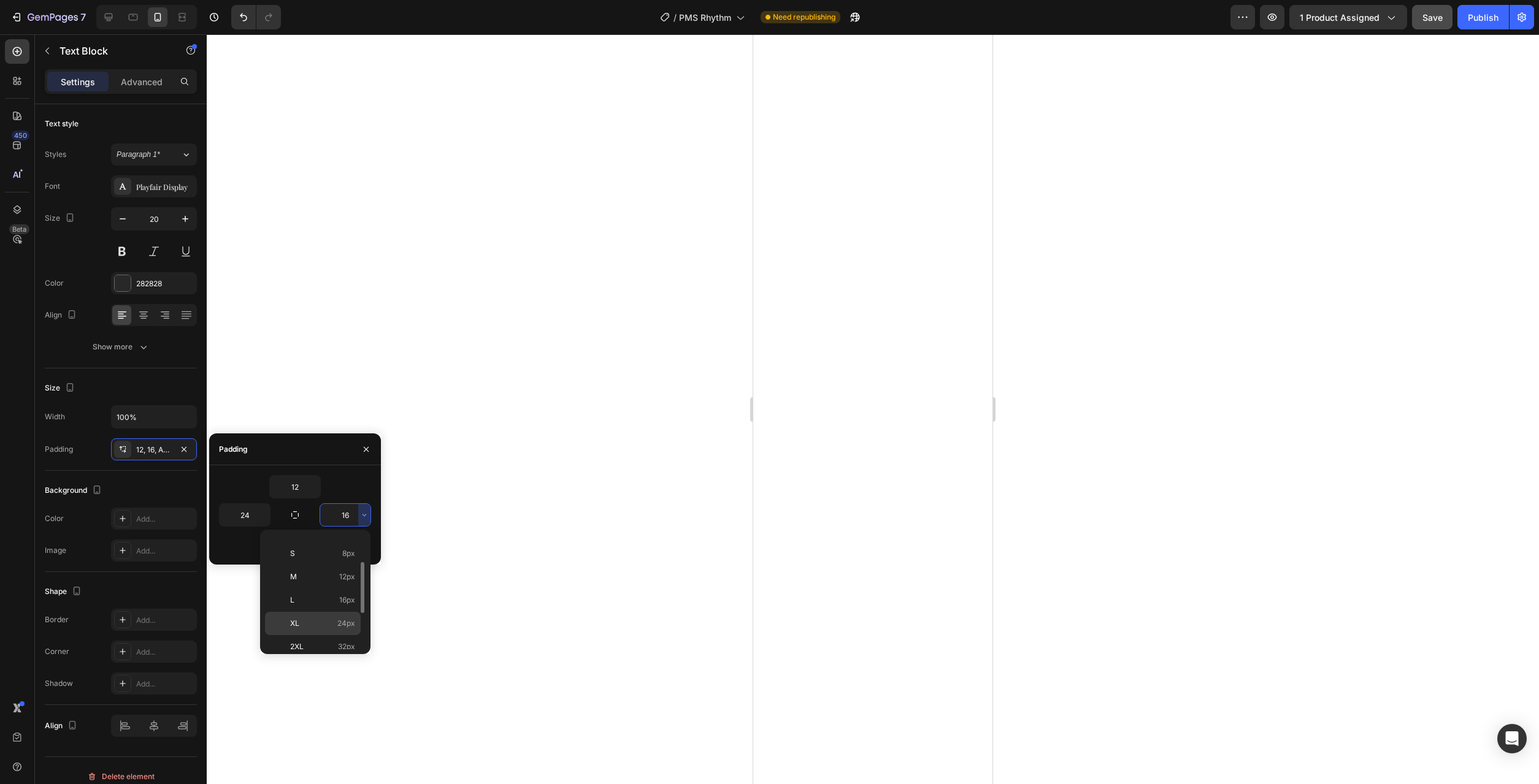
click at [340, 622] on span "24px" at bounding box center [346, 624] width 18 height 11
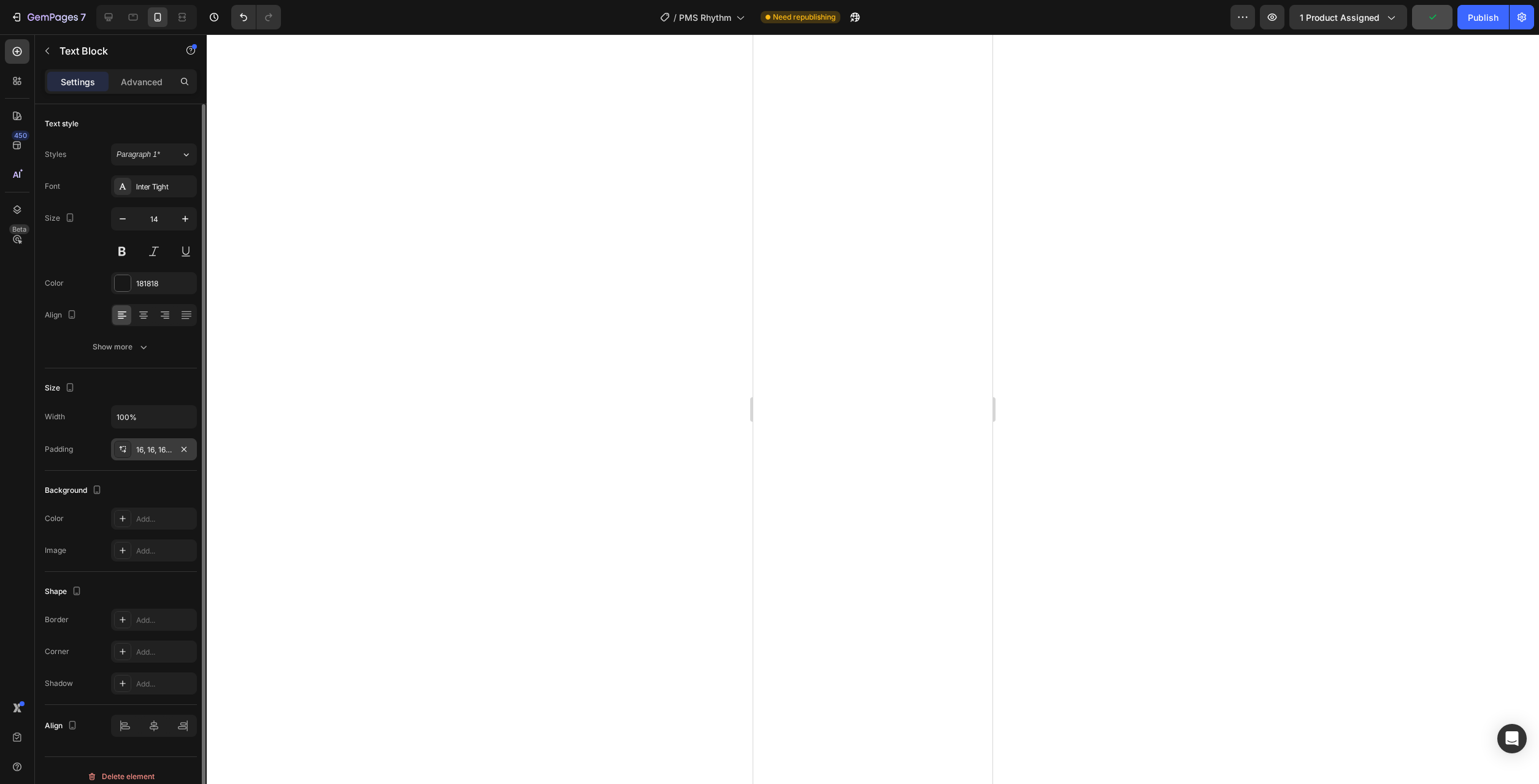
click at [158, 455] on div "16, 16, 16, 16" at bounding box center [154, 450] width 36 height 11
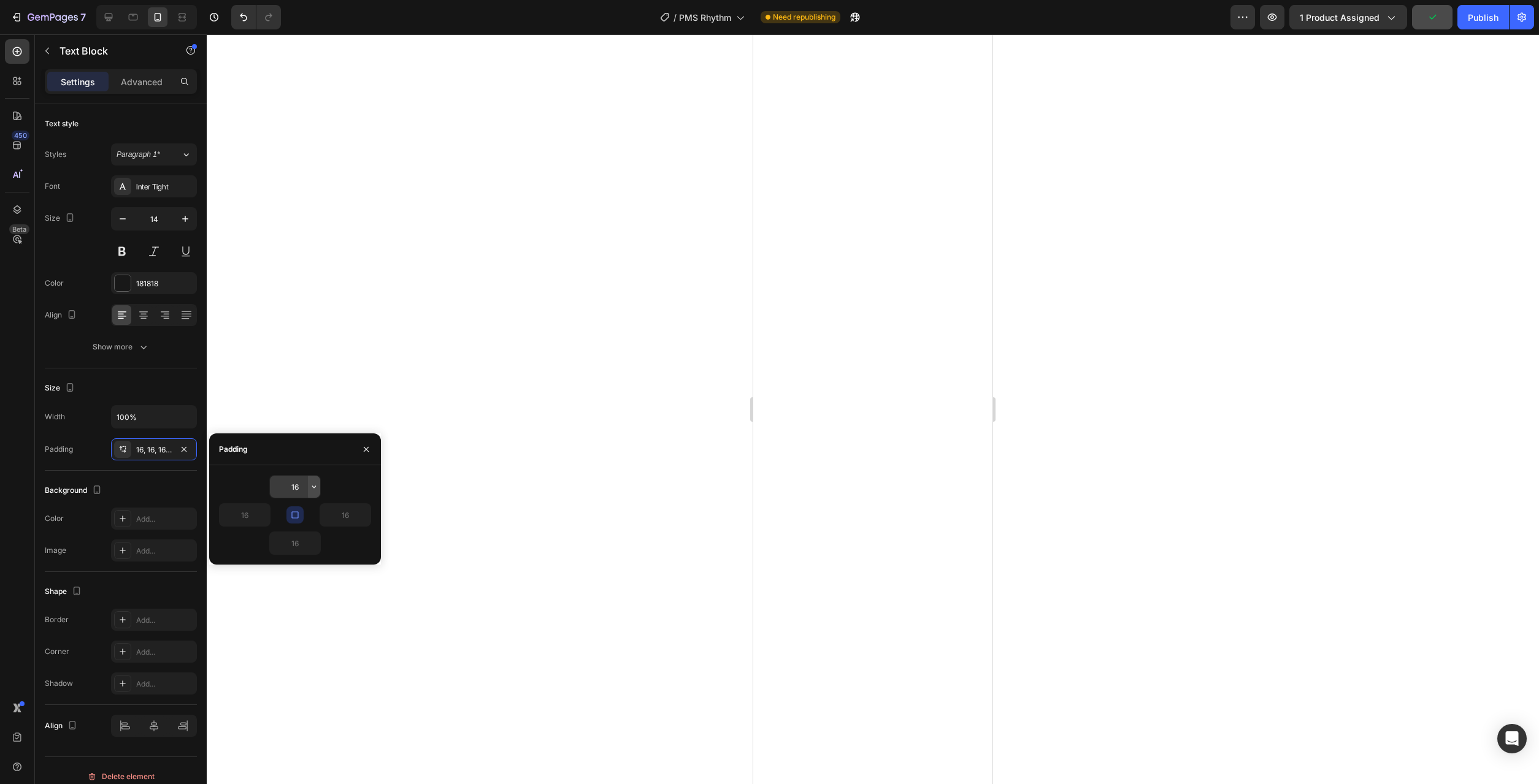
click at [308, 493] on button "button" at bounding box center [314, 487] width 12 height 22
click at [270, 560] on div "M 12px" at bounding box center [262, 572] width 96 height 23
click at [295, 518] on icon "button" at bounding box center [295, 515] width 7 height 7
click at [268, 519] on icon "button" at bounding box center [263, 515] width 10 height 10
drag, startPoint x: 239, startPoint y: 626, endPoint x: 306, endPoint y: 579, distance: 81.8
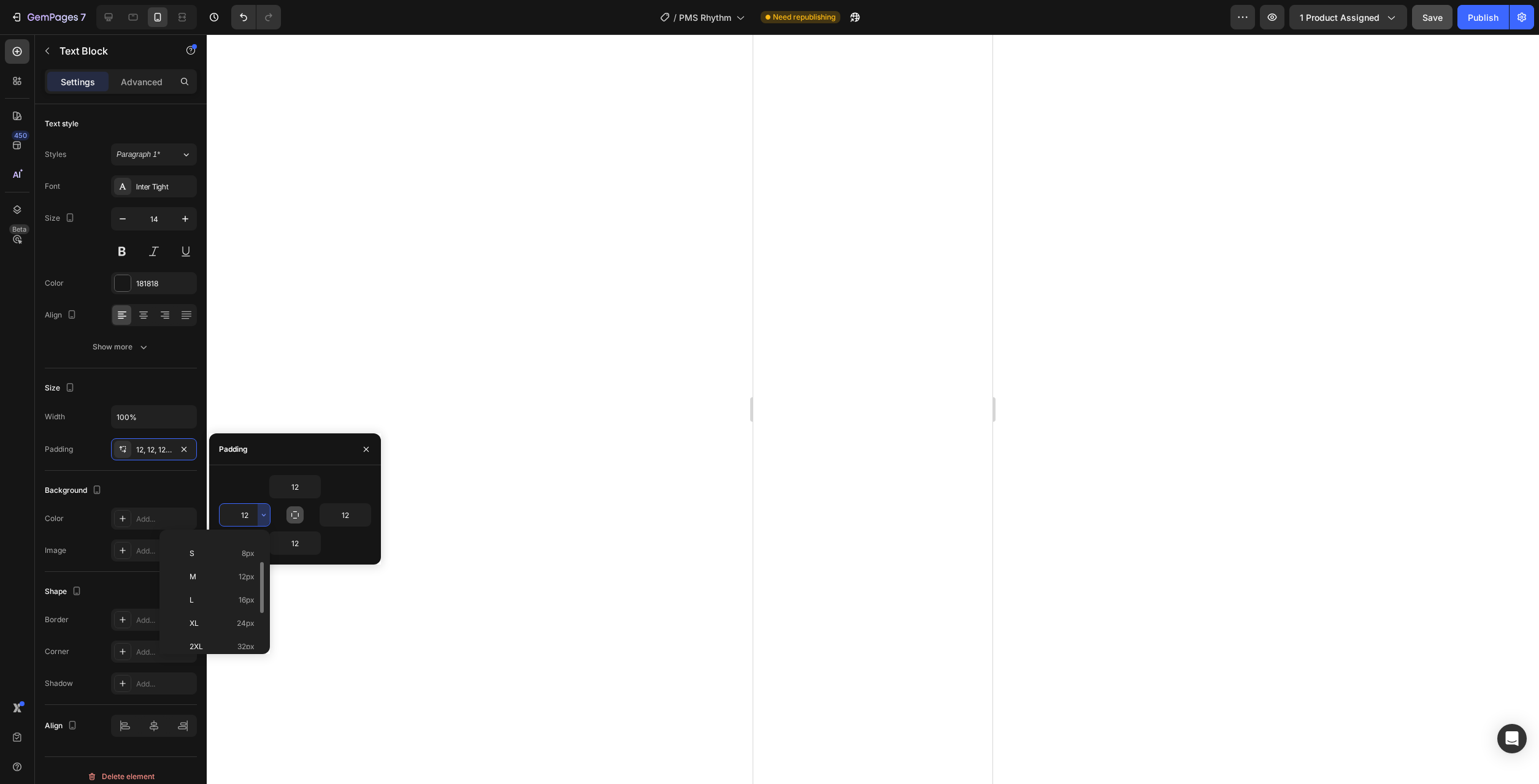
click at [239, 625] on span "24px" at bounding box center [246, 624] width 18 height 11
click at [363, 519] on icon "button" at bounding box center [364, 515] width 10 height 10
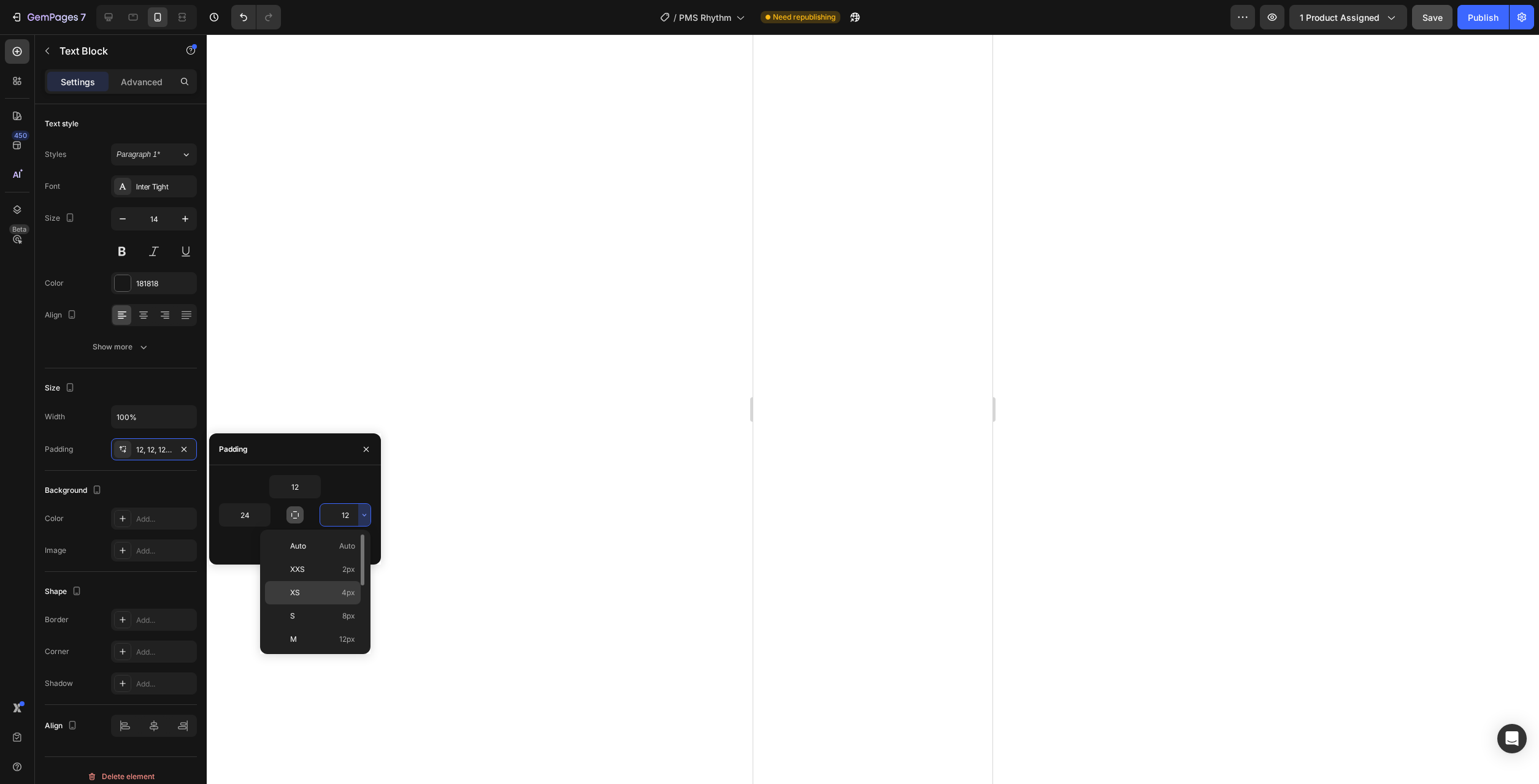
scroll to position [125, 0]
click at [330, 564] on p "XL 24px" at bounding box center [323, 561] width 65 height 11
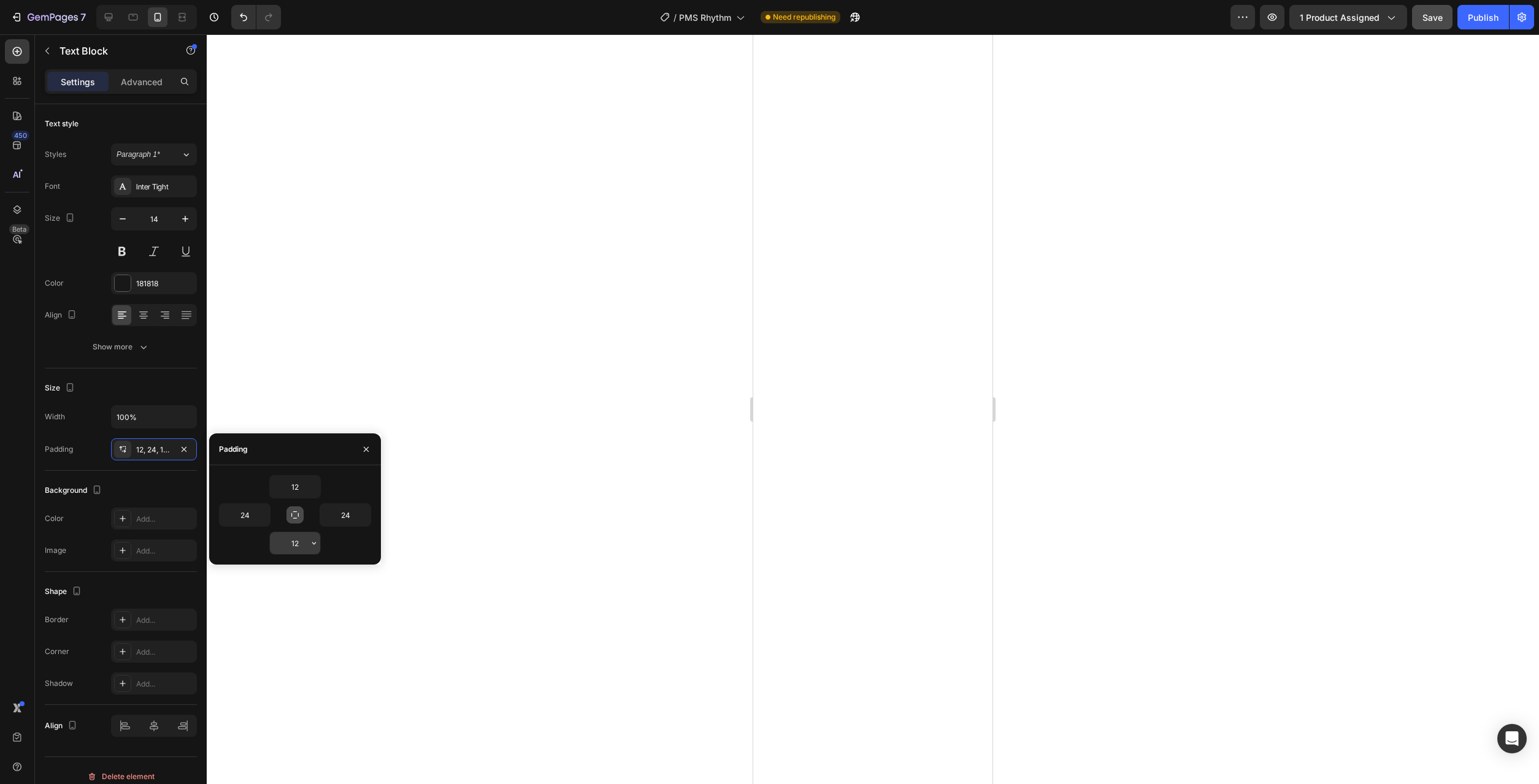
click at [319, 547] on button "button" at bounding box center [314, 543] width 12 height 22
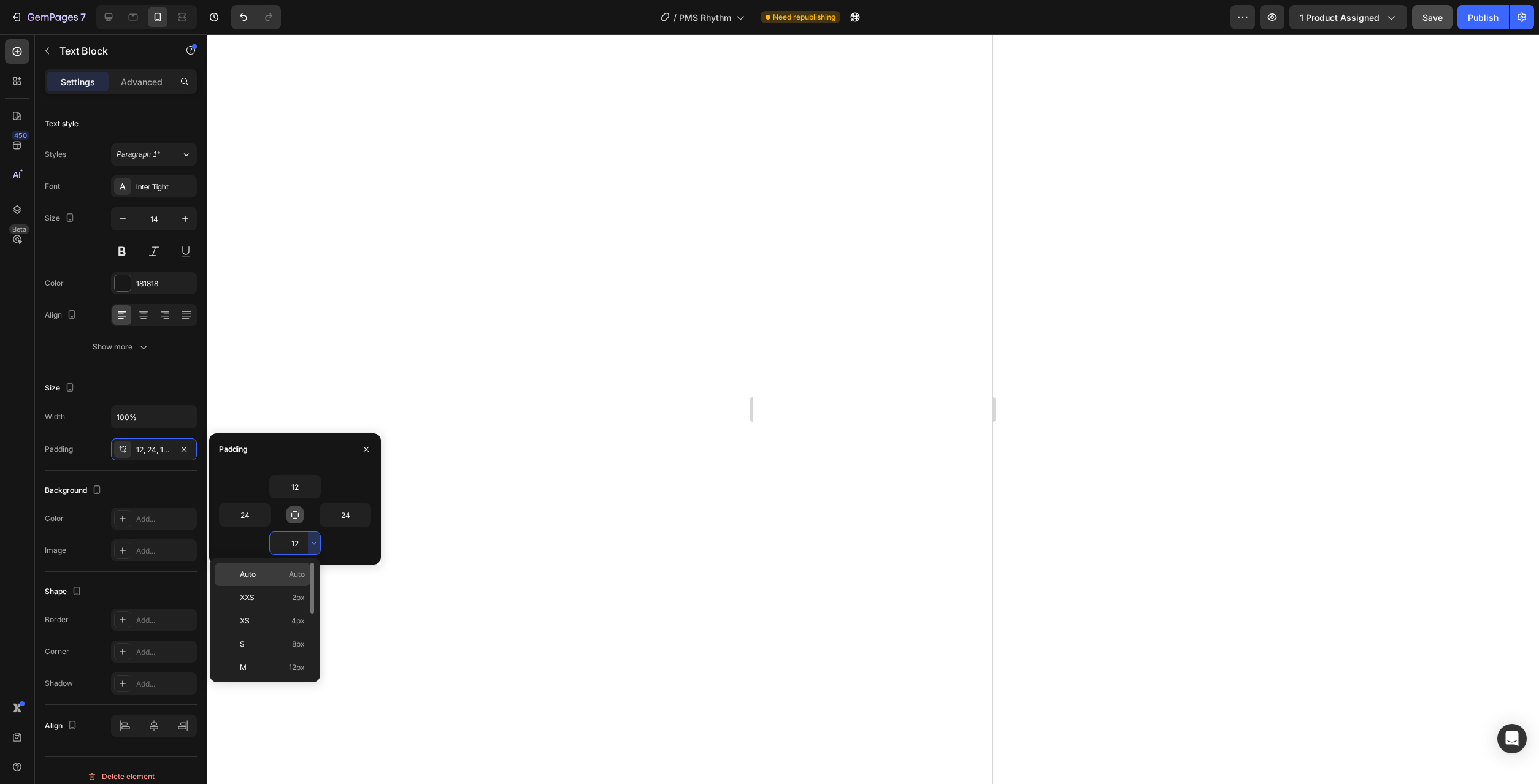
click at [298, 574] on span "Auto" at bounding box center [297, 574] width 16 height 11
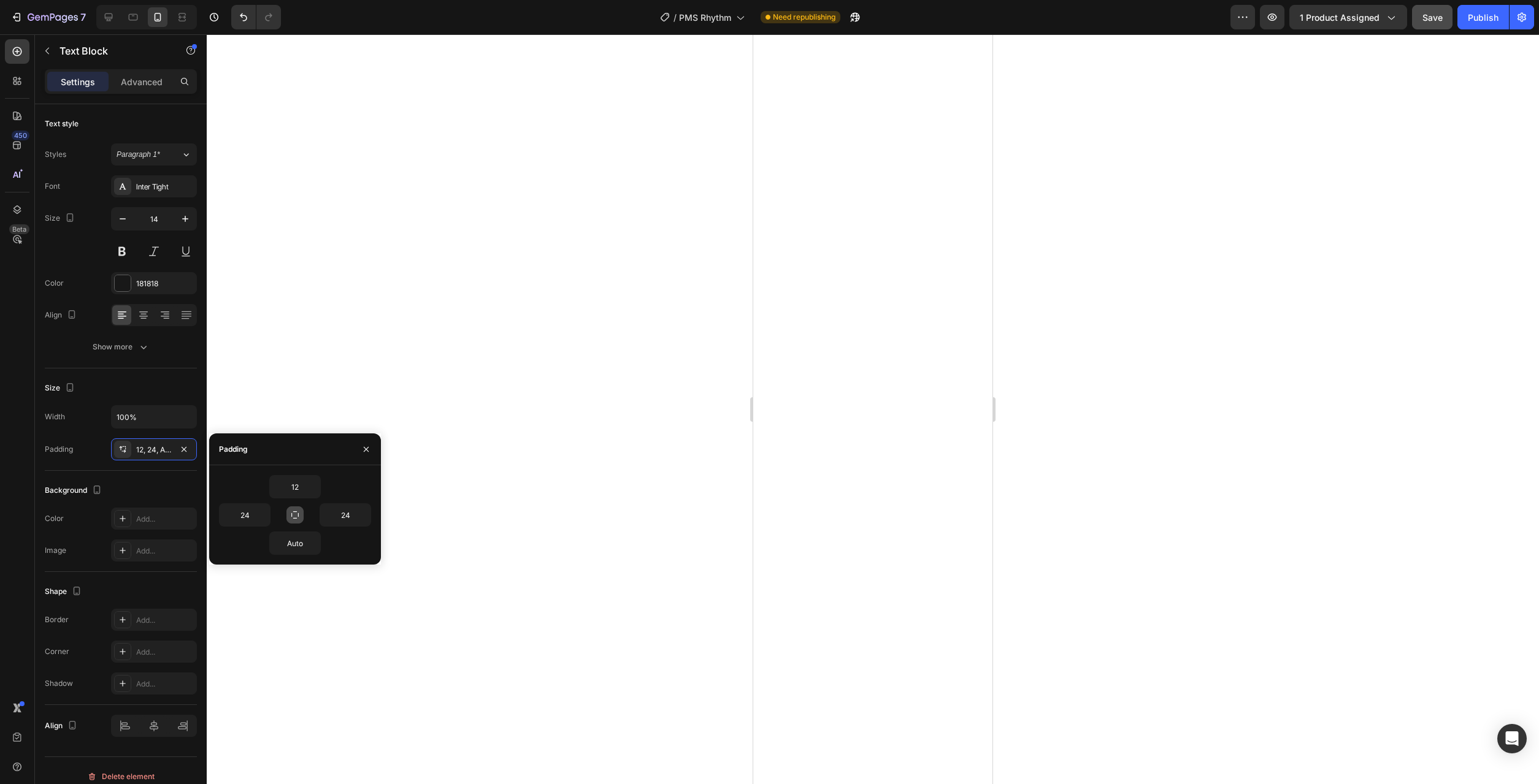
click at [546, 601] on div at bounding box center [872, 409] width 1333 height 750
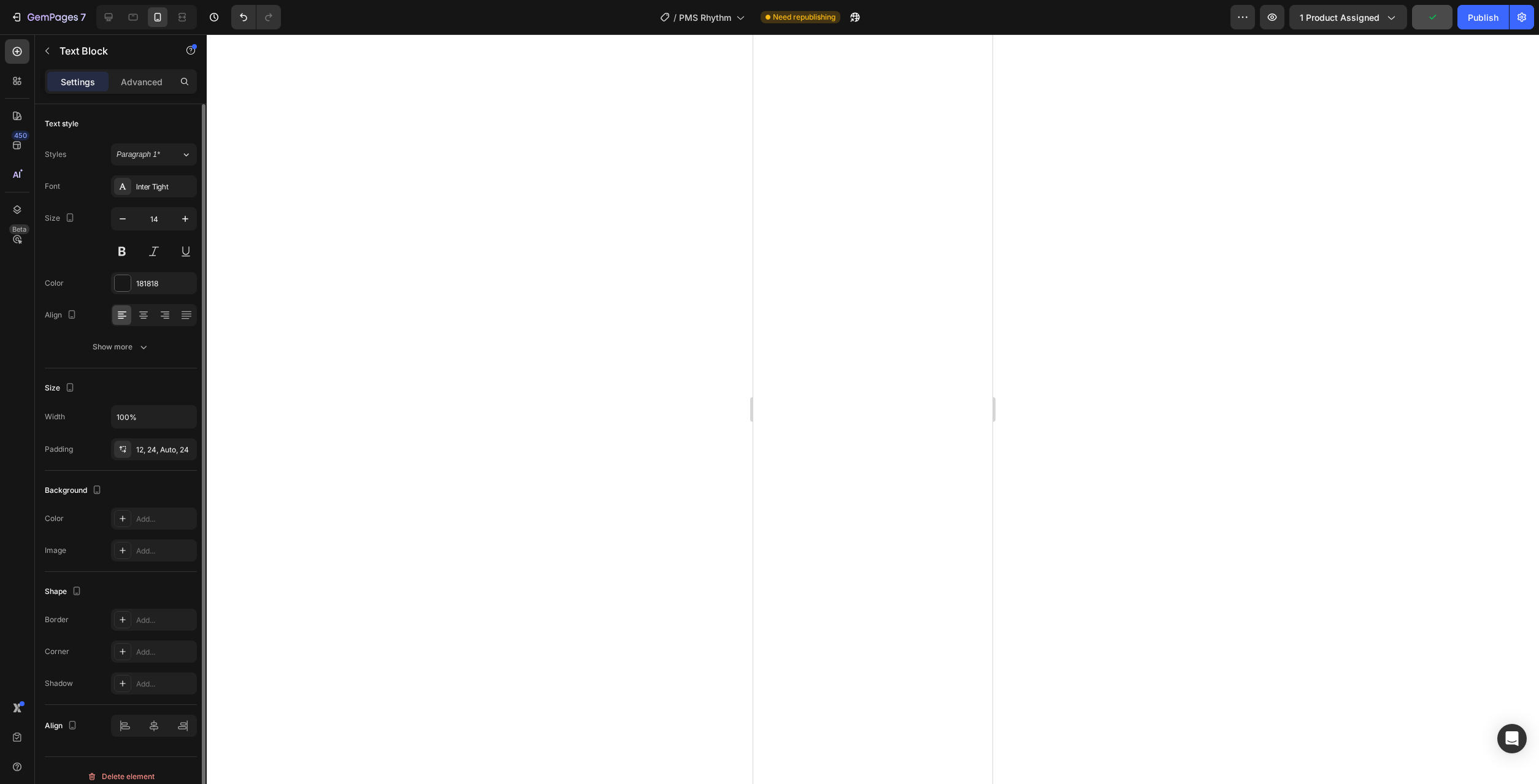
click at [160, 466] on div "Size Width 100% Padding 12, 24, Auto, 24" at bounding box center [120, 420] width 152 height 102
click at [160, 455] on div "12, 24, Auto, 24" at bounding box center [154, 450] width 36 height 11
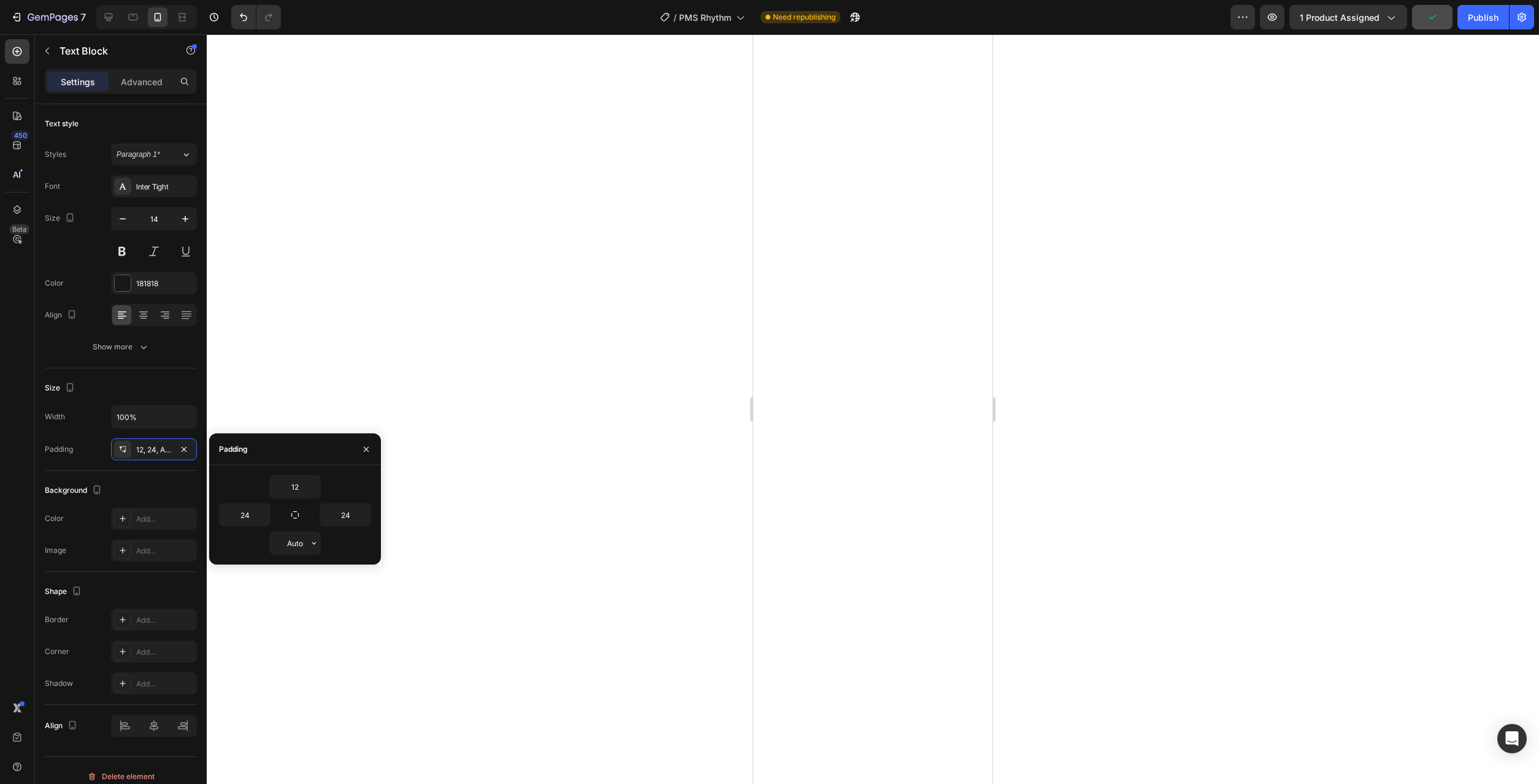
drag, startPoint x: 310, startPoint y: 539, endPoint x: 312, endPoint y: 556, distance: 17.1
click at [310, 540] on icon "button" at bounding box center [314, 543] width 10 height 10
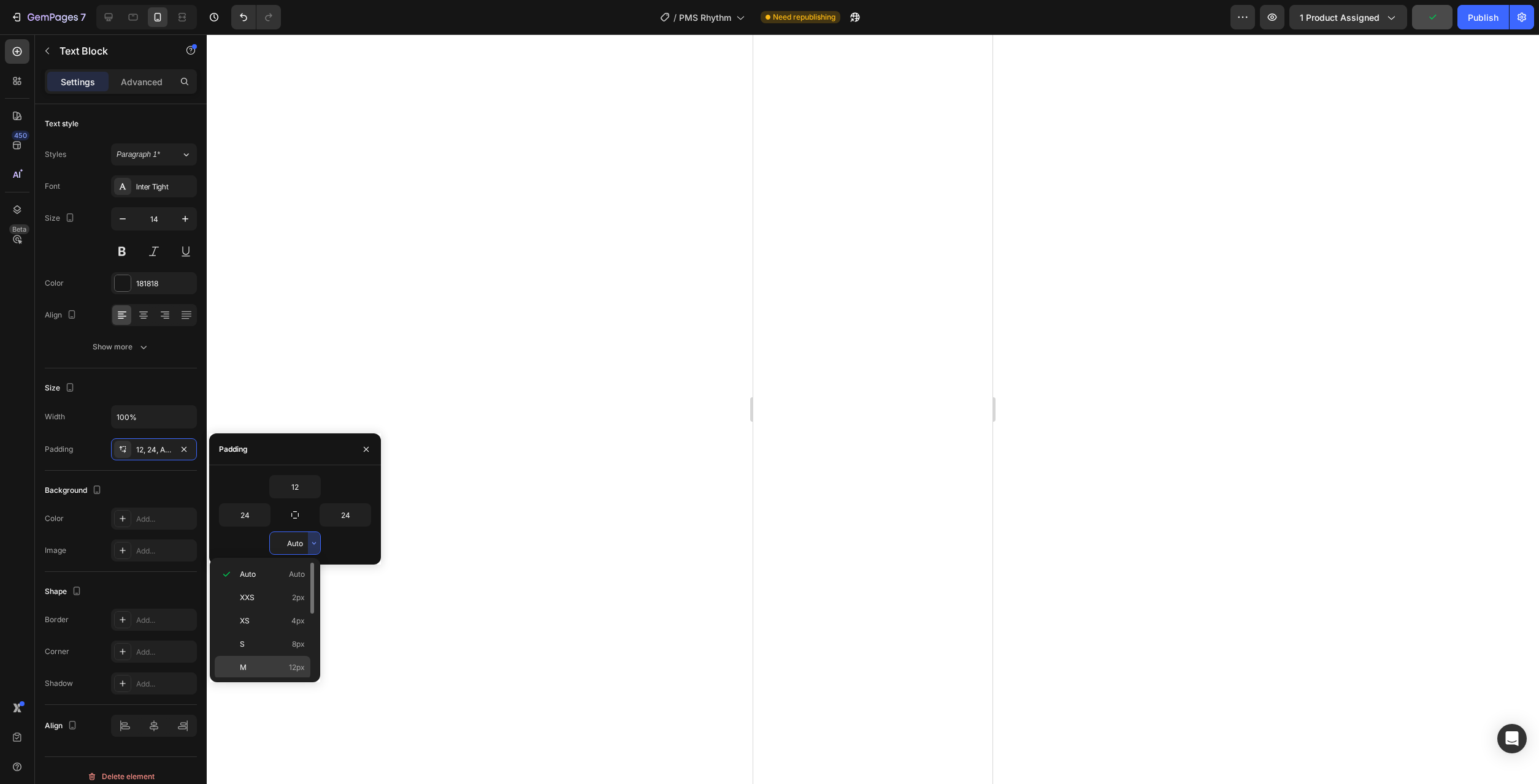
click at [283, 671] on p "M 12px" at bounding box center [272, 668] width 65 height 11
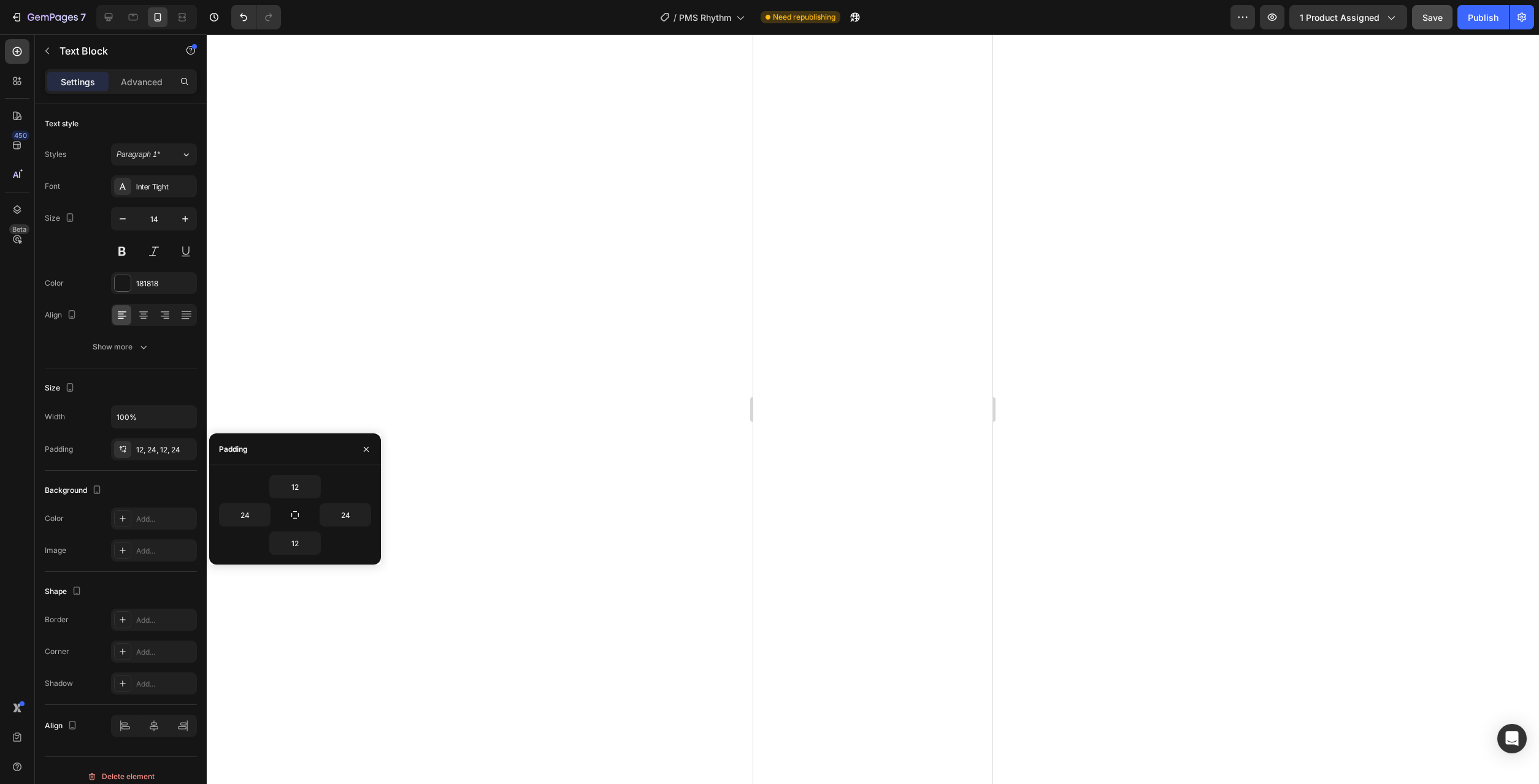
drag, startPoint x: 467, startPoint y: 646, endPoint x: 480, endPoint y: 648, distance: 13.2
click at [469, 647] on div at bounding box center [872, 409] width 1333 height 750
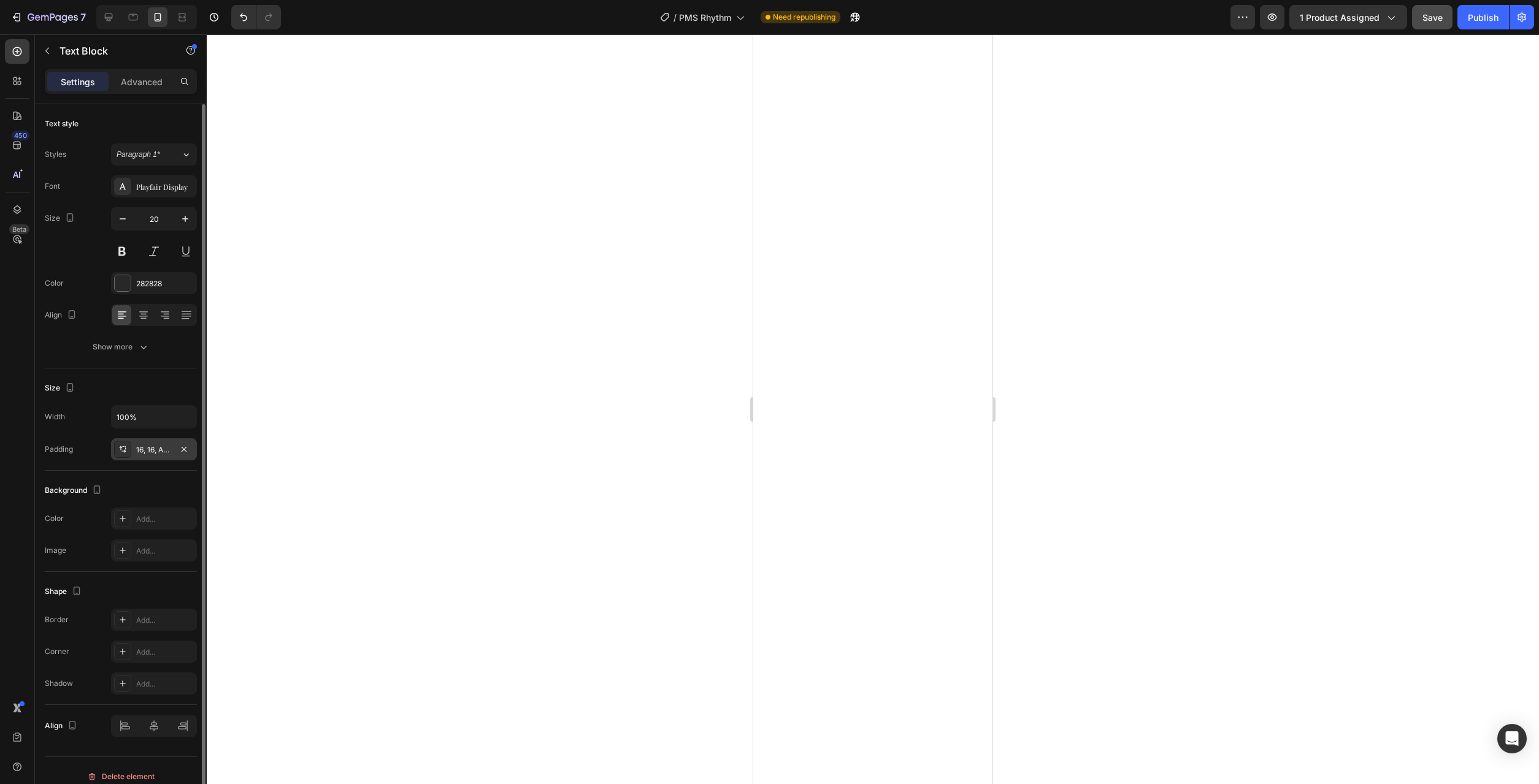
click at [161, 450] on div "16, 16, Auto, 16" at bounding box center [154, 450] width 36 height 11
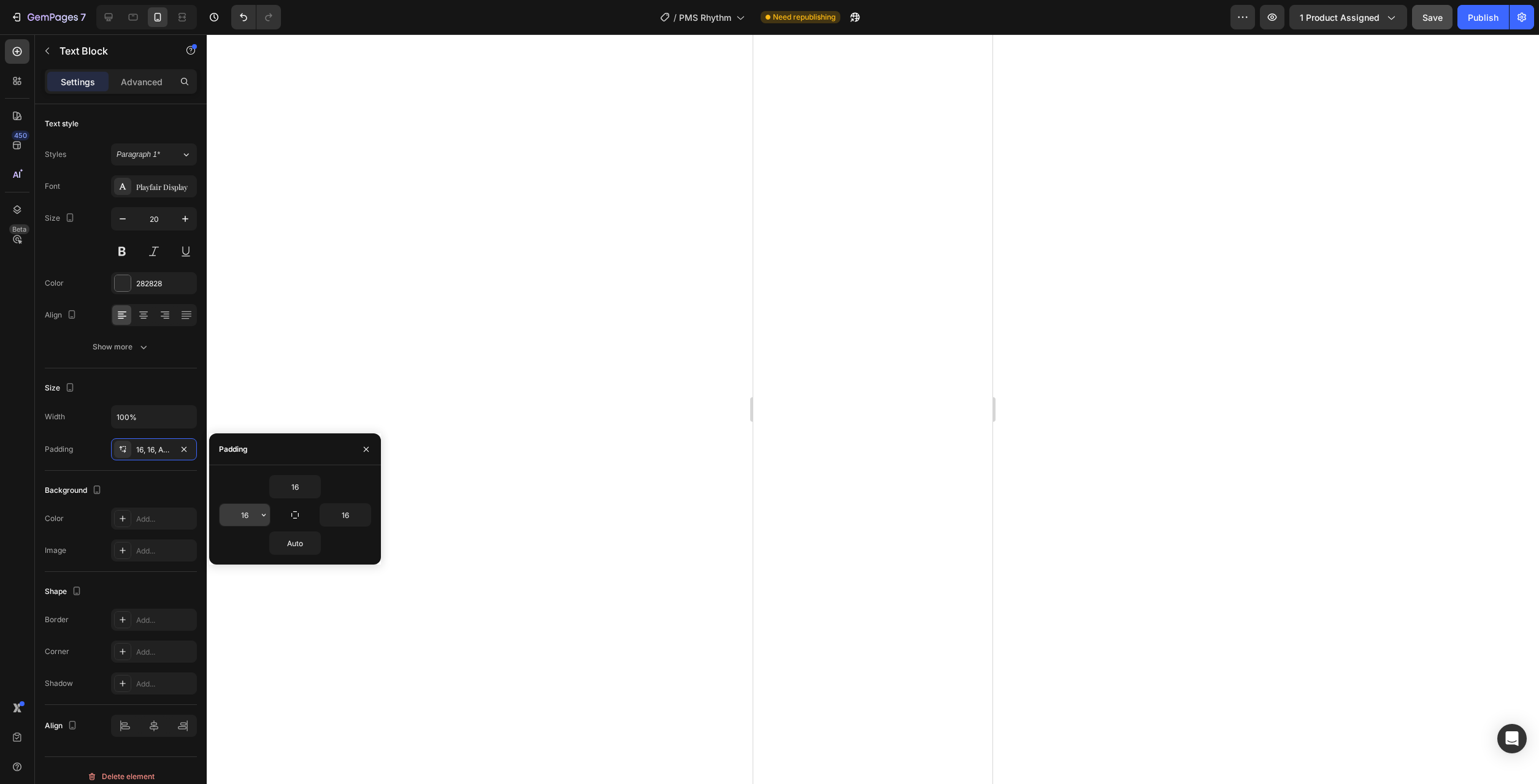
click at [255, 512] on input "16" at bounding box center [244, 515] width 50 height 22
click at [265, 513] on icon "button" at bounding box center [263, 515] width 10 height 10
drag, startPoint x: 237, startPoint y: 624, endPoint x: 258, endPoint y: 609, distance: 25.8
click at [237, 623] on span "24px" at bounding box center [246, 624] width 18 height 11
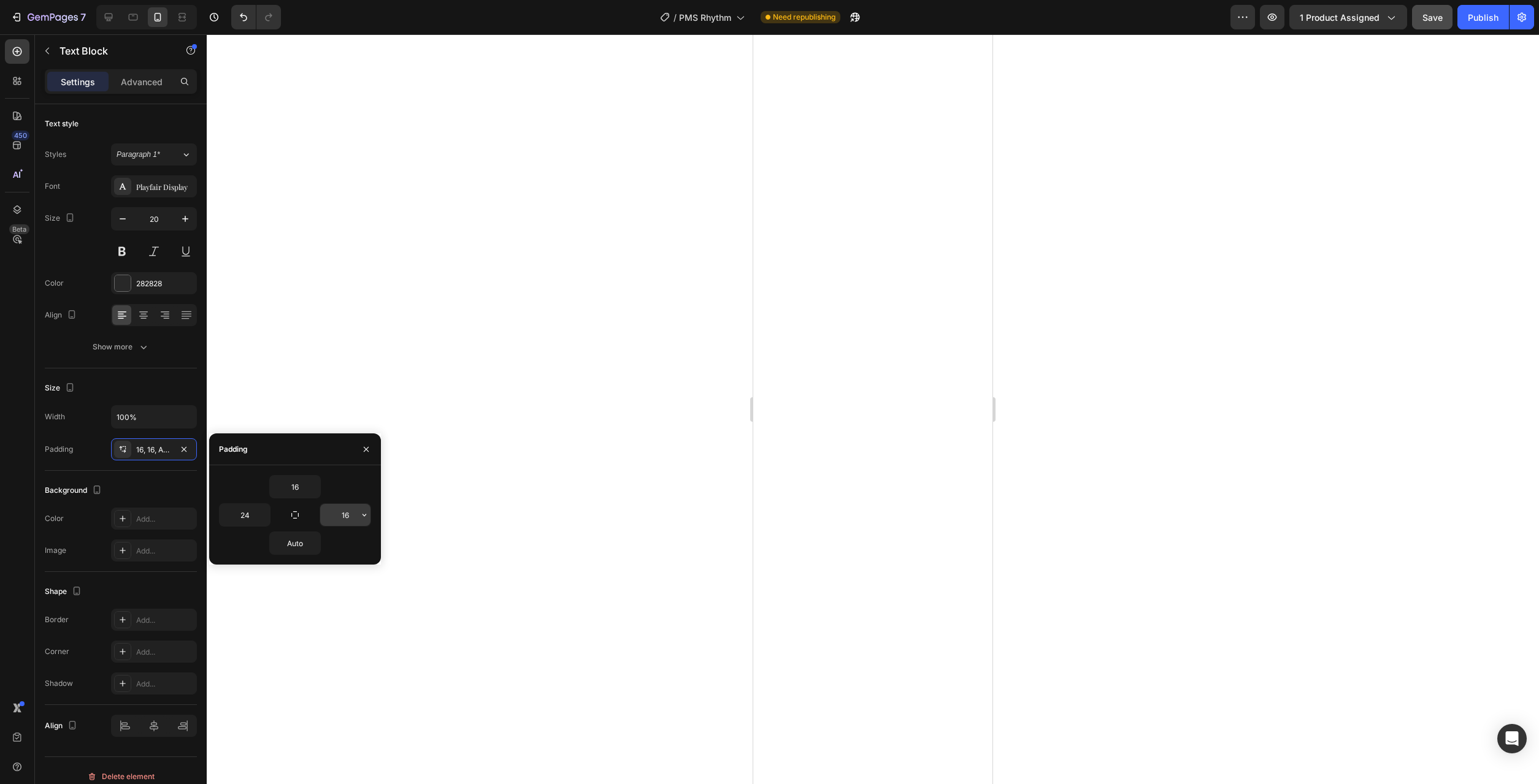
click at [363, 525] on button "button" at bounding box center [365, 515] width 12 height 22
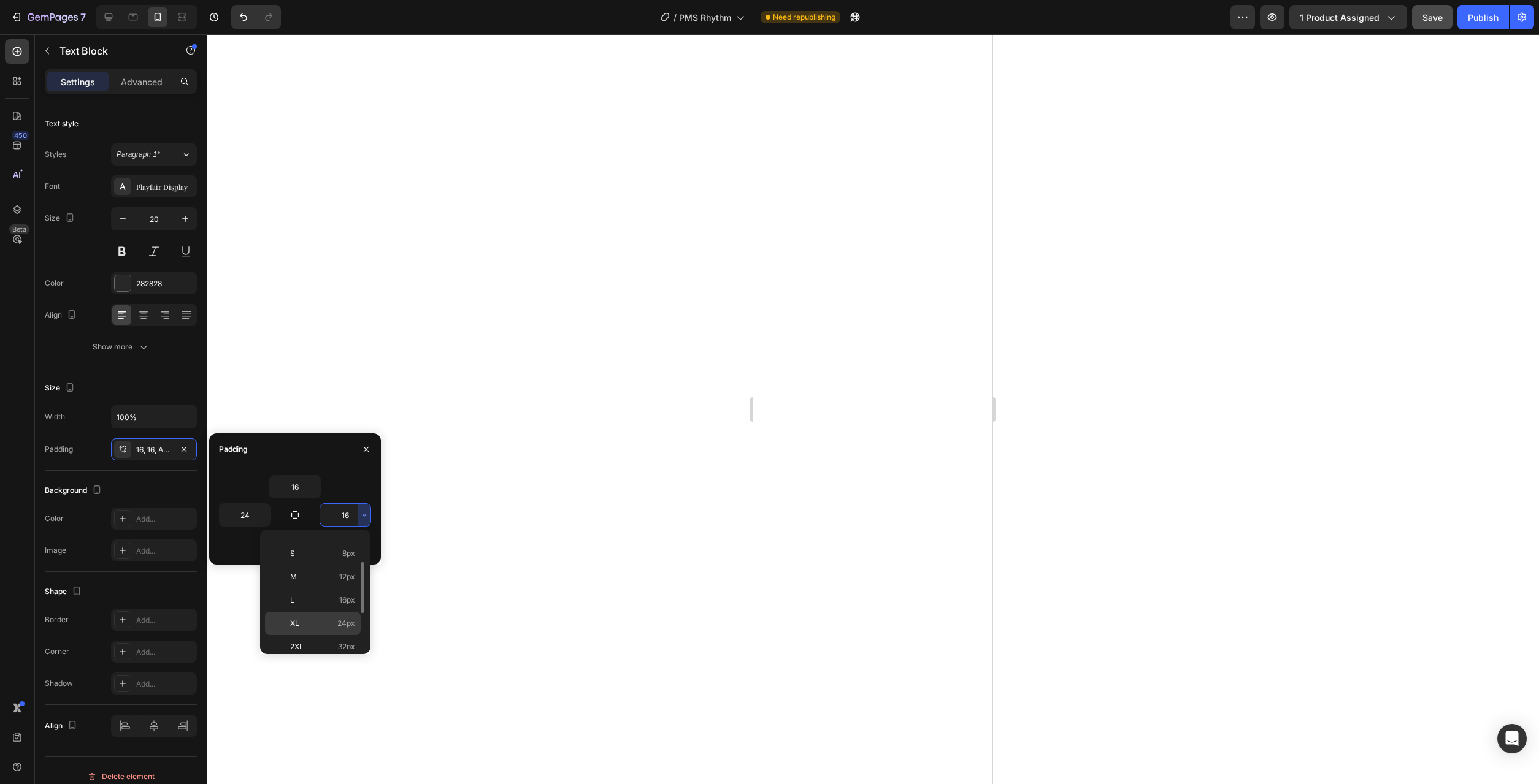
click at [320, 623] on p "XL 24px" at bounding box center [323, 624] width 65 height 11
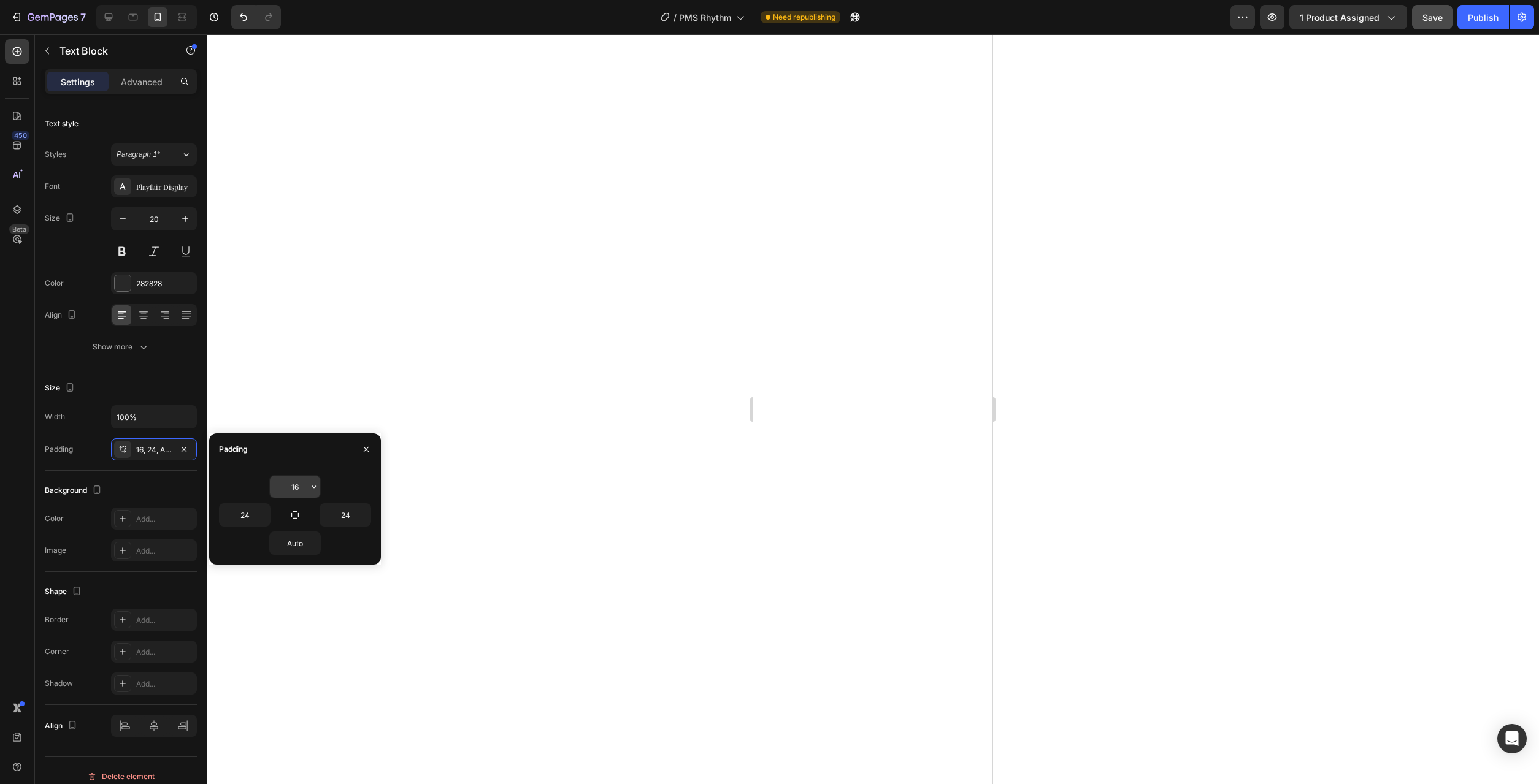
click at [314, 489] on icon "button" at bounding box center [314, 487] width 10 height 10
click at [292, 613] on span "12px" at bounding box center [297, 611] width 16 height 11
click at [314, 545] on icon "button" at bounding box center [314, 543] width 10 height 10
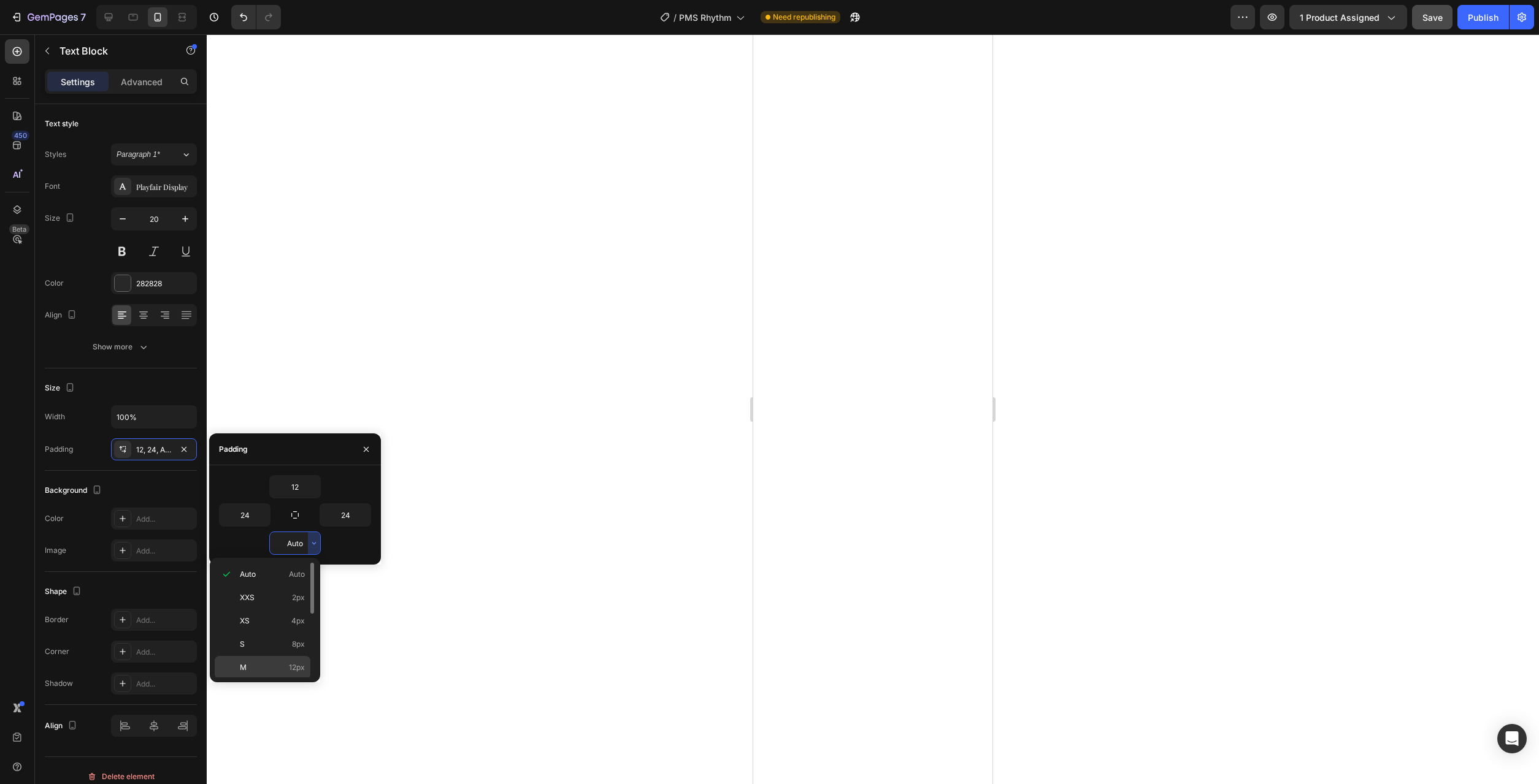
click at [292, 667] on span "12px" at bounding box center [297, 668] width 16 height 11
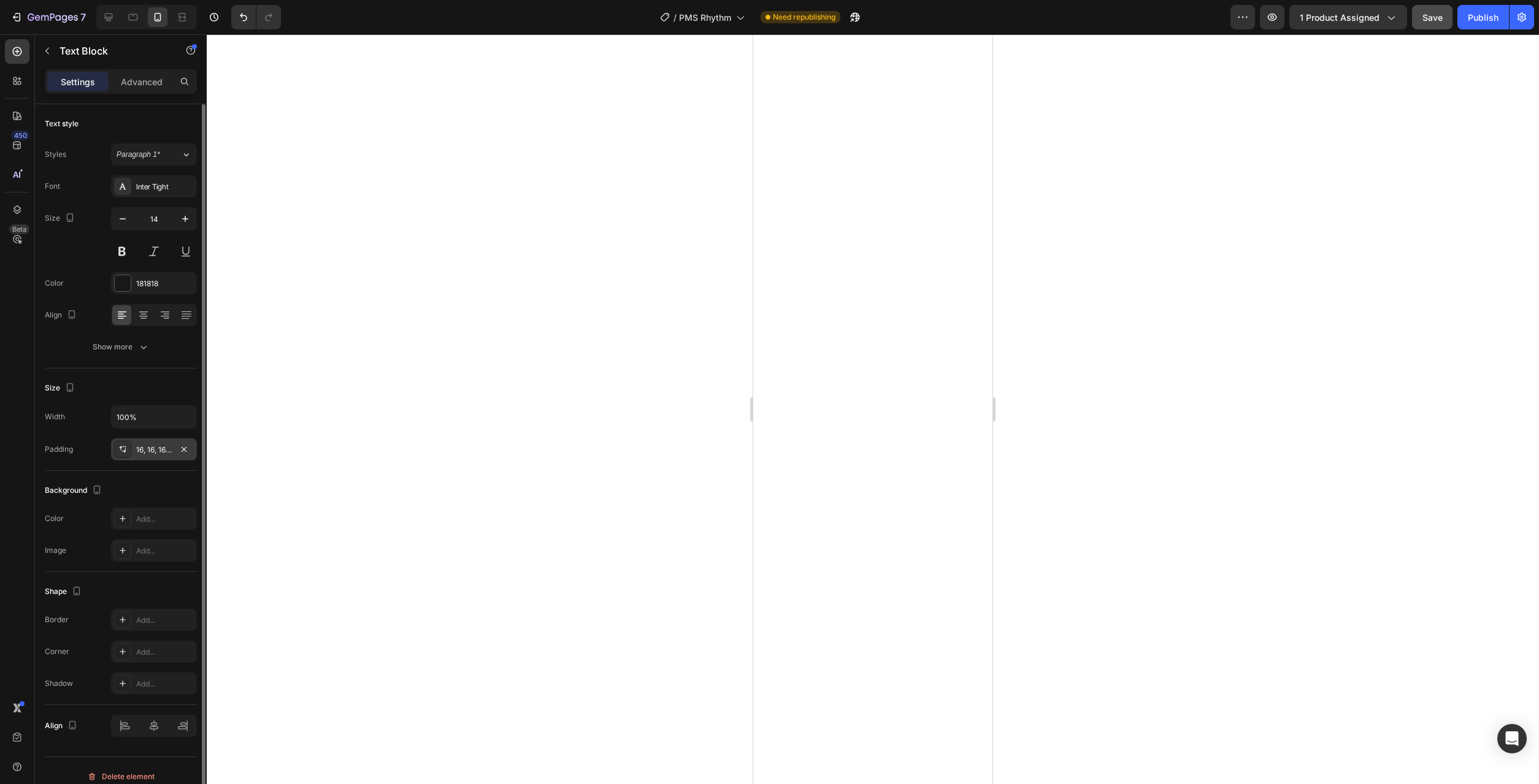
drag, startPoint x: 151, startPoint y: 461, endPoint x: 153, endPoint y: 453, distance: 8.2
click at [151, 461] on div "Size Width 100% Padding 16, 16, 16, 16" at bounding box center [120, 420] width 152 height 102
click at [154, 450] on div "16, 16, 16, 16" at bounding box center [154, 450] width 36 height 11
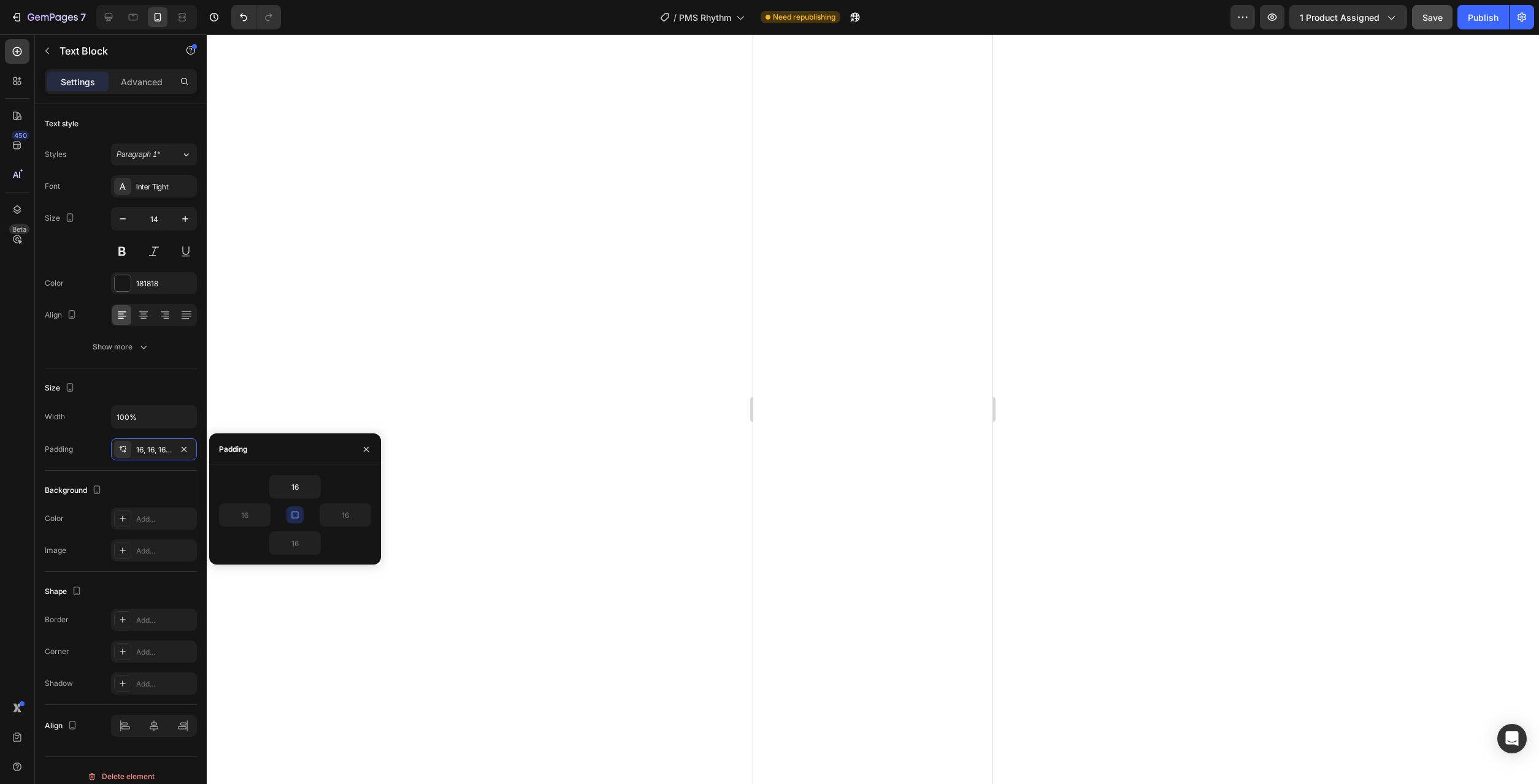
click at [297, 515] on icon "button" at bounding box center [295, 515] width 10 height 10
click at [301, 486] on input "16" at bounding box center [294, 487] width 50 height 22
click at [252, 521] on input "16" at bounding box center [244, 515] width 50 height 22
click at [263, 518] on icon "button" at bounding box center [263, 515] width 10 height 10
click at [236, 622] on p "XL 24px" at bounding box center [222, 624] width 65 height 11
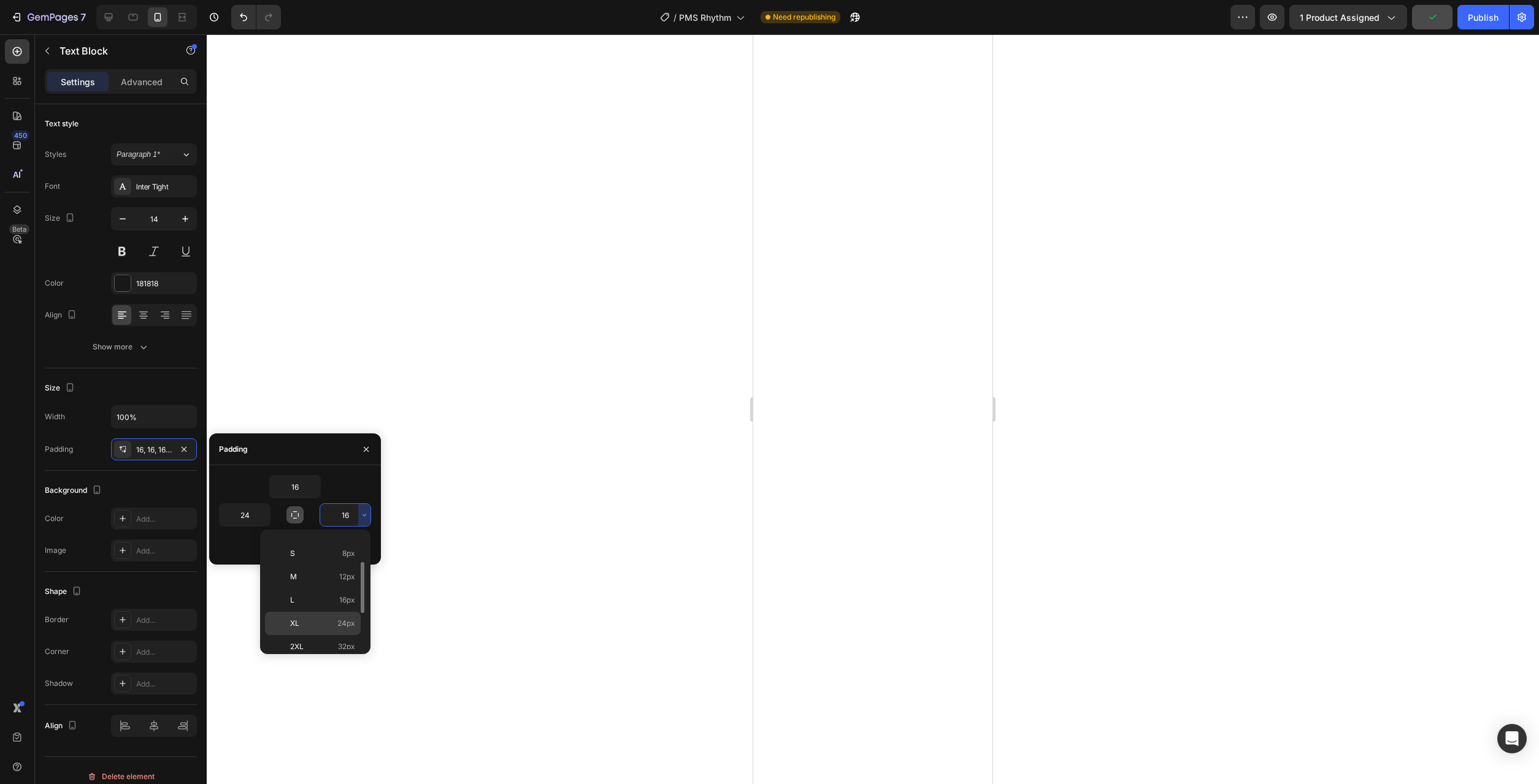
click at [338, 628] on span "24px" at bounding box center [346, 624] width 18 height 11
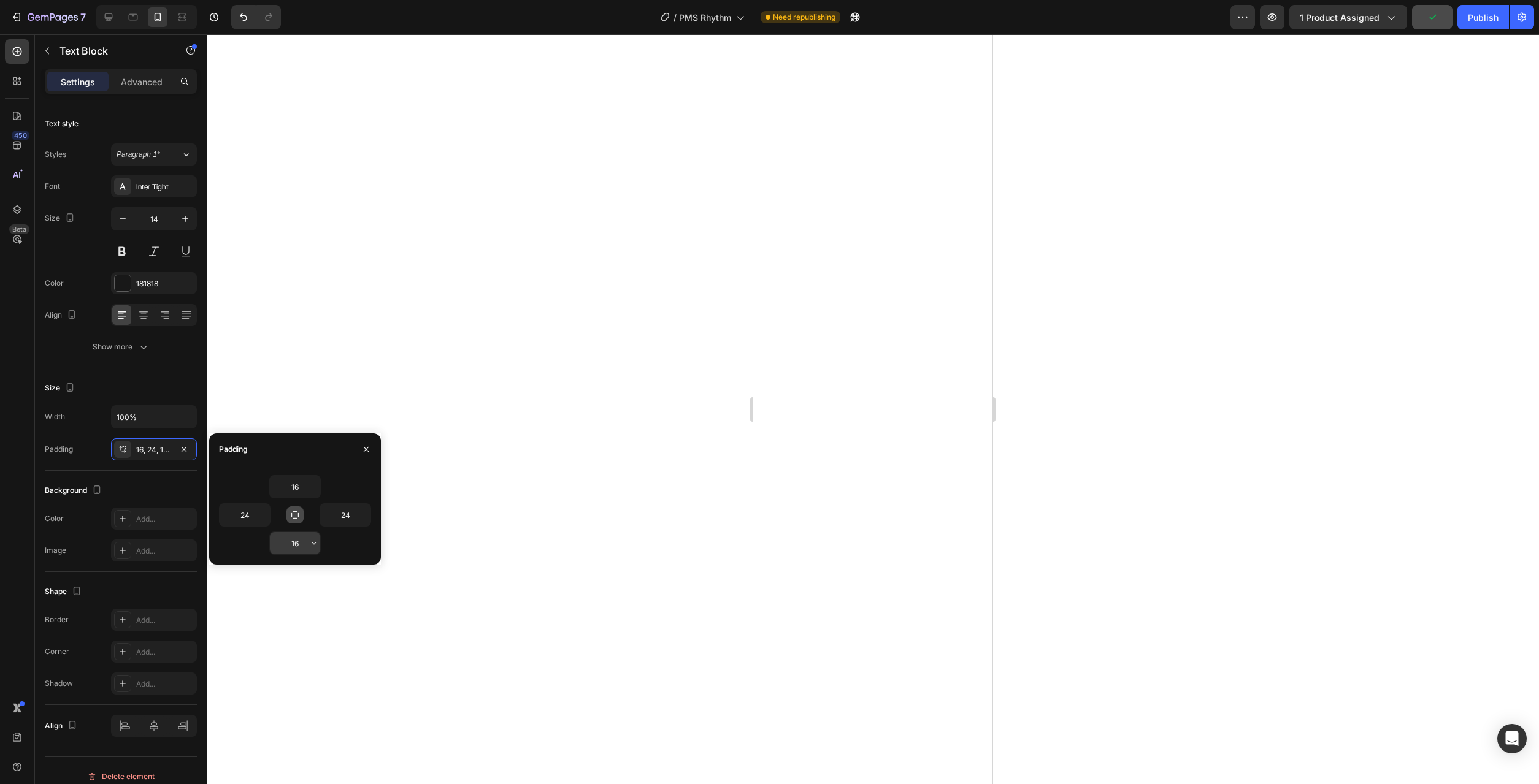
click at [311, 543] on icon "button" at bounding box center [314, 543] width 10 height 10
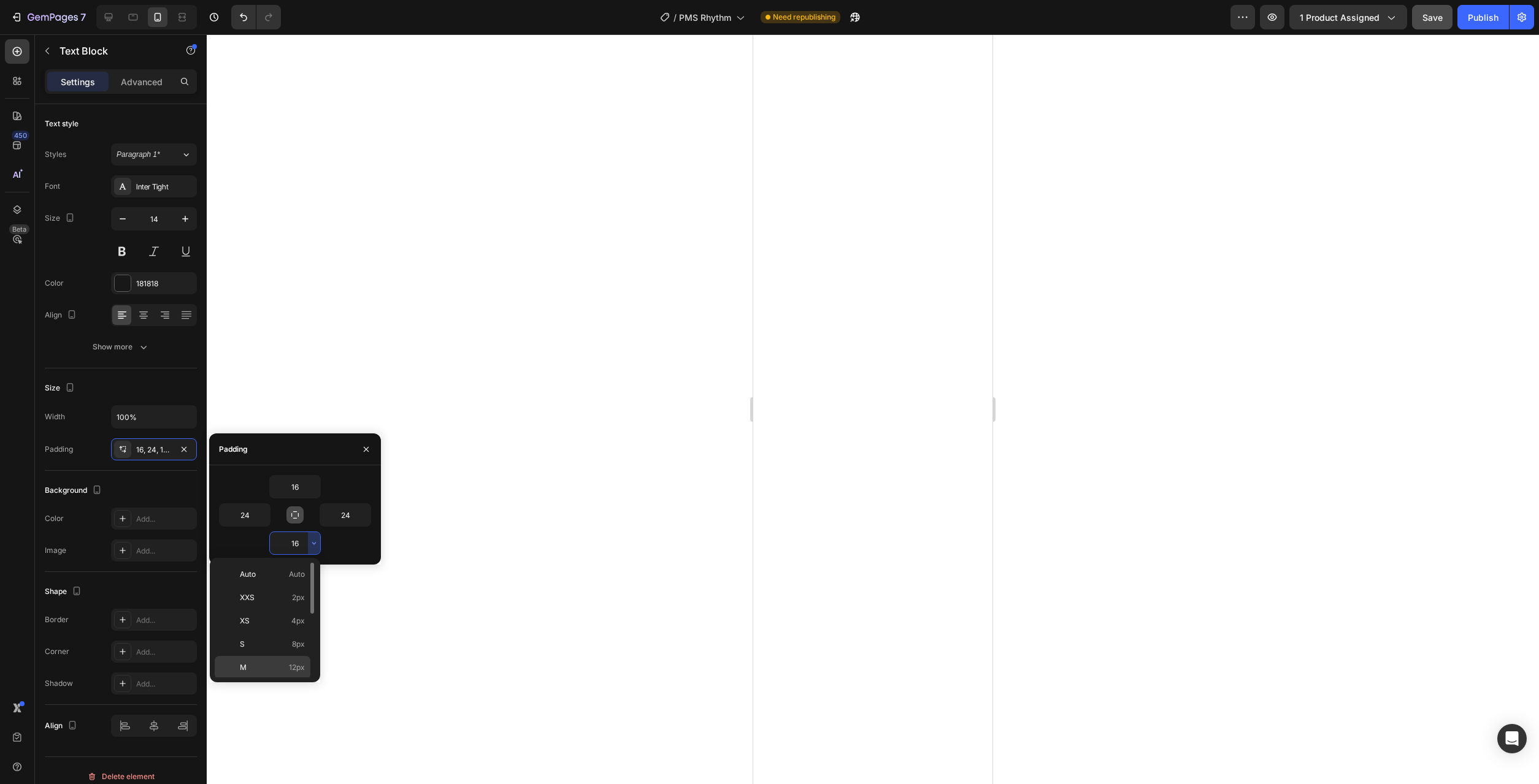
click at [288, 666] on p "M 12px" at bounding box center [272, 668] width 65 height 11
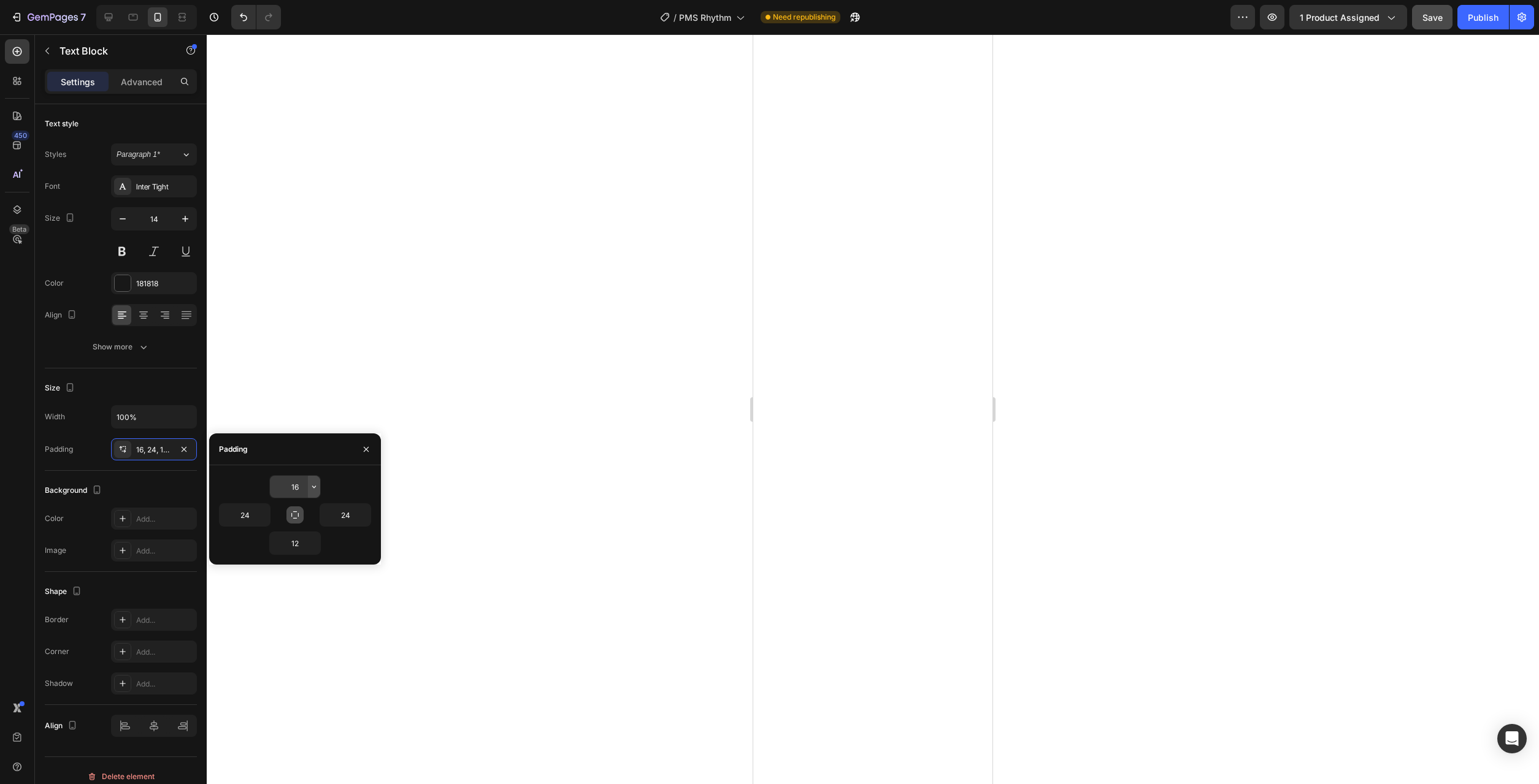
click at [313, 491] on icon "button" at bounding box center [314, 487] width 10 height 10
click at [283, 623] on div "Auto Auto XXS 2px XS 4px S 8px M 12px L 16px XL 24px 2XL 32px 3XL 48px 4XL 80px…" at bounding box center [265, 563] width 110 height 124
click at [286, 616] on p "M 12px" at bounding box center [272, 611] width 65 height 11
click at [549, 624] on div at bounding box center [872, 409] width 1333 height 750
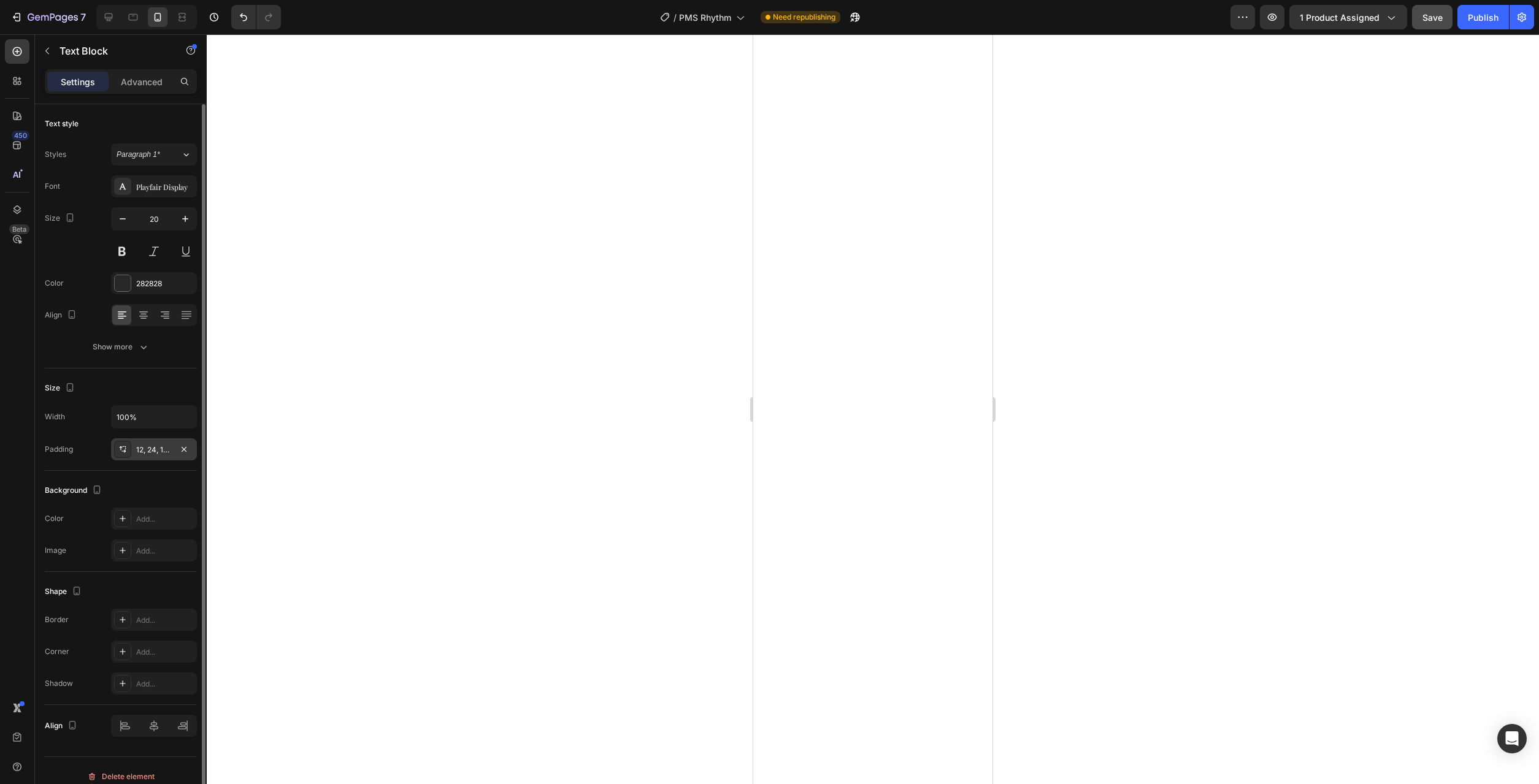
click at [154, 446] on div "12, 24, 12, 24" at bounding box center [154, 450] width 36 height 11
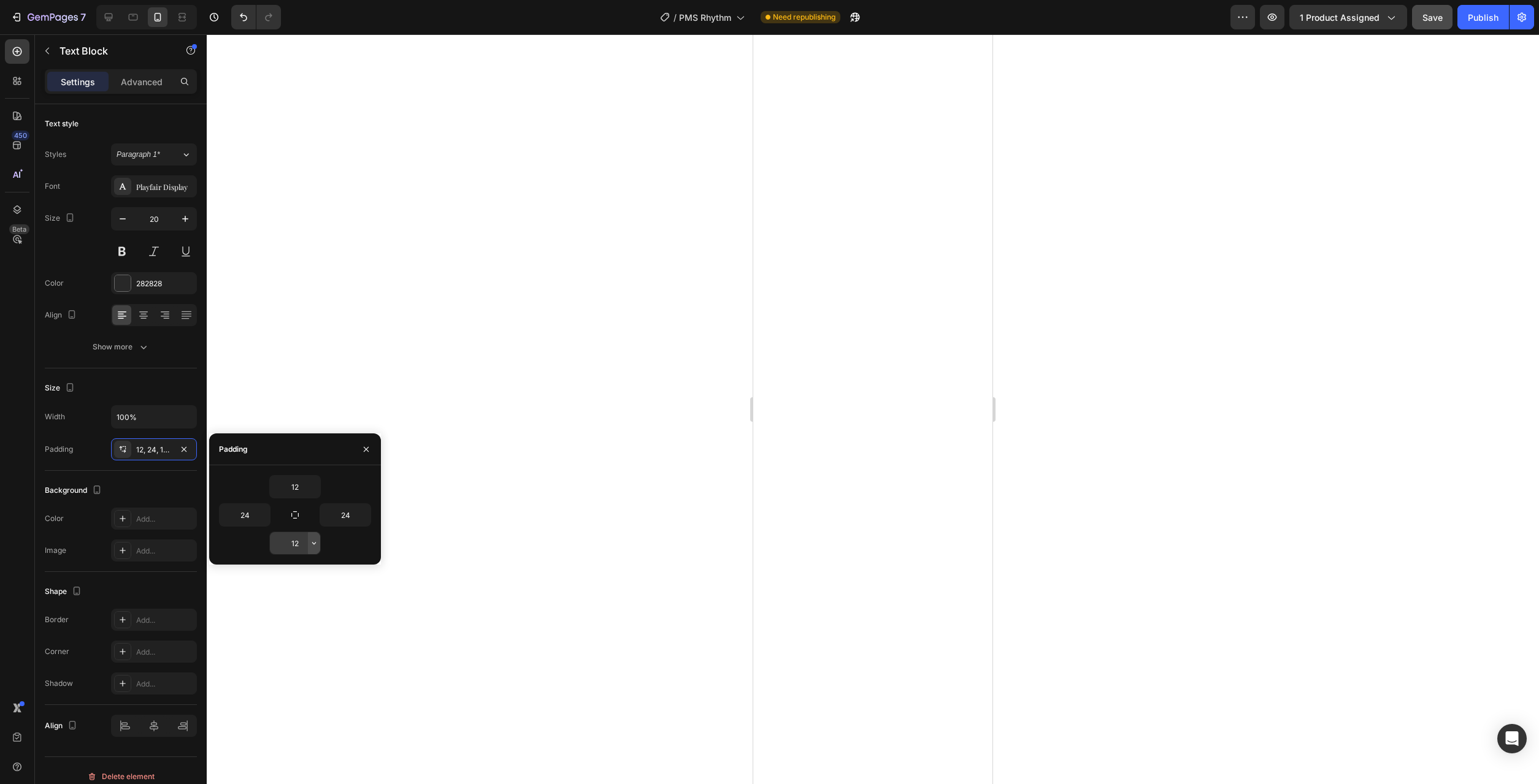
click at [316, 545] on icon "button" at bounding box center [314, 543] width 10 height 10
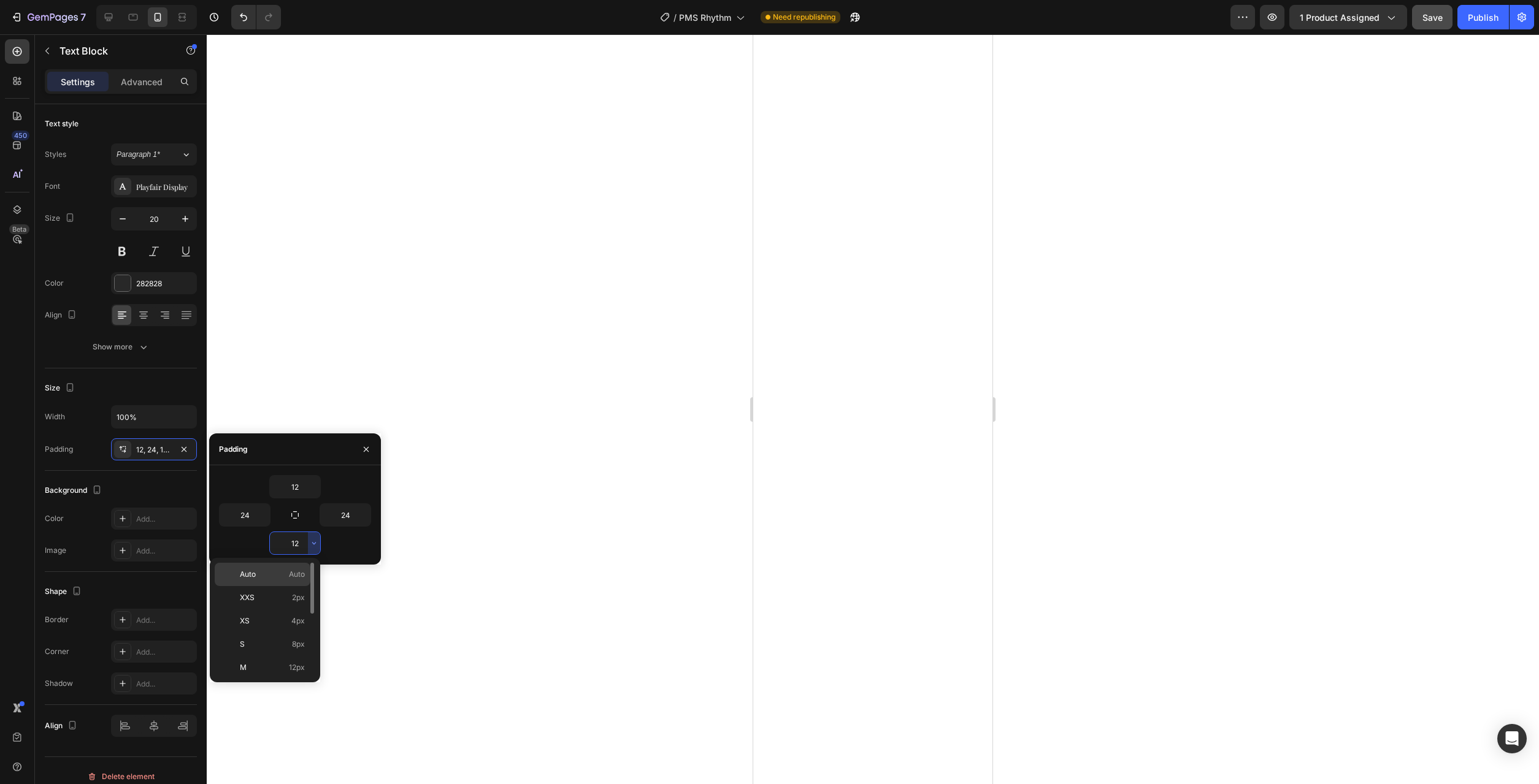
click at [300, 580] on span "Auto" at bounding box center [297, 574] width 16 height 11
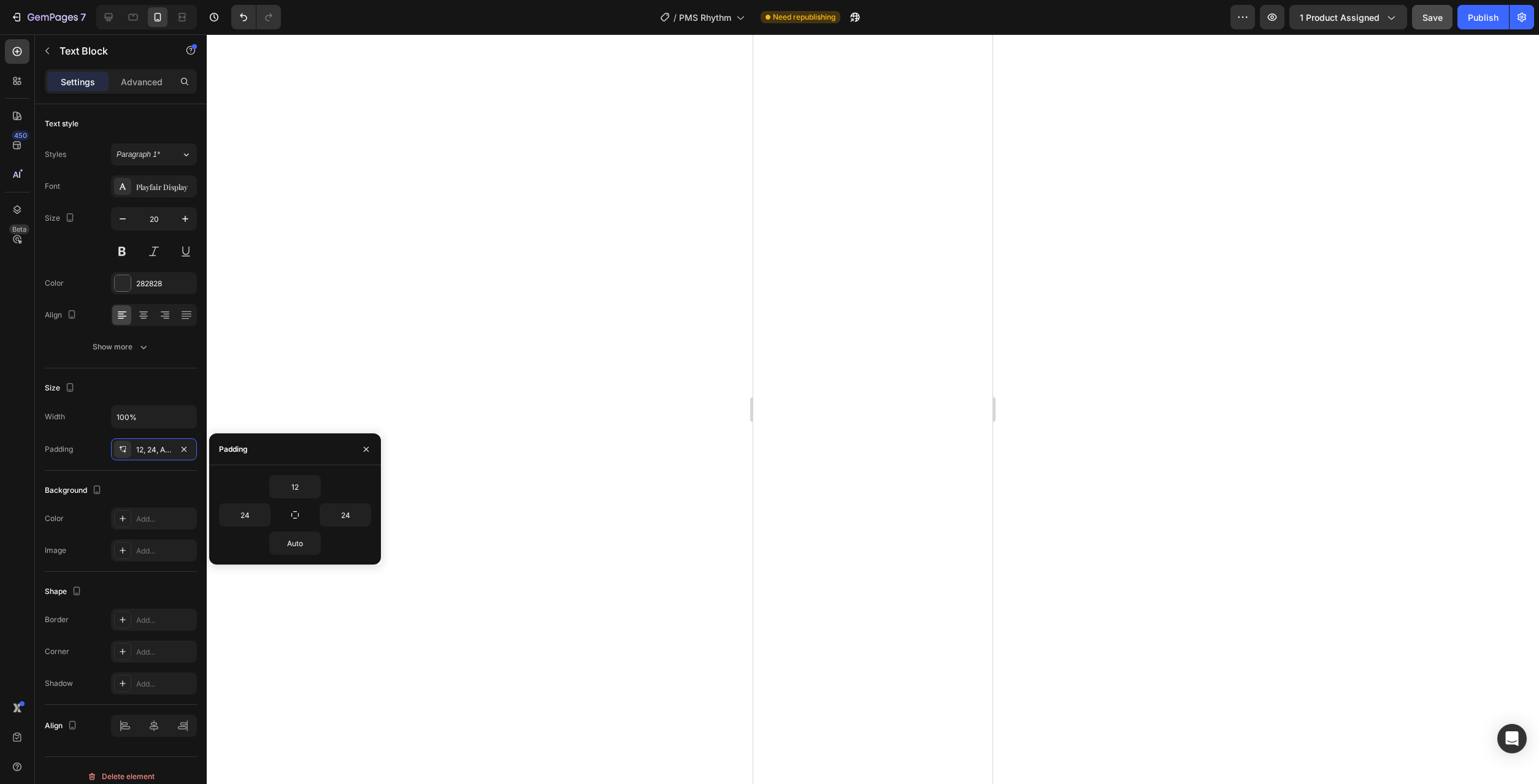
click at [524, 604] on div at bounding box center [872, 409] width 1333 height 750
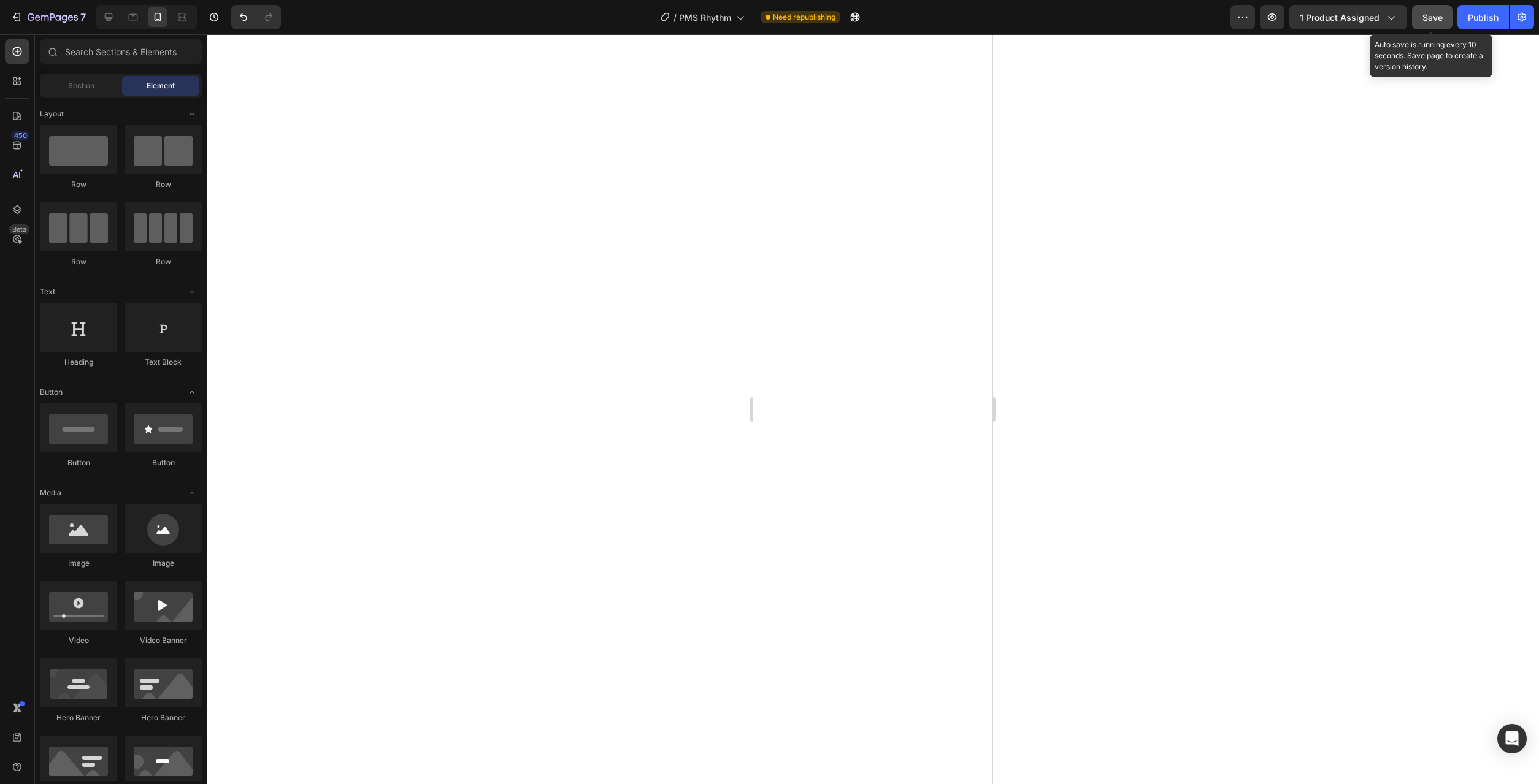
click at [1442, 18] on span "Save" at bounding box center [1432, 17] width 20 height 10
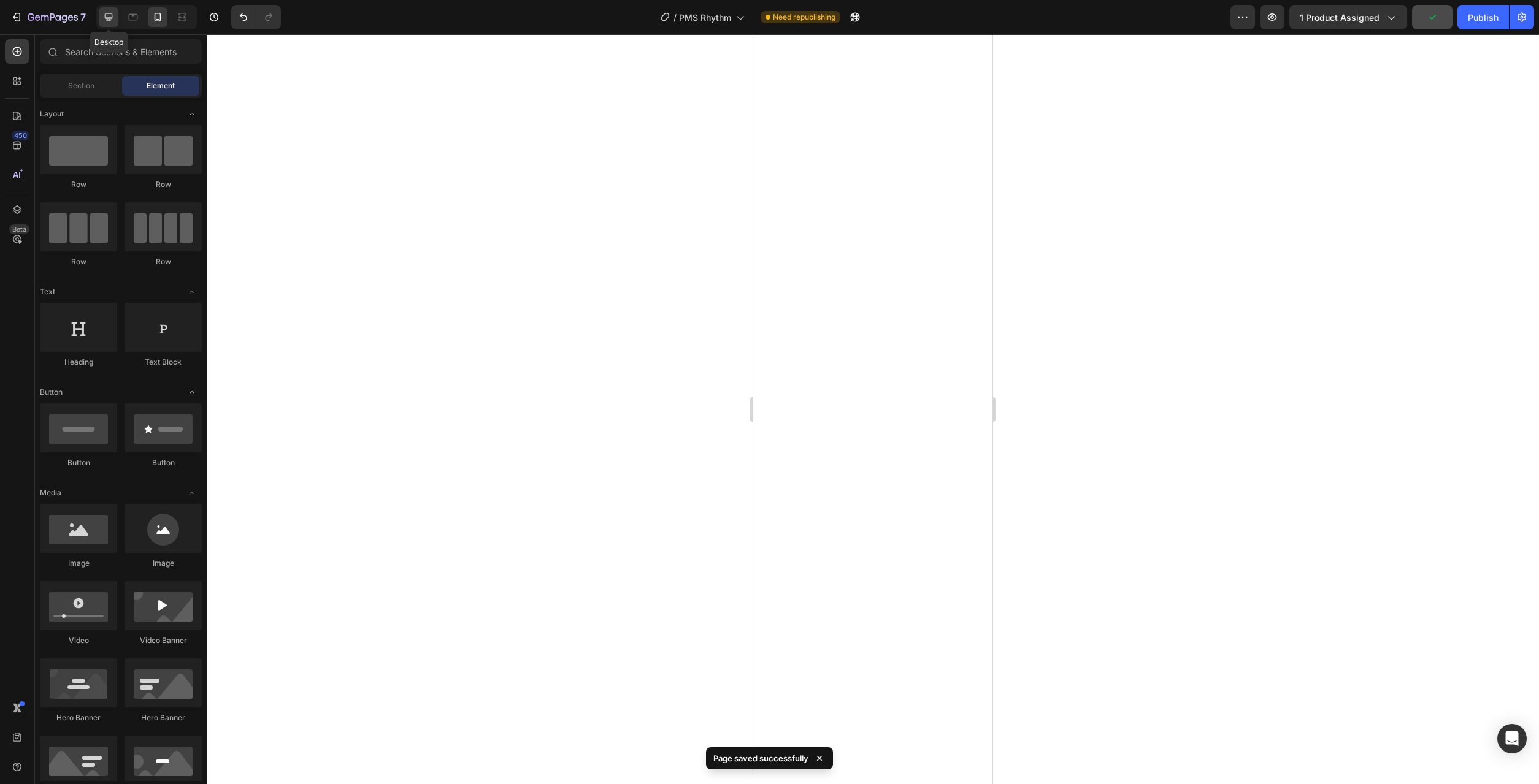
click at [109, 17] on icon at bounding box center [109, 18] width 8 height 8
click at [138, 21] on icon at bounding box center [133, 17] width 12 height 12
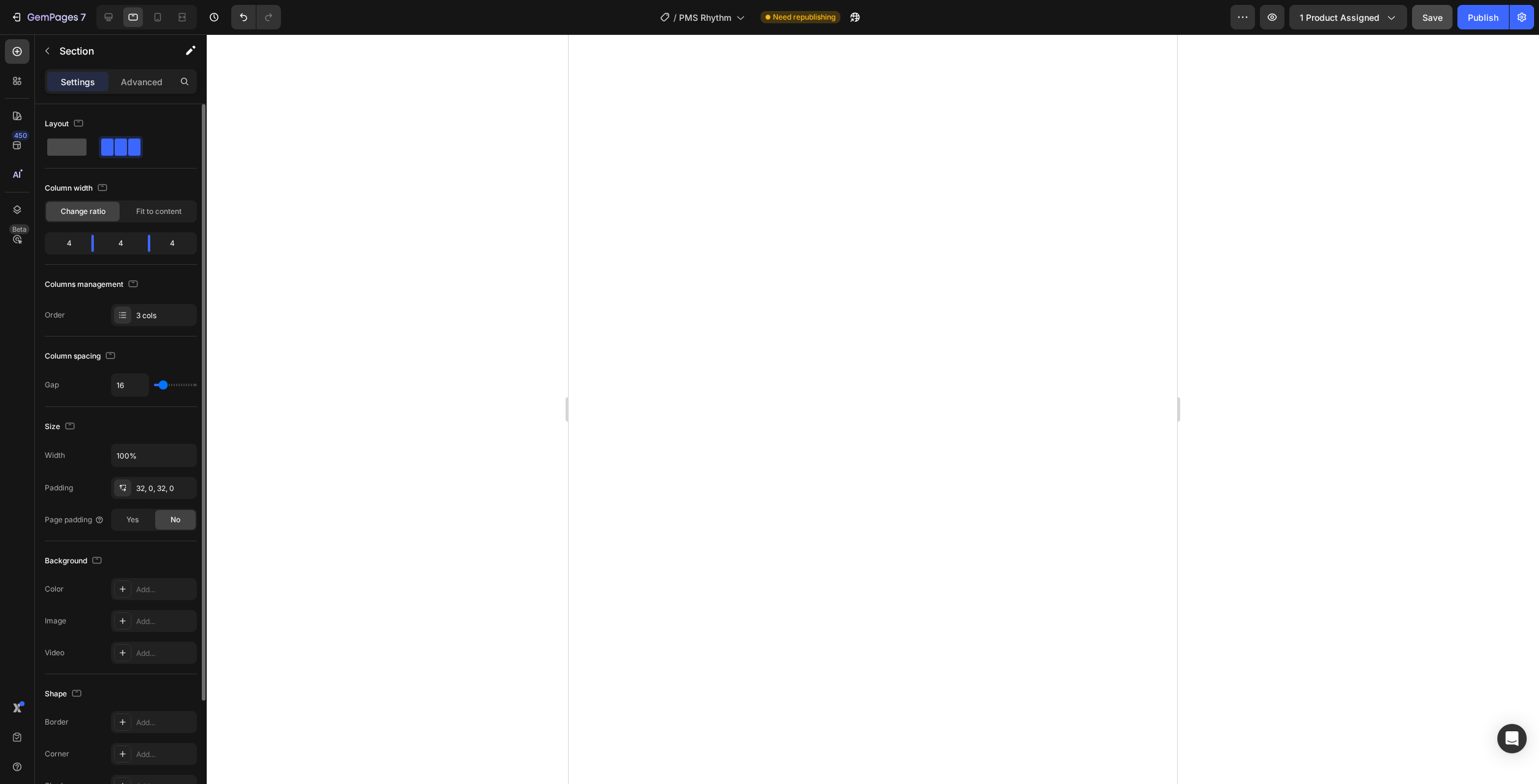
click at [69, 150] on span at bounding box center [67, 147] width 39 height 17
click at [115, 154] on span at bounding box center [121, 147] width 12 height 17
click at [157, 485] on div "32, 0, 32, 0" at bounding box center [154, 489] width 36 height 11
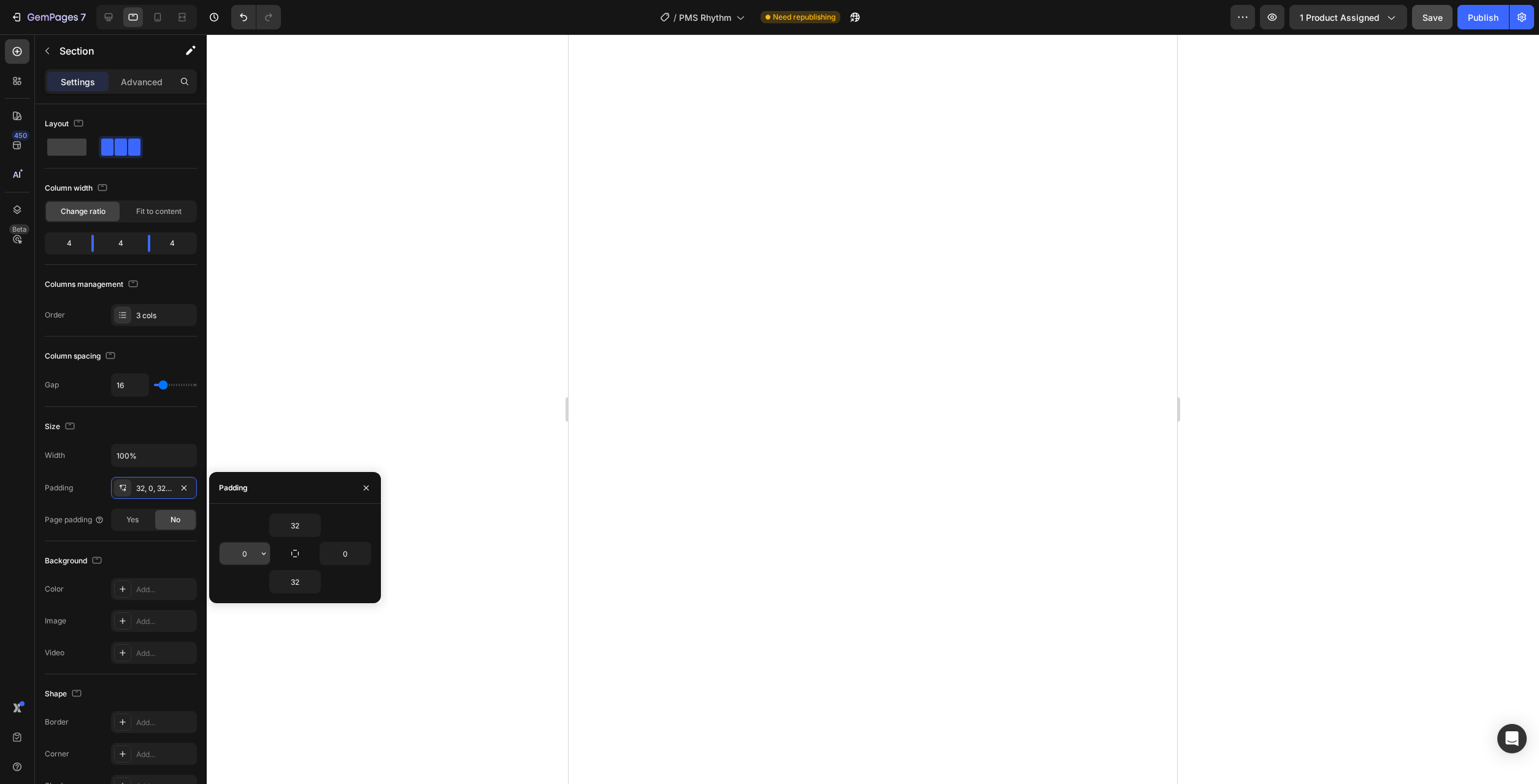
click at [263, 551] on icon "button" at bounding box center [263, 554] width 10 height 10
click at [221, 674] on div "XL 24px" at bounding box center [212, 686] width 96 height 23
click at [365, 556] on icon "button" at bounding box center [364, 554] width 10 height 10
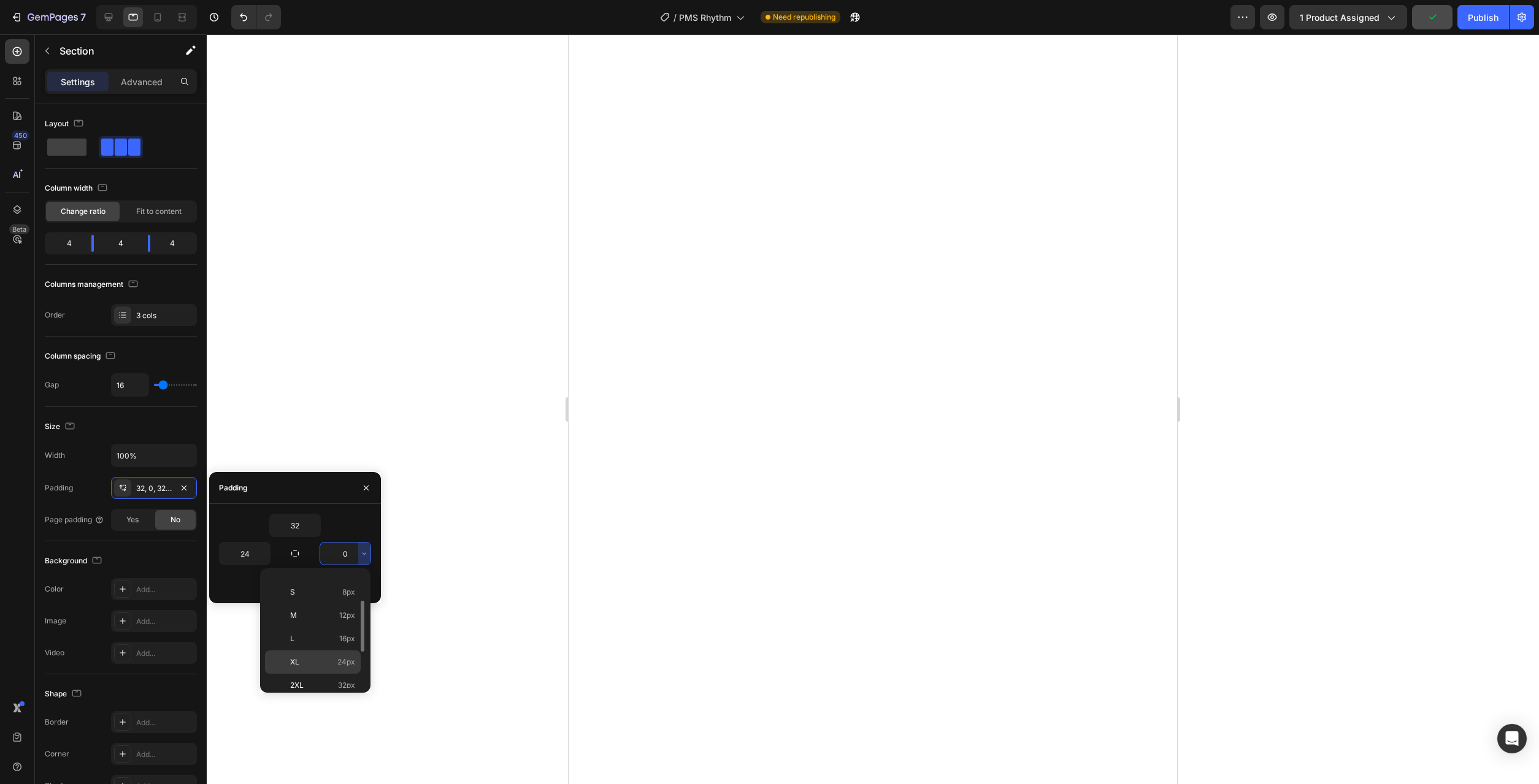
click at [327, 674] on div "XL 24px" at bounding box center [312, 686] width 96 height 23
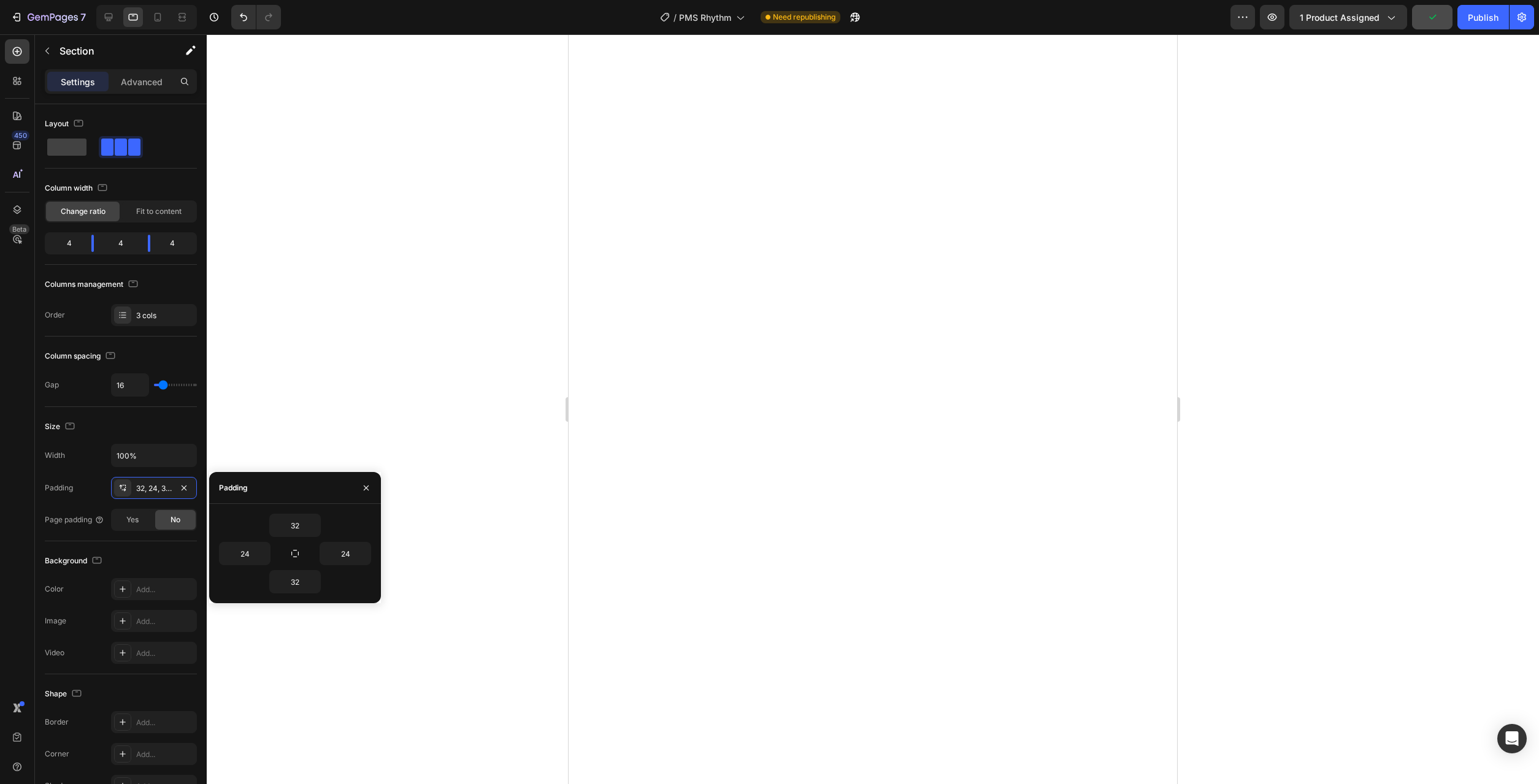
click at [515, 642] on div at bounding box center [872, 409] width 1333 height 750
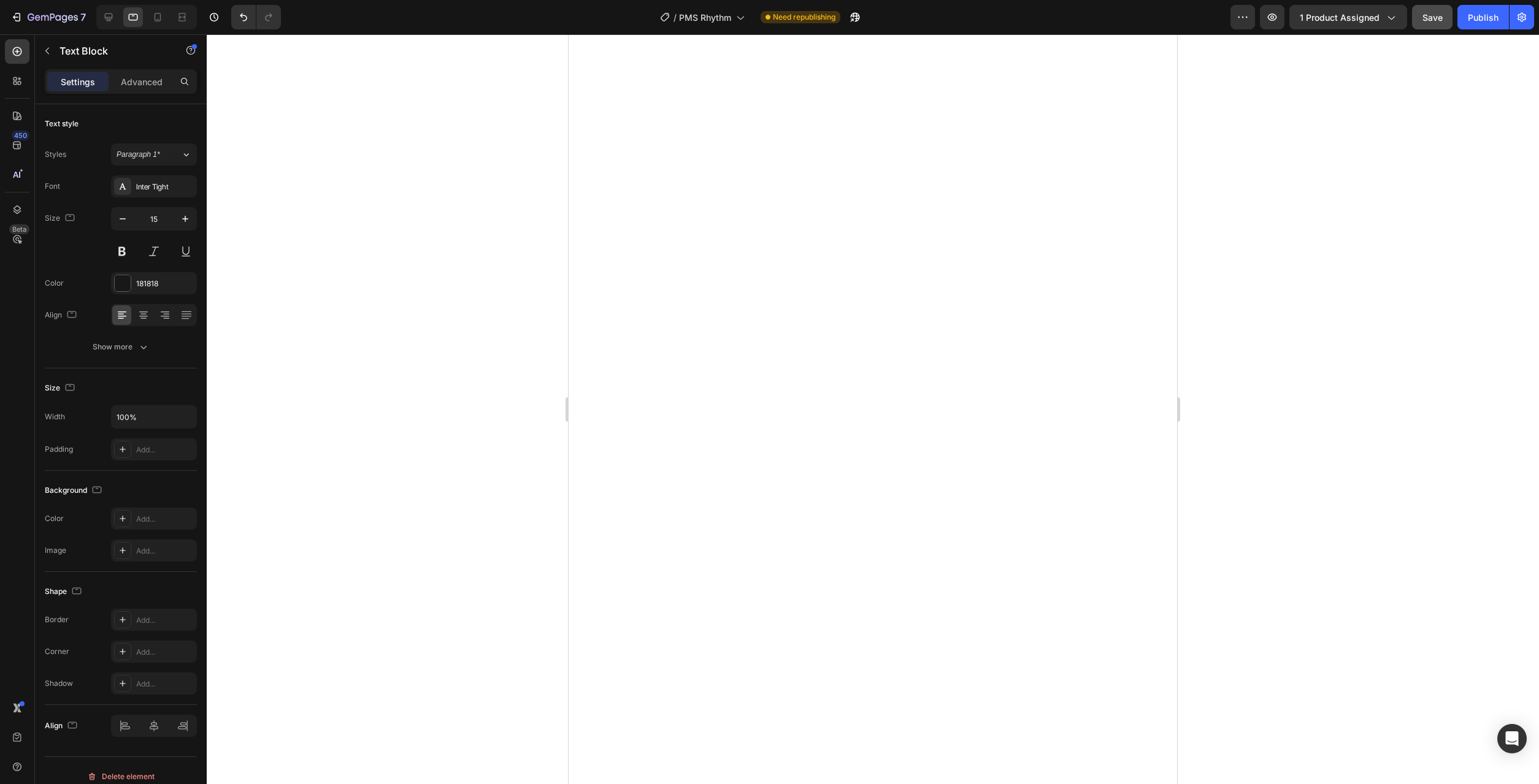
click at [1361, 455] on div at bounding box center [872, 409] width 1333 height 750
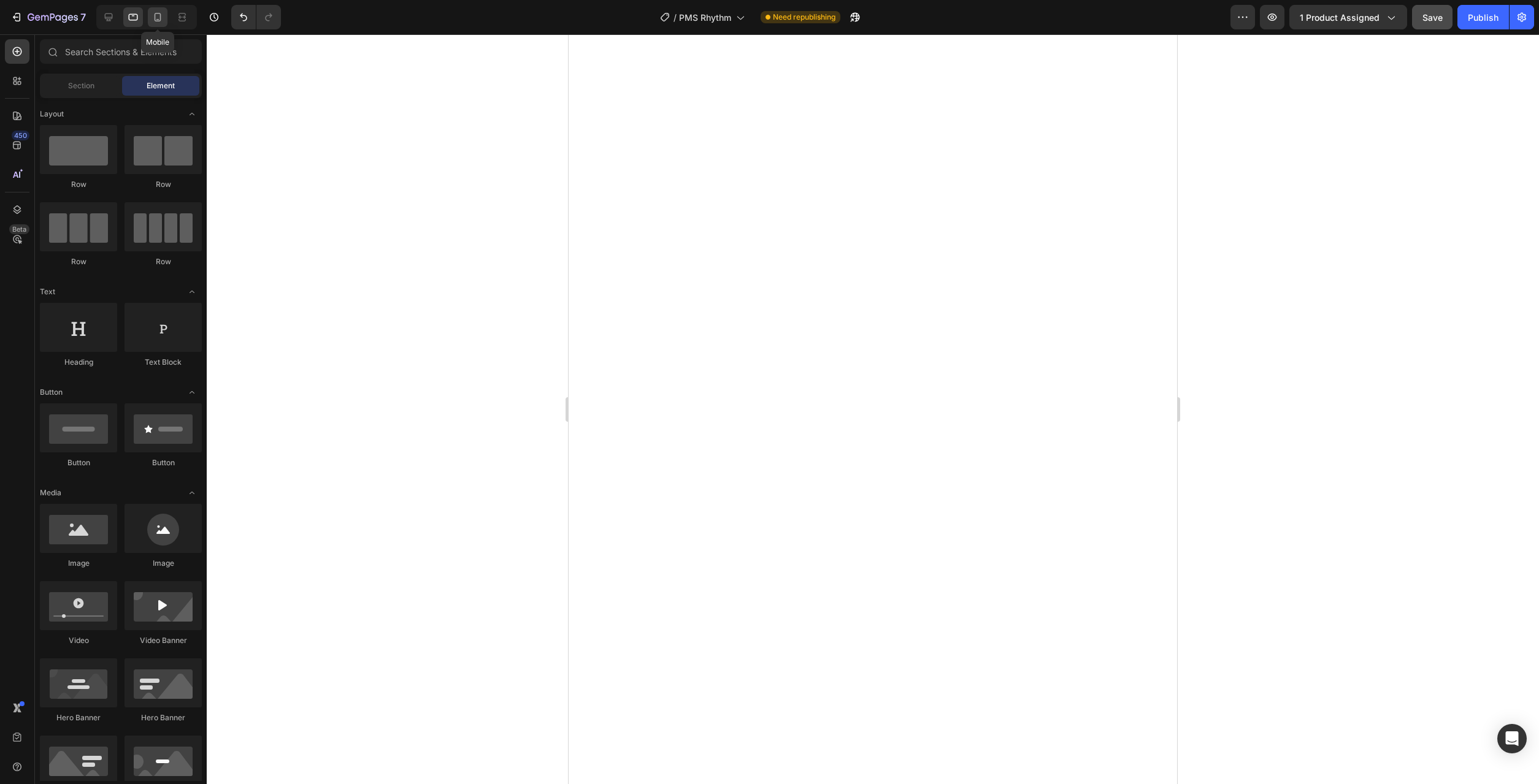
click at [151, 25] on div at bounding box center [158, 17] width 20 height 20
click at [115, 16] on icon at bounding box center [109, 17] width 12 height 12
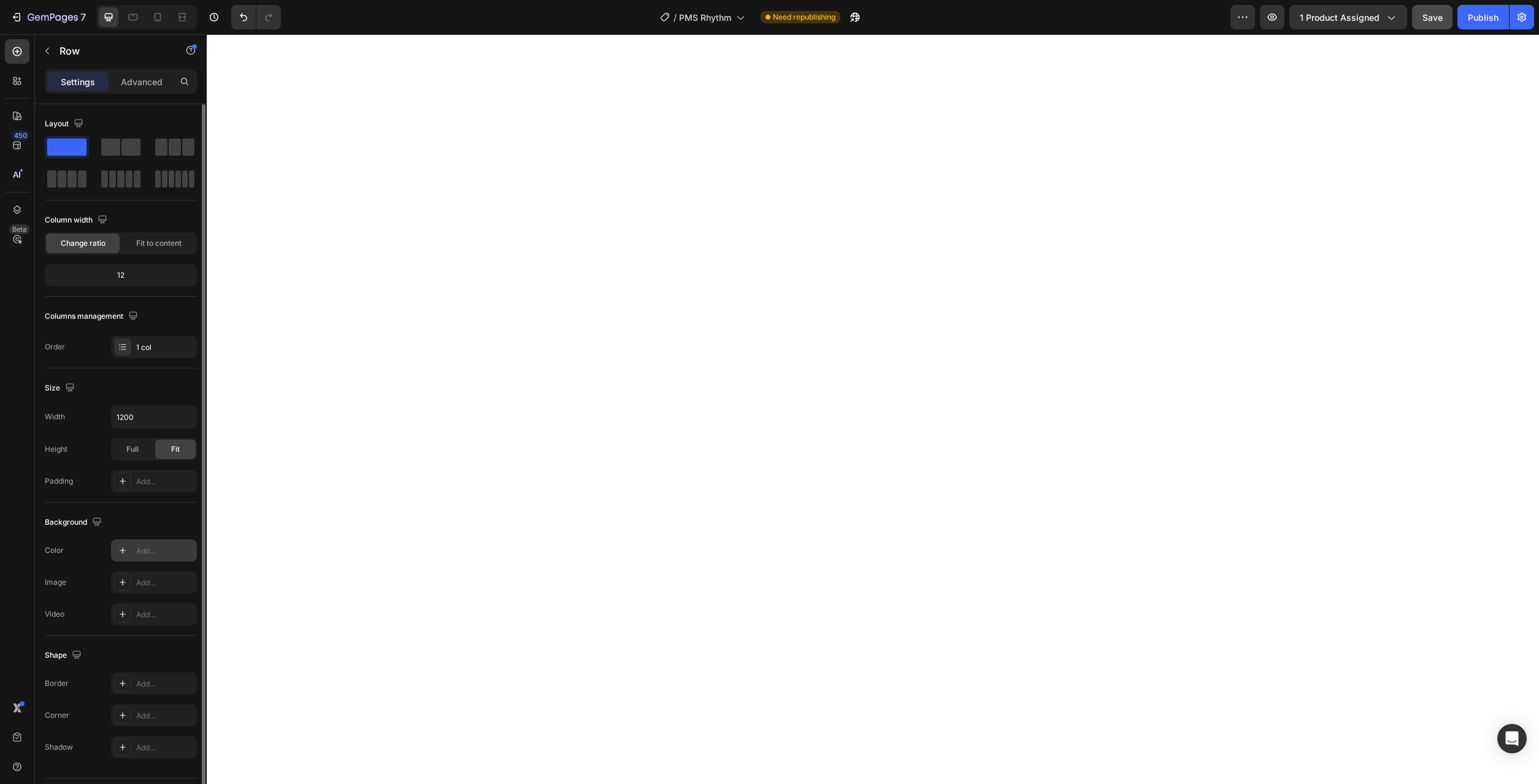
click at [136, 555] on div "Add..." at bounding box center [165, 552] width 58 height 11
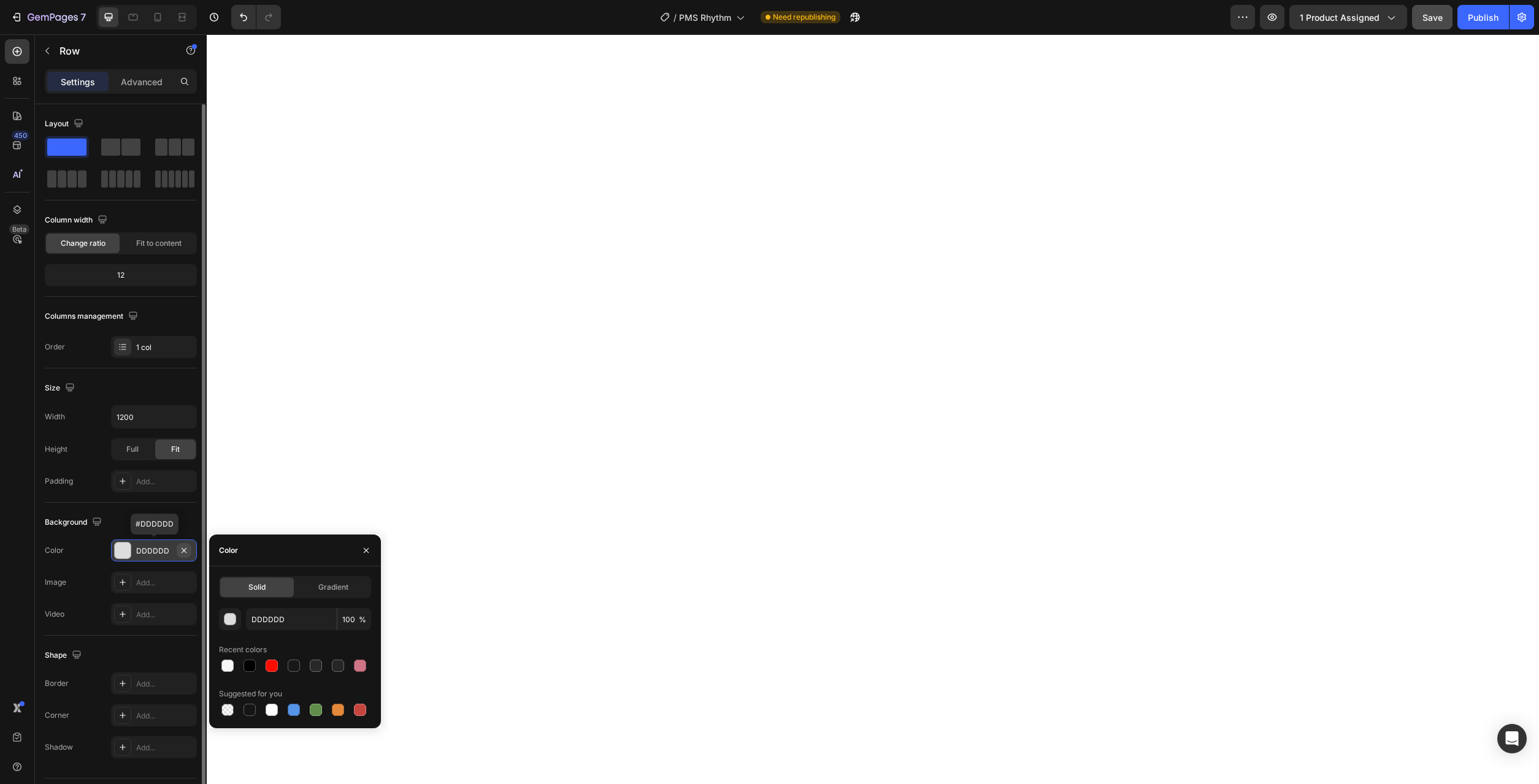
click at [186, 555] on icon "button" at bounding box center [184, 551] width 10 height 10
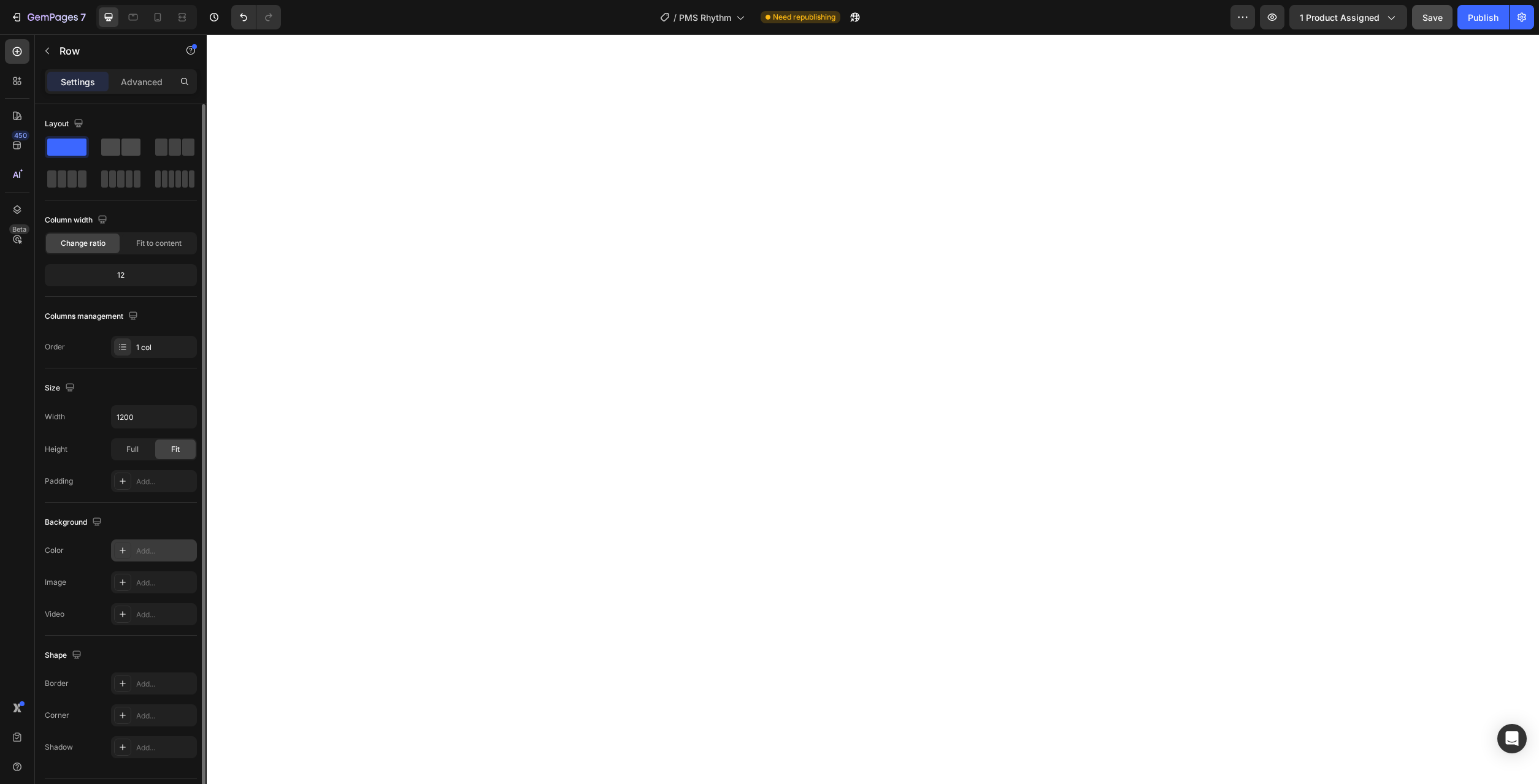
click at [118, 152] on span at bounding box center [111, 147] width 19 height 17
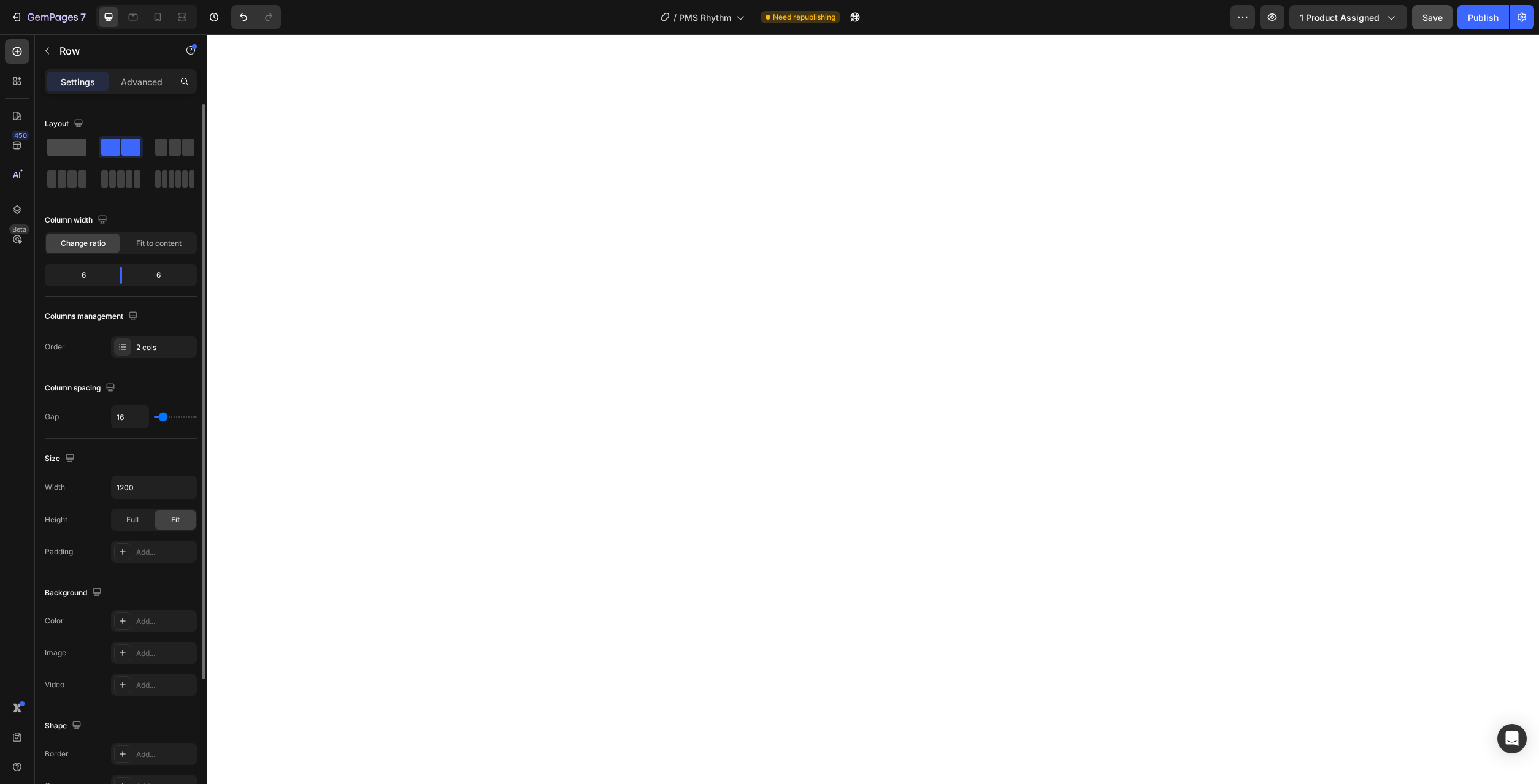
click at [75, 150] on span at bounding box center [67, 147] width 39 height 17
click at [153, 156] on div at bounding box center [175, 147] width 44 height 22
click at [66, 177] on div at bounding box center [67, 179] width 39 height 17
click at [66, 151] on span at bounding box center [67, 147] width 39 height 17
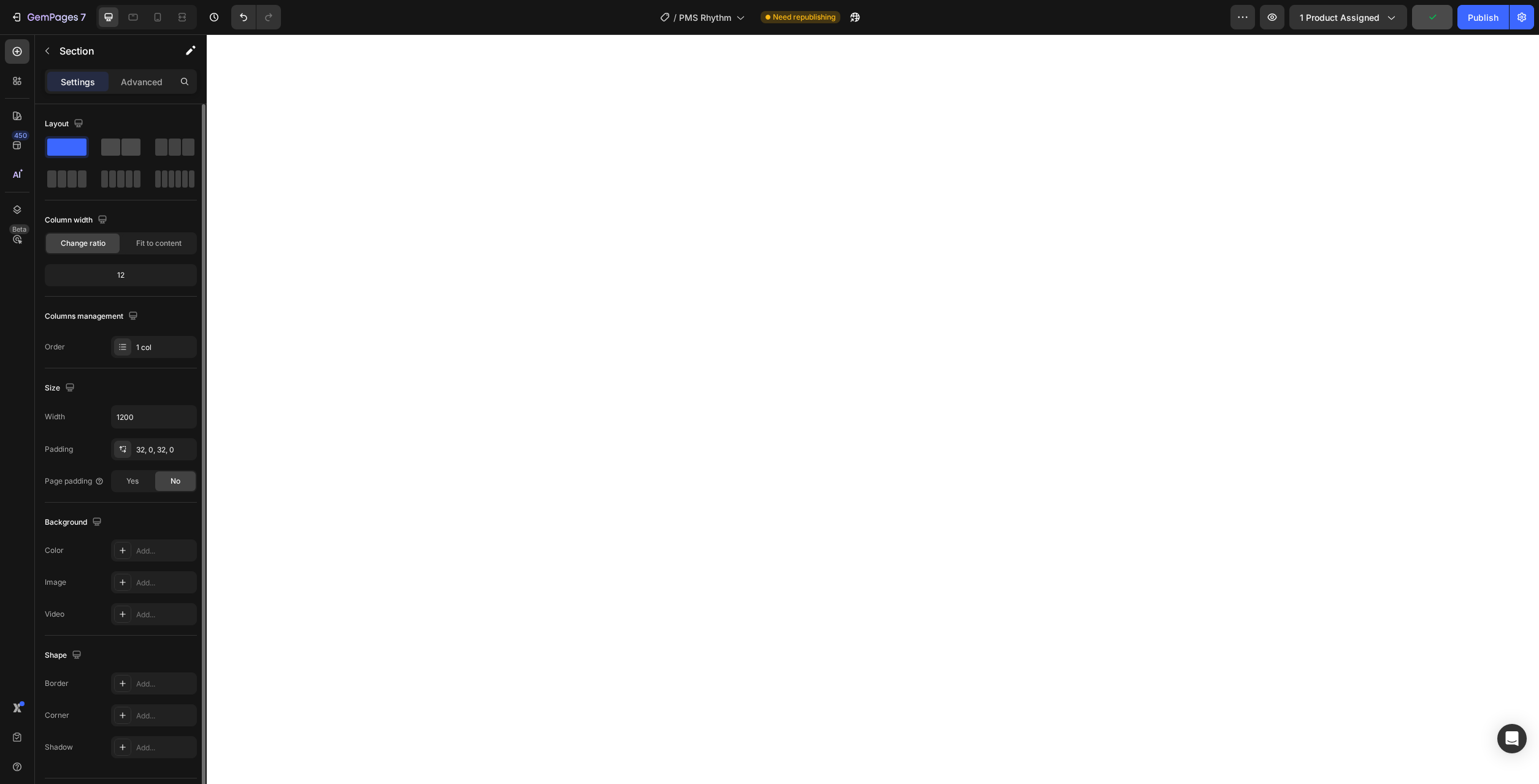
click at [116, 146] on span at bounding box center [111, 147] width 19 height 17
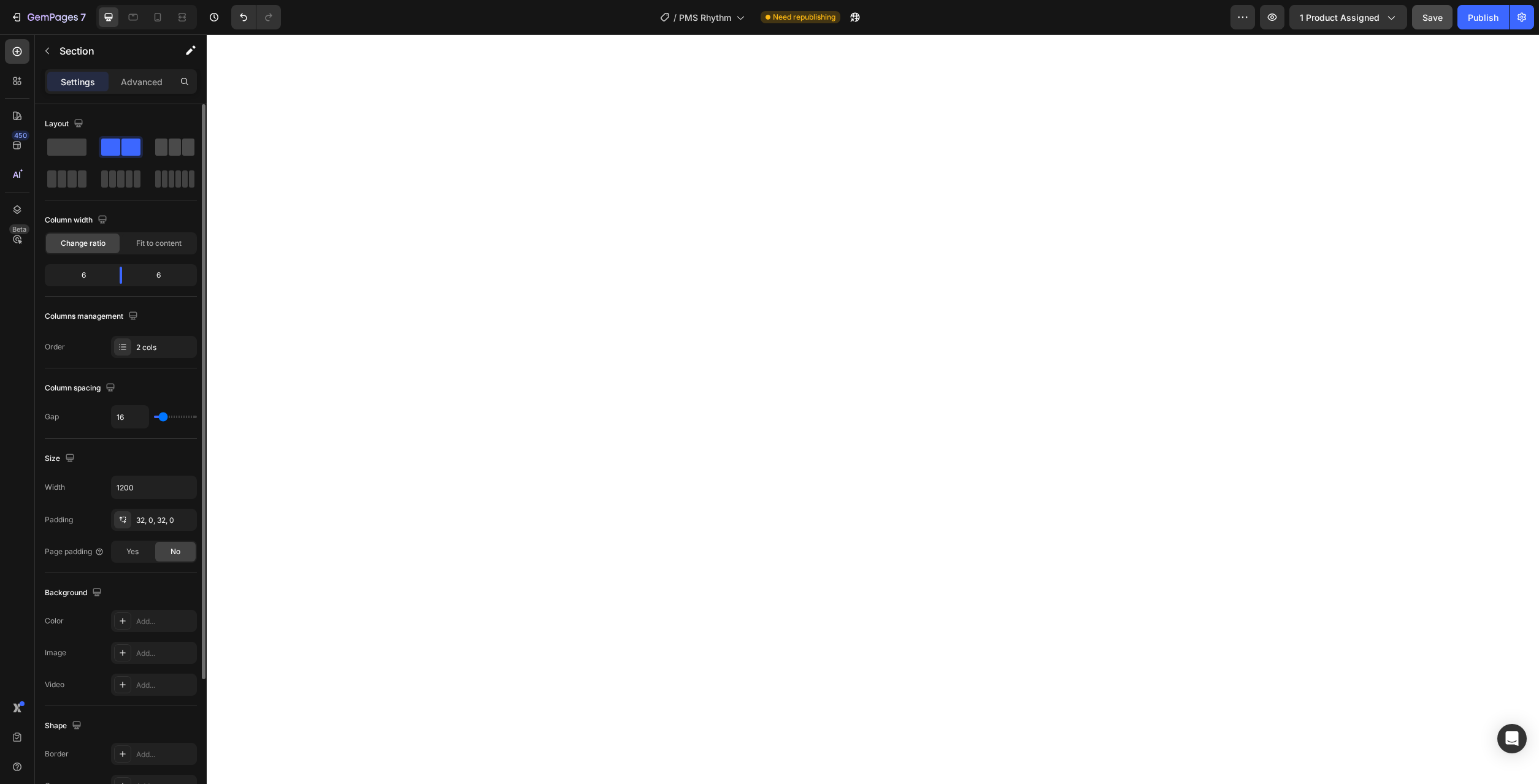
click at [182, 147] on span at bounding box center [189, 147] width 12 height 17
click at [147, 20] on div at bounding box center [147, 17] width 100 height 25
click at [136, 19] on icon at bounding box center [133, 17] width 12 height 12
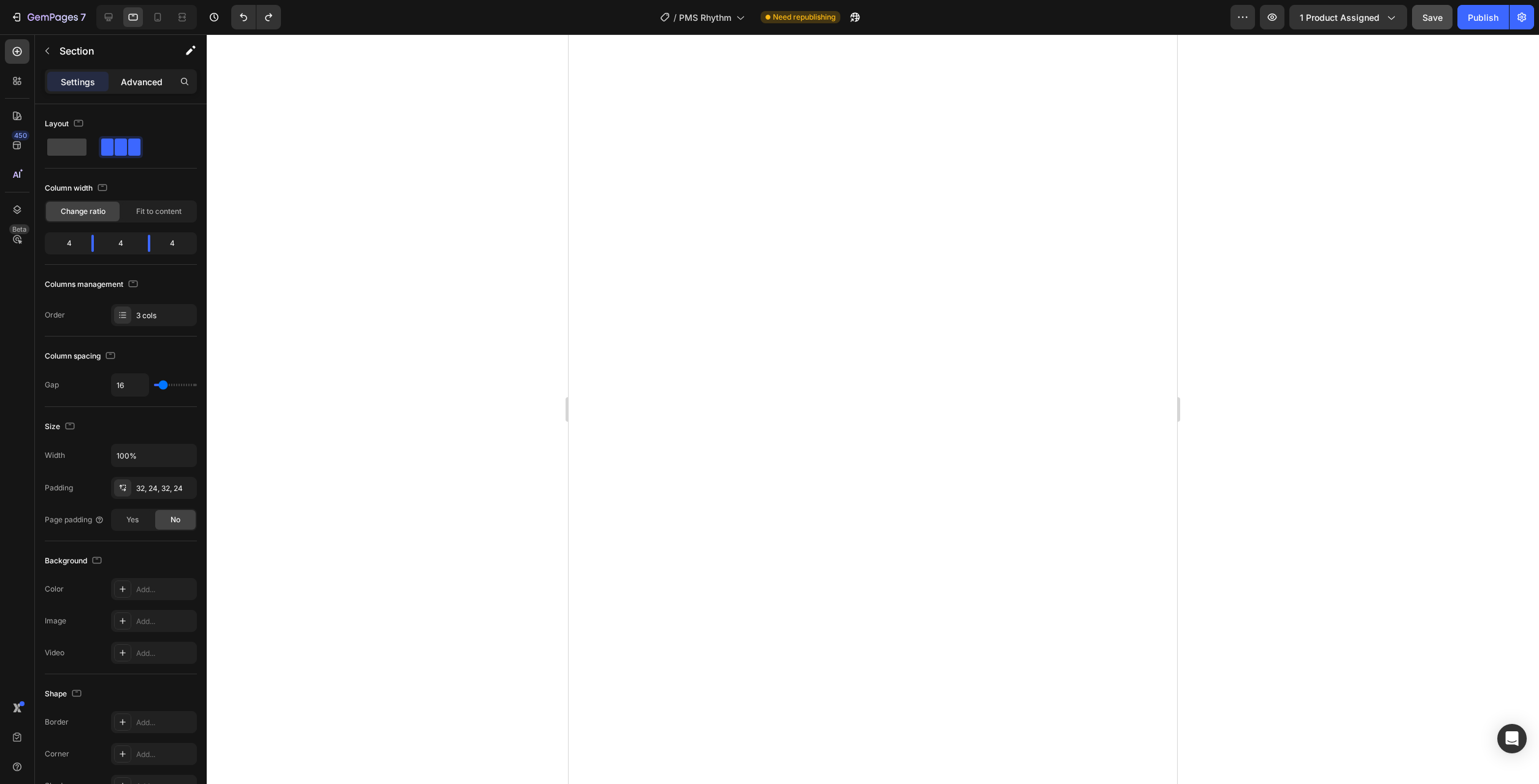
click at [144, 78] on p "Advanced" at bounding box center [142, 82] width 42 height 13
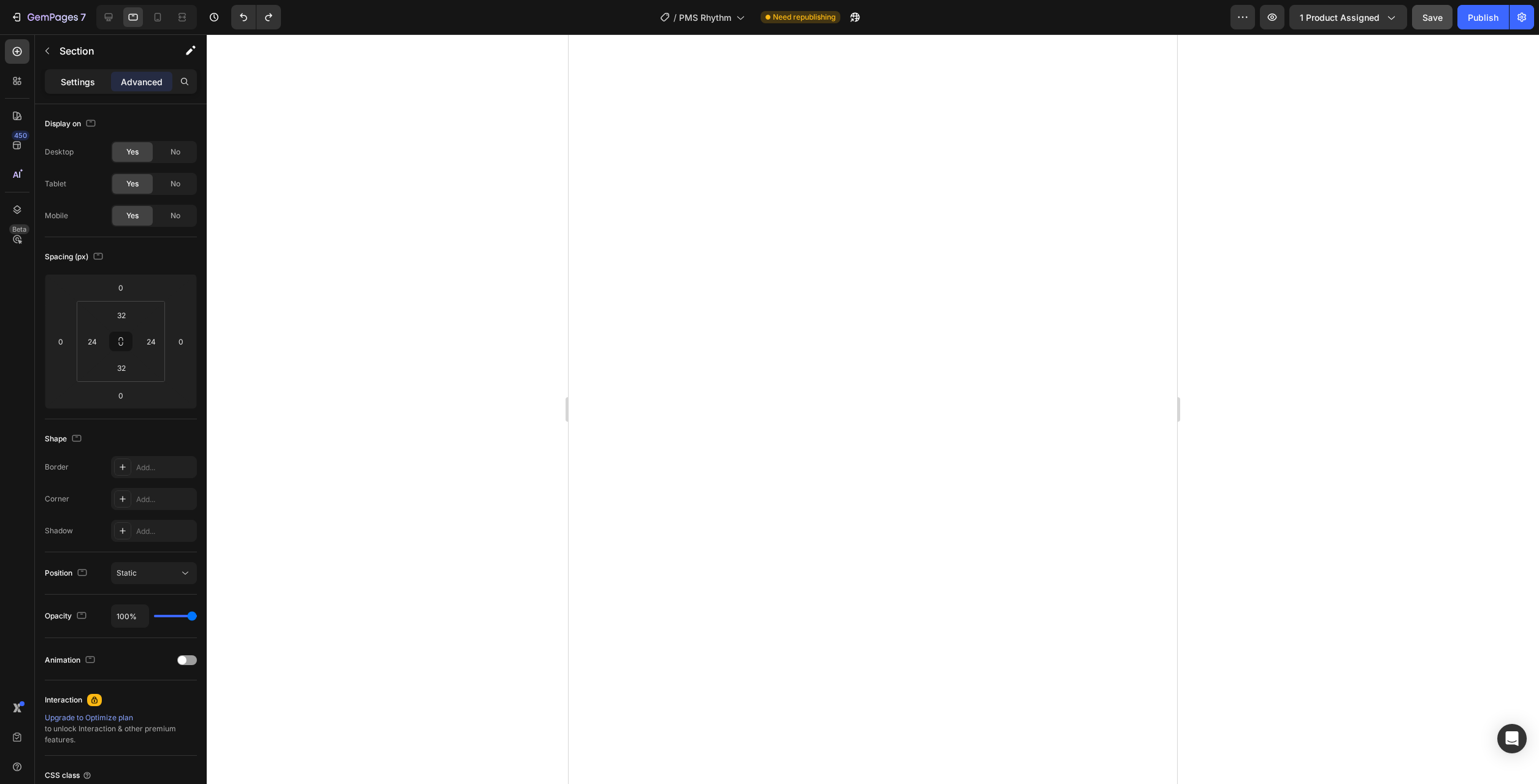
click at [96, 75] on div "Settings" at bounding box center [78, 81] width 61 height 20
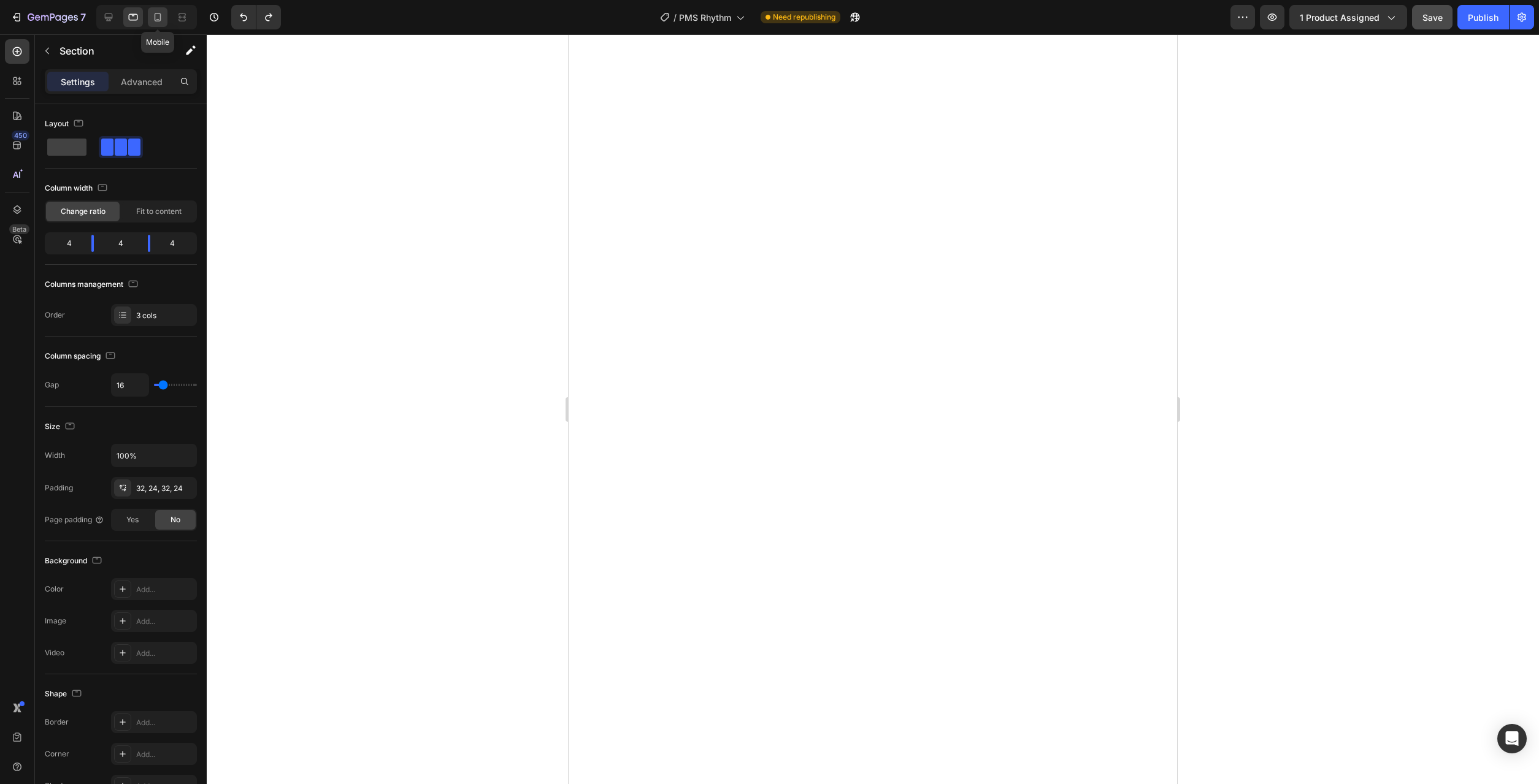
click at [158, 19] on icon at bounding box center [158, 17] width 12 height 12
click at [1430, 19] on span "Save" at bounding box center [1432, 17] width 20 height 10
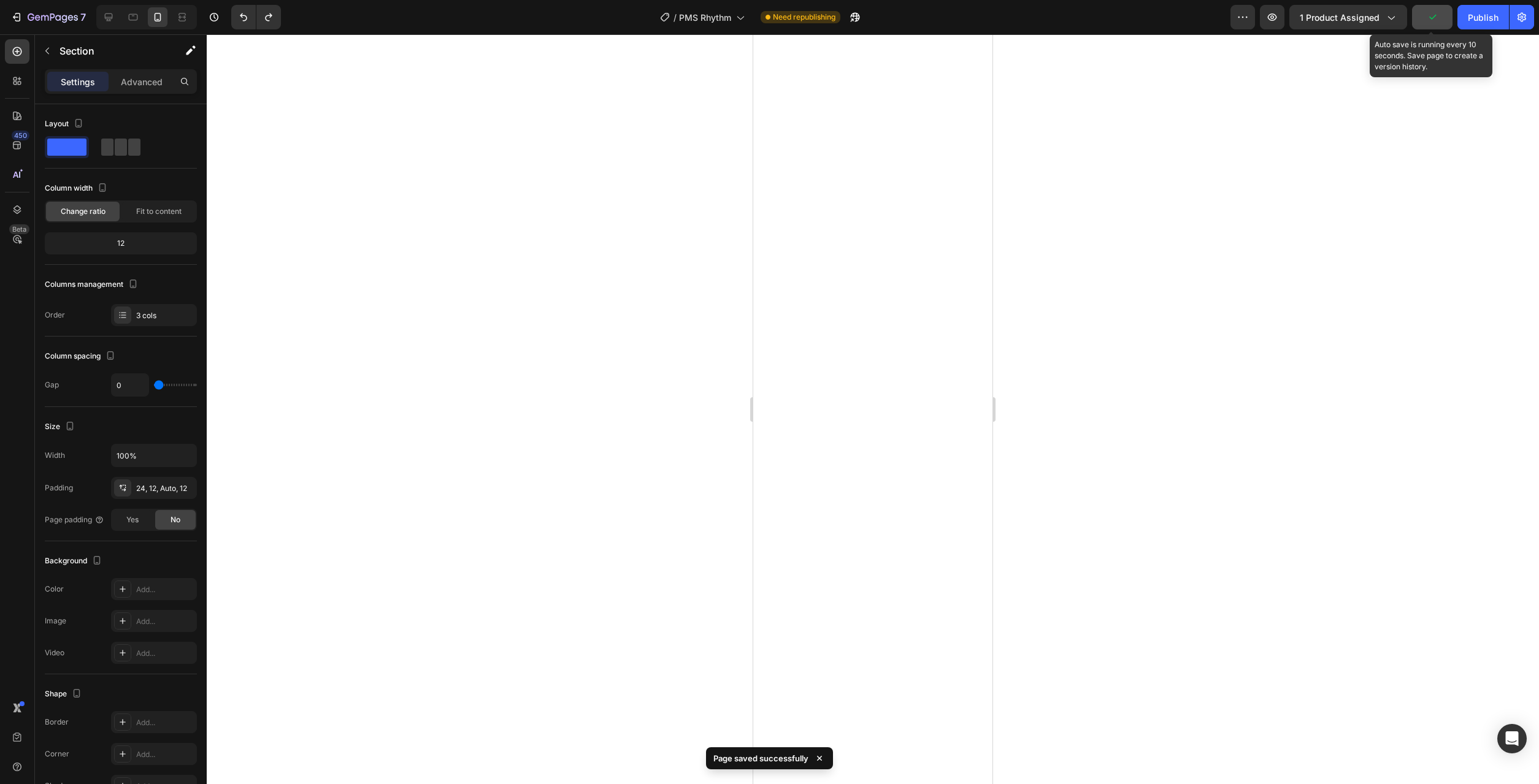
click at [1208, 330] on div at bounding box center [872, 409] width 1333 height 750
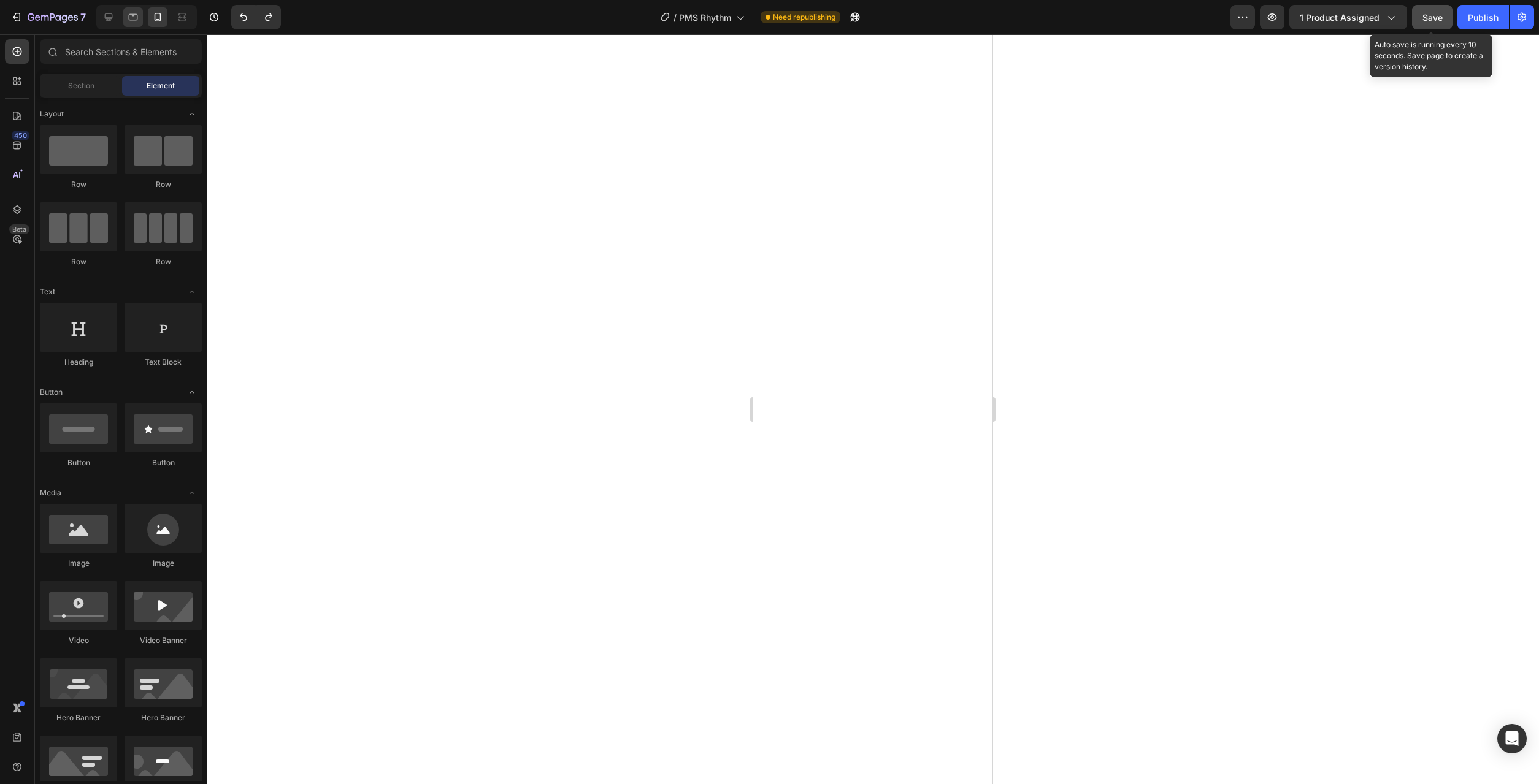
click at [136, 13] on icon at bounding box center [133, 17] width 12 height 12
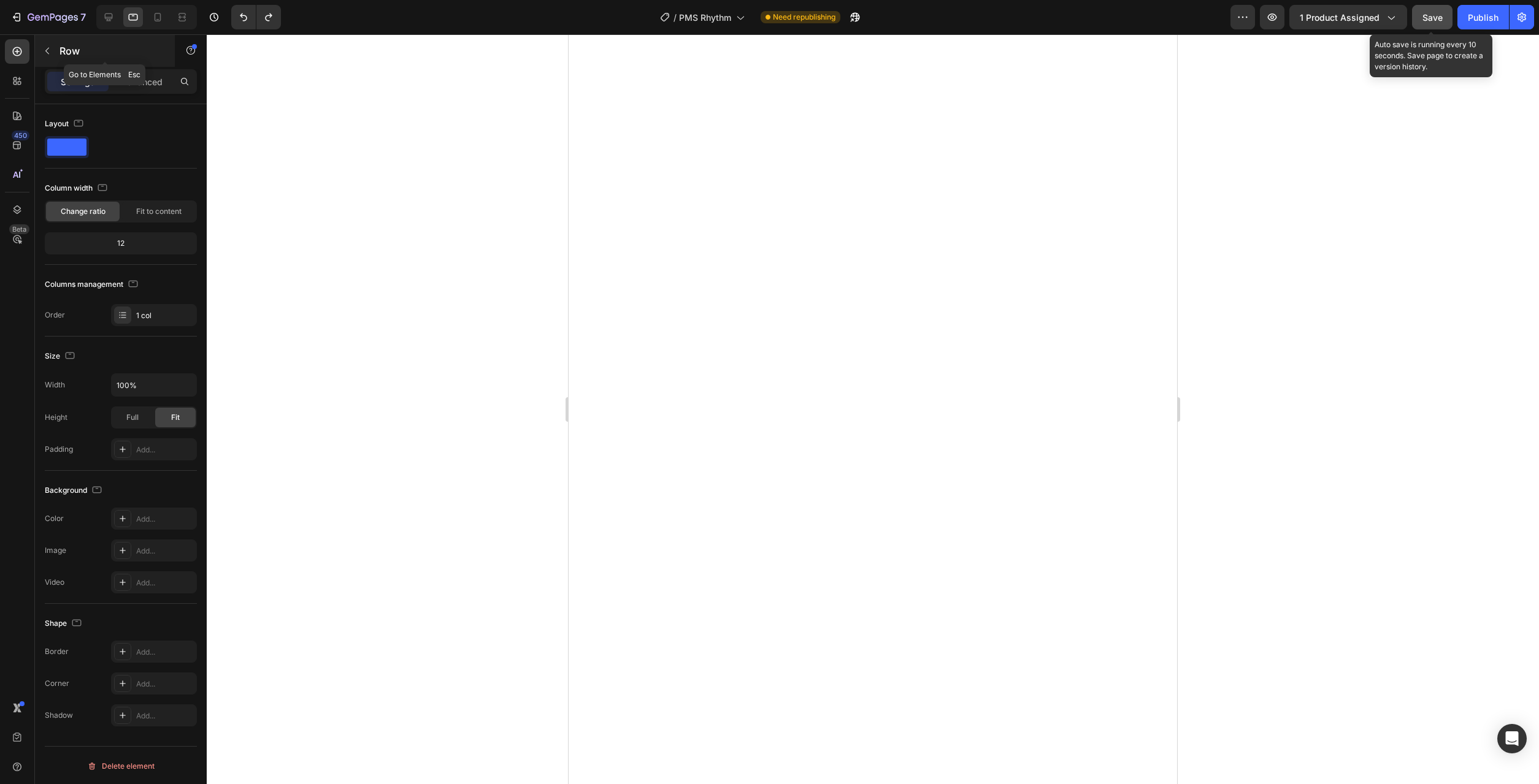
click at [54, 47] on button "button" at bounding box center [47, 51] width 20 height 20
click at [61, 146] on span at bounding box center [67, 147] width 39 height 17
click at [79, 124] on icon "button" at bounding box center [78, 123] width 12 height 12
click at [85, 141] on icon "button" at bounding box center [81, 143] width 8 height 8
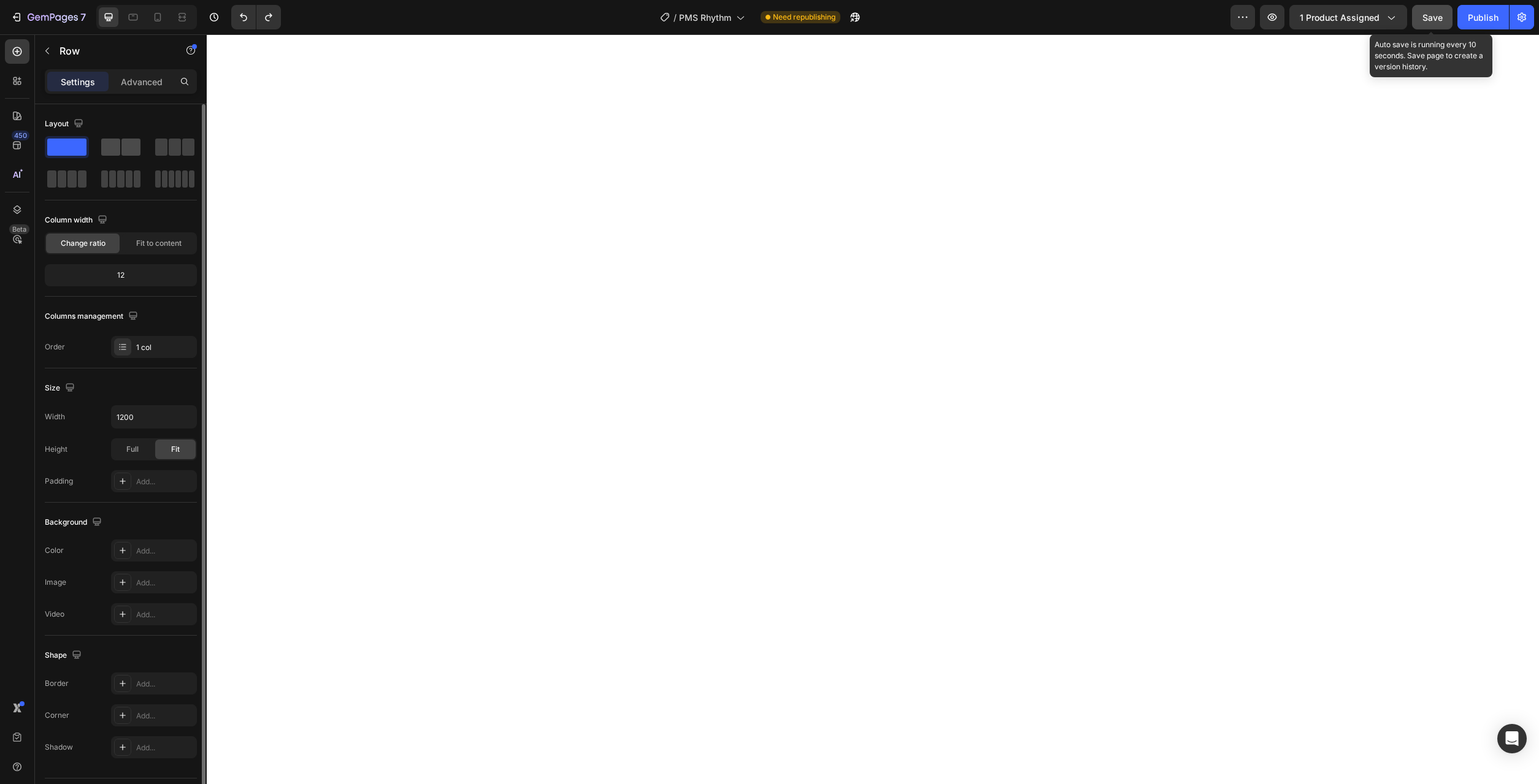
click at [110, 150] on span at bounding box center [111, 147] width 19 height 17
click at [48, 51] on icon "button" at bounding box center [47, 51] width 10 height 10
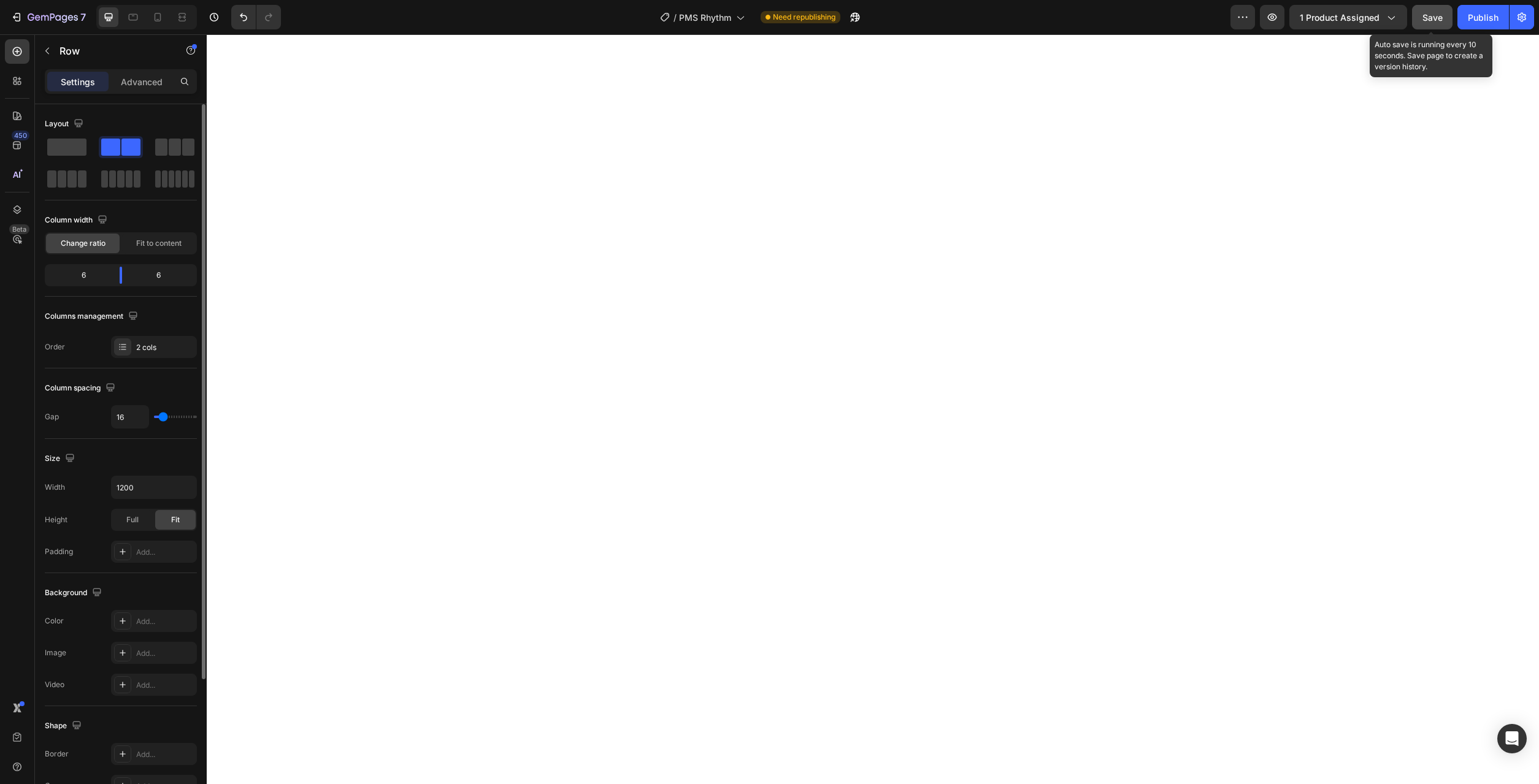
scroll to position [173, 0]
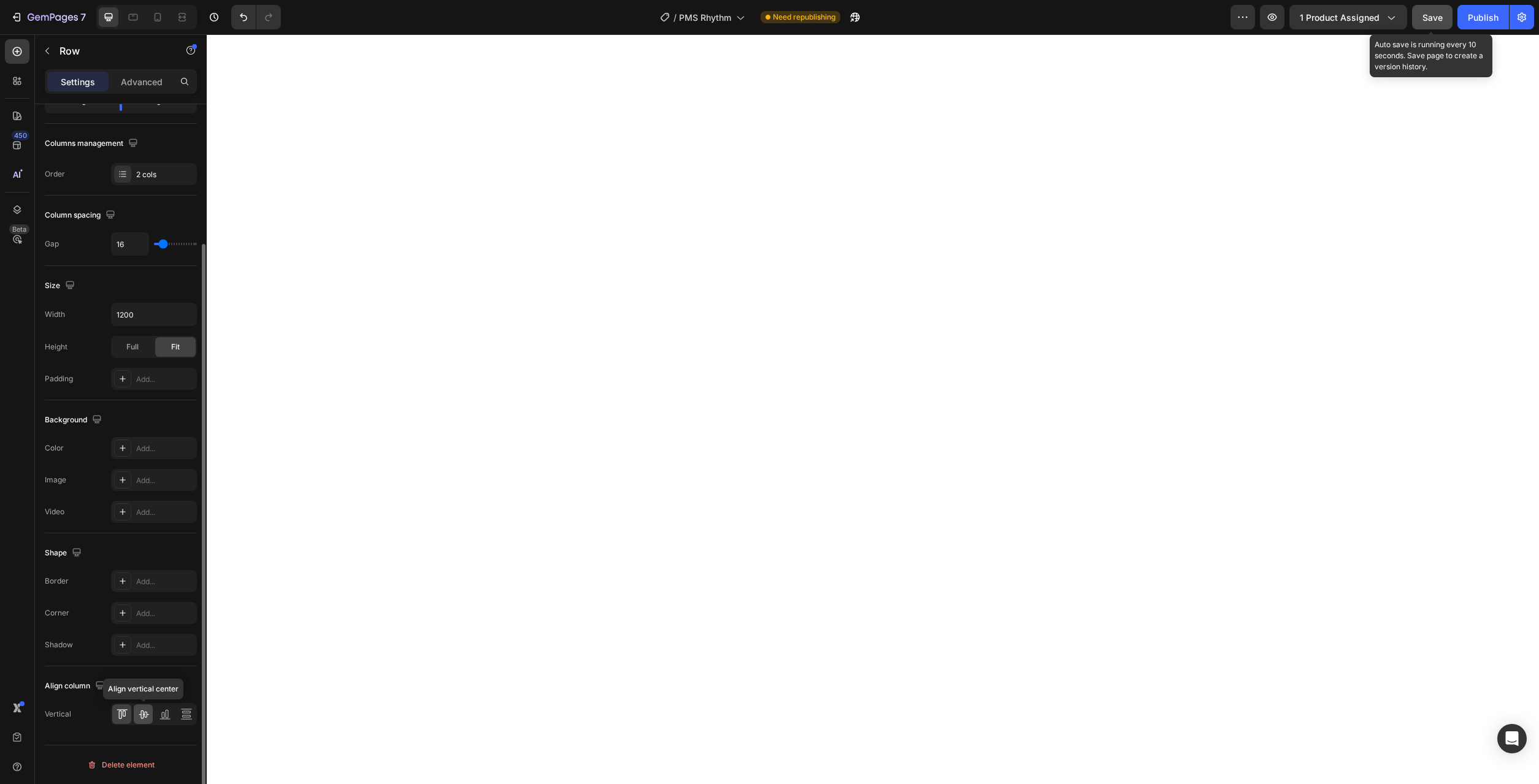
click at [145, 711] on icon at bounding box center [144, 715] width 12 height 12
drag, startPoint x: 158, startPoint y: 243, endPoint x: 83, endPoint y: 150, distance: 119.5
click at [154, 243] on input "range" at bounding box center [175, 244] width 43 height 3
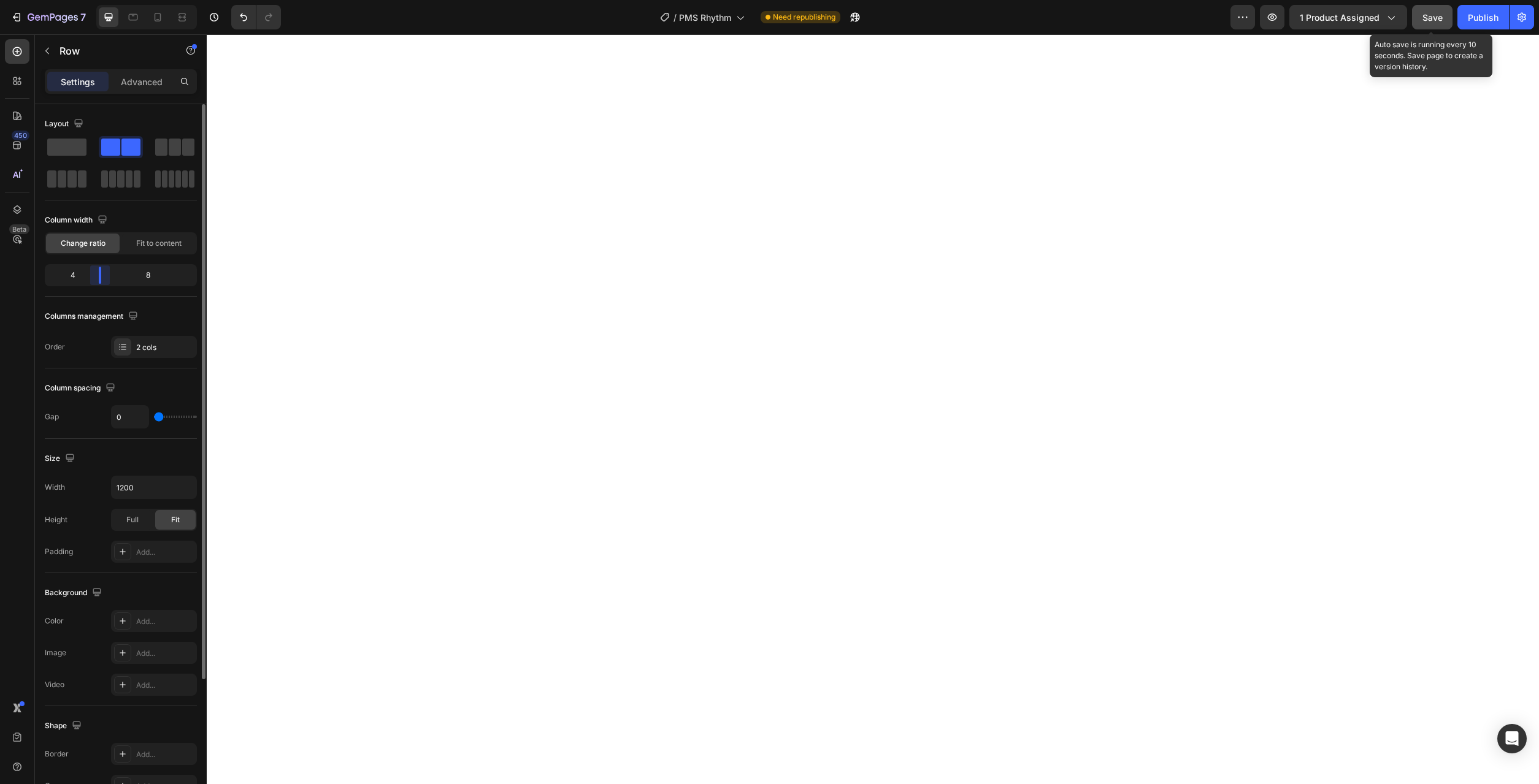
drag, startPoint x: 122, startPoint y: 277, endPoint x: 93, endPoint y: 280, distance: 29.2
click at [93, 280] on div "Layout Column width Change ratio Fit to content 4 8 Columns management Order 2 …" at bounding box center [121, 462] width 172 height 715
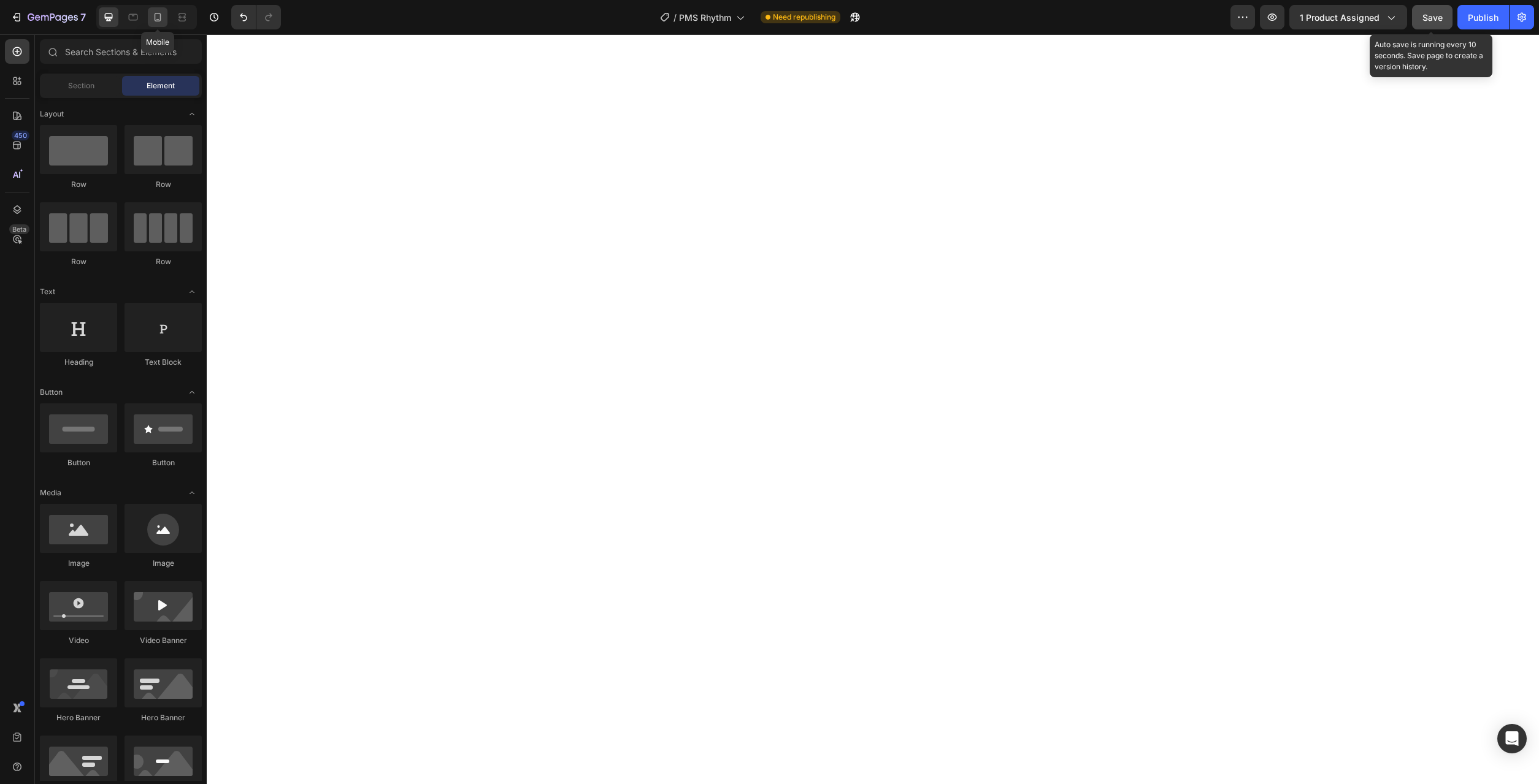
click at [160, 18] on icon at bounding box center [158, 17] width 7 height 8
click at [1452, 348] on div at bounding box center [872, 409] width 1333 height 750
click at [1431, 19] on span "Save" at bounding box center [1432, 17] width 20 height 10
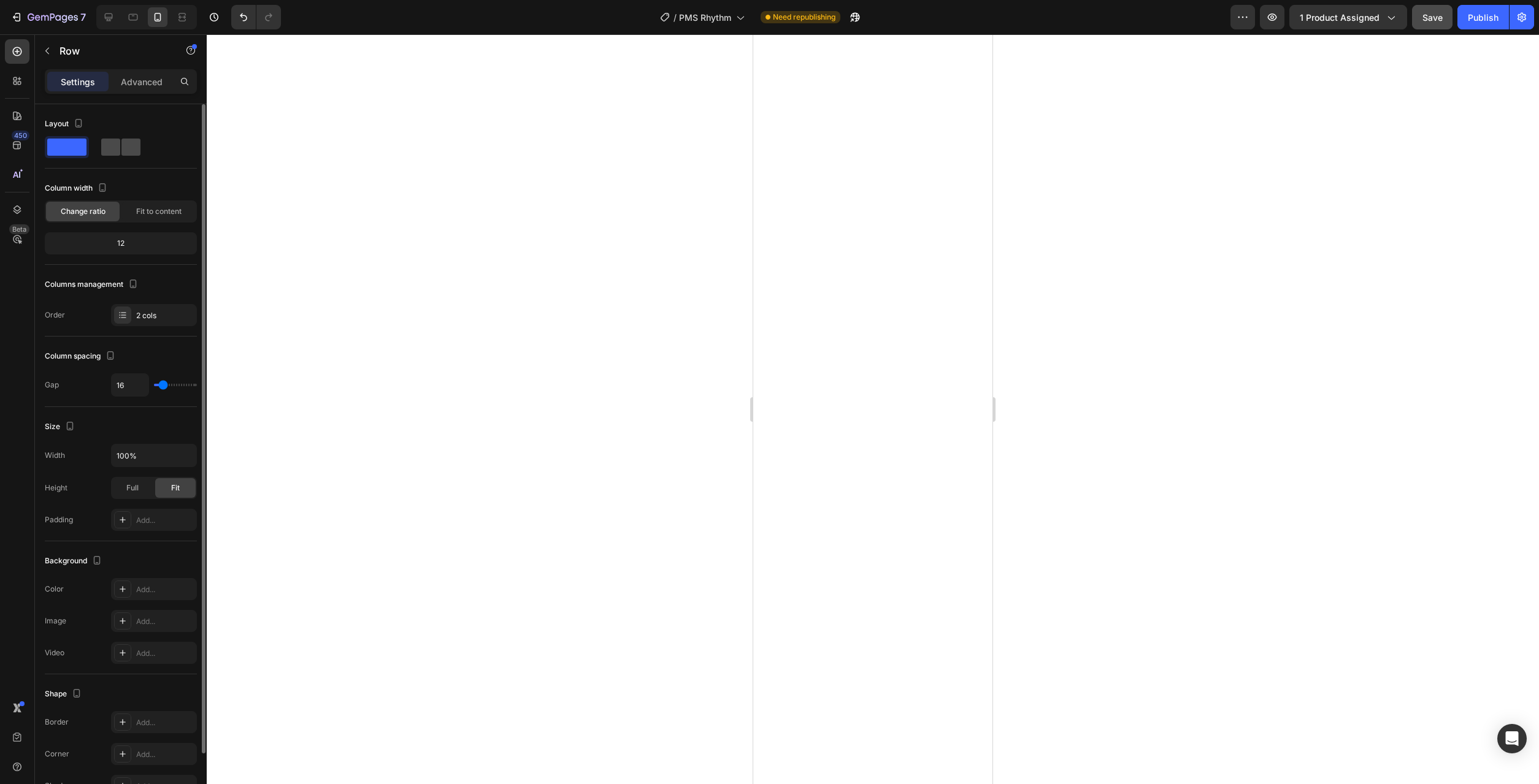
click at [122, 146] on span at bounding box center [131, 147] width 19 height 17
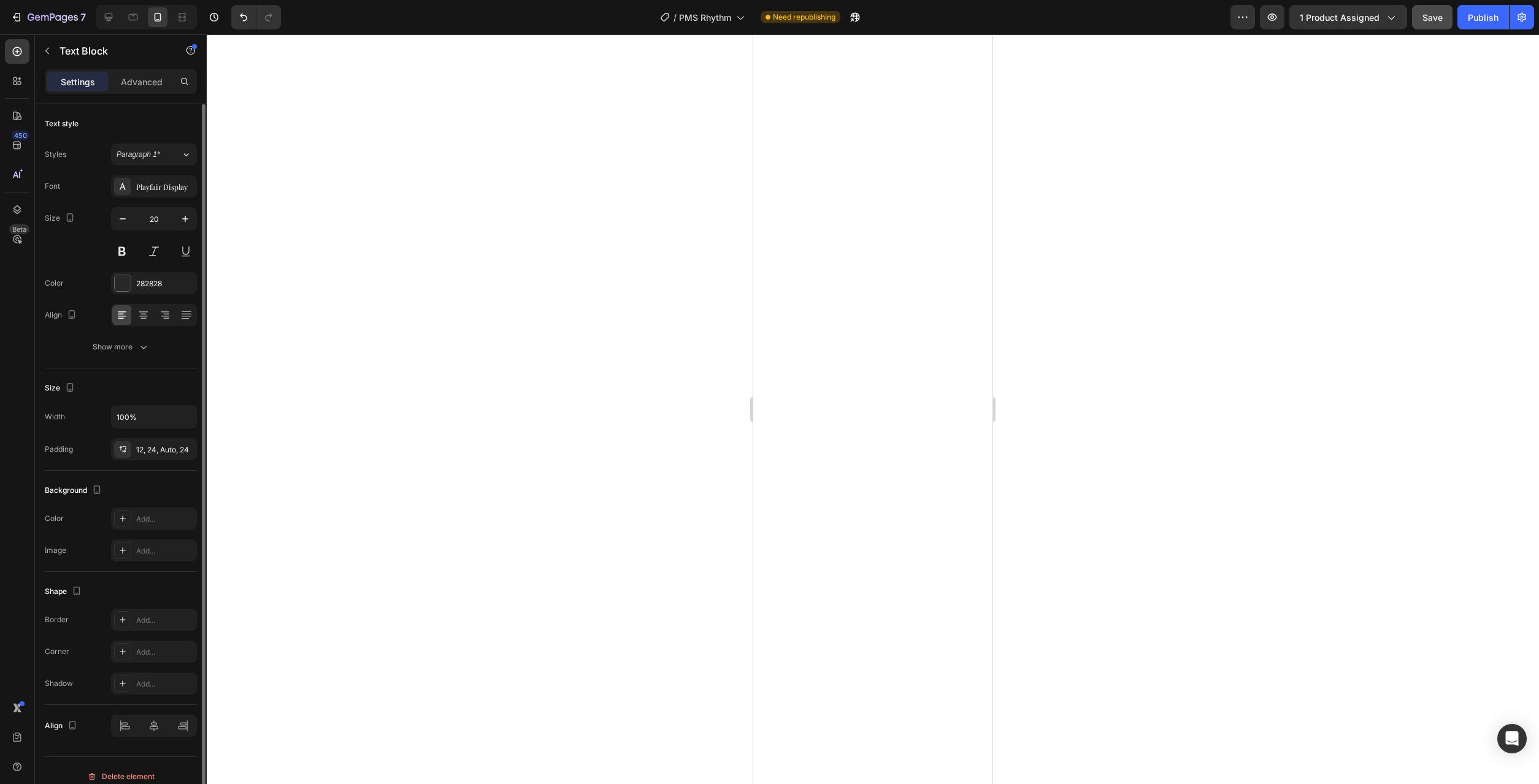
scroll to position [12, 0]
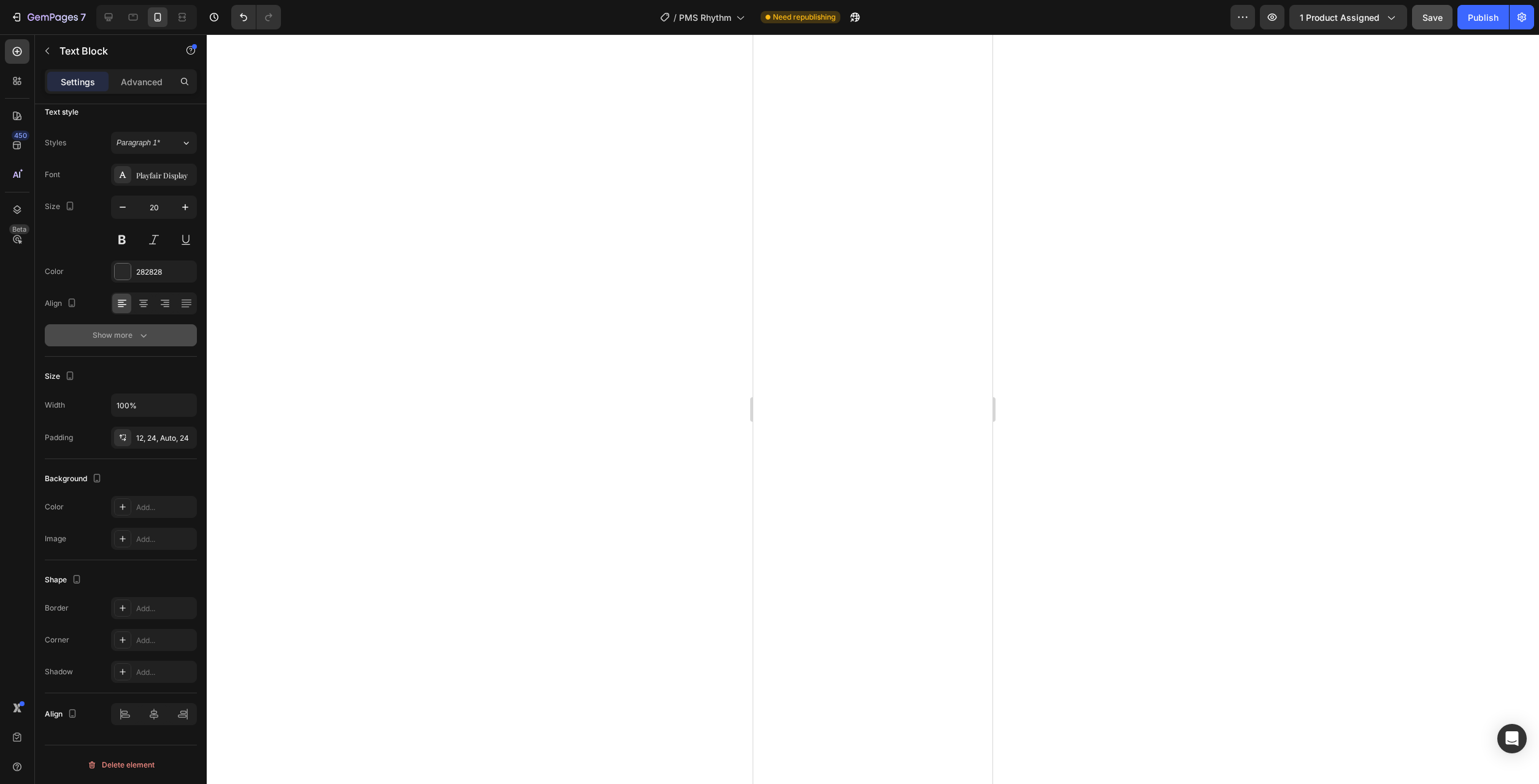
click at [118, 338] on div "Show more" at bounding box center [121, 336] width 57 height 12
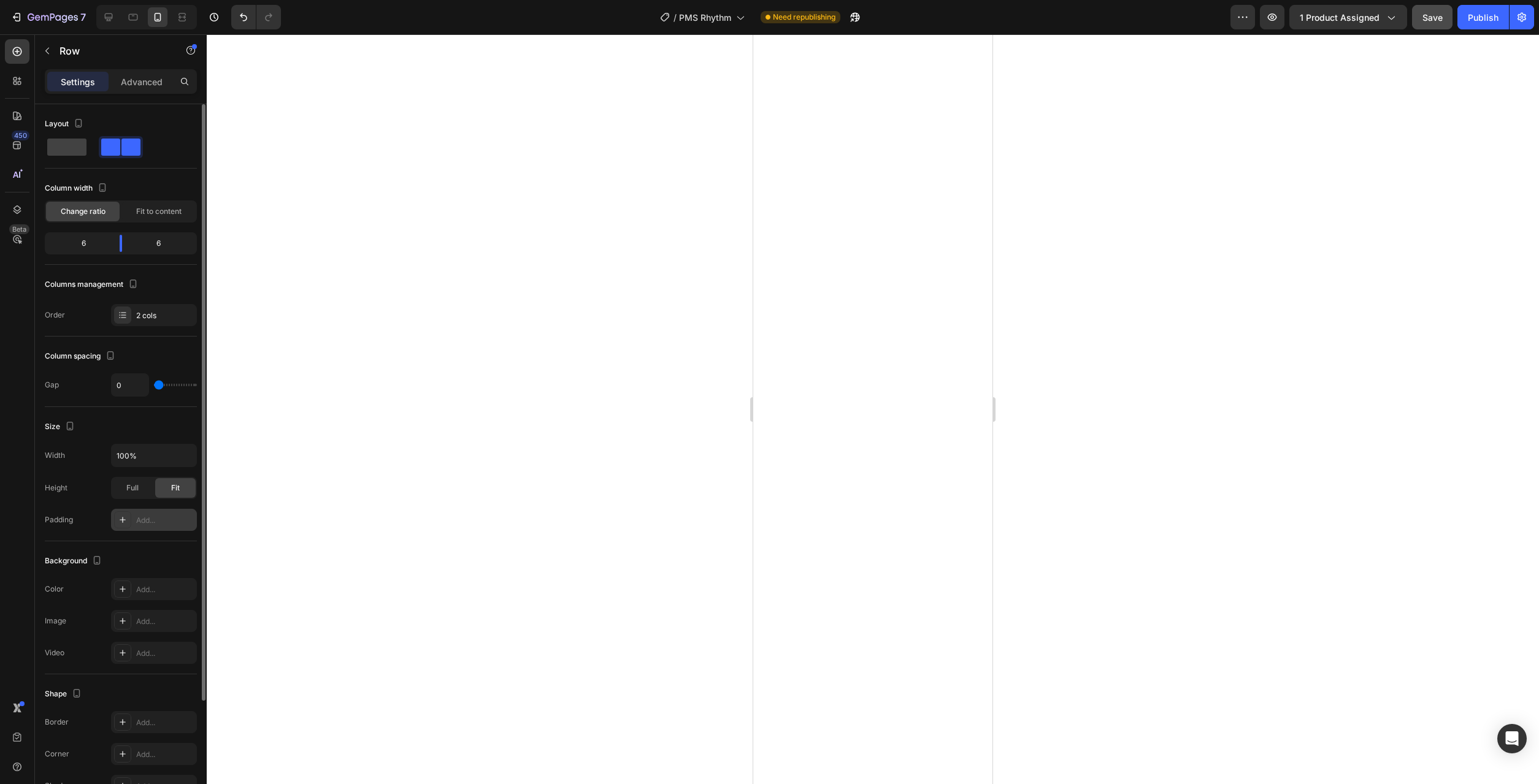
scroll to position [141, 0]
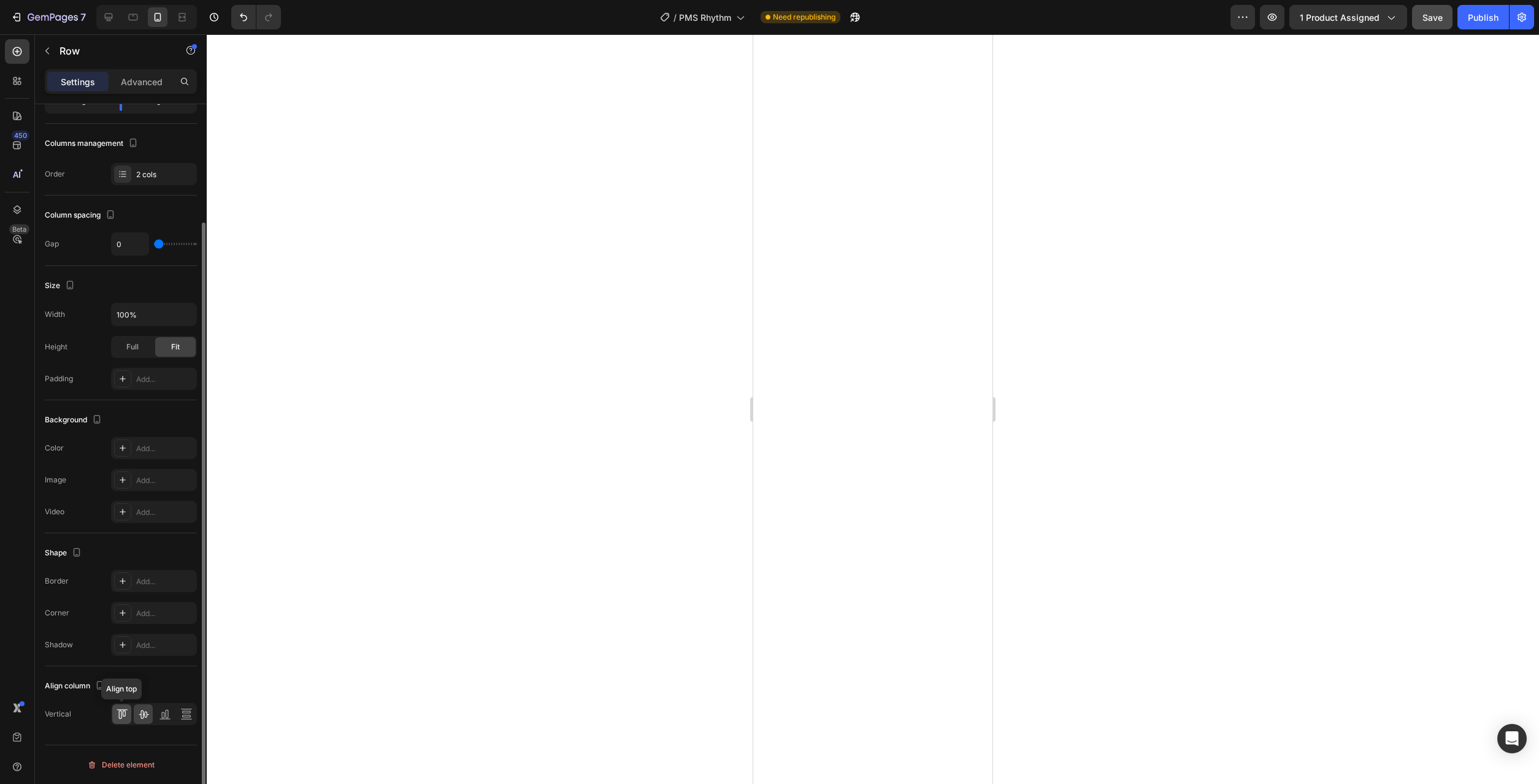
click at [117, 712] on icon at bounding box center [122, 715] width 12 height 12
click at [139, 714] on icon at bounding box center [144, 715] width 12 height 12
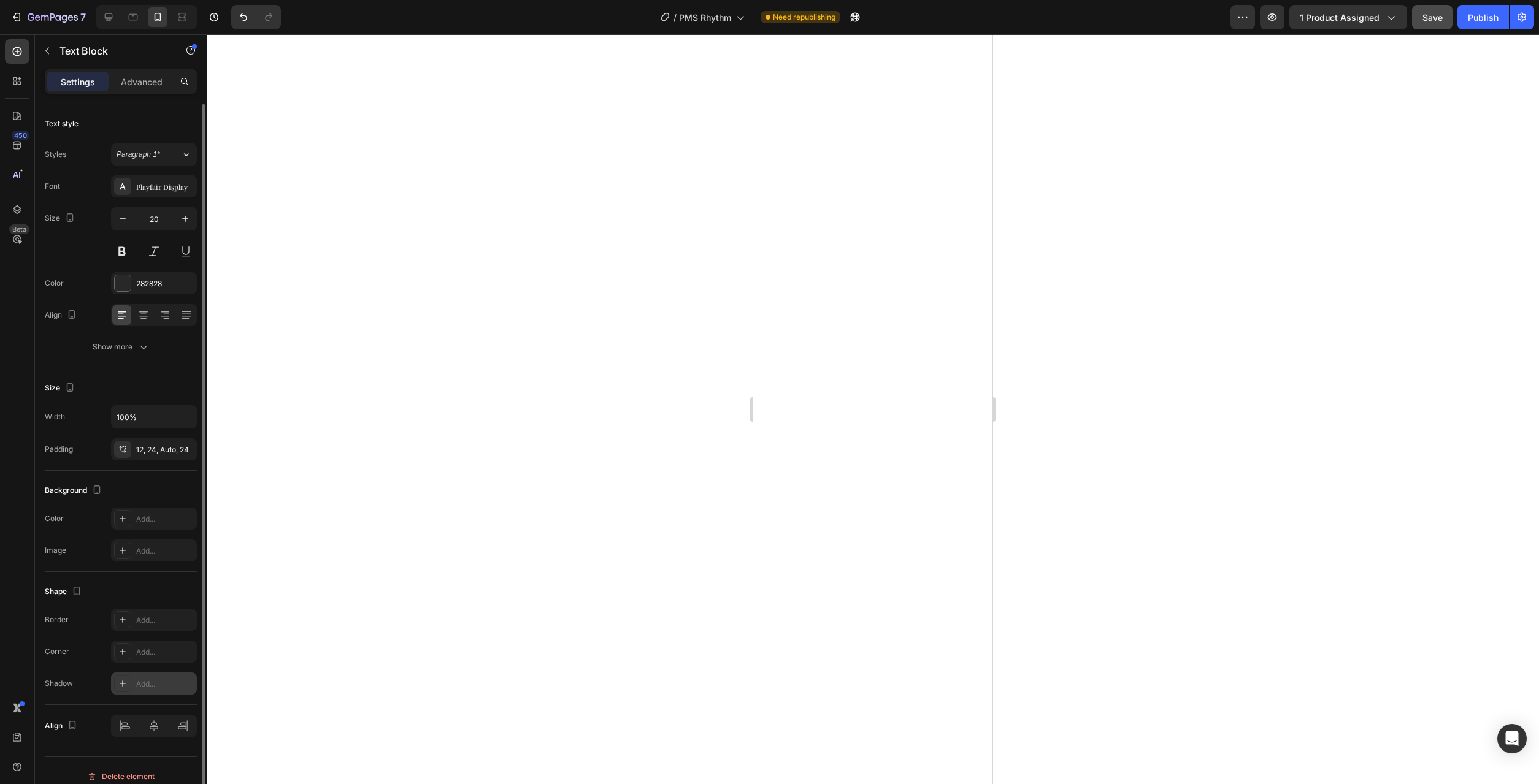
scroll to position [12, 0]
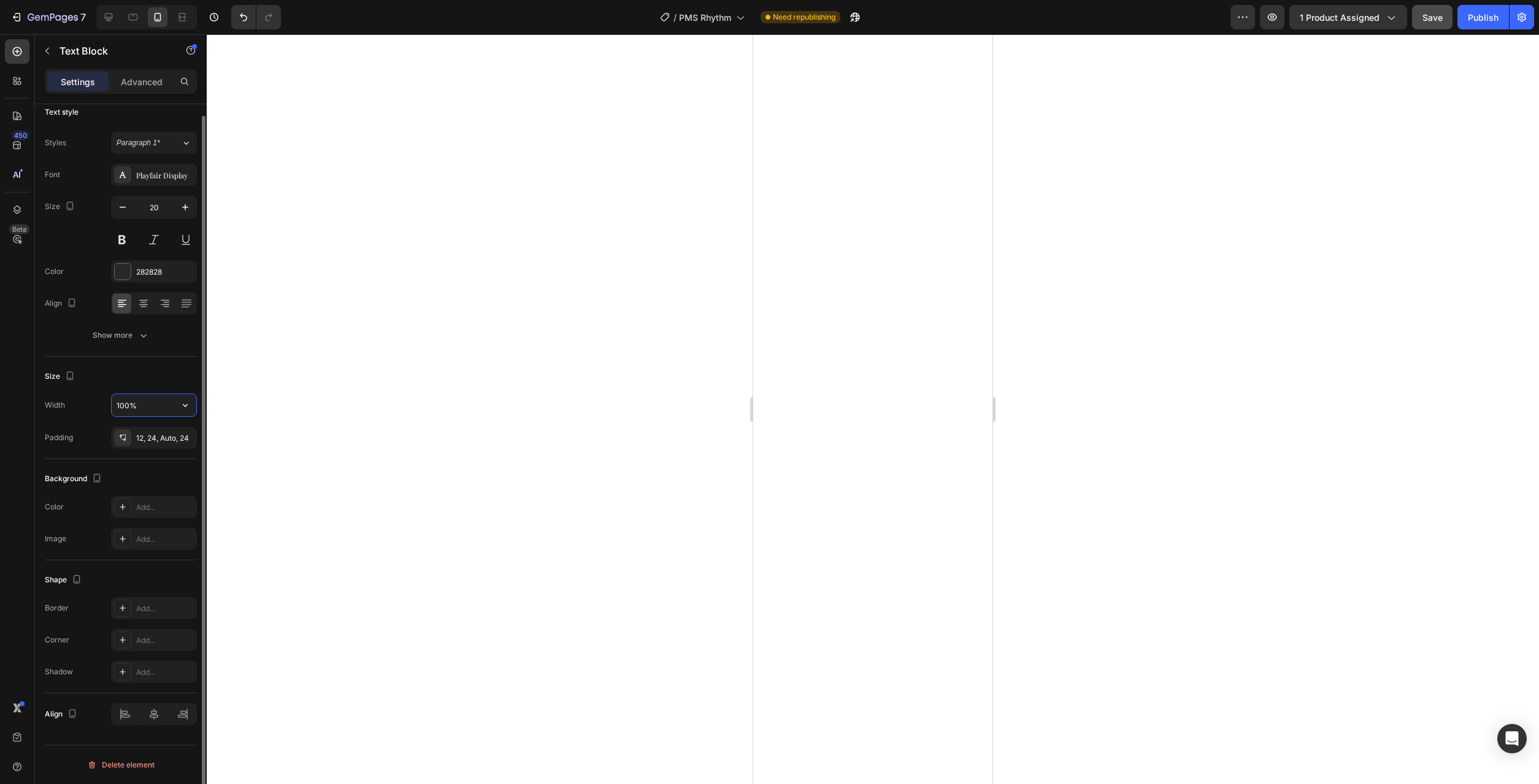
click at [171, 404] on input "100%" at bounding box center [153, 405] width 85 height 22
click at [183, 400] on icon "button" at bounding box center [185, 405] width 12 height 12
click at [149, 407] on input "Auto" at bounding box center [153, 405] width 85 height 22
drag, startPoint x: 176, startPoint y: 404, endPoint x: 183, endPoint y: 404, distance: 7.0
click at [177, 404] on button "button" at bounding box center [185, 405] width 22 height 22
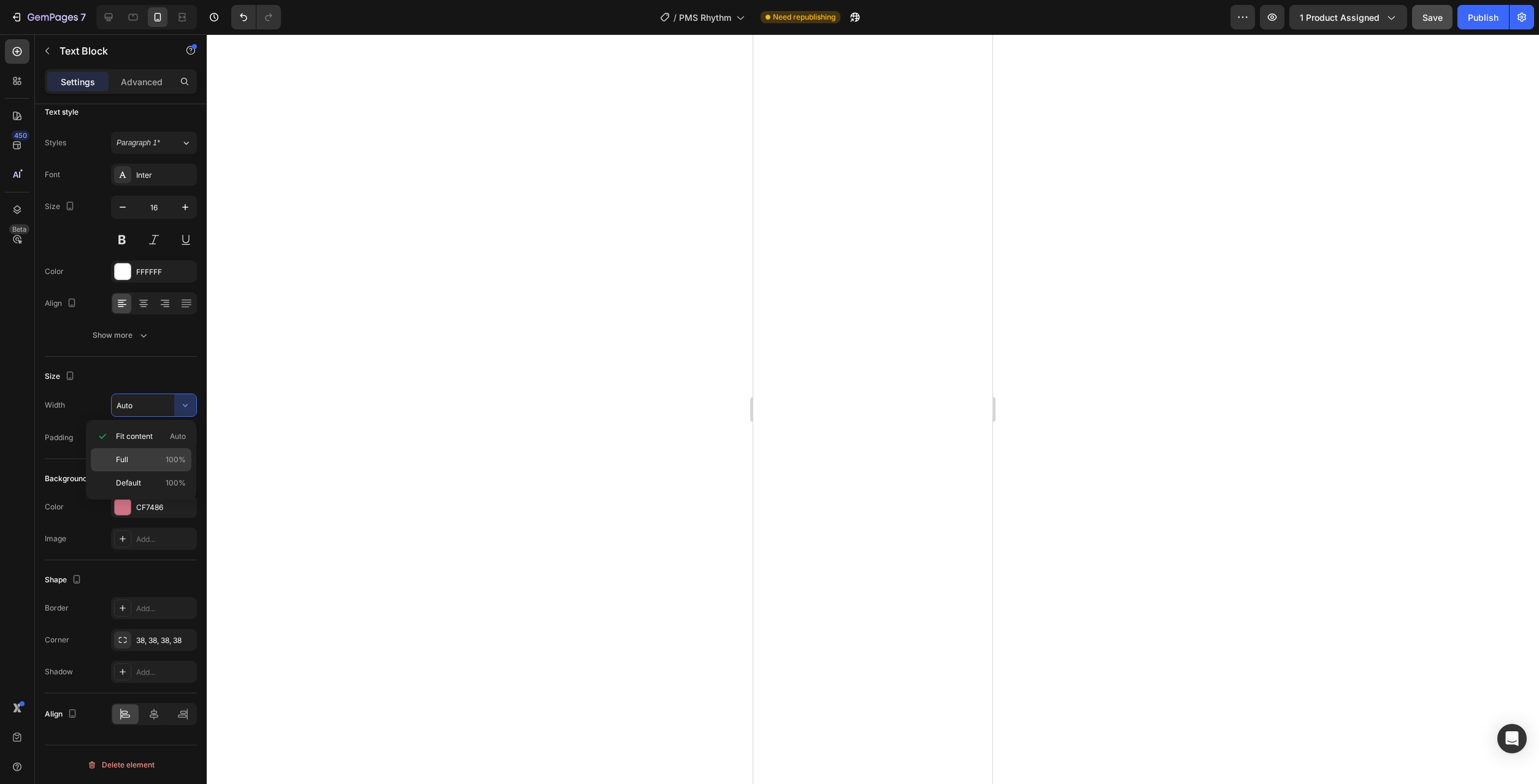
click at [165, 472] on div "Full 100%" at bounding box center [141, 483] width 100 height 23
click at [170, 443] on div "Fit content Auto" at bounding box center [141, 437] width 100 height 23
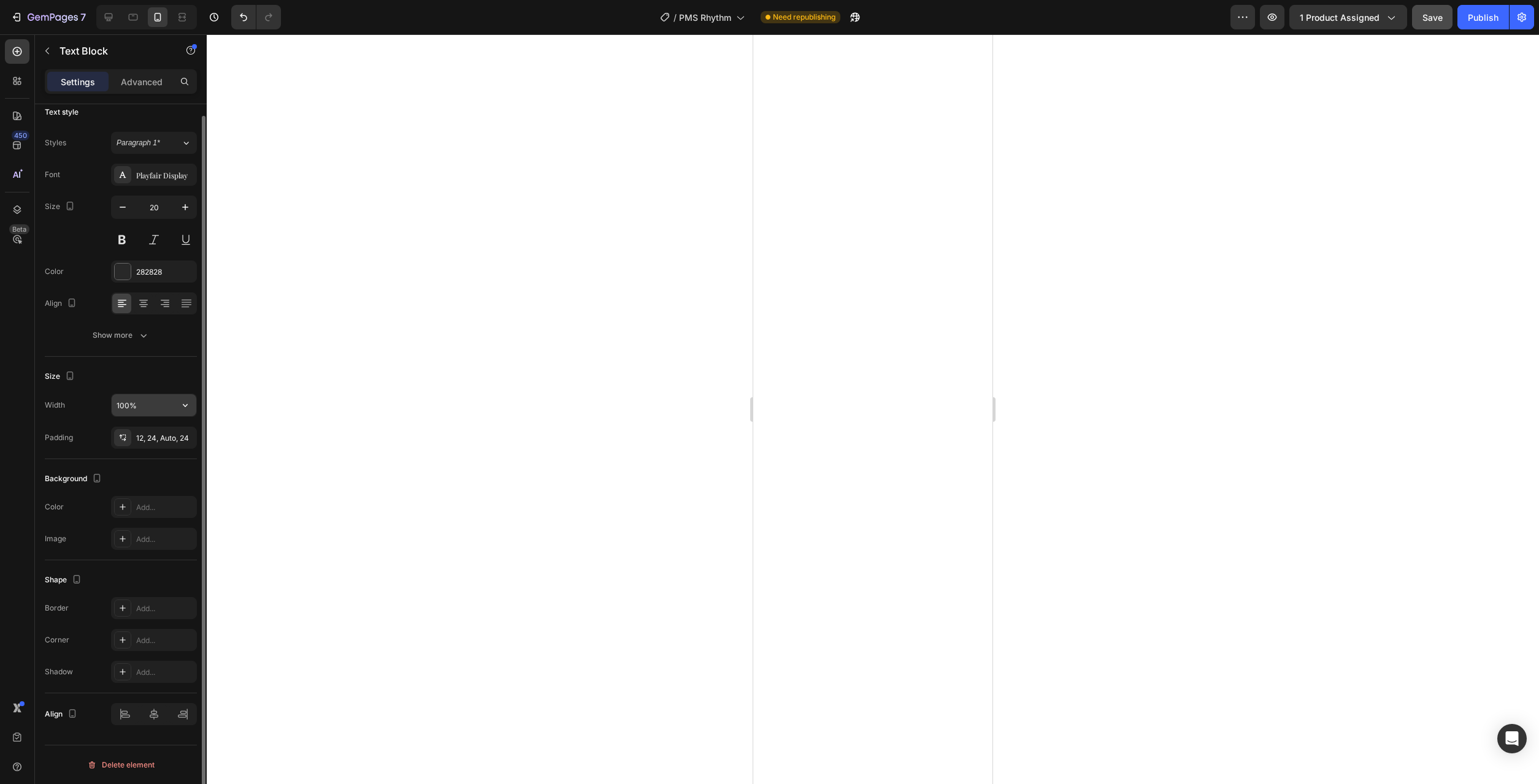
click at [171, 395] on input "100%" at bounding box center [153, 405] width 85 height 22
click at [187, 402] on icon "button" at bounding box center [185, 405] width 12 height 12
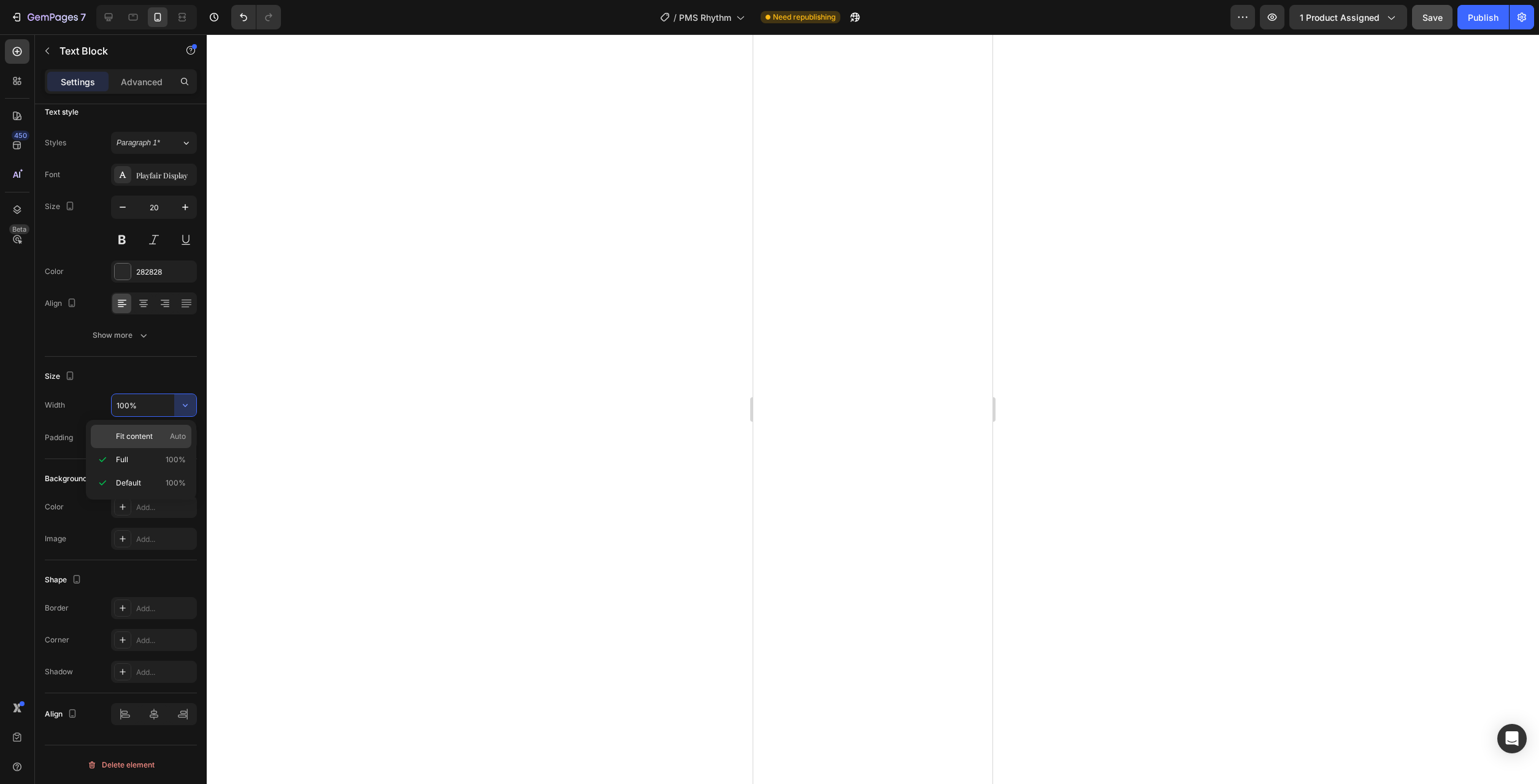
click at [150, 444] on div "Fit content Auto" at bounding box center [141, 437] width 100 height 23
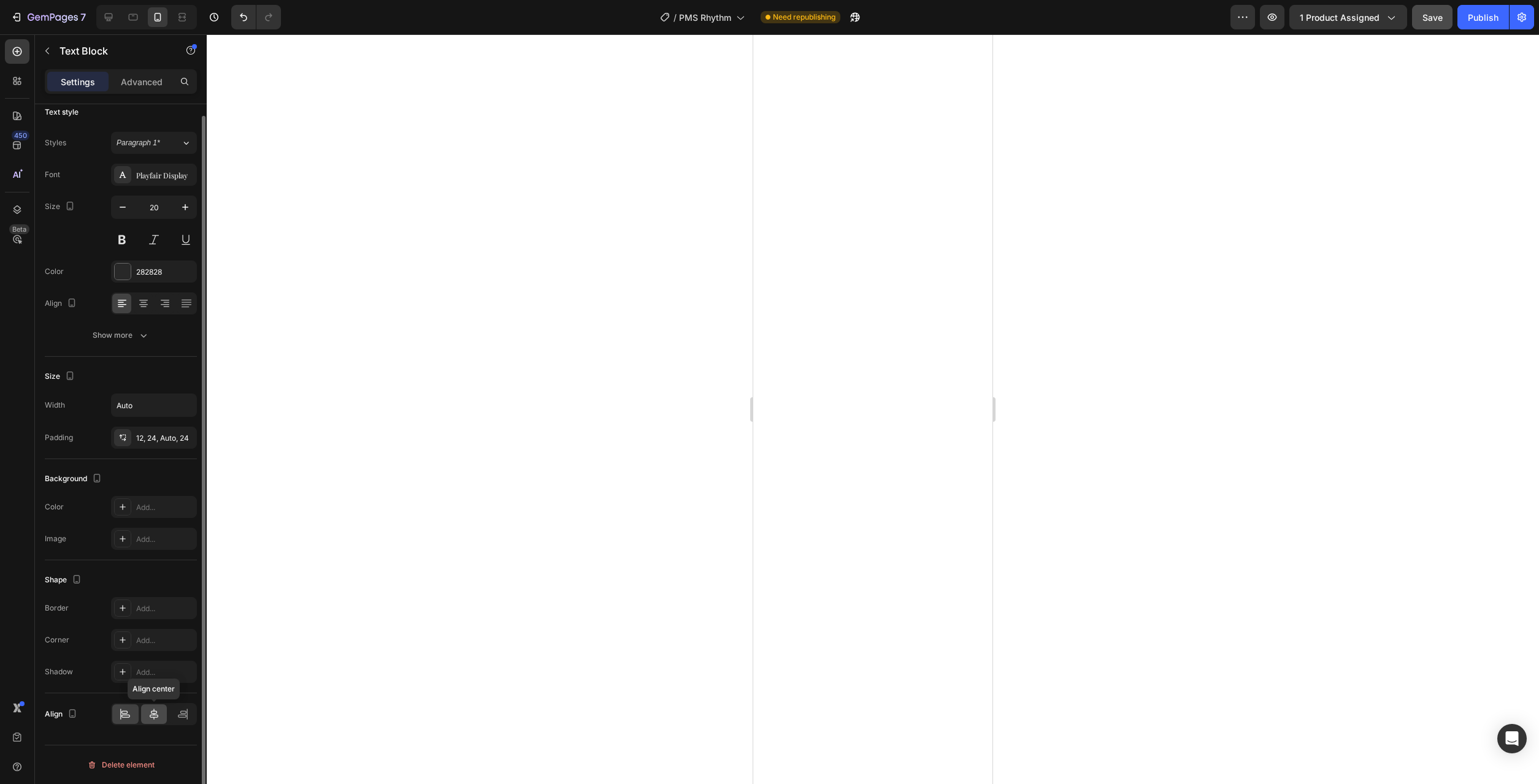
click at [159, 716] on icon at bounding box center [154, 715] width 12 height 12
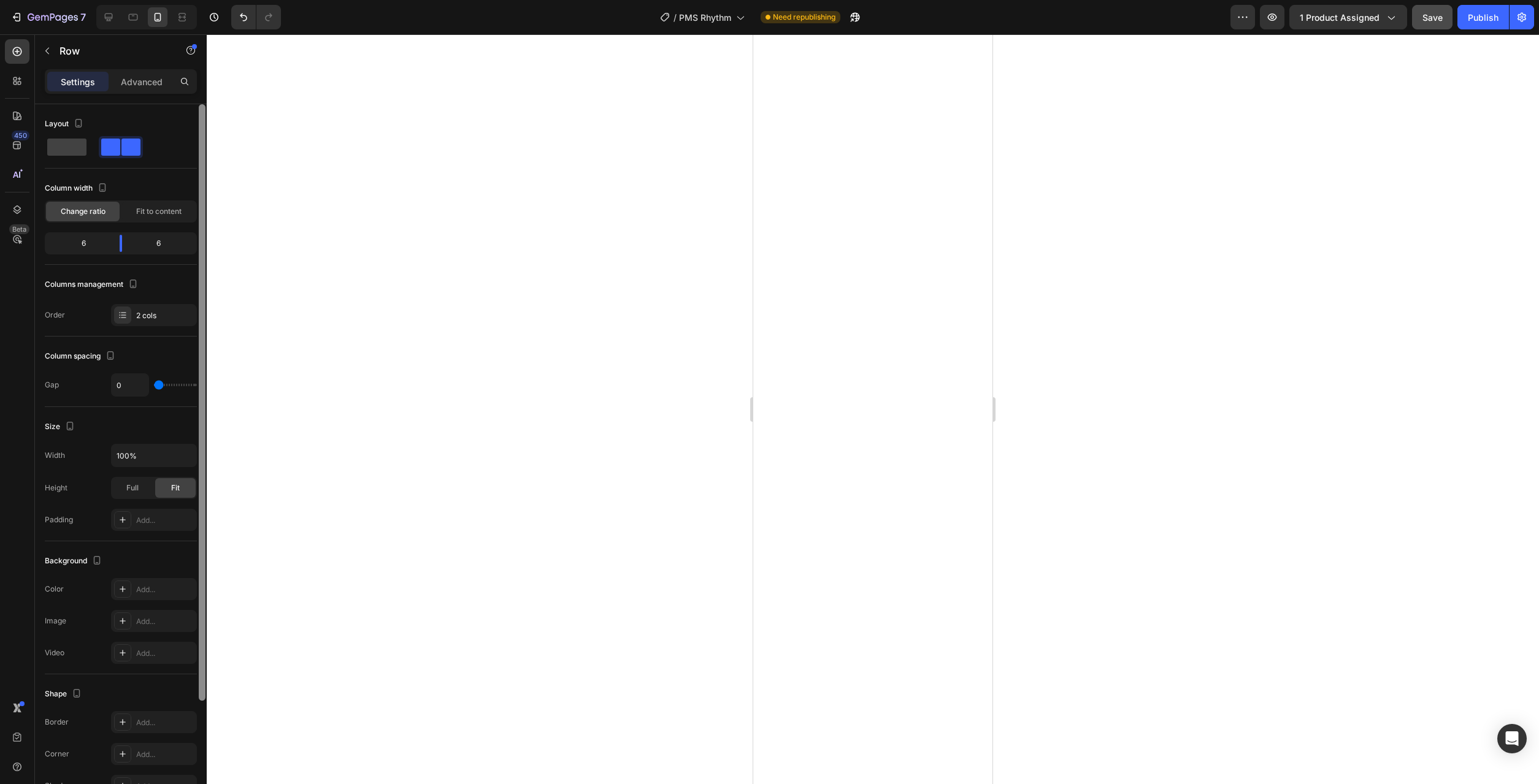
scroll to position [141, 0]
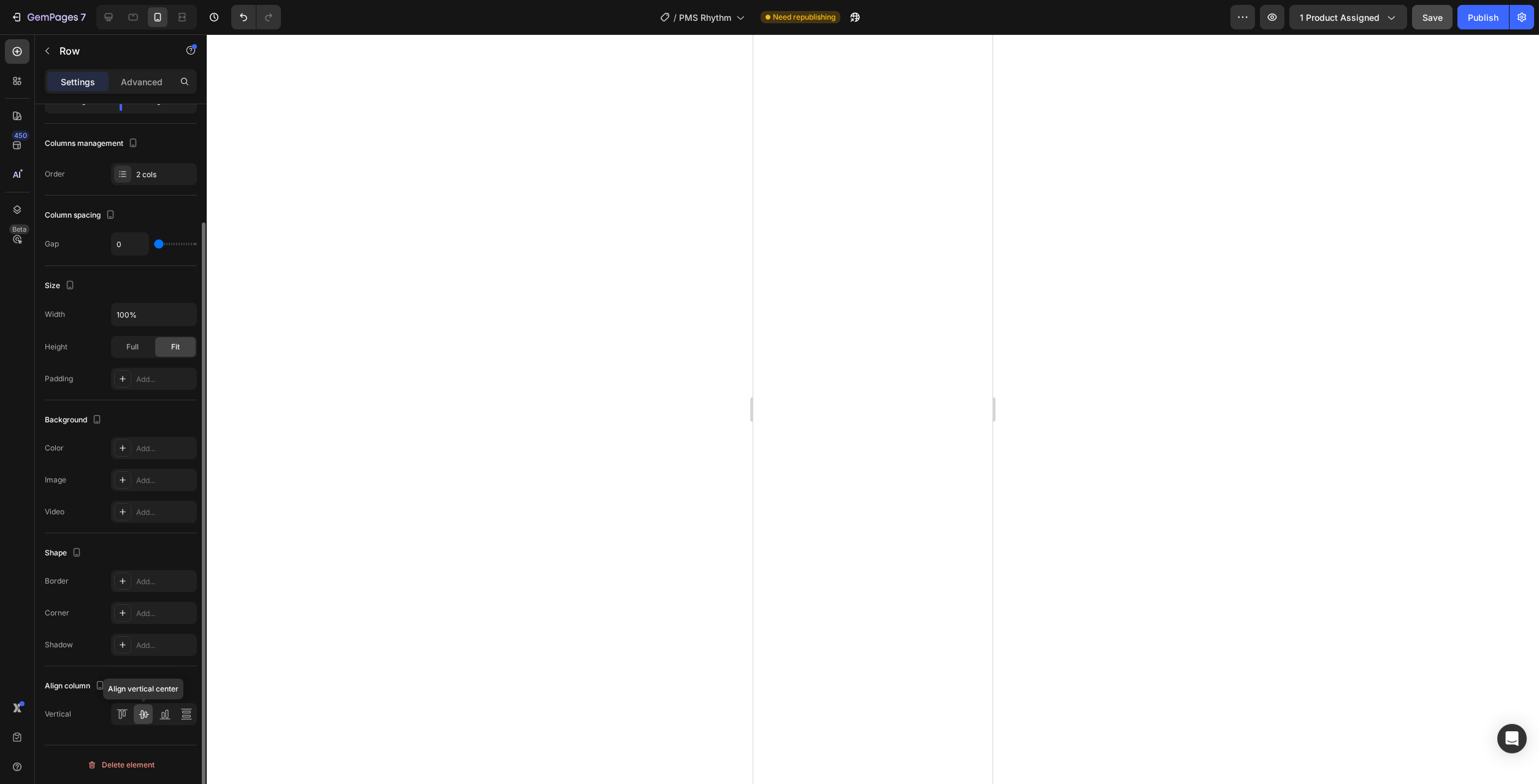
click at [145, 714] on icon at bounding box center [144, 715] width 12 height 12
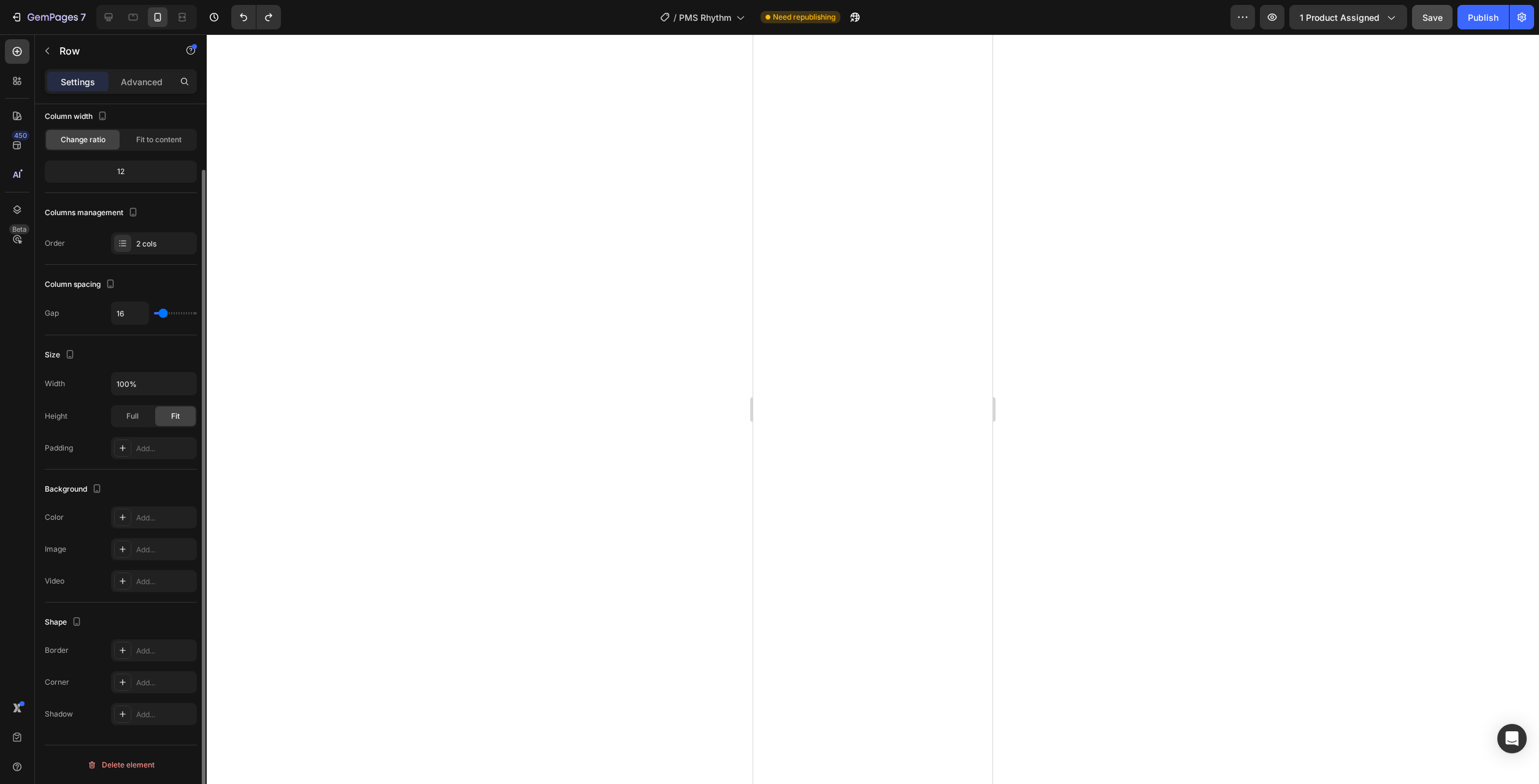
scroll to position [72, 0]
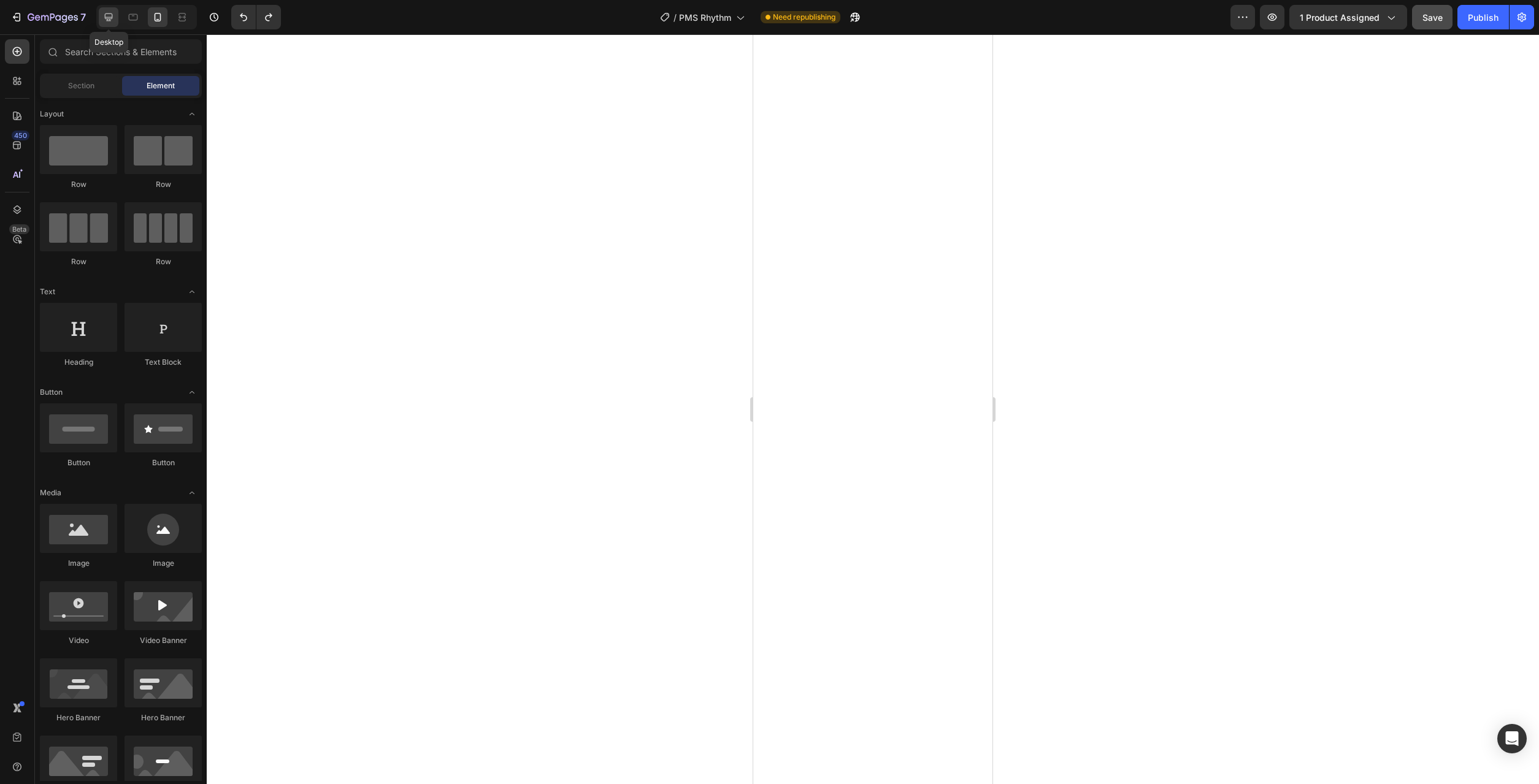
click at [108, 17] on icon at bounding box center [109, 17] width 12 height 12
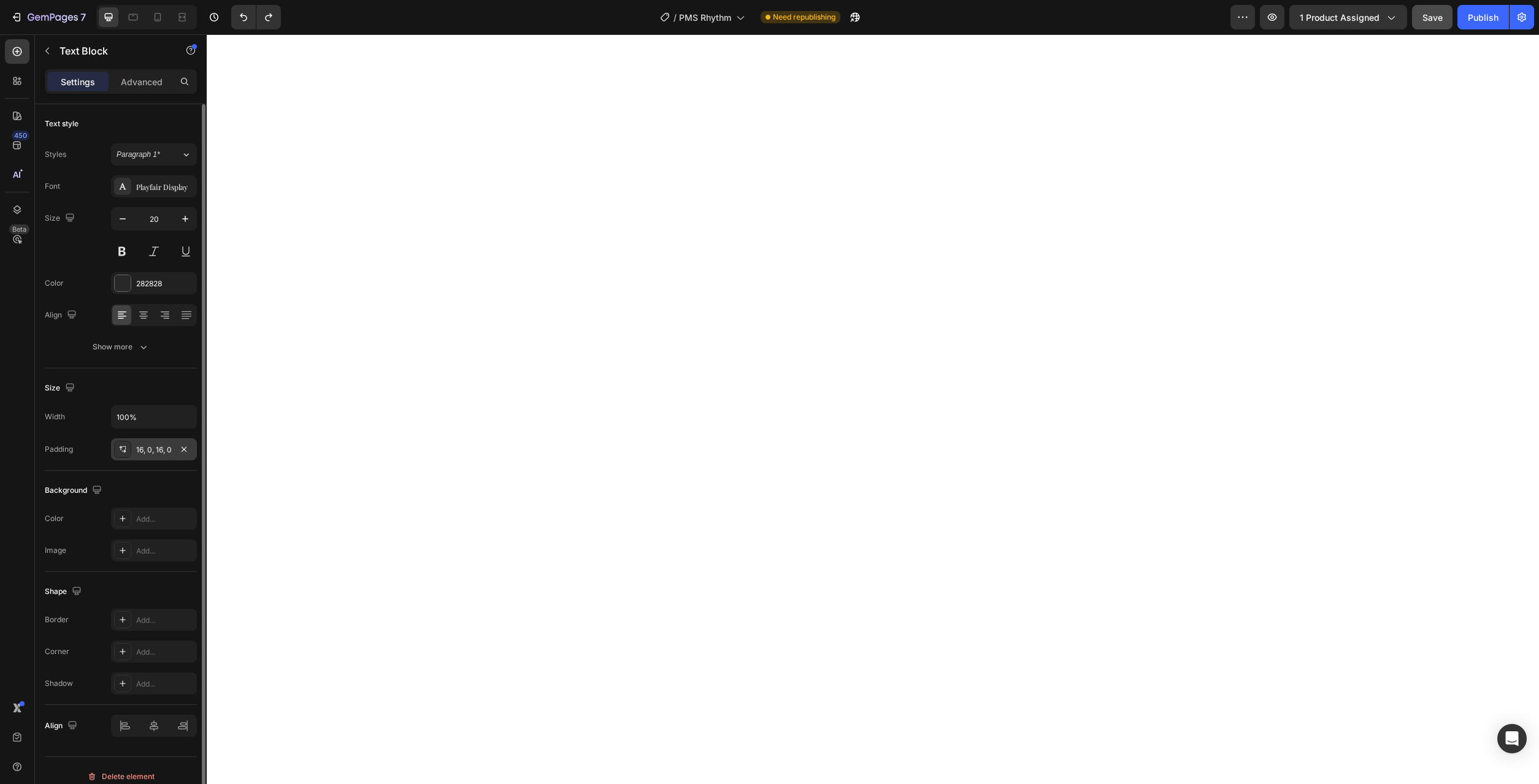
click at [141, 451] on div "16, 0, 16, 0" at bounding box center [154, 450] width 36 height 11
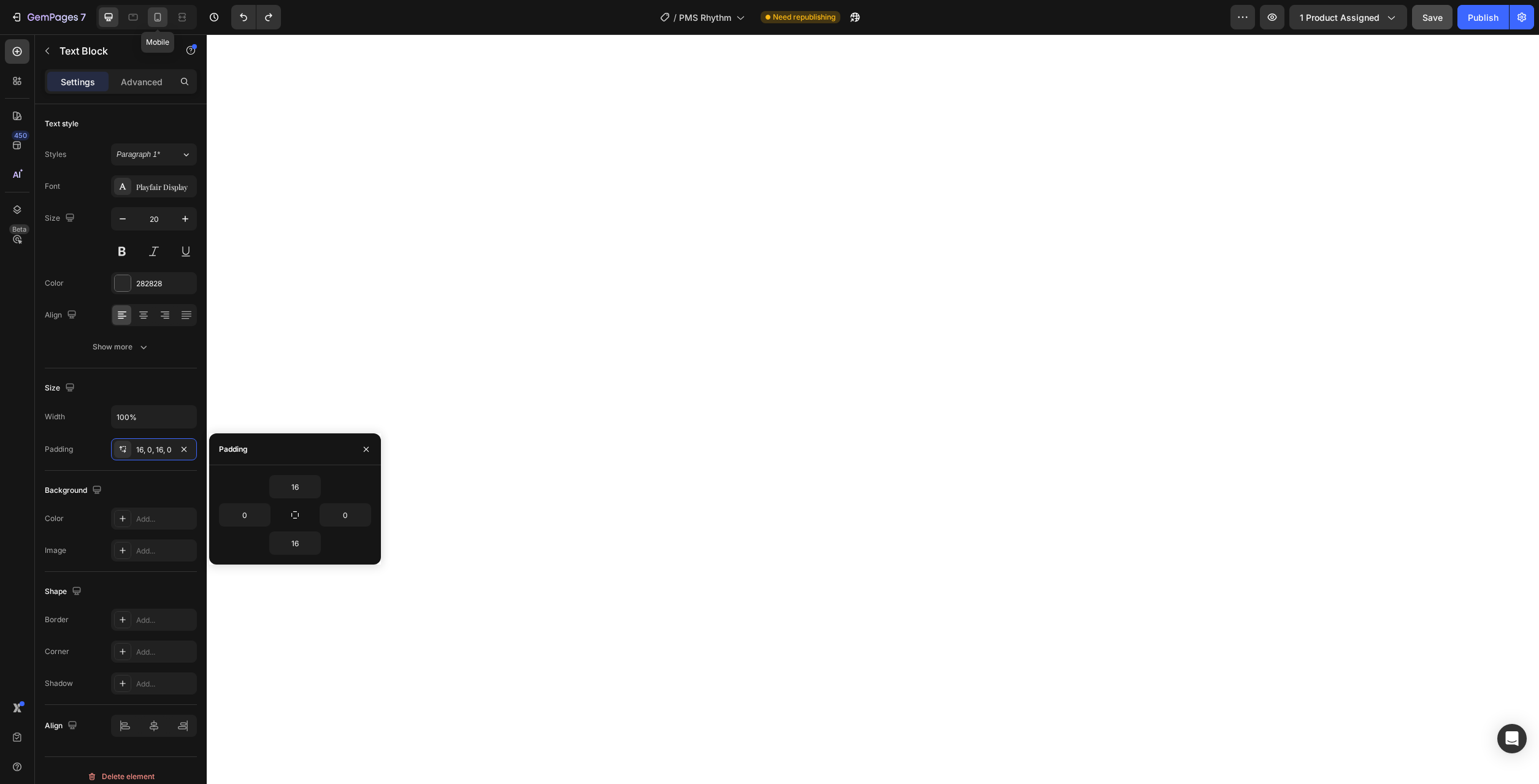
click at [163, 23] on icon at bounding box center [158, 17] width 12 height 12
click at [584, 451] on div at bounding box center [872, 409] width 1333 height 750
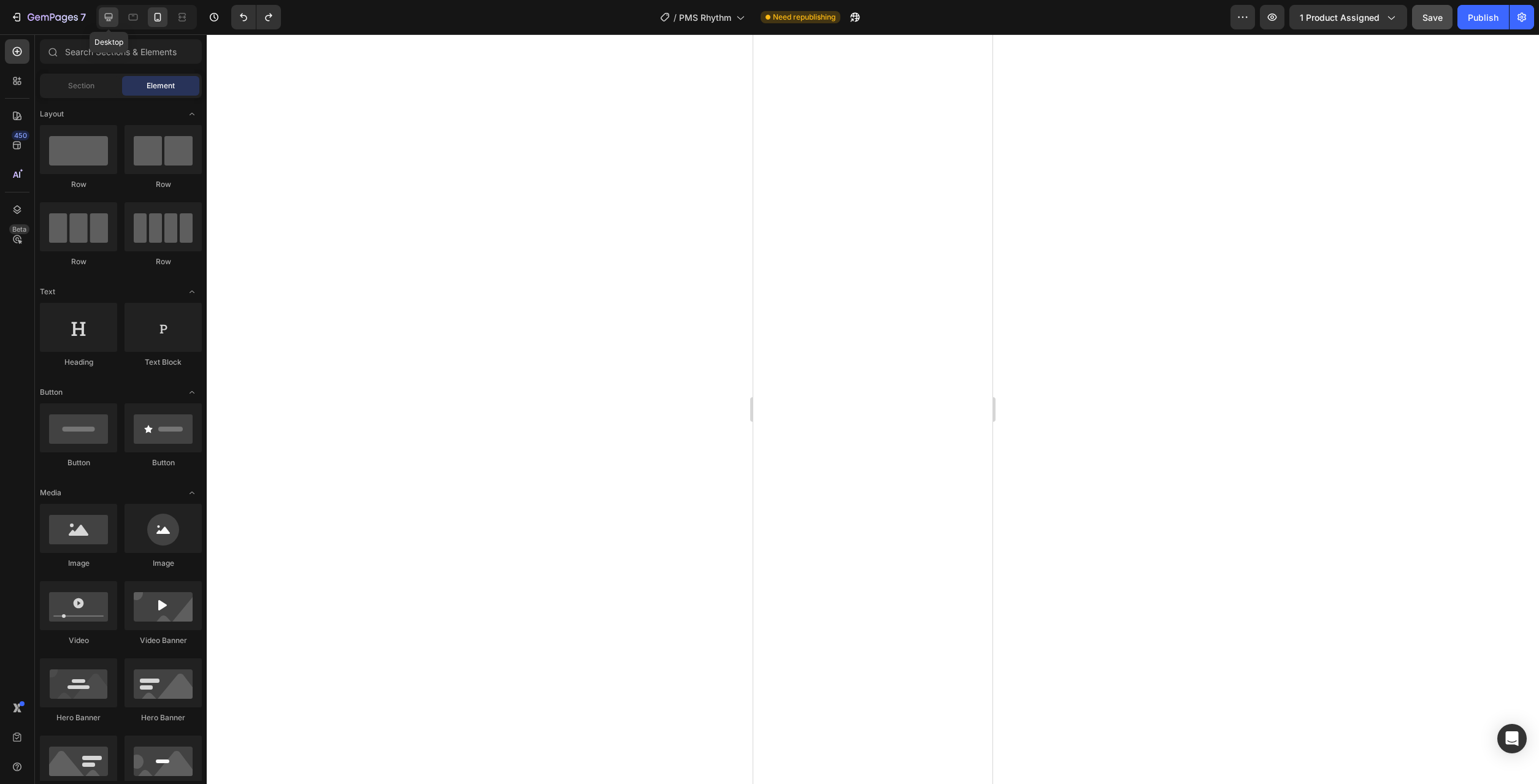
click at [110, 21] on icon at bounding box center [109, 18] width 8 height 8
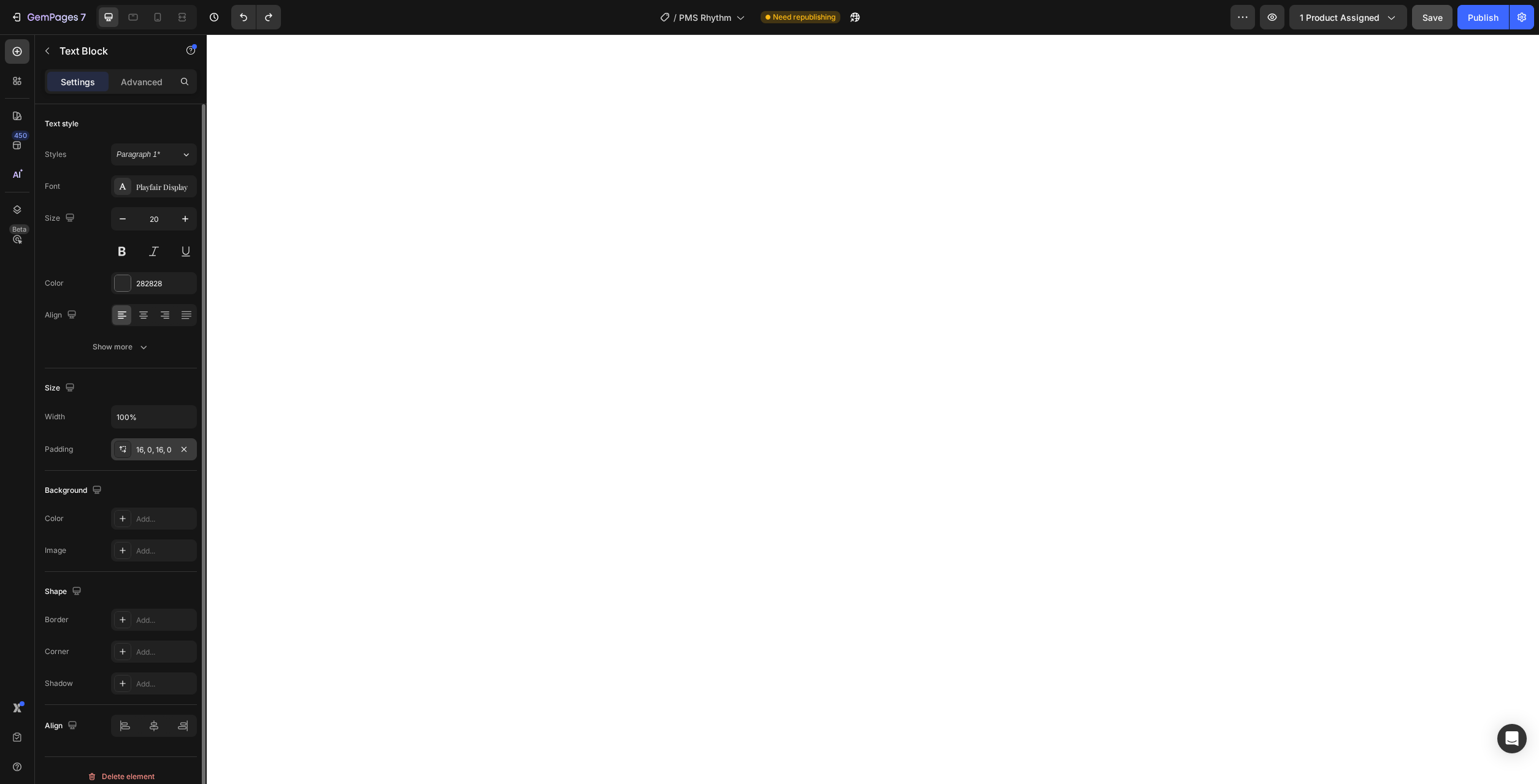
click at [147, 447] on div "16, 0, 16, 0" at bounding box center [154, 450] width 36 height 11
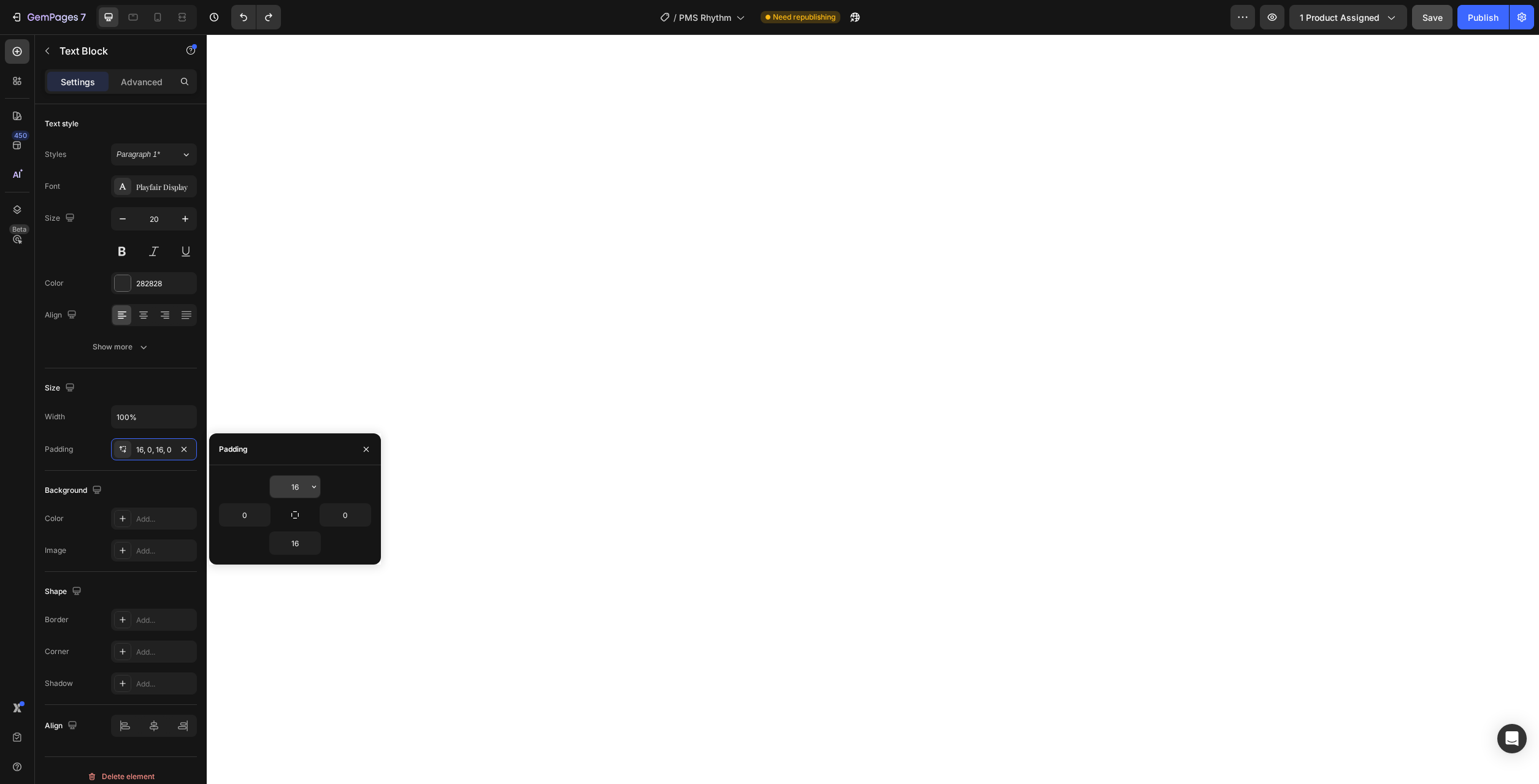
click at [312, 479] on button "button" at bounding box center [314, 487] width 12 height 22
click at [296, 623] on div "M 12px" at bounding box center [262, 635] width 96 height 23
click at [312, 552] on button "button" at bounding box center [314, 543] width 12 height 22
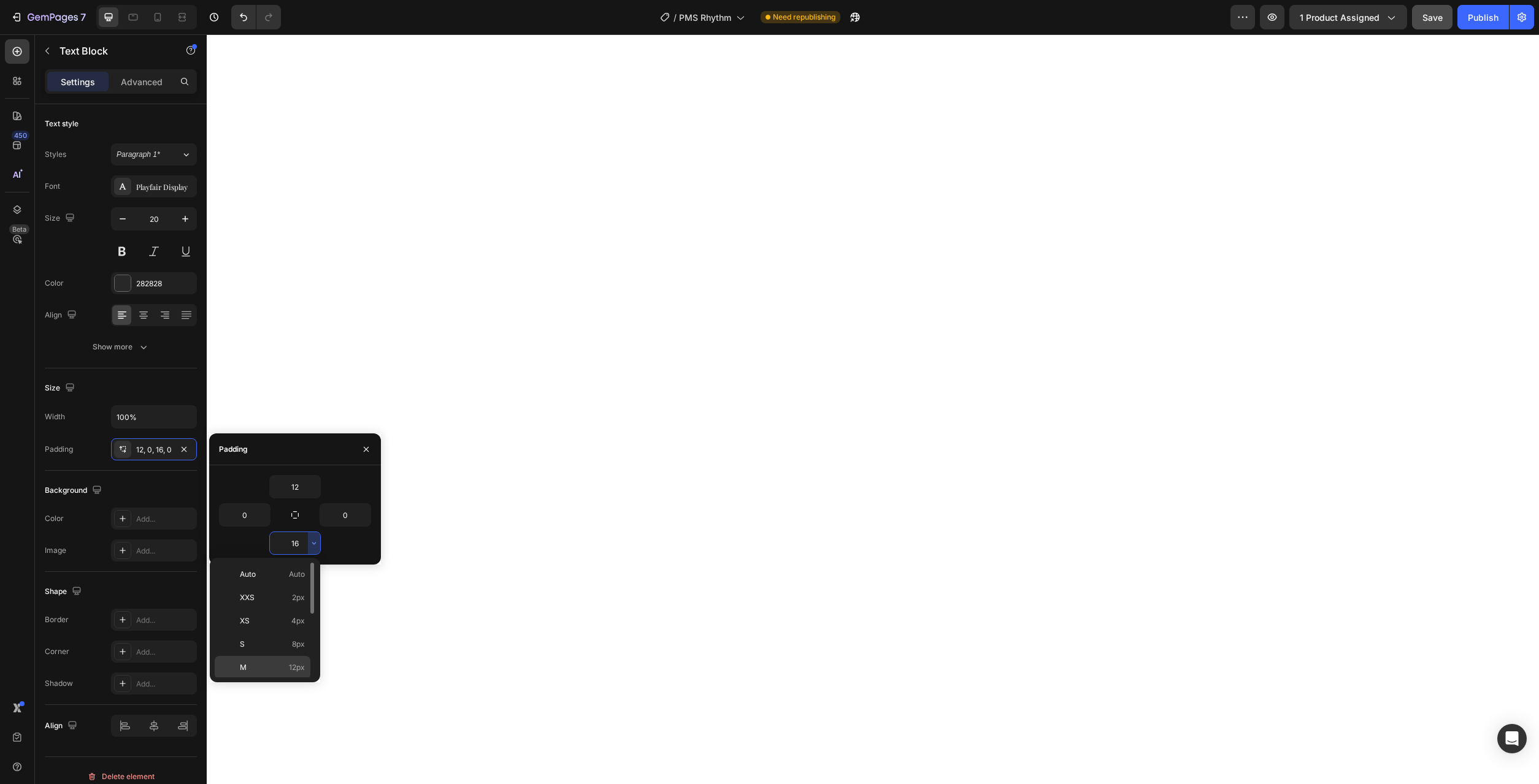
click at [297, 667] on span "12px" at bounding box center [297, 668] width 16 height 11
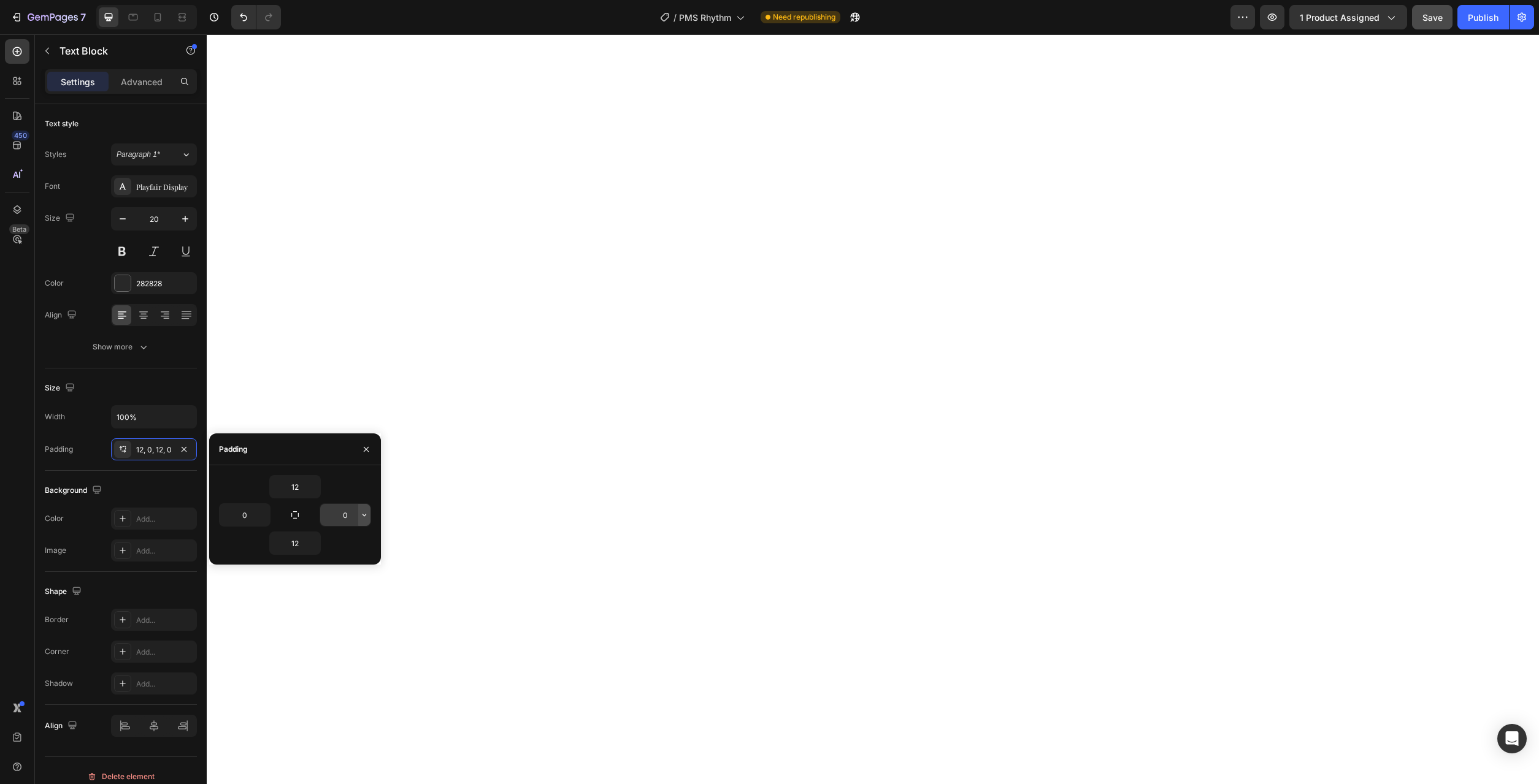
click at [367, 517] on icon "button" at bounding box center [364, 515] width 10 height 10
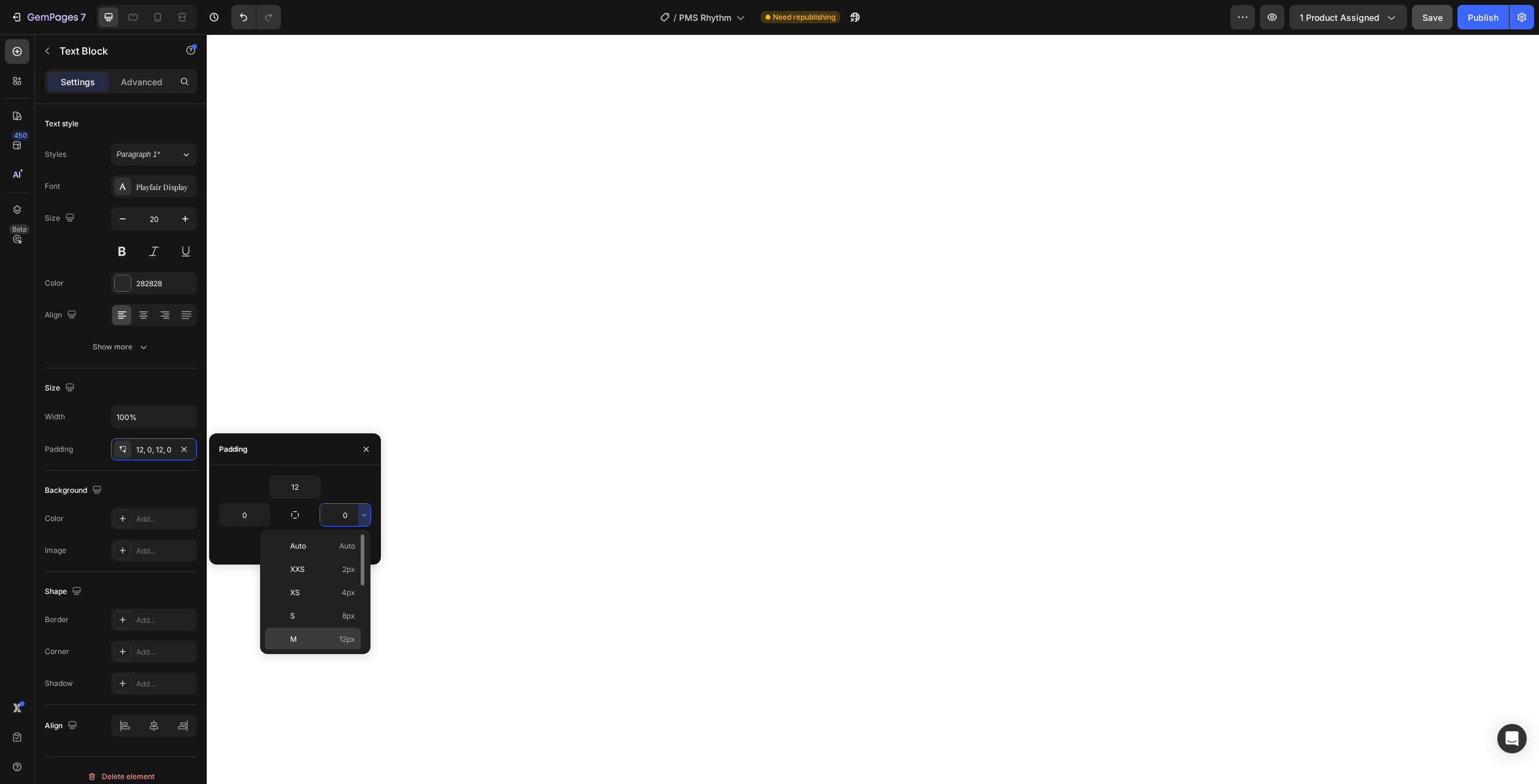
scroll to position [63, 0]
click at [343, 635] on div "XL 24px" at bounding box center [312, 647] width 96 height 23
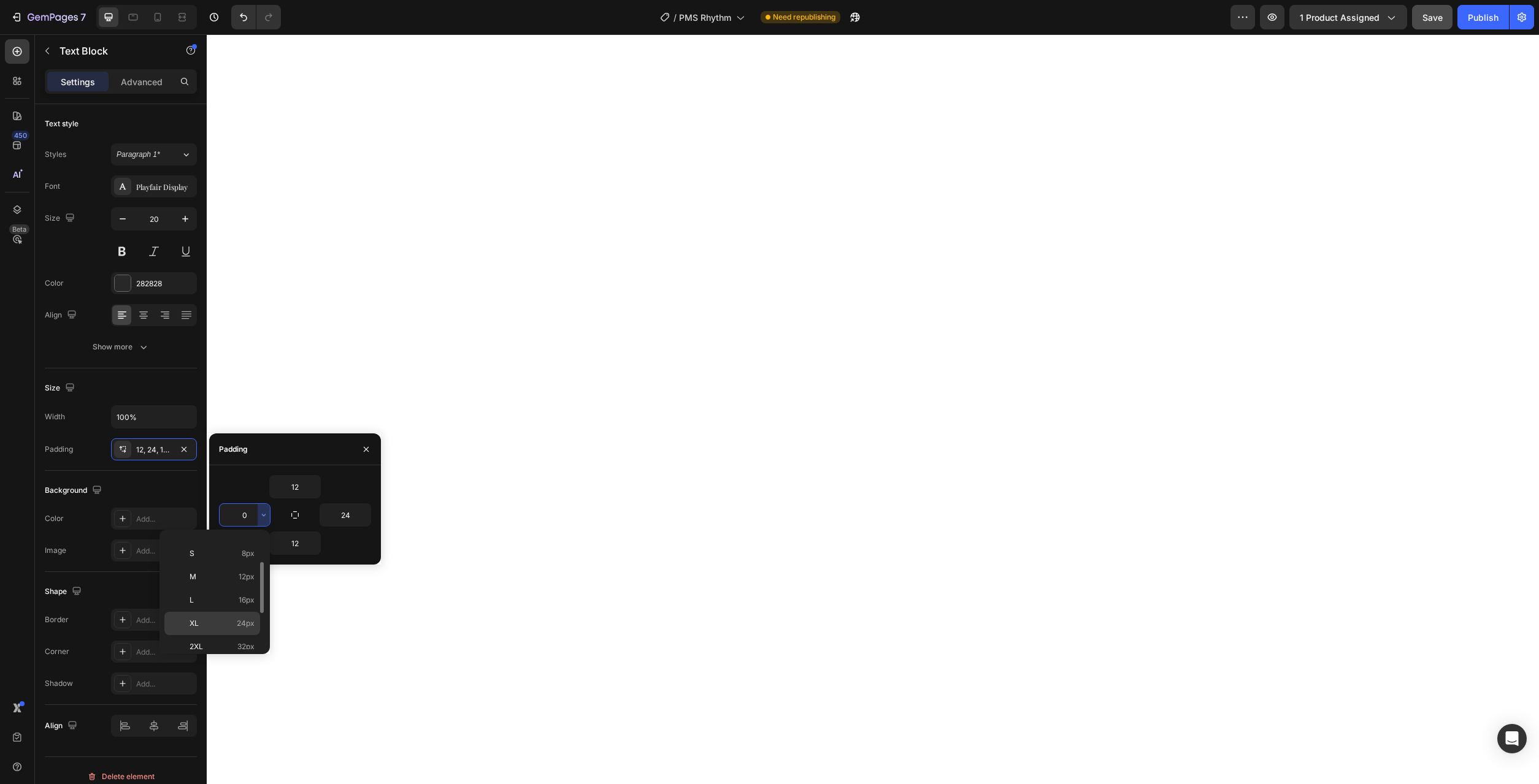
click at [252, 628] on span "24px" at bounding box center [246, 624] width 18 height 11
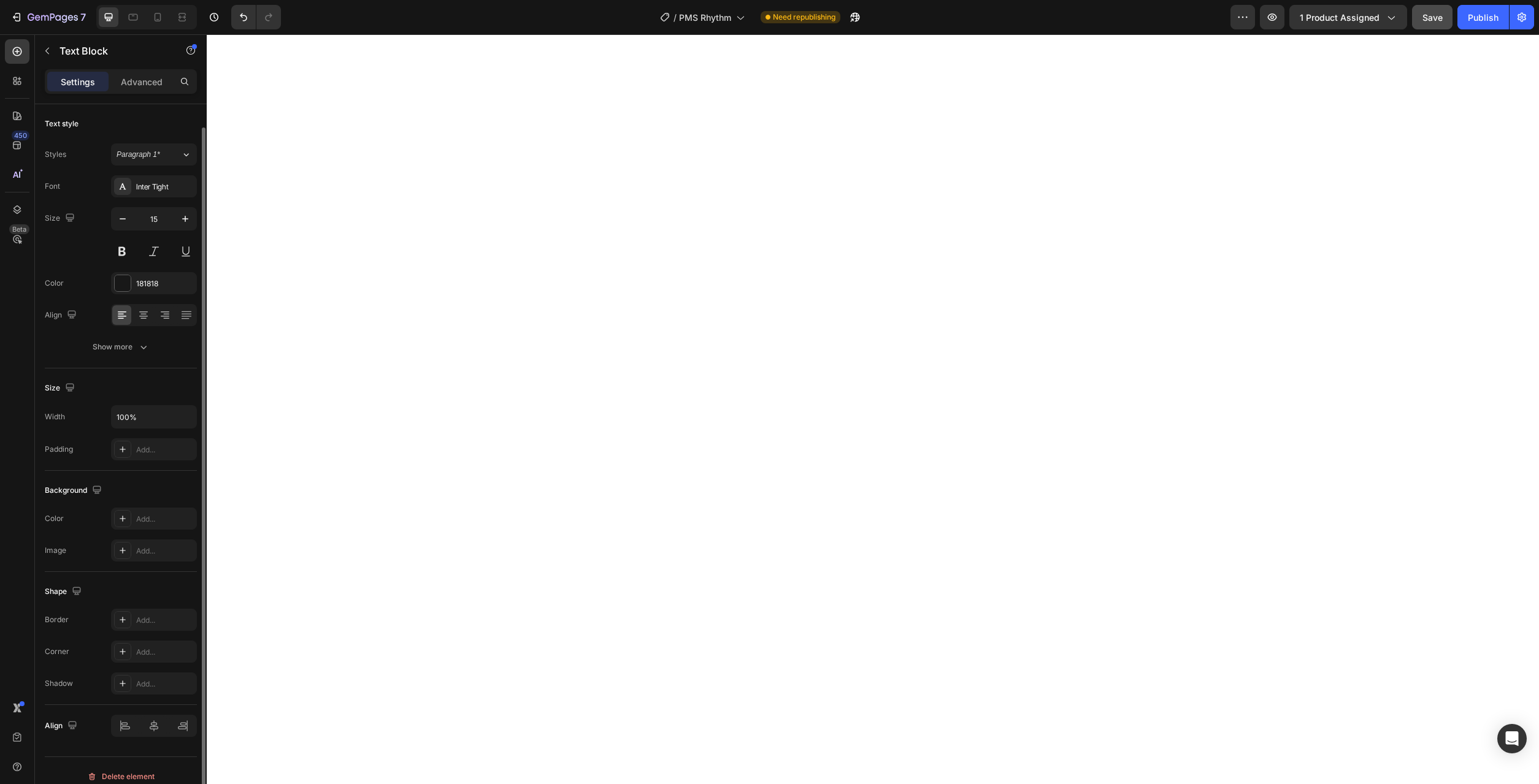
scroll to position [12, 0]
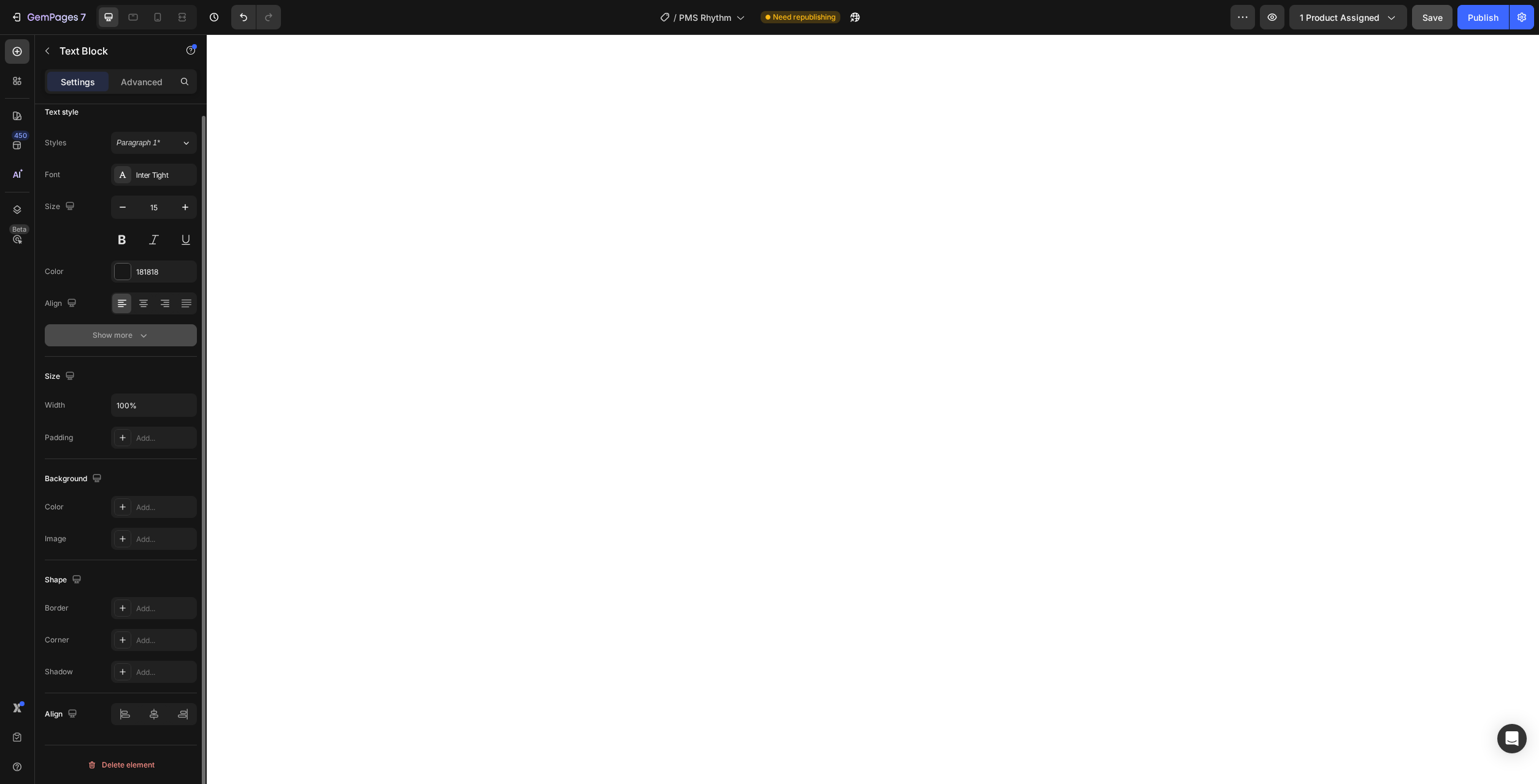
click at [155, 345] on button "Show more" at bounding box center [120, 336] width 152 height 22
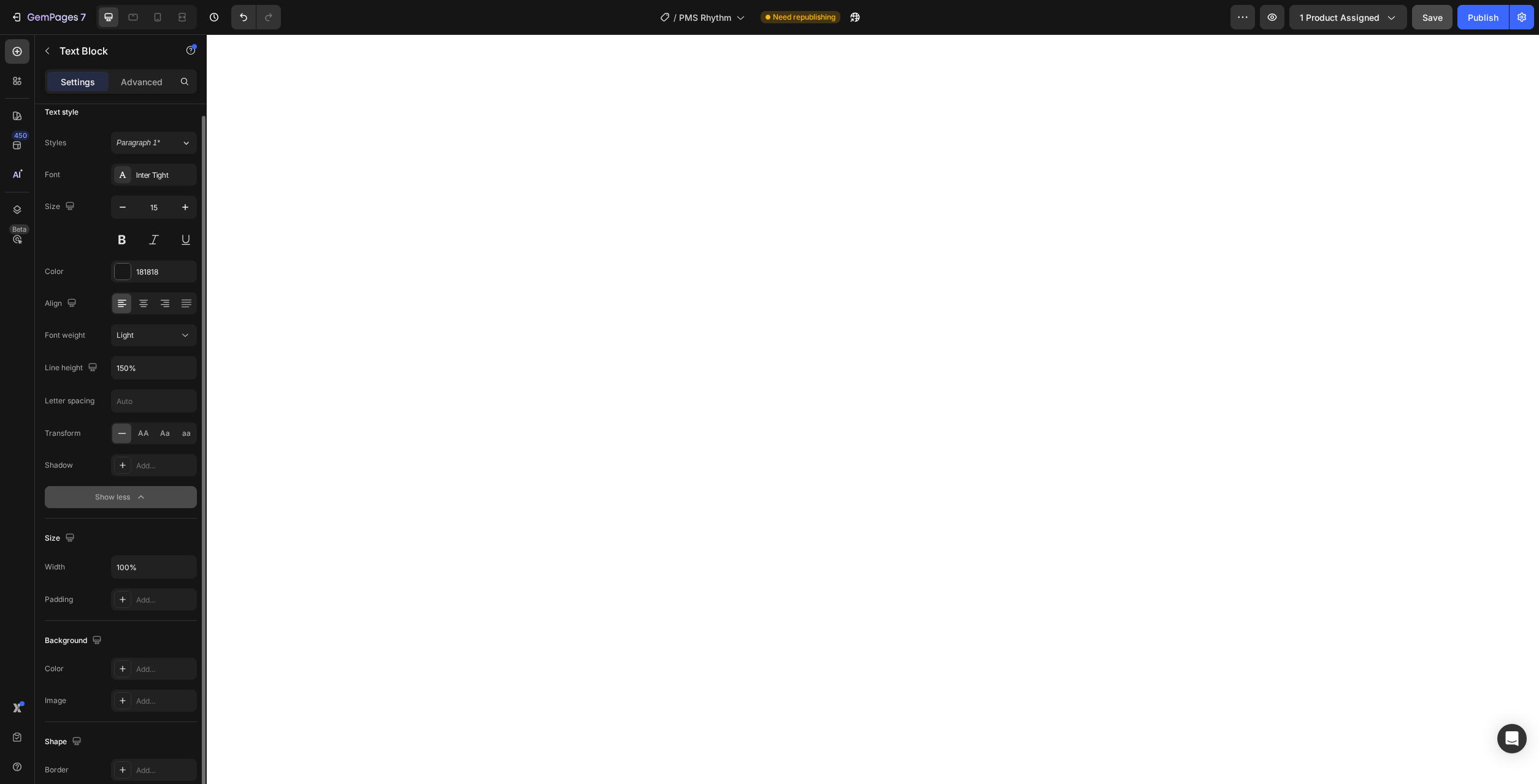
click at [157, 492] on button "Show less" at bounding box center [120, 497] width 152 height 22
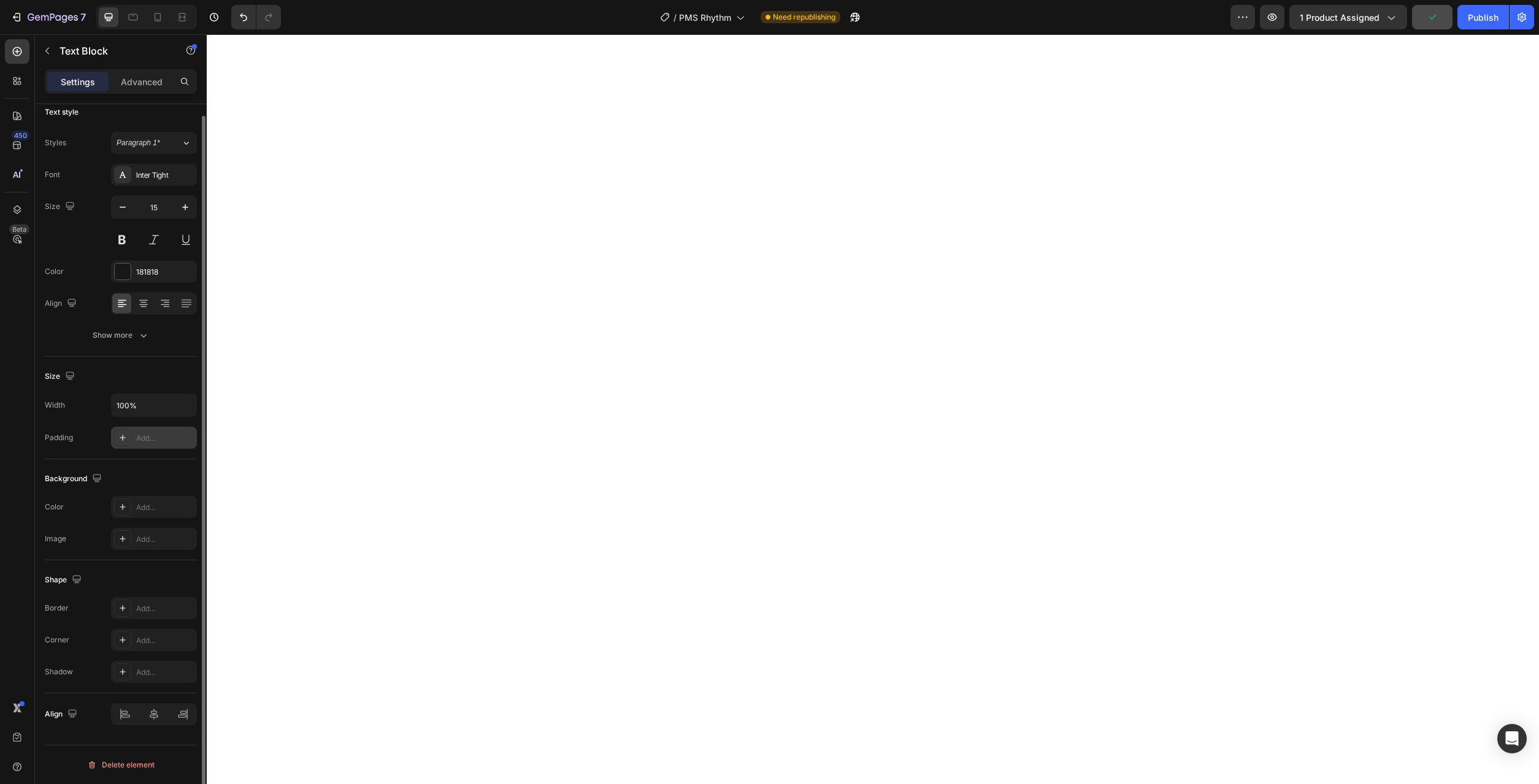
click at [143, 444] on div "Add..." at bounding box center [153, 438] width 86 height 22
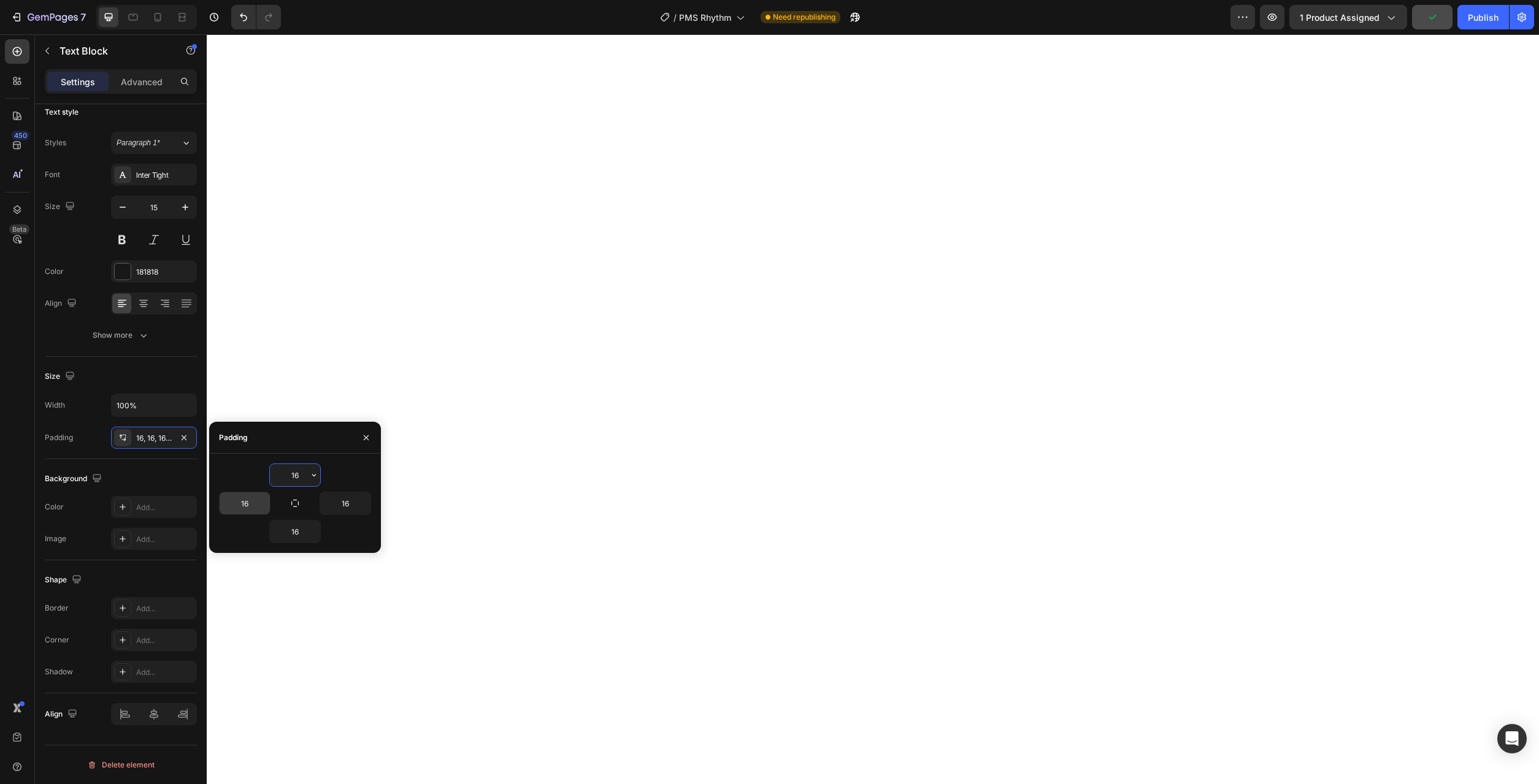
click at [270, 506] on div "16" at bounding box center [257, 503] width 76 height 23
click at [268, 506] on icon "button" at bounding box center [263, 503] width 10 height 10
click at [238, 614] on p "XL 24px" at bounding box center [222, 612] width 65 height 11
click at [367, 506] on icon "button" at bounding box center [364, 503] width 10 height 10
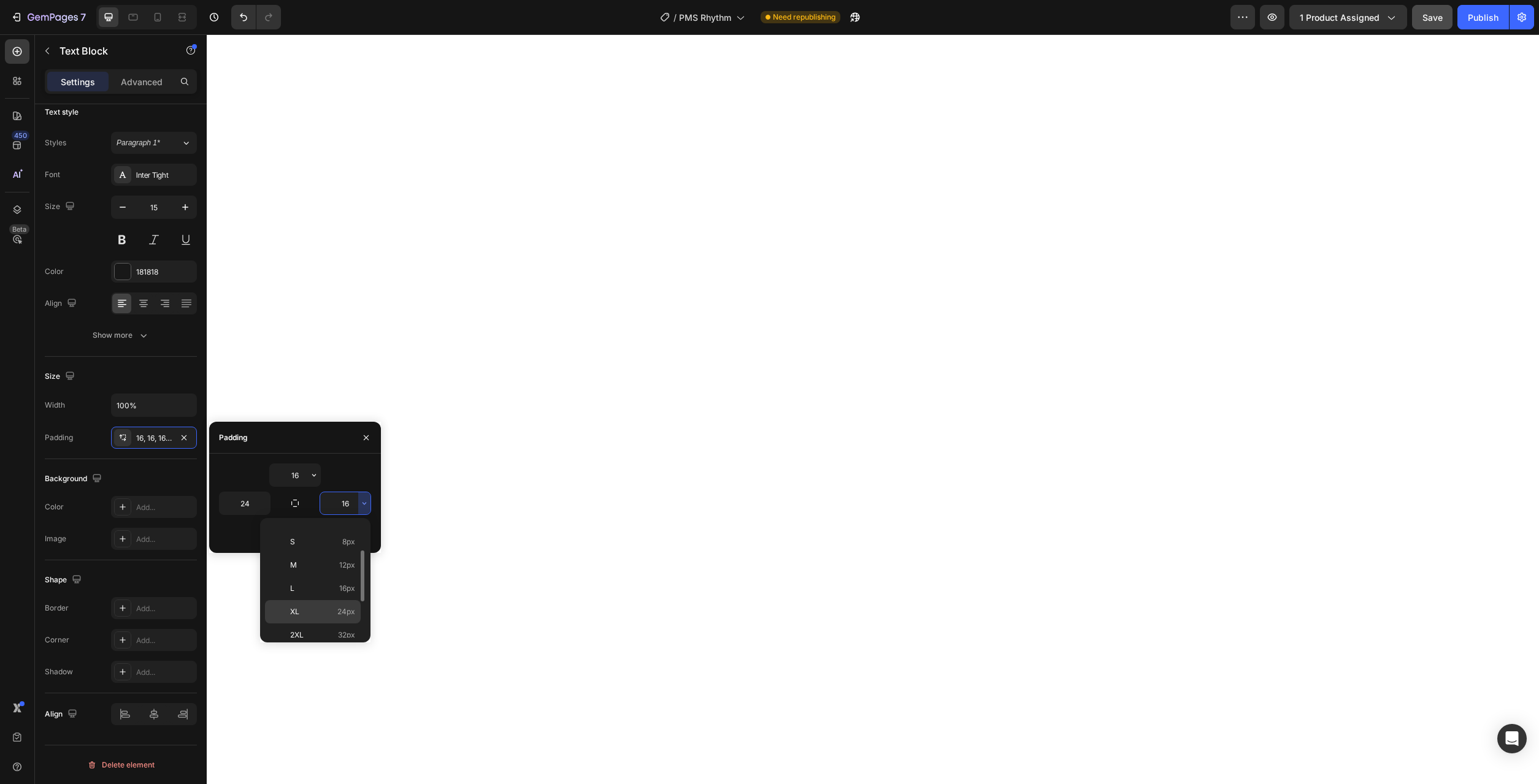
click at [319, 624] on div "XL 24px" at bounding box center [312, 635] width 96 height 23
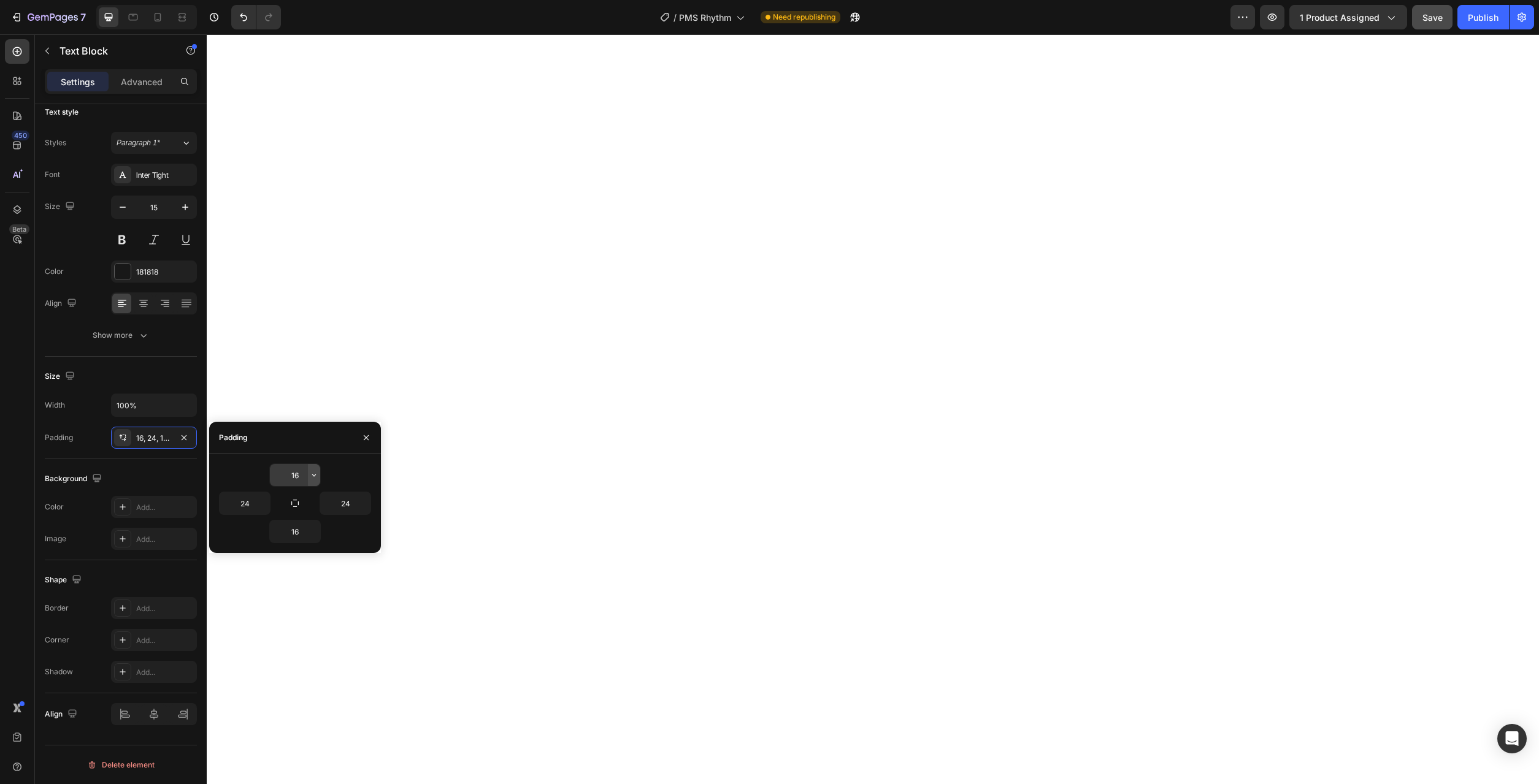
click at [314, 478] on icon "button" at bounding box center [314, 475] width 10 height 10
click at [294, 601] on span "12px" at bounding box center [297, 600] width 16 height 11
click at [309, 536] on icon "button" at bounding box center [314, 532] width 10 height 10
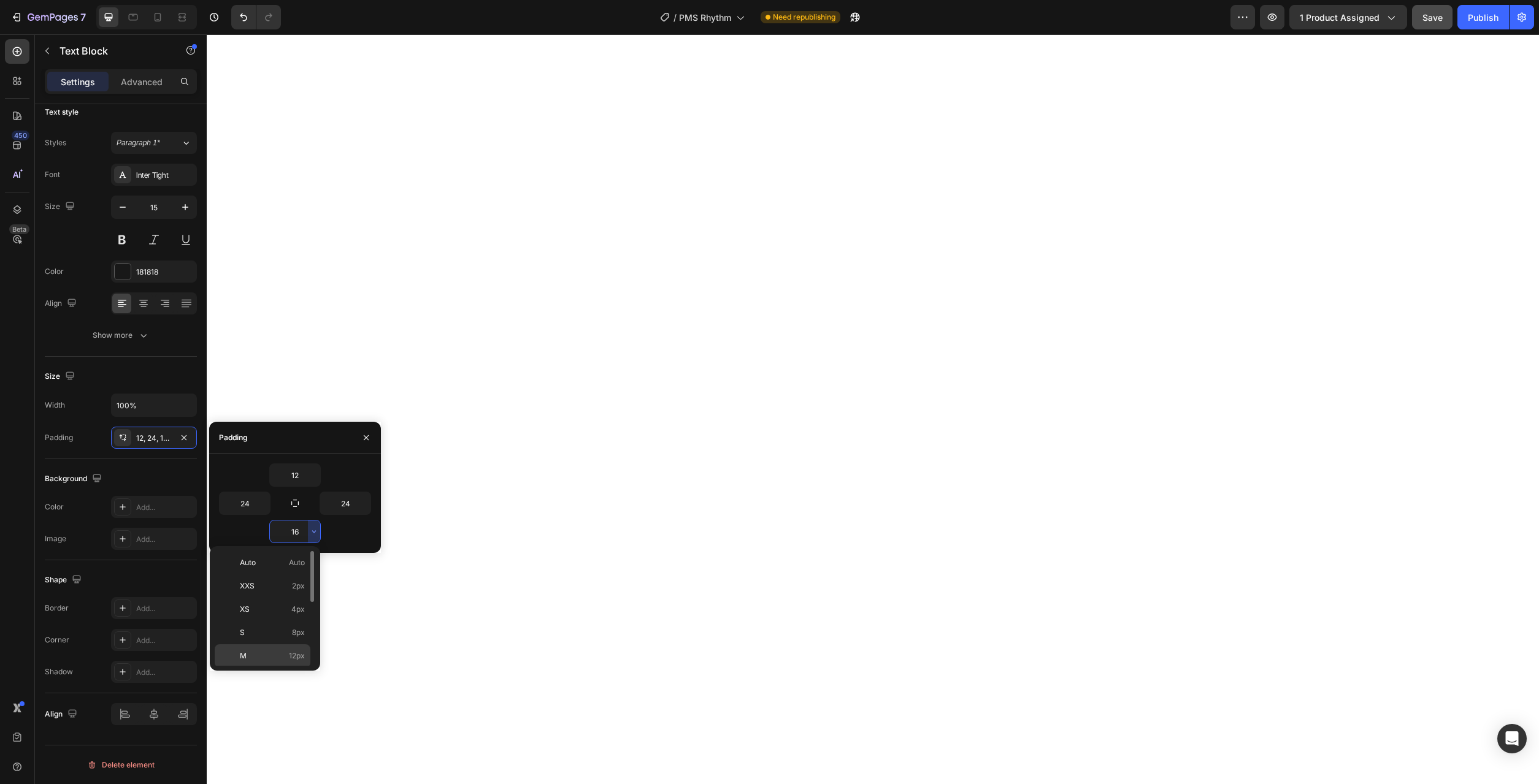
click at [292, 651] on span "12px" at bounding box center [297, 656] width 16 height 11
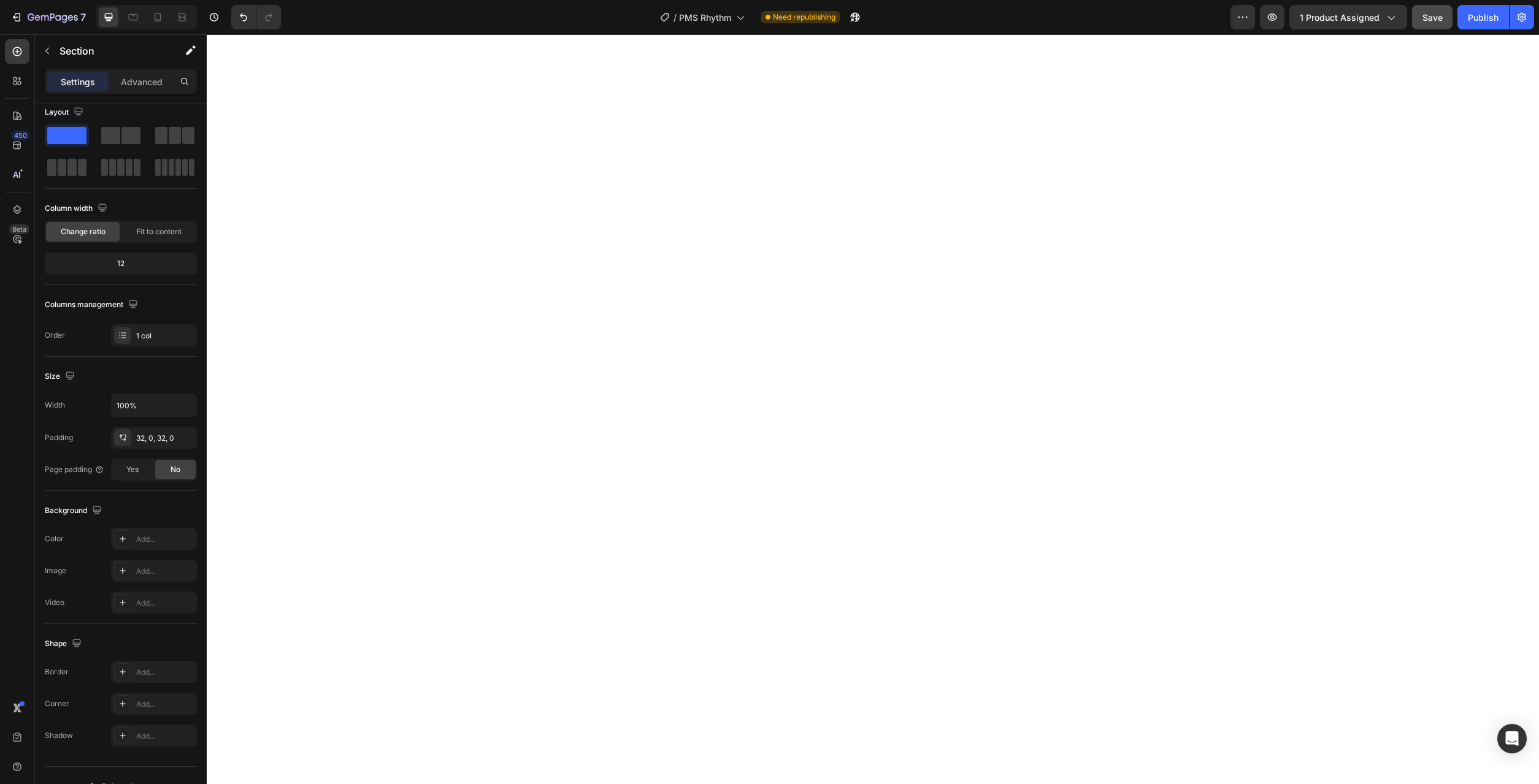
scroll to position [0, 0]
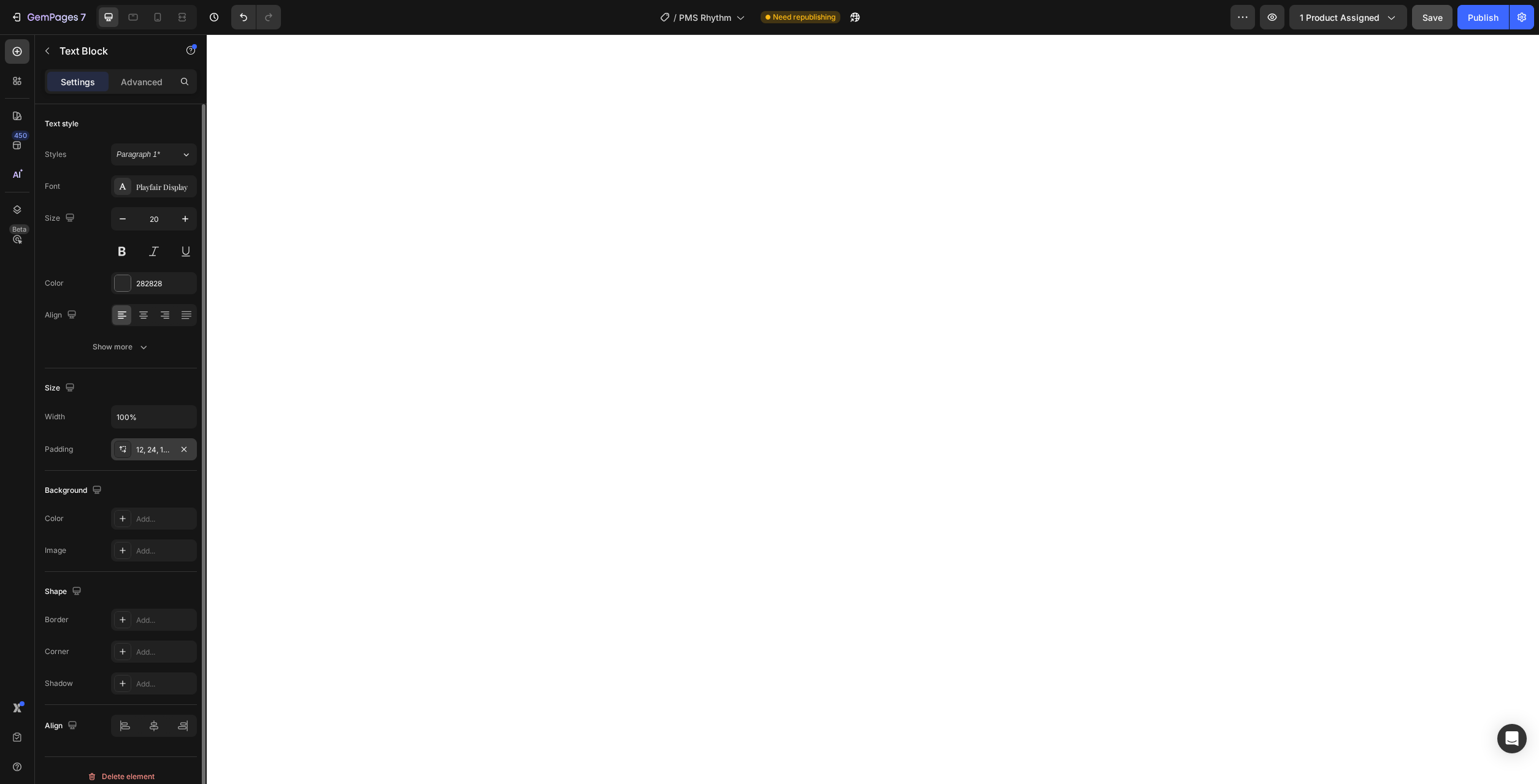
click at [156, 447] on div "12, 24, 12, 24" at bounding box center [154, 450] width 36 height 11
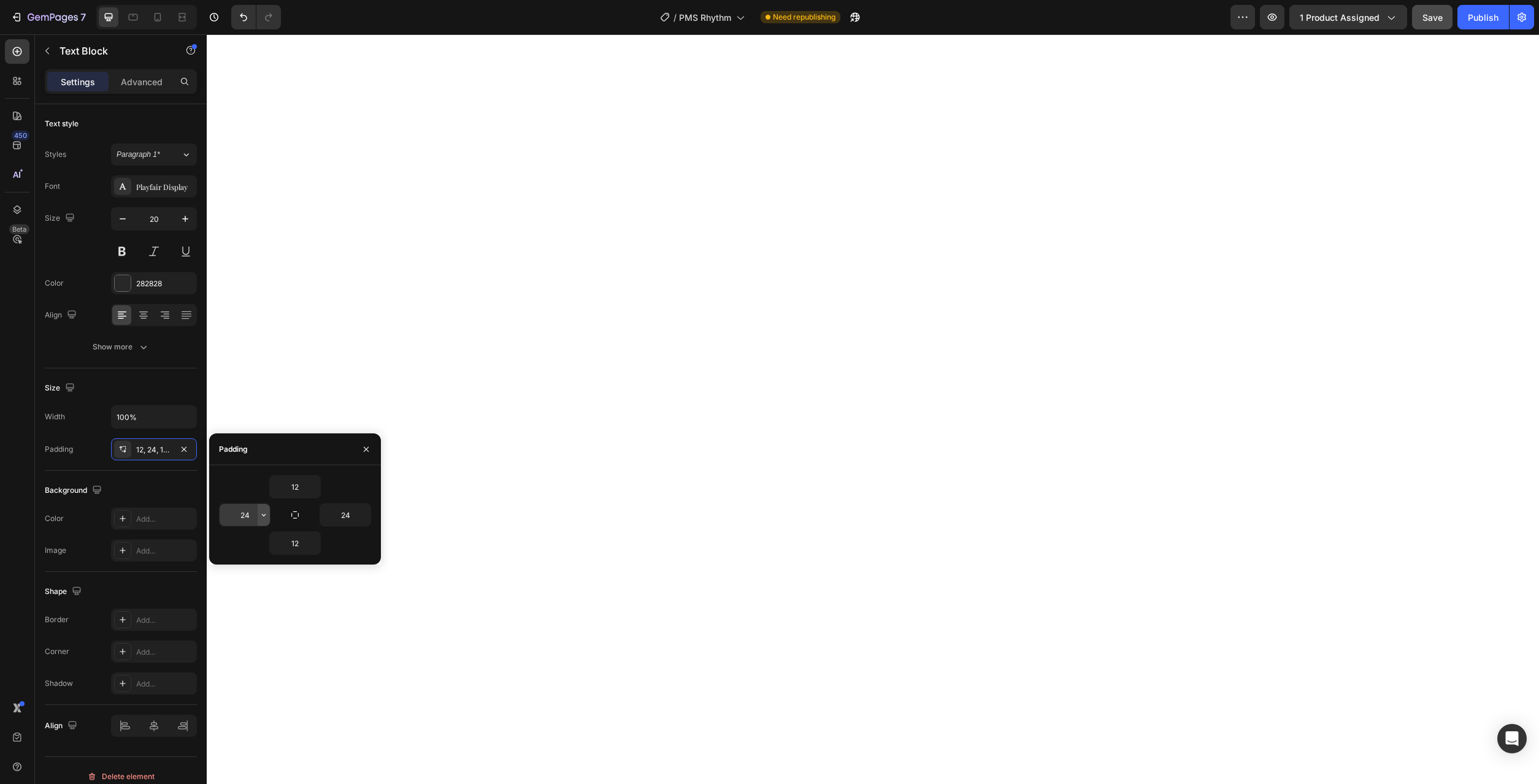
click at [263, 518] on icon "button" at bounding box center [263, 515] width 10 height 10
click at [253, 642] on span "12px" at bounding box center [246, 640] width 16 height 11
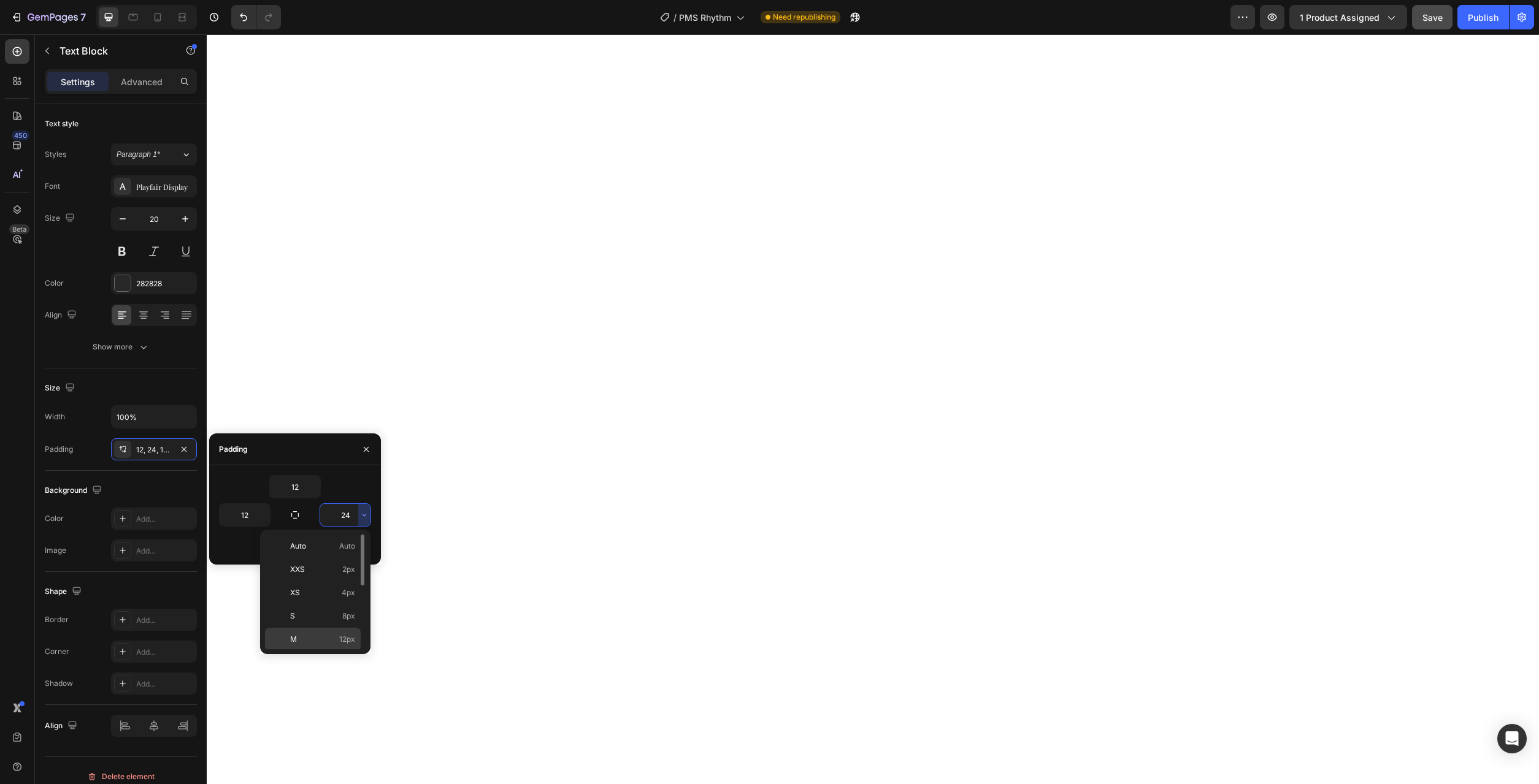
click at [348, 637] on span "12px" at bounding box center [347, 640] width 16 height 11
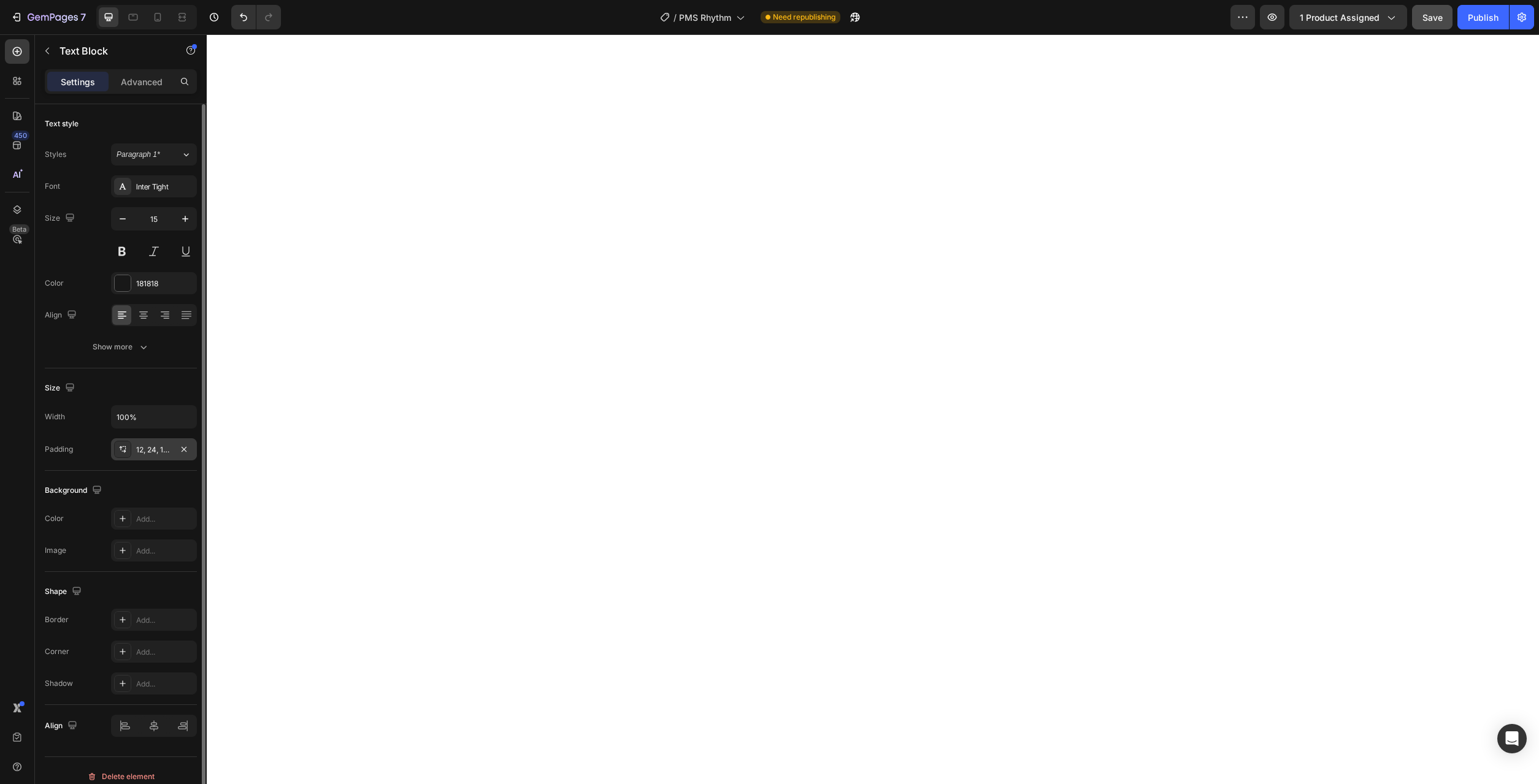
click at [167, 452] on div "12, 24, 12, 24" at bounding box center [154, 450] width 36 height 11
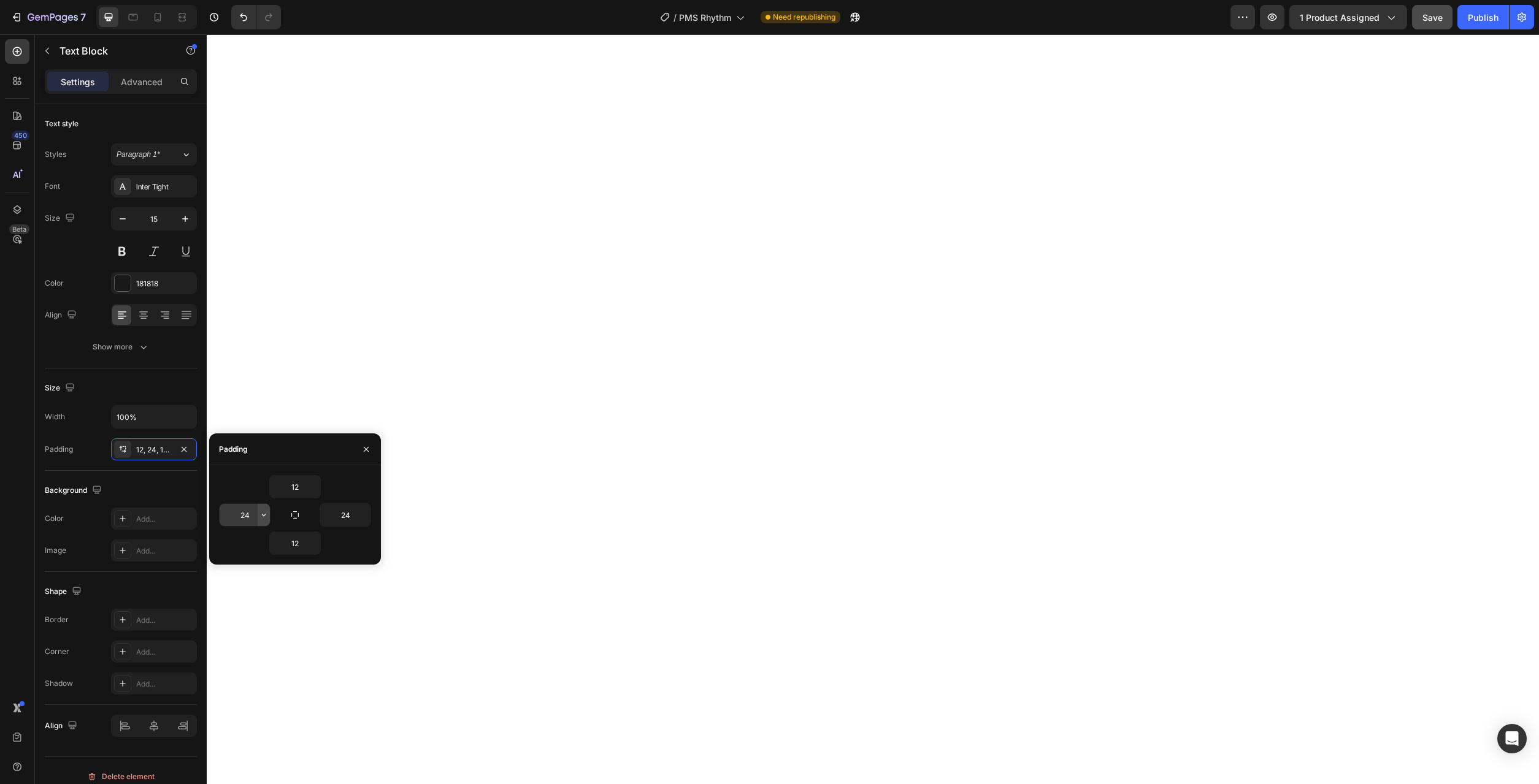
click at [267, 510] on icon "button" at bounding box center [263, 515] width 10 height 10
click at [249, 638] on span "12px" at bounding box center [246, 640] width 16 height 11
click at [364, 517] on icon "button" at bounding box center [364, 515] width 10 height 10
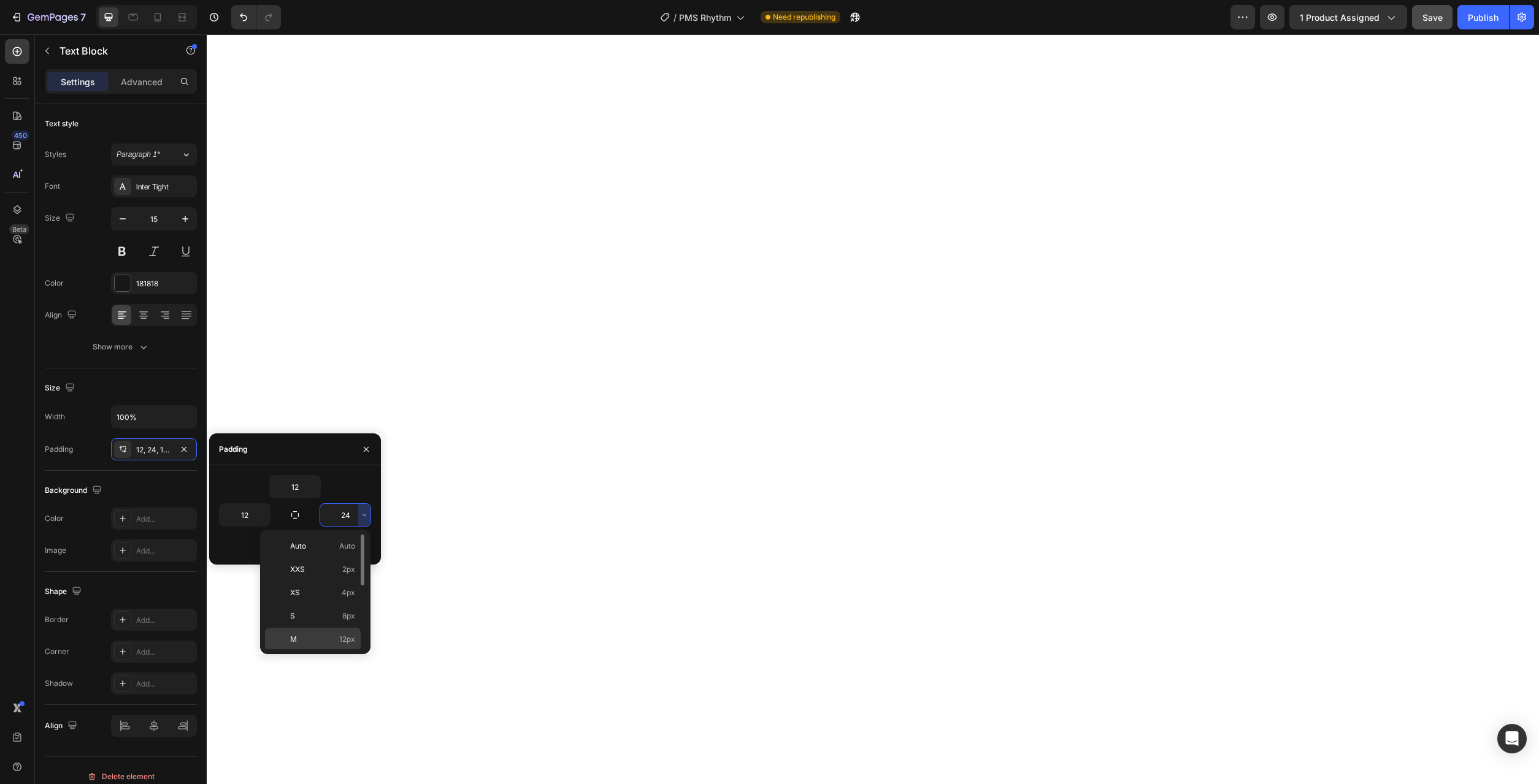
click at [335, 636] on p "M 12px" at bounding box center [323, 640] width 65 height 11
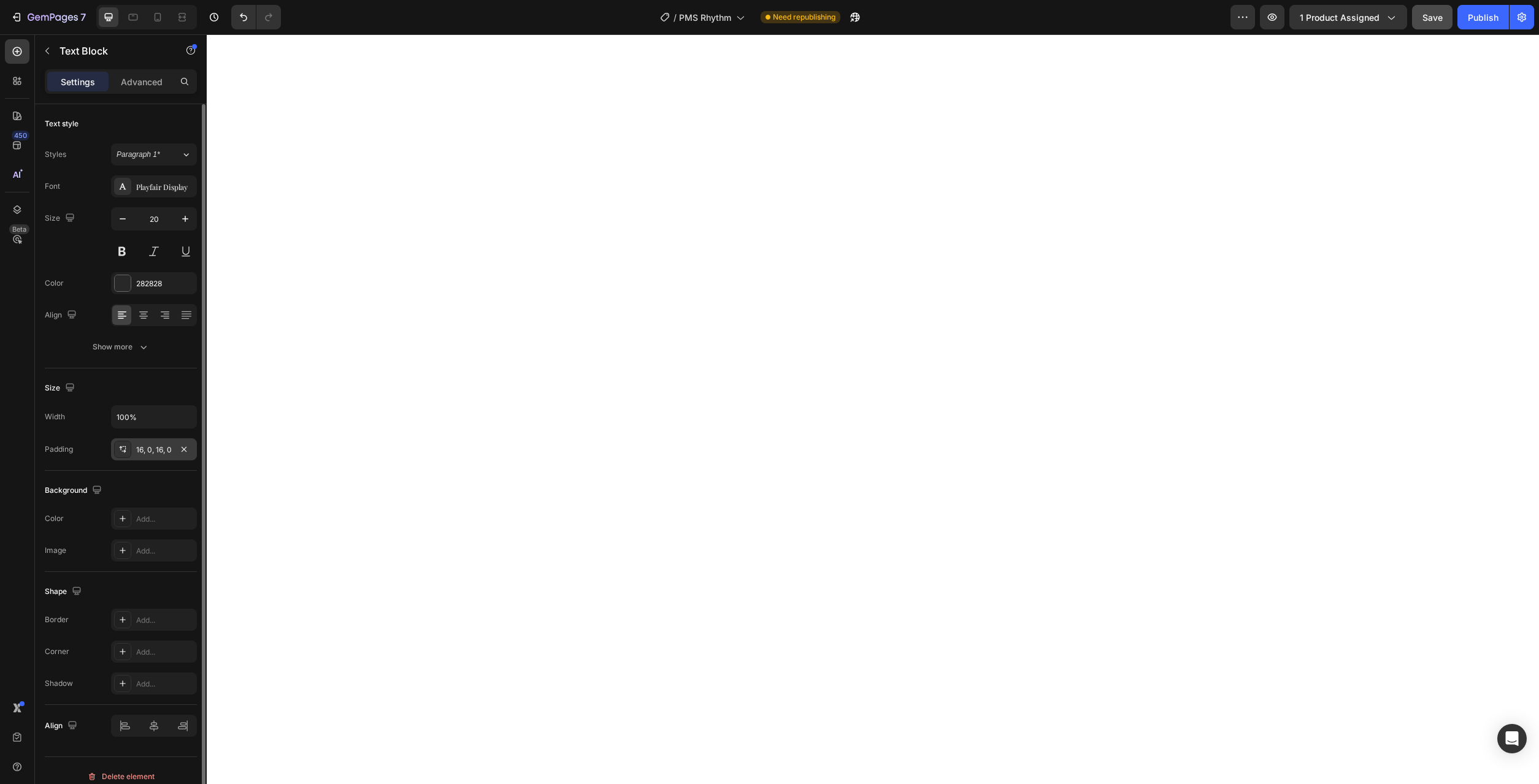
click at [143, 446] on div "16, 0, 16, 0" at bounding box center [154, 450] width 36 height 11
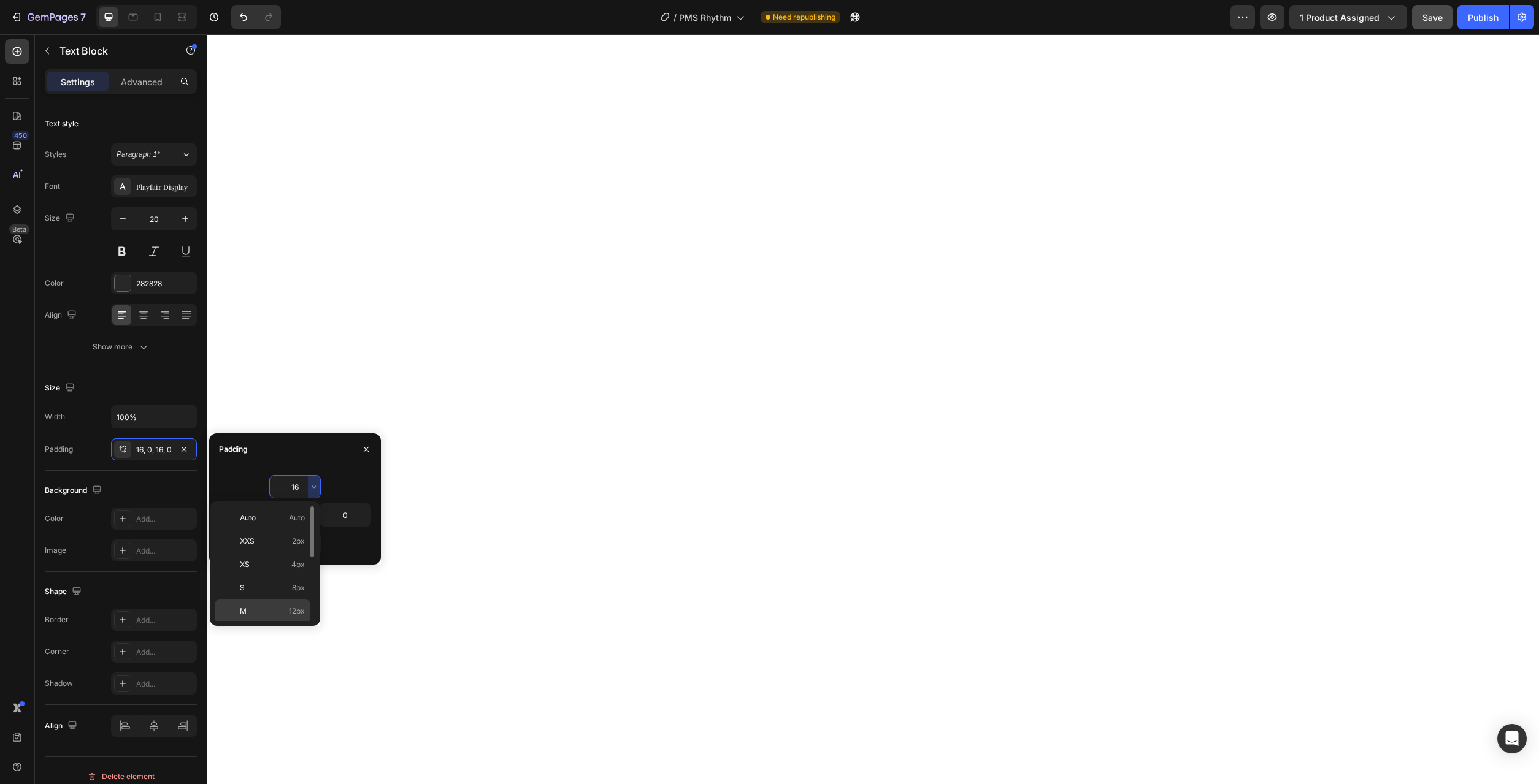
click at [286, 623] on div "M 12px" at bounding box center [262, 635] width 96 height 23
click at [314, 553] on button "button" at bounding box center [314, 543] width 12 height 22
click at [294, 671] on span "12px" at bounding box center [297, 668] width 16 height 11
click at [258, 519] on button "button" at bounding box center [263, 515] width 12 height 22
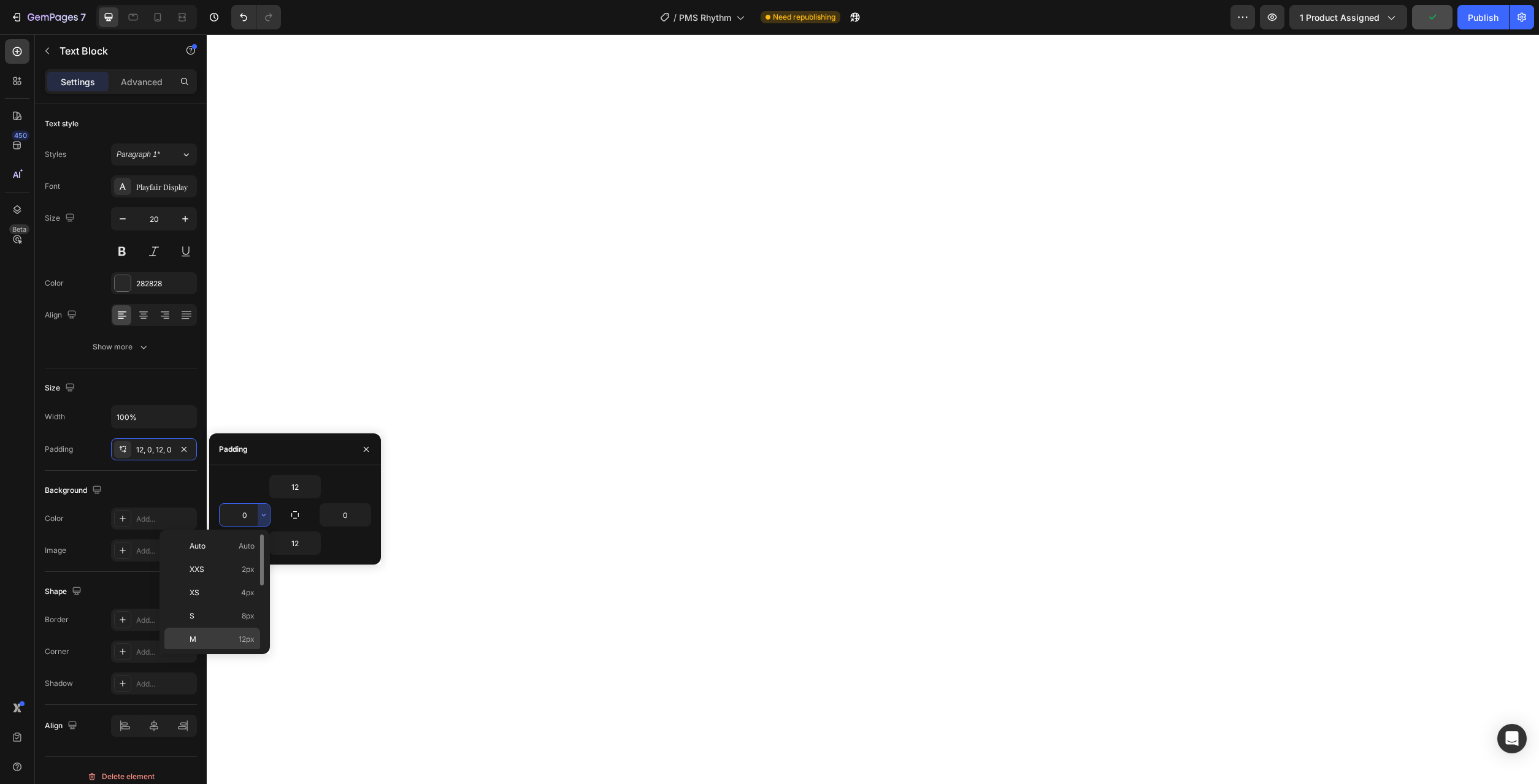
click at [249, 642] on span "12px" at bounding box center [246, 640] width 16 height 11
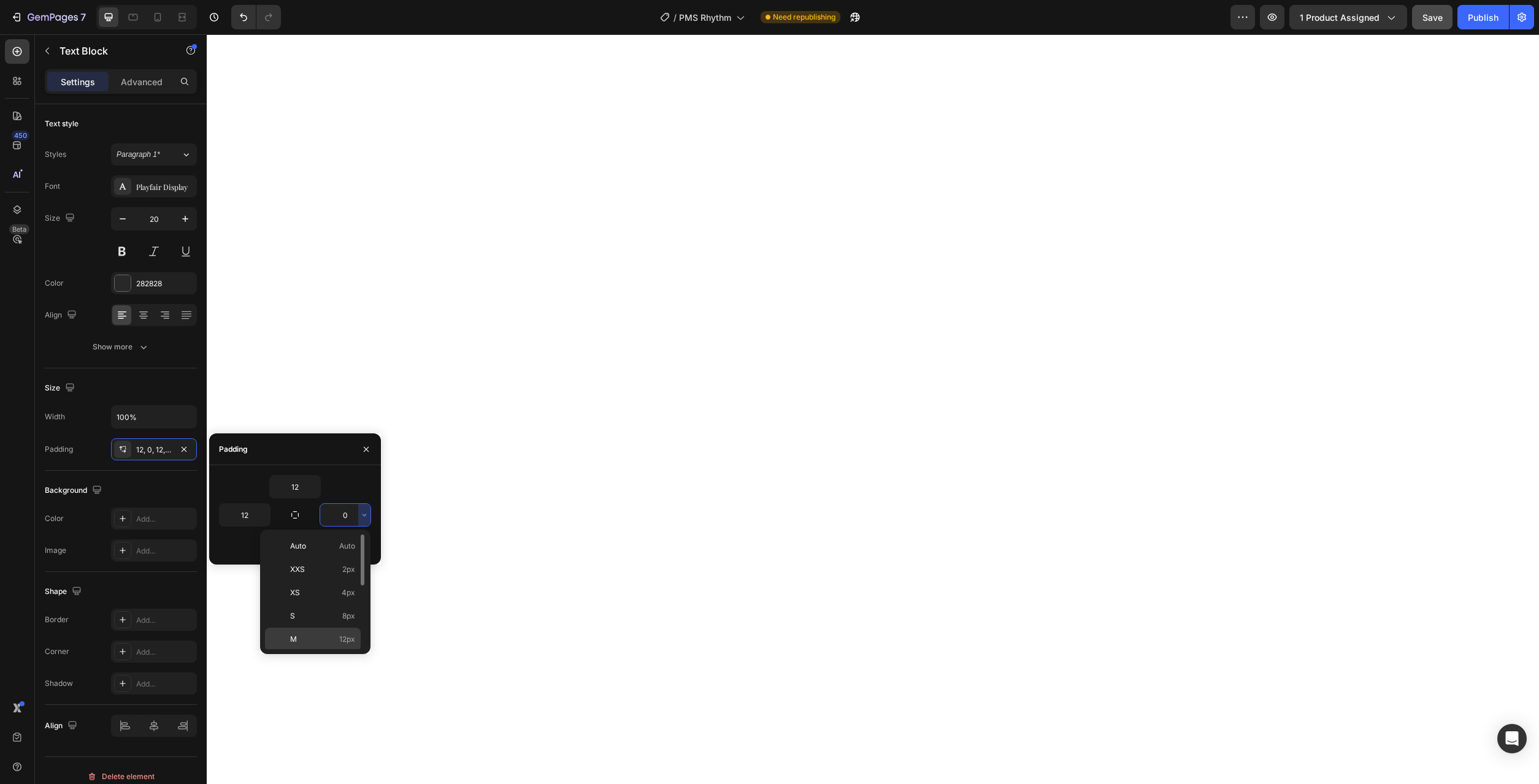
click at [341, 641] on span "12px" at bounding box center [347, 640] width 16 height 11
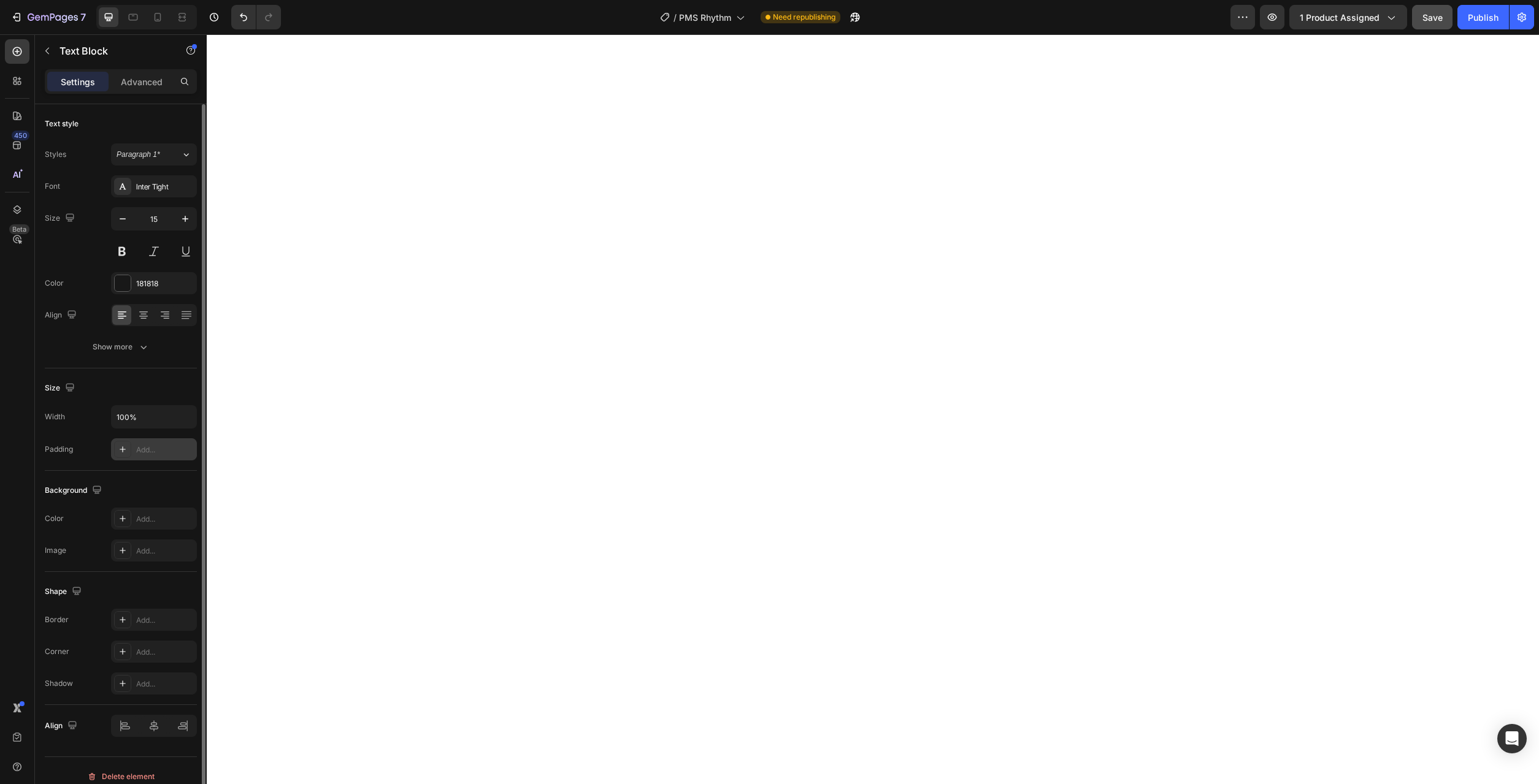
click at [150, 450] on div "Add..." at bounding box center [165, 450] width 58 height 11
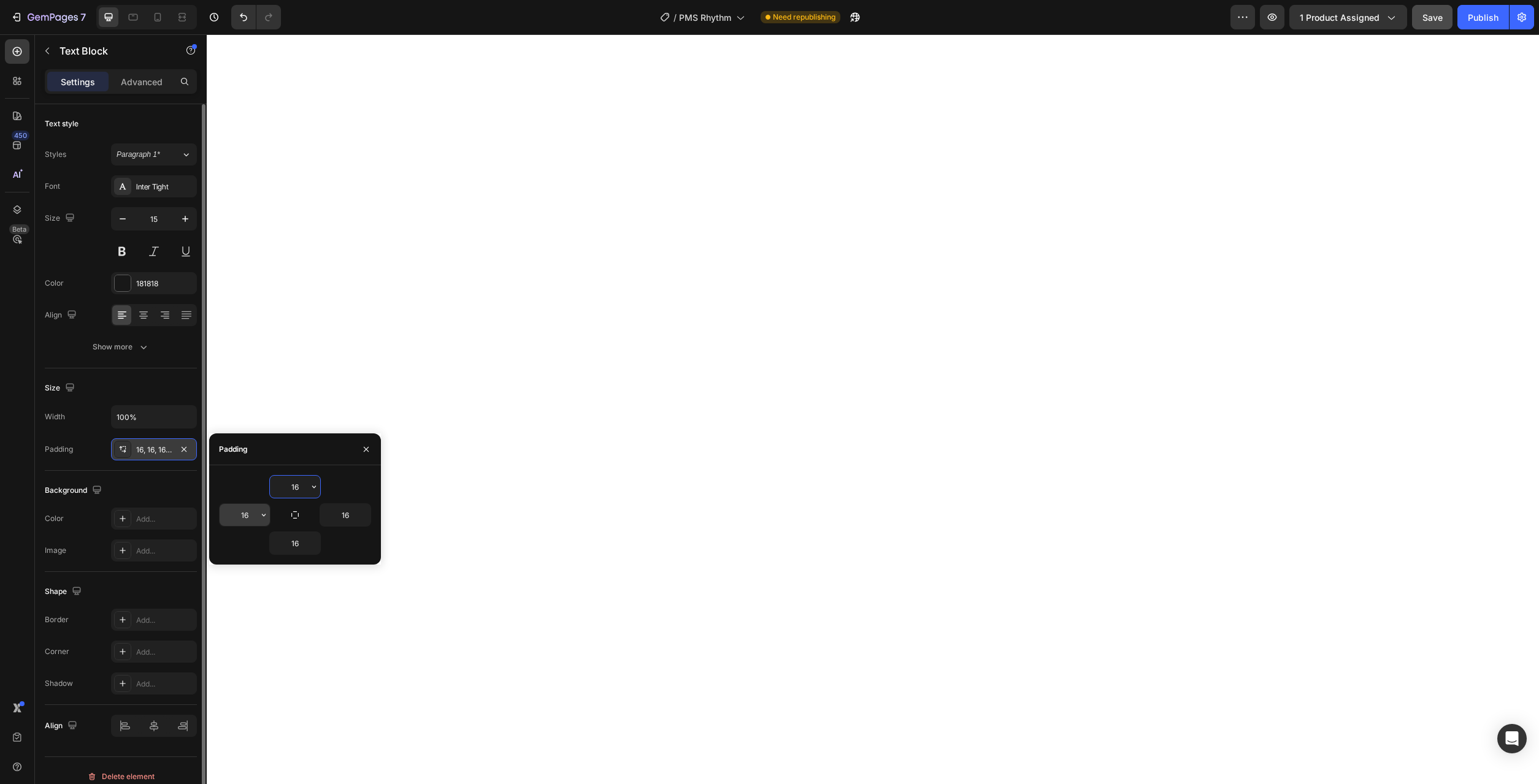
click at [266, 521] on button "button" at bounding box center [263, 515] width 12 height 22
click at [236, 642] on p "M 12px" at bounding box center [222, 640] width 65 height 11
click at [316, 487] on icon "button" at bounding box center [314, 487] width 10 height 10
click at [292, 623] on div "M 12px" at bounding box center [262, 635] width 96 height 23
click at [359, 516] on button "button" at bounding box center [365, 515] width 12 height 22
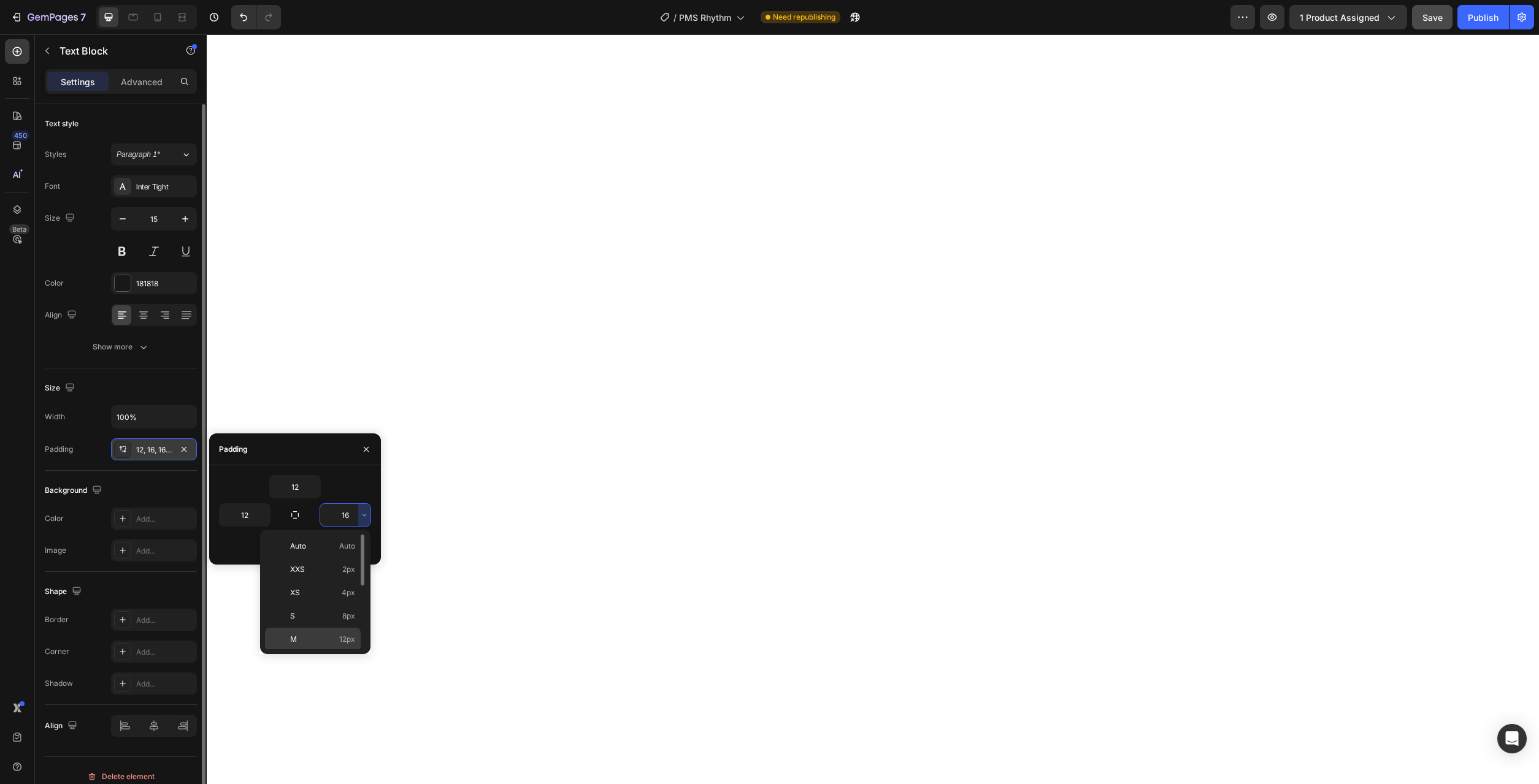
click at [330, 642] on p "M 12px" at bounding box center [323, 640] width 65 height 11
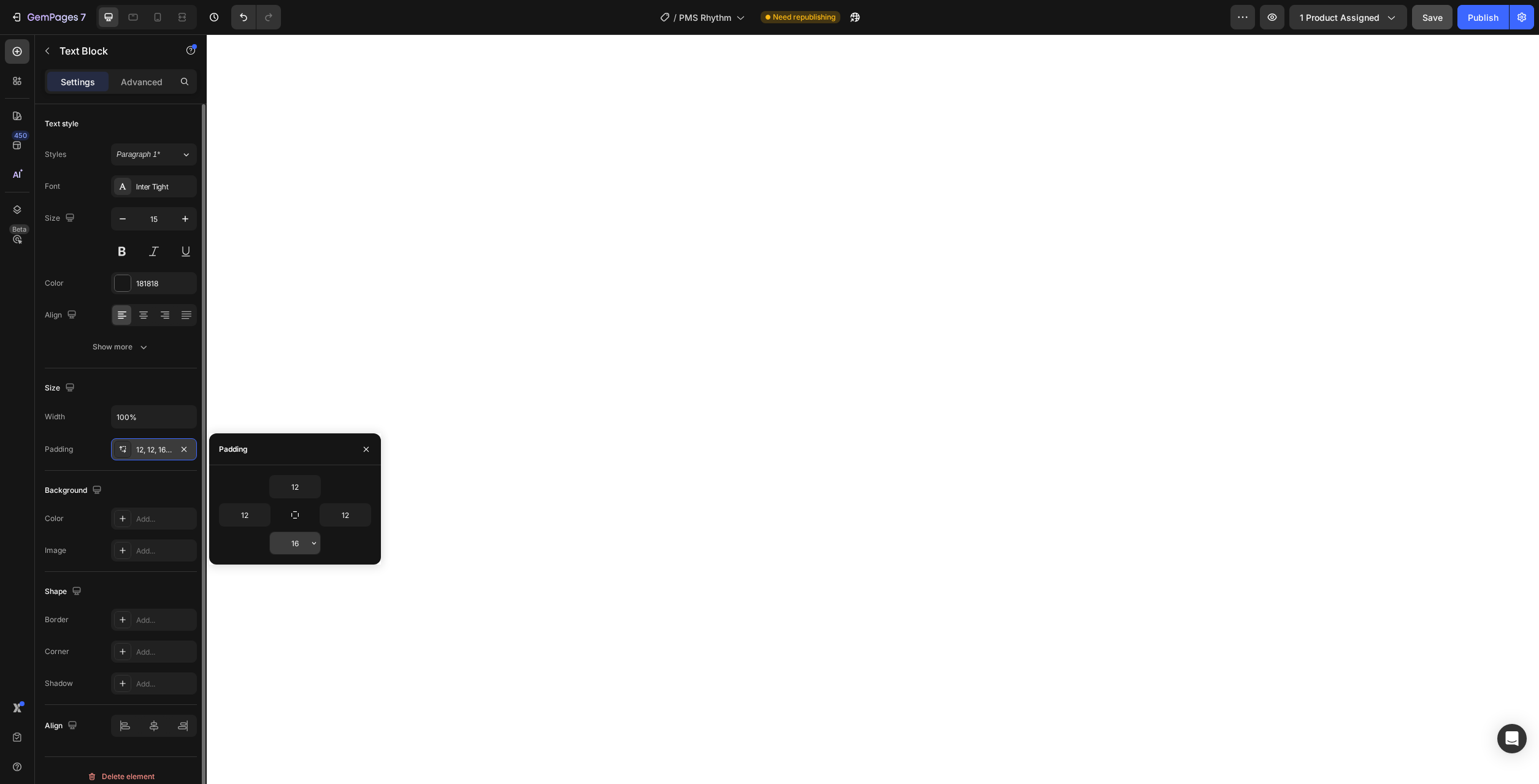
click at [310, 549] on button "button" at bounding box center [314, 543] width 12 height 22
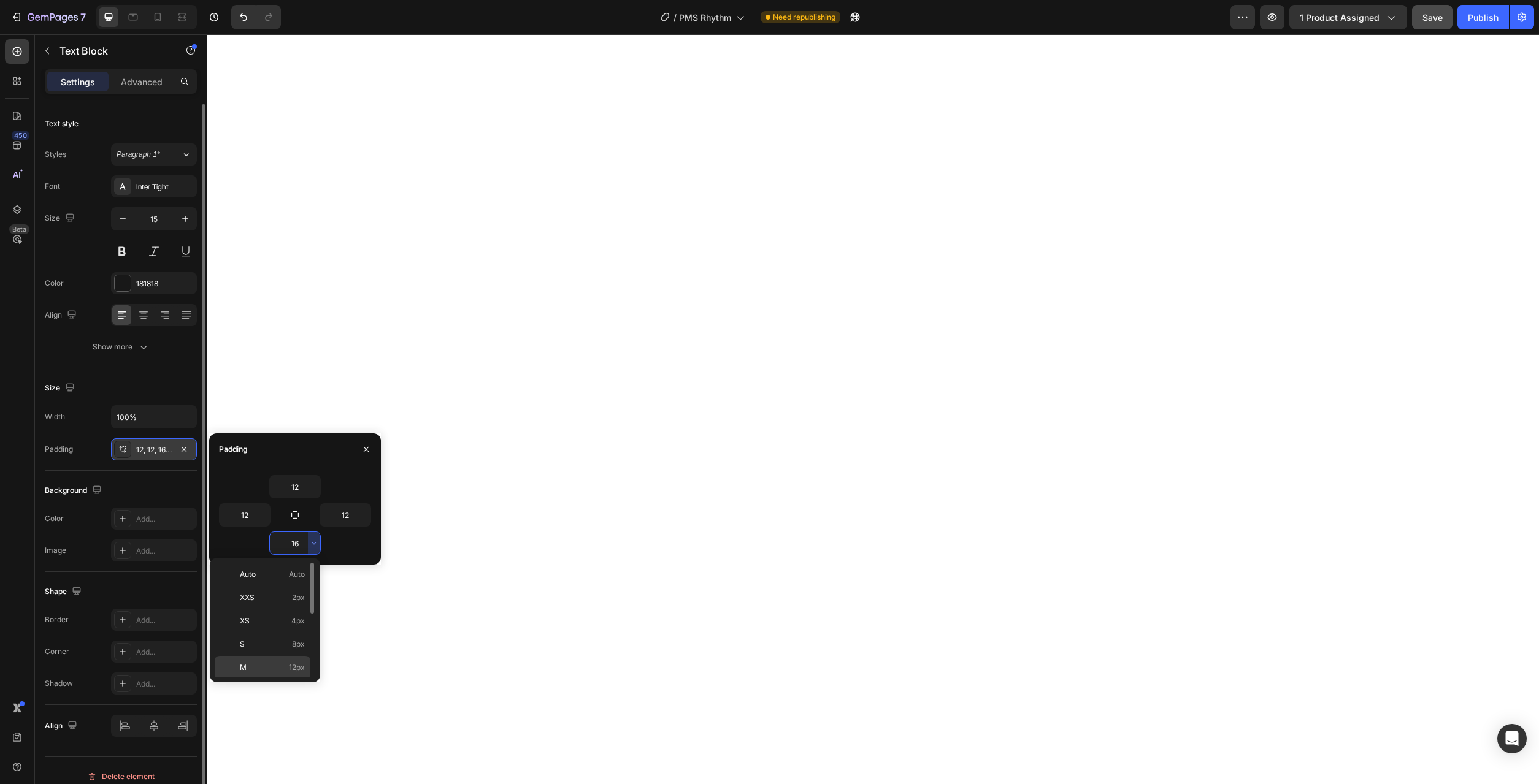
click at [293, 668] on span "12px" at bounding box center [297, 668] width 16 height 11
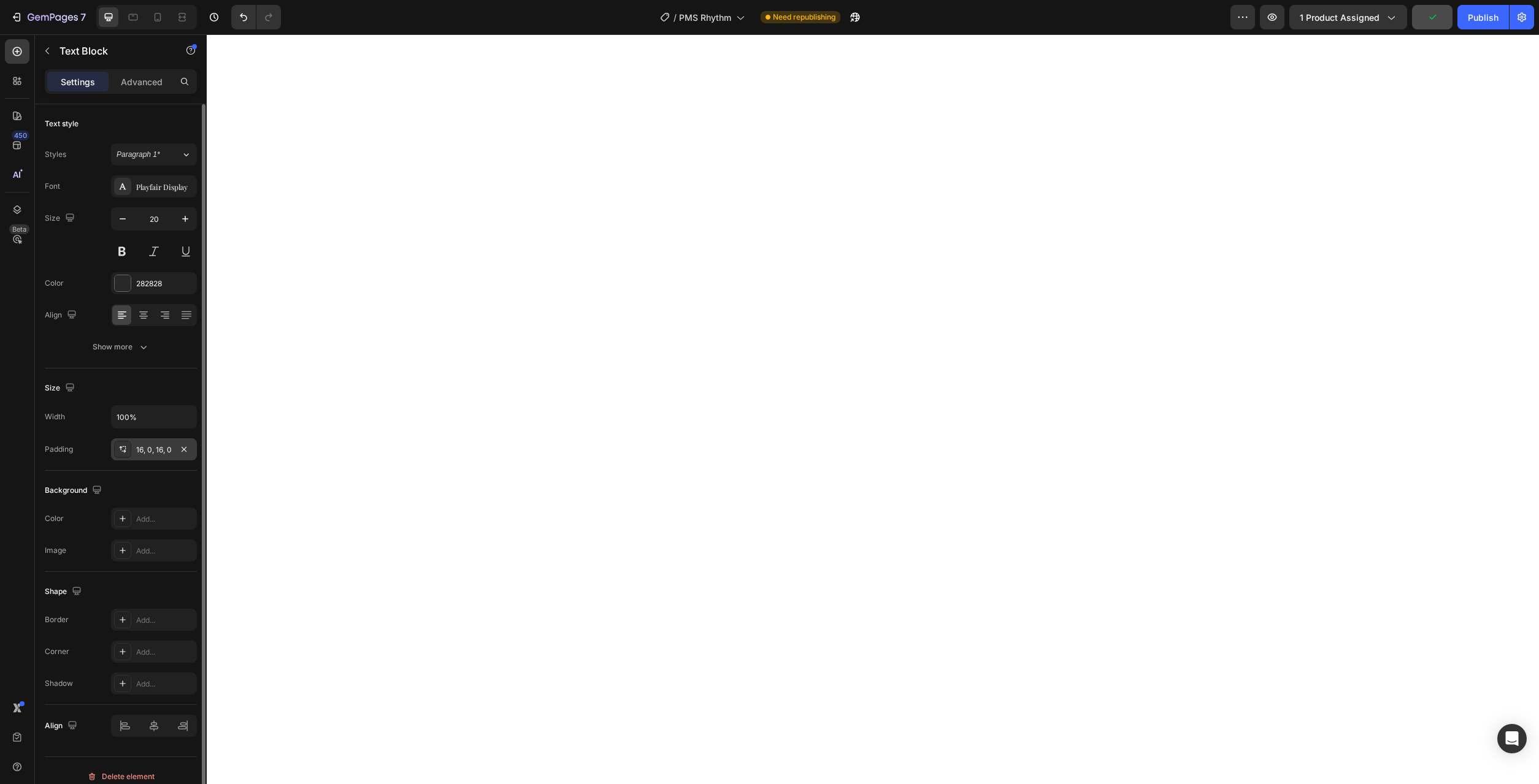
click at [149, 448] on div "16, 0, 16, 0" at bounding box center [154, 450] width 36 height 11
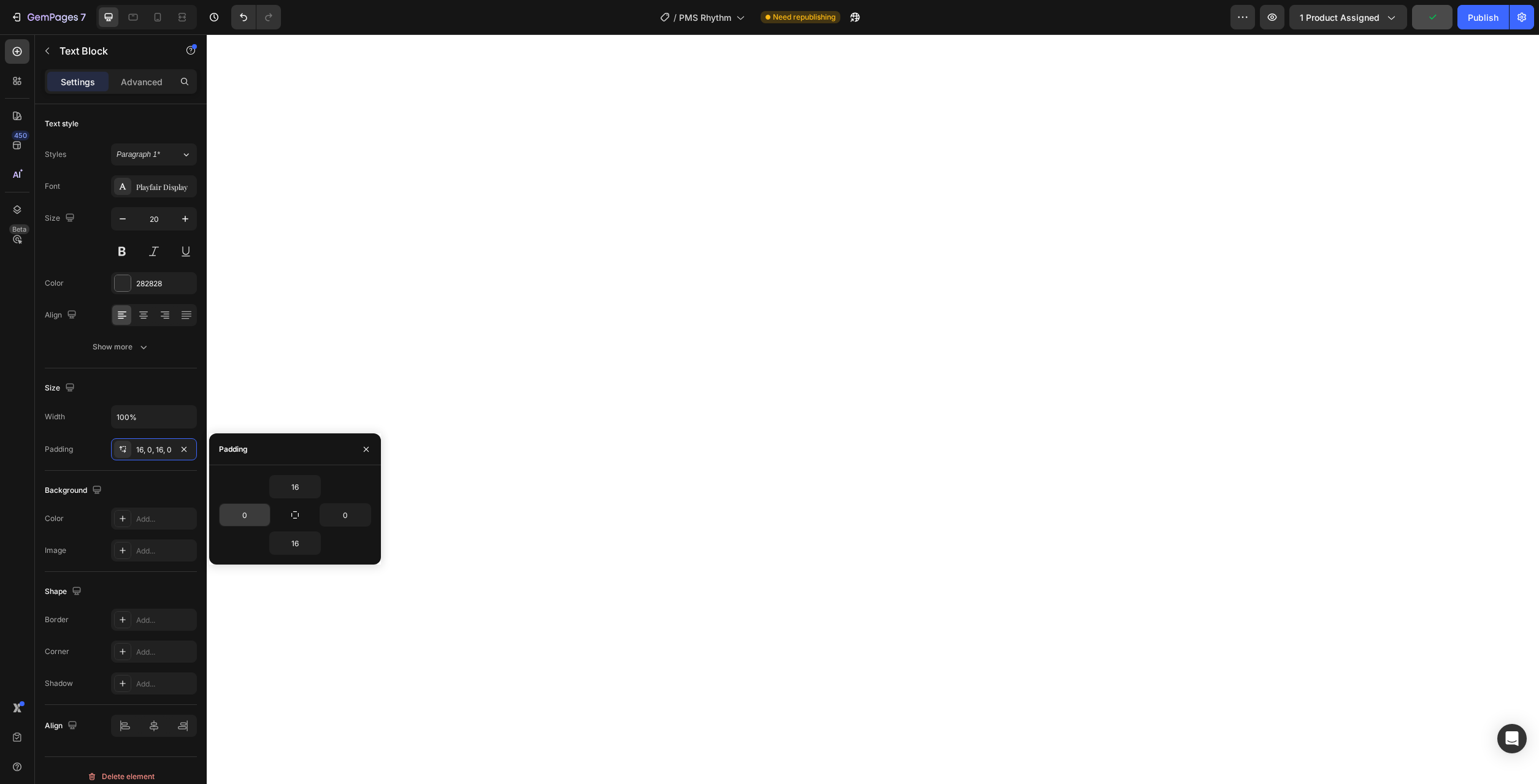
click at [270, 515] on div "0" at bounding box center [244, 515] width 52 height 23
click at [269, 519] on div "0" at bounding box center [244, 515] width 52 height 23
click at [268, 518] on icon "button" at bounding box center [263, 515] width 10 height 10
click at [259, 534] on div at bounding box center [260, 477] width 9 height 115
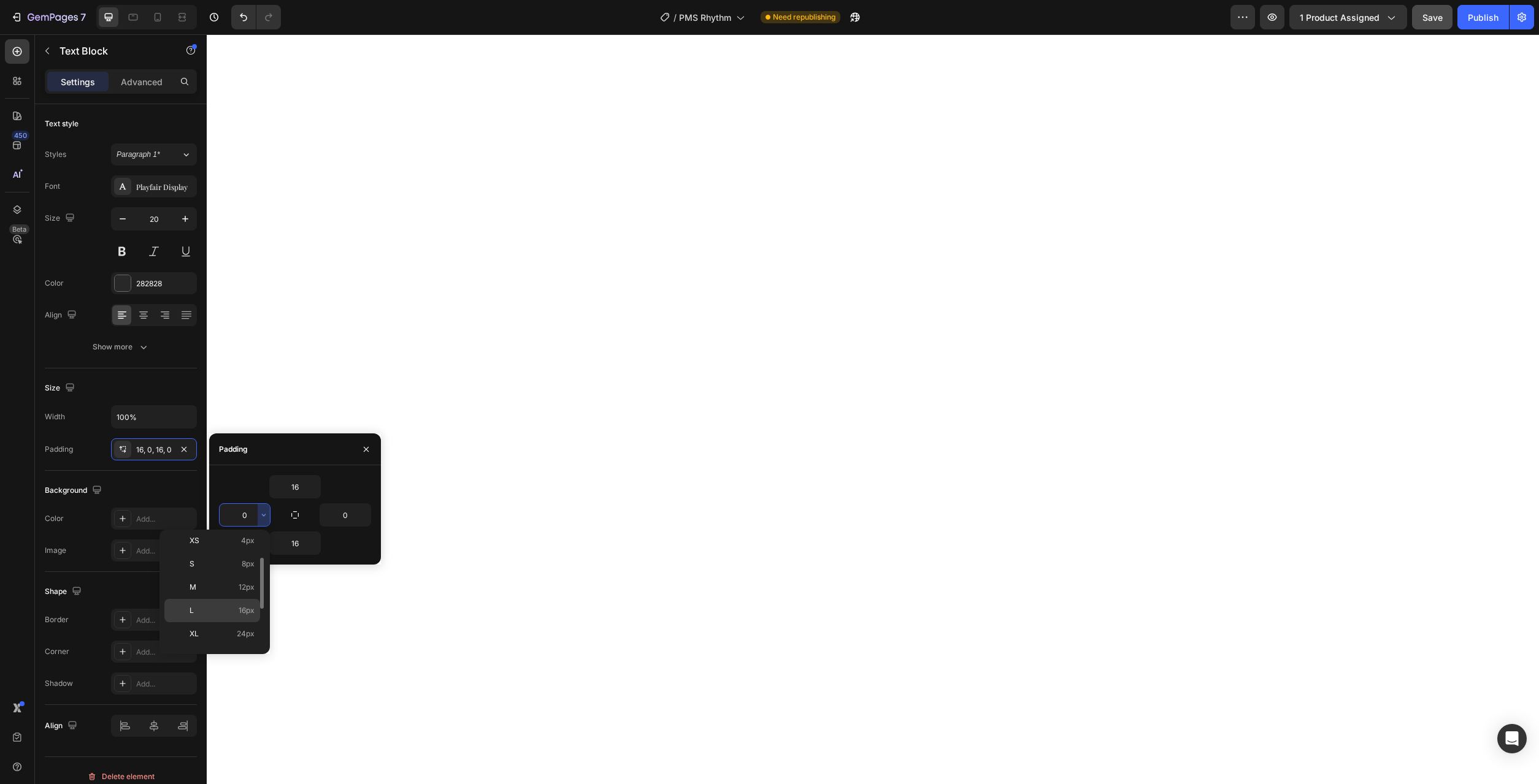
scroll to position [0, 0]
click at [241, 641] on span "12px" at bounding box center [246, 640] width 16 height 11
click at [365, 523] on button "button" at bounding box center [365, 515] width 12 height 22
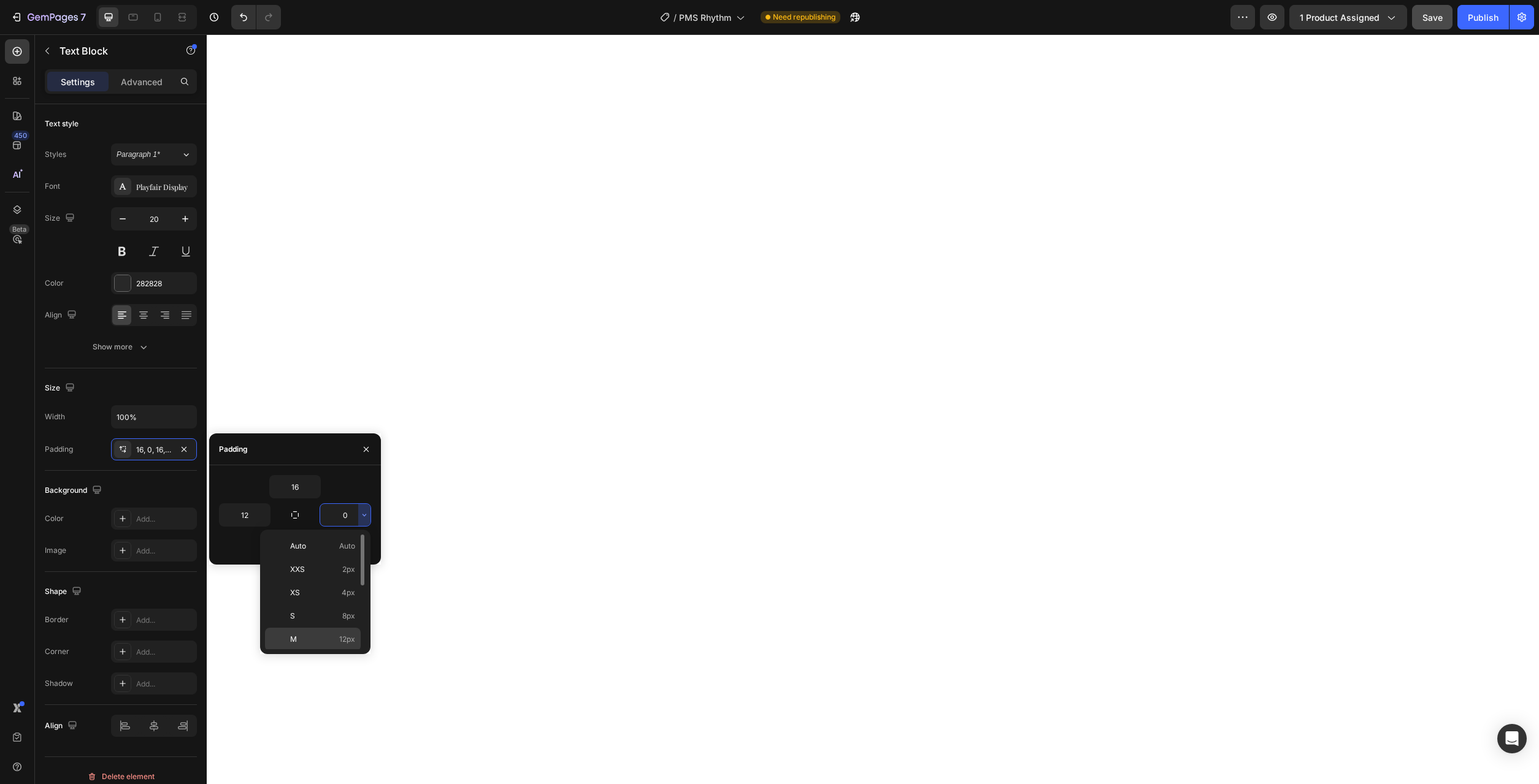
click at [323, 642] on p "M 12px" at bounding box center [323, 640] width 65 height 11
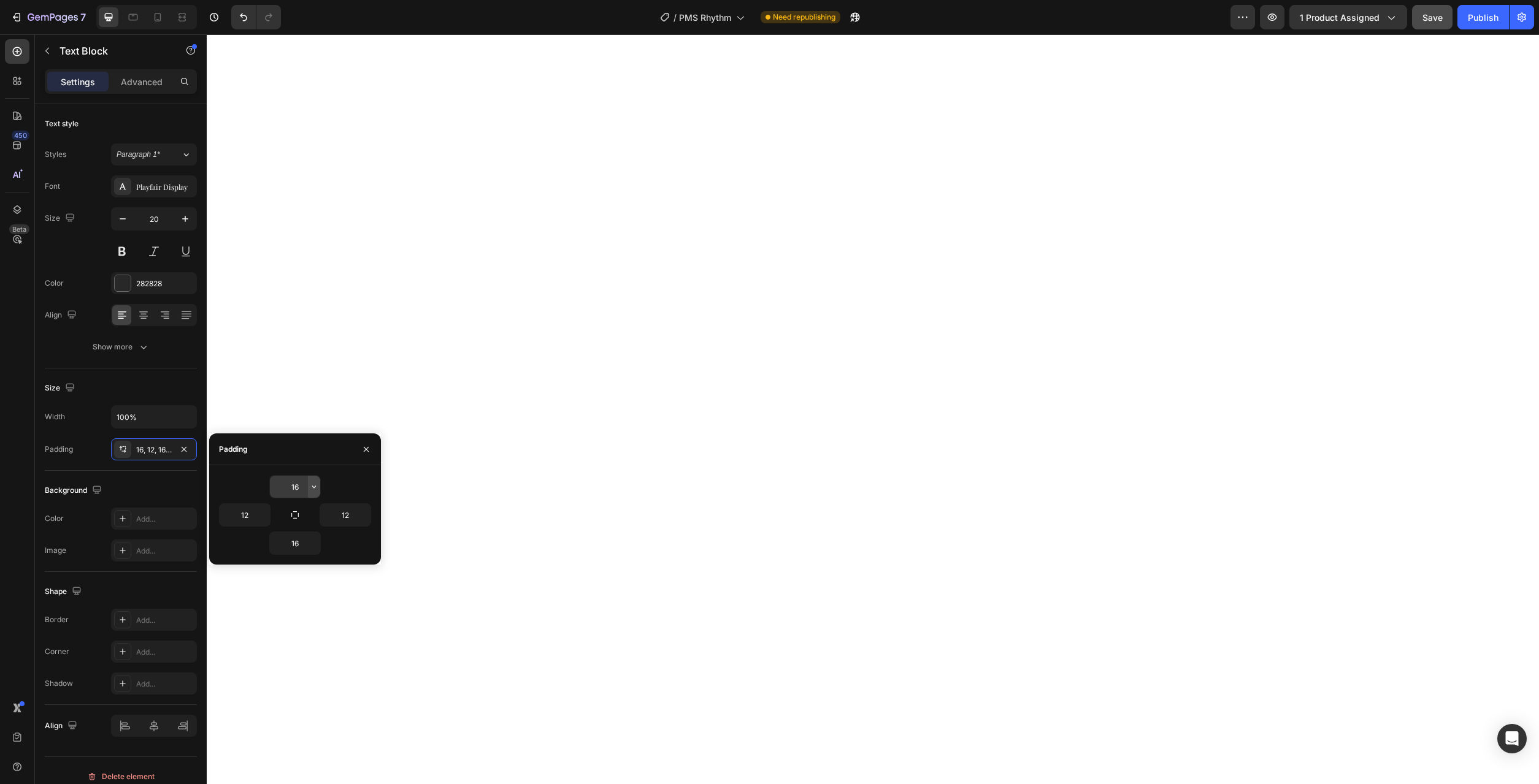
click at [314, 488] on icon "button" at bounding box center [314, 487] width 3 height 3
click at [286, 609] on p "M 12px" at bounding box center [272, 611] width 65 height 11
click at [310, 545] on icon "button" at bounding box center [314, 543] width 10 height 10
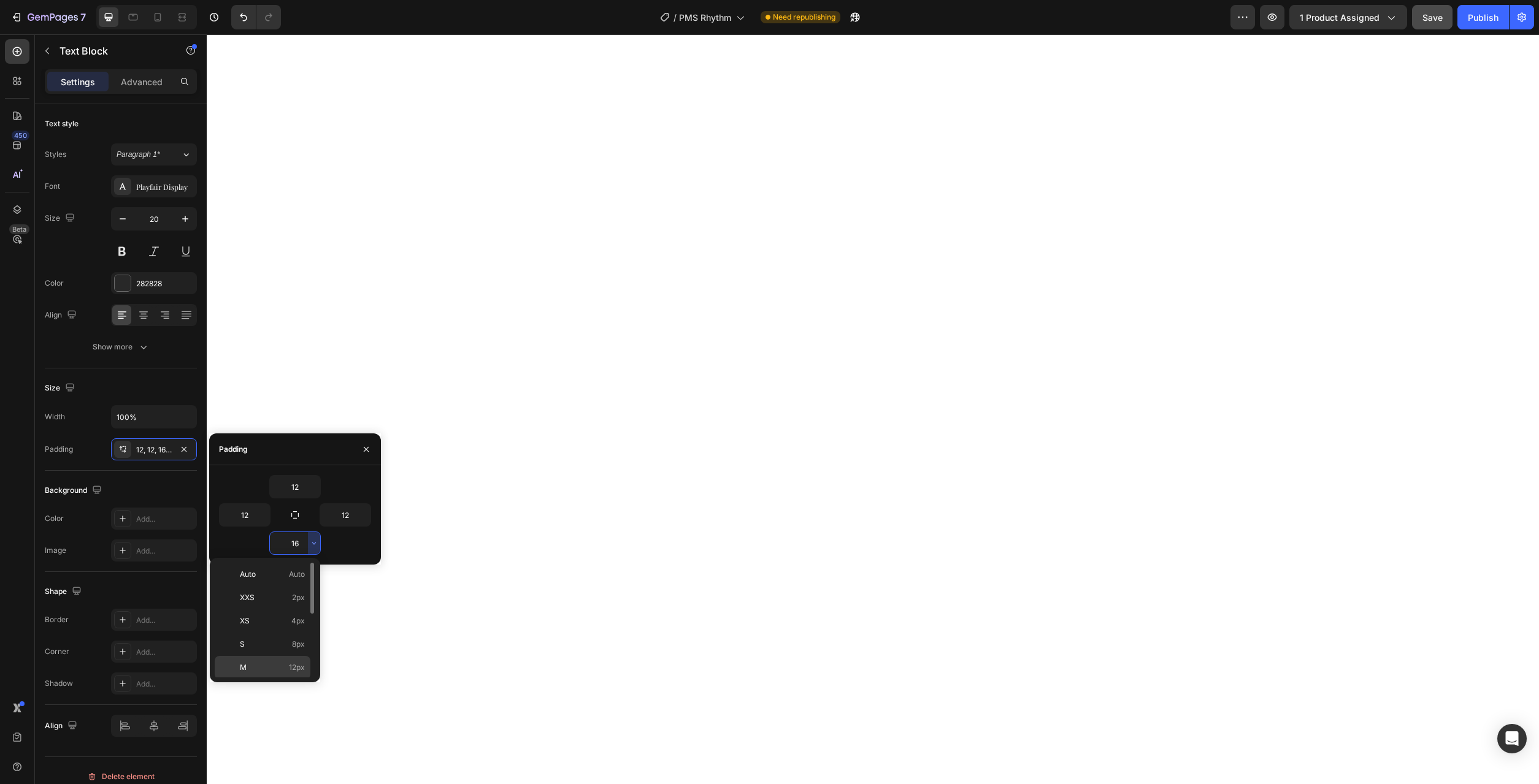
click at [283, 666] on p "M 12px" at bounding box center [272, 668] width 65 height 11
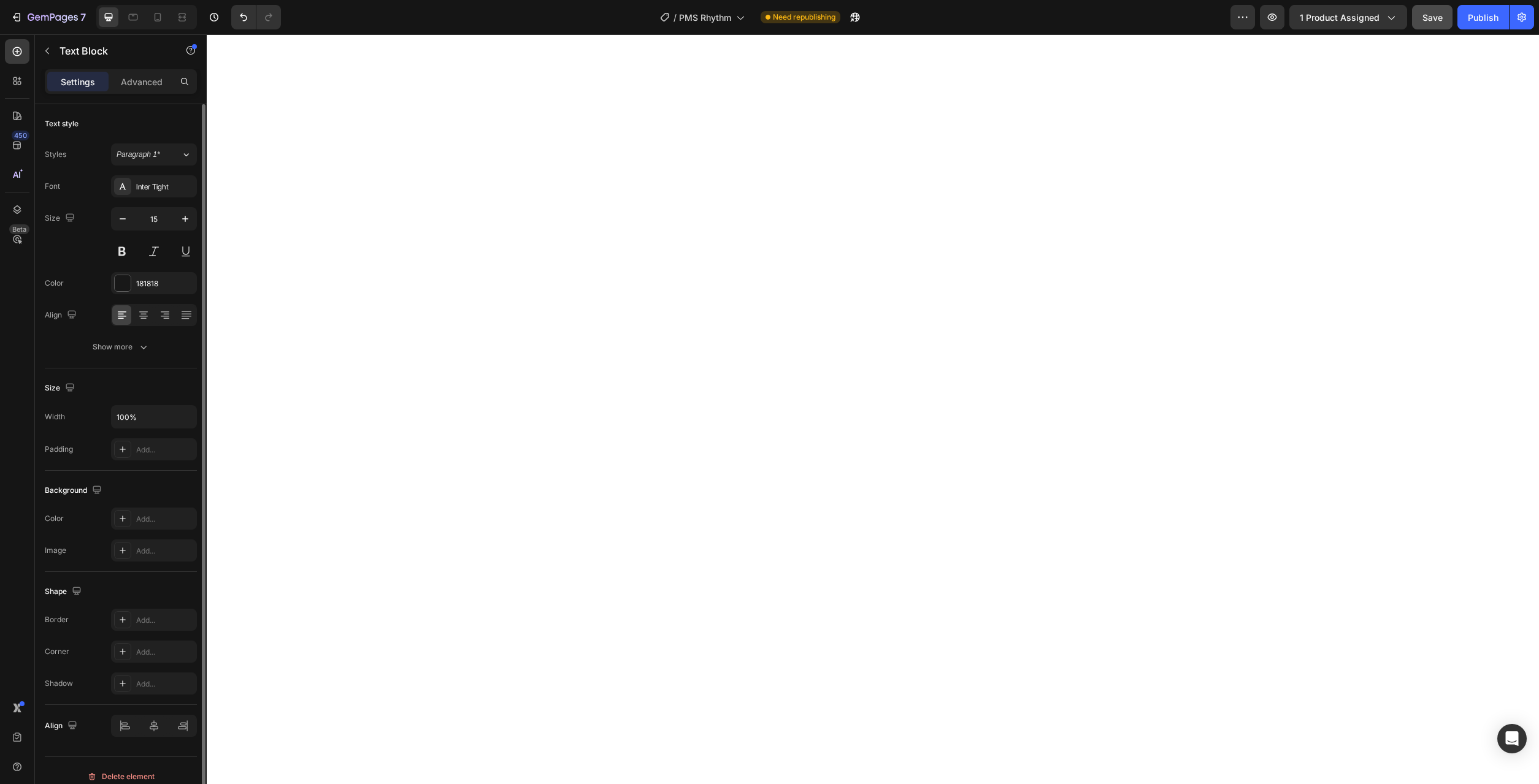
click at [140, 450] on div "Add..." at bounding box center [165, 450] width 58 height 11
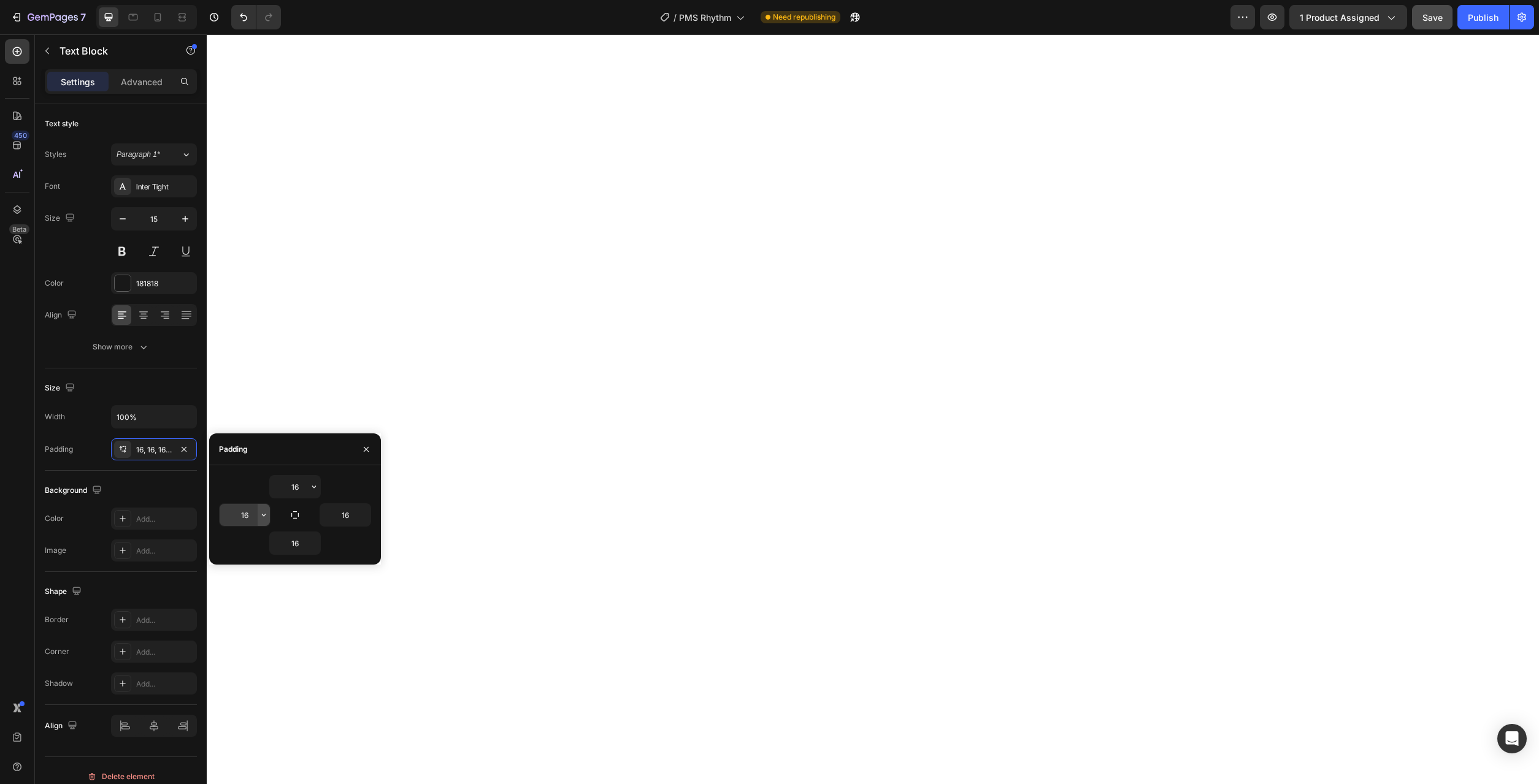
click at [263, 516] on icon "button" at bounding box center [263, 515] width 10 height 10
click at [246, 637] on span "12px" at bounding box center [246, 640] width 16 height 11
click at [371, 518] on div "16 12 16 16" at bounding box center [295, 515] width 172 height 80
click at [366, 516] on icon "button" at bounding box center [364, 515] width 10 height 10
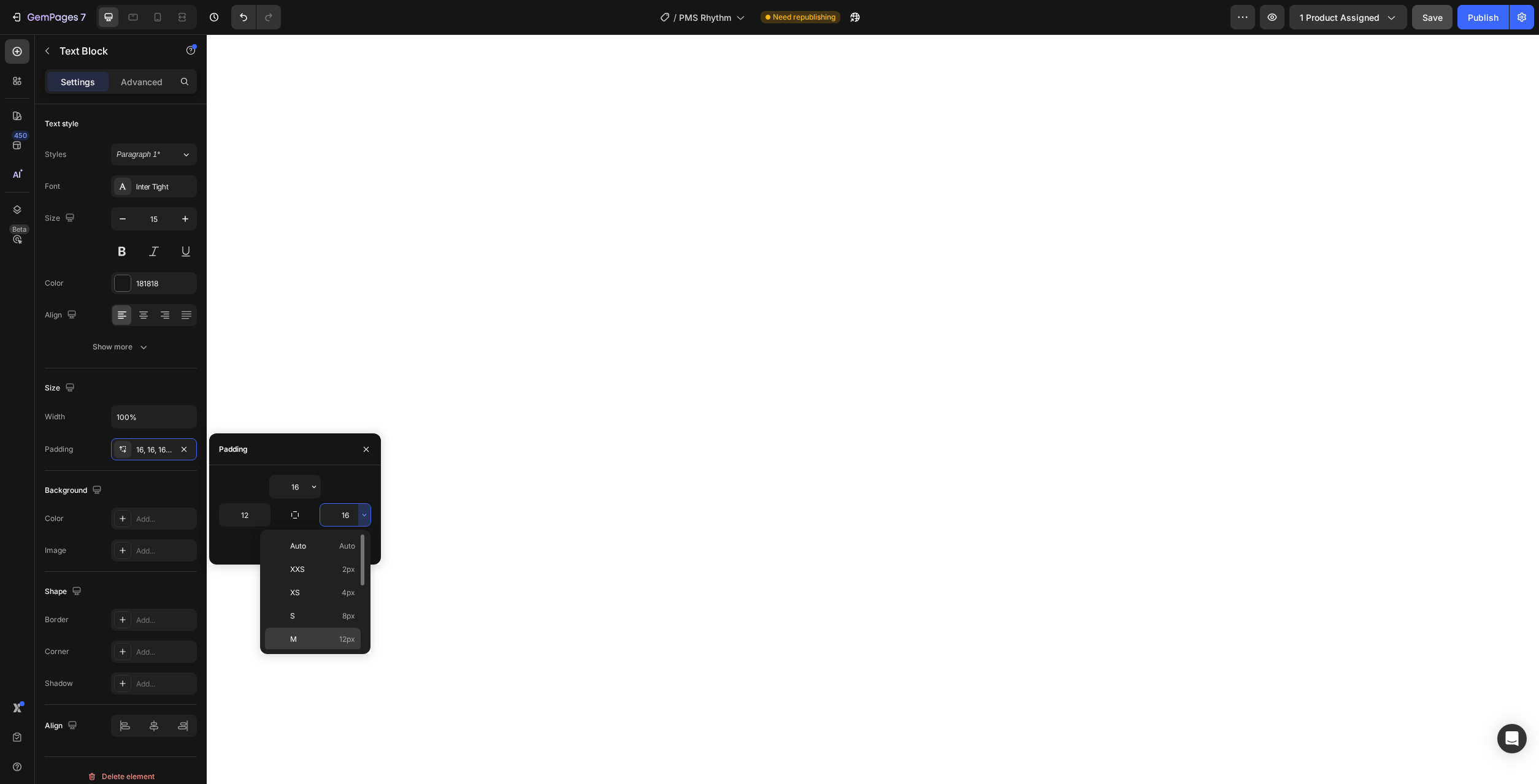
click at [342, 643] on span "12px" at bounding box center [347, 640] width 16 height 11
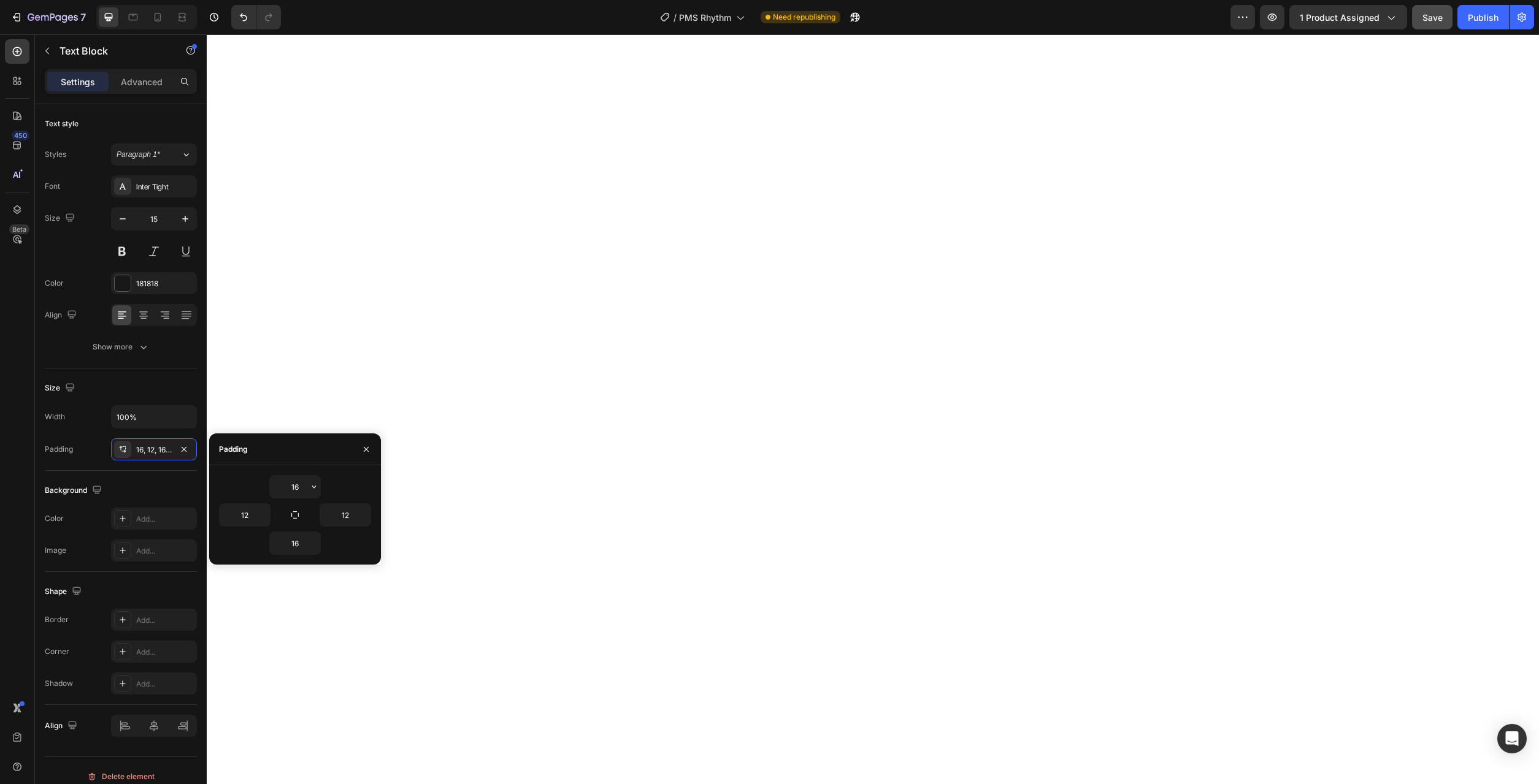
click at [321, 482] on div "16" at bounding box center [294, 487] width 152 height 23
drag, startPoint x: 319, startPoint y: 483, endPoint x: 321, endPoint y: 493, distance: 10.2
click at [319, 485] on button "button" at bounding box center [314, 487] width 12 height 22
click at [275, 614] on p "M 12px" at bounding box center [272, 611] width 65 height 11
click at [312, 542] on icon "button" at bounding box center [314, 543] width 10 height 10
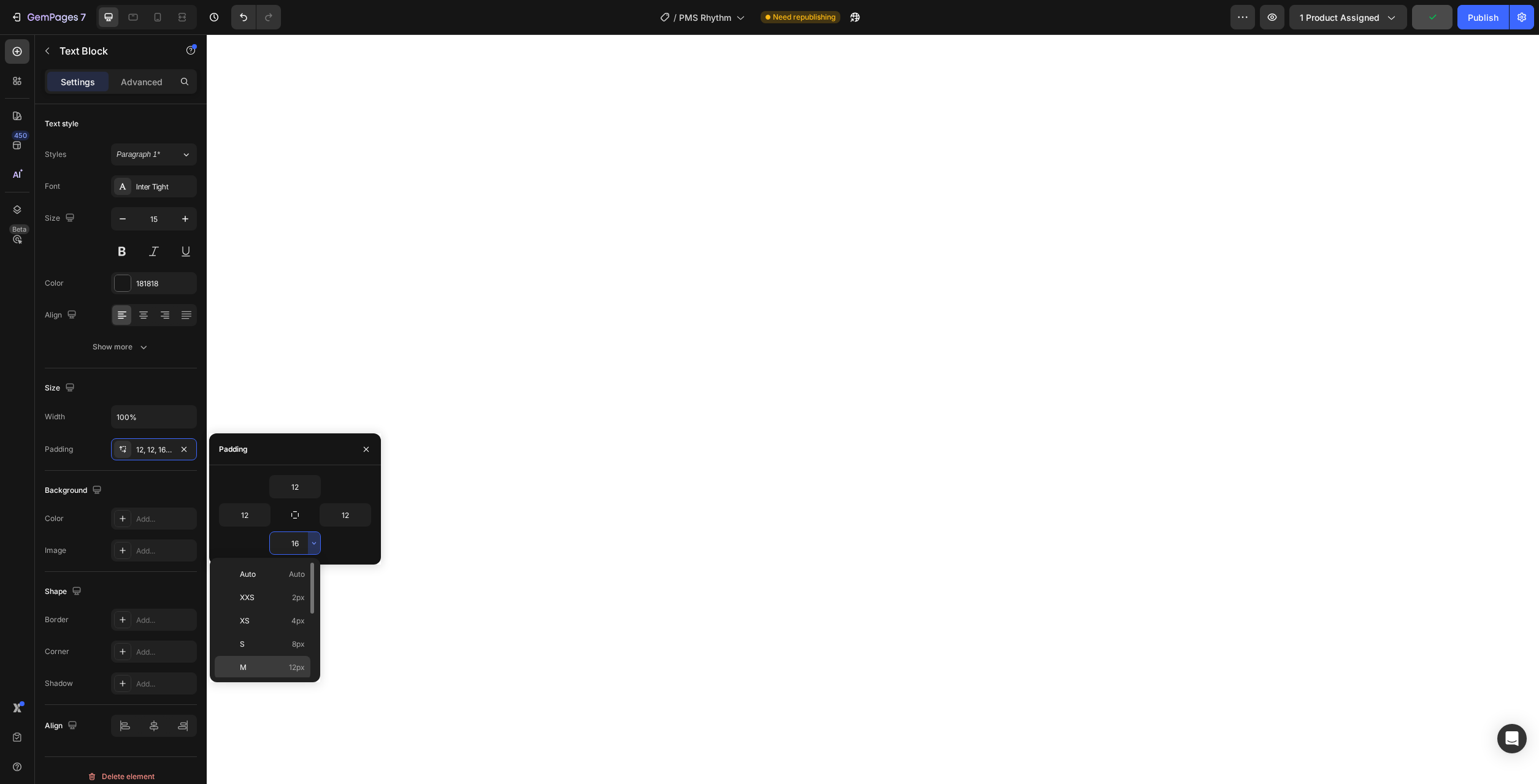
click at [276, 666] on p "M 12px" at bounding box center [272, 668] width 65 height 11
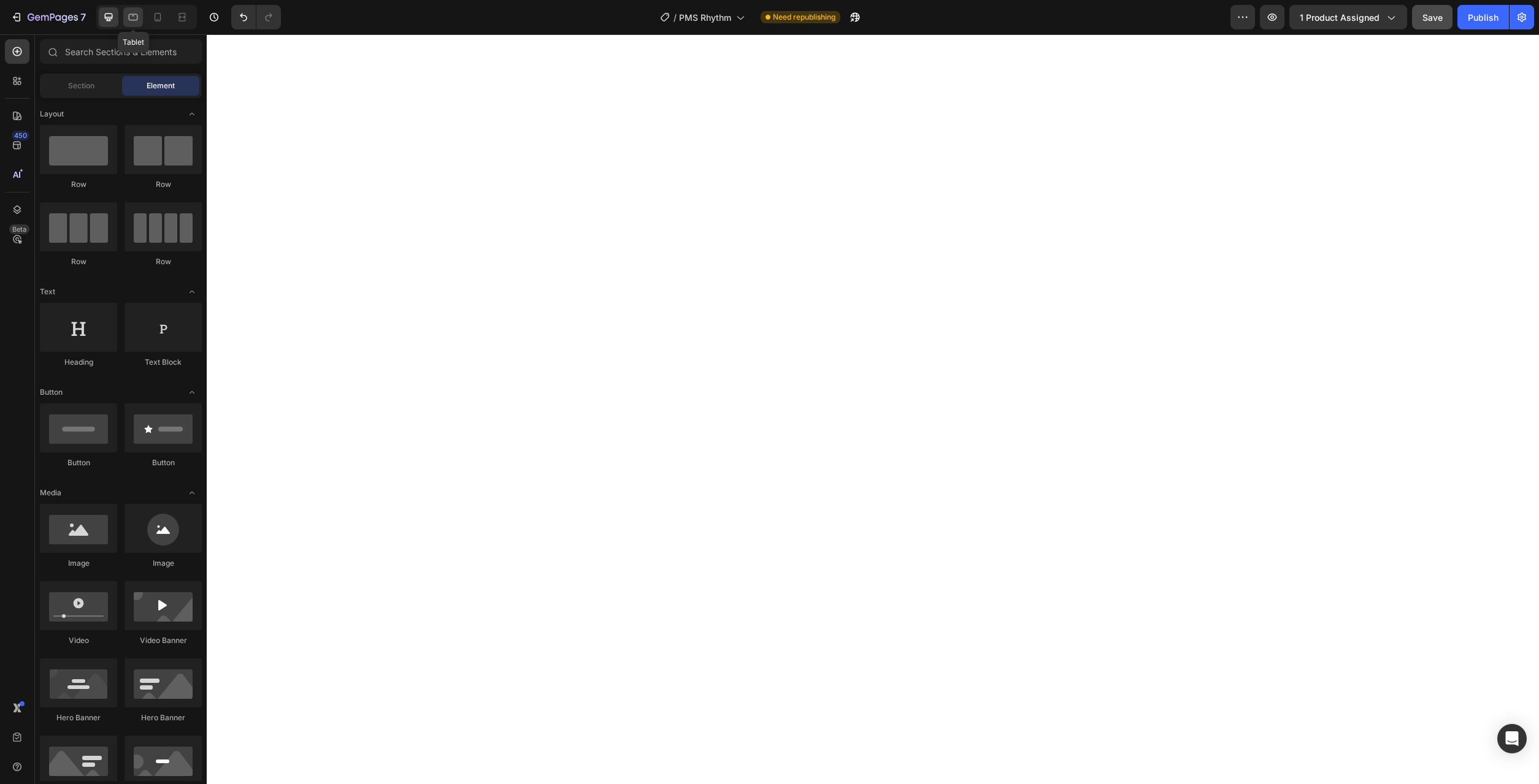
drag, startPoint x: 127, startPoint y: 23, endPoint x: 137, endPoint y: 23, distance: 10.0
click at [128, 23] on div at bounding box center [133, 17] width 20 height 20
click at [151, 19] on div at bounding box center [158, 17] width 20 height 20
click at [1426, 22] on span "Save" at bounding box center [1432, 17] width 20 height 10
click at [1434, 15] on span "Save" at bounding box center [1432, 17] width 20 height 10
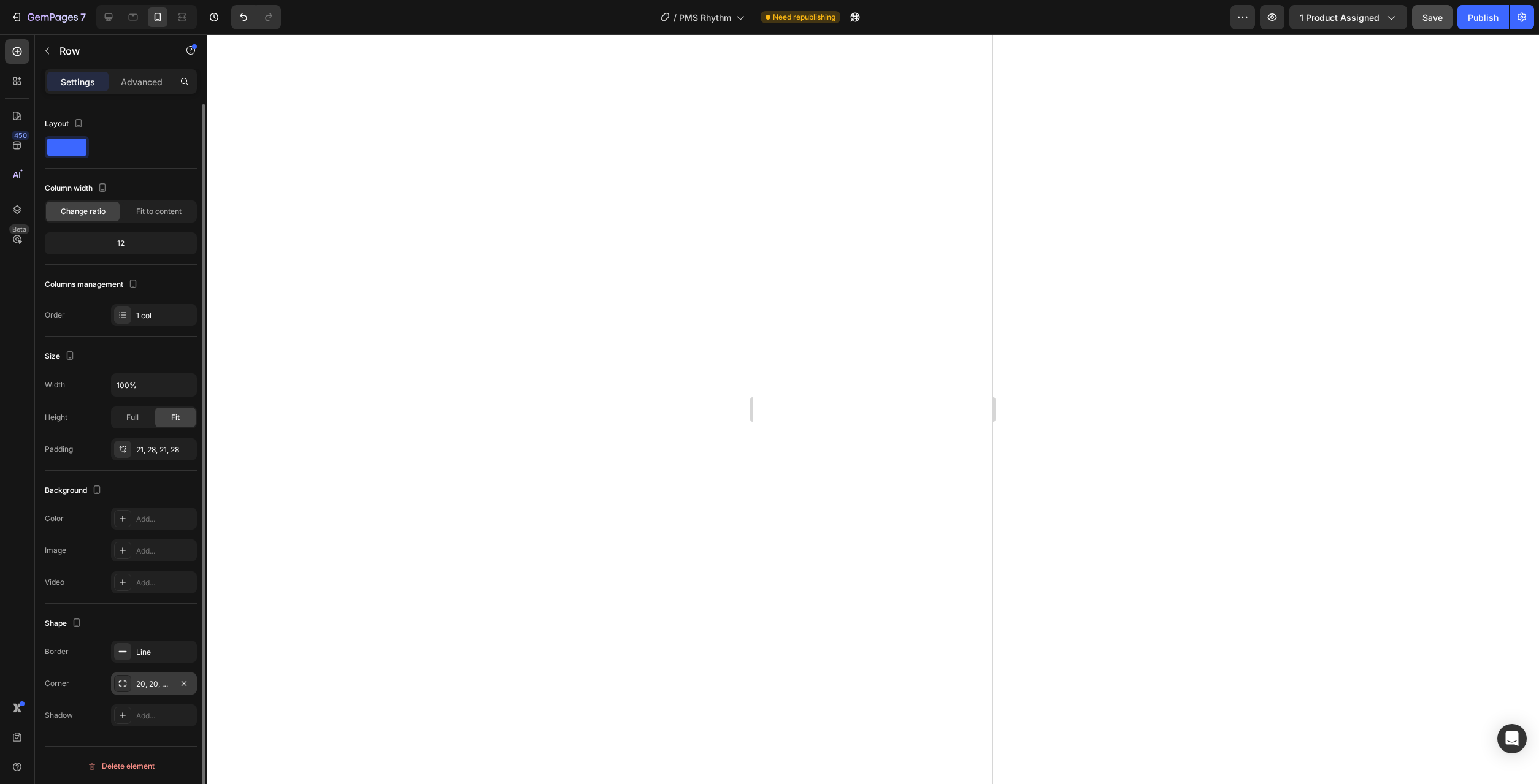
click at [144, 690] on div "20, 20, 20, 20" at bounding box center [153, 684] width 86 height 22
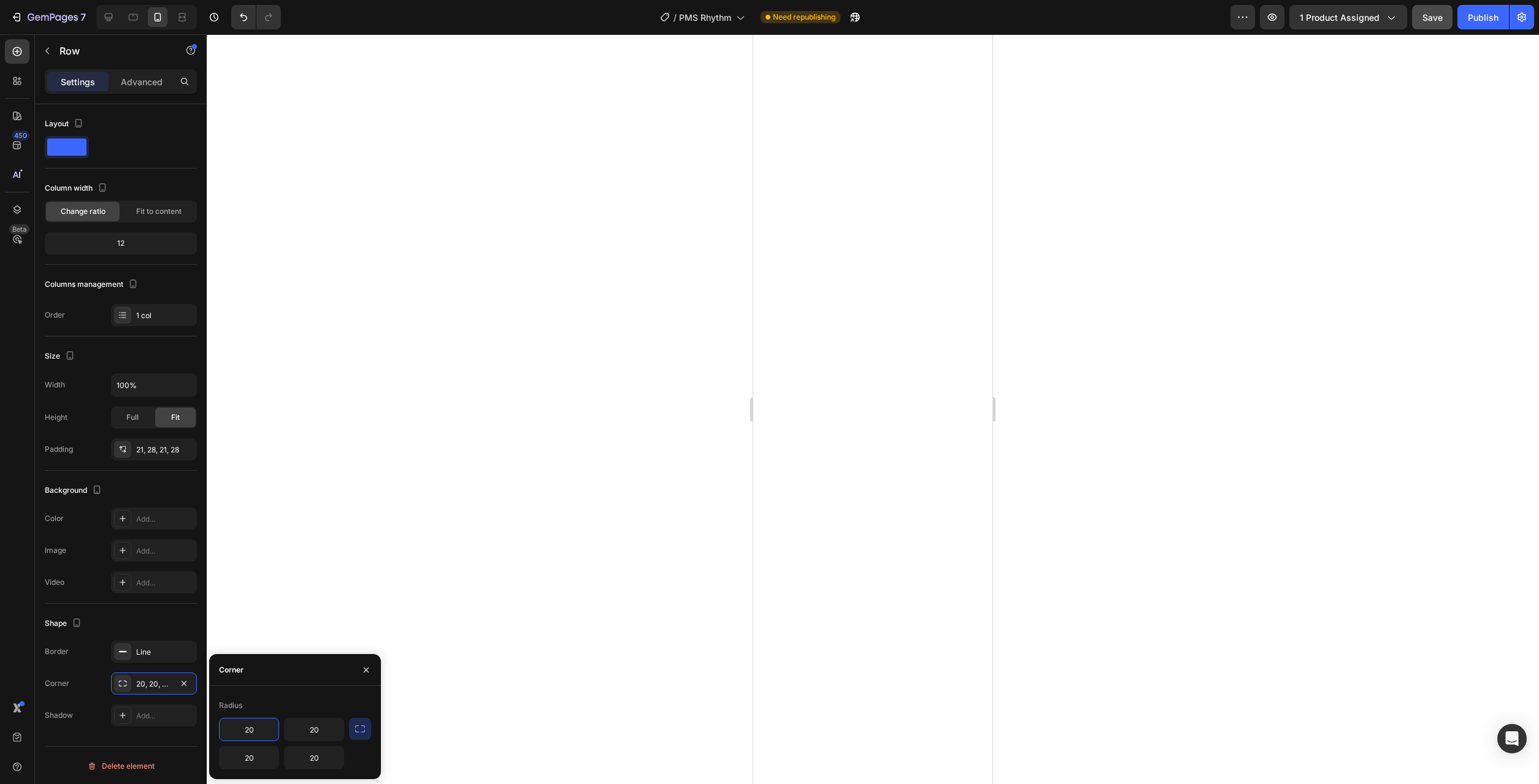
click at [263, 726] on input "20" at bounding box center [249, 730] width 59 height 22
click at [374, 670] on button "button" at bounding box center [366, 670] width 20 height 20
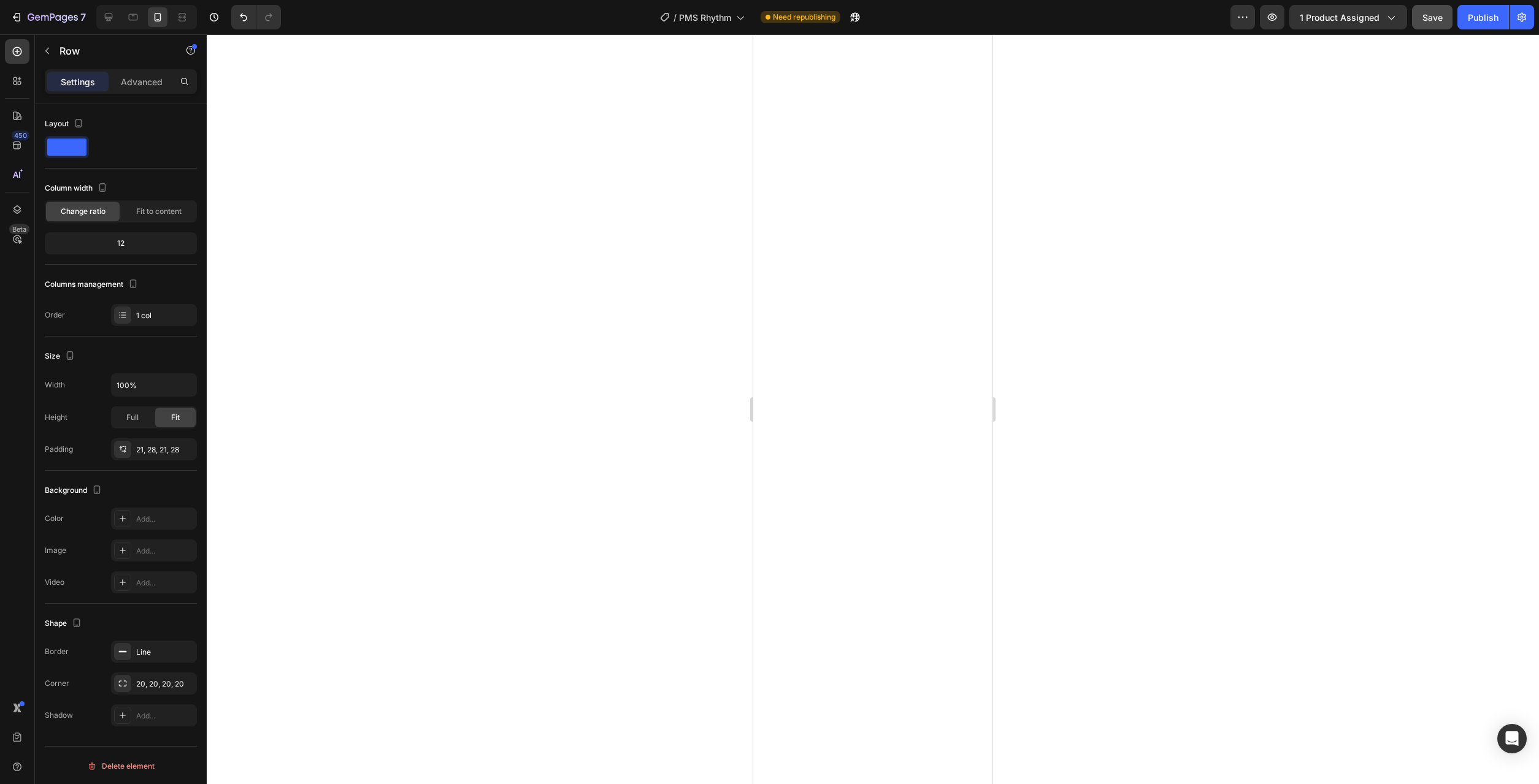
click at [374, 670] on div at bounding box center [872, 409] width 1333 height 750
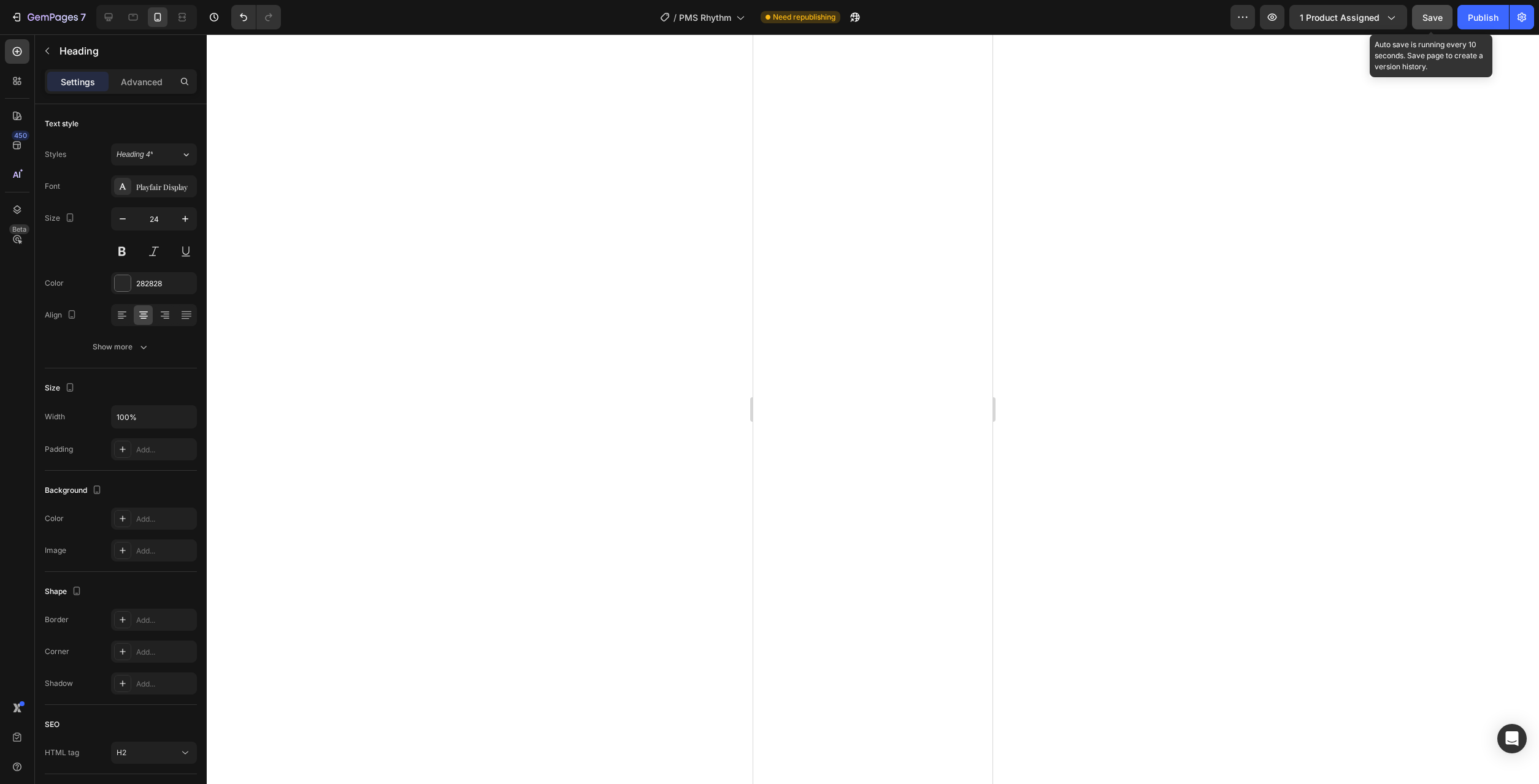
click at [1430, 25] on button "Save" at bounding box center [1432, 17] width 41 height 25
click at [1181, 373] on div at bounding box center [872, 409] width 1333 height 750
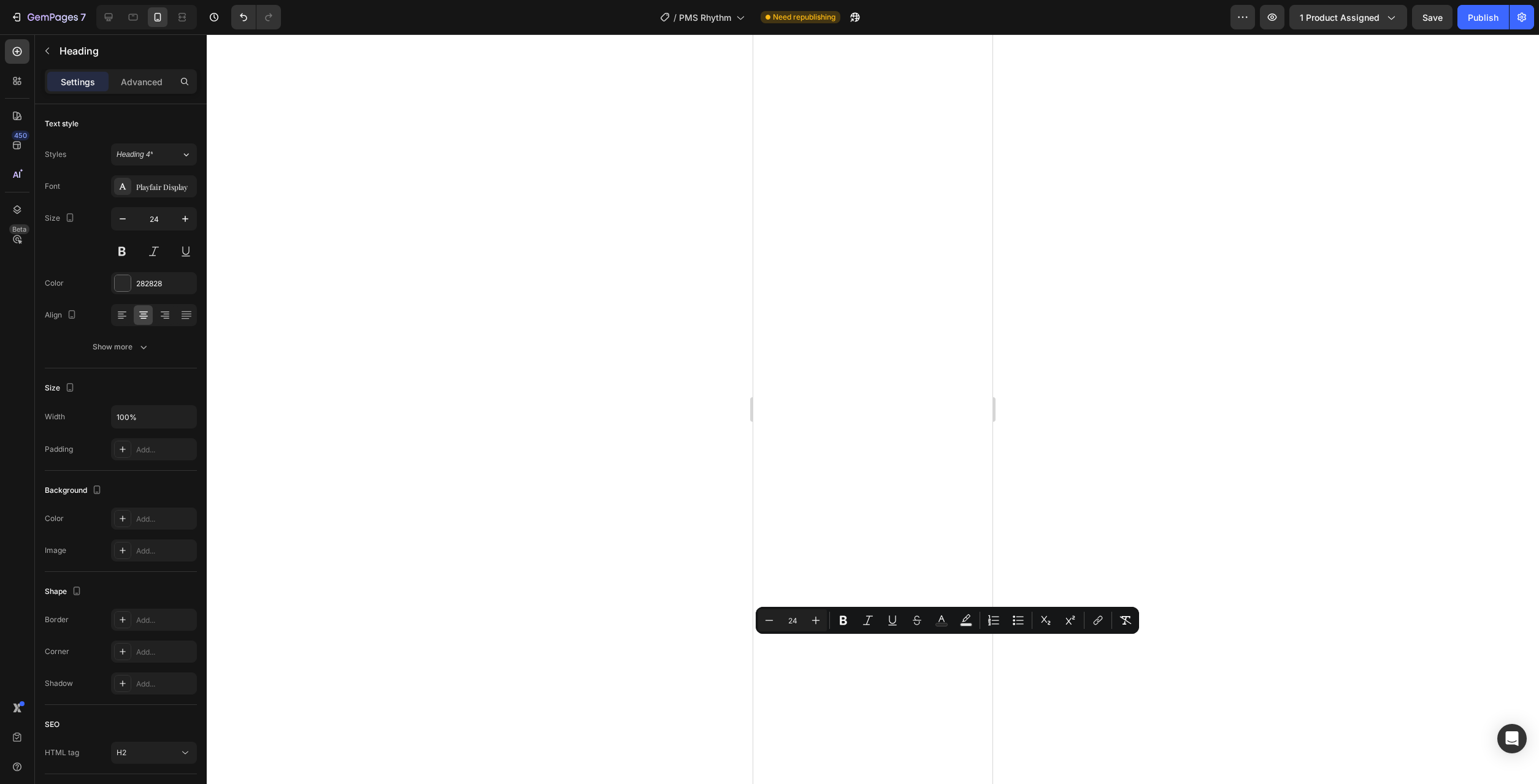
click at [1114, 514] on div at bounding box center [872, 409] width 1333 height 750
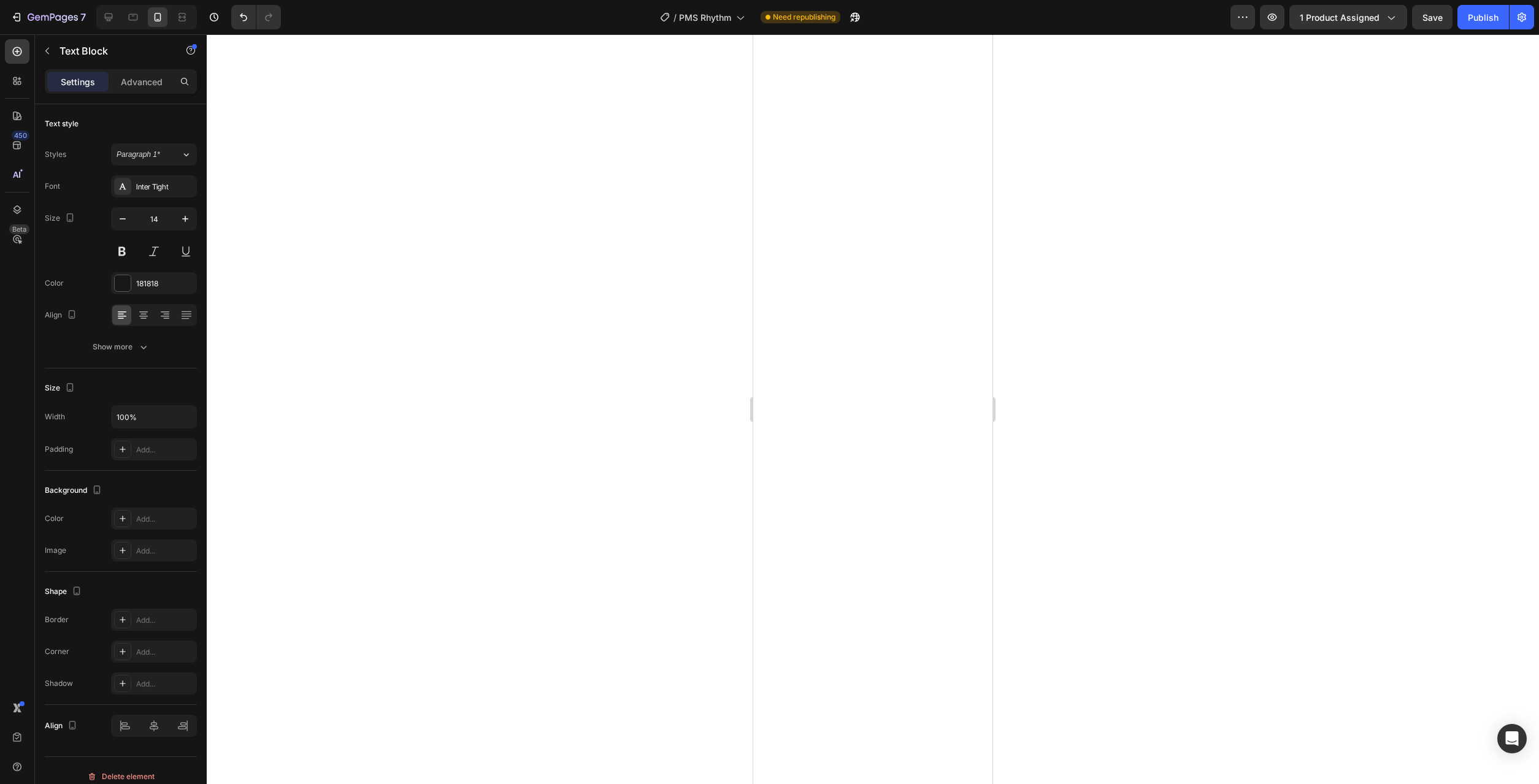
click at [1148, 433] on div at bounding box center [872, 409] width 1333 height 750
click at [127, 253] on button at bounding box center [122, 252] width 22 height 22
click at [621, 433] on div at bounding box center [872, 409] width 1333 height 750
click at [127, 349] on div "Show more" at bounding box center [121, 347] width 57 height 12
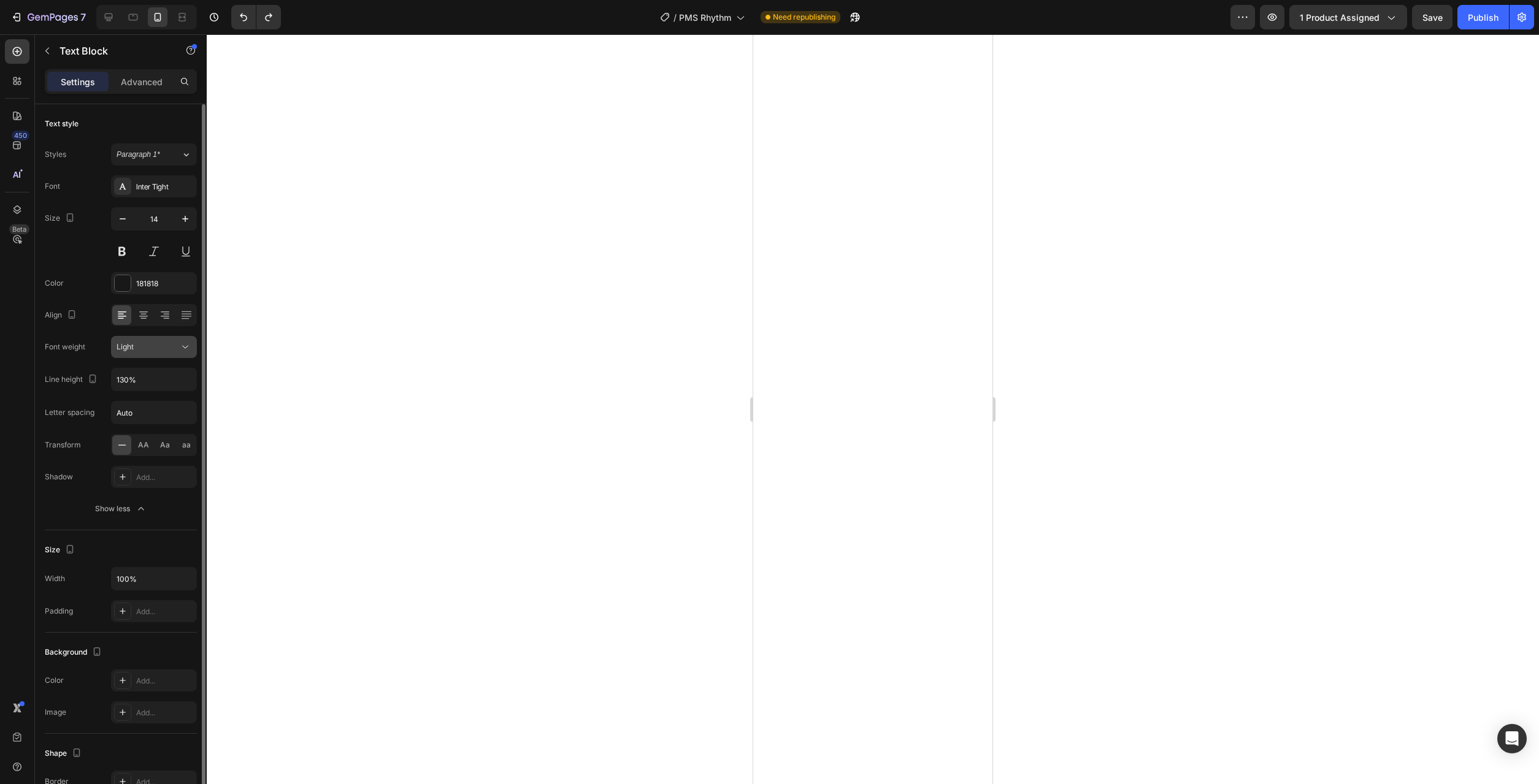
click at [192, 353] on button "Light" at bounding box center [153, 347] width 86 height 22
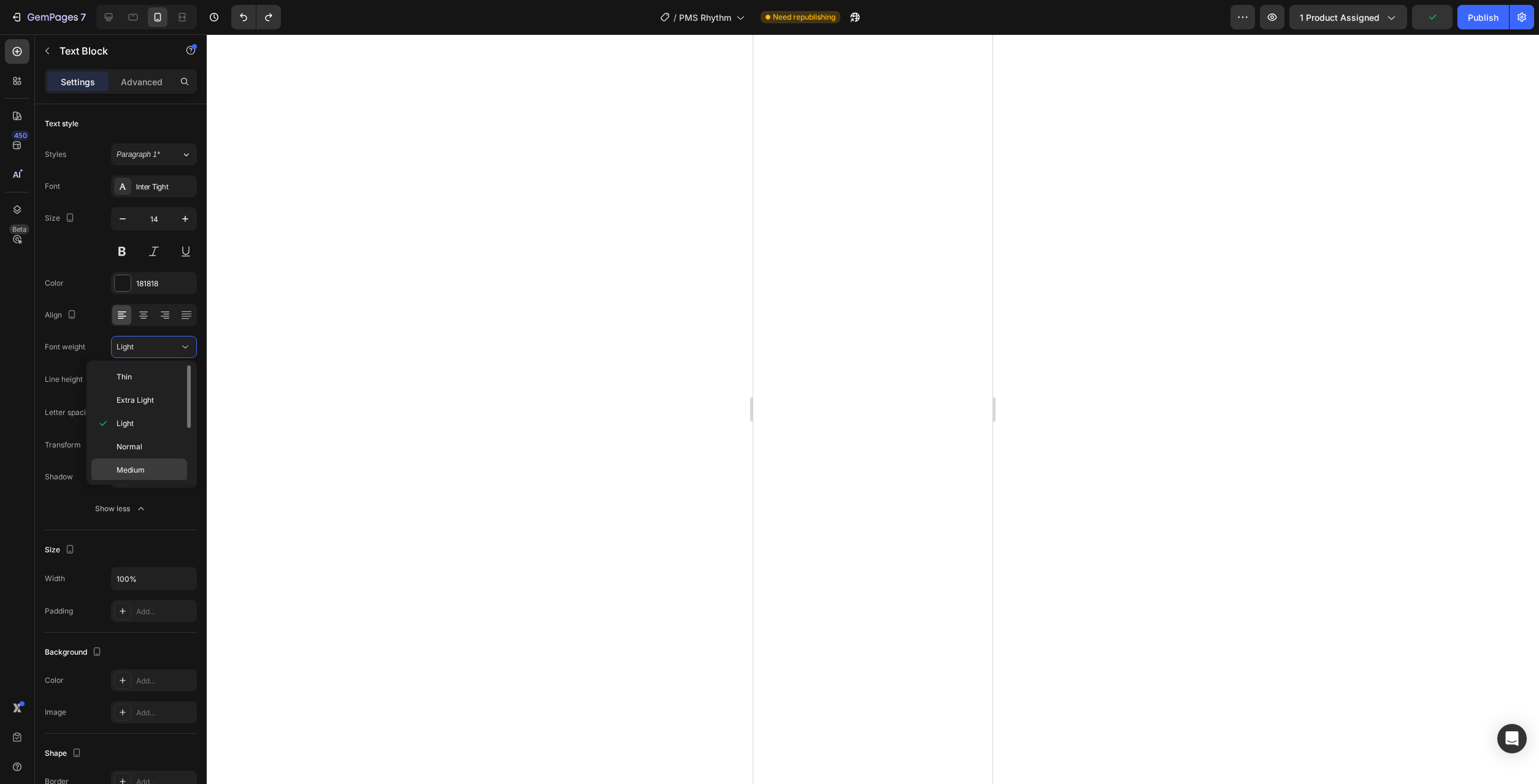
click at [153, 482] on div "Medium" at bounding box center [139, 494] width 96 height 23
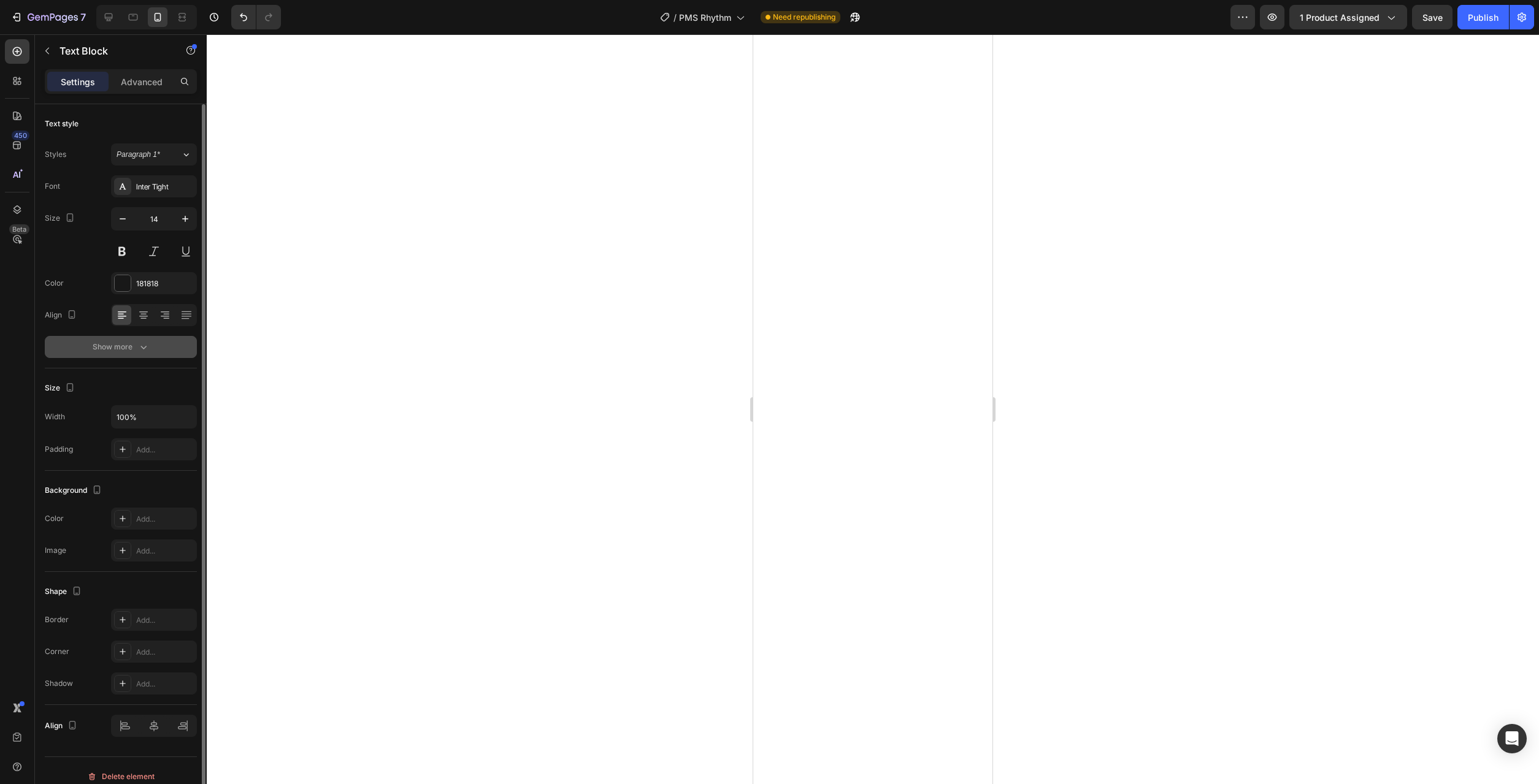
click at [135, 349] on div "Show more" at bounding box center [121, 347] width 57 height 12
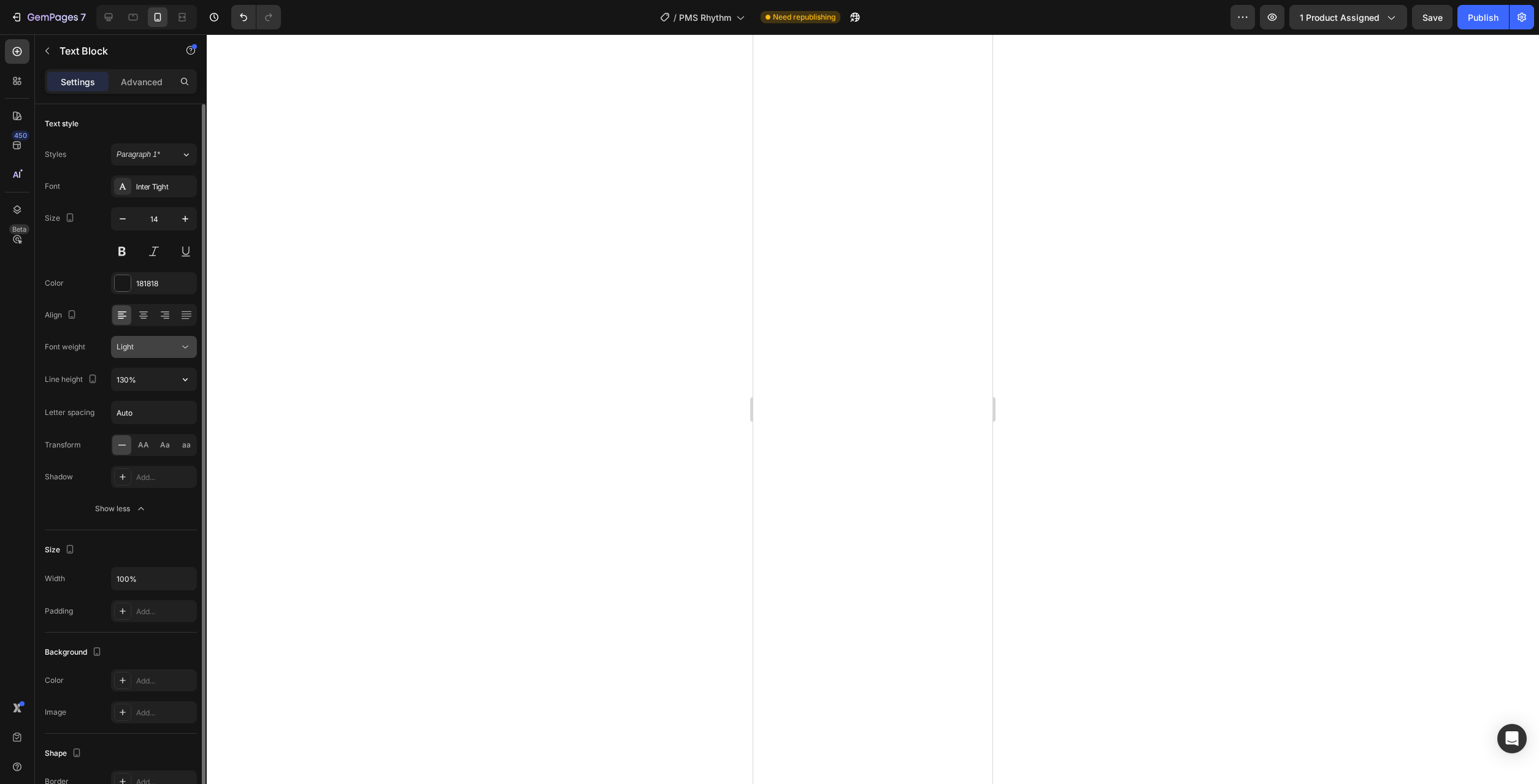
click at [191, 348] on icon at bounding box center [185, 347] width 12 height 12
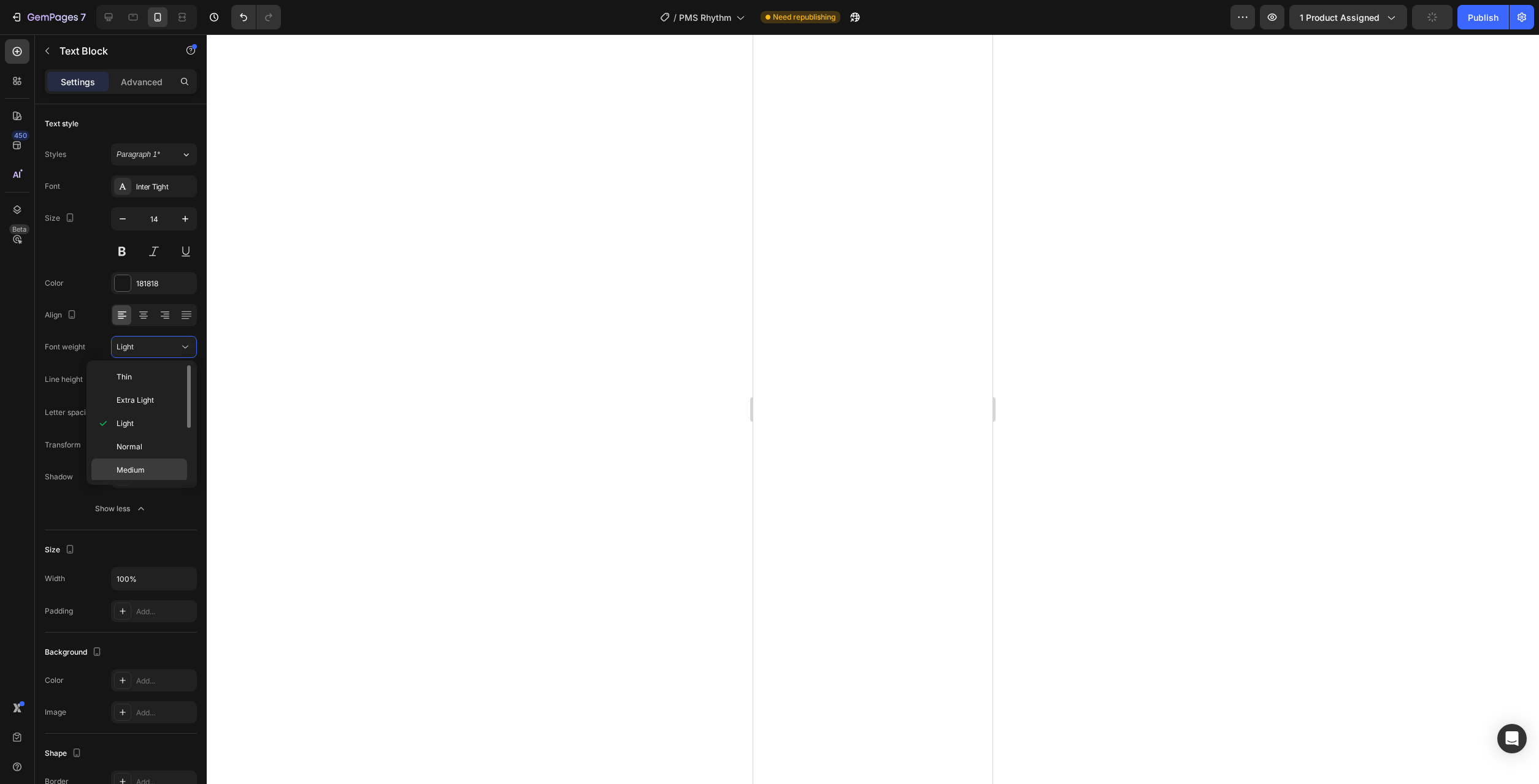
click at [161, 466] on p "Medium" at bounding box center [149, 470] width 65 height 11
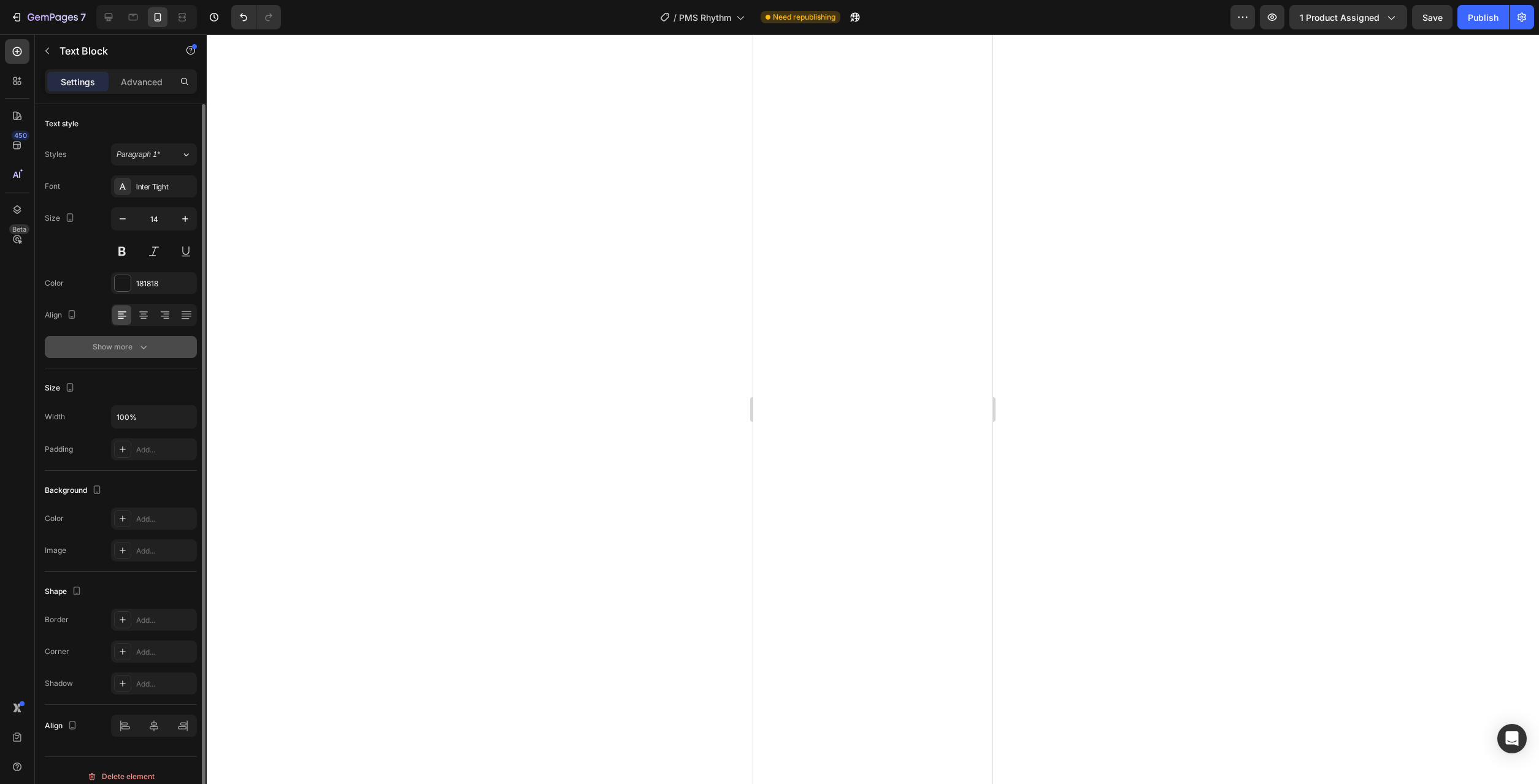
click at [138, 353] on icon "button" at bounding box center [144, 347] width 12 height 12
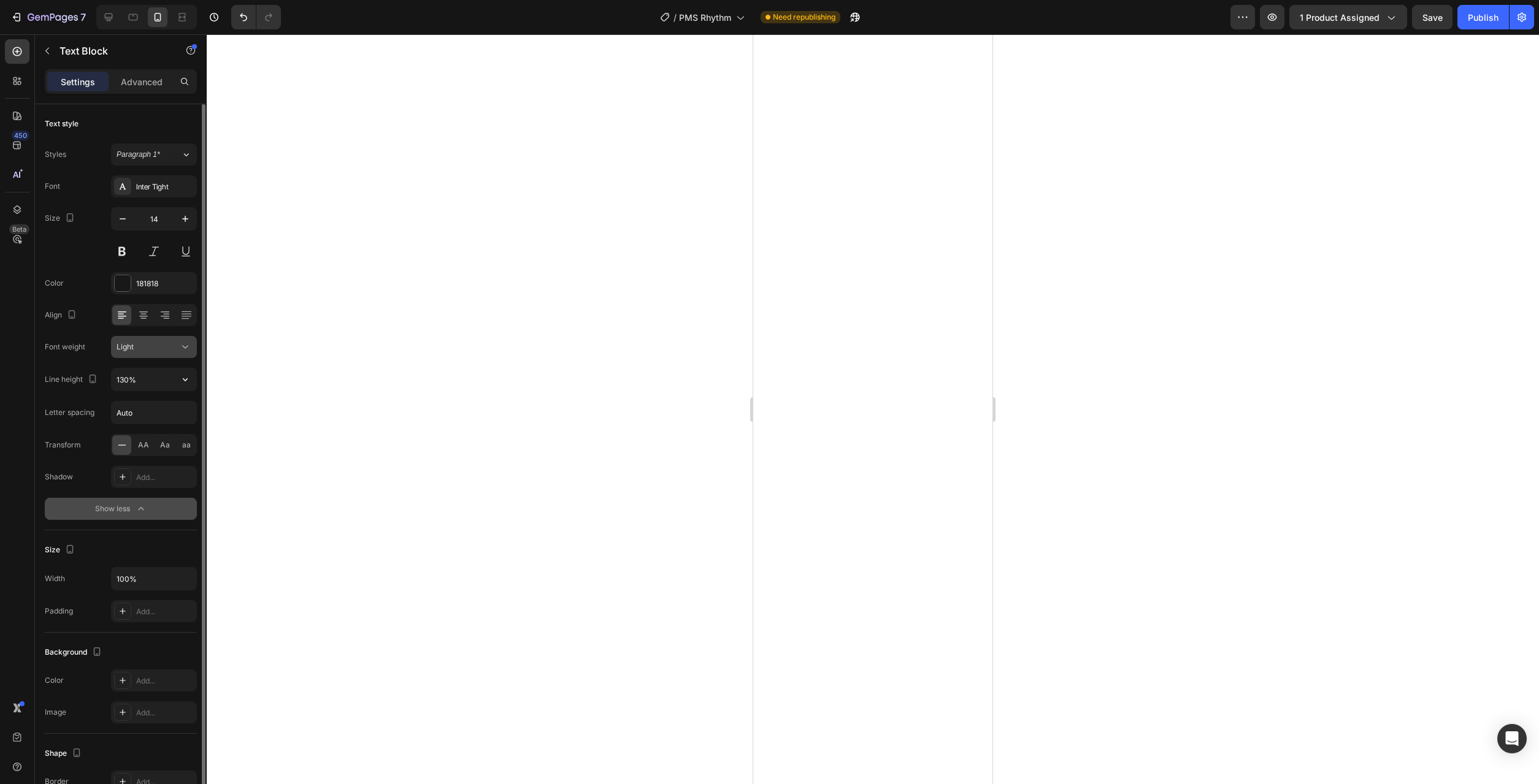
click at [184, 351] on icon at bounding box center [185, 347] width 12 height 12
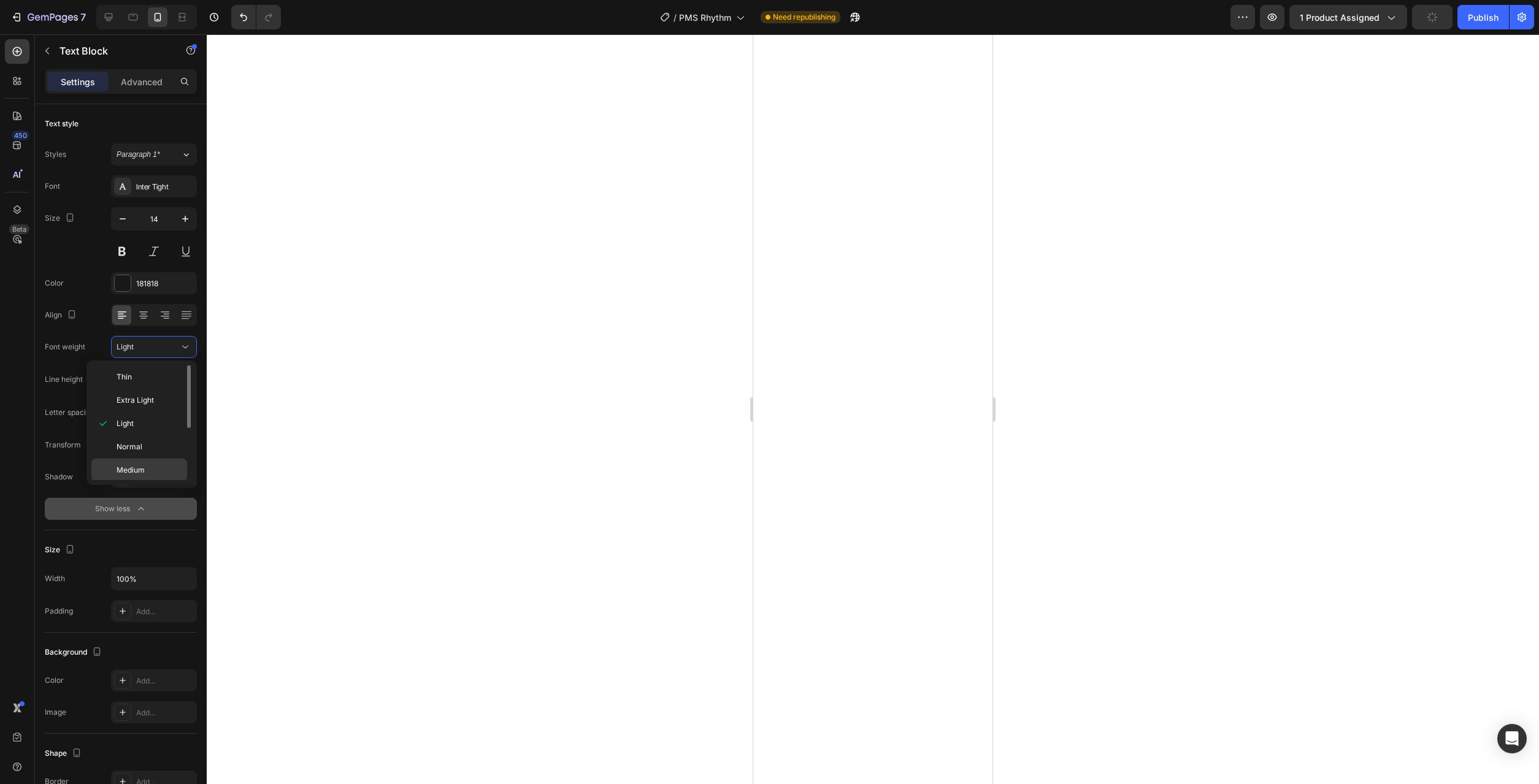
click at [162, 471] on p "Medium" at bounding box center [149, 470] width 65 height 11
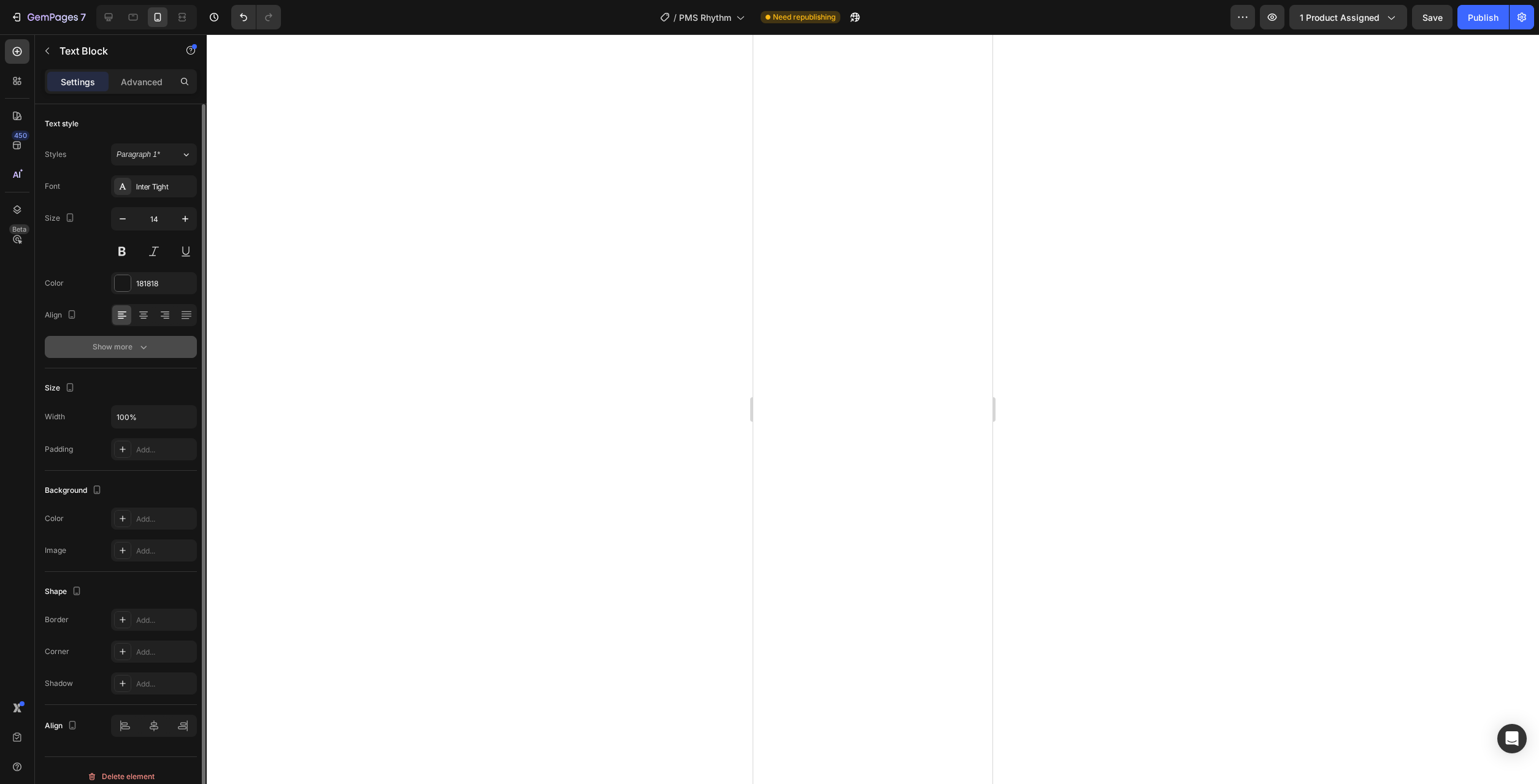
click at [147, 352] on icon "button" at bounding box center [144, 347] width 12 height 12
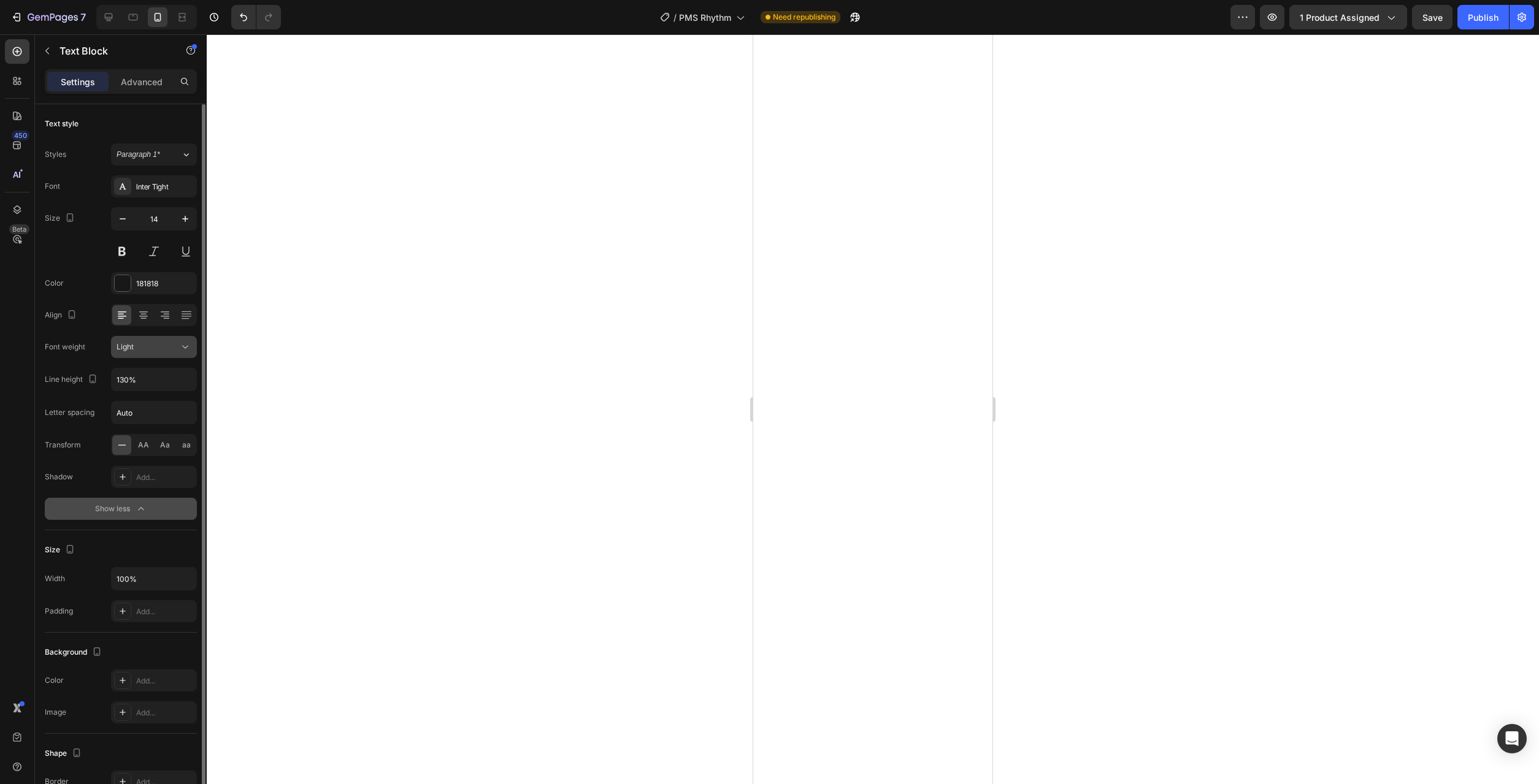
click at [195, 342] on button "Light" at bounding box center [153, 347] width 86 height 22
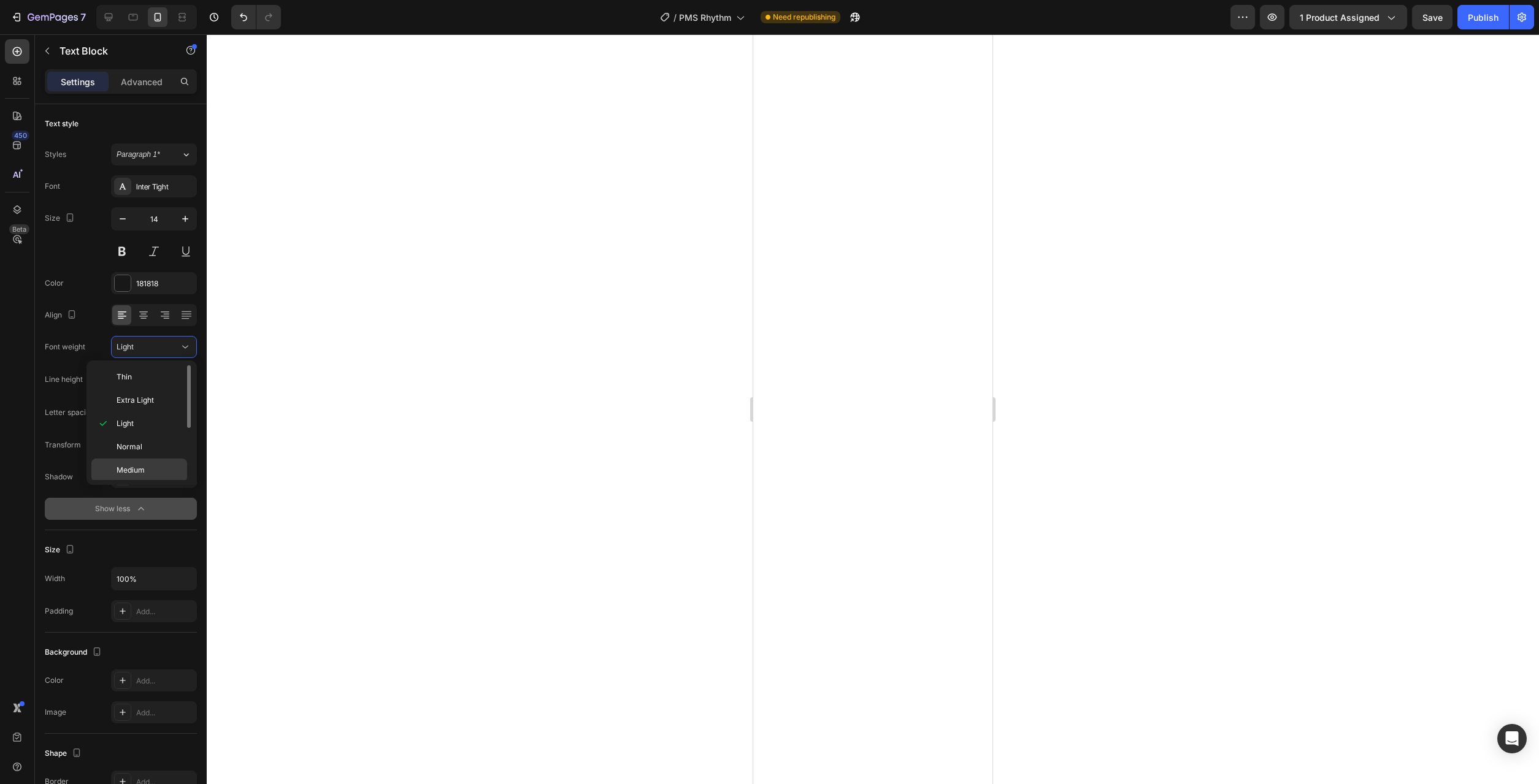
click at [167, 472] on p "Medium" at bounding box center [149, 470] width 65 height 11
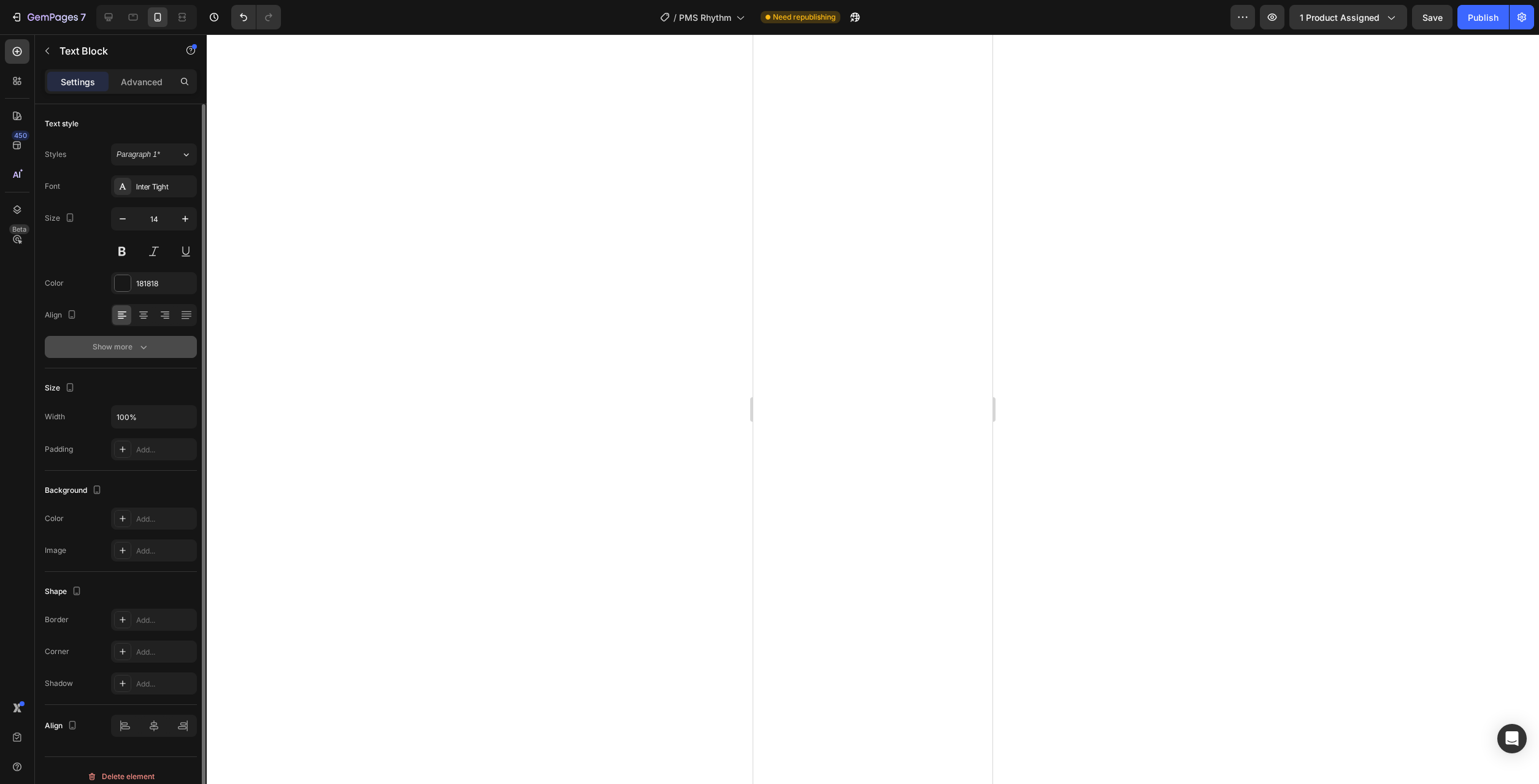
click at [144, 348] on icon "button" at bounding box center [144, 347] width 12 height 12
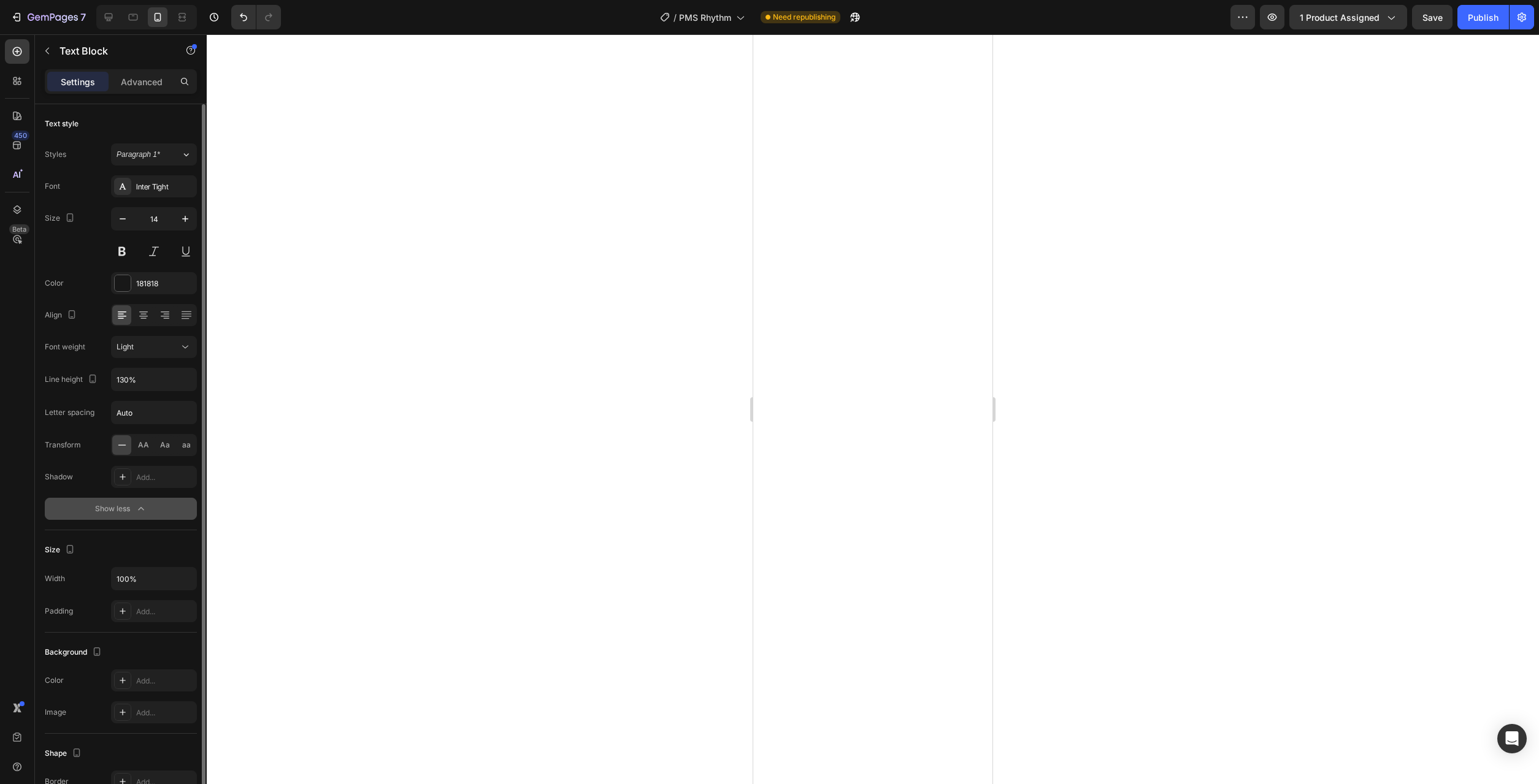
click at [197, 348] on div "Text style Styles Paragraph 1* Font Inter Tight Size 14 Color 181818 Align Font…" at bounding box center [121, 549] width 172 height 889
click at [193, 347] on button "Light" at bounding box center [153, 347] width 86 height 22
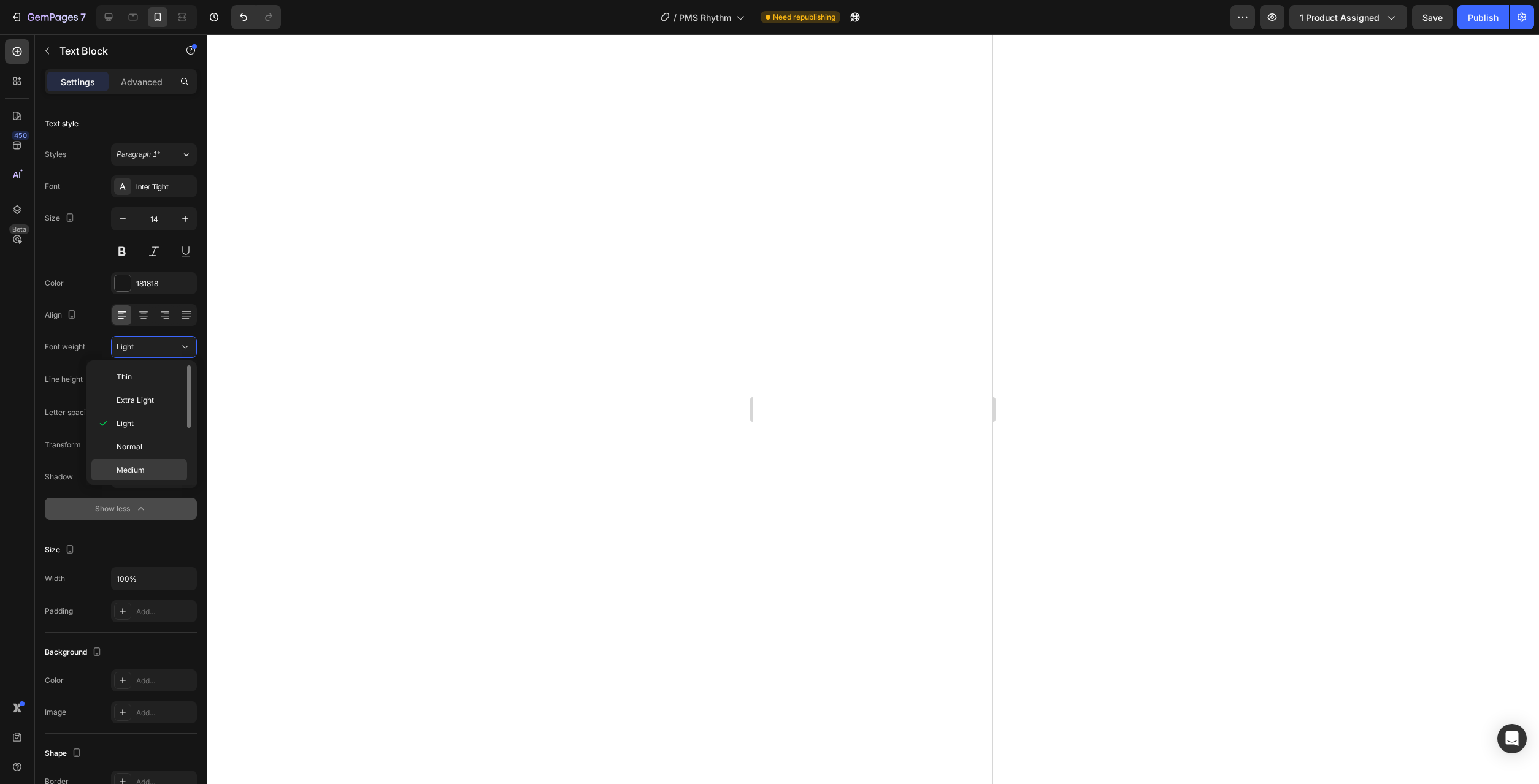
click at [167, 470] on p "Medium" at bounding box center [149, 470] width 65 height 11
click at [1273, 710] on div at bounding box center [872, 409] width 1333 height 750
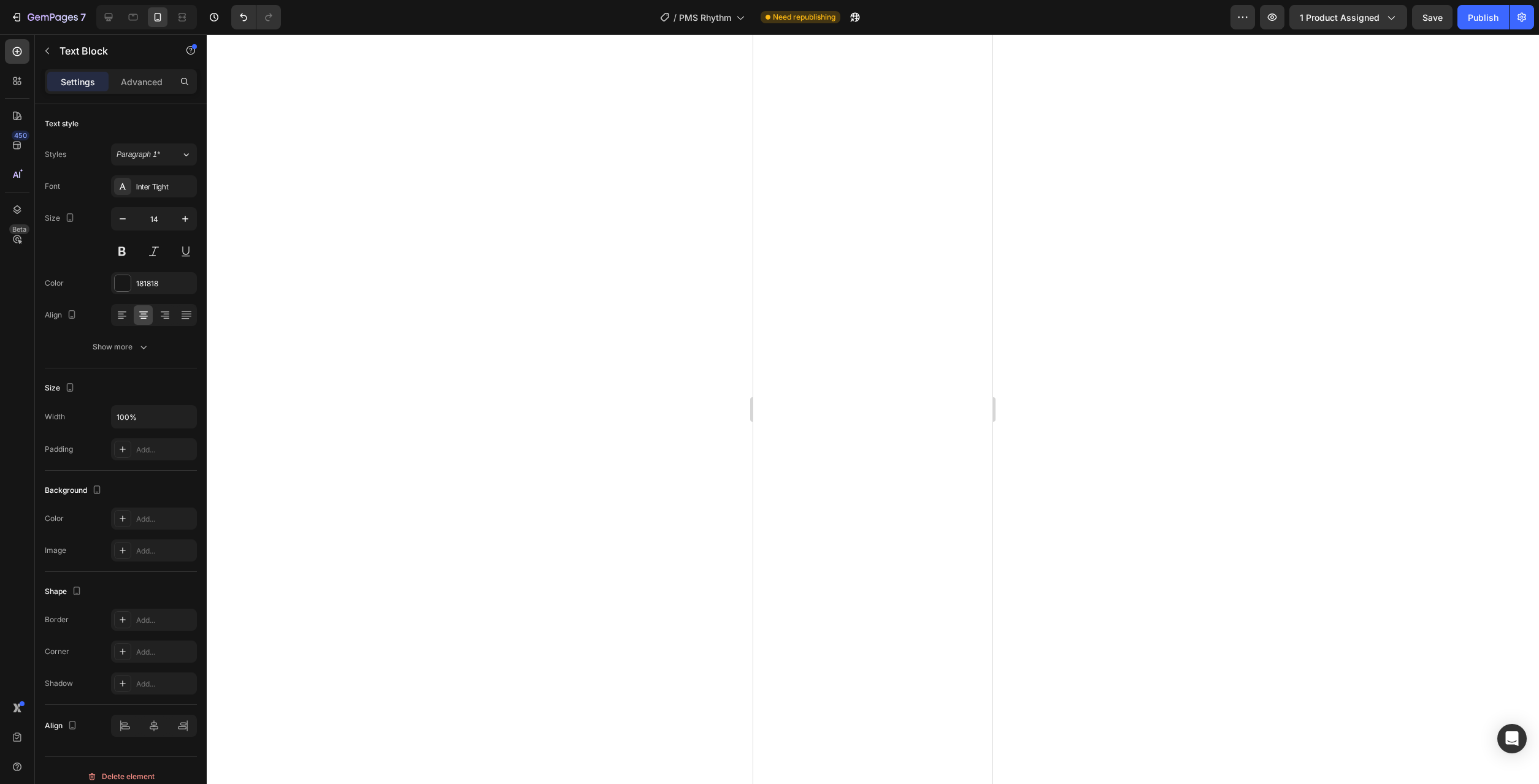
click at [1316, 578] on div at bounding box center [872, 409] width 1333 height 750
click at [1055, 652] on div at bounding box center [872, 409] width 1333 height 750
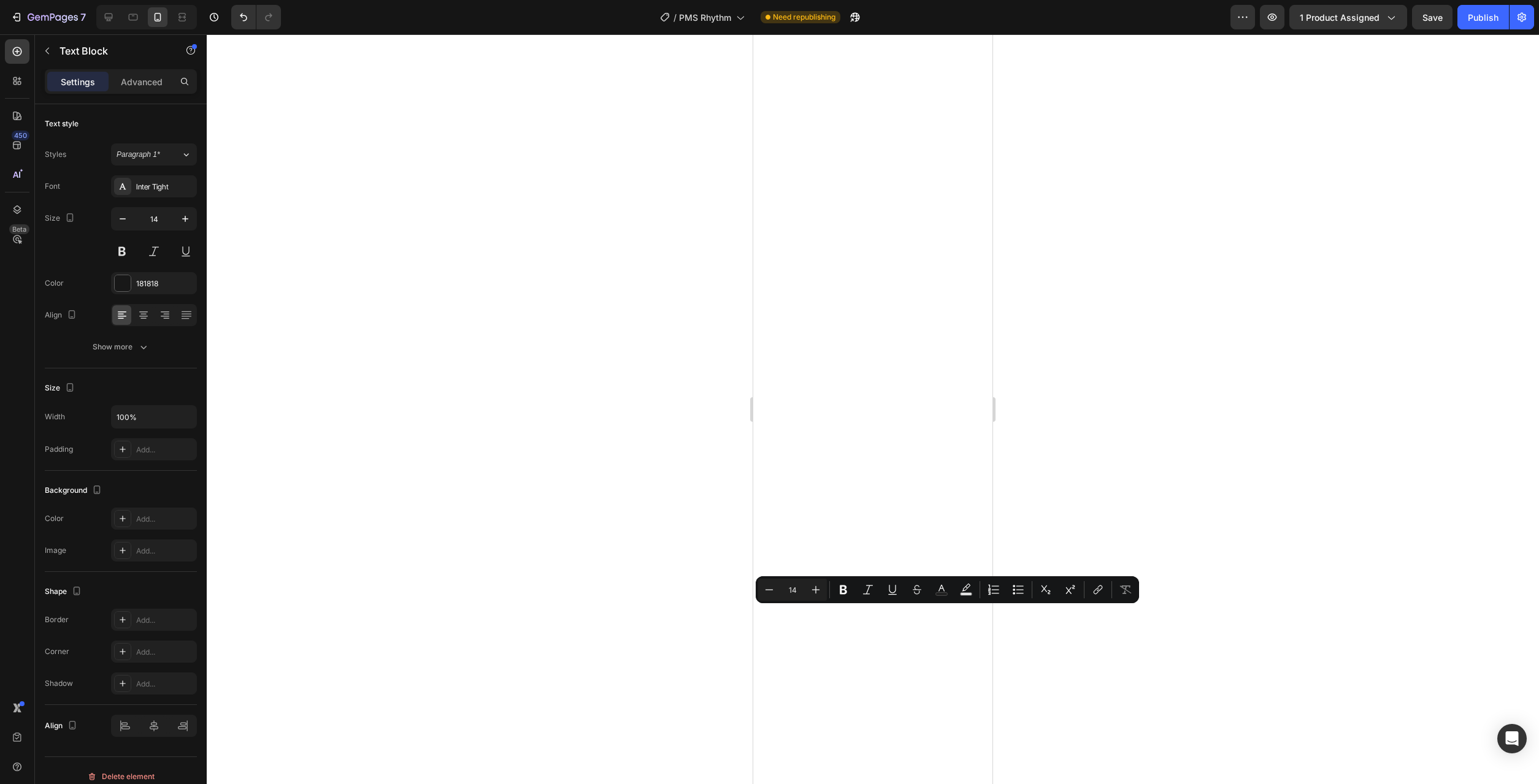
click at [646, 644] on div at bounding box center [872, 409] width 1333 height 750
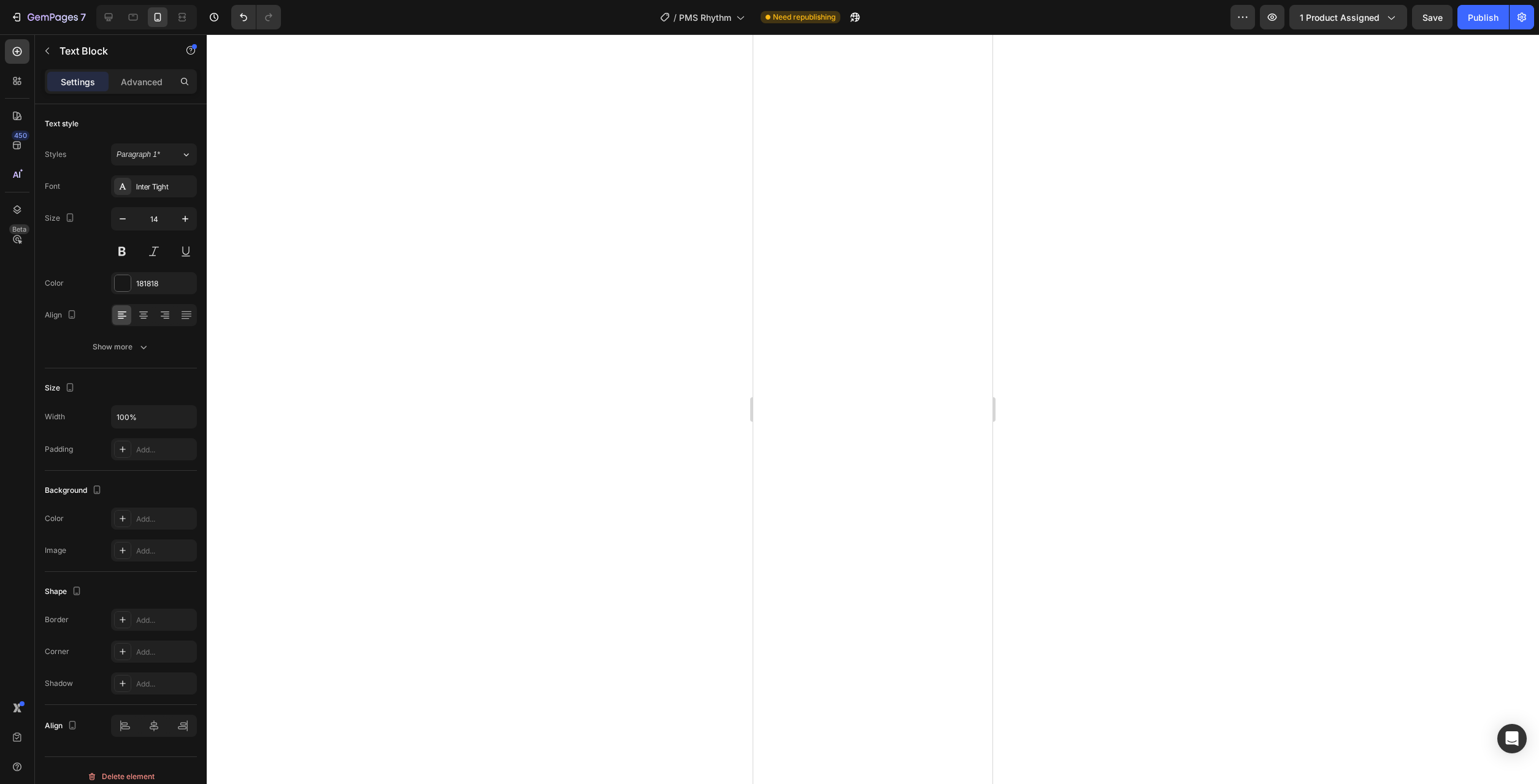
click at [1192, 633] on div at bounding box center [872, 409] width 1333 height 750
click at [1172, 632] on div at bounding box center [872, 409] width 1333 height 750
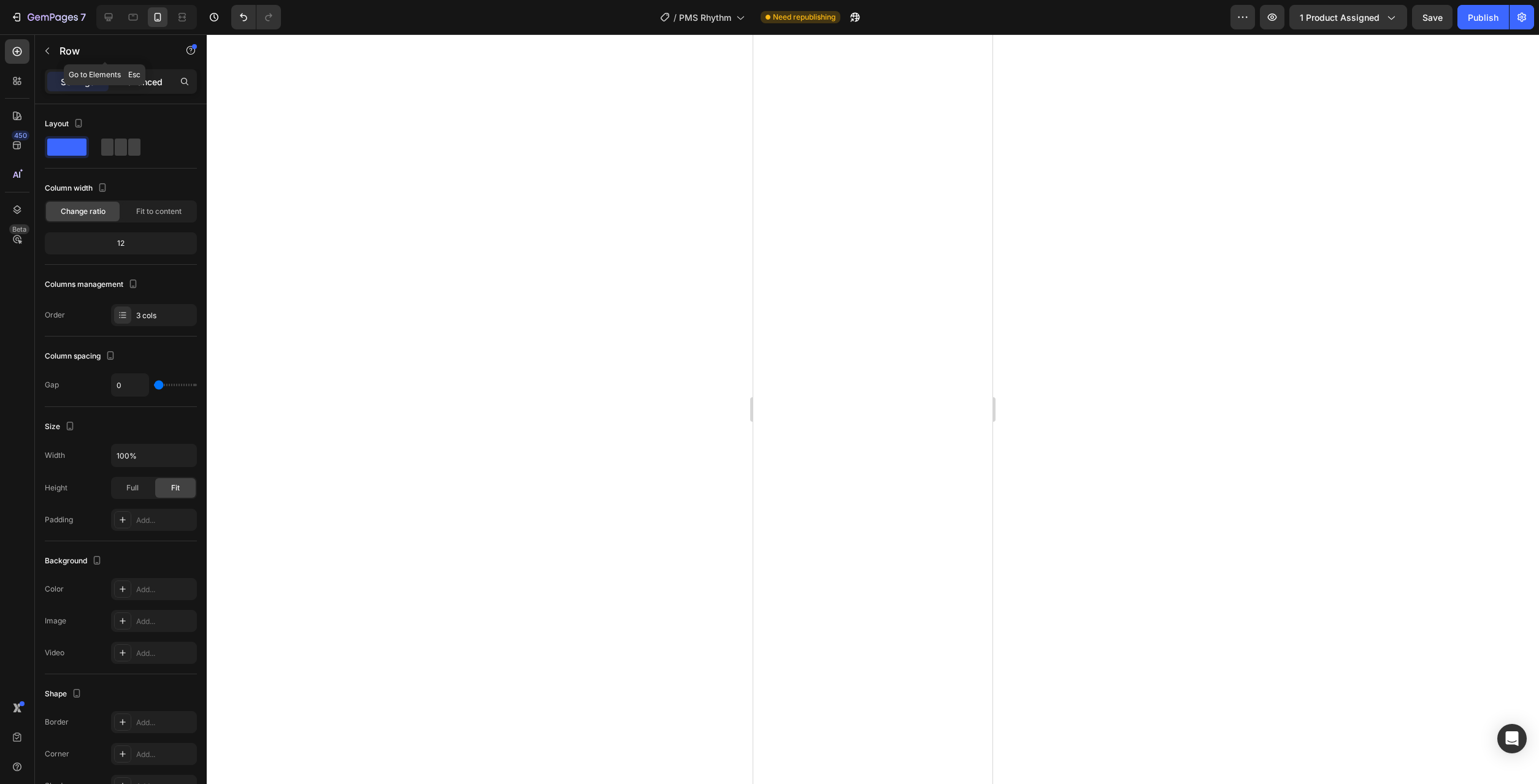
click at [144, 91] on div "Advanced" at bounding box center [141, 81] width 61 height 20
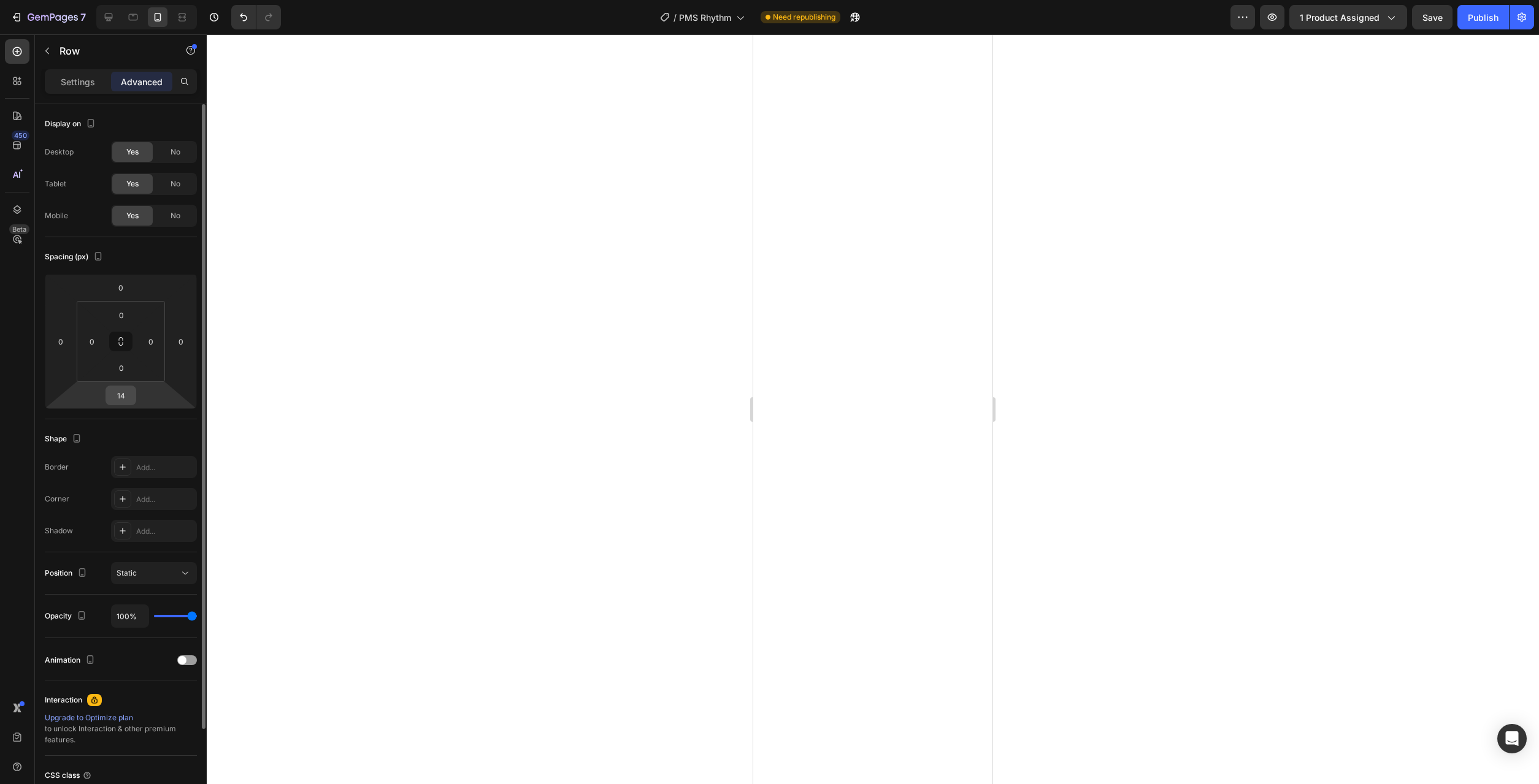
click at [126, 401] on input "14" at bounding box center [121, 395] width 25 height 19
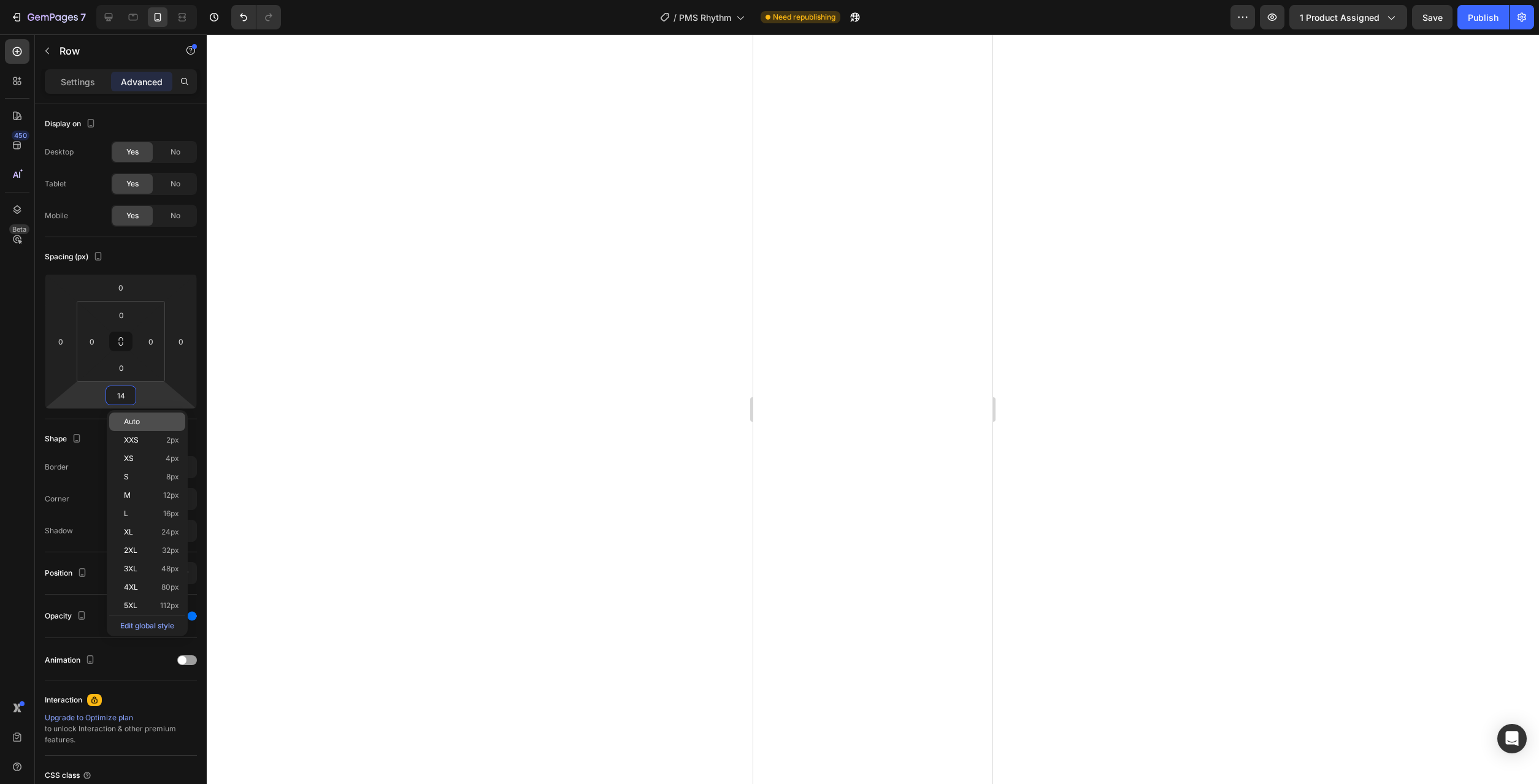
click at [146, 411] on div "Auto XXS 2px XS 4px S 8px M 12px L 16px XL 24px 2XL 32px 3XL 48px 4XL 80px 5XL …" at bounding box center [147, 523] width 81 height 226
click at [146, 416] on div "Auto" at bounding box center [147, 422] width 76 height 19
click at [444, 455] on div at bounding box center [872, 409] width 1333 height 750
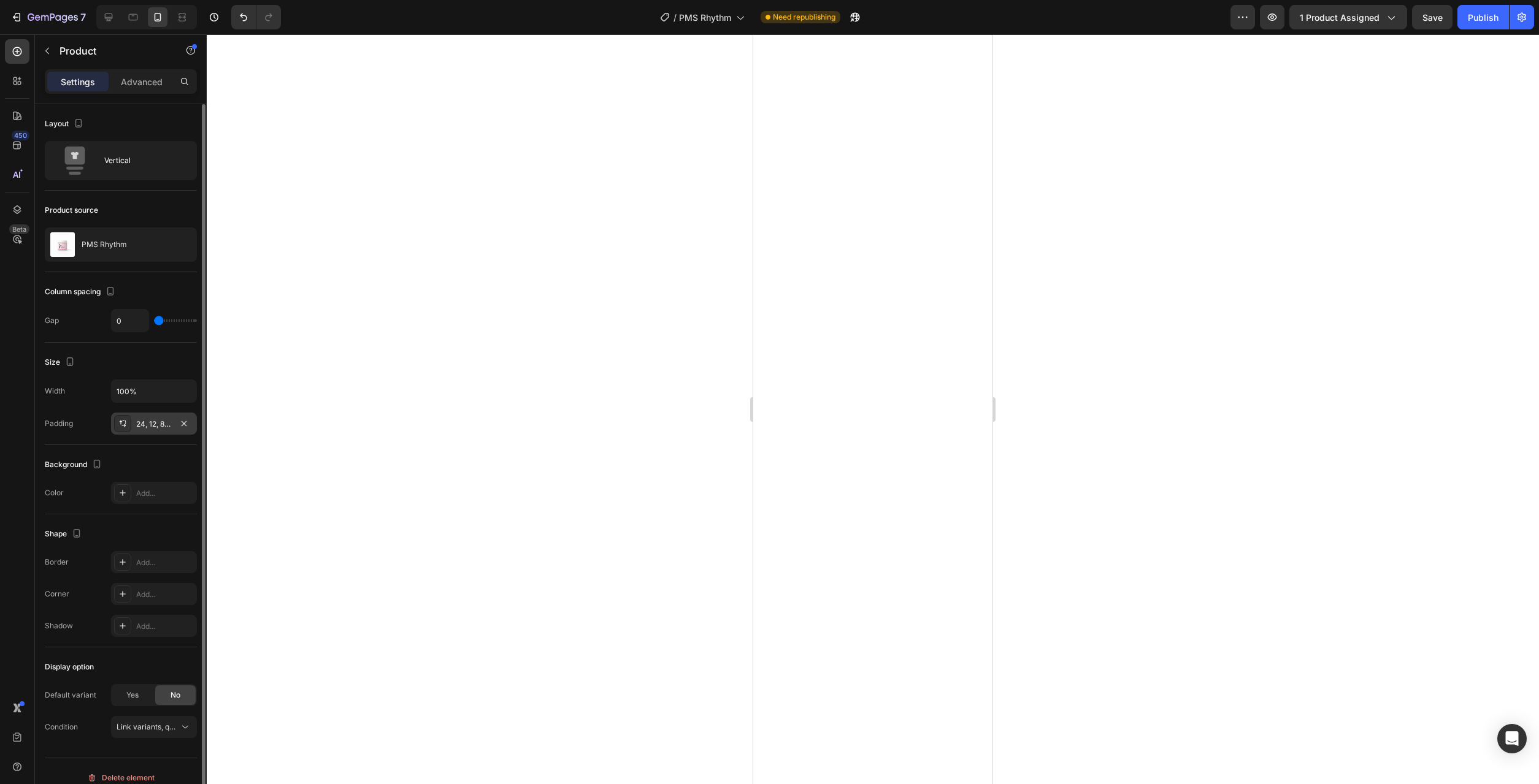
click at [151, 428] on div "24, 12, 8, 12" at bounding box center [154, 424] width 36 height 11
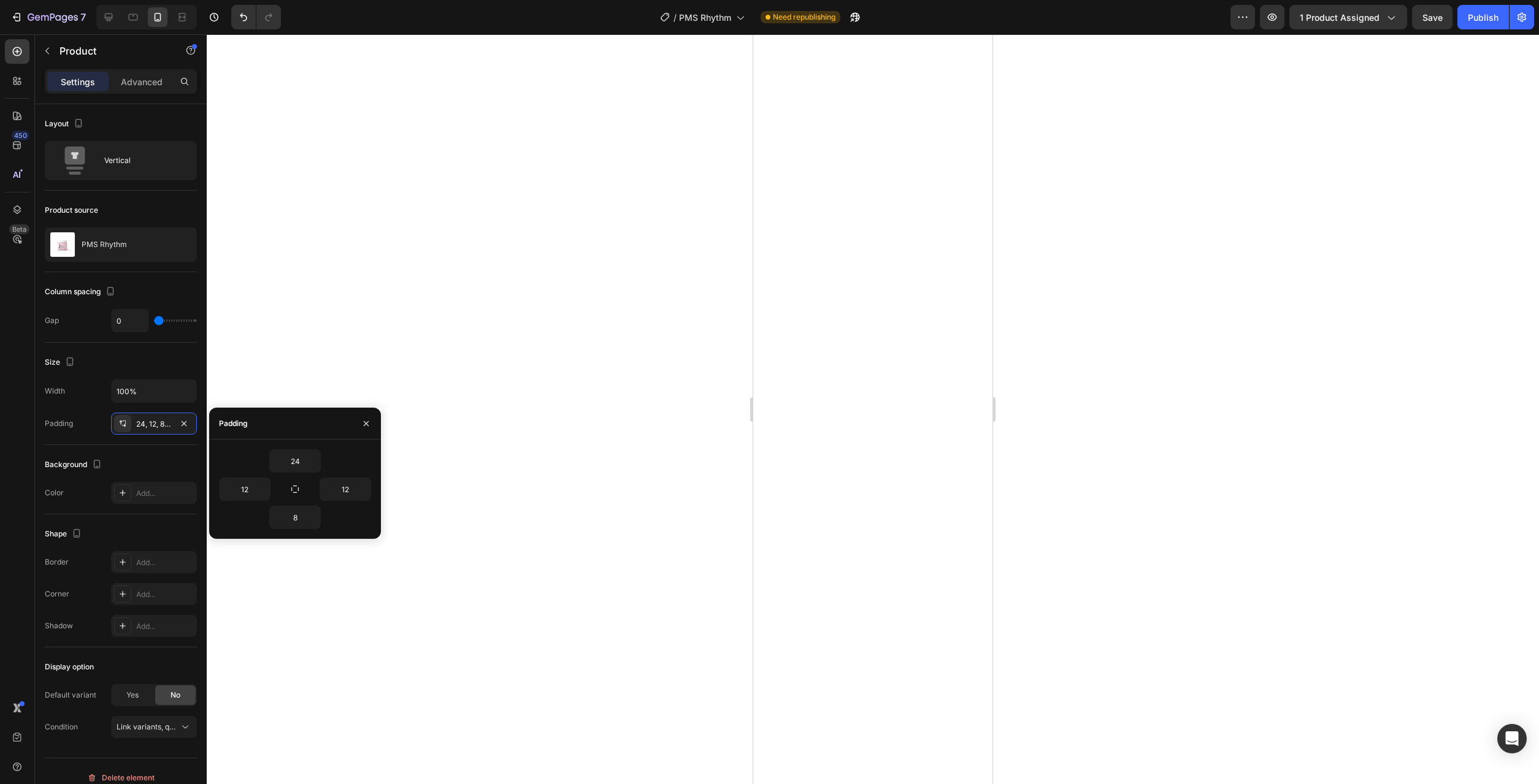
click at [491, 536] on div at bounding box center [872, 409] width 1333 height 750
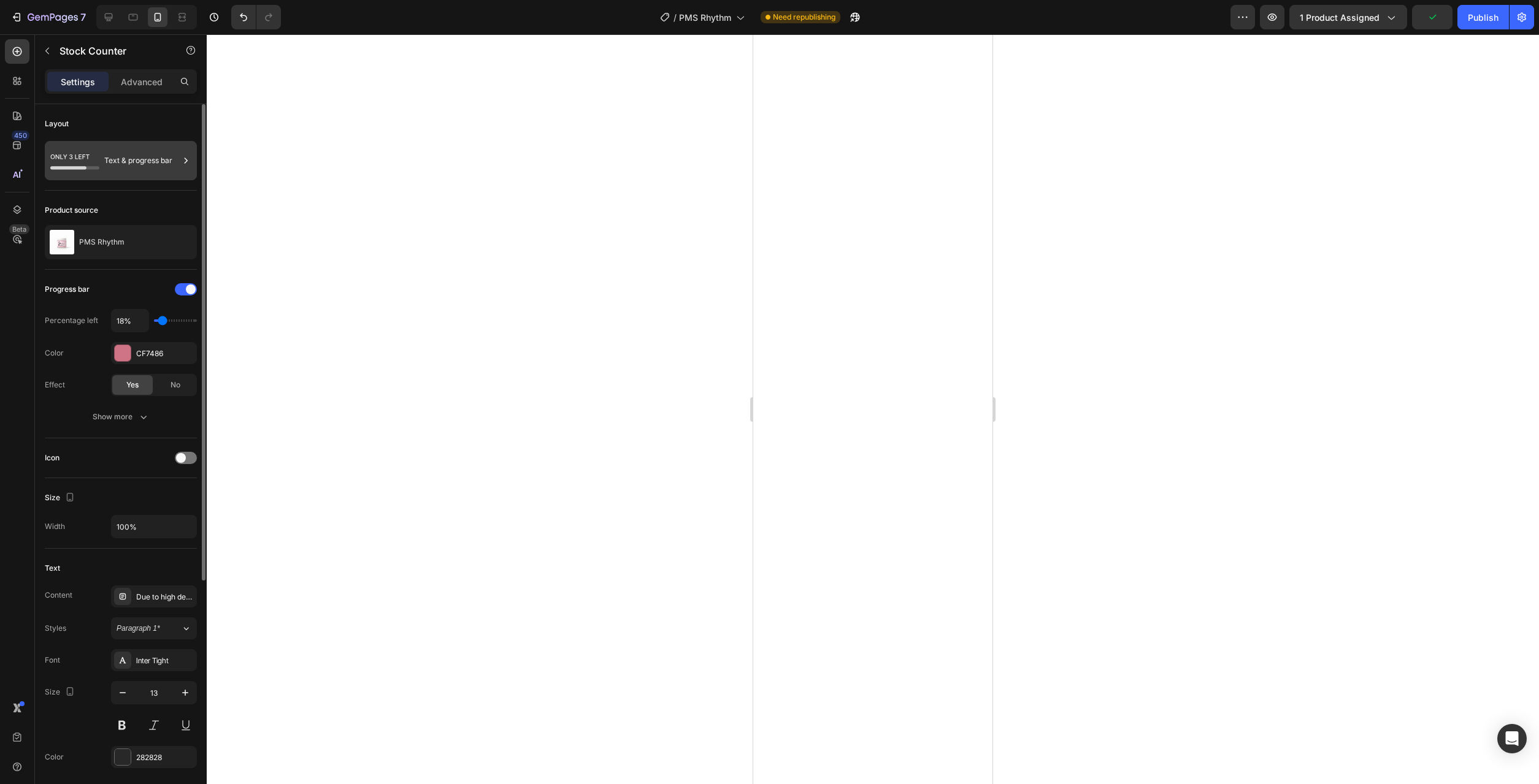
click at [143, 156] on div "Text & progress bar" at bounding box center [142, 160] width 75 height 28
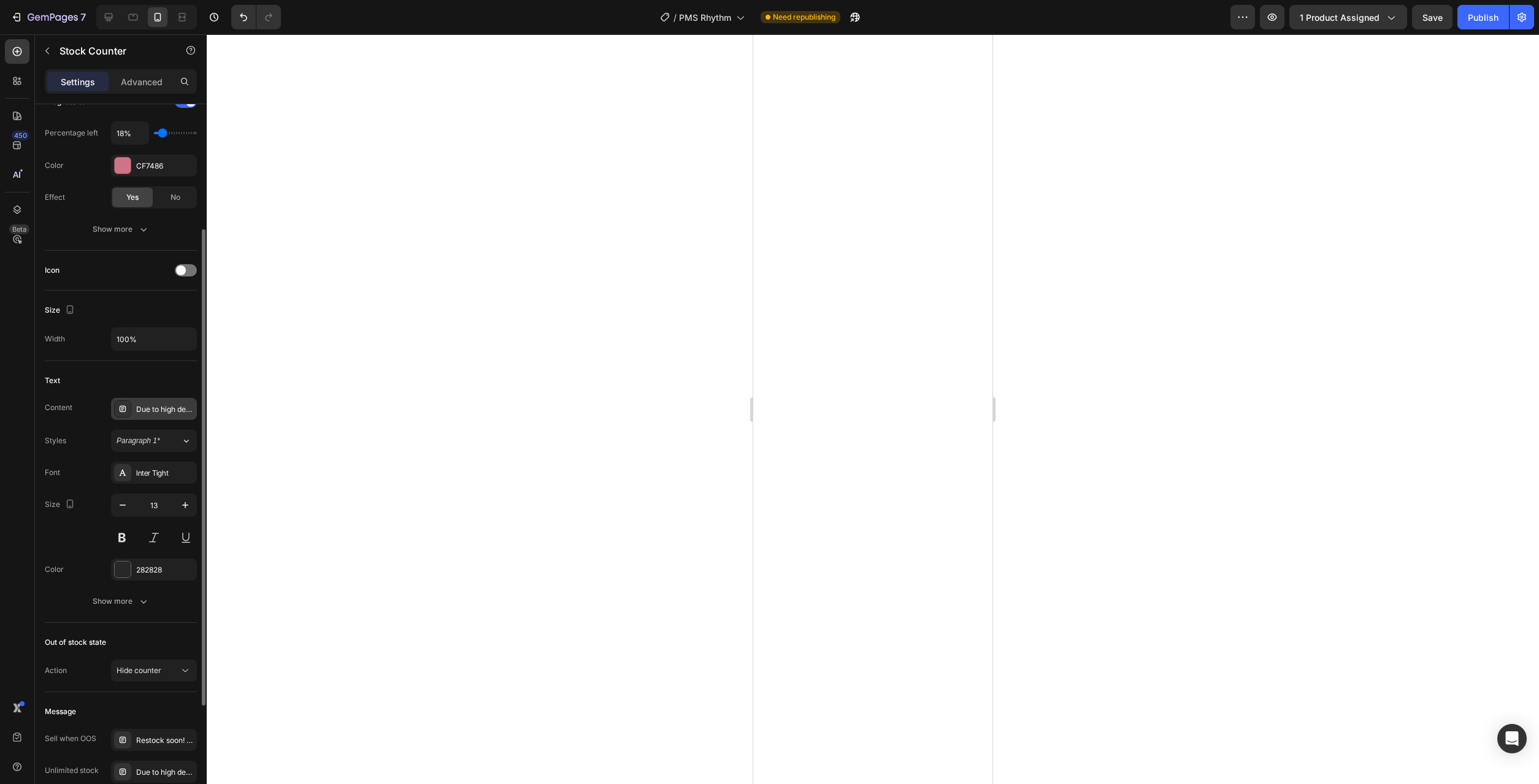
click at [149, 410] on div "Due to high demand, only a limited number of bottles remain in this batch." at bounding box center [165, 410] width 58 height 11
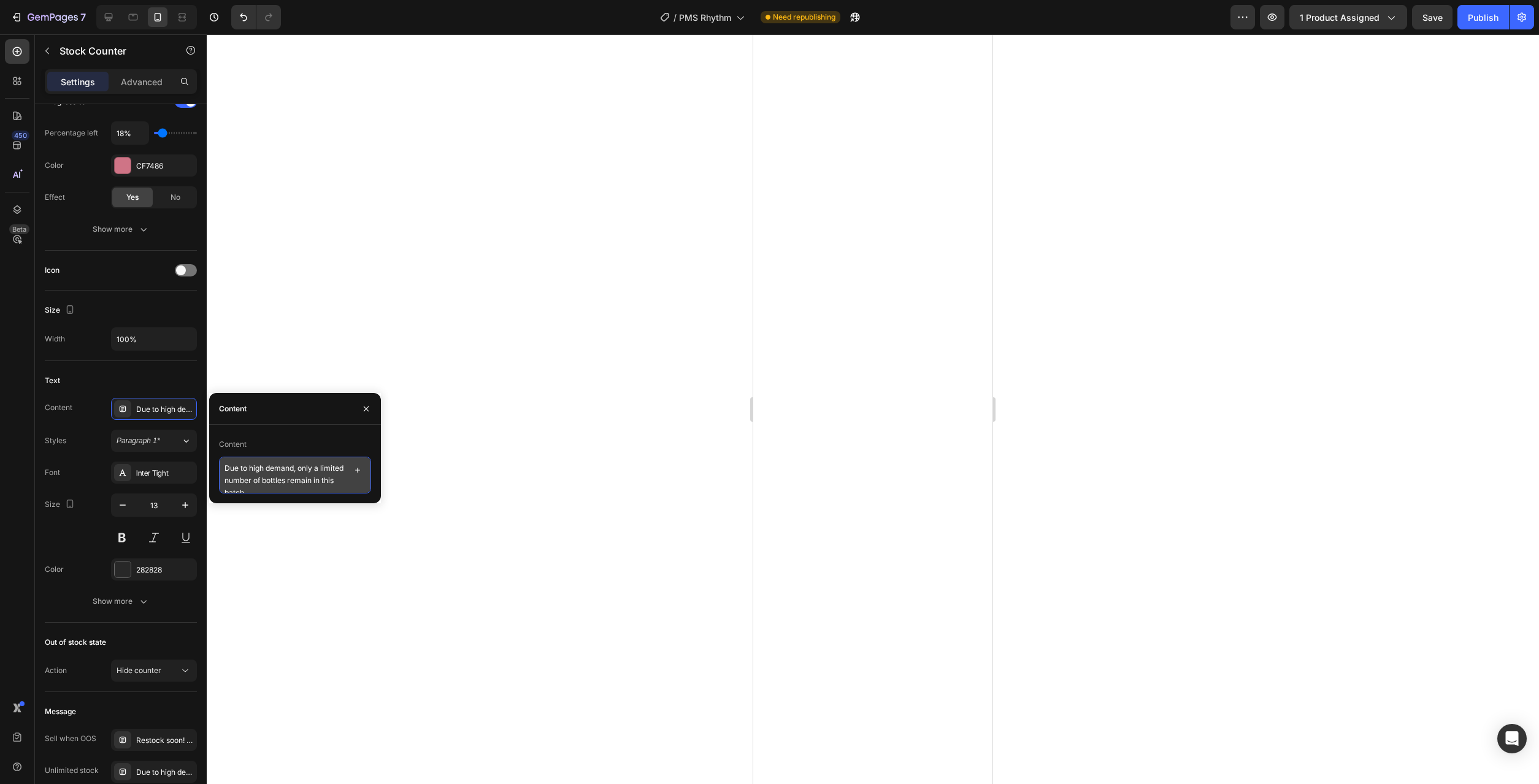
click at [295, 471] on textarea "Due to high demand, only a limited number of bottles remain in this batch." at bounding box center [294, 475] width 152 height 36
click at [303, 487] on textarea "Due to high demand, only a limited number of bottles remain in this batch." at bounding box center [294, 475] width 152 height 36
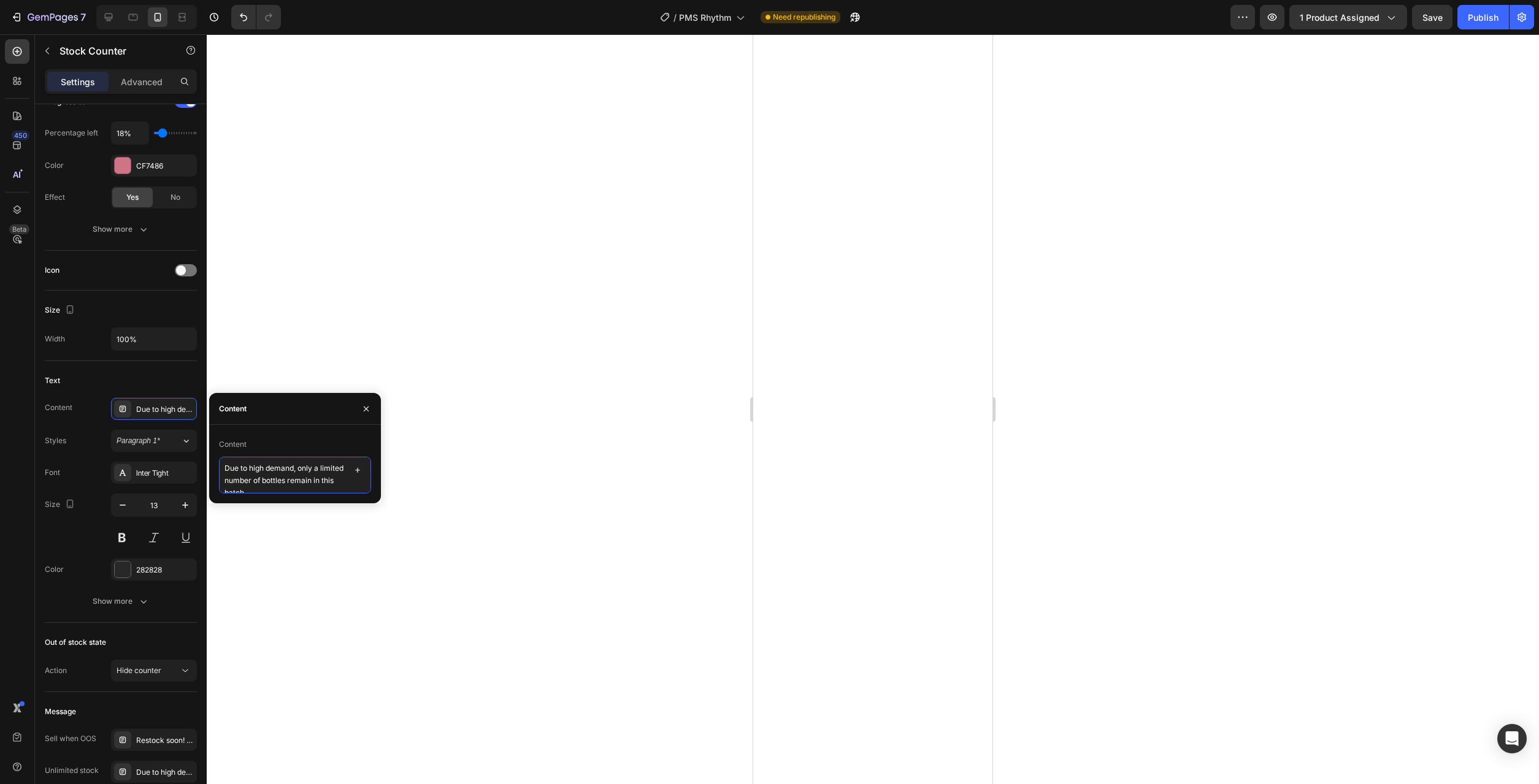
click at [303, 487] on textarea "Due to high demand, only a limited number of bottles remain in this batch." at bounding box center [294, 475] width 152 height 36
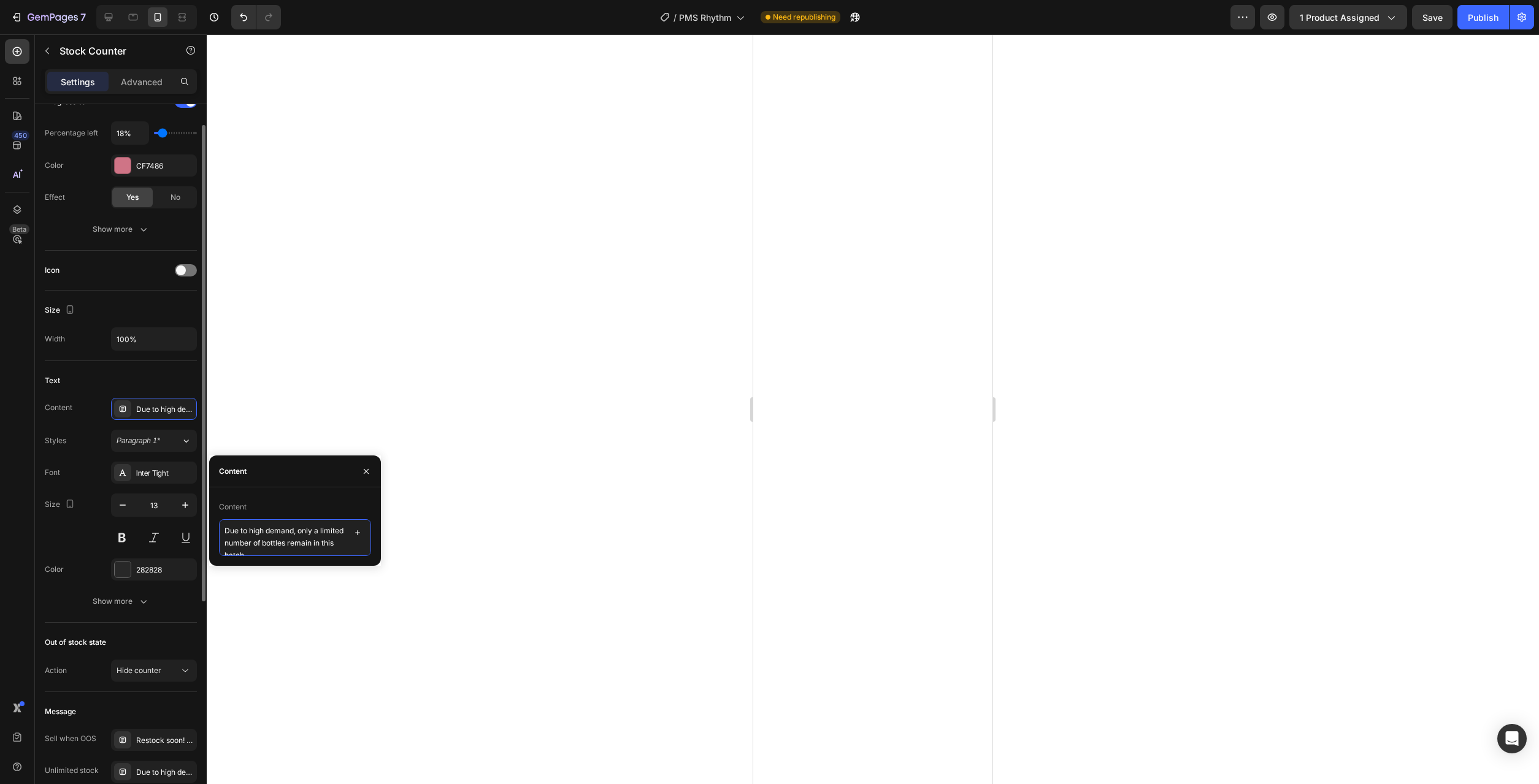
scroll to position [0, 0]
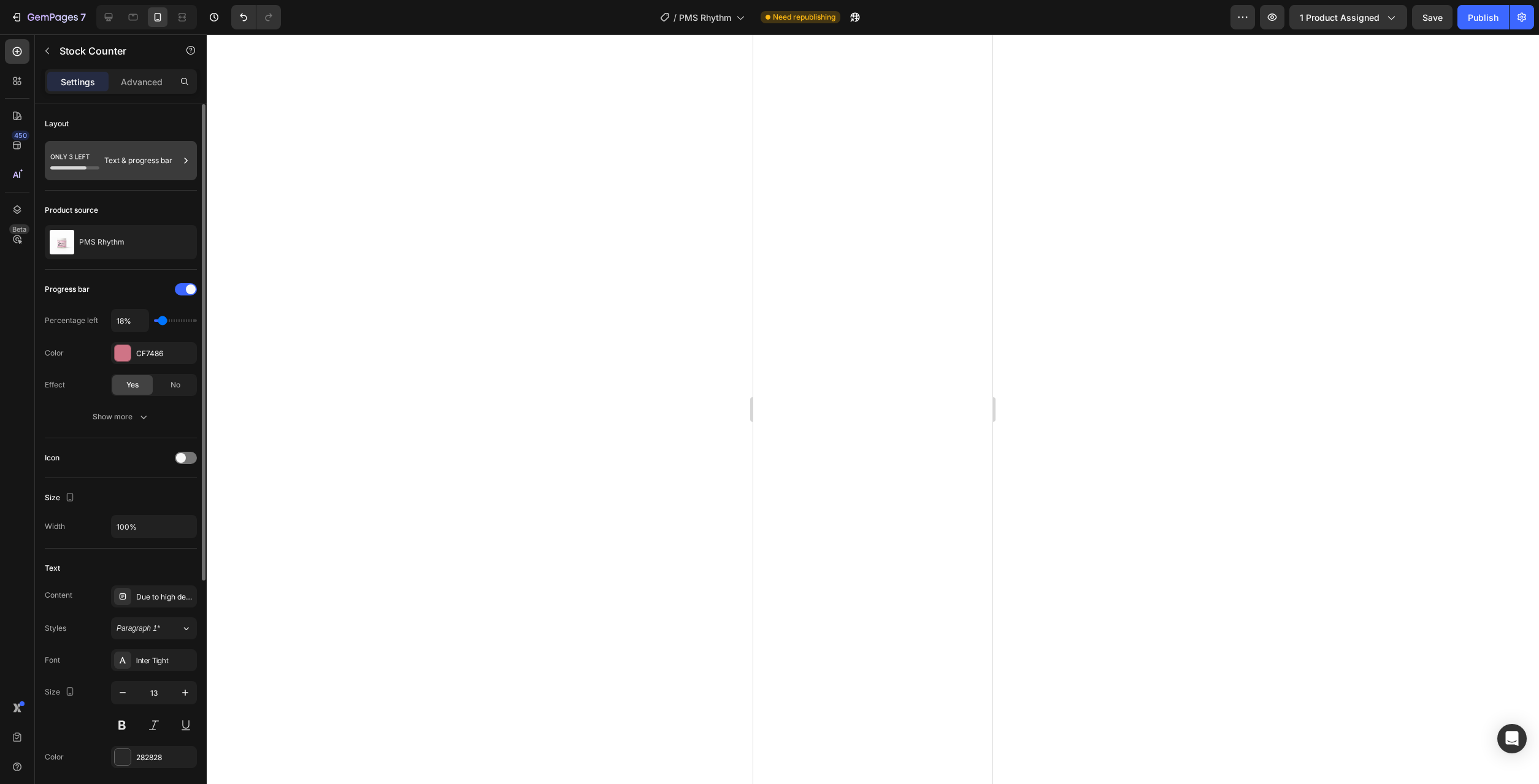
click at [130, 161] on div "Text & progress bar" at bounding box center [142, 160] width 75 height 28
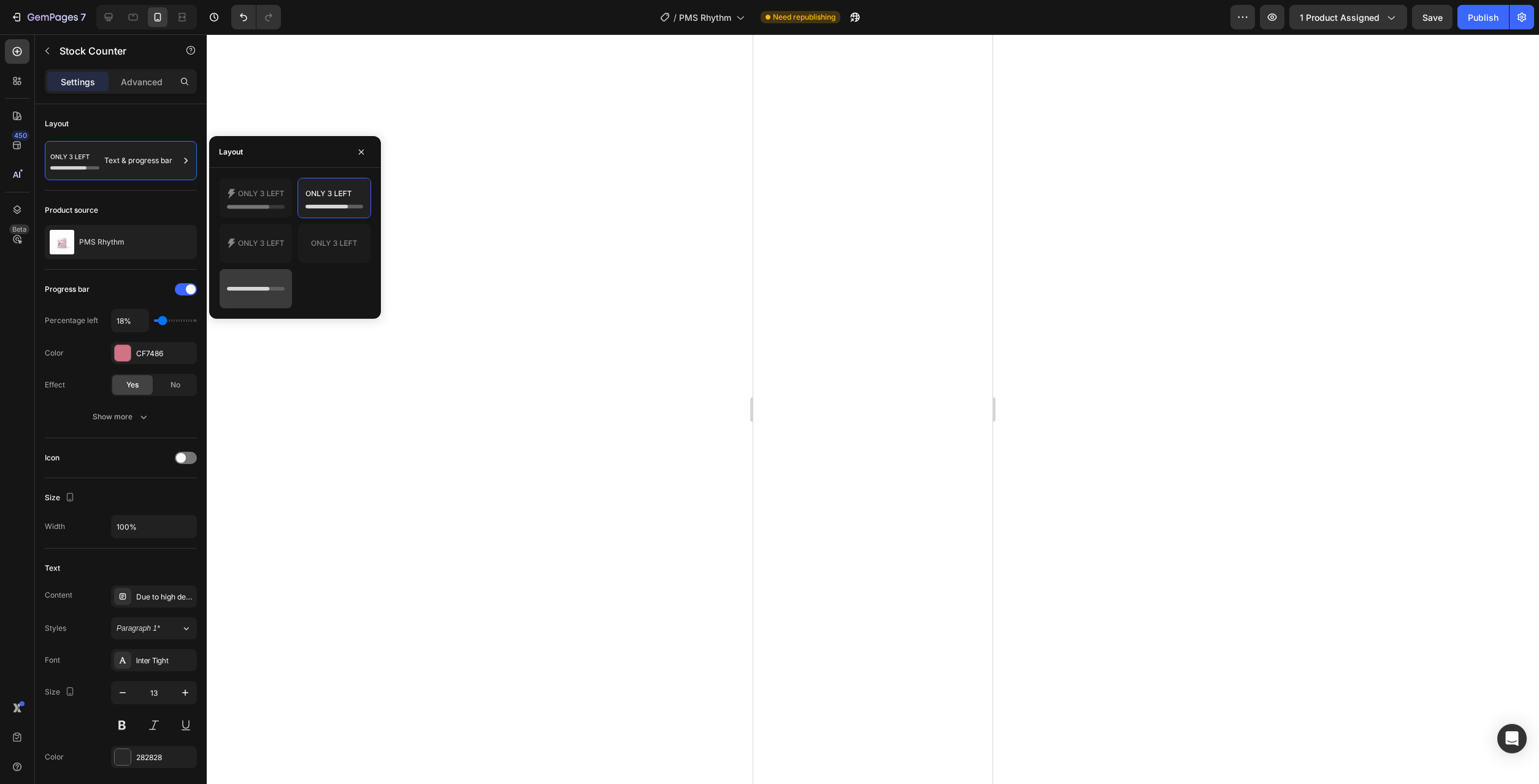
click at [258, 299] on icon at bounding box center [256, 289] width 58 height 25
click at [49, 51] on icon "button" at bounding box center [47, 51] width 10 height 10
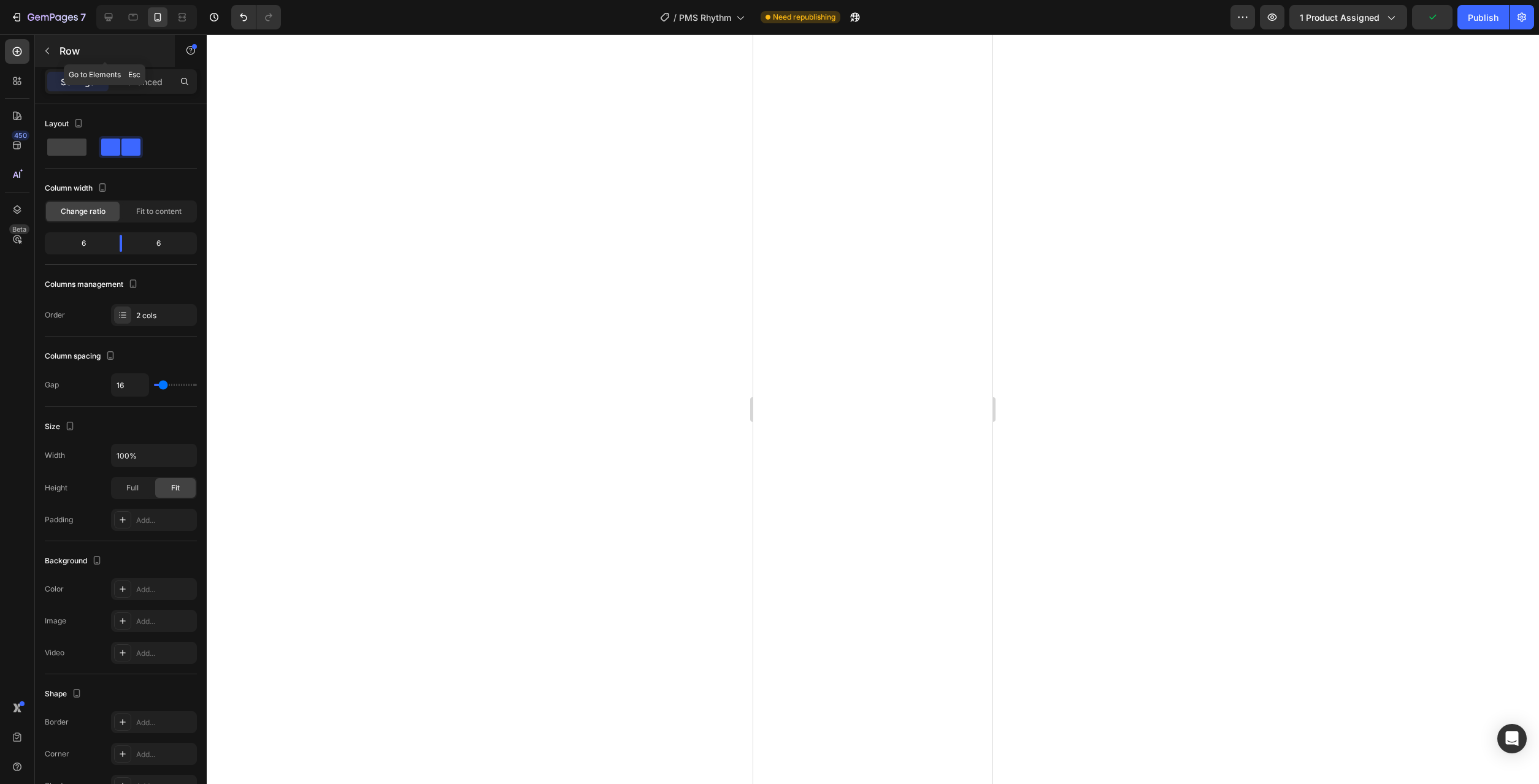
click at [48, 47] on icon "button" at bounding box center [47, 51] width 10 height 10
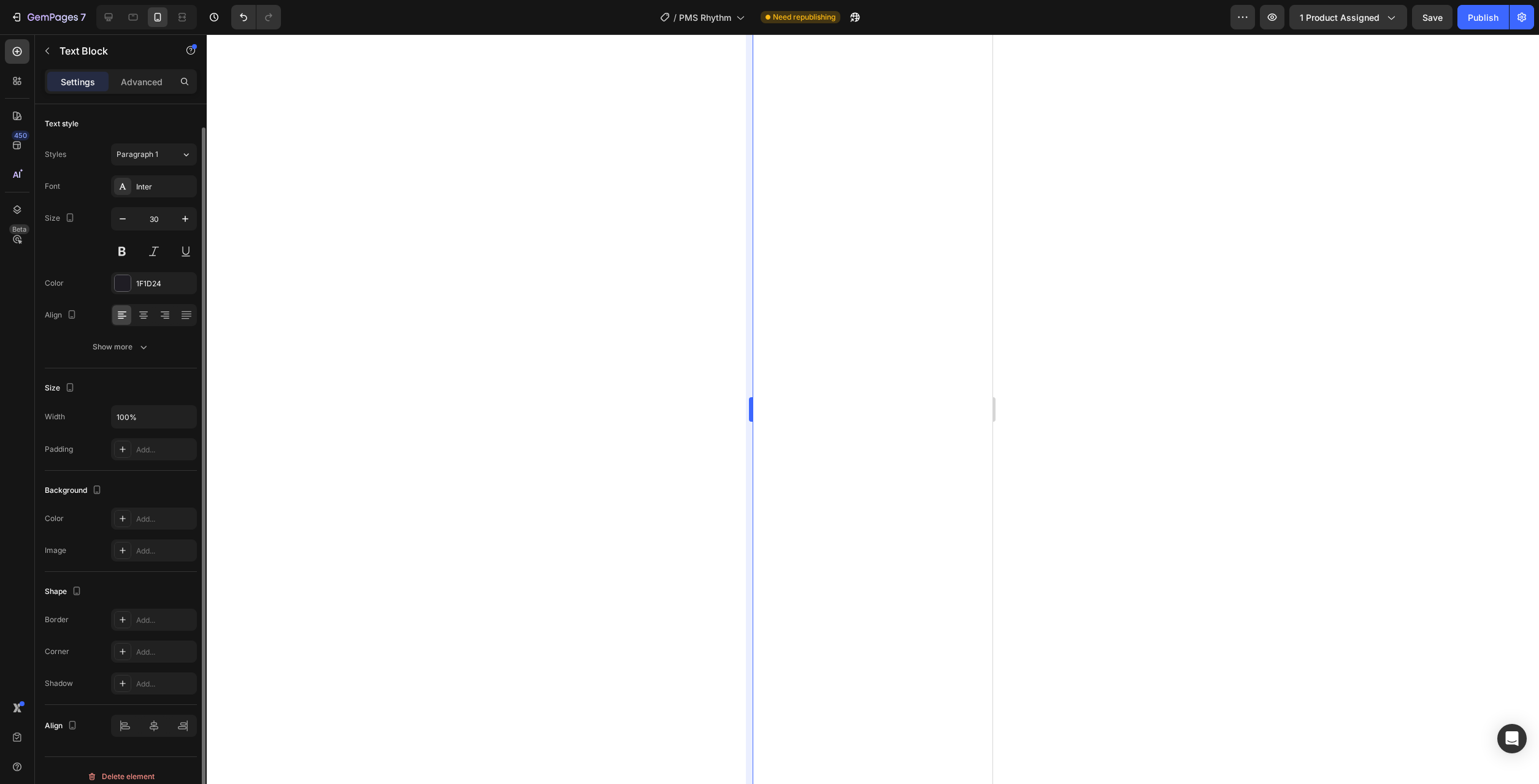
scroll to position [12, 0]
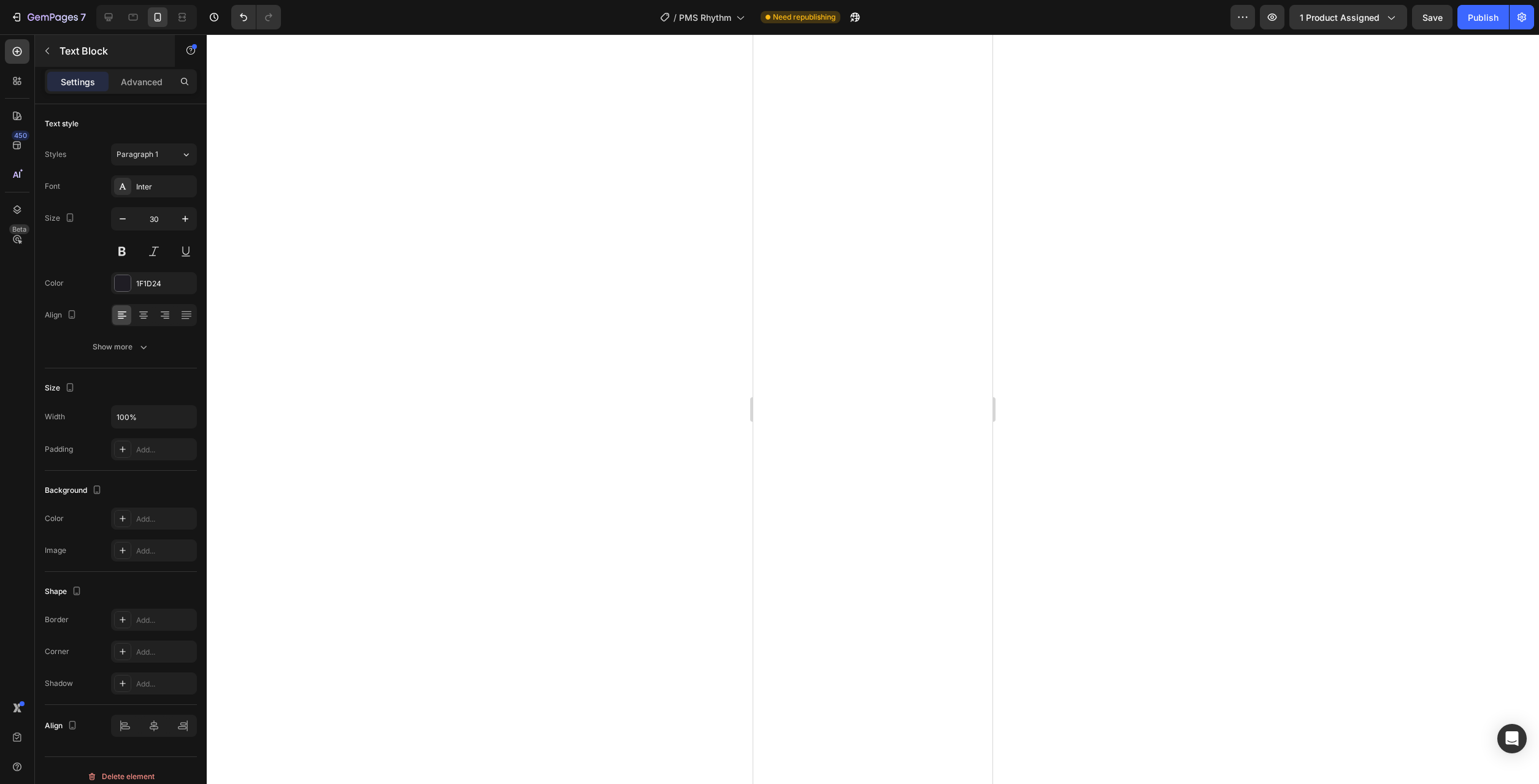
scroll to position [12, 0]
click at [50, 54] on icon "button" at bounding box center [47, 51] width 10 height 10
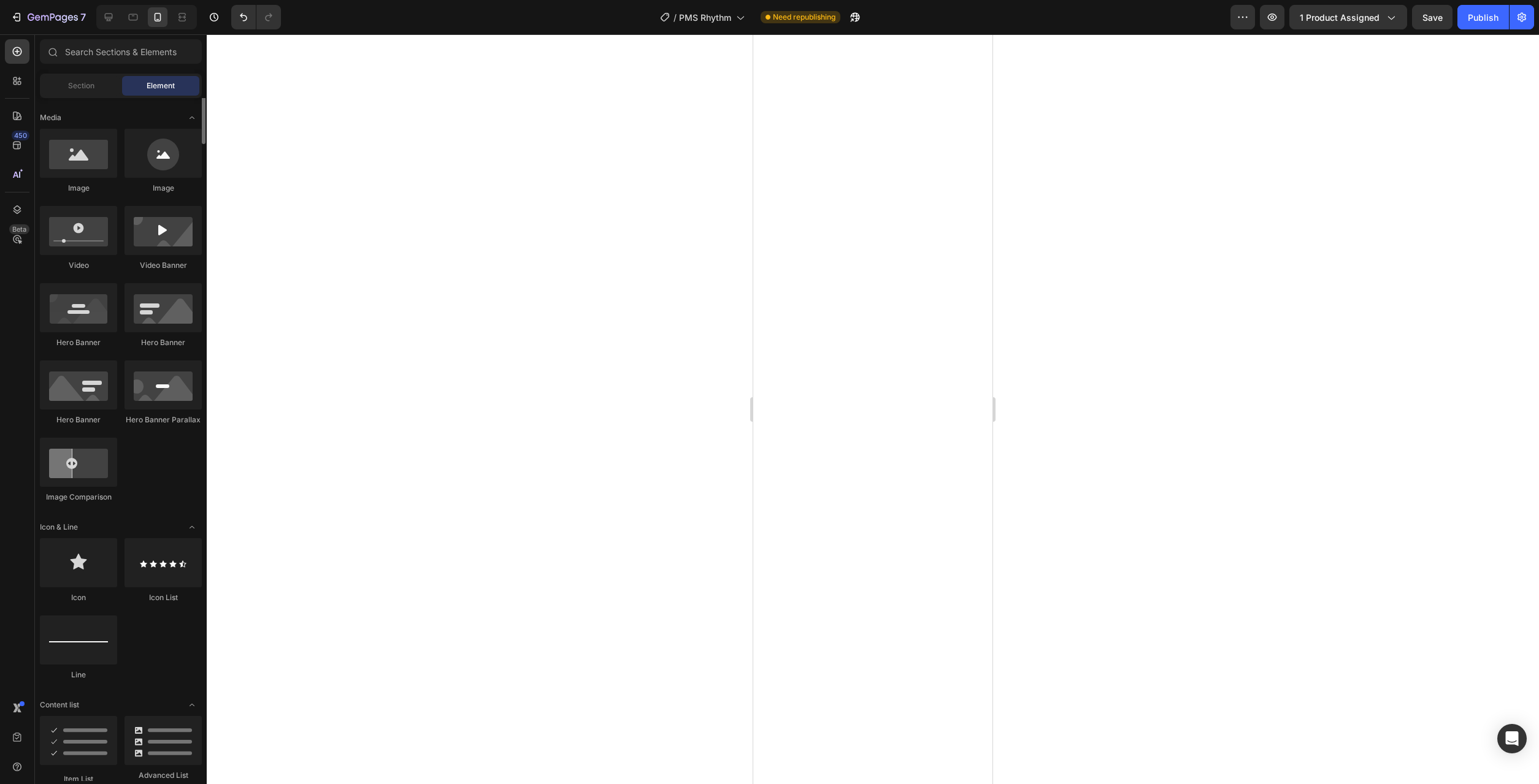
scroll to position [501, 0]
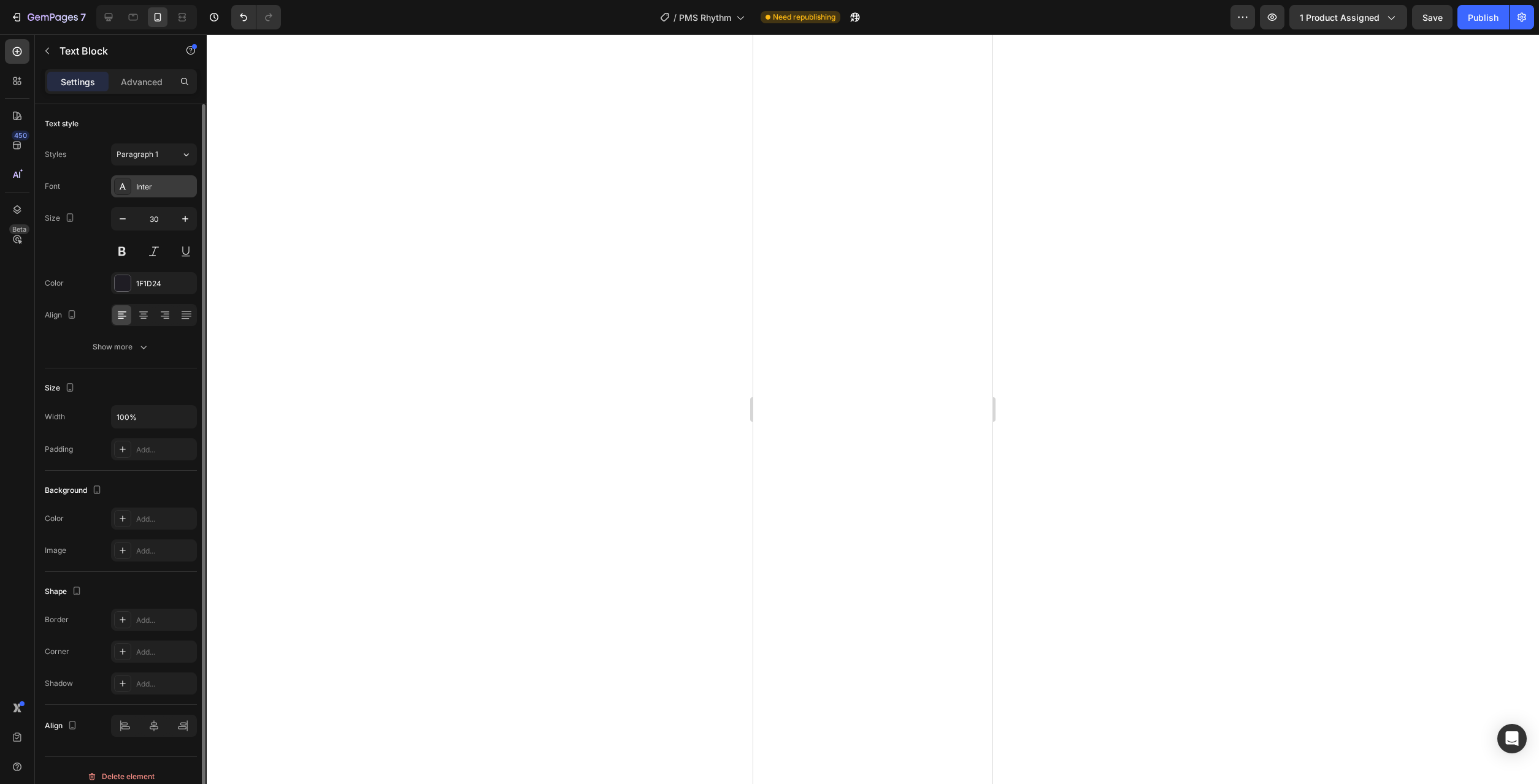
click at [167, 190] on div "Inter" at bounding box center [165, 187] width 58 height 11
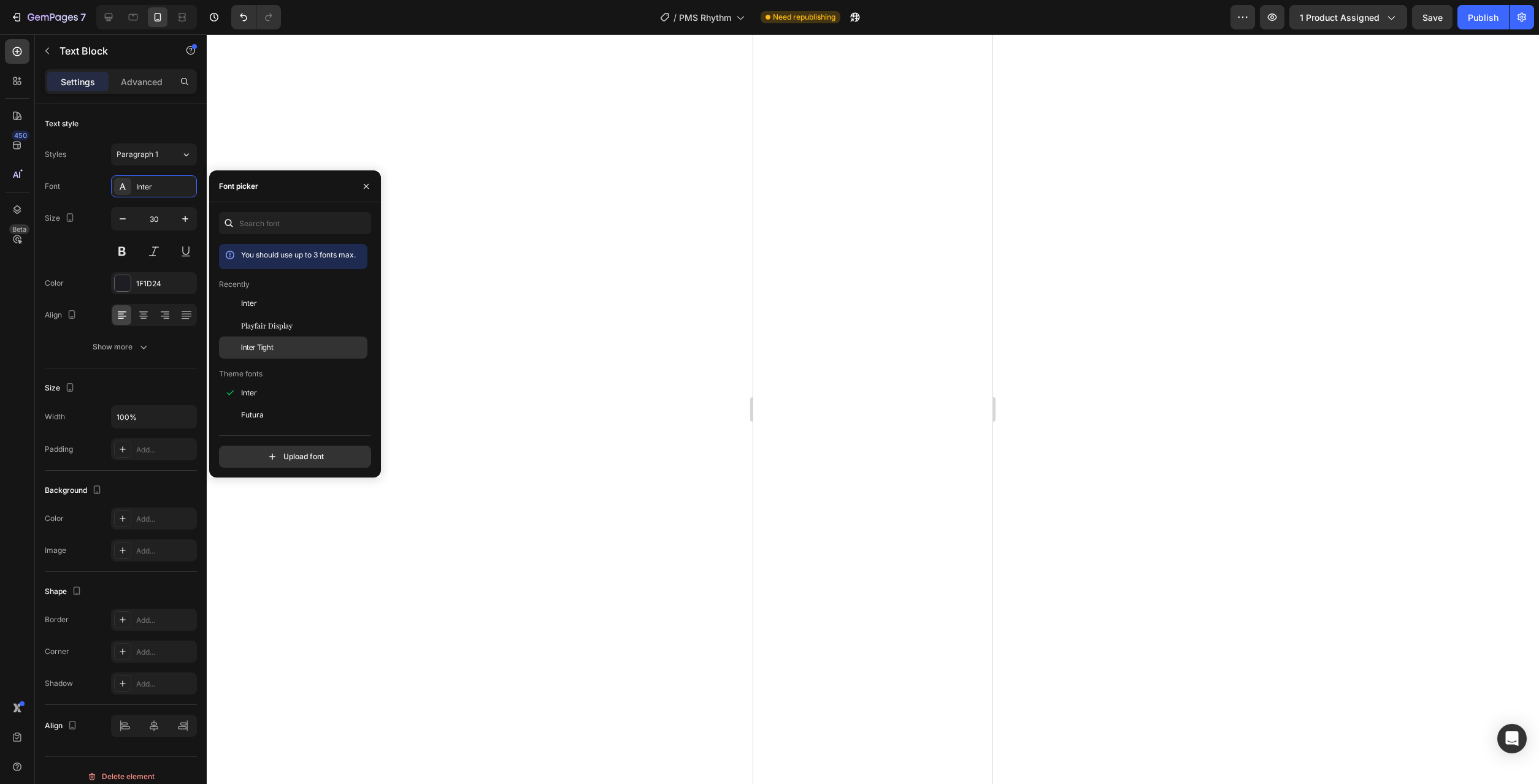
click at [274, 348] on div "Inter Tight" at bounding box center [303, 348] width 124 height 11
click at [120, 284] on div at bounding box center [122, 283] width 16 height 16
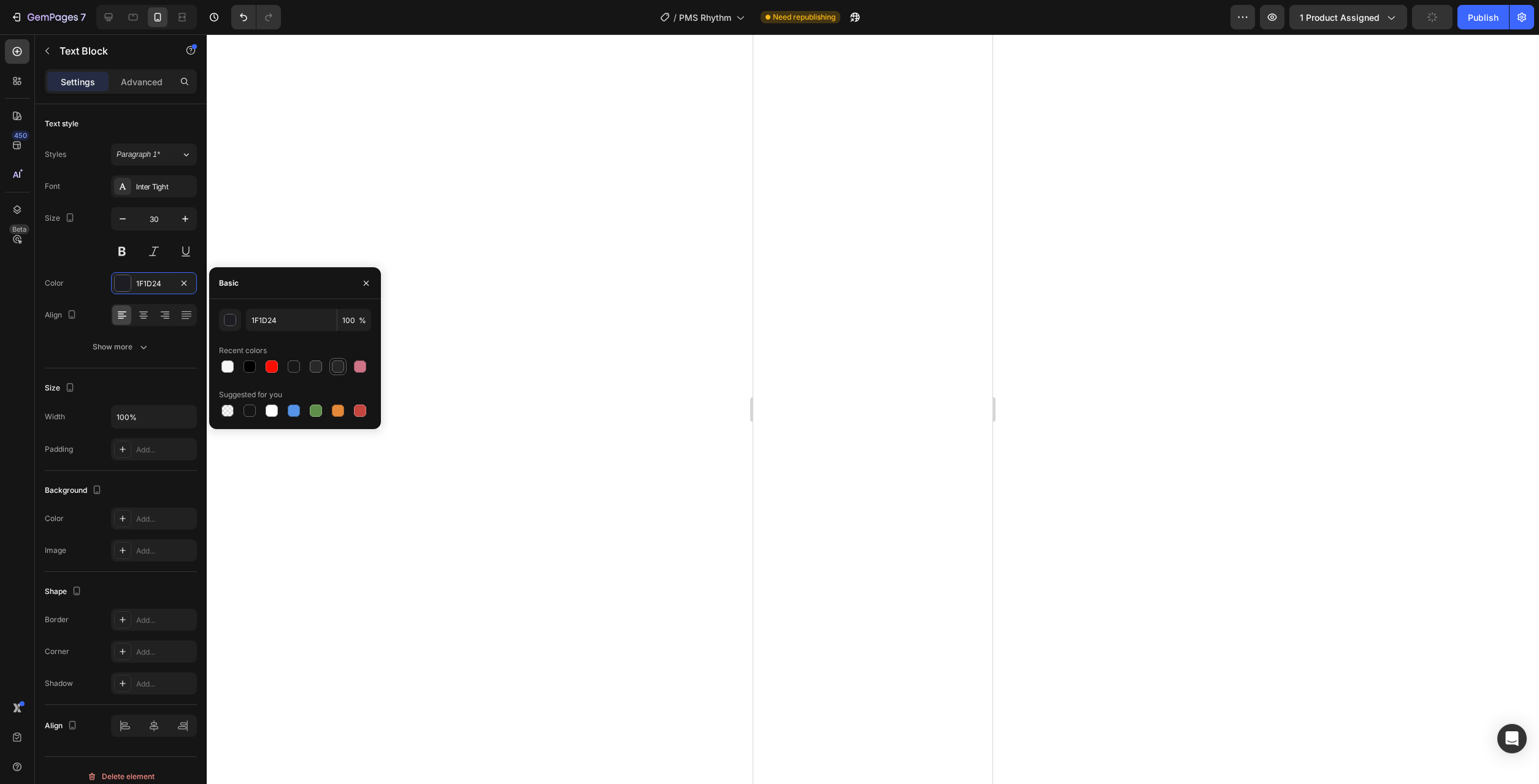
click at [333, 371] on div at bounding box center [338, 367] width 12 height 12
click at [311, 367] on div at bounding box center [316, 367] width 12 height 12
type input "282828"
click at [155, 219] on input "30" at bounding box center [153, 219] width 41 height 22
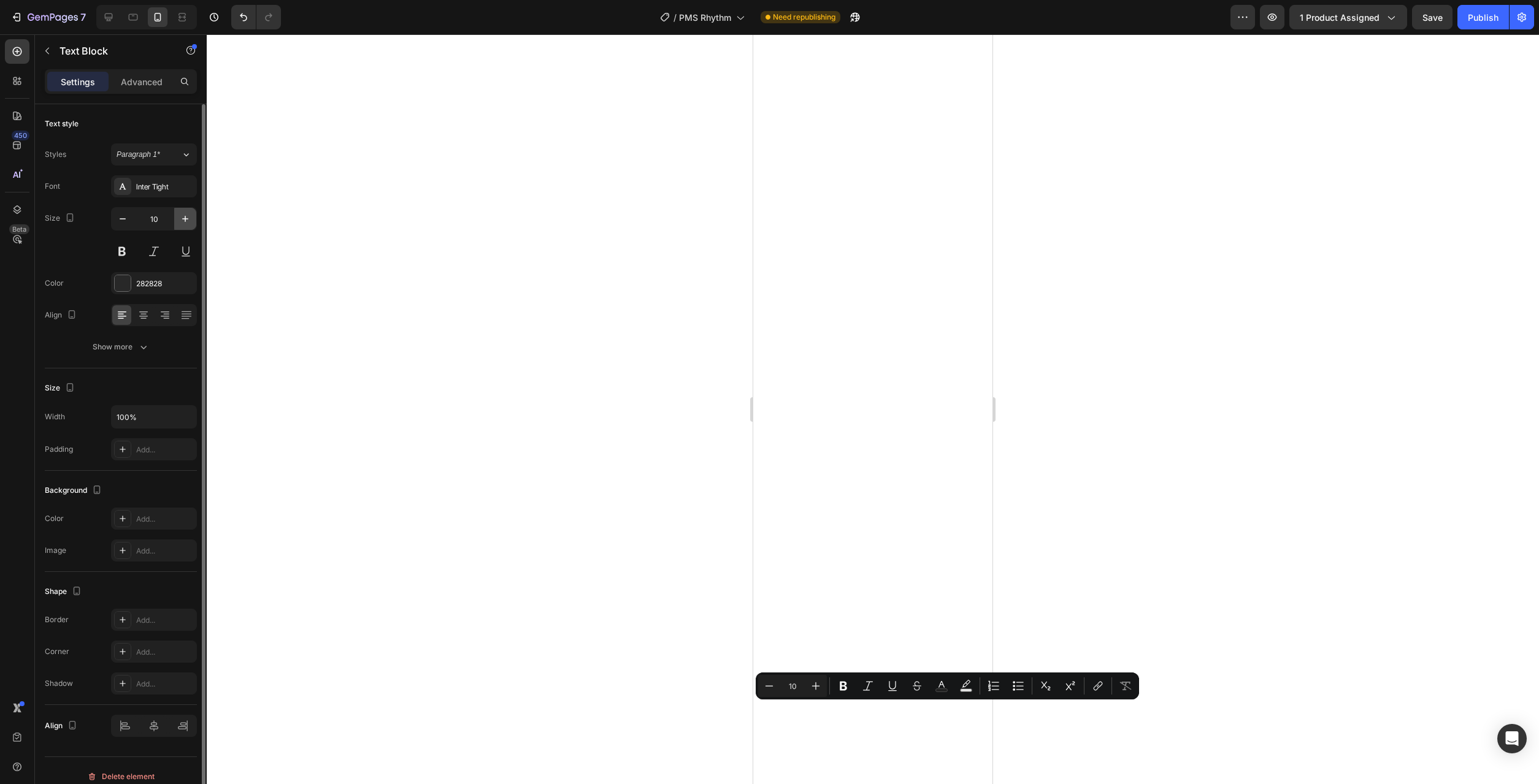
click at [184, 223] on icon "button" at bounding box center [185, 219] width 12 height 12
type input "12"
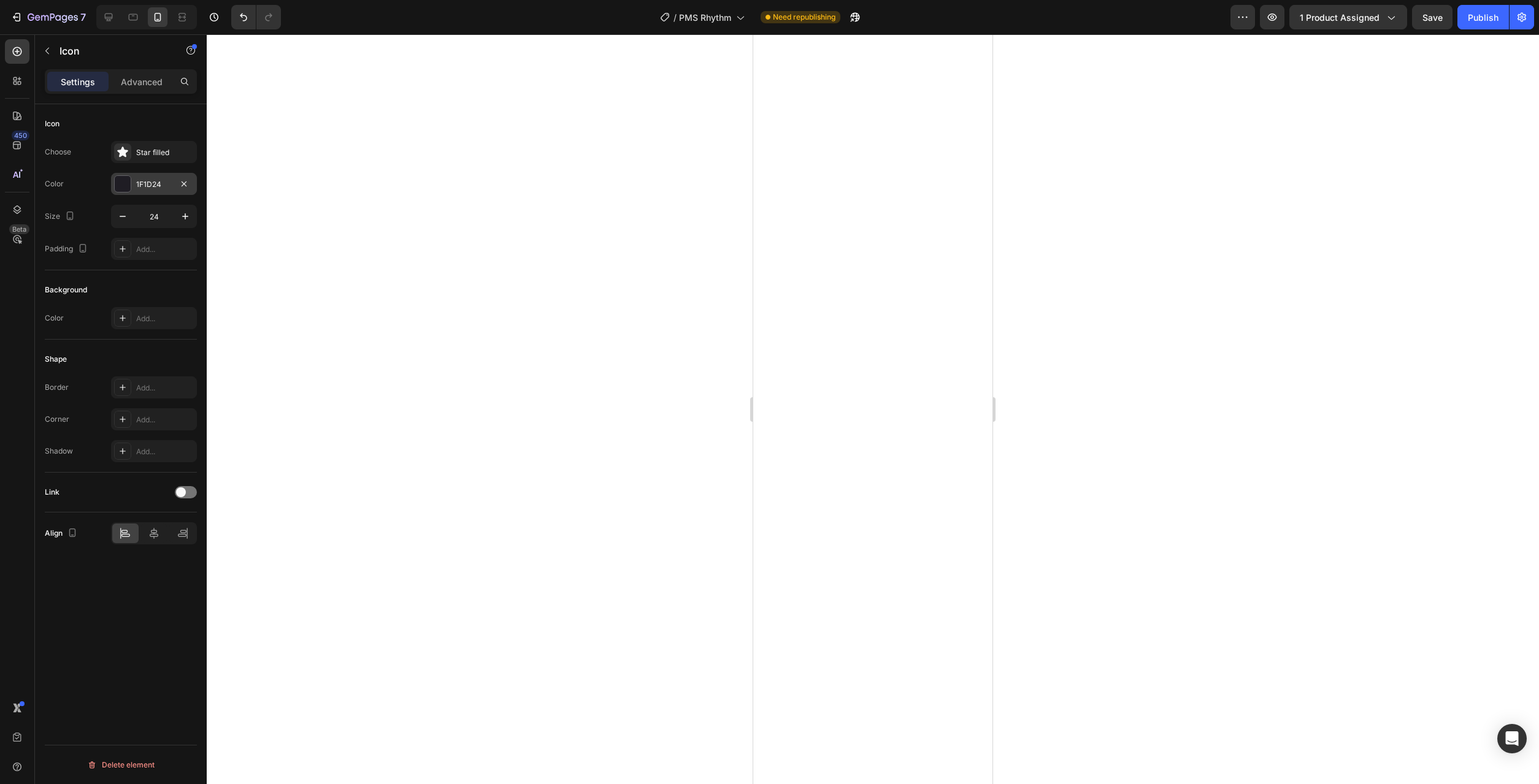
click at [123, 182] on div at bounding box center [122, 184] width 16 height 16
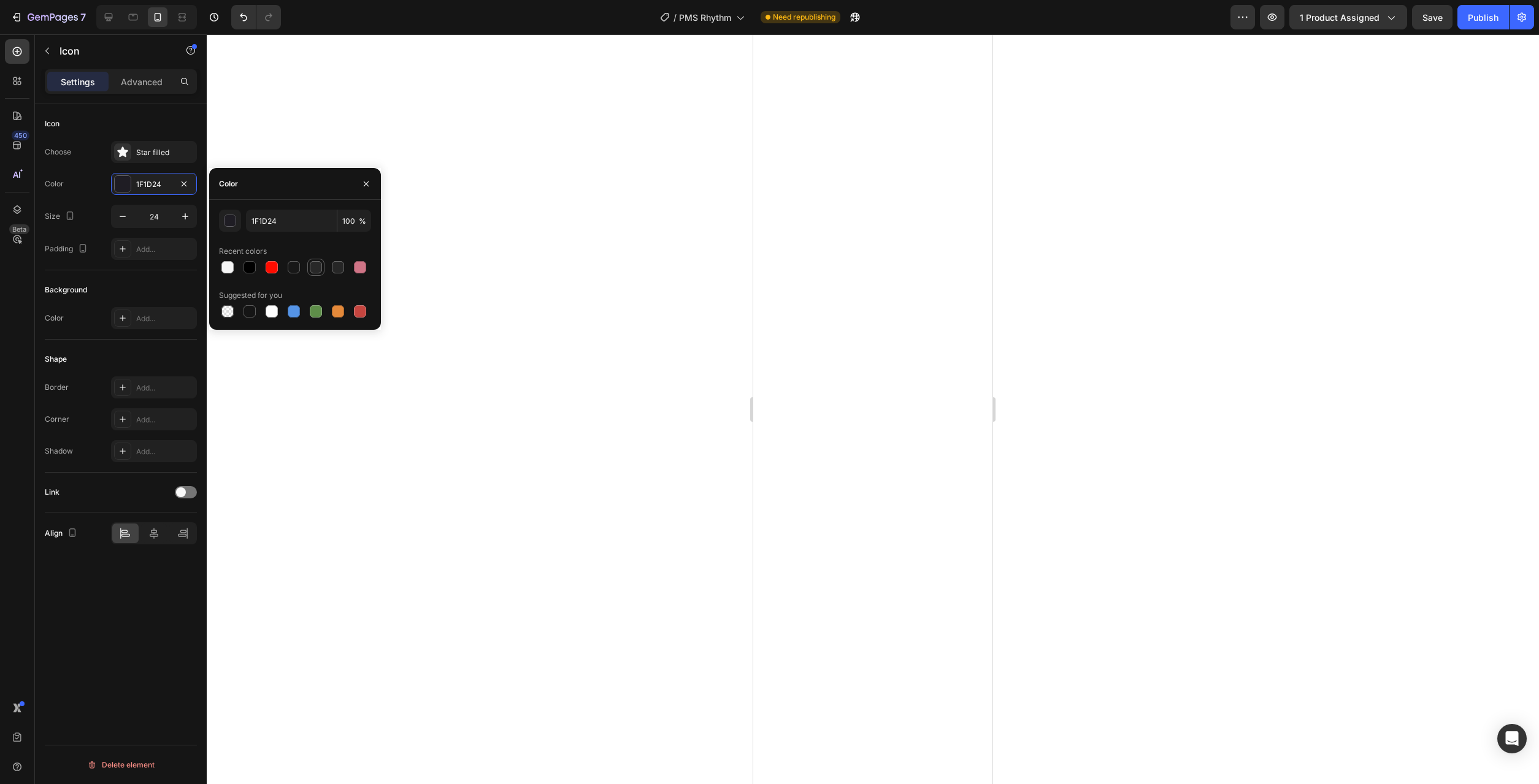
click at [314, 270] on div at bounding box center [316, 268] width 12 height 12
click at [140, 157] on div "Star filled" at bounding box center [165, 153] width 58 height 11
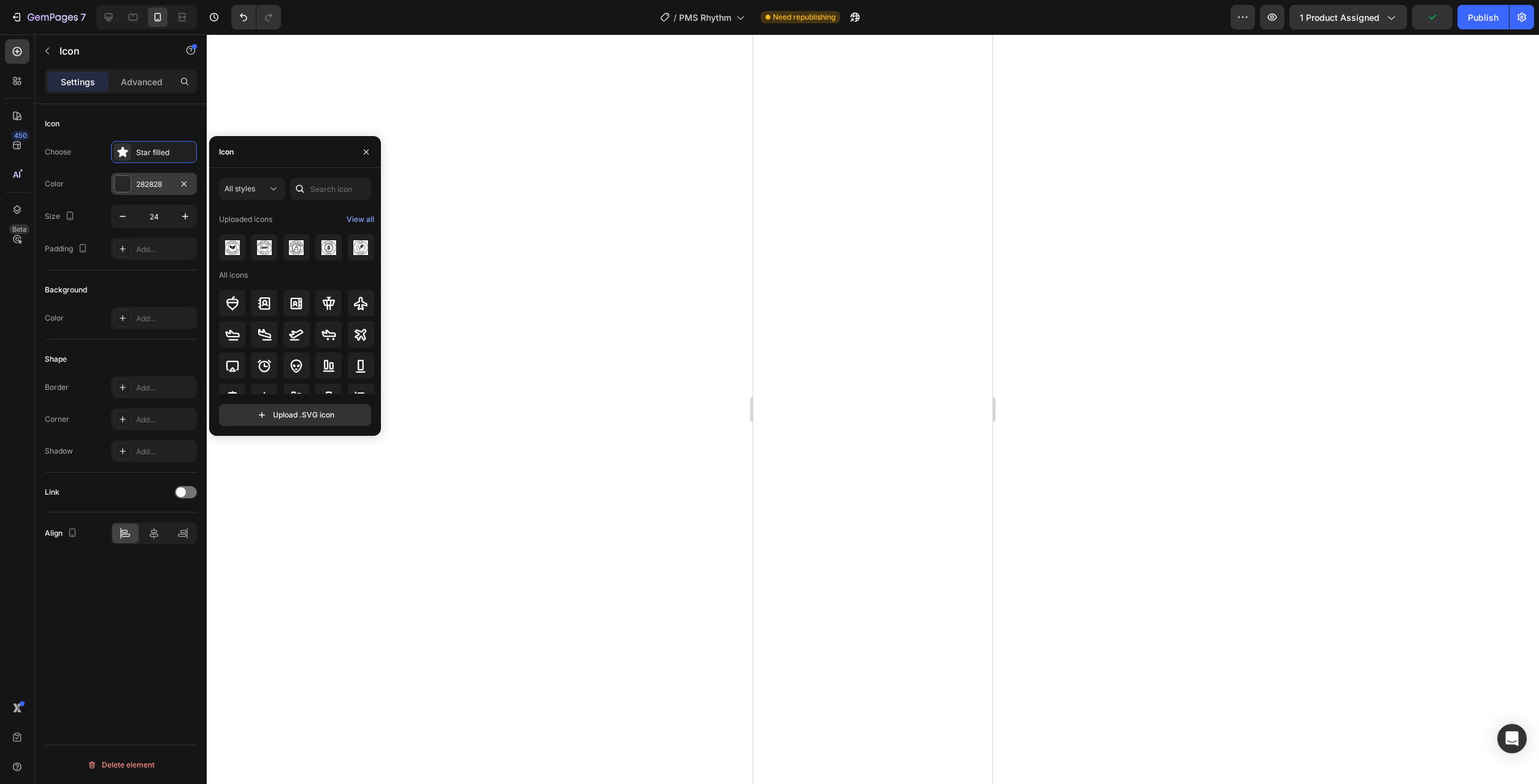
click at [124, 182] on div at bounding box center [122, 184] width 16 height 16
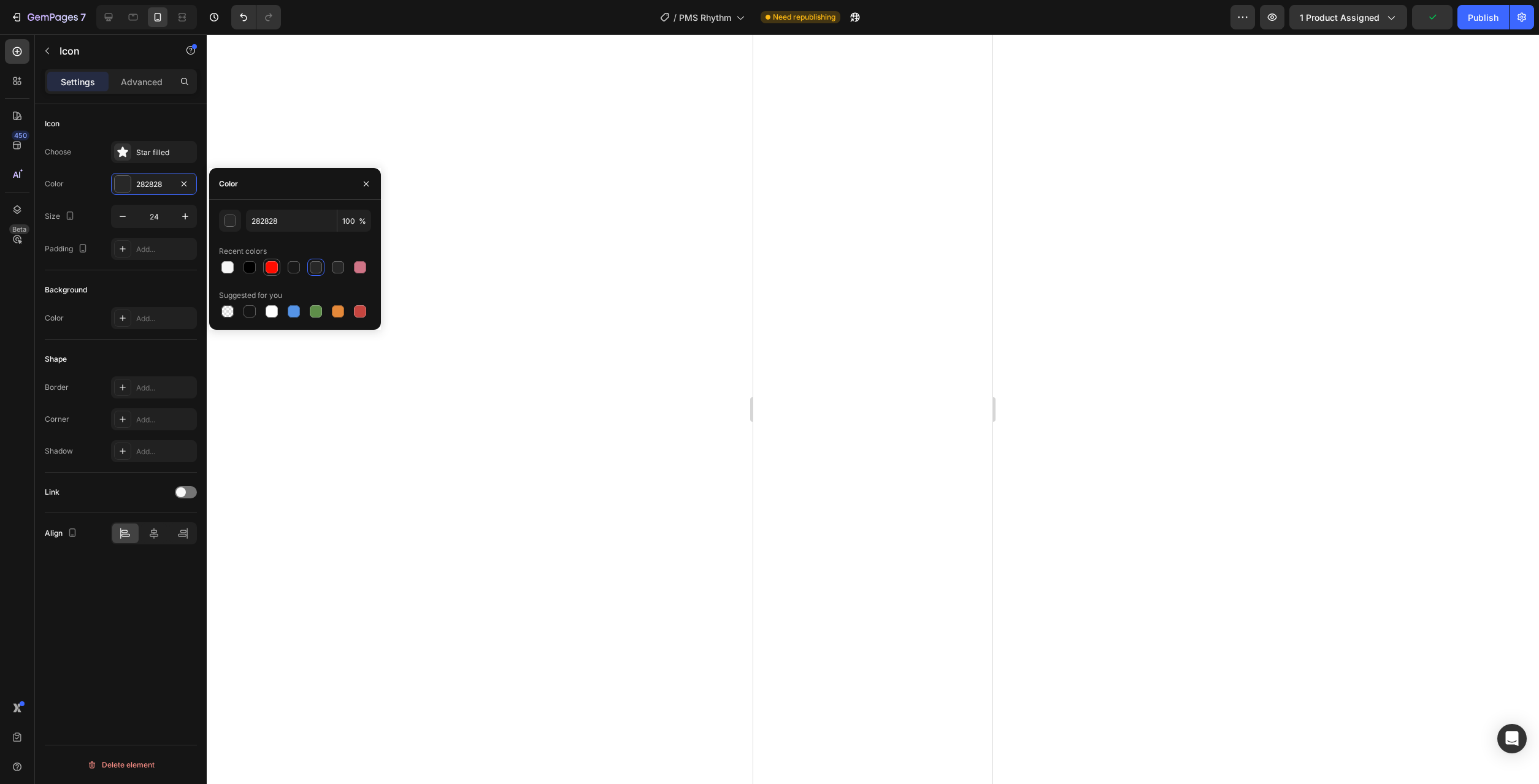
click at [268, 271] on div at bounding box center [272, 268] width 12 height 12
type input "FF0C00"
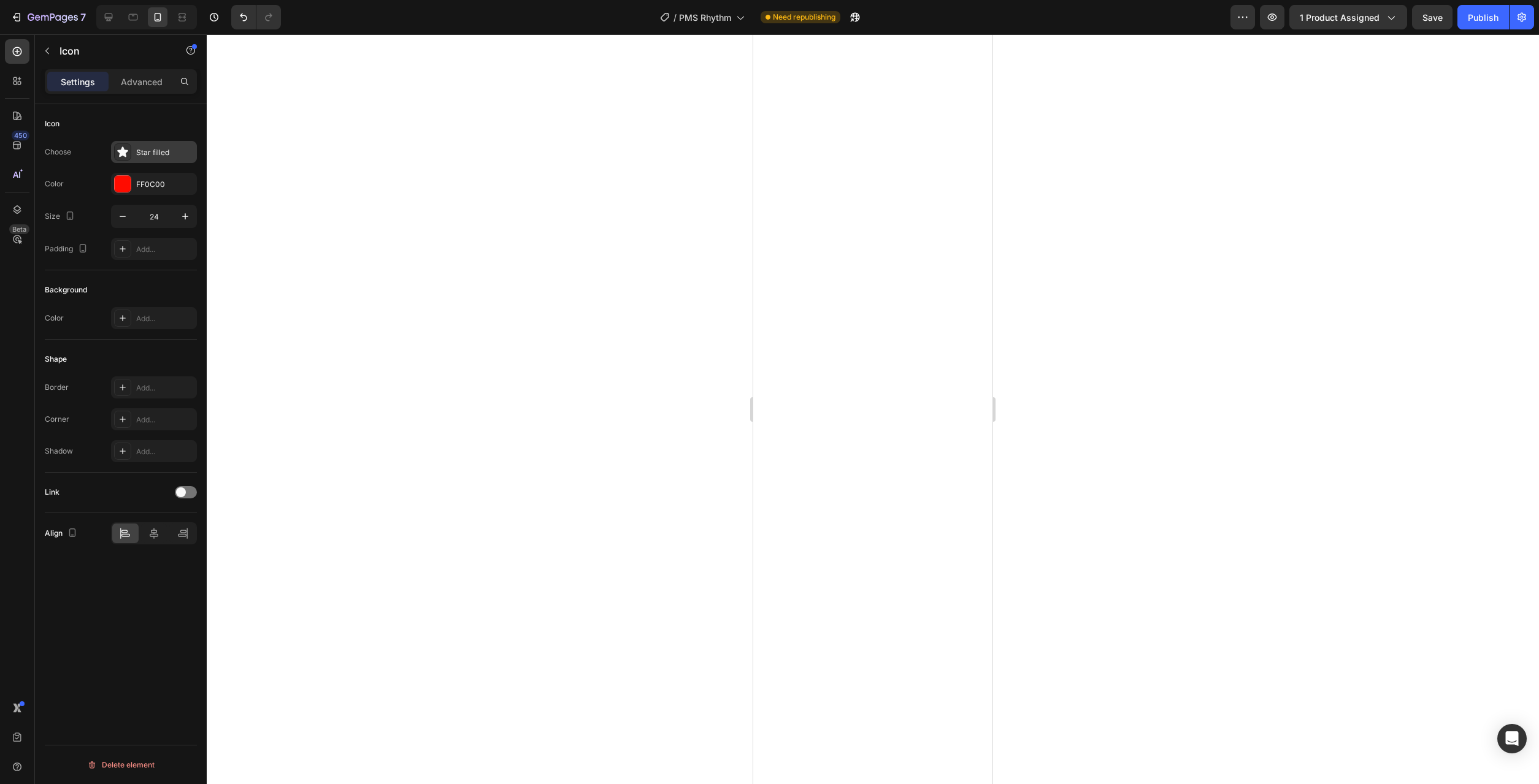
click at [144, 154] on div "Star filled" at bounding box center [165, 153] width 58 height 11
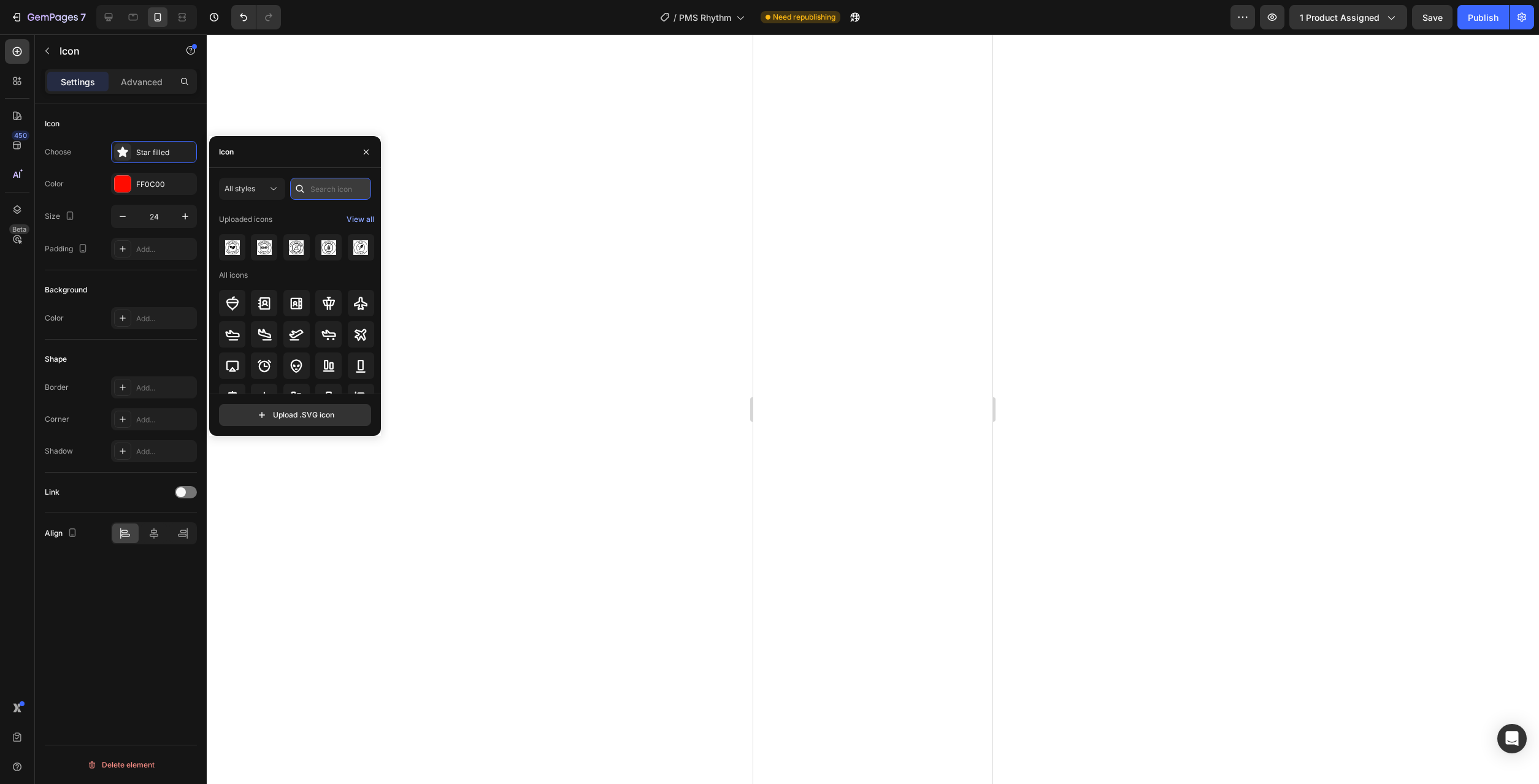
click at [343, 193] on input "text" at bounding box center [331, 189] width 81 height 22
click at [322, 239] on icon at bounding box center [328, 239] width 14 height 14
click at [302, 269] on icon at bounding box center [296, 270] width 14 height 14
click at [334, 187] on input "fire" at bounding box center [331, 189] width 81 height 22
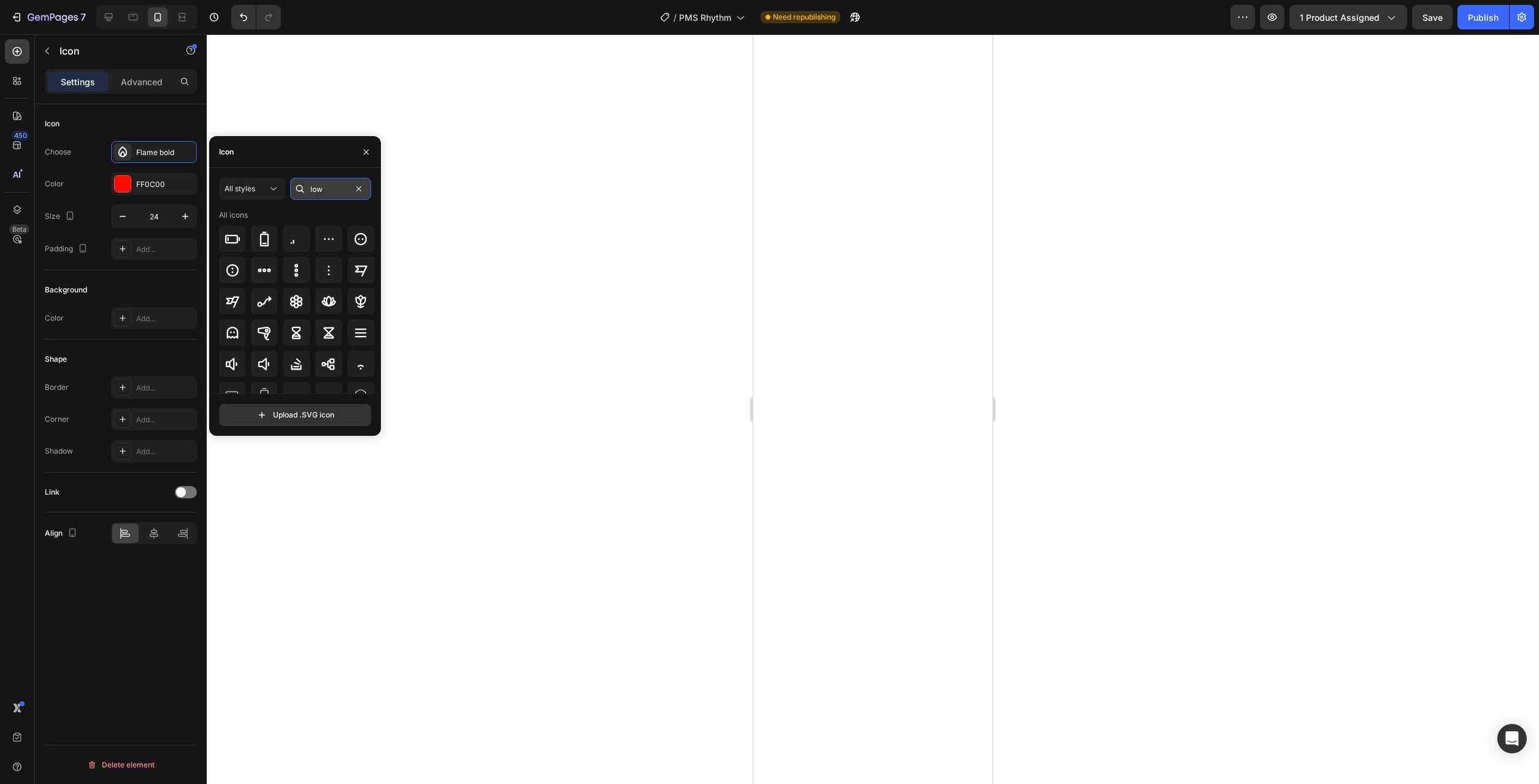
click at [333, 188] on input "low" at bounding box center [331, 189] width 81 height 22
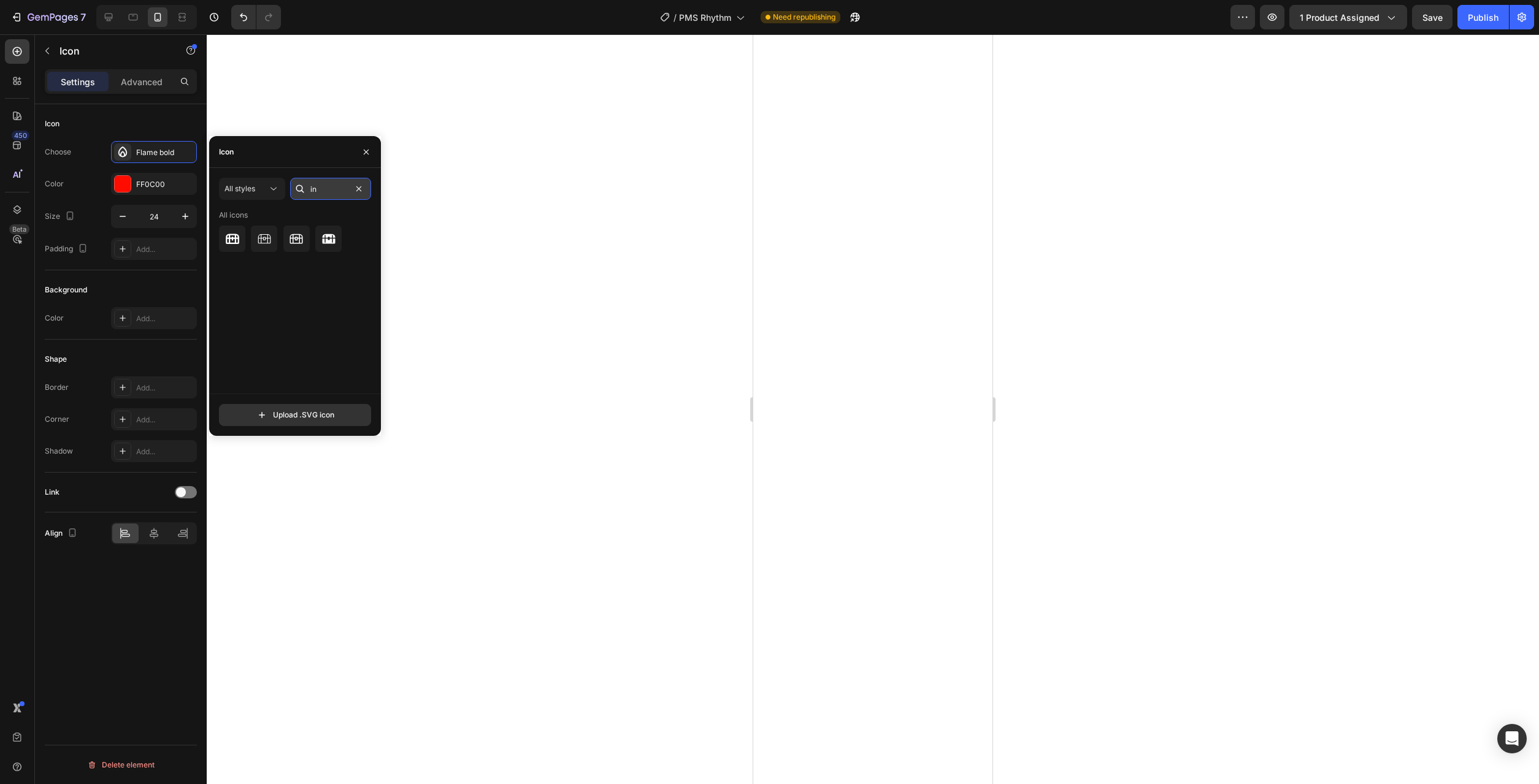
type input "i"
type input "l"
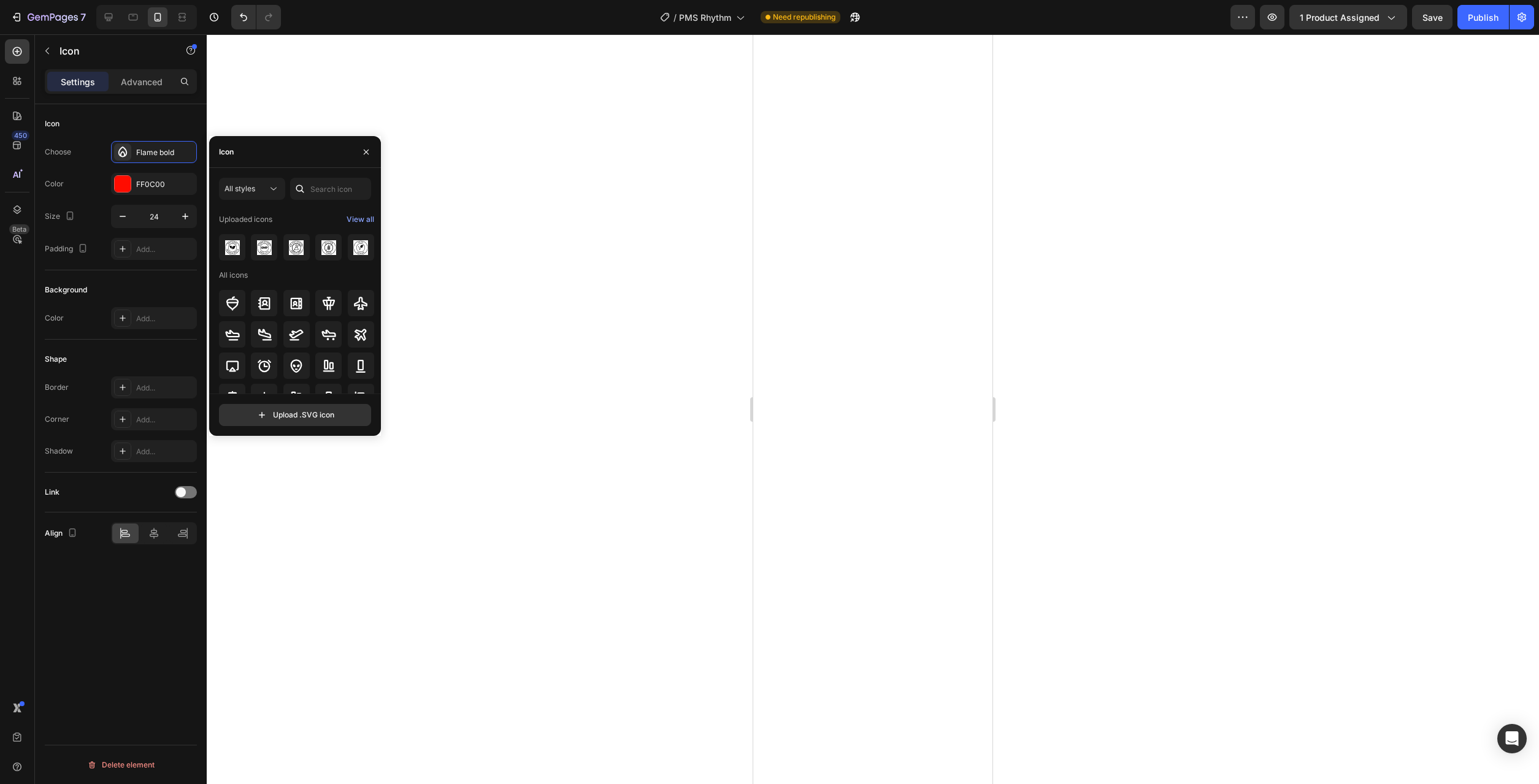
click at [540, 272] on div at bounding box center [872, 409] width 1333 height 750
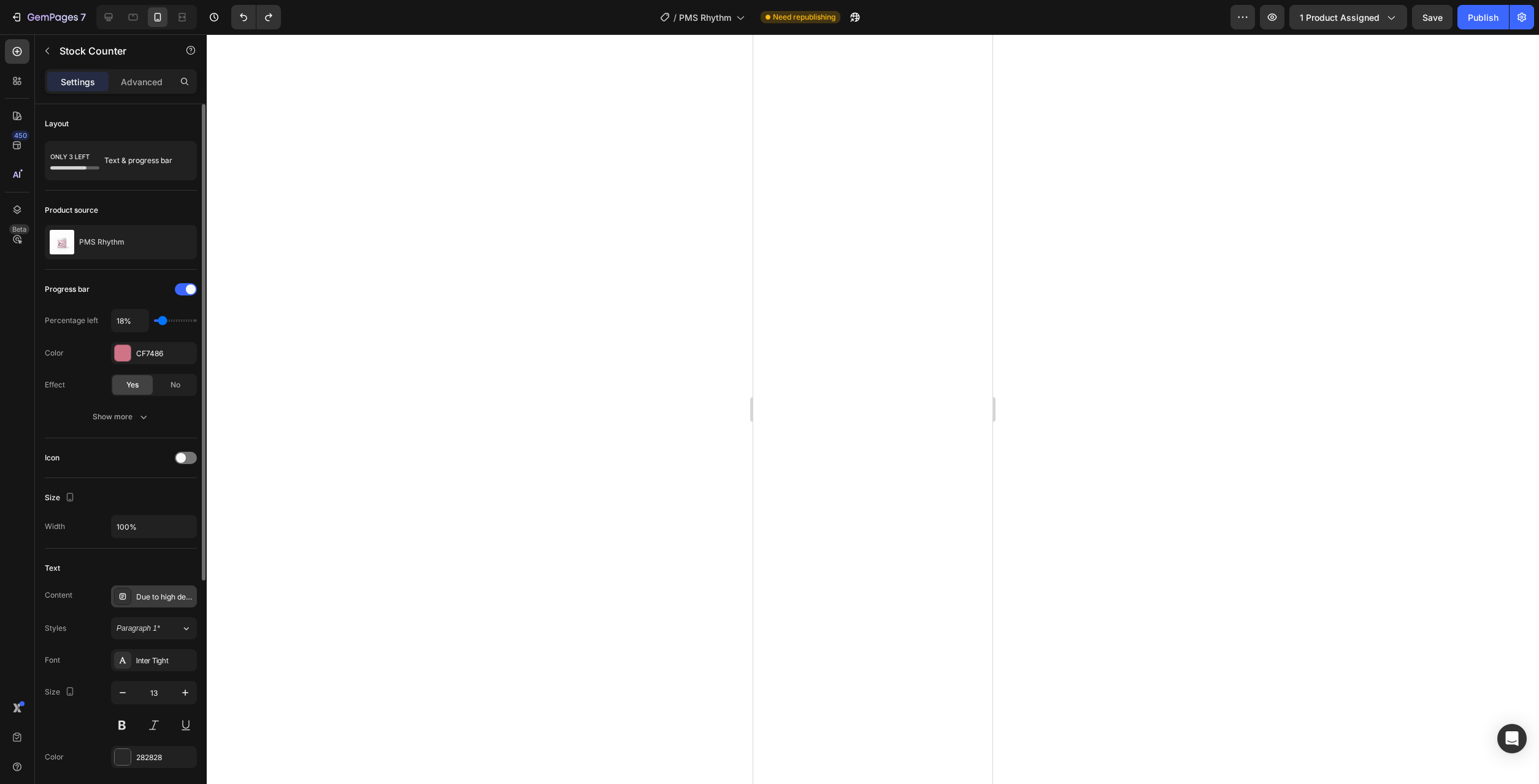
click at [164, 599] on div "Due to high demand, only a limited number of bottles remain in this batch." at bounding box center [165, 597] width 58 height 11
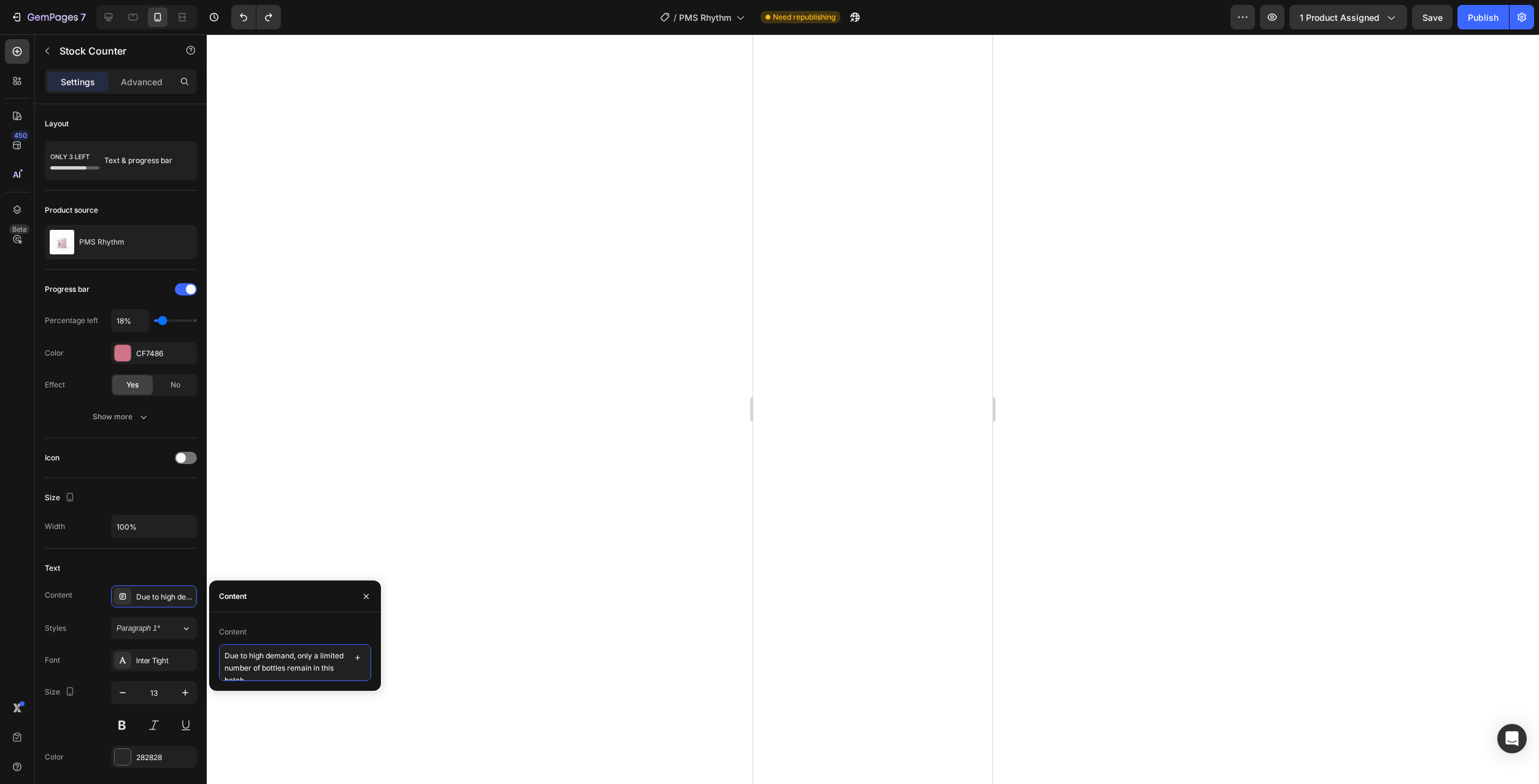
click at [299, 653] on textarea "Due to high demand, only a limited number of bottles remain in this batch." at bounding box center [294, 662] width 152 height 36
paste textarea "This batch is almost gone—secure your supply before it sells out"
type textarea "This batch is almost gone—secure your supply before it sells out."
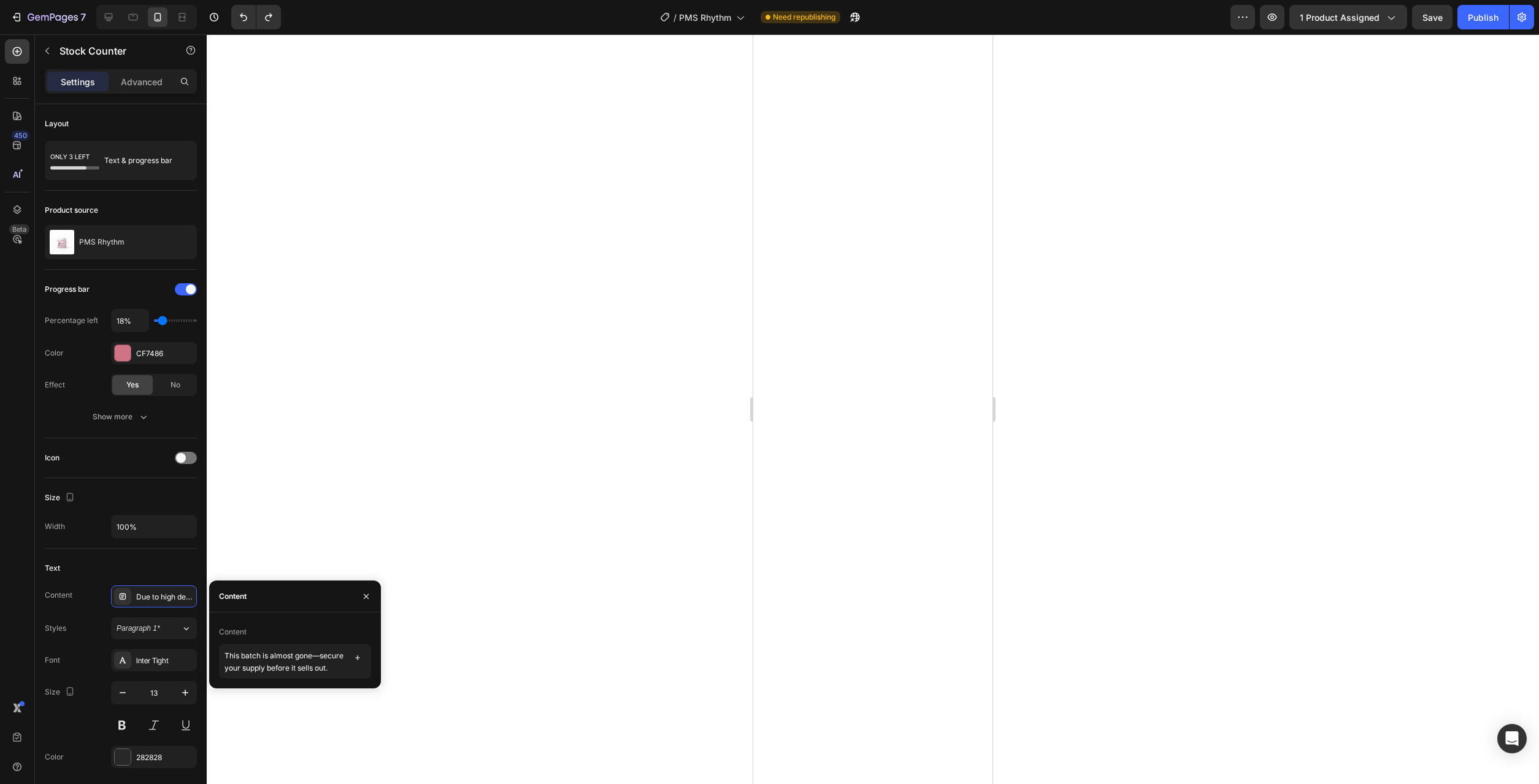
click at [580, 556] on div at bounding box center [872, 409] width 1333 height 750
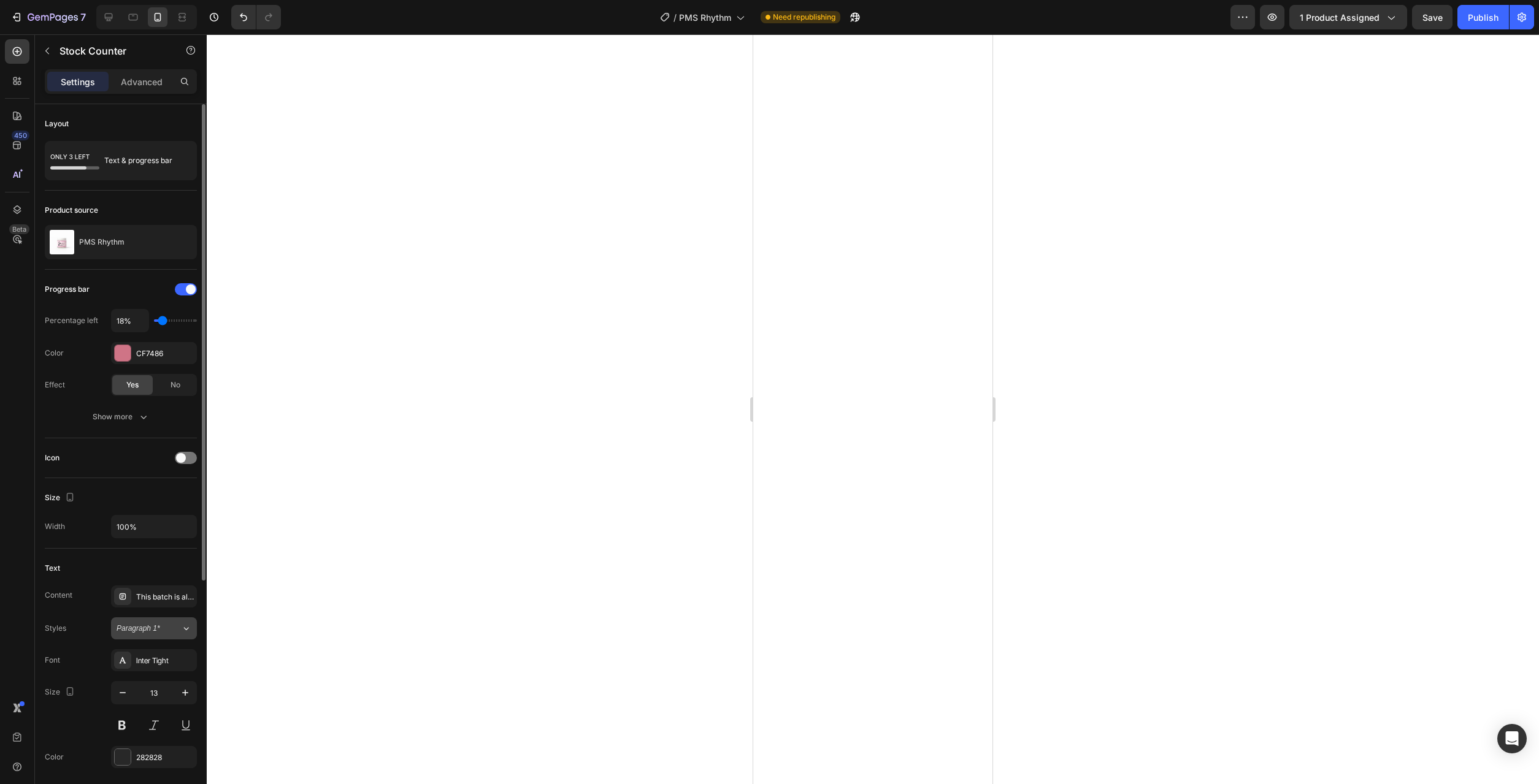
click at [150, 632] on span "Paragraph 1*" at bounding box center [138, 629] width 43 height 11
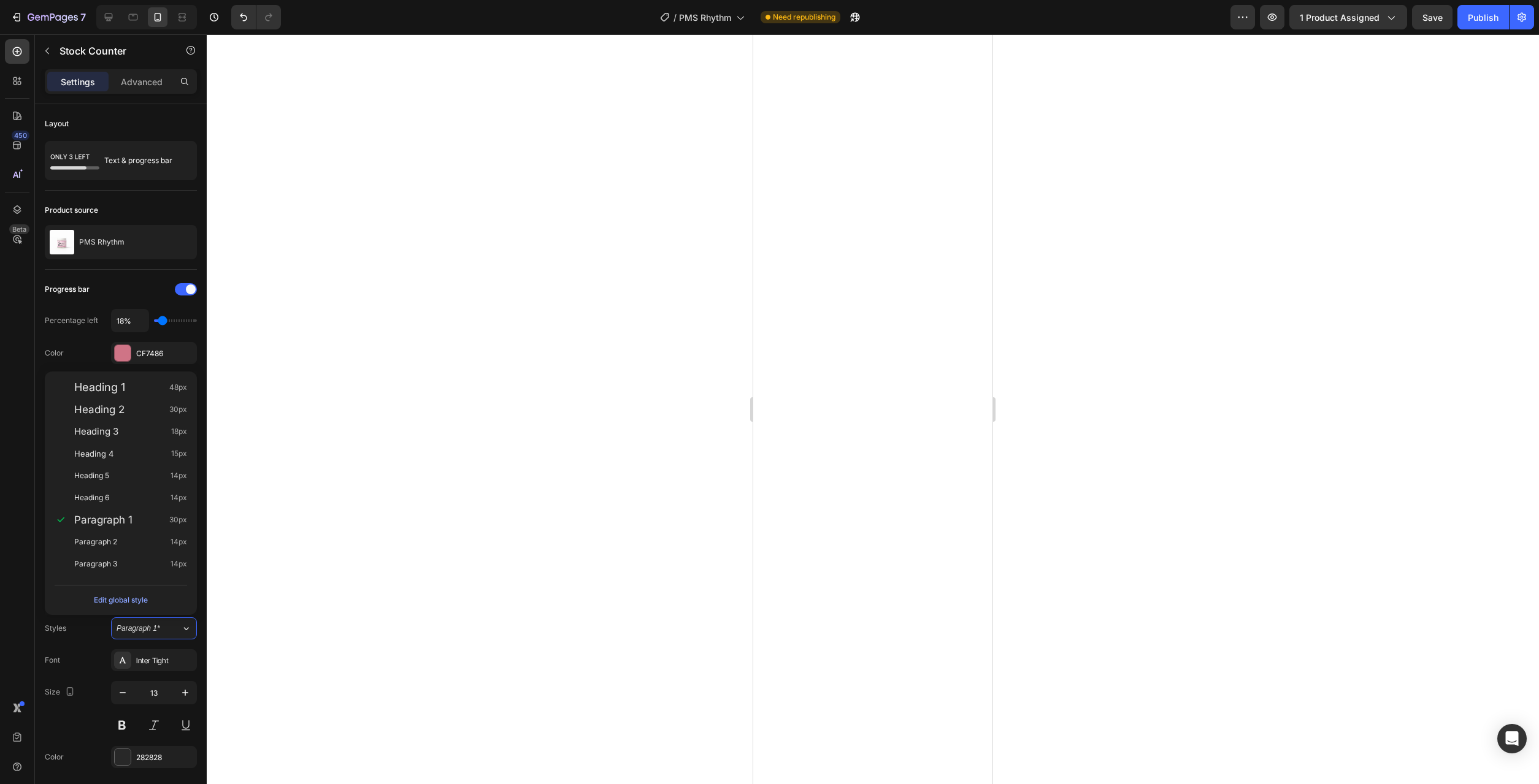
click at [360, 614] on div at bounding box center [872, 409] width 1333 height 750
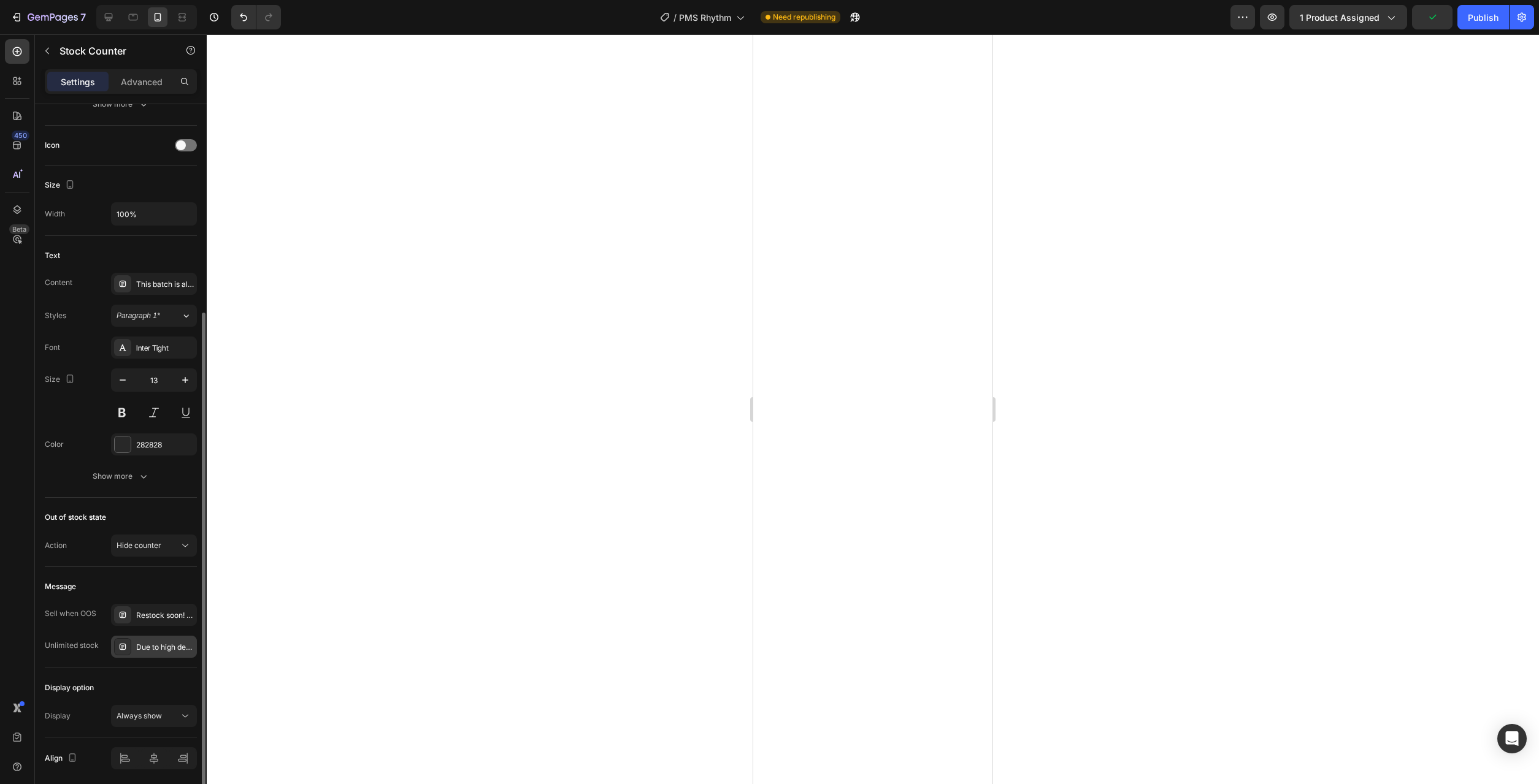
scroll to position [357, 0]
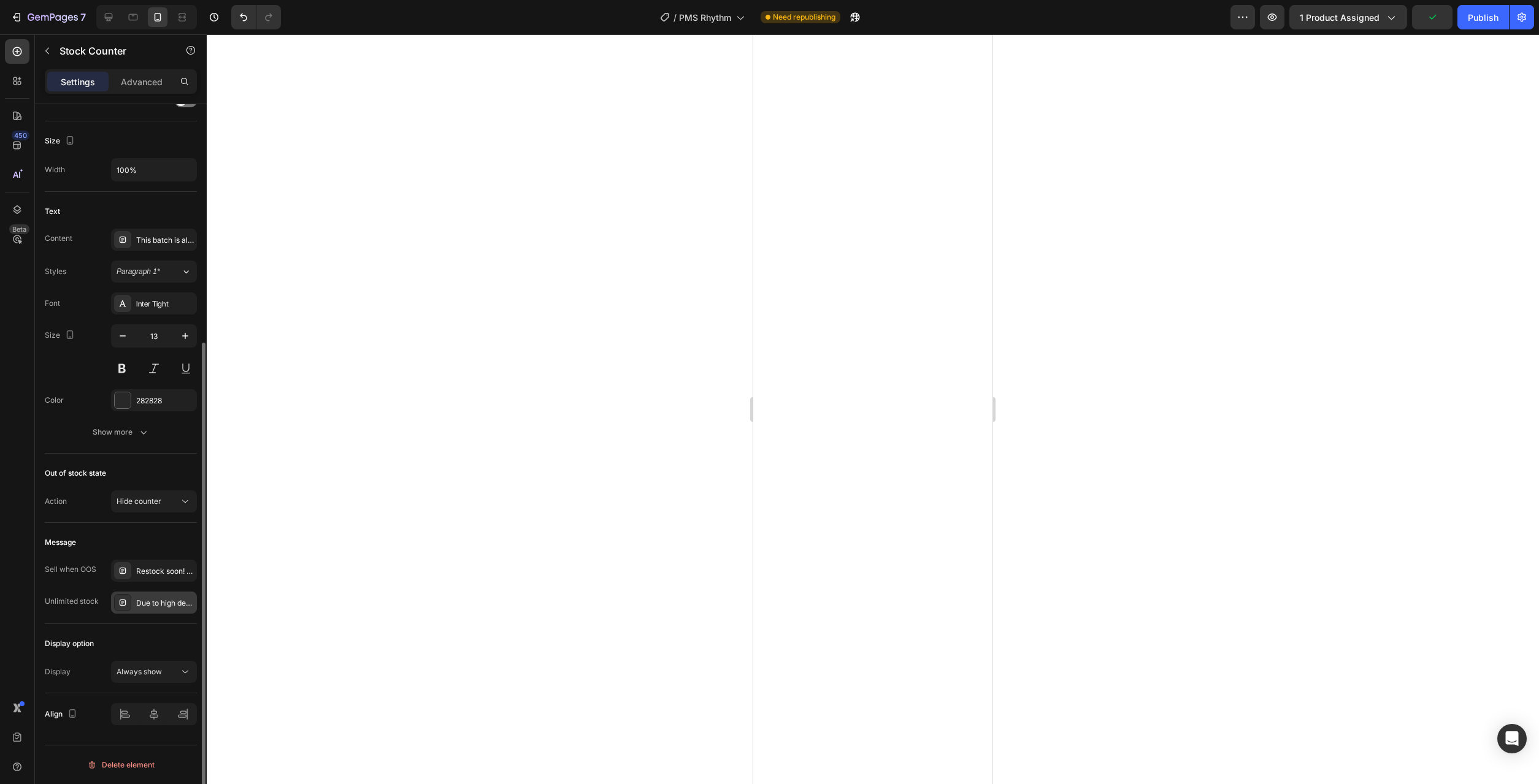
click at [152, 605] on div "Due to high demand, only a limited number of bottles remain in this batch." at bounding box center [165, 603] width 58 height 11
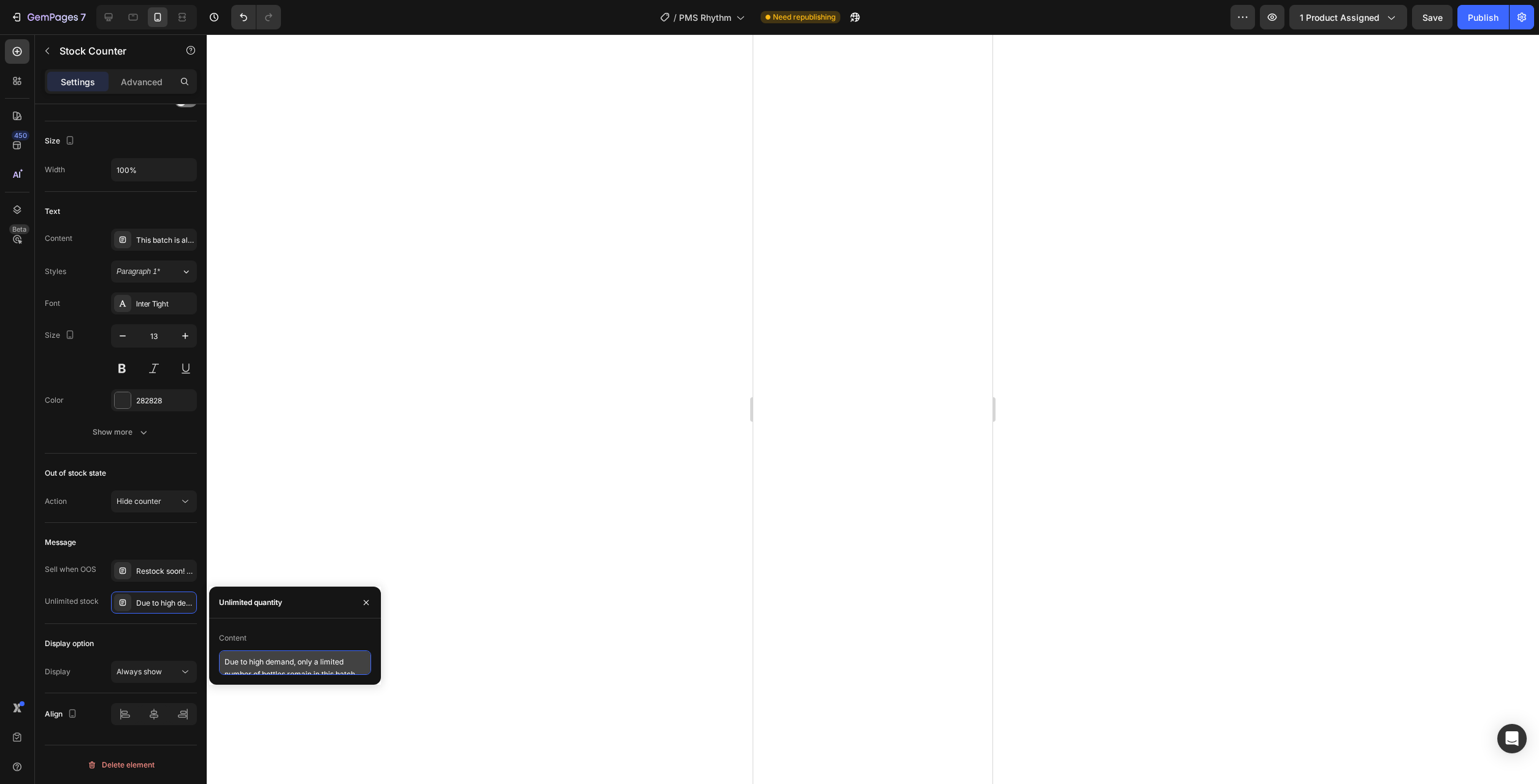
click at [306, 660] on textarea "Due to high demand, only a limited number of bottles remain in this batch." at bounding box center [294, 663] width 152 height 25
paste textarea "This batch is almost gone—secure your supply before it sells out"
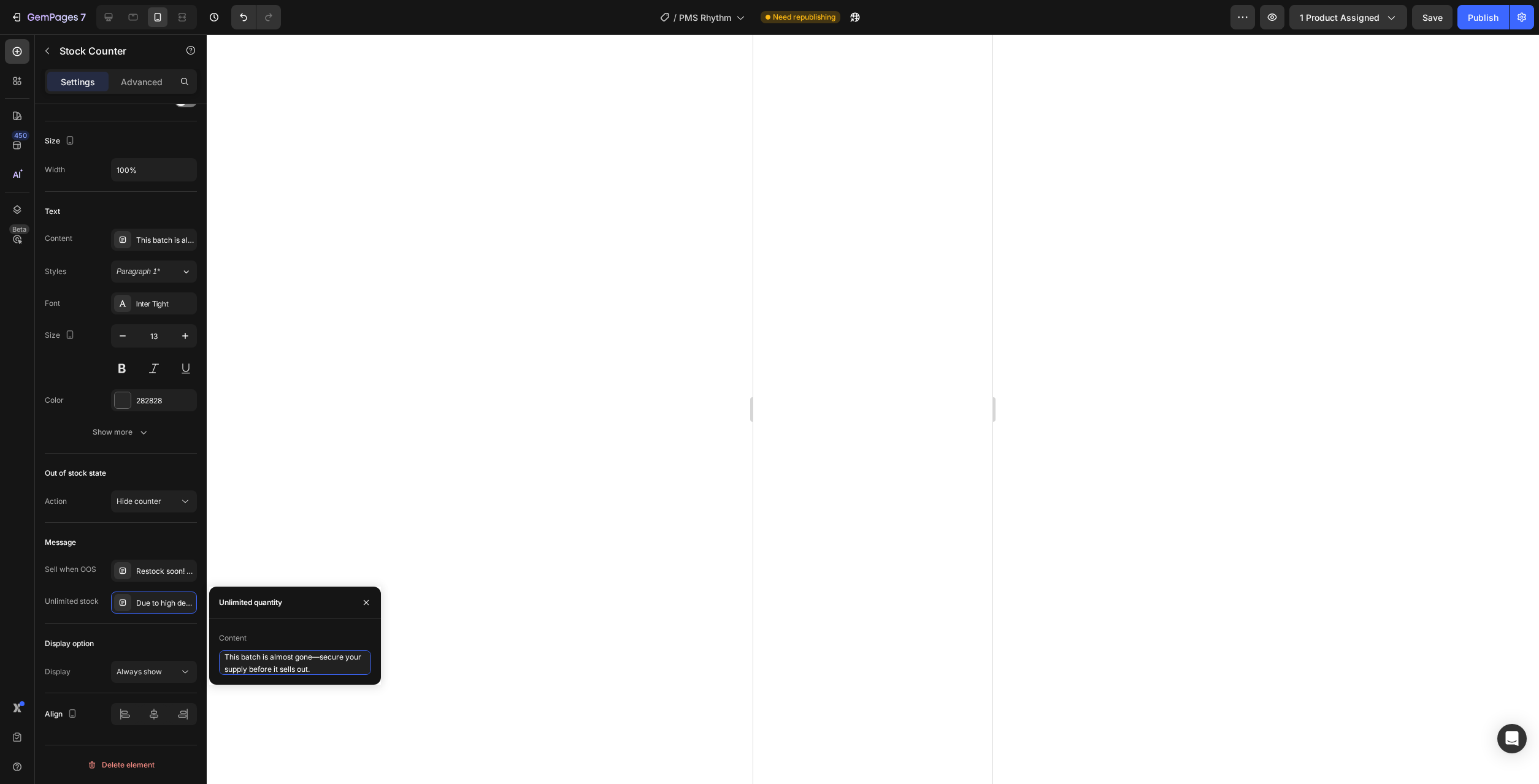
click at [246, 670] on textarea "This batch is almost gone—secure your supply before it sells out." at bounding box center [294, 663] width 152 height 25
type textarea "This batch is almost gone—secure your order before it sells out."
click at [446, 644] on div at bounding box center [872, 409] width 1333 height 750
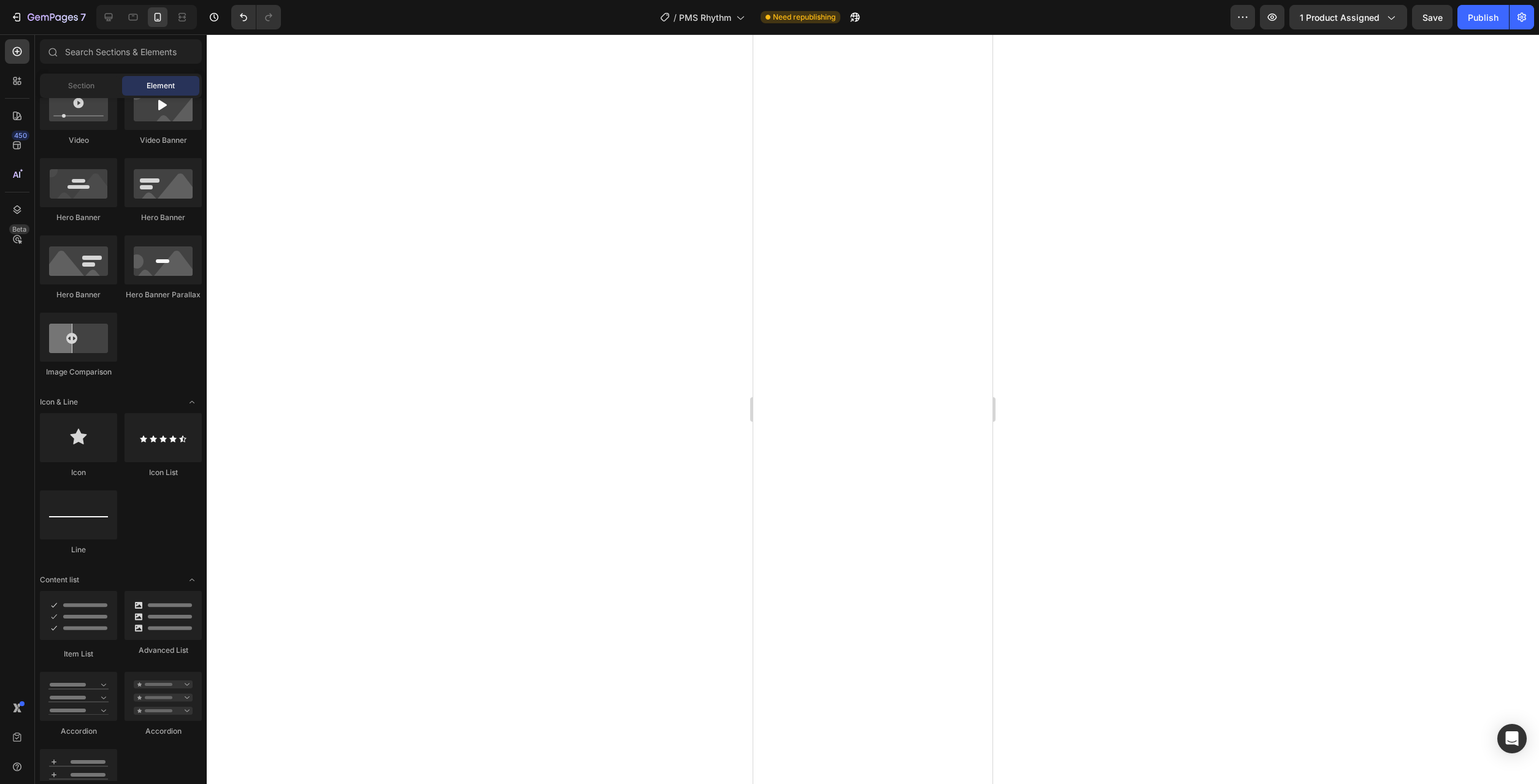
scroll to position [501, 0]
click at [1442, 23] on div "Save" at bounding box center [1432, 17] width 20 height 13
click at [140, 14] on div at bounding box center [133, 17] width 20 height 20
click at [116, 17] on div at bounding box center [109, 17] width 20 height 20
click at [1433, 25] on button "Save" at bounding box center [1432, 17] width 41 height 25
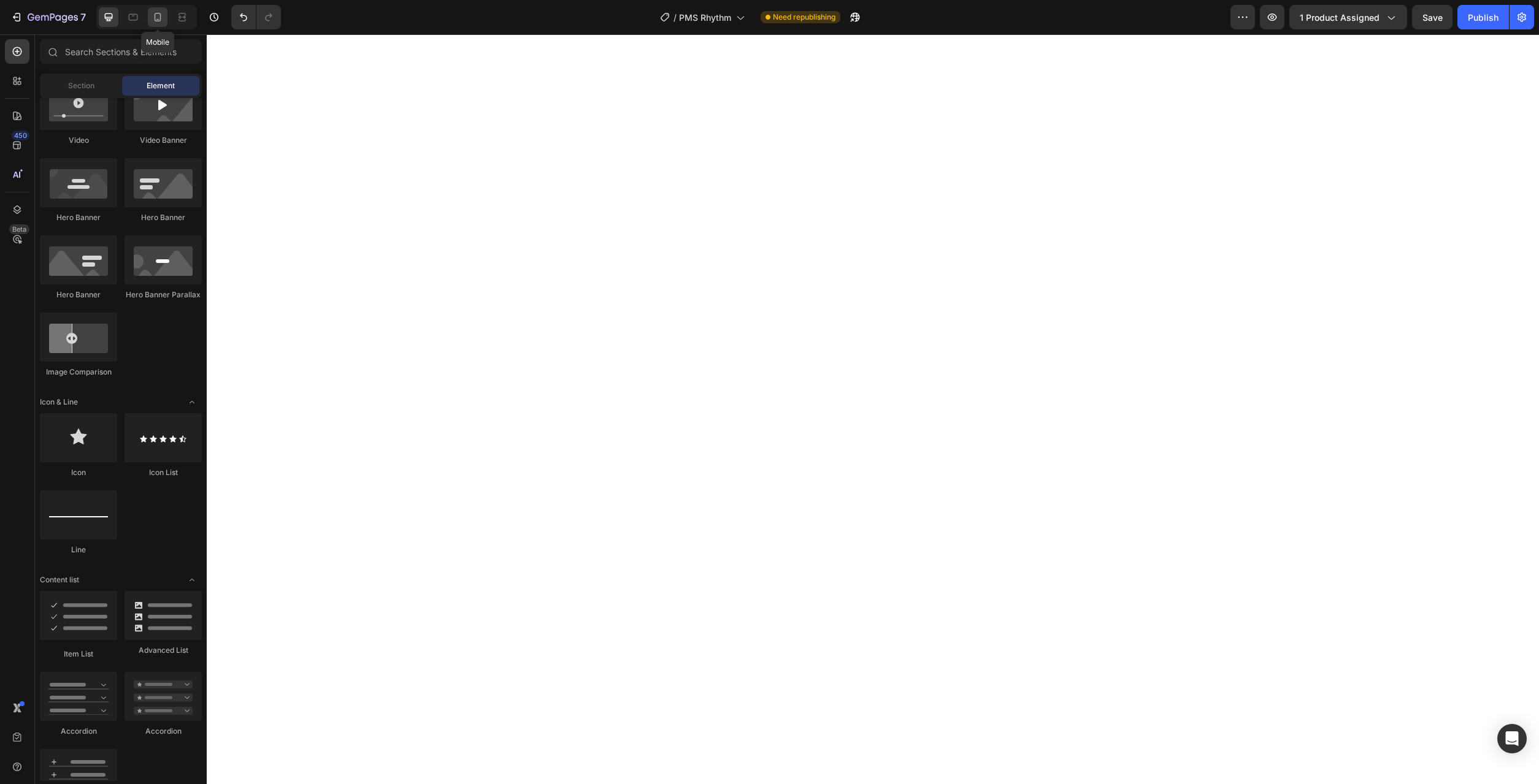
click at [161, 23] on icon at bounding box center [158, 17] width 12 height 12
click at [1428, 25] on button "Save" at bounding box center [1432, 17] width 41 height 25
click at [1470, 23] on div "Publish" at bounding box center [1483, 17] width 31 height 13
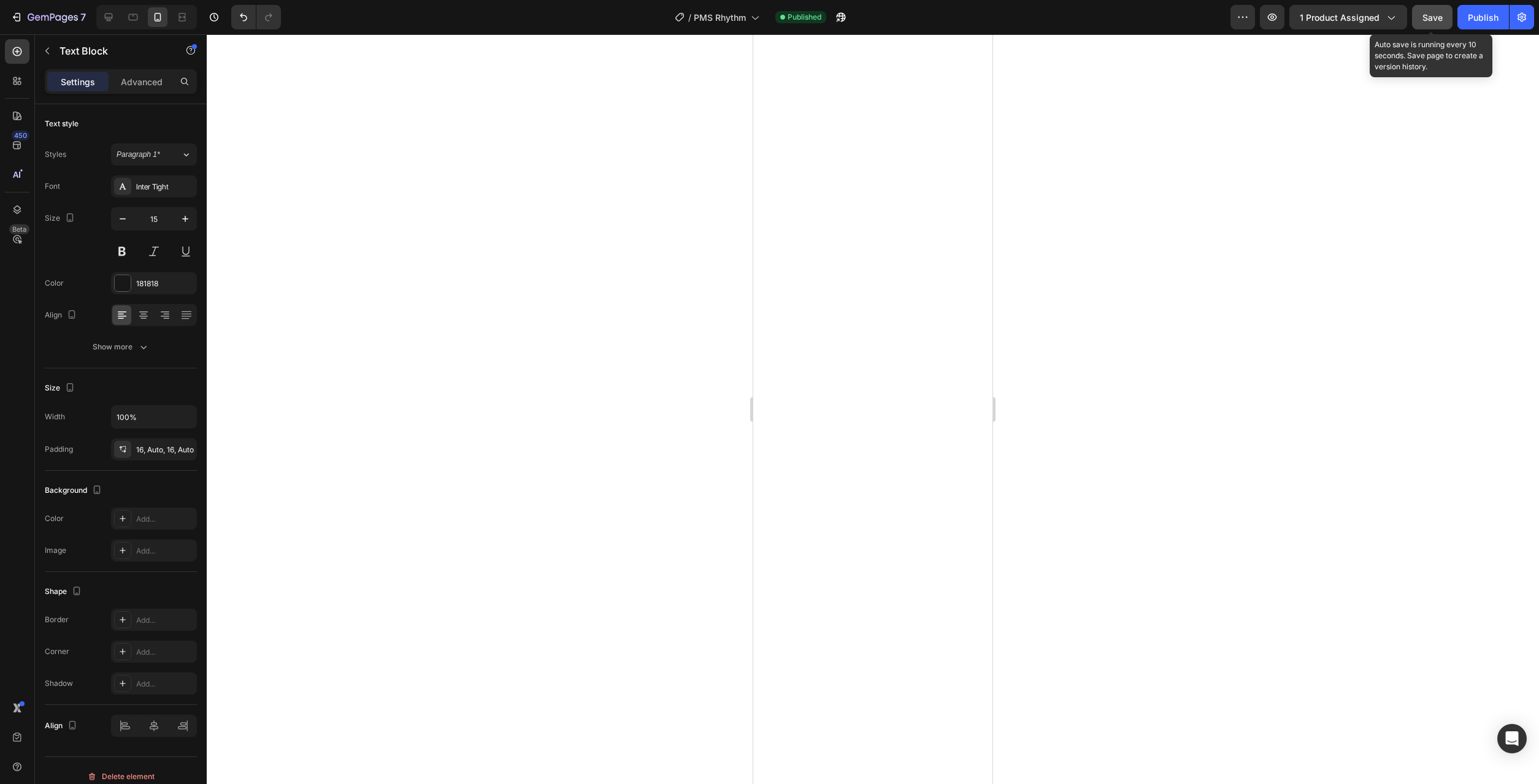
click at [1428, 8] on button "Save" at bounding box center [1432, 17] width 41 height 25
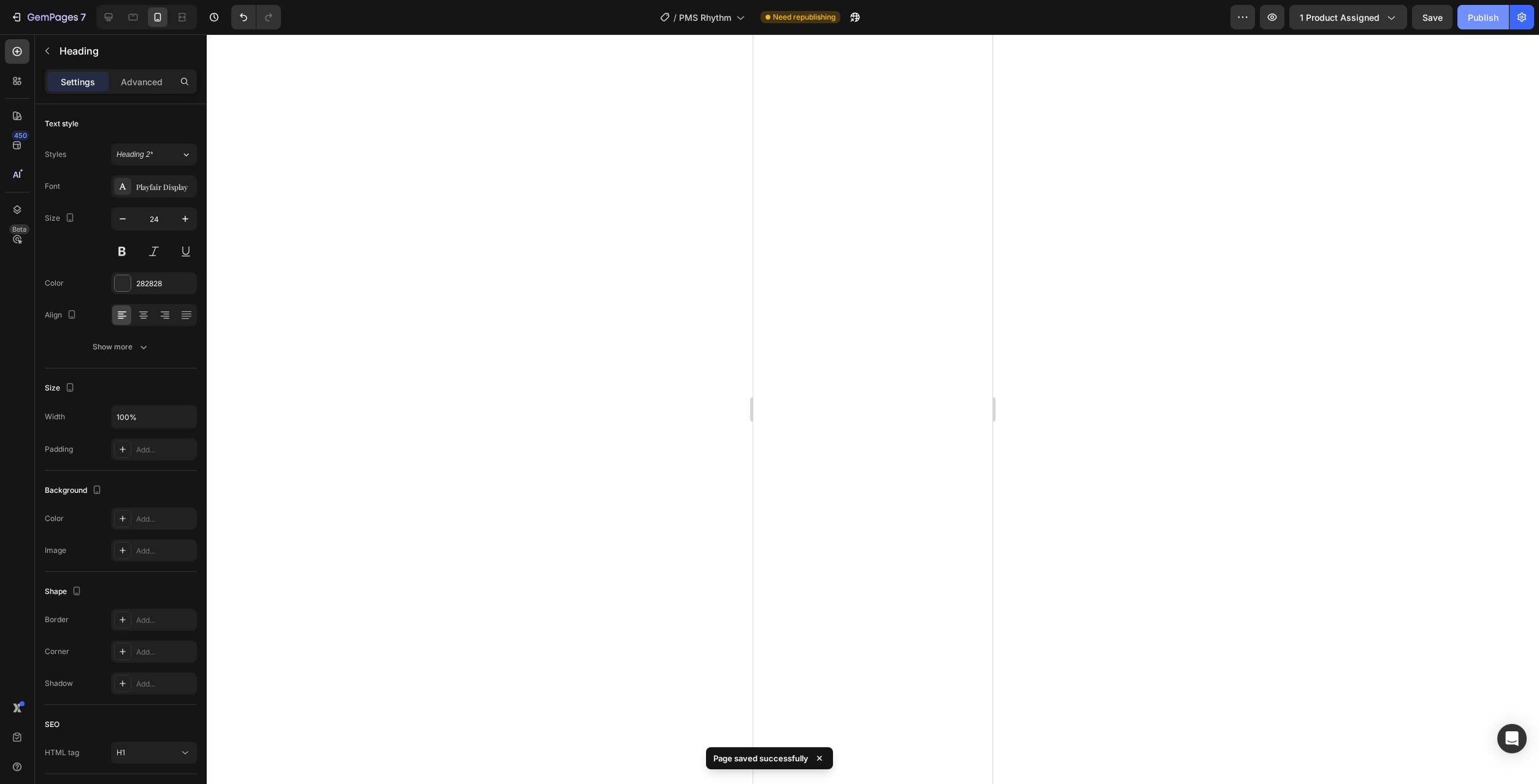
click at [1472, 26] on button "Publish" at bounding box center [1483, 17] width 52 height 25
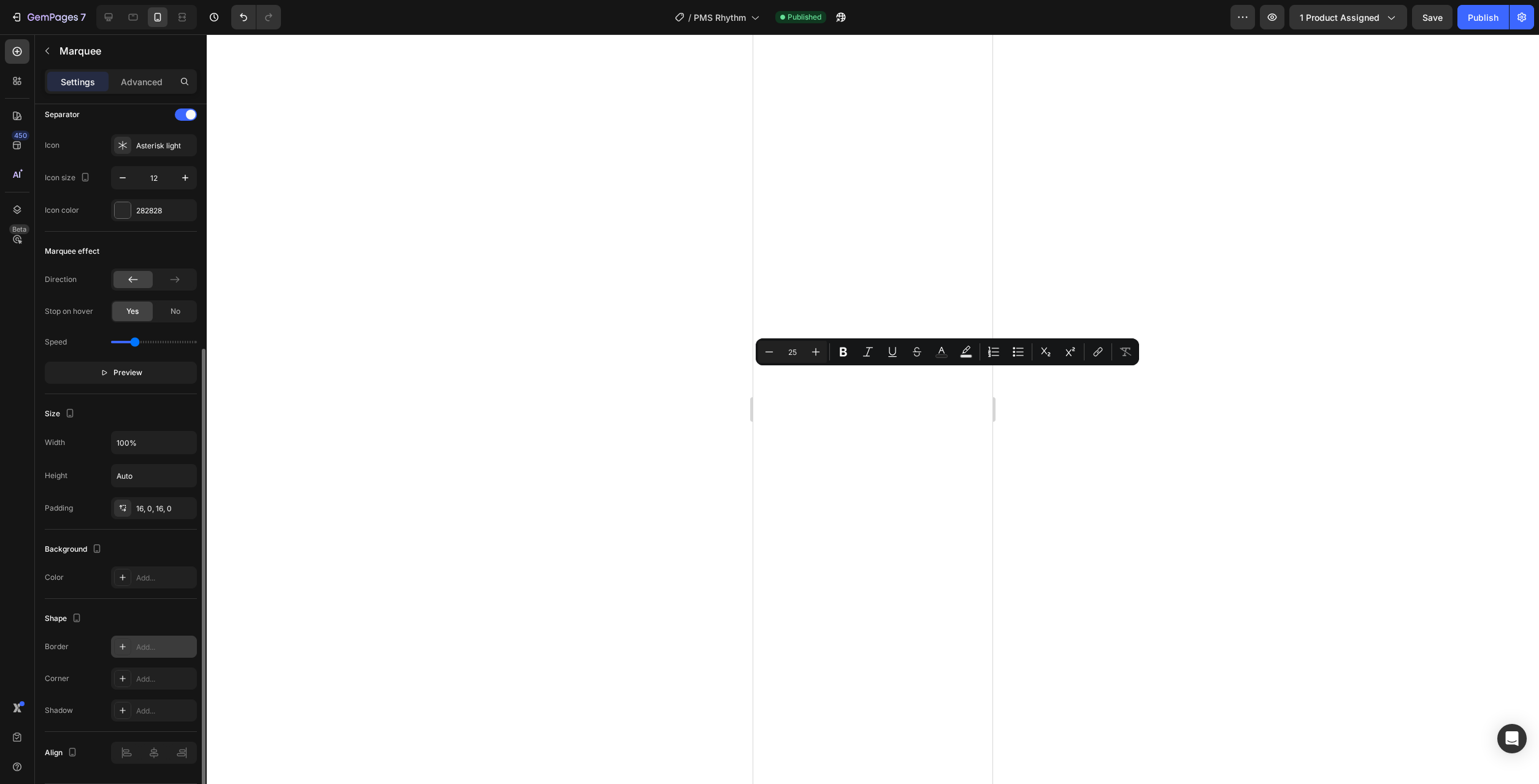
scroll to position [289, 0]
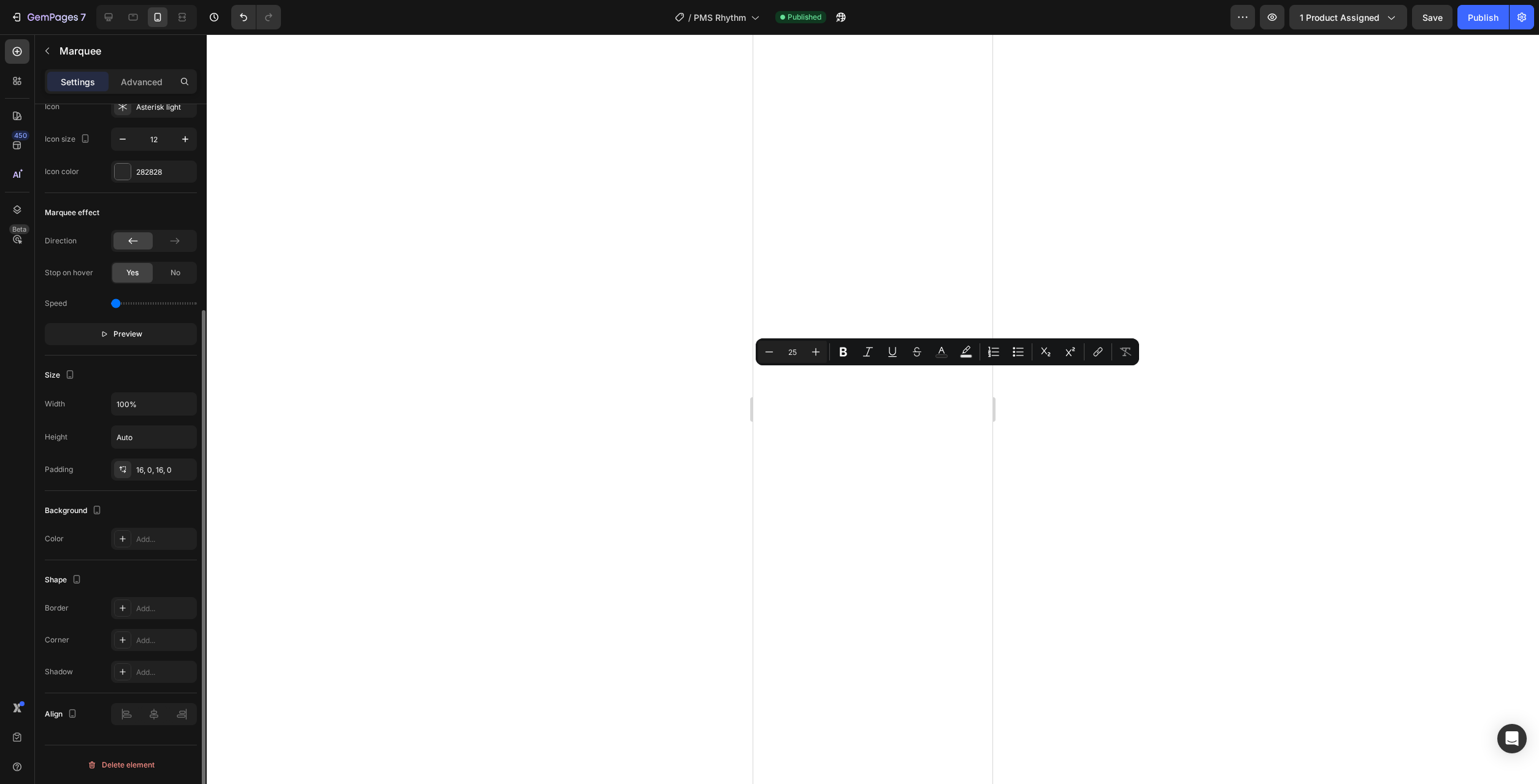
drag, startPoint x: 133, startPoint y: 303, endPoint x: 105, endPoint y: 303, distance: 28.0
click at [111, 303] on input "range" at bounding box center [153, 304] width 86 height 3
click at [118, 303] on input "range" at bounding box center [153, 304] width 86 height 3
click at [120, 303] on input "range" at bounding box center [153, 304] width 86 height 3
type input "0.3"
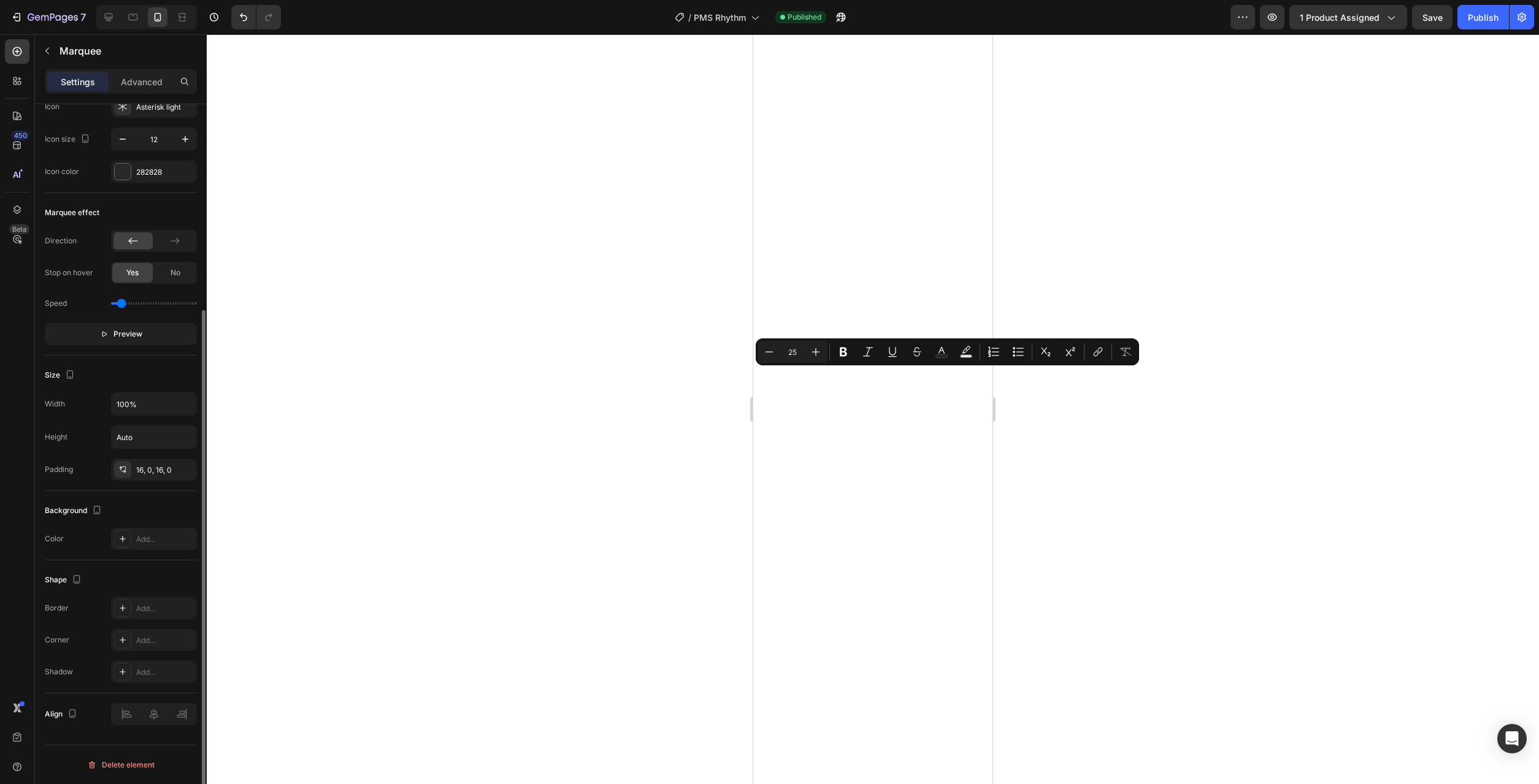
click at [122, 303] on input "range" at bounding box center [153, 304] width 86 height 3
click at [1430, 25] on button "Save" at bounding box center [1432, 17] width 41 height 25
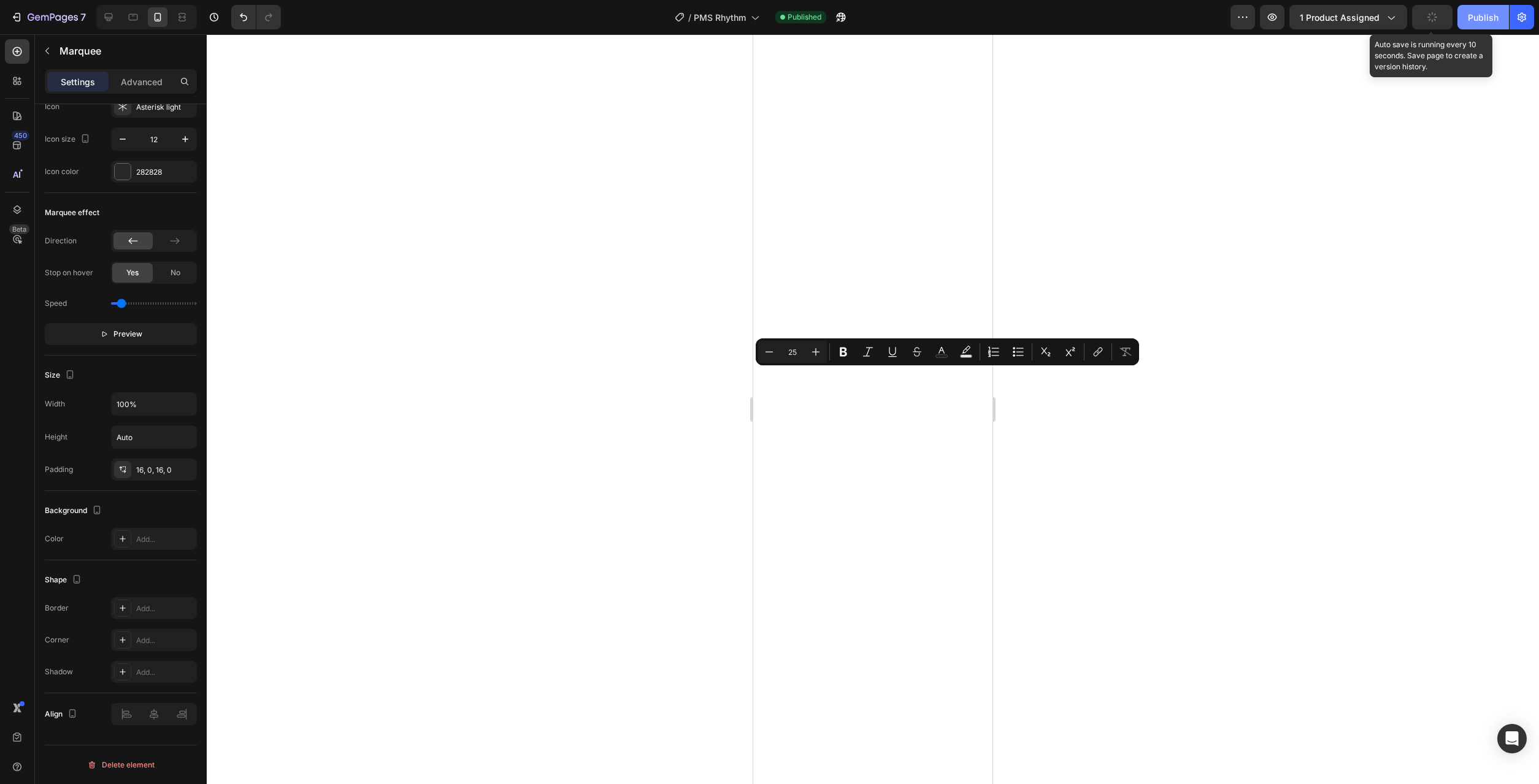
click at [1466, 21] on button "Publish" at bounding box center [1483, 17] width 52 height 25
click at [58, 19] on icon "button" at bounding box center [52, 18] width 50 height 10
